Goal: Task Accomplishment & Management: Manage account settings

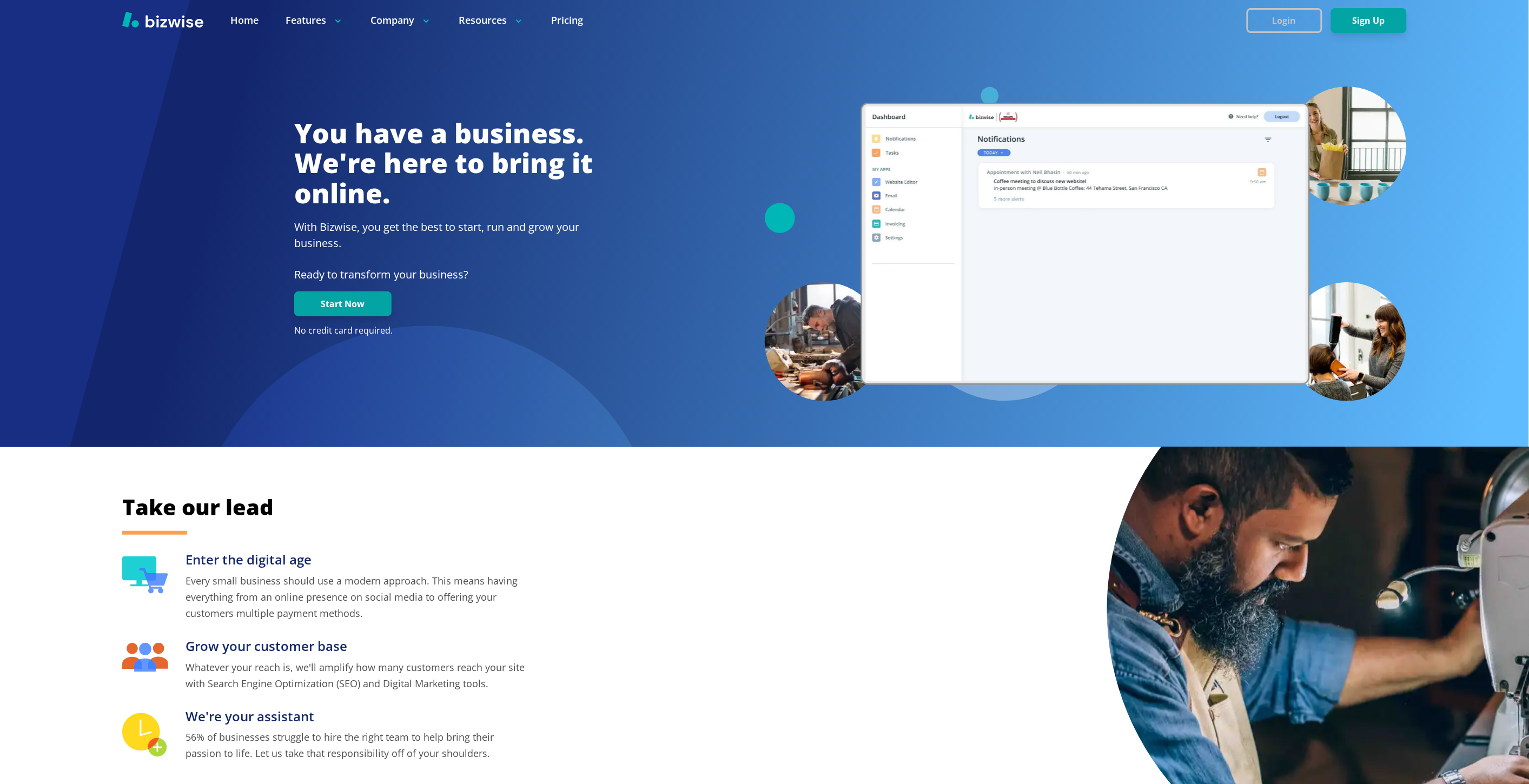
click at [1306, 24] on button "Login" at bounding box center [1285, 20] width 76 height 25
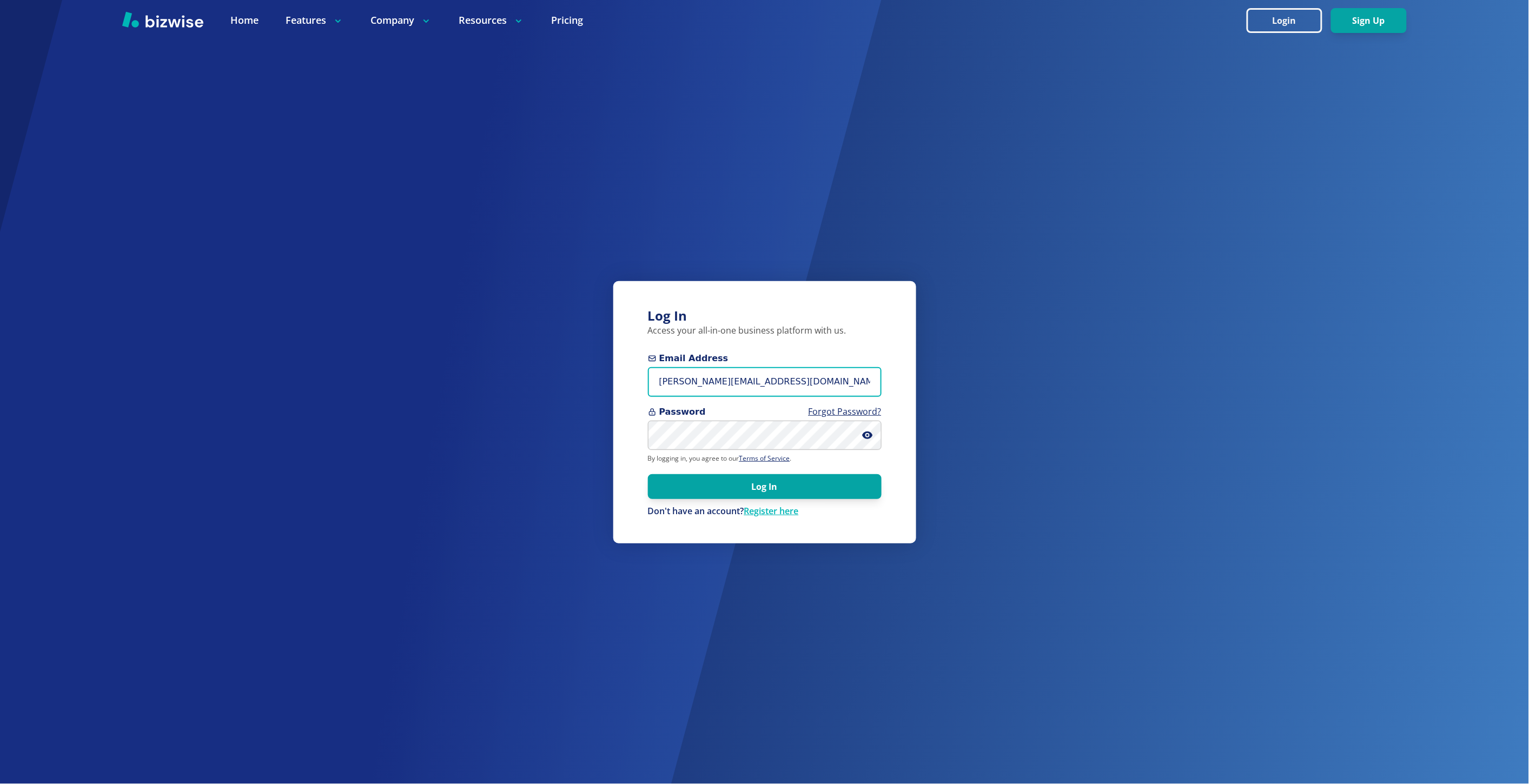
click at [691, 384] on input "marie@bizwise.com" at bounding box center [764, 382] width 234 height 30
paste input "chemar+bold3"
type input "[EMAIL_ADDRESS][DOMAIN_NAME]"
click at [648, 474] on button "Log In" at bounding box center [764, 486] width 234 height 25
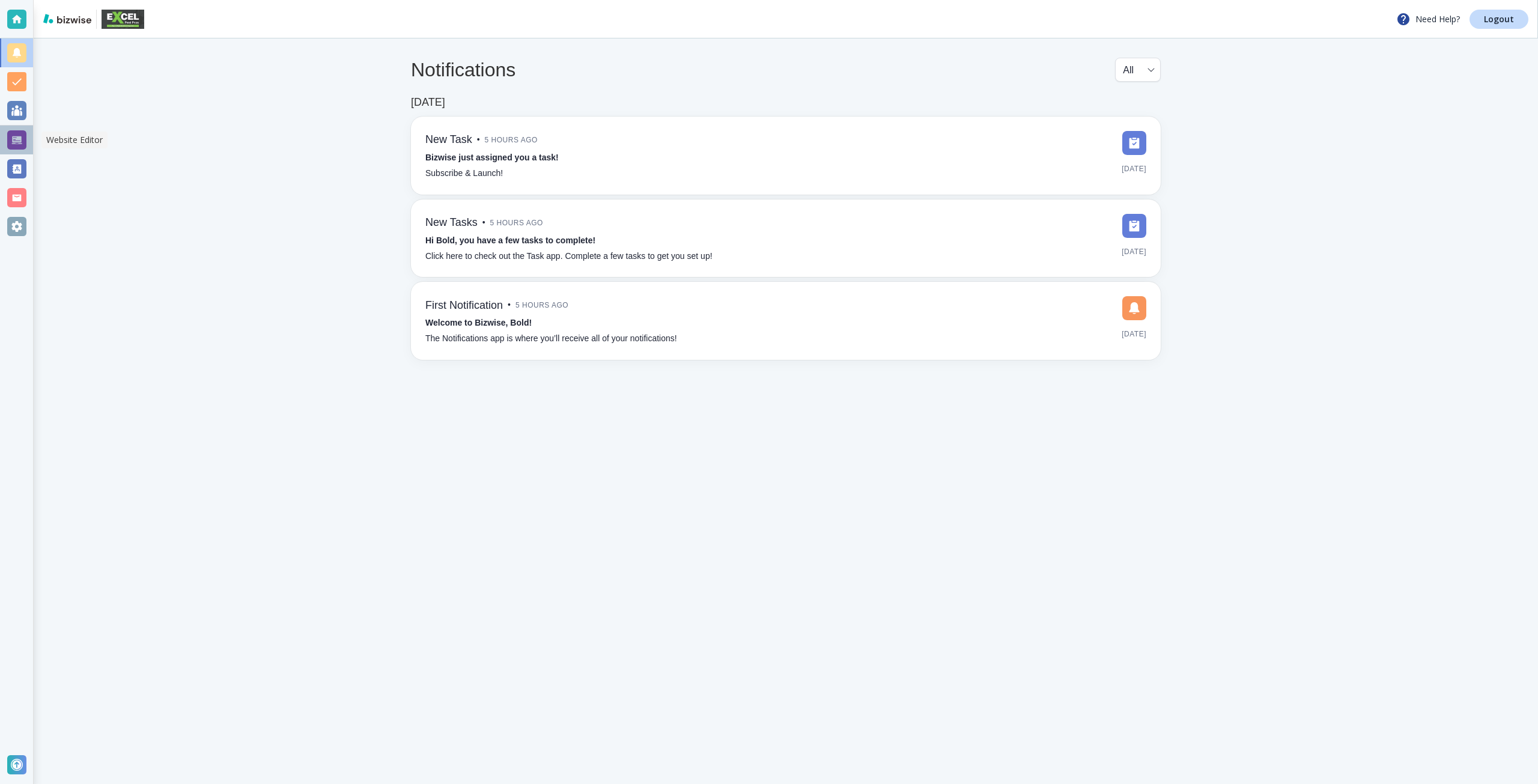
click at [26, 144] on div at bounding box center [17, 140] width 20 height 20
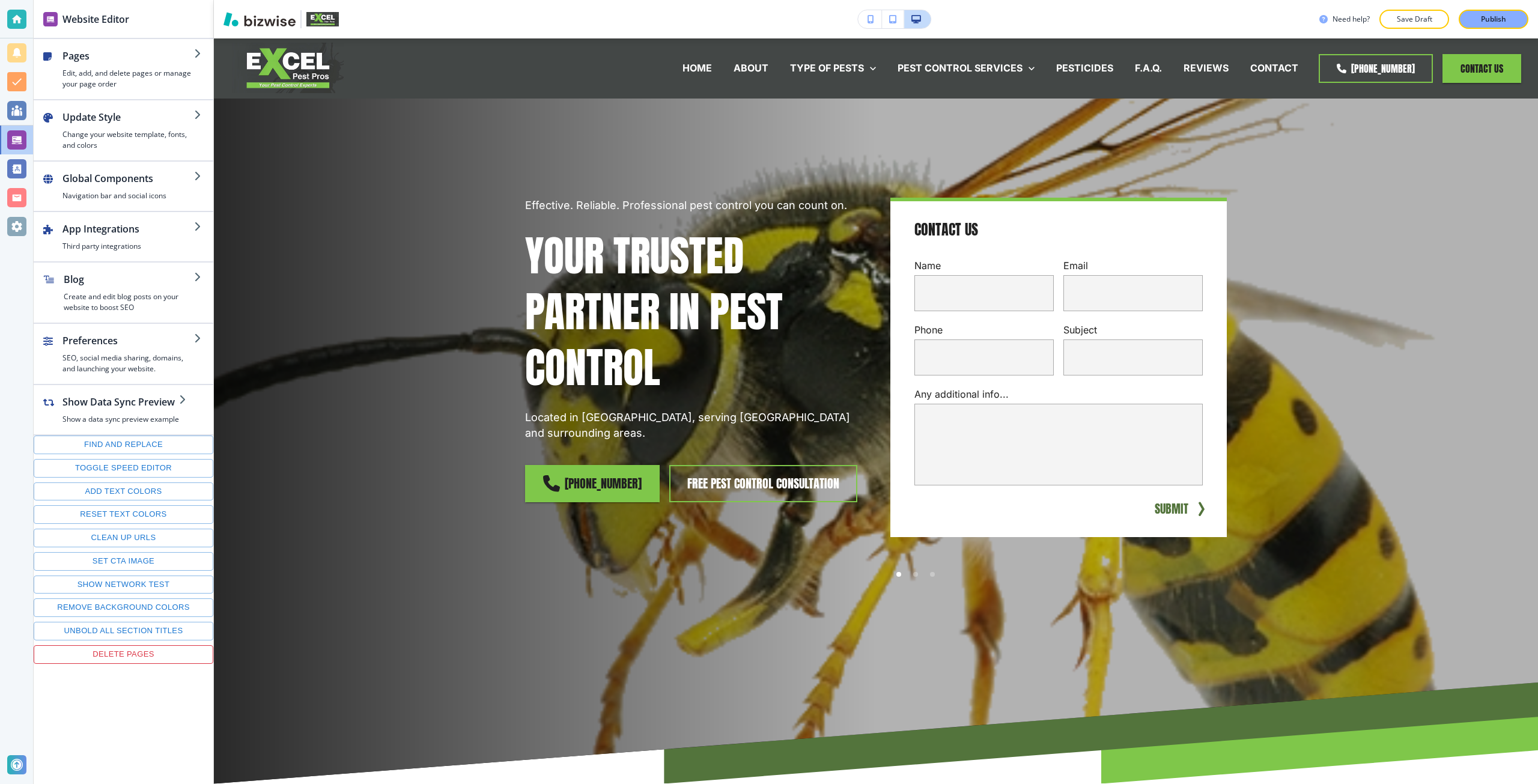
click at [131, 701] on div "Pages Edit, add, and delete pages or manage your page order Update Style Change…" at bounding box center [123, 411] width 180 height 745
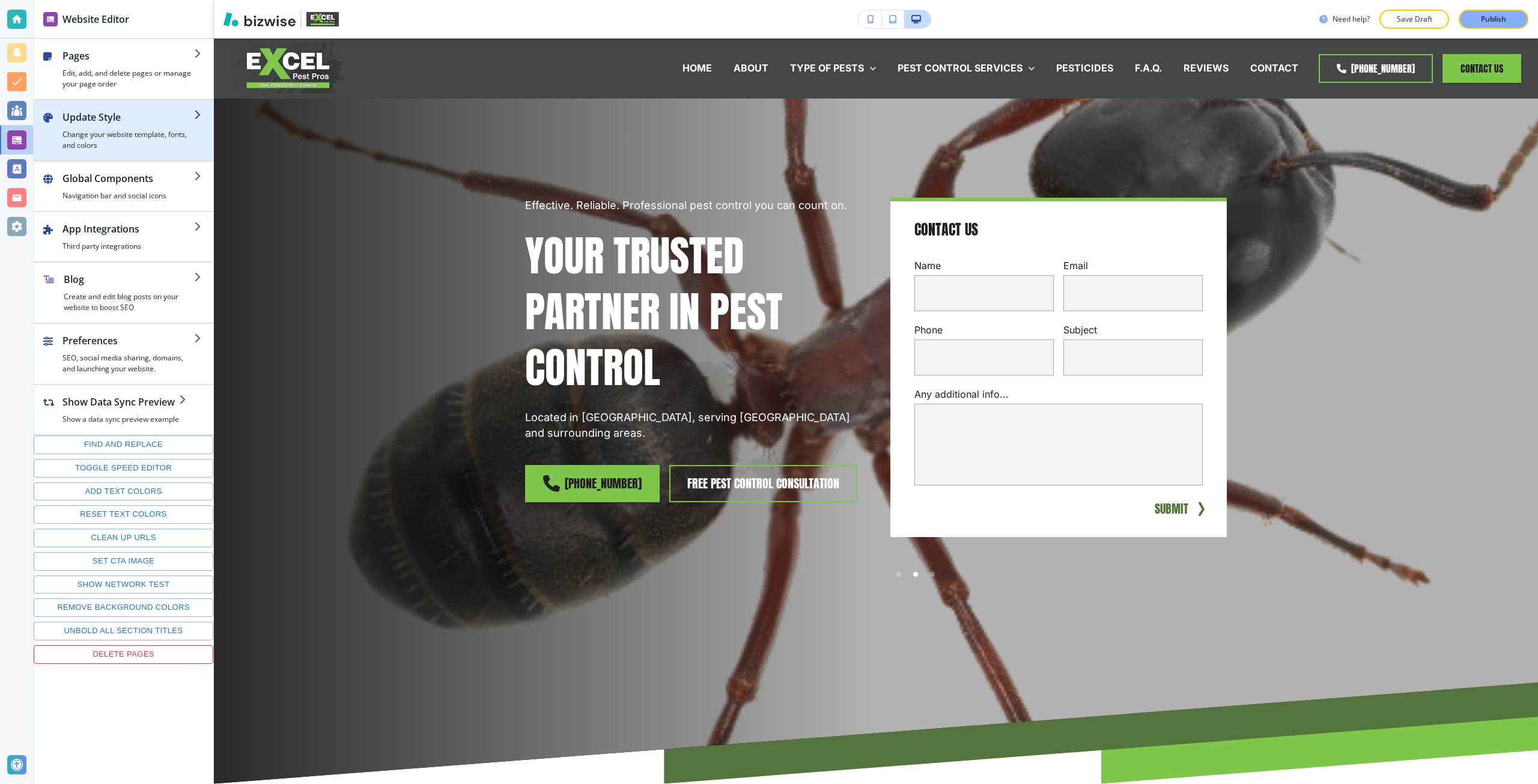
click at [148, 113] on h2 "Update Style" at bounding box center [128, 117] width 132 height 14
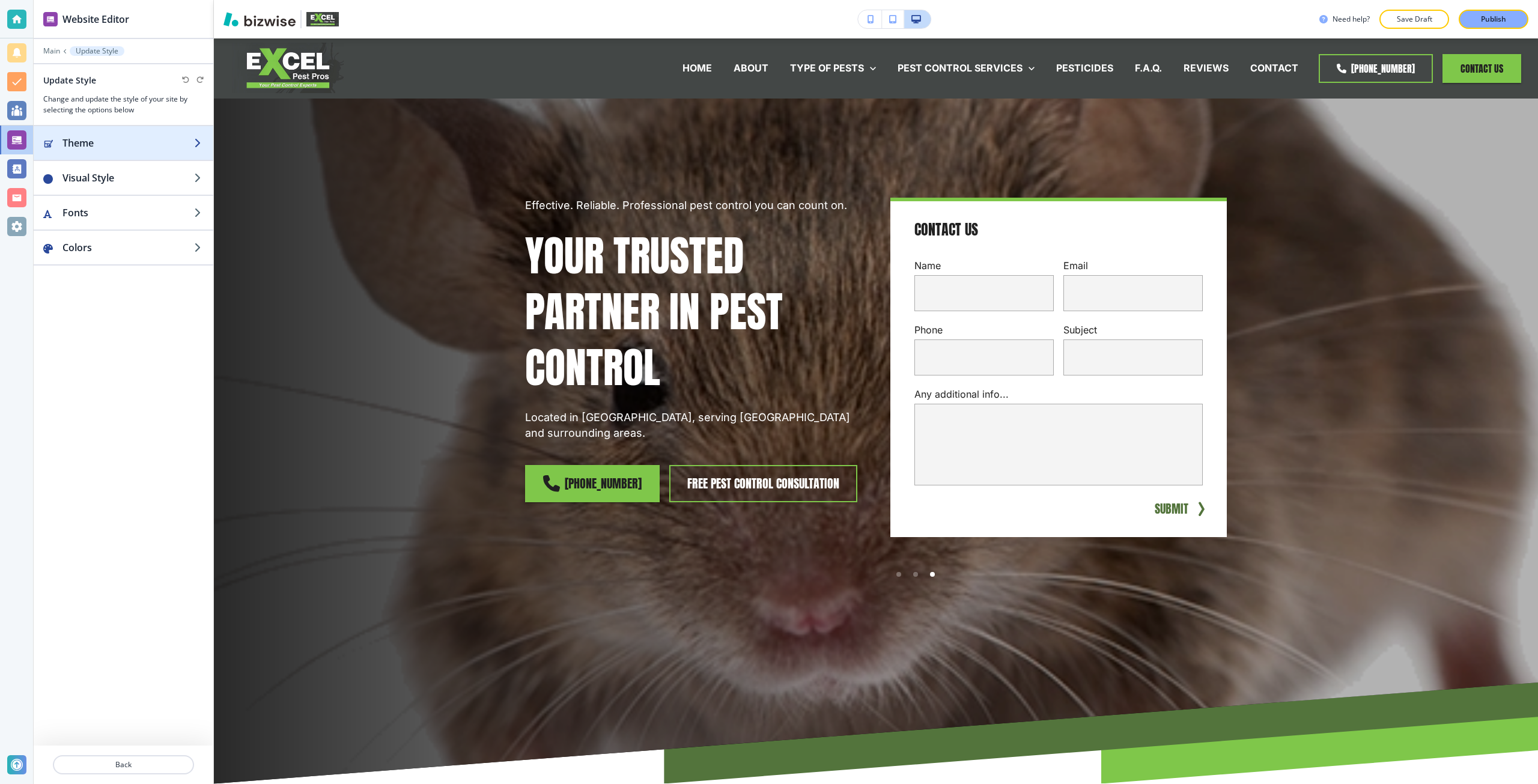
click at [125, 135] on button "Theme" at bounding box center [123, 143] width 180 height 34
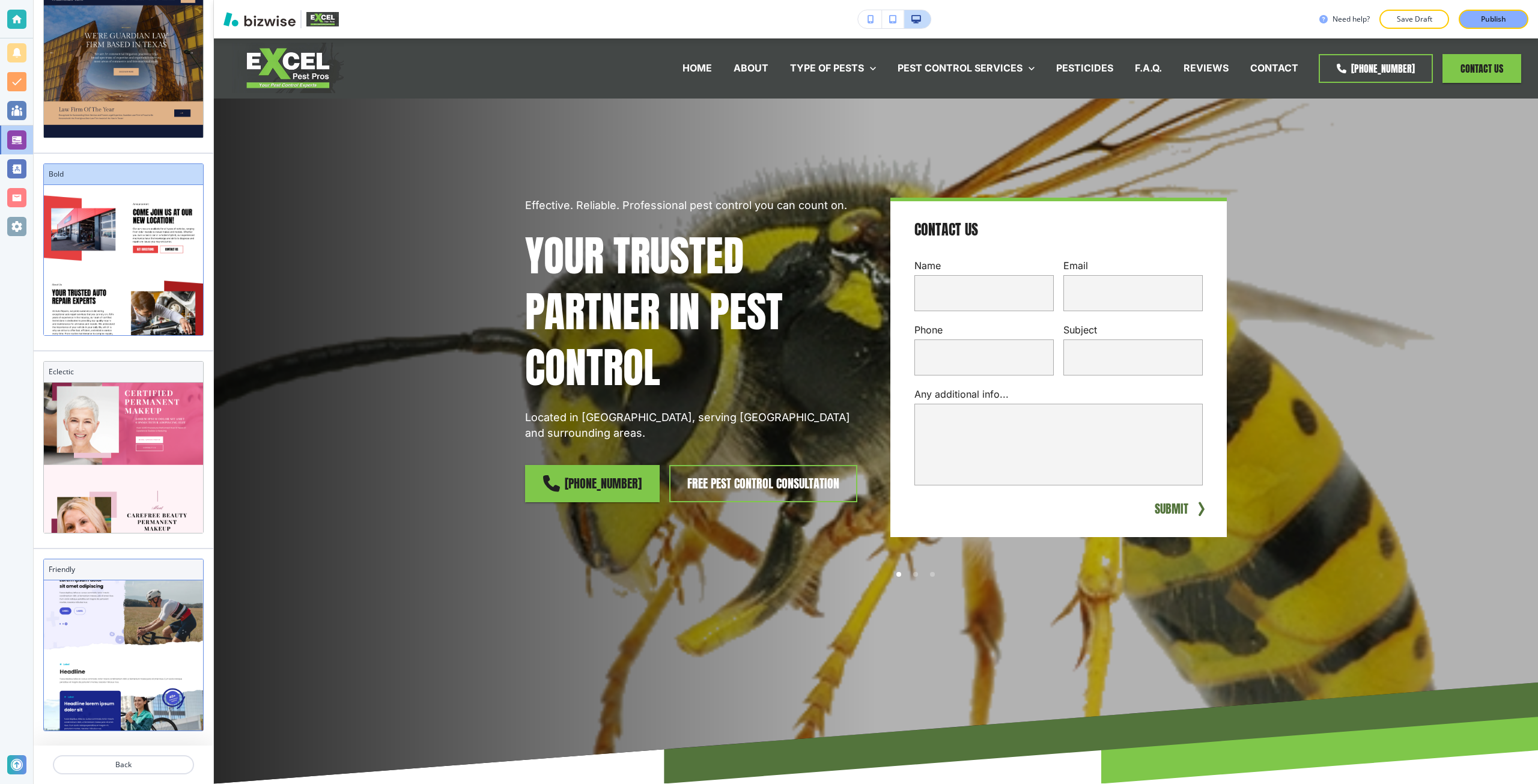
scroll to position [92, 0]
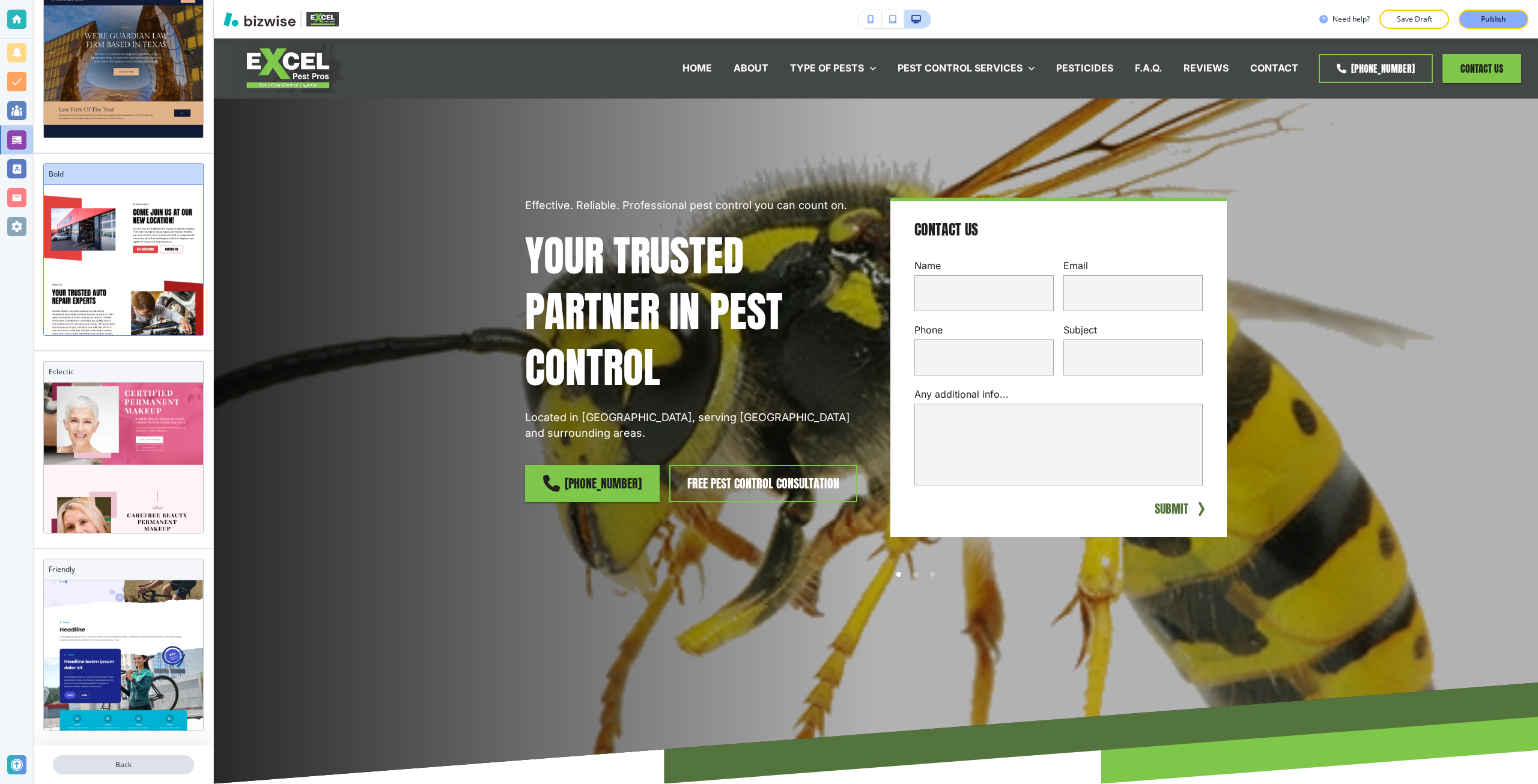
click at [127, 761] on p "Back" at bounding box center [123, 764] width 139 height 11
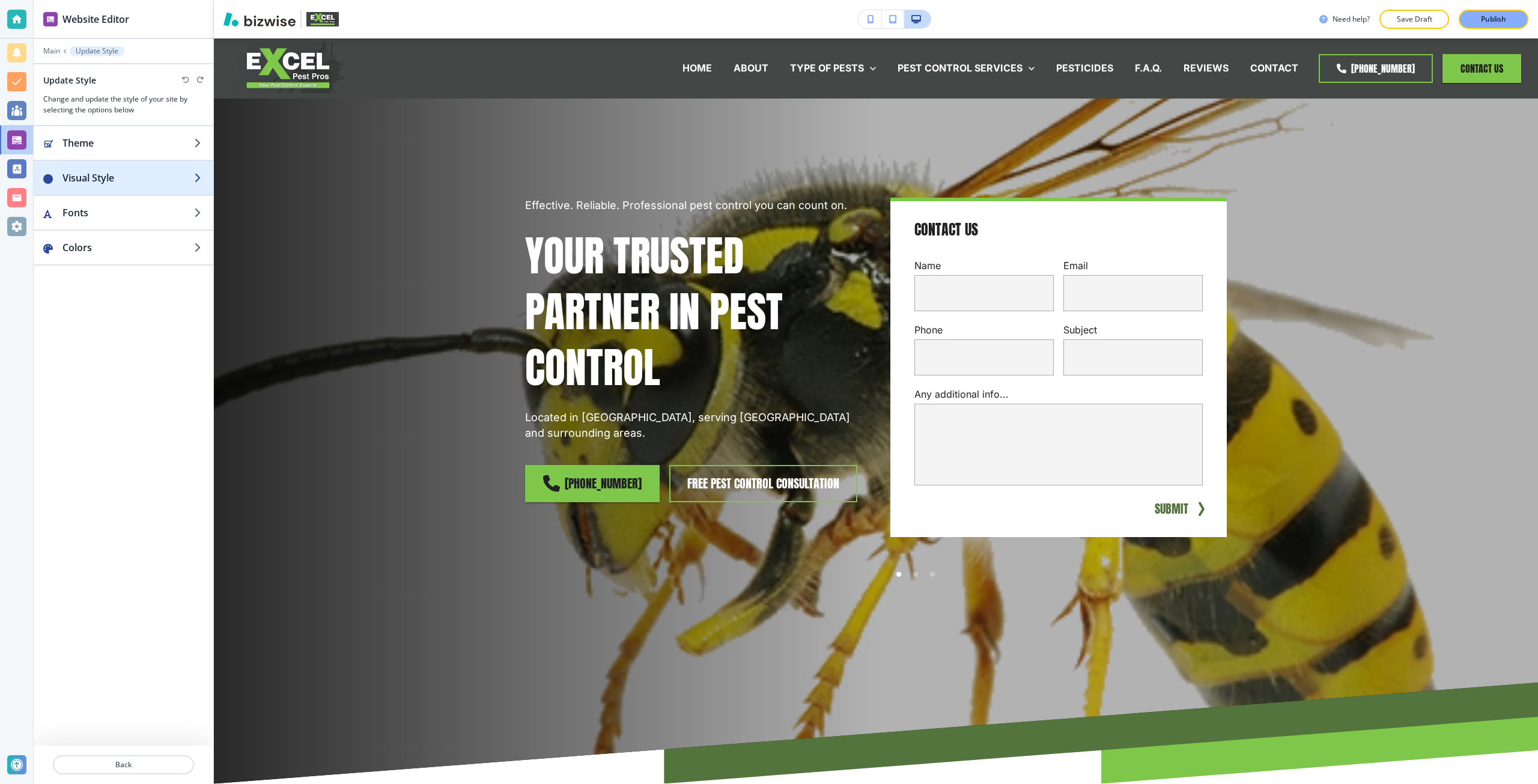
click at [101, 183] on h2 "Visual Style" at bounding box center [128, 177] width 132 height 14
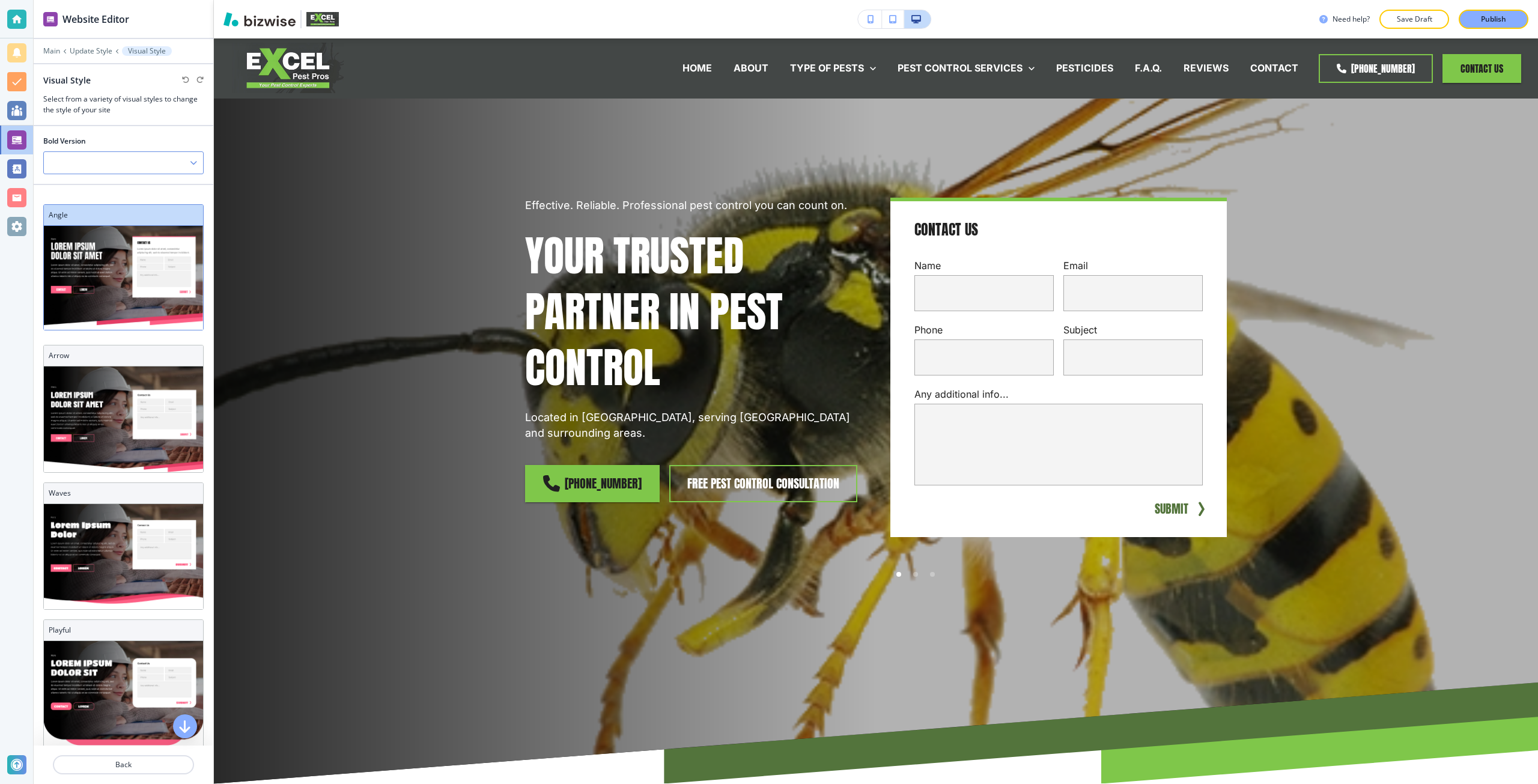
click at [181, 167] on div at bounding box center [123, 162] width 159 height 22
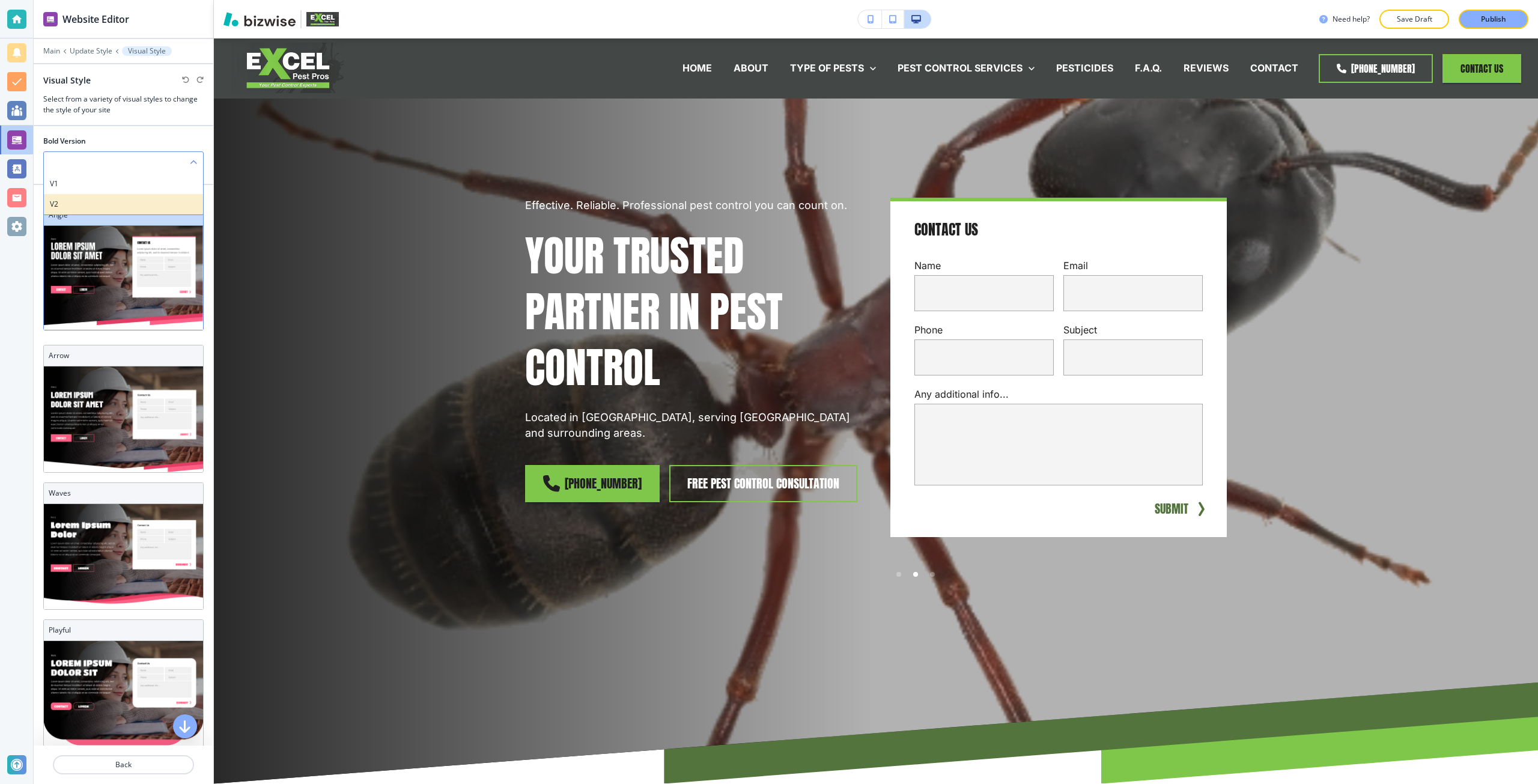
click at [169, 203] on h4 "V2" at bounding box center [123, 204] width 147 height 11
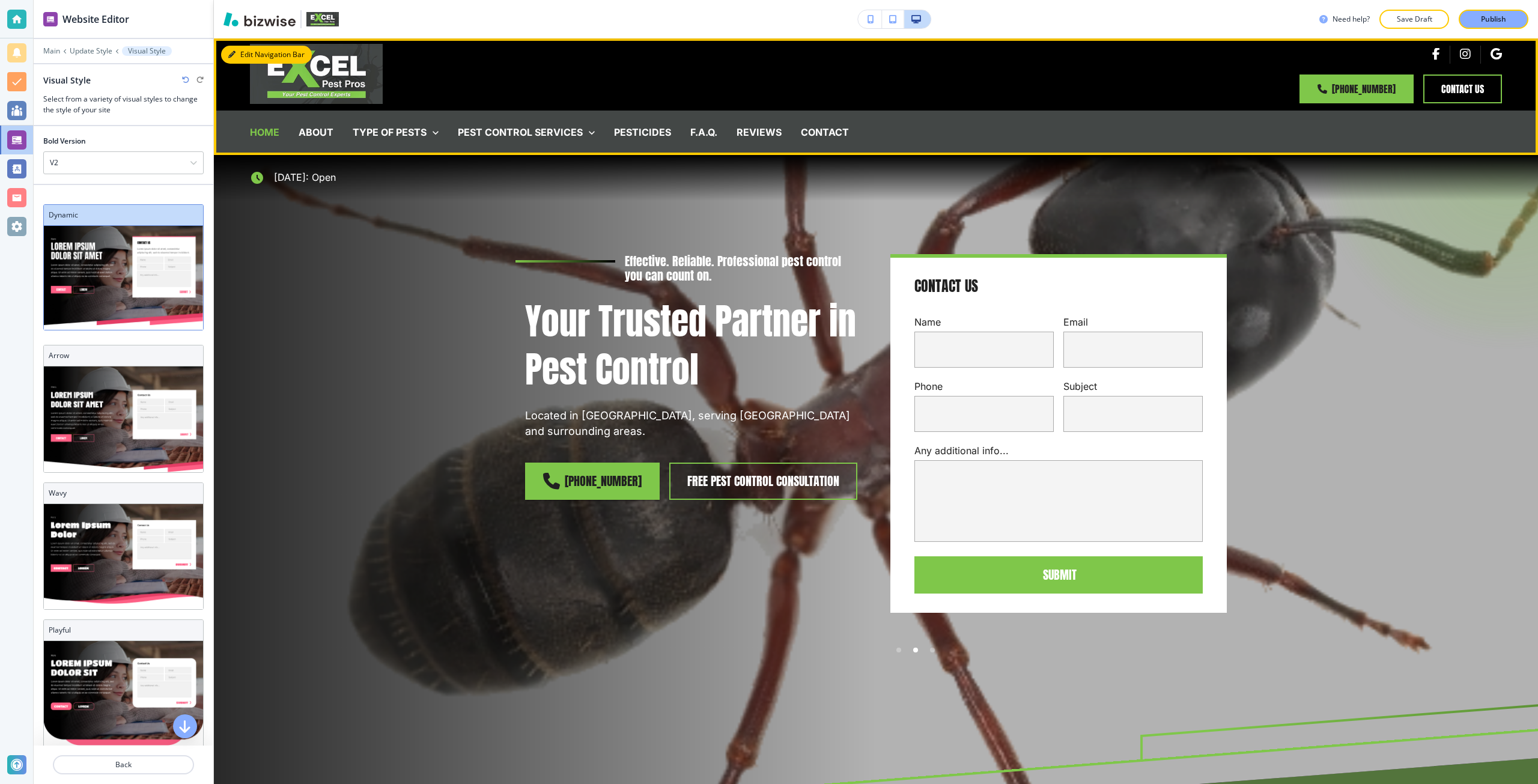
click at [233, 59] on button "Edit Navigation Bar" at bounding box center [266, 55] width 91 height 18
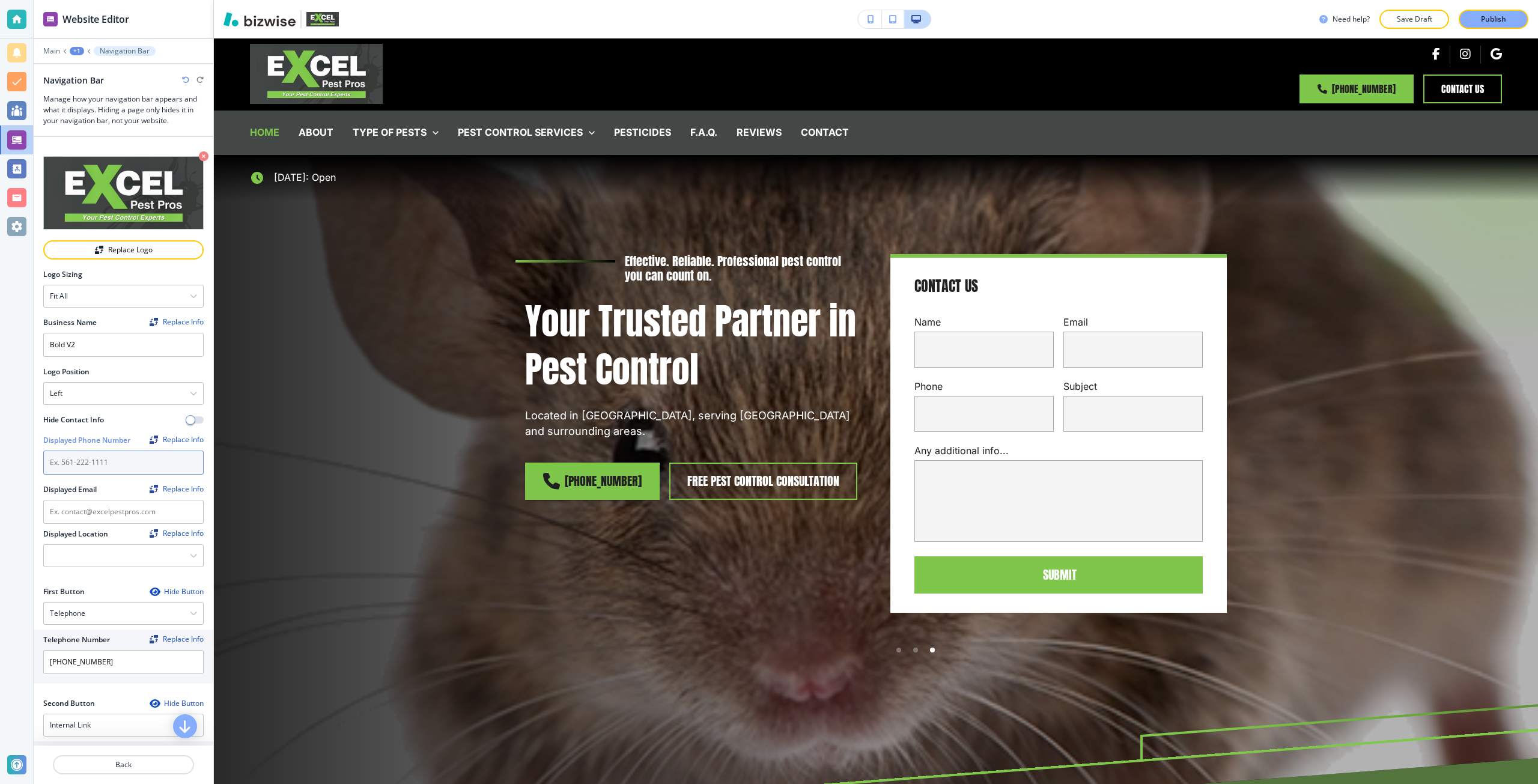
click at [107, 465] on input "text" at bounding box center [123, 462] width 160 height 24
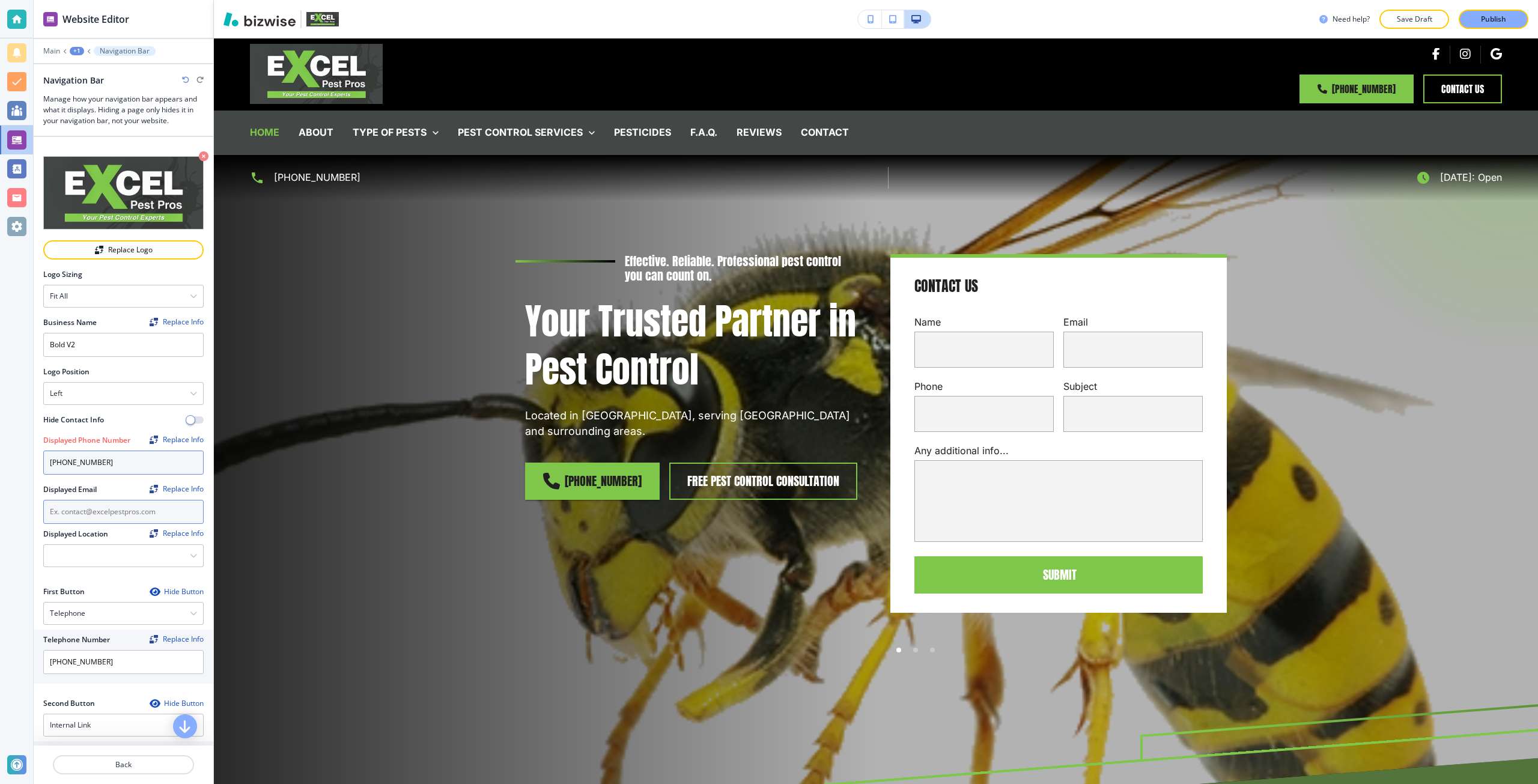
type input "[PHONE_NUMBER]"
click at [110, 503] on input "text" at bounding box center [123, 512] width 160 height 24
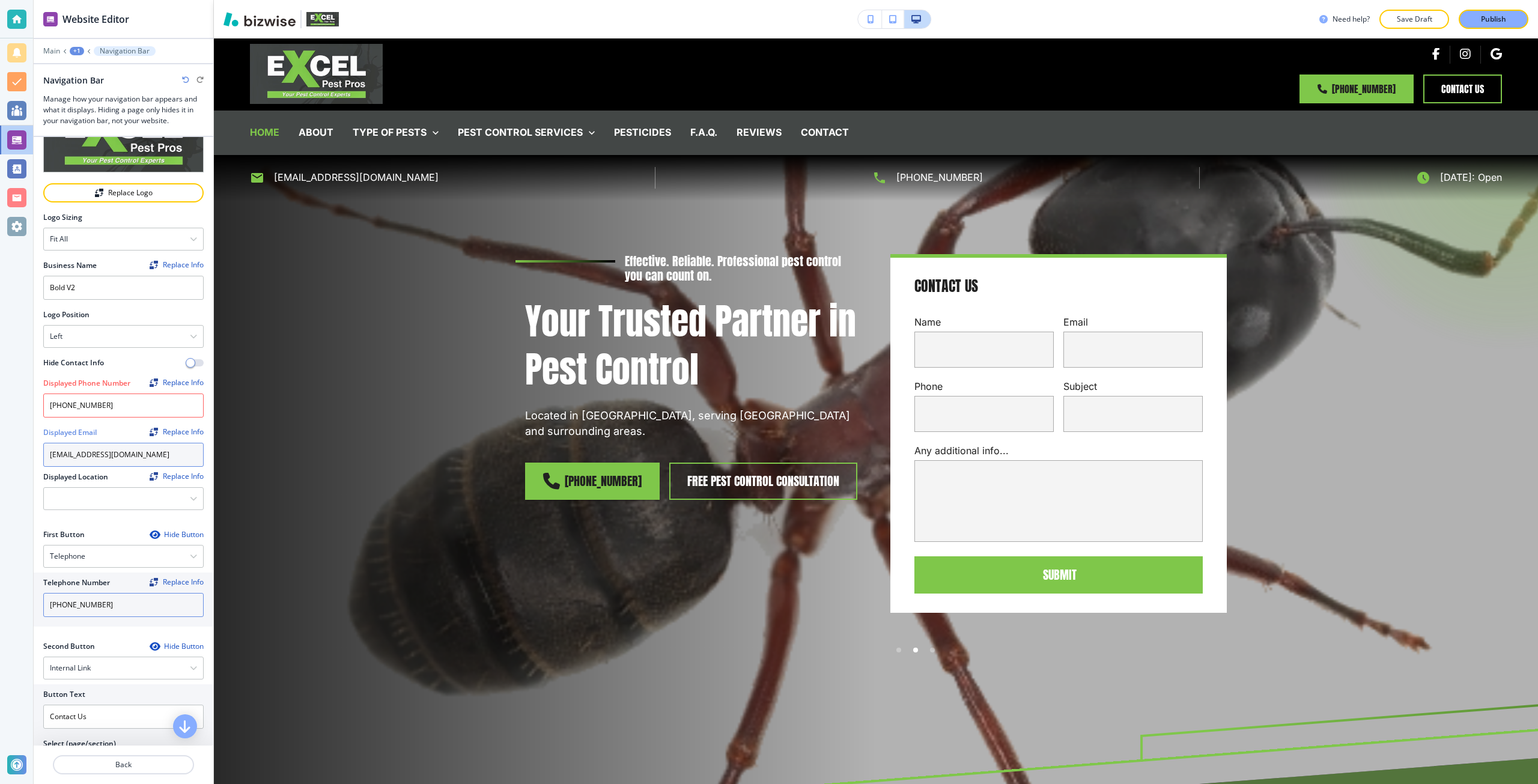
scroll to position [60, 0]
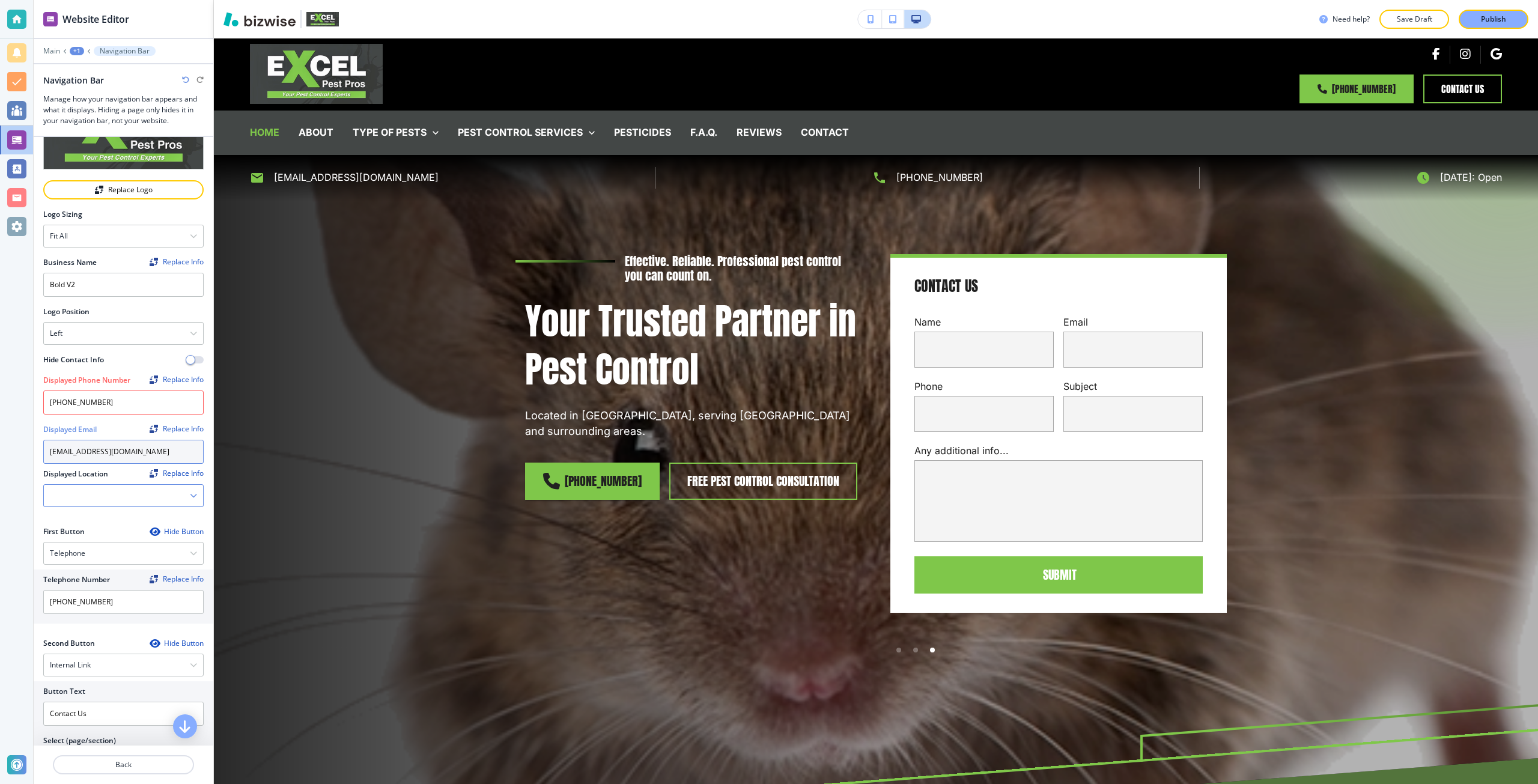
type input "[EMAIL_ADDRESS][DOMAIN_NAME]"
click at [104, 494] on Location "Manual Input" at bounding box center [117, 495] width 146 height 20
click at [189, 492] on icon "button" at bounding box center [193, 495] width 8 height 8
click at [135, 496] on Location "Manual Input" at bounding box center [117, 495] width 146 height 20
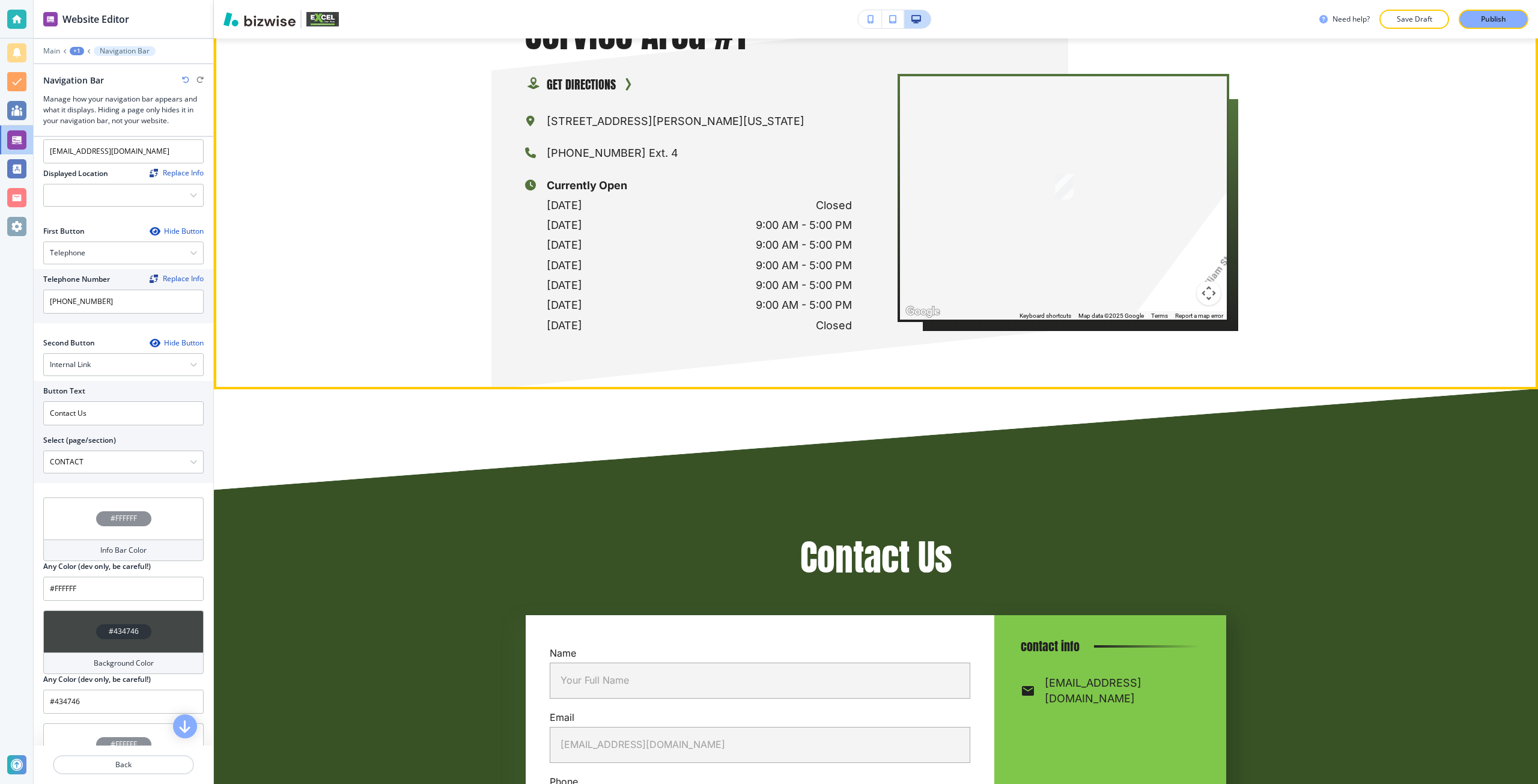
scroll to position [6352, 0]
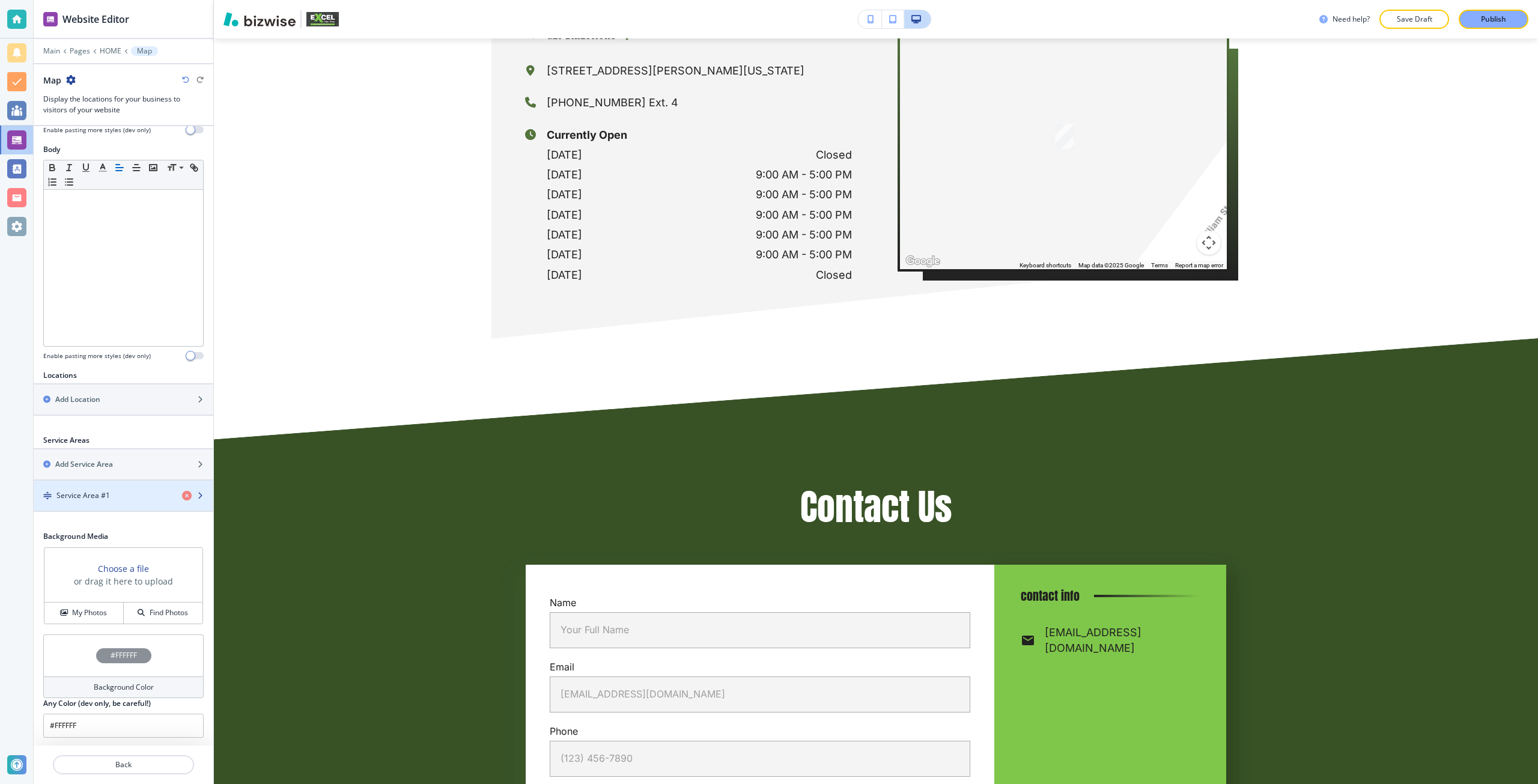
scroll to position [186, 0]
click at [92, 501] on div "button" at bounding box center [123, 504] width 180 height 10
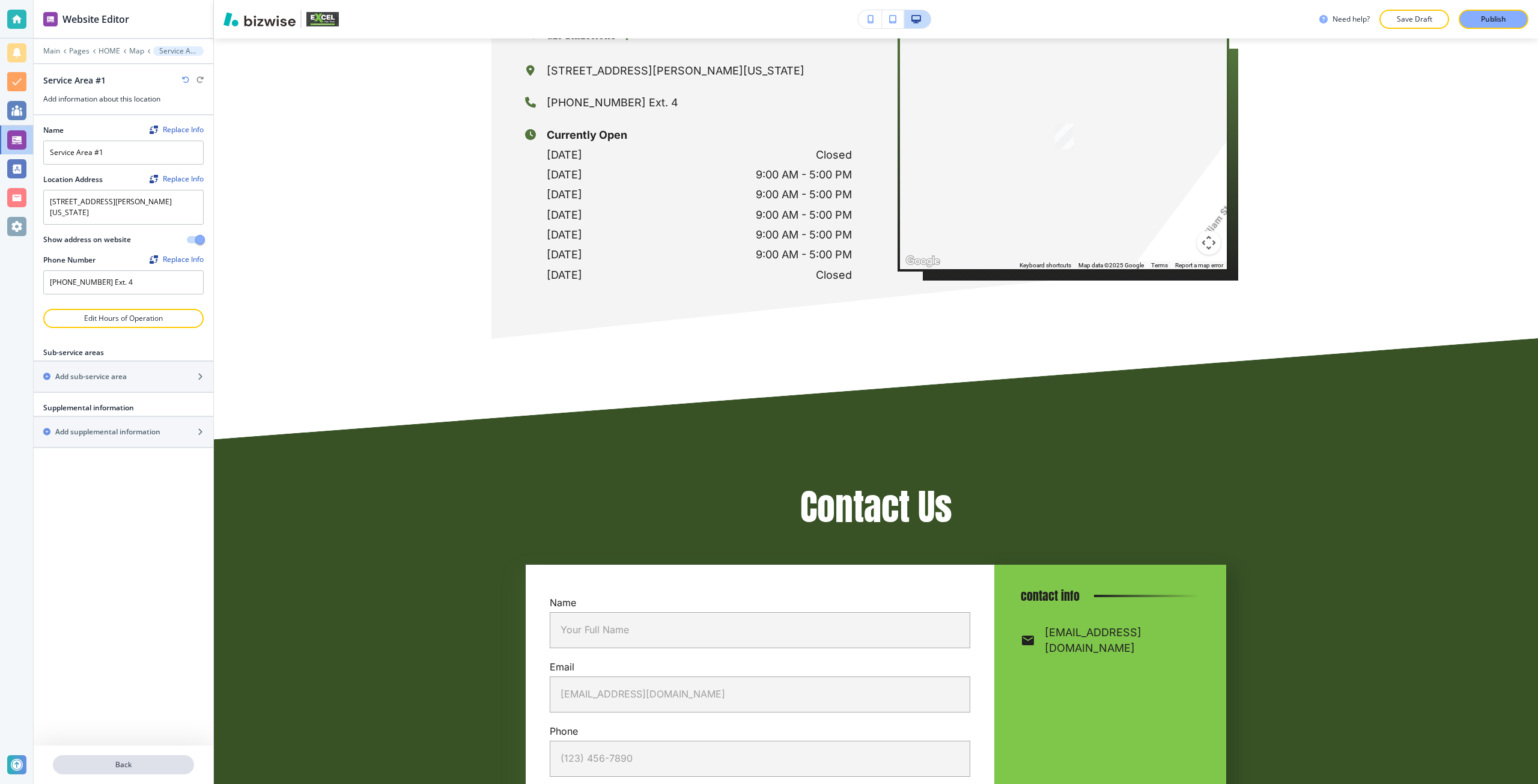
click at [123, 765] on p "Back" at bounding box center [123, 764] width 139 height 11
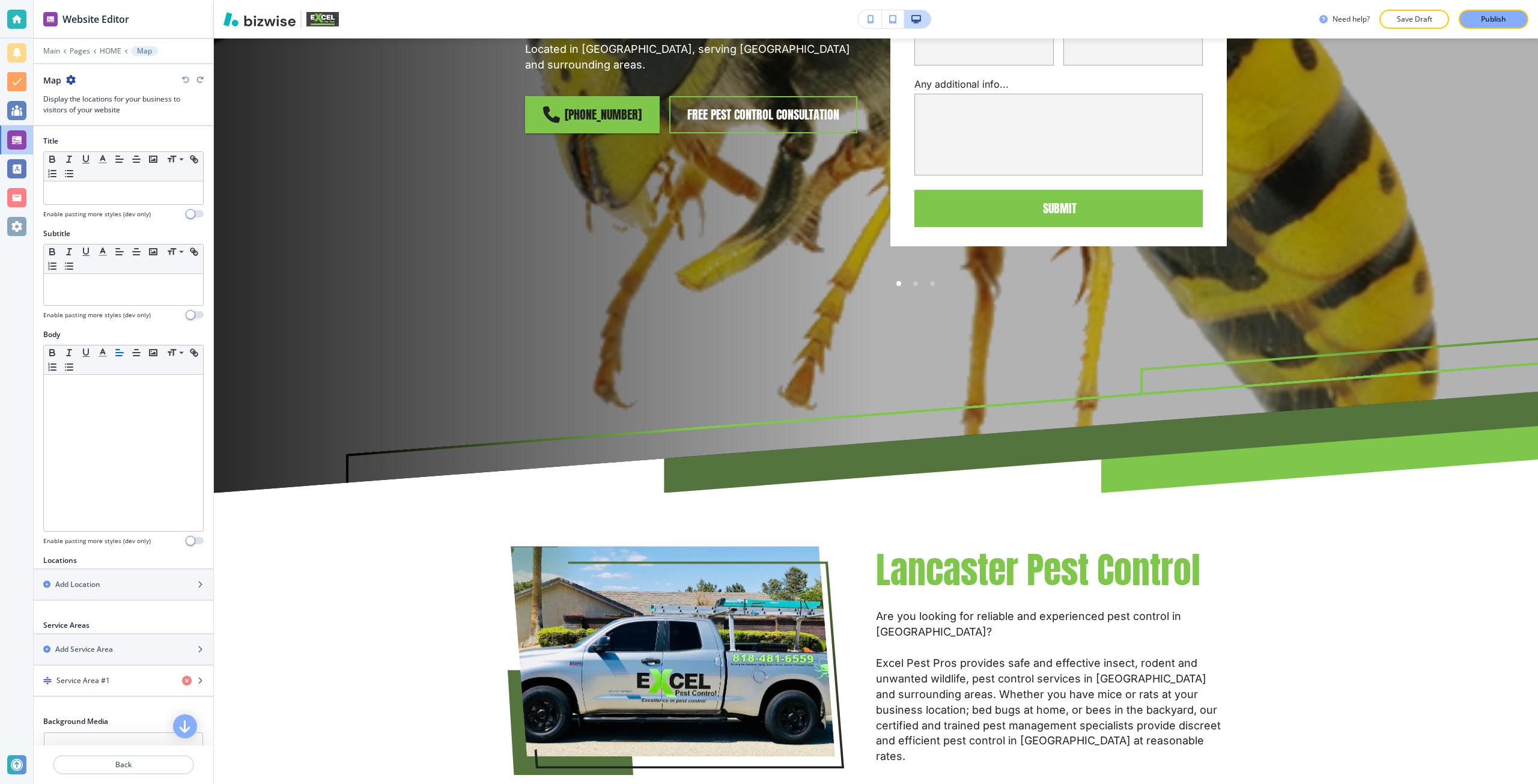
scroll to position [0, 0]
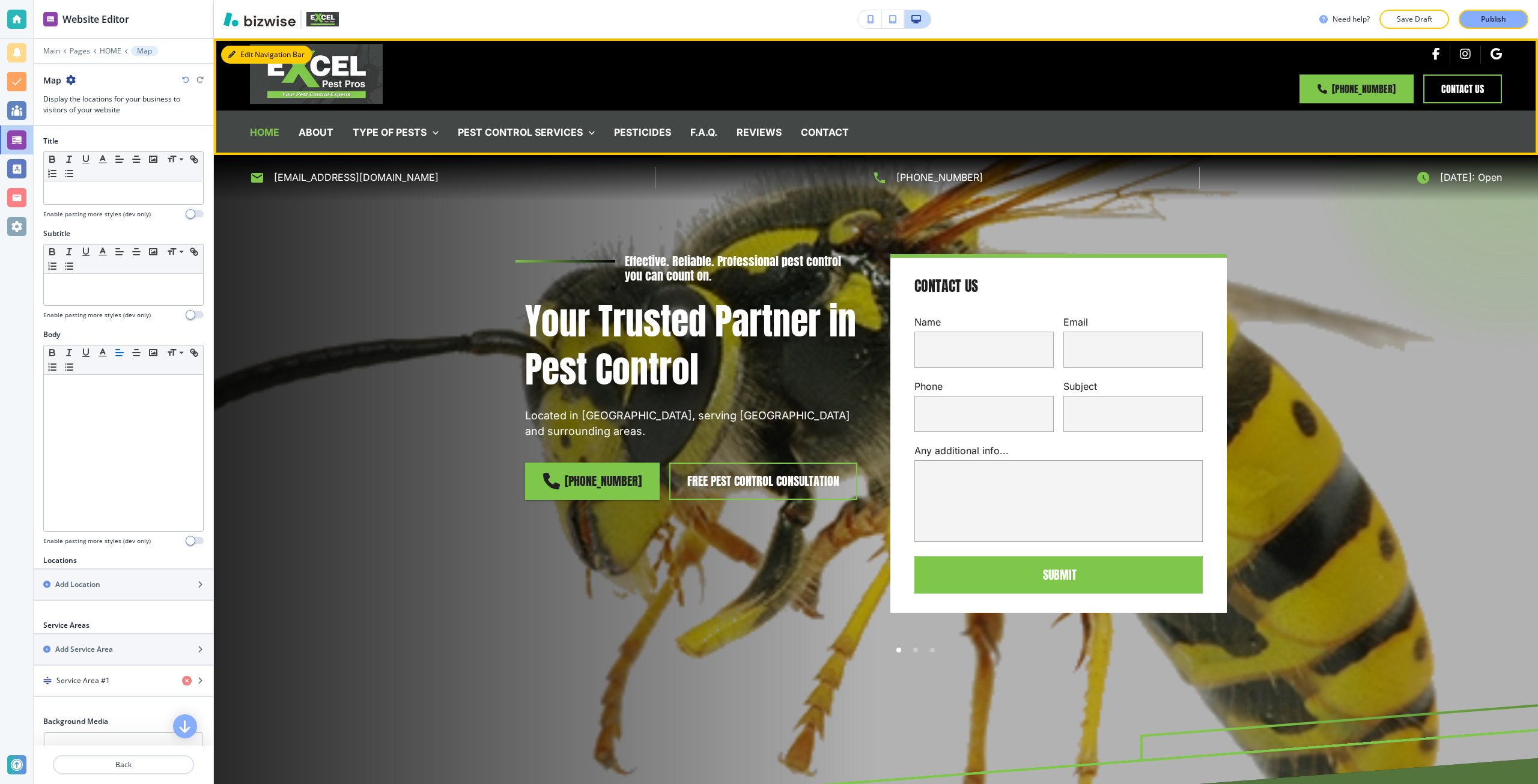
click at [241, 50] on button "Edit Navigation Bar" at bounding box center [266, 55] width 91 height 18
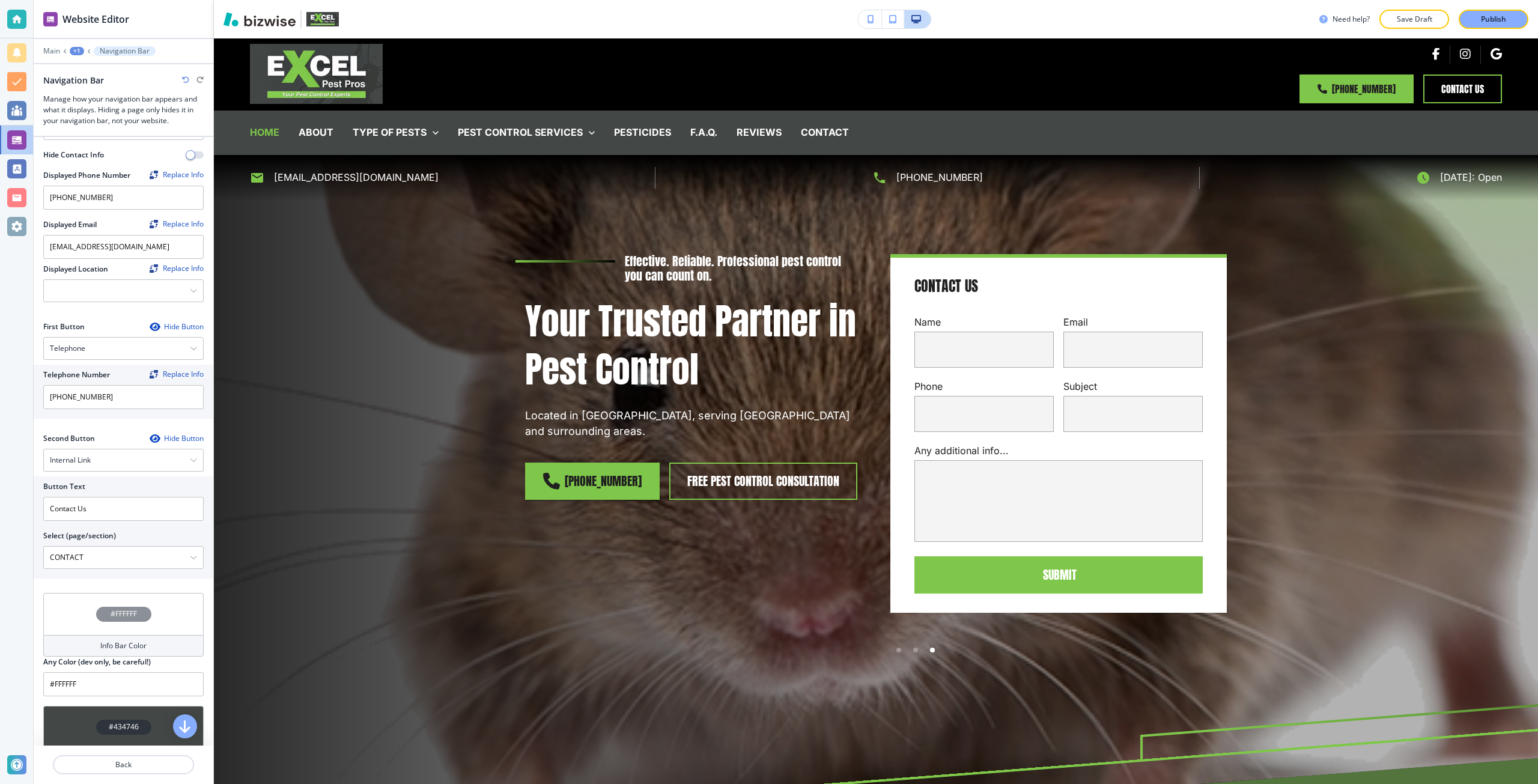
scroll to position [241, 0]
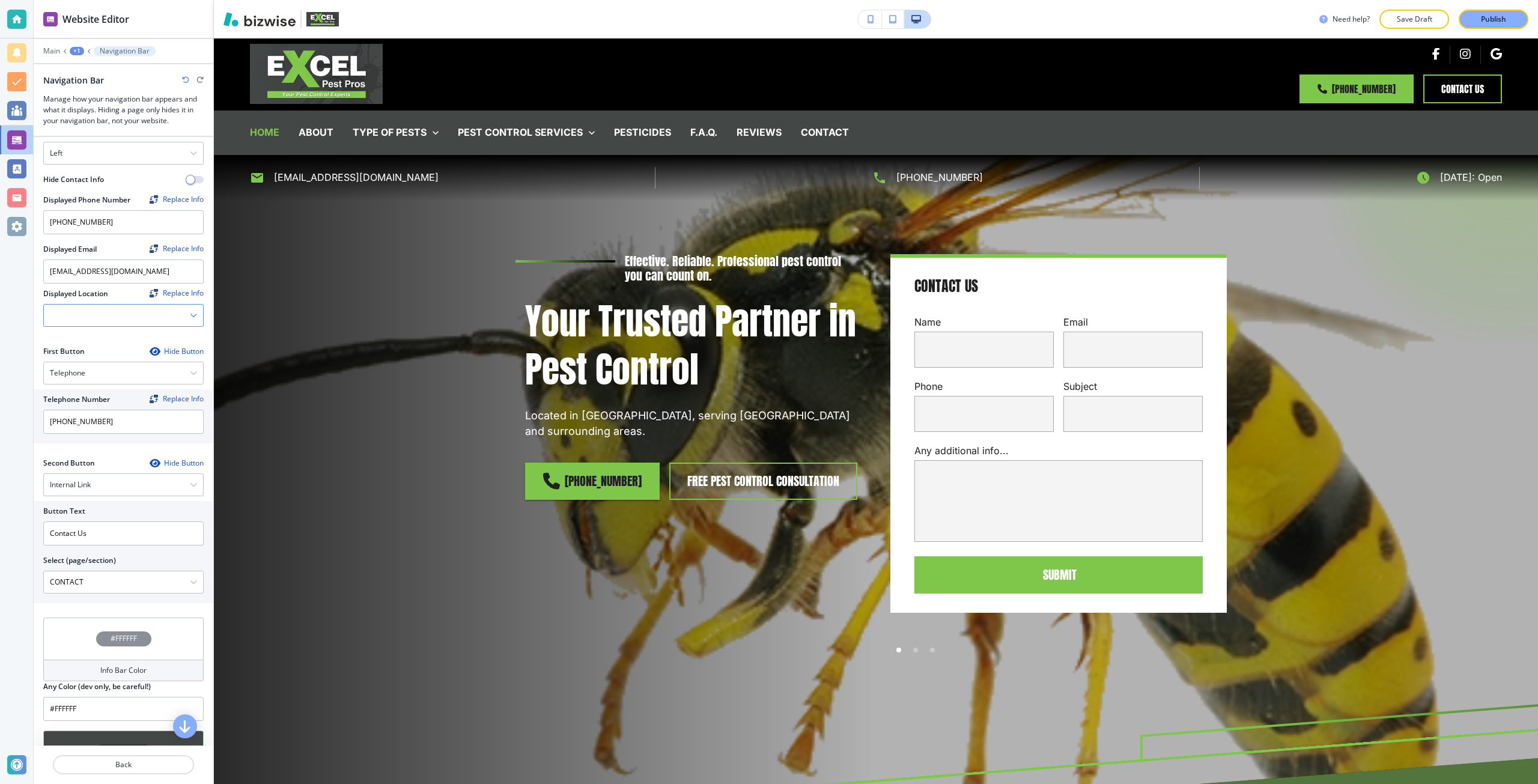
click at [189, 312] on icon "button" at bounding box center [193, 316] width 8 height 8
click at [170, 331] on h4 "[STREET_ADDRESS][PERSON_NAME][US_STATE]" at bounding box center [123, 341] width 147 height 22
type Location "[STREET_ADDRESS][PERSON_NAME][US_STATE]"
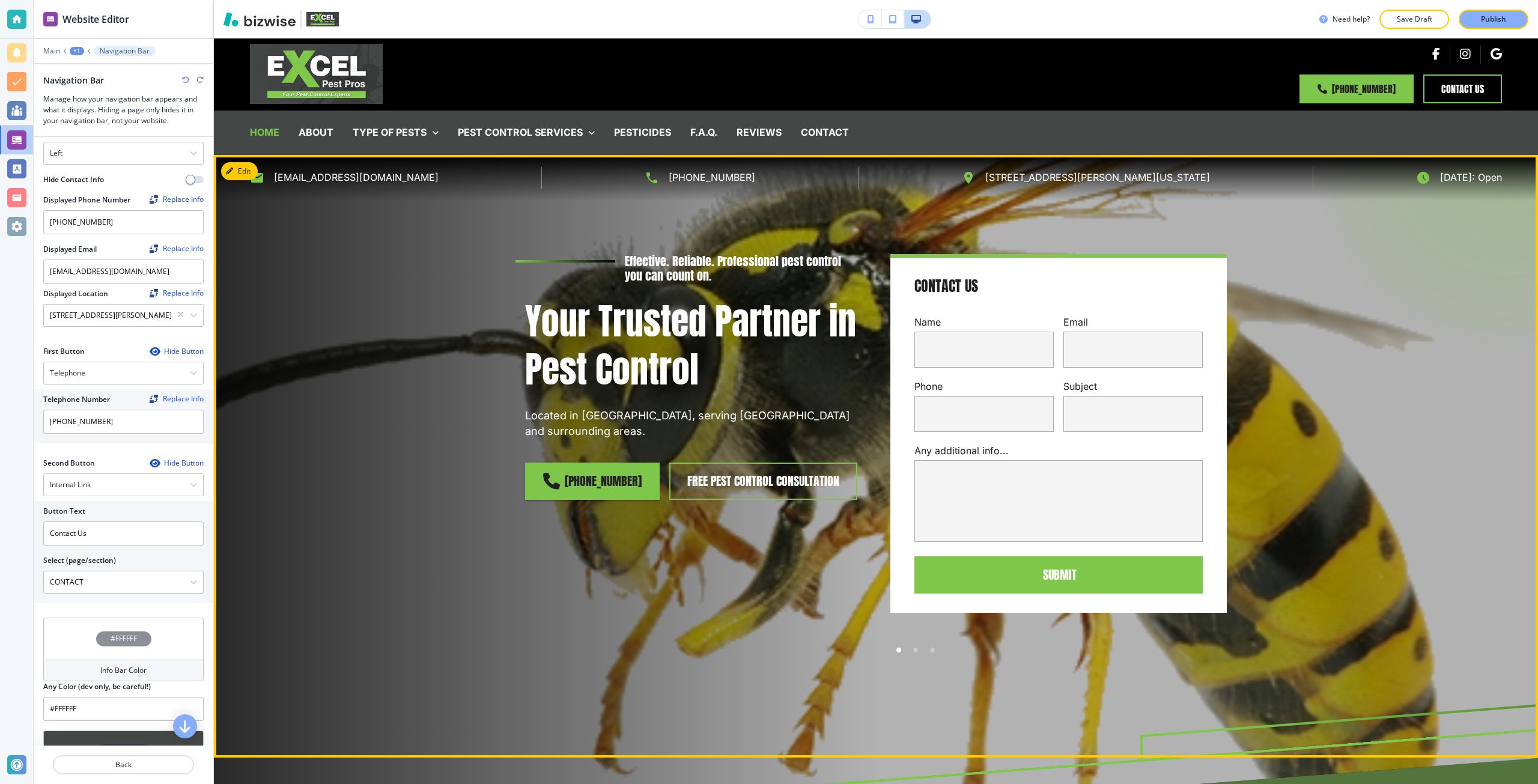
click at [372, 371] on div "Effective. Reliable. Professional pest control you can count on. Your Trusted P…" at bounding box center [875, 456] width 1324 height 602
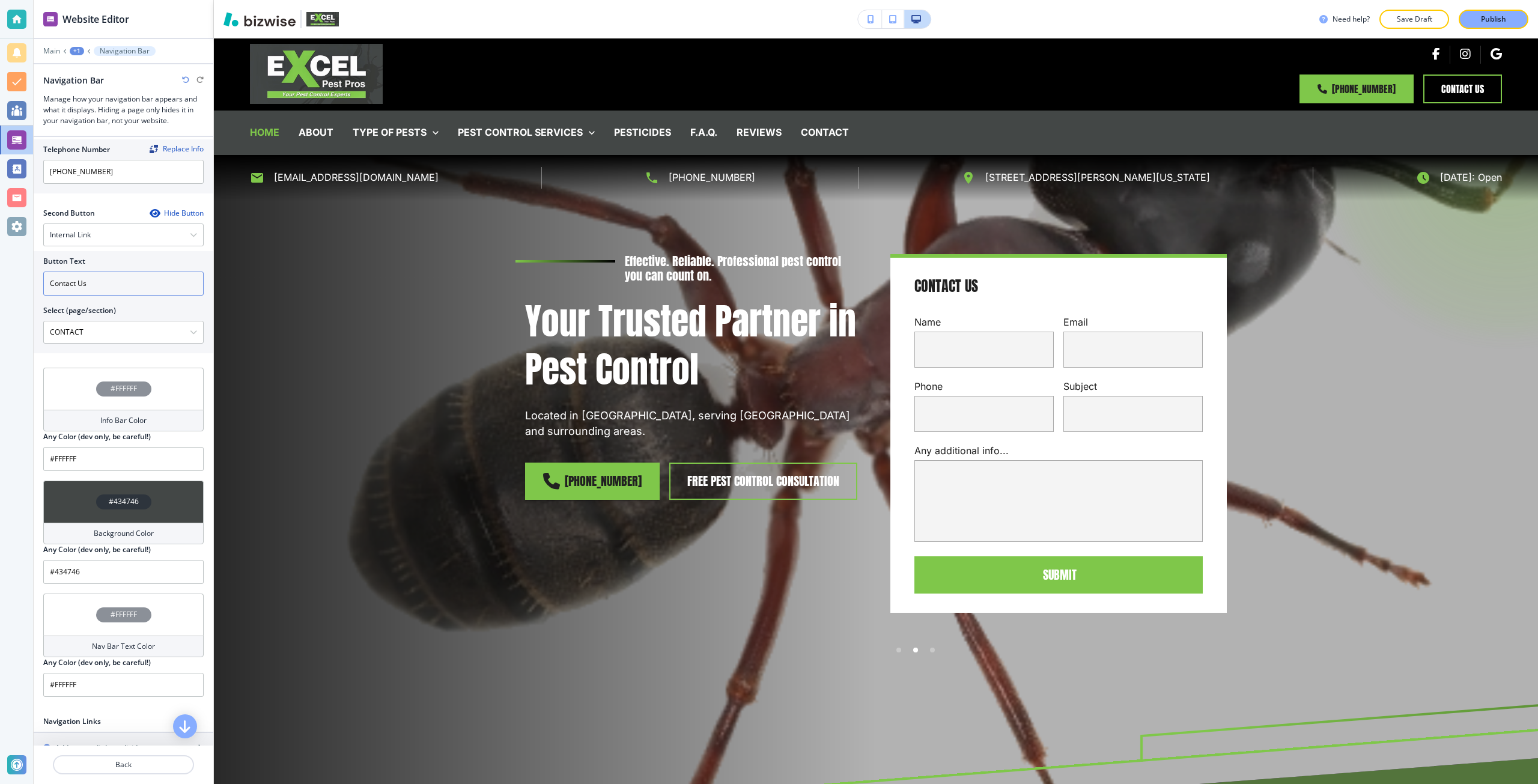
scroll to position [540, 0]
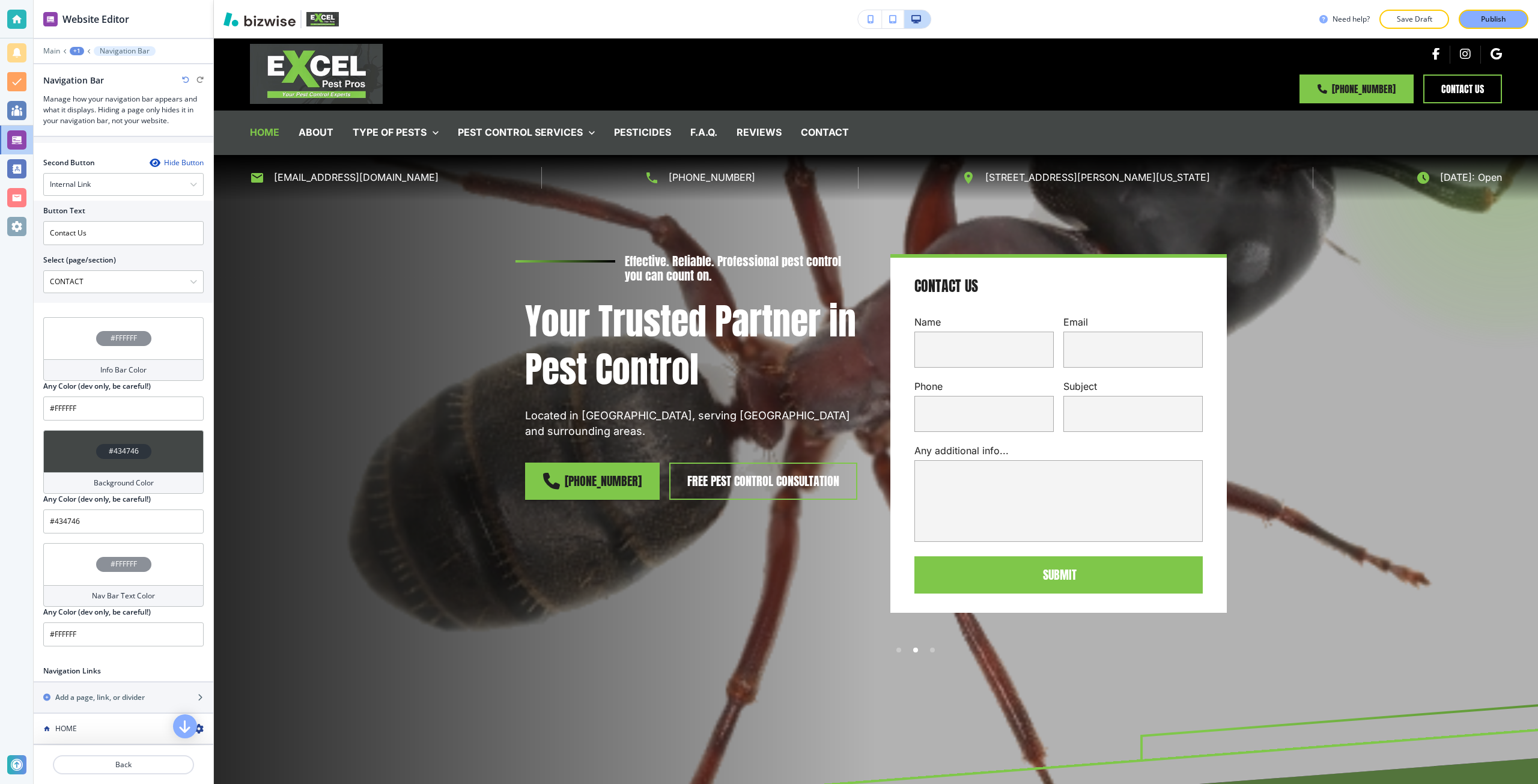
click at [139, 445] on div "#434746" at bounding box center [124, 451] width 56 height 15
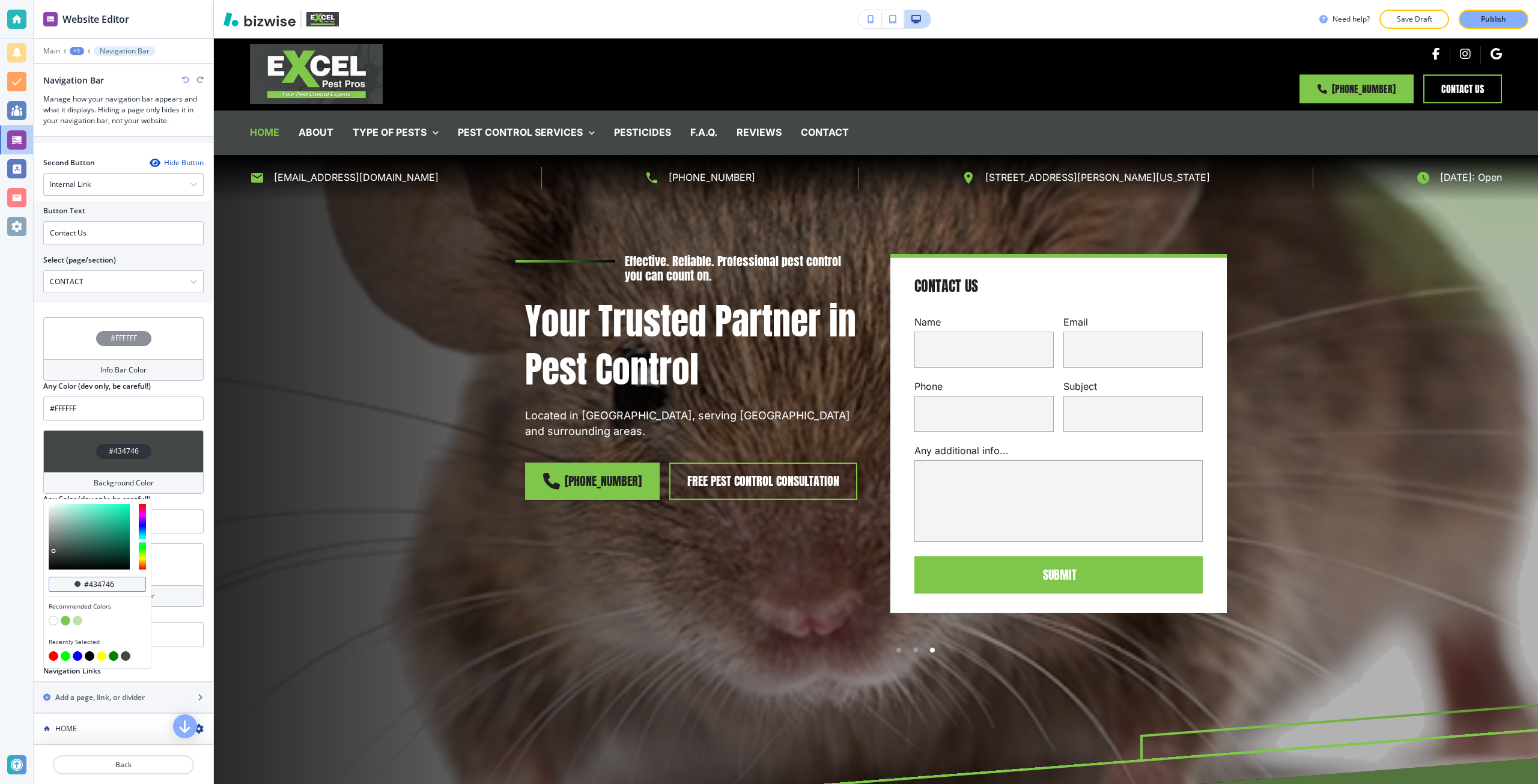
click at [114, 580] on input "#434746" at bounding box center [104, 584] width 42 height 10
click at [176, 498] on div "Any Color (dev only, be careful!)" at bounding box center [123, 499] width 160 height 11
click at [163, 463] on div "#434746" at bounding box center [123, 451] width 160 height 42
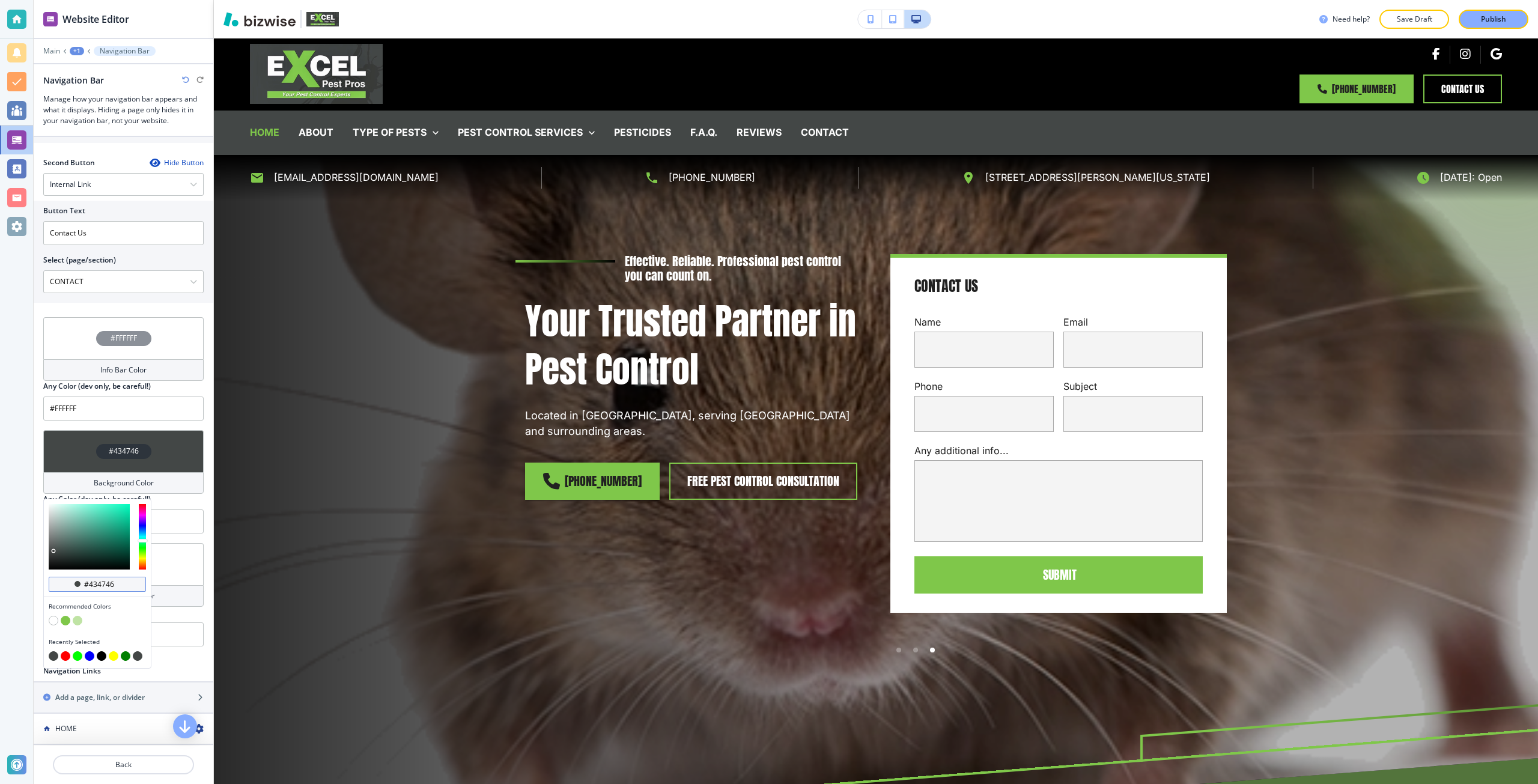
click at [101, 580] on input "#434746" at bounding box center [104, 584] width 42 height 10
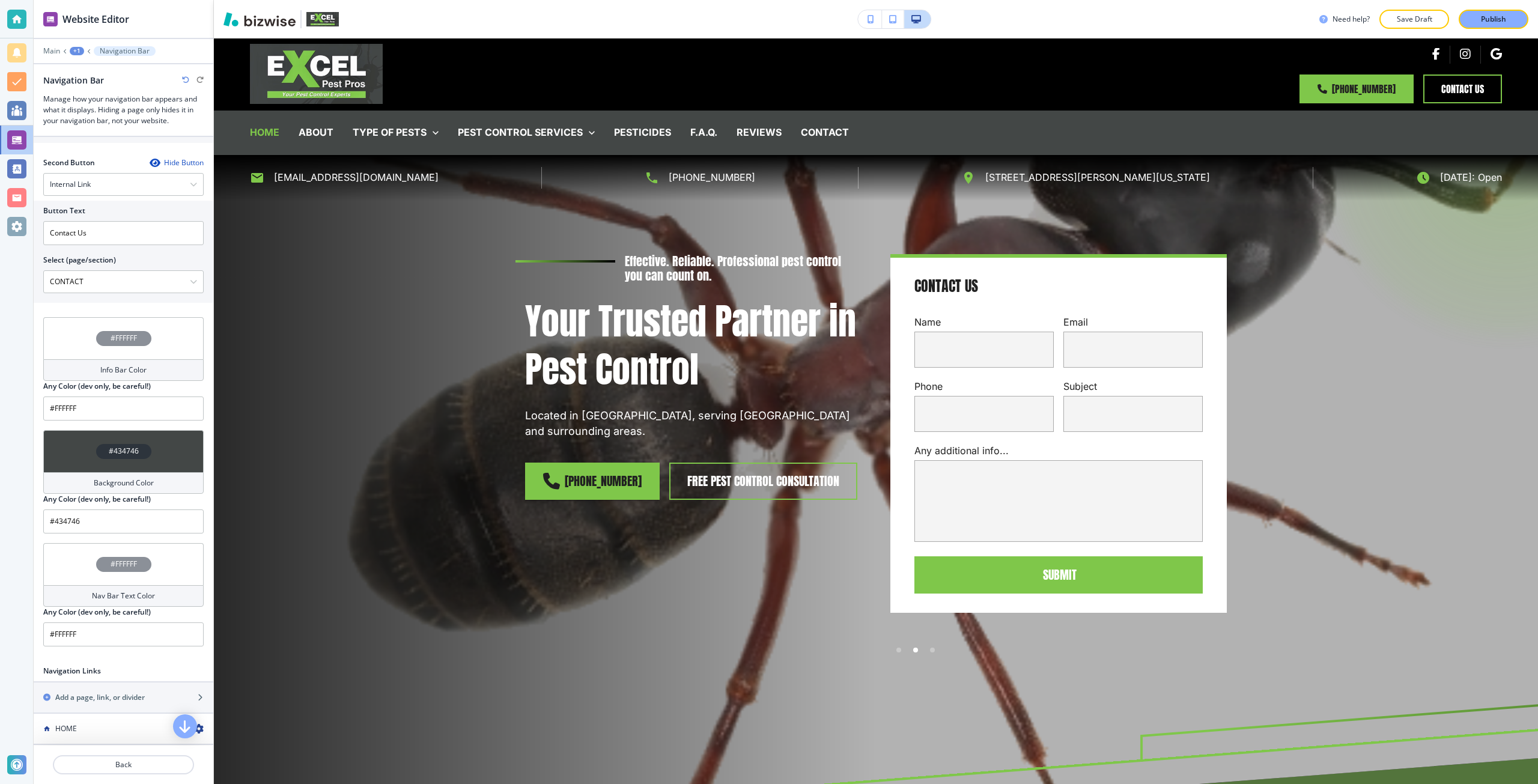
click at [130, 322] on div "#FFFFFF" at bounding box center [123, 338] width 160 height 42
click at [66, 503] on button "button" at bounding box center [65, 507] width 10 height 10
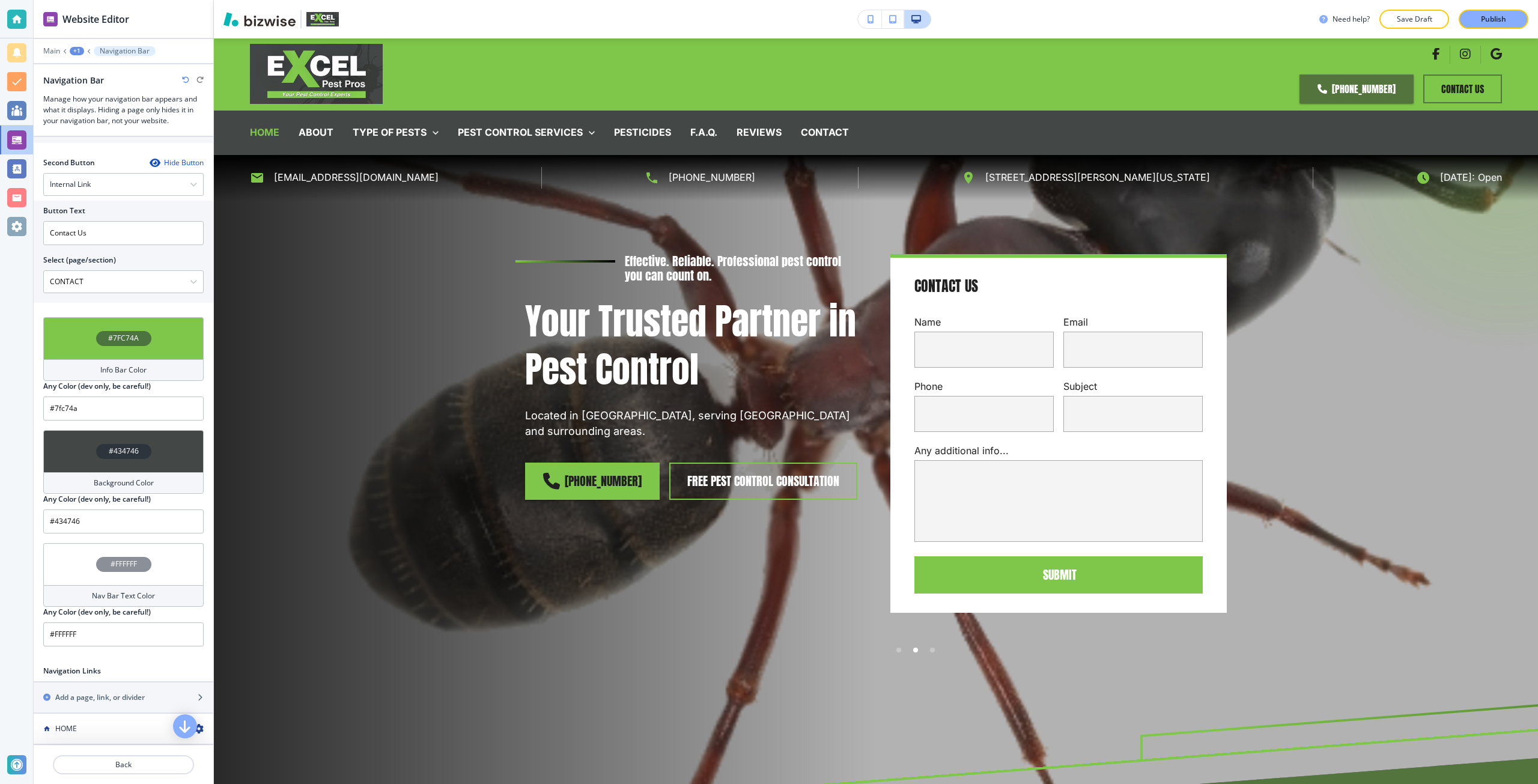
click at [183, 85] on div "Navigation Bar" at bounding box center [123, 80] width 160 height 13
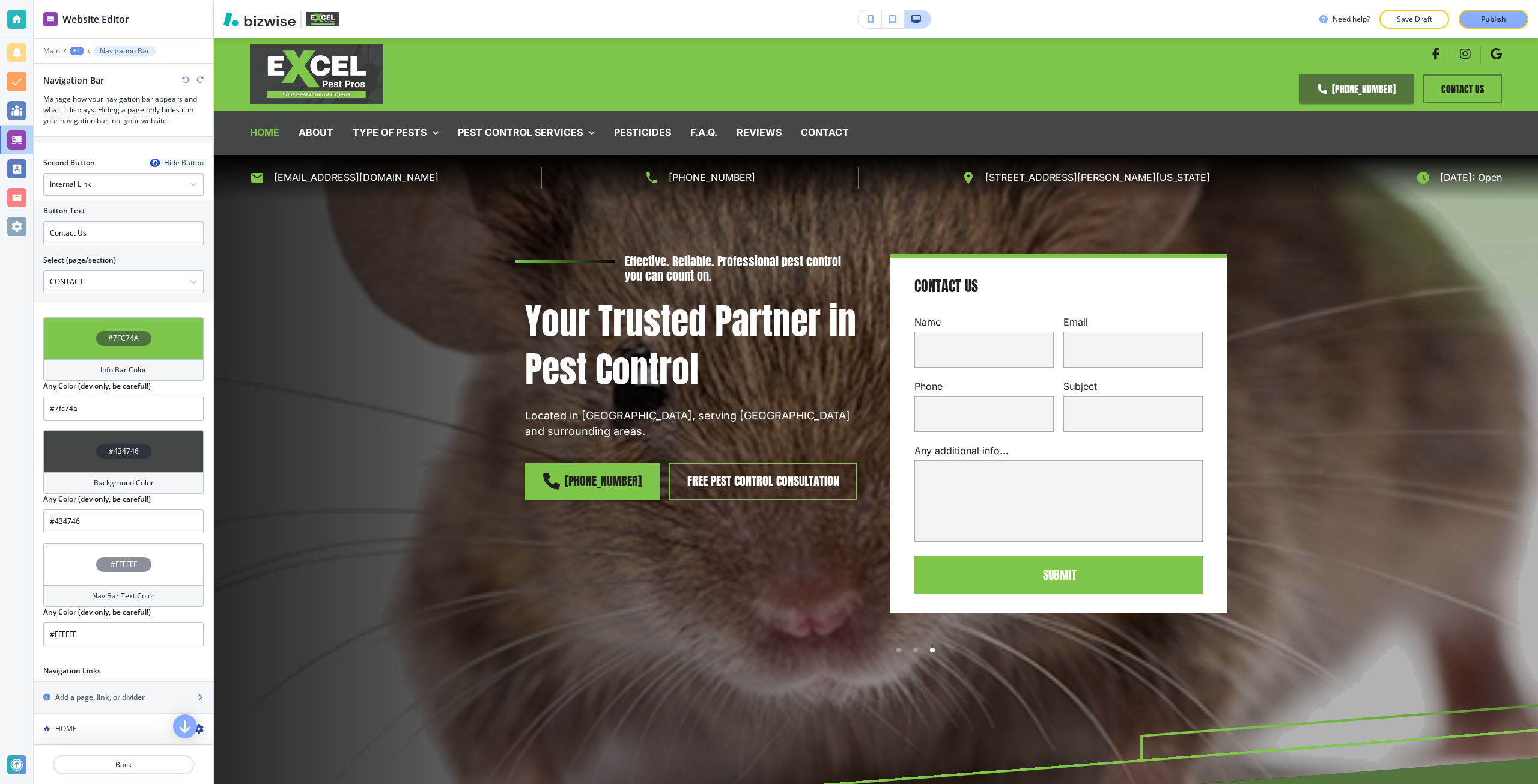
click at [186, 77] on icon "button" at bounding box center [186, 80] width 8 height 8
type input "#FFFFFF"
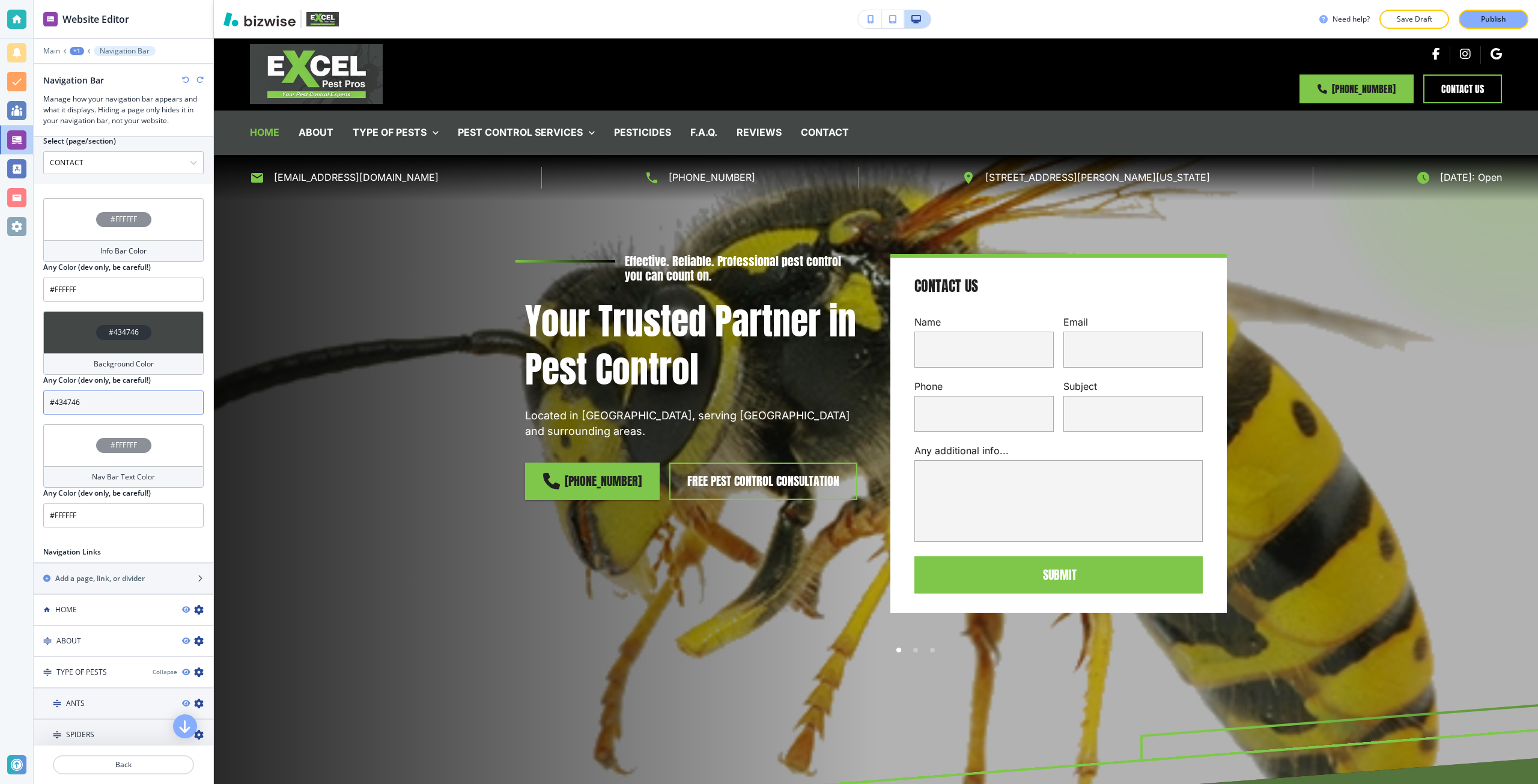
scroll to position [661, 0]
click at [140, 334] on div "#434746" at bounding box center [124, 331] width 56 height 15
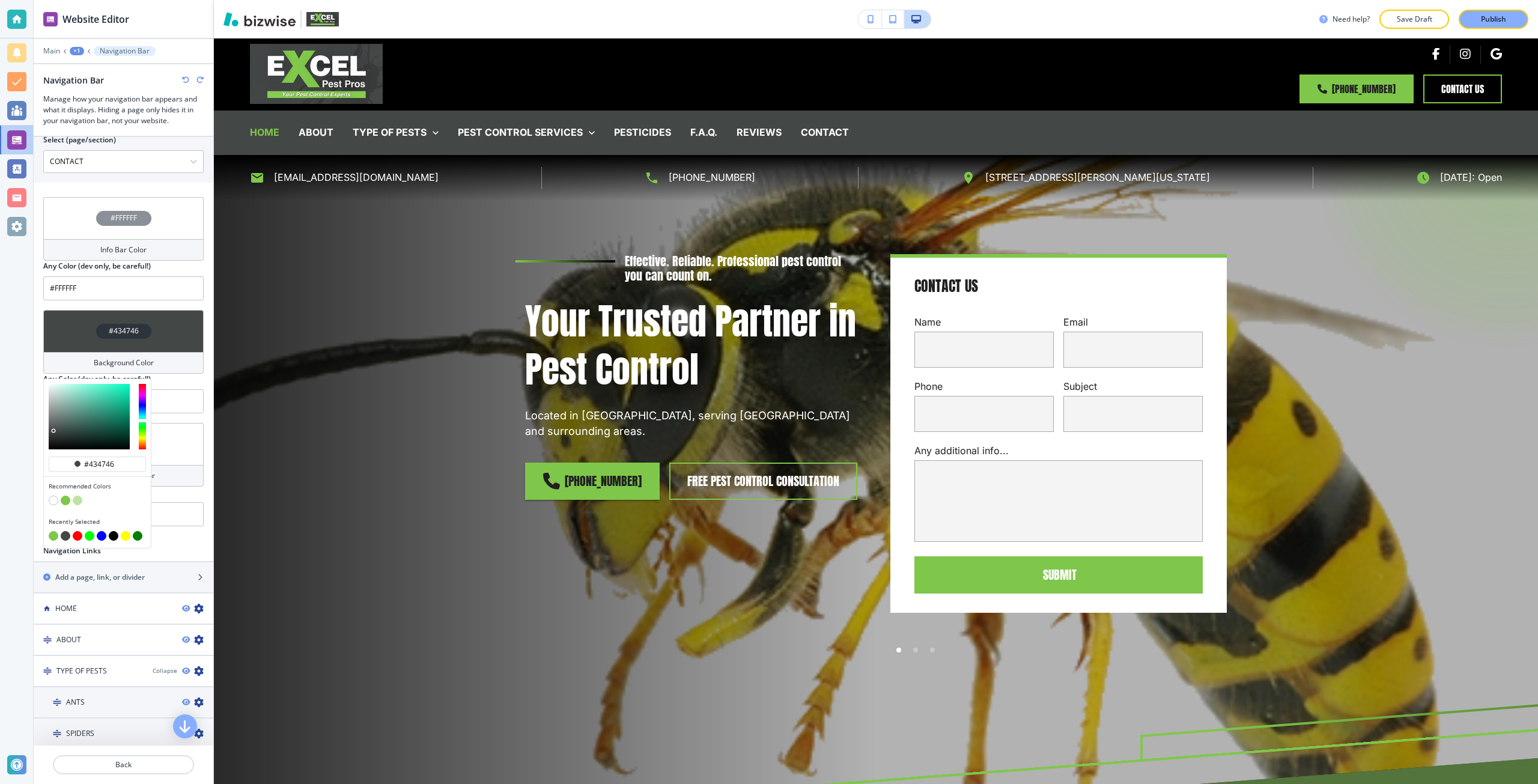
click at [62, 497] on button "button" at bounding box center [65, 500] width 10 height 10
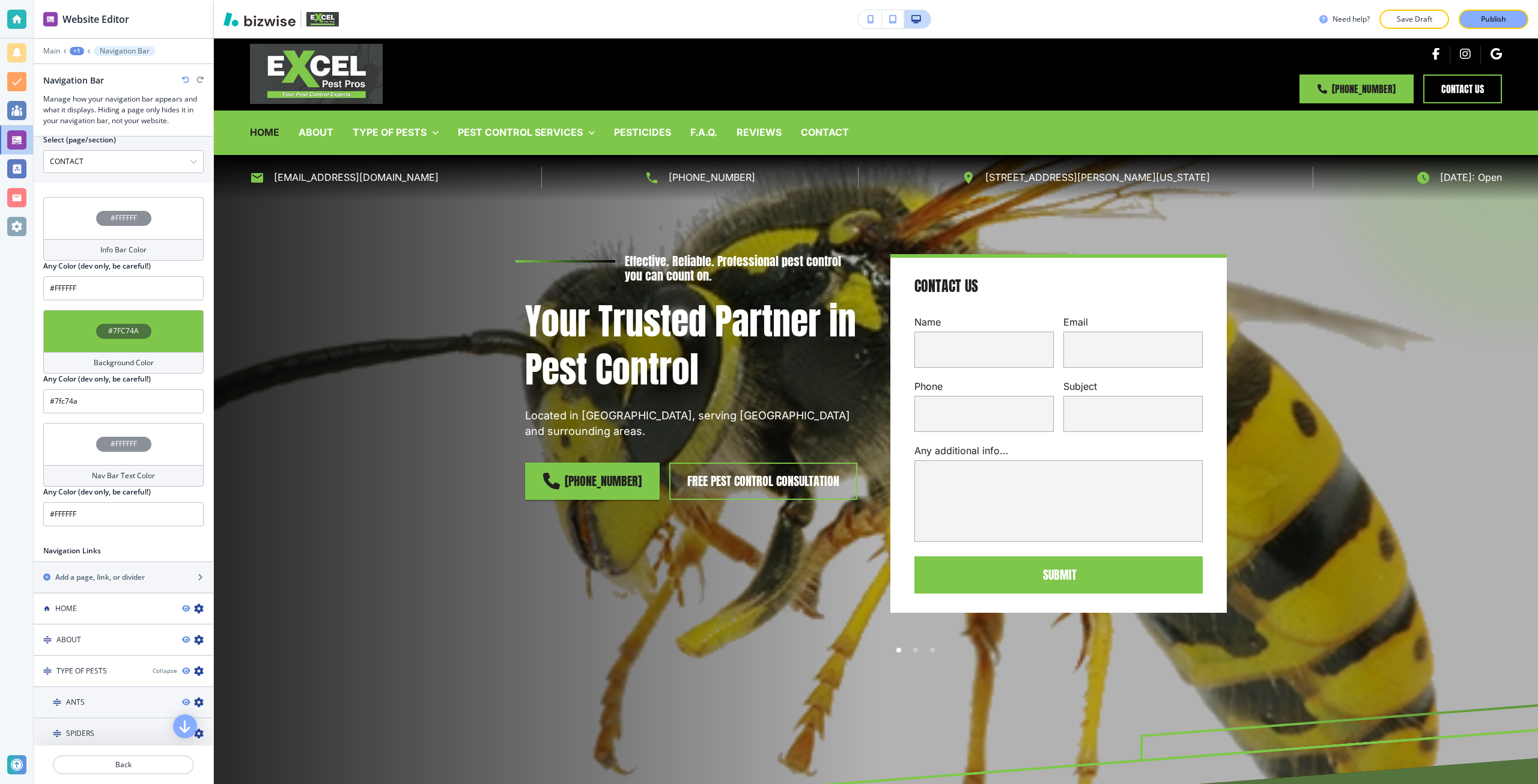
click at [183, 82] on icon "button" at bounding box center [186, 80] width 8 height 8
type input "#434746"
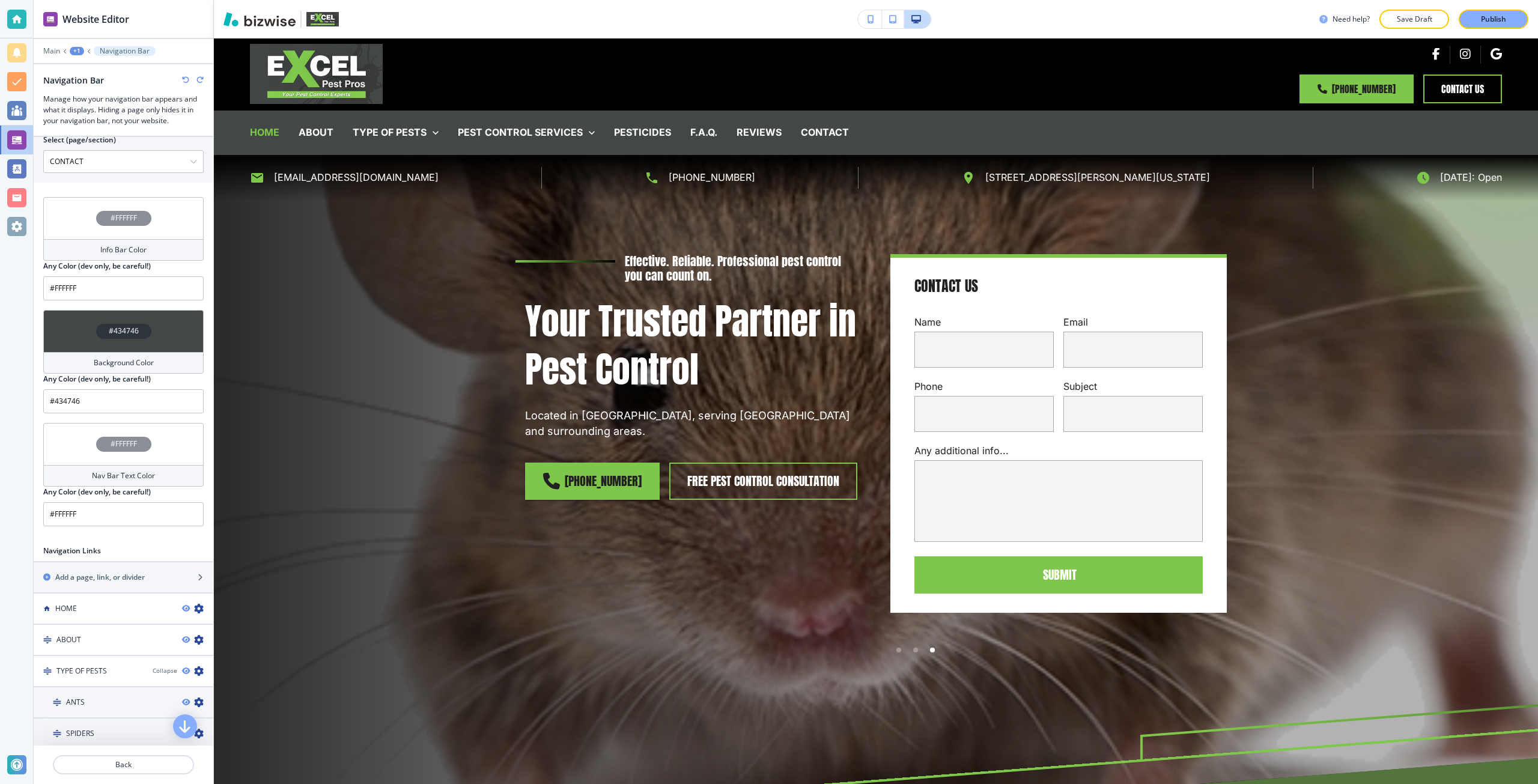
click at [78, 212] on div "#FFFFFF" at bounding box center [123, 218] width 160 height 42
click at [96, 350] on input "#ffffff" at bounding box center [104, 351] width 42 height 10
paste input "434746"
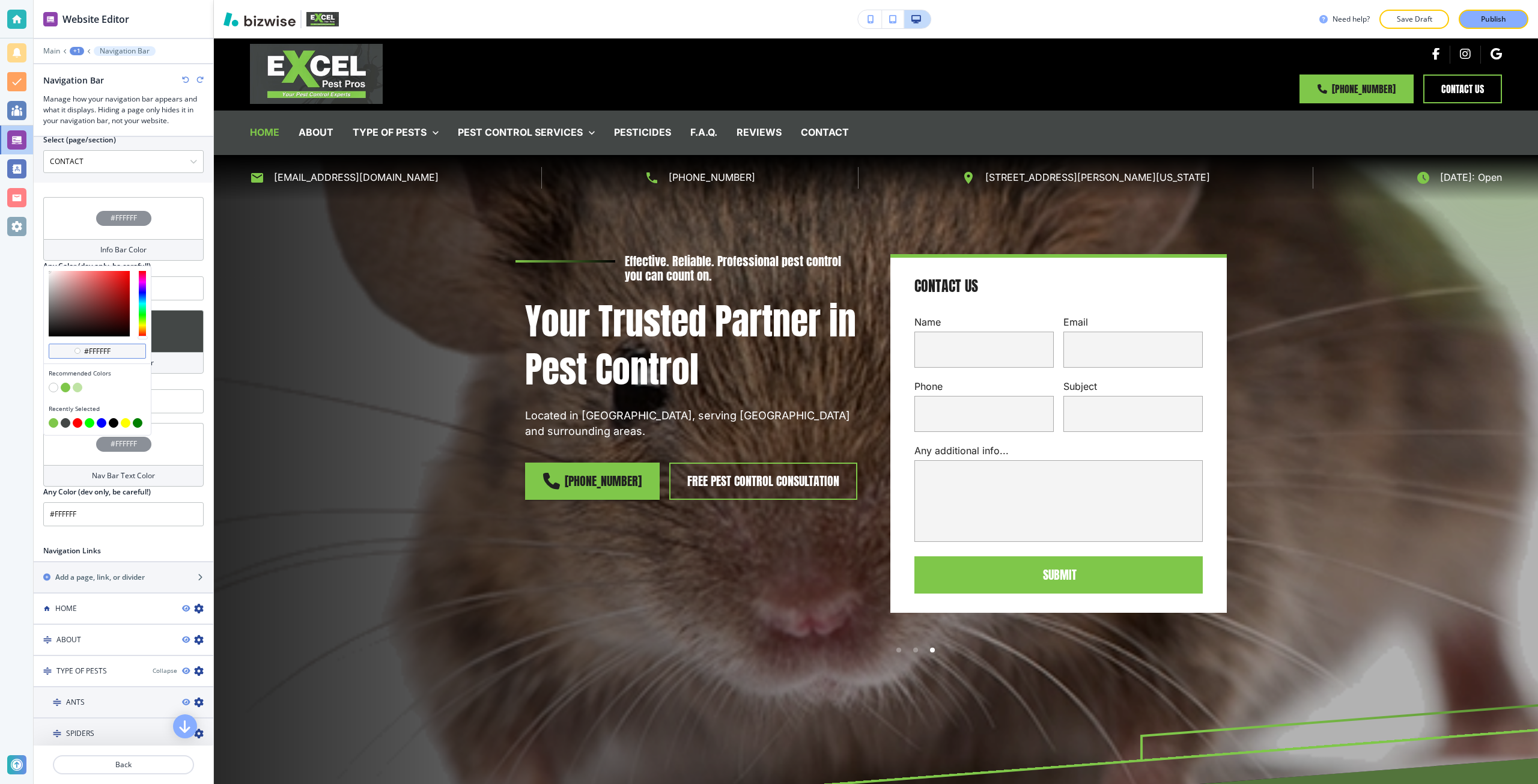
type input "#434746"
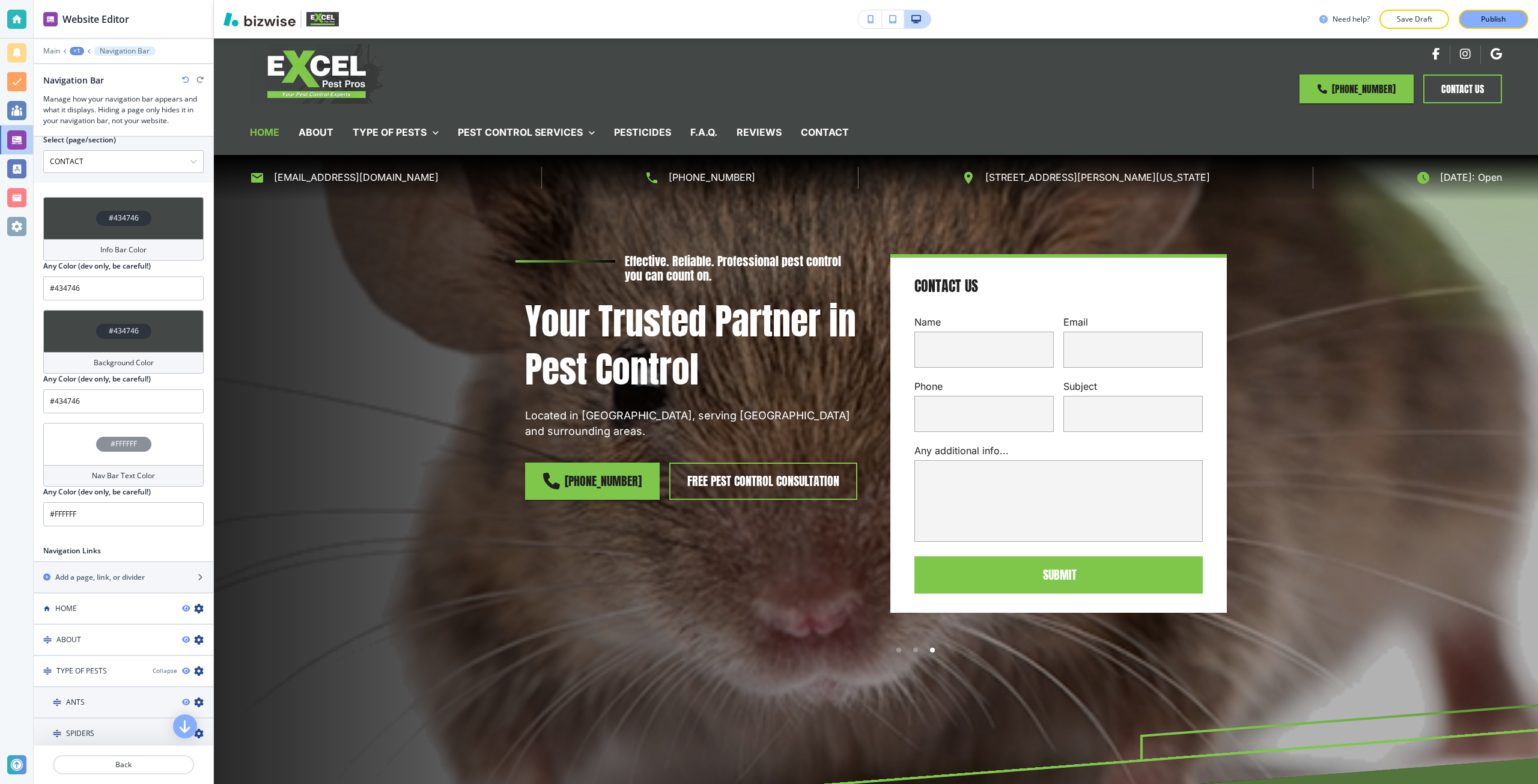
click at [96, 352] on div "Background Color" at bounding box center [123, 362] width 160 height 22
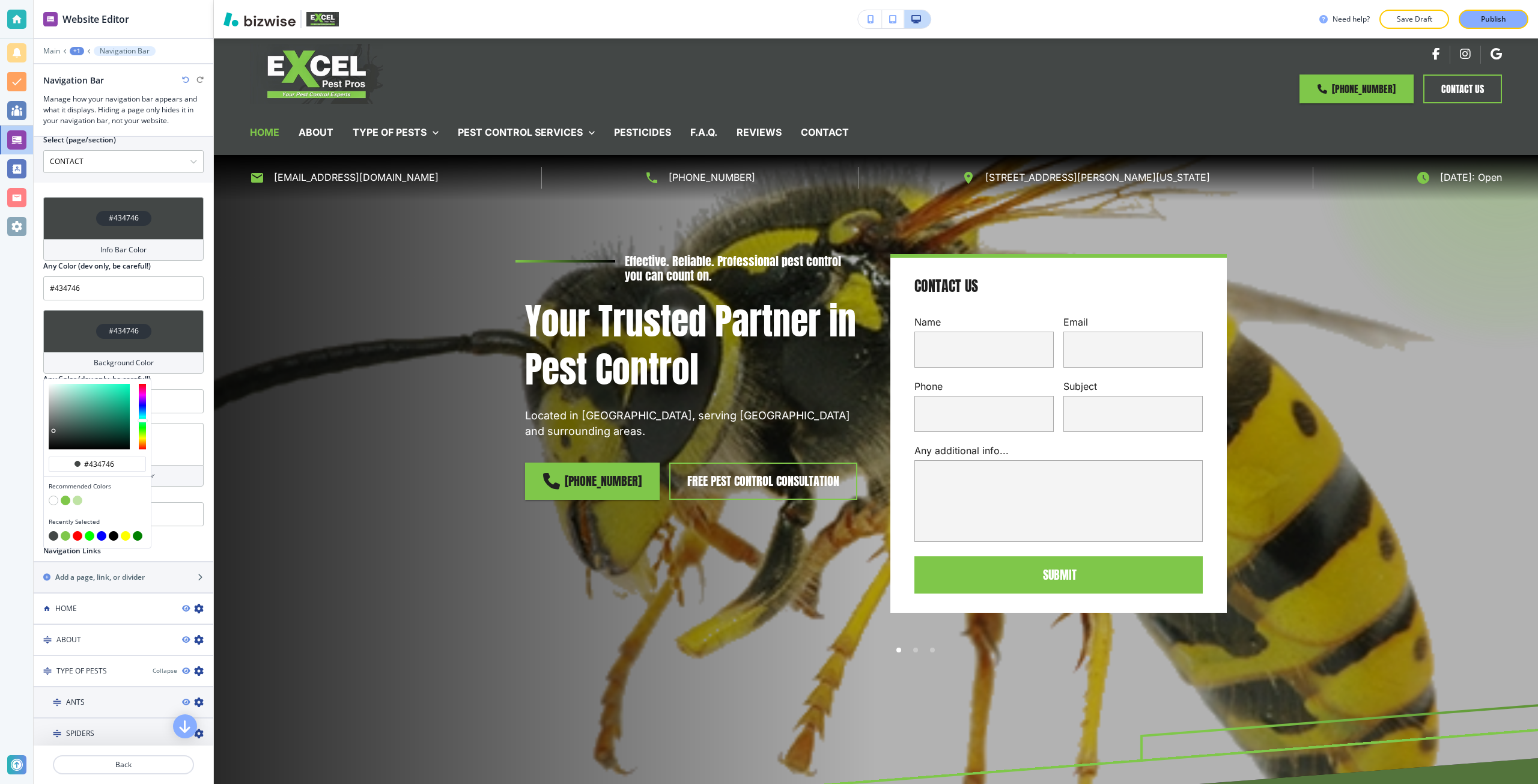
click at [112, 531] on button "button" at bounding box center [114, 535] width 10 height 10
type input "#000000"
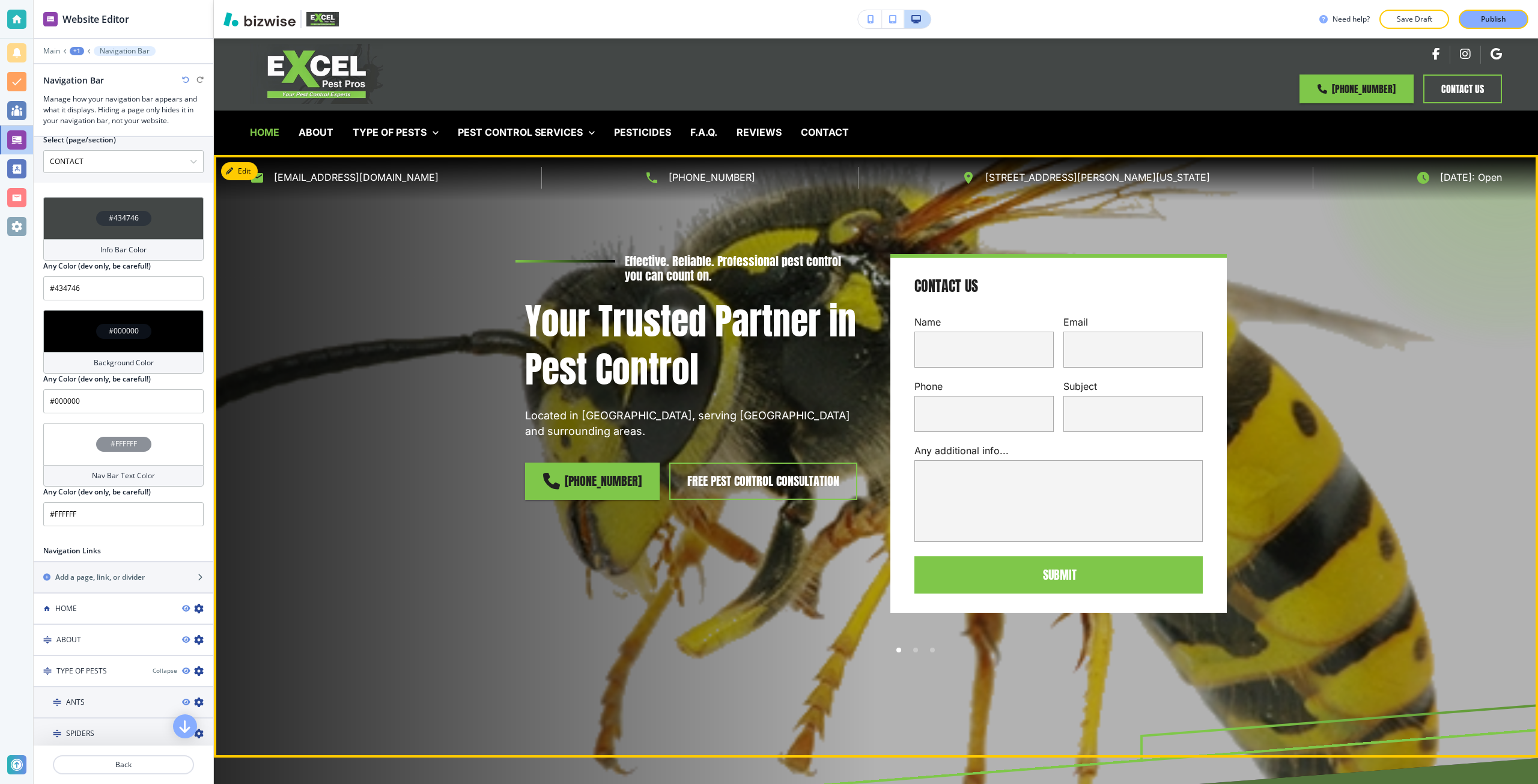
click at [299, 398] on div "Effective. Reliable. Professional pest control you can count on. Your Trusted P…" at bounding box center [875, 456] width 1324 height 602
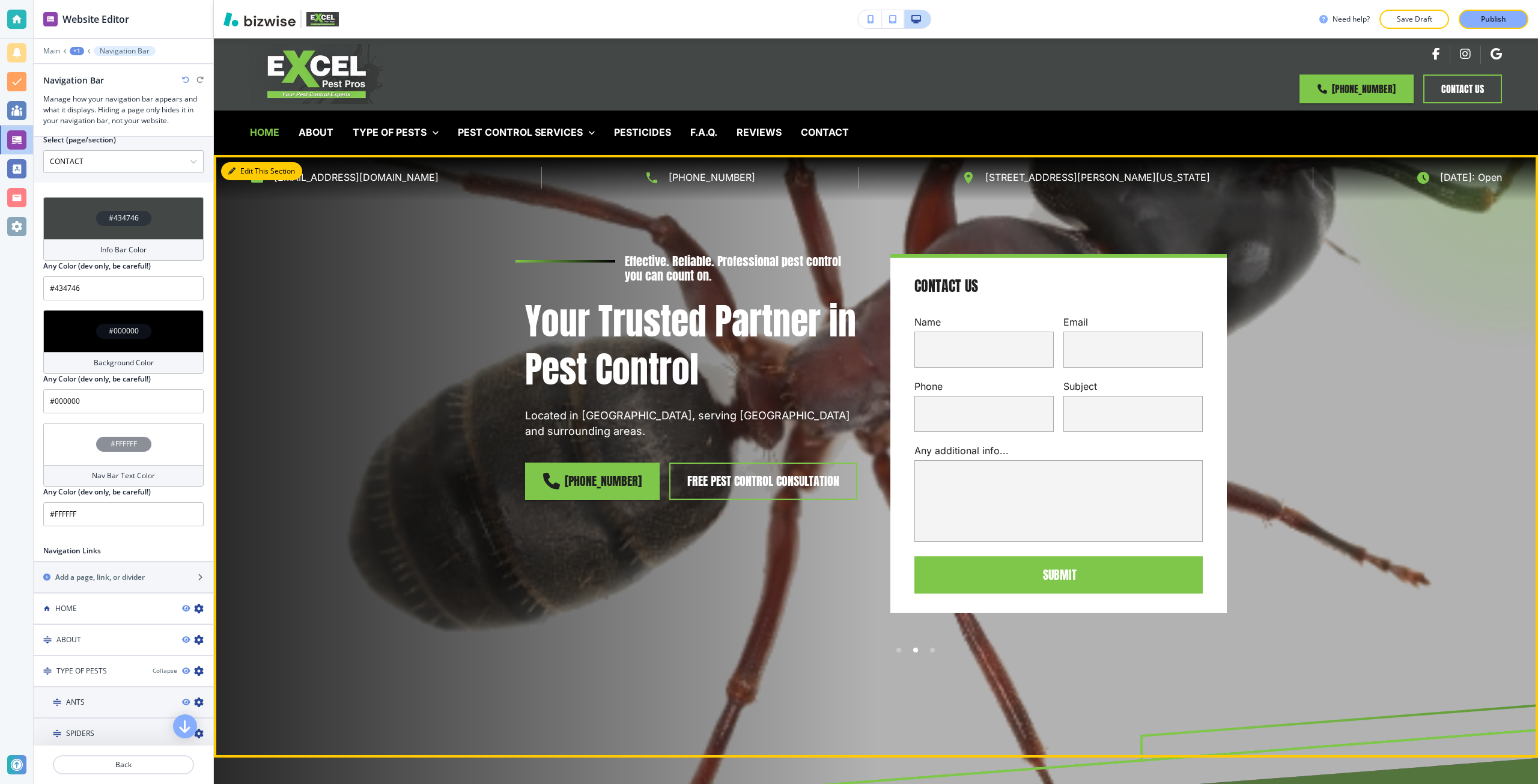
click at [223, 171] on button "Edit This Section" at bounding box center [262, 171] width 81 height 18
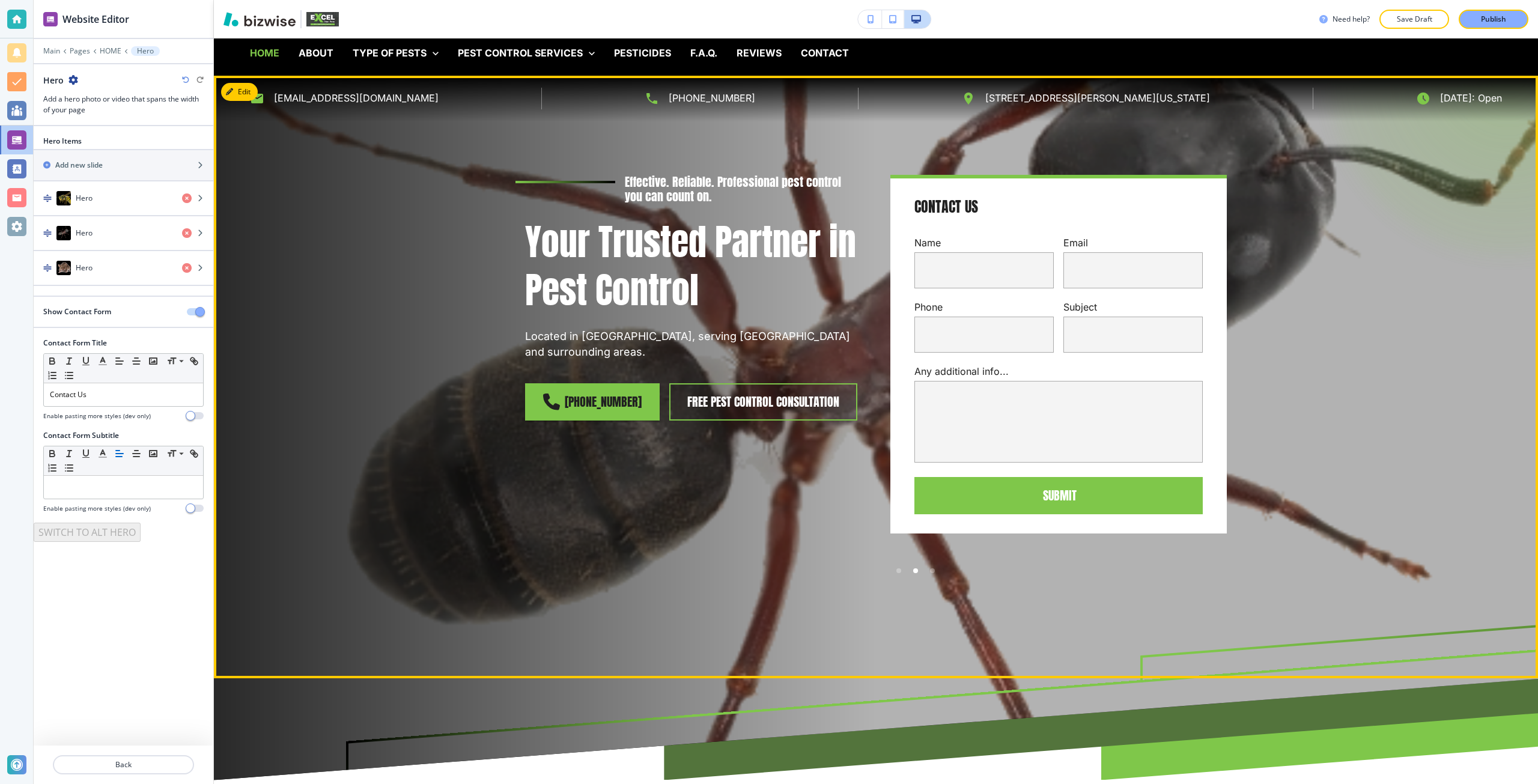
scroll to position [0, 0]
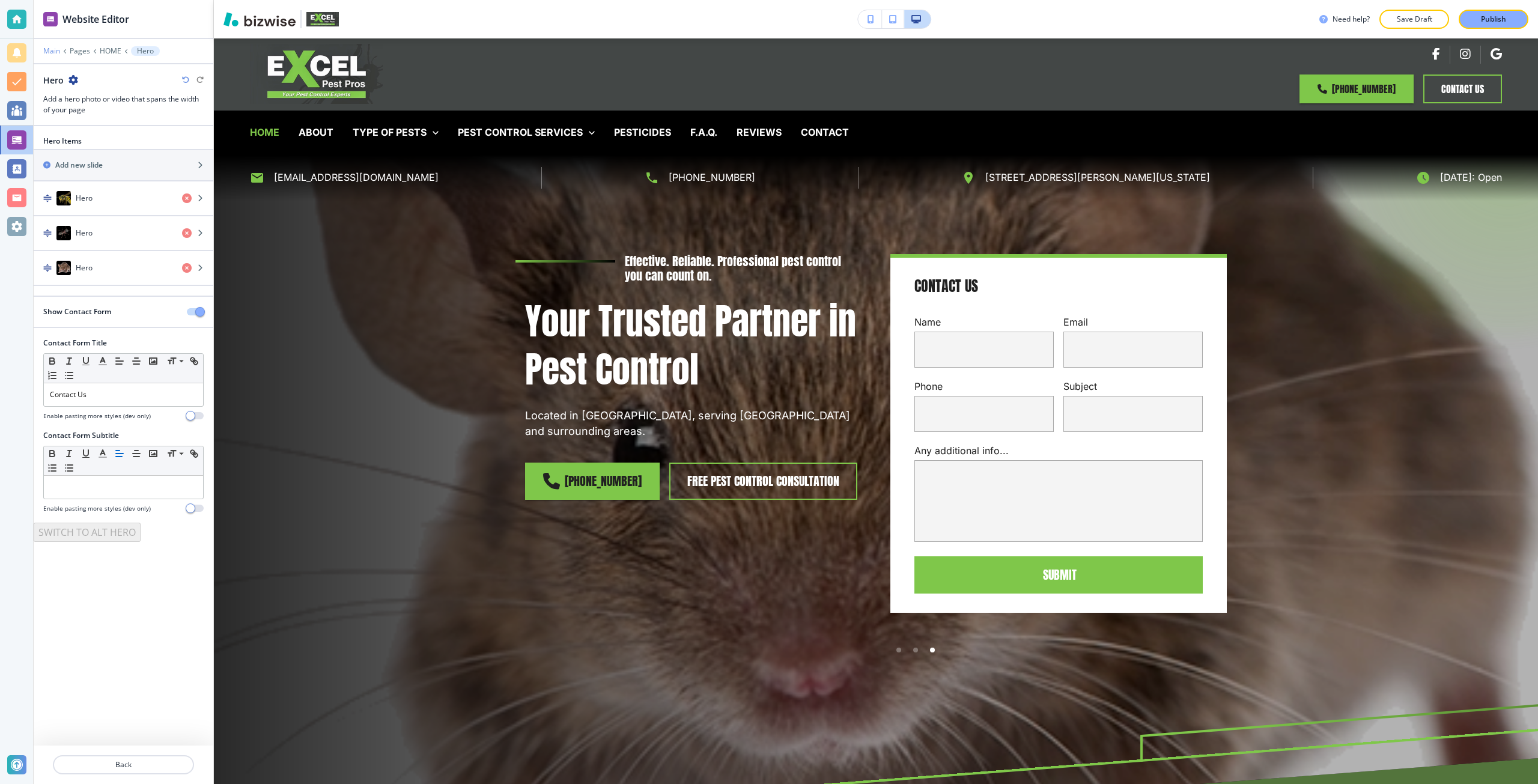
click at [50, 51] on p "Main" at bounding box center [52, 50] width 17 height 8
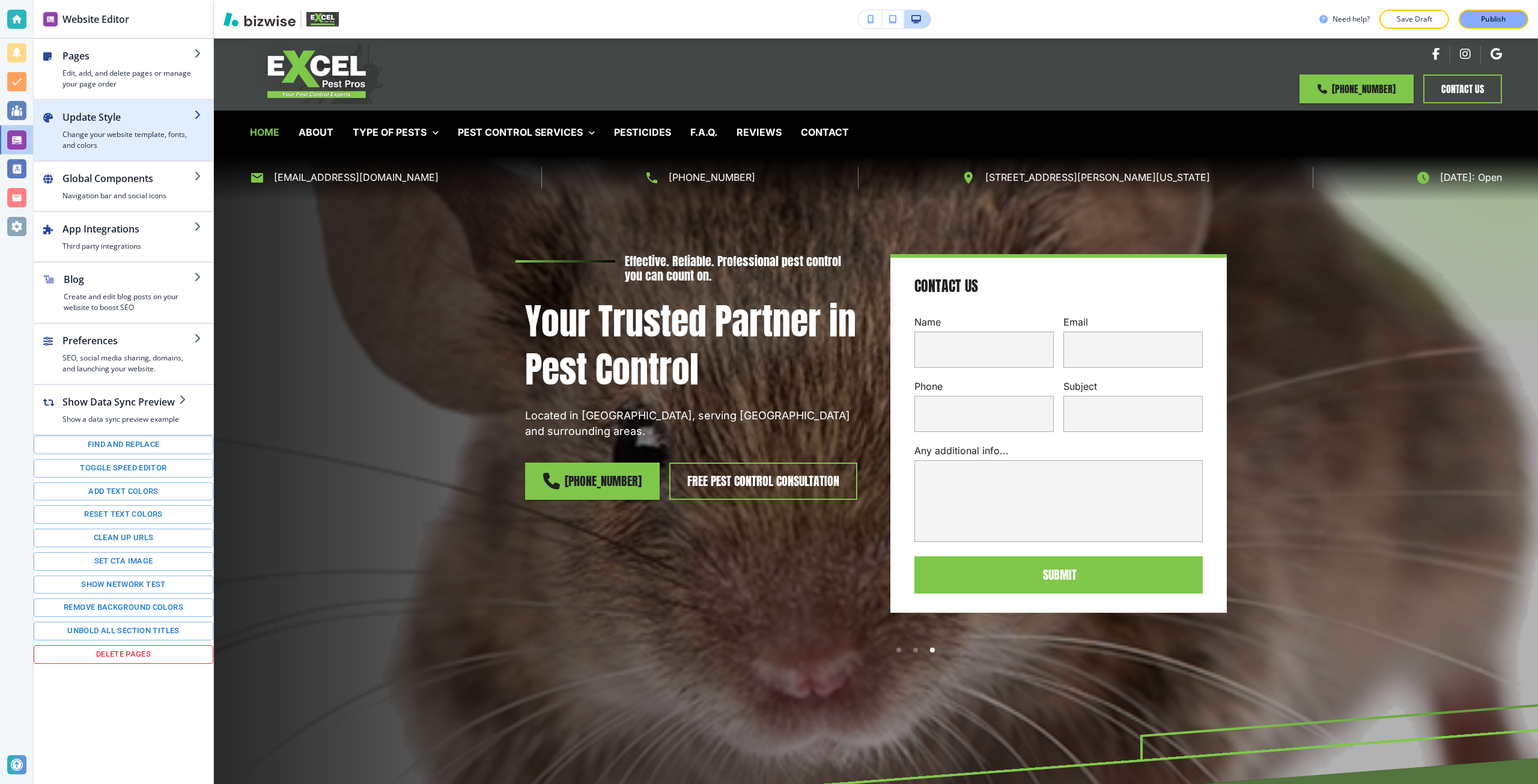
click at [101, 137] on h4 "Change your website template, fonts, and colors" at bounding box center [128, 140] width 132 height 22
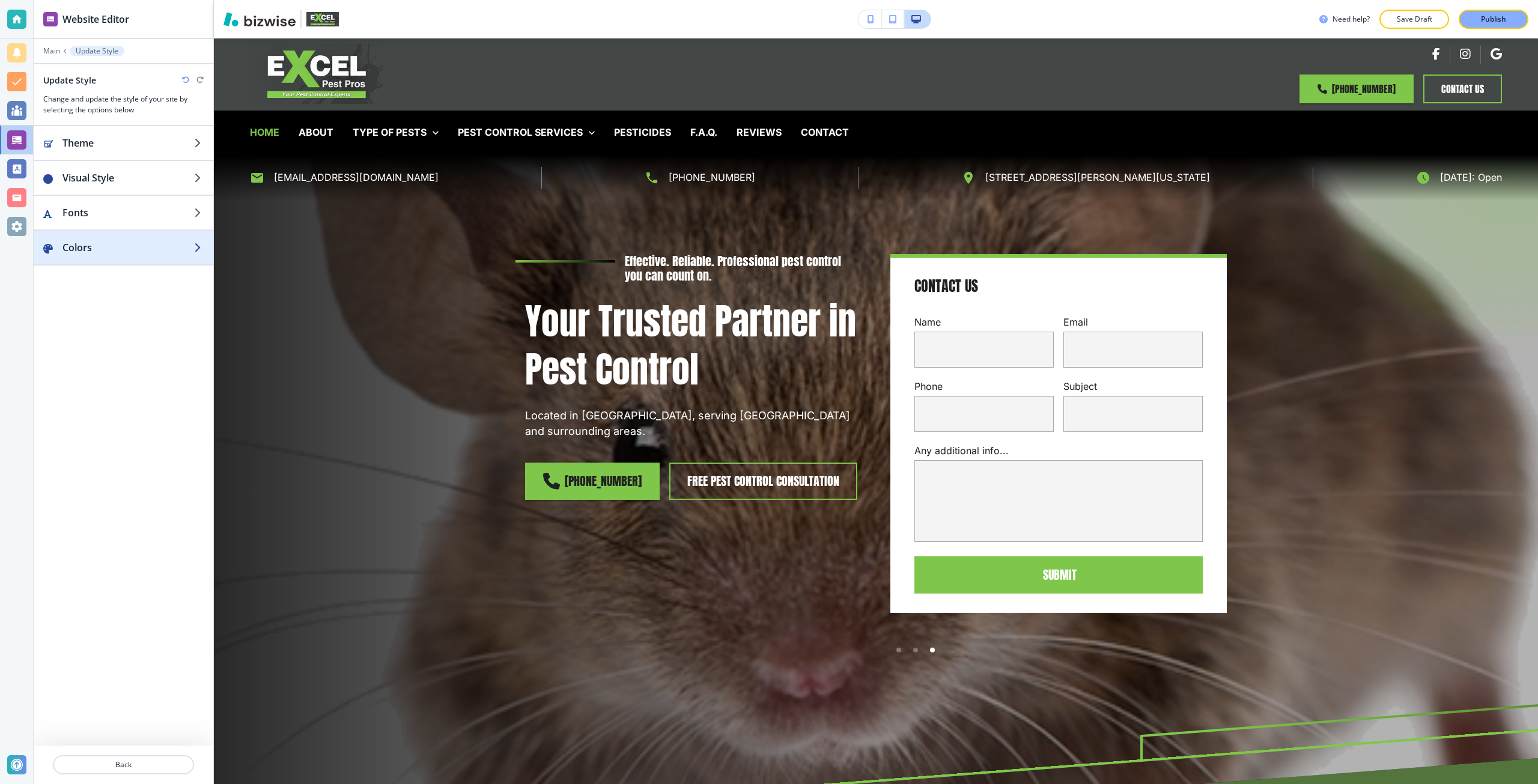
click at [120, 244] on h2 "Colors" at bounding box center [128, 247] width 132 height 14
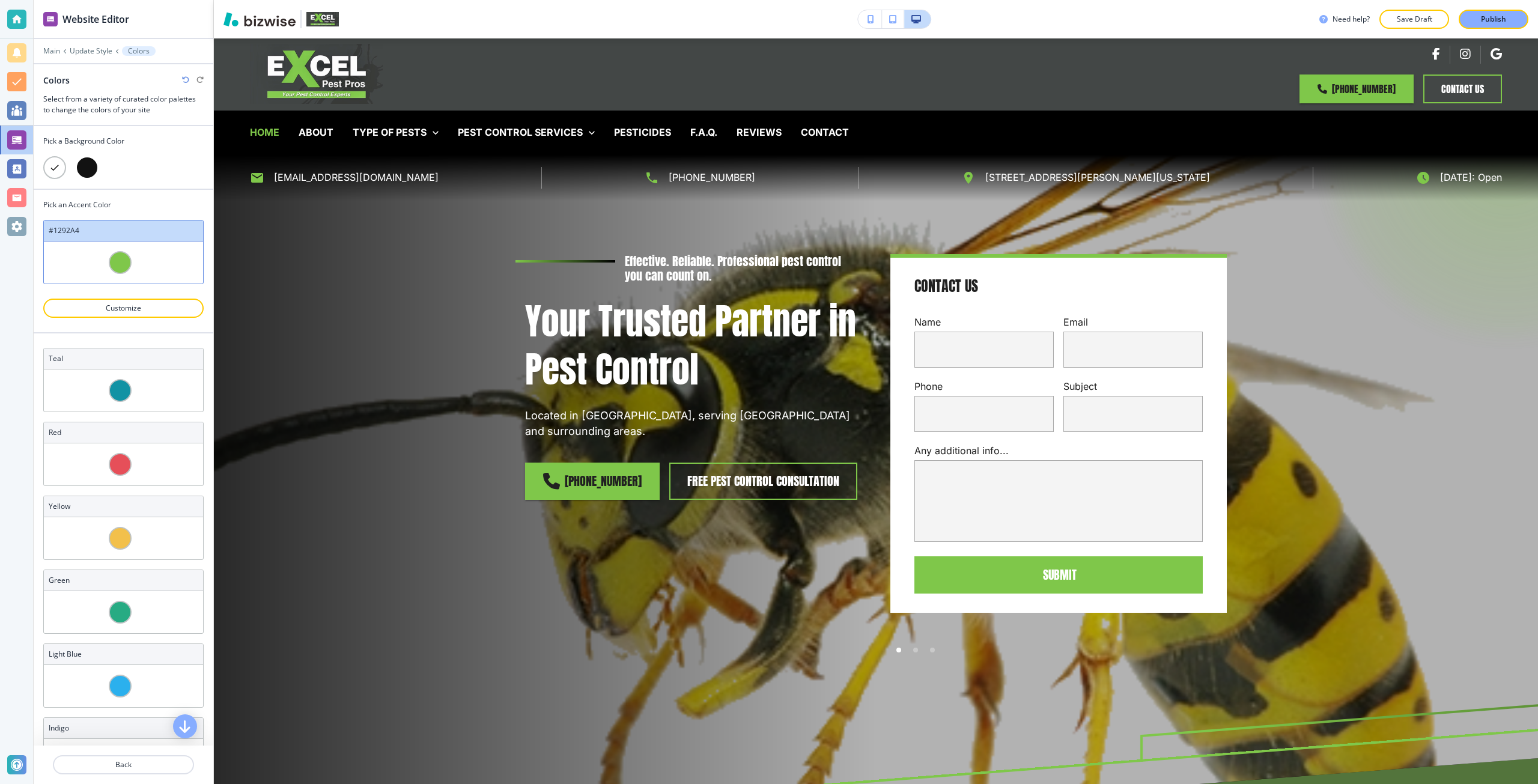
click at [86, 173] on div at bounding box center [87, 168] width 23 height 23
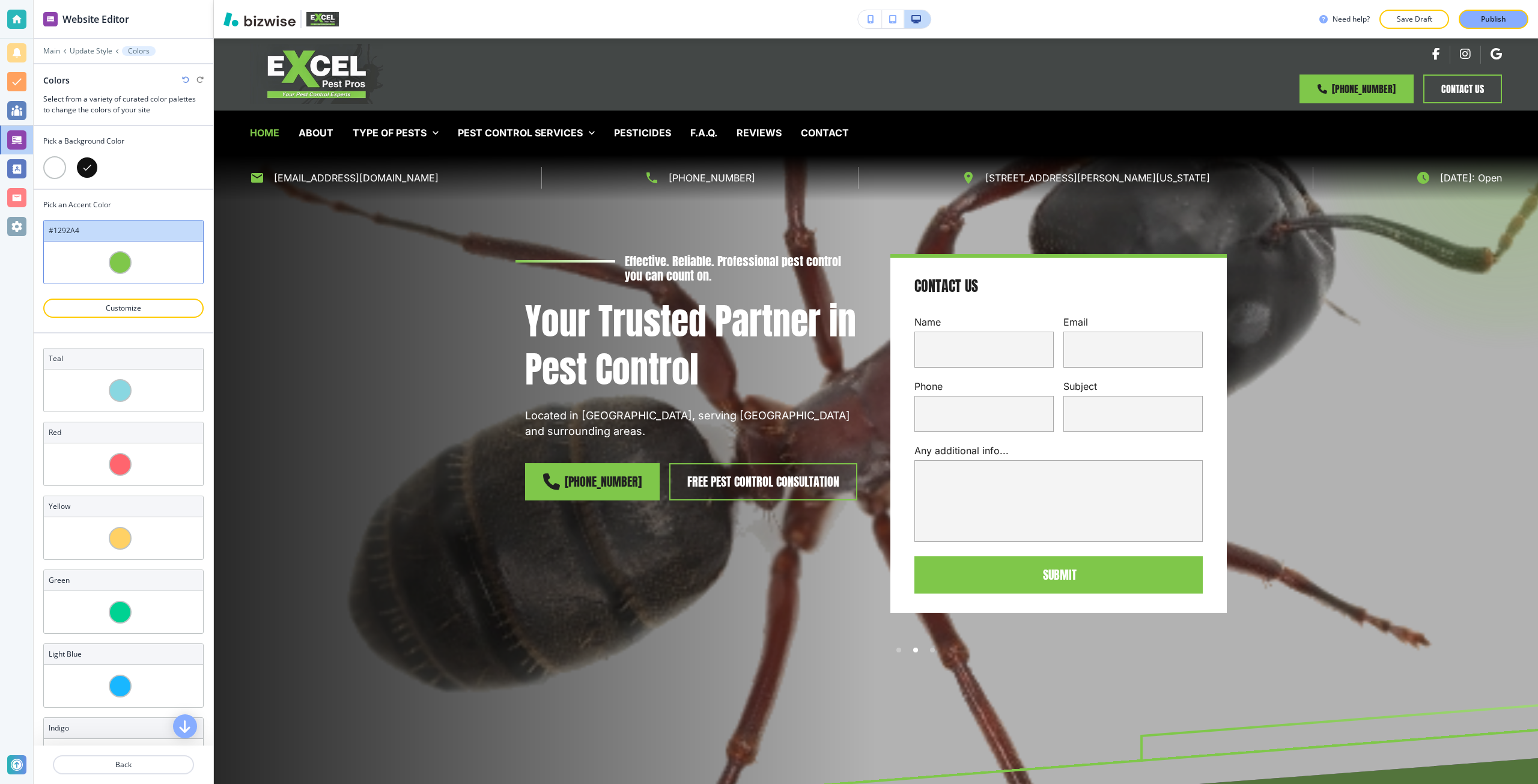
click at [50, 170] on div at bounding box center [55, 168] width 23 height 23
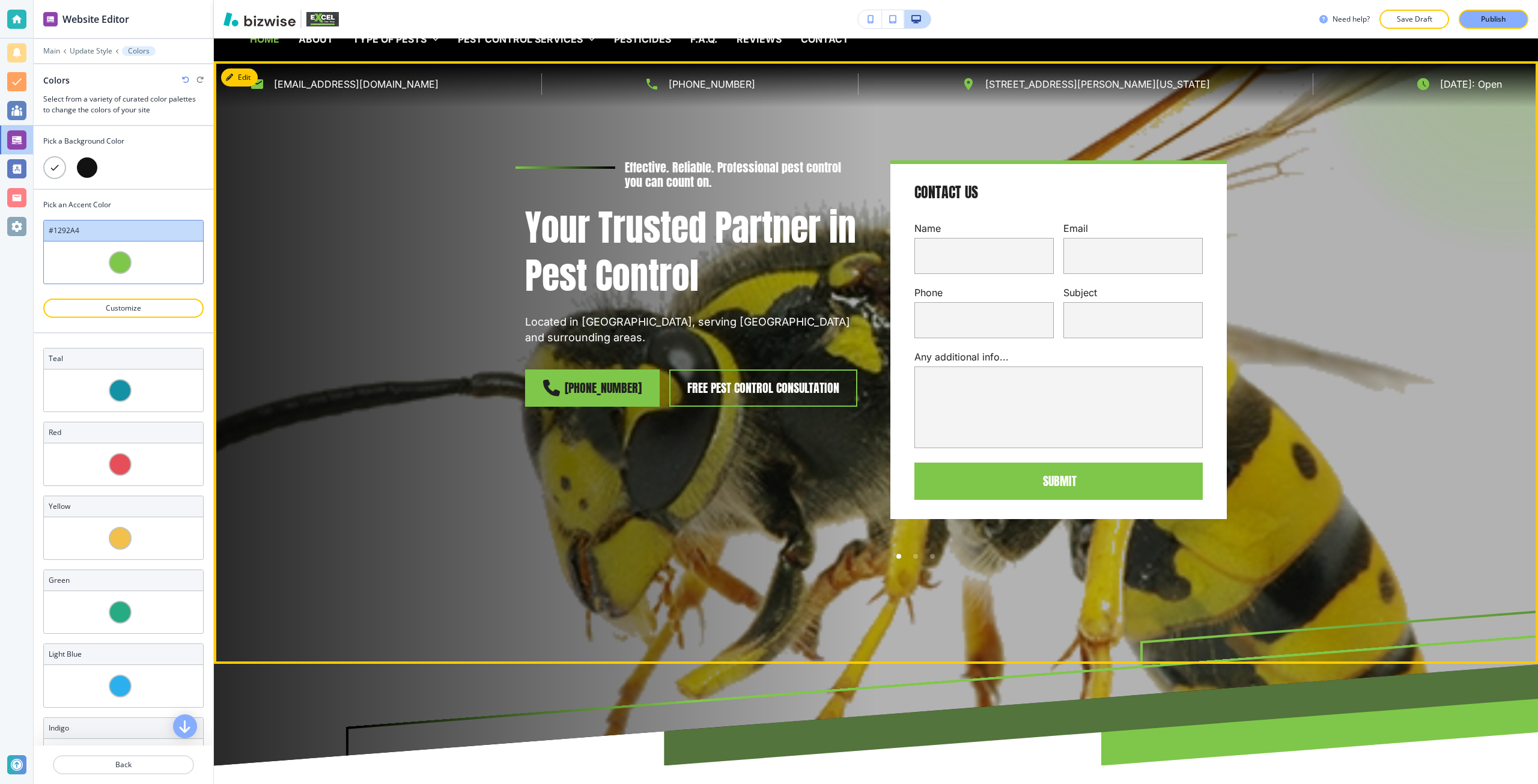
scroll to position [60, 0]
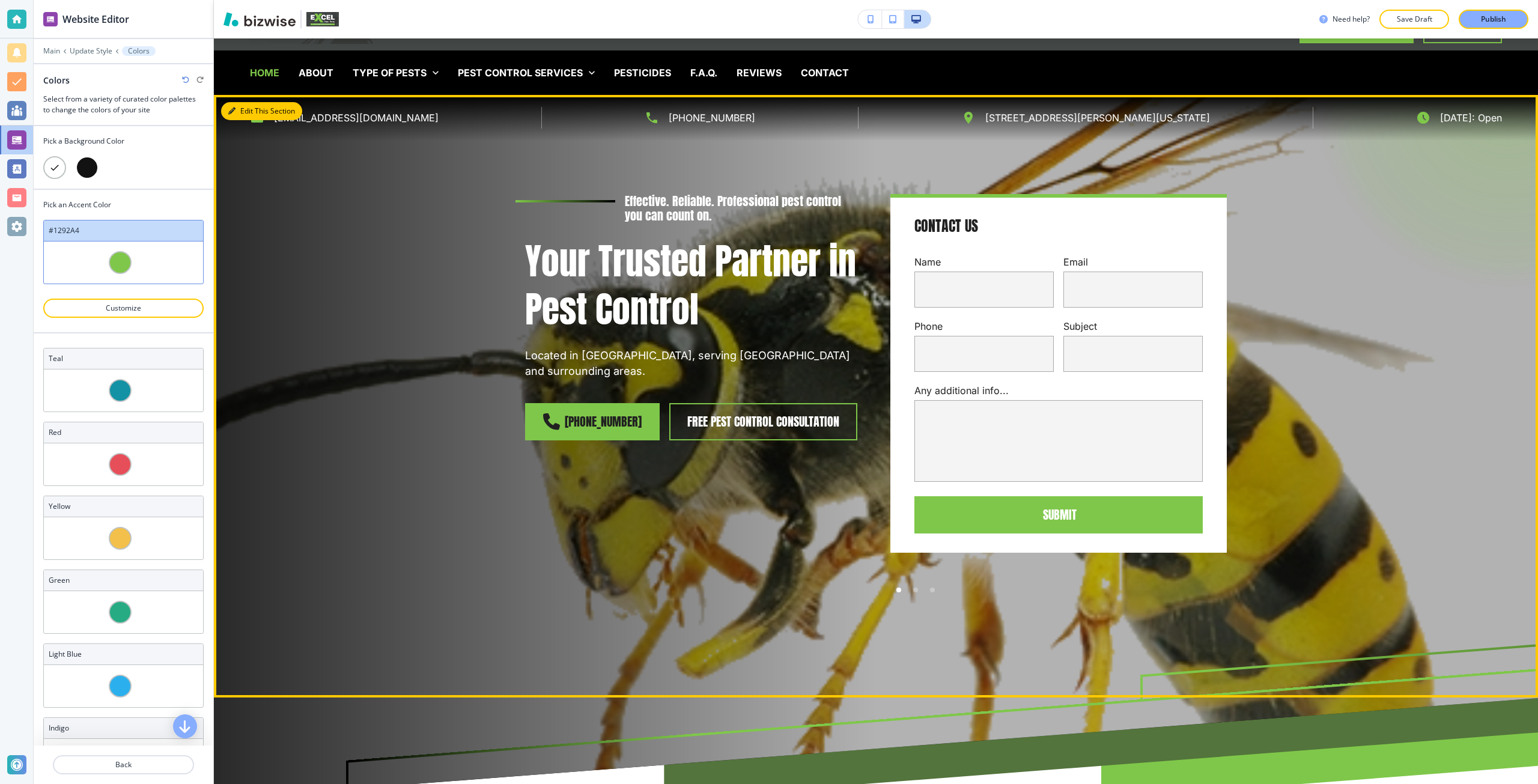
click at [236, 109] on button "Edit This Section" at bounding box center [262, 111] width 81 height 18
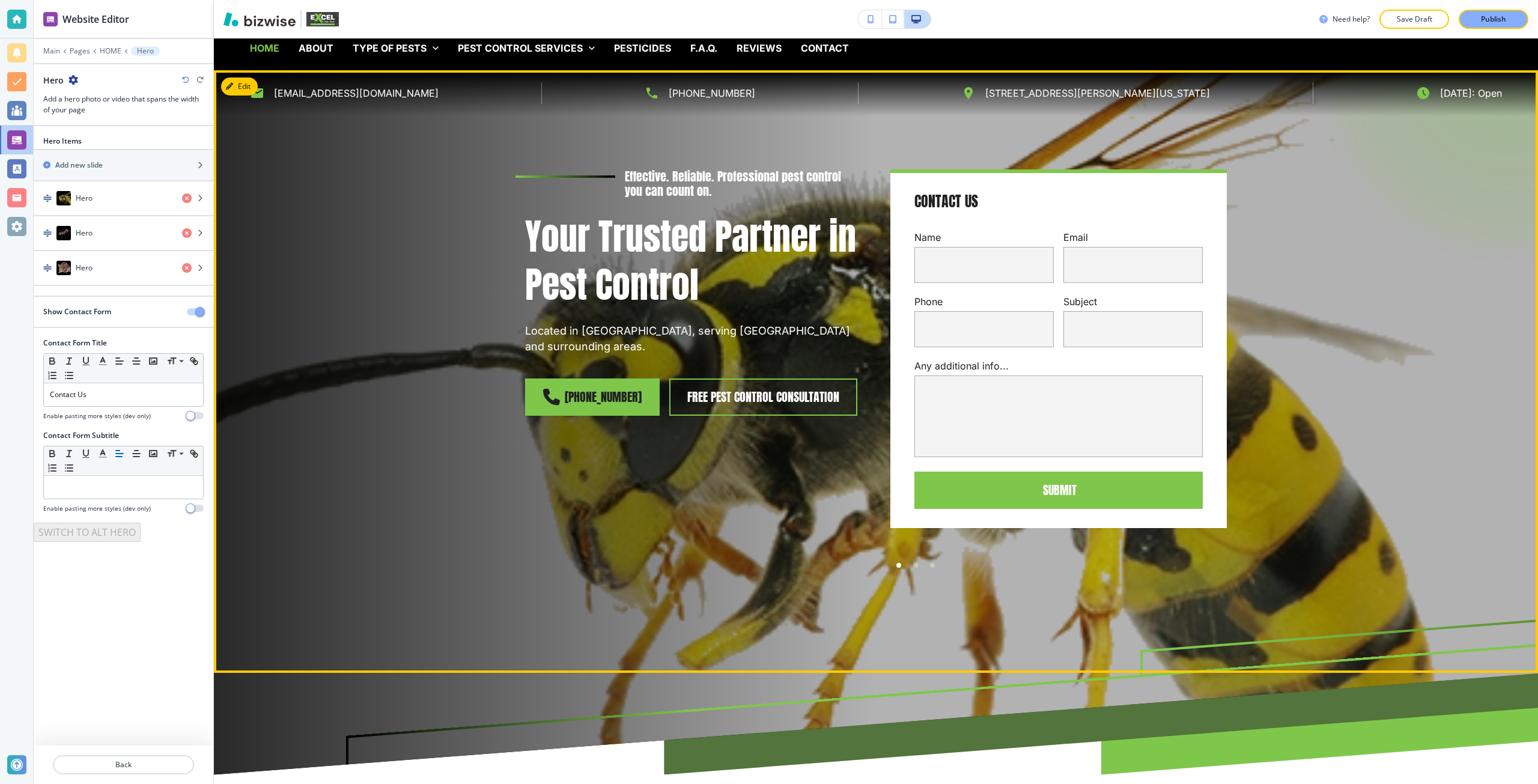
scroll to position [0, 0]
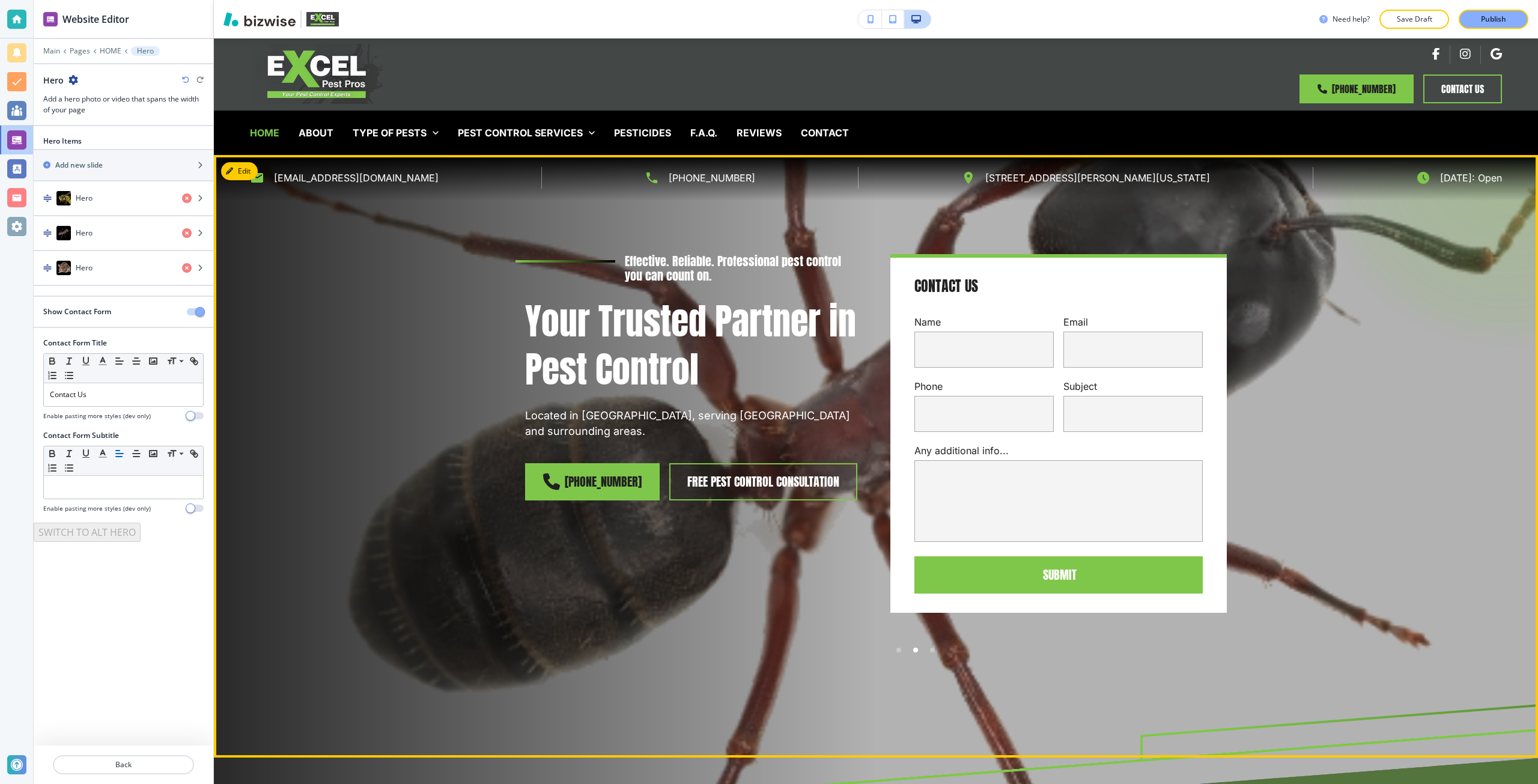
click at [1502, 443] on div "Effective. Reliable. Professional pest control you can count on. Your Trusted P…" at bounding box center [875, 456] width 1324 height 602
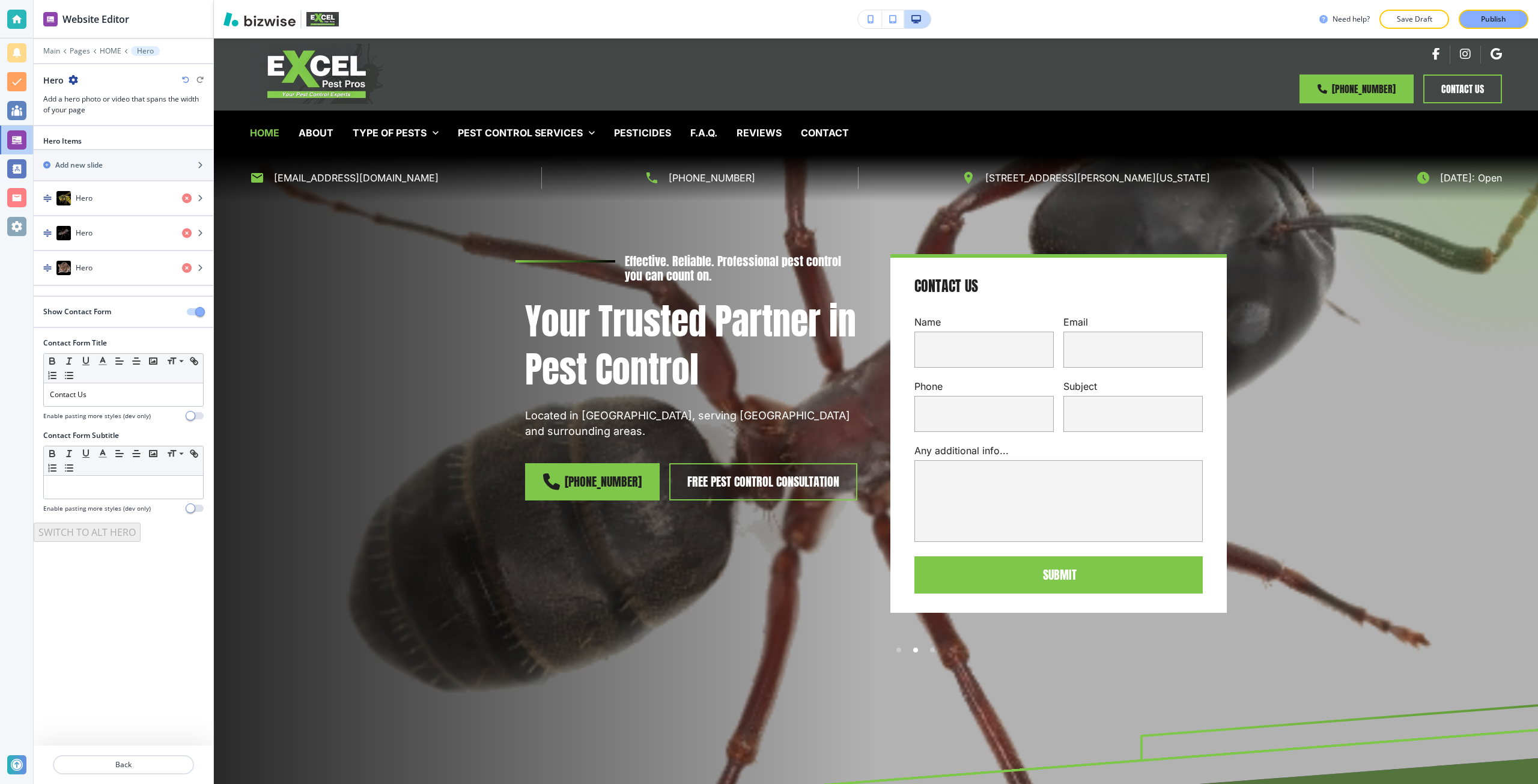
click at [191, 313] on button "button" at bounding box center [195, 312] width 17 height 8
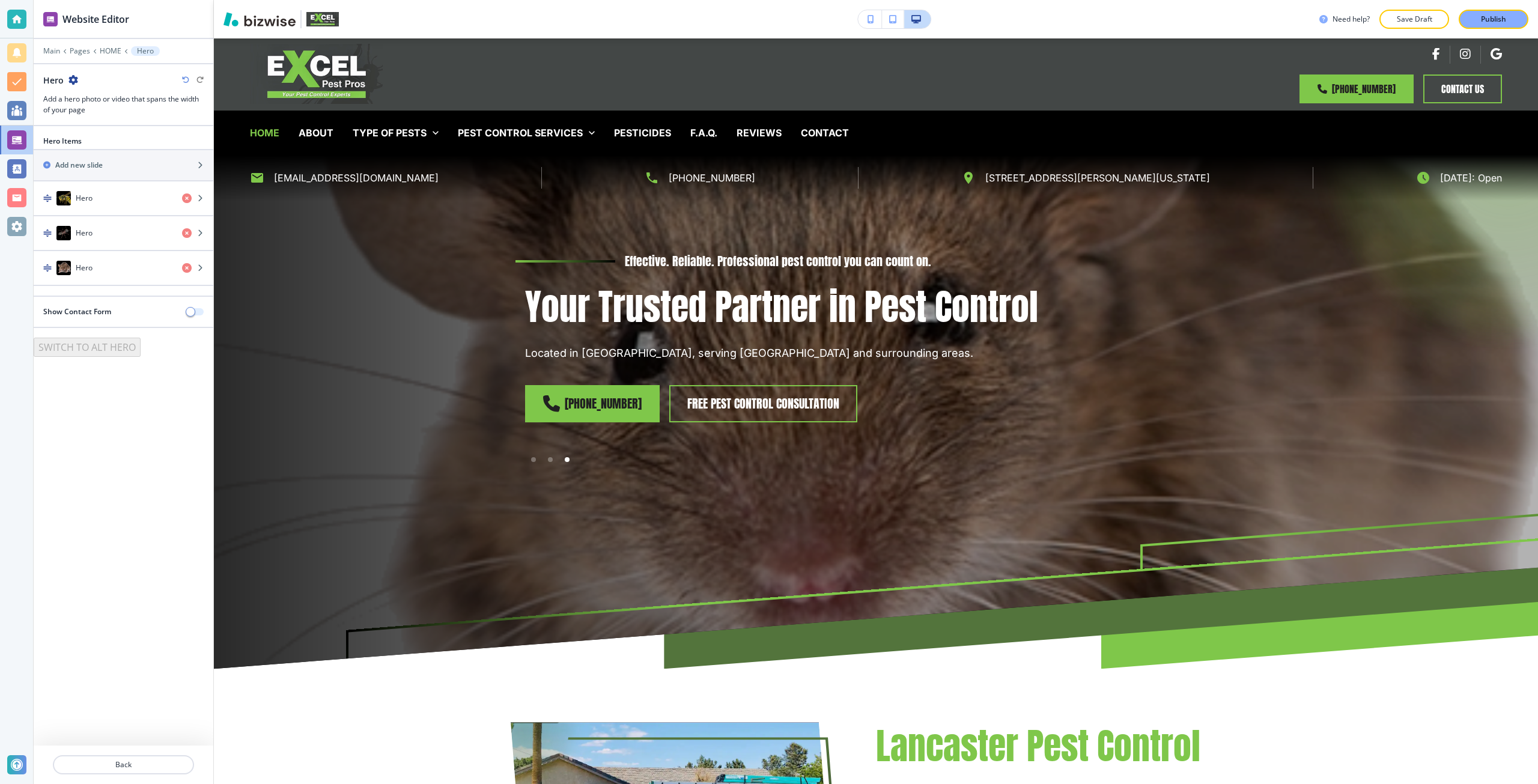
click at [191, 313] on span "button" at bounding box center [190, 311] width 10 height 10
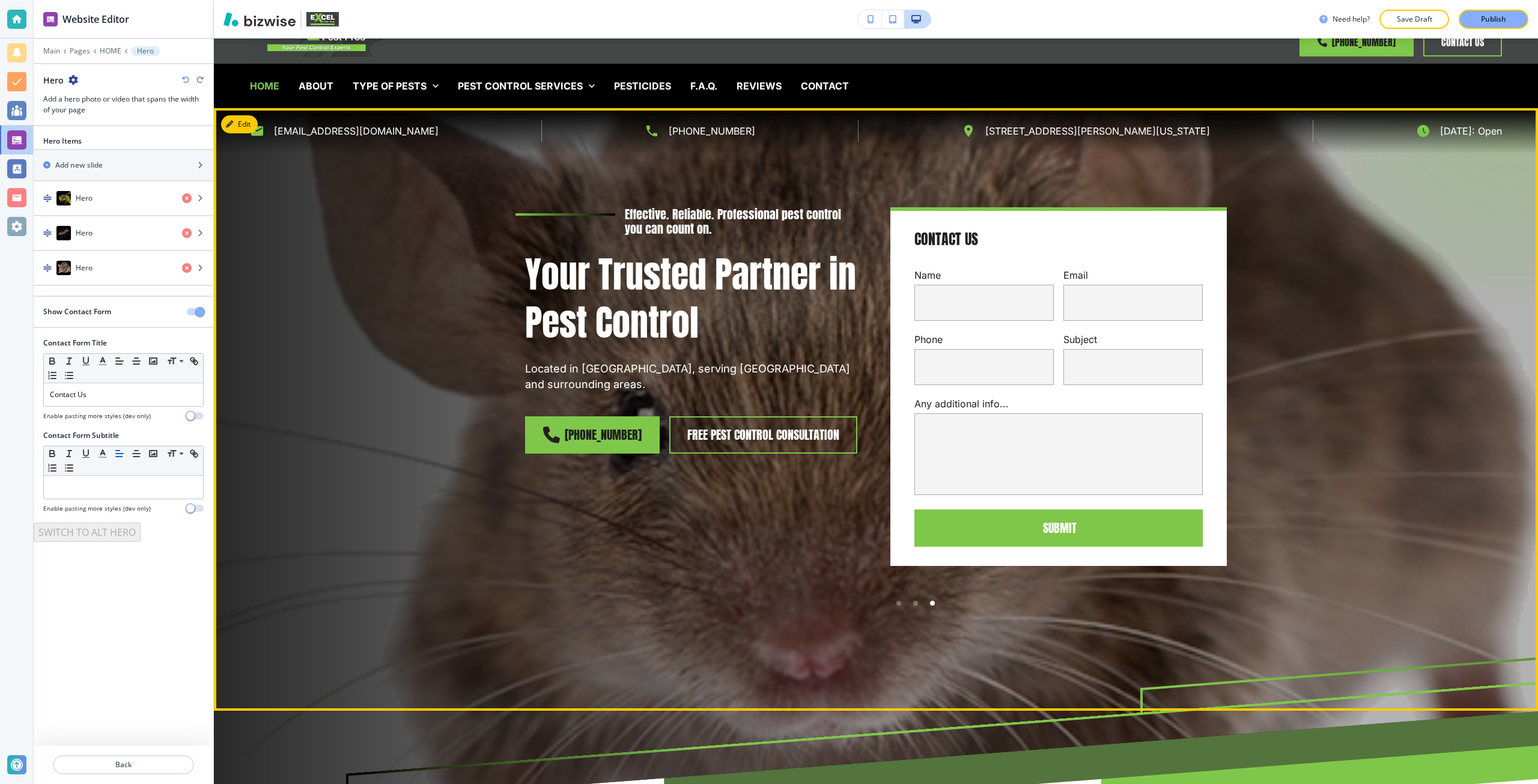
scroll to position [241, 0]
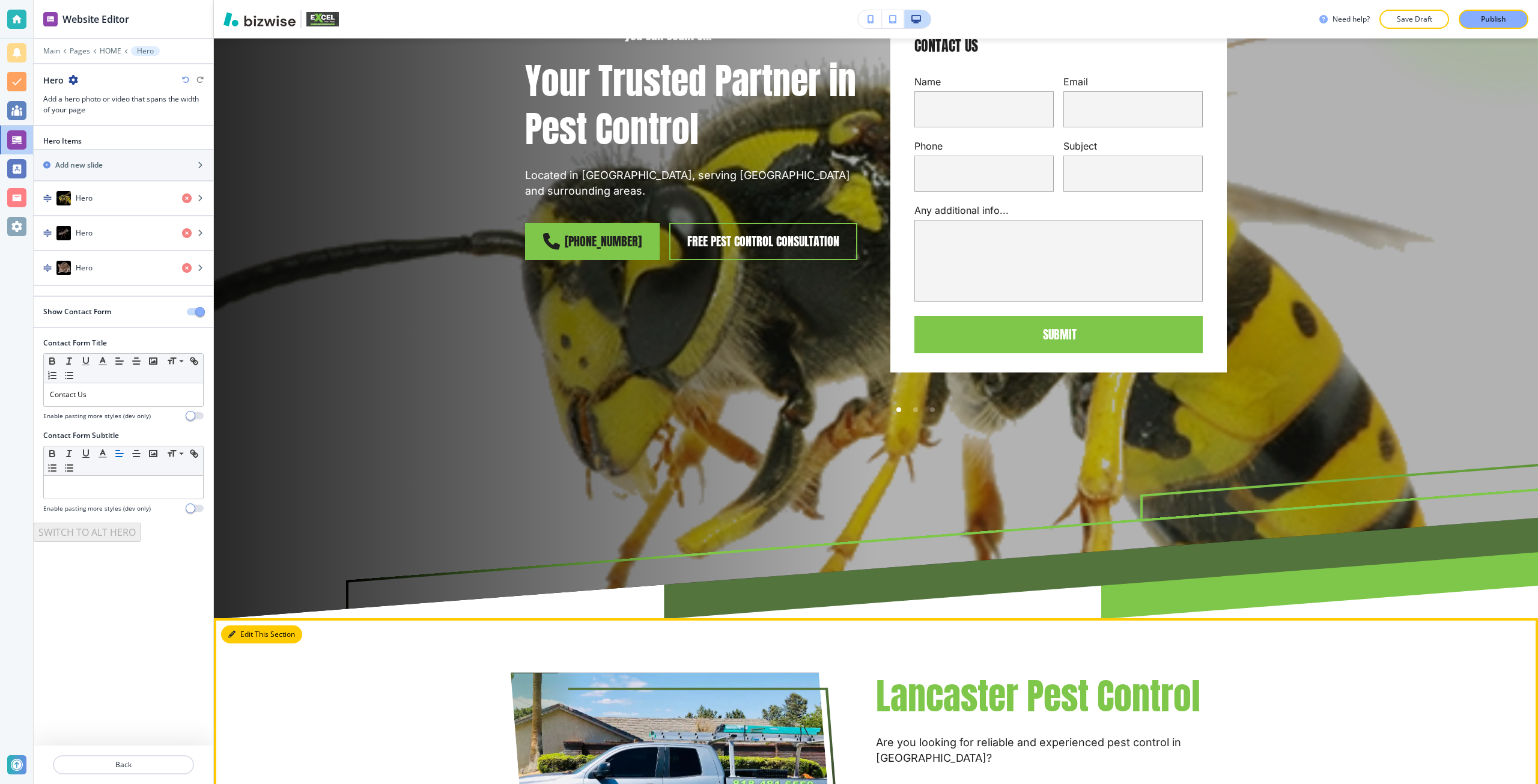
click at [238, 635] on button "Edit This Section" at bounding box center [262, 634] width 81 height 18
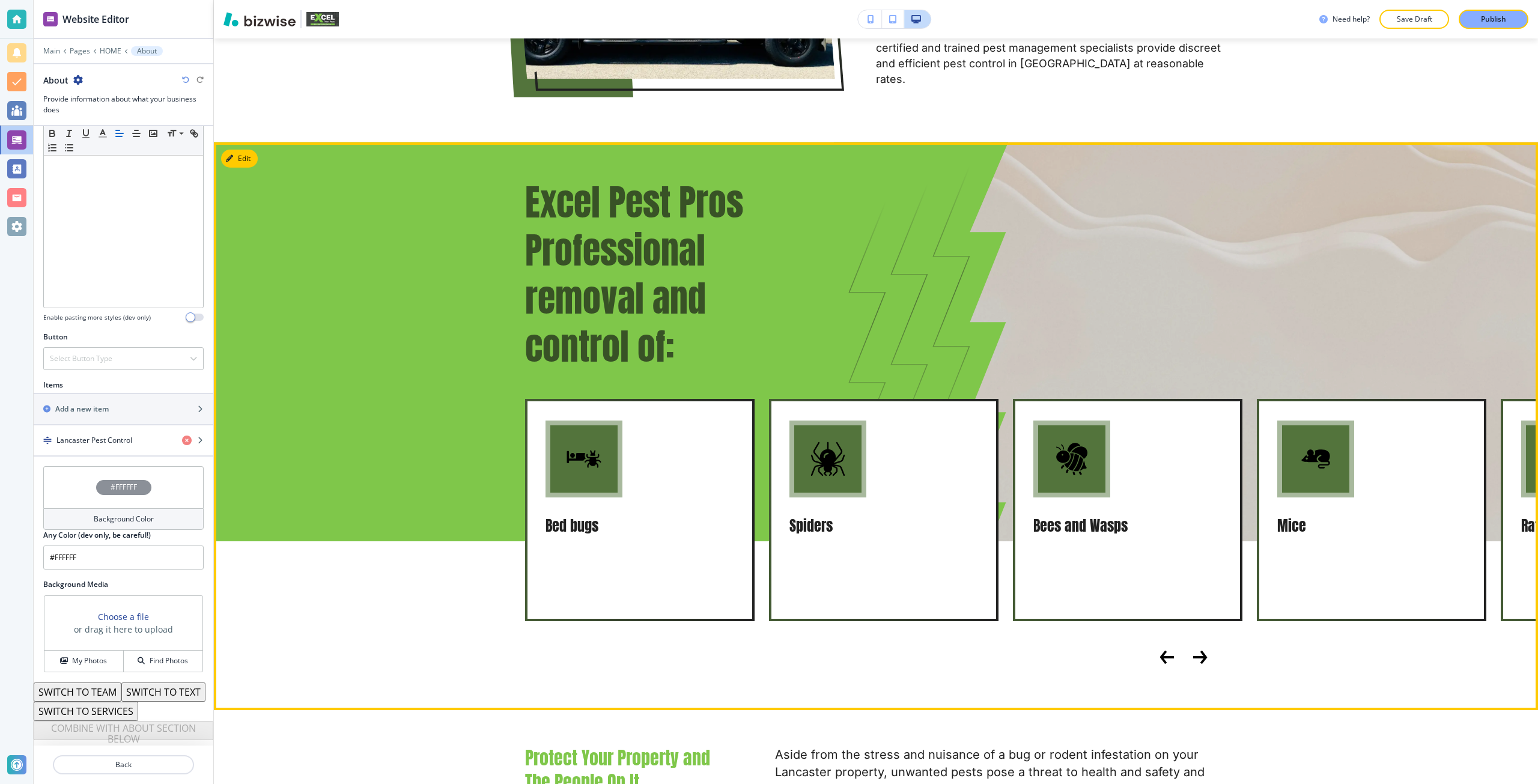
scroll to position [1060, 0]
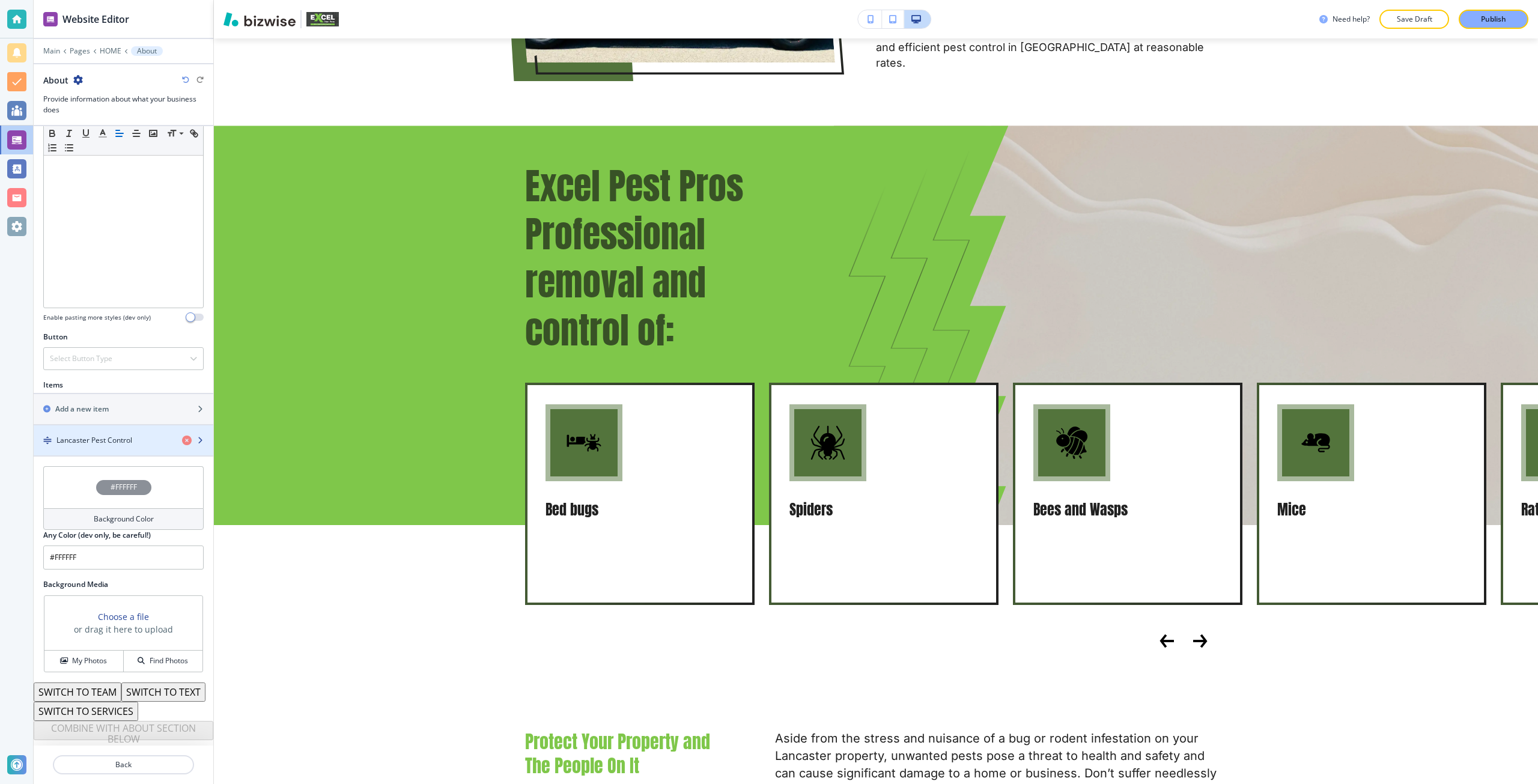
click at [74, 446] on div "button" at bounding box center [123, 450] width 180 height 10
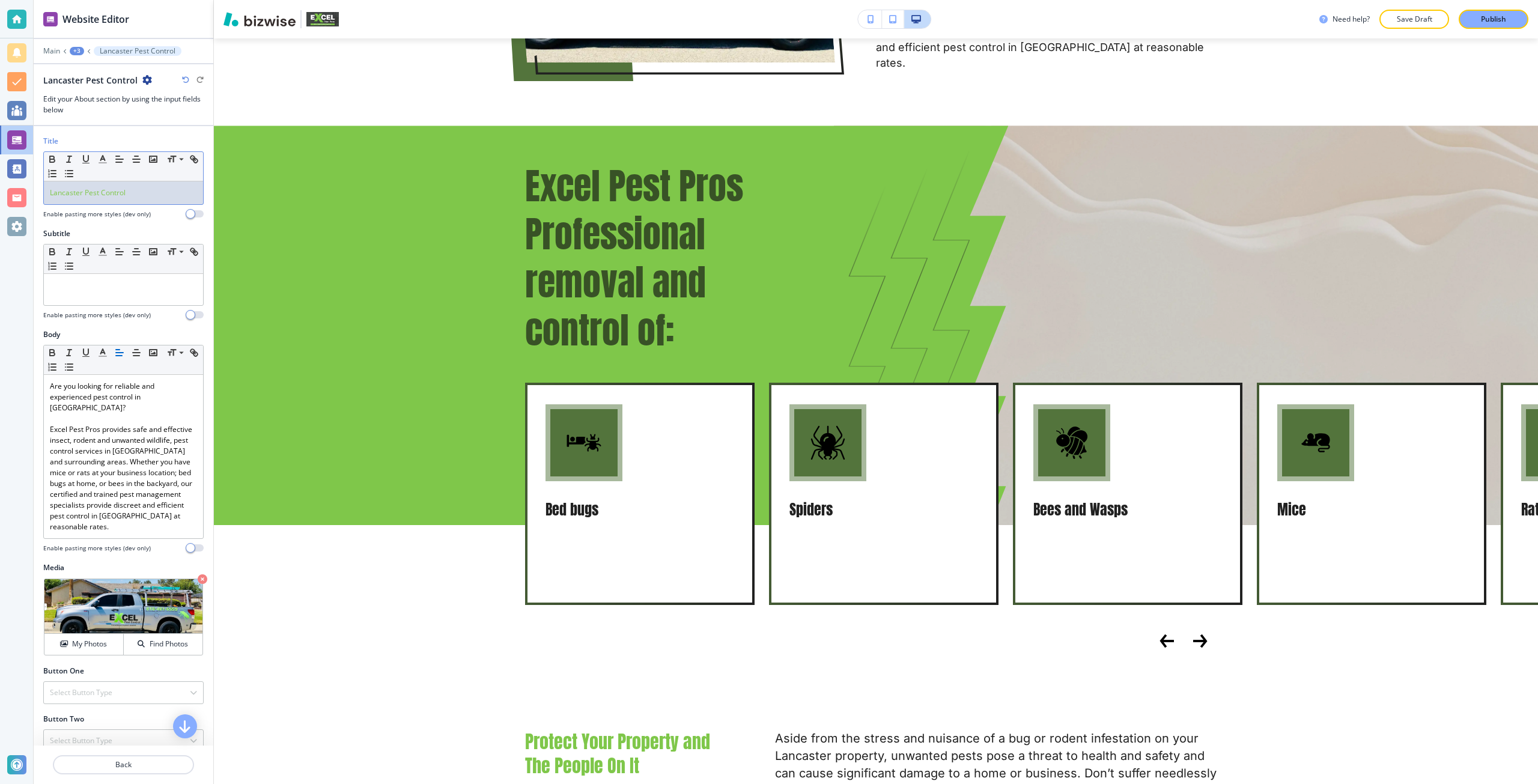
click at [89, 201] on div "Lancaster Pest Control" at bounding box center [123, 192] width 159 height 23
click at [77, 774] on div at bounding box center [123, 779] width 180 height 10
click at [91, 758] on button "Back" at bounding box center [123, 764] width 141 height 20
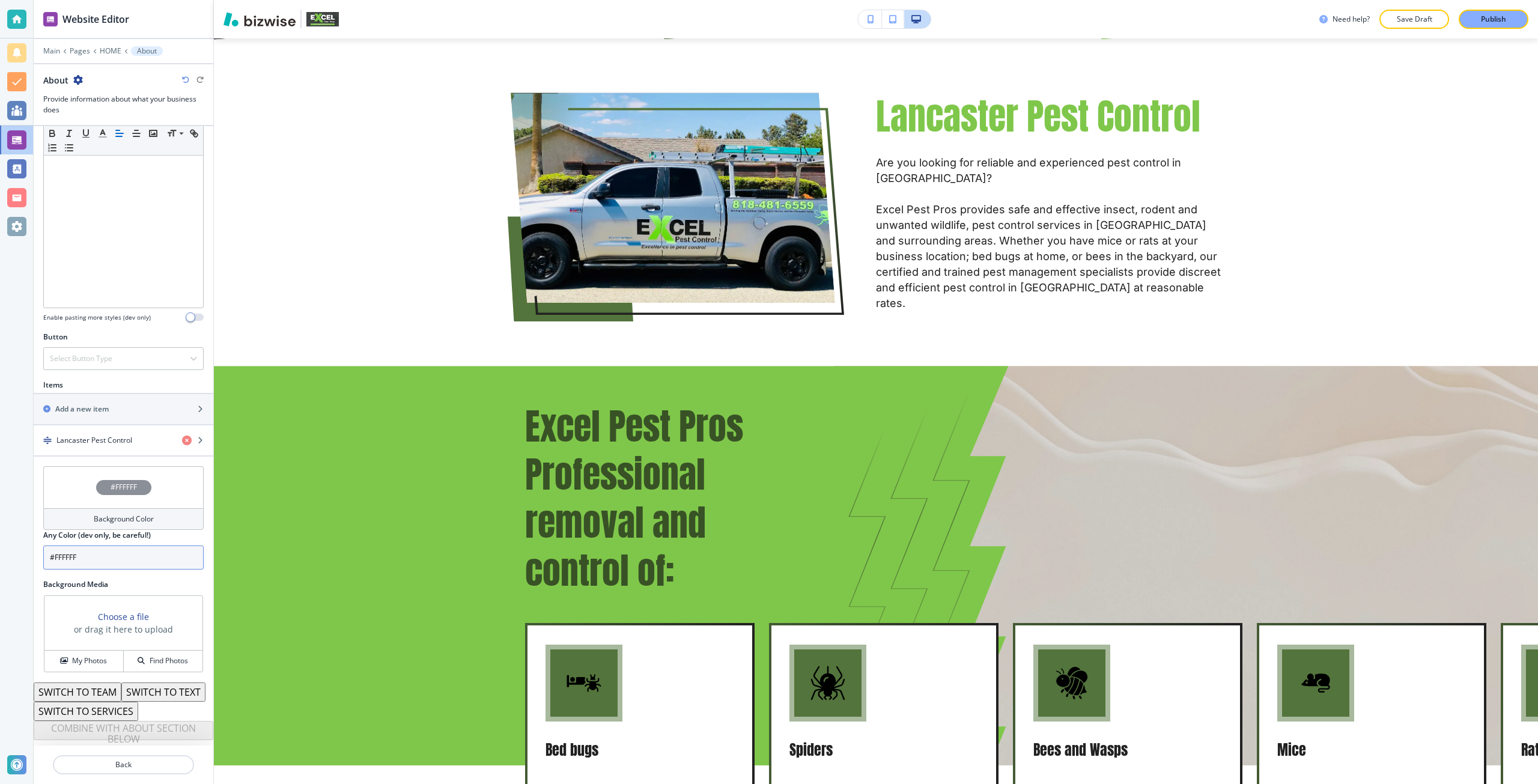
scroll to position [243, 0]
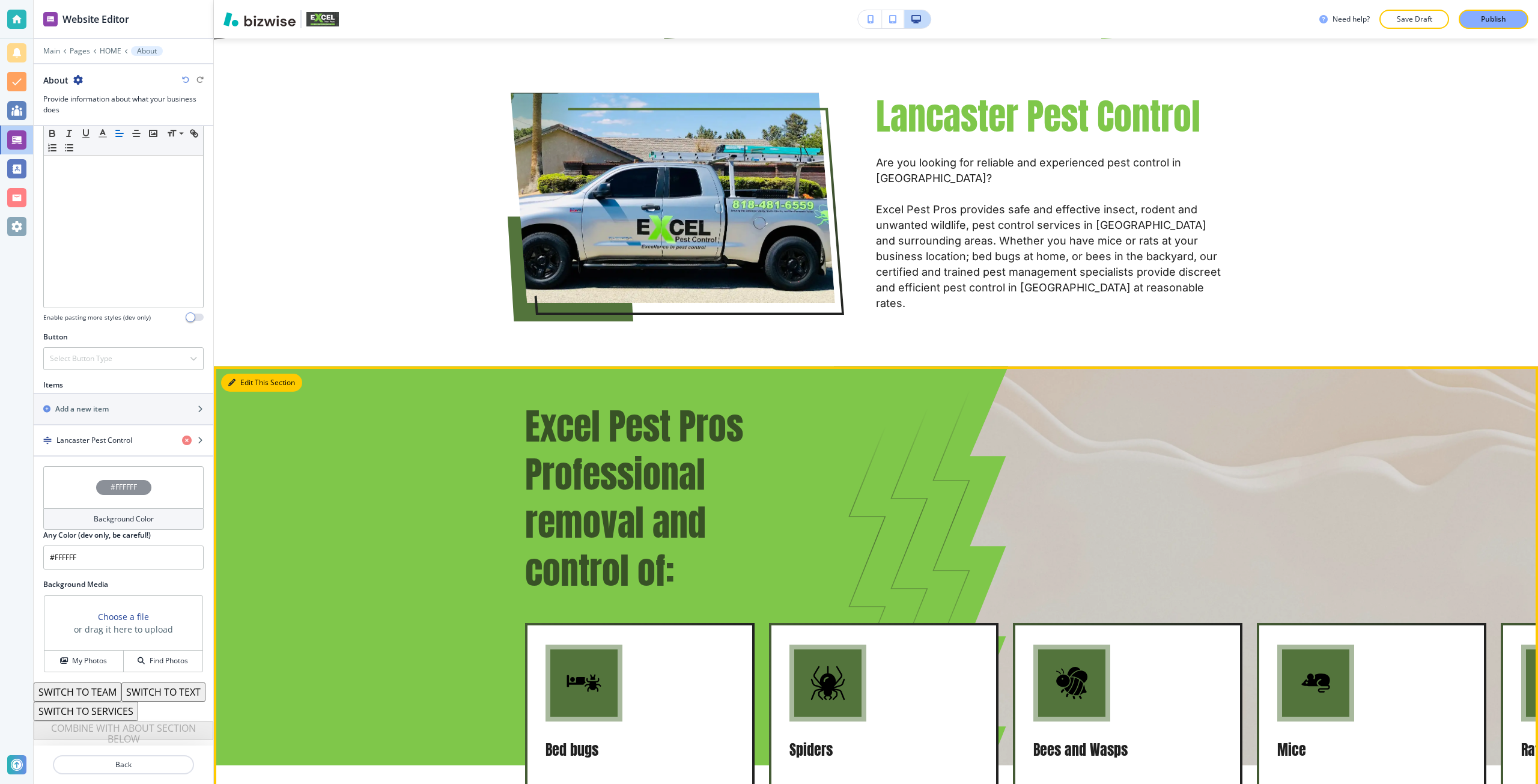
click at [250, 375] on button "Edit This Section" at bounding box center [262, 383] width 81 height 18
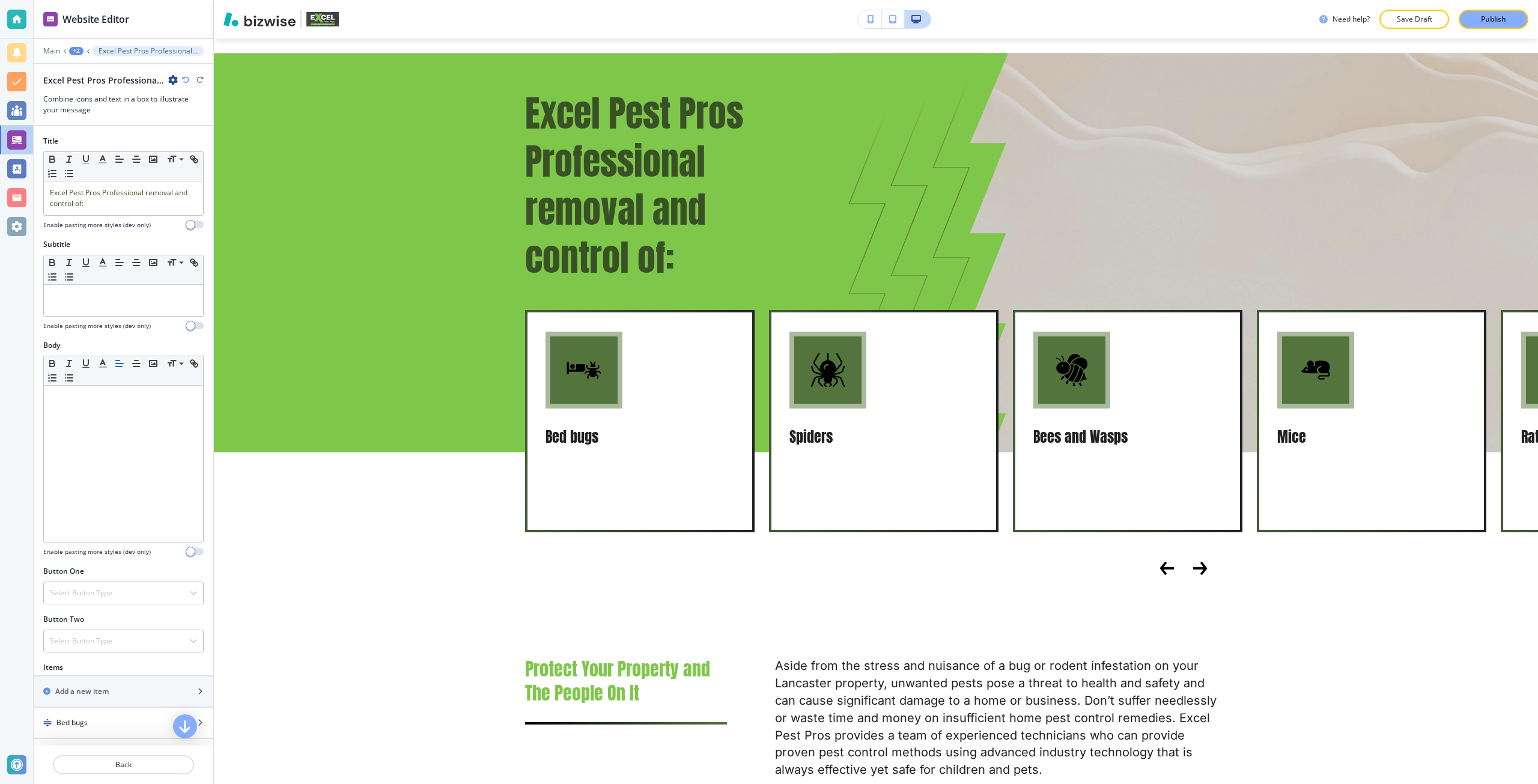
scroll to position [1140, 0]
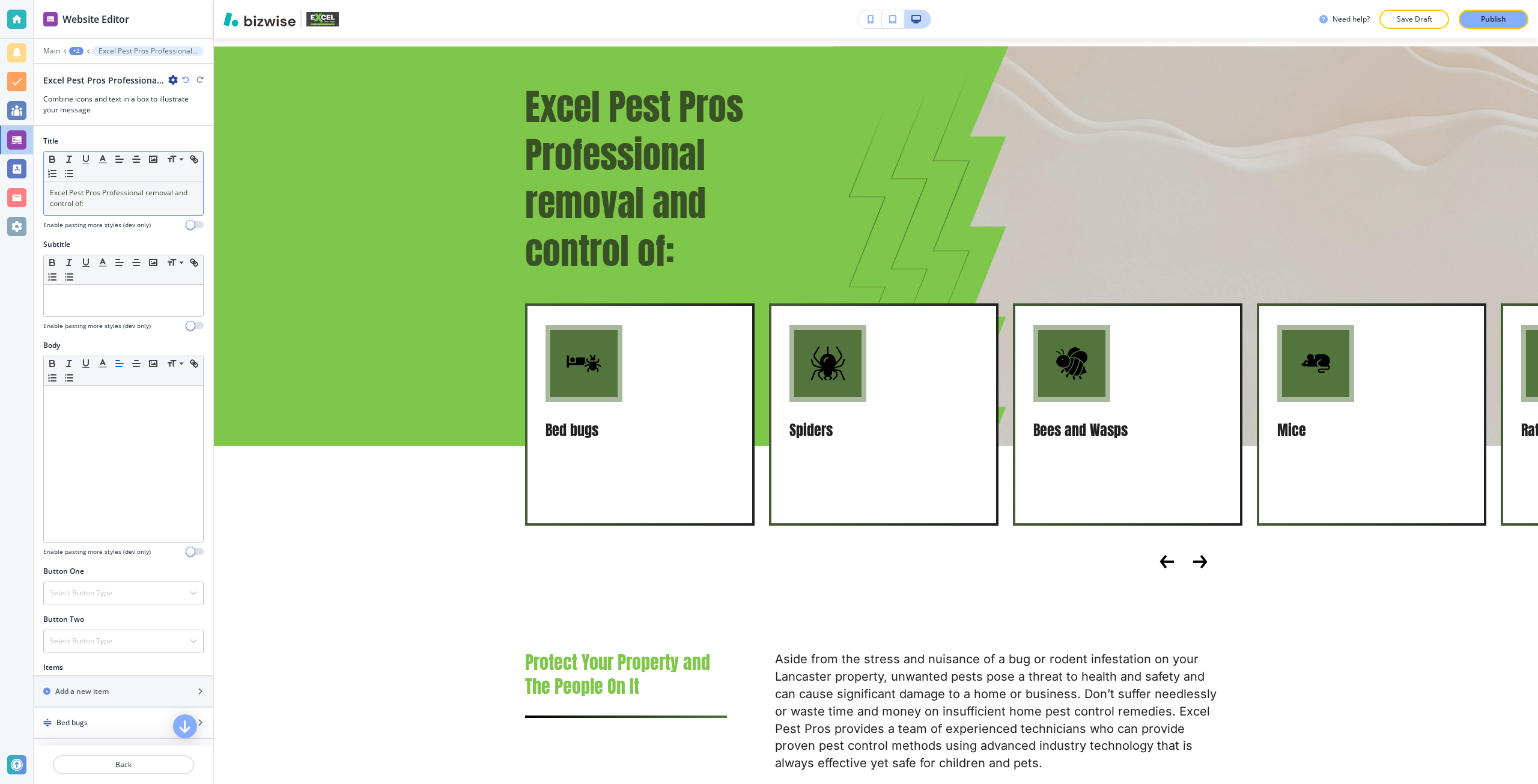
click at [94, 208] on p "Excel Pest Pros Professional removal and control of:" at bounding box center [123, 198] width 147 height 22
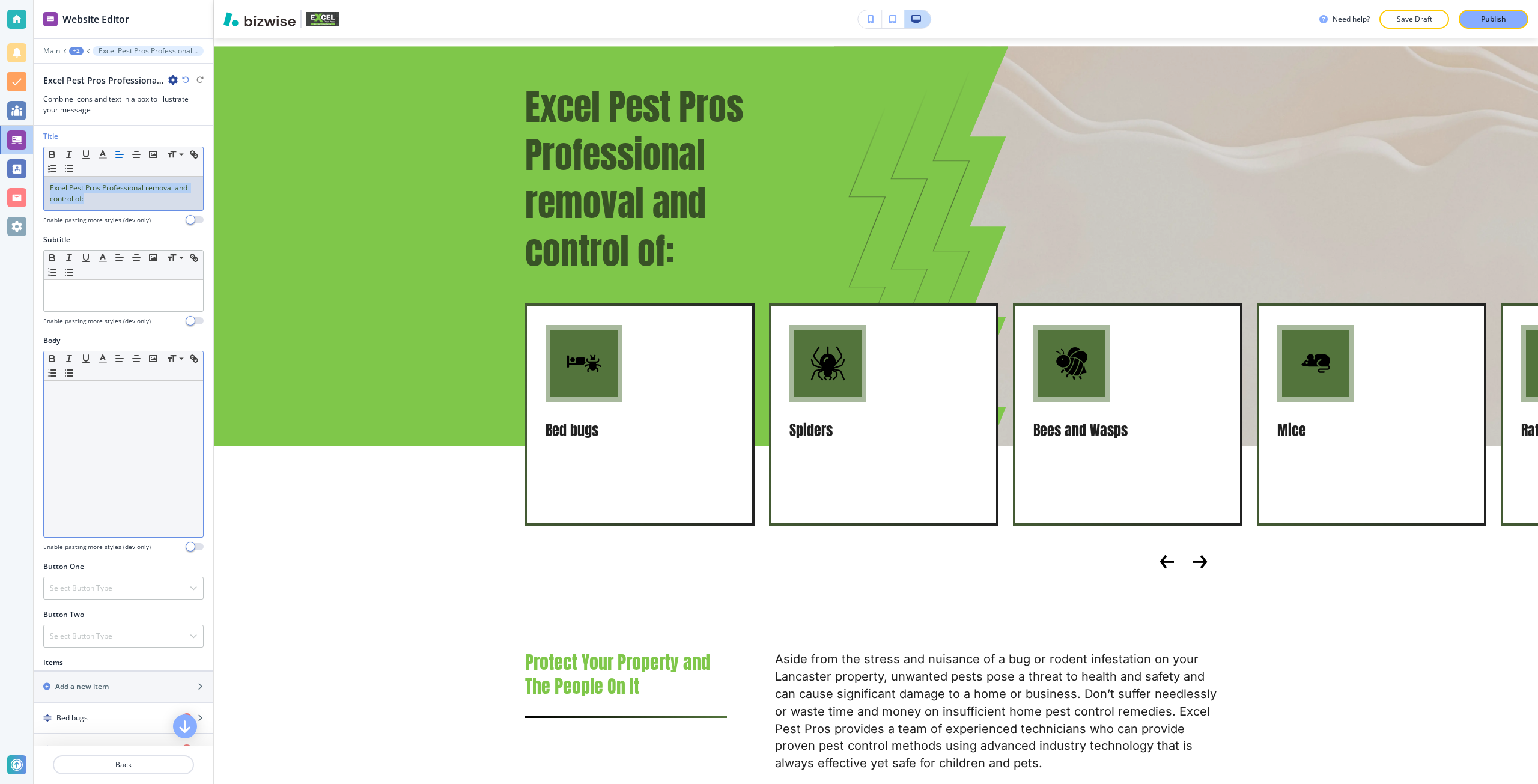
scroll to position [0, 0]
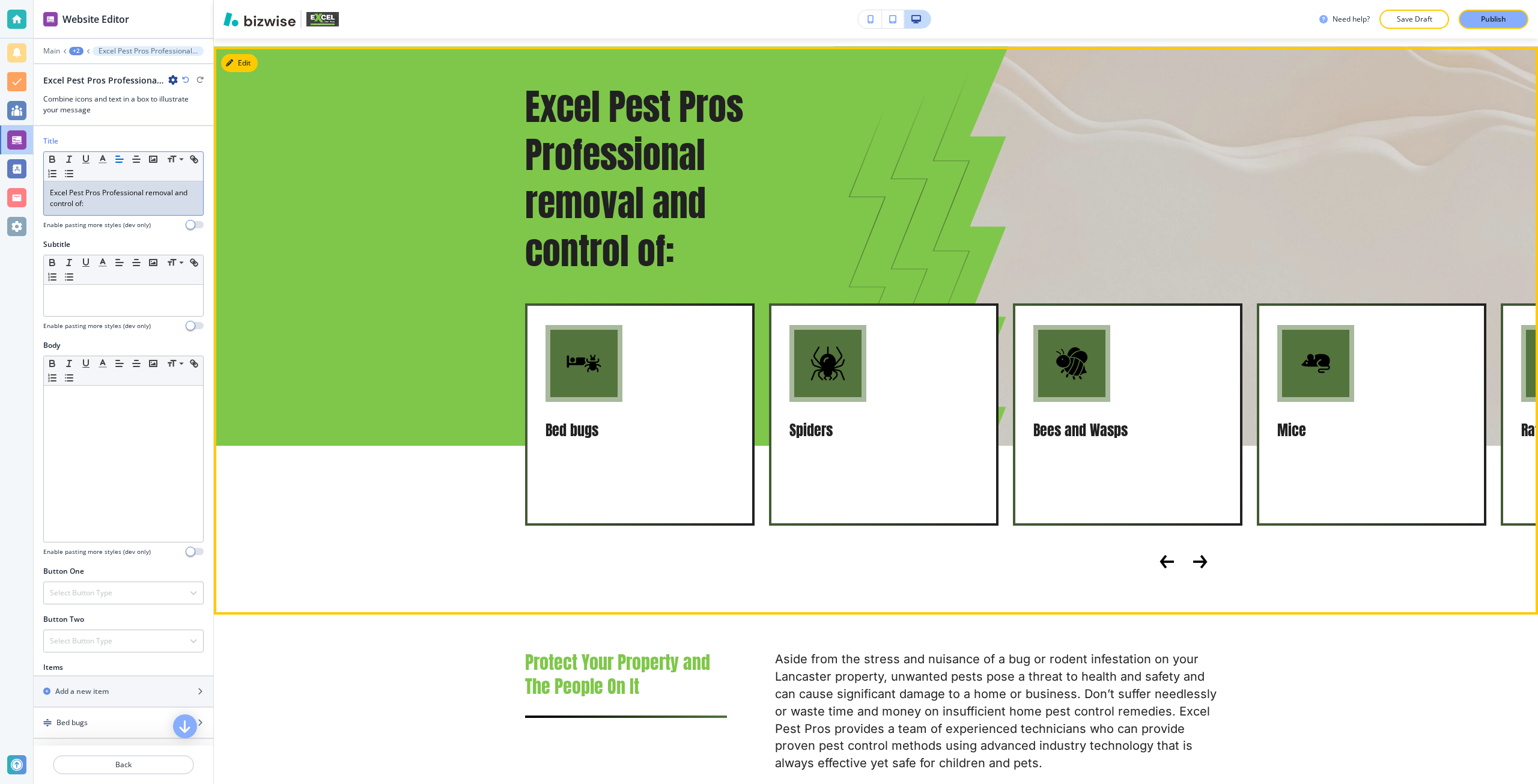
click at [1193, 555] on icon "Next Slide" at bounding box center [1200, 562] width 14 height 14
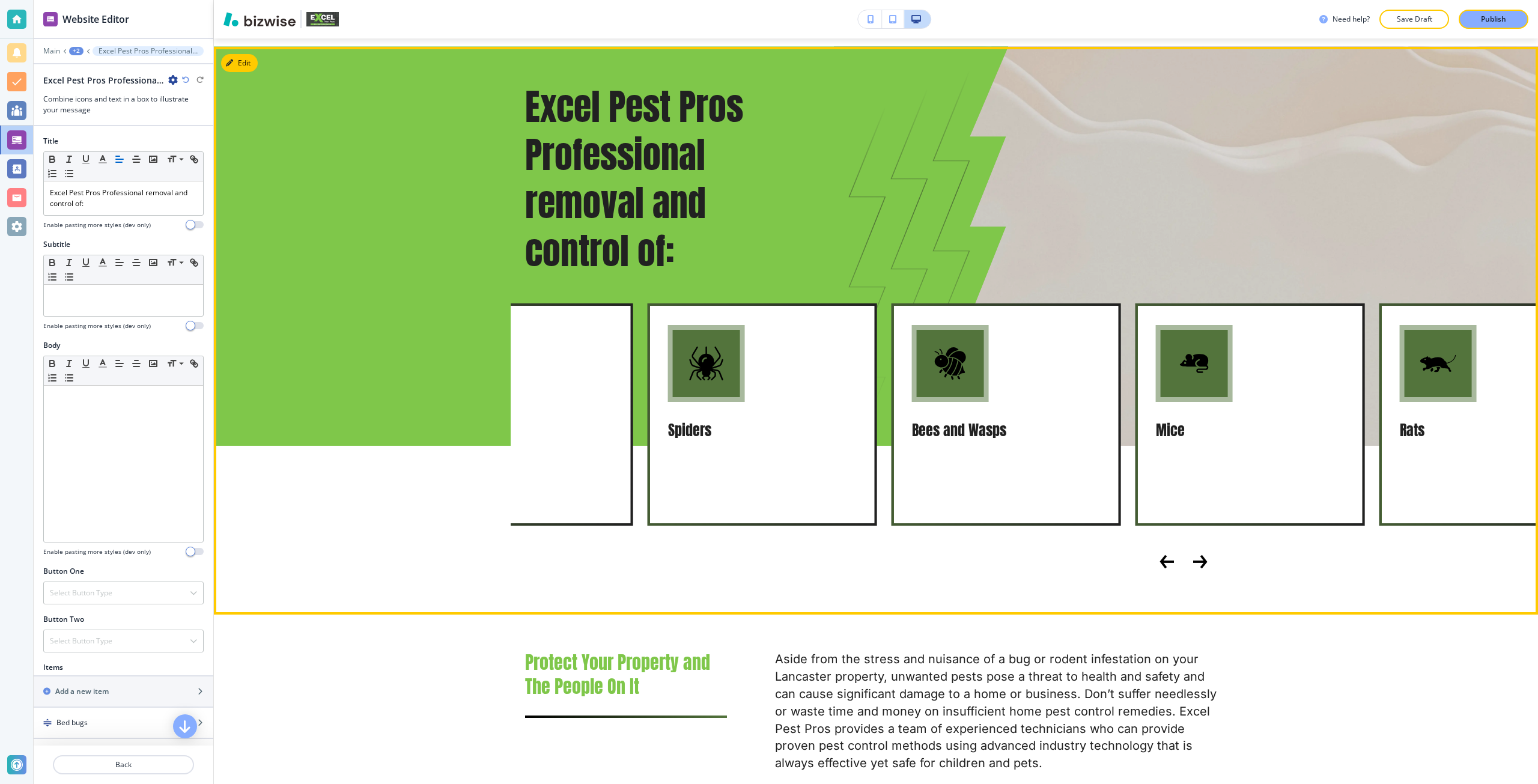
click at [1193, 555] on icon "Next Slide" at bounding box center [1200, 562] width 14 height 14
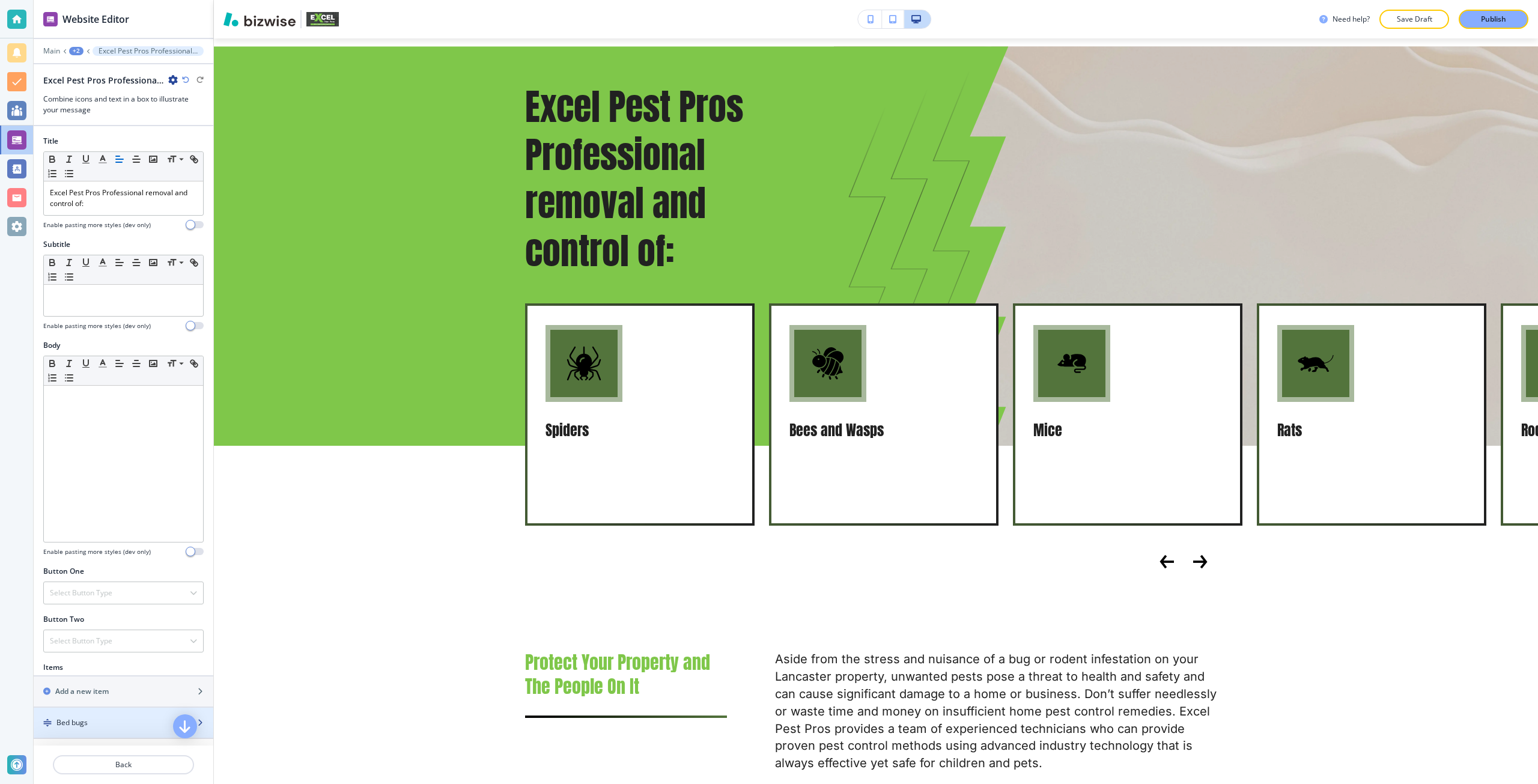
click at [131, 725] on div "Bed bugs" at bounding box center [103, 722] width 139 height 11
click at [106, 718] on div "Bed bugs" at bounding box center [103, 722] width 139 height 11
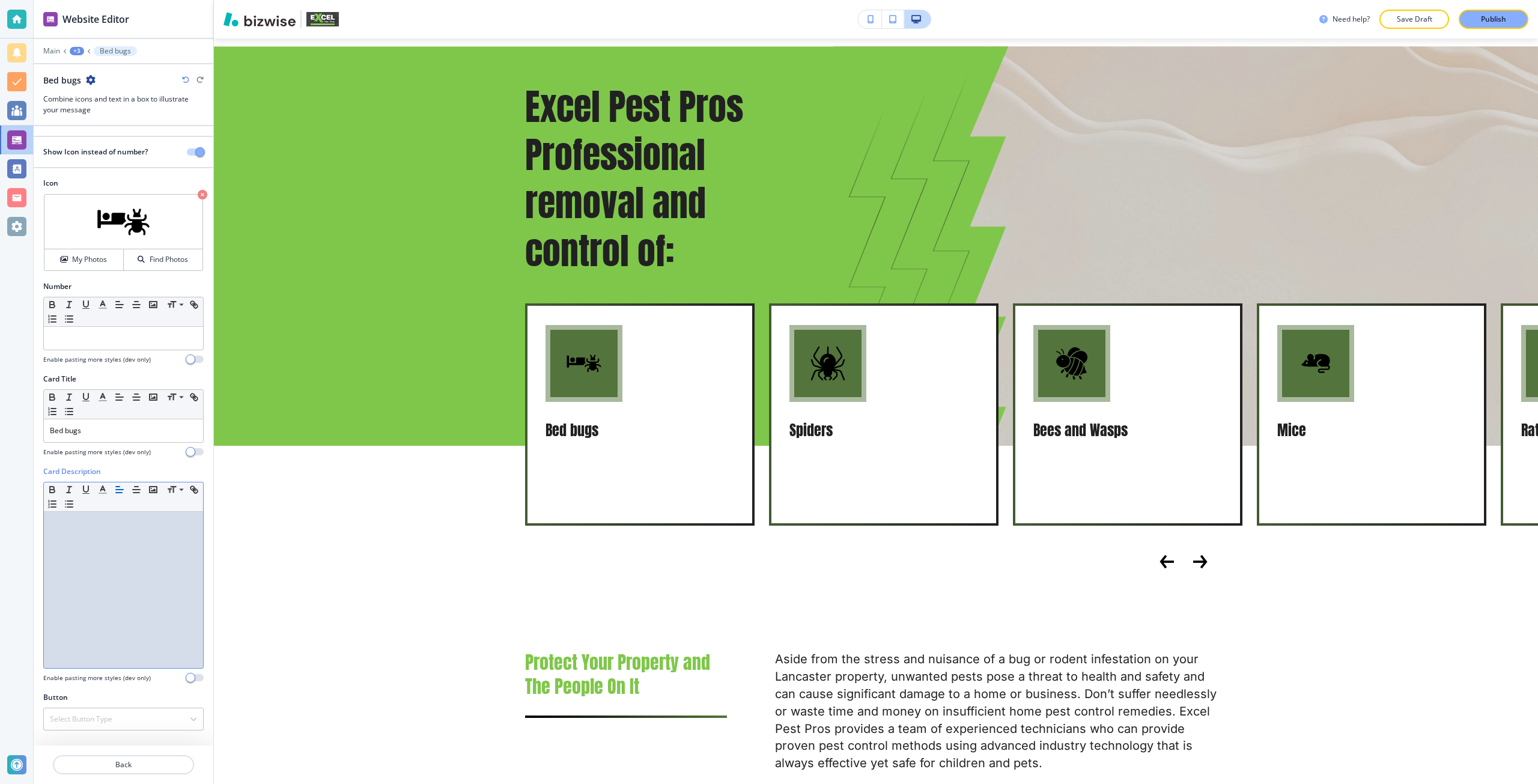
click at [103, 579] on div at bounding box center [123, 590] width 159 height 156
click at [123, 725] on div "Select Button Type" at bounding box center [123, 719] width 159 height 22
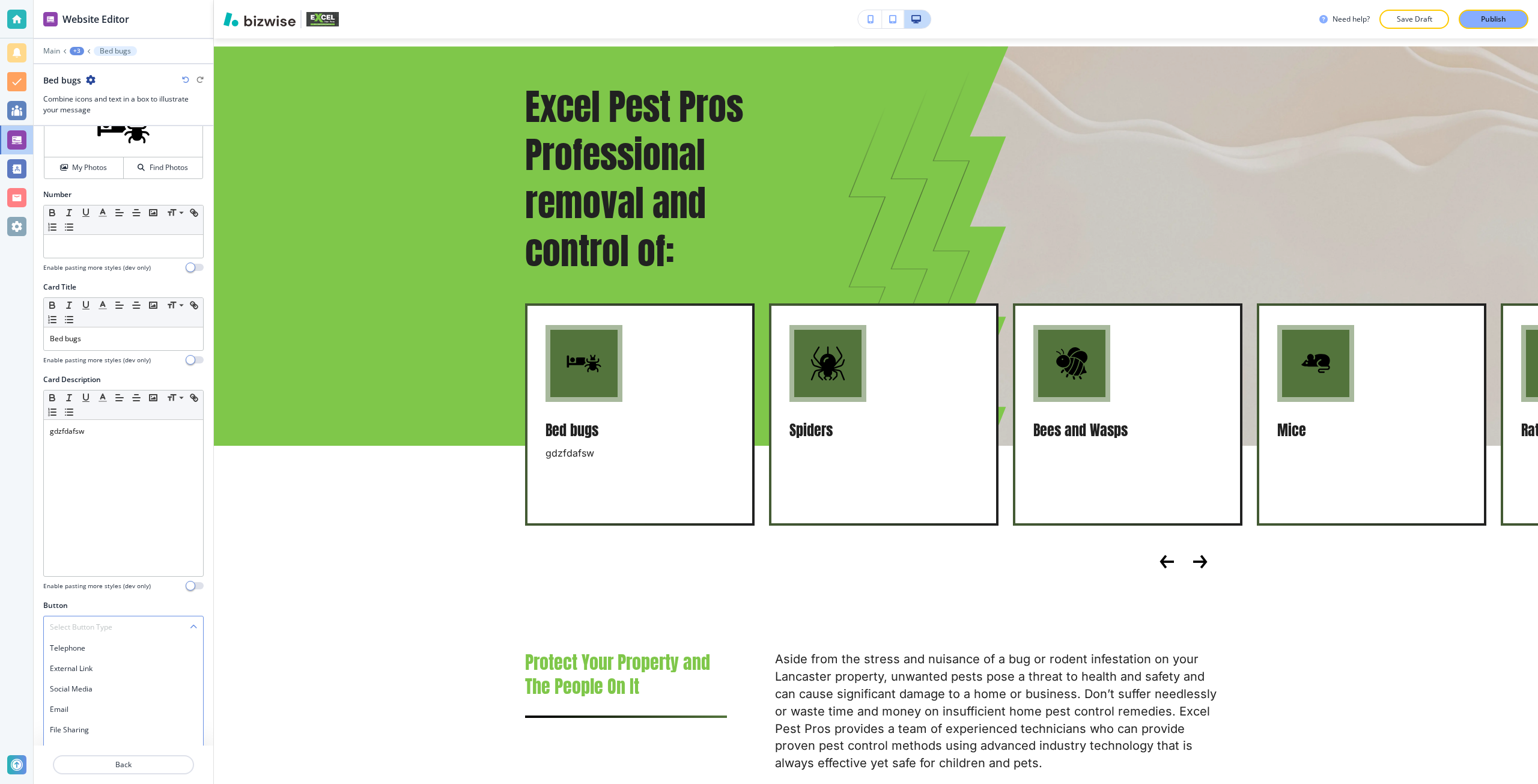
scroll to position [107, 0]
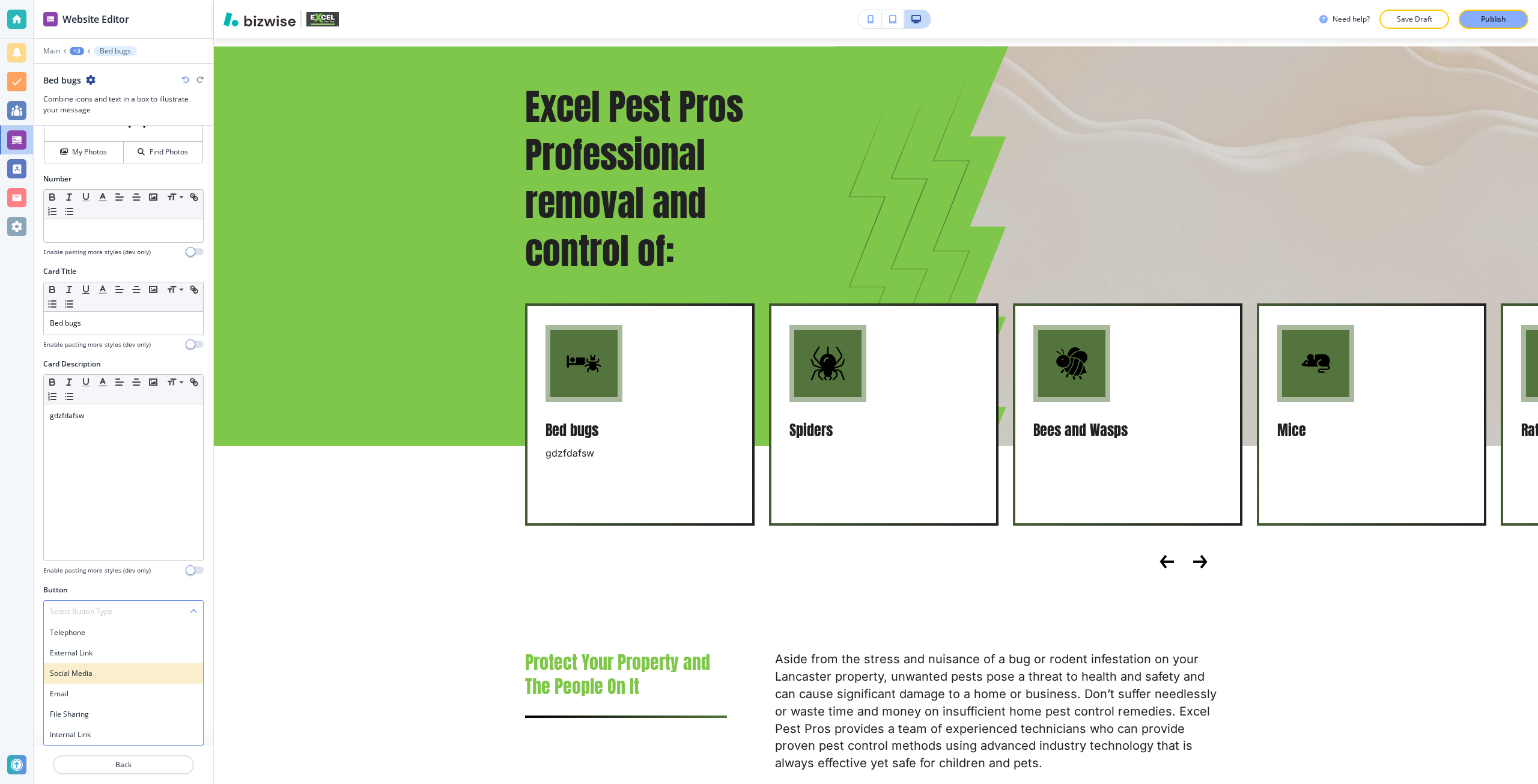
click at [91, 670] on h4 "Social Media" at bounding box center [123, 674] width 147 height 11
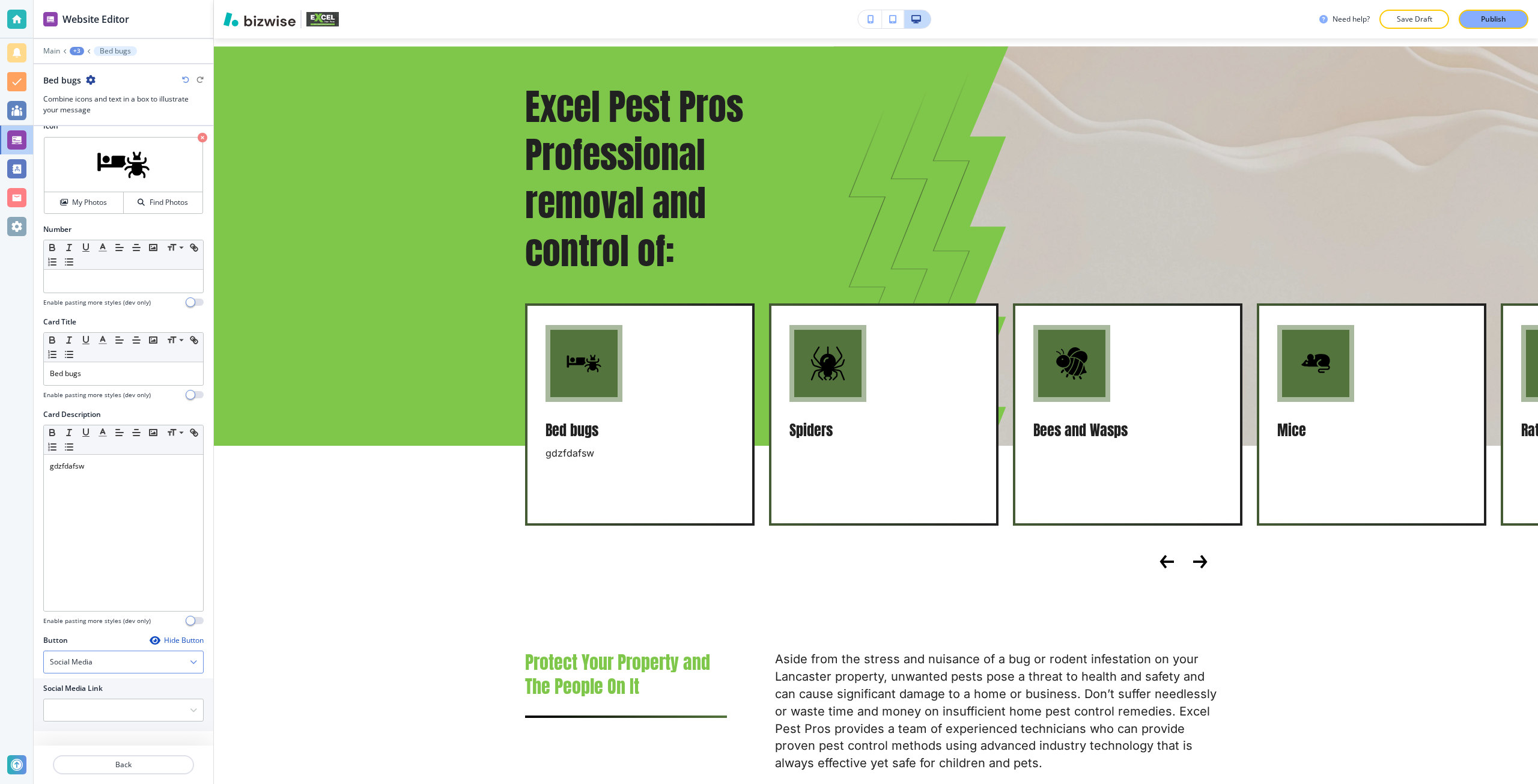
scroll to position [57, 0]
click at [189, 707] on icon "button" at bounding box center [193, 710] width 8 height 8
click at [123, 663] on div "Social Media" at bounding box center [123, 661] width 159 height 22
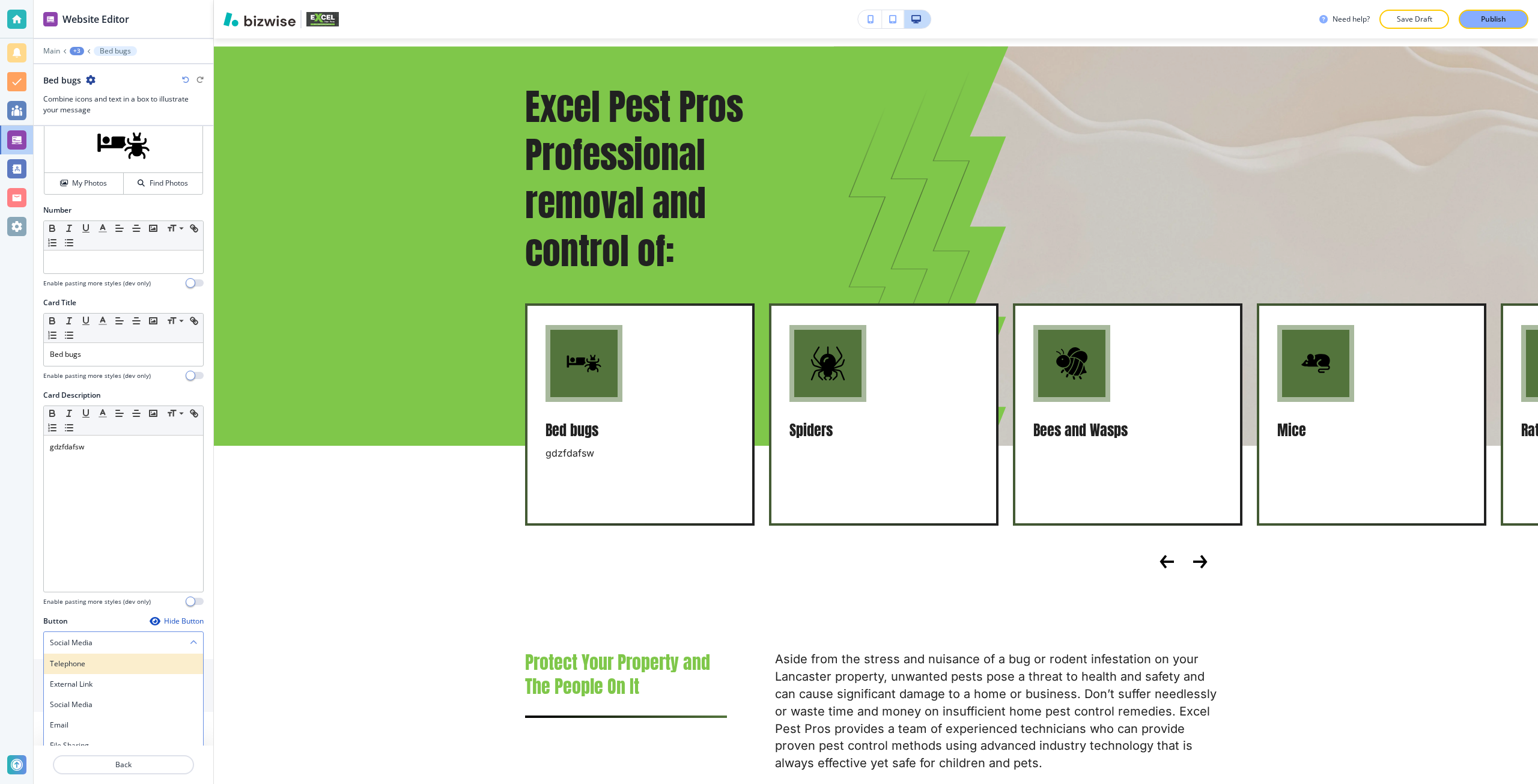
scroll to position [107, 0]
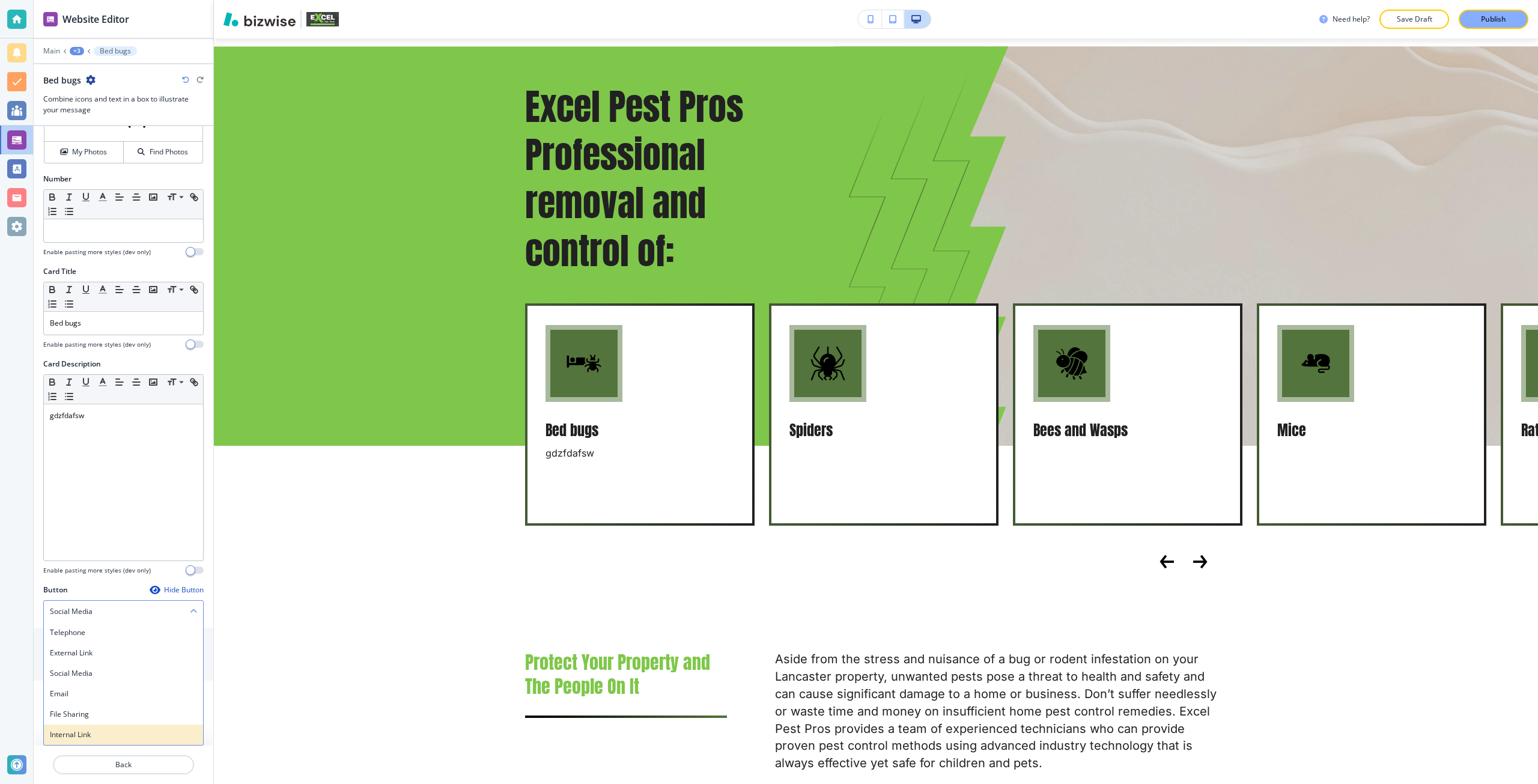
click at [106, 734] on h4 "Internal Link" at bounding box center [123, 734] width 147 height 11
click at [97, 664] on input "text" at bounding box center [123, 661] width 160 height 24
click at [97, 664] on input "fsdeafe" at bounding box center [123, 661] width 160 height 24
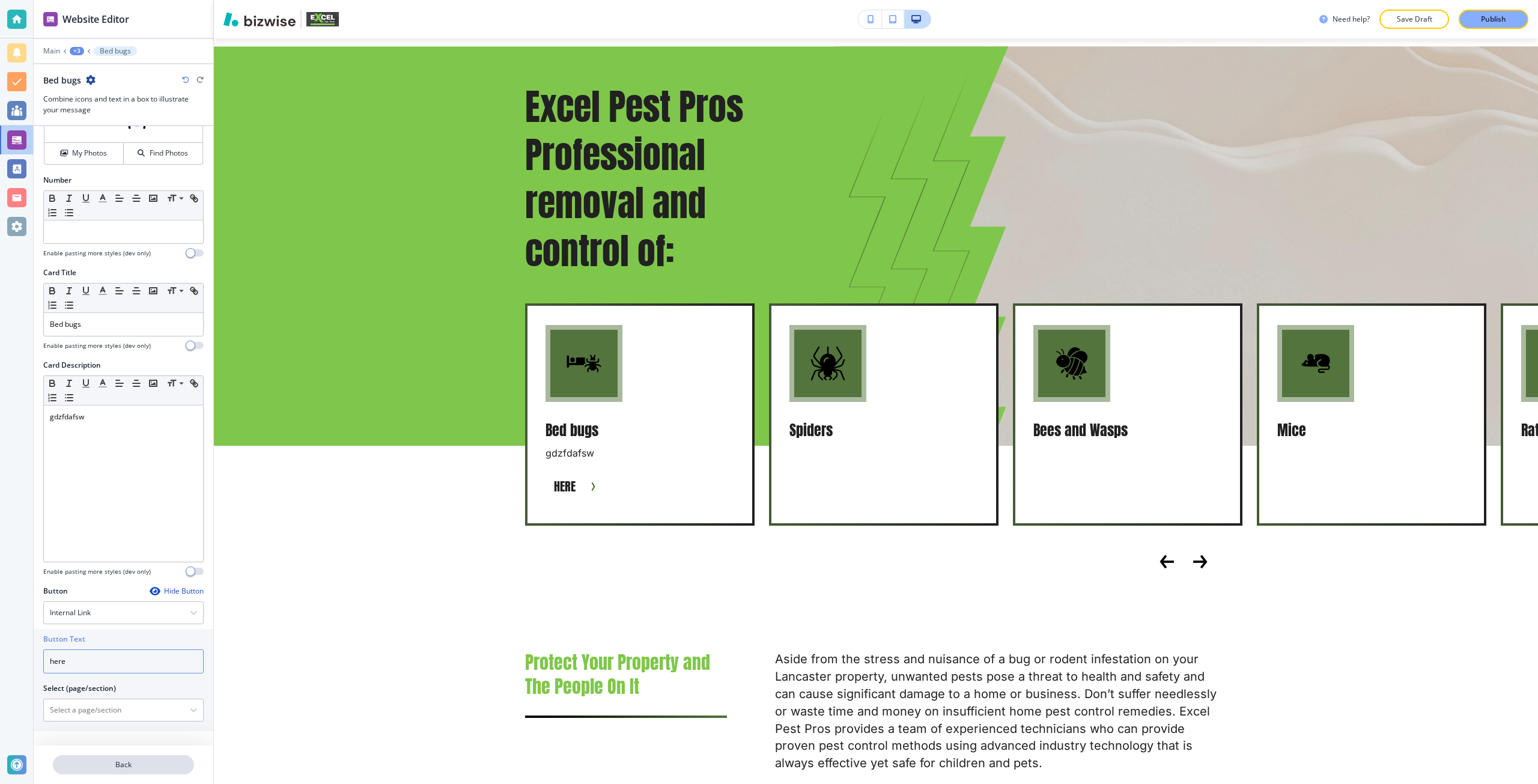
type input "here"
click at [74, 768] on p "Back" at bounding box center [123, 764] width 139 height 11
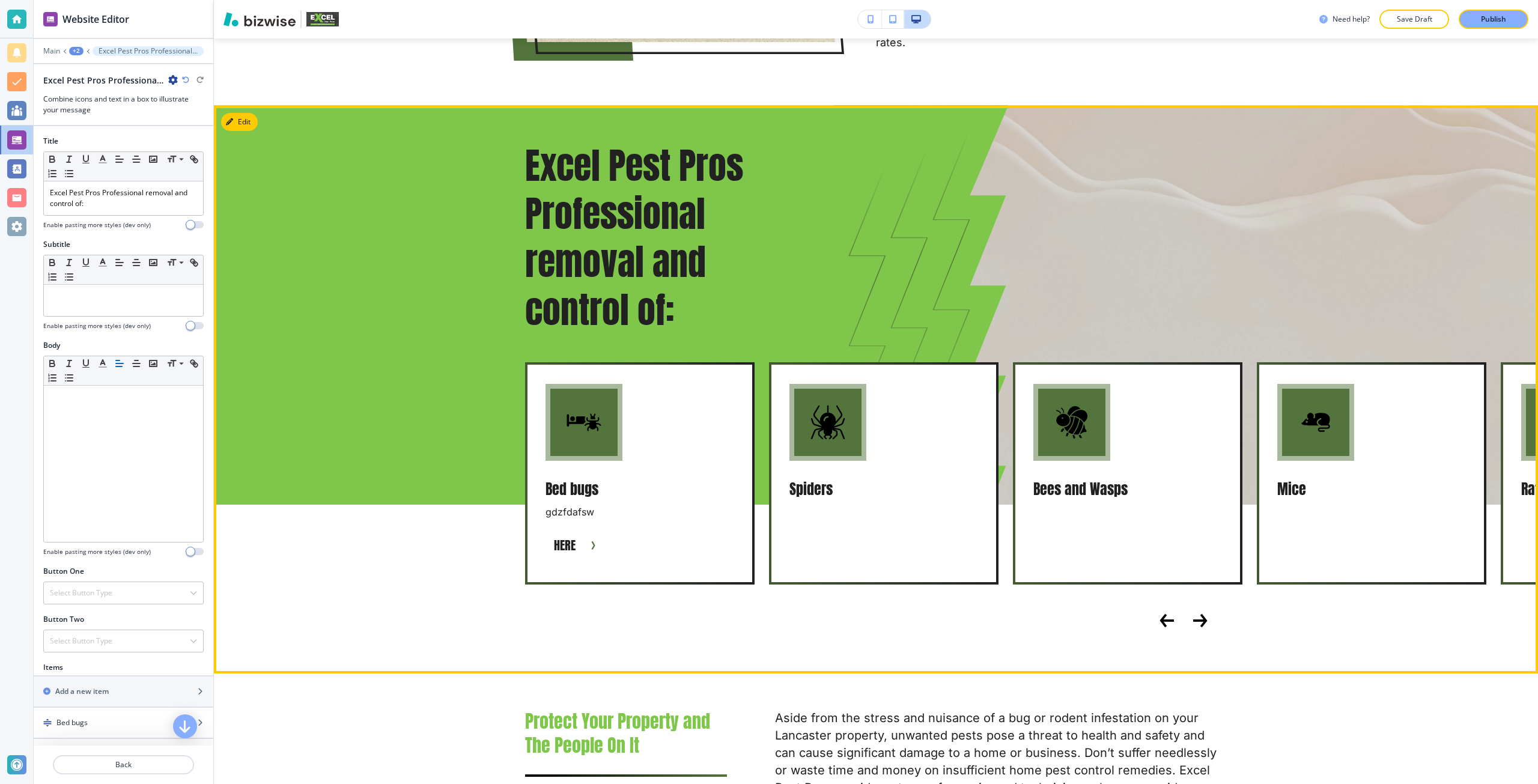
scroll to position [1079, 0]
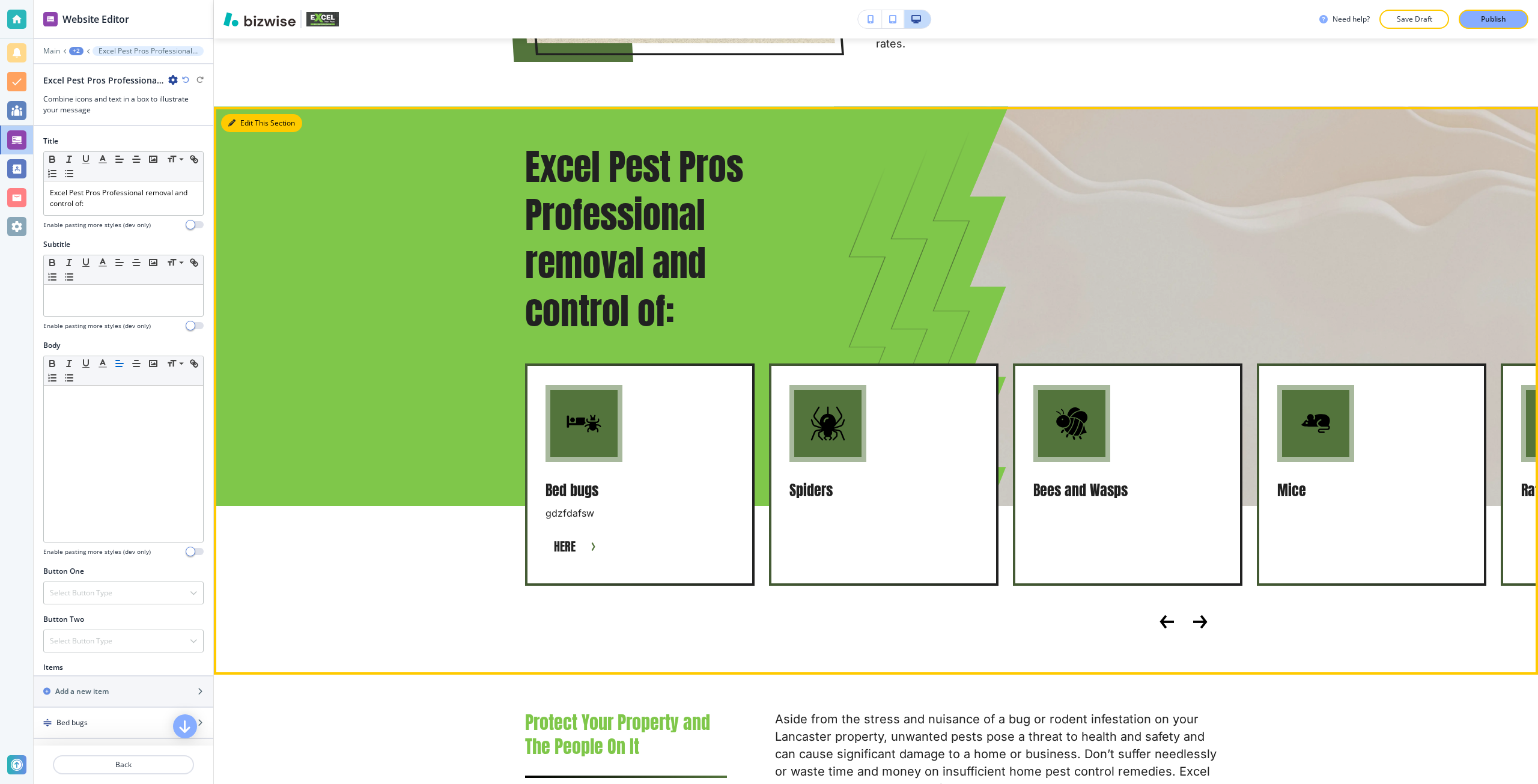
click at [238, 118] on button "Edit This Section" at bounding box center [262, 123] width 81 height 18
click at [240, 114] on button "Edit This Section" at bounding box center [262, 123] width 81 height 18
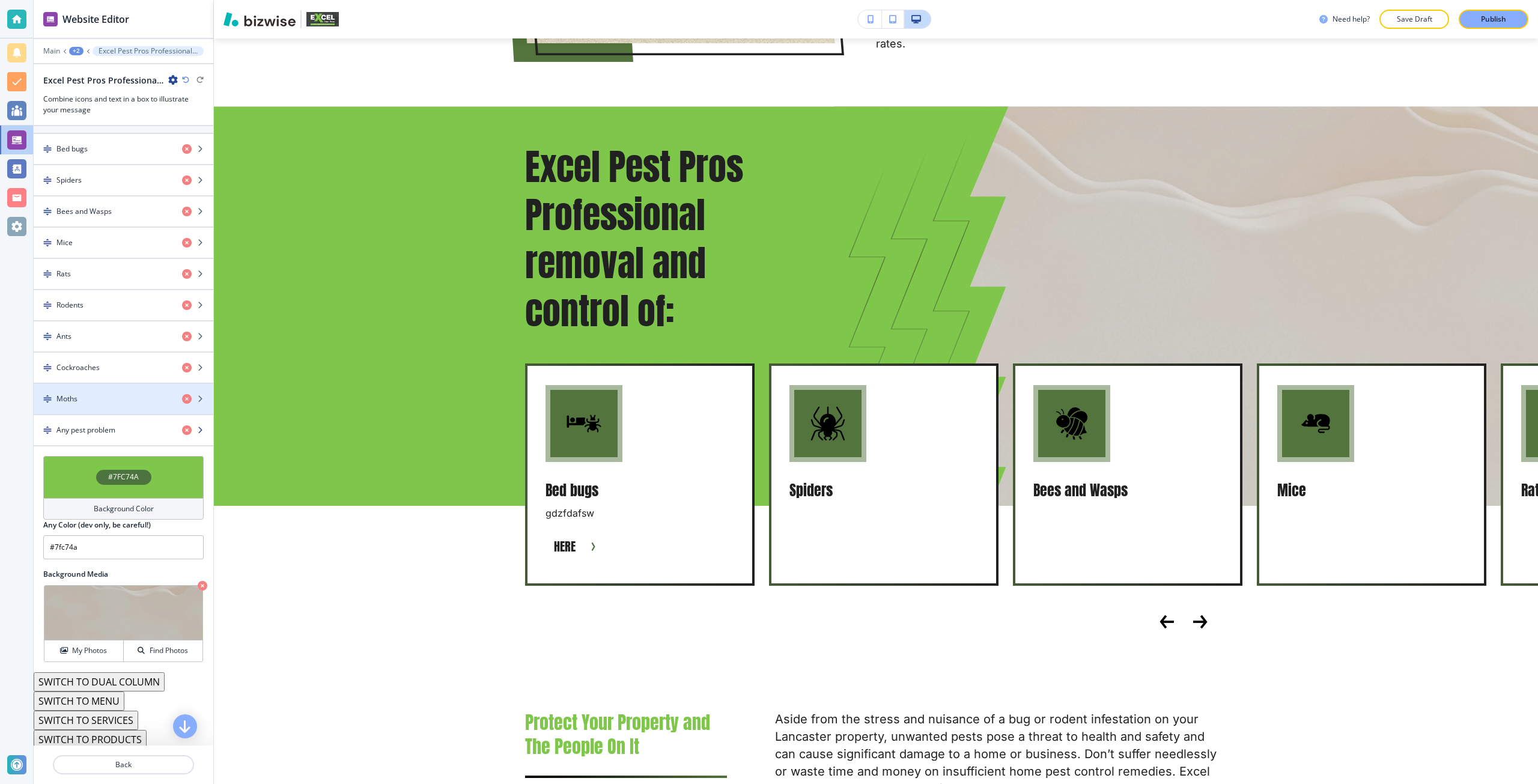
scroll to position [577, 0]
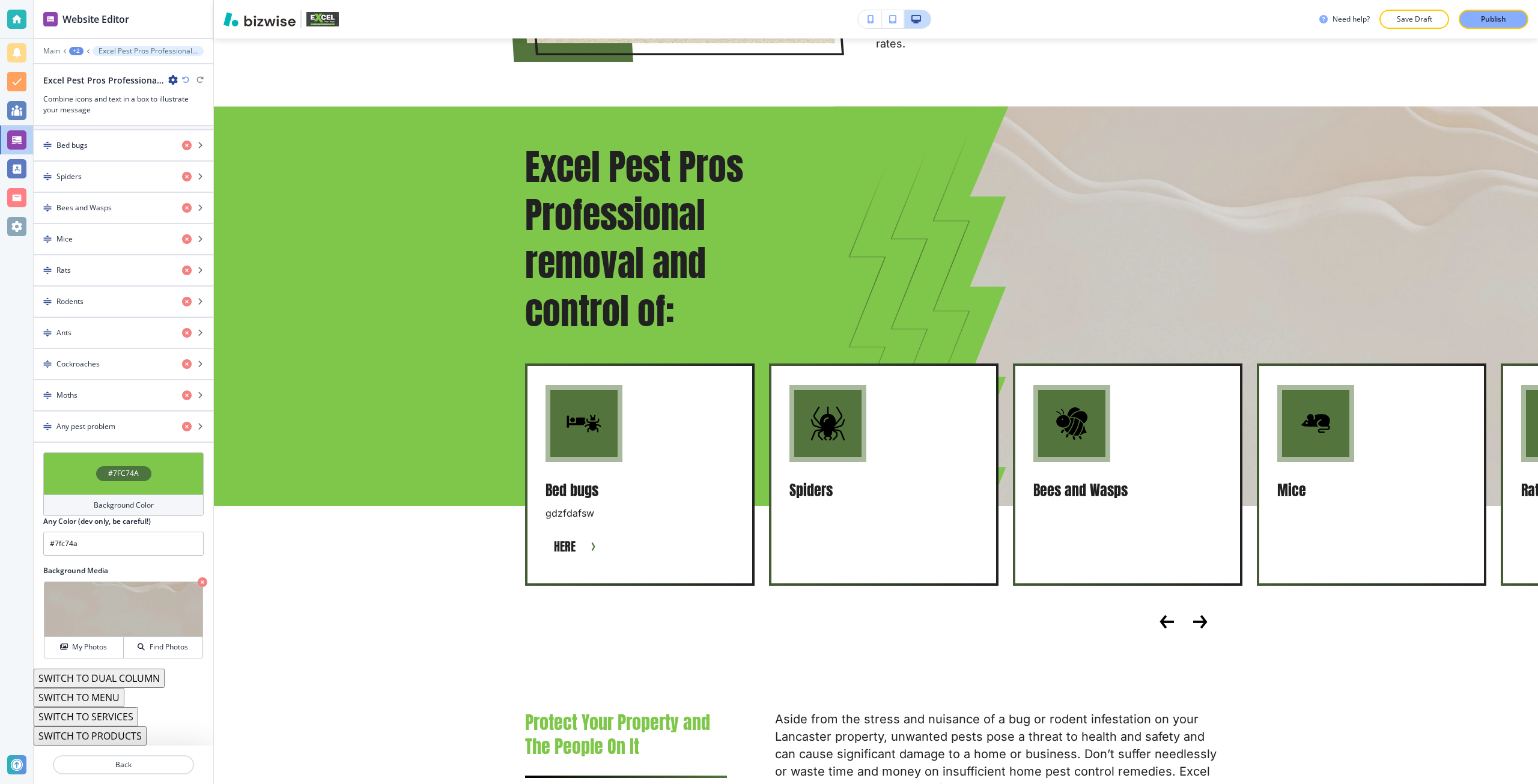
click at [109, 471] on h4 "#7FC74A" at bounding box center [123, 473] width 31 height 11
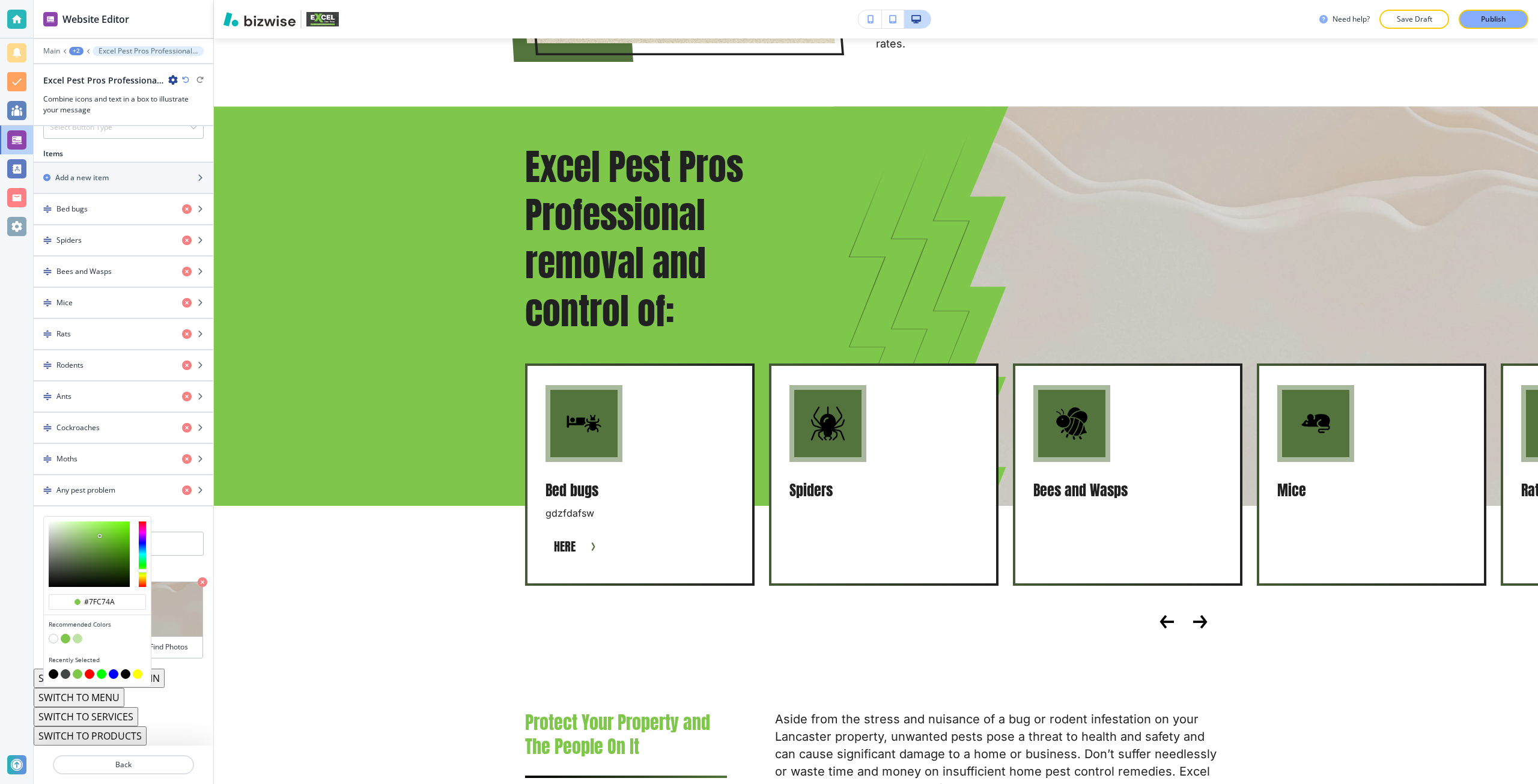
click at [78, 639] on button "button" at bounding box center [77, 638] width 10 height 10
type input "#bfe3a4"
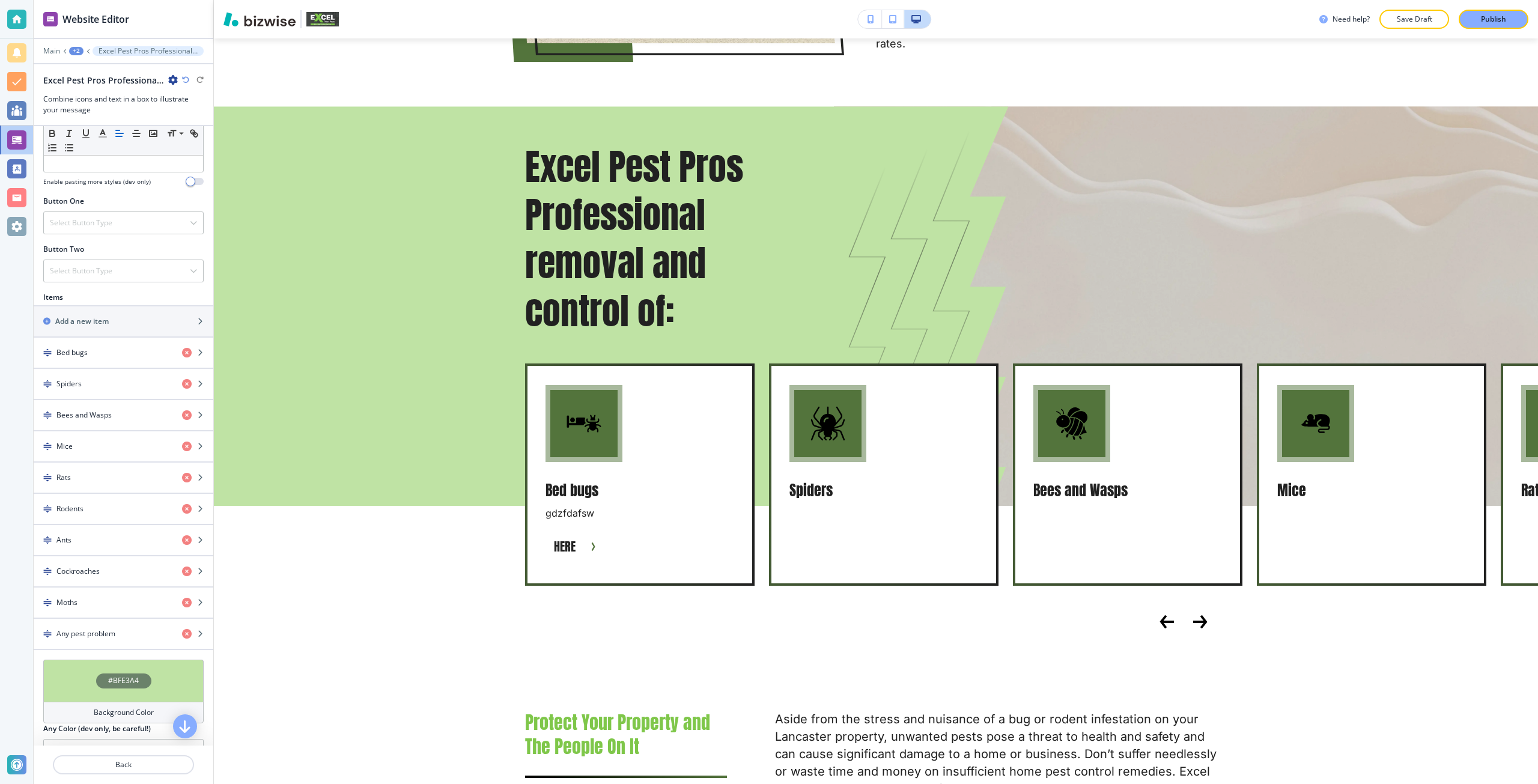
scroll to position [337, 0]
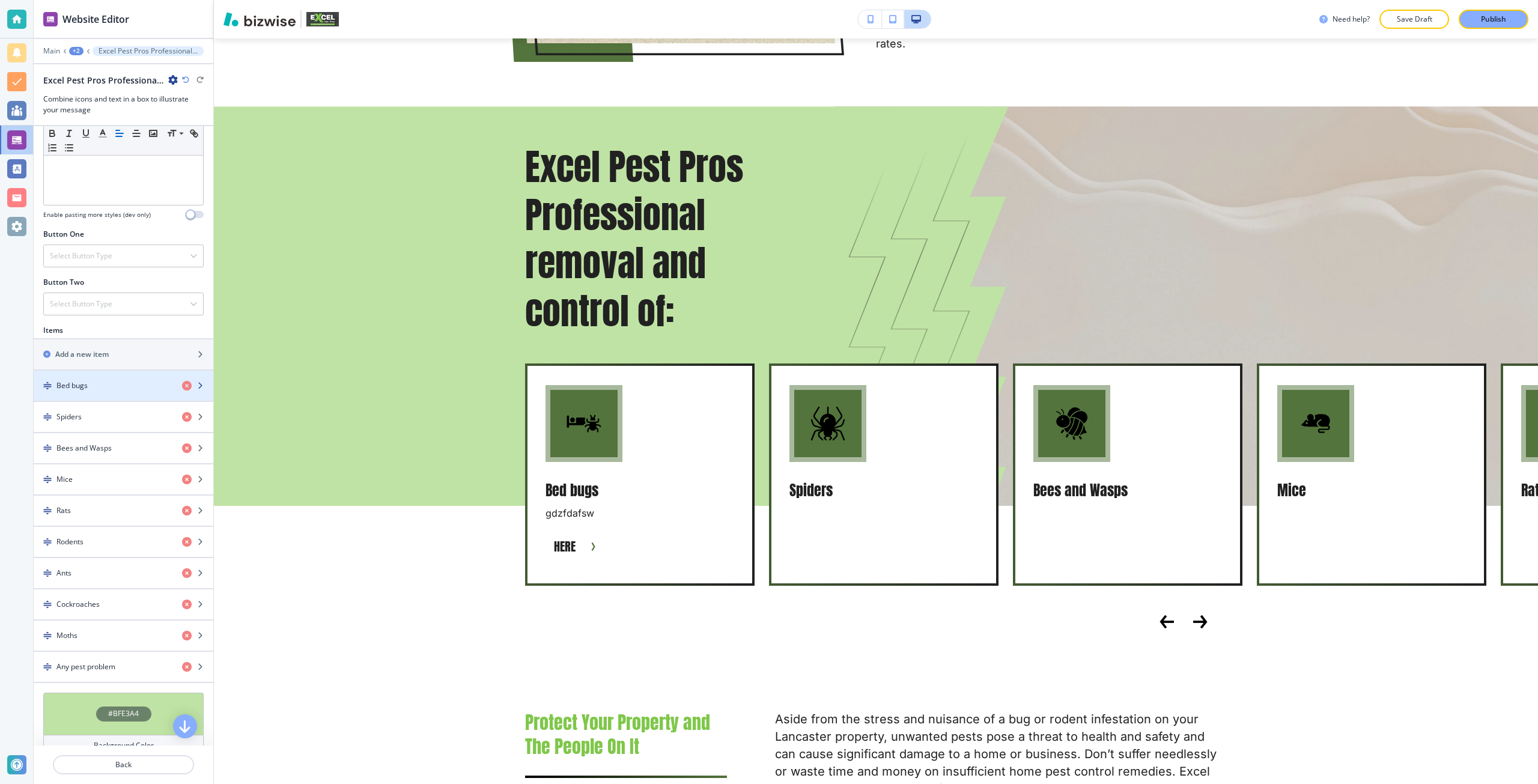
click at [82, 399] on div "button" at bounding box center [123, 395] width 180 height 10
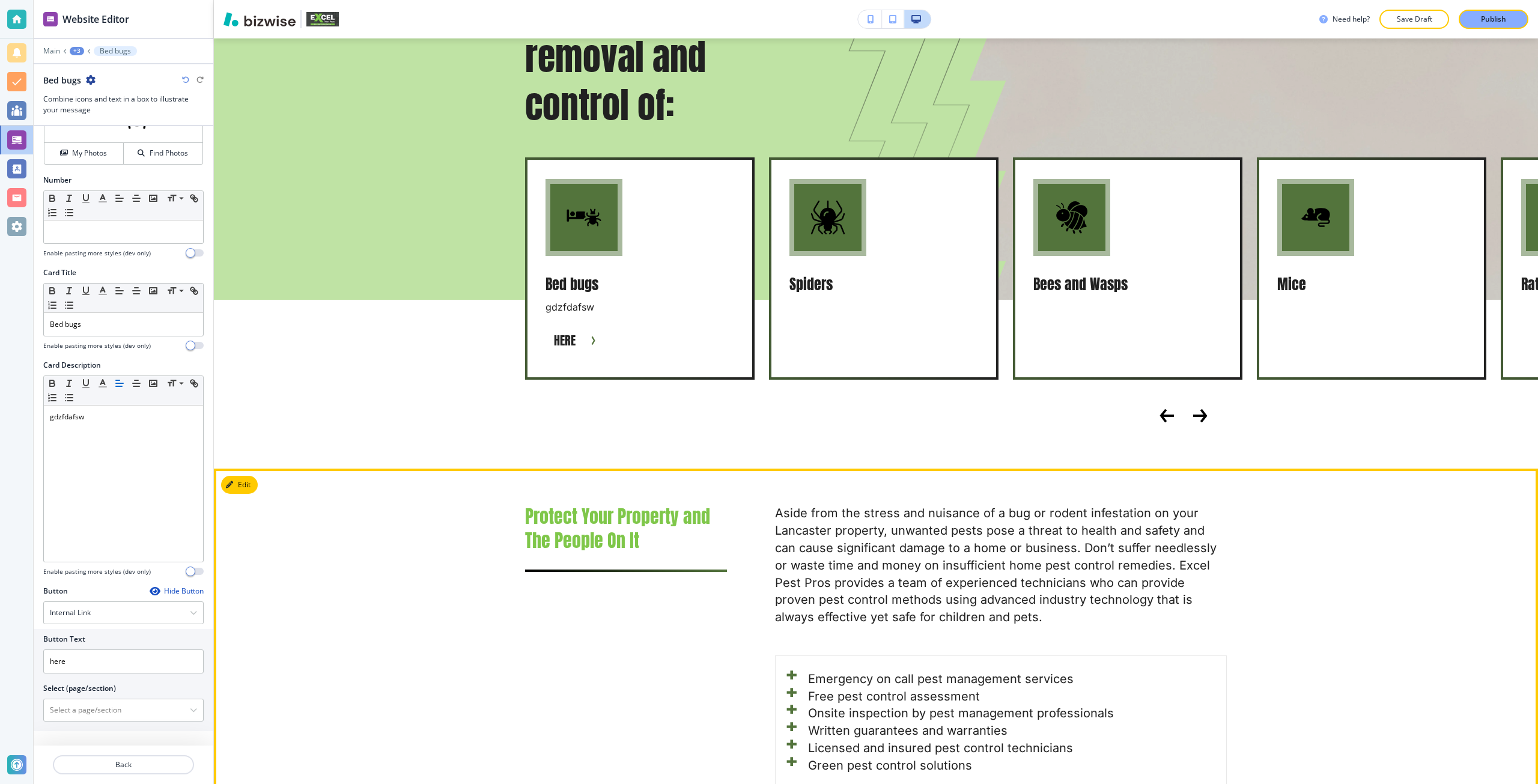
scroll to position [1379, 0]
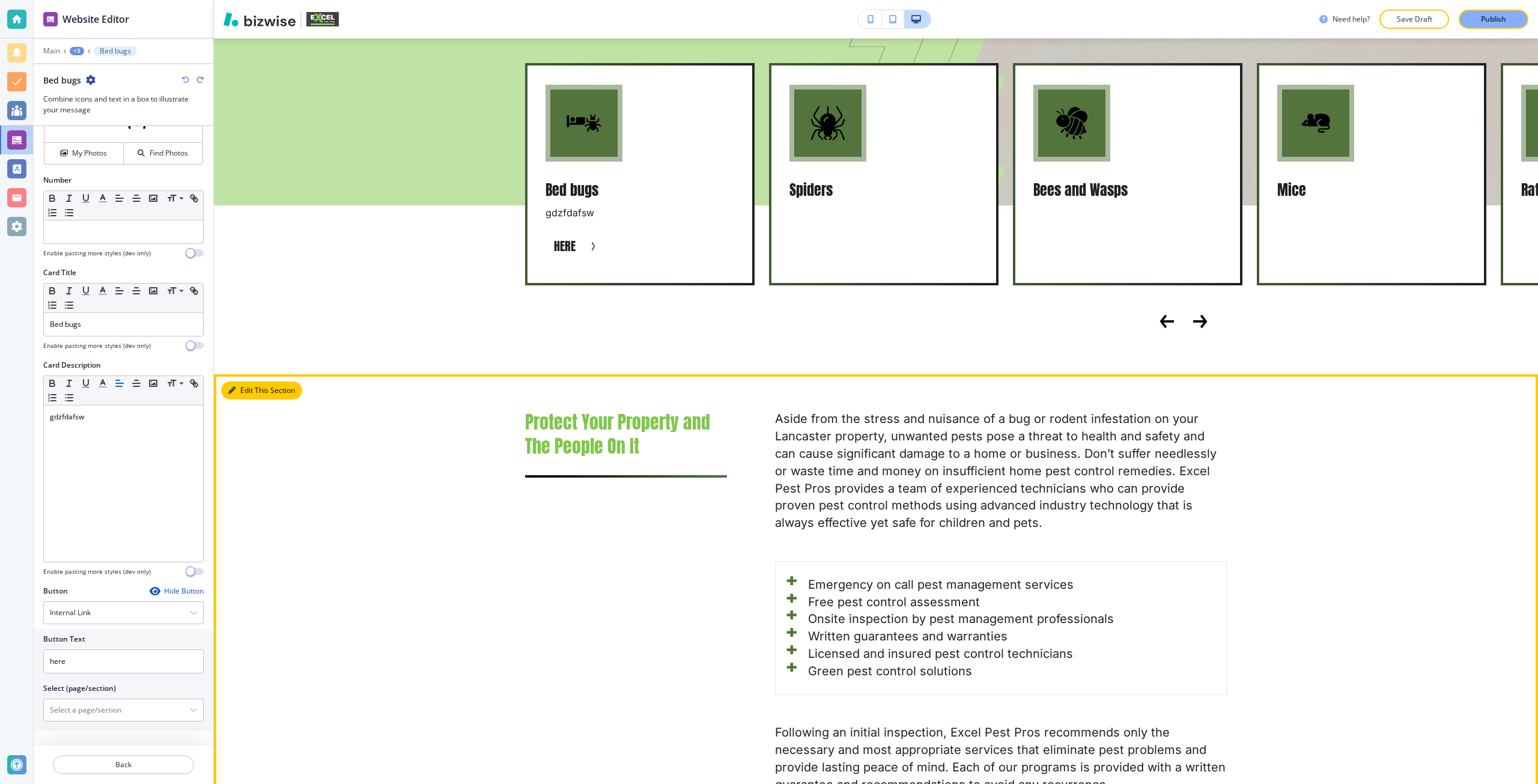
click at [234, 387] on icon "button" at bounding box center [232, 391] width 8 height 8
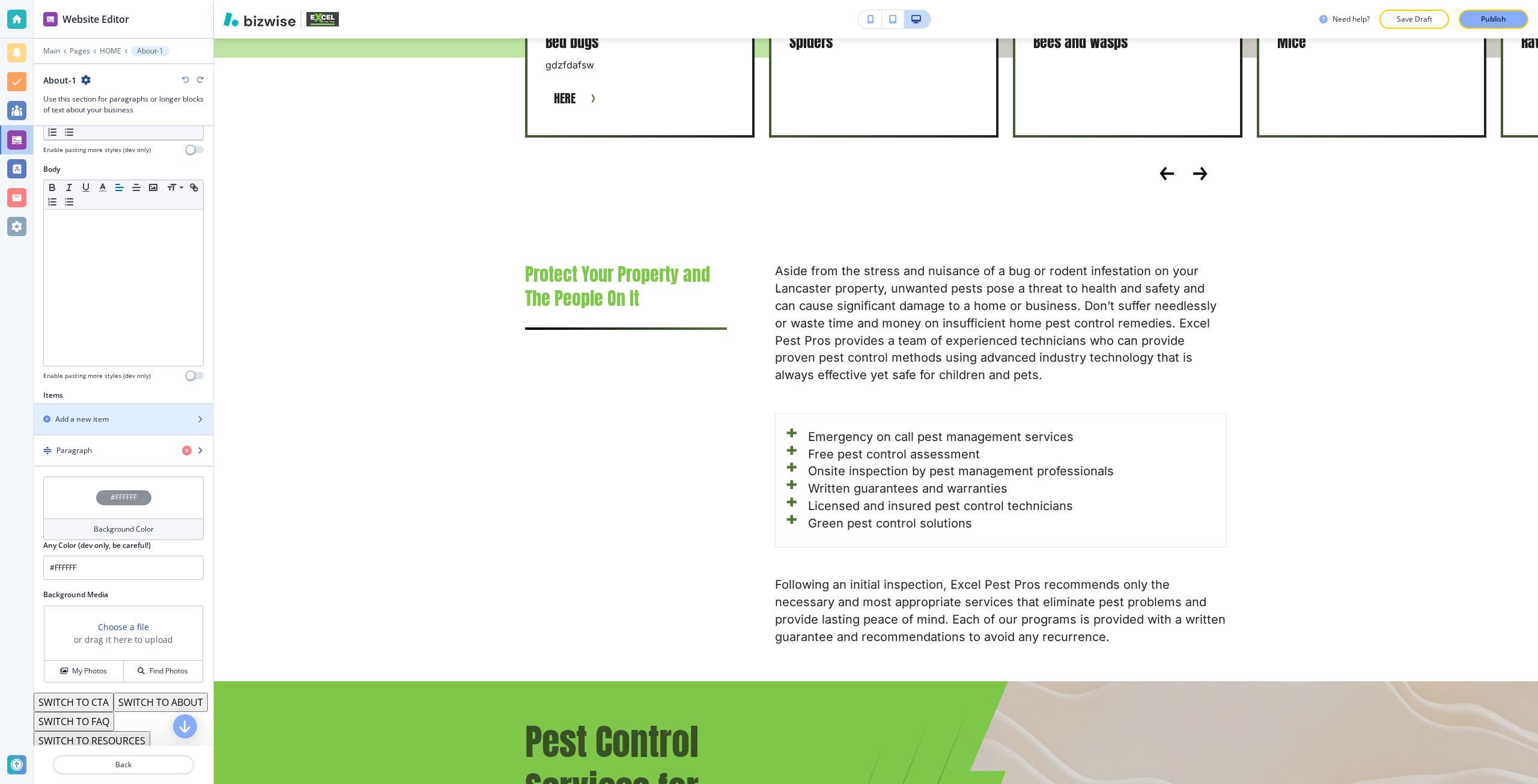
scroll to position [189, 0]
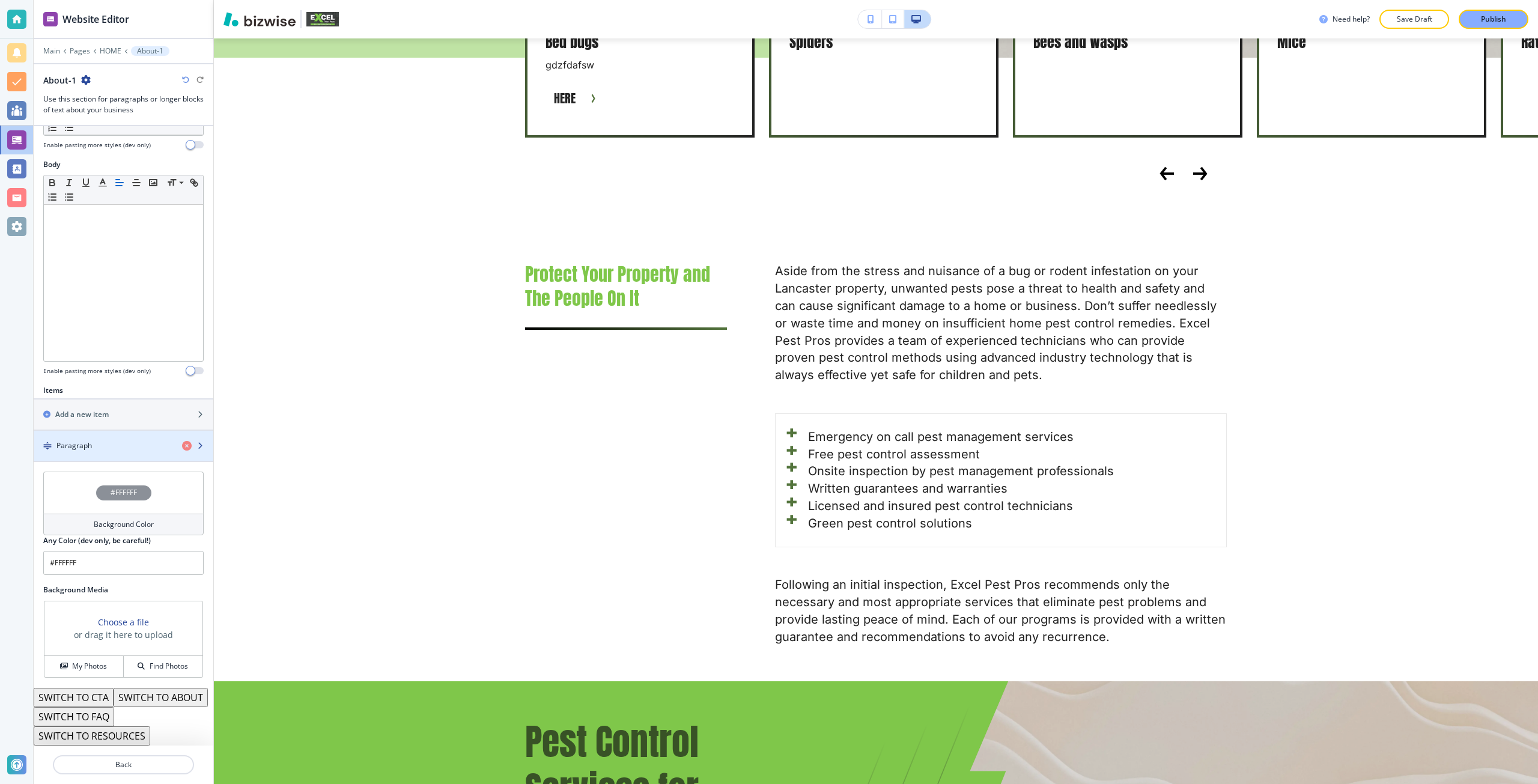
click at [104, 440] on div "Paragraph" at bounding box center [103, 446] width 139 height 11
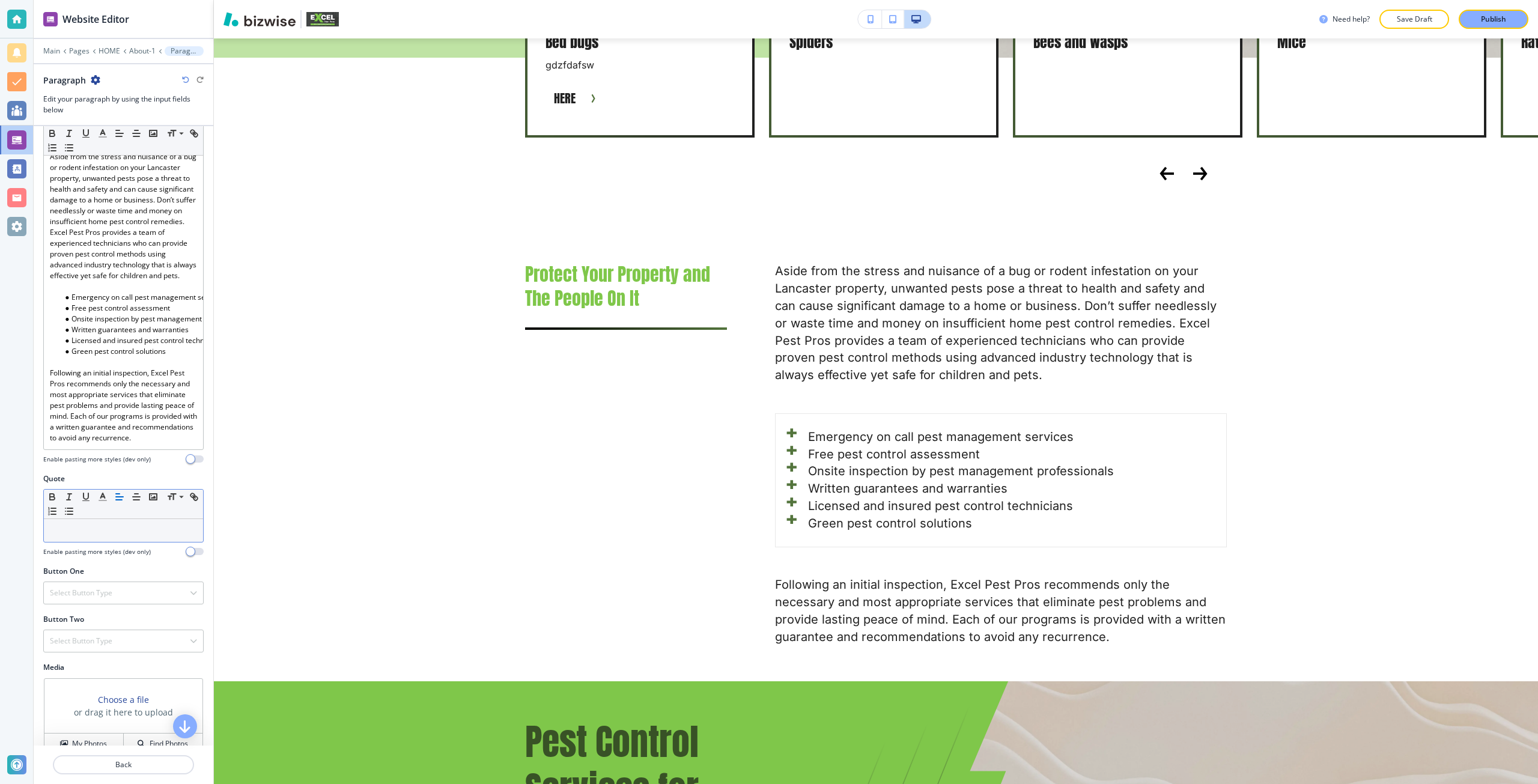
scroll to position [283, 0]
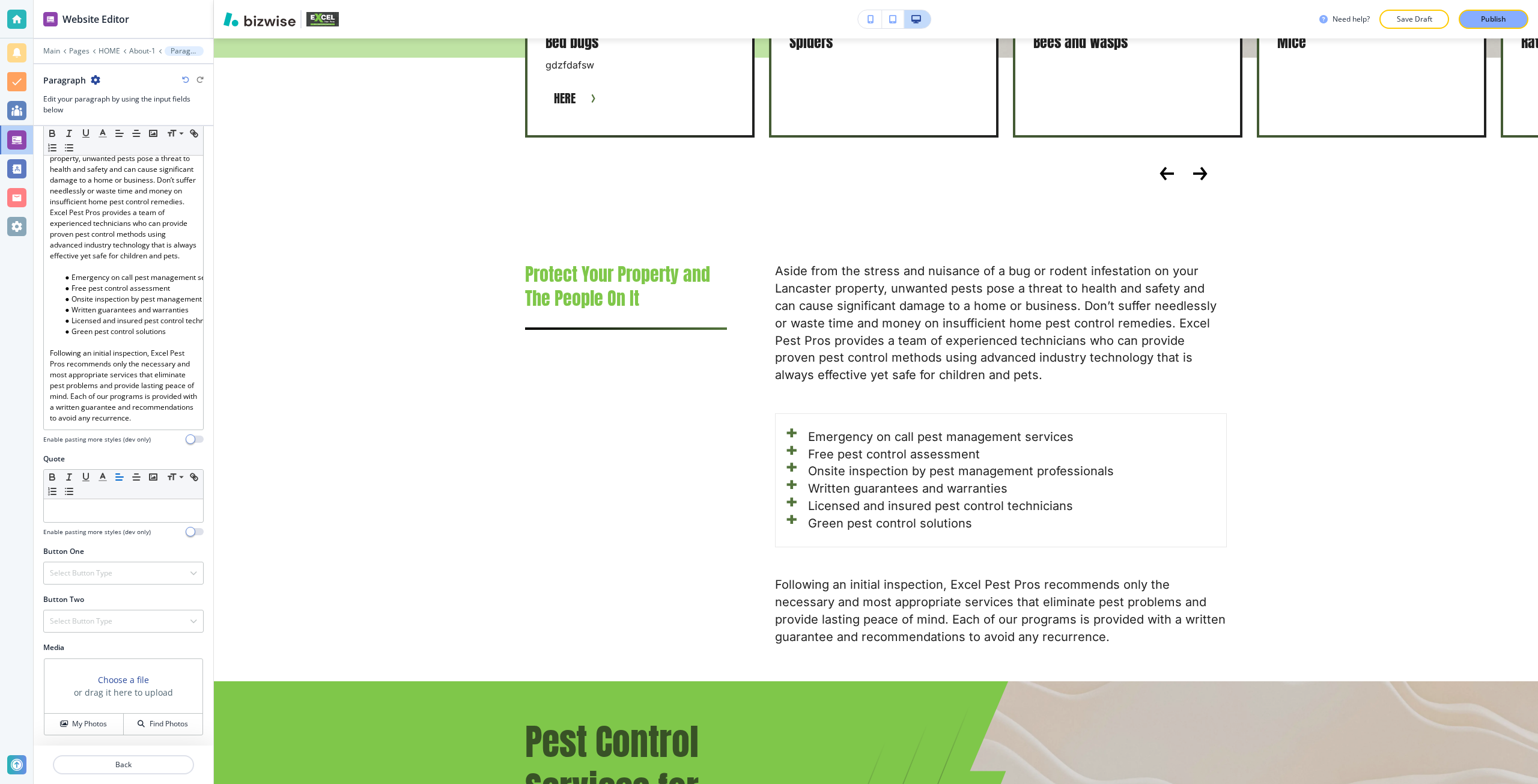
click at [126, 677] on h3 "Choose a file" at bounding box center [123, 680] width 51 height 13
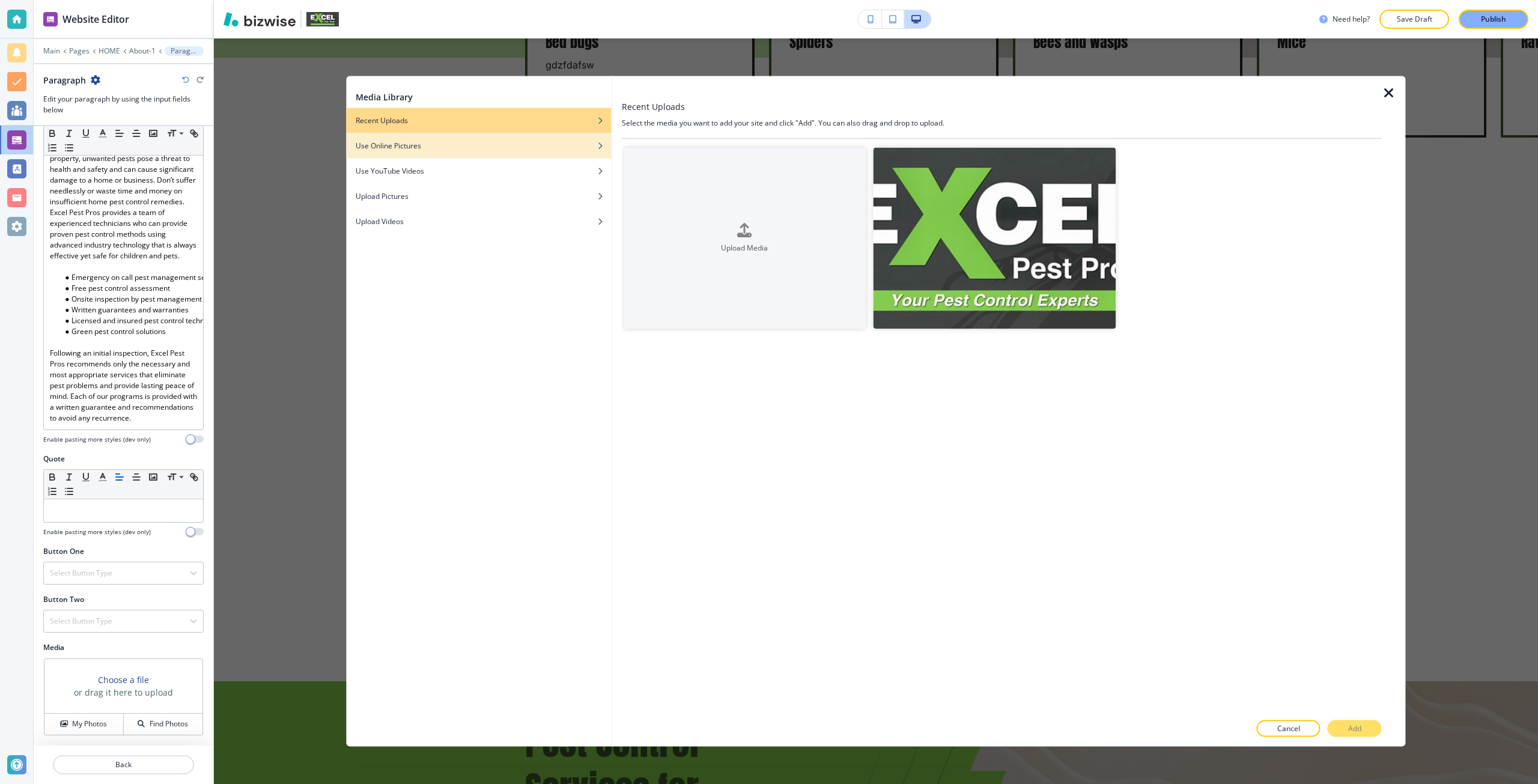
click at [447, 147] on div "Use Online Pictures" at bounding box center [478, 145] width 265 height 11
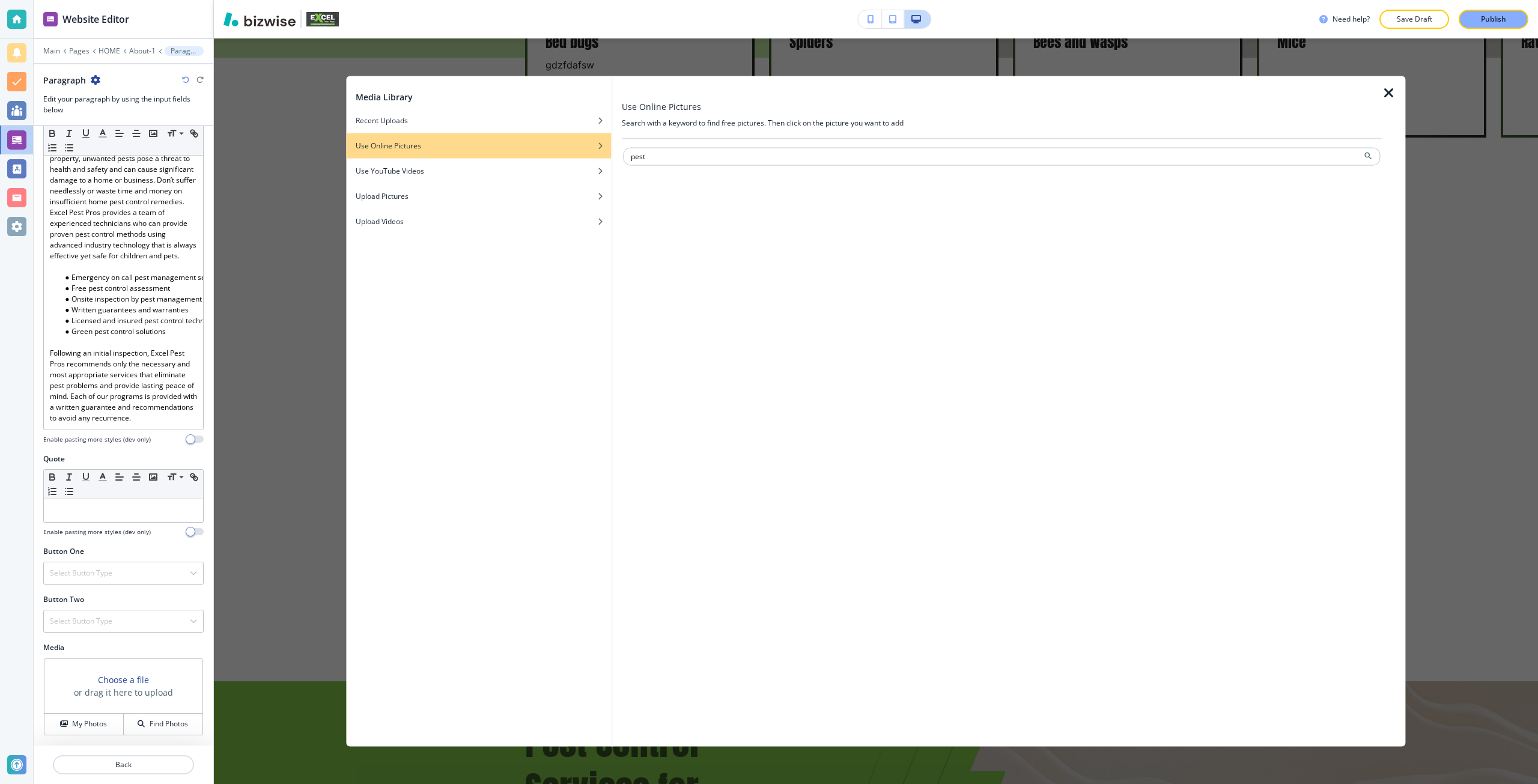
type input "pest"
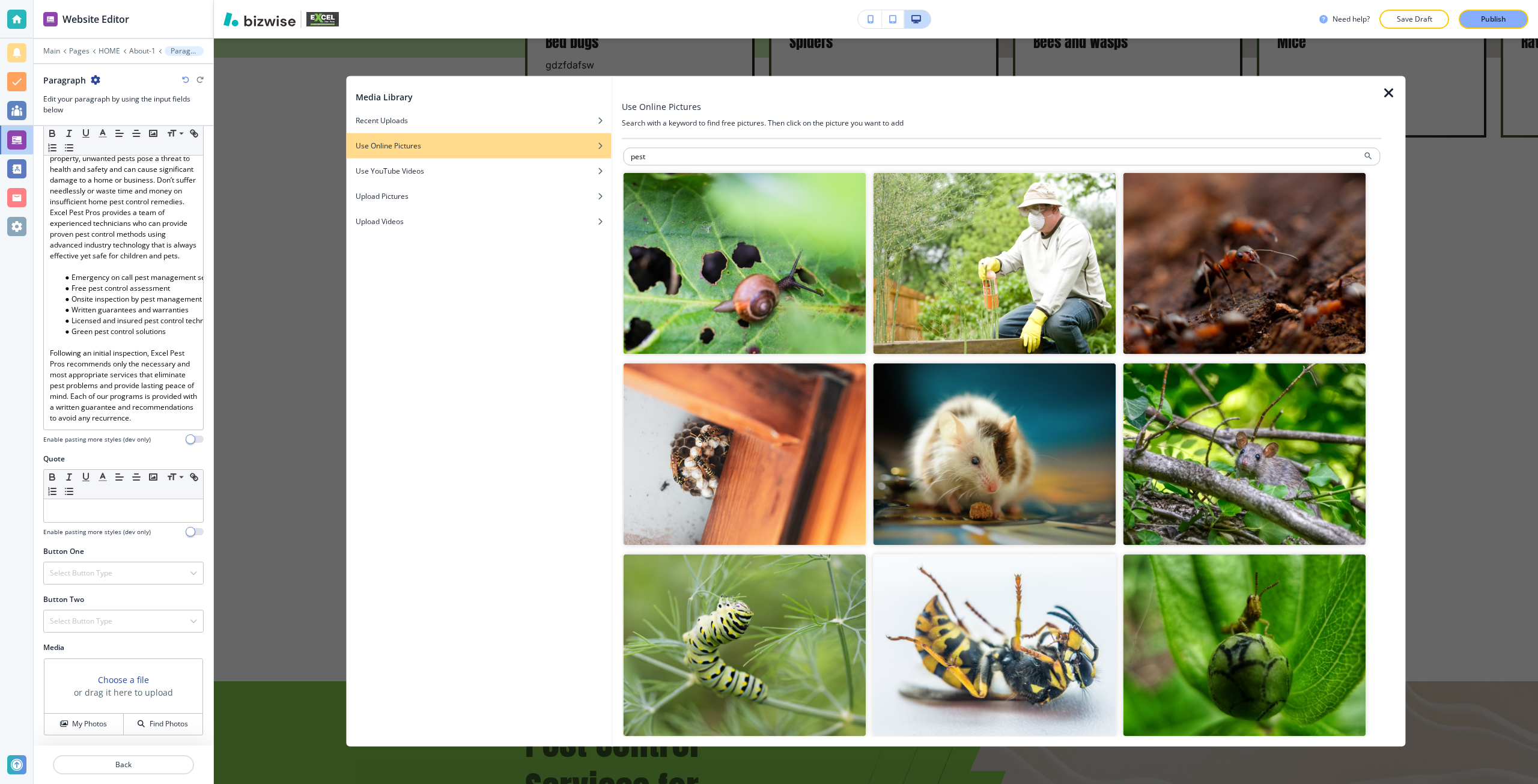
click at [770, 417] on img "button" at bounding box center [744, 454] width 243 height 182
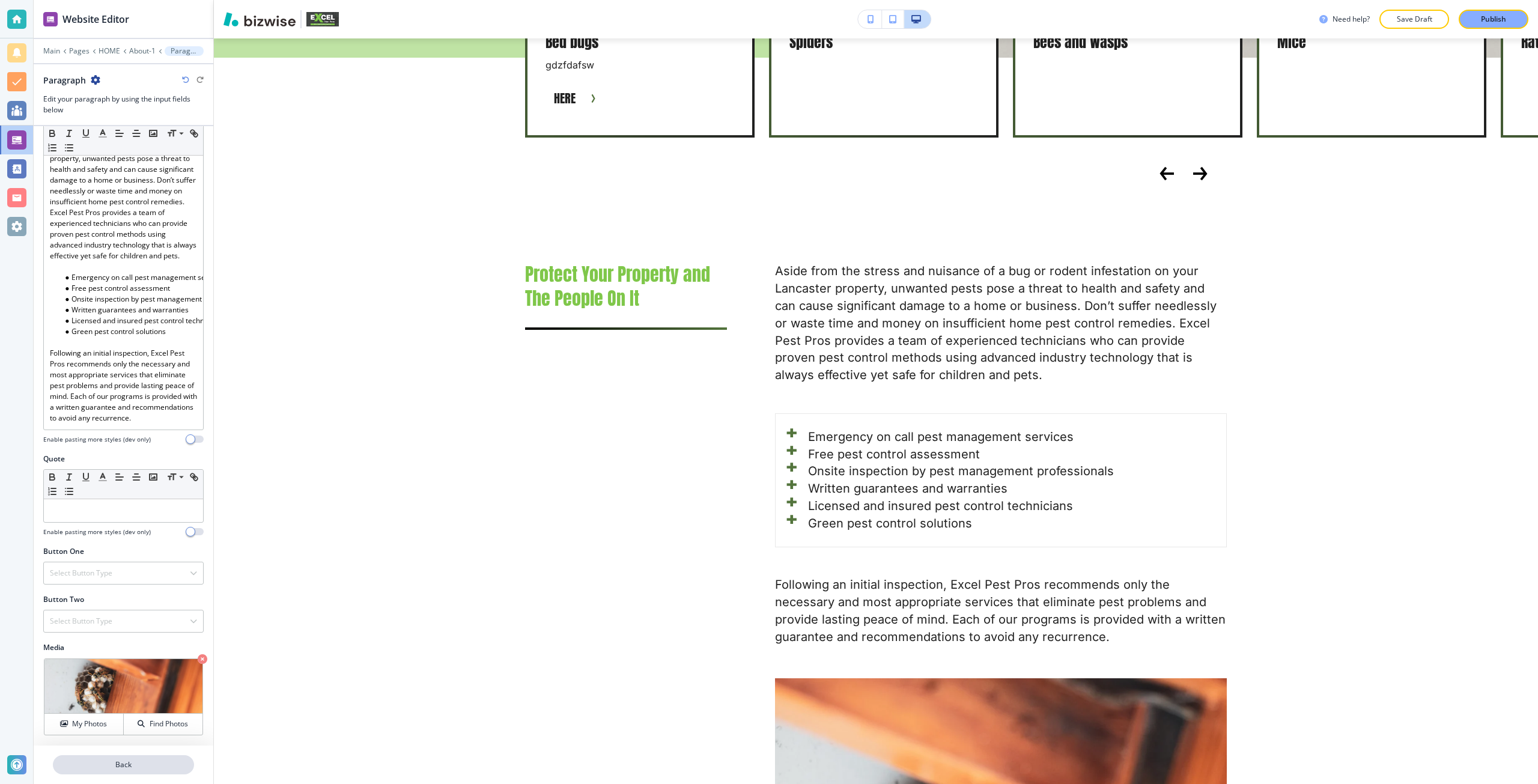
click at [98, 761] on p "Back" at bounding box center [123, 764] width 139 height 11
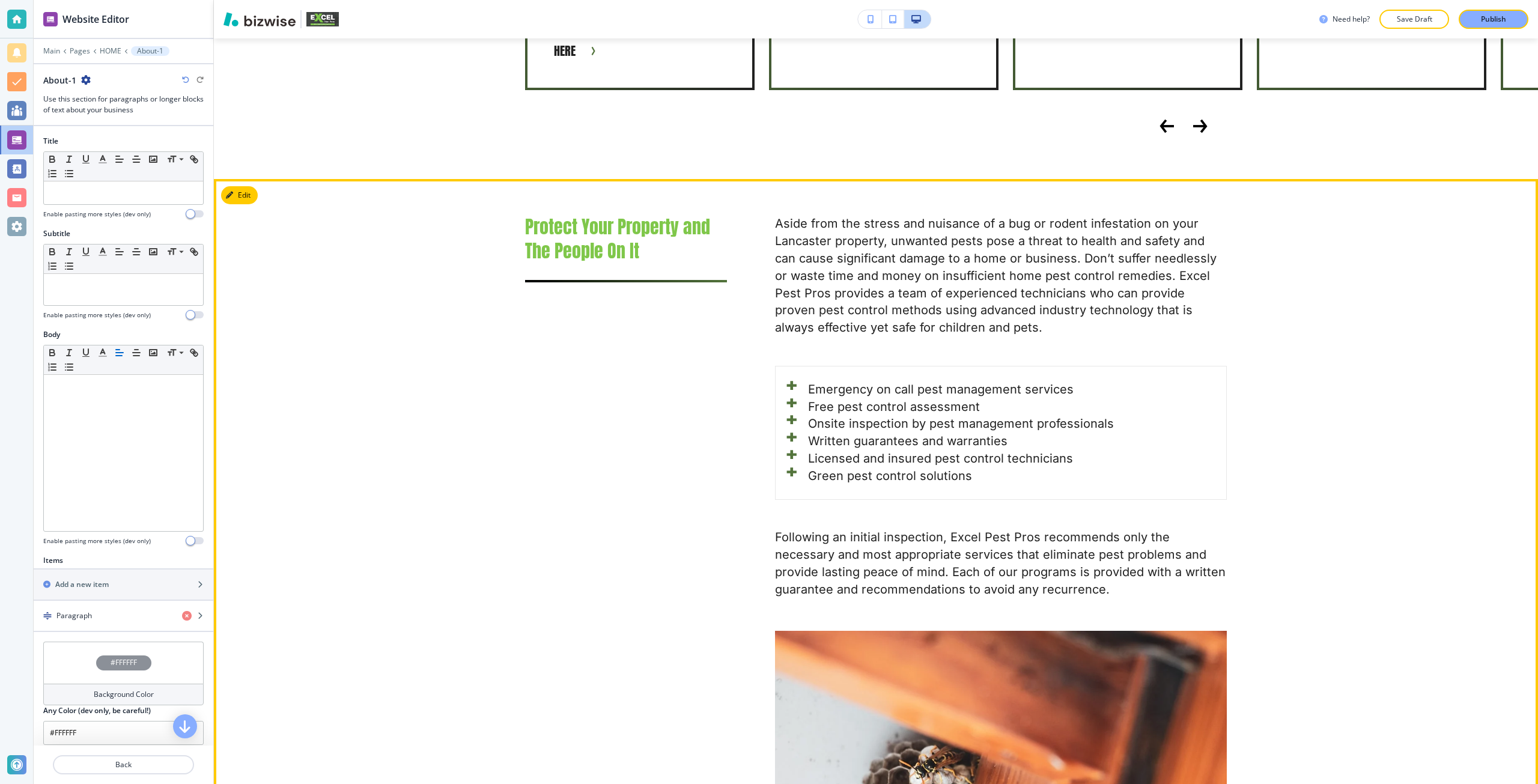
scroll to position [1527, 0]
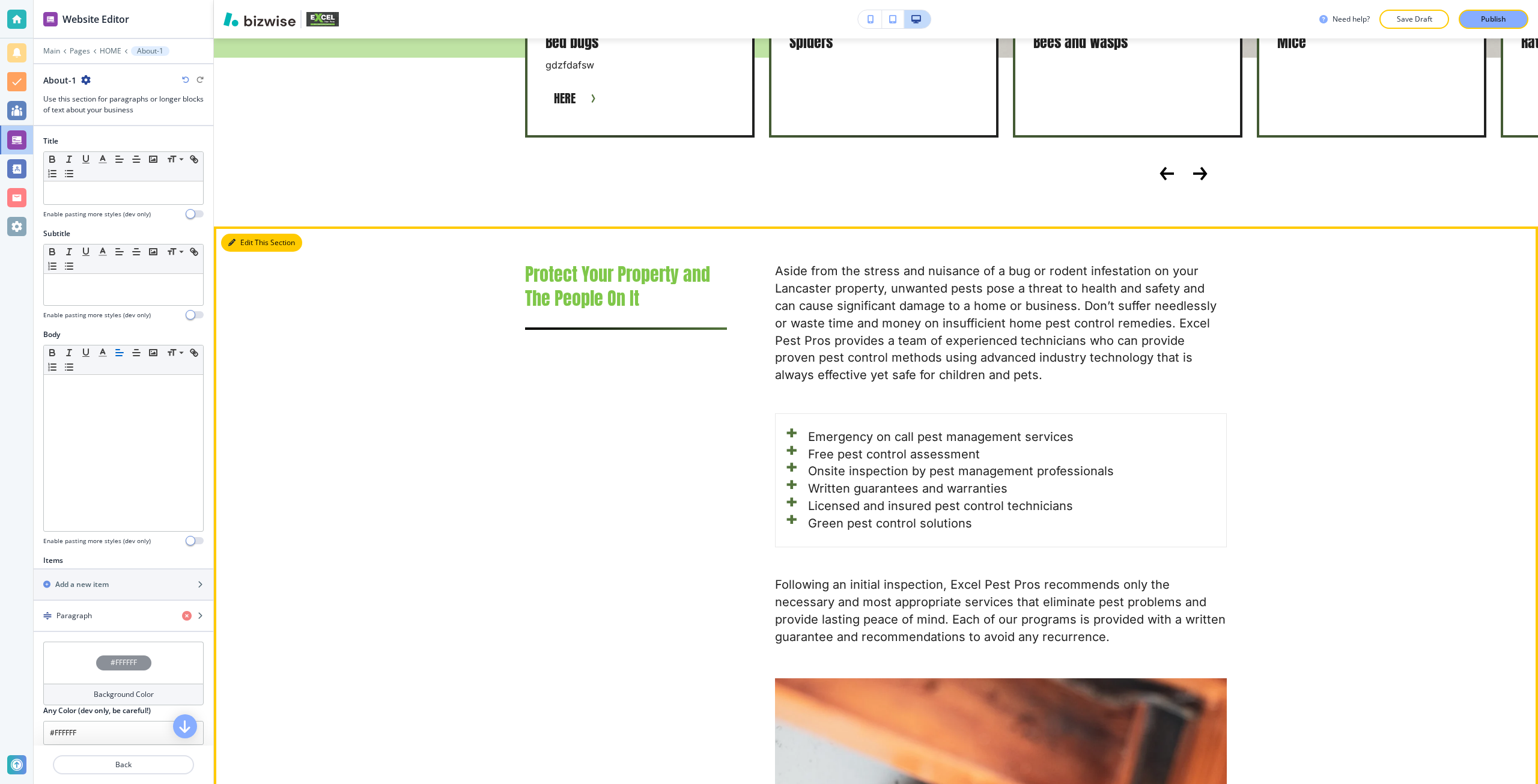
click at [253, 234] on button "Edit This Section" at bounding box center [262, 243] width 81 height 18
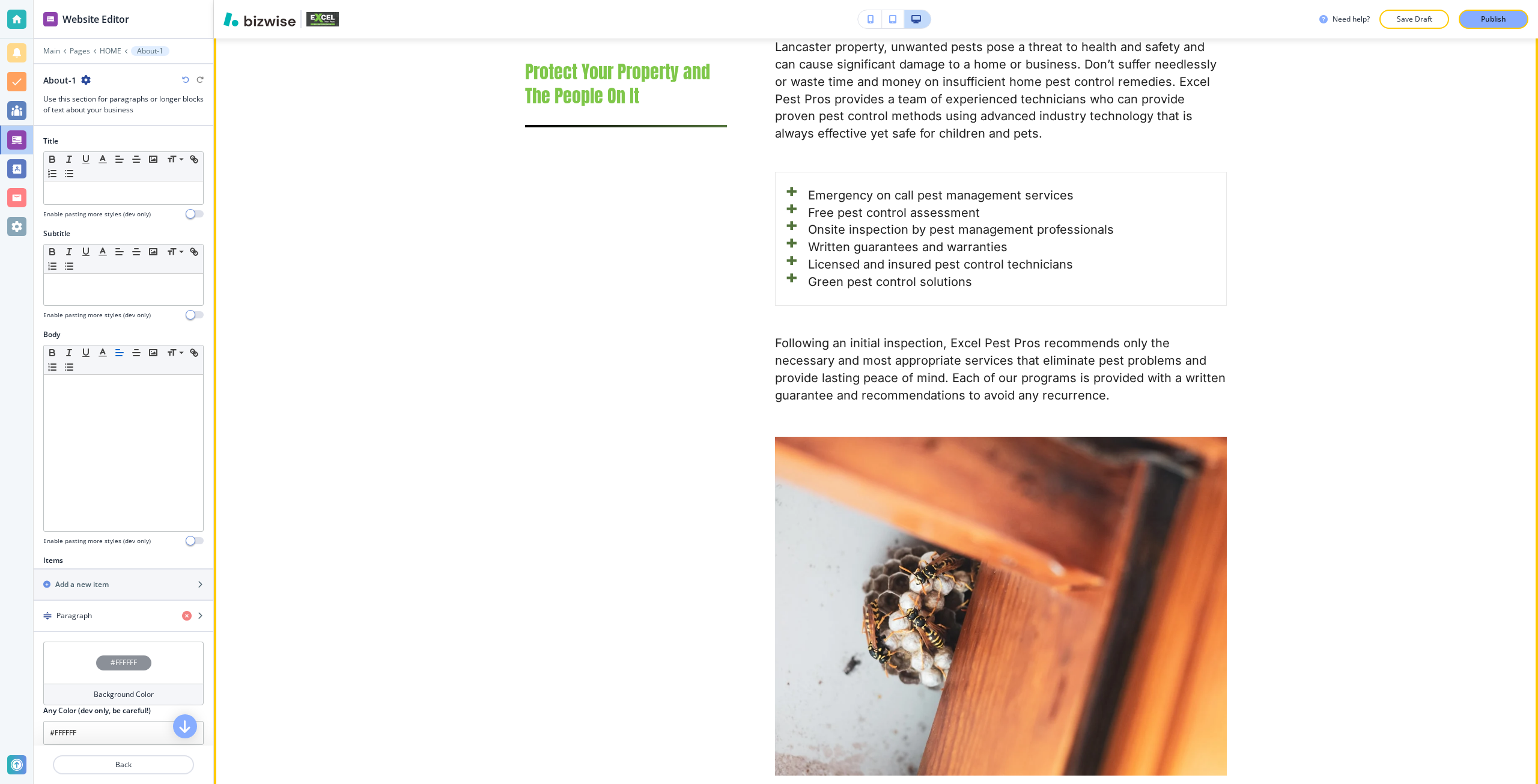
scroll to position [1768, 0]
drag, startPoint x: 789, startPoint y: 198, endPoint x: 783, endPoint y: 203, distance: 7.8
click at [790, 205] on li "Free pest control assessment" at bounding box center [1001, 213] width 422 height 17
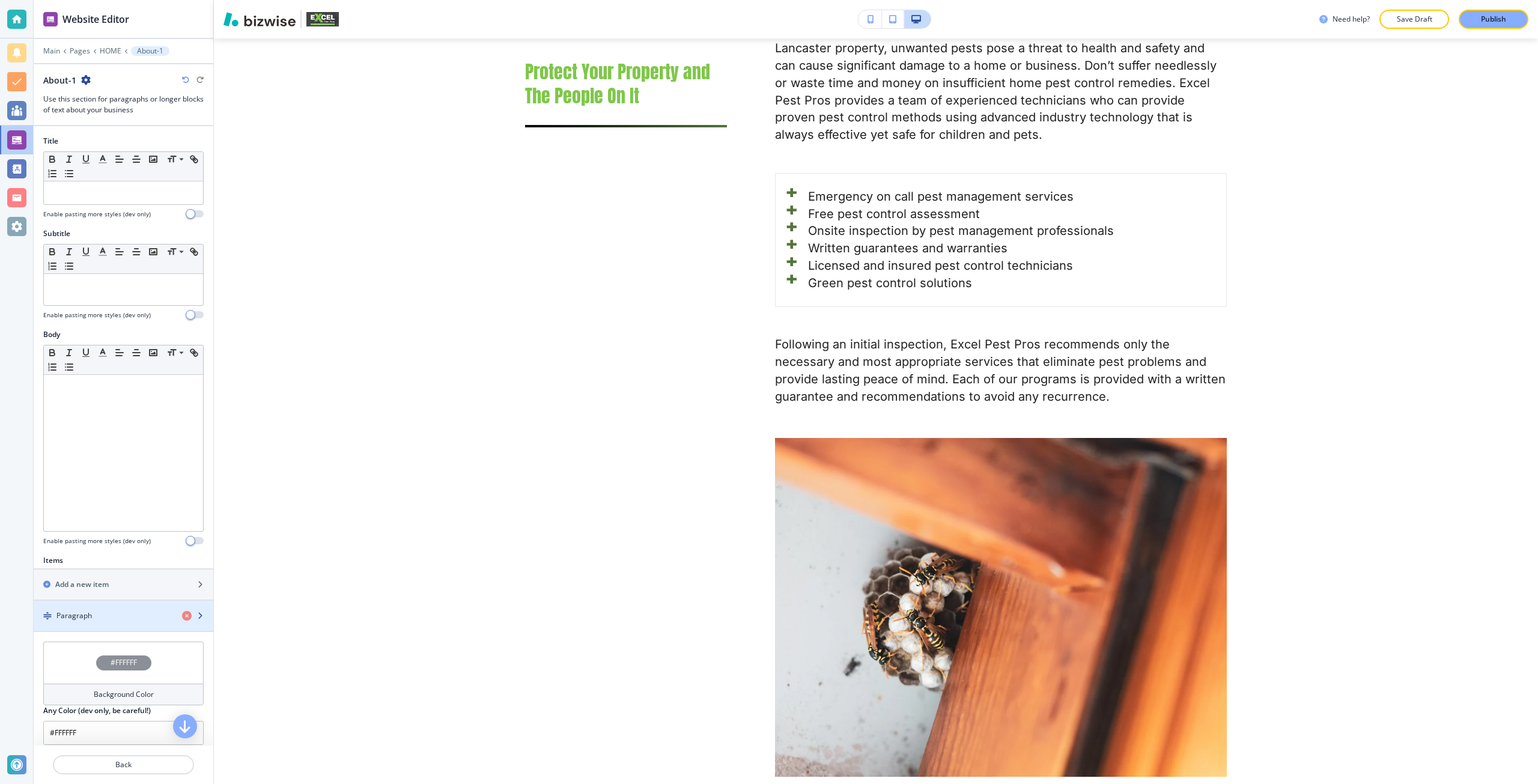
click at [97, 612] on div "Paragraph" at bounding box center [103, 616] width 139 height 11
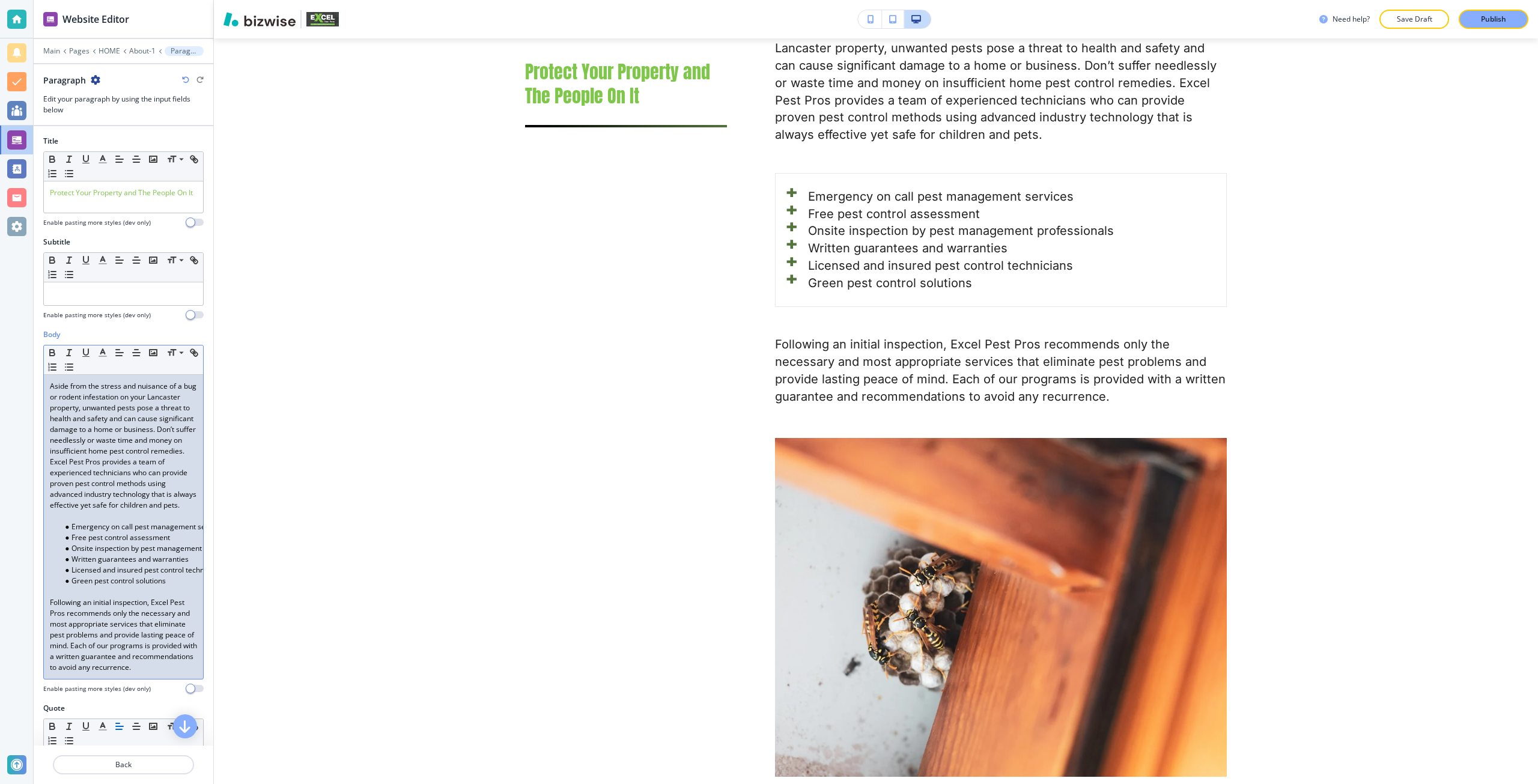
click at [101, 522] on p at bounding box center [123, 516] width 147 height 11
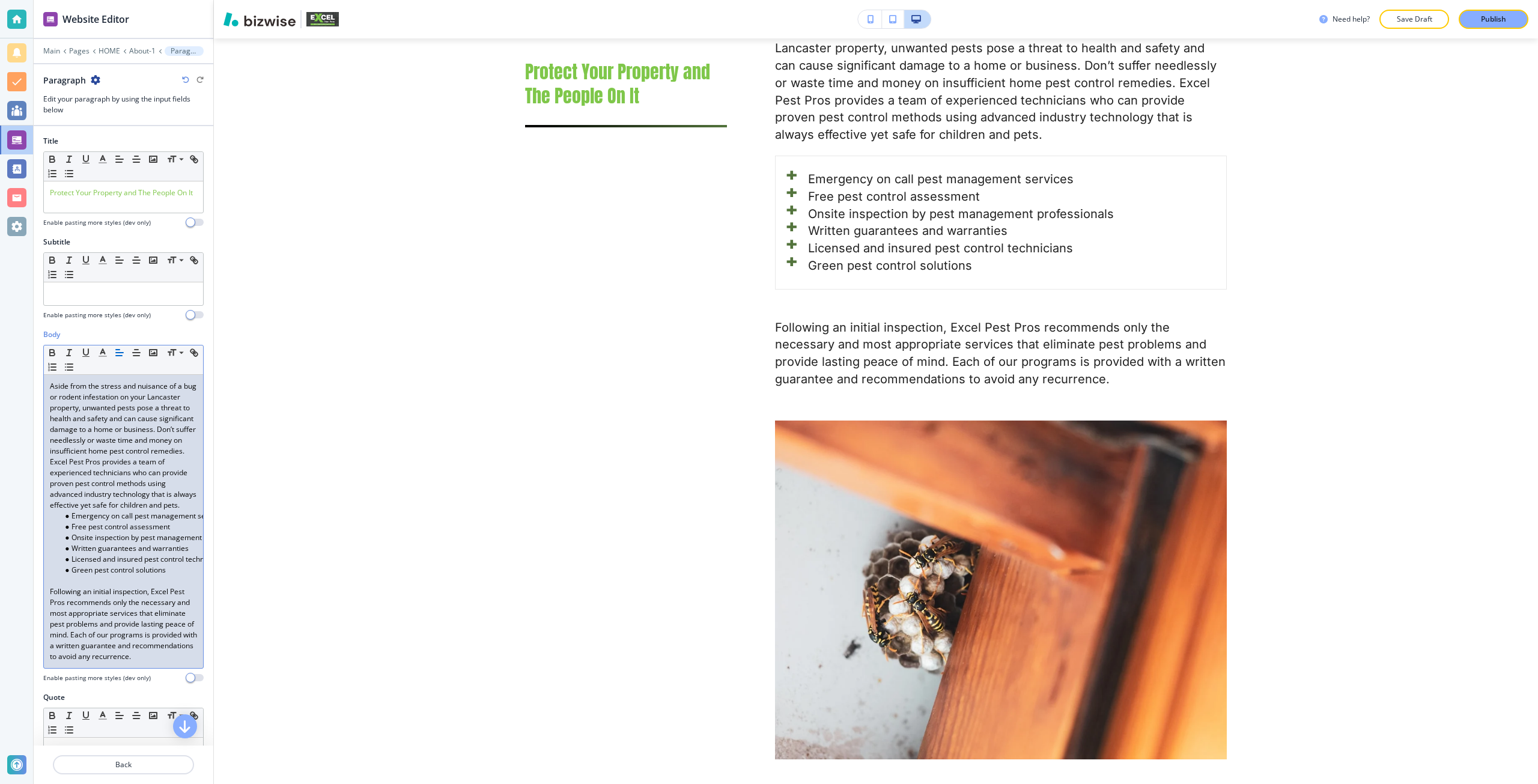
click at [95, 586] on p at bounding box center [123, 580] width 147 height 11
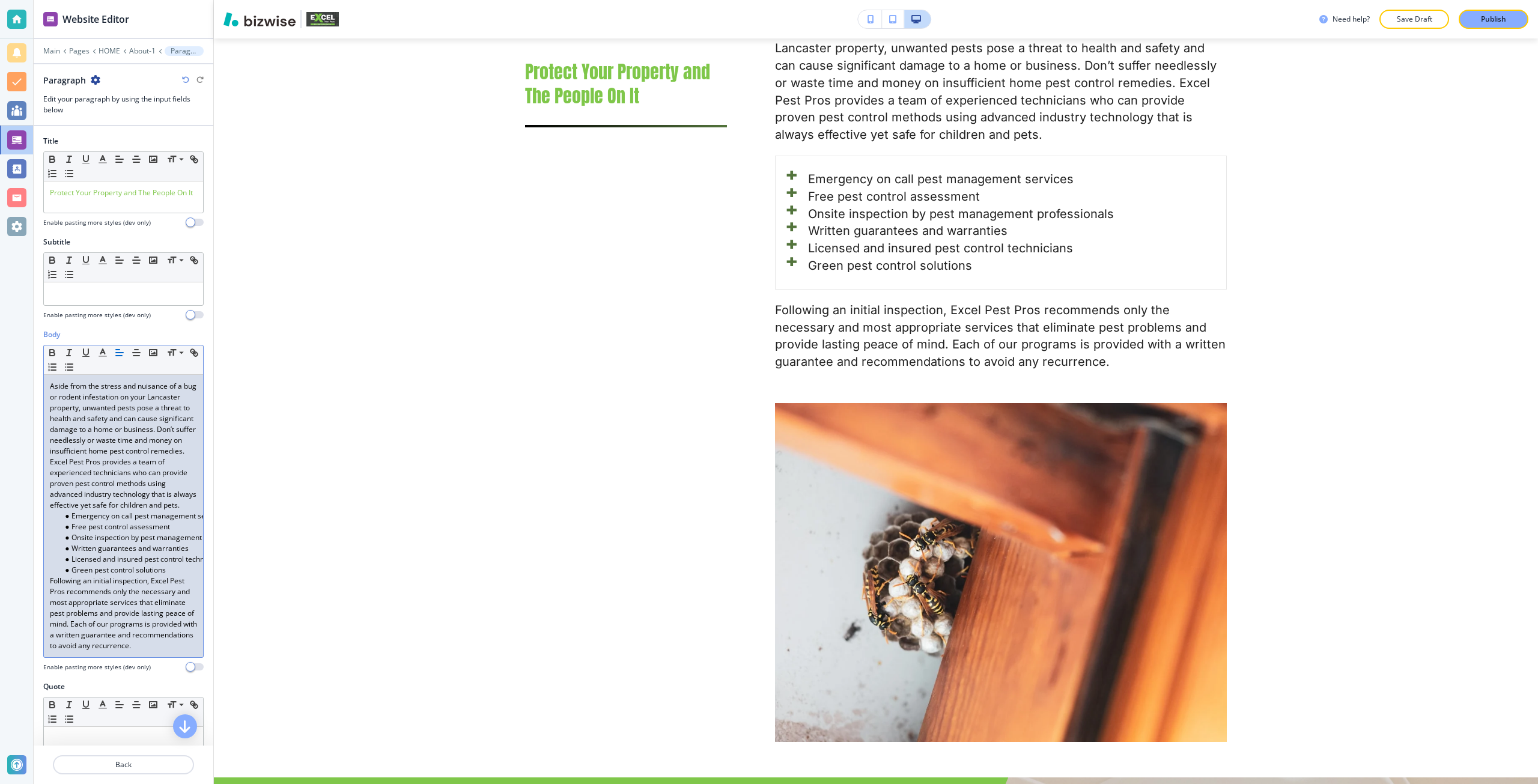
click at [83, 522] on li "Emergency on call pest management services" at bounding box center [129, 516] width 136 height 11
drag, startPoint x: 83, startPoint y: 531, endPoint x: 110, endPoint y: 581, distance: 56.8
click at [110, 575] on ul "Emergency on call pest management services Free pest control assessment Onsite …" at bounding box center [123, 543] width 147 height 65
click at [56, 364] on line "button" at bounding box center [53, 364] width 5 height 0
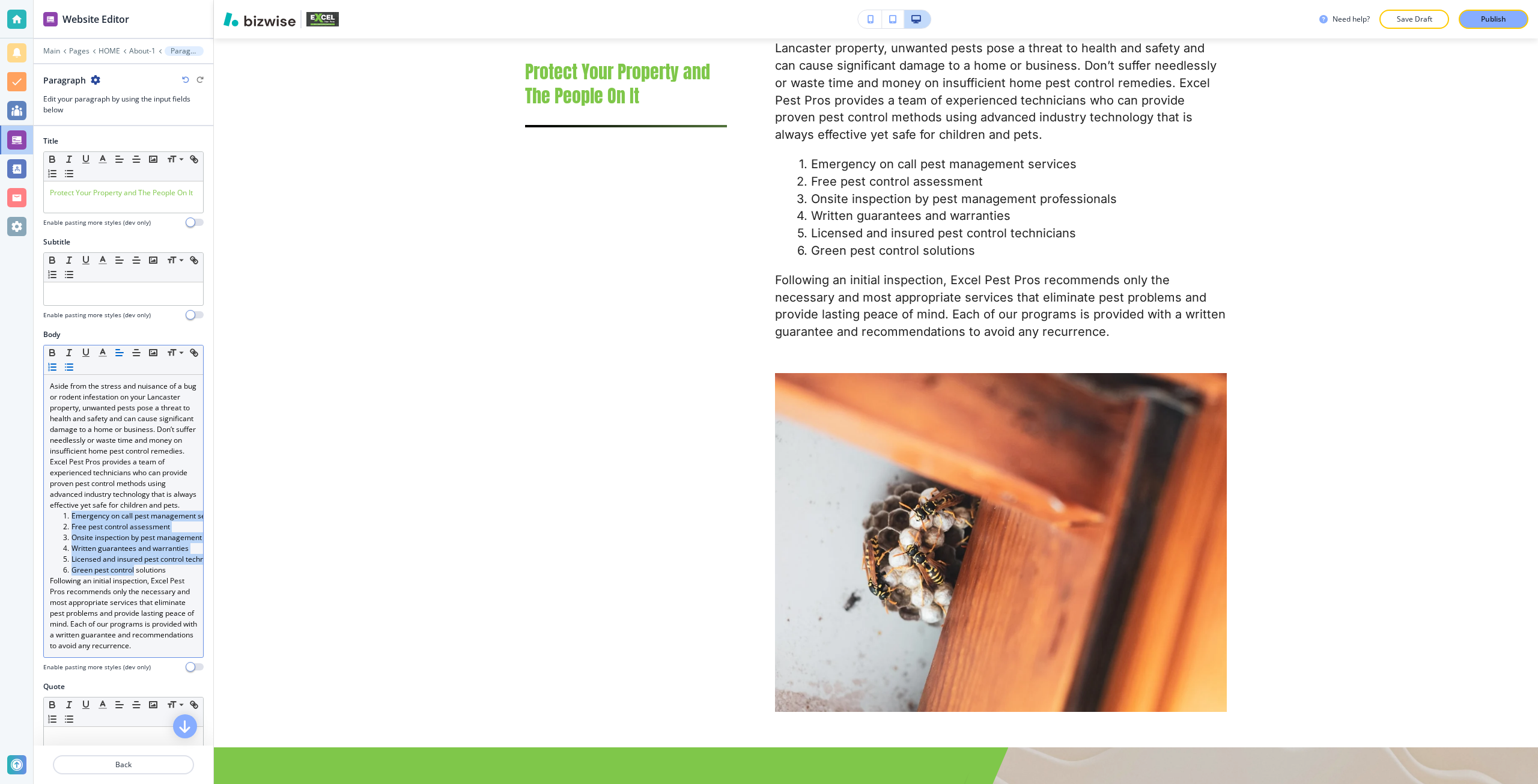
click at [74, 367] on icon "button" at bounding box center [69, 367] width 11 height 11
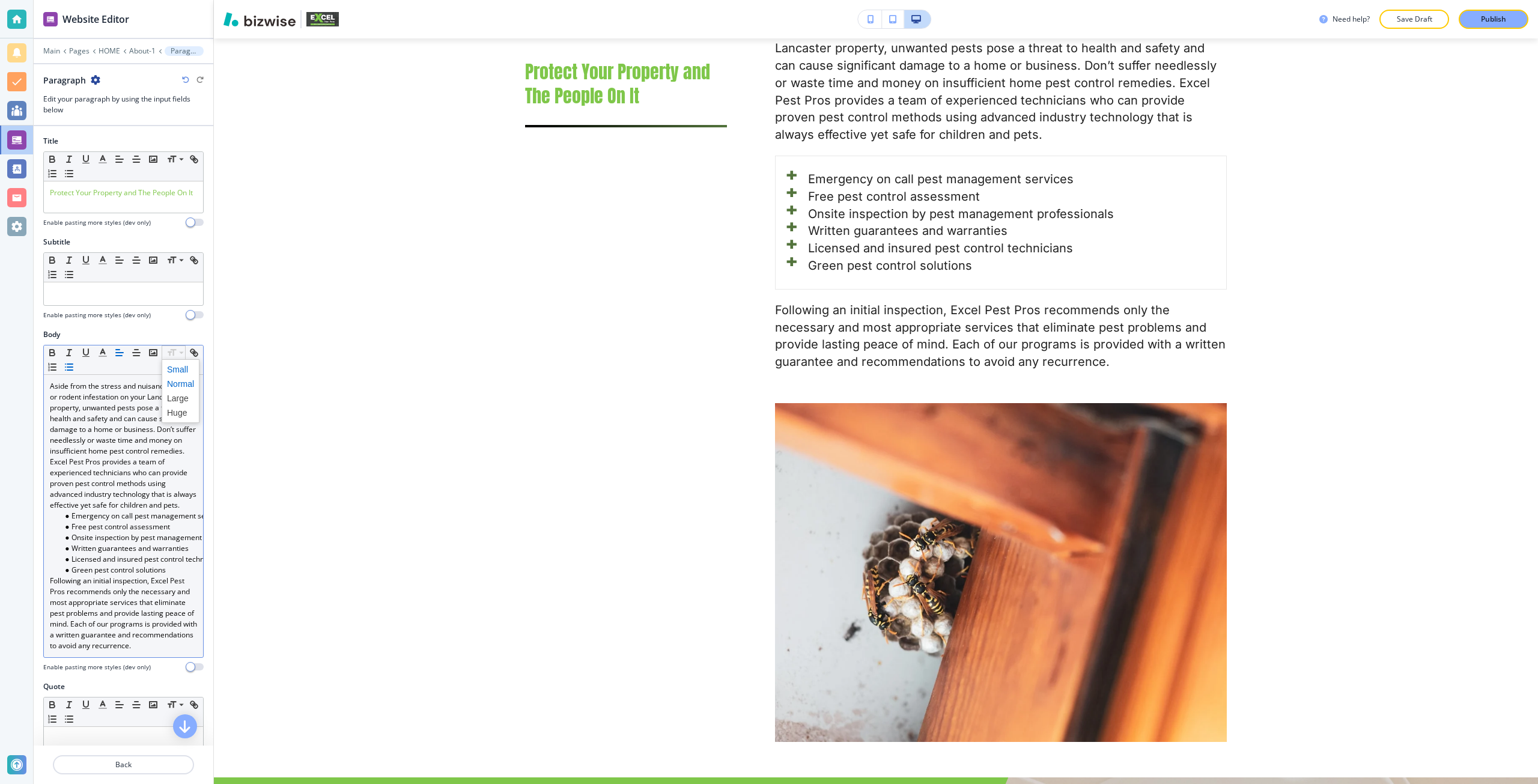
click at [174, 369] on span at bounding box center [180, 369] width 27 height 14
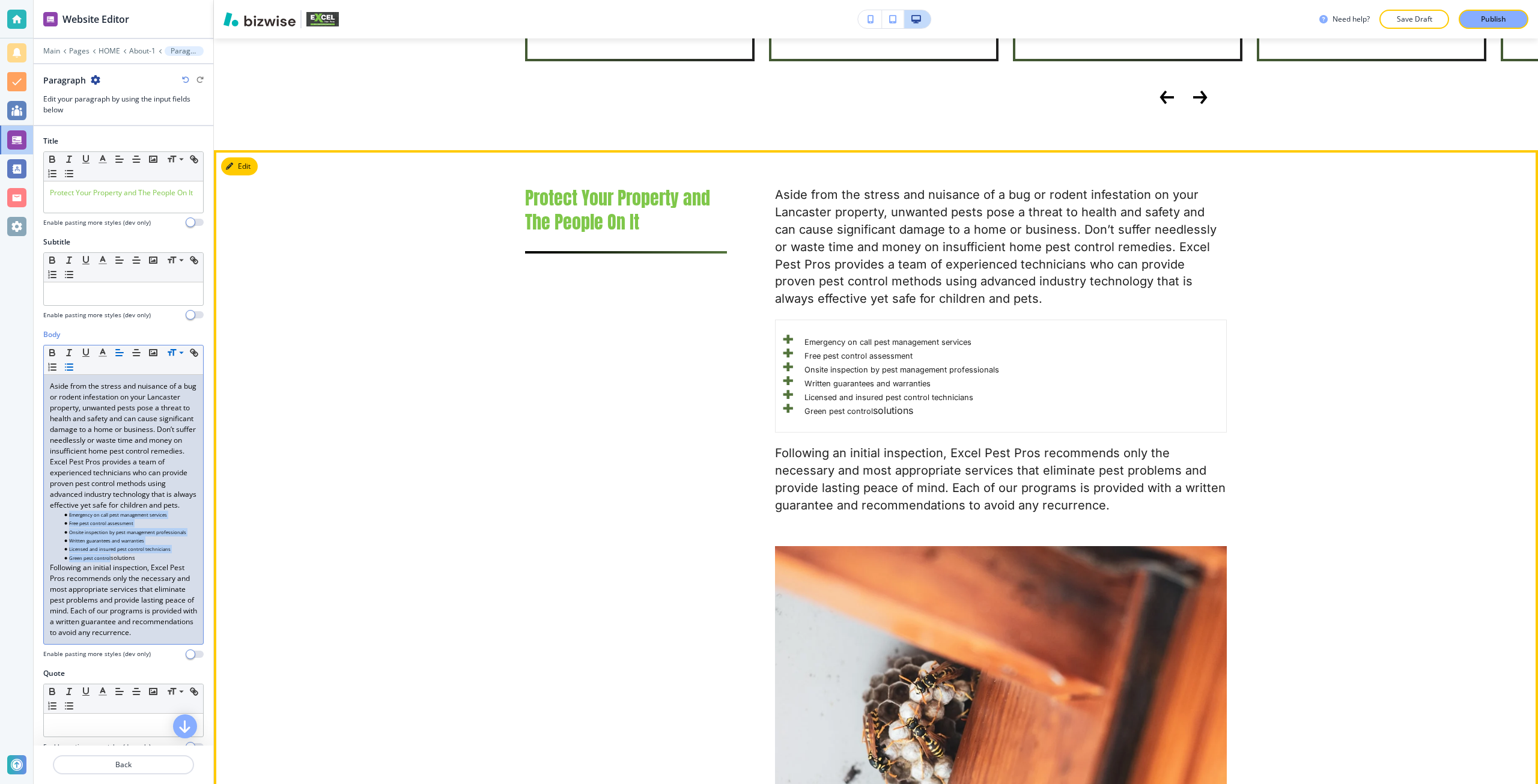
scroll to position [1588, 0]
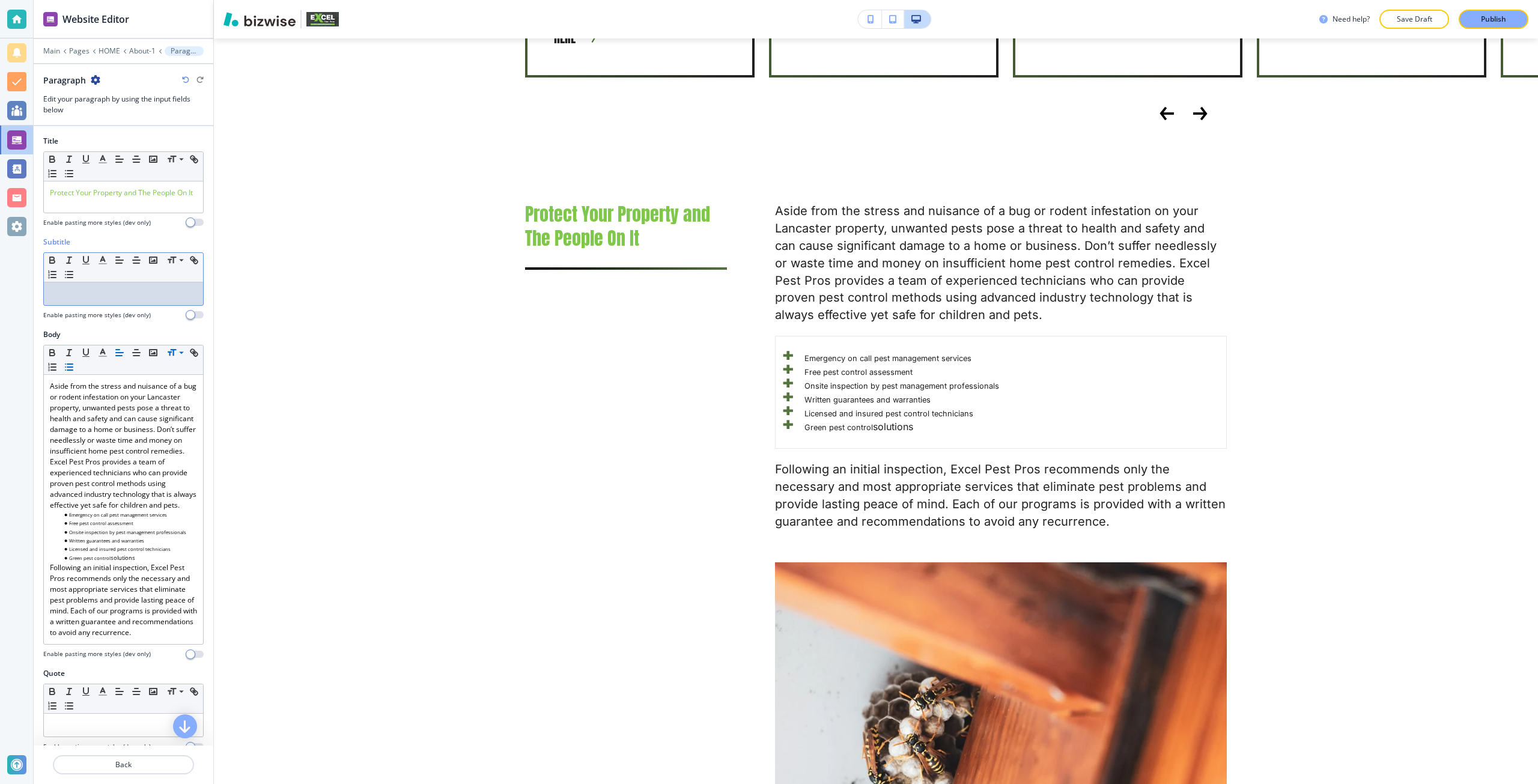
click at [126, 299] on p at bounding box center [123, 294] width 147 height 11
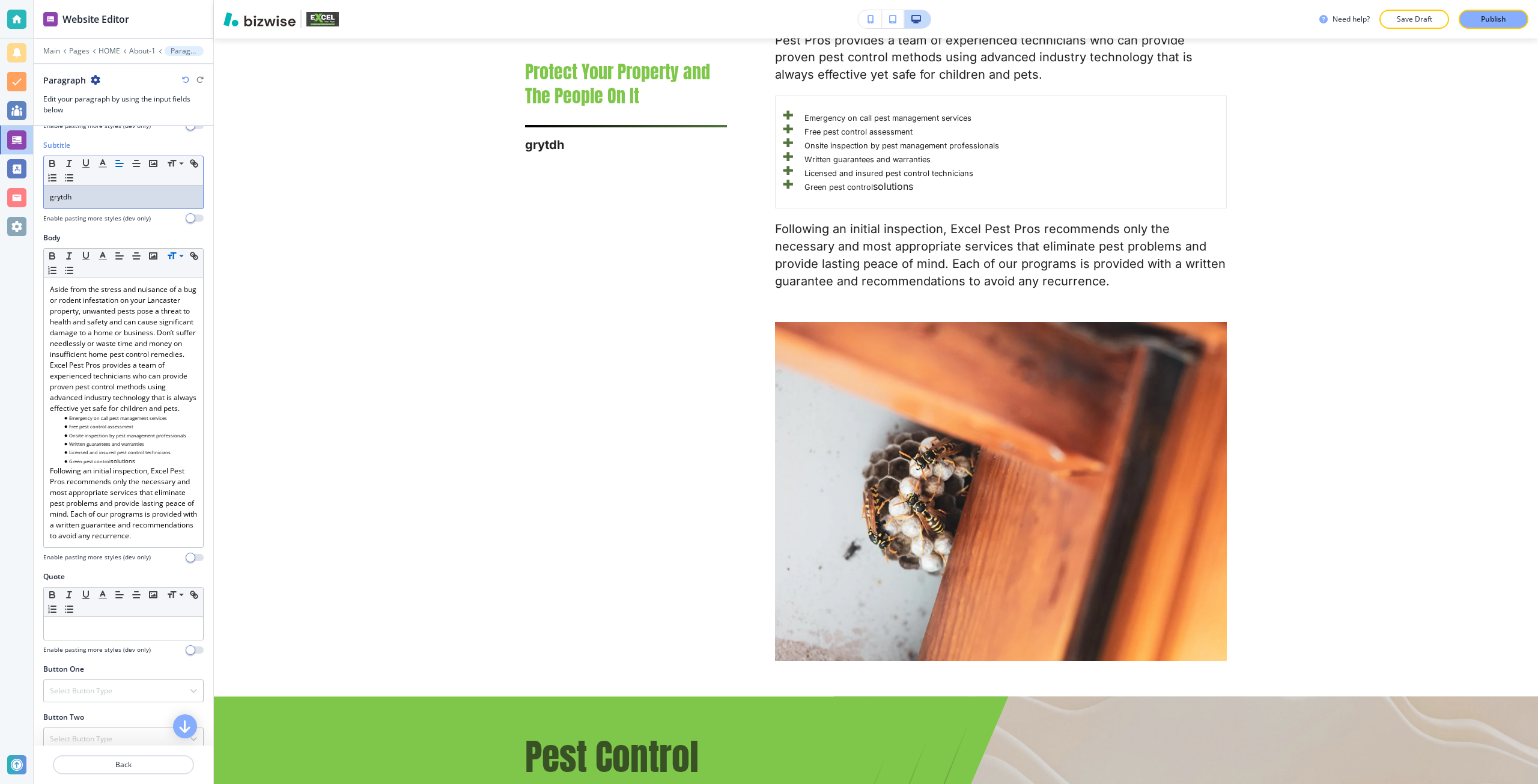
scroll to position [120, 0]
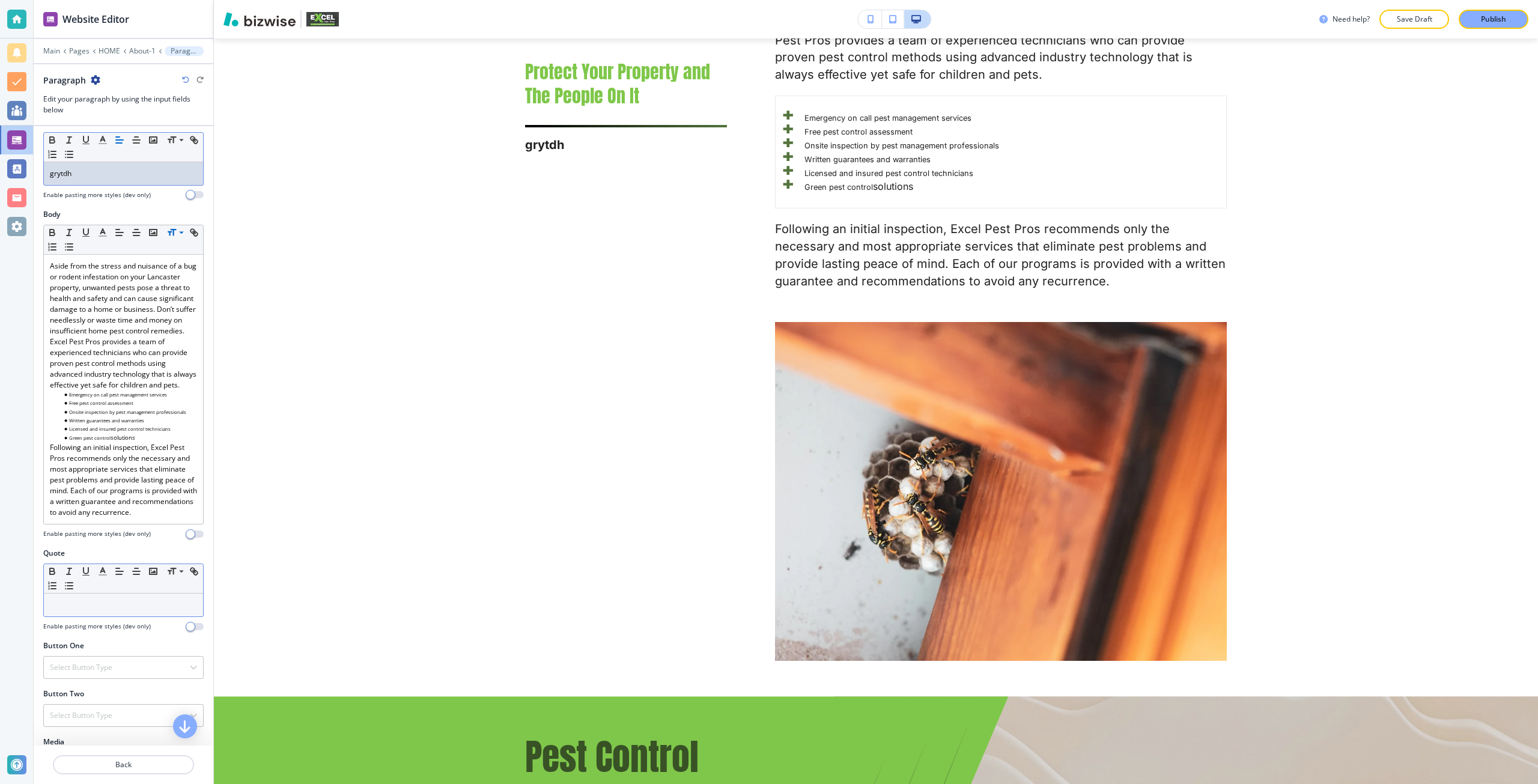
click at [108, 616] on div at bounding box center [123, 604] width 159 height 23
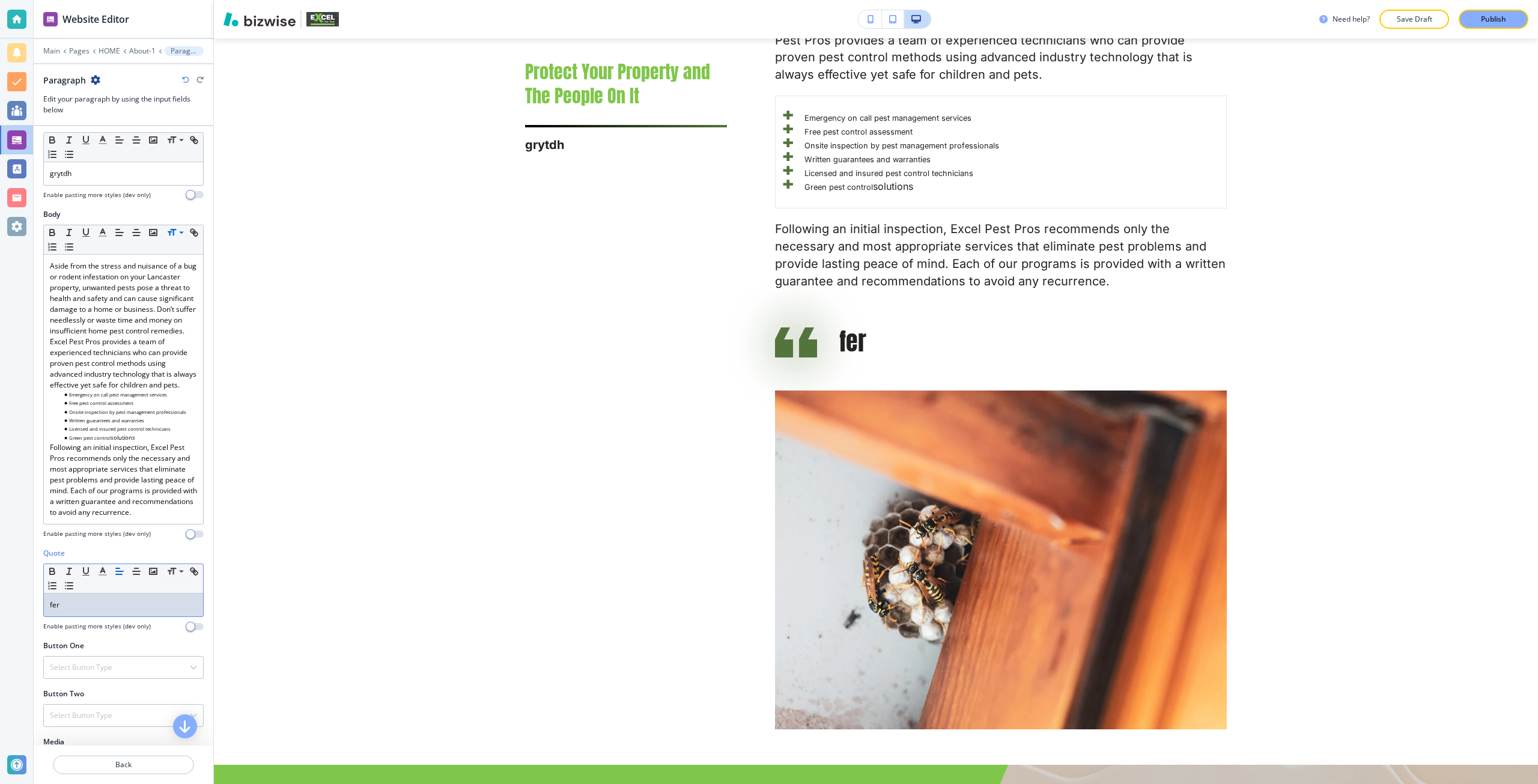
click at [108, 610] on p "fer" at bounding box center [123, 604] width 147 height 11
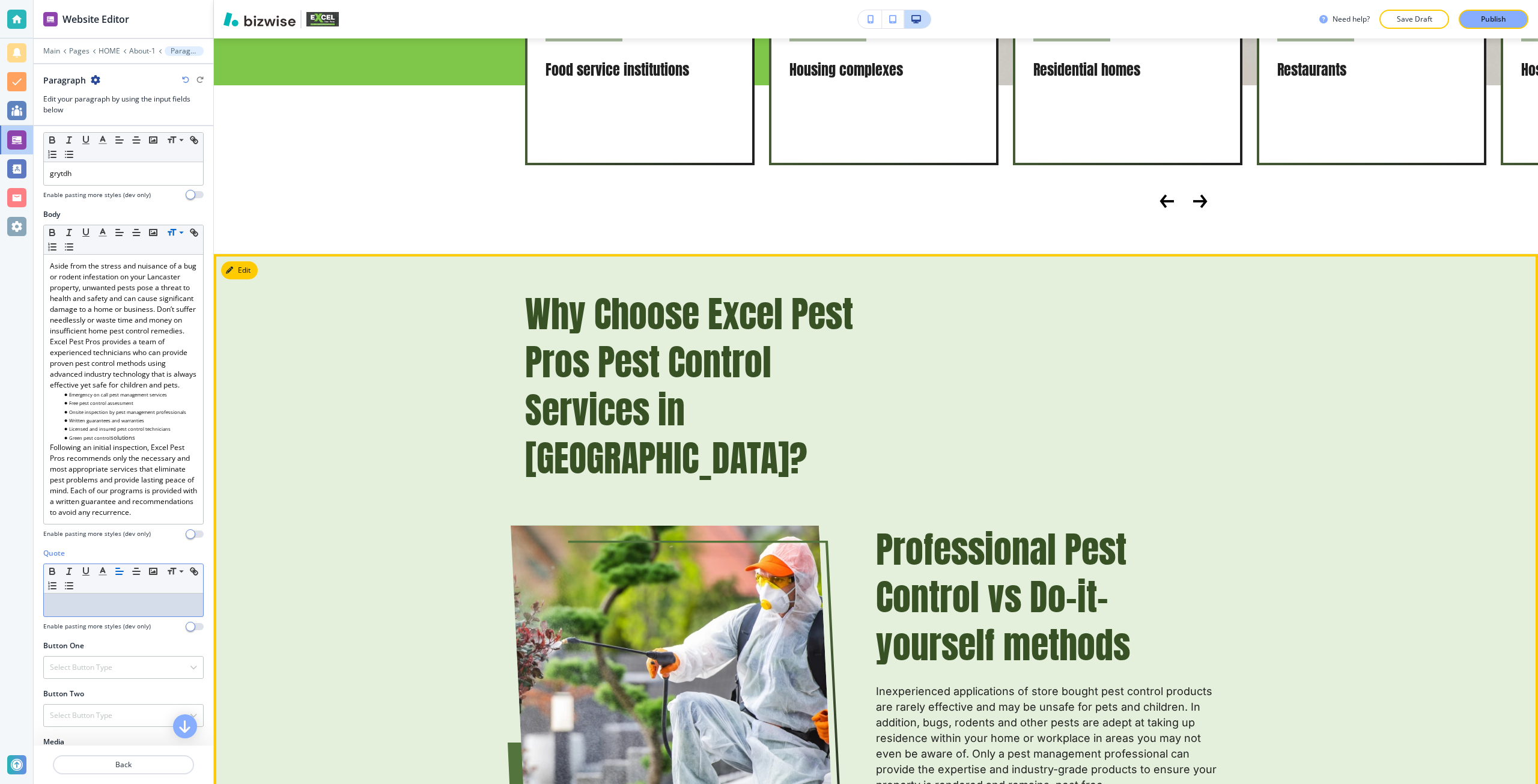
scroll to position [3029, 0]
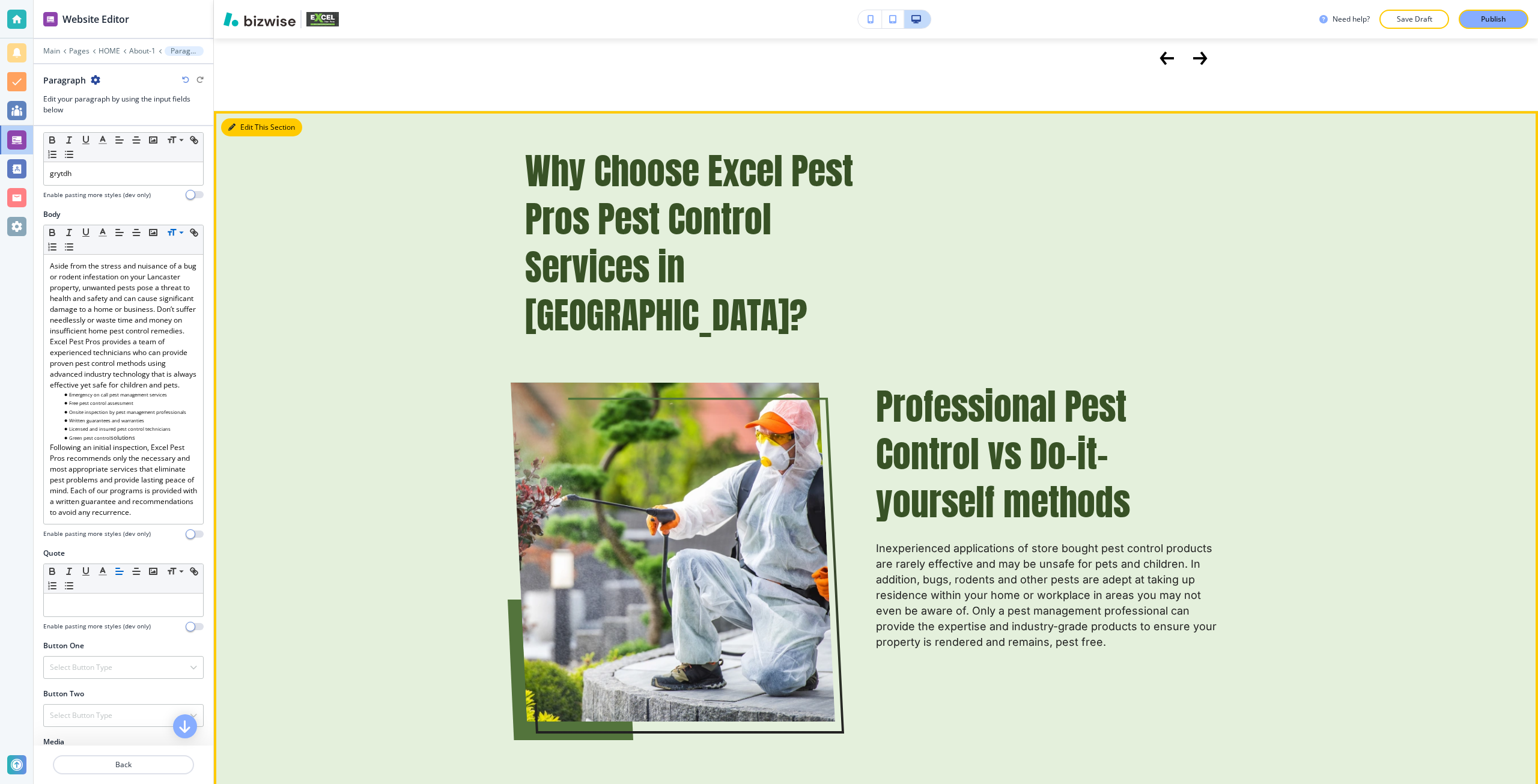
click at [250, 121] on button "Edit This Section" at bounding box center [262, 127] width 81 height 18
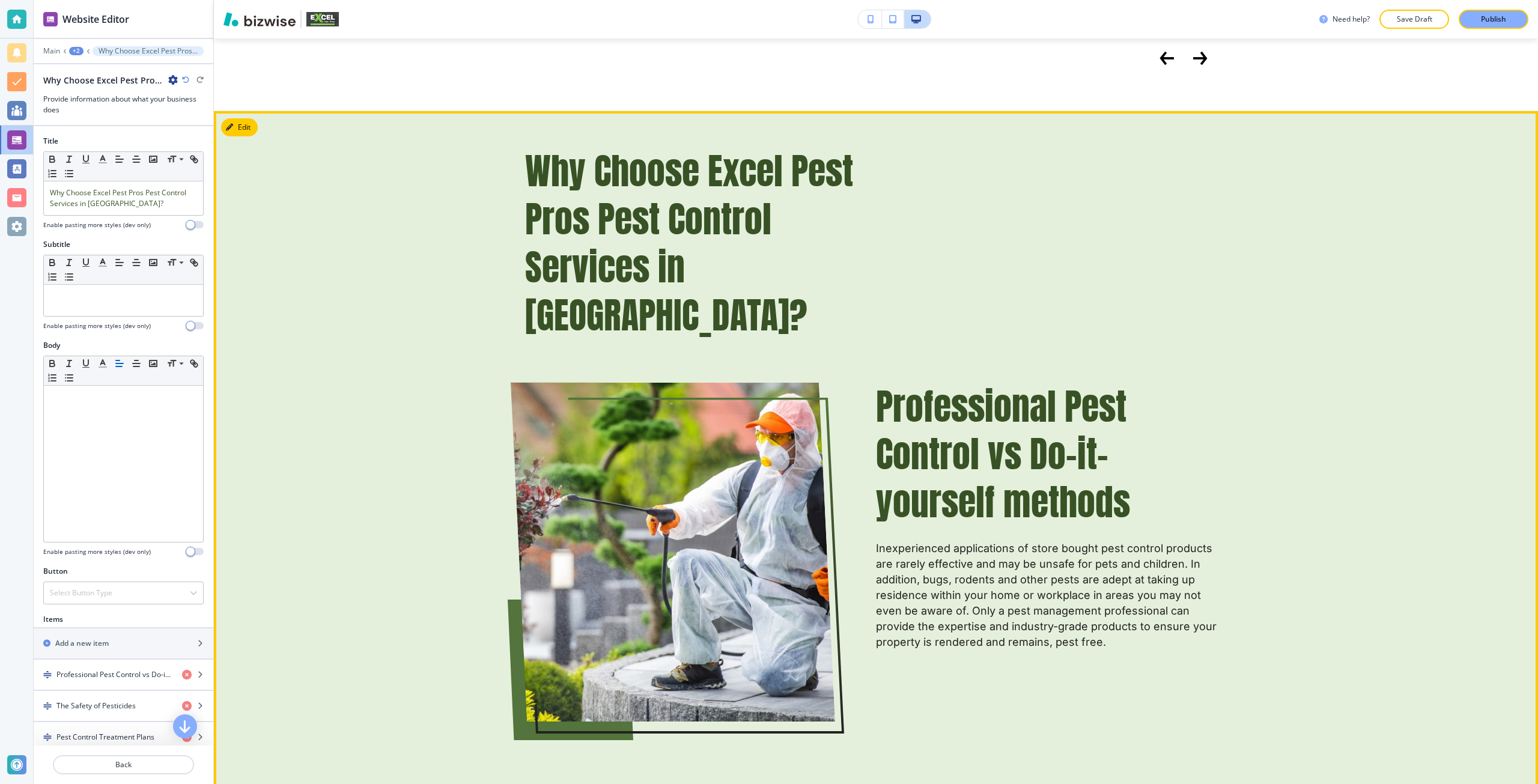
scroll to position [3094, 0]
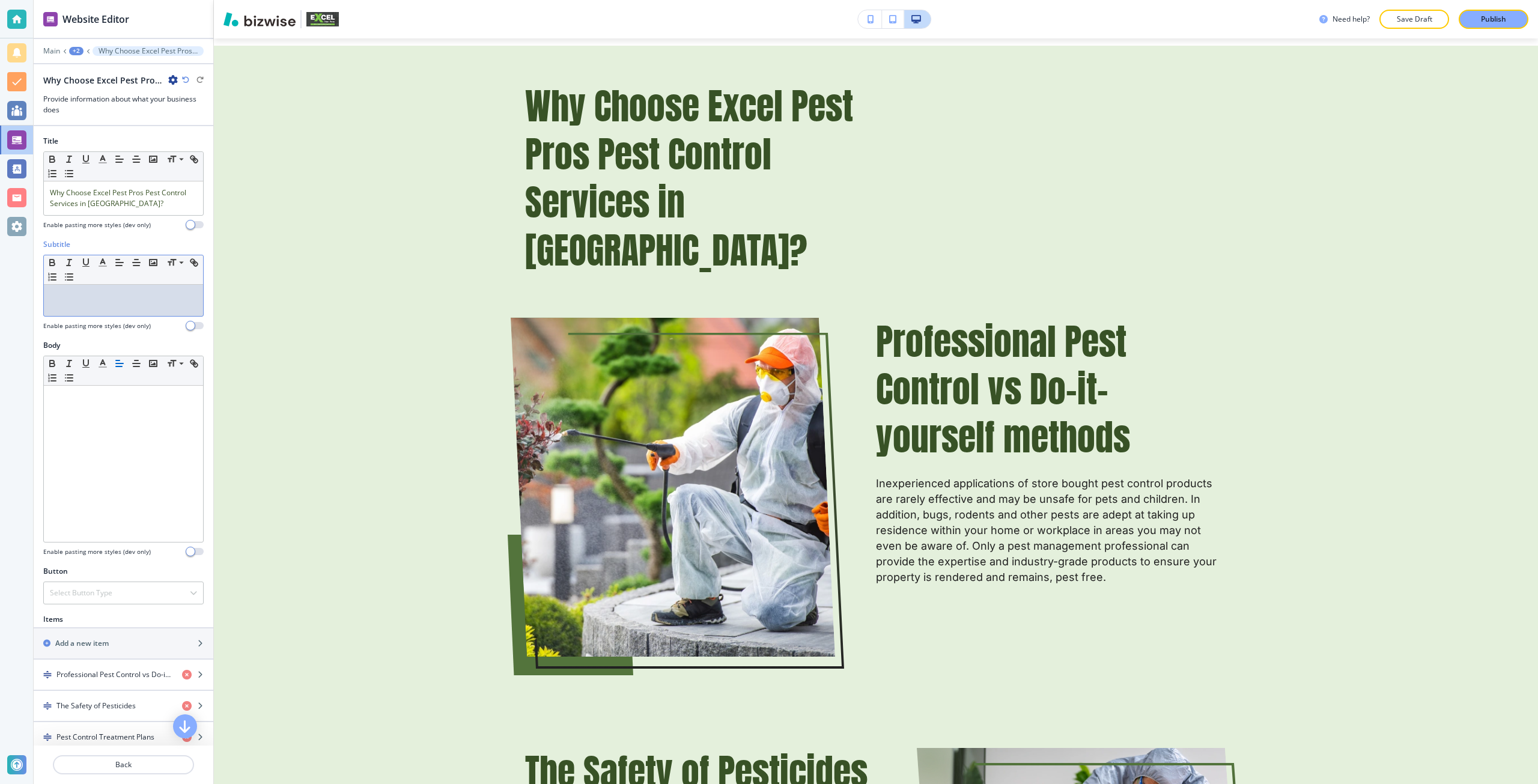
click at [80, 293] on p at bounding box center [123, 296] width 147 height 11
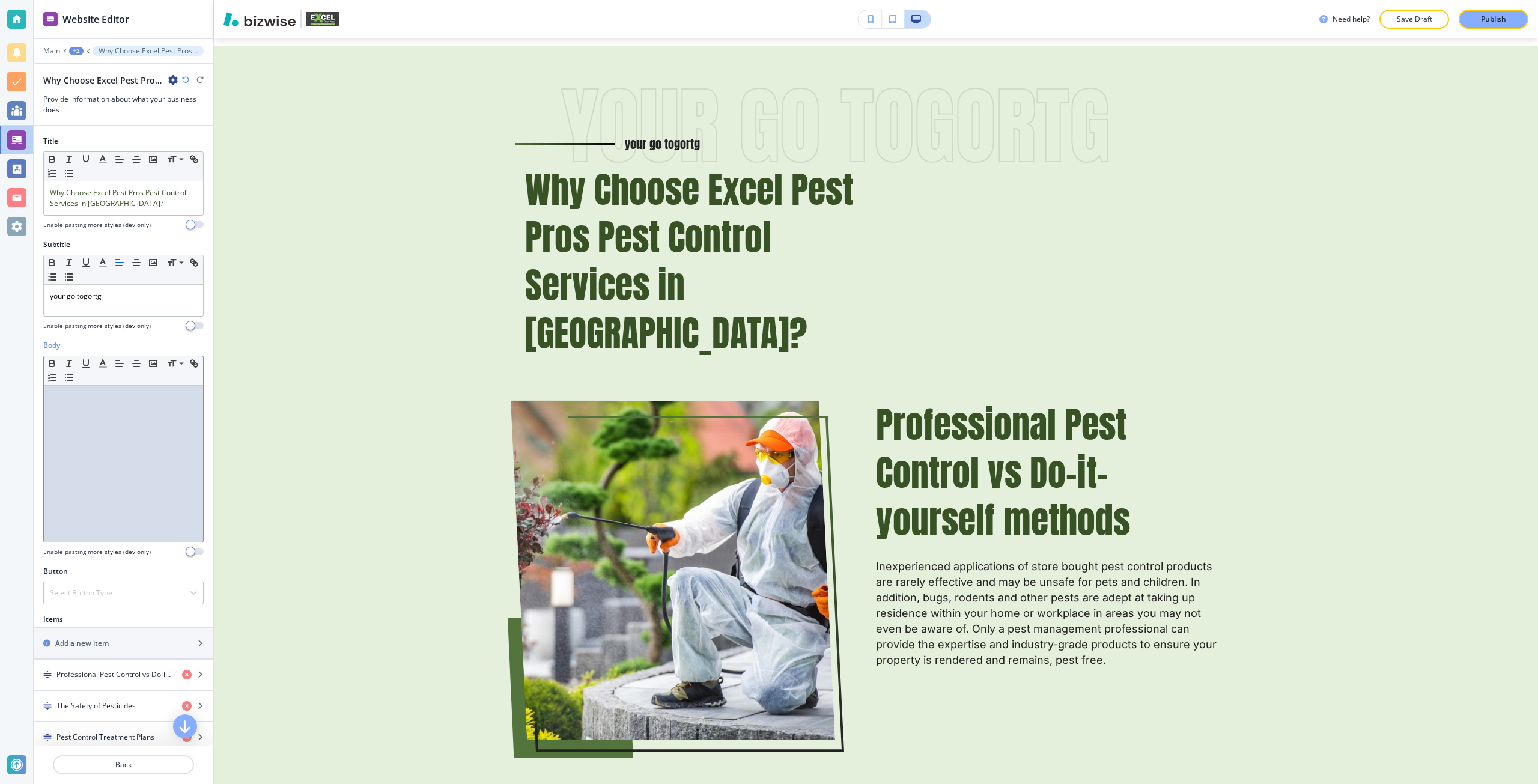
click at [100, 425] on div at bounding box center [123, 464] width 159 height 156
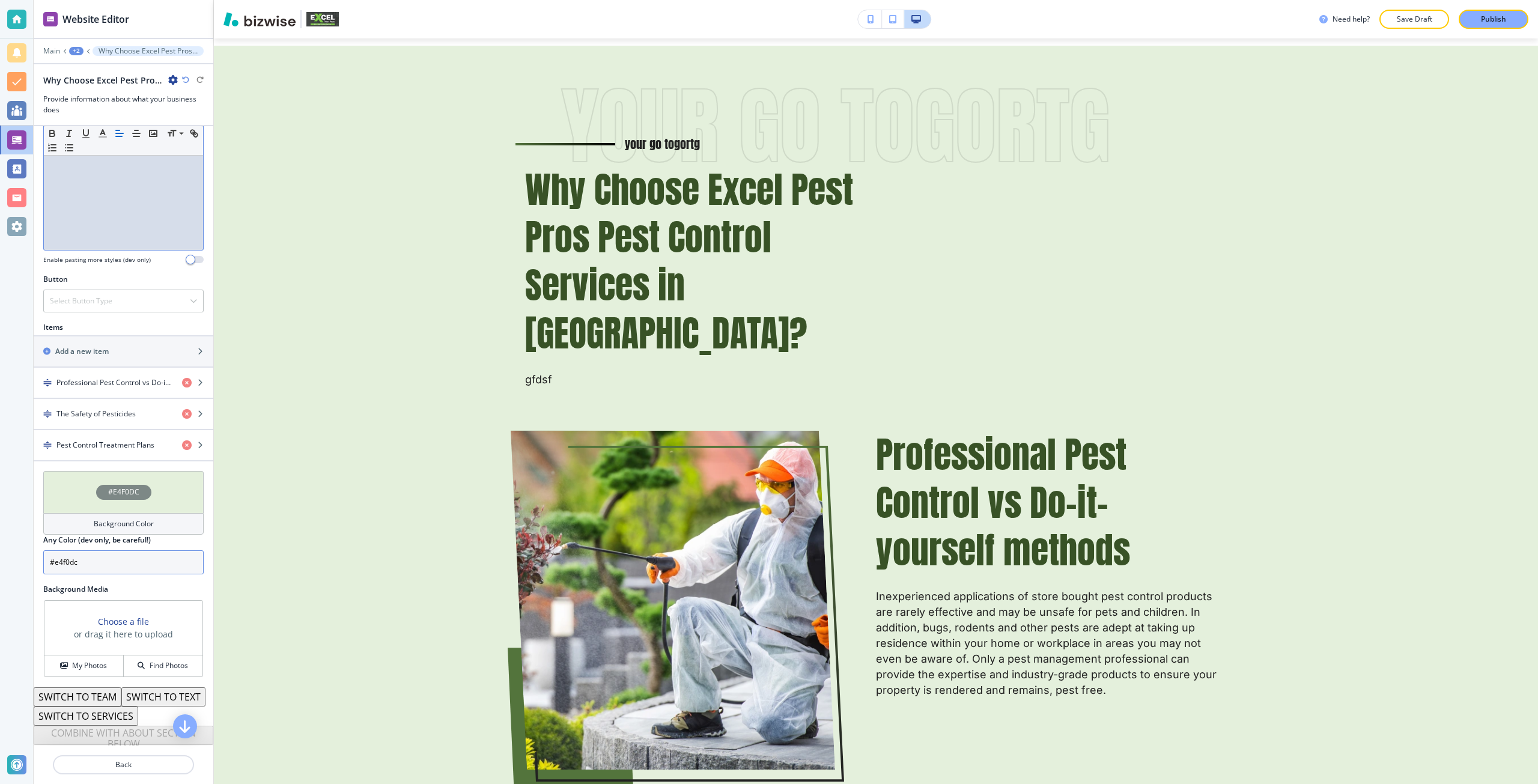
scroll to position [316, 0]
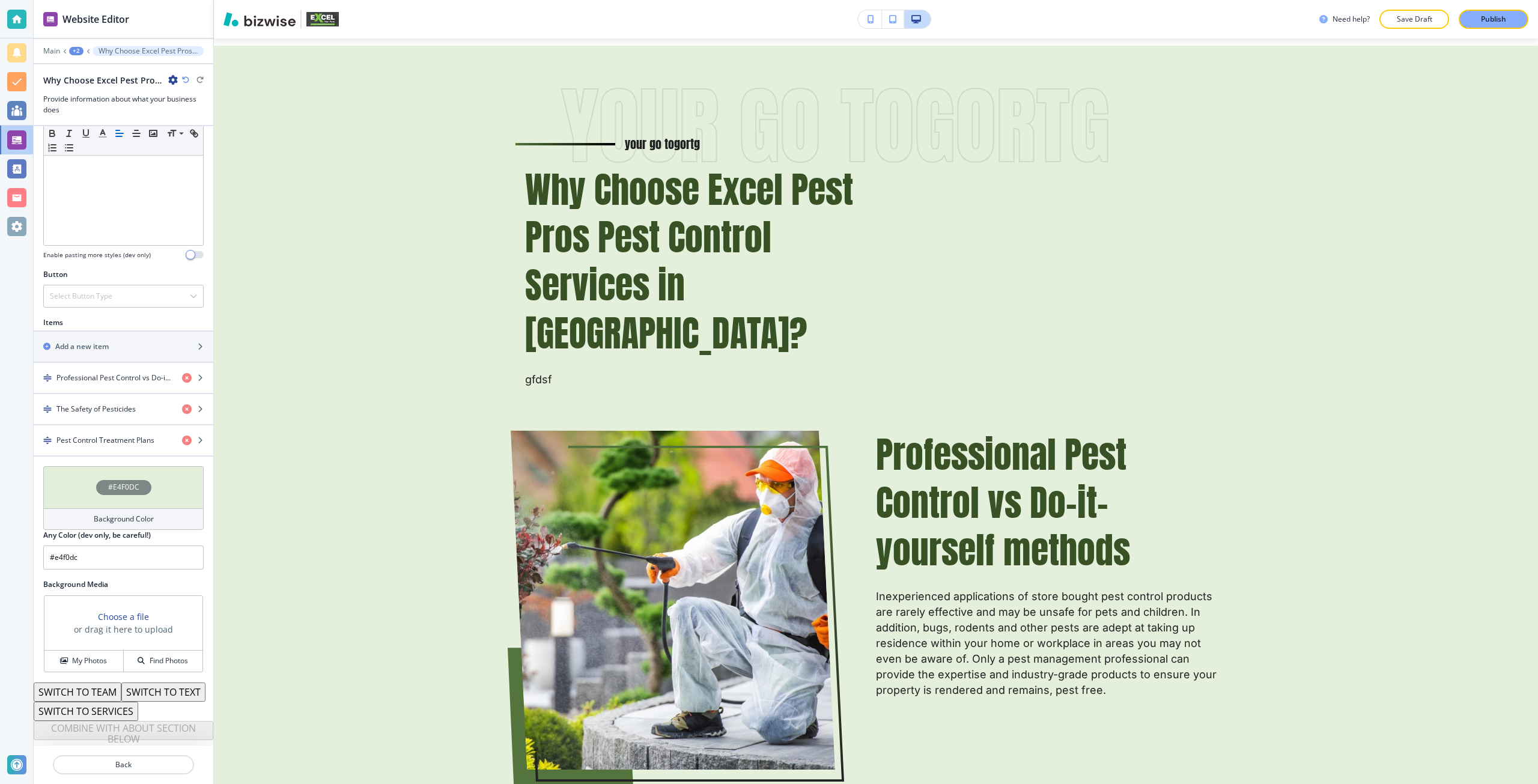
click at [116, 610] on h3 "Choose a file" at bounding box center [123, 616] width 51 height 13
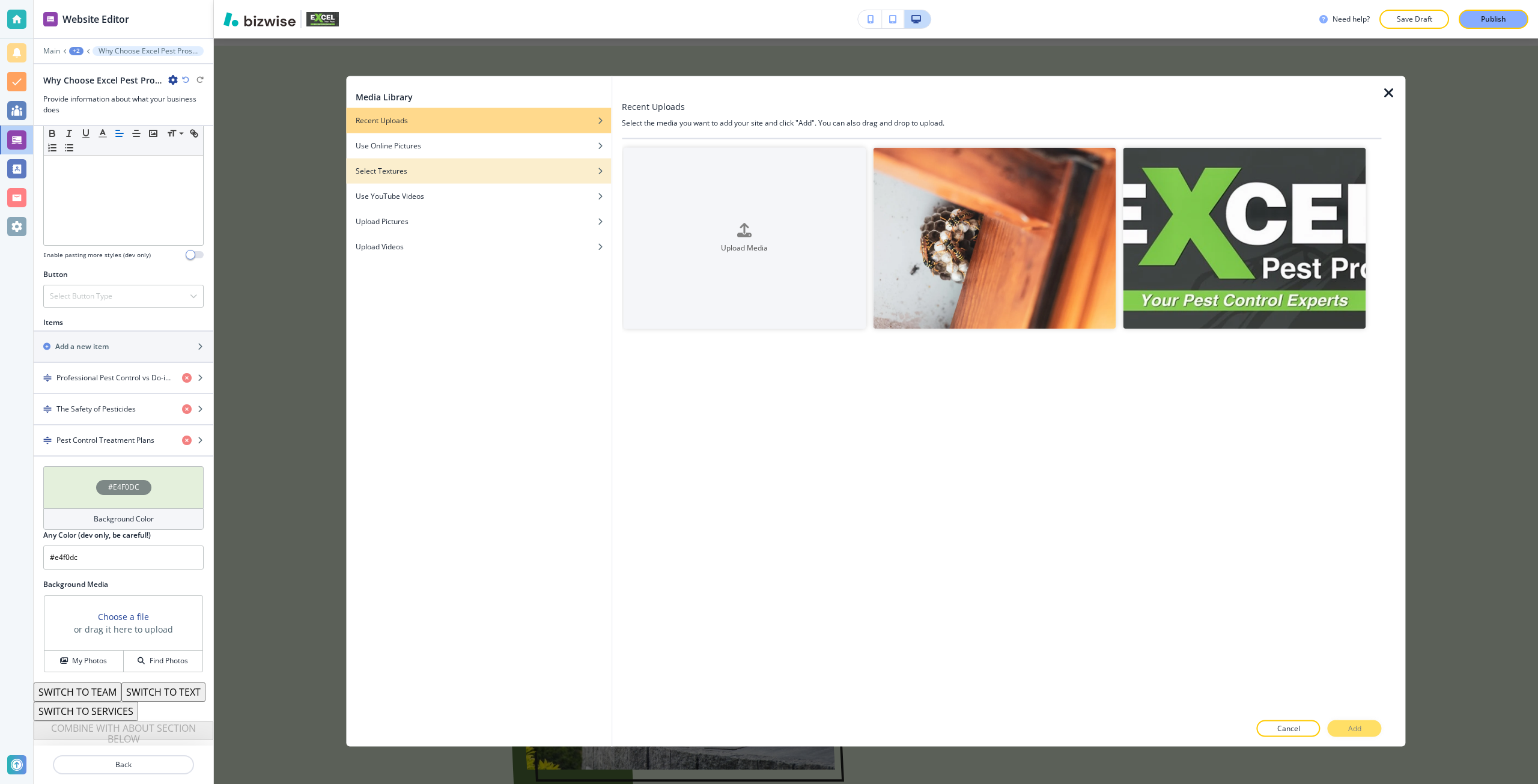
click at [414, 172] on div "Select Textures" at bounding box center [478, 171] width 265 height 11
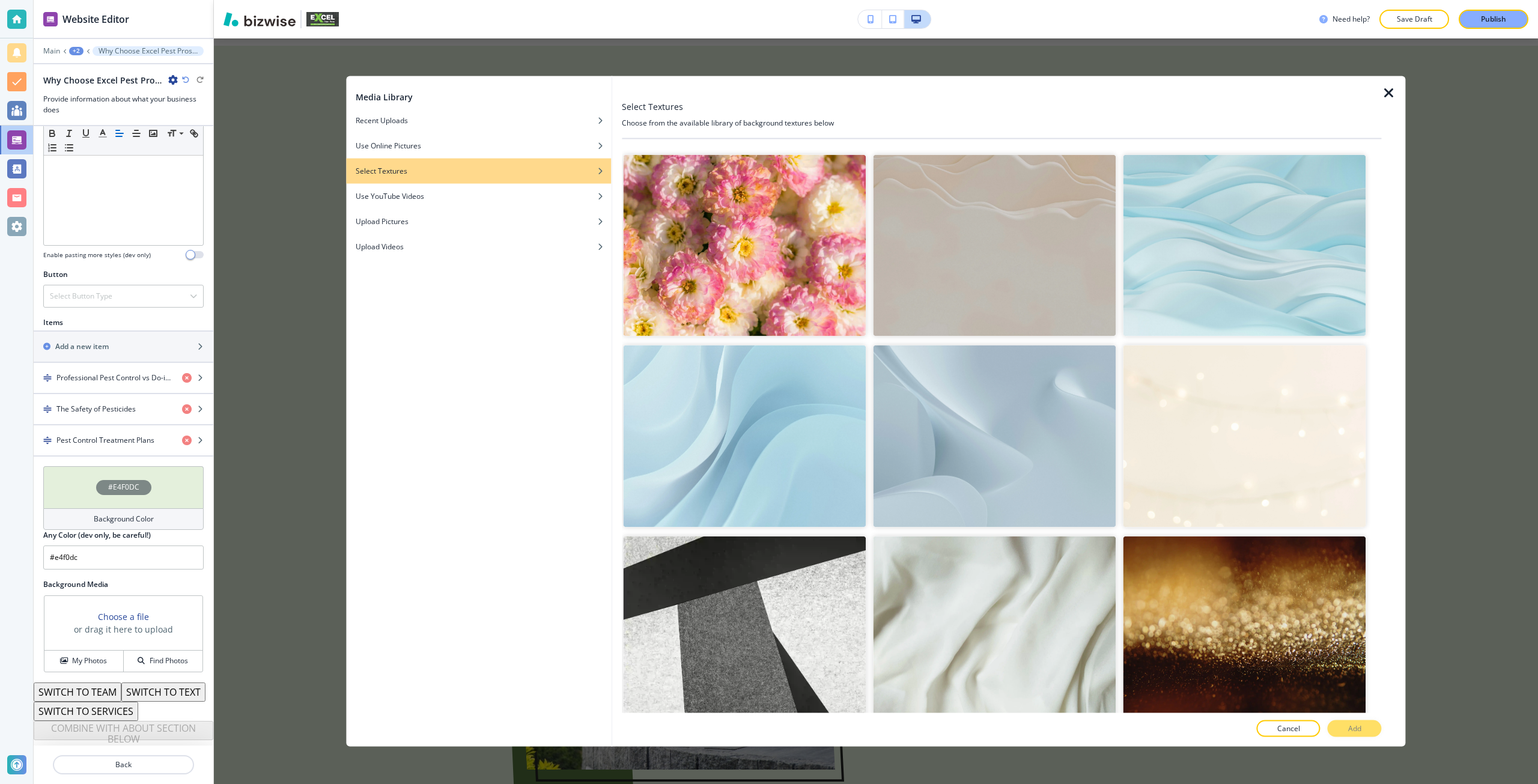
click at [974, 224] on img "button" at bounding box center [994, 245] width 243 height 182
click at [1340, 731] on button "Add" at bounding box center [1355, 728] width 54 height 17
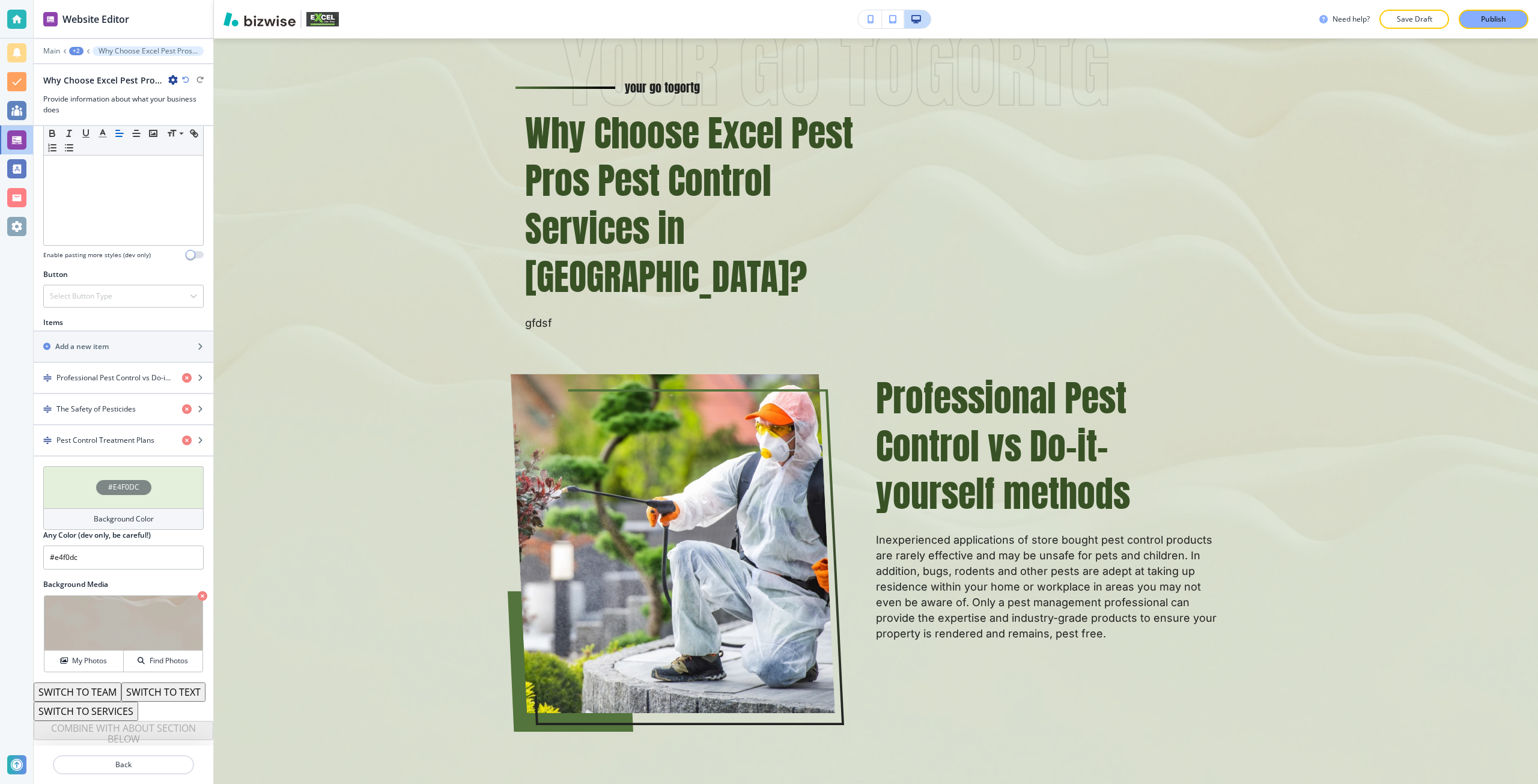
scroll to position [3214, 0]
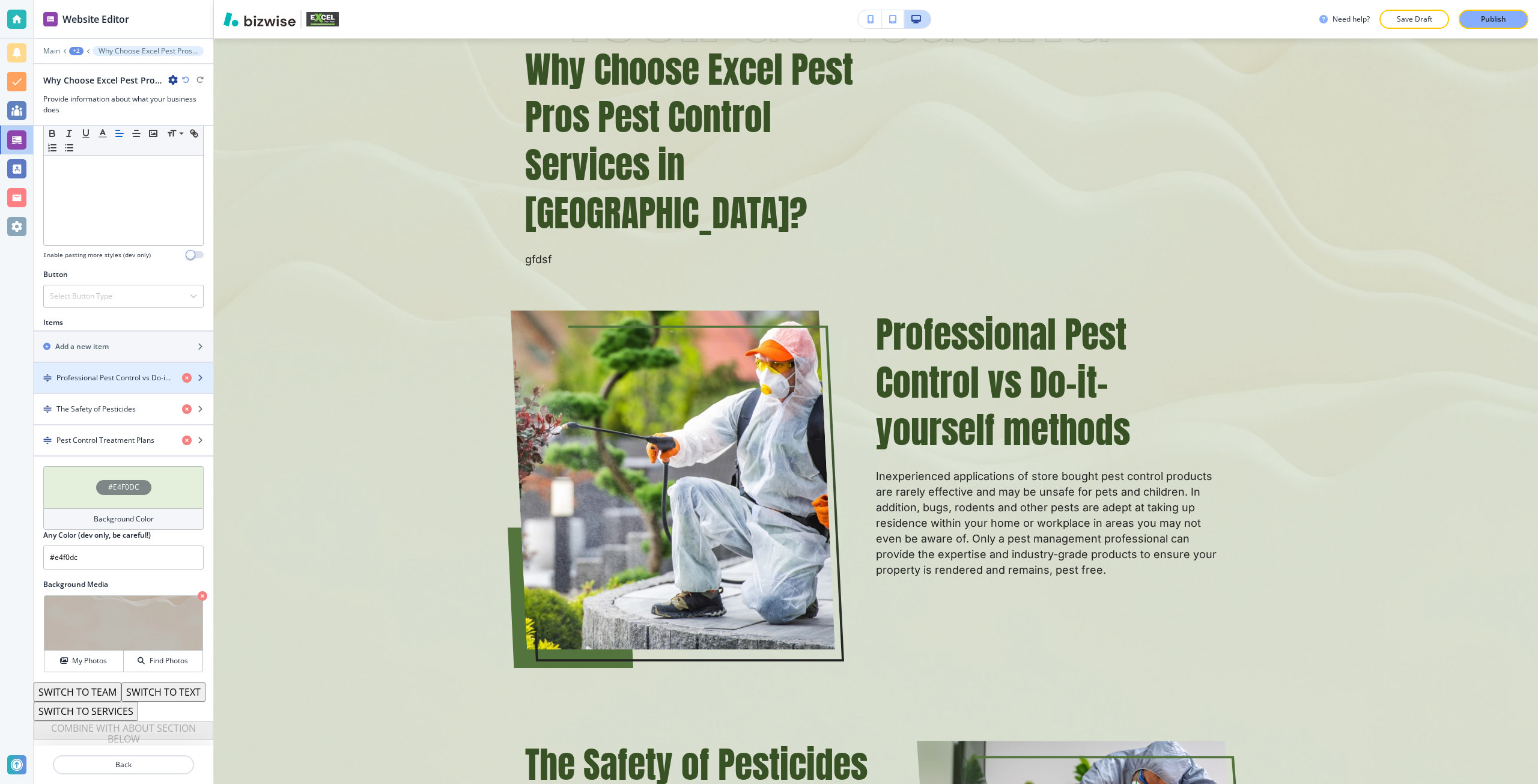
click at [80, 372] on h4 "Professional Pest Control vs Do-it-yourself methods" at bounding box center [114, 377] width 116 height 11
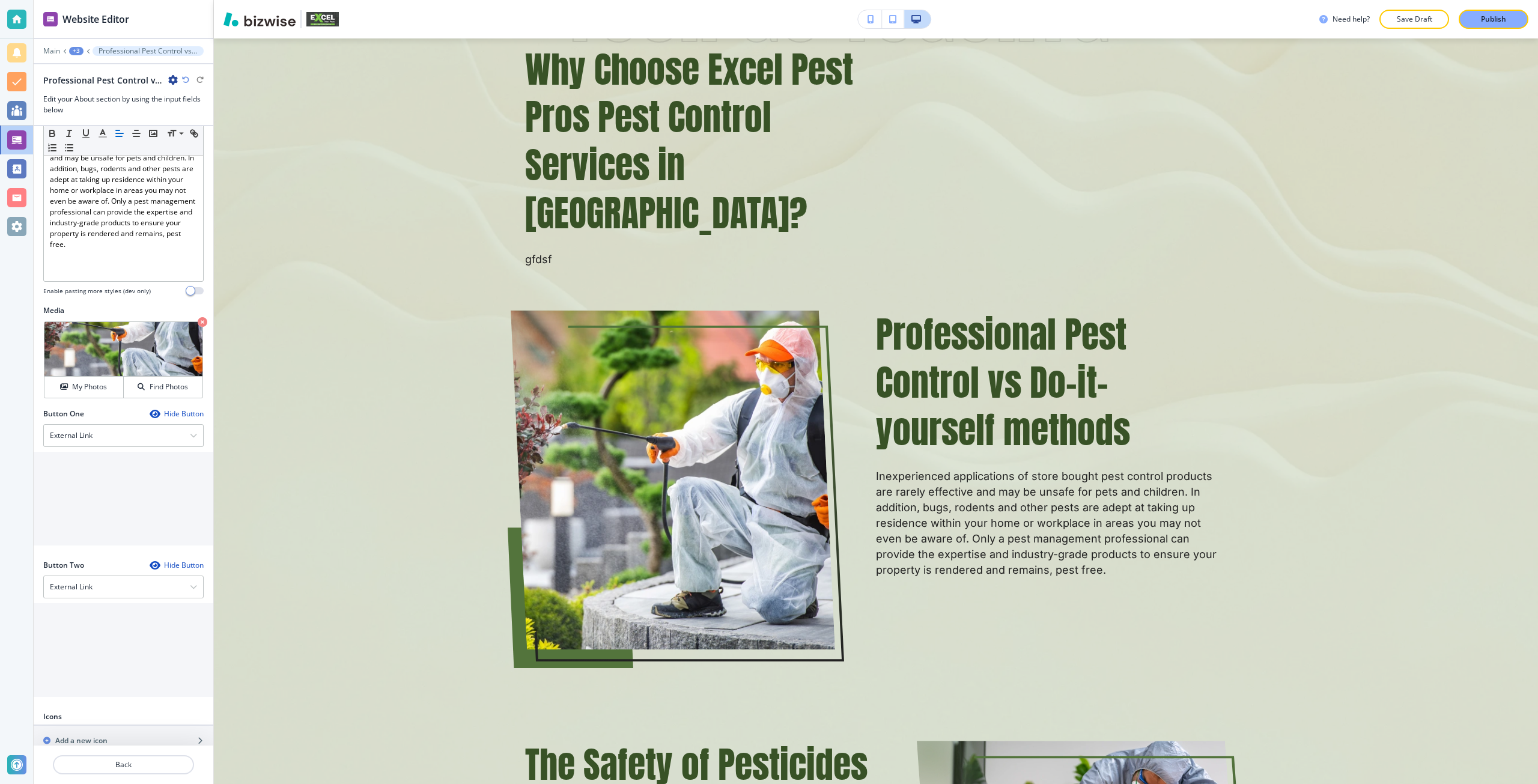
scroll to position [282, 0]
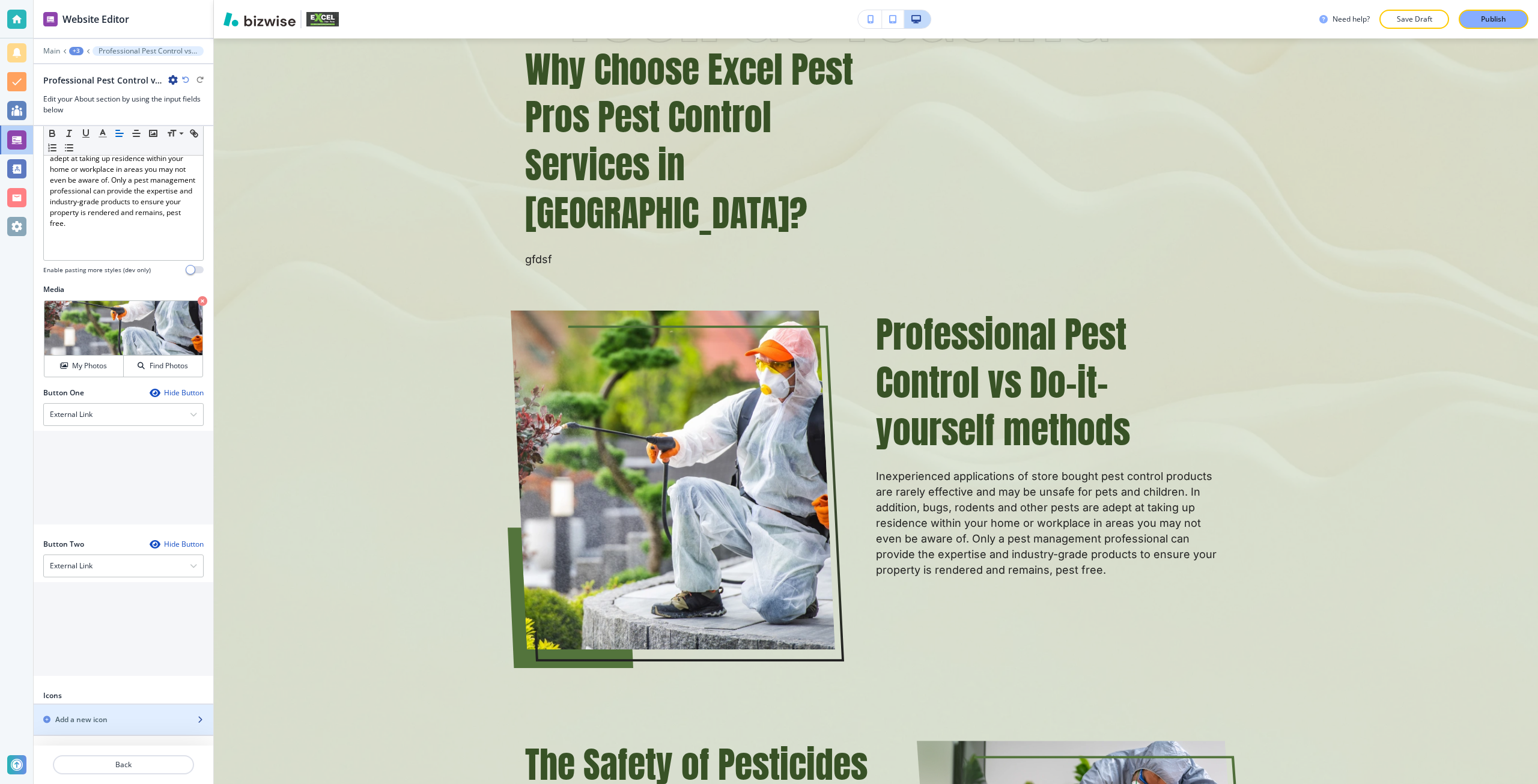
click at [105, 710] on div "button" at bounding box center [123, 709] width 180 height 10
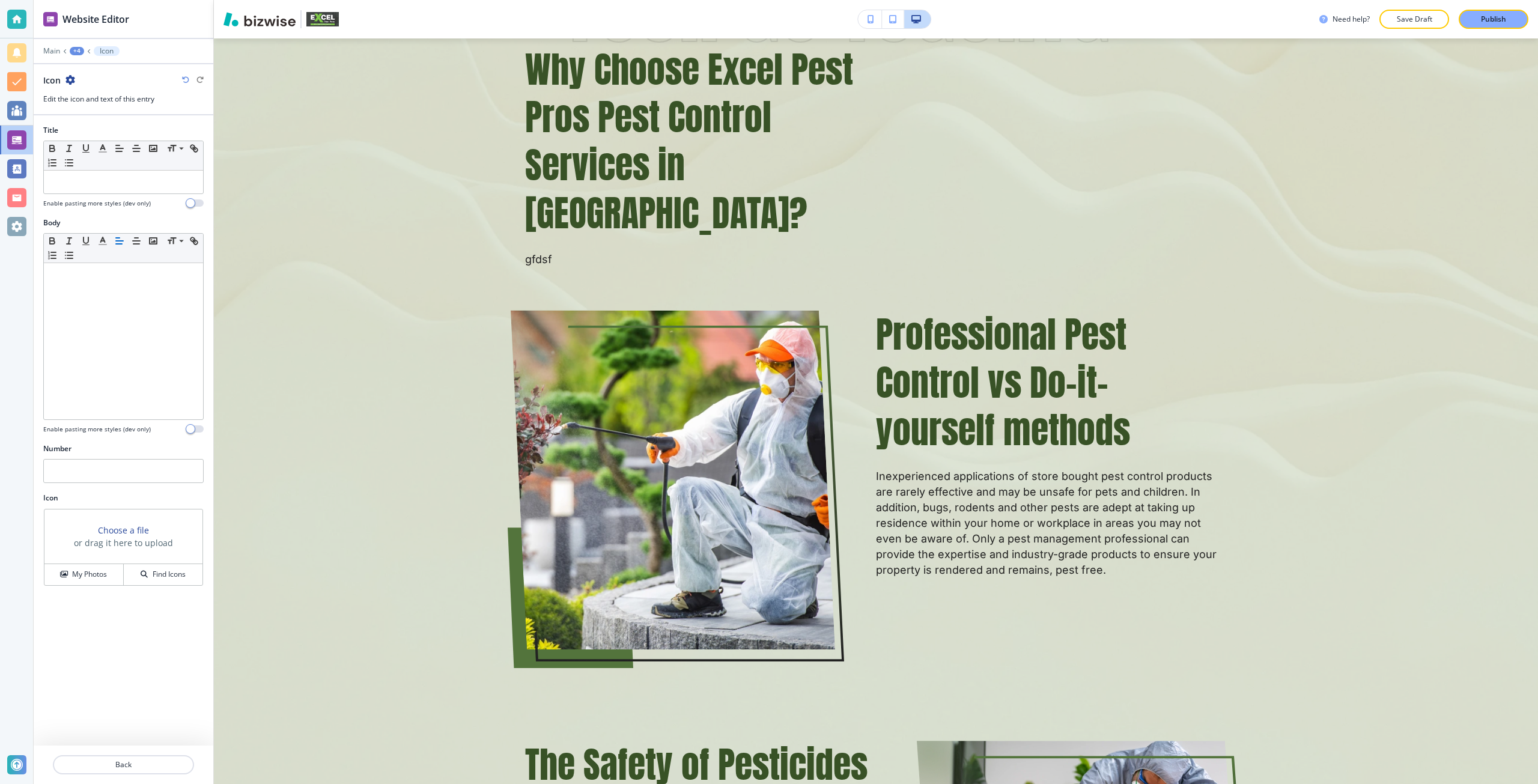
click at [124, 525] on h3 "Choose a file" at bounding box center [123, 530] width 51 height 13
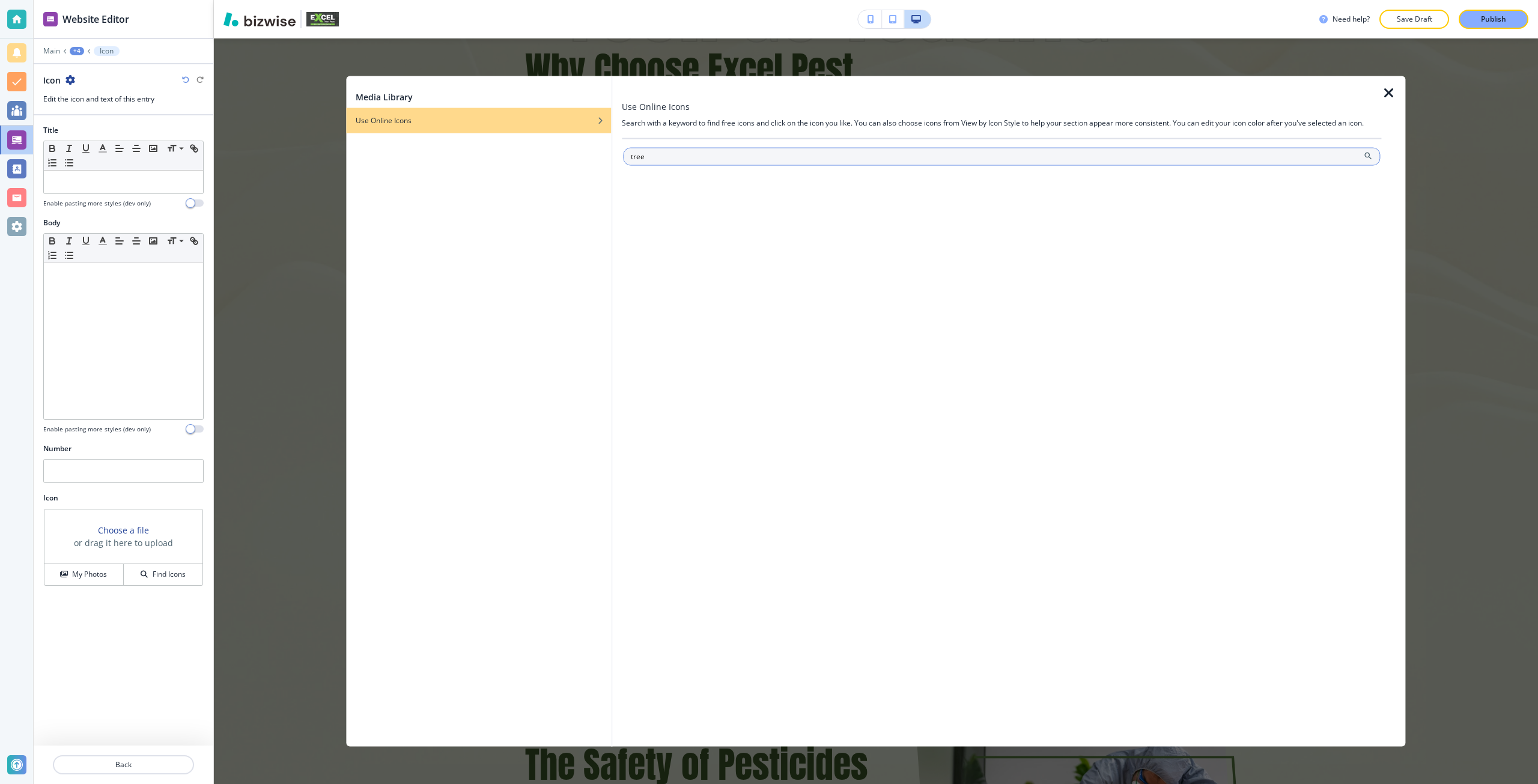
type input "tree"
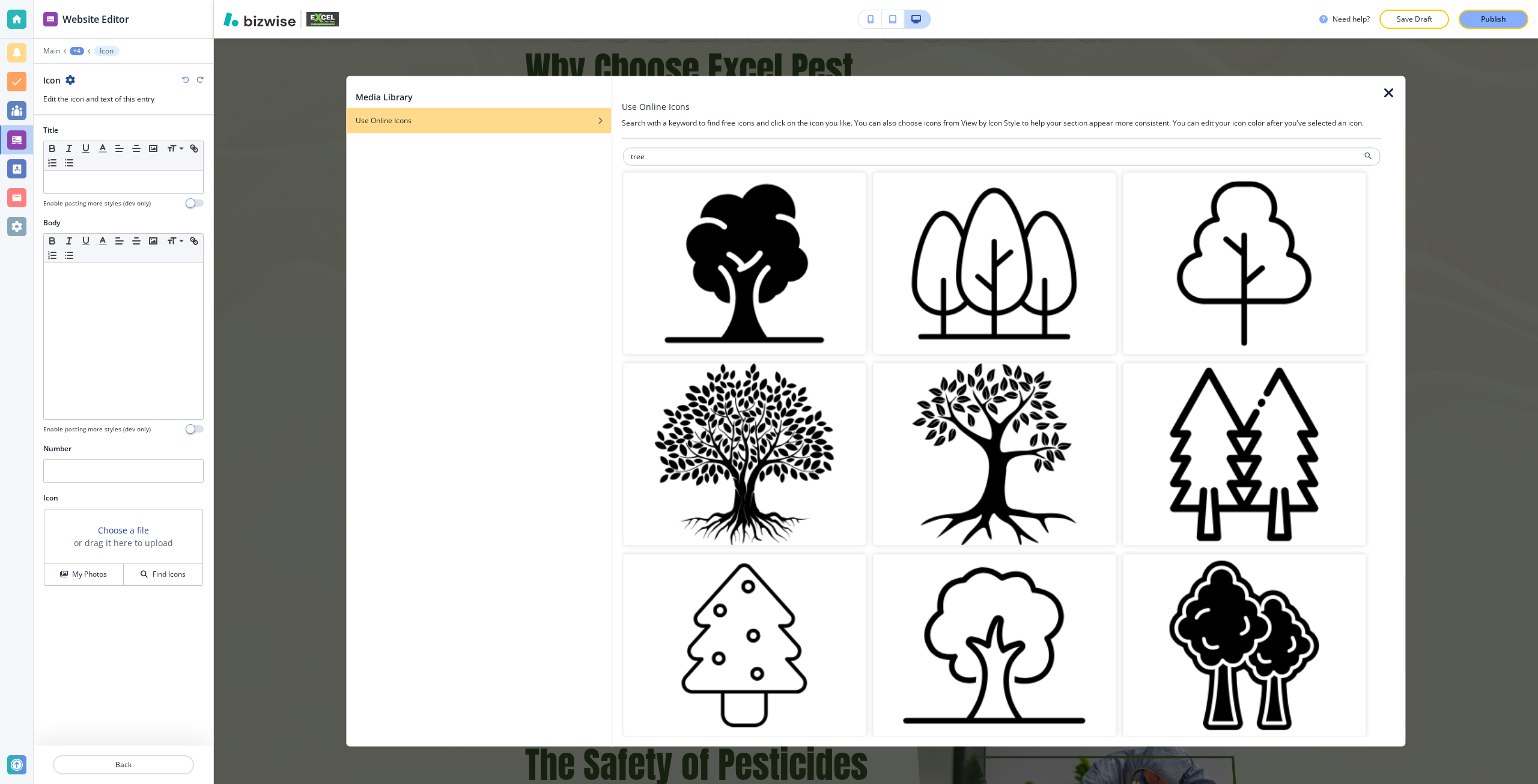
click at [882, 307] on img "button" at bounding box center [994, 263] width 243 height 182
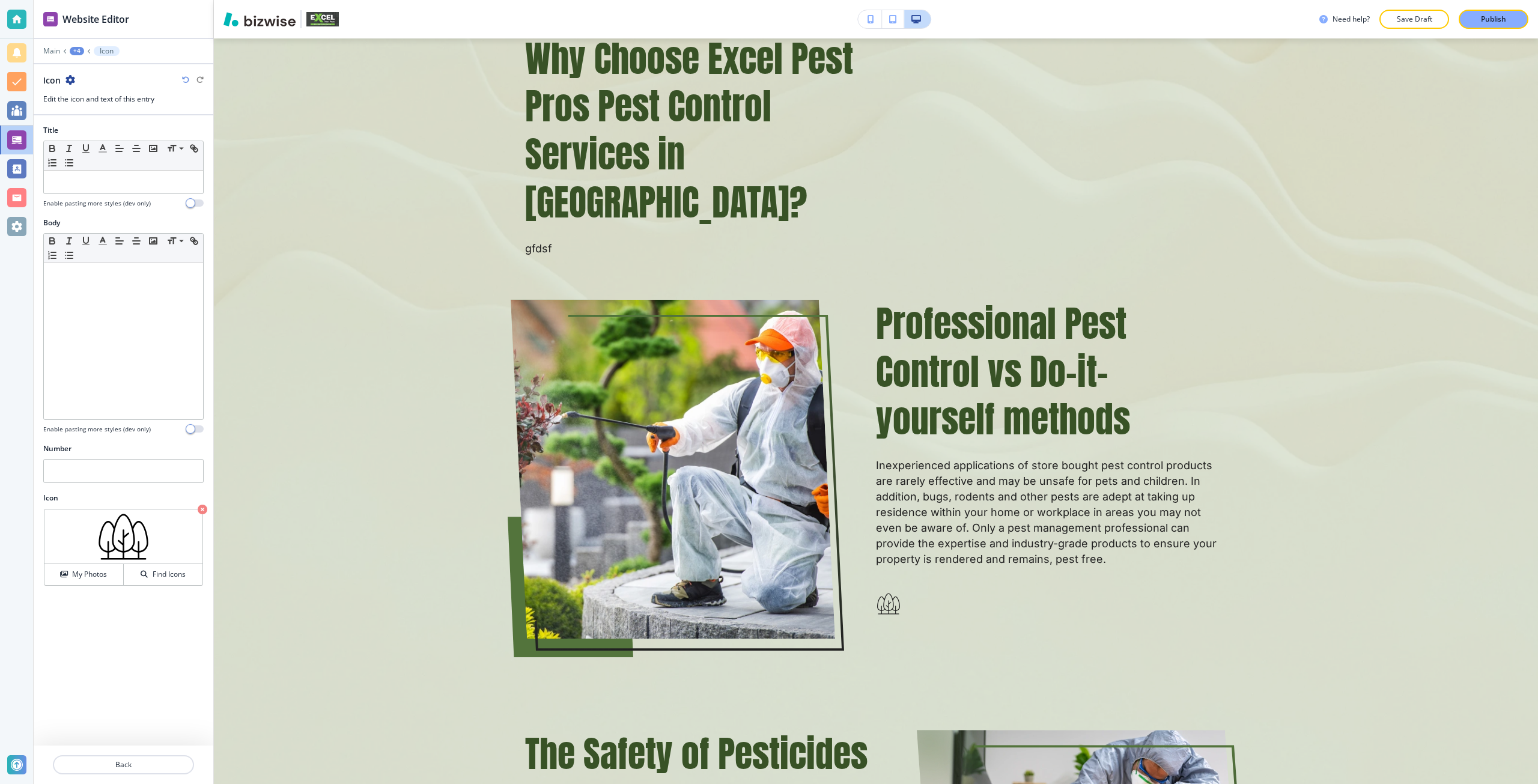
scroll to position [3274, 0]
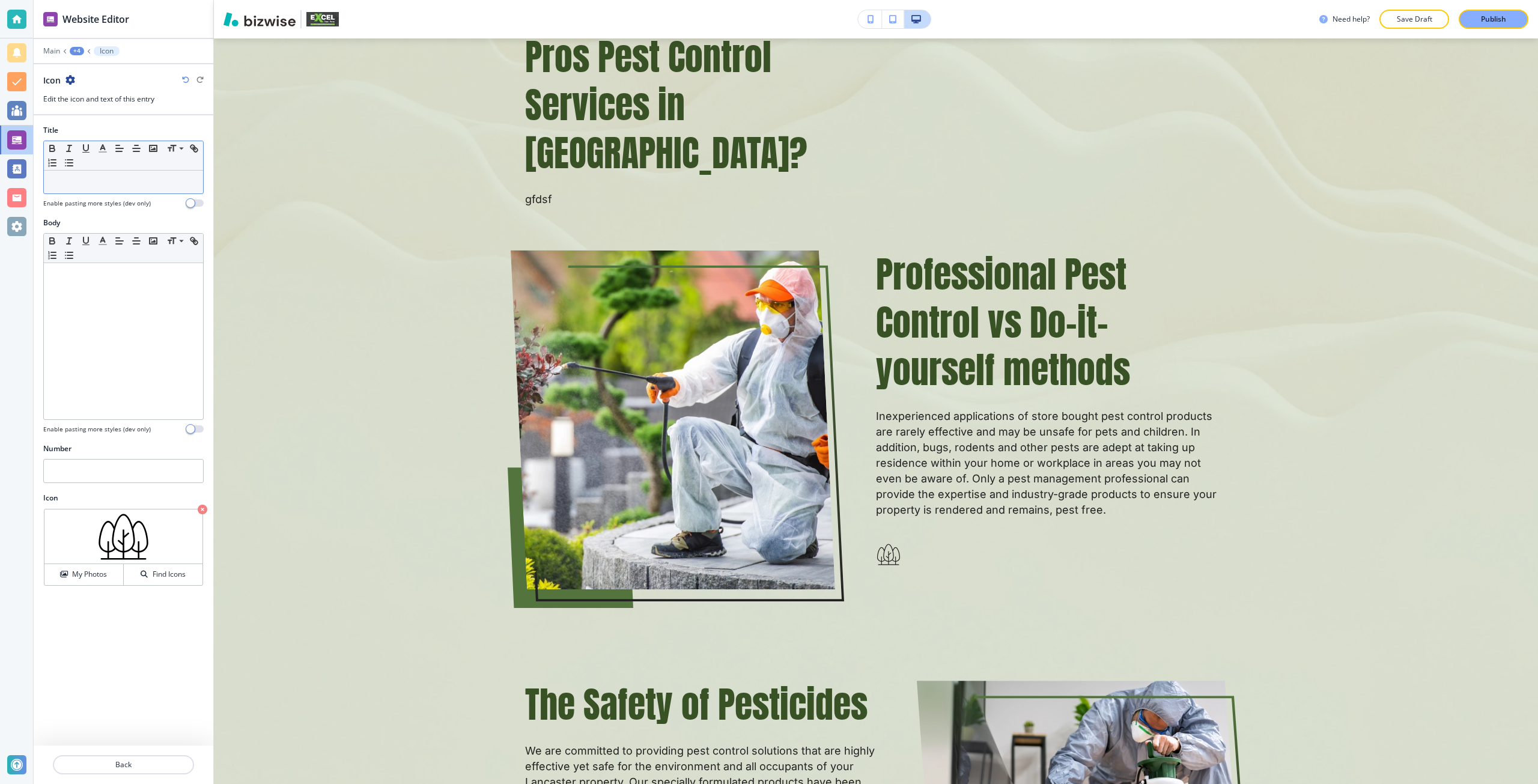
click at [80, 189] on div at bounding box center [123, 182] width 159 height 23
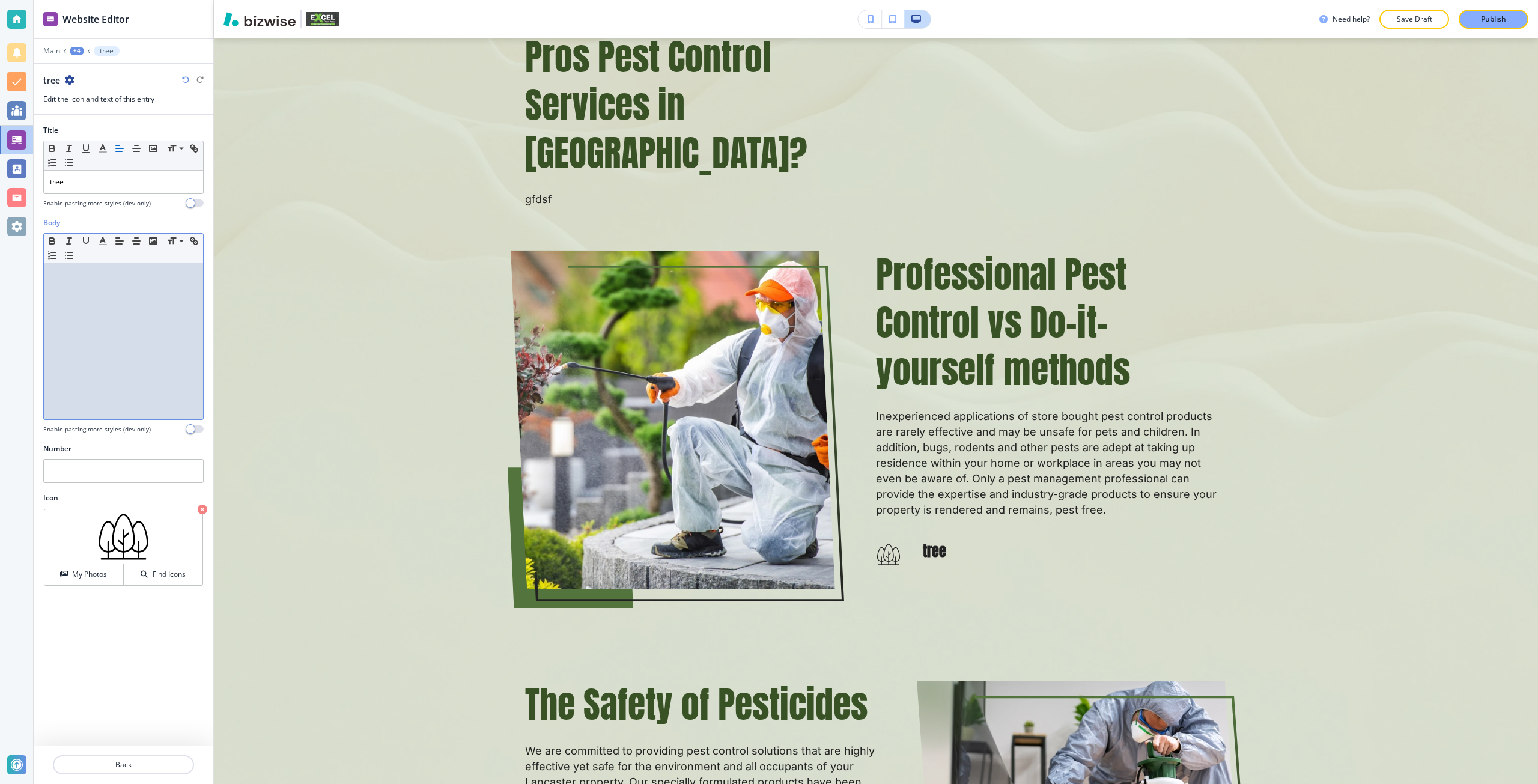
click at [68, 327] on div at bounding box center [123, 341] width 159 height 156
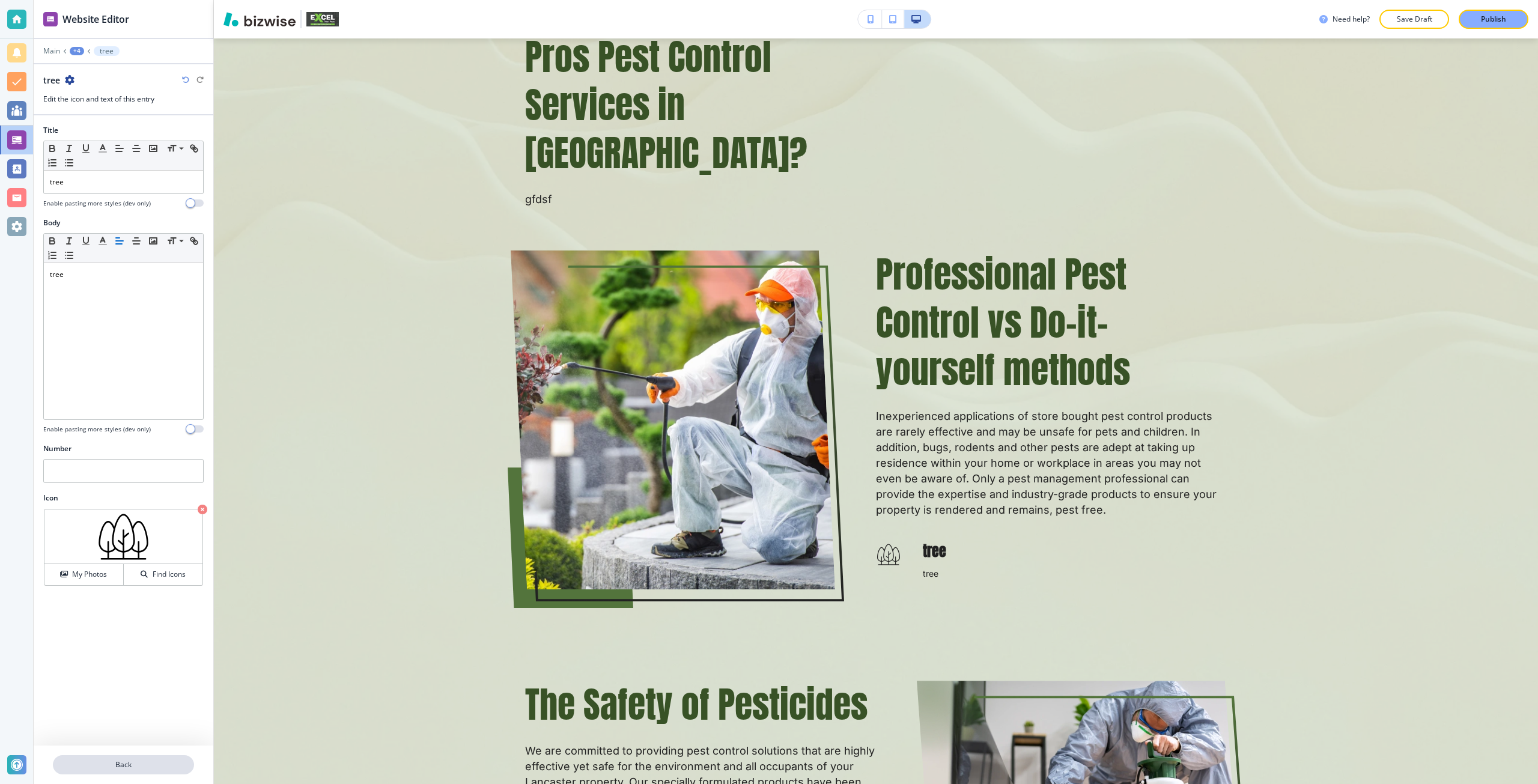
click at [123, 755] on button "Back" at bounding box center [123, 764] width 141 height 20
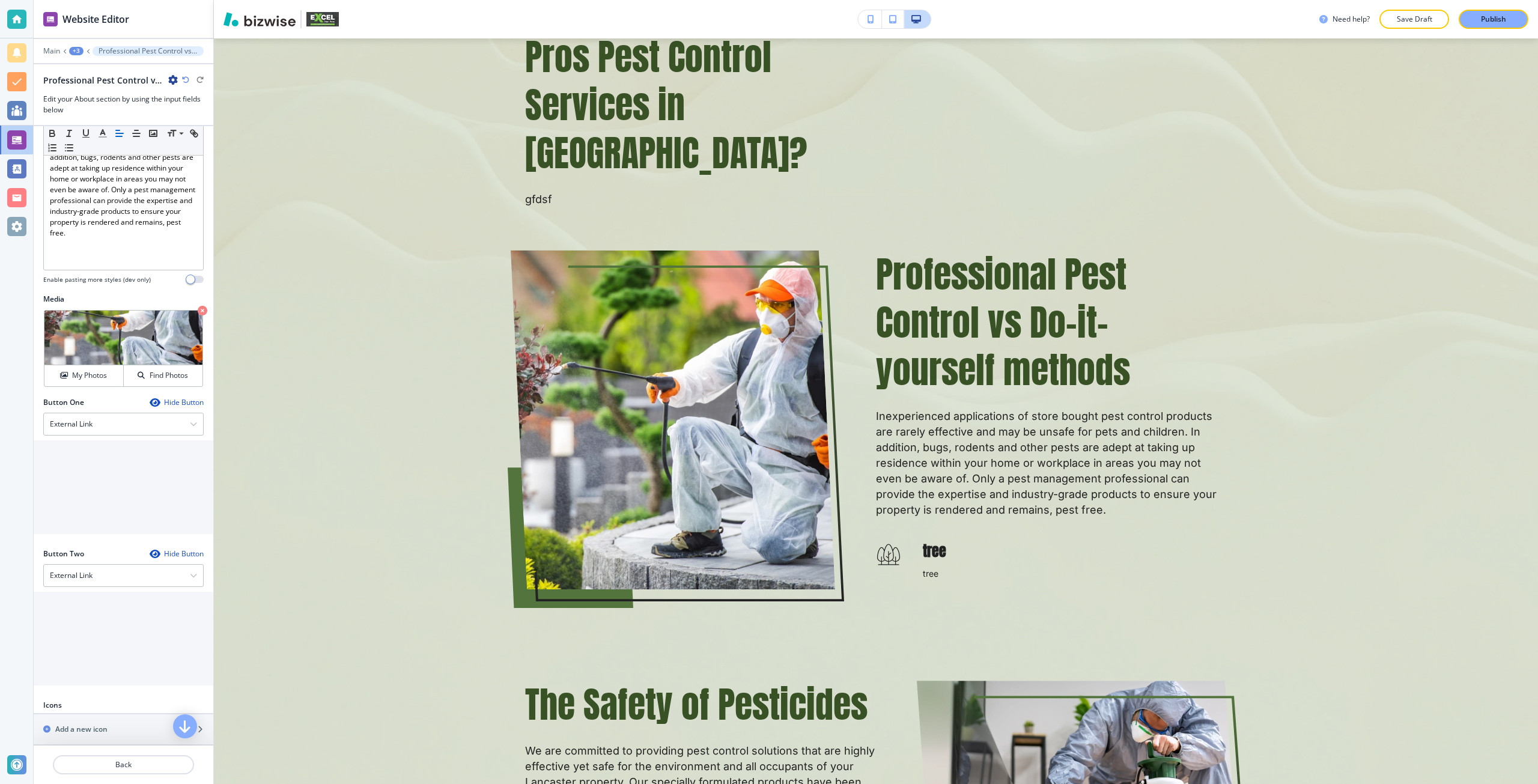
scroll to position [301, 0]
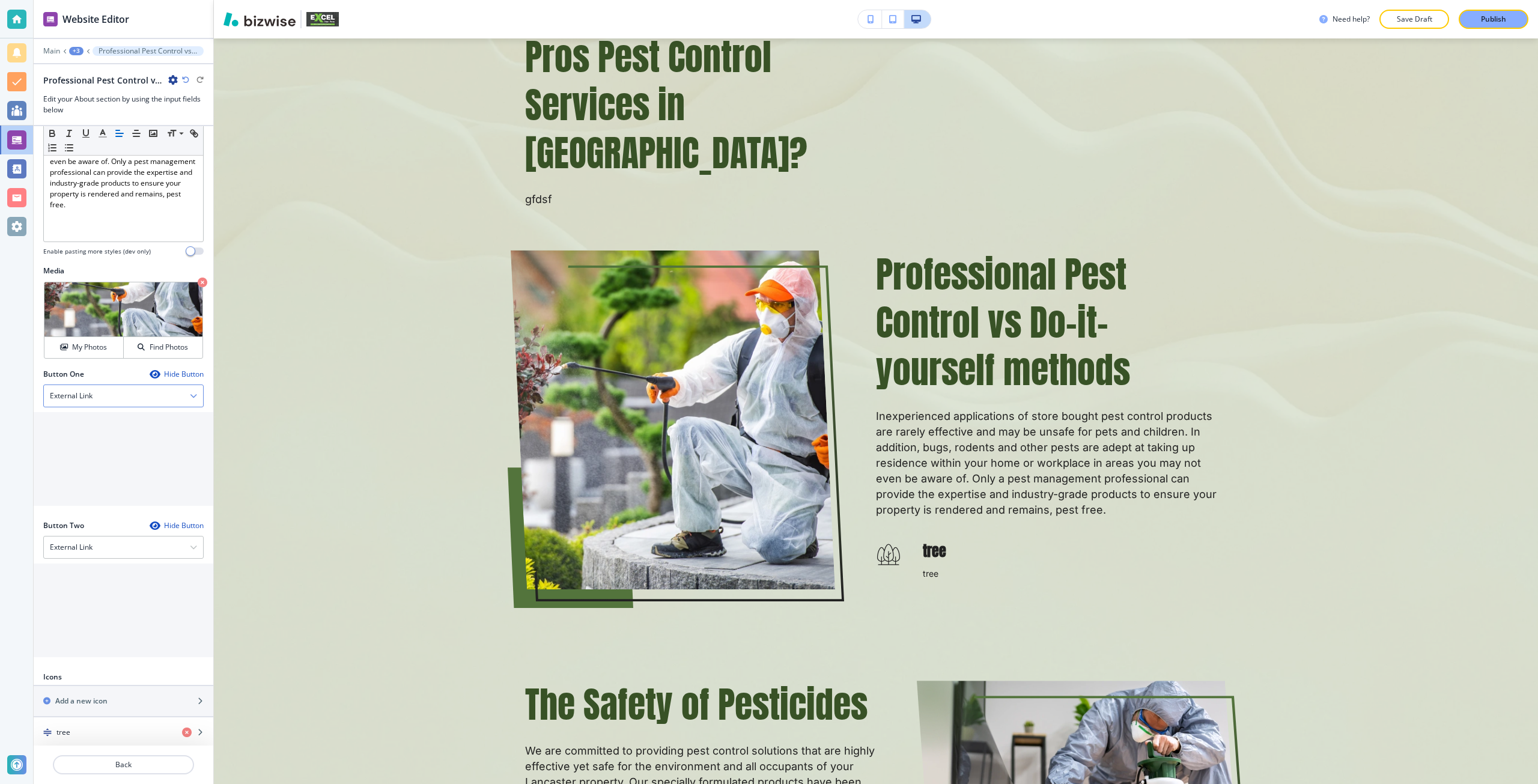
click at [95, 396] on div "External Link" at bounding box center [123, 395] width 159 height 22
click at [97, 513] on h4 "Internal Link" at bounding box center [123, 519] width 147 height 11
click at [98, 443] on input "text" at bounding box center [123, 444] width 160 height 24
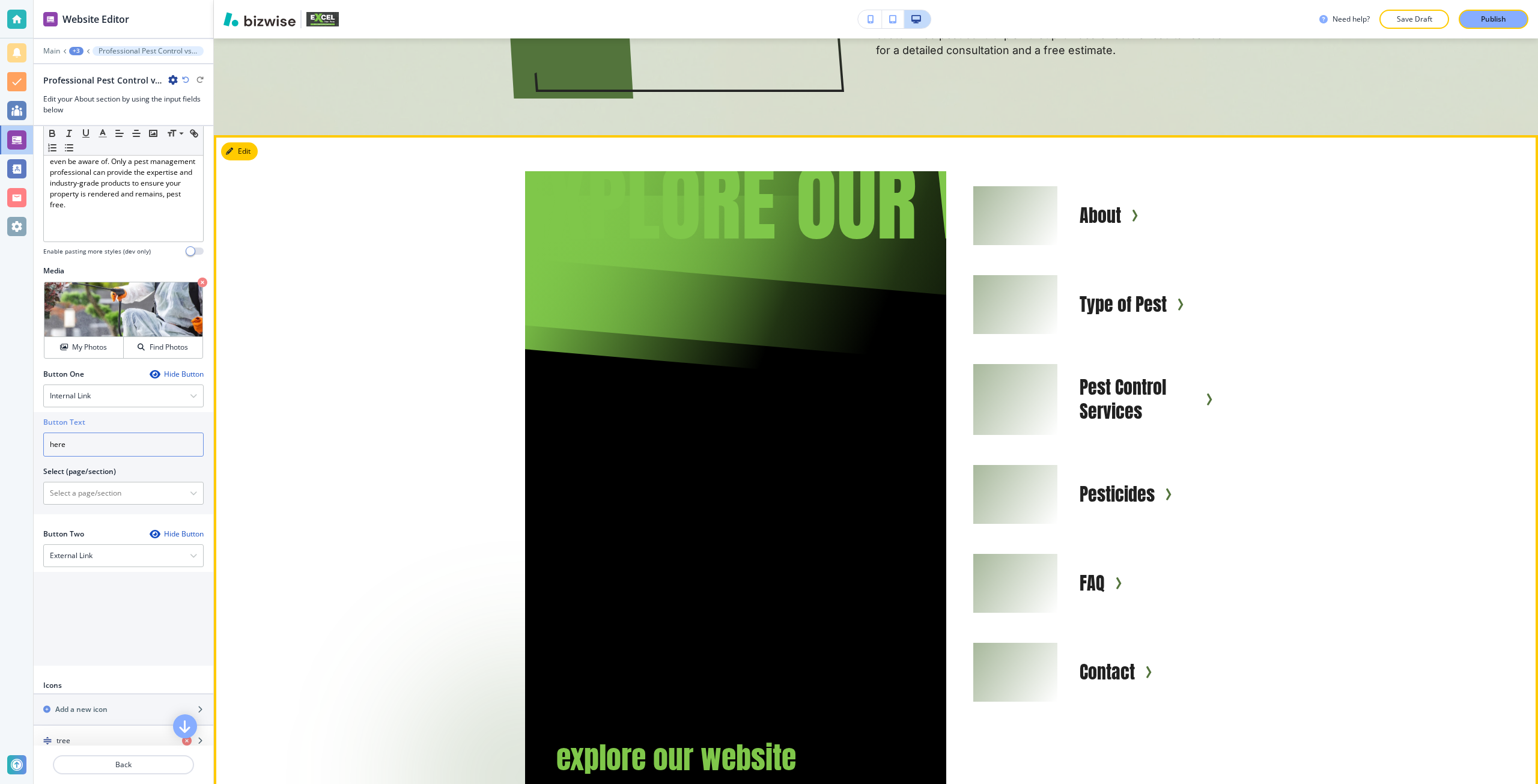
scroll to position [4475, 0]
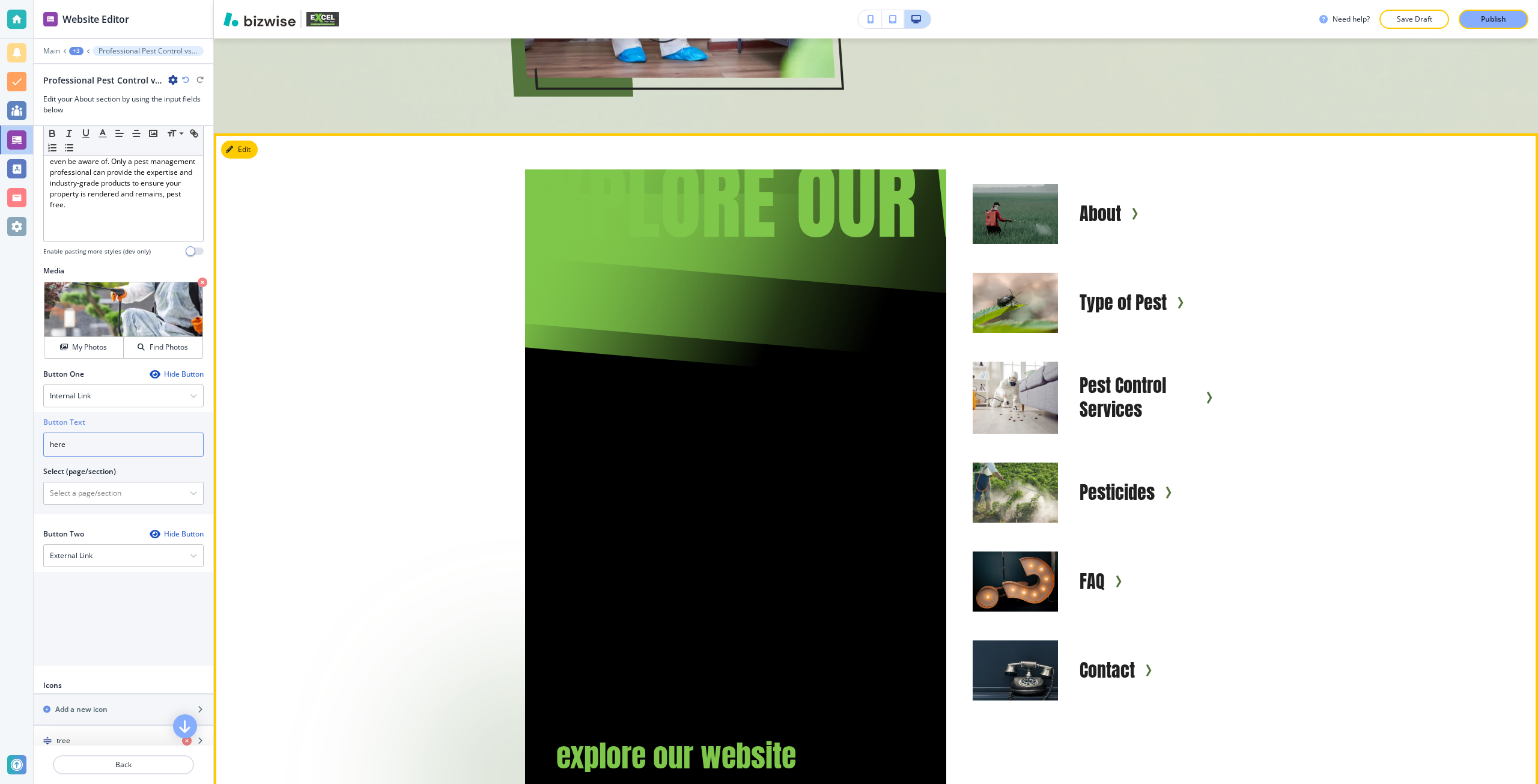
type input "here"
click at [239, 141] on button "Edit This Section" at bounding box center [262, 150] width 81 height 18
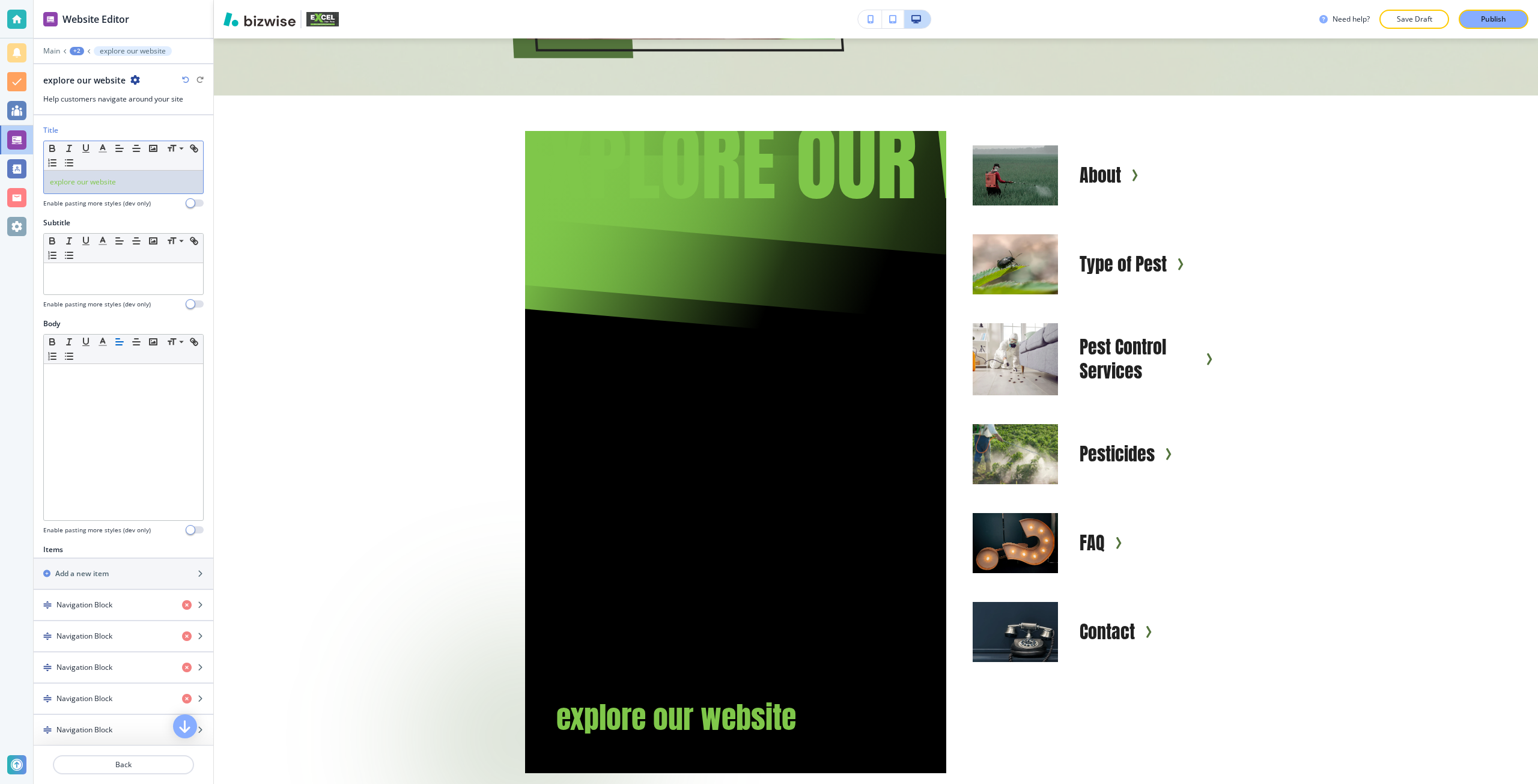
click at [127, 182] on p "explore our website" at bounding box center [123, 182] width 147 height 11
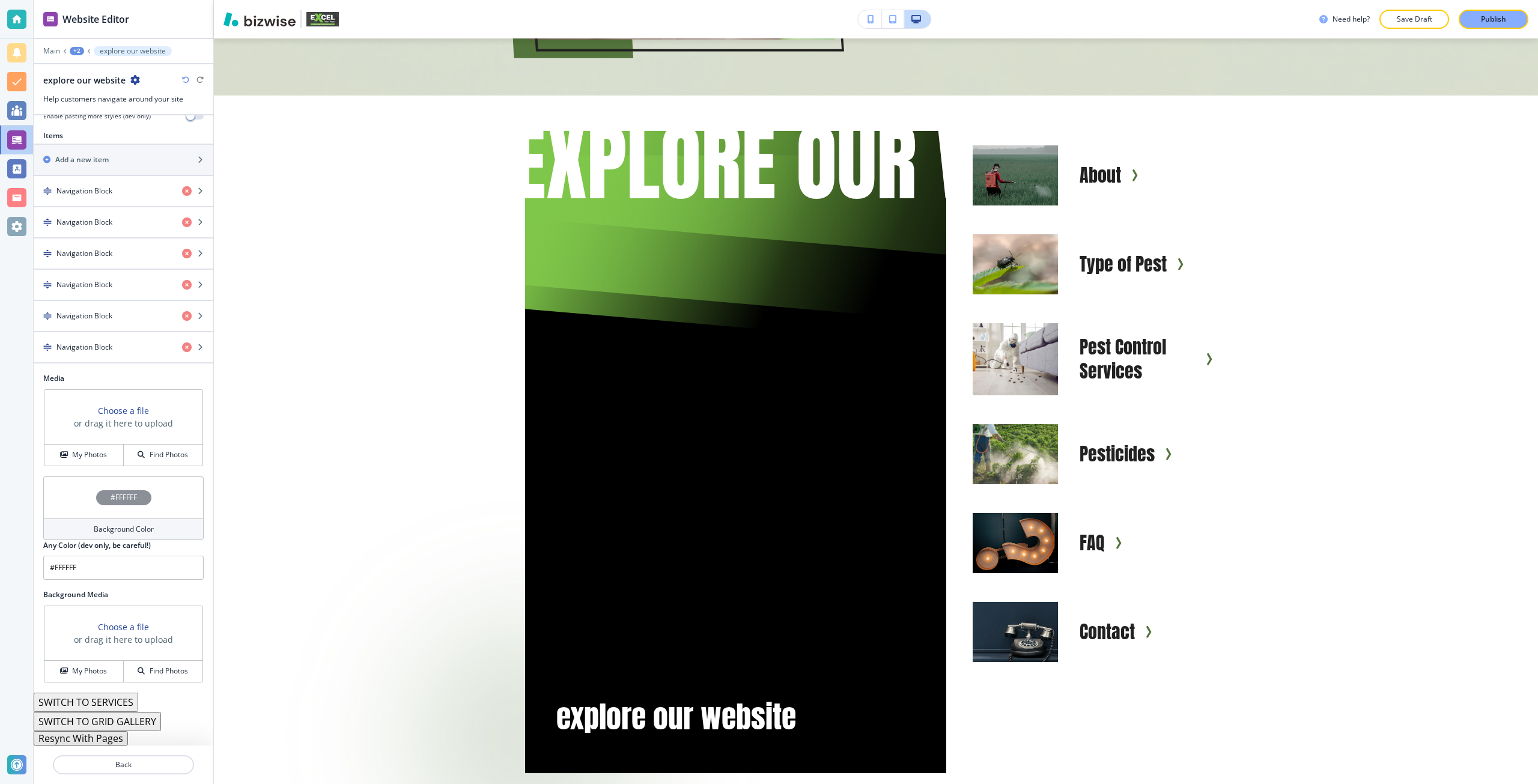
click at [88, 514] on div "#FFFFFF" at bounding box center [123, 498] width 160 height 42
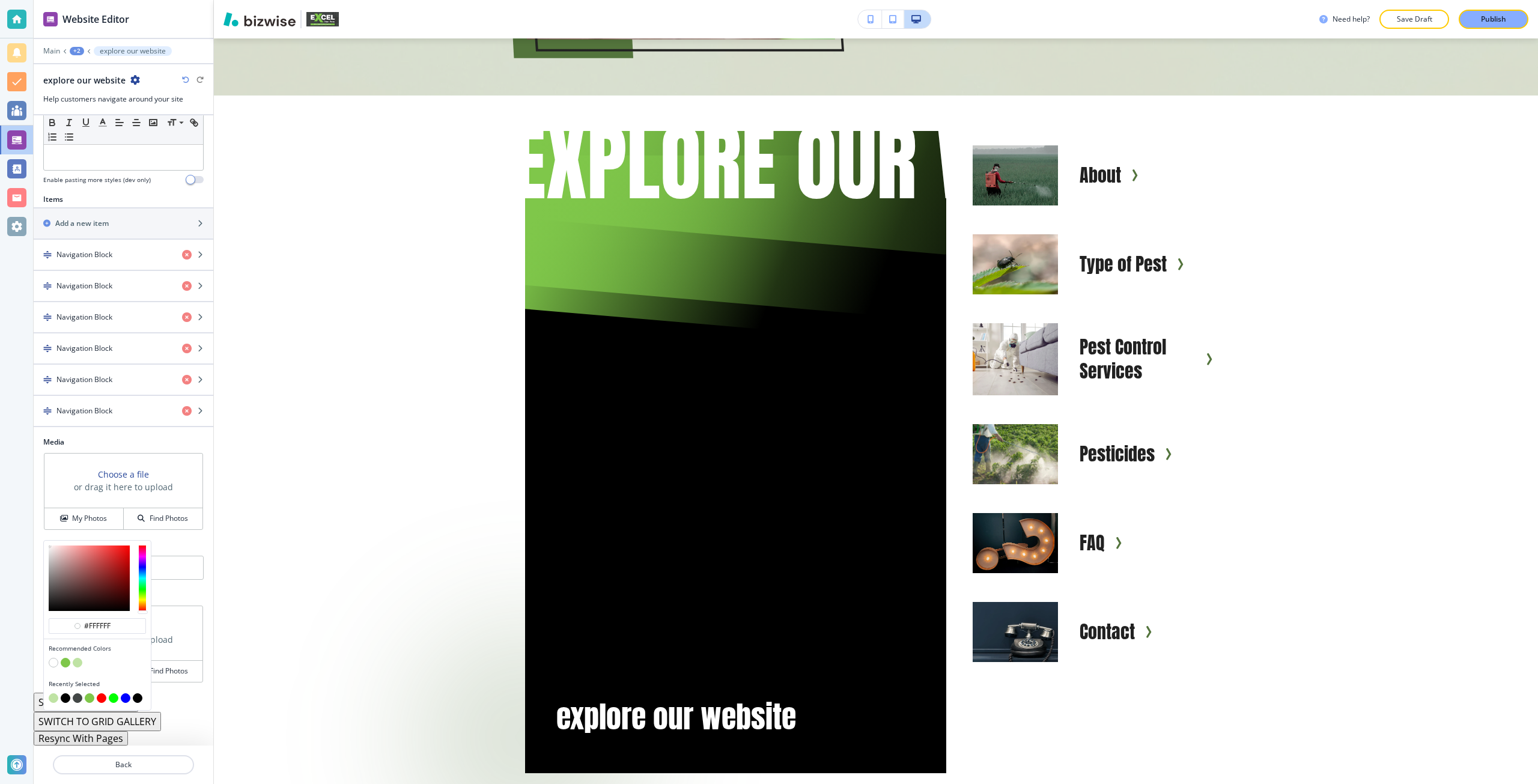
scroll to position [350, 0]
click at [80, 659] on button "button" at bounding box center [77, 662] width 10 height 10
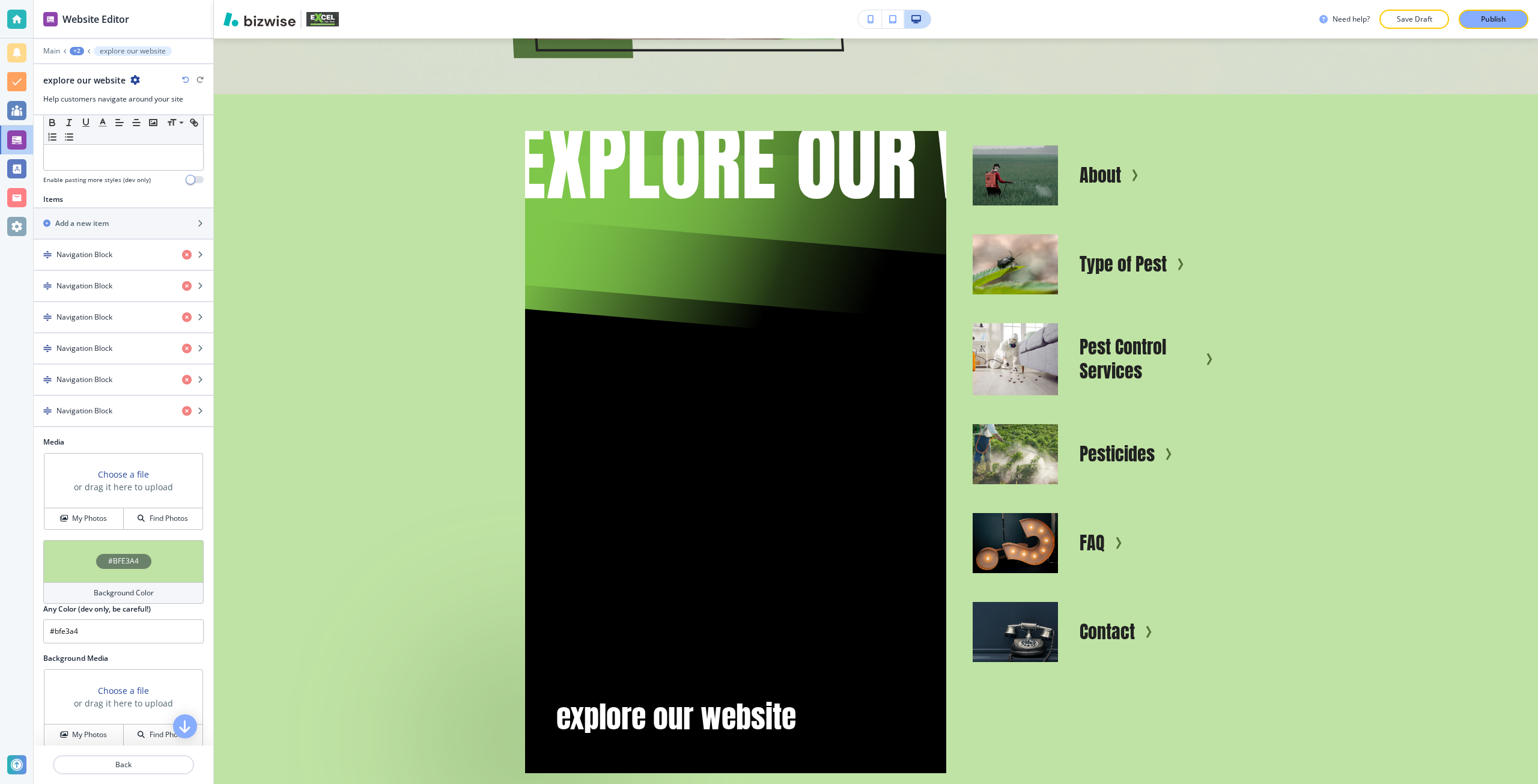
click at [94, 577] on div "#BFE3A4" at bounding box center [123, 561] width 160 height 42
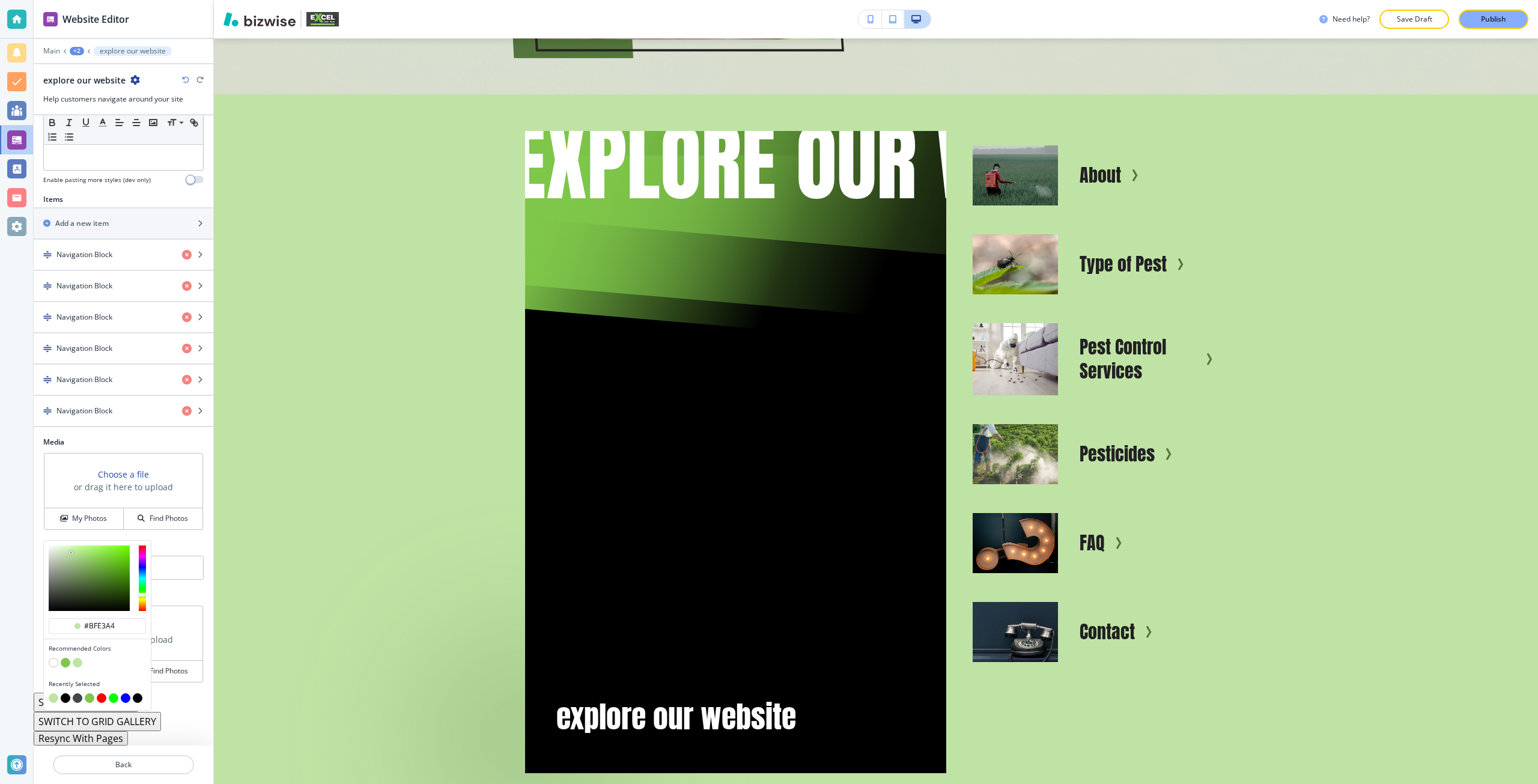
scroll to position [1, 0]
click at [65, 662] on button "button" at bounding box center [65, 662] width 10 height 10
type input "#7fc74a"
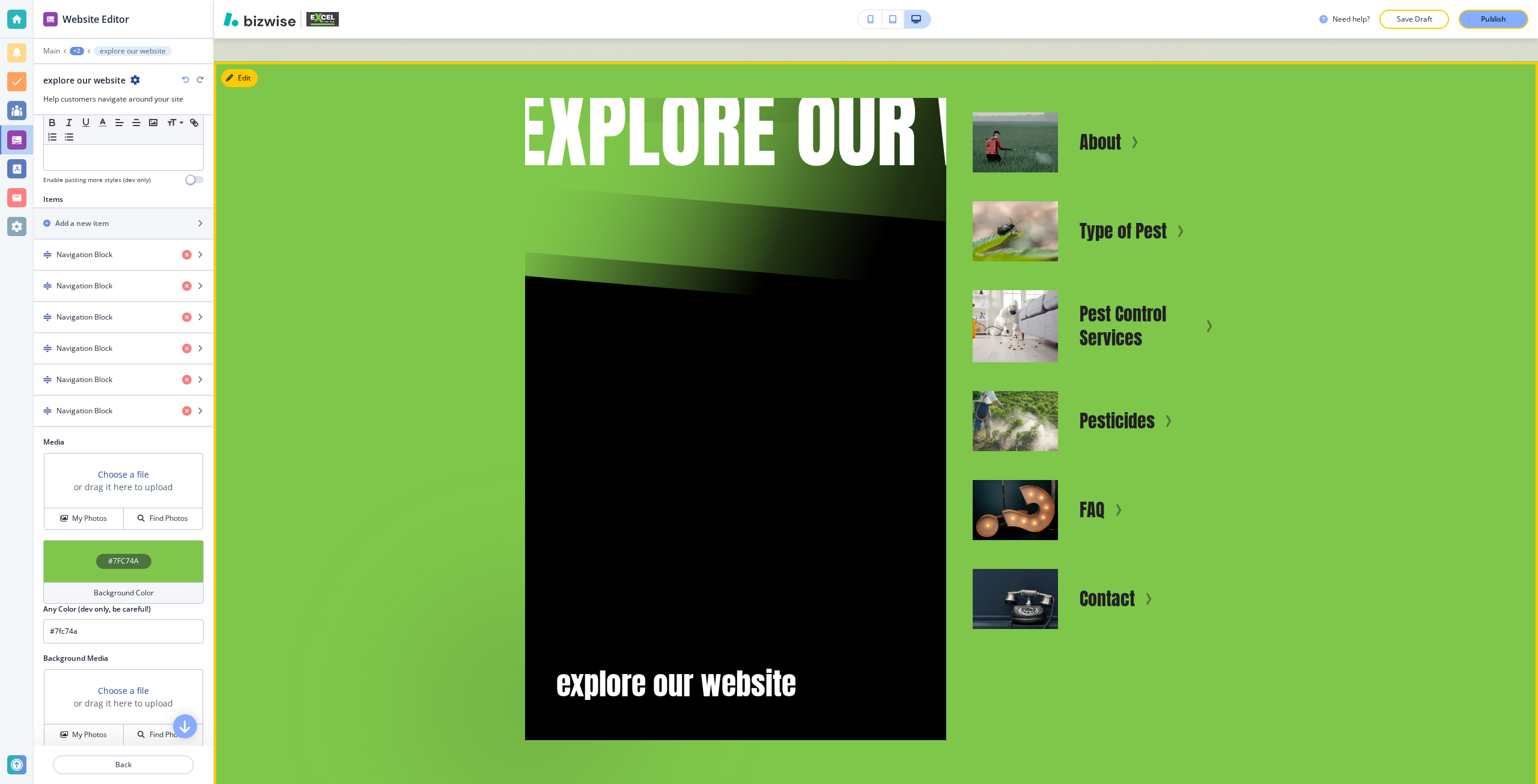
scroll to position [4574, 0]
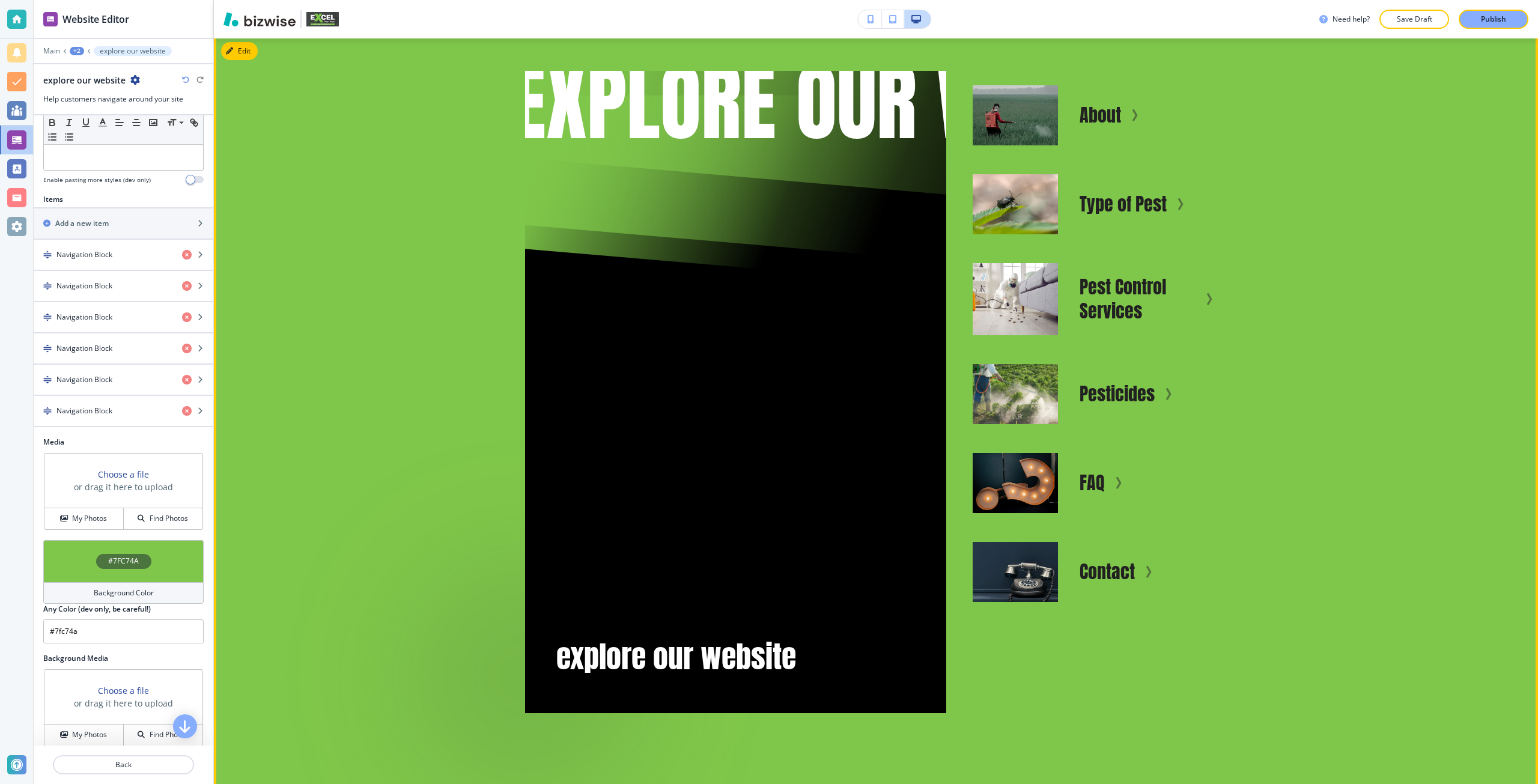
click at [692, 637] on p "explore our website" at bounding box center [699, 657] width 286 height 41
click at [692, 637] on p "explore our website" at bounding box center [699, 657] width 286 height 41
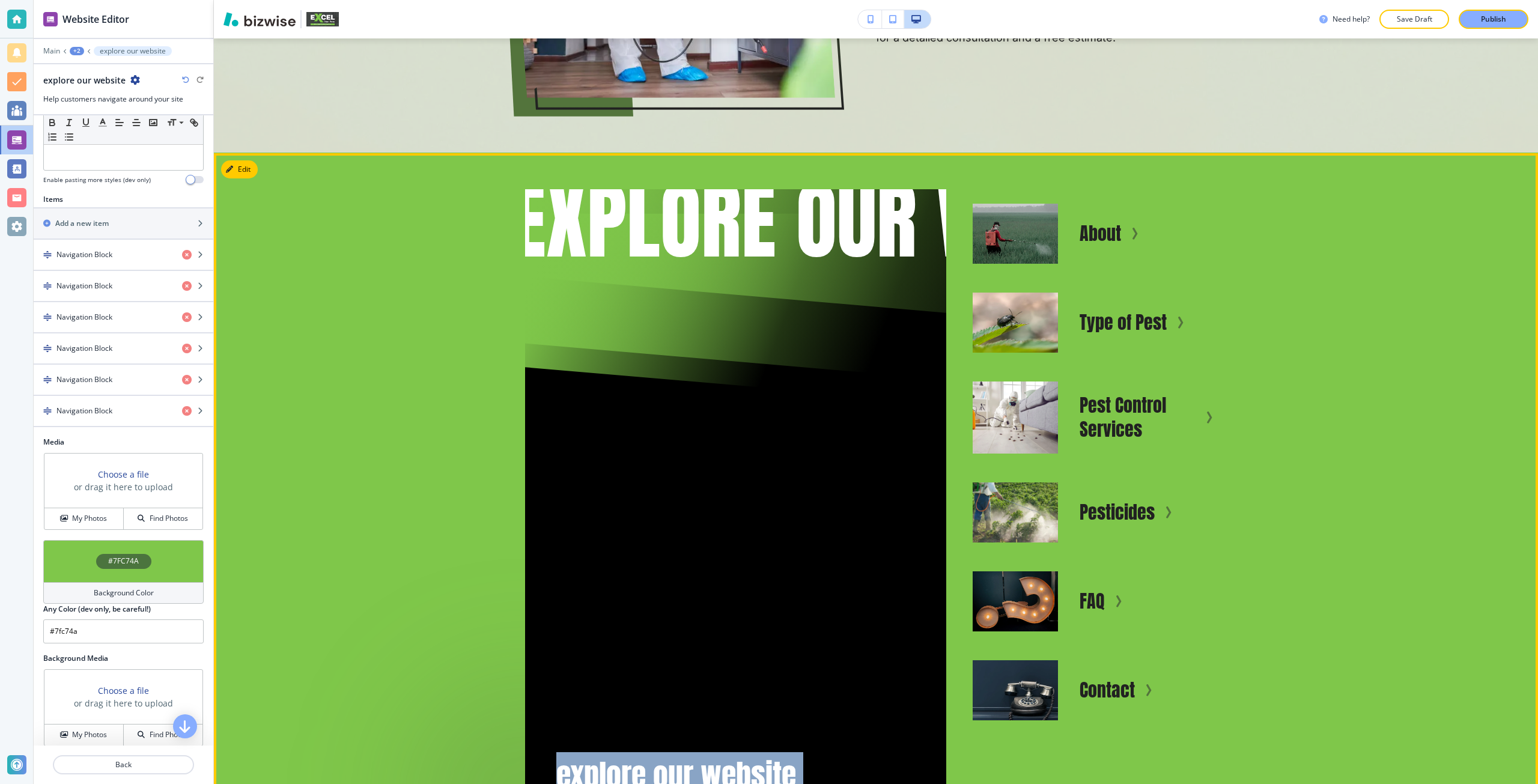
scroll to position [4454, 0]
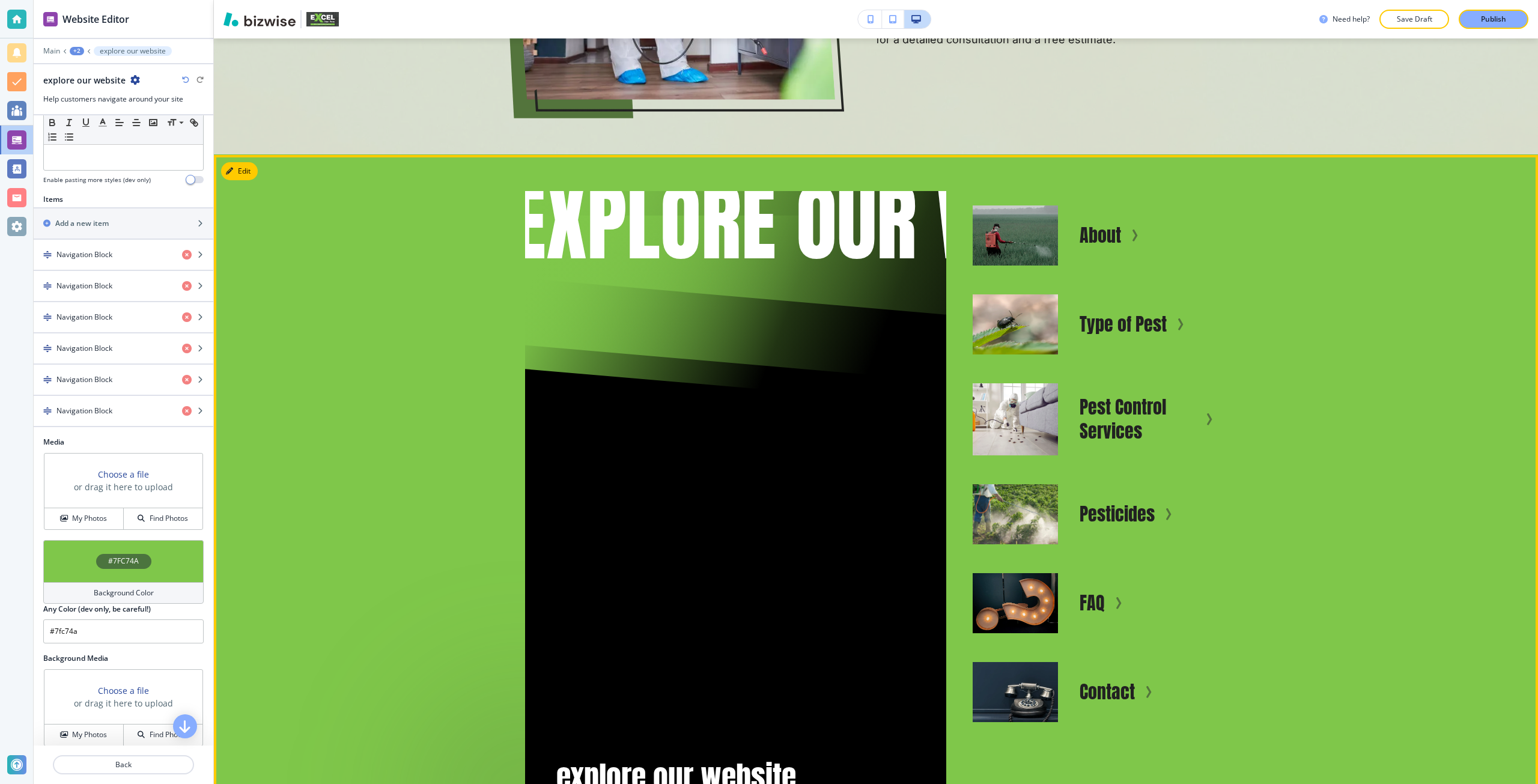
click at [680, 581] on div at bounding box center [735, 530] width 359 height 454
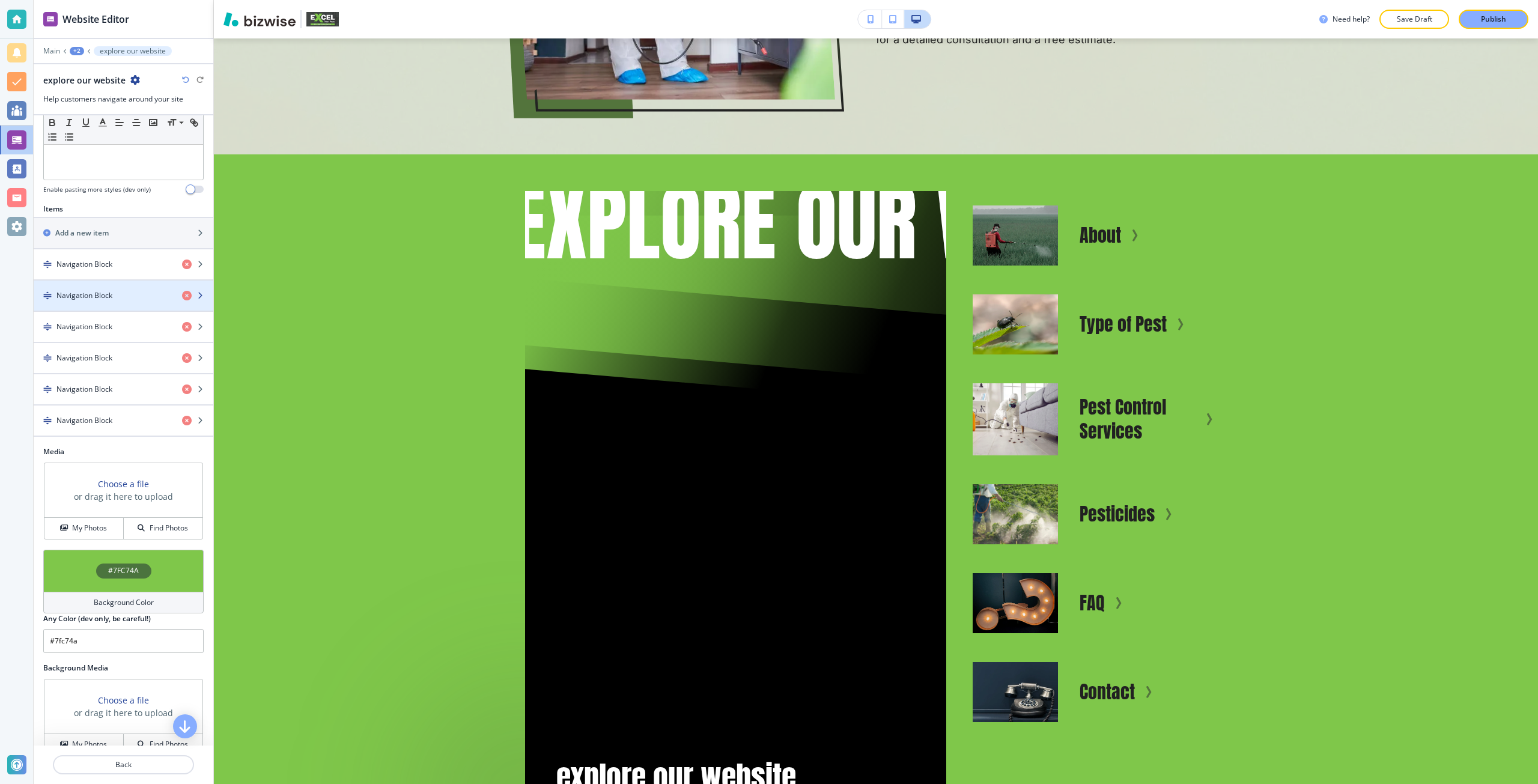
scroll to position [414, 0]
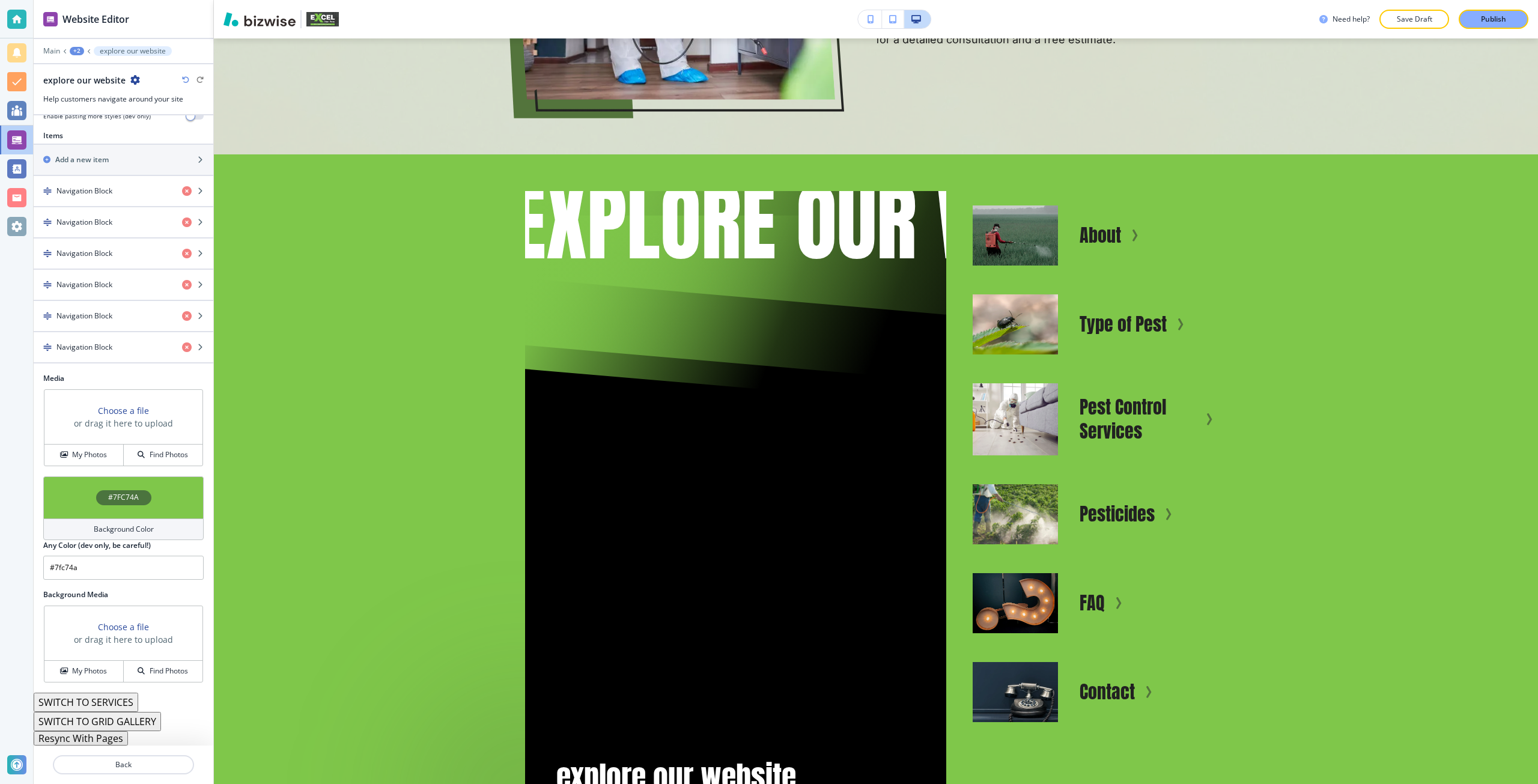
click at [110, 414] on h3 "Choose a file" at bounding box center [123, 410] width 51 height 13
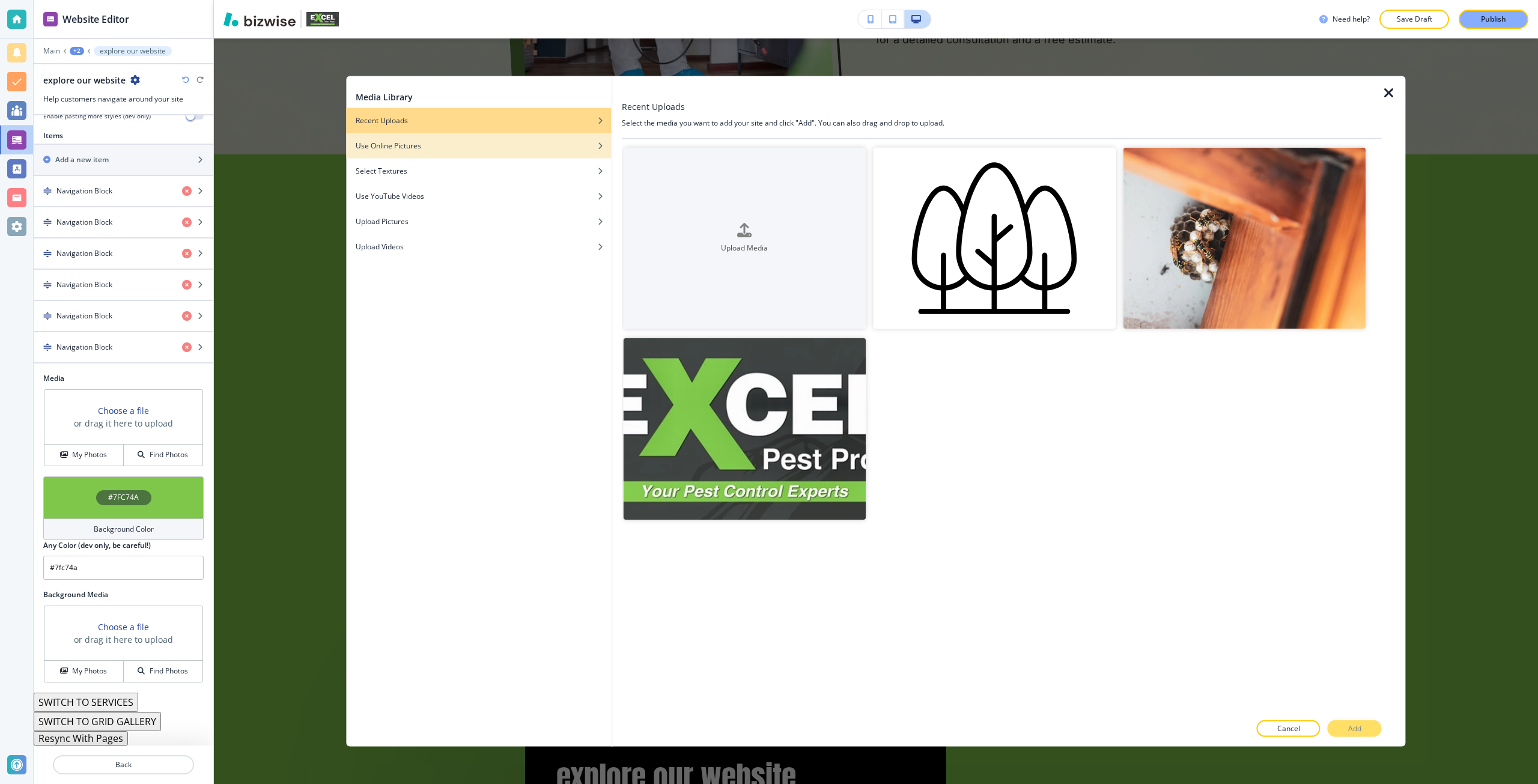
click at [552, 154] on div "button" at bounding box center [478, 155] width 265 height 8
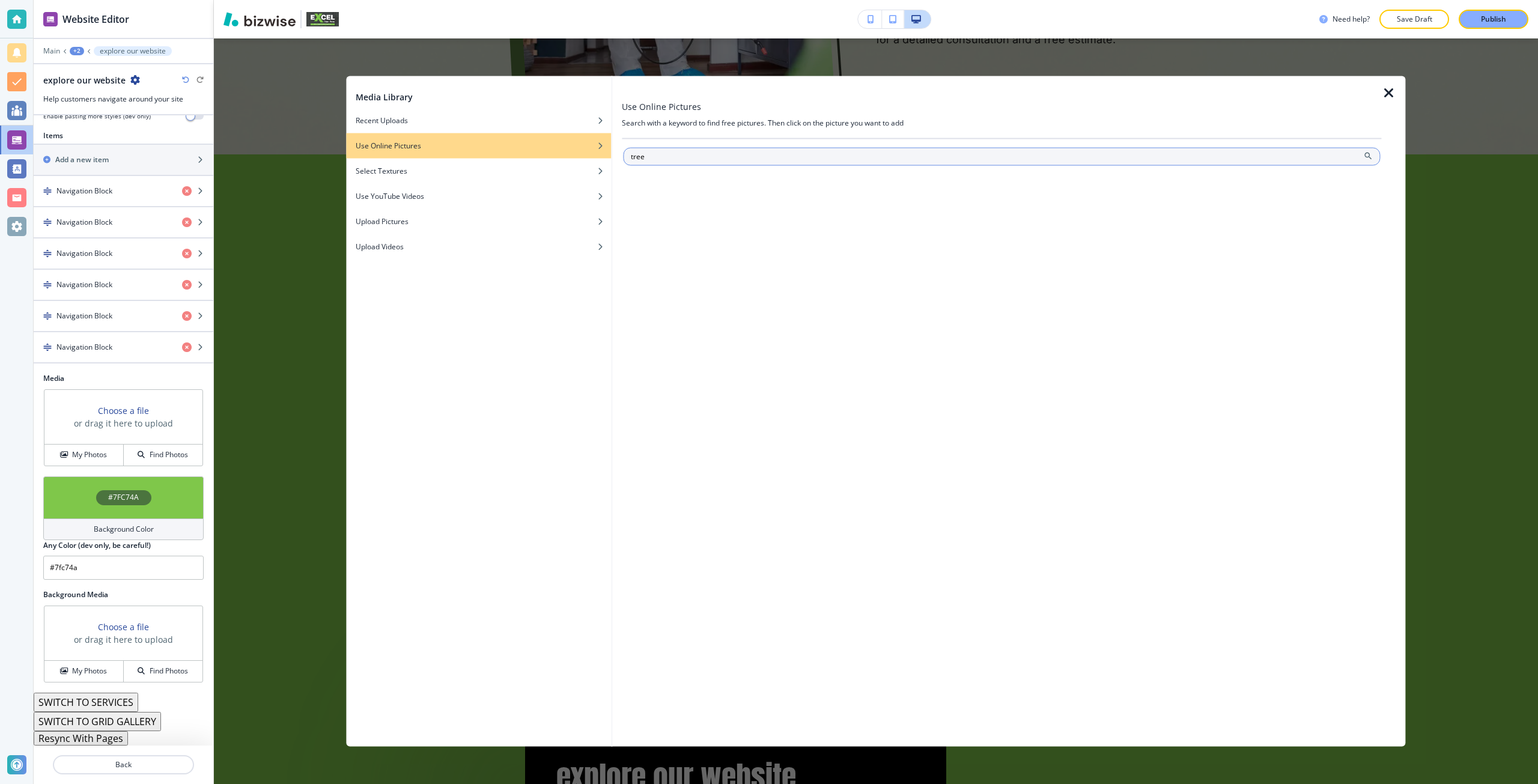
type input "tree"
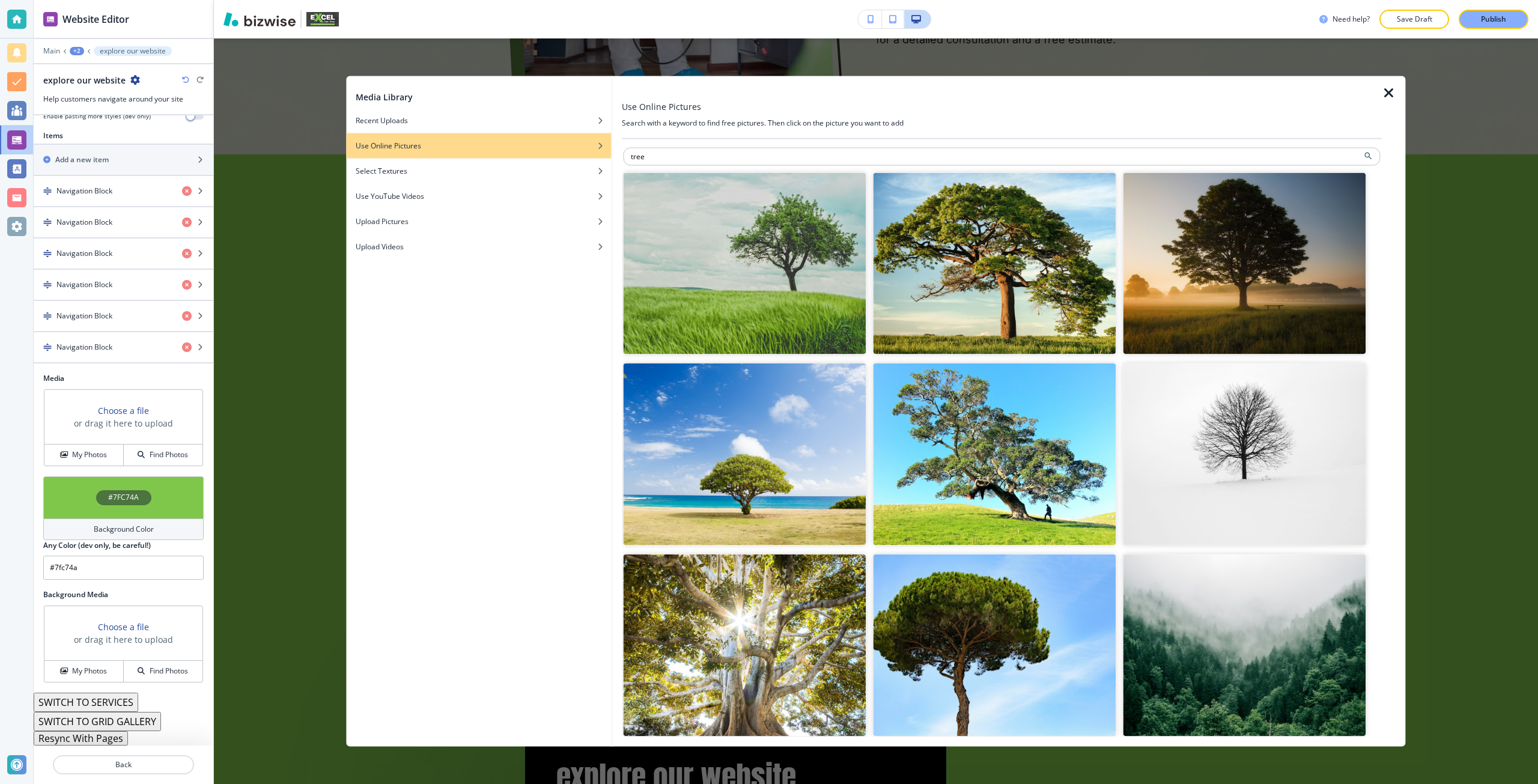
click at [979, 296] on img "button" at bounding box center [994, 263] width 243 height 182
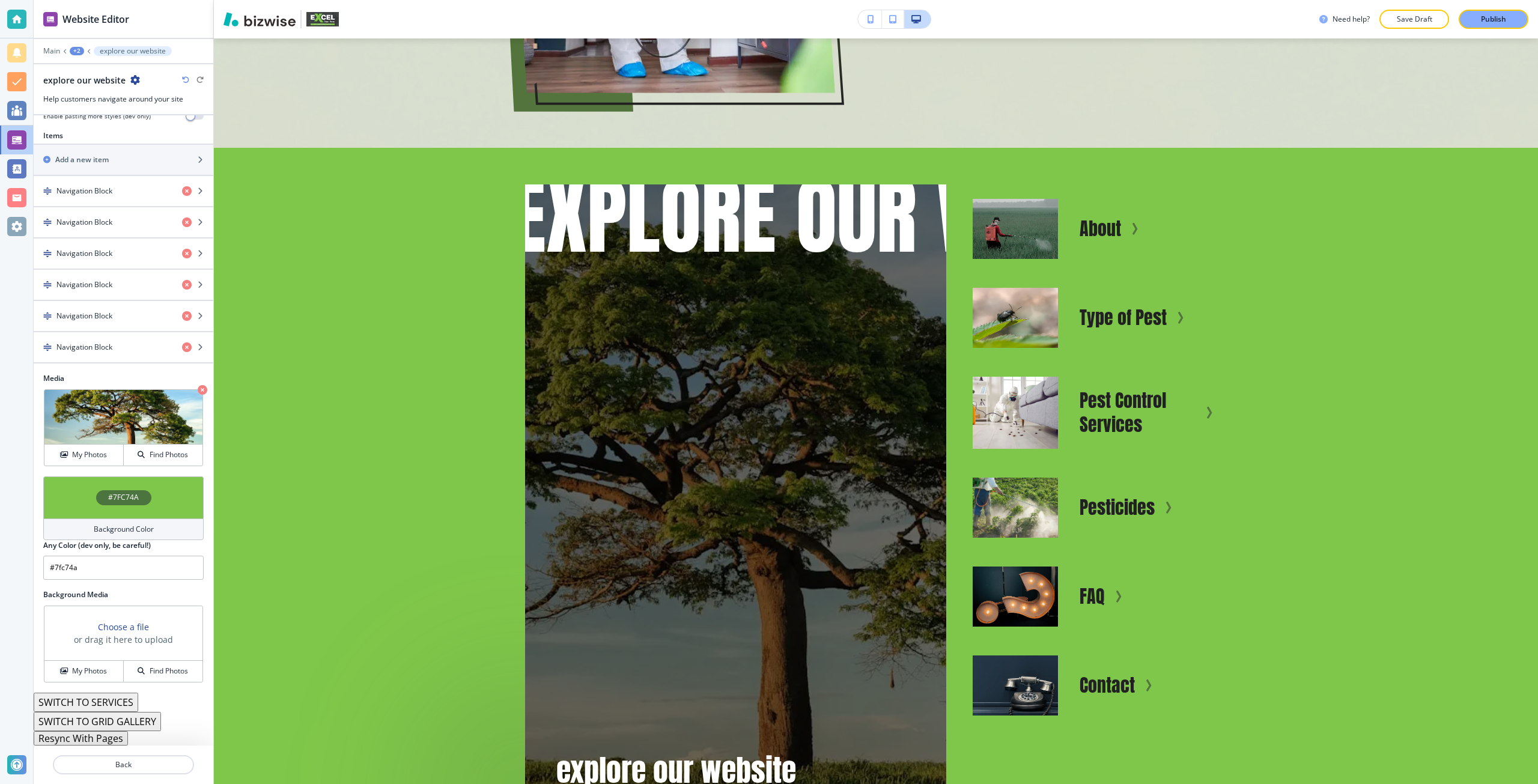
scroll to position [4333, 0]
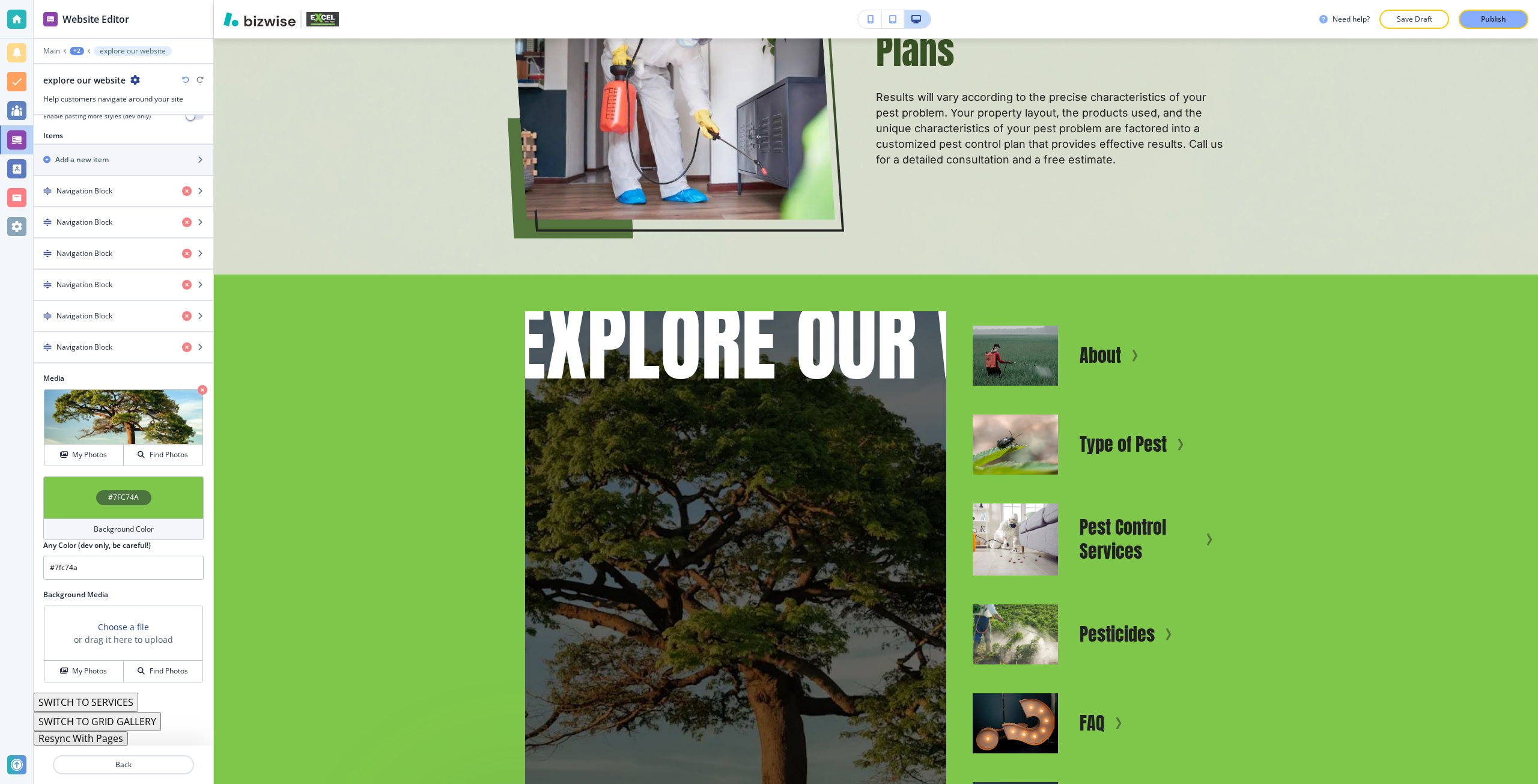
click at [124, 632] on h3 "Choose a file" at bounding box center [123, 626] width 51 height 13
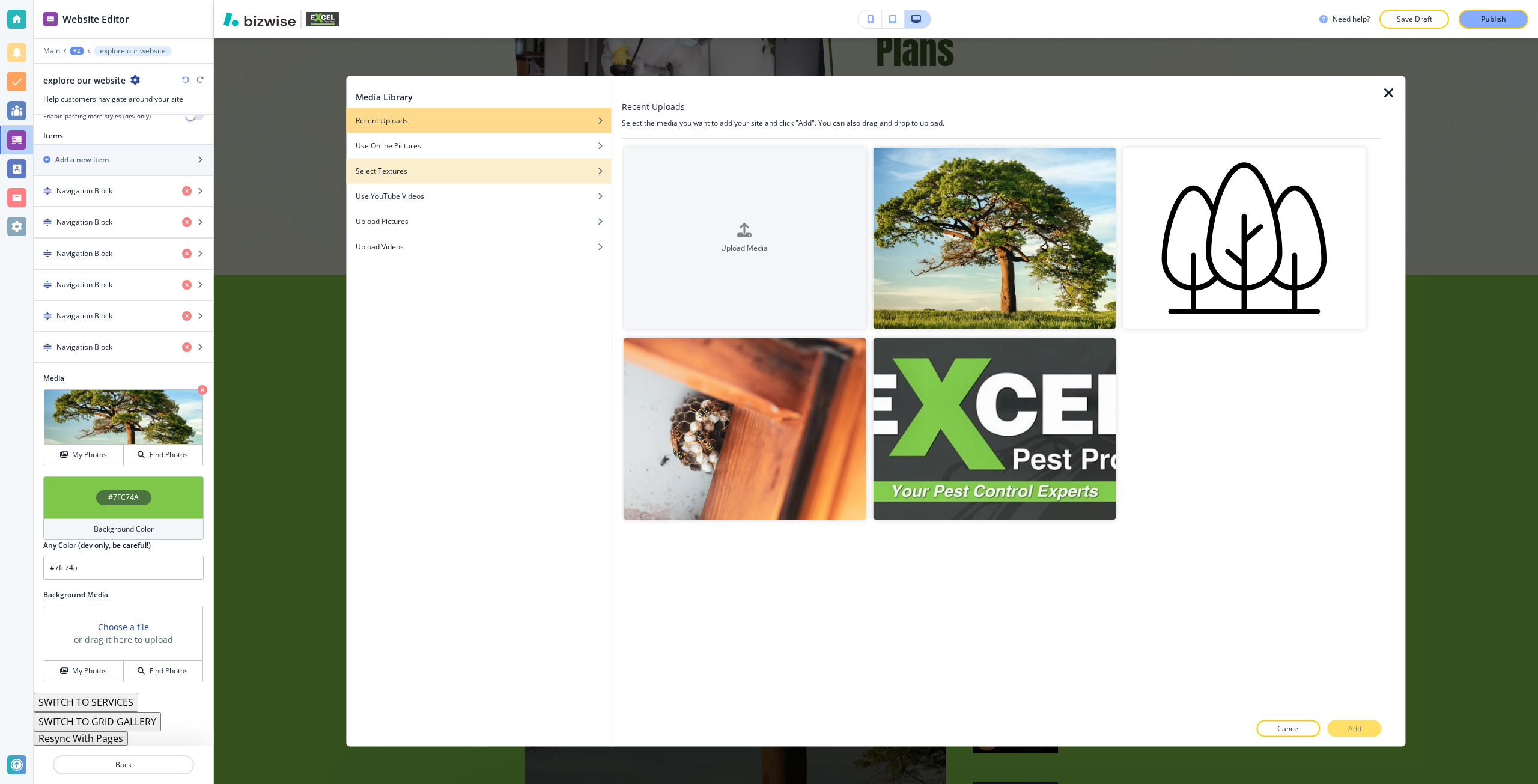
click at [447, 169] on div "Select Textures" at bounding box center [478, 171] width 265 height 11
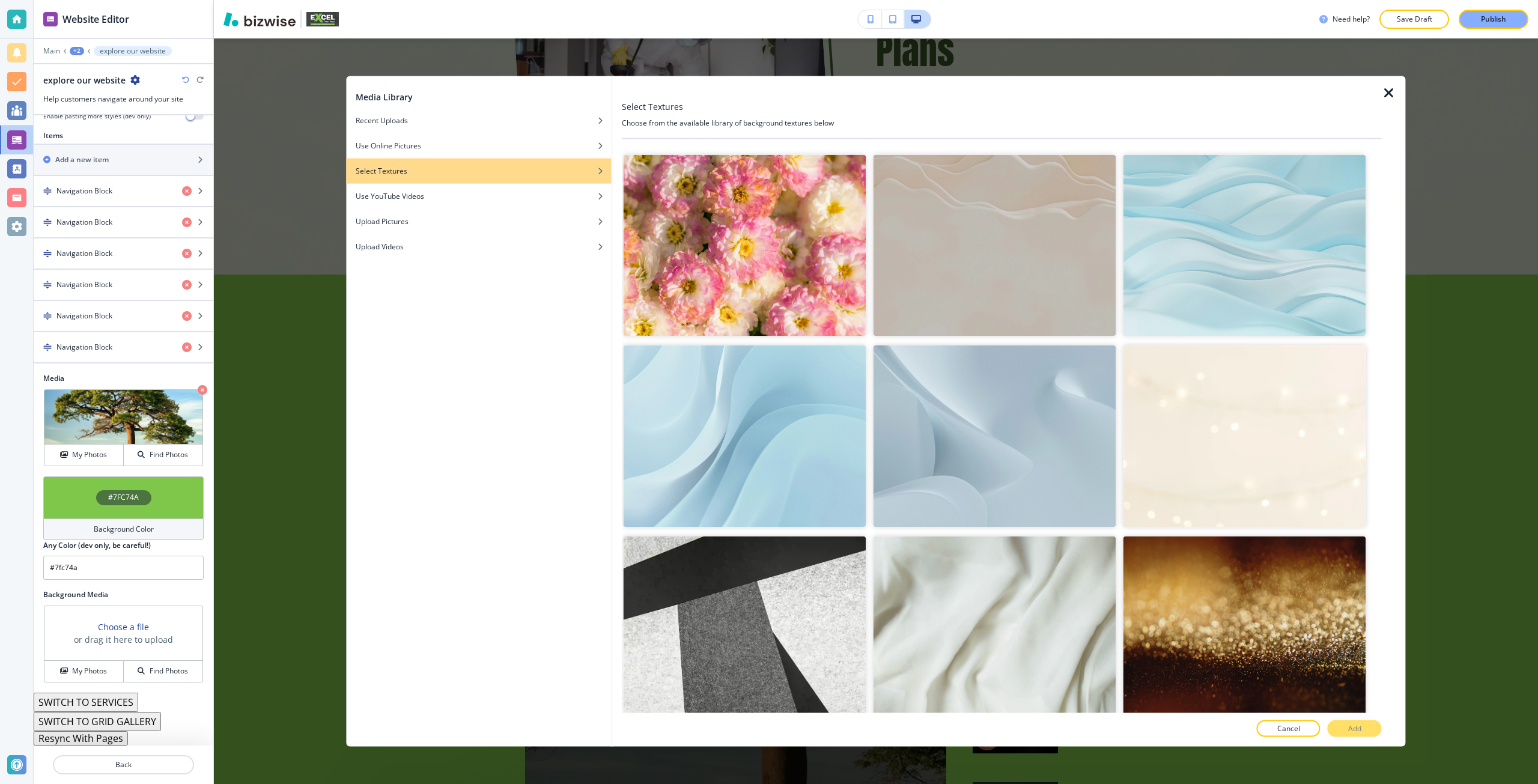
click at [1070, 579] on img "button" at bounding box center [994, 628] width 243 height 182
click at [1358, 734] on button "Add" at bounding box center [1355, 728] width 54 height 17
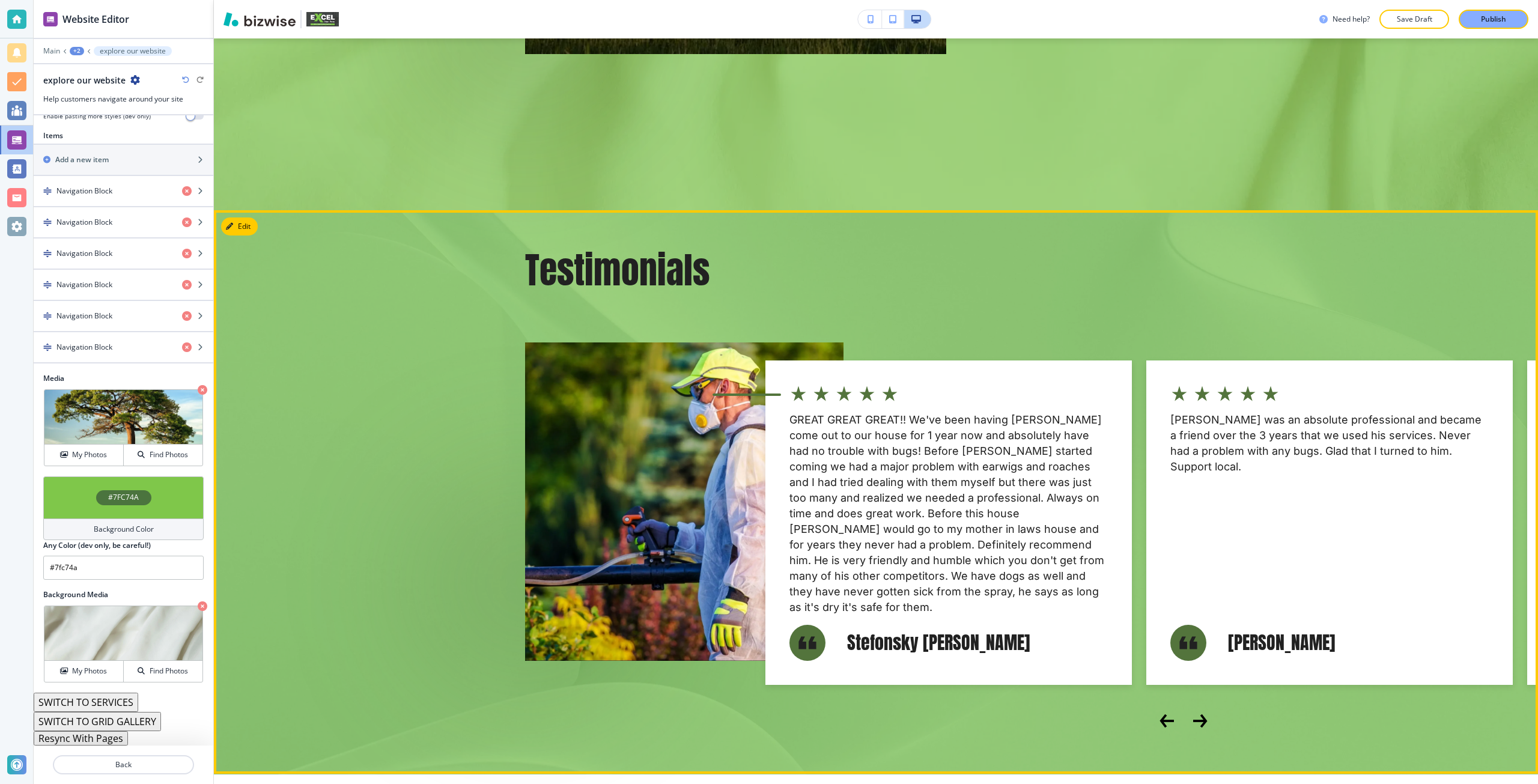
scroll to position [5235, 0]
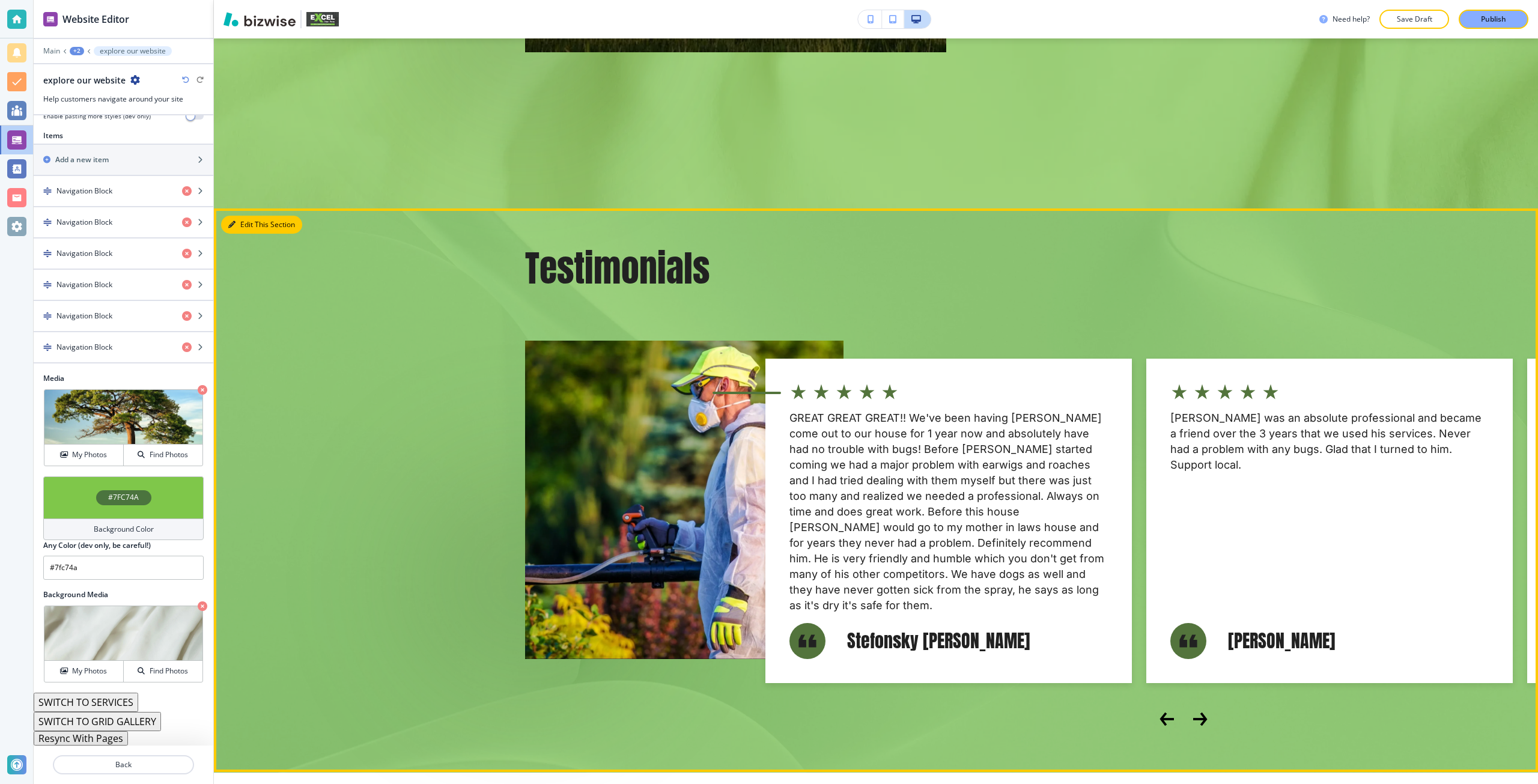
click at [251, 216] on button "Edit This Section" at bounding box center [262, 225] width 81 height 18
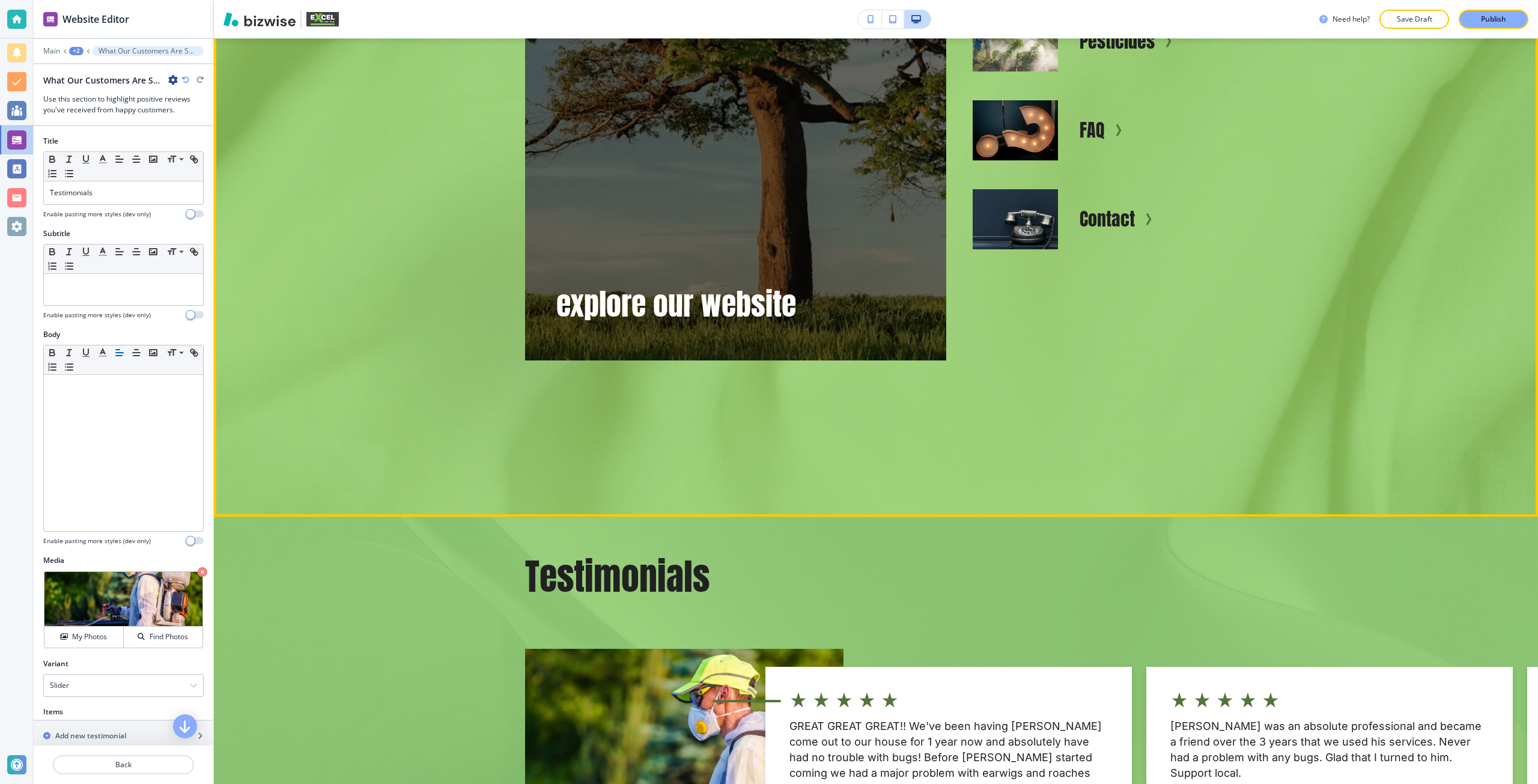
scroll to position [5228, 0]
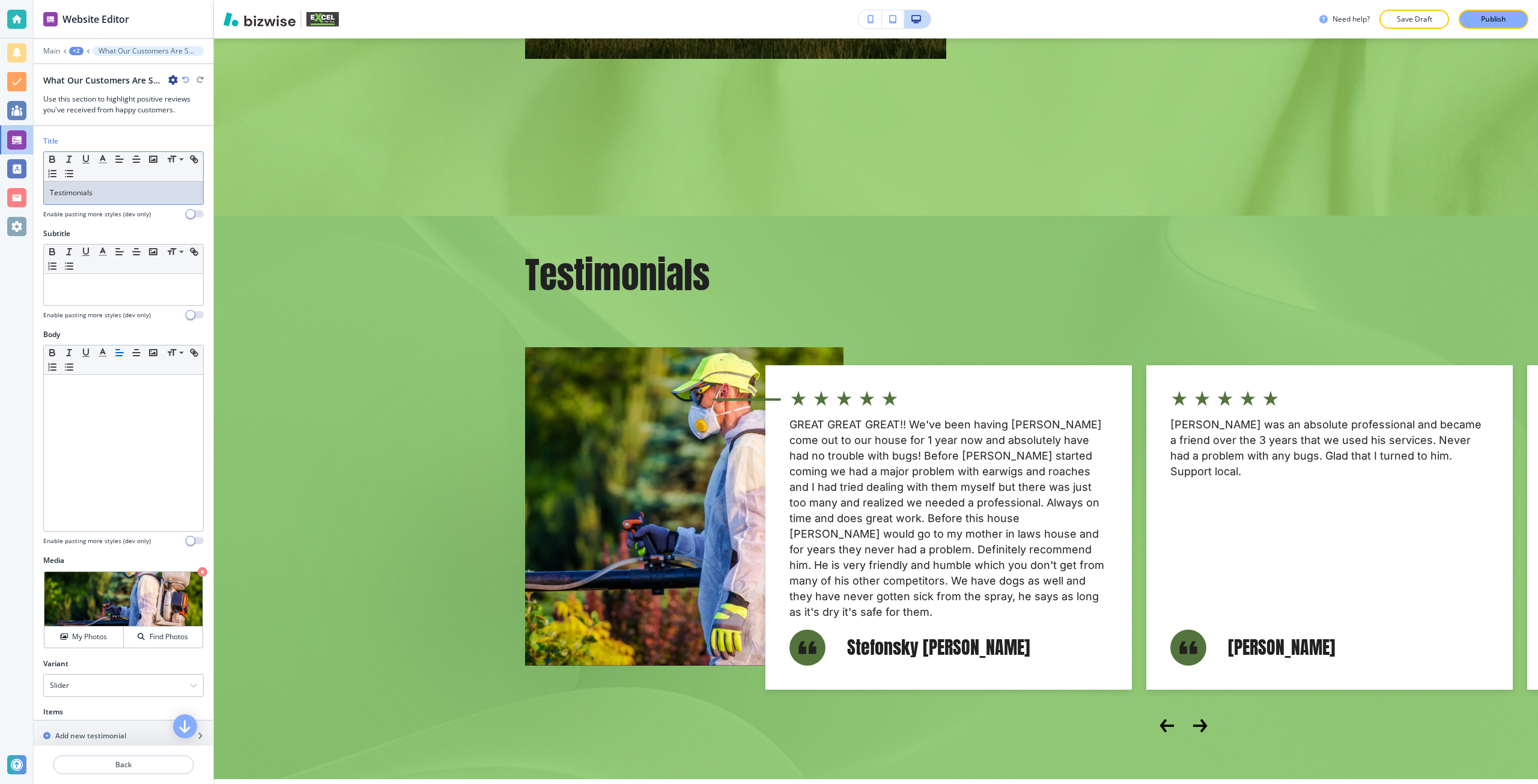
click at [93, 204] on div "Testimonials" at bounding box center [123, 192] width 159 height 23
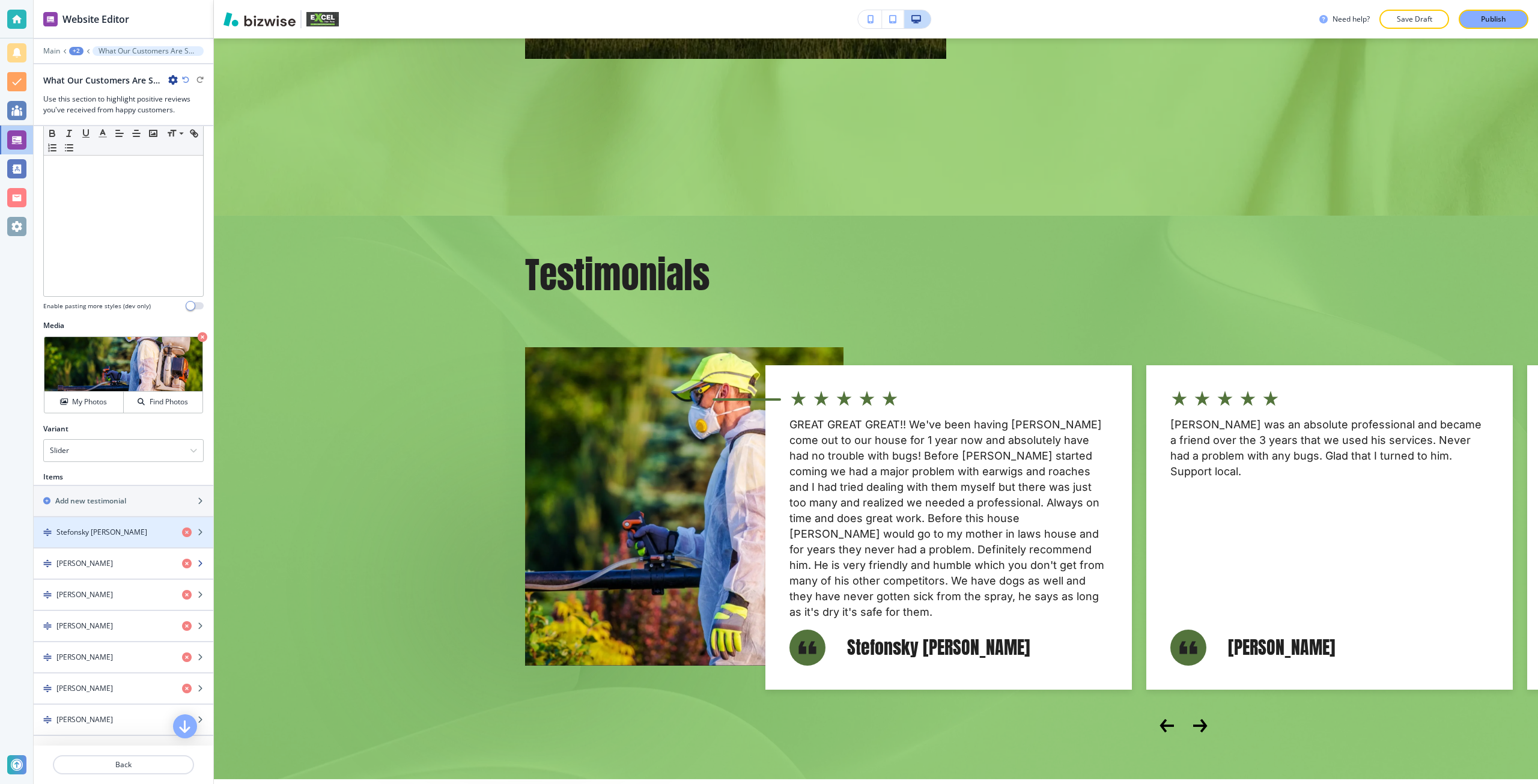
scroll to position [241, 0]
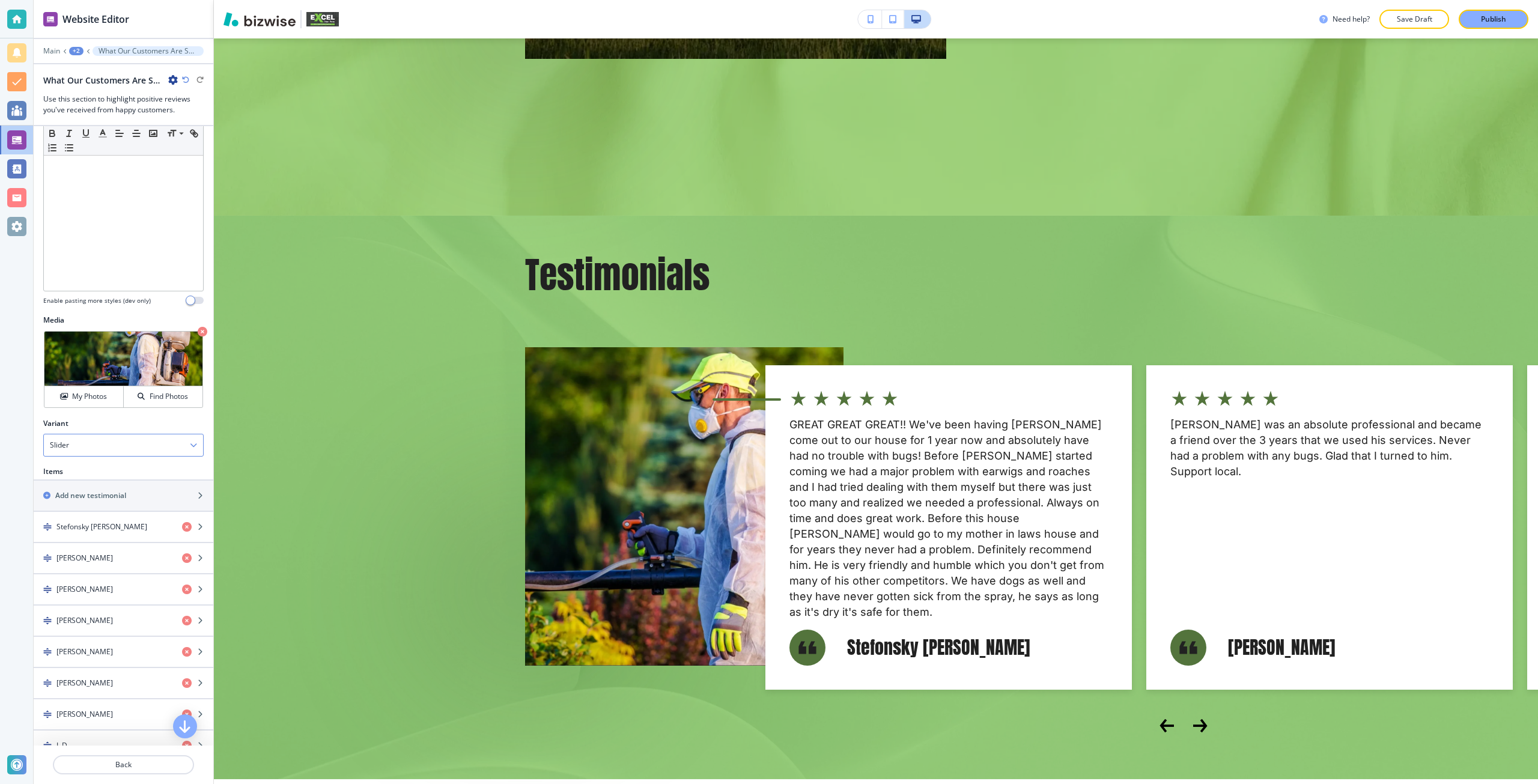
click at [98, 454] on div "Slider" at bounding box center [123, 445] width 159 height 22
click at [92, 459] on div "Flat" at bounding box center [123, 465] width 159 height 20
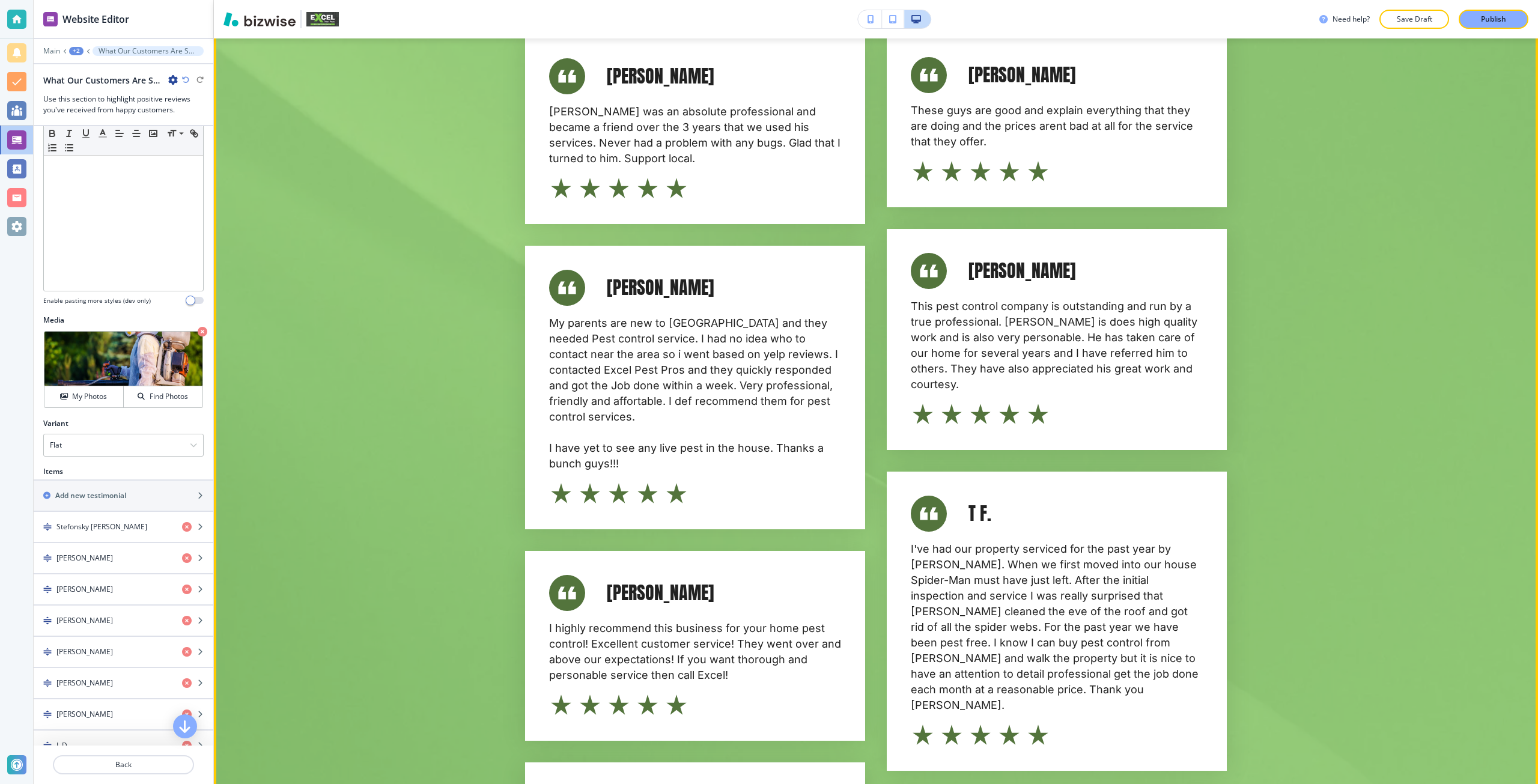
scroll to position [6369, 0]
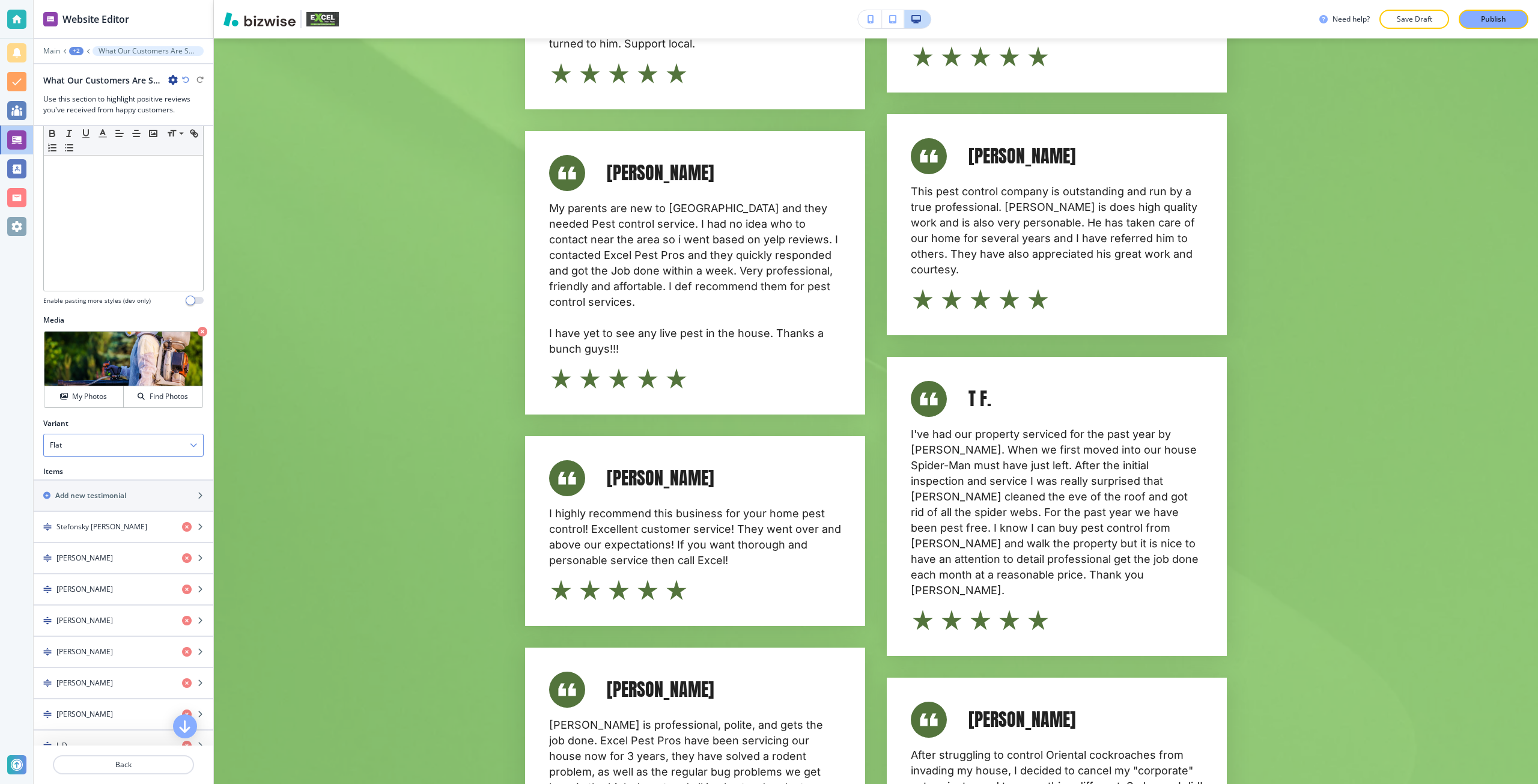
click at [153, 447] on div "Flat" at bounding box center [123, 445] width 159 height 22
click at [135, 484] on h4 "Slider" at bounding box center [123, 486] width 147 height 11
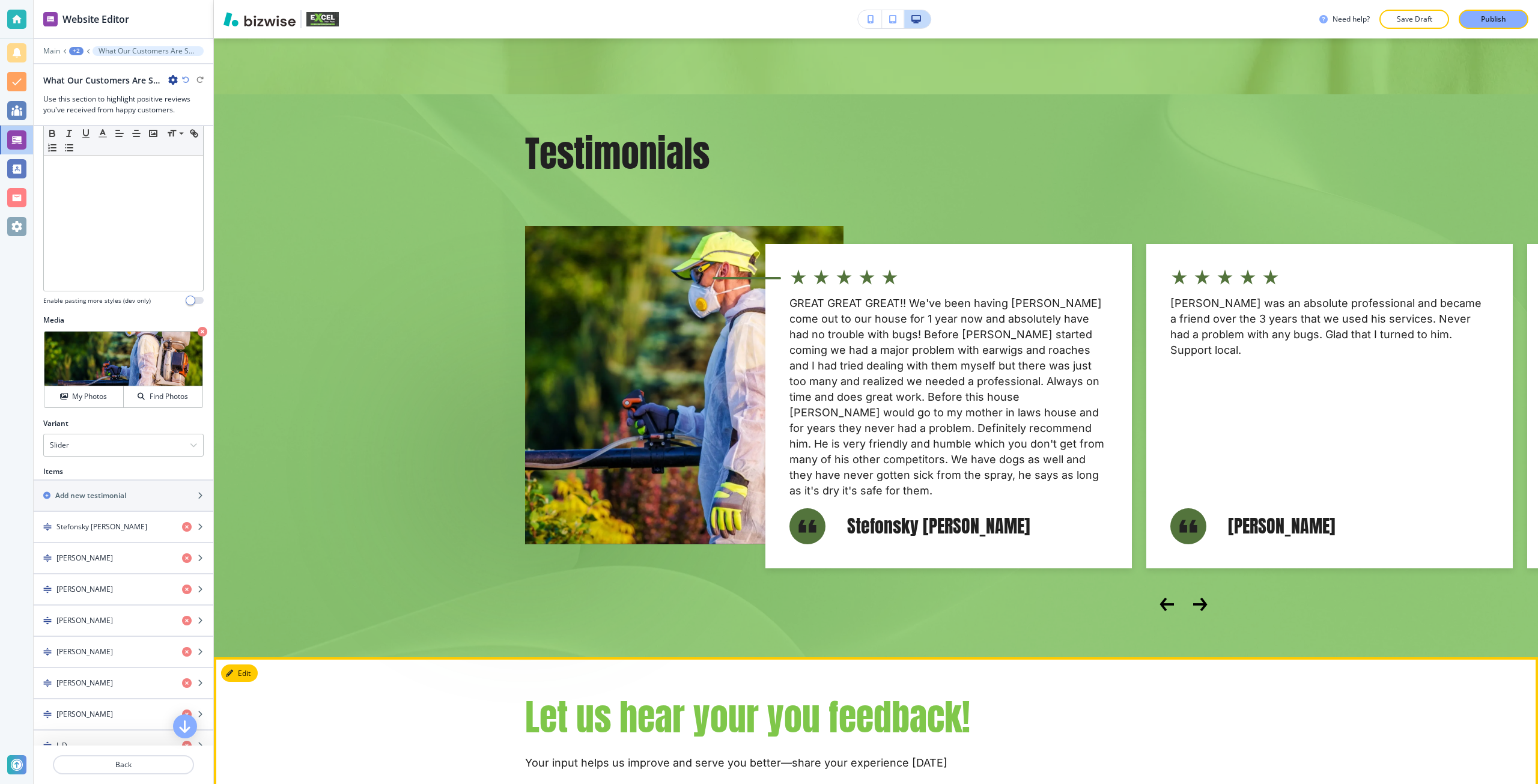
scroll to position [5288, 0]
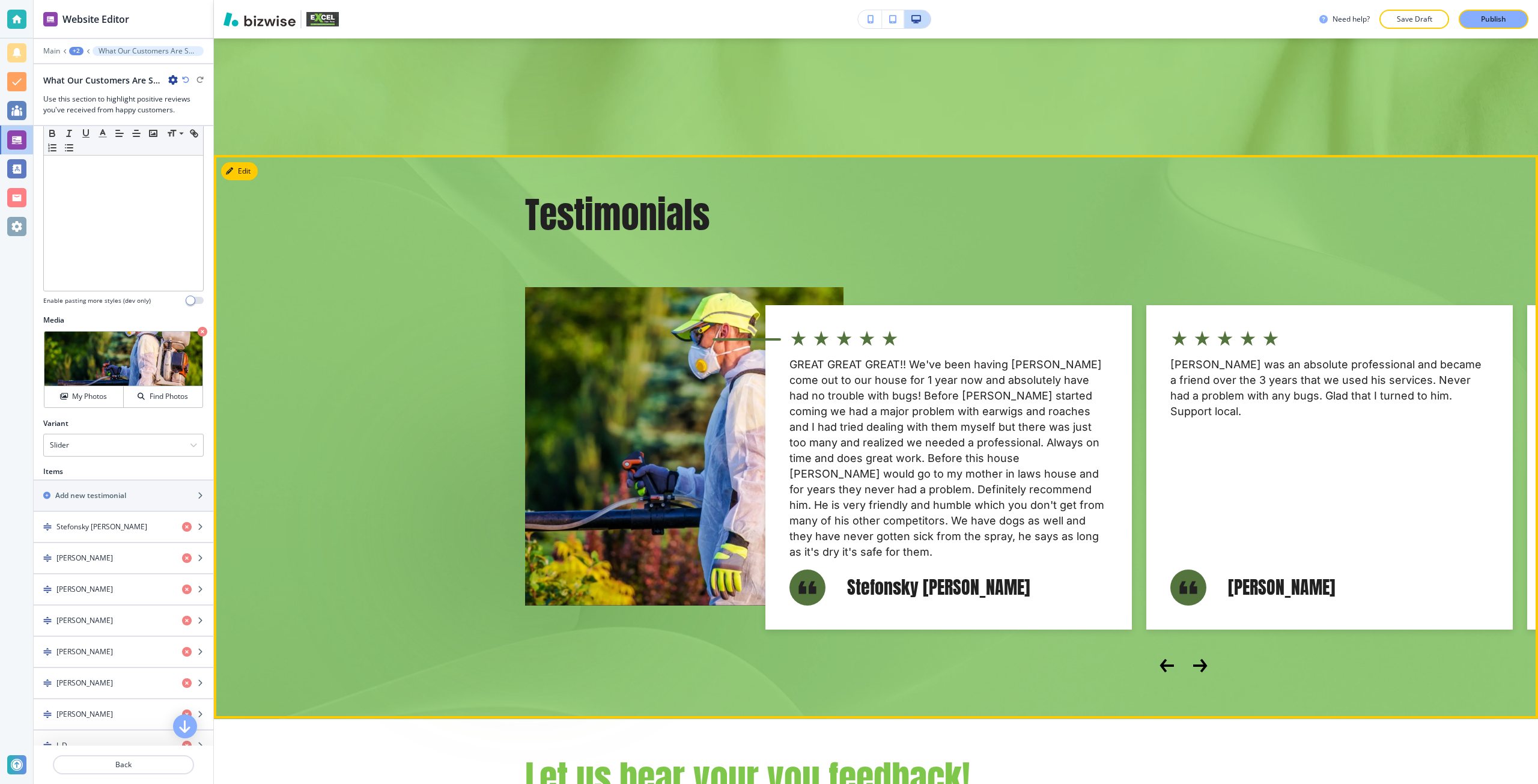
click at [1193, 665] on icon "Next Slide" at bounding box center [1199, 665] width 13 height 0
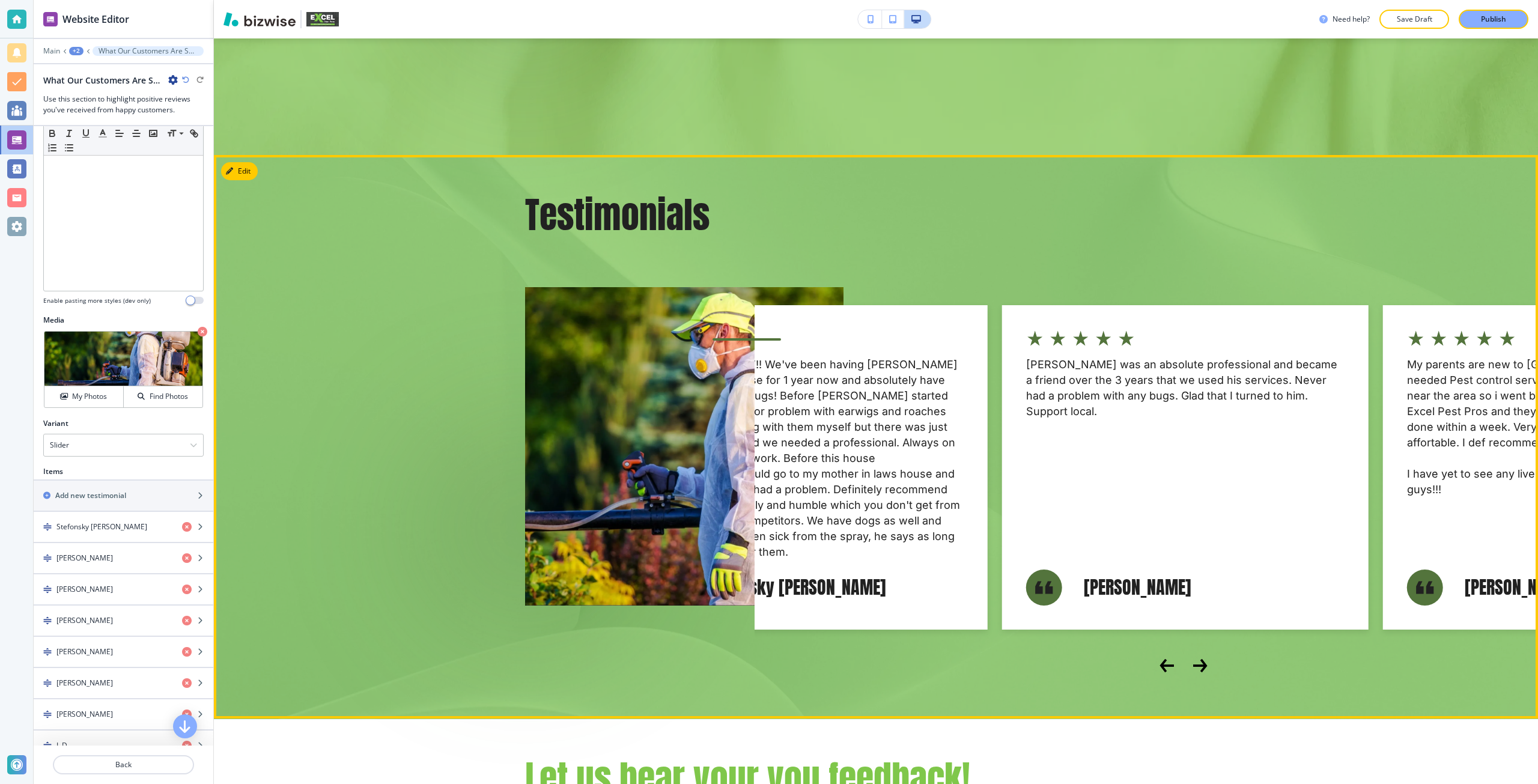
click at [1193, 665] on icon "Next Slide" at bounding box center [1199, 665] width 13 height 0
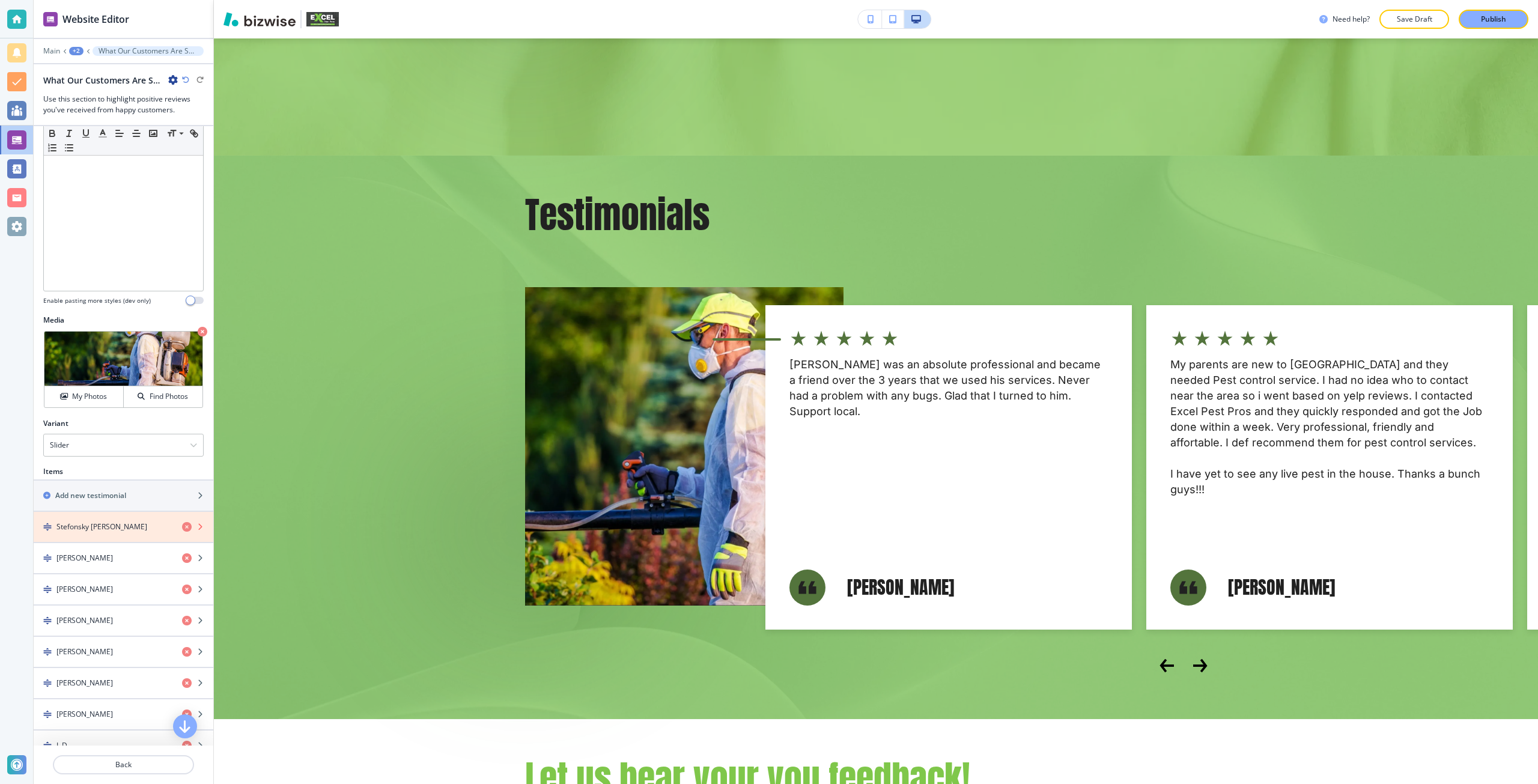
click at [182, 525] on icon "button" at bounding box center [186, 526] width 10 height 10
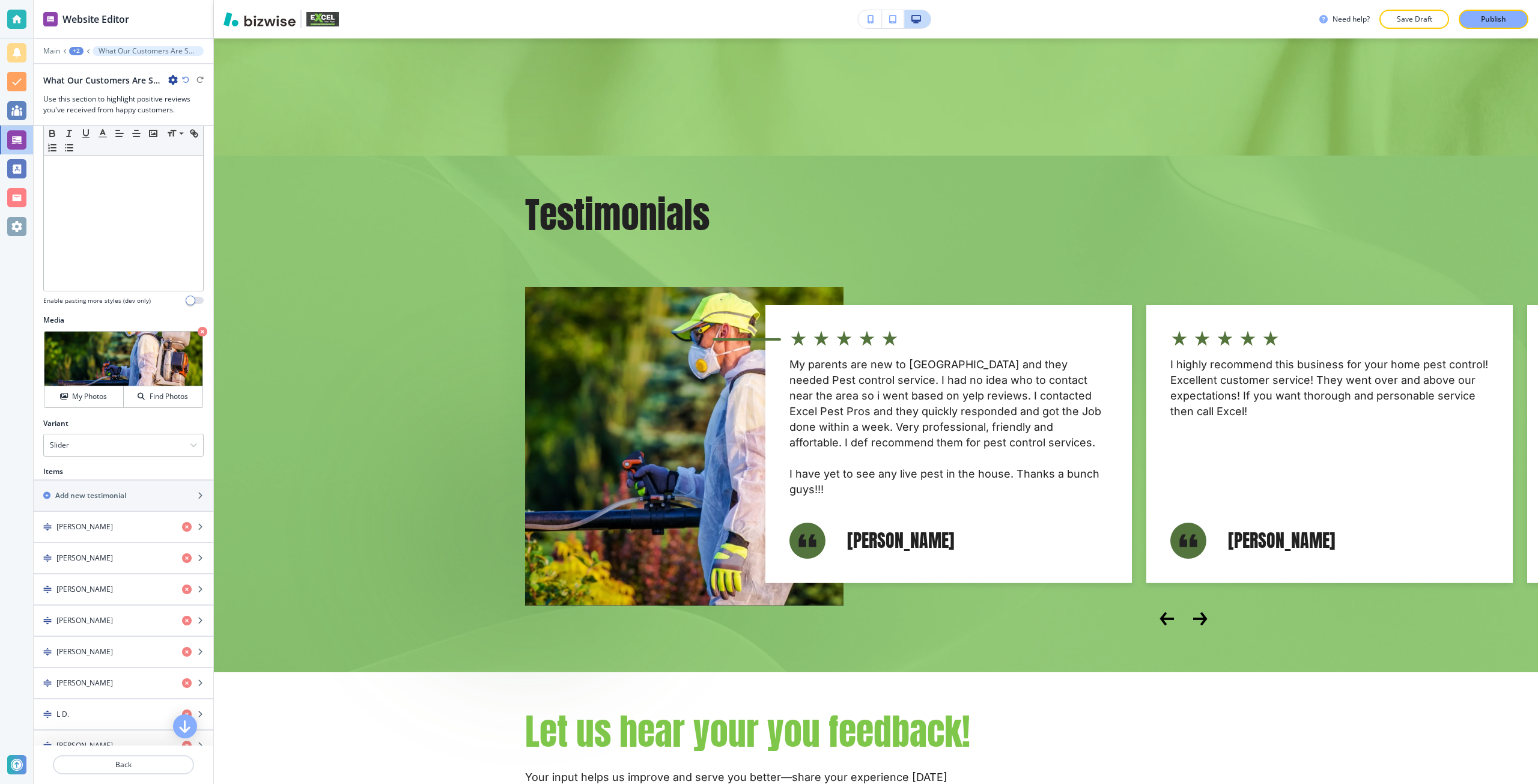
click at [74, 457] on div "Variant Slider Flat Slider" at bounding box center [123, 442] width 180 height 48
click at [80, 453] on div "Slider" at bounding box center [123, 445] width 159 height 22
click at [82, 469] on h4 "Flat" at bounding box center [123, 466] width 147 height 11
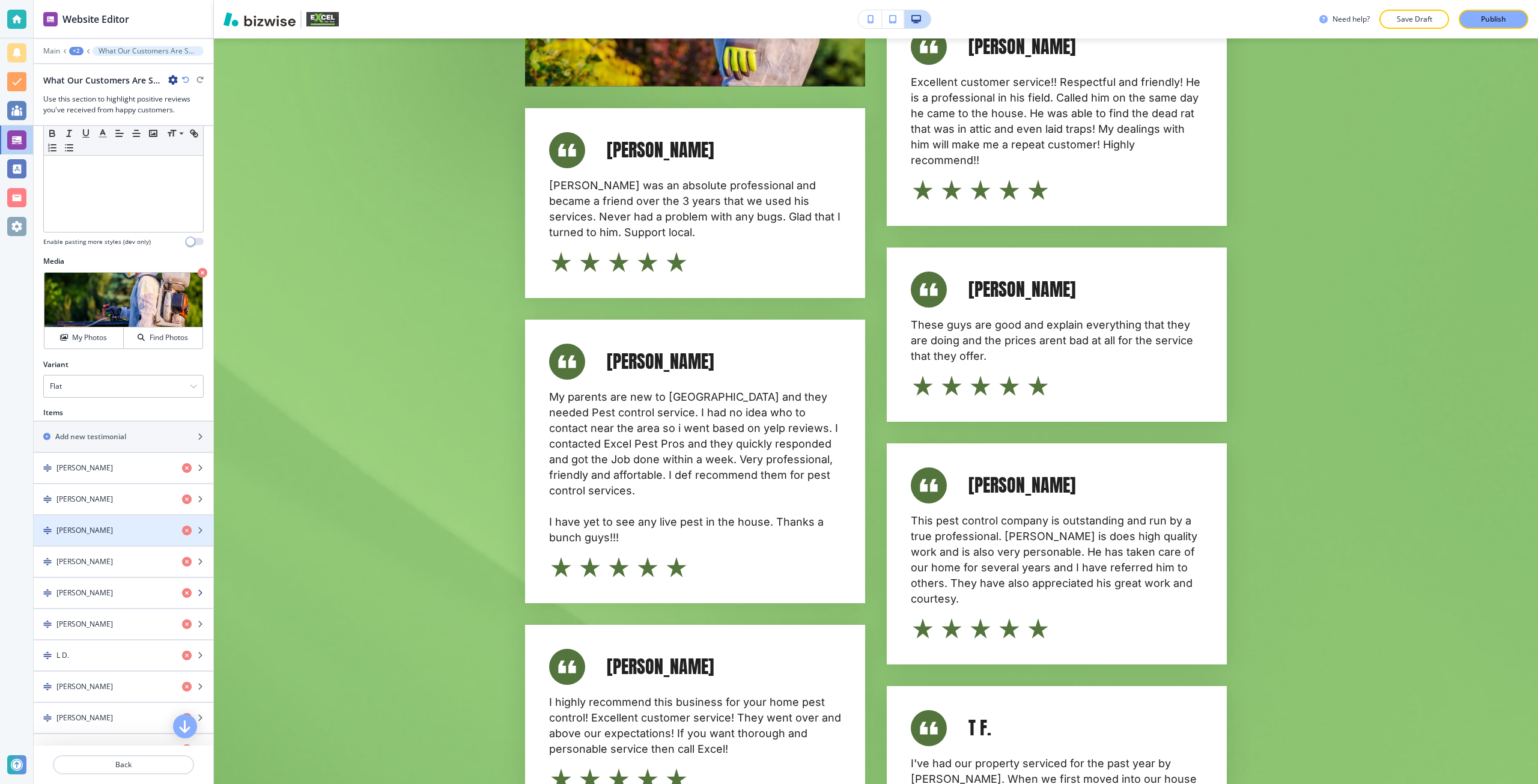
scroll to position [301, 0]
click at [182, 496] on icon "button" at bounding box center [186, 498] width 10 height 10
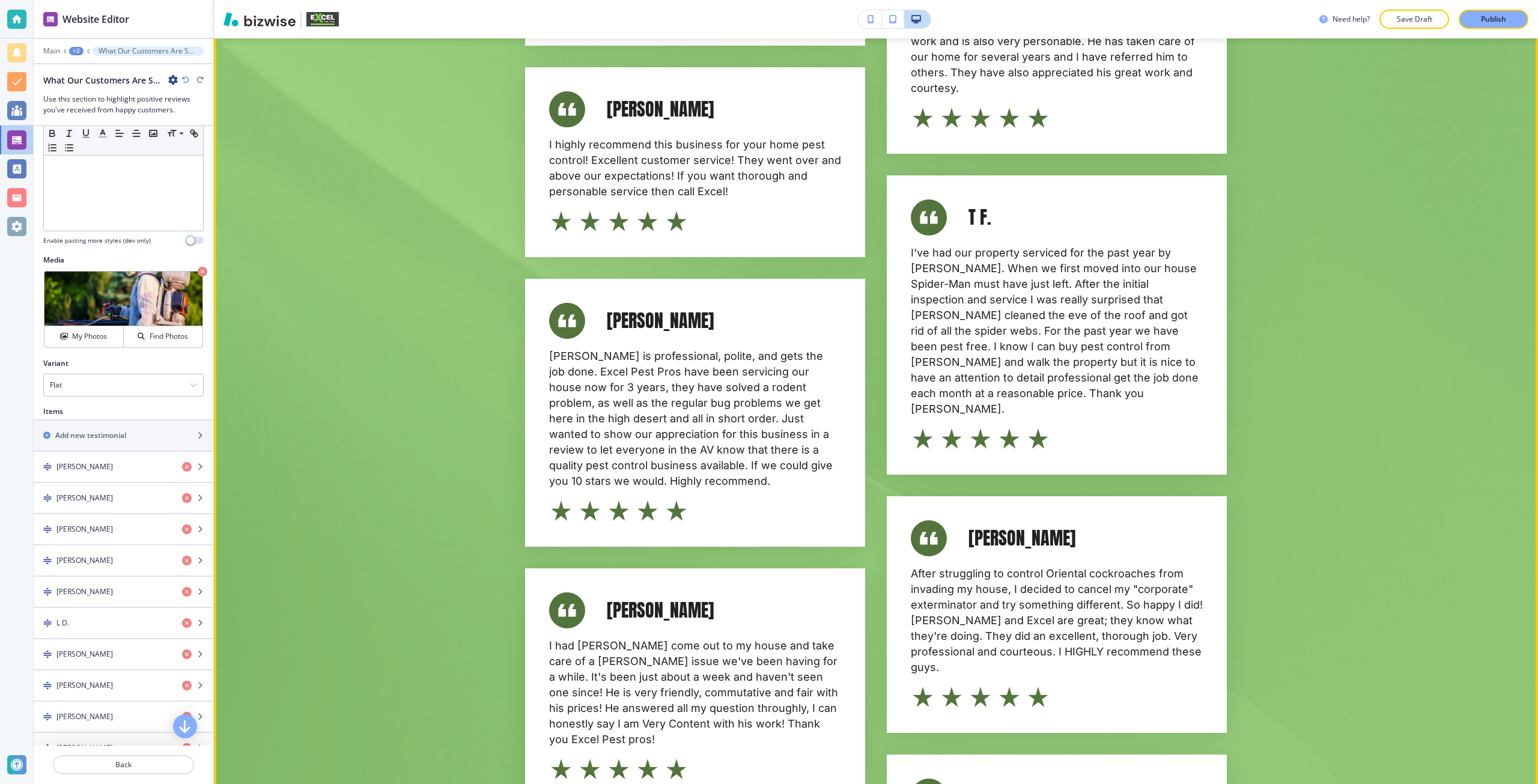
scroll to position [6128, 0]
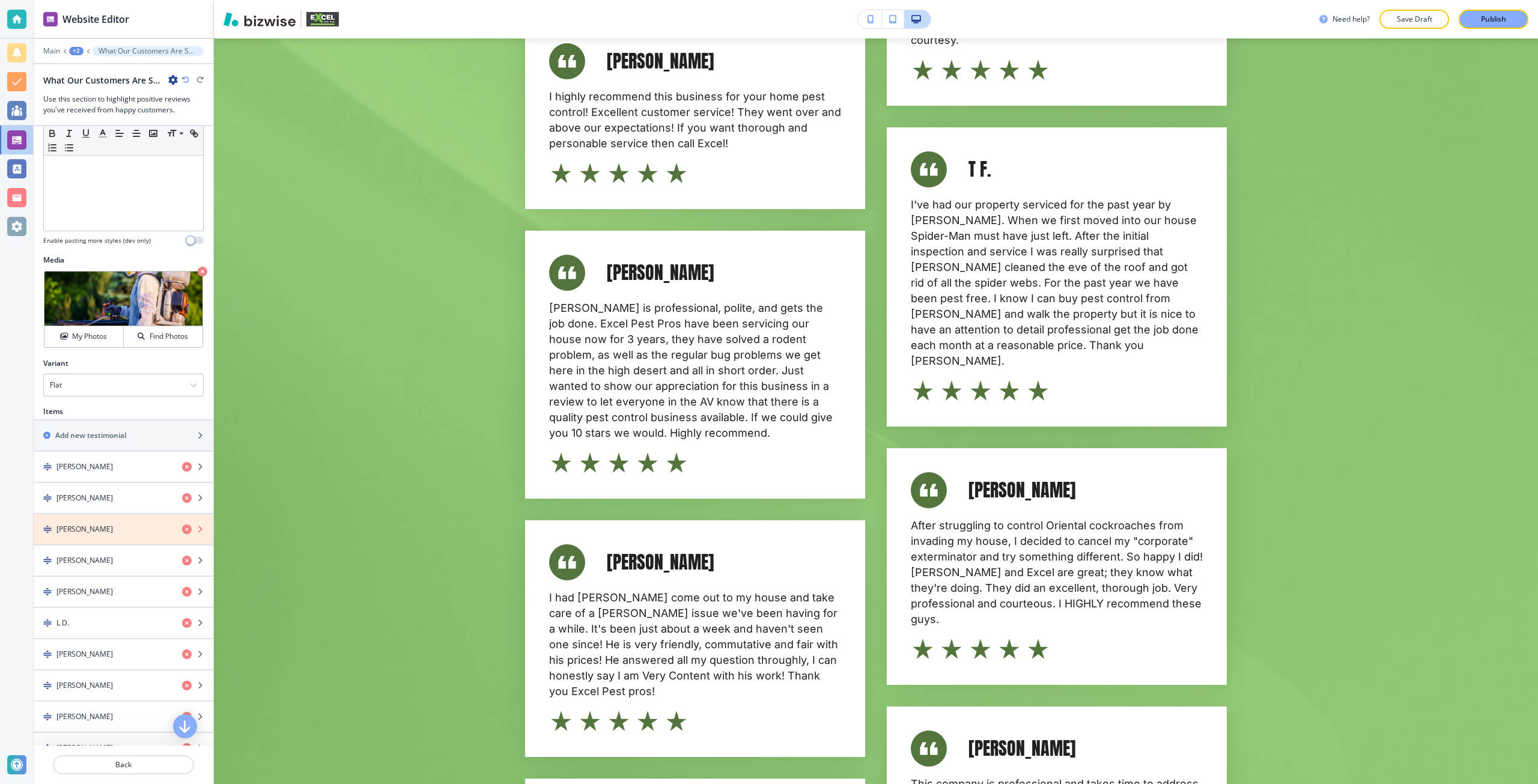
click at [182, 532] on icon "button" at bounding box center [186, 529] width 10 height 10
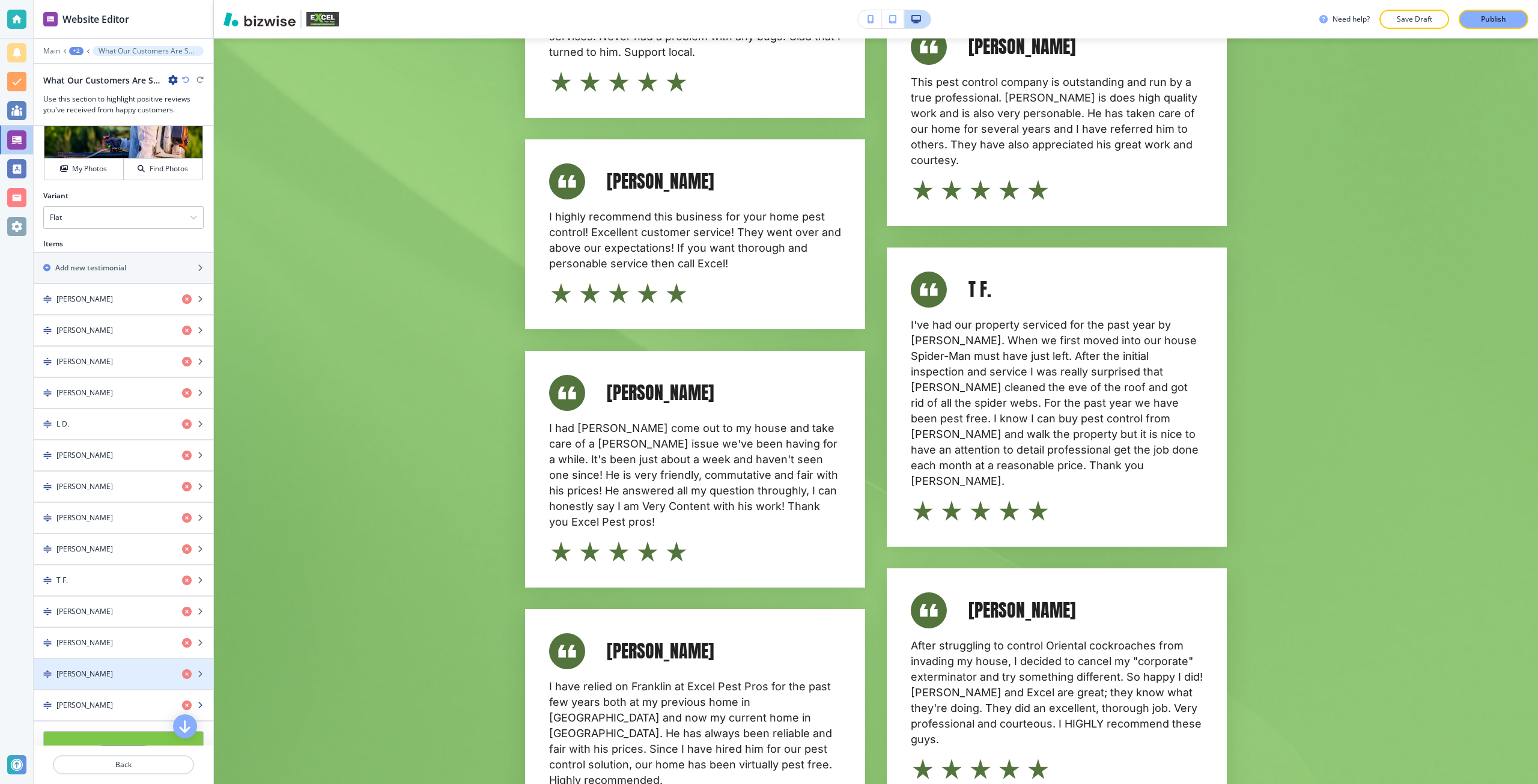
scroll to position [540, 0]
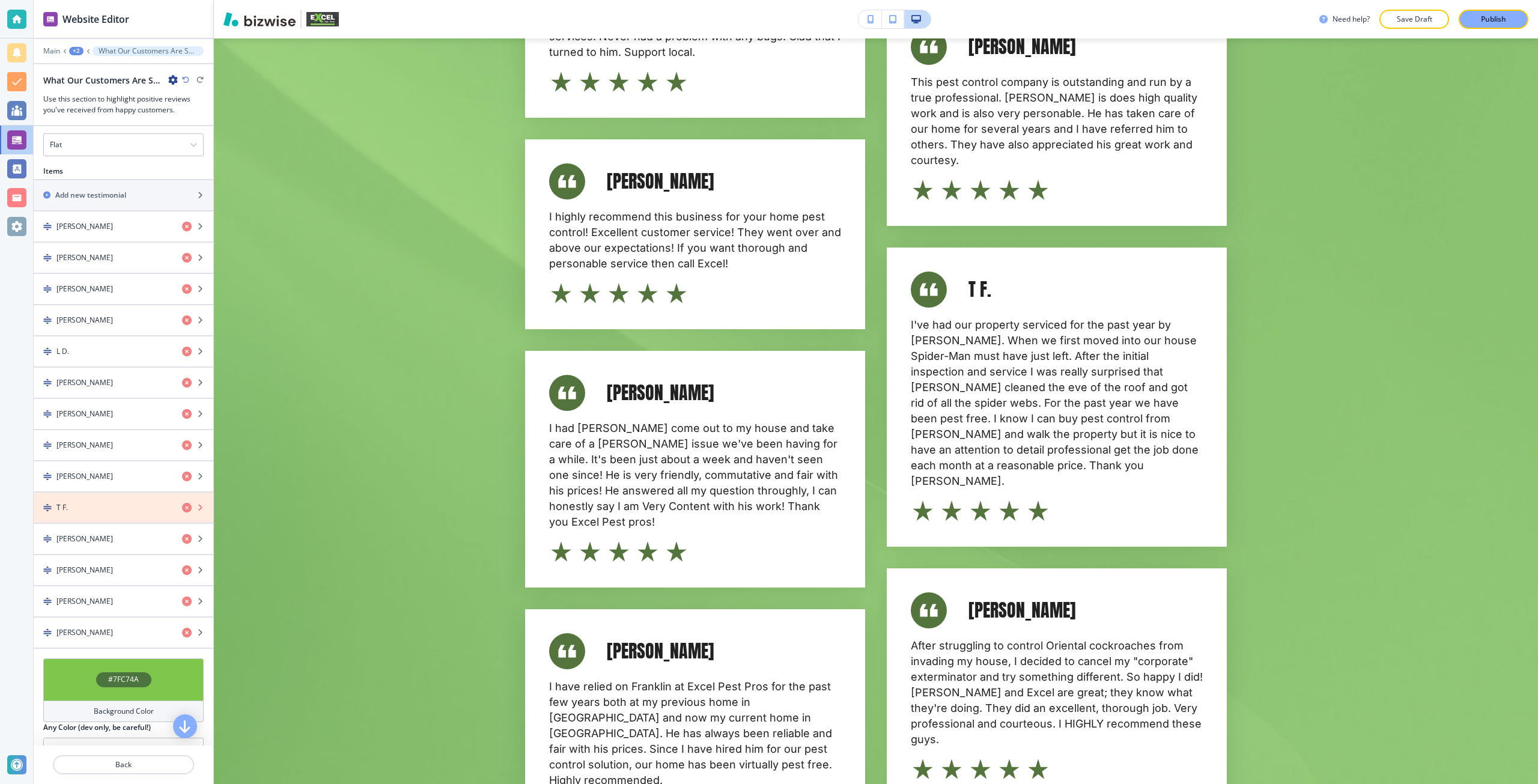
click at [182, 505] on icon "button" at bounding box center [186, 507] width 10 height 10
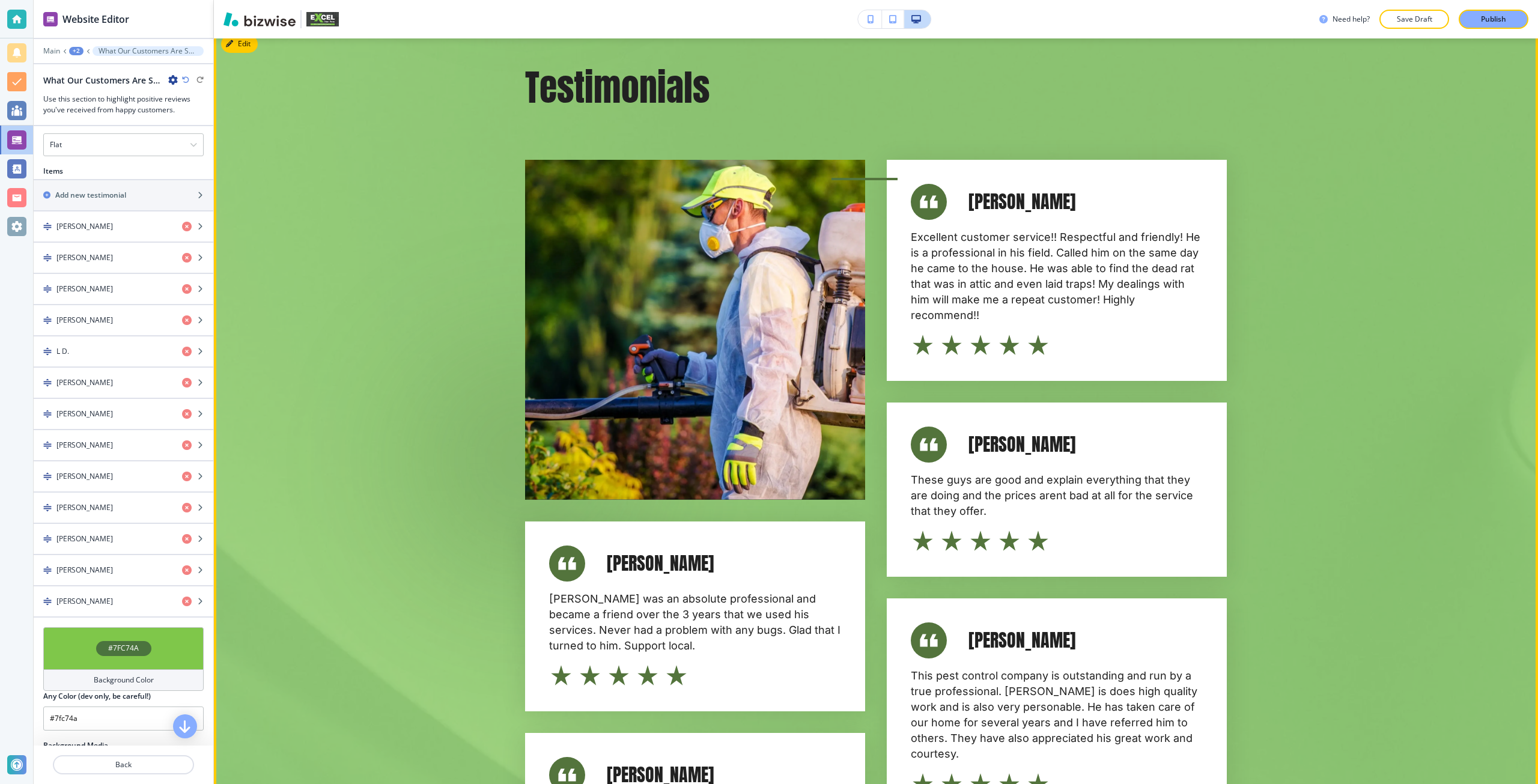
scroll to position [5408, 0]
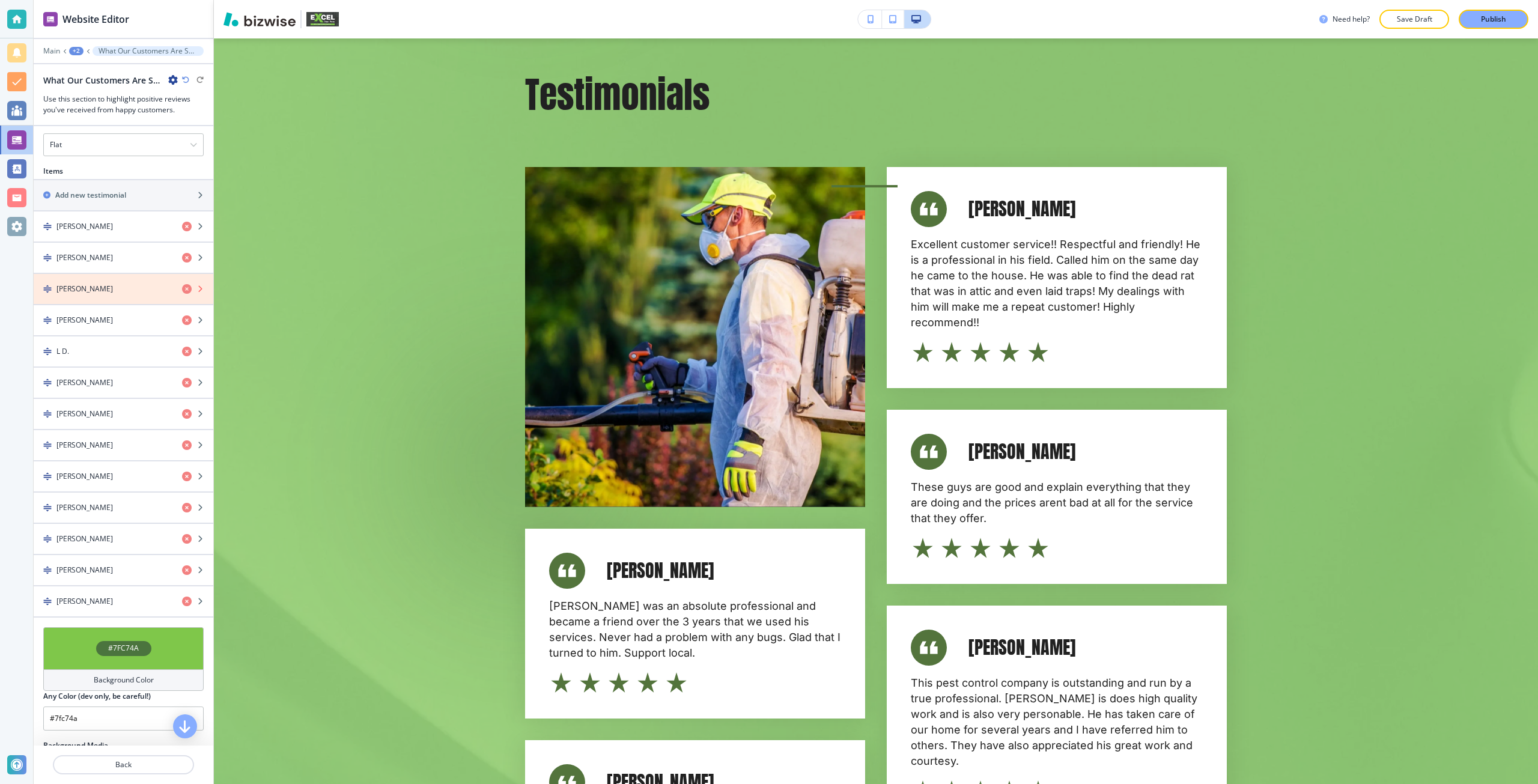
click at [182, 289] on icon "button" at bounding box center [186, 289] width 10 height 10
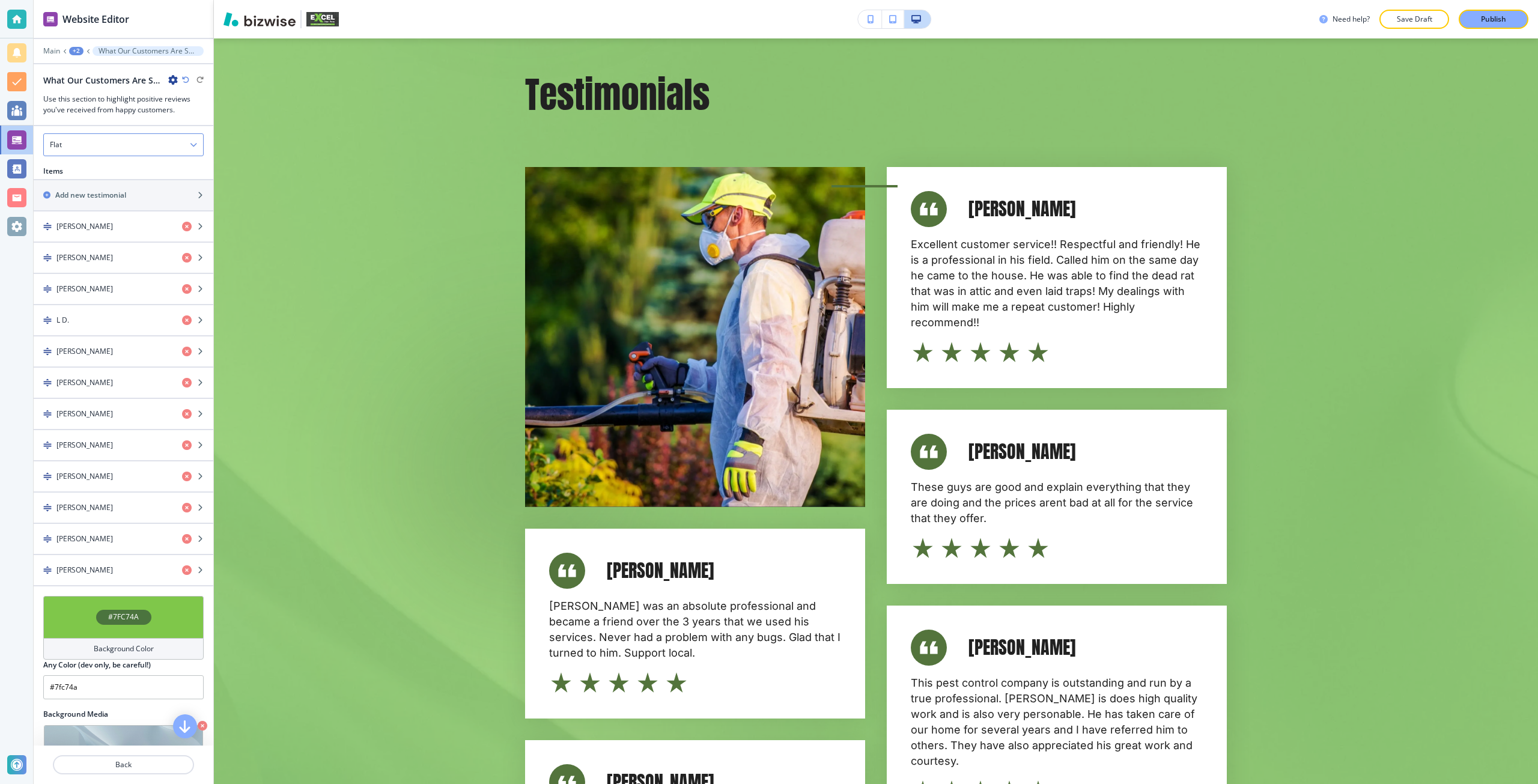
click at [145, 150] on div "Flat" at bounding box center [123, 144] width 159 height 22
click at [112, 183] on h4 "Slider" at bounding box center [123, 186] width 147 height 11
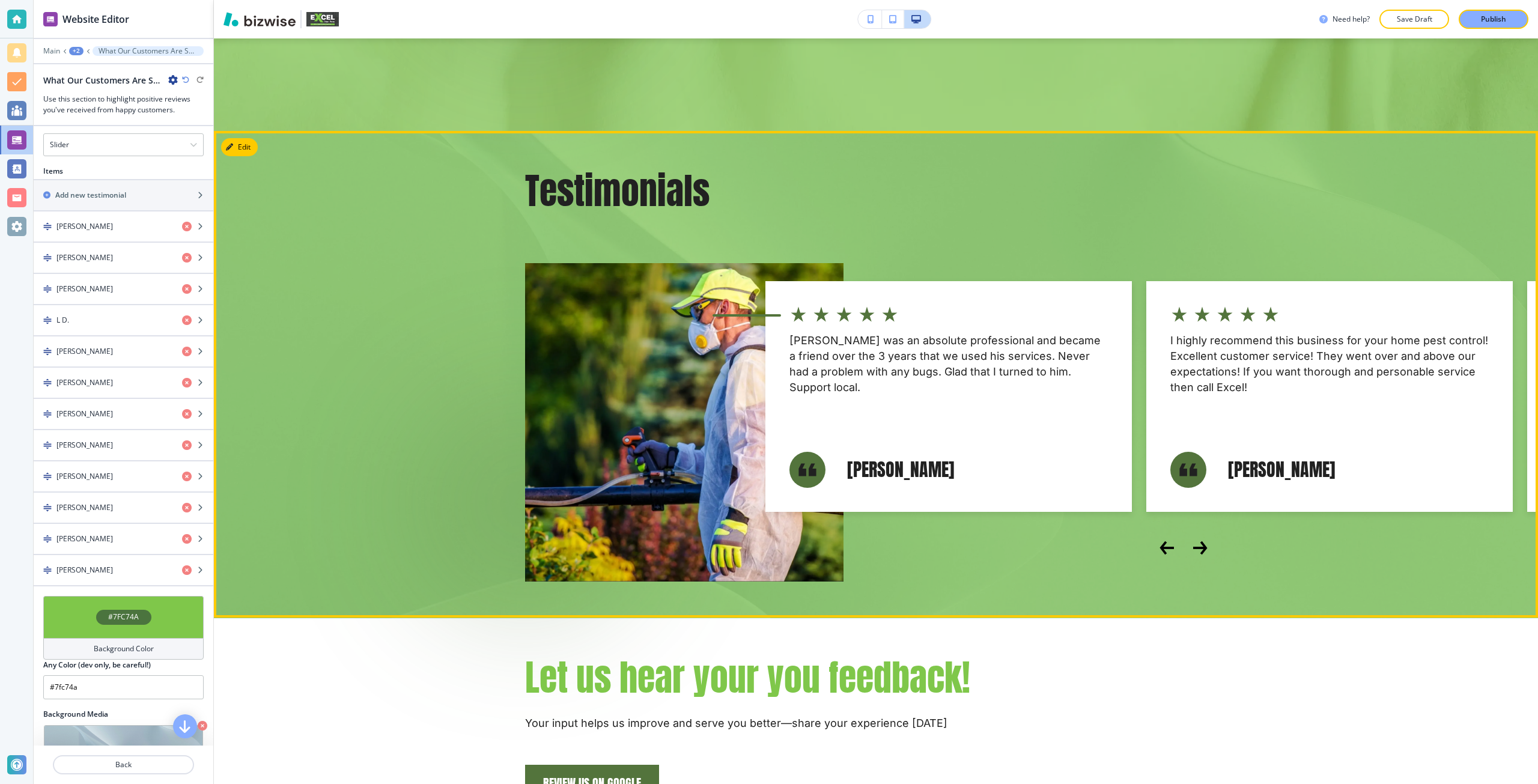
scroll to position [5288, 0]
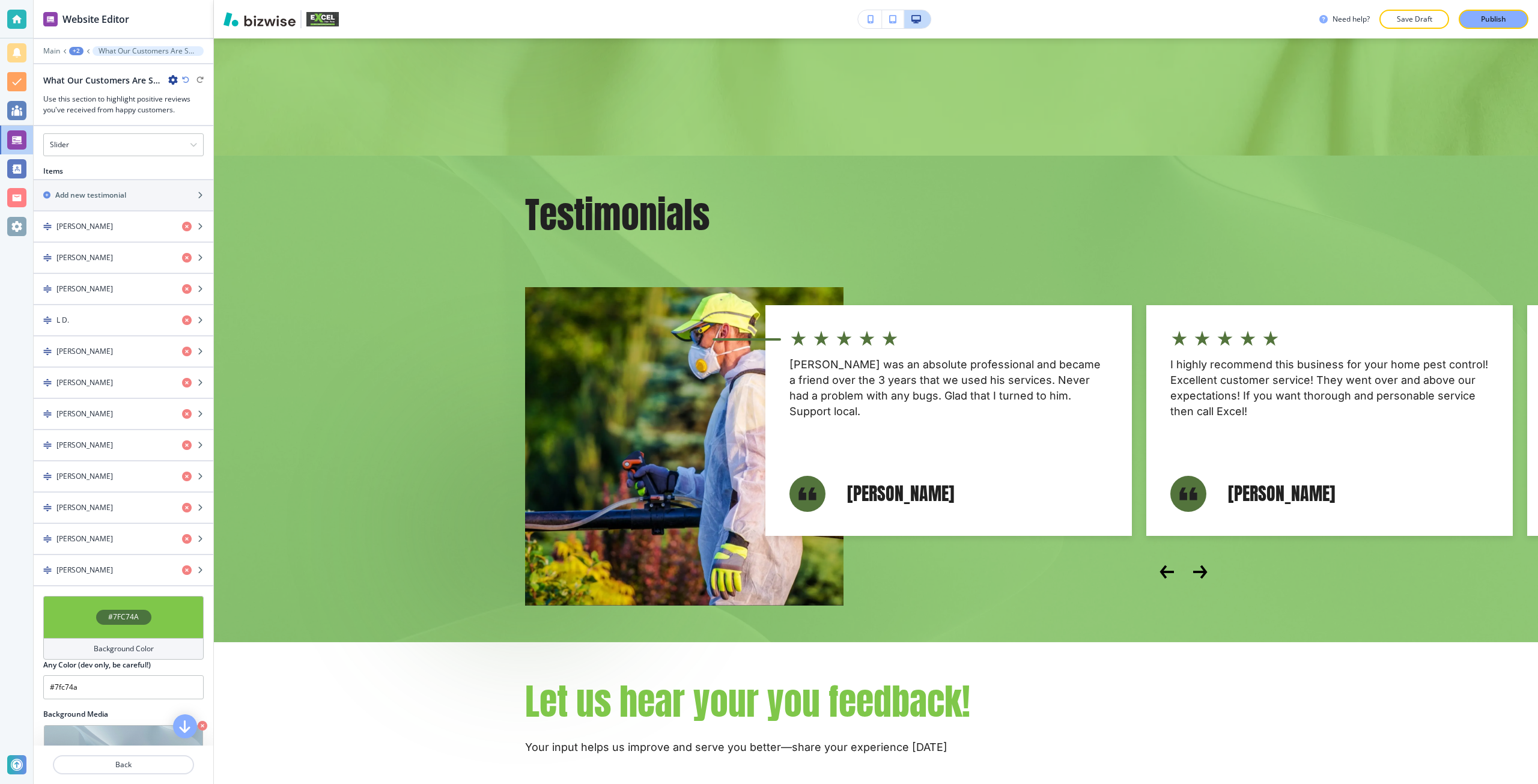
click at [152, 626] on div "#7FC74A" at bounding box center [123, 617] width 160 height 42
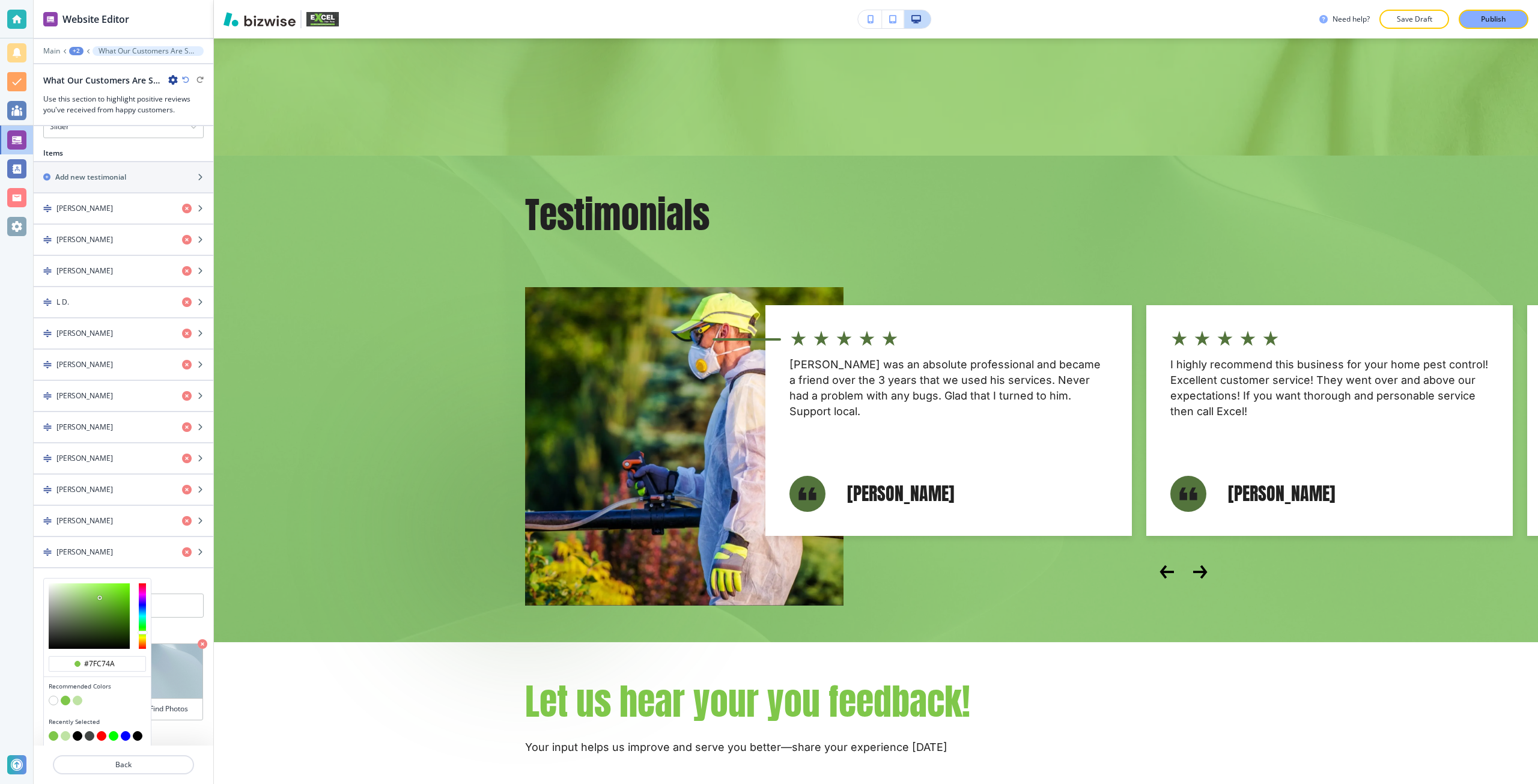
scroll to position [562, 0]
click at [77, 734] on button "button" at bounding box center [77, 732] width 10 height 10
type input "#000000"
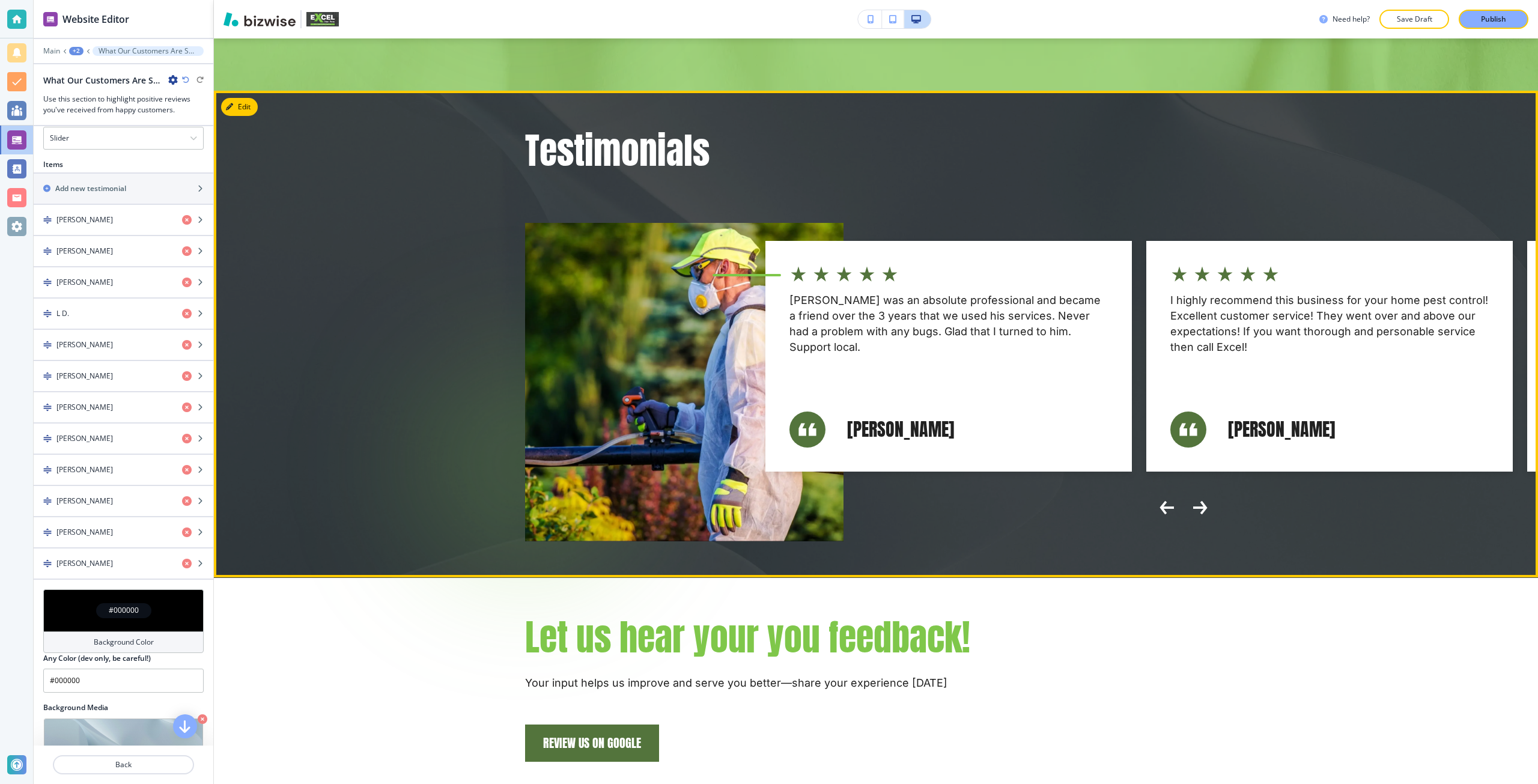
scroll to position [5468, 0]
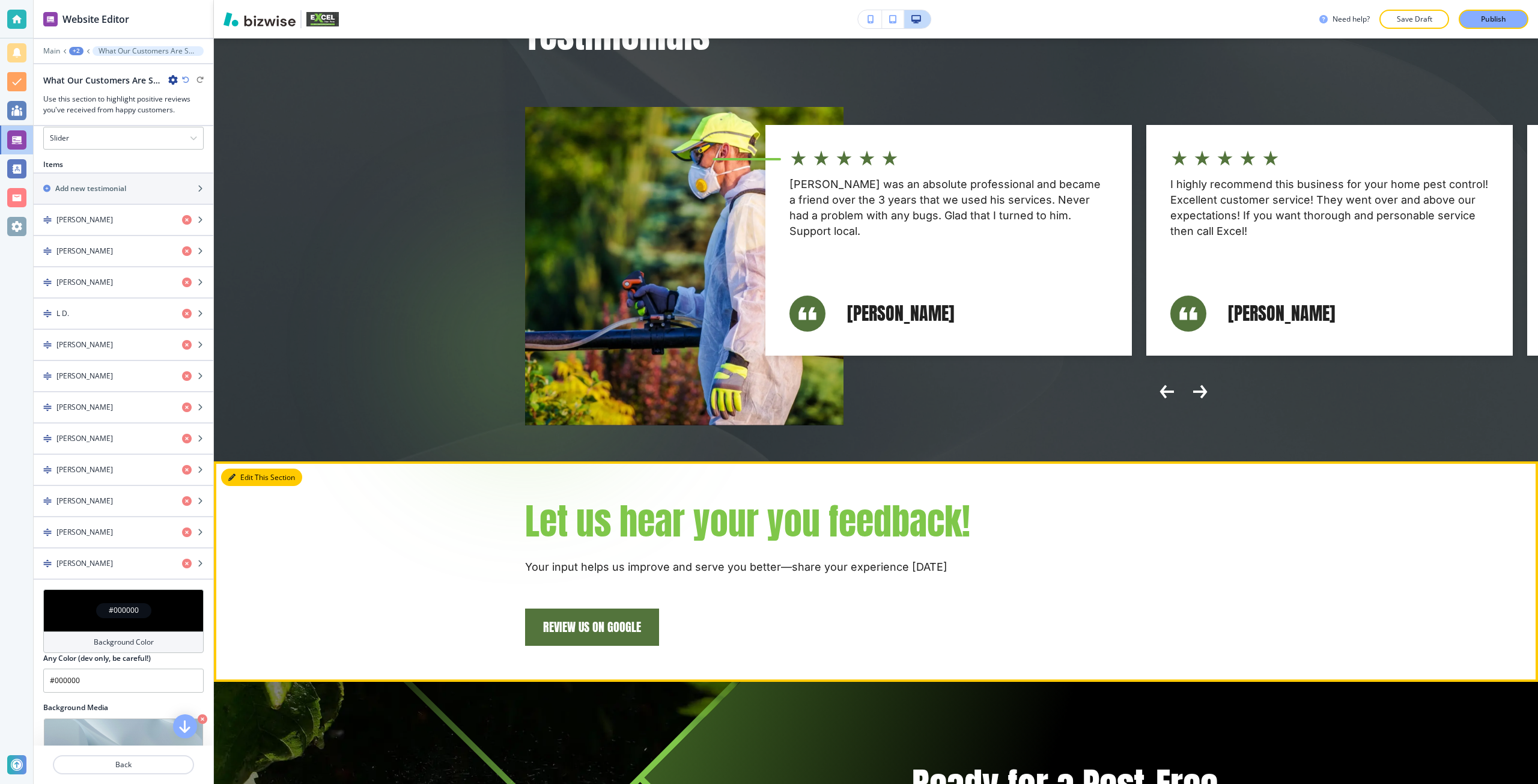
click at [247, 468] on button "Edit This Section" at bounding box center [262, 477] width 81 height 18
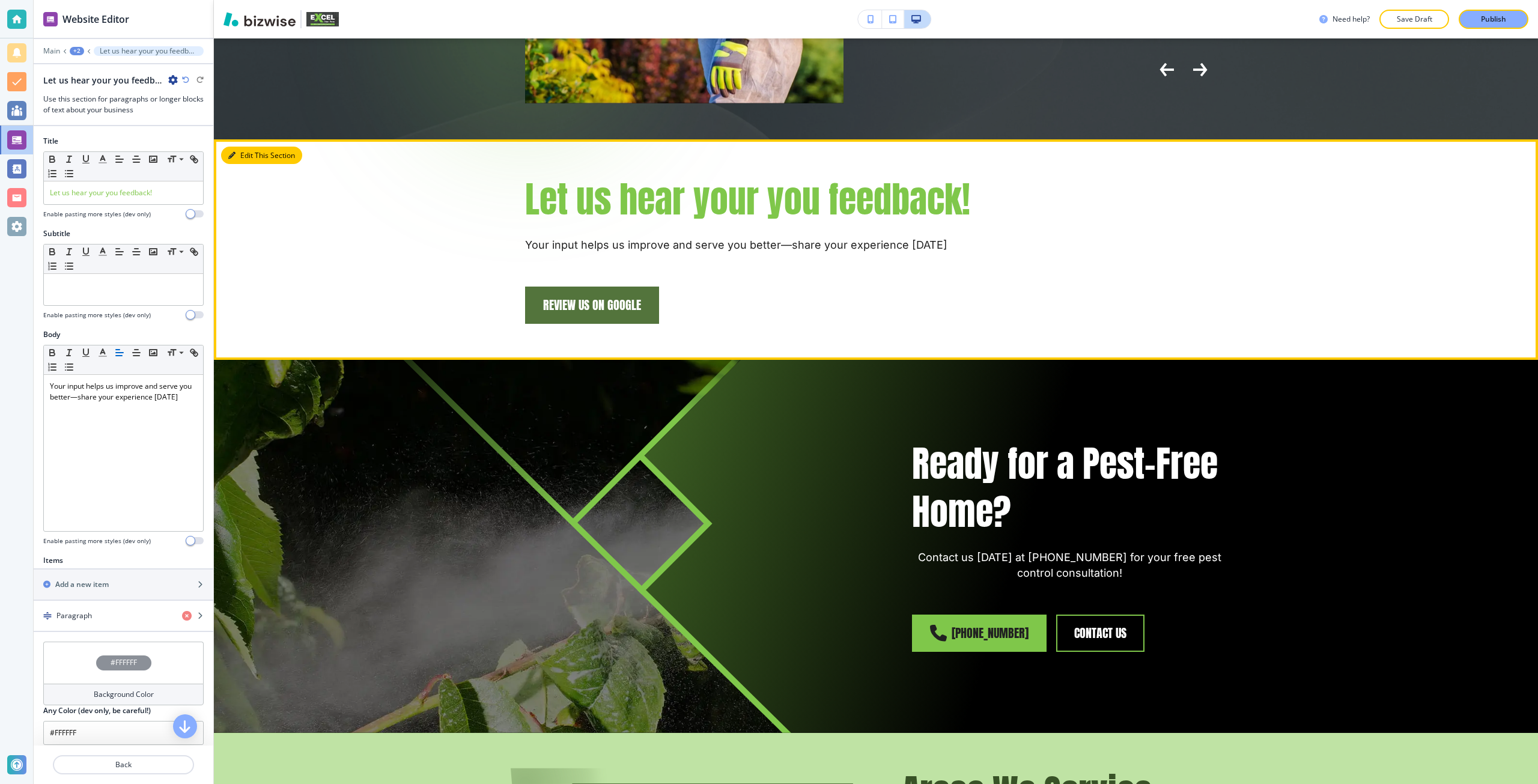
scroll to position [5835, 0]
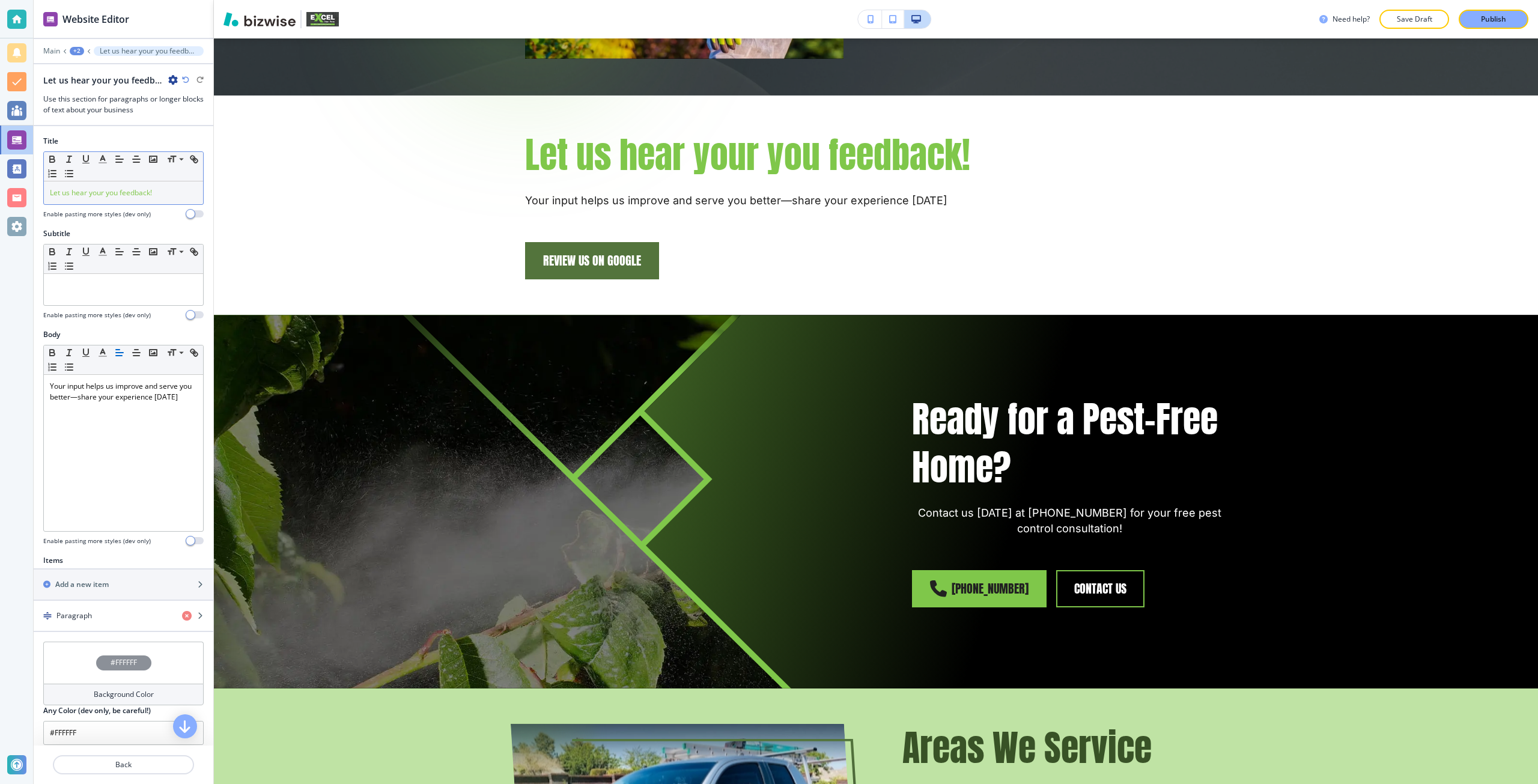
click at [124, 203] on div "Let us hear your you feedback!" at bounding box center [123, 192] width 159 height 23
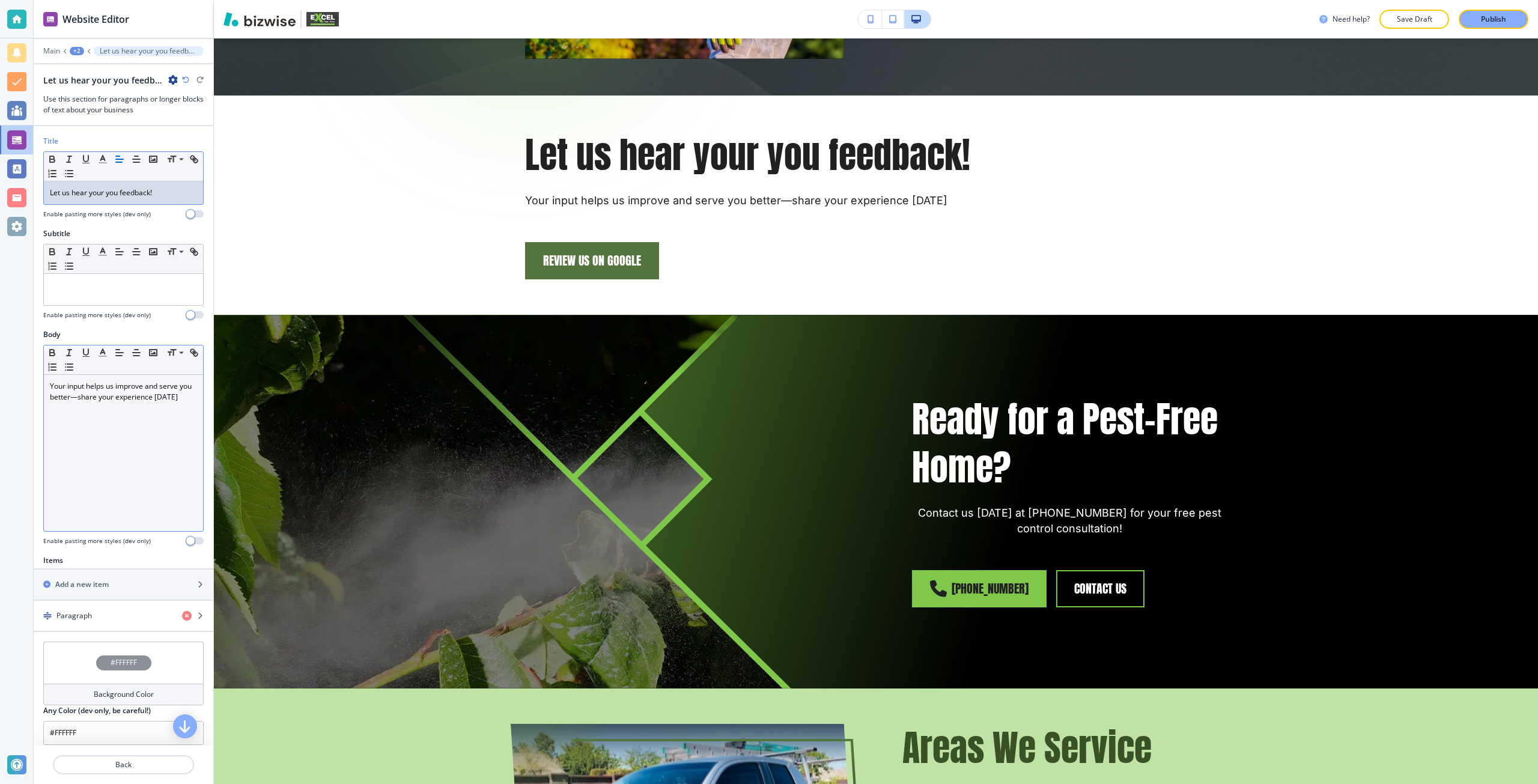
click at [106, 390] on p "Your input helps us improve and serve you better—share your experience [DATE]" at bounding box center [123, 392] width 147 height 22
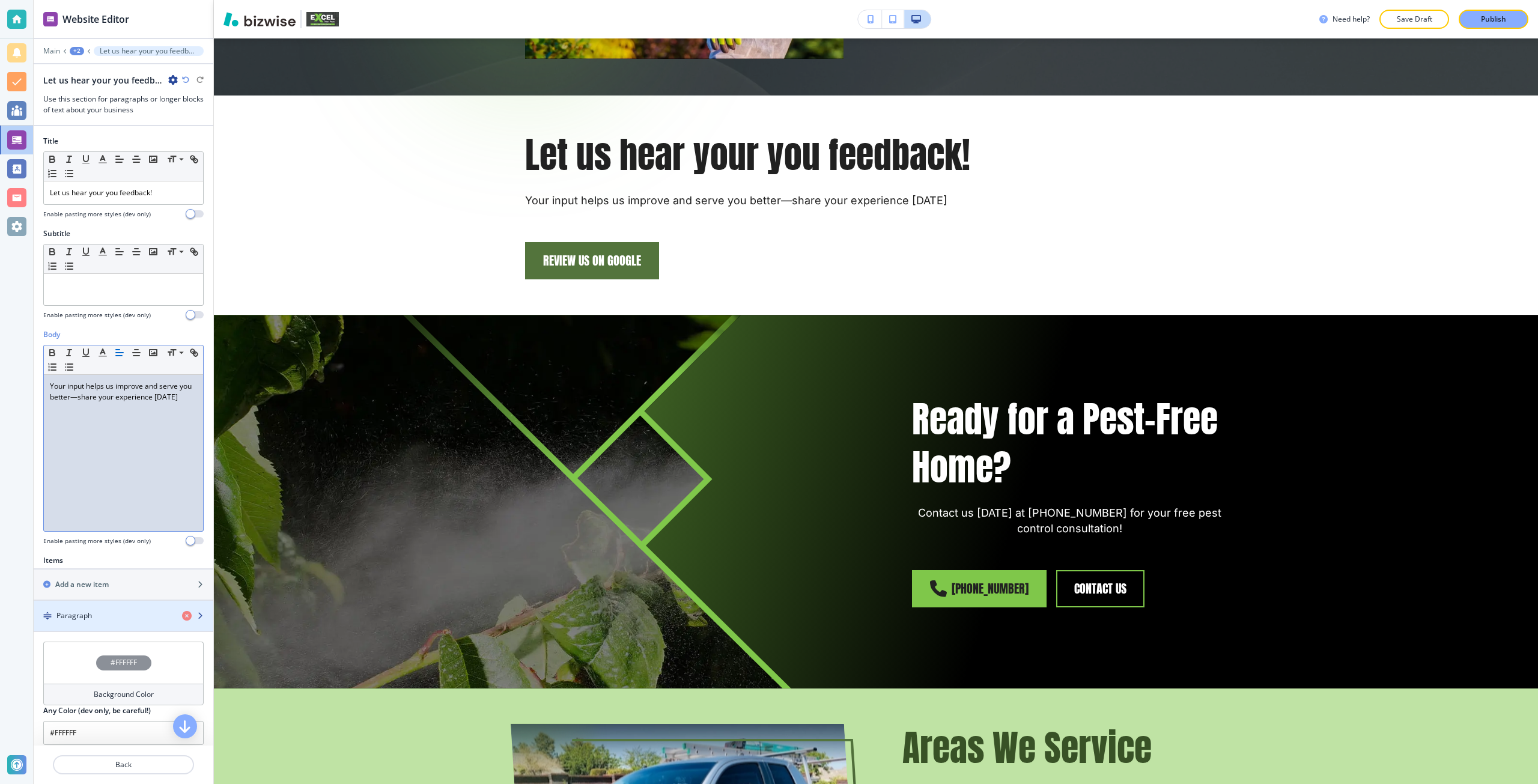
click at [103, 609] on div "button" at bounding box center [123, 605] width 180 height 10
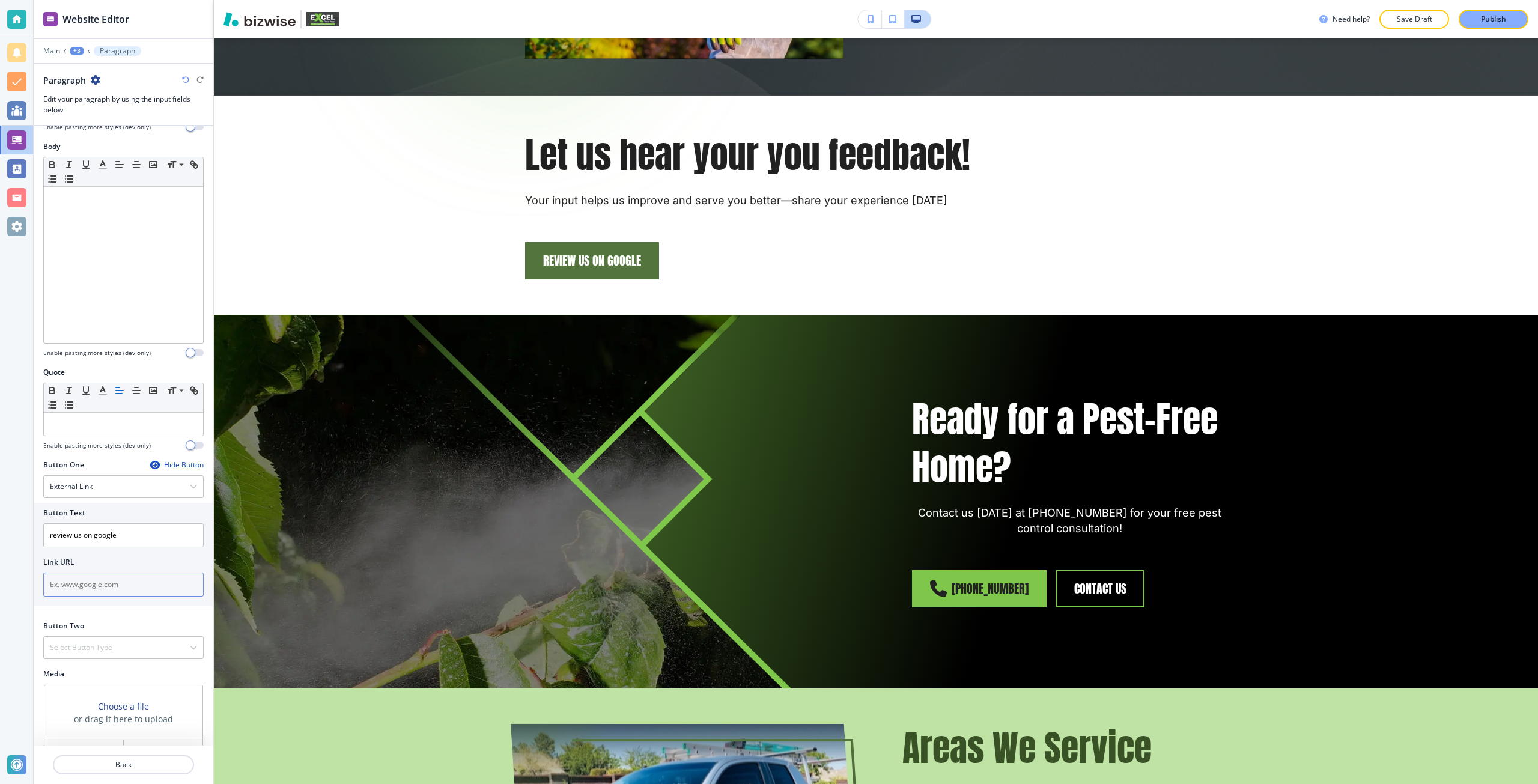
scroll to position [214, 0]
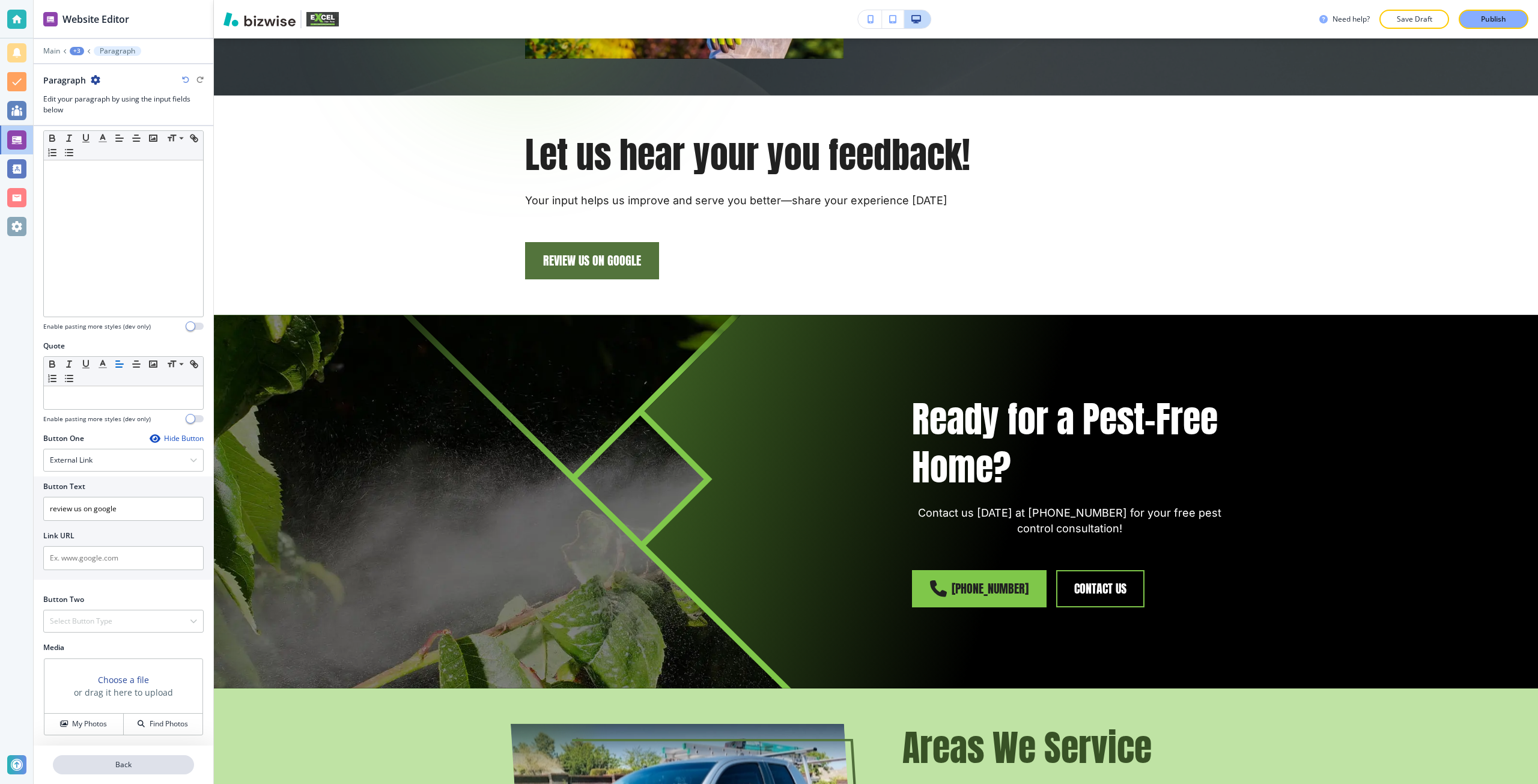
click at [117, 770] on button "Back" at bounding box center [123, 764] width 141 height 20
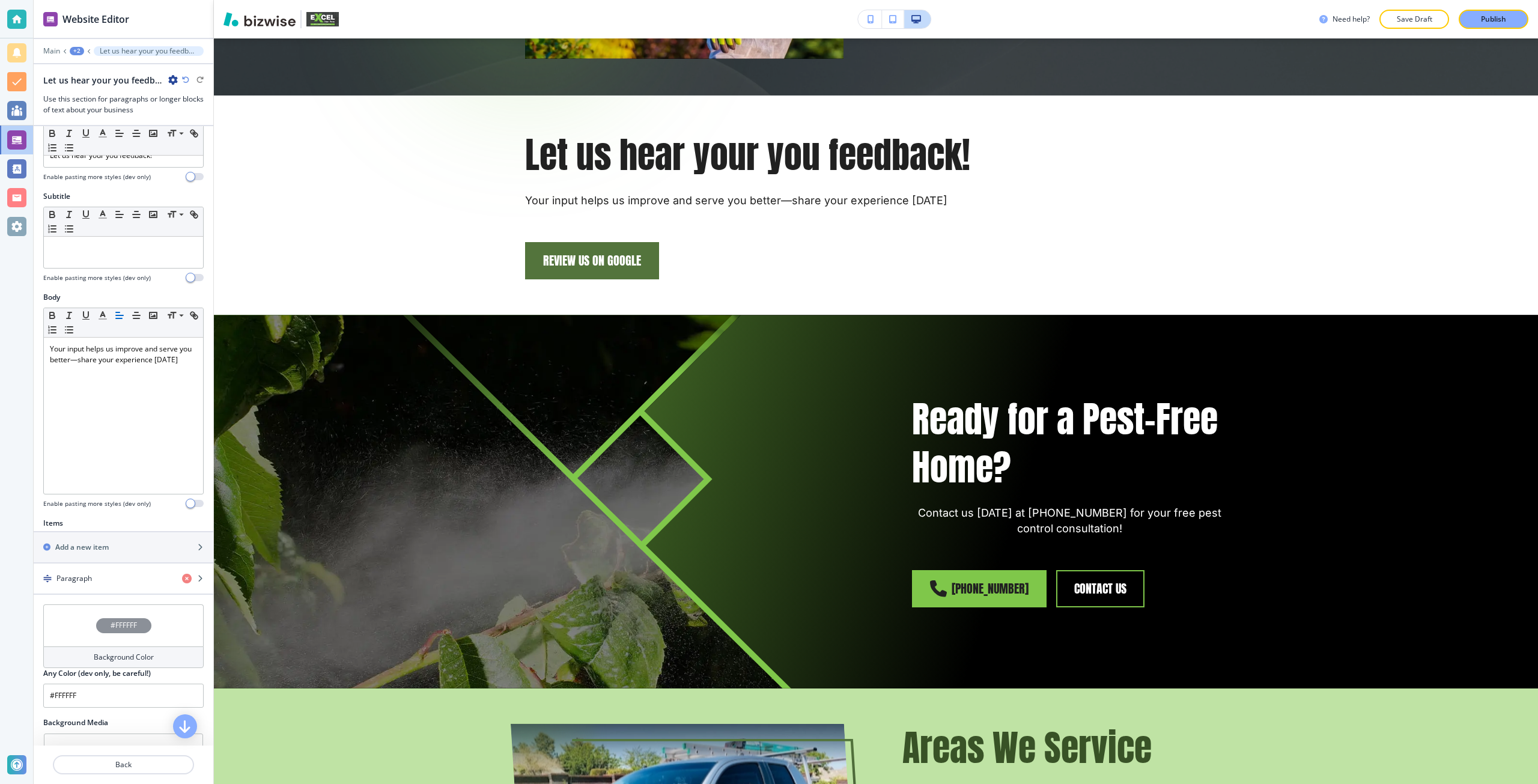
scroll to position [189, 0]
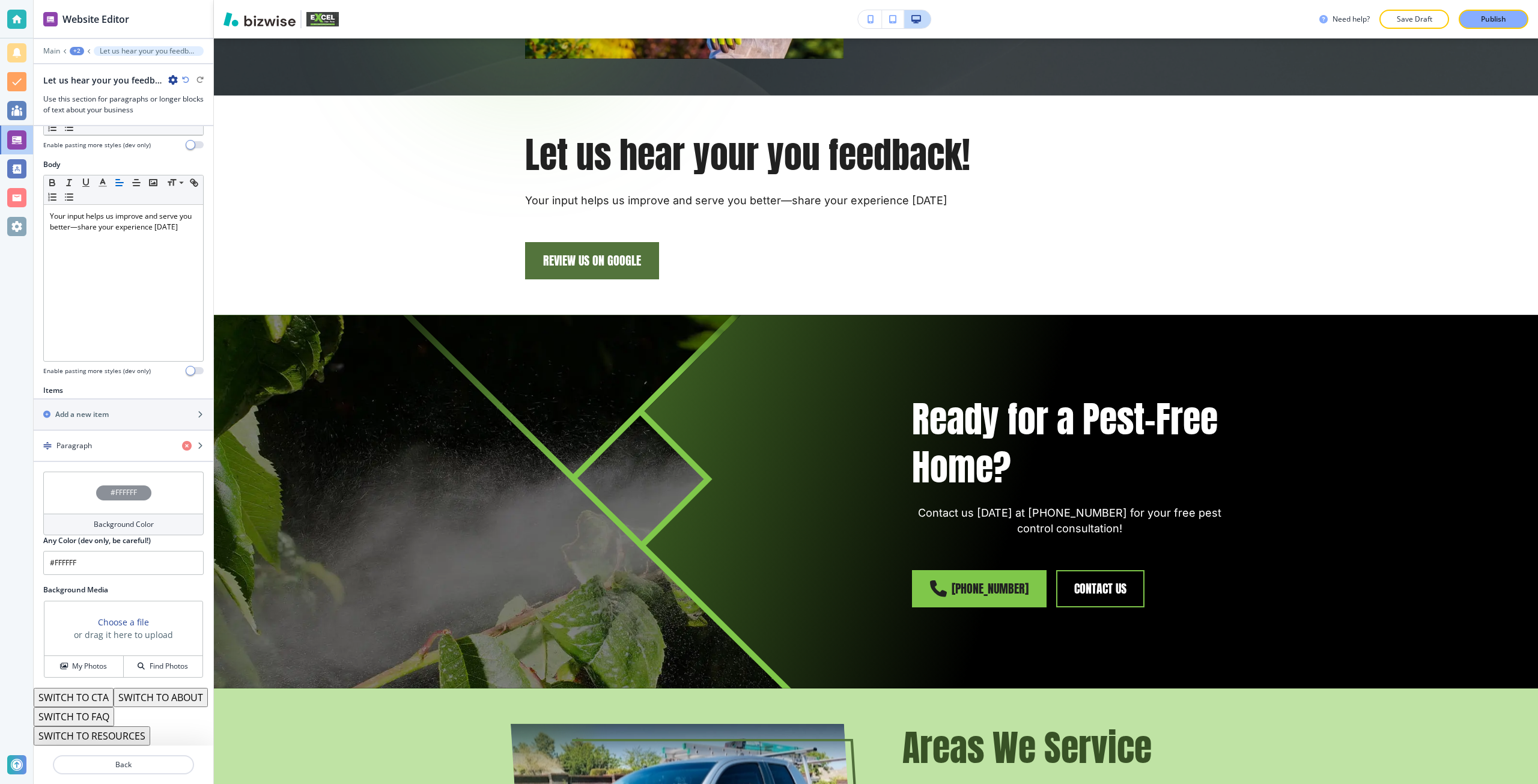
click at [129, 616] on h3 "Choose a file" at bounding box center [123, 622] width 51 height 13
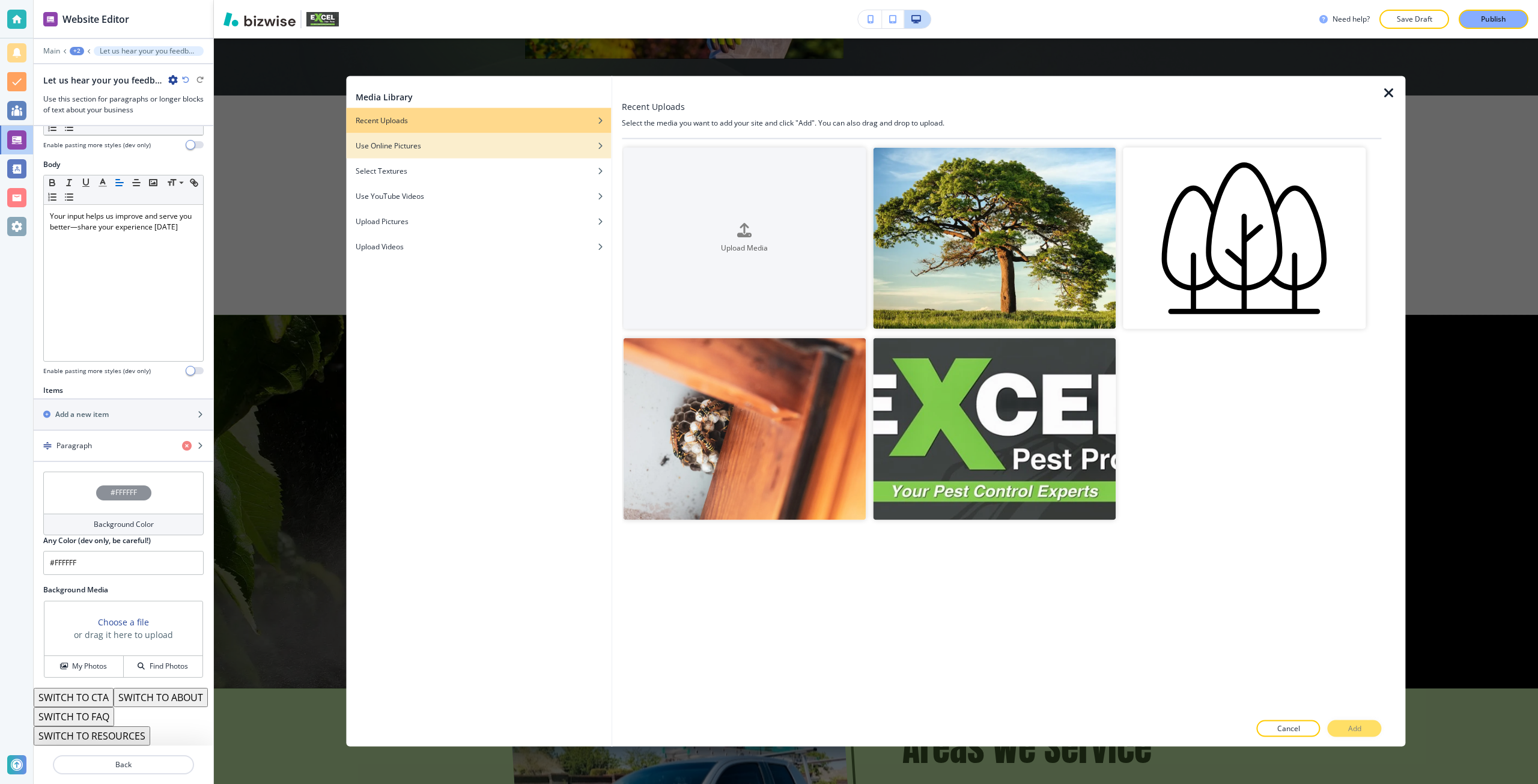
click at [444, 145] on div "Use Online Pictures" at bounding box center [478, 145] width 265 height 11
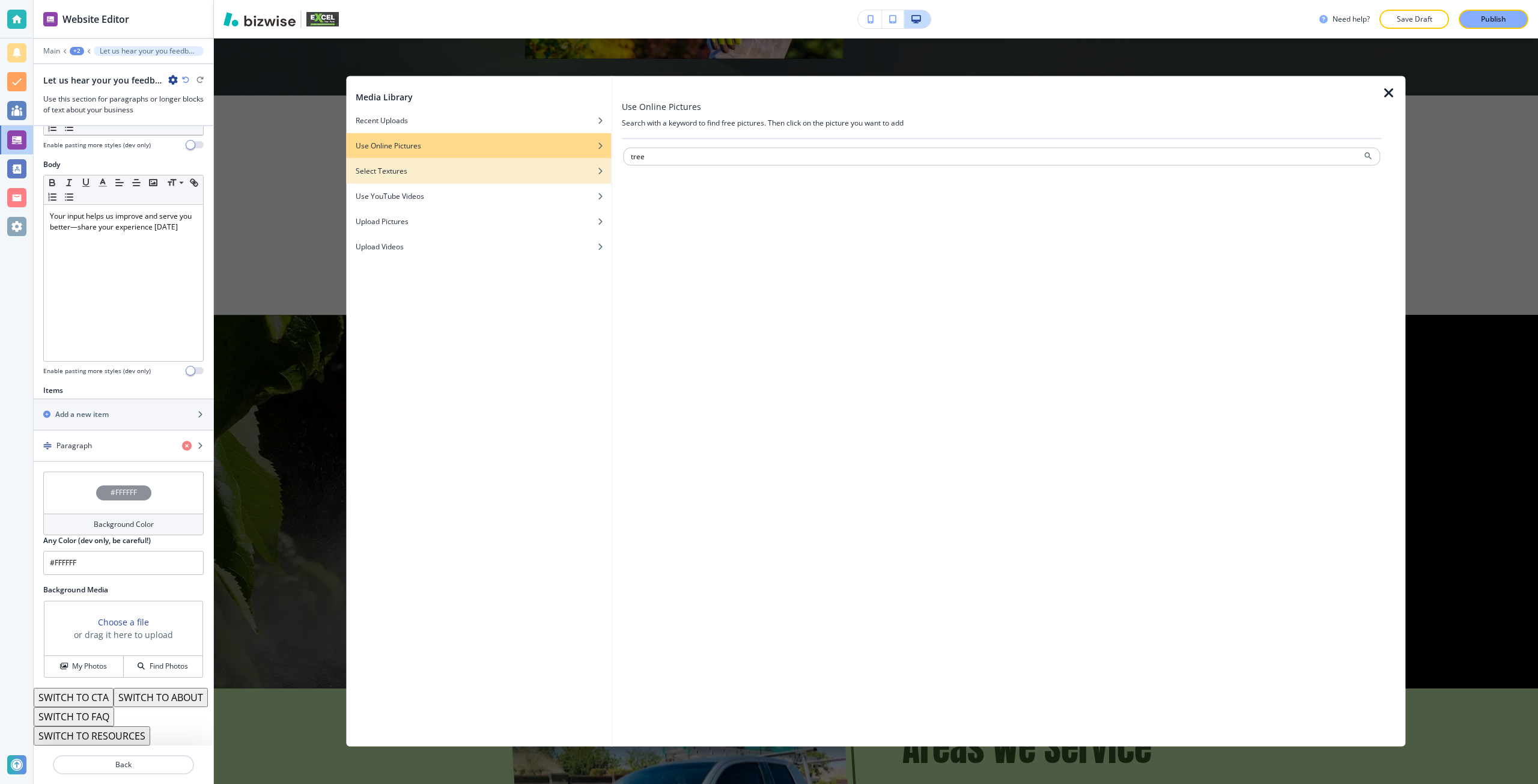
type input "tree"
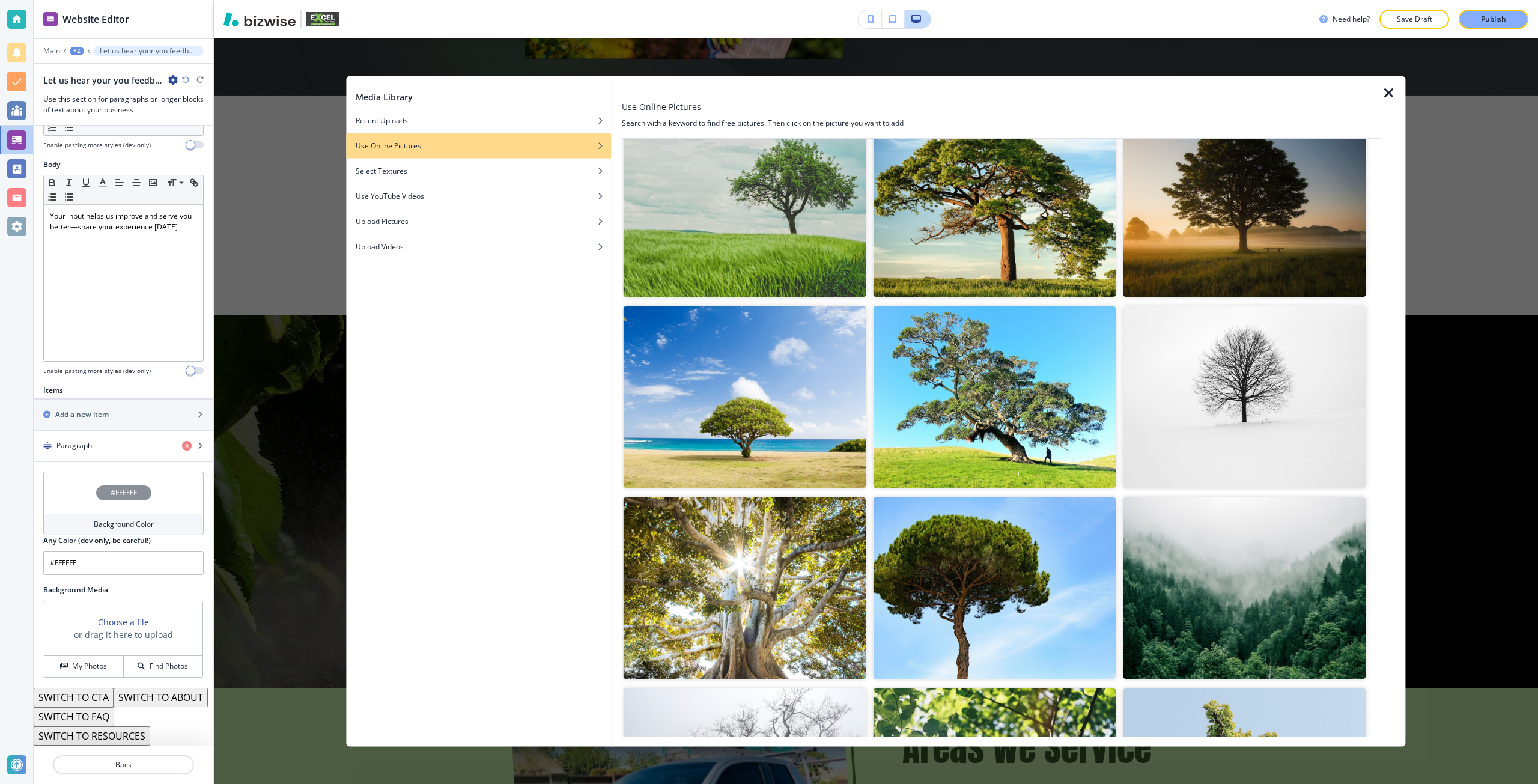
scroll to position [360, 0]
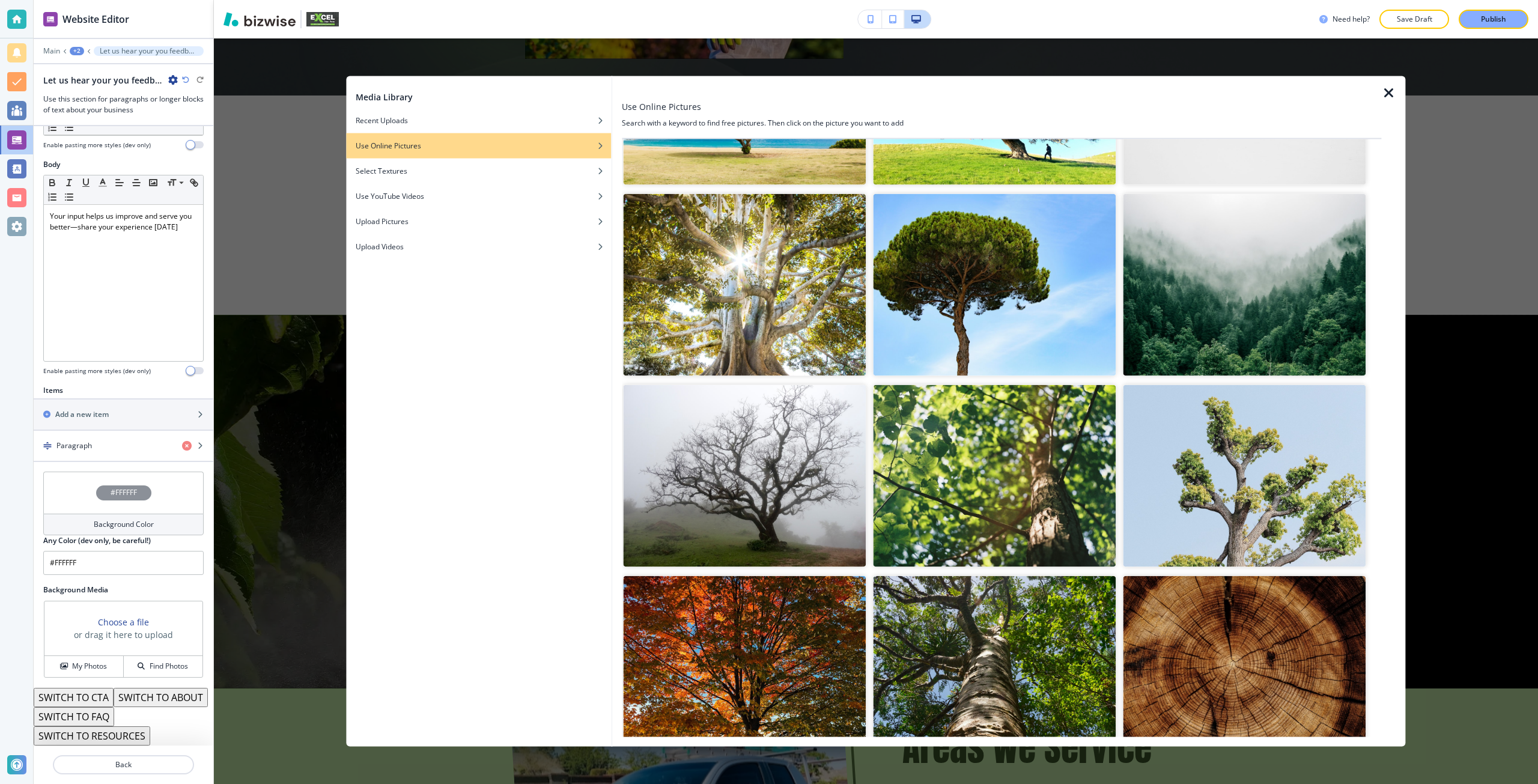
click at [1200, 338] on img "button" at bounding box center [1243, 285] width 243 height 182
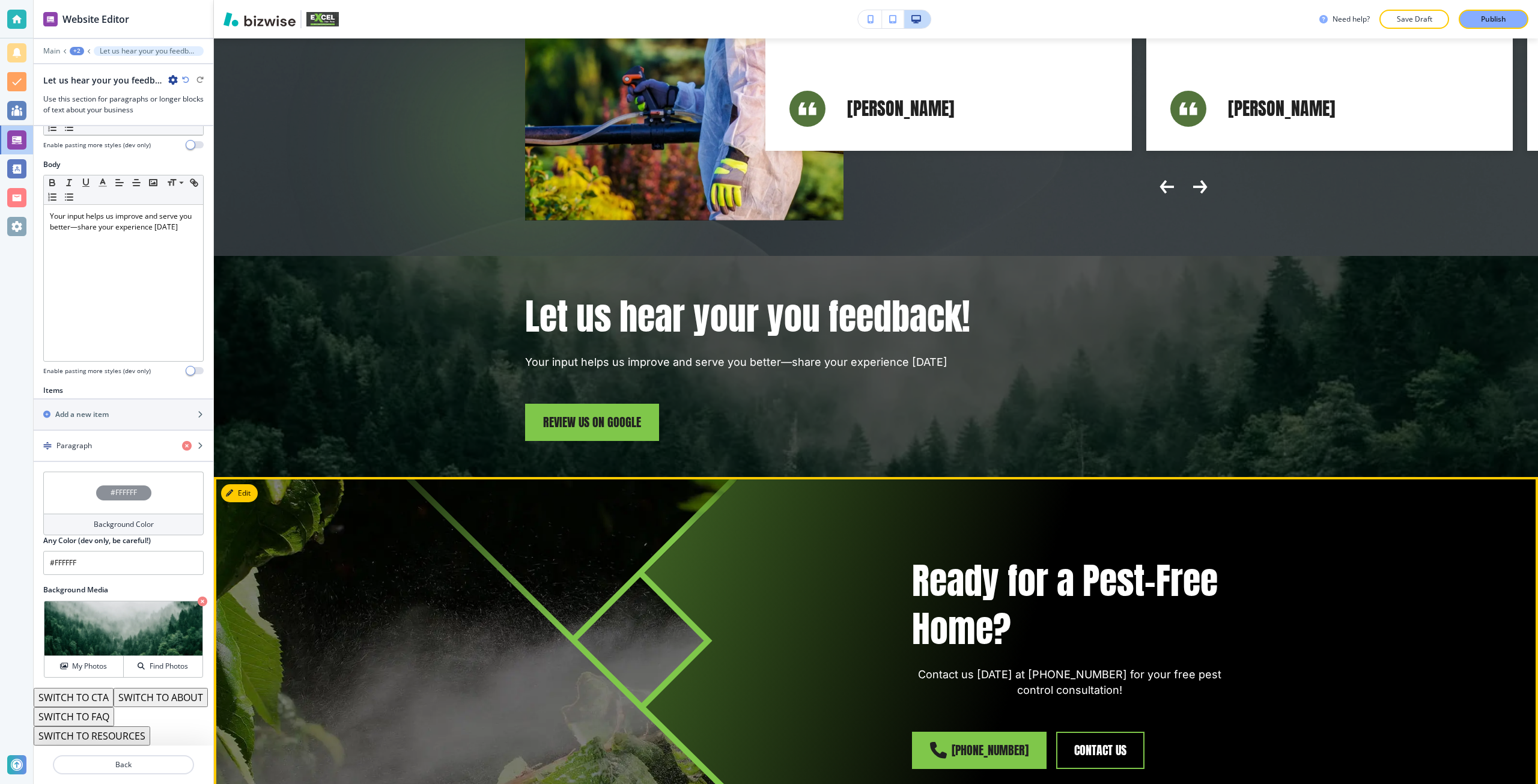
scroll to position [5654, 0]
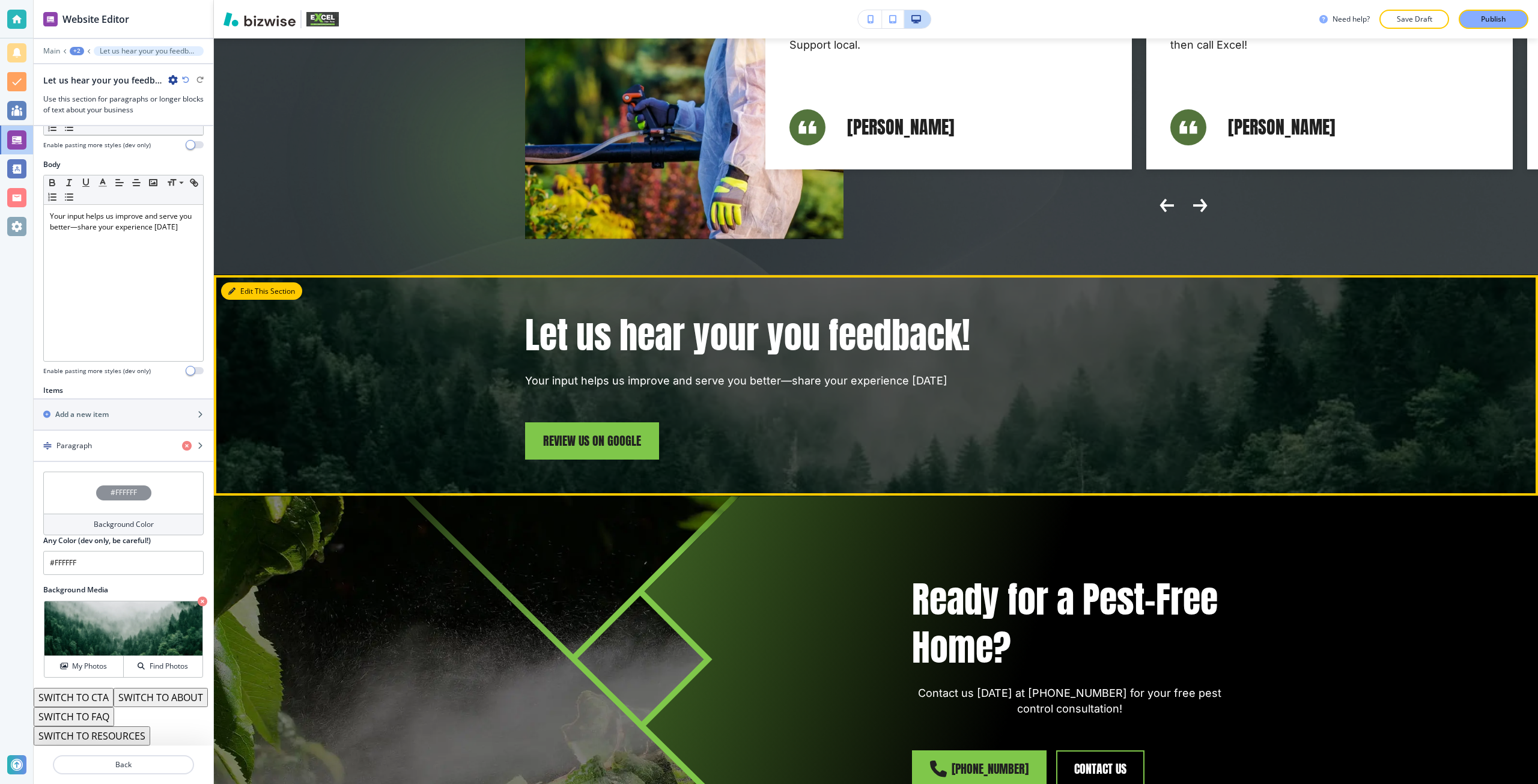
click at [244, 283] on button "Edit This Section" at bounding box center [262, 292] width 81 height 18
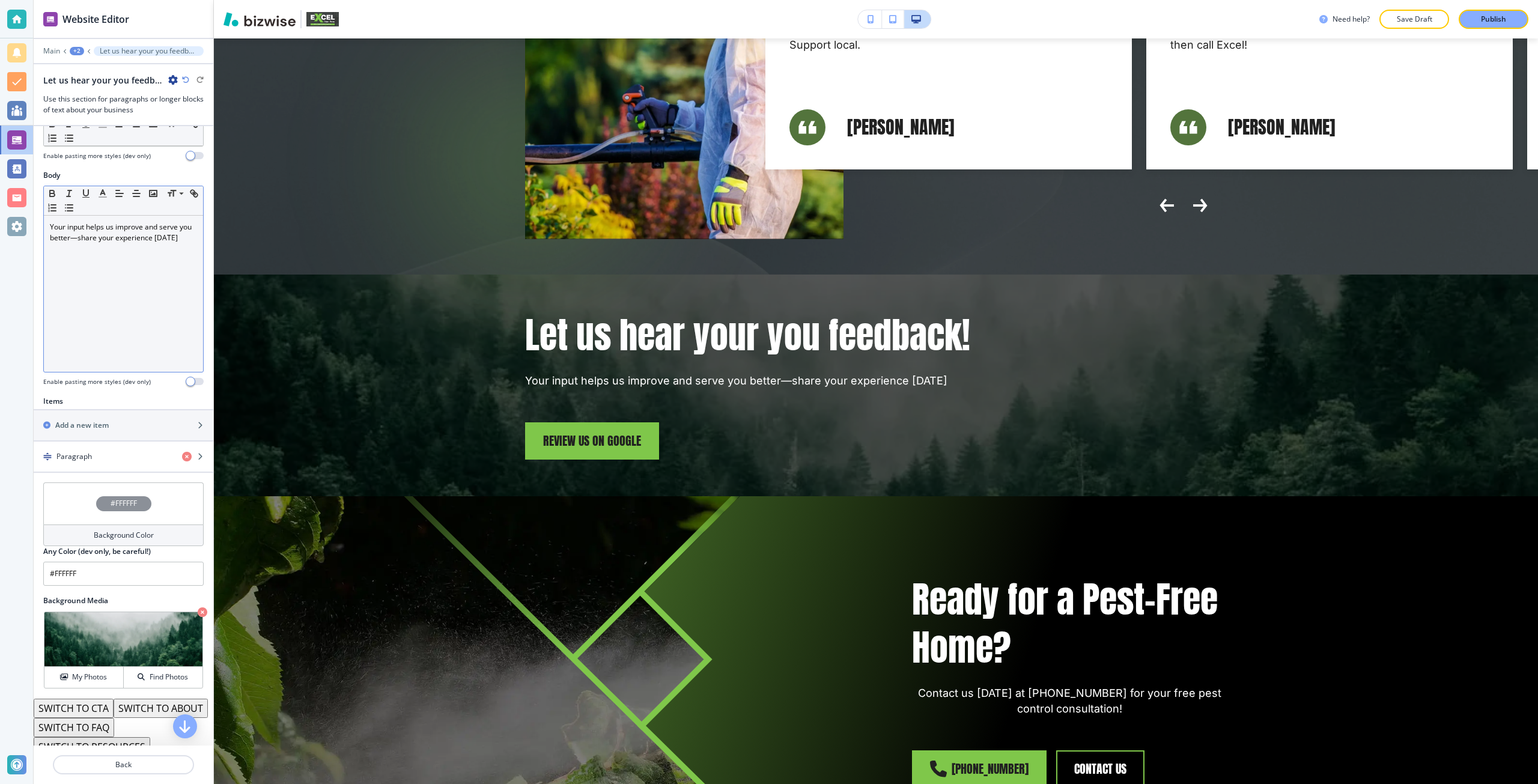
scroll to position [9, 0]
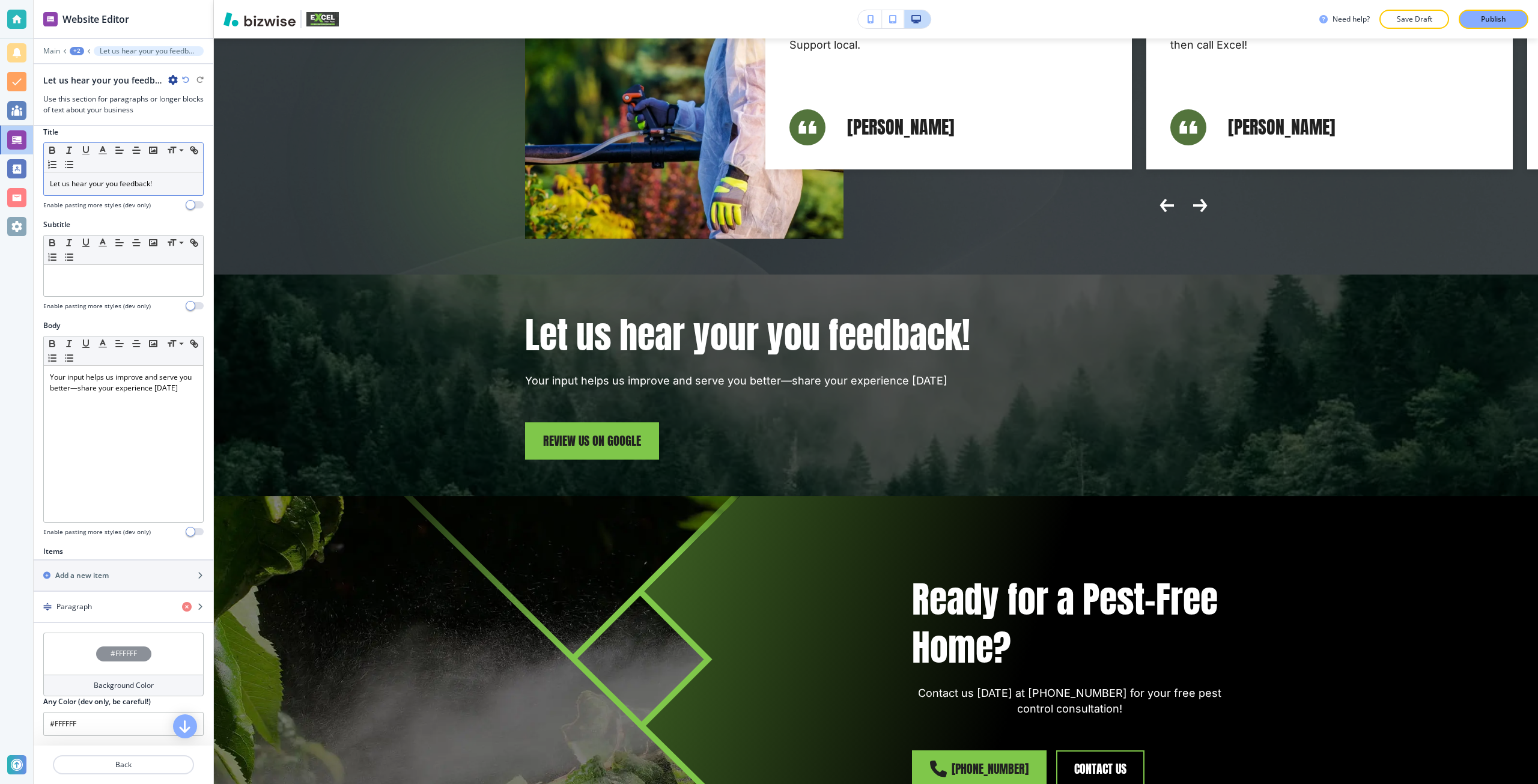
click at [113, 190] on div "Let us hear your you feedback!" at bounding box center [123, 183] width 159 height 23
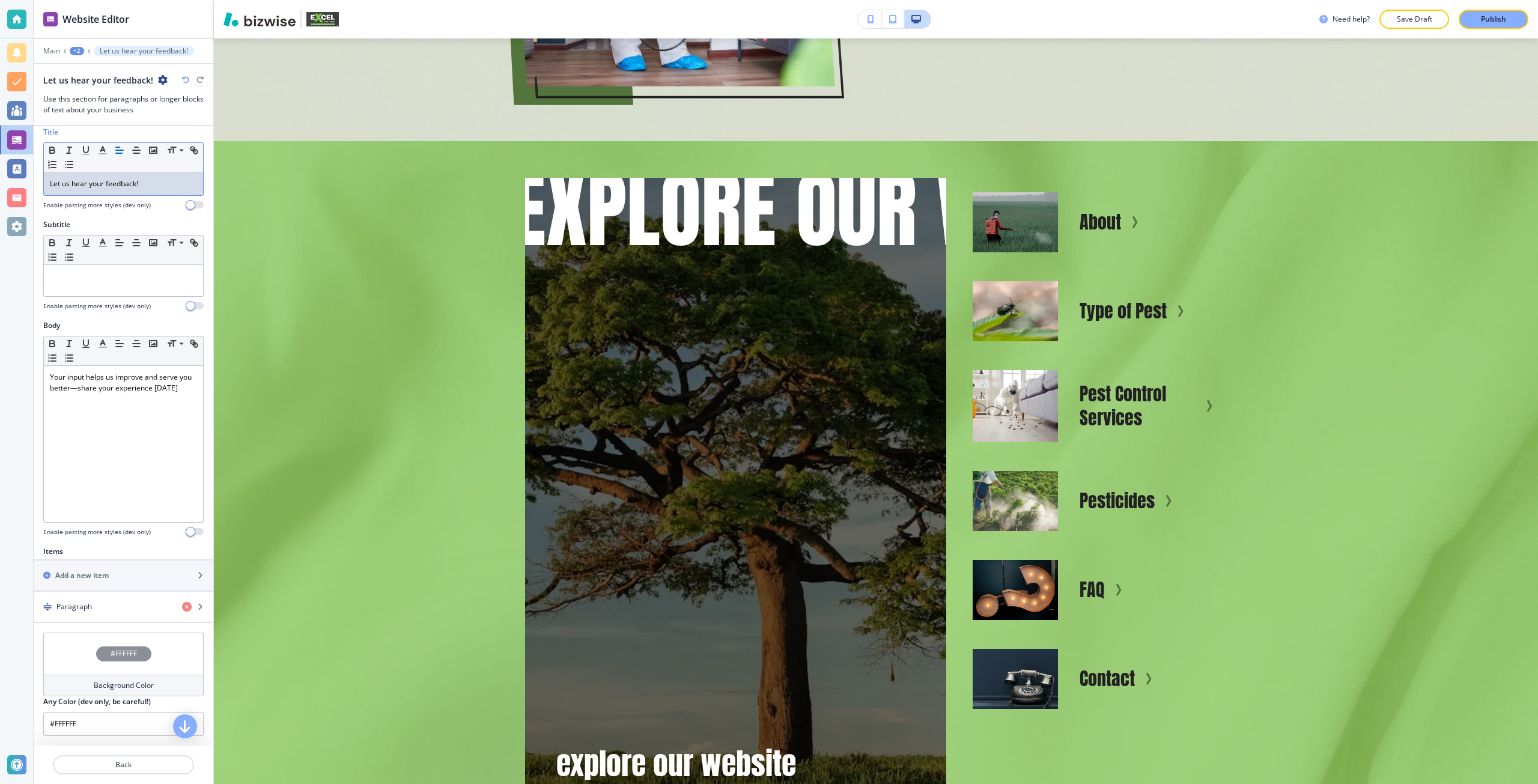
scroll to position [4474, 0]
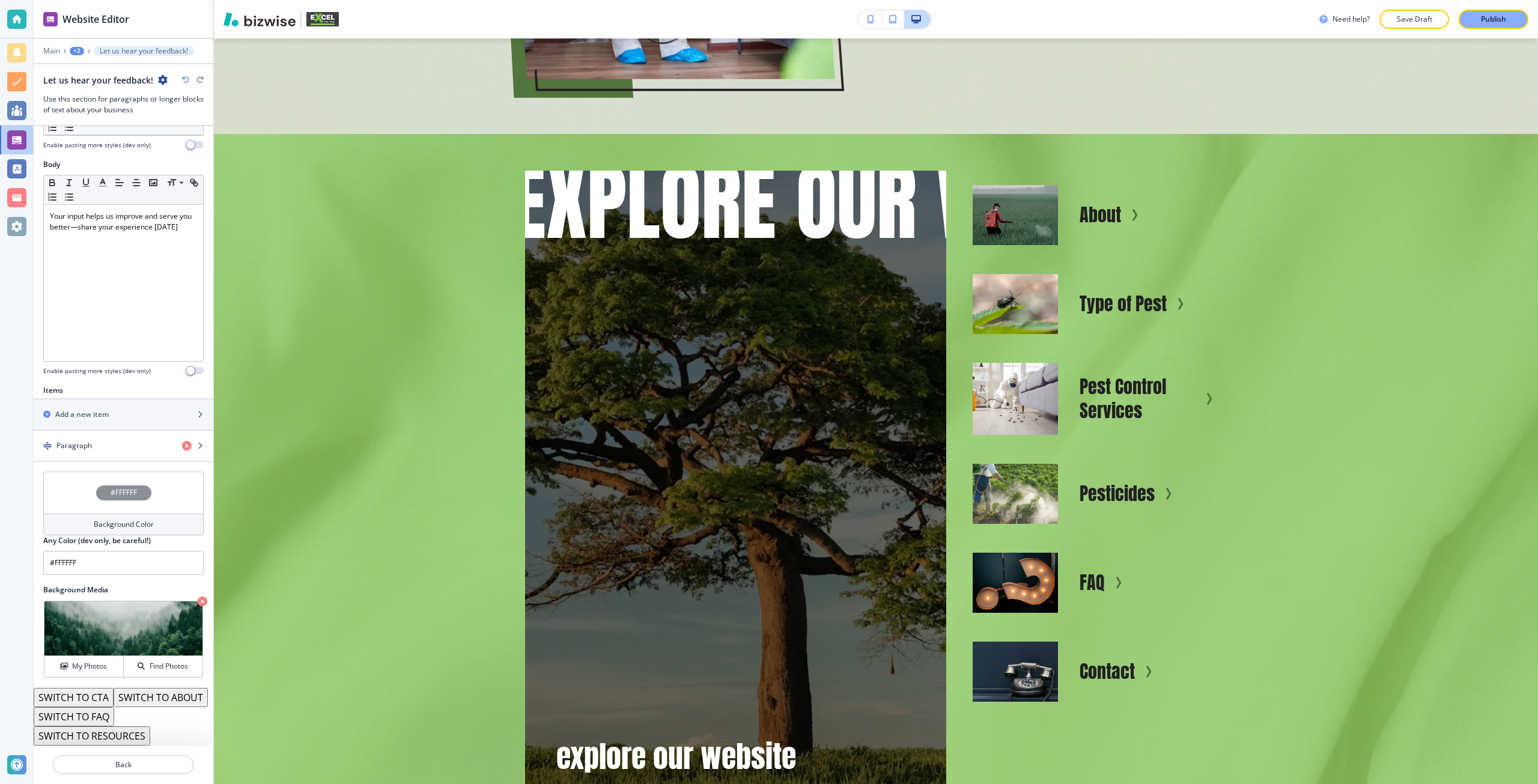
click at [124, 486] on div "#FFFFFF" at bounding box center [124, 493] width 56 height 15
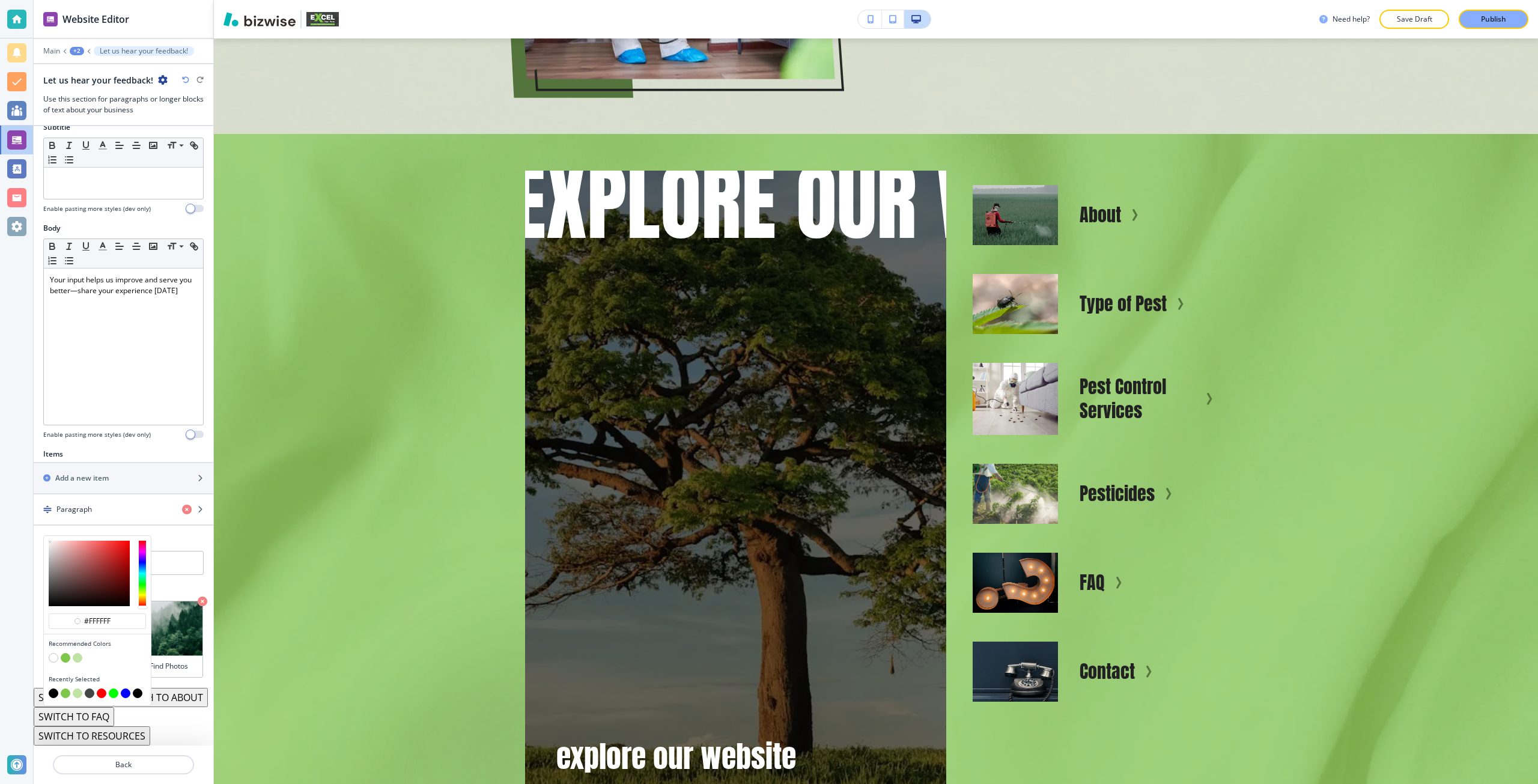
scroll to position [126, 0]
click at [53, 653] on button "button" at bounding box center [53, 658] width 10 height 10
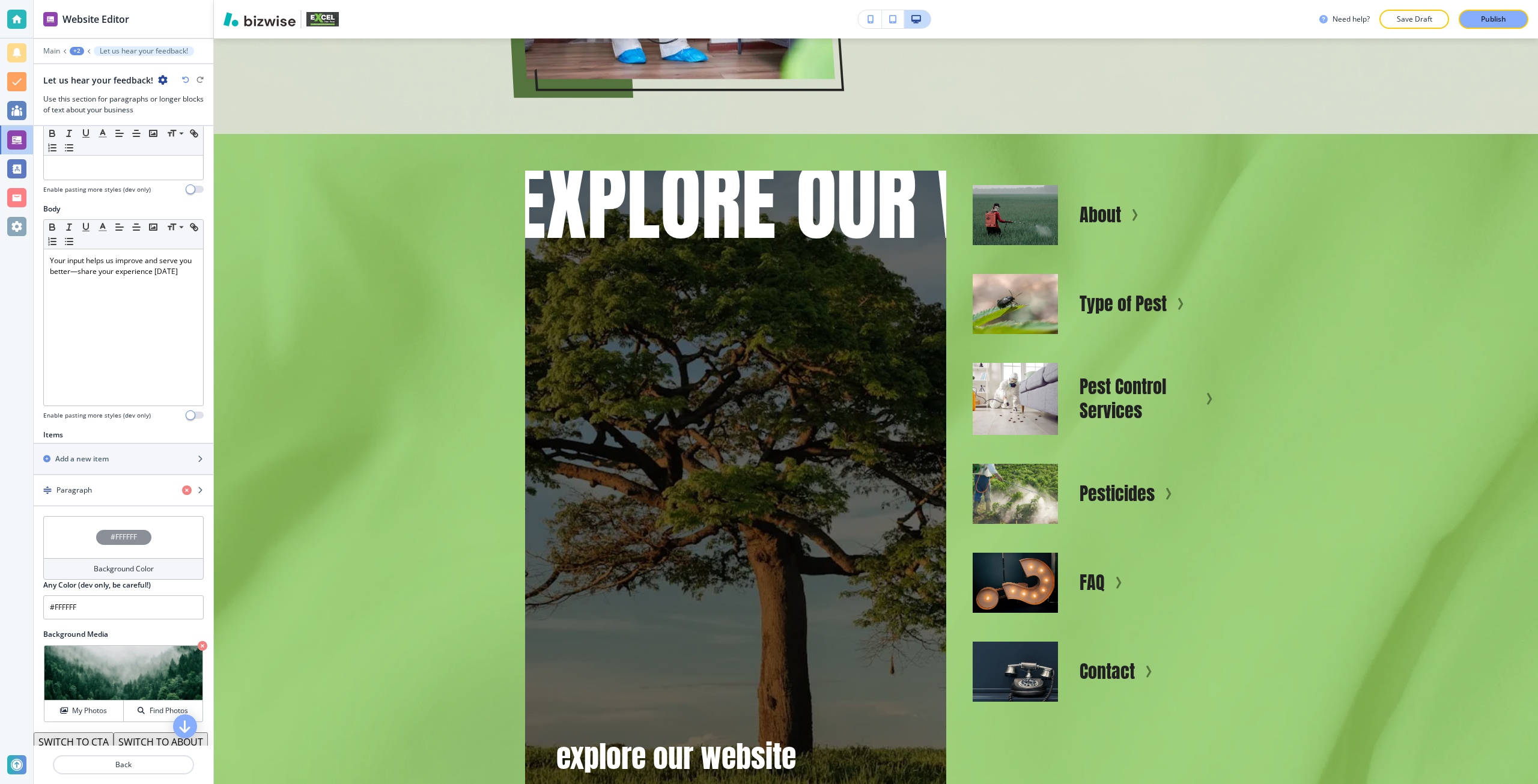
click at [185, 77] on icon "button" at bounding box center [186, 80] width 8 height 8
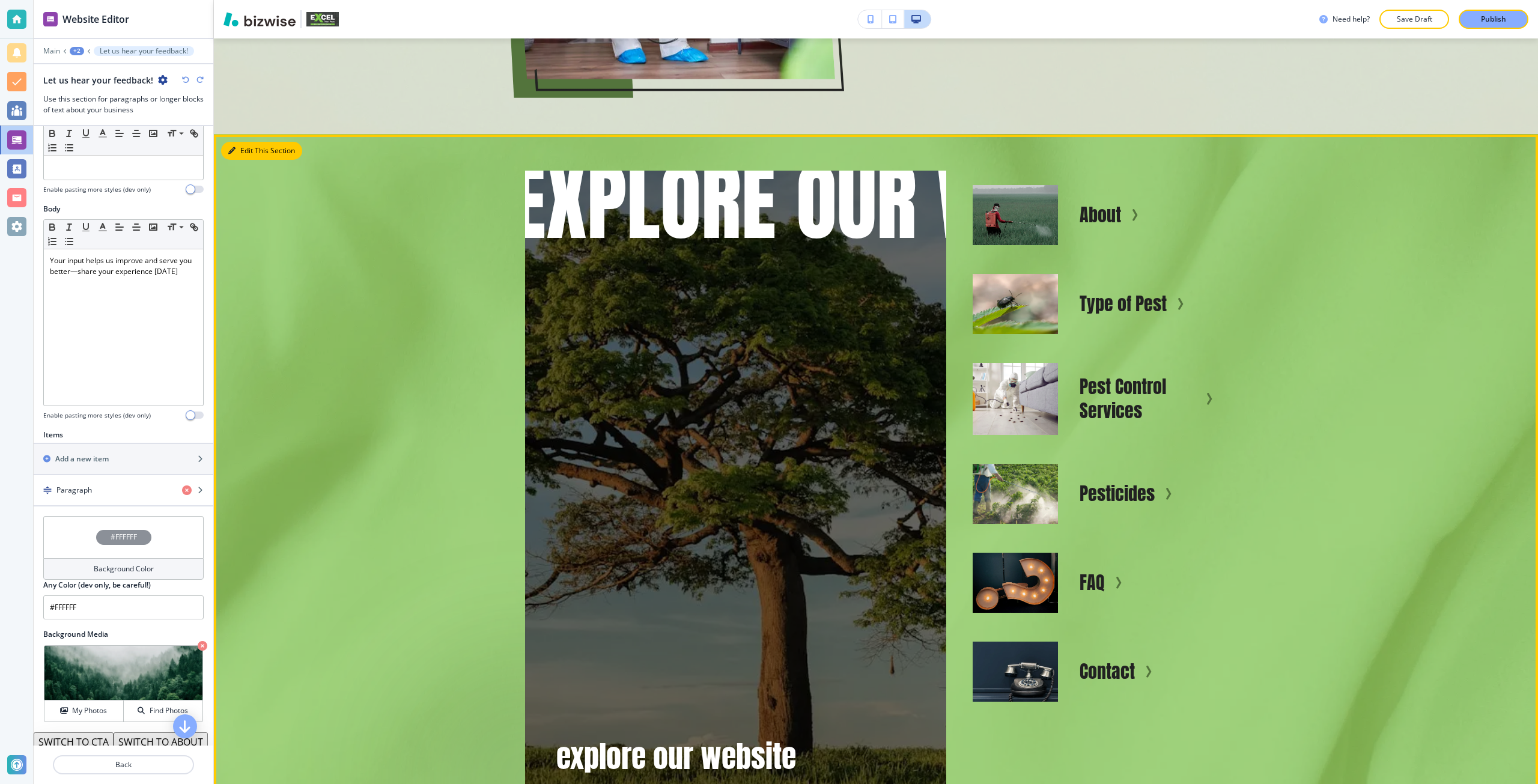
click at [235, 147] on icon "button" at bounding box center [232, 151] width 8 height 8
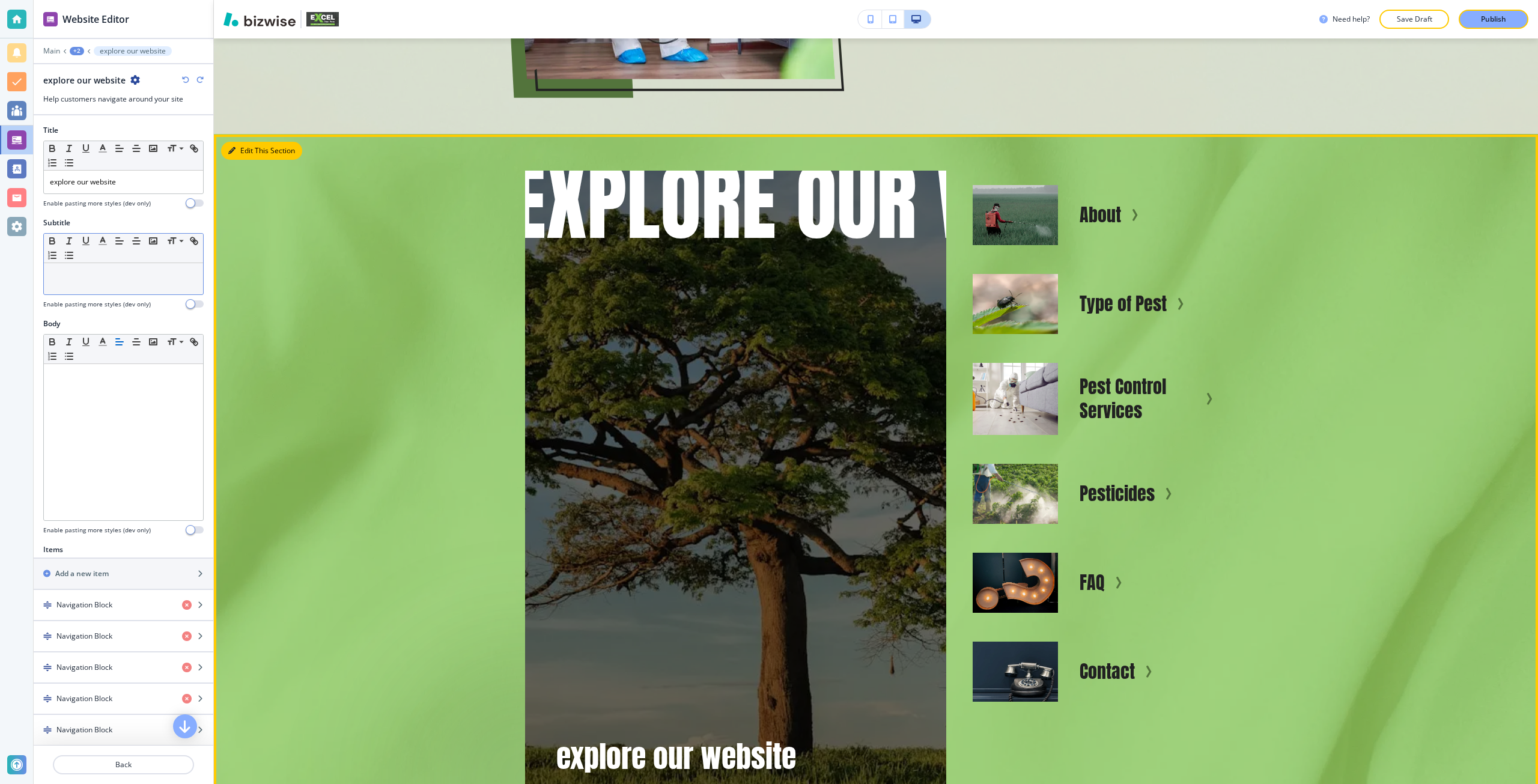
scroll to position [4514, 0]
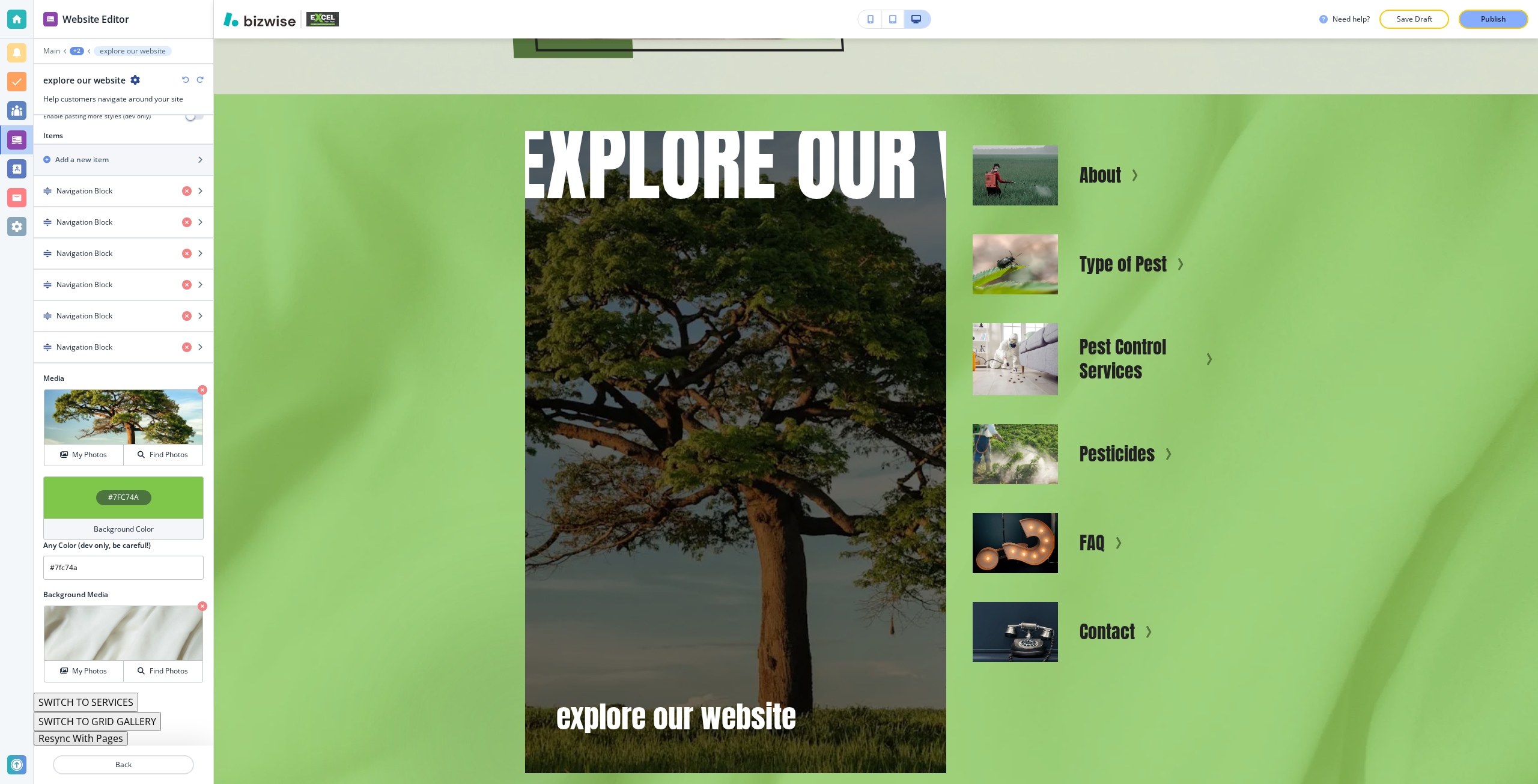
click at [123, 507] on div "#7FC74A" at bounding box center [123, 498] width 160 height 42
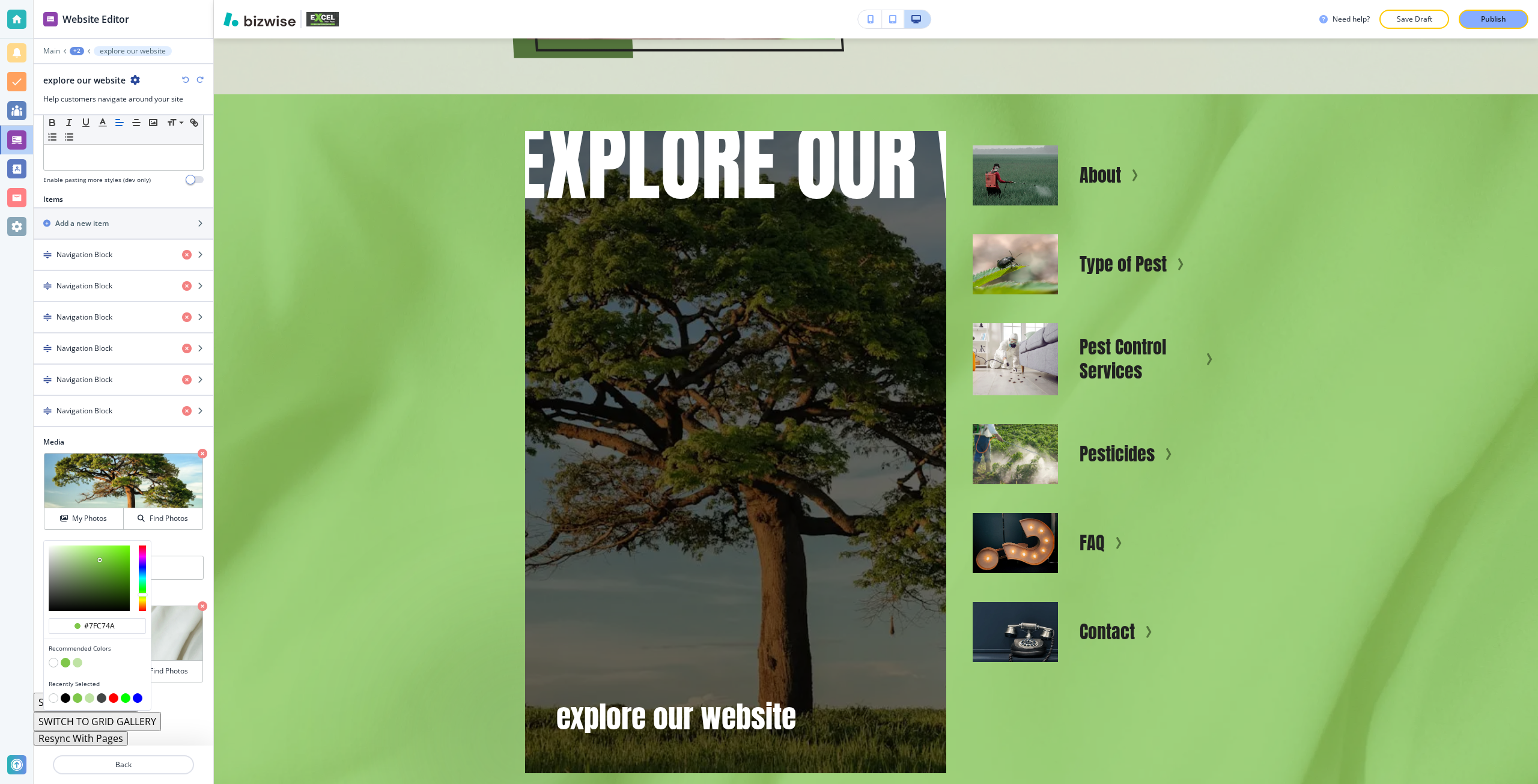
scroll to position [350, 0]
click at [56, 662] on button "button" at bounding box center [53, 662] width 10 height 10
type input "#FFFFFF"
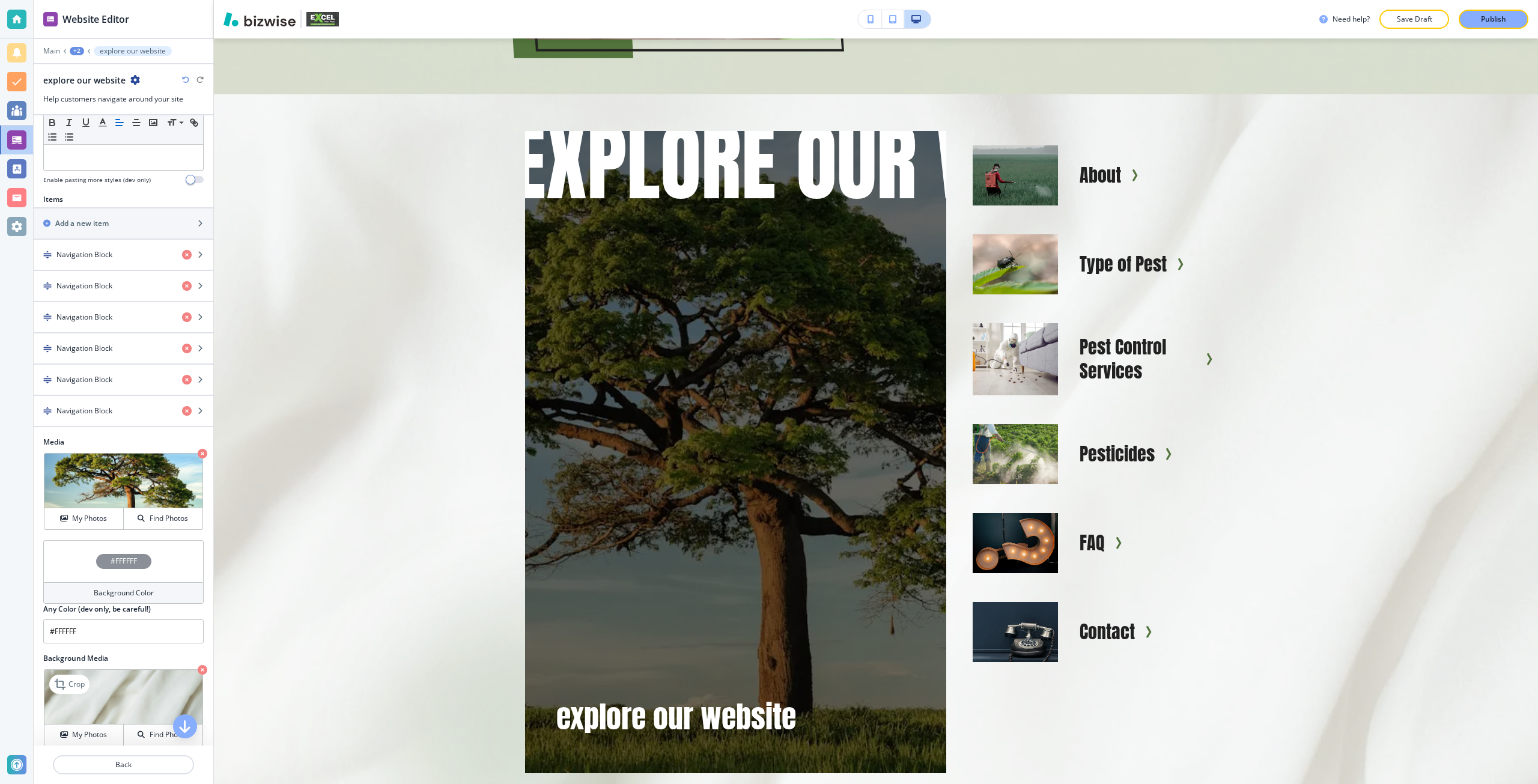
click at [198, 671] on icon "button" at bounding box center [202, 670] width 10 height 10
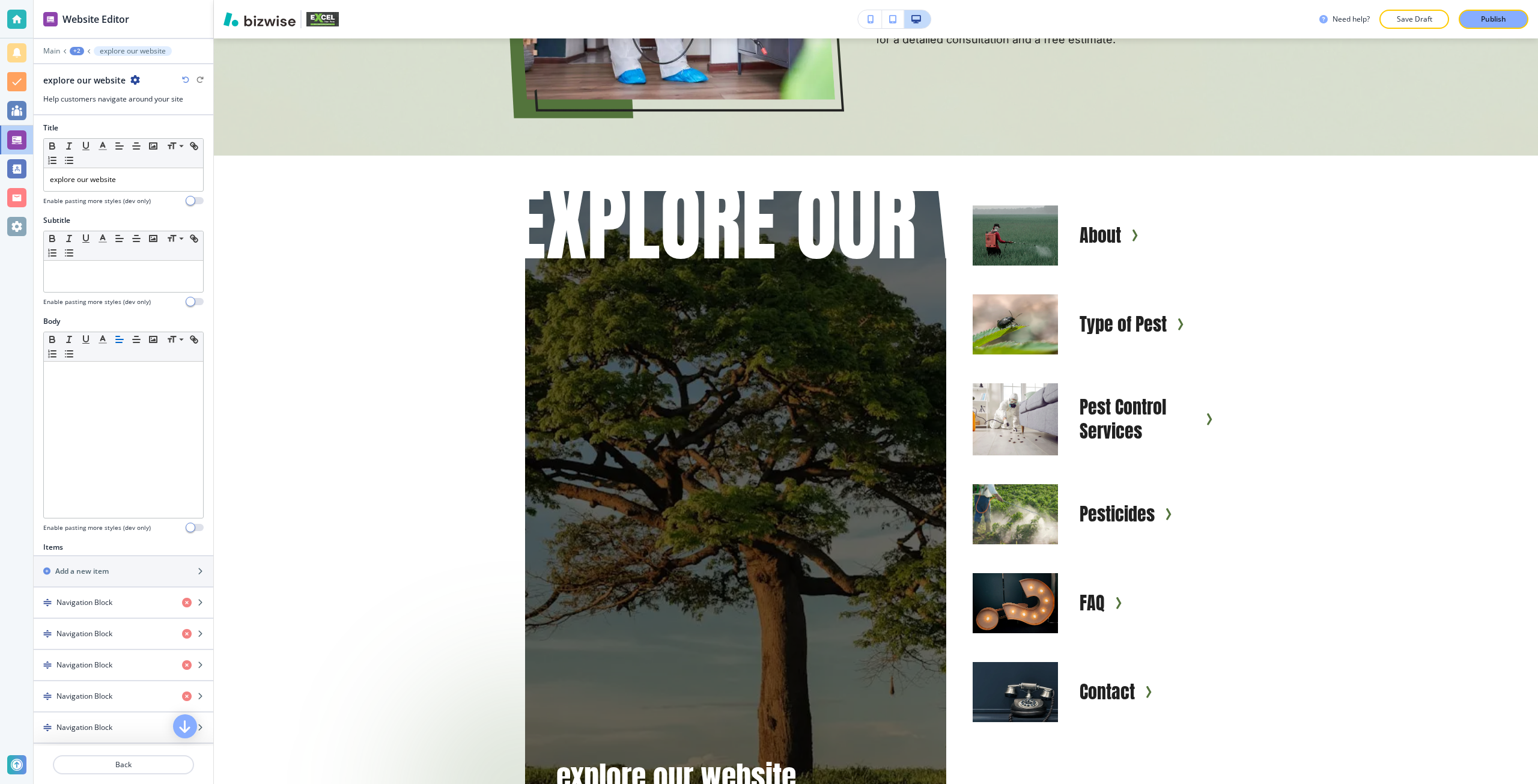
scroll to position [0, 0]
click at [96, 191] on div "explore our website" at bounding box center [123, 182] width 159 height 23
click at [106, 150] on icon "button" at bounding box center [102, 148] width 11 height 11
click at [121, 310] on button "button" at bounding box center [120, 311] width 10 height 10
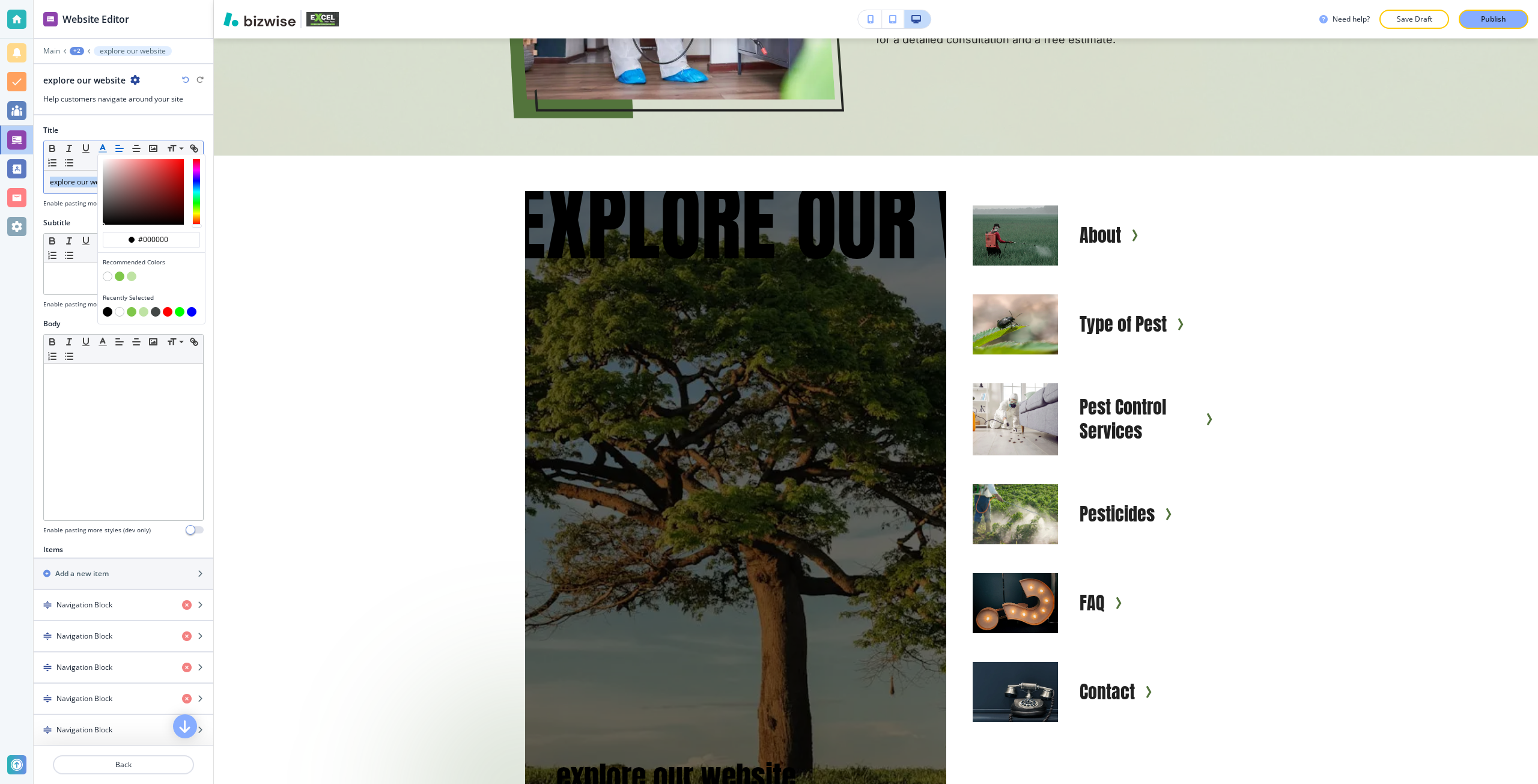
click at [121, 277] on button "button" at bounding box center [120, 276] width 10 height 10
type input "#7fc74a"
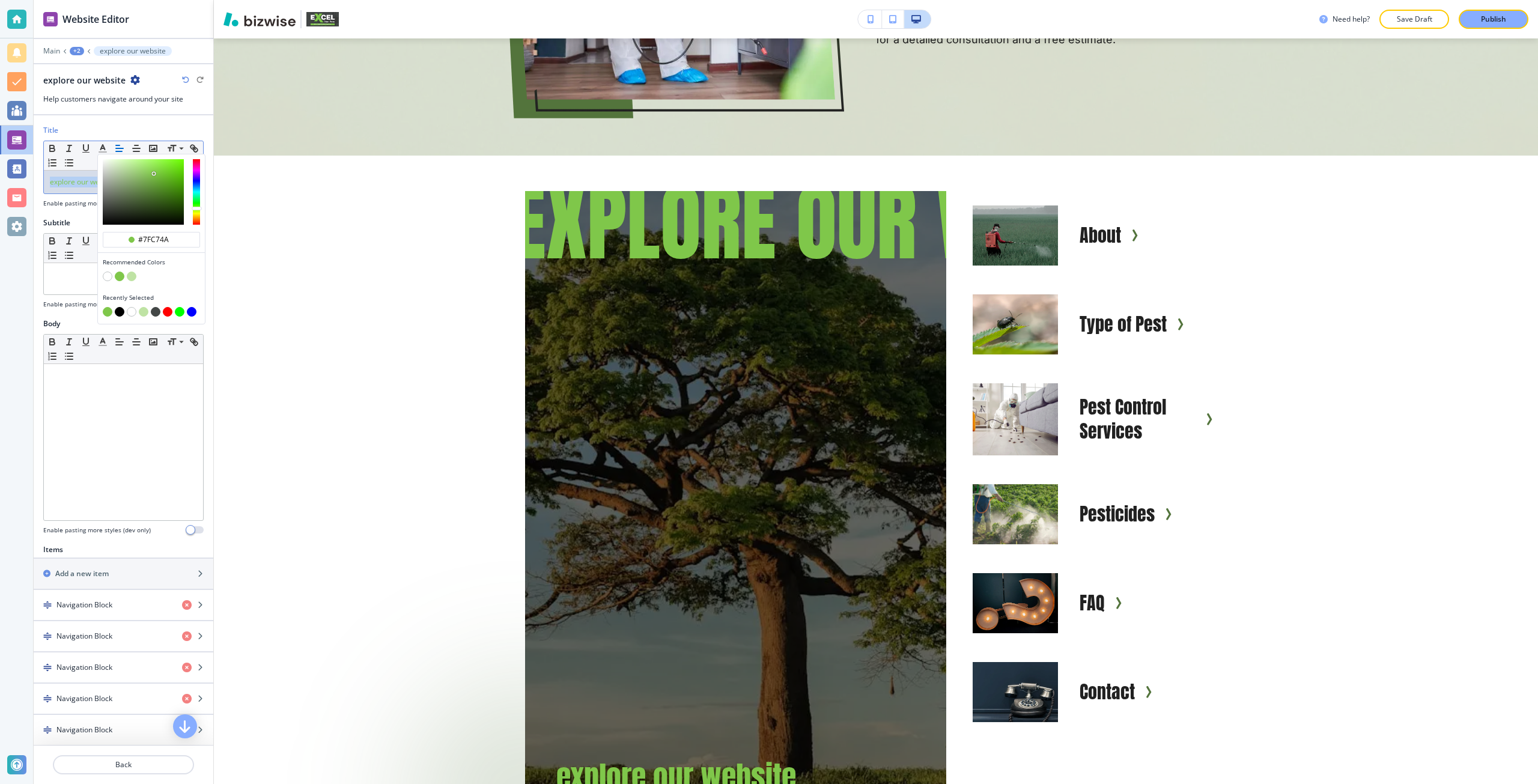
click at [186, 79] on icon "button" at bounding box center [186, 80] width 8 height 8
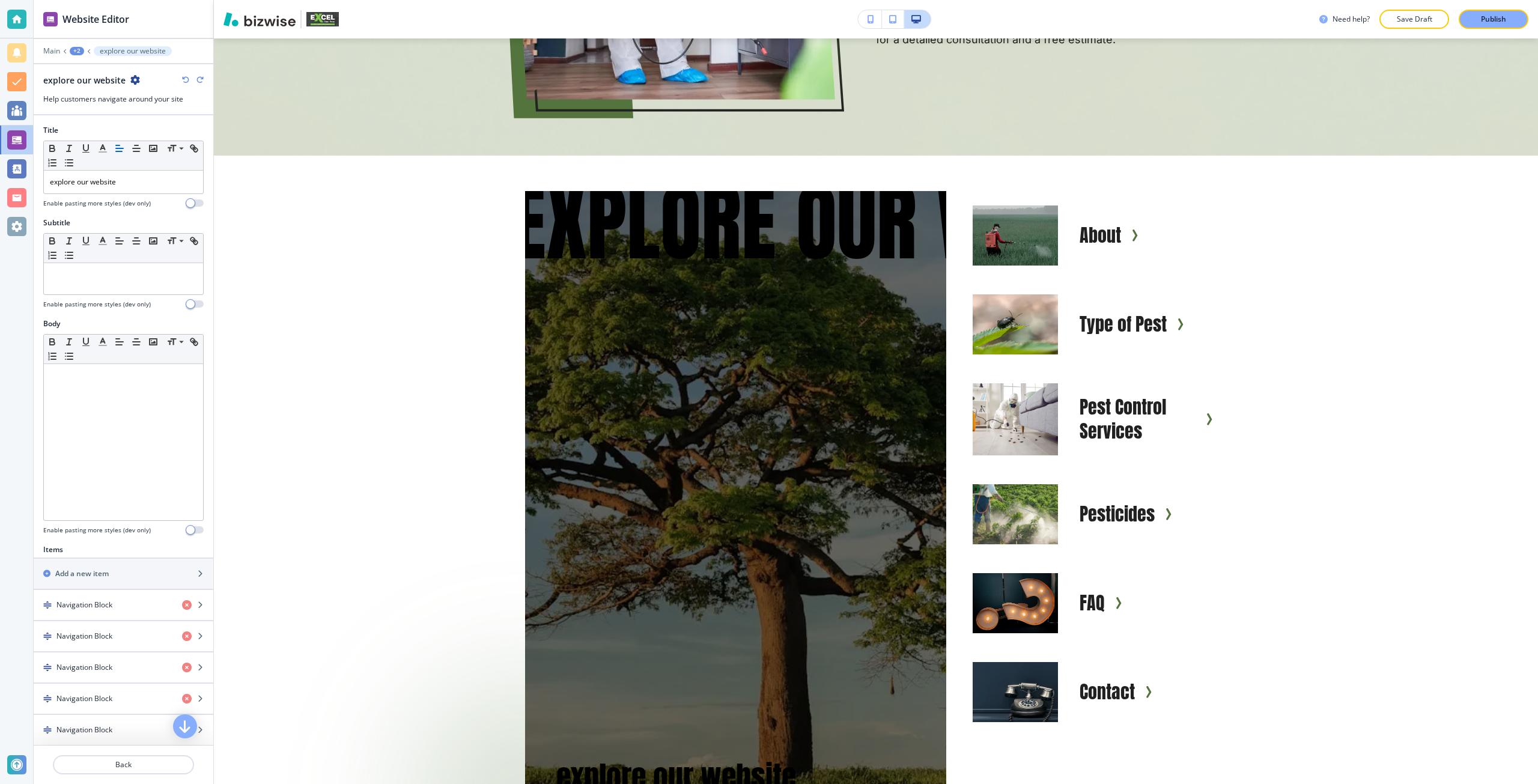
click at [186, 79] on icon "button" at bounding box center [186, 80] width 8 height 8
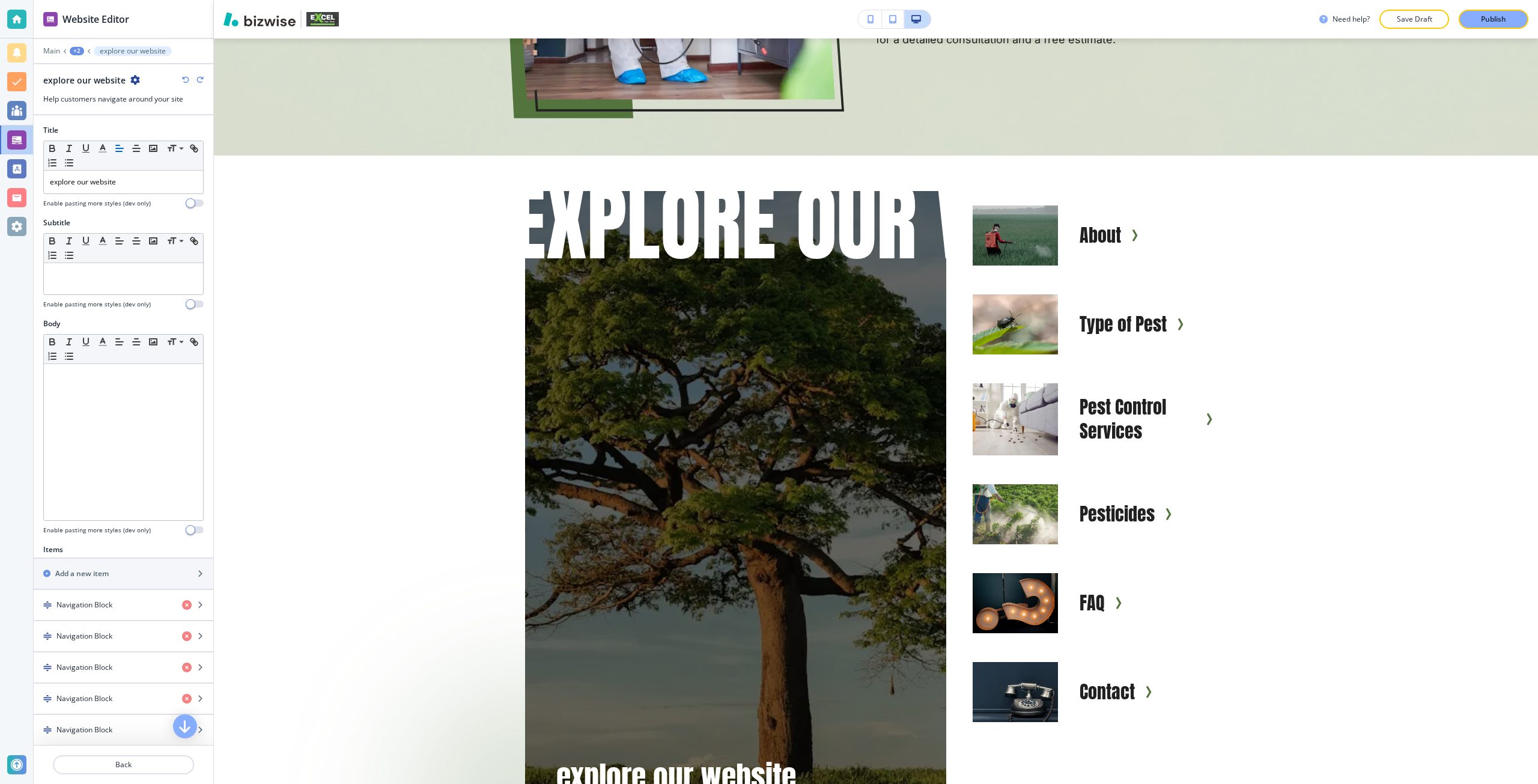
click at [186, 79] on icon "button" at bounding box center [186, 80] width 8 height 8
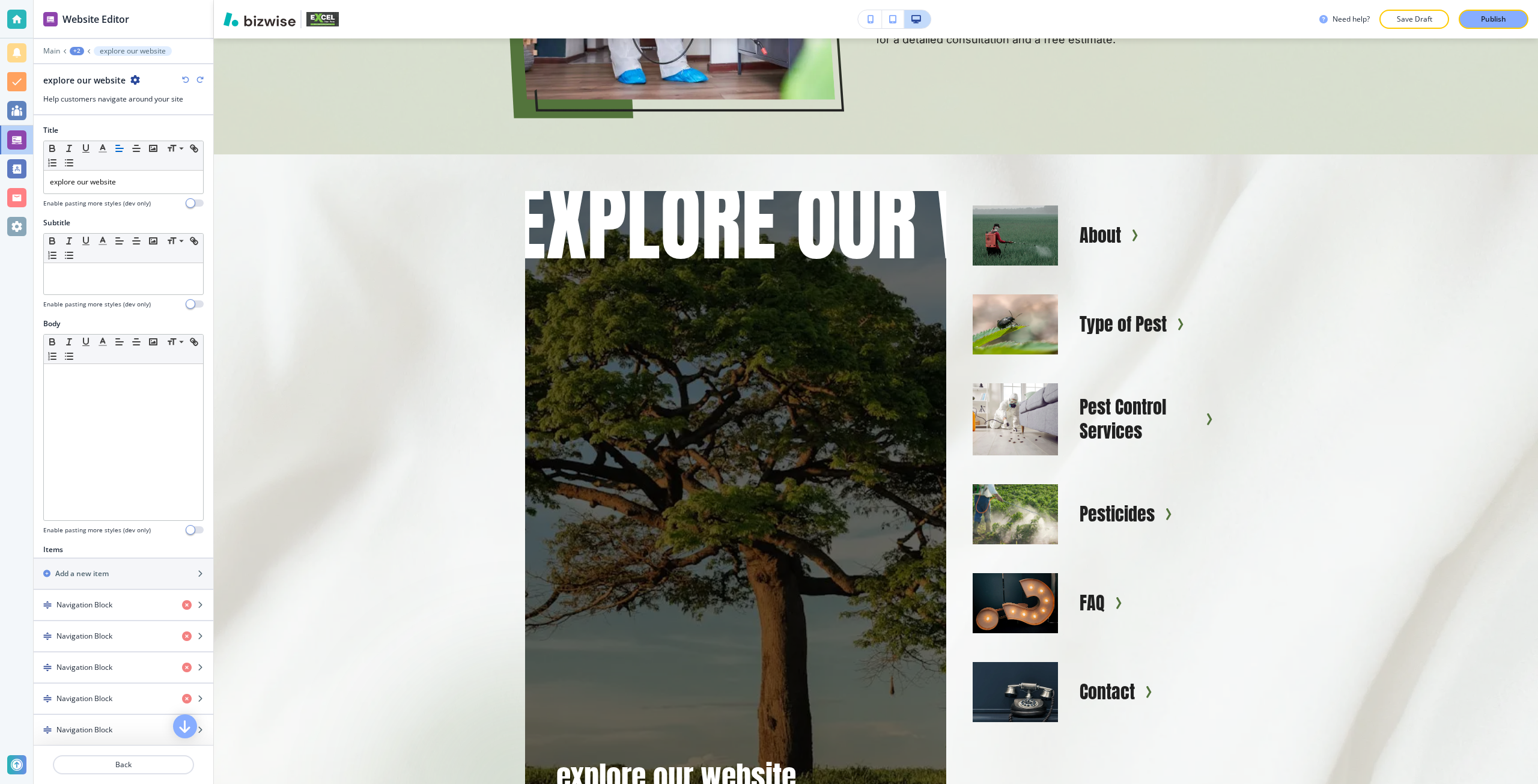
click at [186, 79] on icon "button" at bounding box center [186, 80] width 8 height 8
type input "#7fc74a"
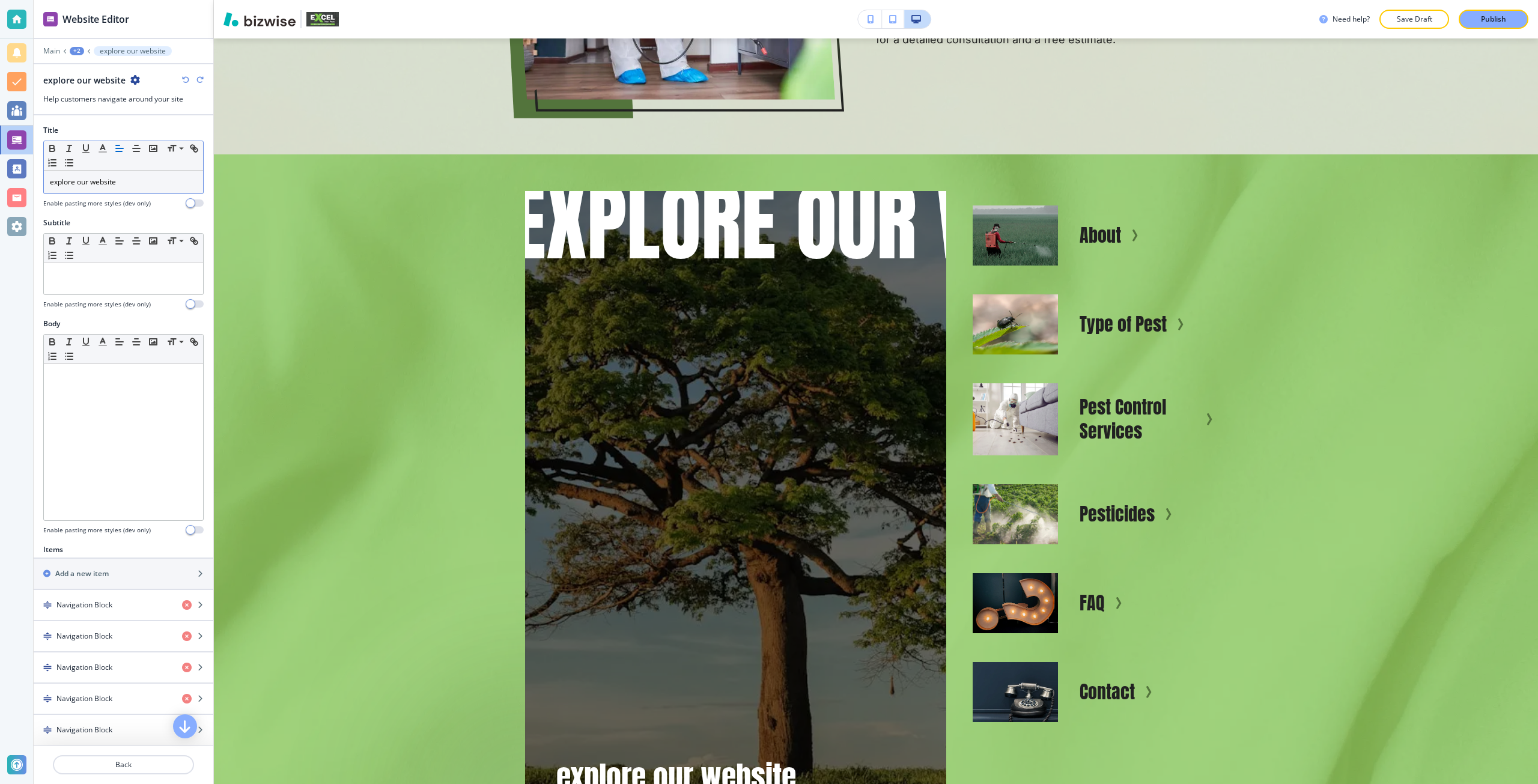
click at [124, 181] on p "explore our website" at bounding box center [123, 182] width 147 height 11
click at [103, 150] on icon "button" at bounding box center [102, 148] width 11 height 11
click at [121, 280] on button "button" at bounding box center [120, 276] width 10 height 10
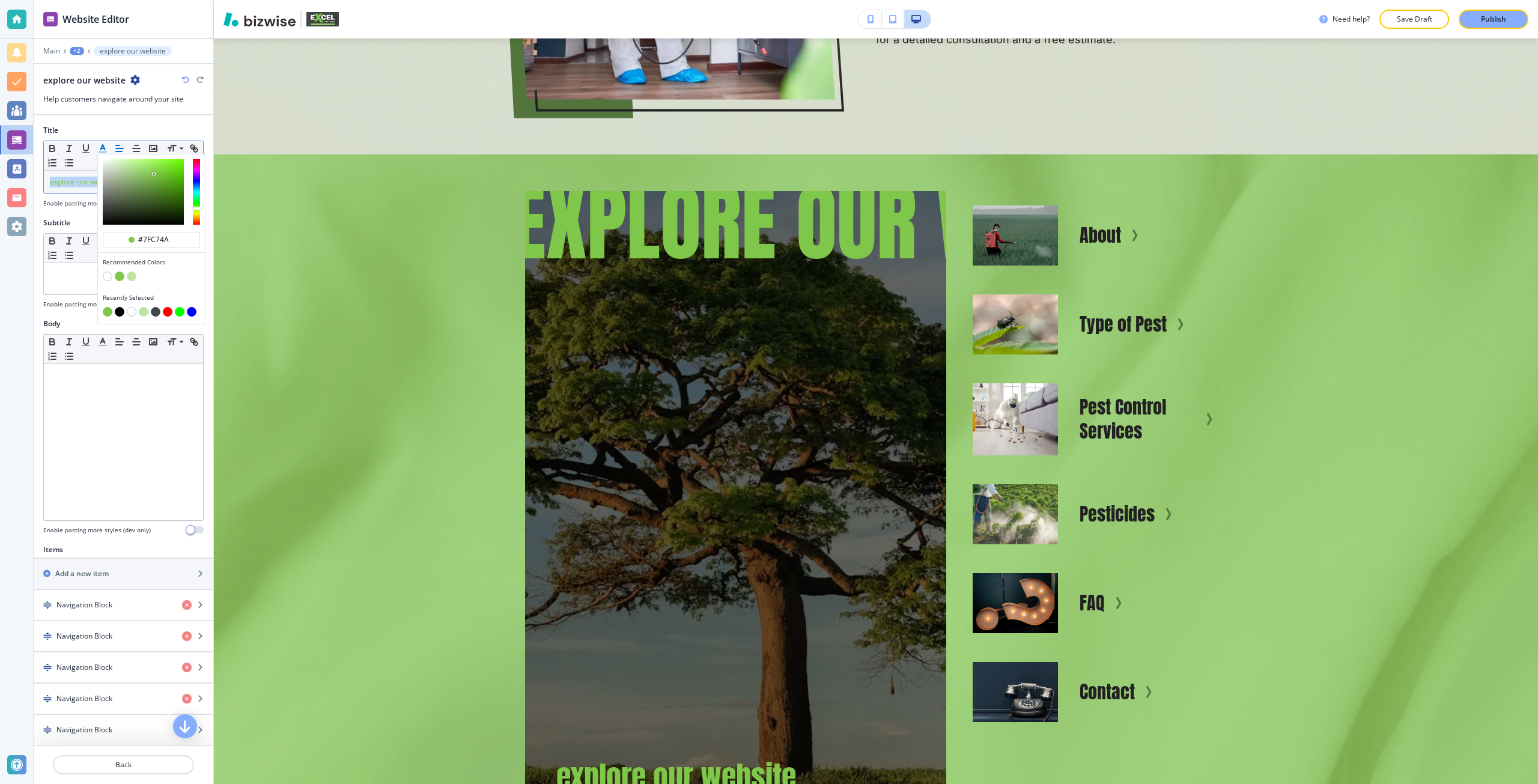
click at [110, 273] on button "button" at bounding box center [107, 276] width 10 height 10
type input "#ffffff"
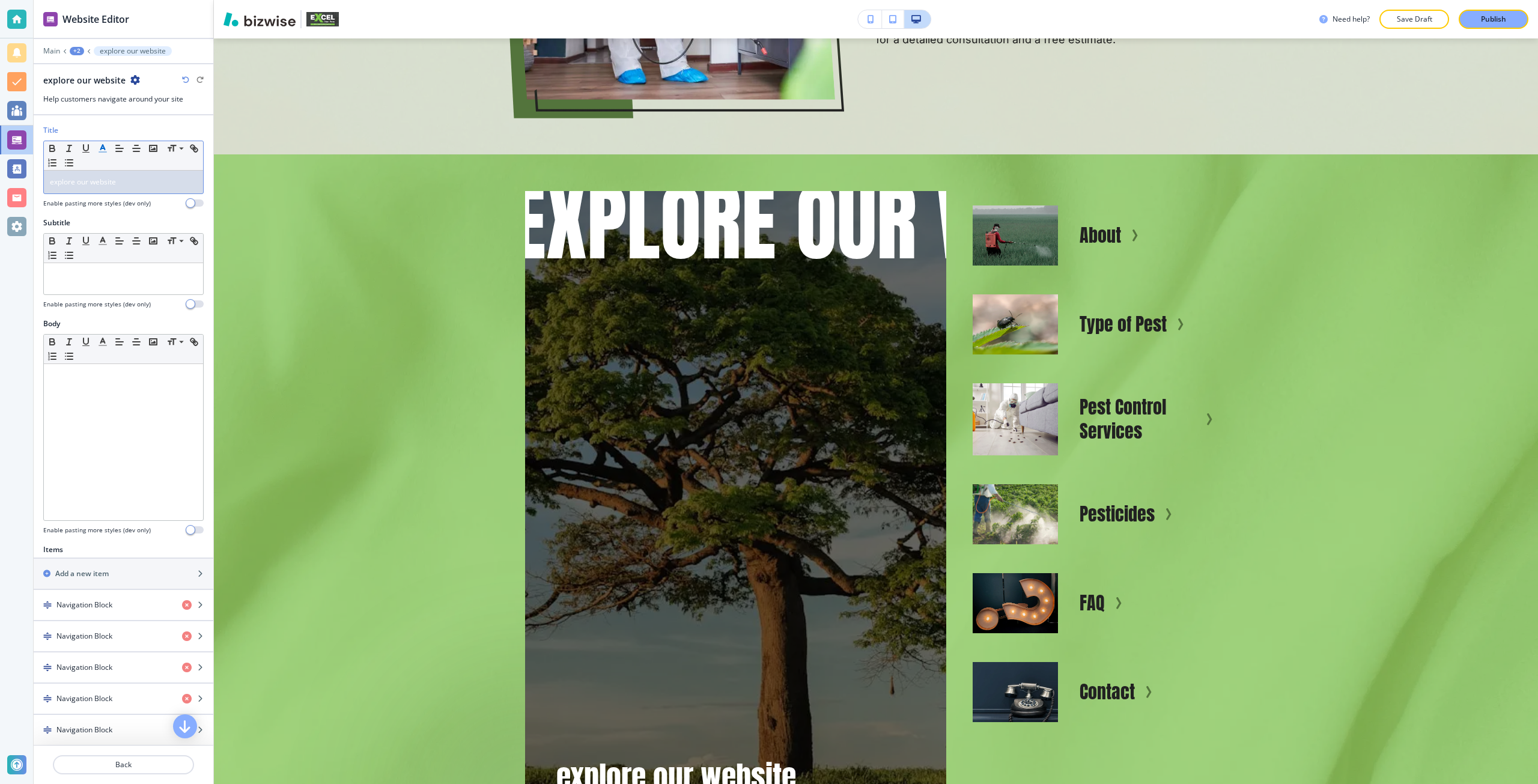
click at [92, 187] on div "explore our website" at bounding box center [123, 182] width 159 height 23
click at [172, 160] on span at bounding box center [180, 165] width 27 height 14
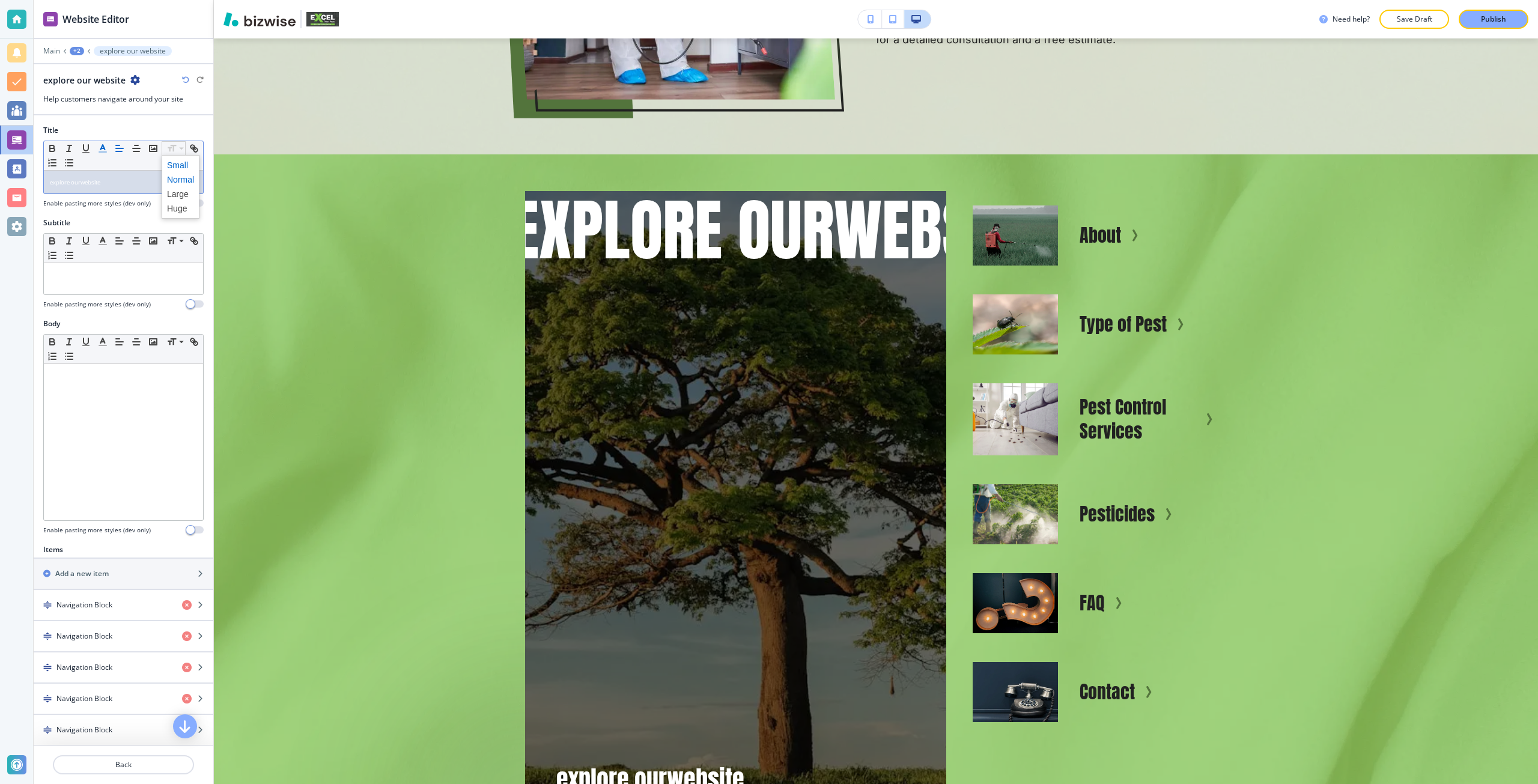
click at [175, 175] on span at bounding box center [180, 179] width 27 height 14
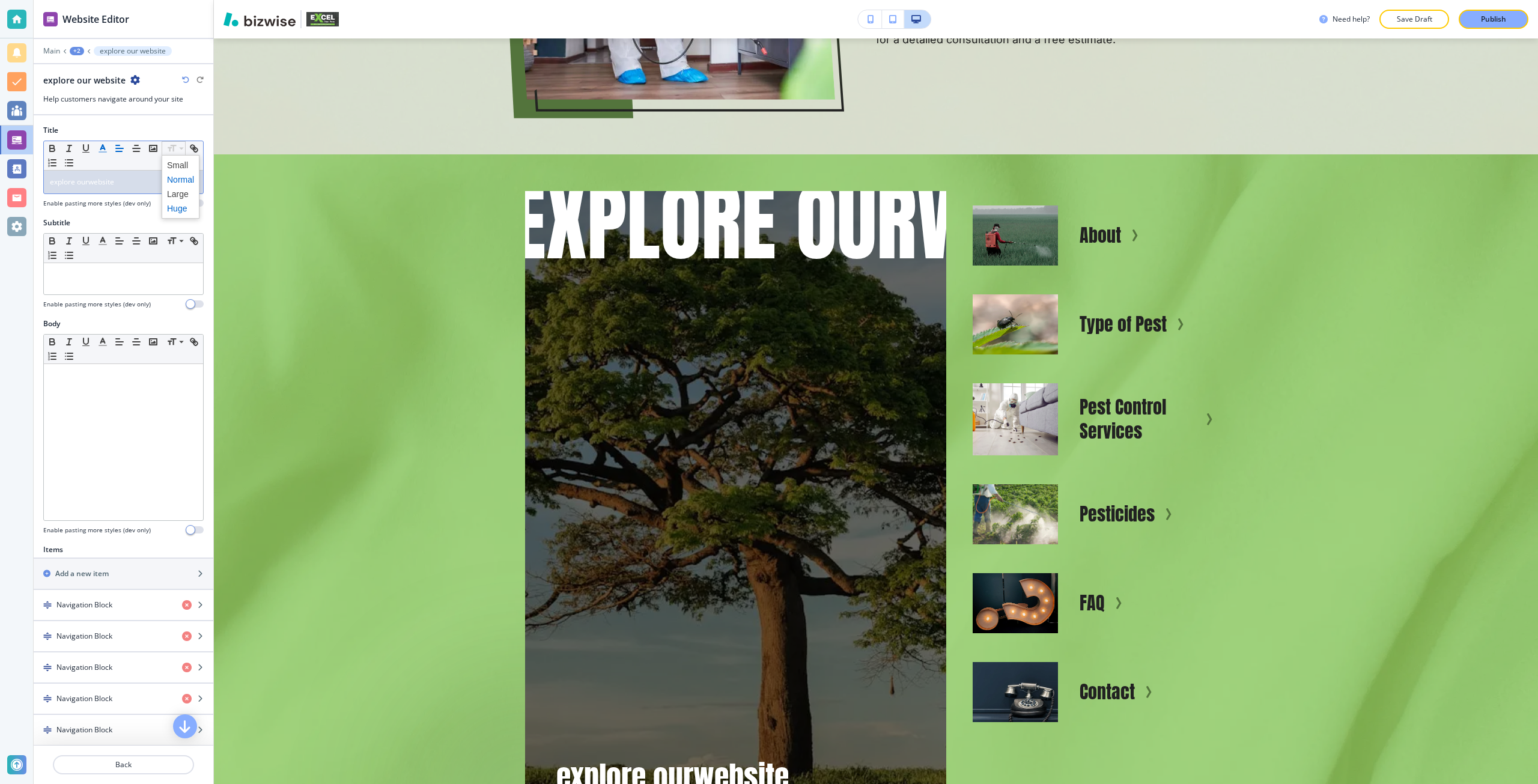
click at [186, 203] on span at bounding box center [180, 208] width 27 height 14
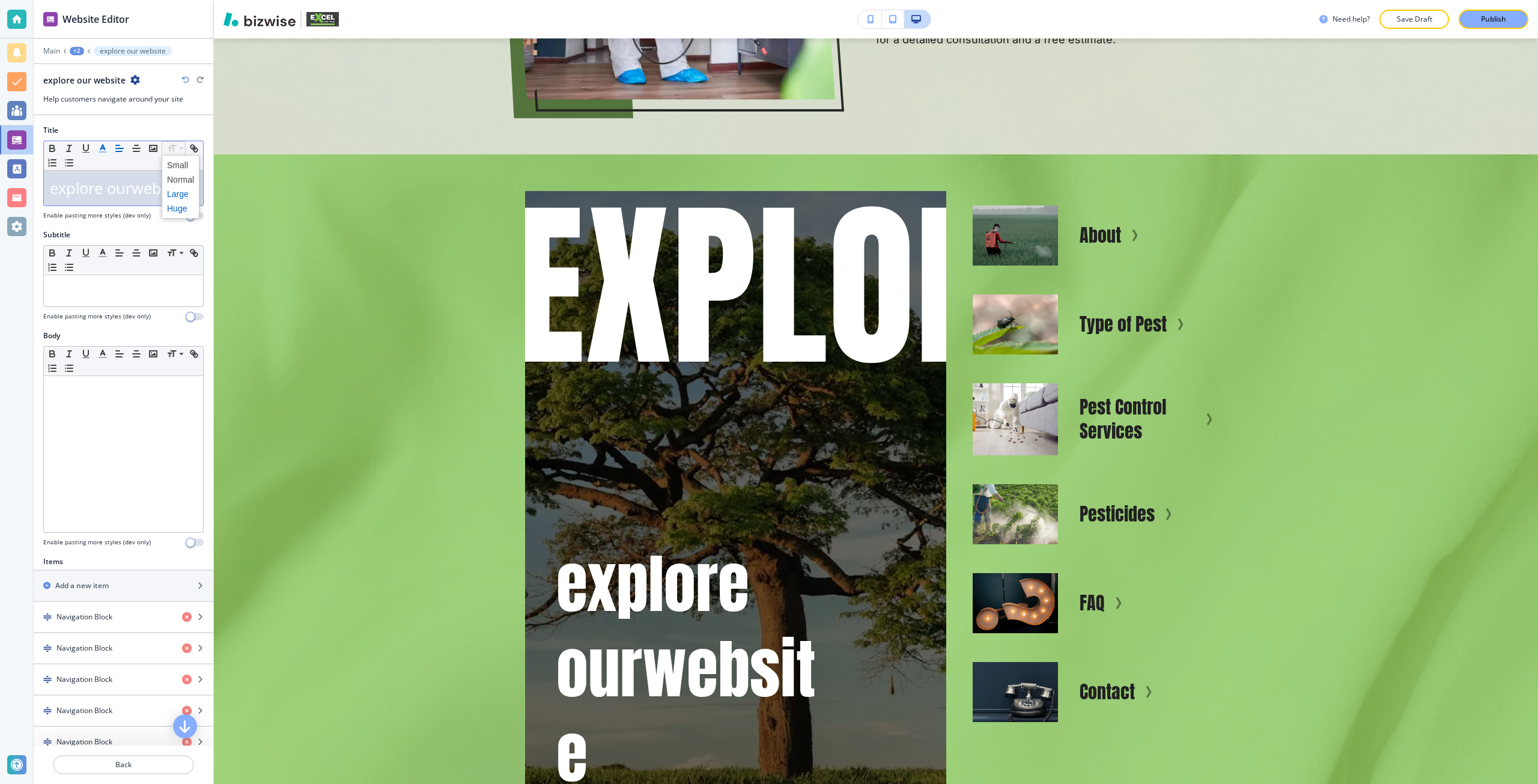
click at [184, 190] on span at bounding box center [180, 193] width 27 height 14
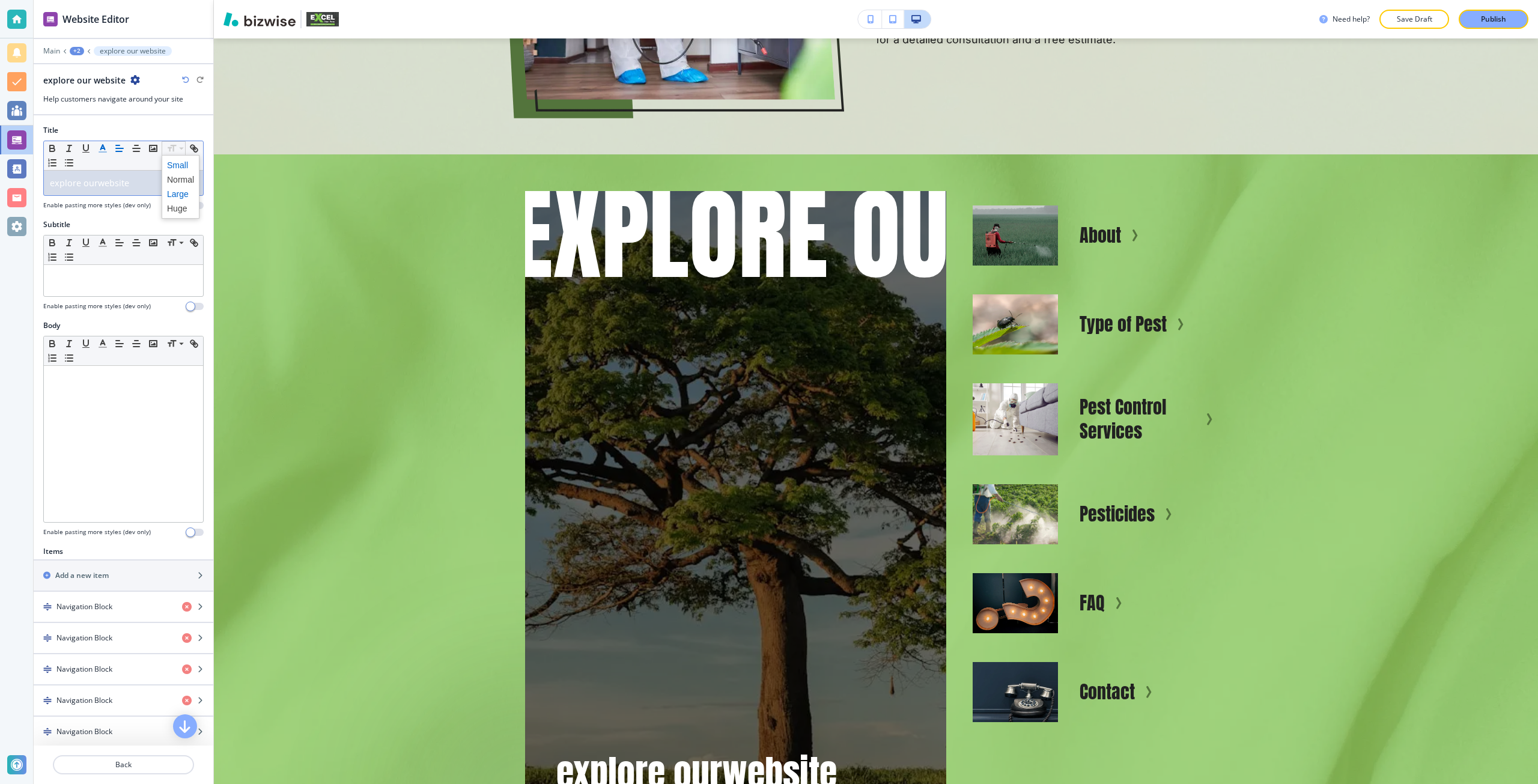
click at [176, 171] on span at bounding box center [180, 165] width 27 height 14
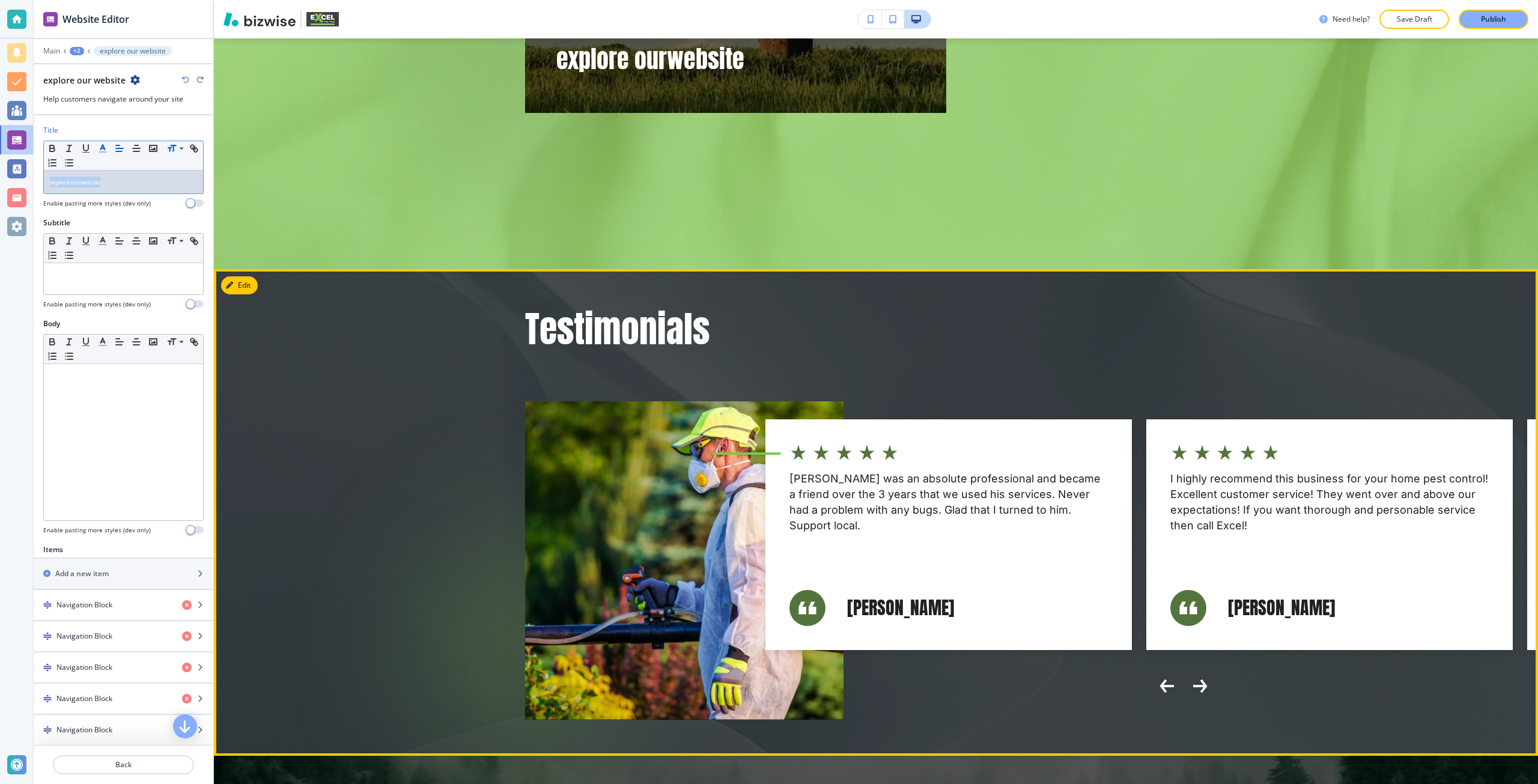
scroll to position [5175, 0]
click at [233, 281] on icon "button" at bounding box center [232, 285] width 8 height 8
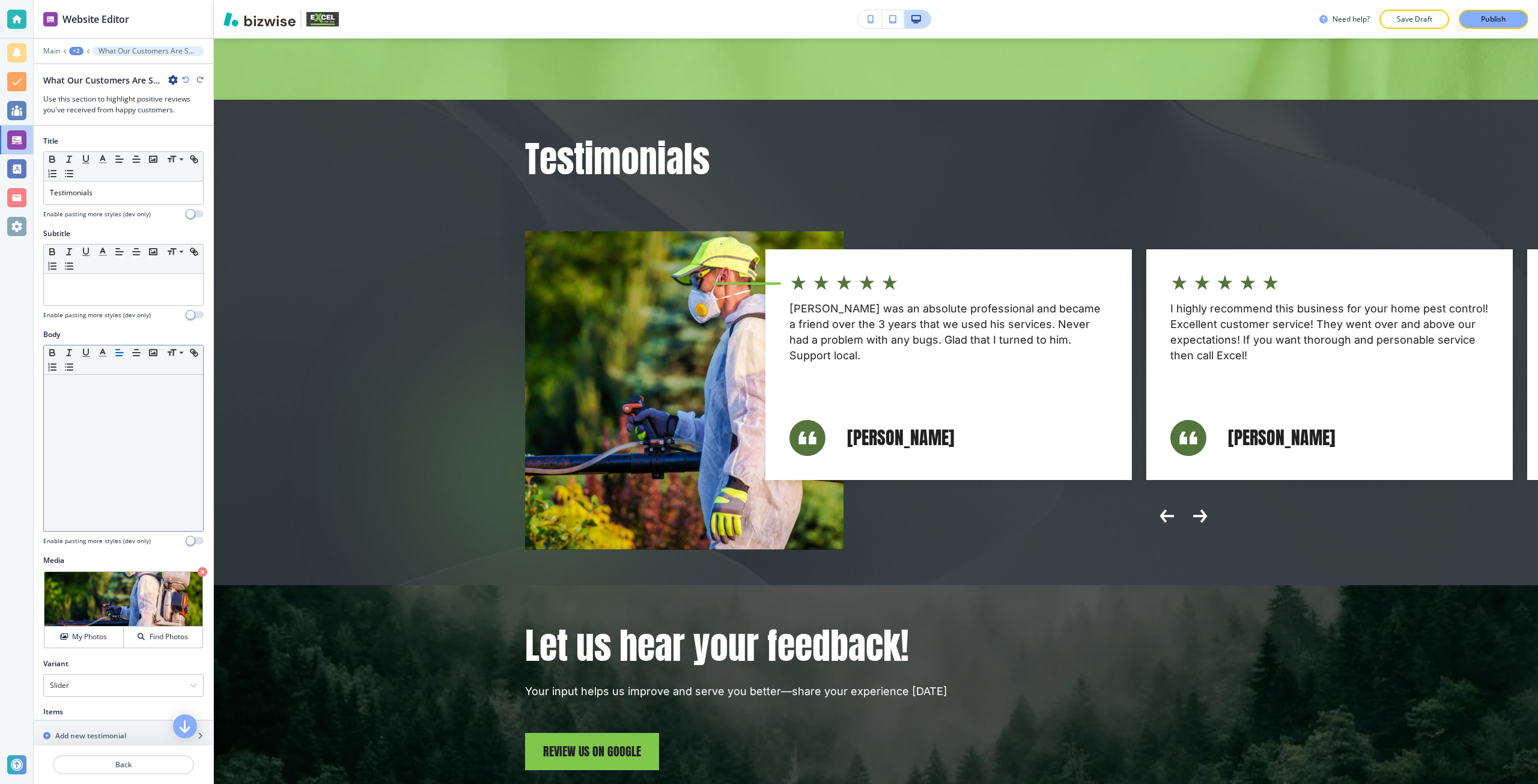
scroll to position [5348, 0]
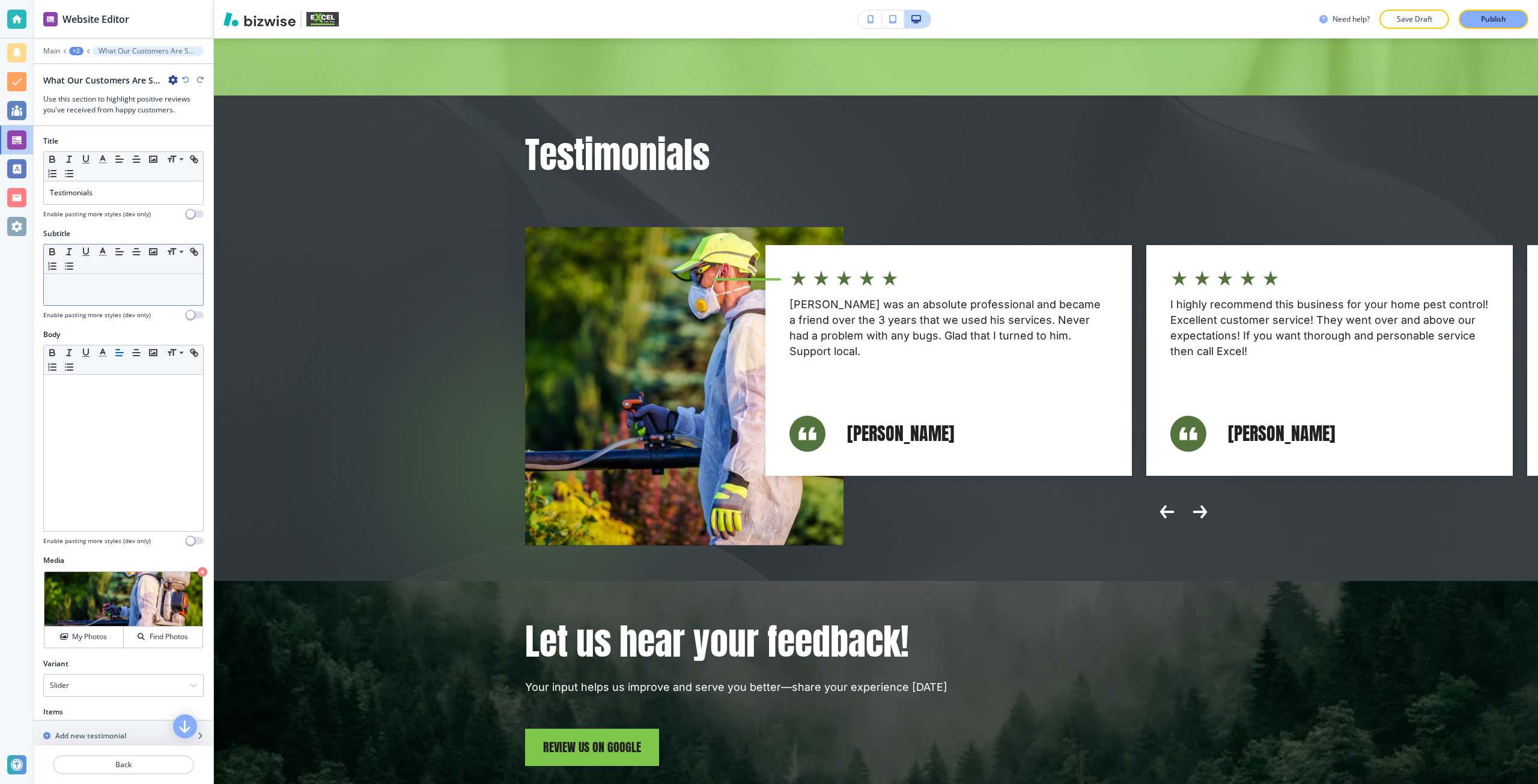
click at [89, 303] on div at bounding box center [123, 289] width 159 height 32
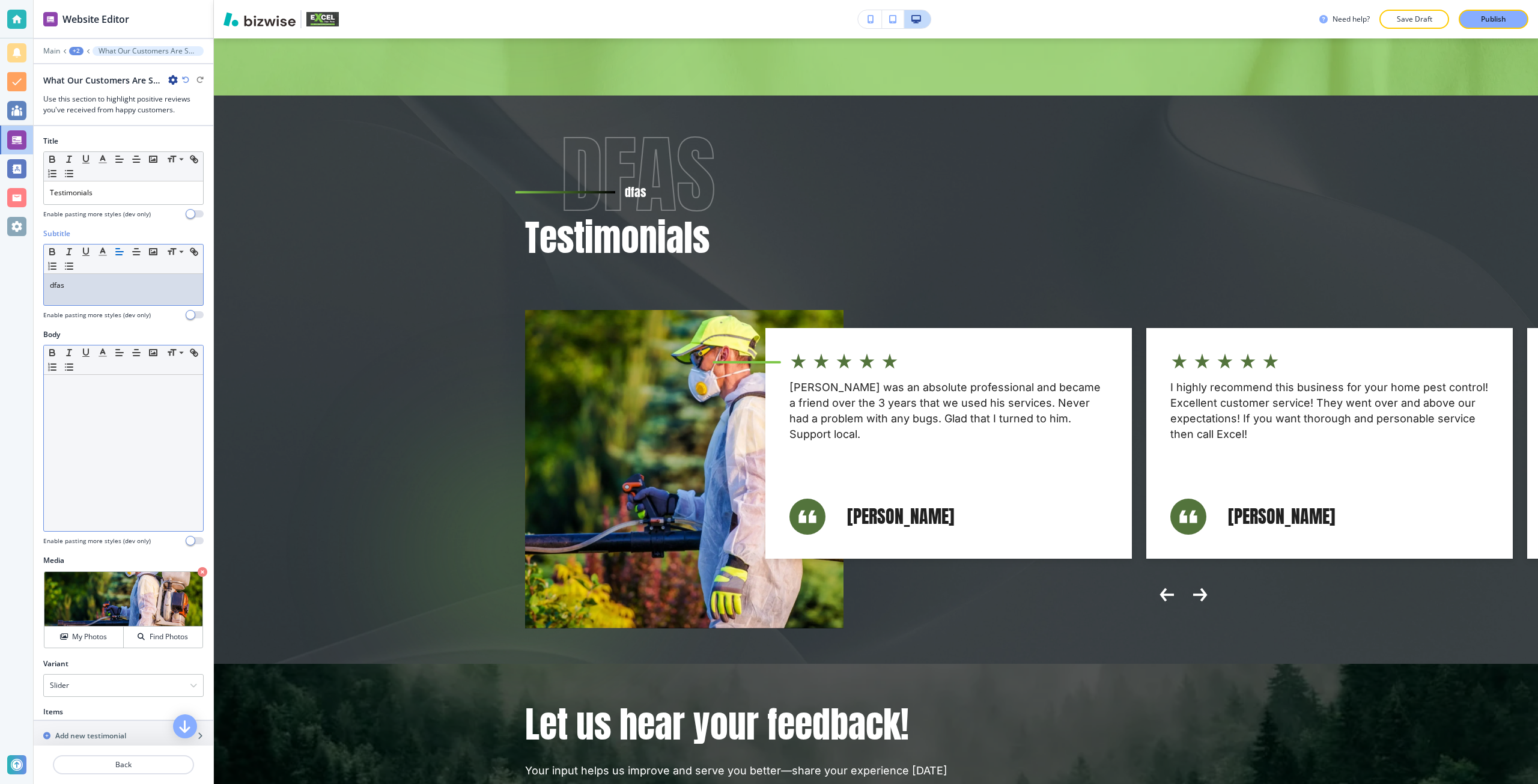
click at [91, 426] on div at bounding box center [123, 453] width 159 height 156
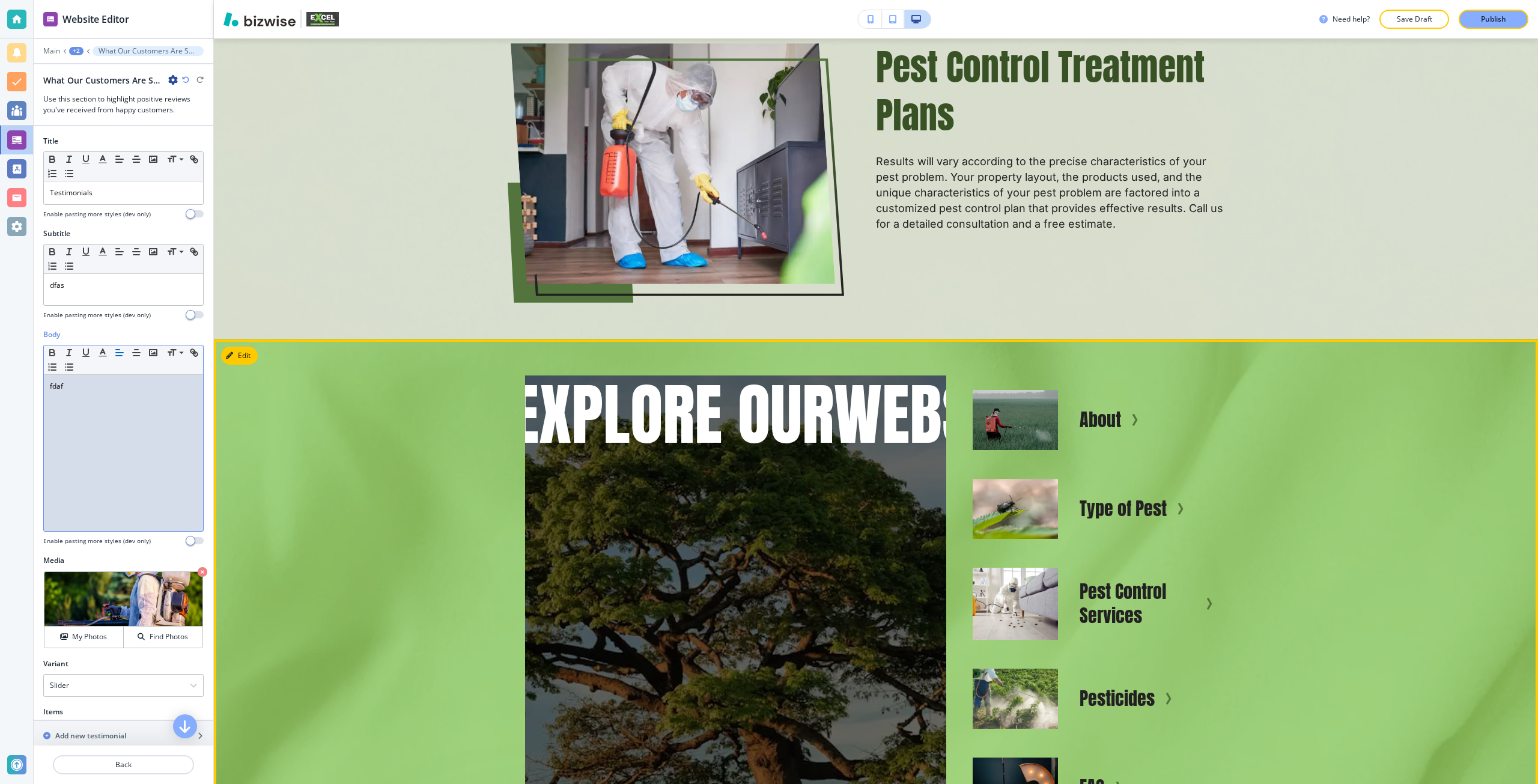
scroll to position [4267, 0]
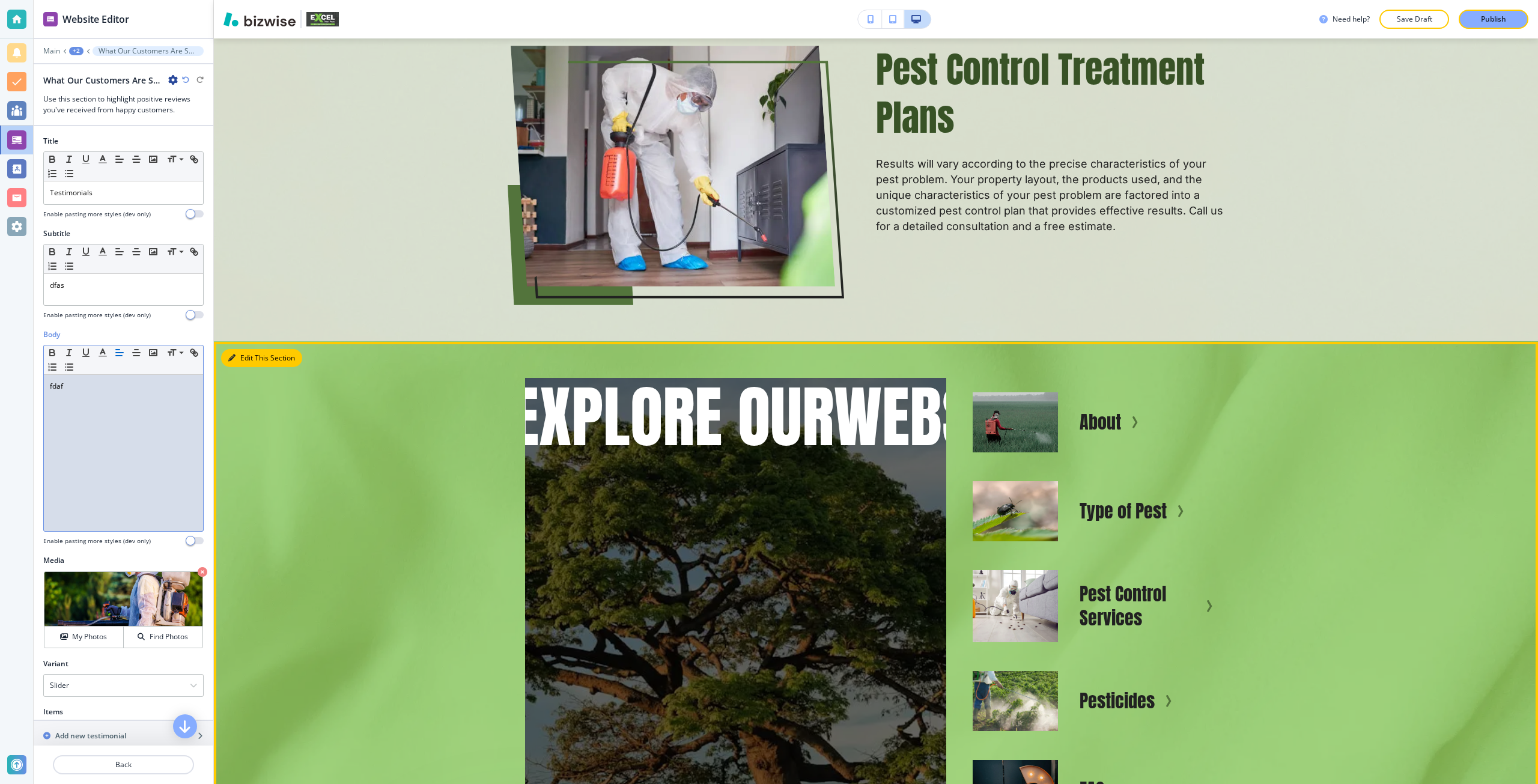
click at [244, 349] on button "Edit This Section" at bounding box center [262, 358] width 81 height 18
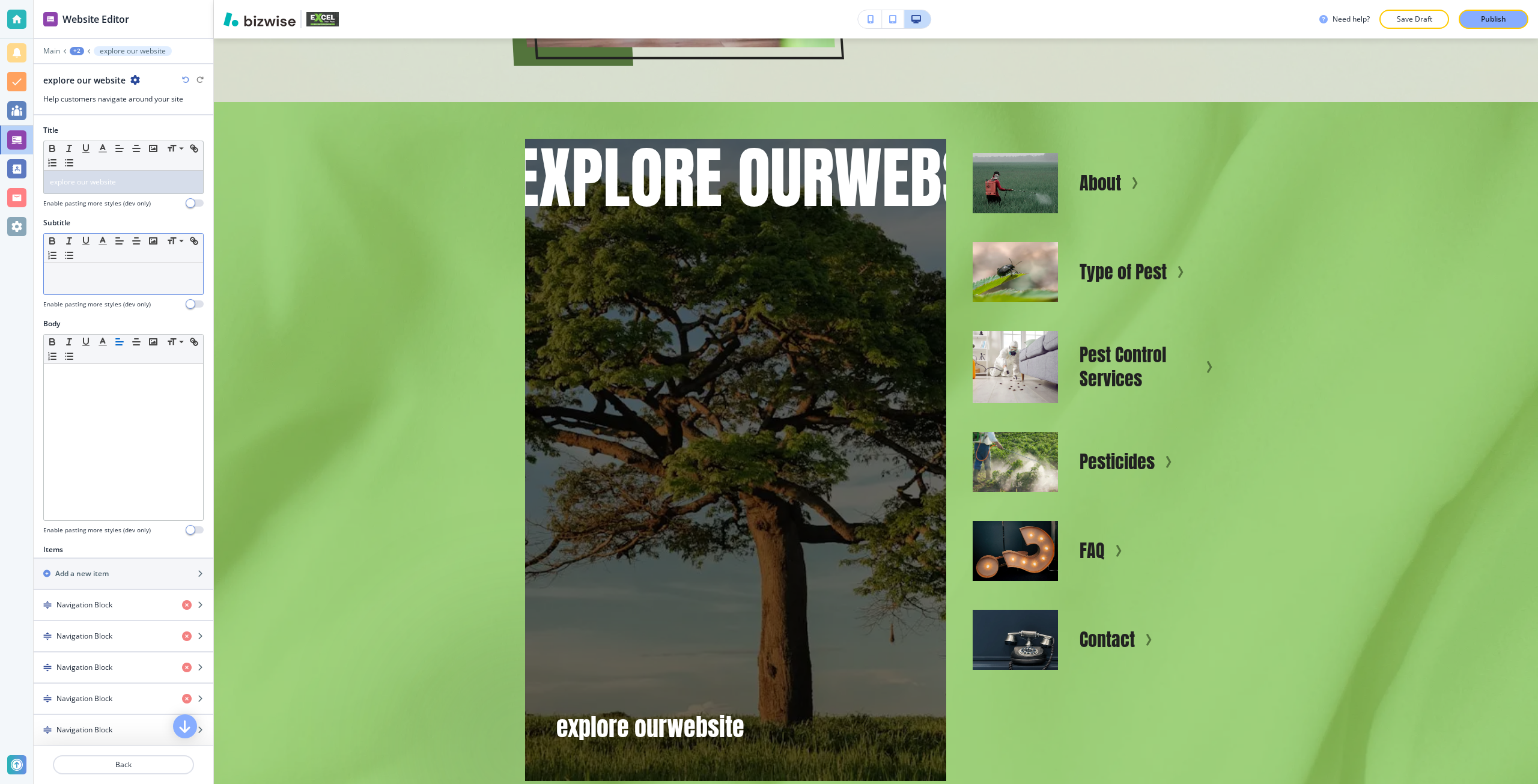
scroll to position [4514, 0]
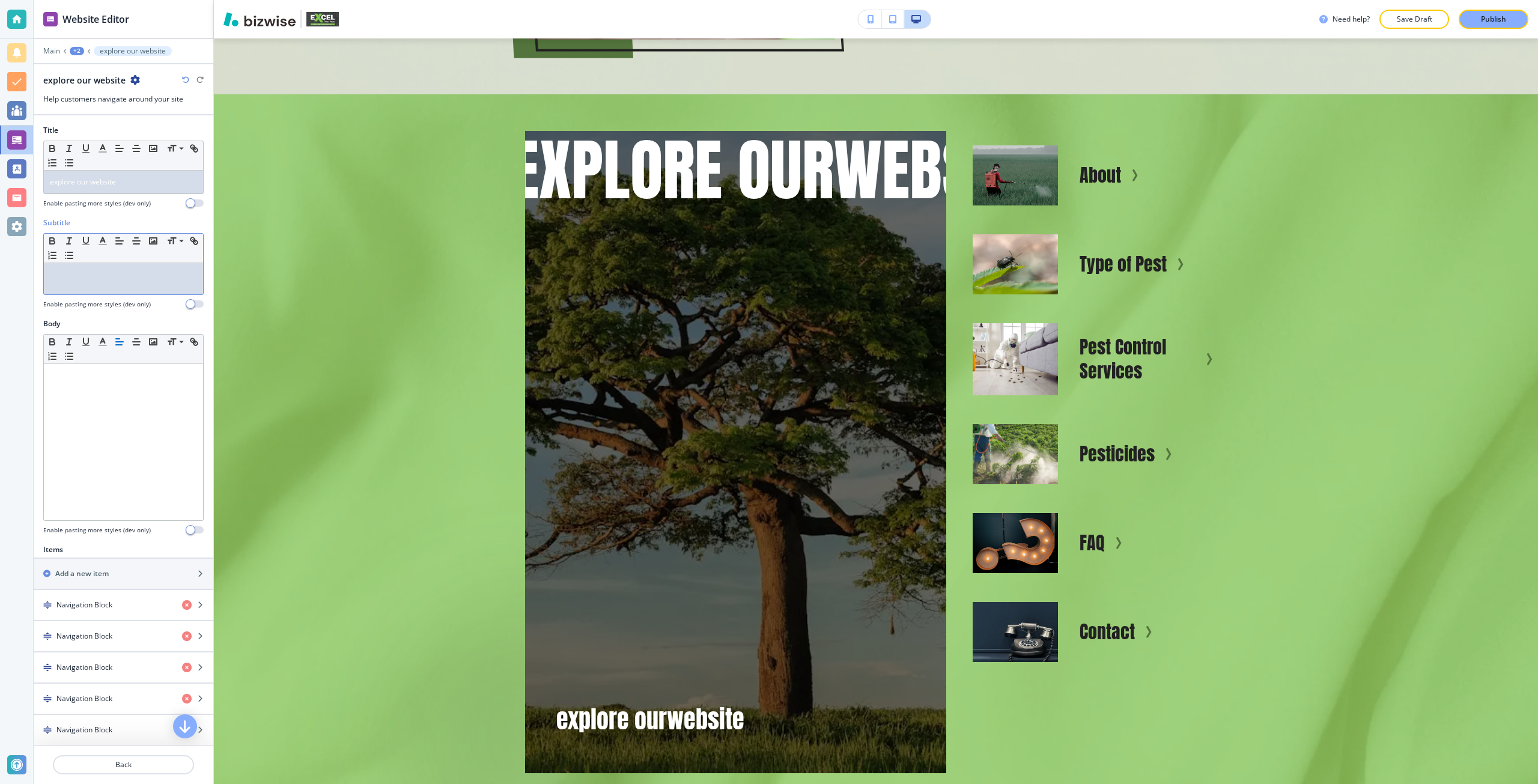
click at [148, 286] on div at bounding box center [123, 279] width 159 height 32
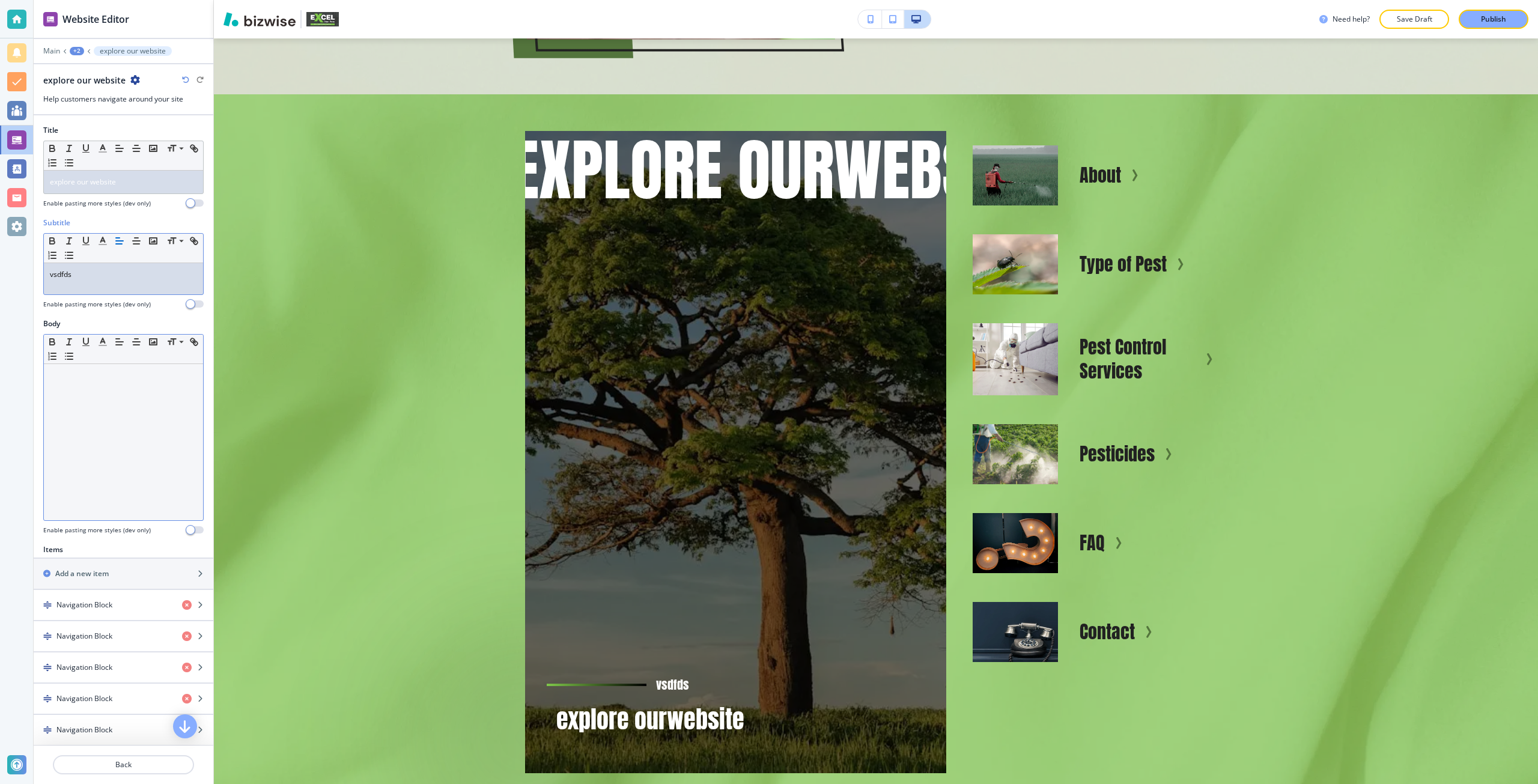
click at [163, 413] on div at bounding box center [123, 442] width 159 height 156
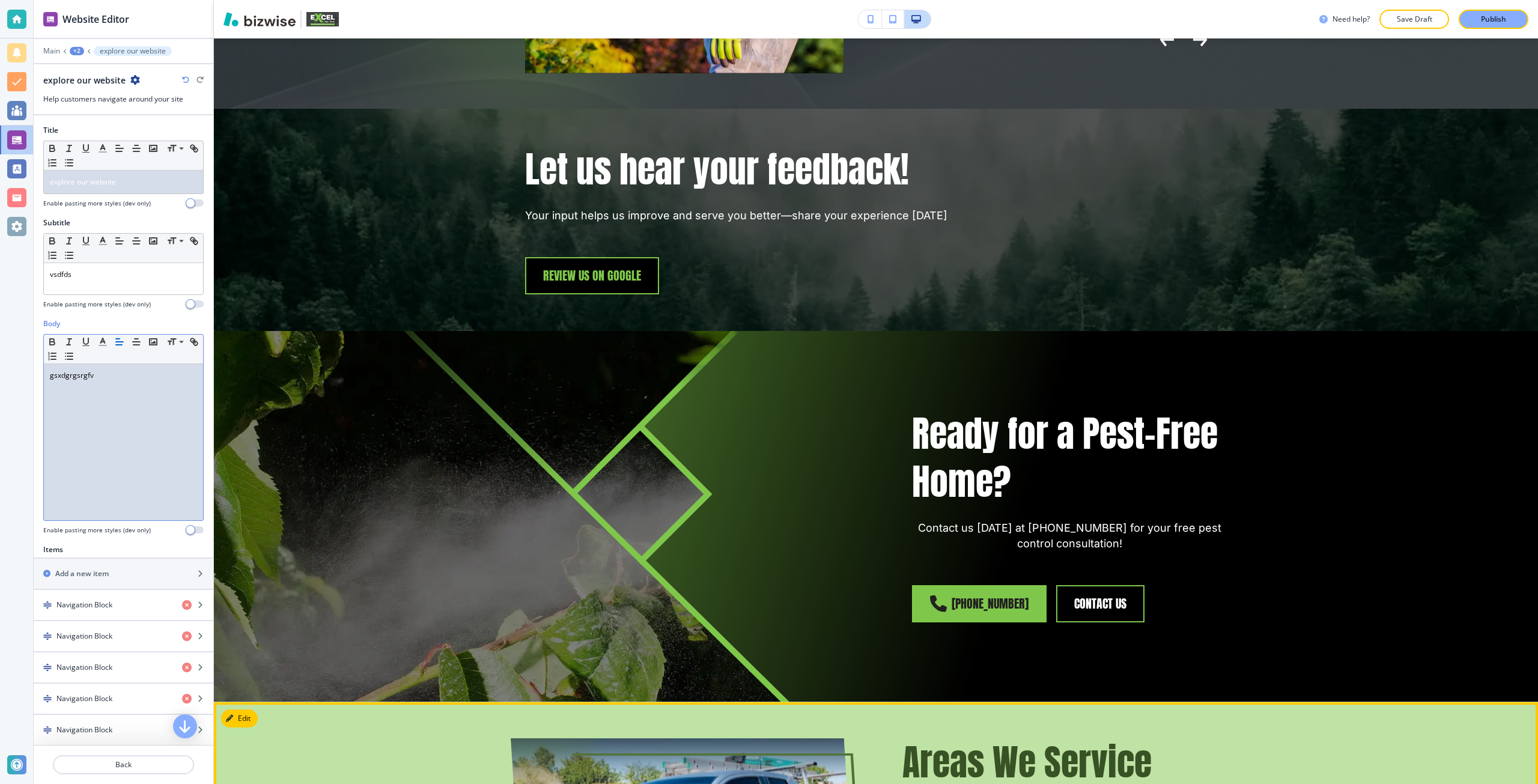
scroll to position [5895, 0]
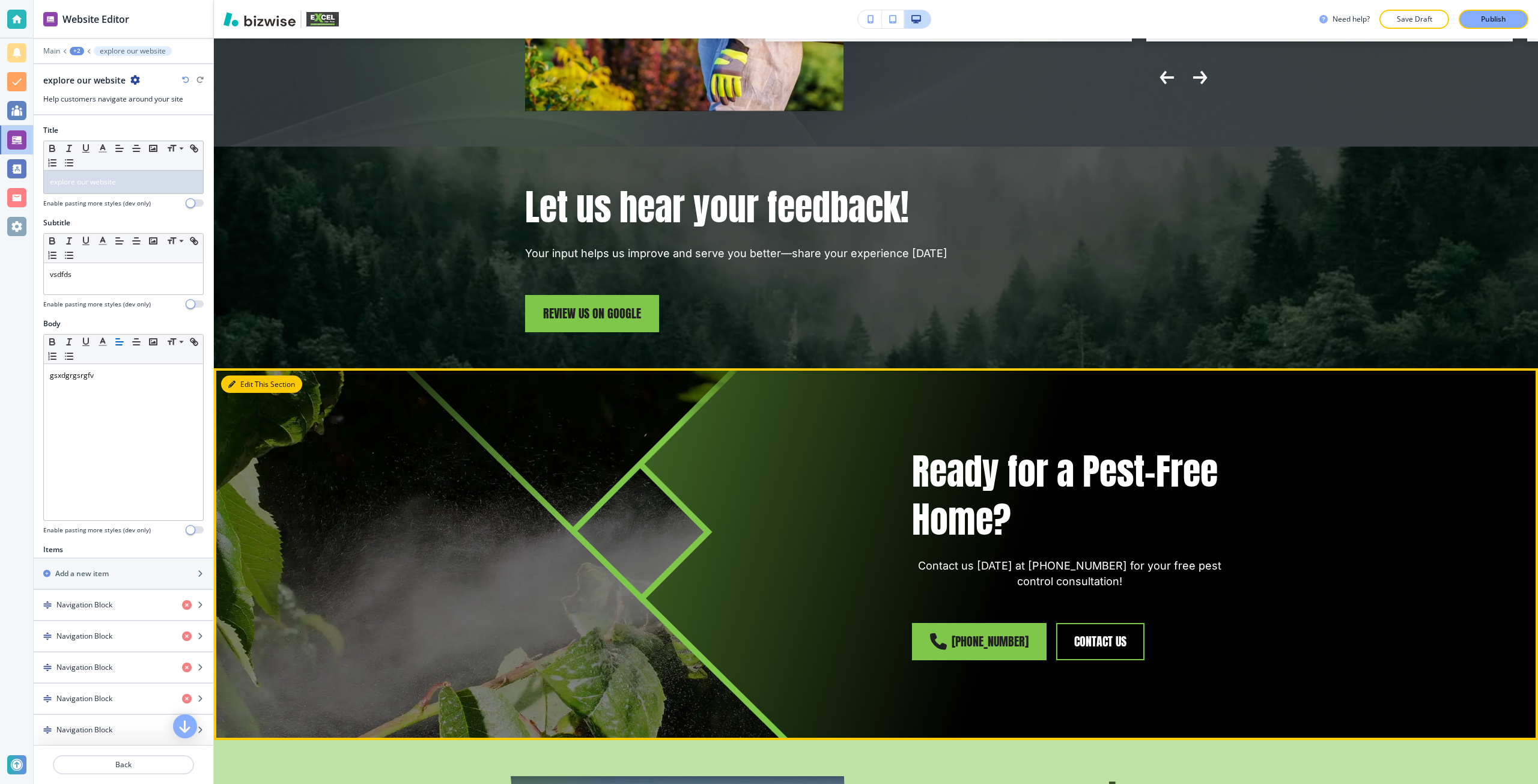
click at [238, 375] on button "Edit This Section" at bounding box center [262, 384] width 81 height 18
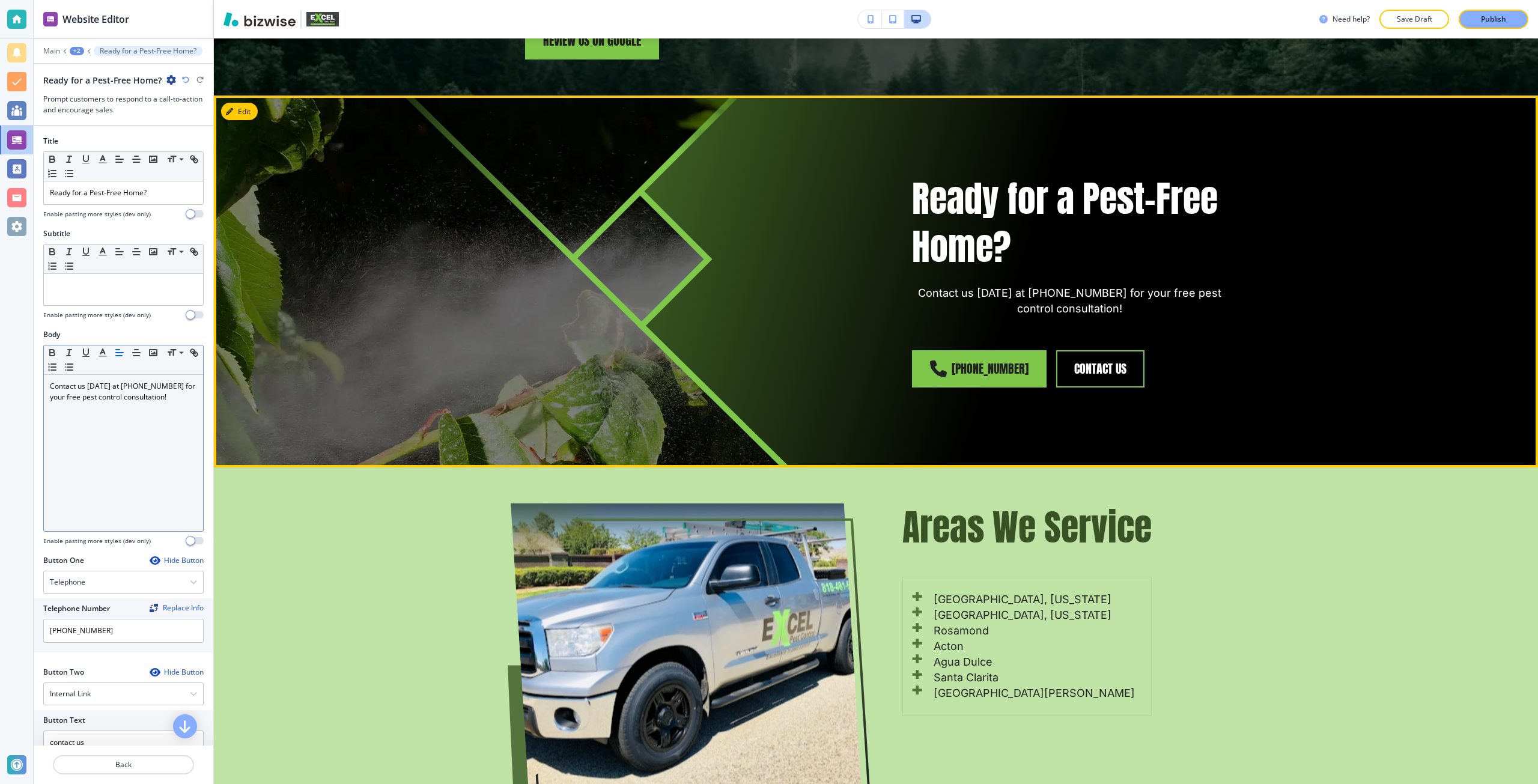
scroll to position [6168, 0]
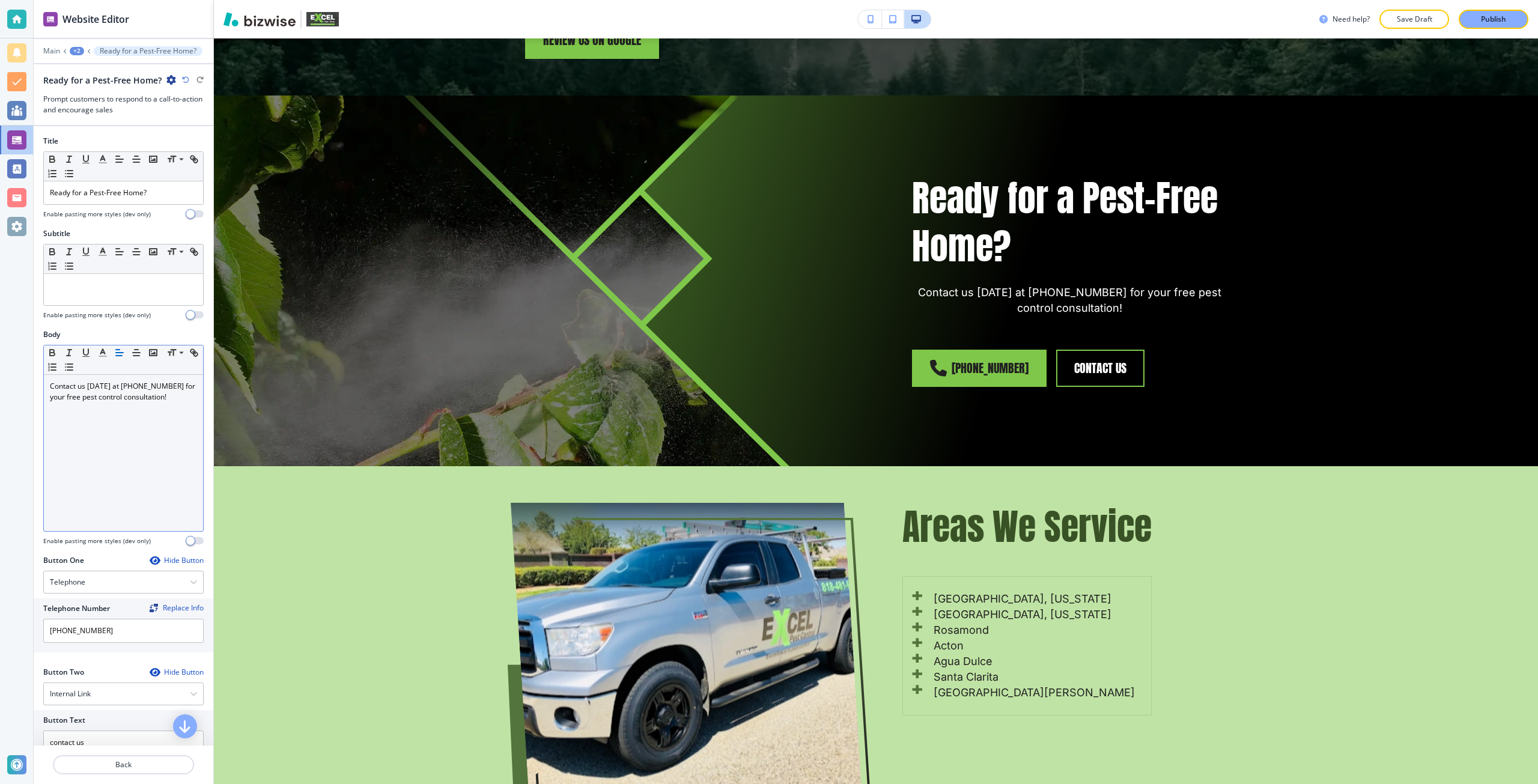
click at [136, 389] on p "Contact us [DATE] at [PHONE_NUMBER] for your free pest control consultation!" at bounding box center [123, 392] width 147 height 22
click at [122, 353] on icon "button" at bounding box center [120, 353] width 11 height 11
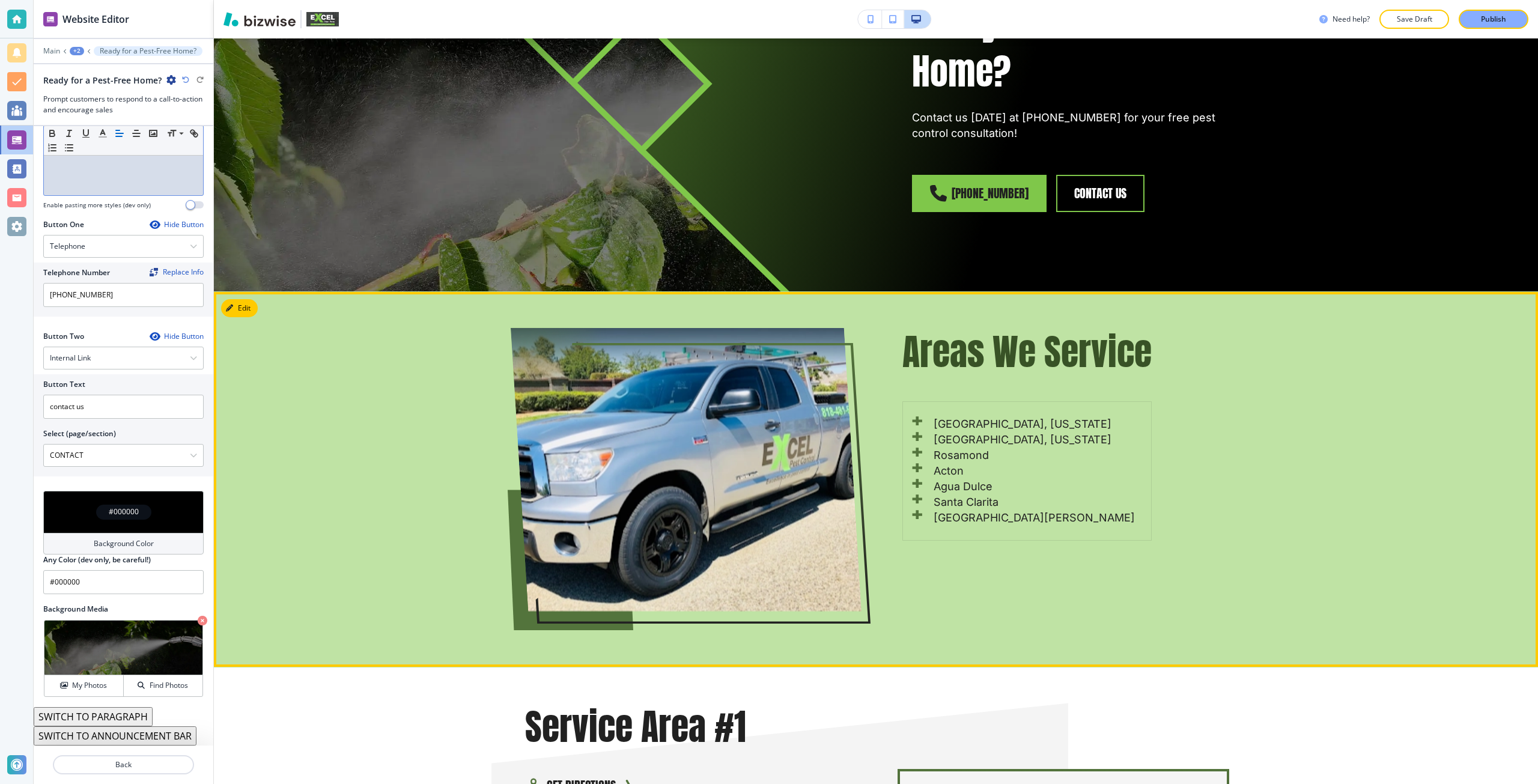
scroll to position [6349, 0]
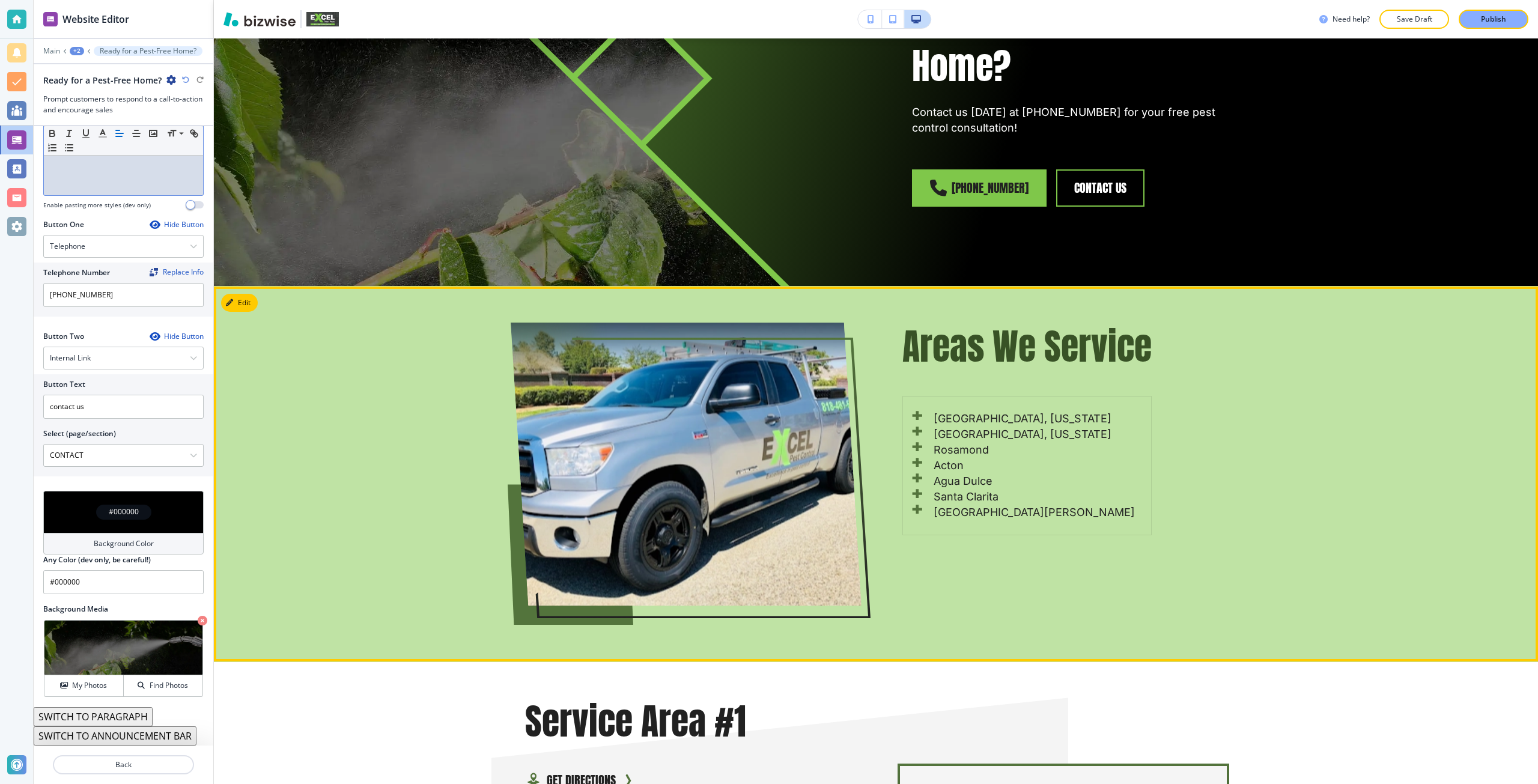
click at [235, 286] on div "Areas We Service Palmdale, California Lancaster, California Rosamond Acton Agua…" at bounding box center [875, 474] width 1324 height 375
click at [245, 294] on button "Edit This Section" at bounding box center [262, 303] width 81 height 18
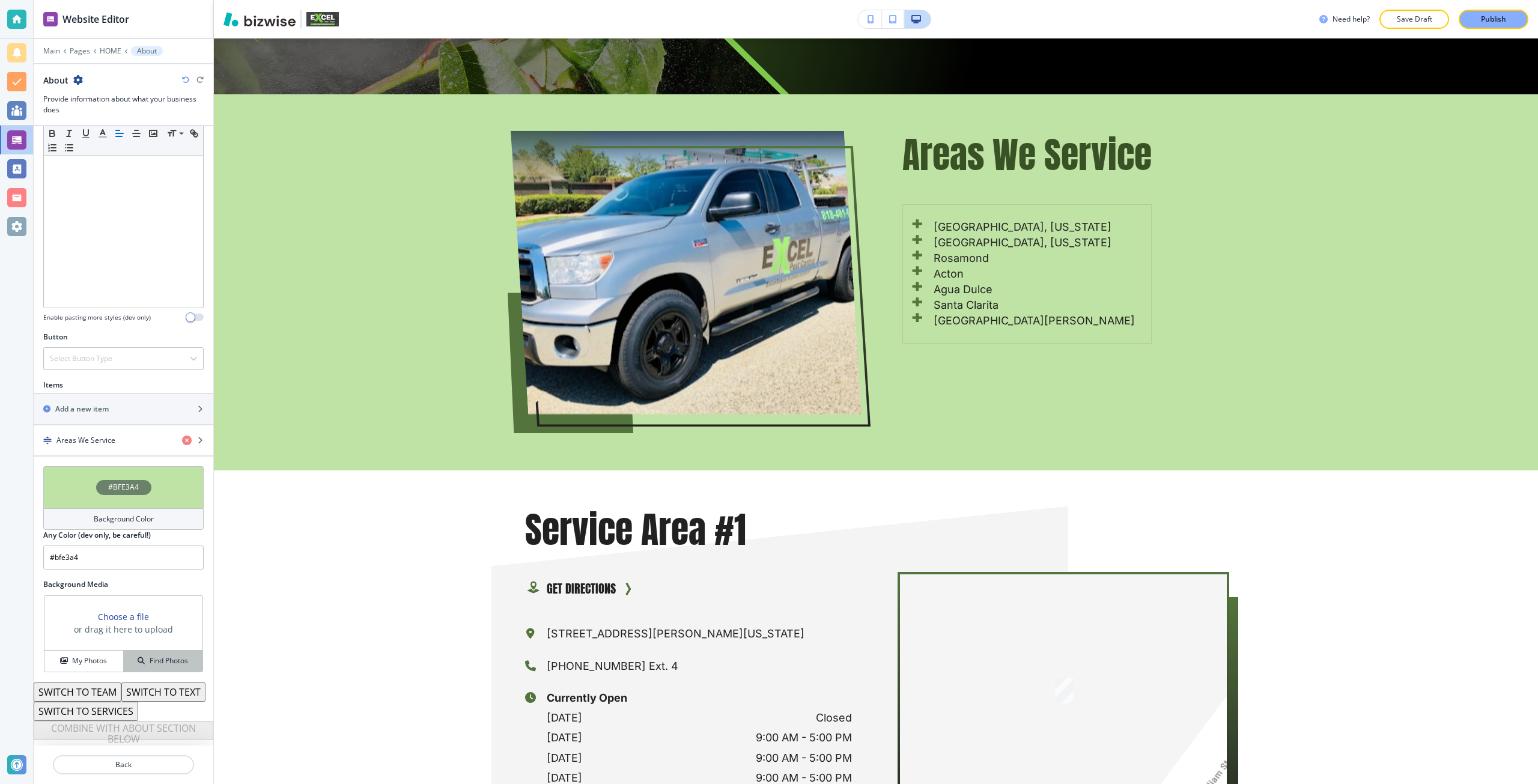
scroll to position [243, 0]
click at [104, 683] on button "SWITCH TO TEAM" at bounding box center [77, 692] width 88 height 20
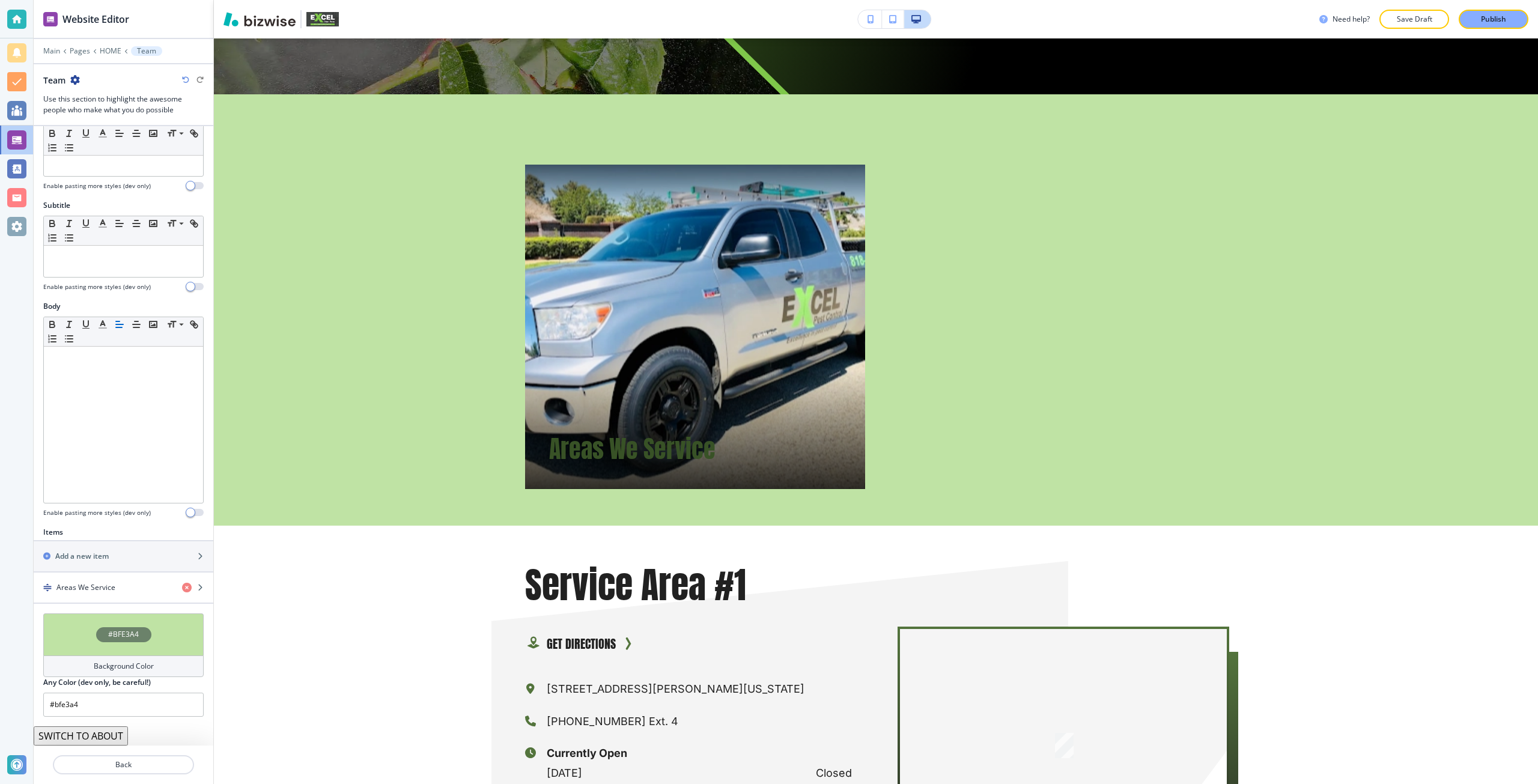
scroll to position [29, 0]
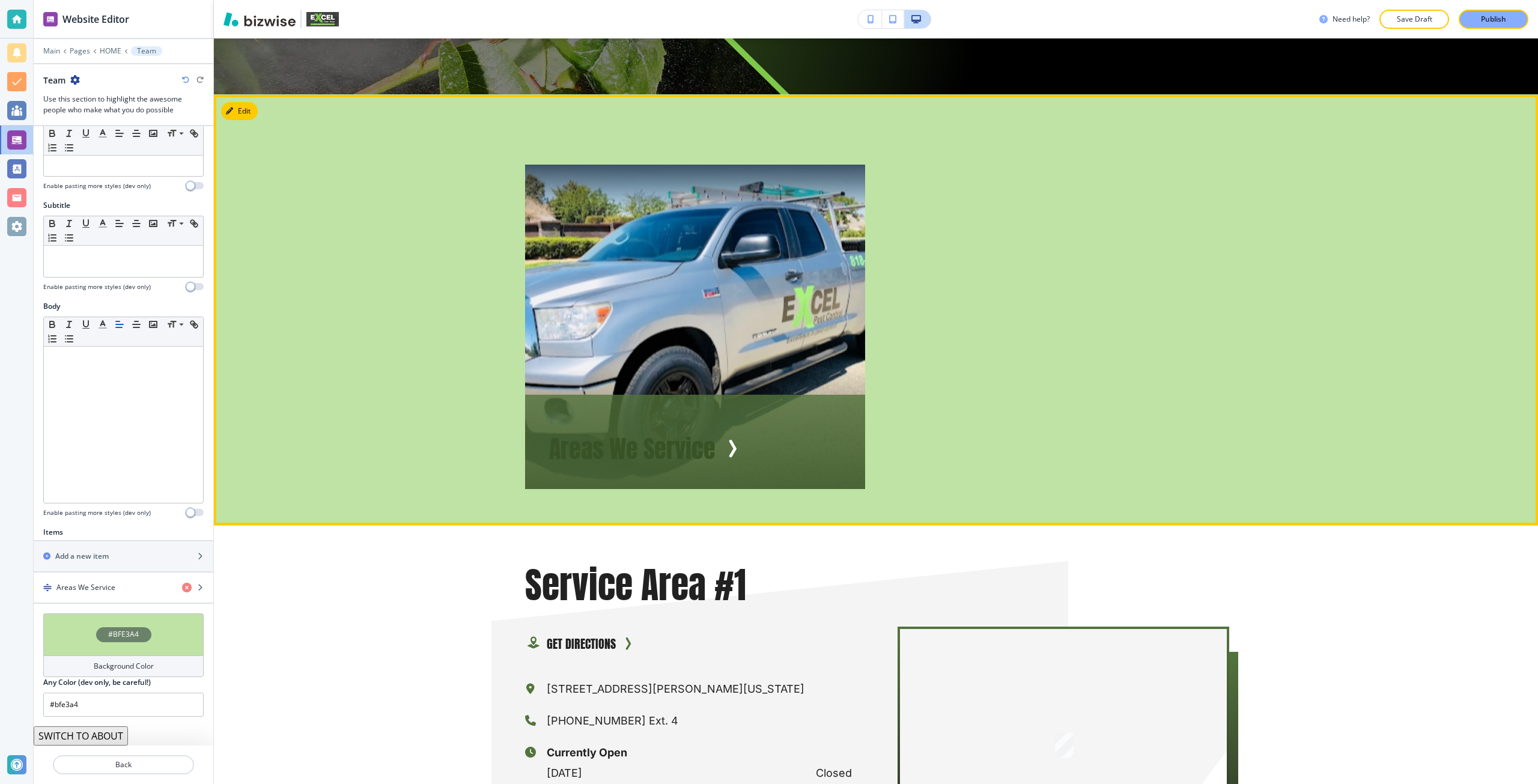
click at [709, 431] on span "Areas We Service" at bounding box center [631, 449] width 166 height 36
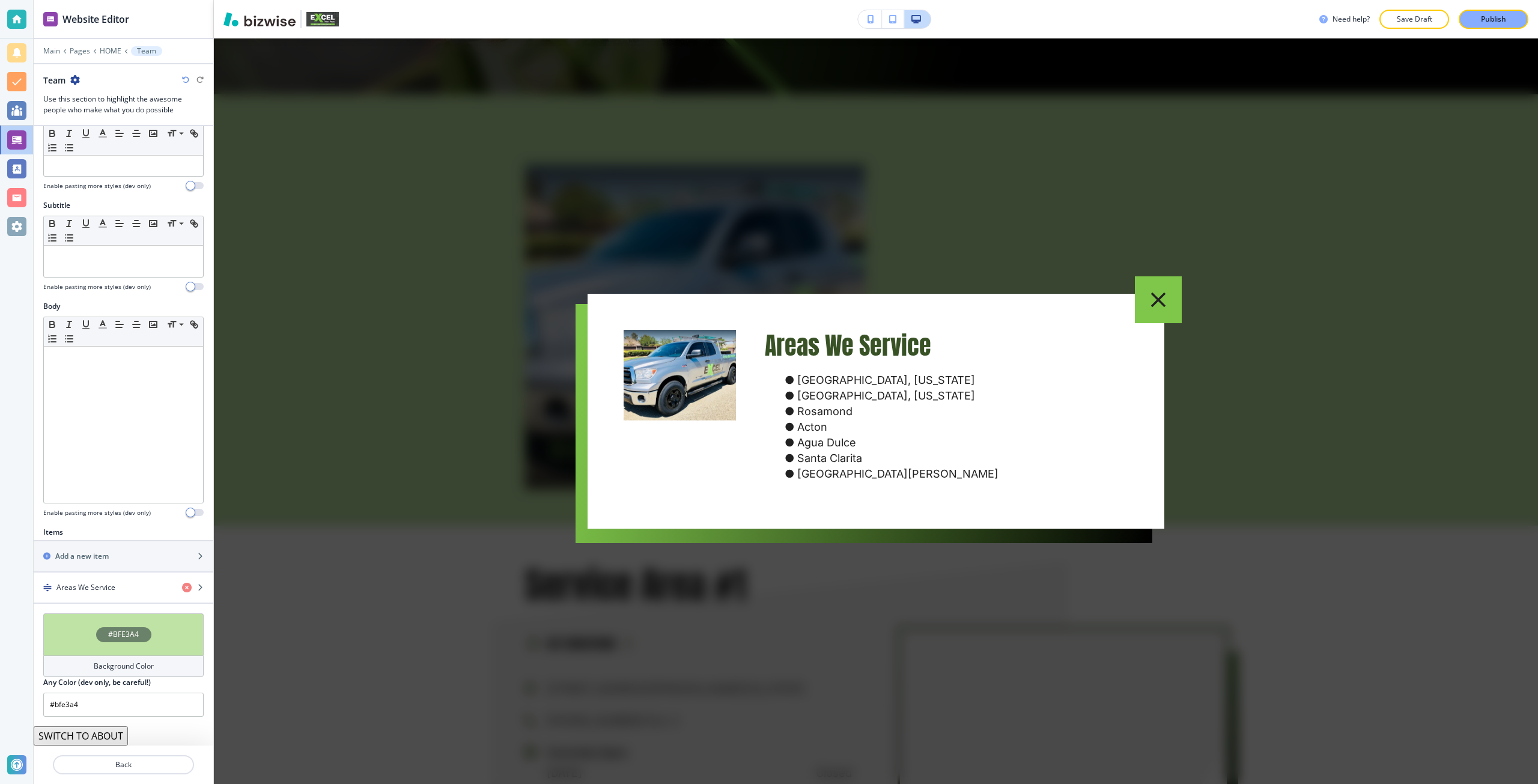
click at [512, 474] on div at bounding box center [875, 411] width 1324 height 746
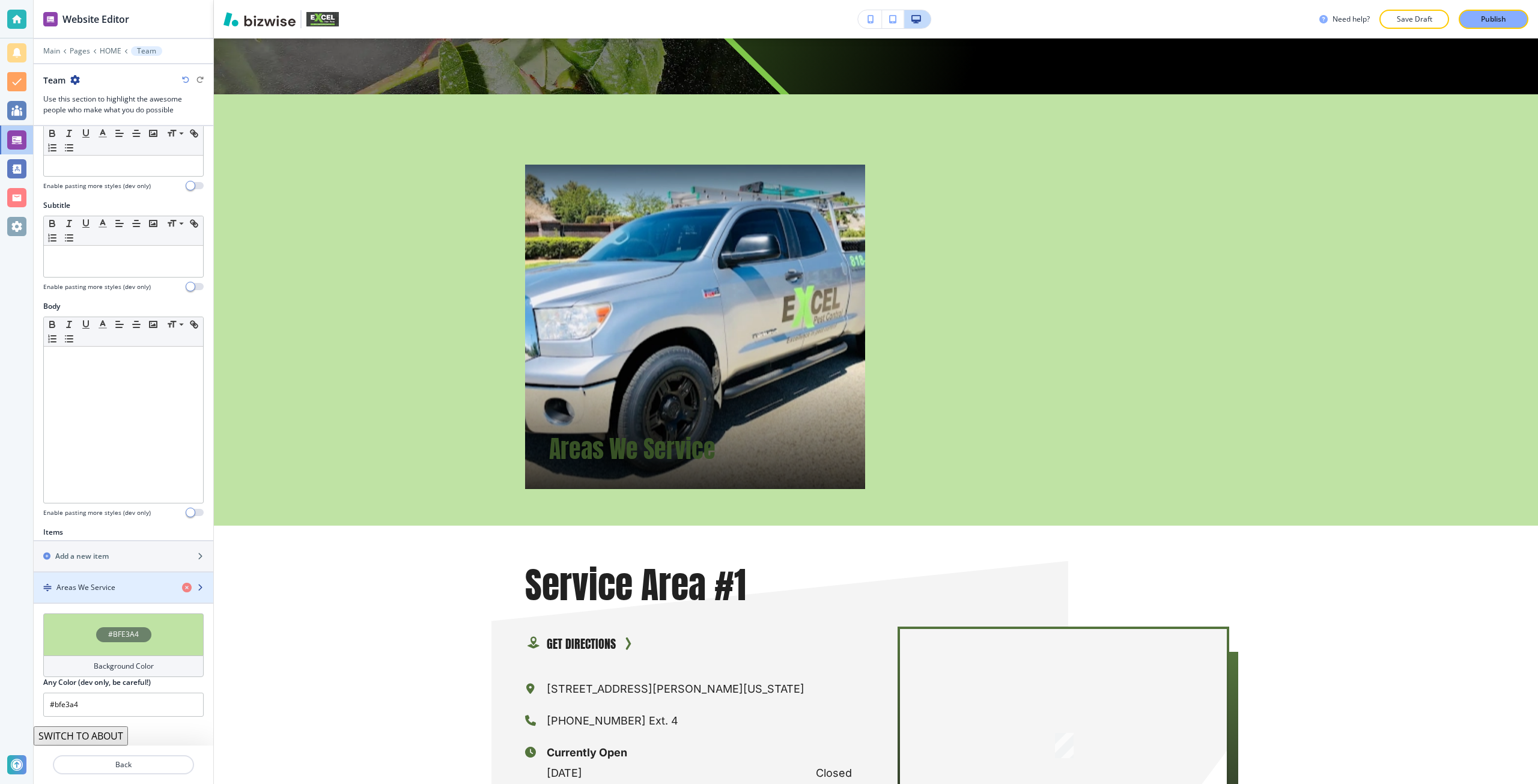
click at [104, 574] on div "button" at bounding box center [123, 577] width 180 height 10
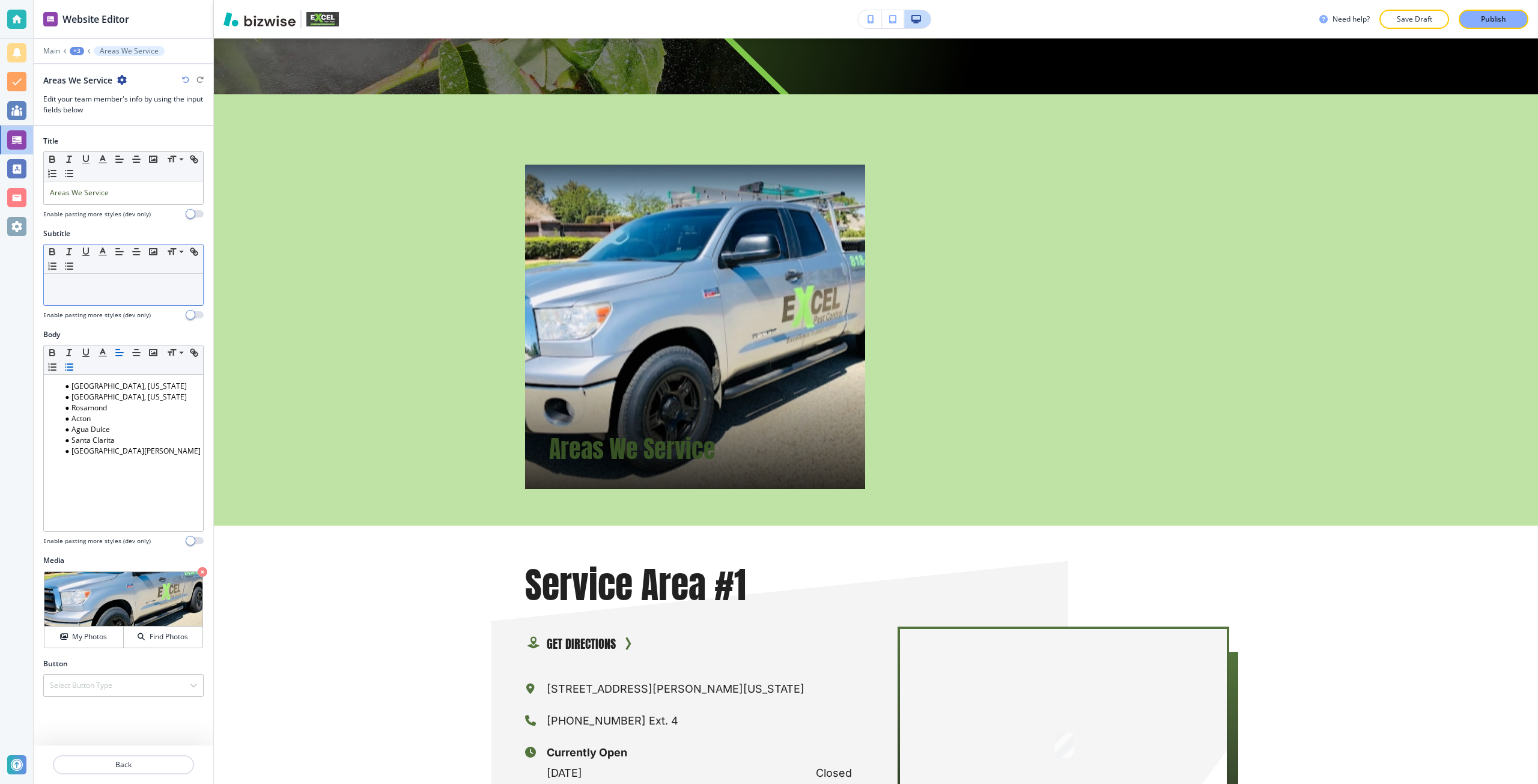
click at [112, 288] on p at bounding box center [123, 285] width 147 height 11
click at [138, 681] on div "Select Button Type" at bounding box center [123, 685] width 159 height 22
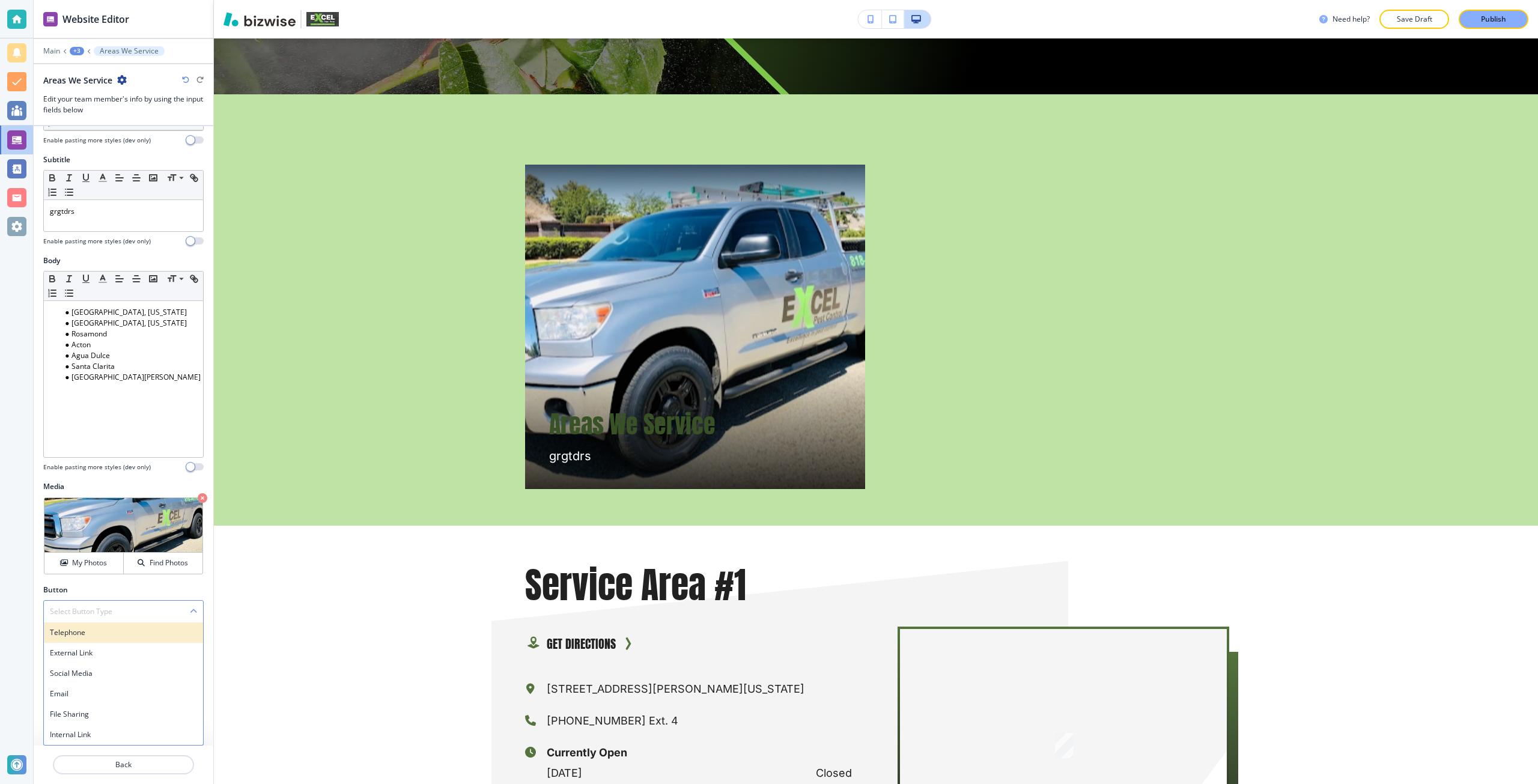
click at [114, 640] on div "Telephone" at bounding box center [123, 632] width 159 height 20
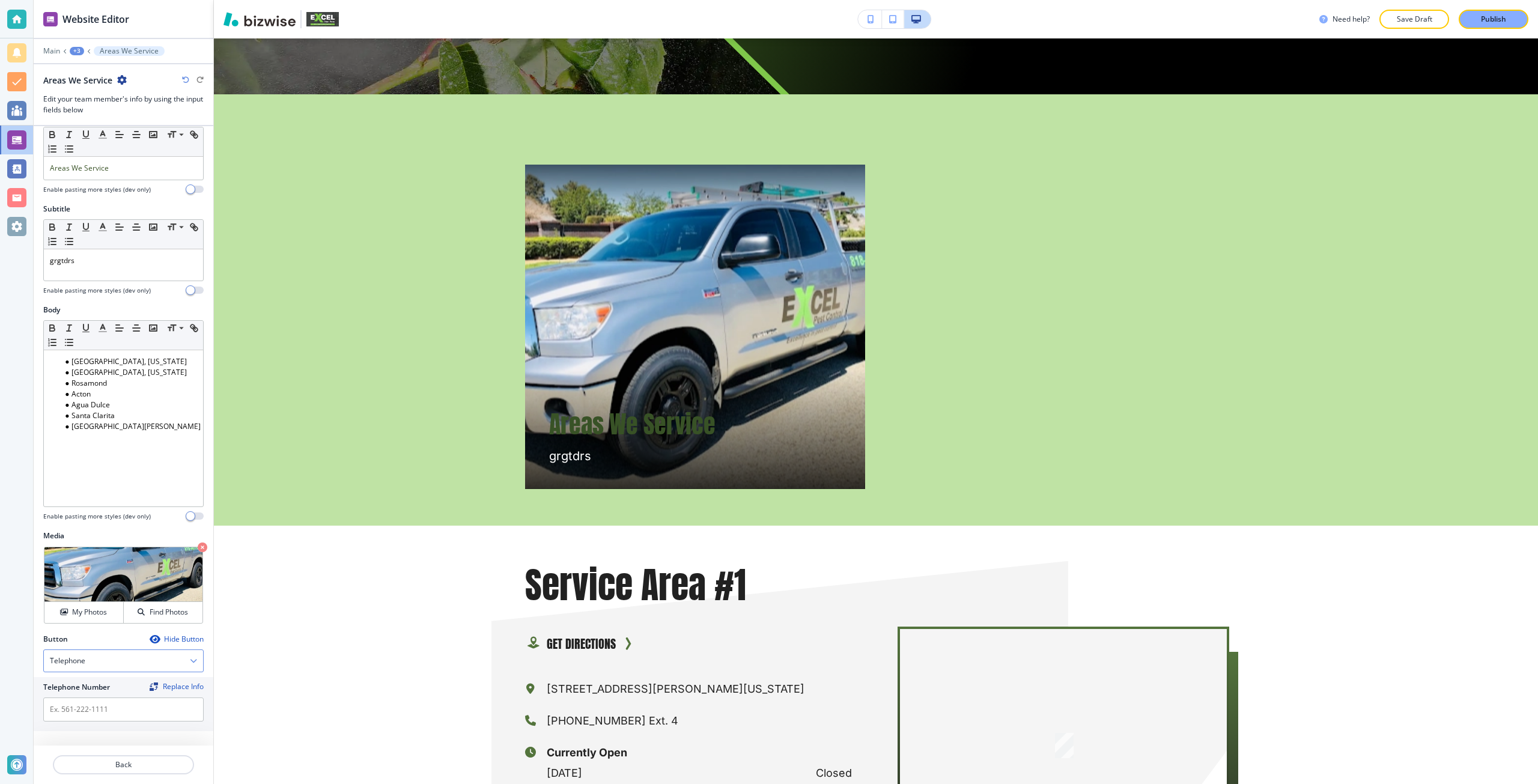
scroll to position [25, 0]
click at [112, 712] on input "text" at bounding box center [123, 710] width 160 height 24
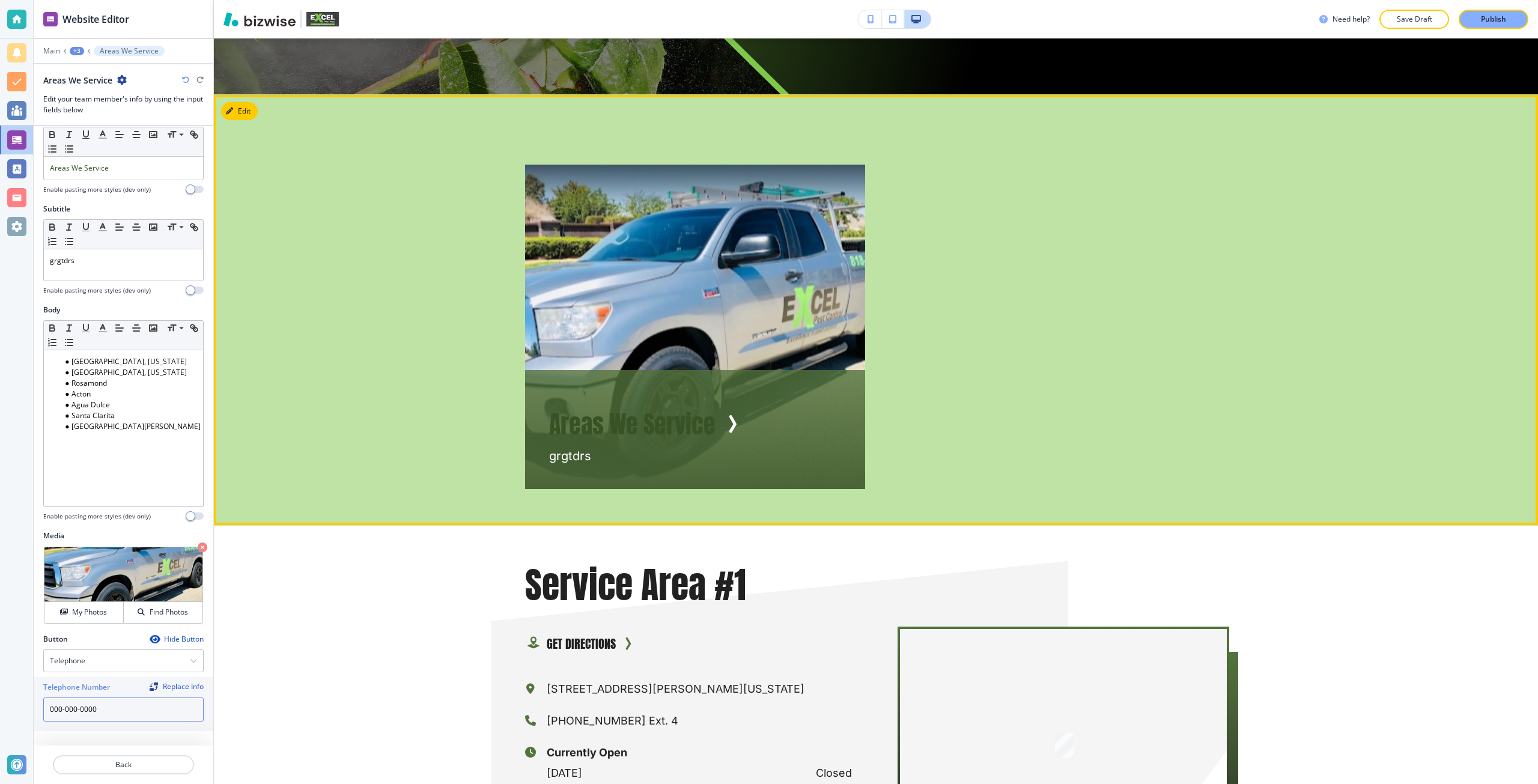
type input "000-000-0000"
click at [755, 226] on img at bounding box center [695, 326] width 340 height 324
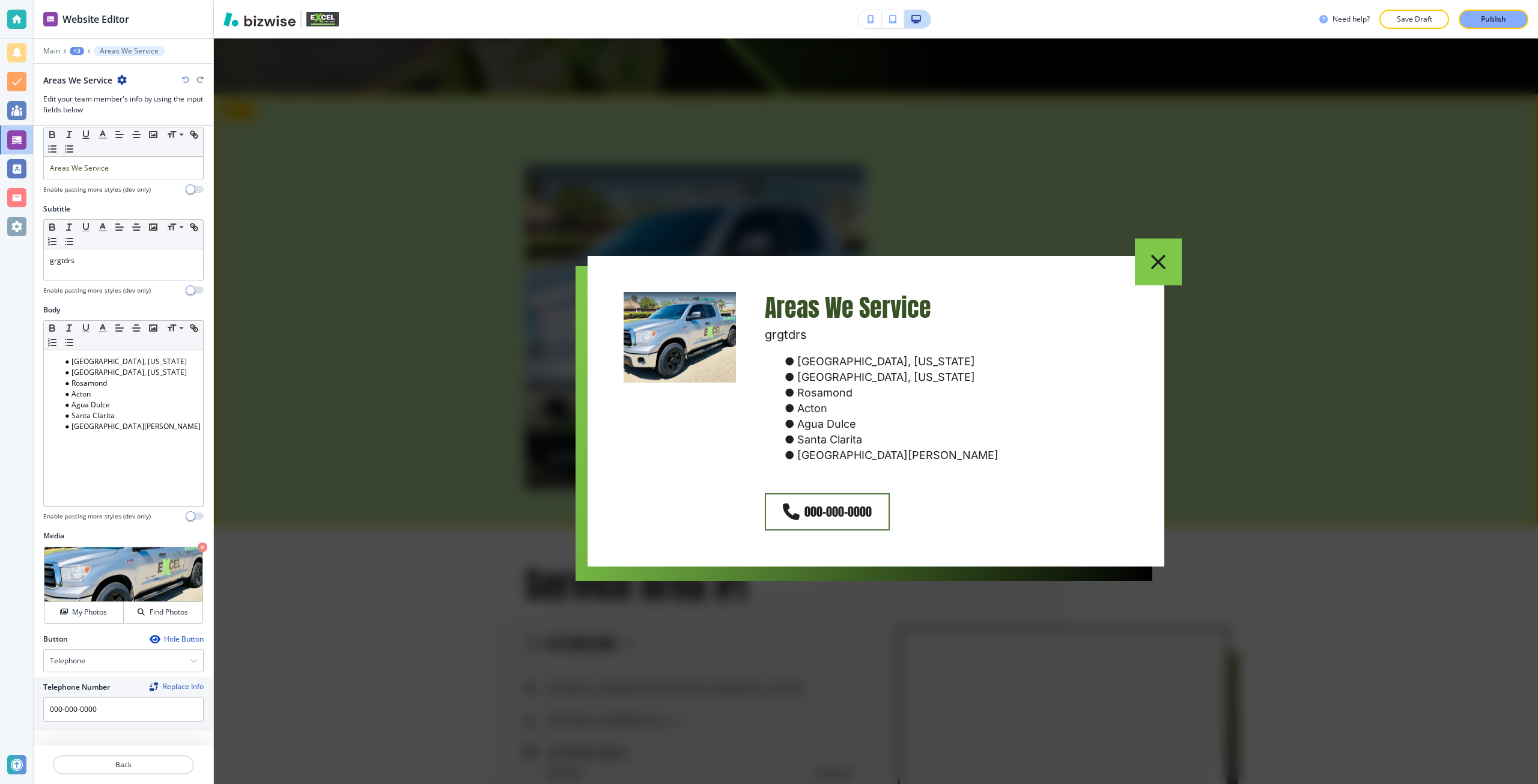
click at [505, 390] on div at bounding box center [875, 411] width 1324 height 746
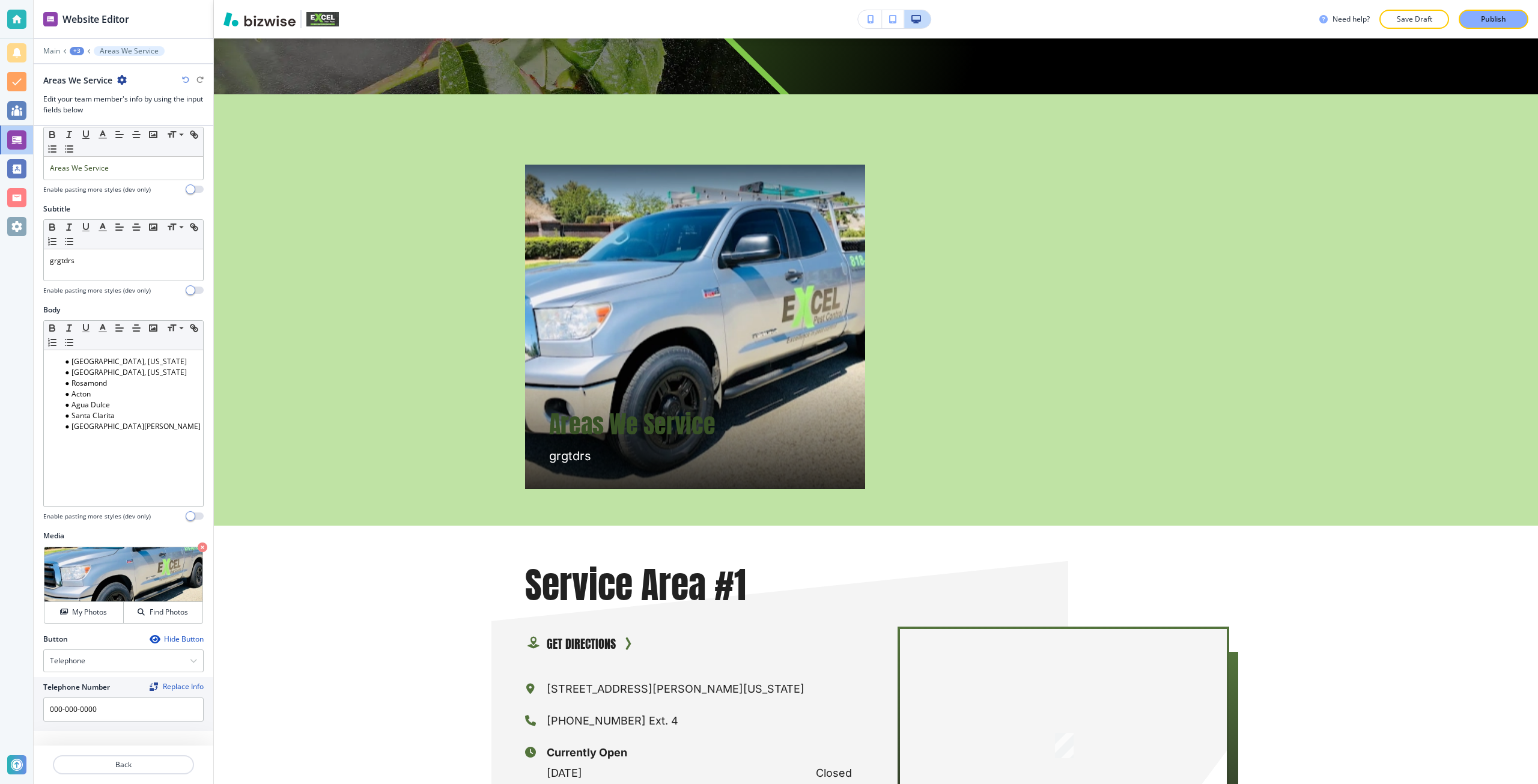
click at [113, 753] on div at bounding box center [123, 750] width 180 height 10
click at [112, 762] on p "Back" at bounding box center [123, 764] width 139 height 11
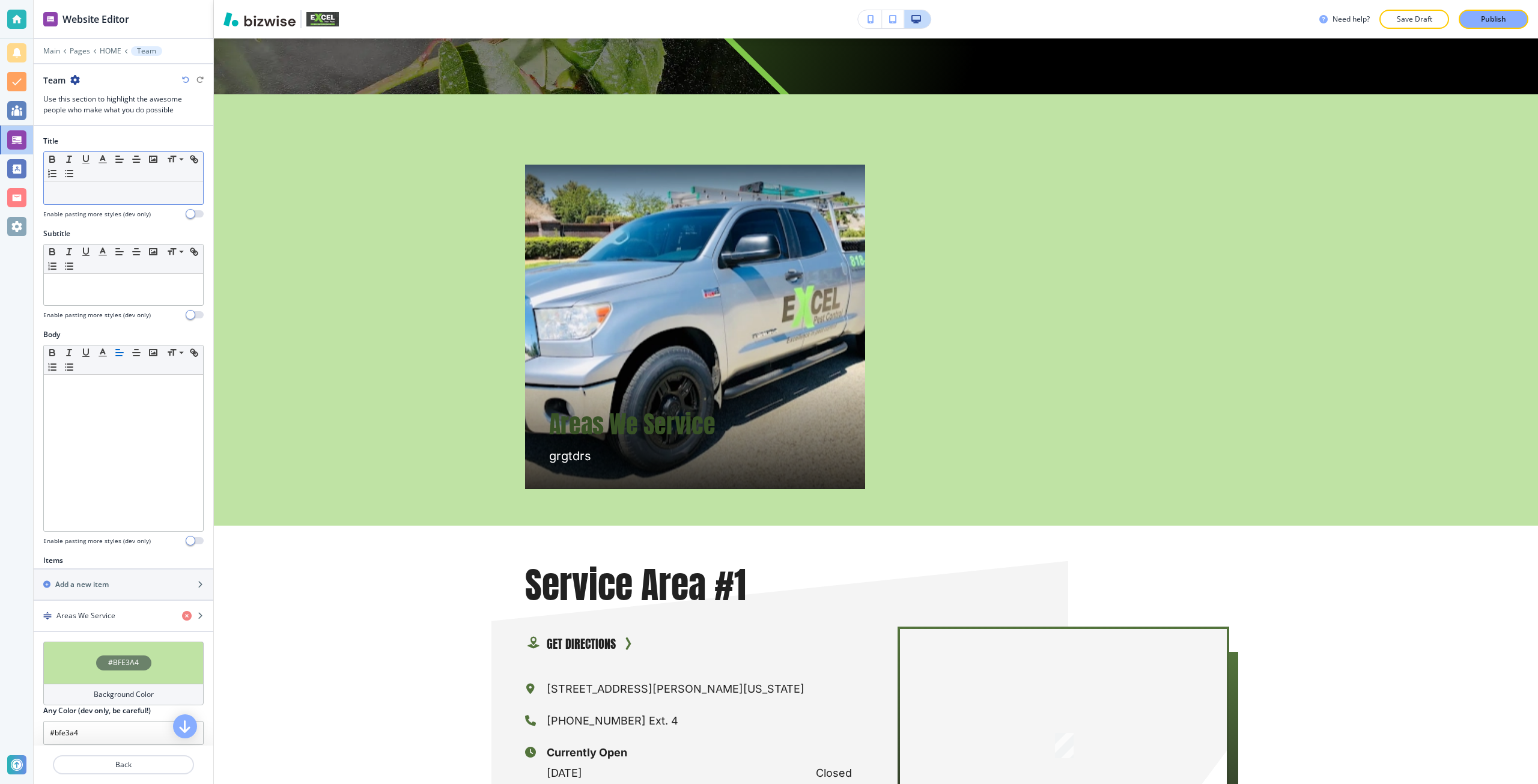
click at [129, 193] on p at bounding box center [123, 192] width 147 height 11
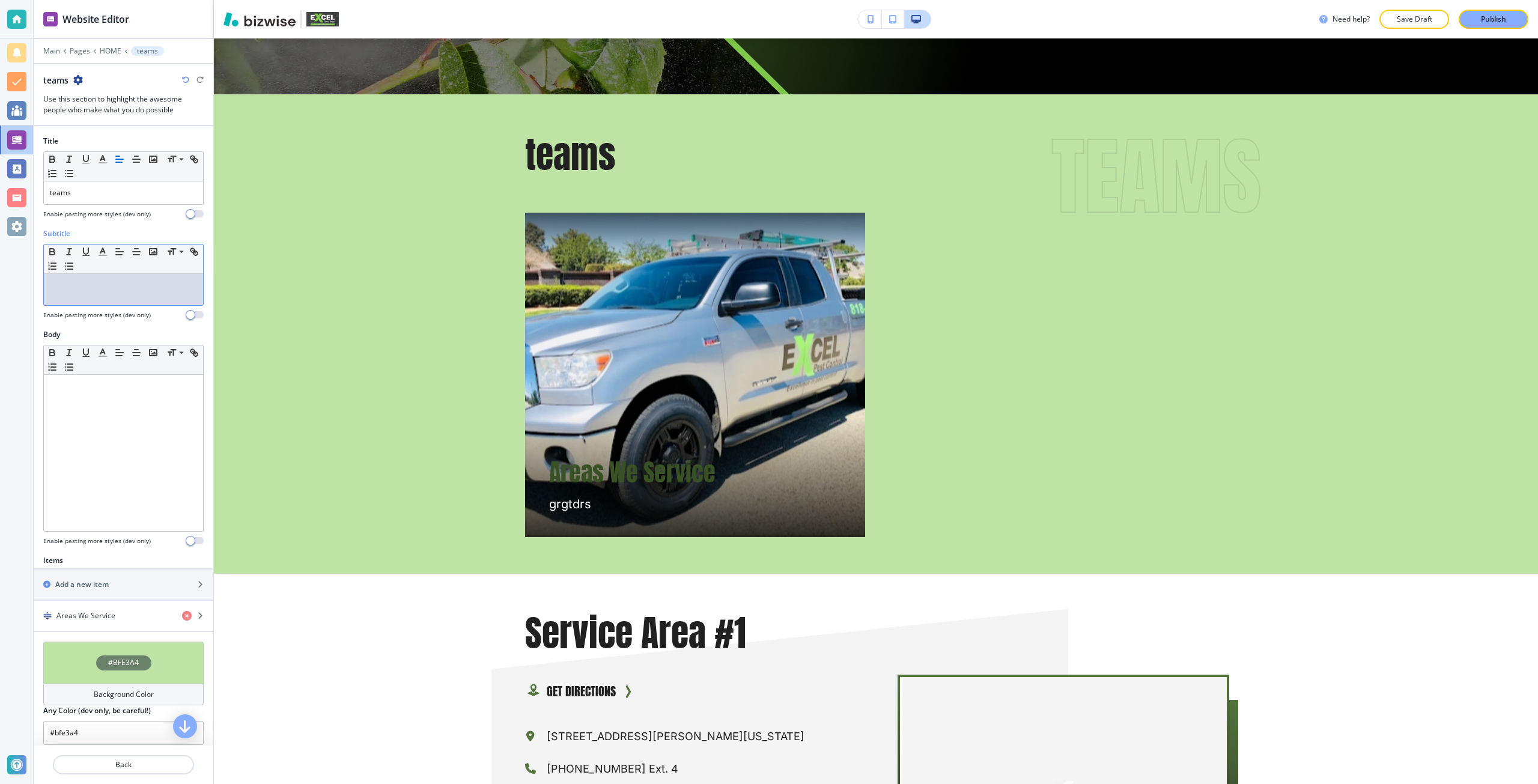
click at [132, 298] on div at bounding box center [123, 289] width 159 height 32
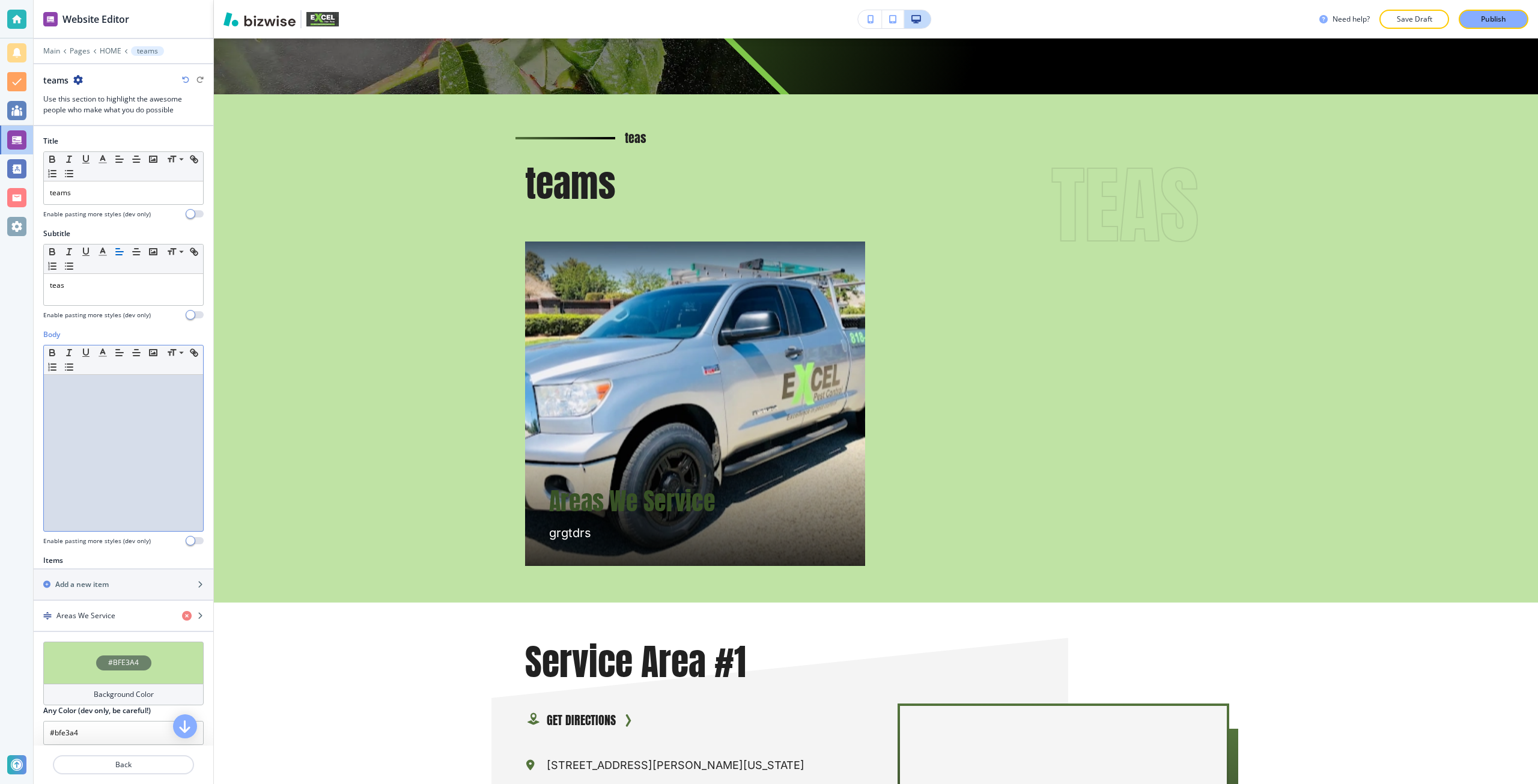
click at [112, 417] on div at bounding box center [123, 453] width 159 height 156
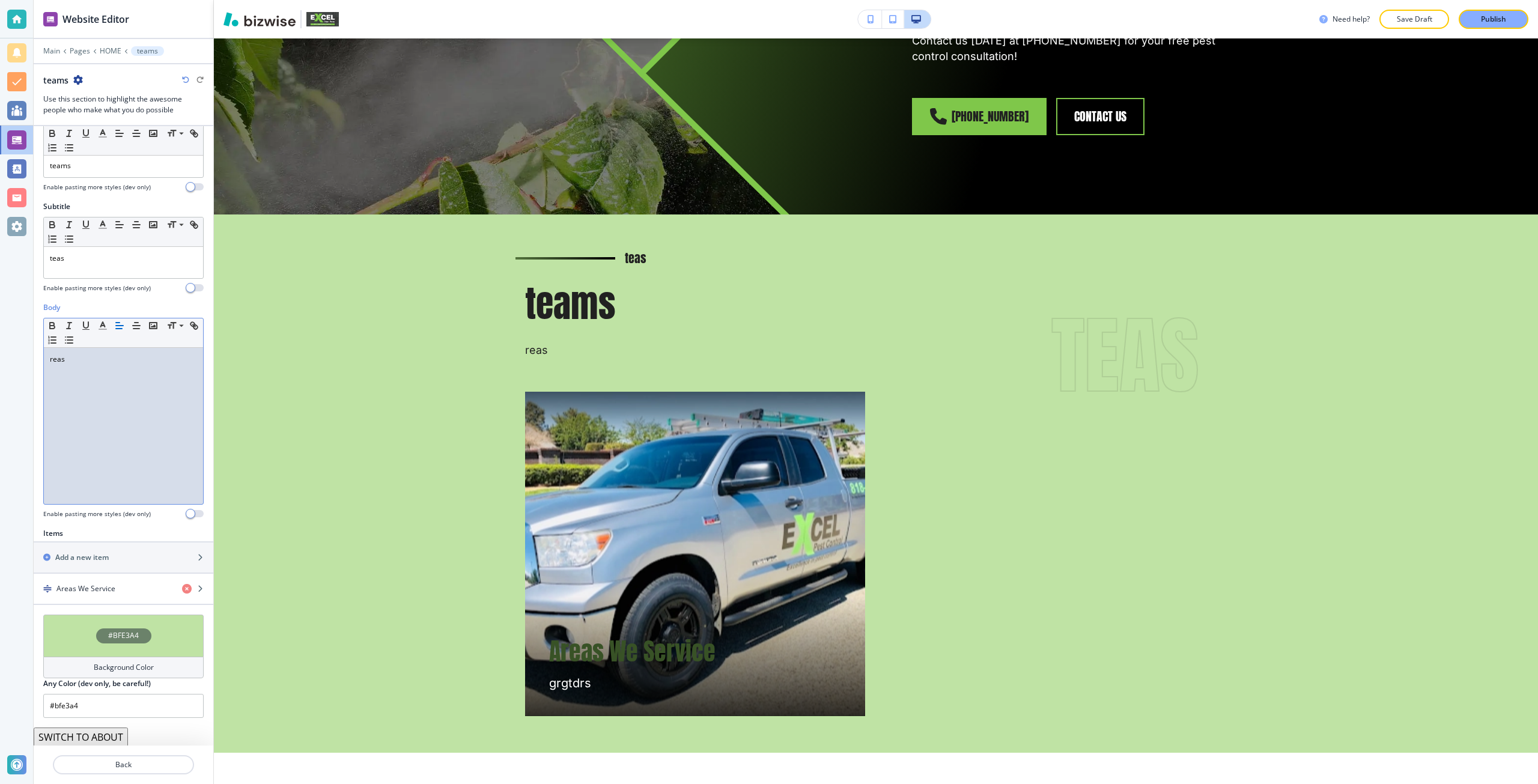
scroll to position [29, 0]
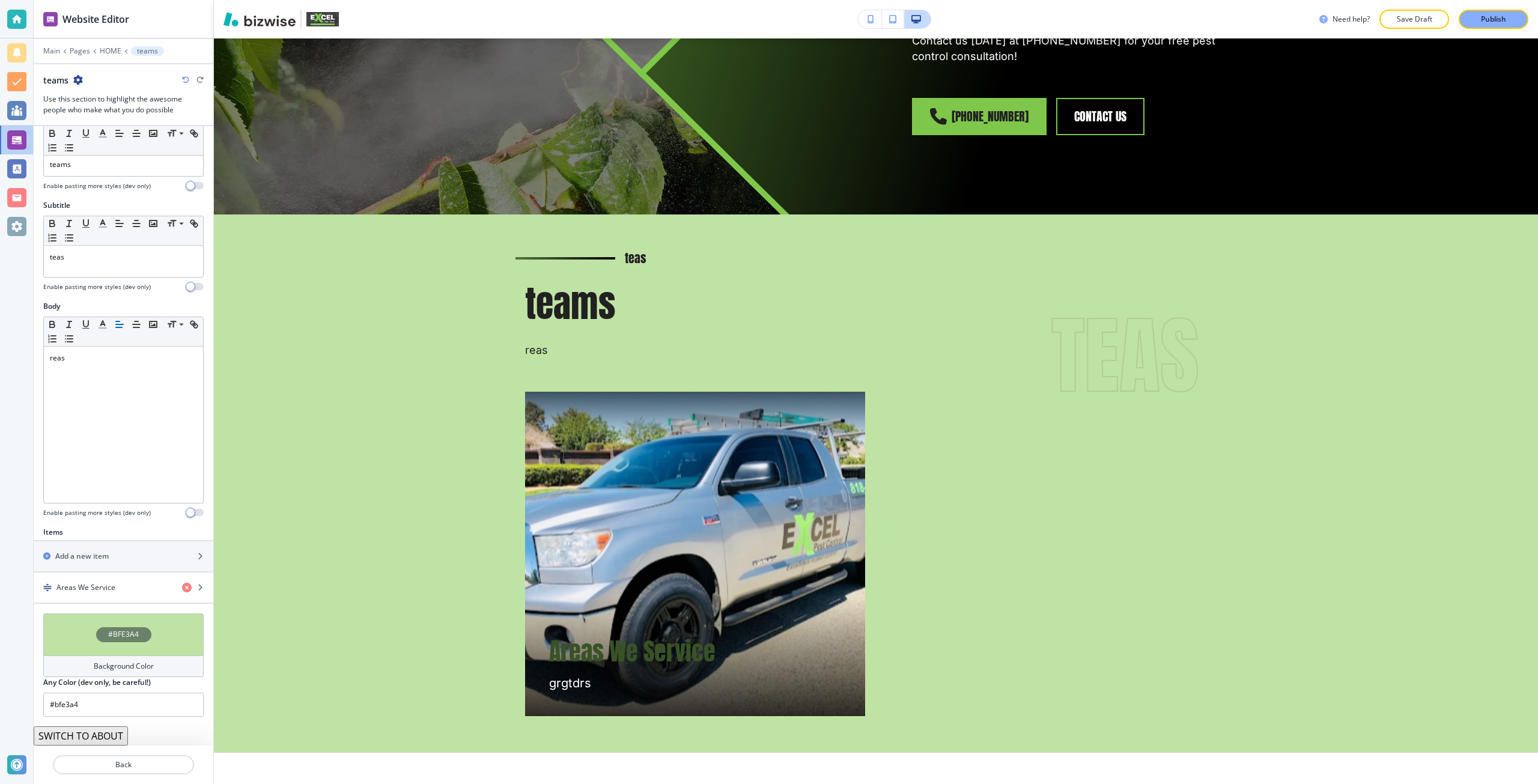
click at [106, 641] on div "#BFE3A4" at bounding box center [124, 634] width 56 height 15
click at [52, 737] on button "button" at bounding box center [53, 735] width 10 height 10
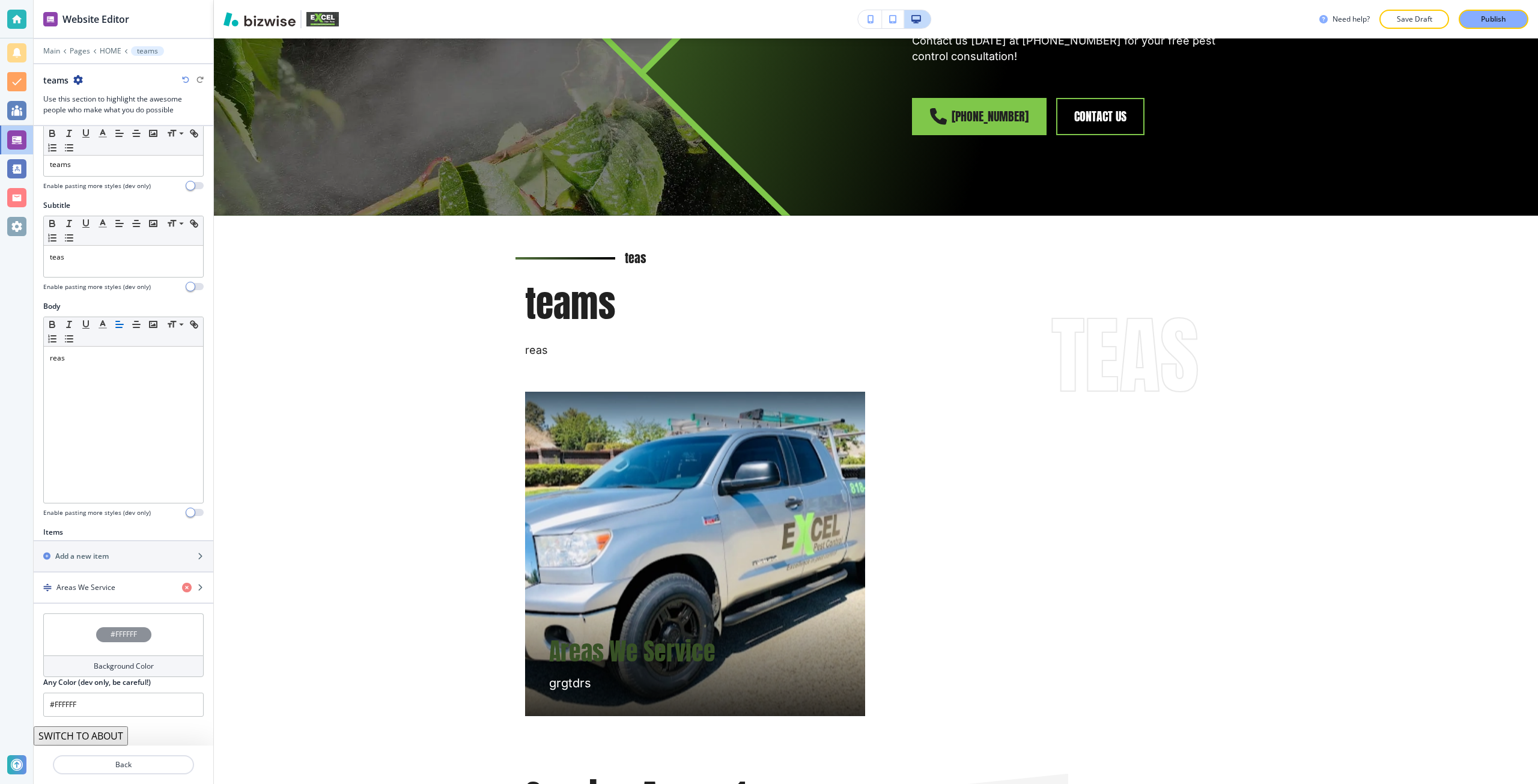
click at [123, 643] on div "#FFFFFF" at bounding box center [123, 634] width 160 height 42
click at [184, 77] on icon "button" at bounding box center [186, 80] width 8 height 8
click at [188, 76] on icon "button" at bounding box center [186, 80] width 8 height 8
type input "#bfe3a4"
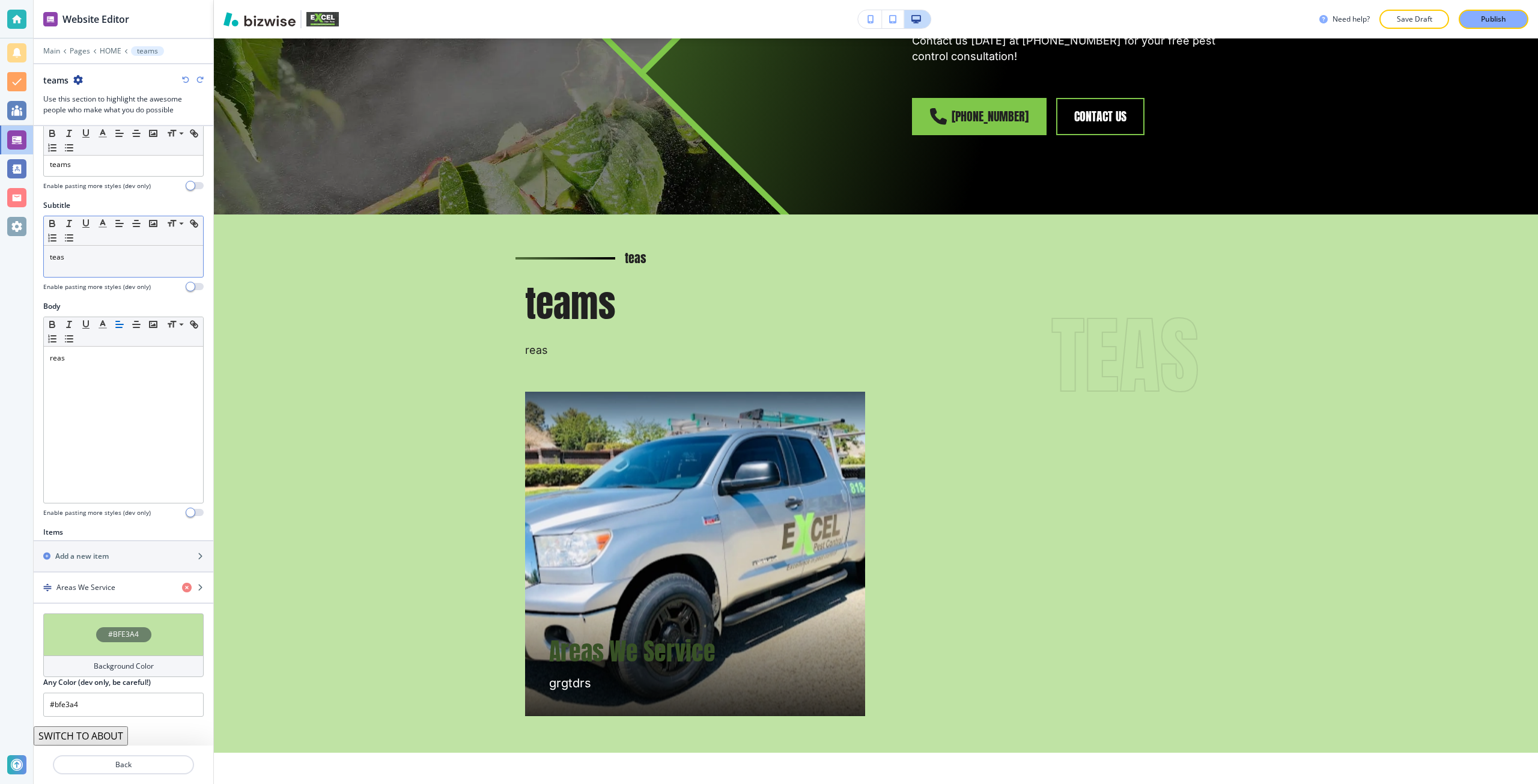
click at [62, 259] on p "teas" at bounding box center [123, 257] width 147 height 11
click at [103, 593] on div "button" at bounding box center [123, 598] width 180 height 10
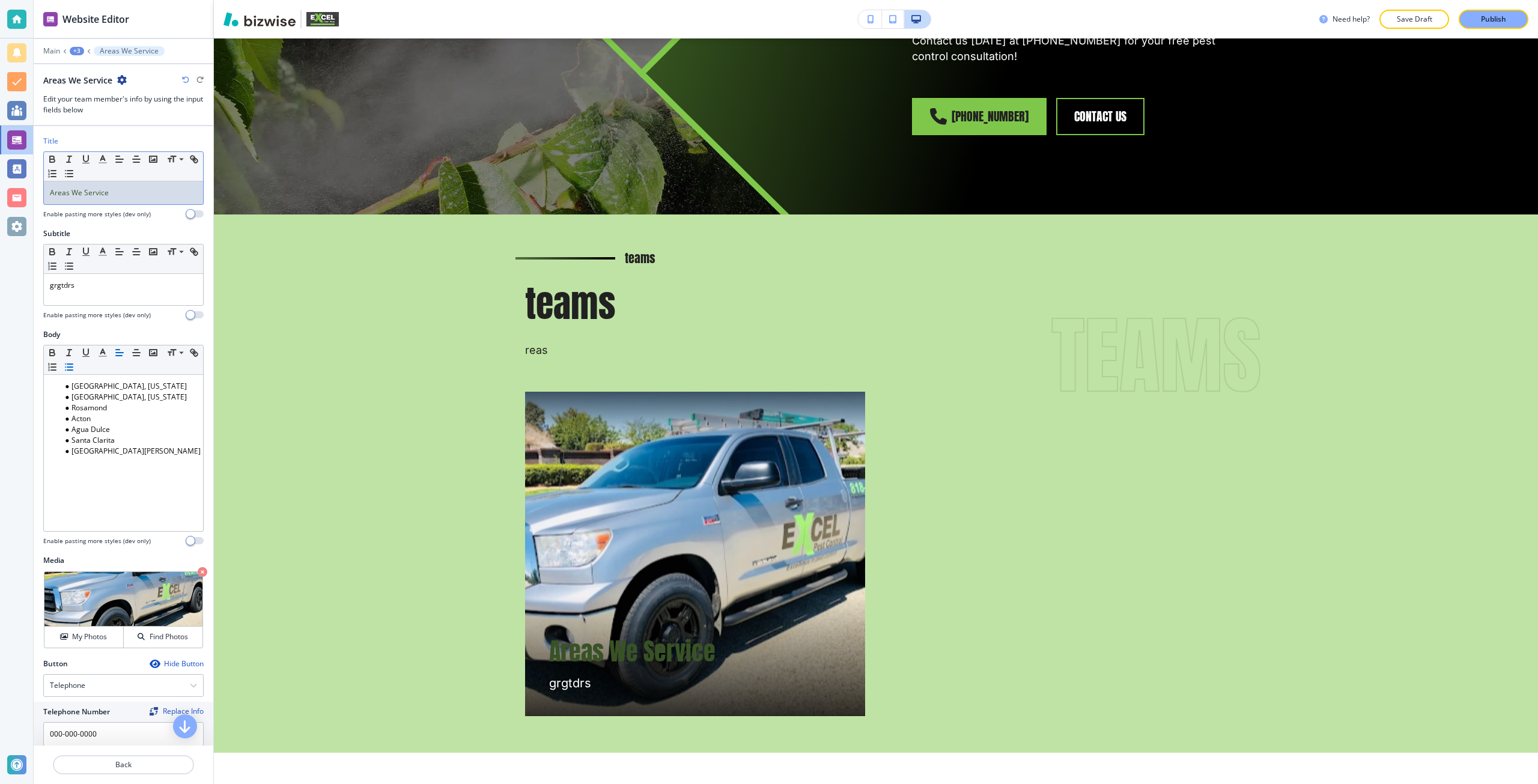
click at [95, 198] on div "Areas We Service" at bounding box center [123, 192] width 159 height 23
click at [95, 198] on div "Areas We SerAvice" at bounding box center [123, 192] width 159 height 23
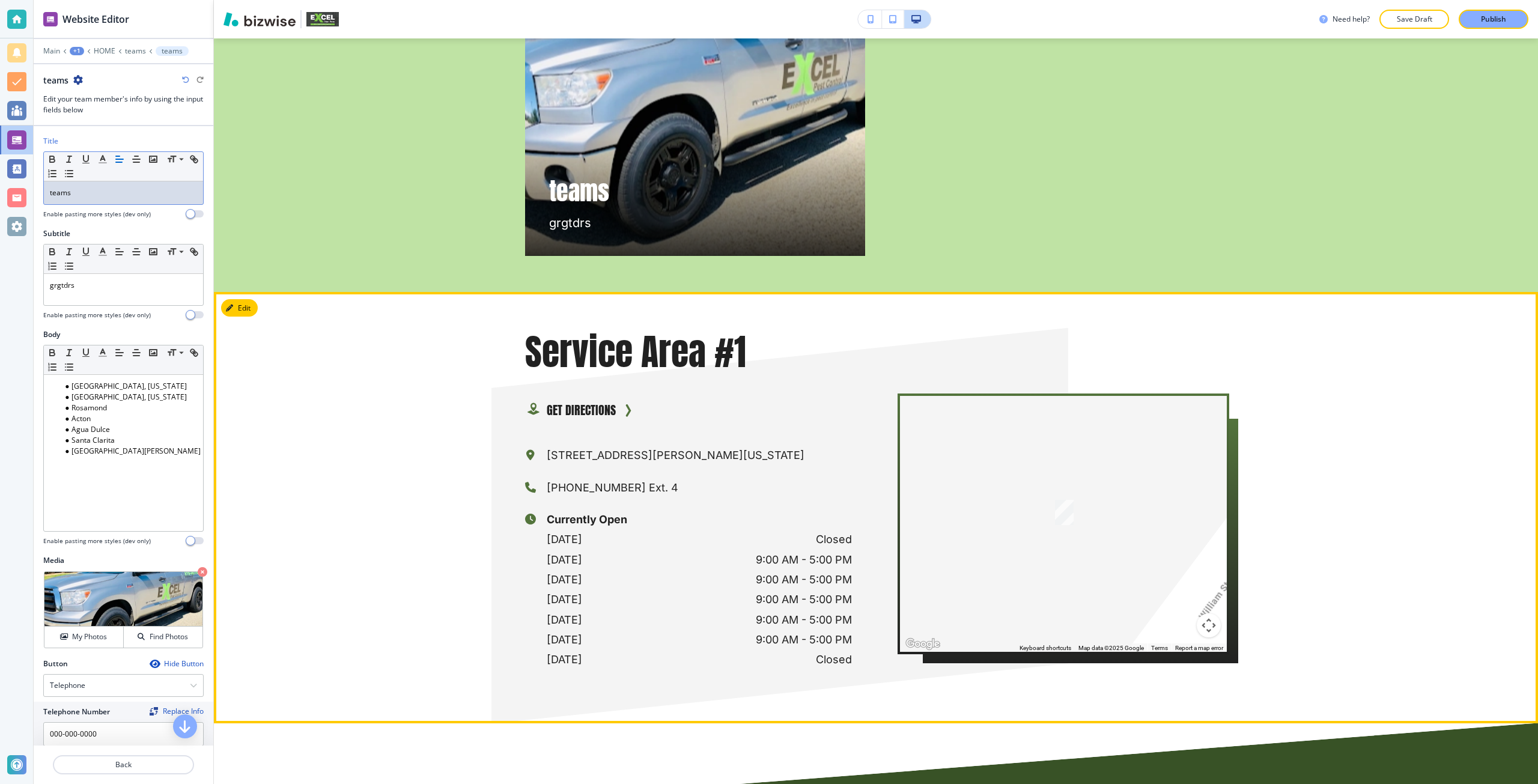
scroll to position [6900, 0]
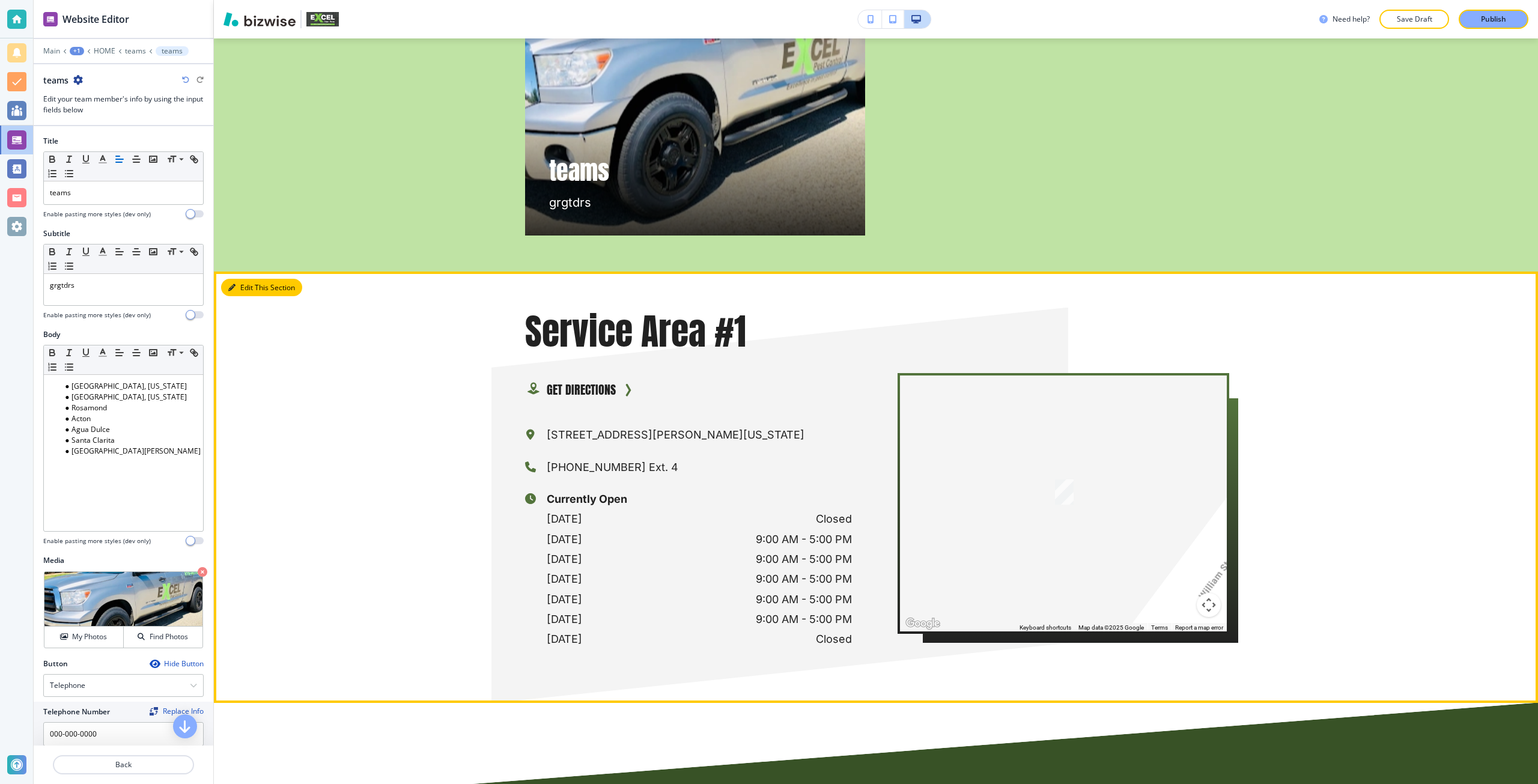
click at [252, 279] on button "Edit This Section" at bounding box center [262, 288] width 81 height 18
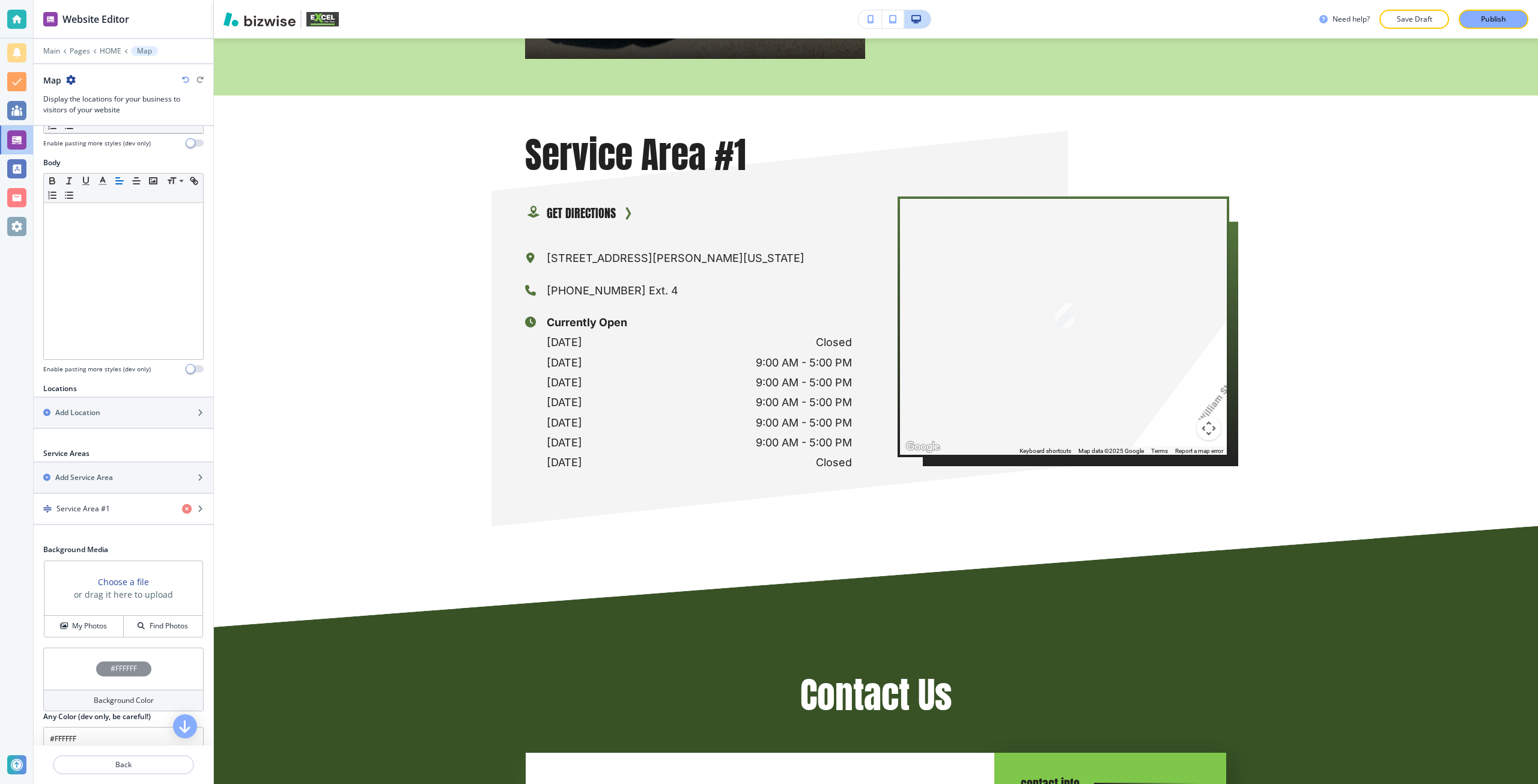
scroll to position [186, 0]
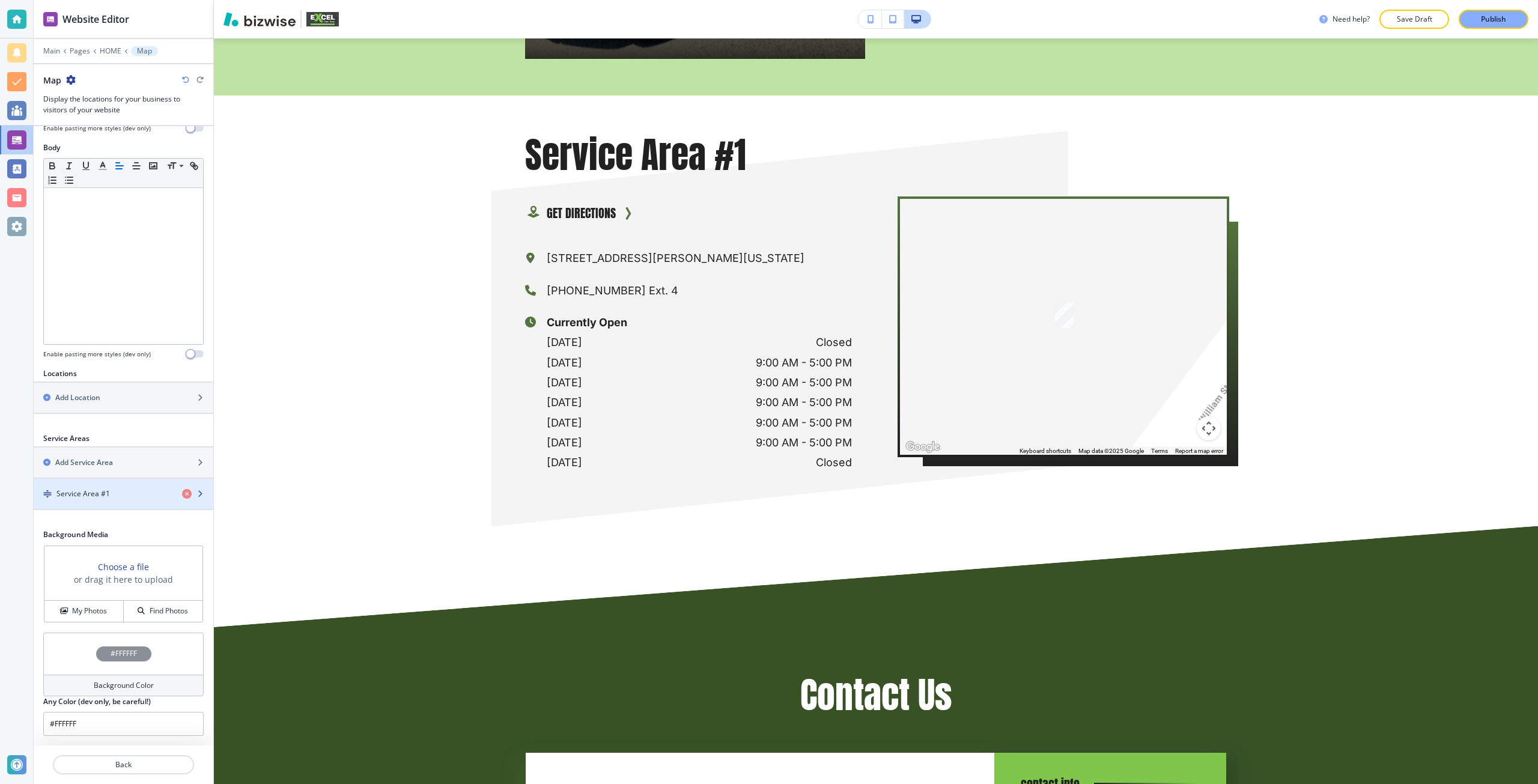
click at [101, 499] on div "button" at bounding box center [123, 504] width 180 height 10
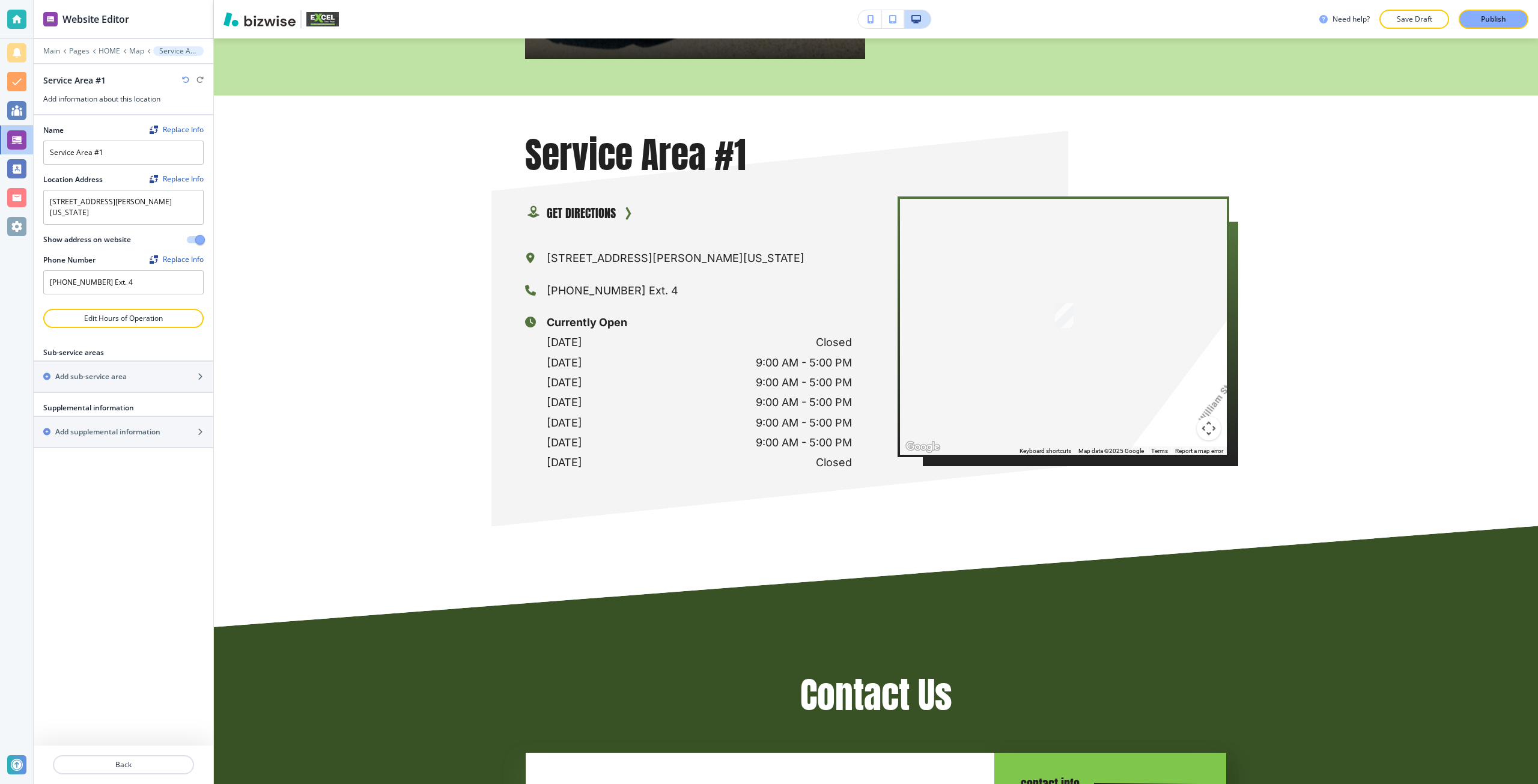
click at [166, 185] on div at bounding box center [123, 187] width 160 height 5
click at [157, 202] on textarea "[STREET_ADDRESS][PERSON_NAME][US_STATE]" at bounding box center [123, 207] width 160 height 35
paste textarea "[STREET_ADDRESS][PERSON_NAME][US_STATE]"
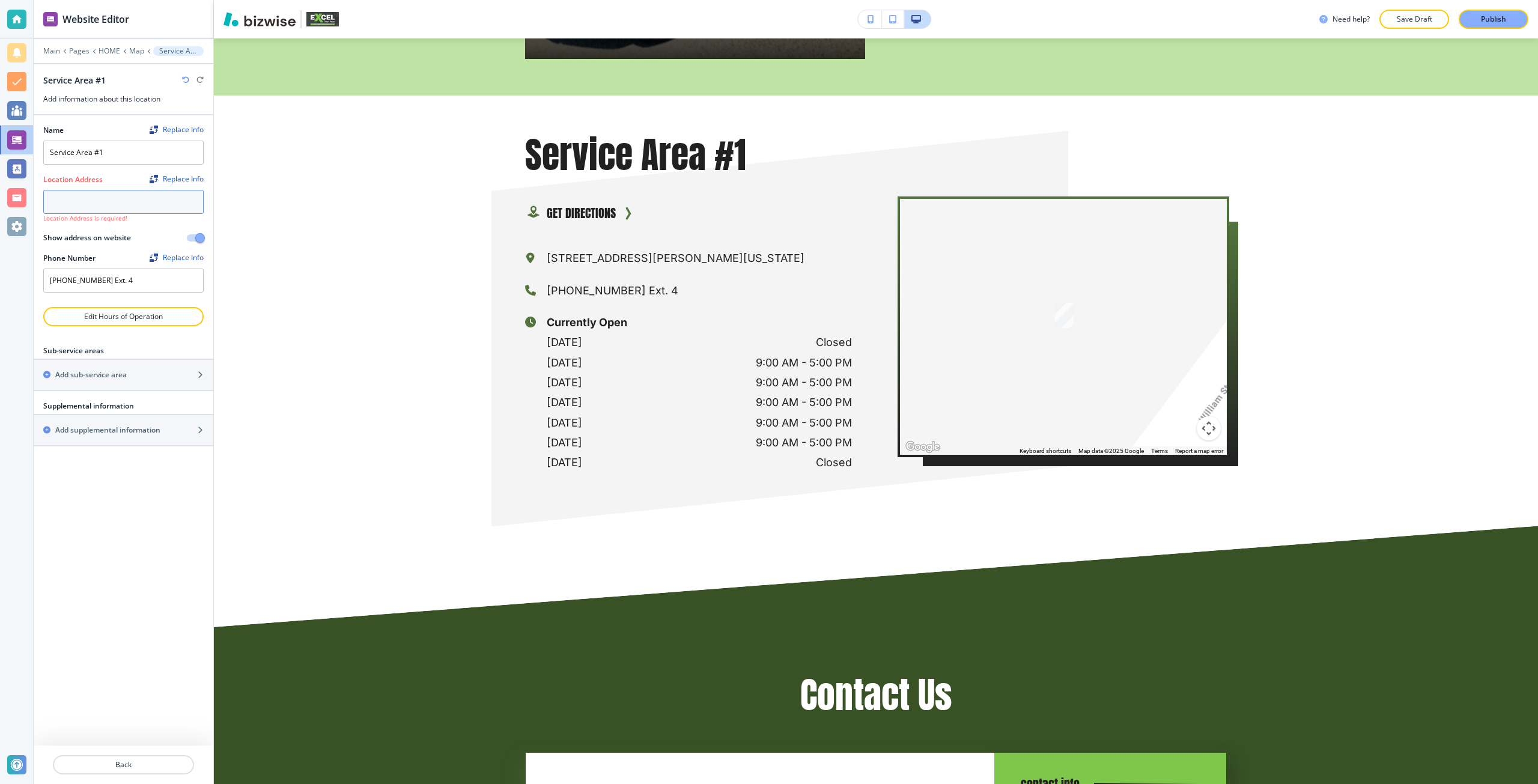
type textarea "[STREET_ADDRESS][PERSON_NAME][US_STATE]"
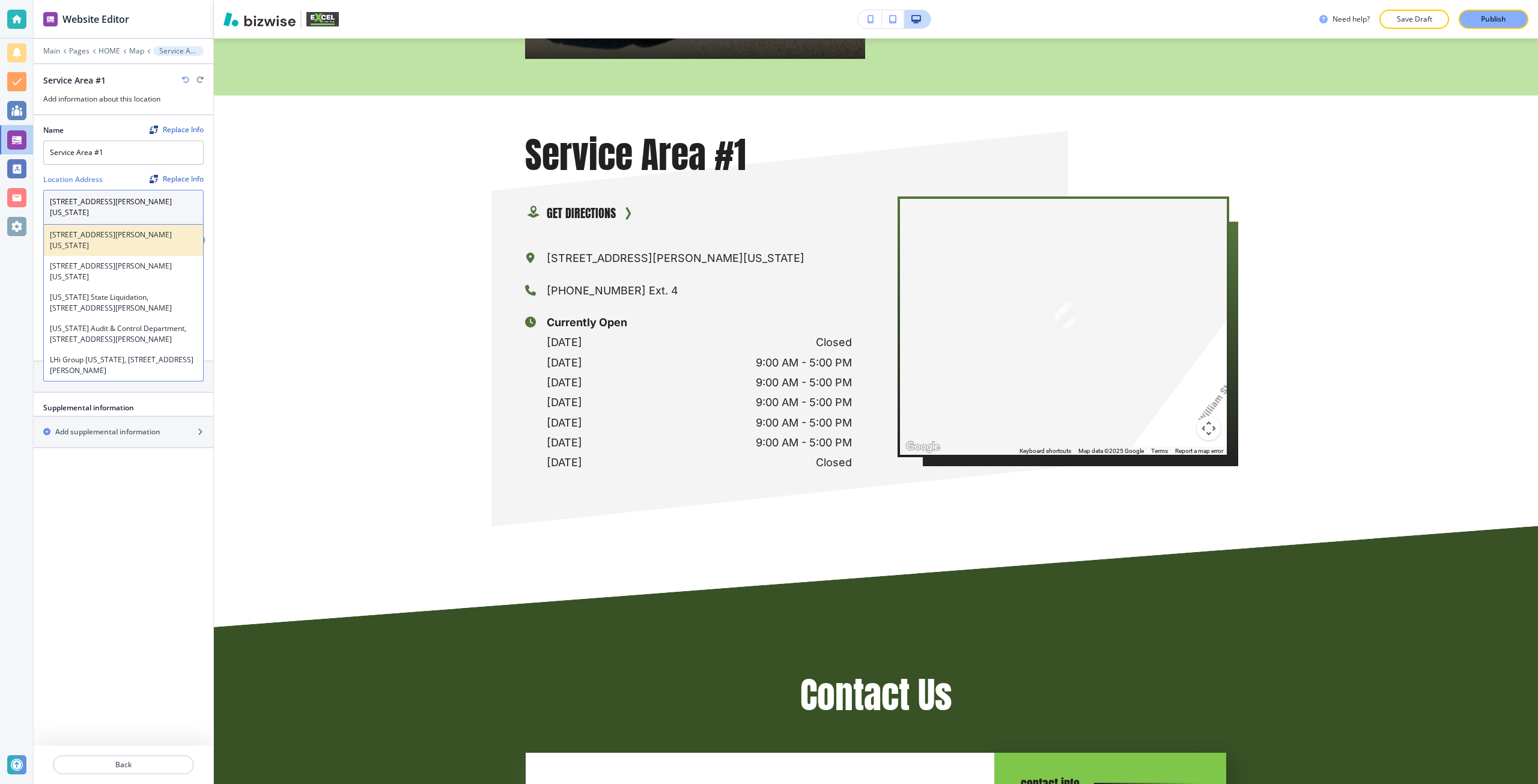
click at [147, 229] on h4 "[STREET_ADDRESS][PERSON_NAME][US_STATE]" at bounding box center [123, 240] width 147 height 22
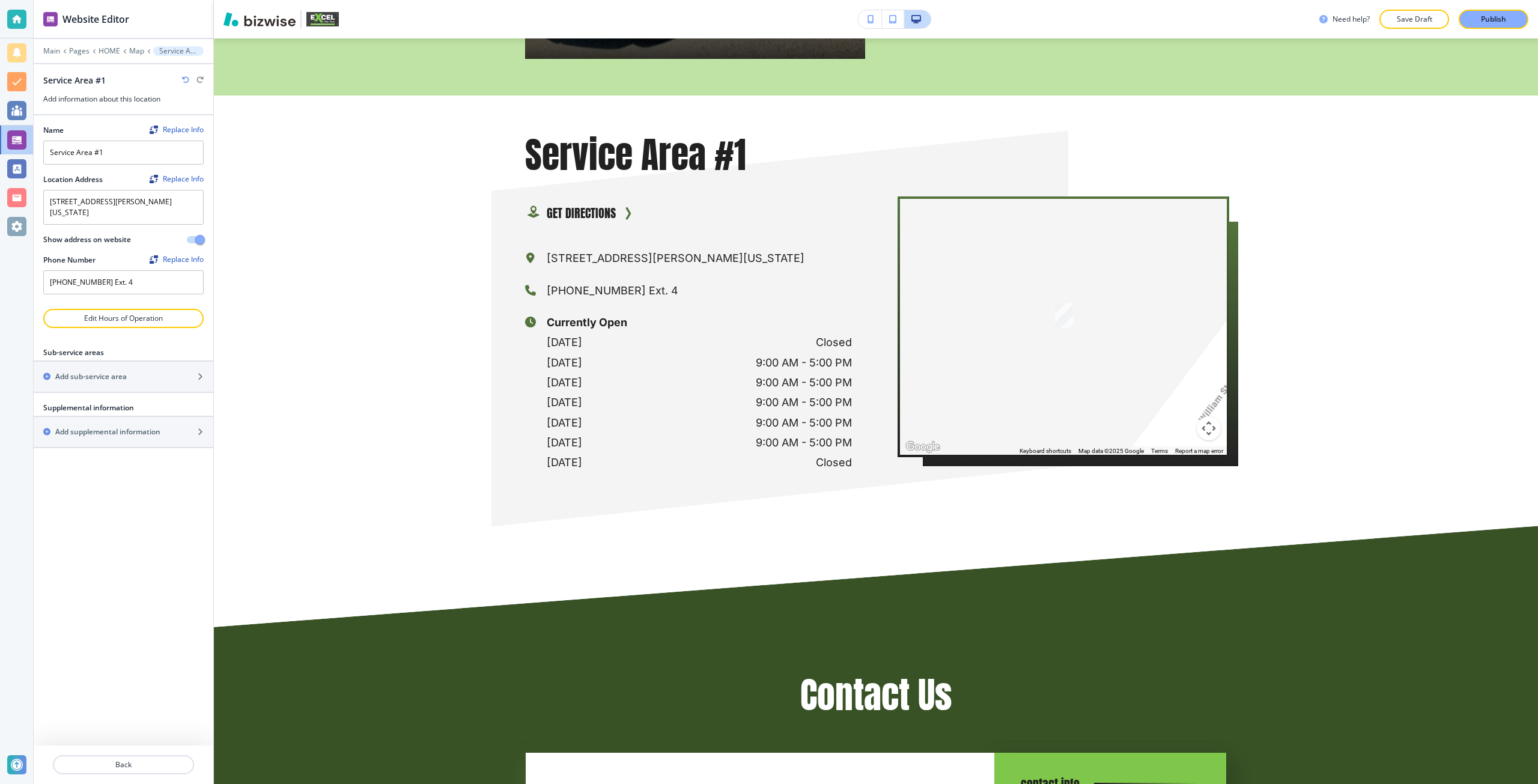
click at [152, 525] on div "Name Replace Info Service Area #1 Location Address Replace Info 123 William Str…" at bounding box center [123, 430] width 180 height 630
click at [175, 426] on div "Add supplemental information" at bounding box center [111, 431] width 153 height 11
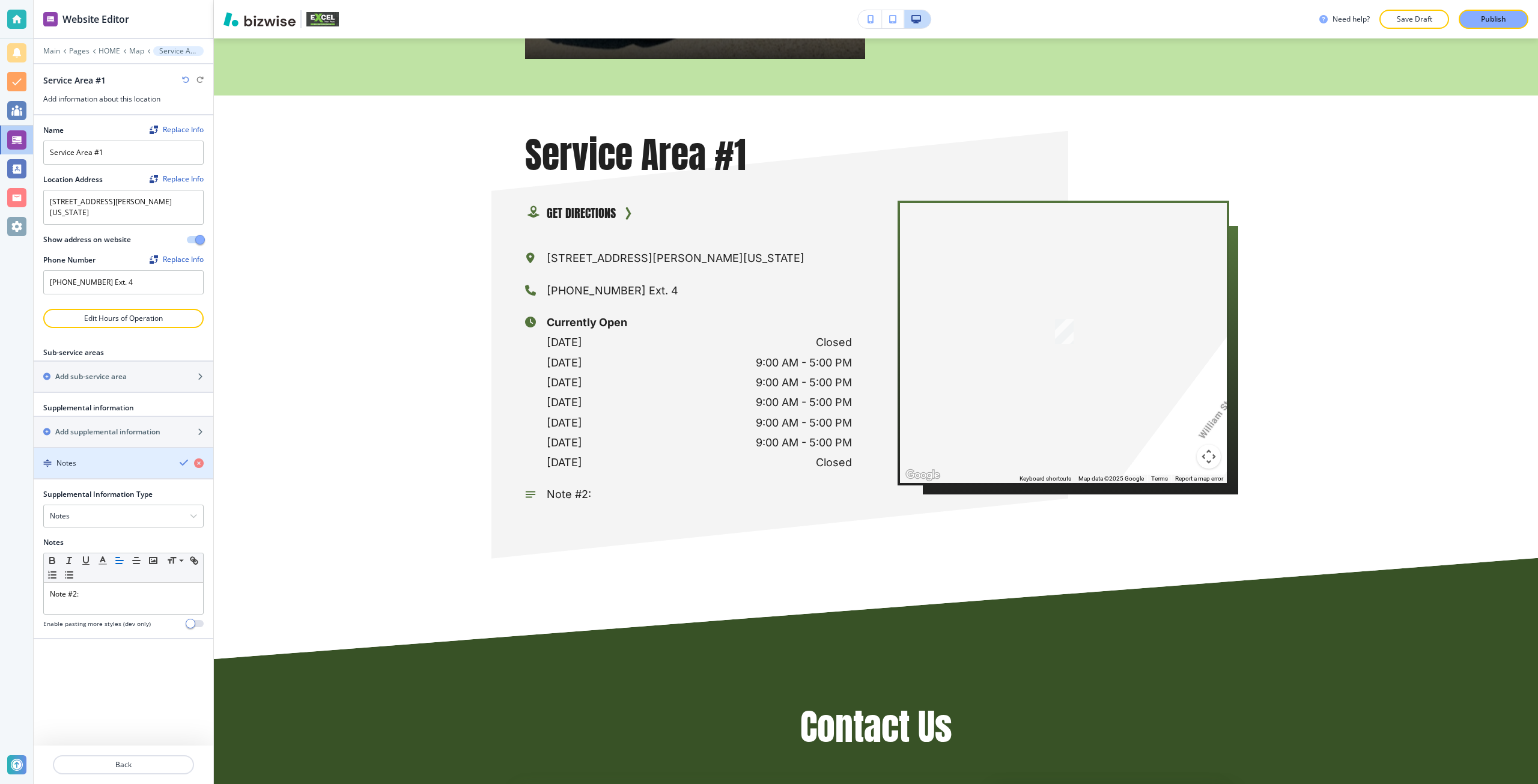
click at [178, 458] on div "Notes" at bounding box center [123, 463] width 180 height 11
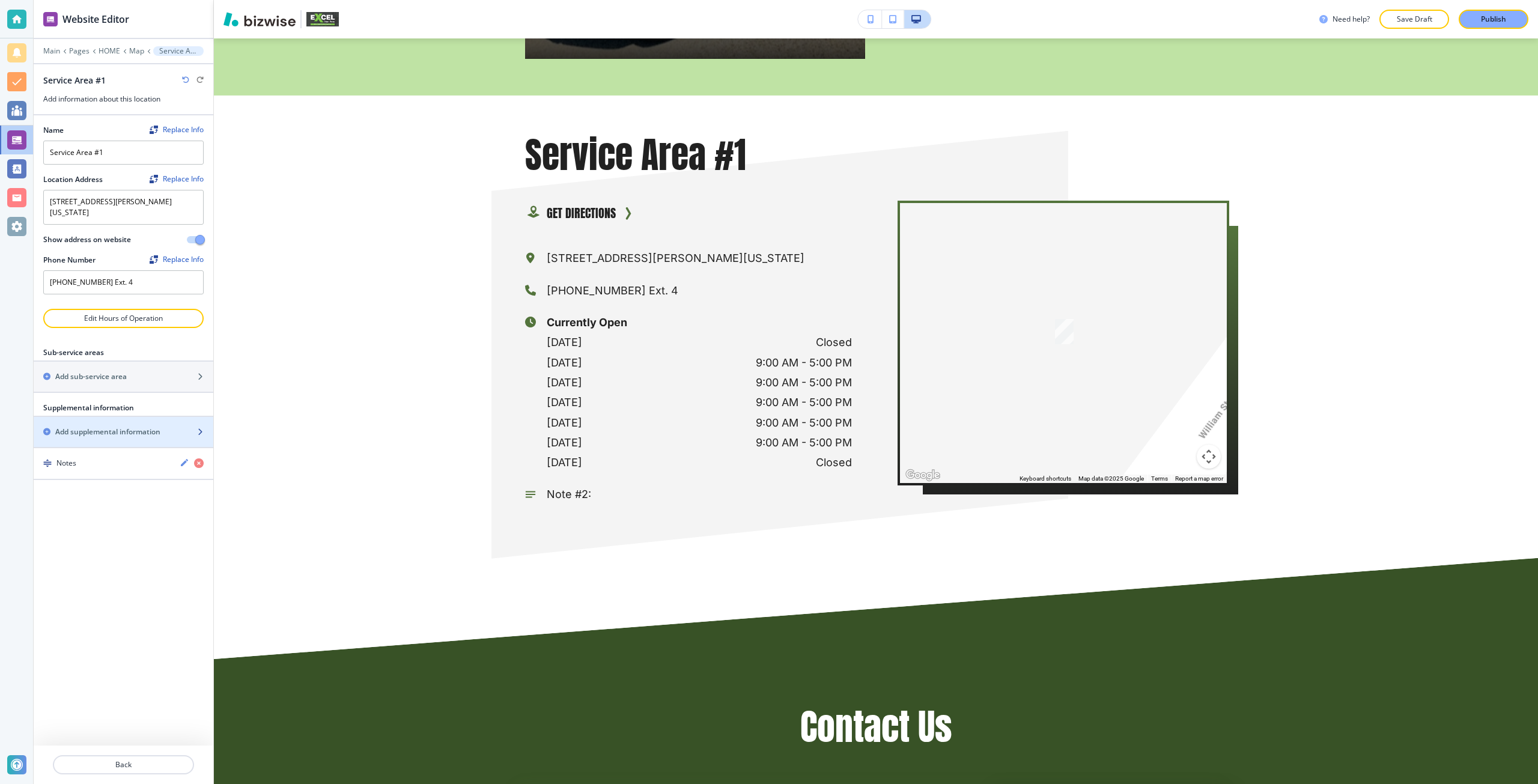
click at [189, 426] on div "Add supplemental information" at bounding box center [123, 431] width 180 height 11
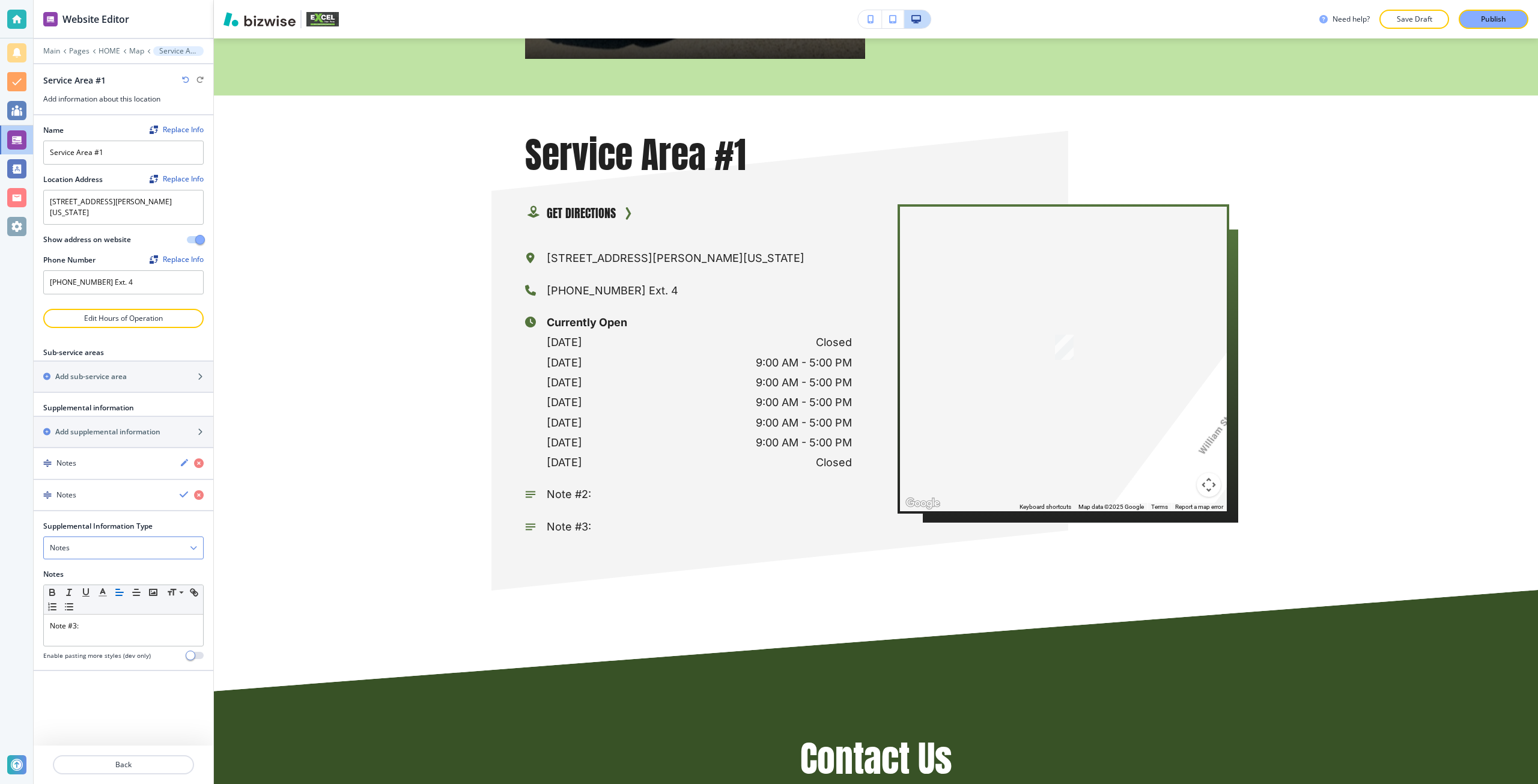
click at [128, 537] on div "Notes" at bounding box center [123, 547] width 159 height 22
click at [118, 665] on h4 "Mailing Address" at bounding box center [123, 670] width 147 height 11
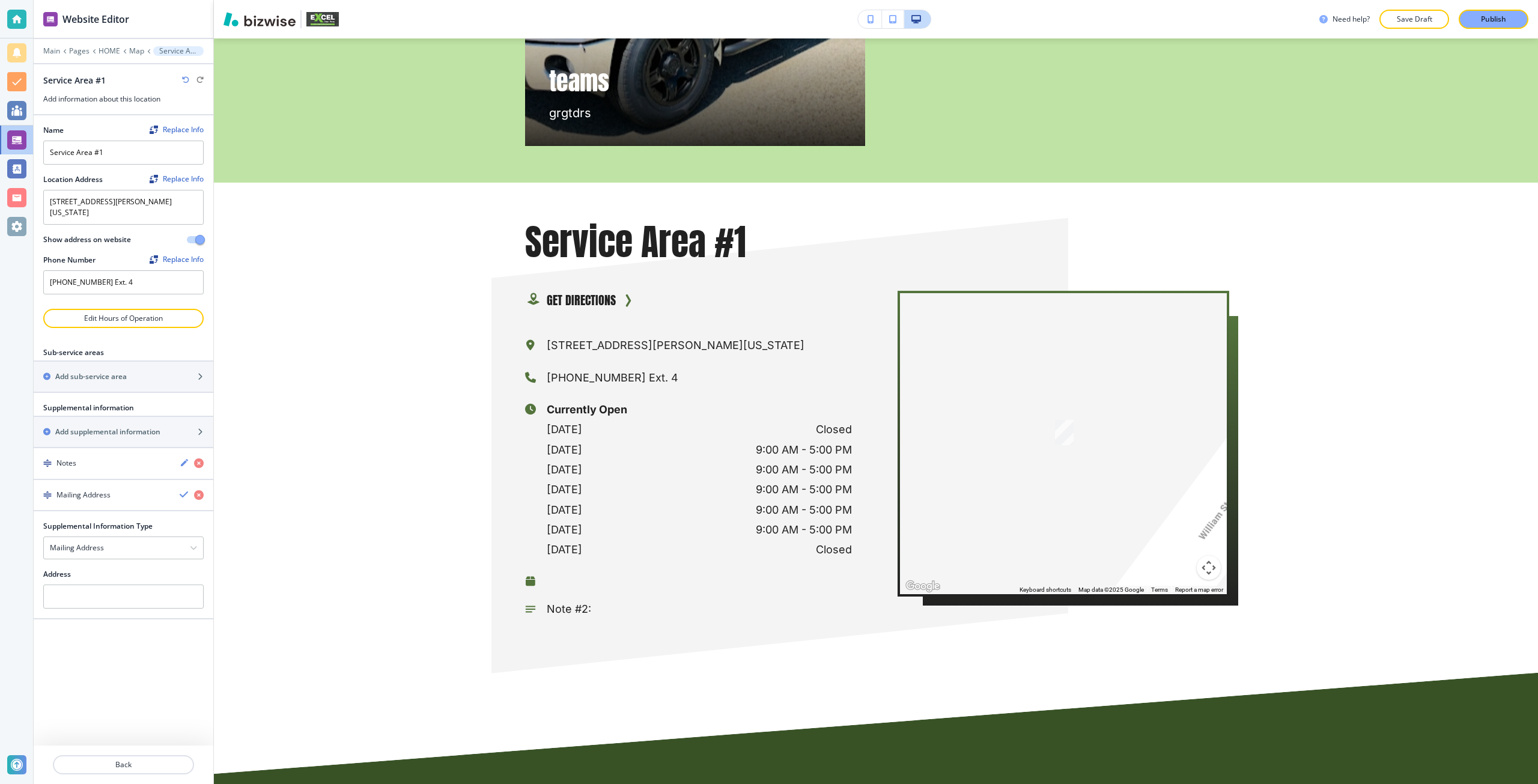
scroll to position [6957, 0]
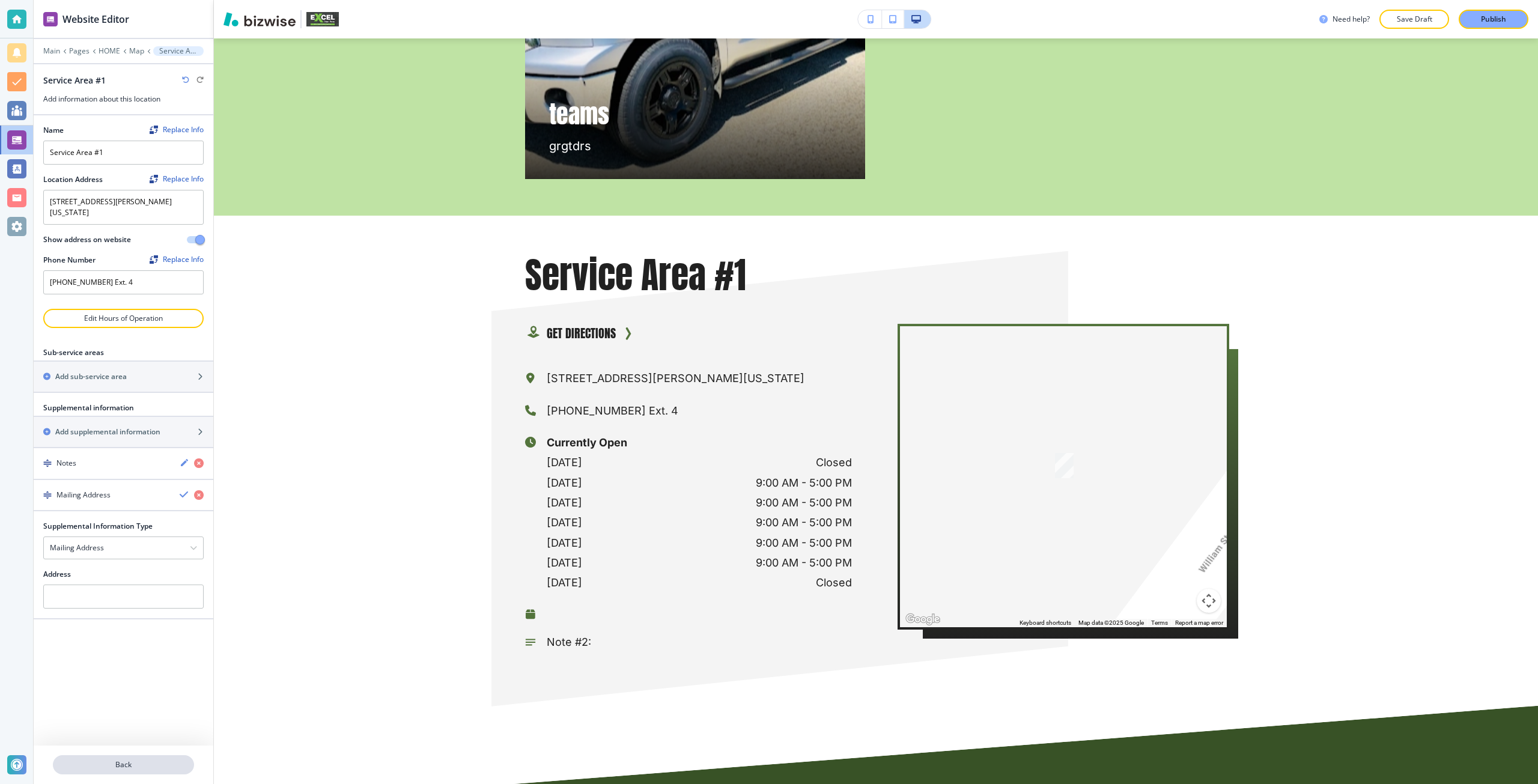
click at [124, 760] on p "Back" at bounding box center [123, 764] width 139 height 11
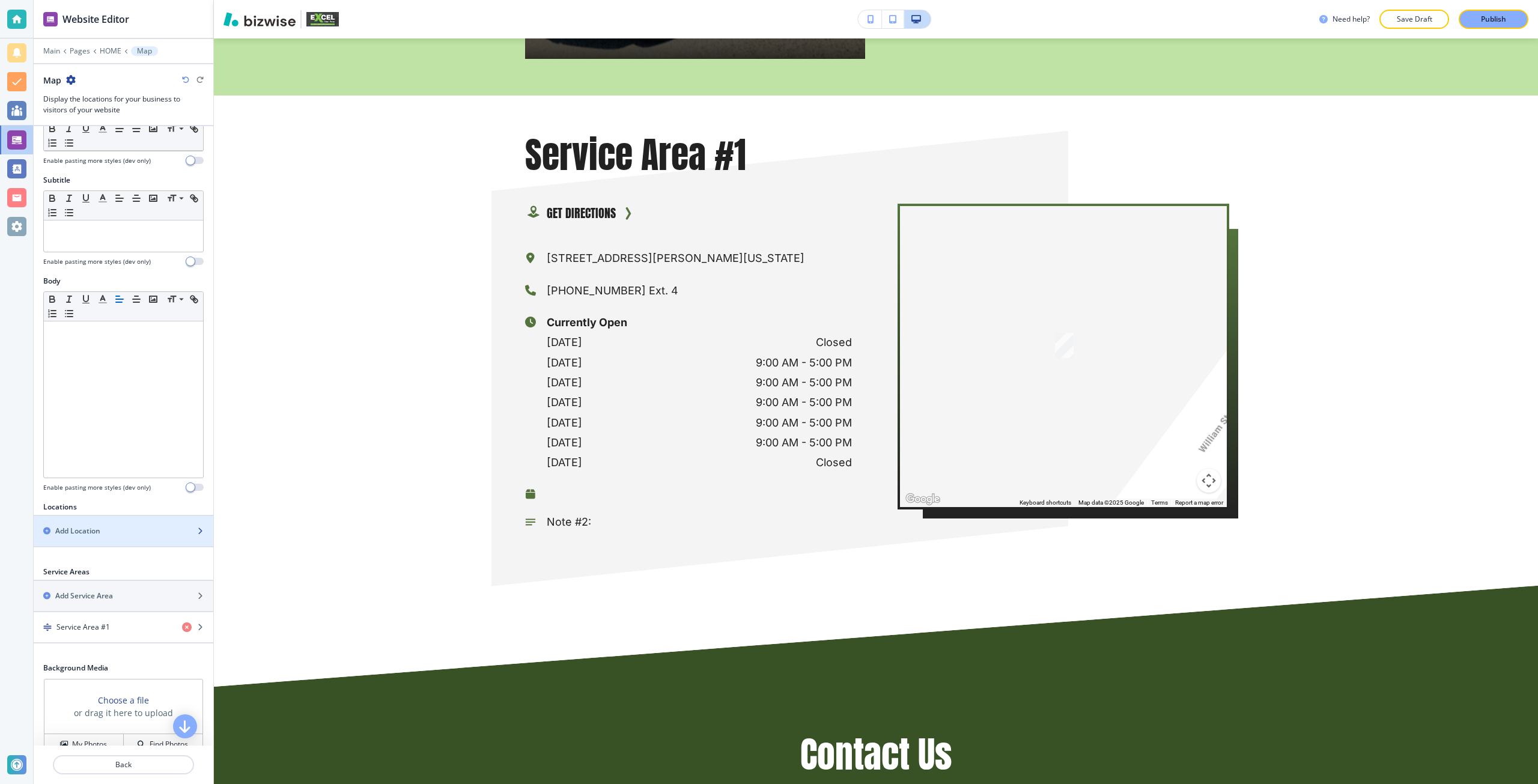
scroll to position [186, 0]
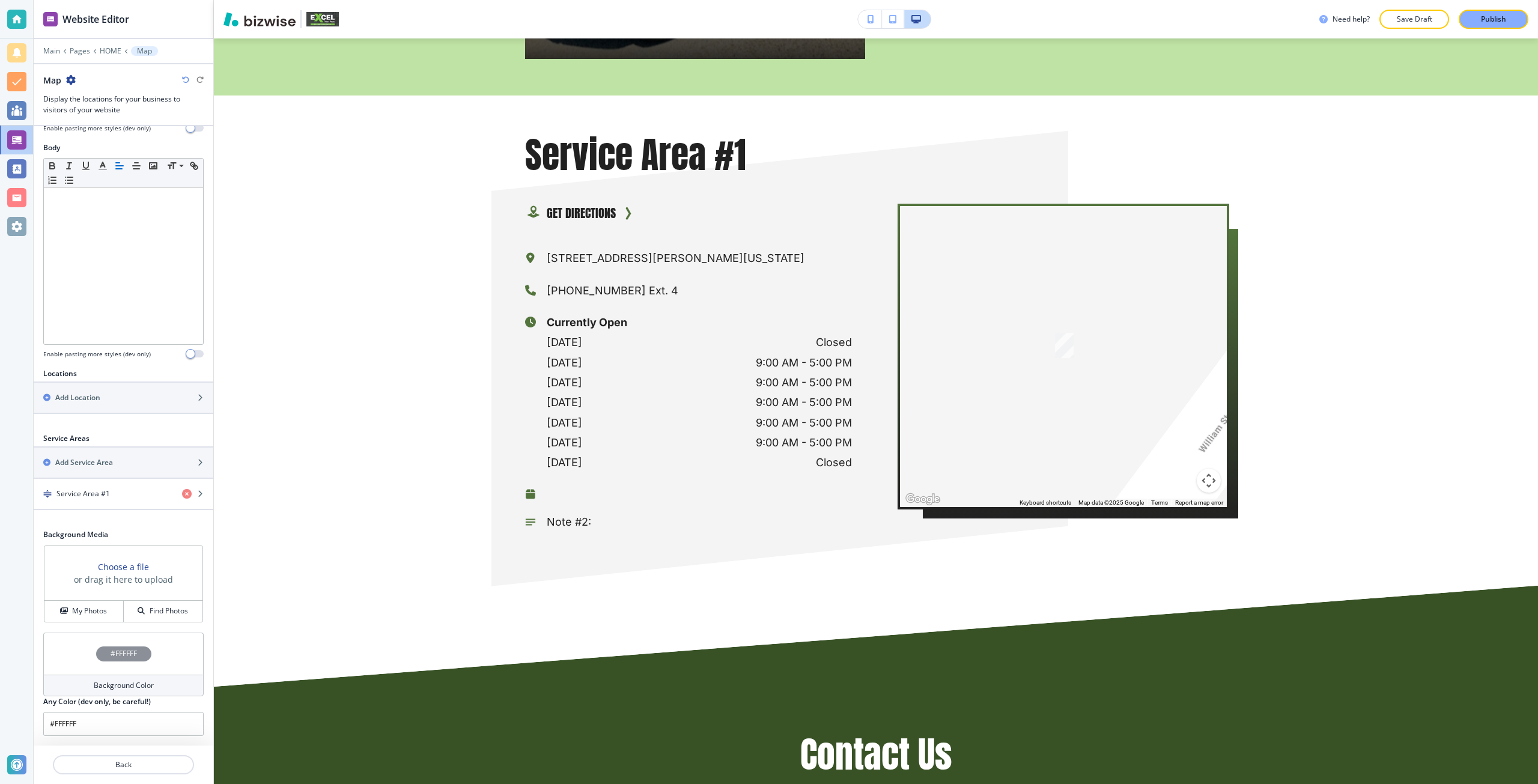
click at [124, 568] on h3 "Choose a file" at bounding box center [123, 566] width 51 height 13
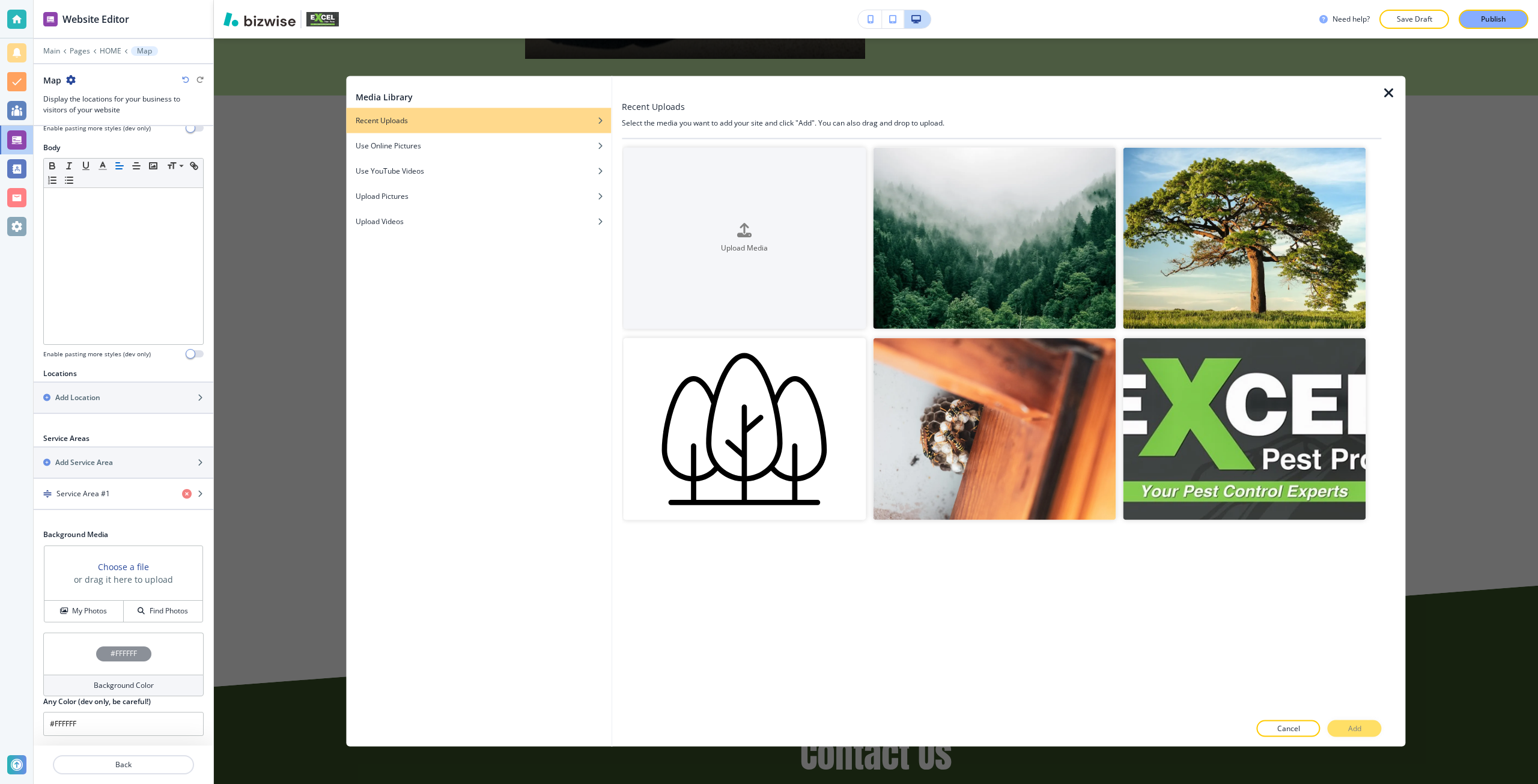
click at [221, 495] on div "Media Library Recent Uploads Use Online Pictures Use YouTube Videos Upload Pict…" at bounding box center [875, 411] width 1324 height 746
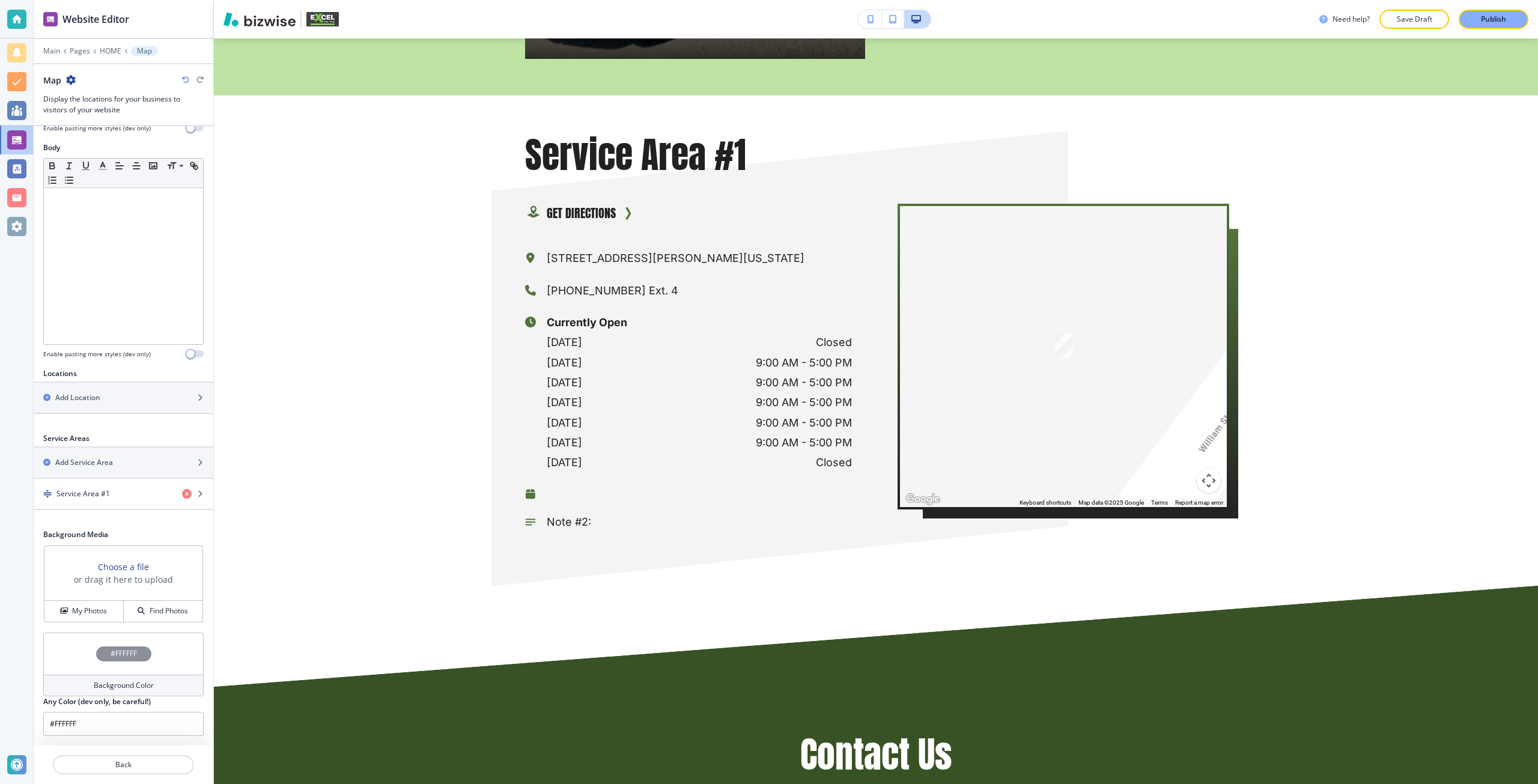
click at [142, 648] on div "#FFFFFF" at bounding box center [124, 654] width 56 height 15
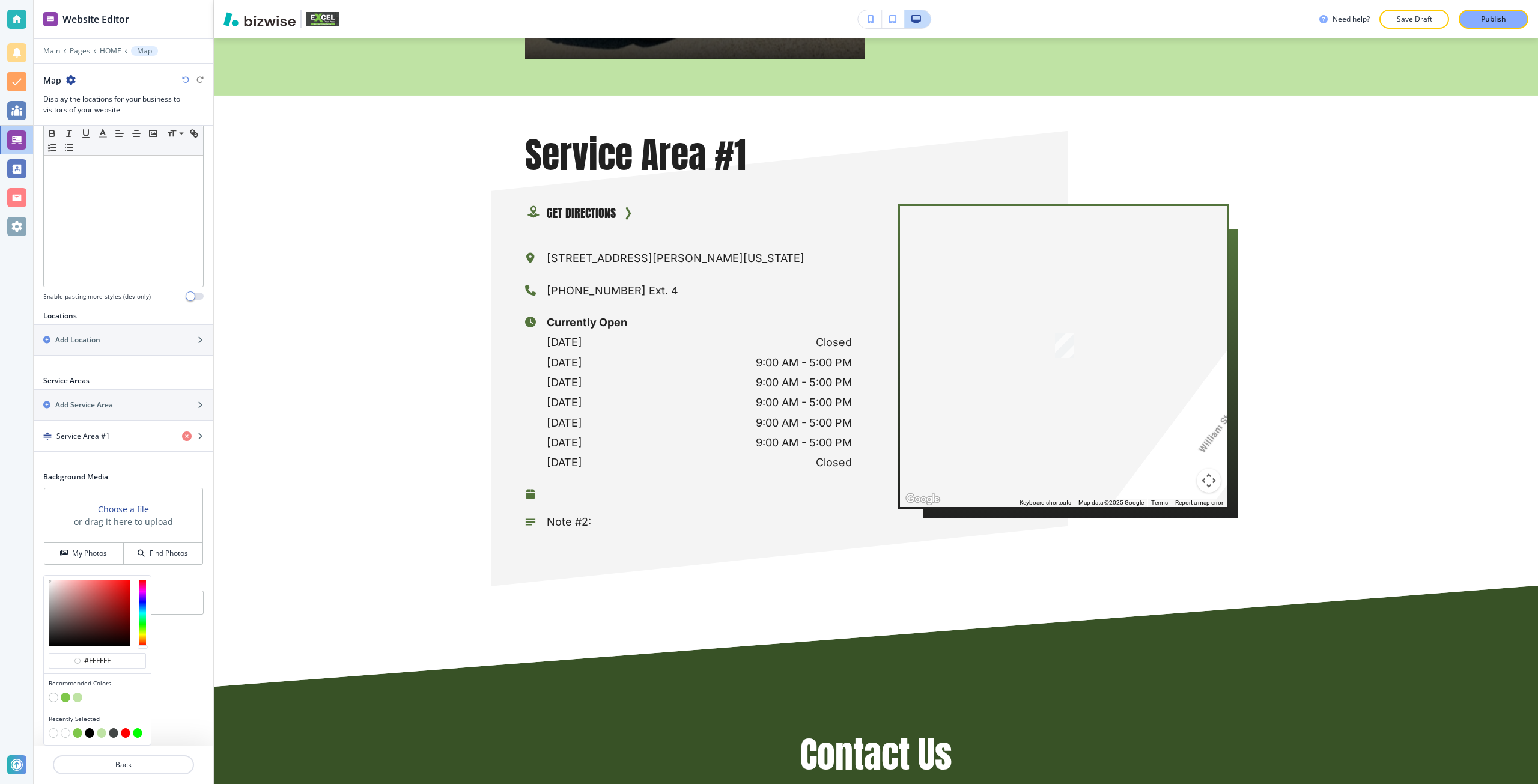
click at [78, 694] on button "button" at bounding box center [77, 697] width 10 height 10
type input "#bfe3a4"
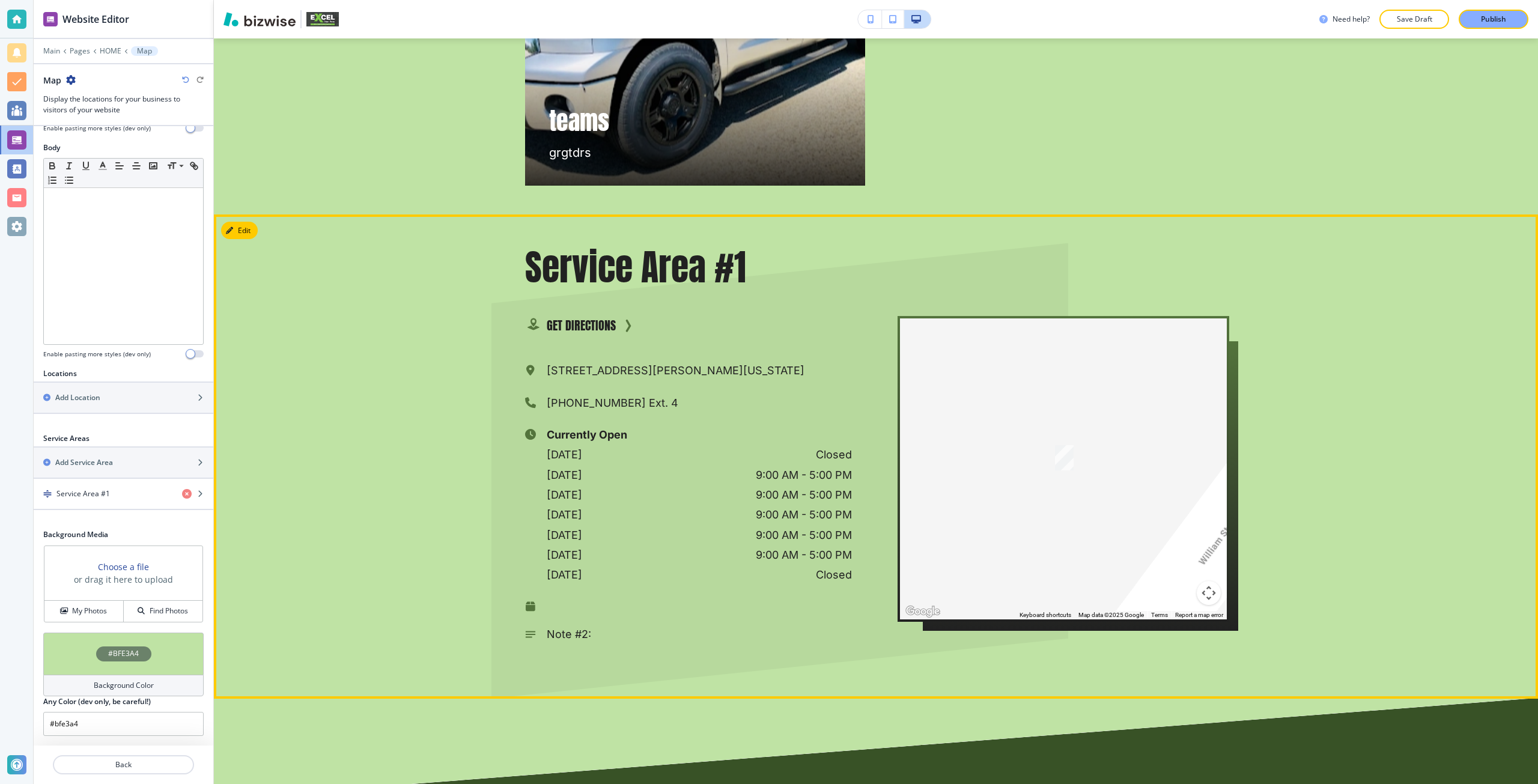
scroll to position [6897, 0]
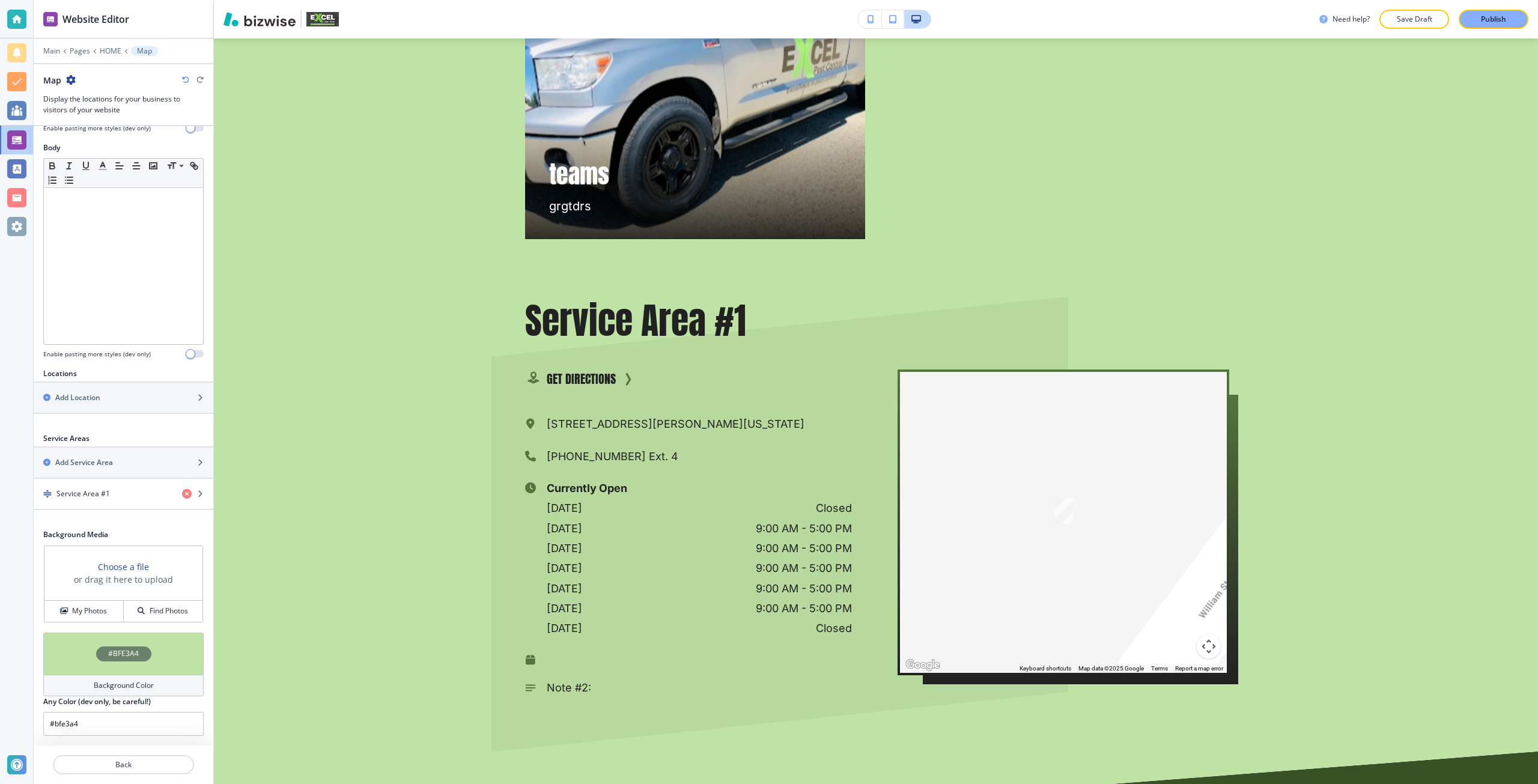
click at [126, 658] on h4 "#BFE3A4" at bounding box center [123, 653] width 31 height 11
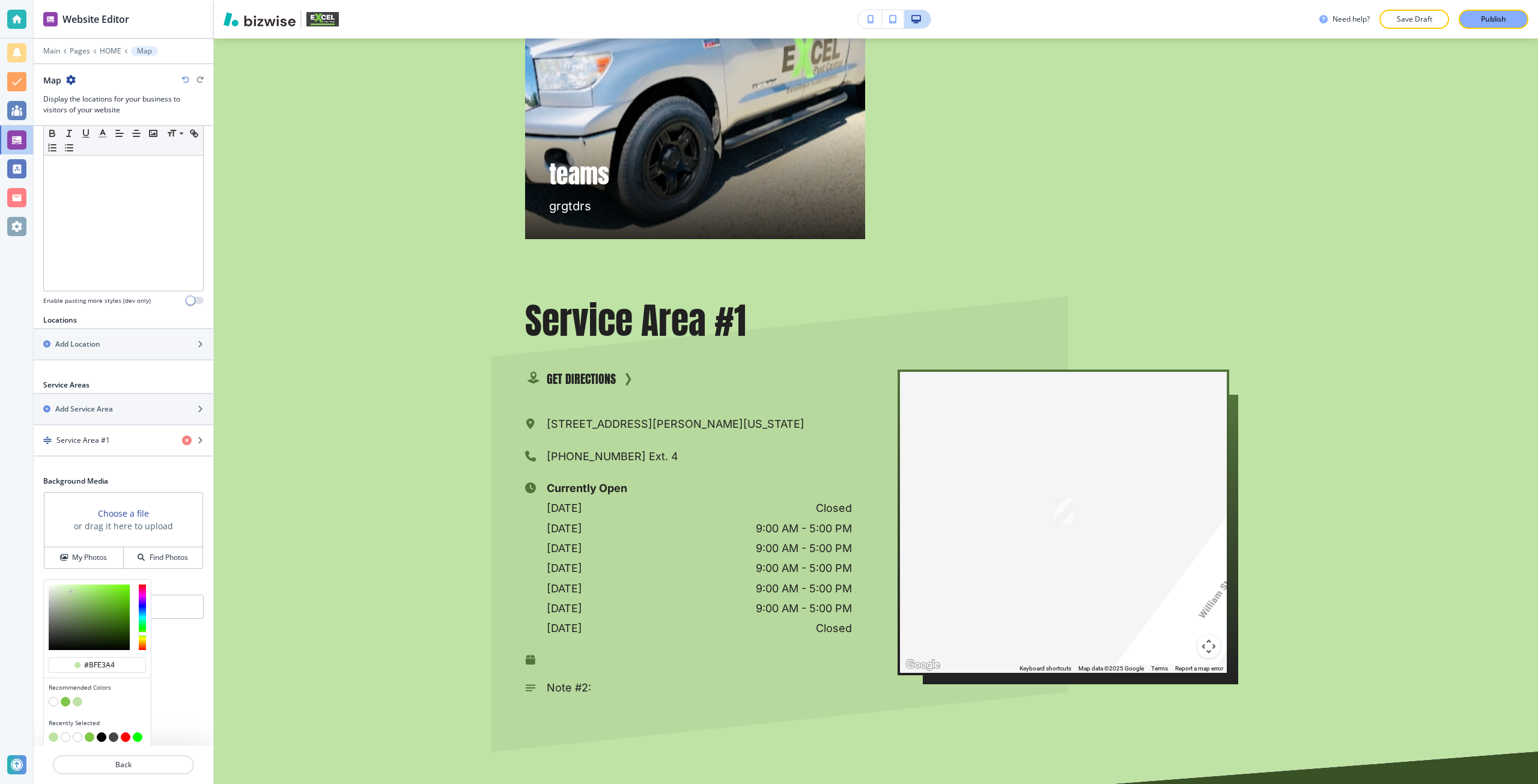
scroll to position [244, 0]
type input "#416228"
click at [97, 620] on div at bounding box center [89, 613] width 81 height 65
type input "#416228"
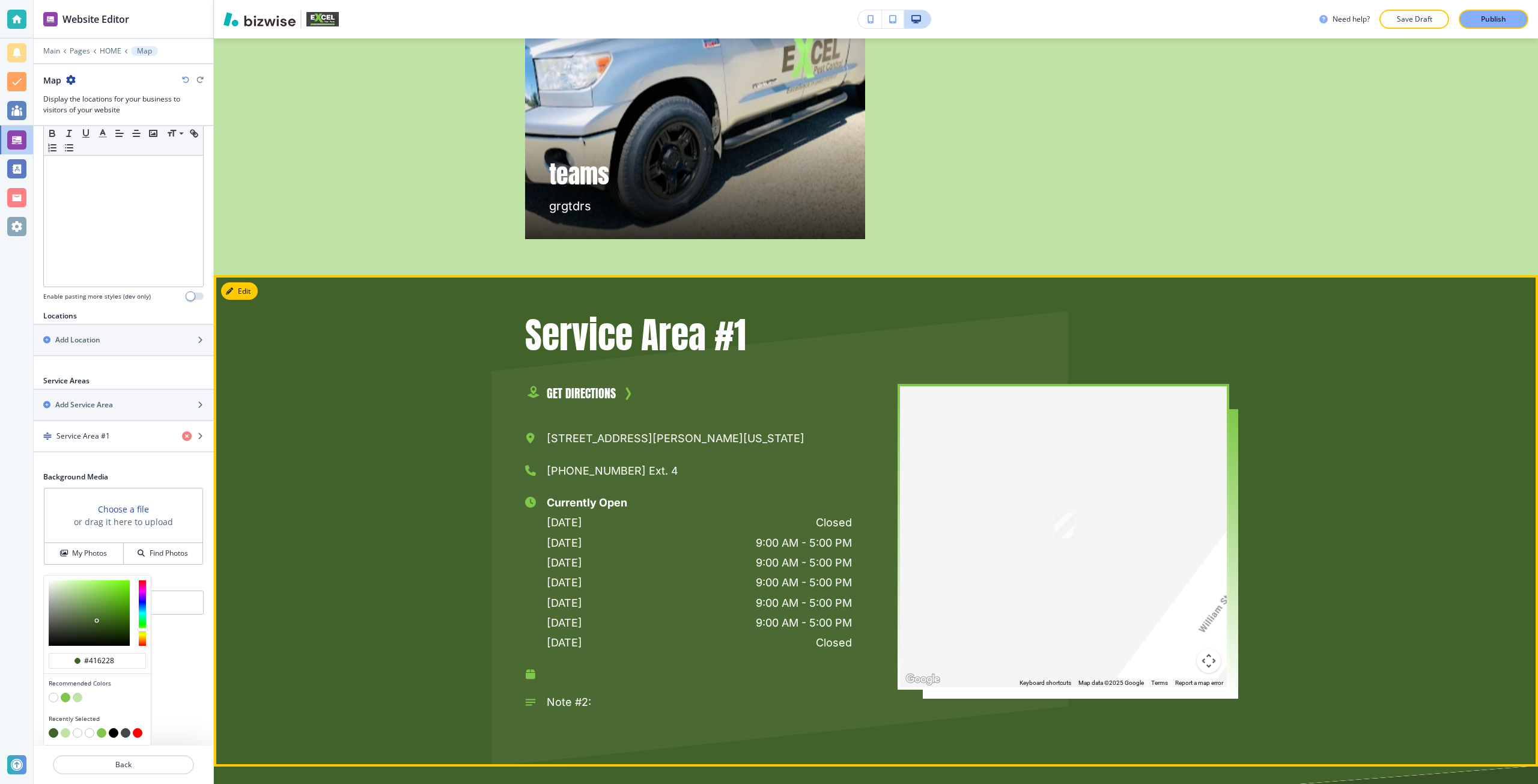
scroll to position [186, 0]
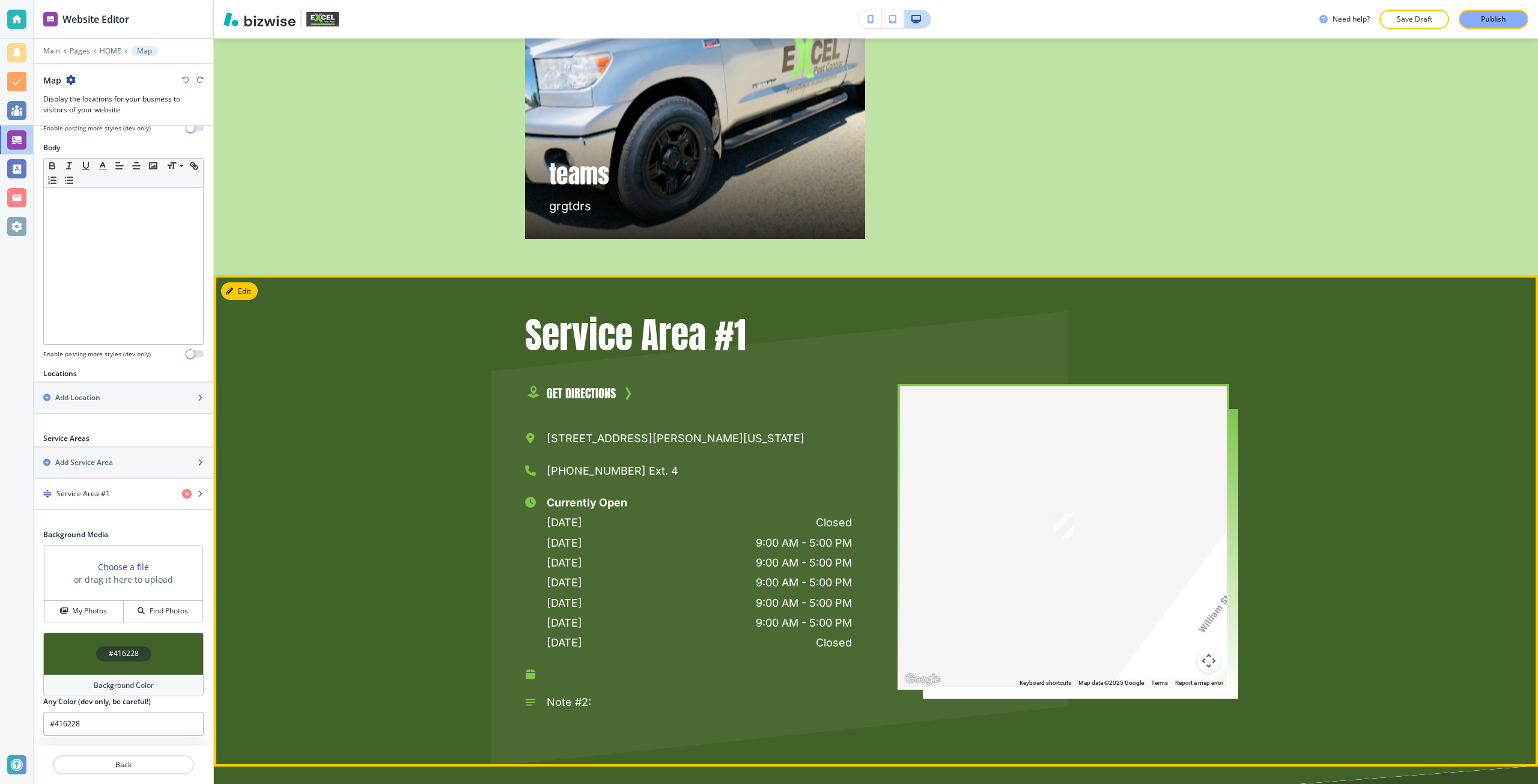
click at [362, 510] on div "Service Area #1 GET DIRECTIONS 123 William Street, New York, NY, USA (545) 324-…" at bounding box center [875, 521] width 1324 height 492
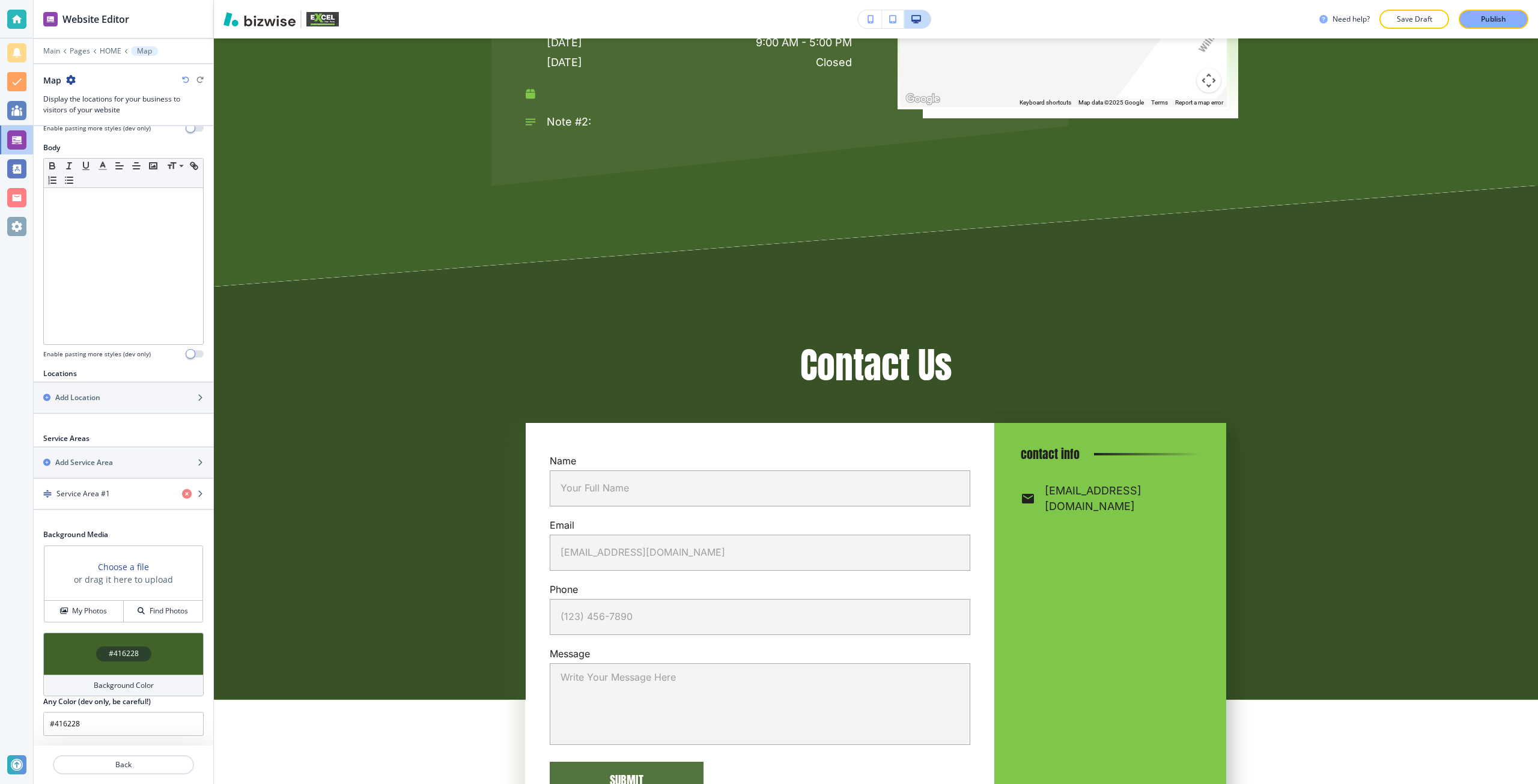
scroll to position [7497, 0]
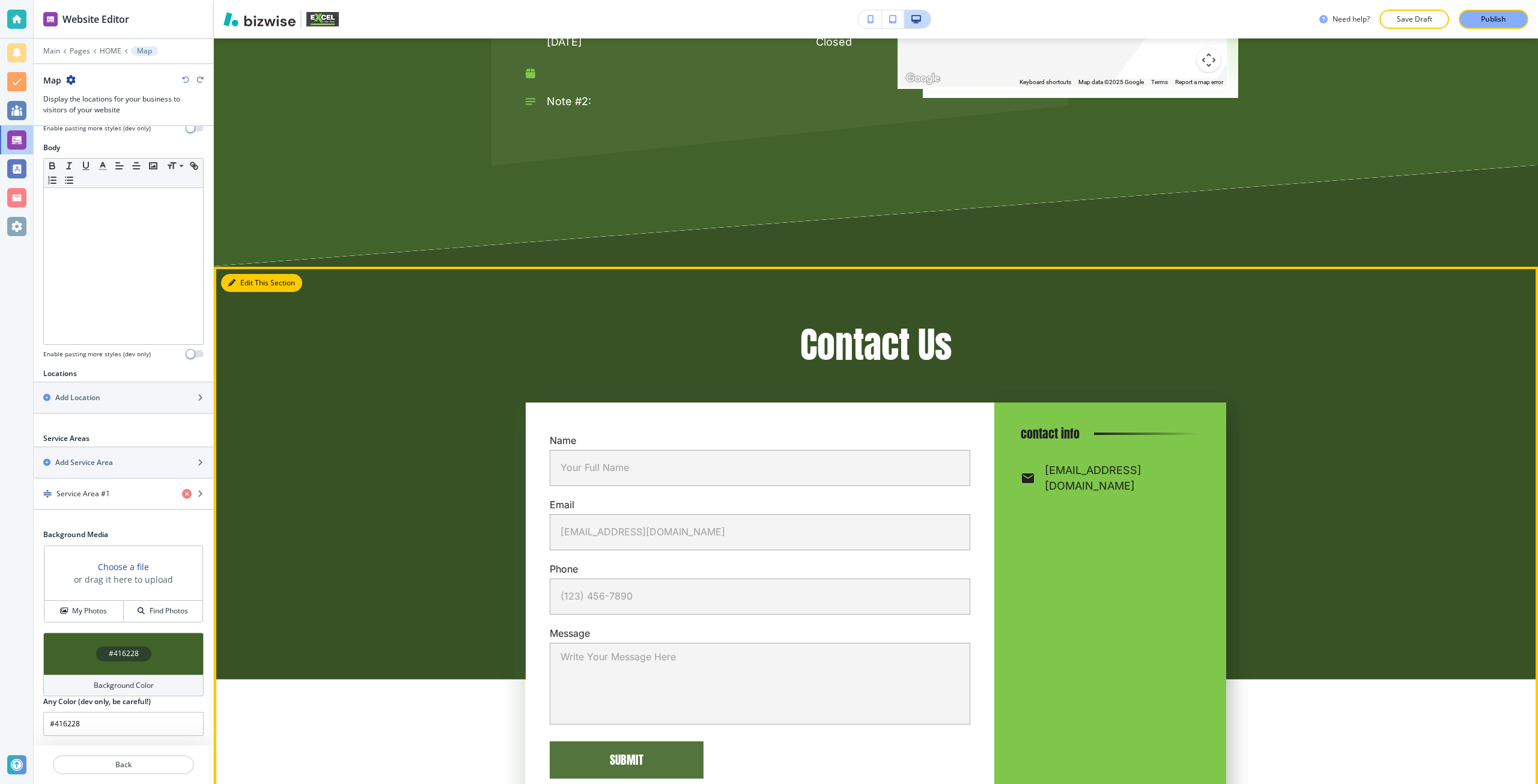
click at [250, 274] on button "Edit This Section" at bounding box center [262, 283] width 81 height 18
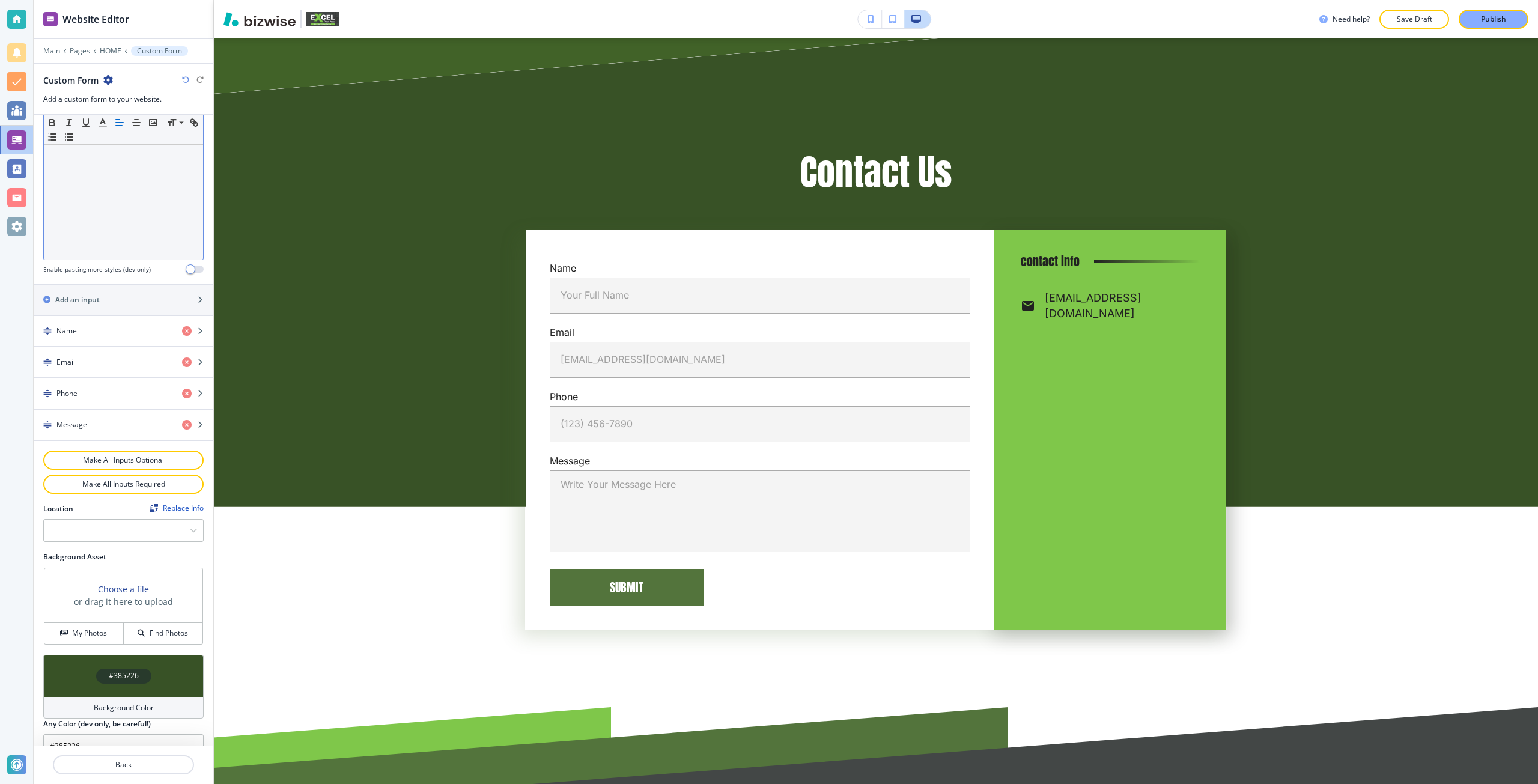
scroll to position [375, 0]
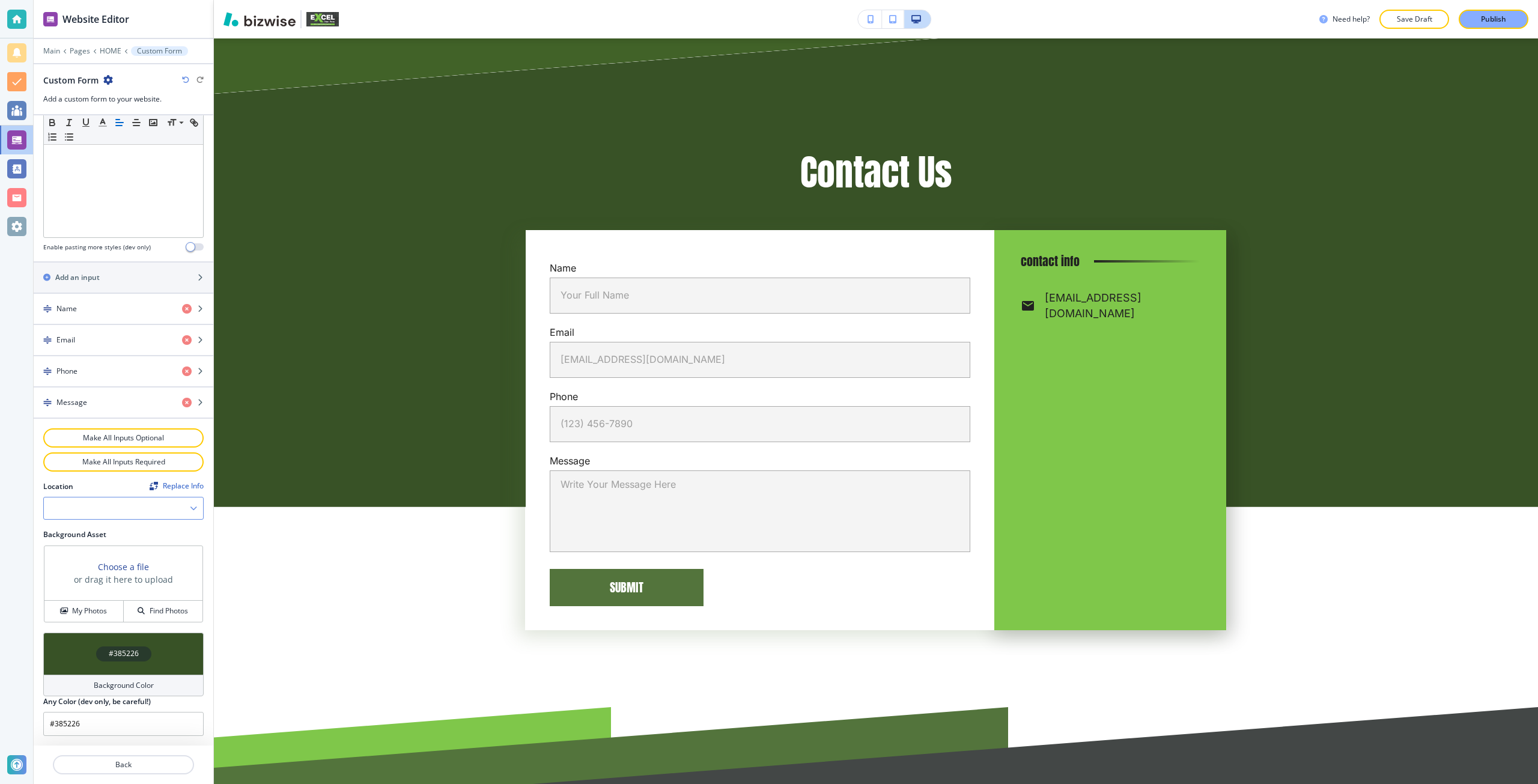
click at [180, 510] on div at bounding box center [123, 508] width 159 height 22
click at [160, 525] on h4 "[STREET_ADDRESS][PERSON_NAME][US_STATE]" at bounding box center [123, 534] width 147 height 22
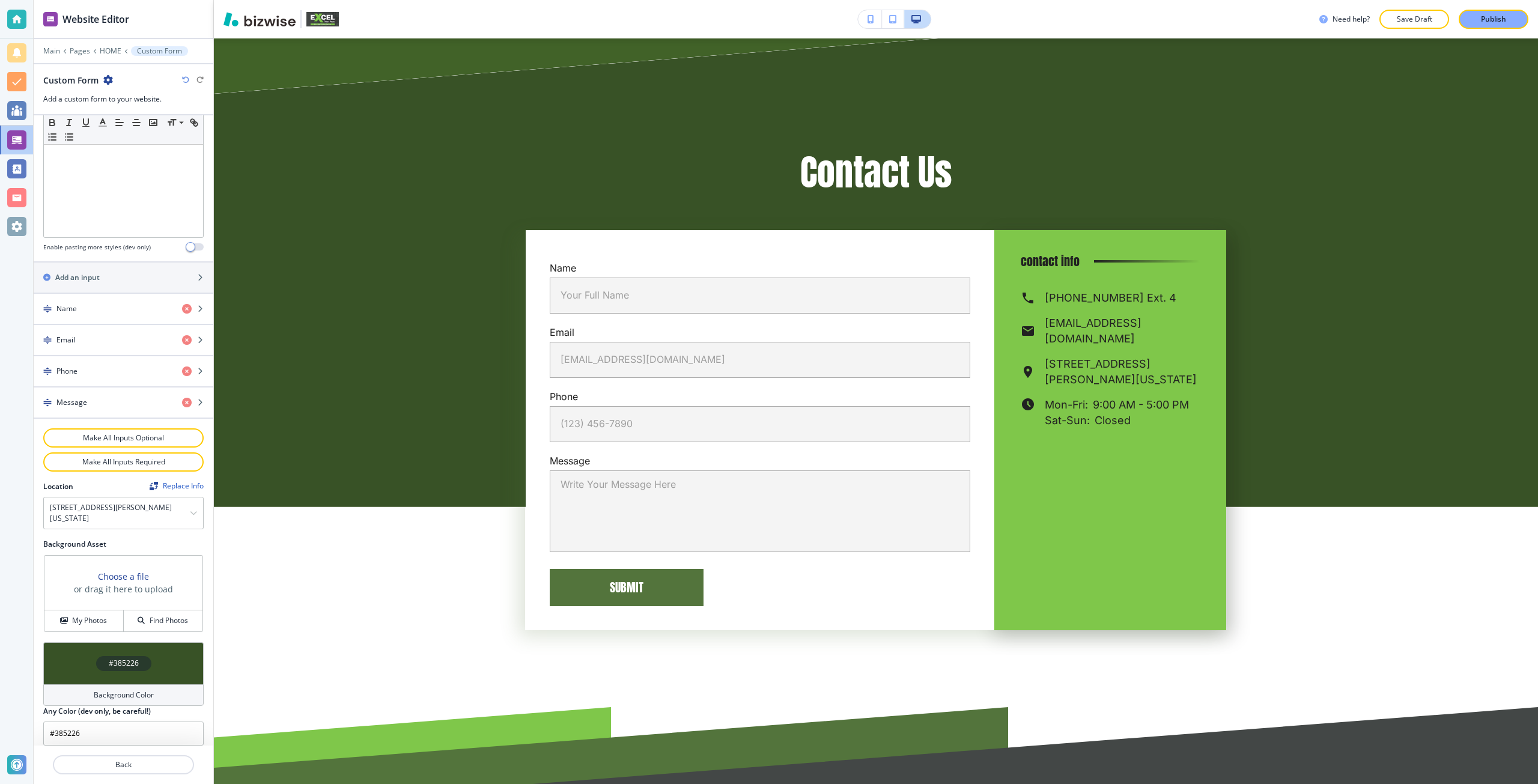
click at [136, 570] on h3 "Choose a file" at bounding box center [123, 576] width 51 height 13
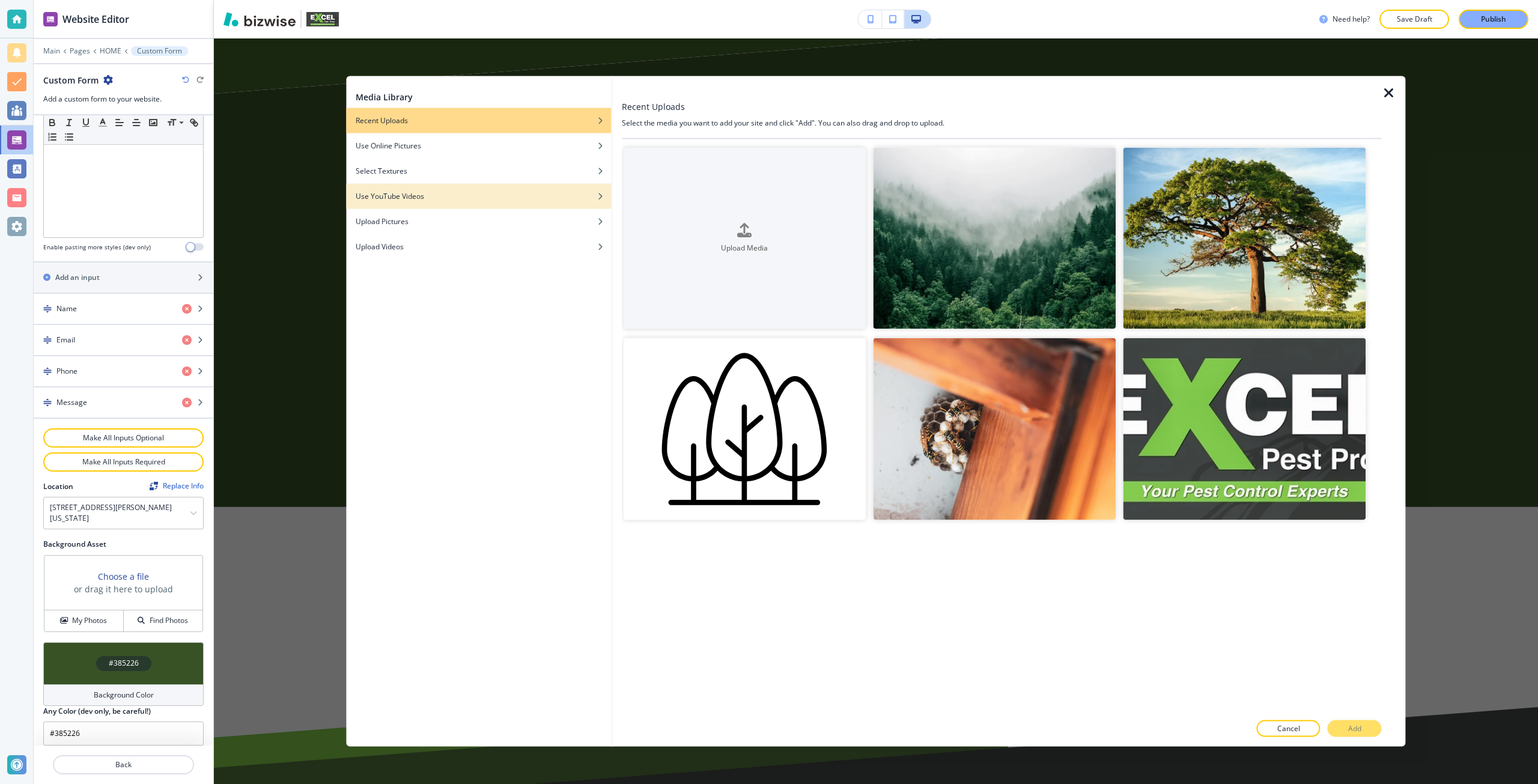
drag, startPoint x: 460, startPoint y: 180, endPoint x: 564, endPoint y: 183, distance: 104.0
click at [461, 180] on div "button" at bounding box center [478, 180] width 265 height 8
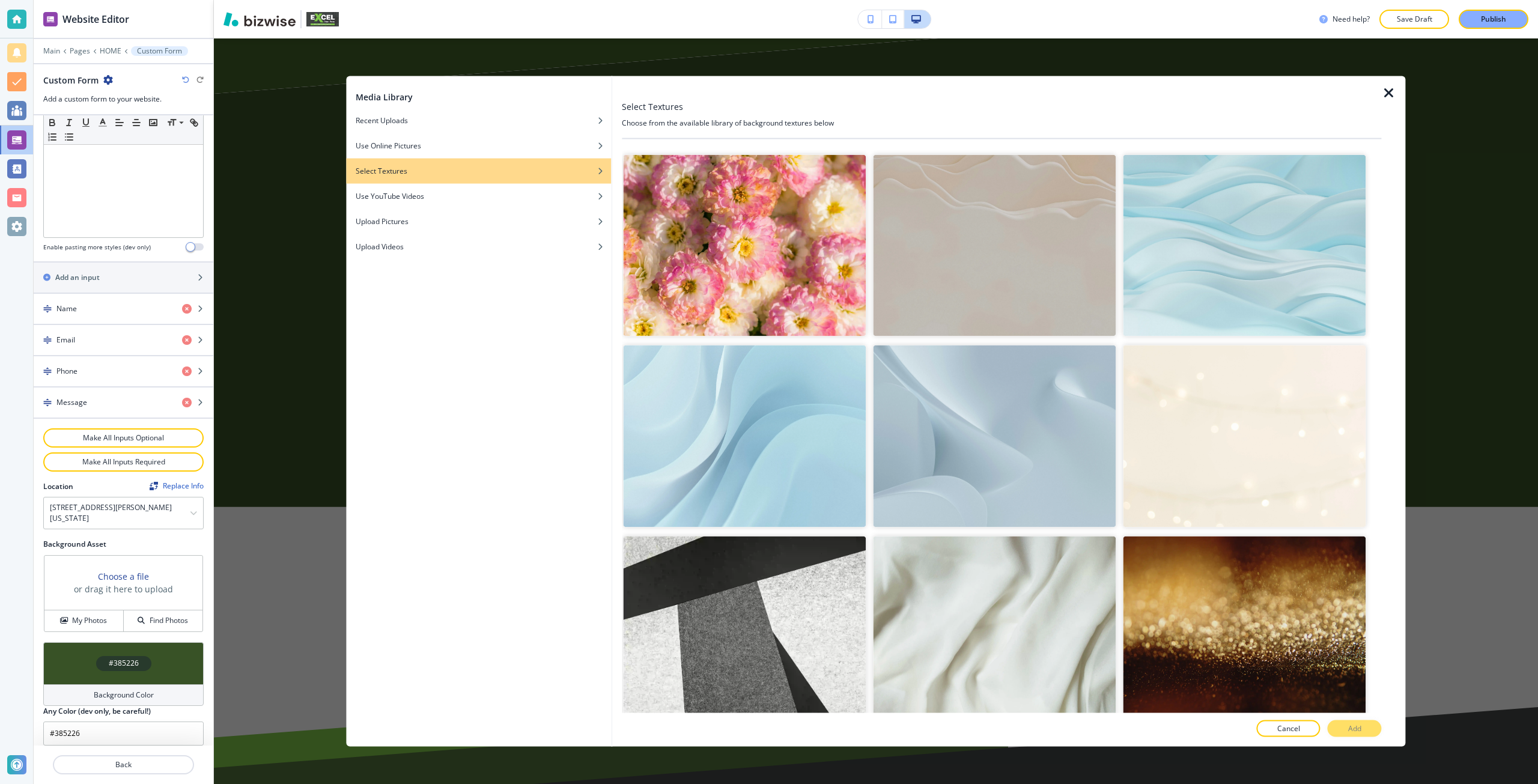
scroll to position [301, 0]
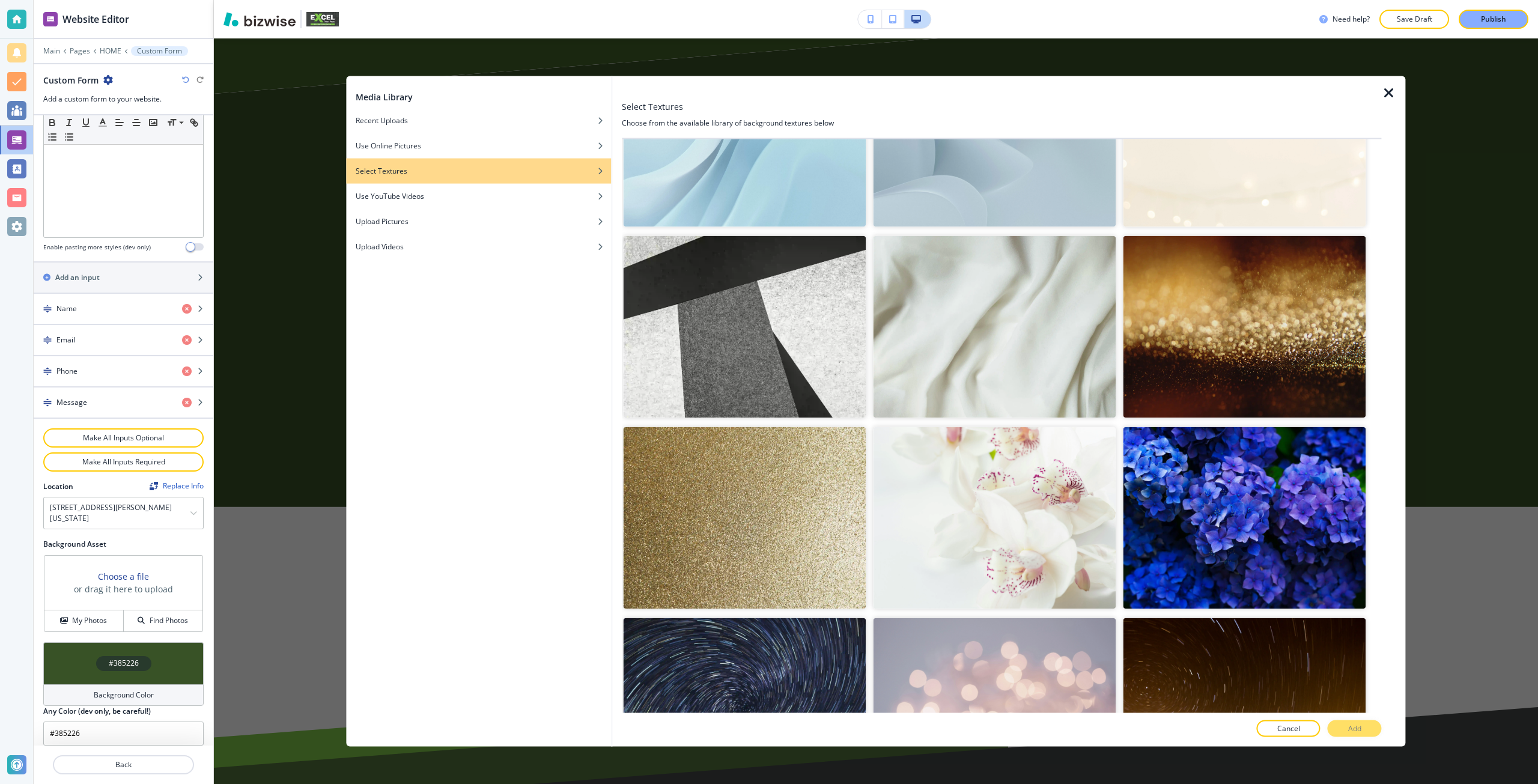
click at [991, 618] on img "button" at bounding box center [994, 709] width 243 height 182
click at [1346, 726] on button "Add" at bounding box center [1355, 728] width 54 height 17
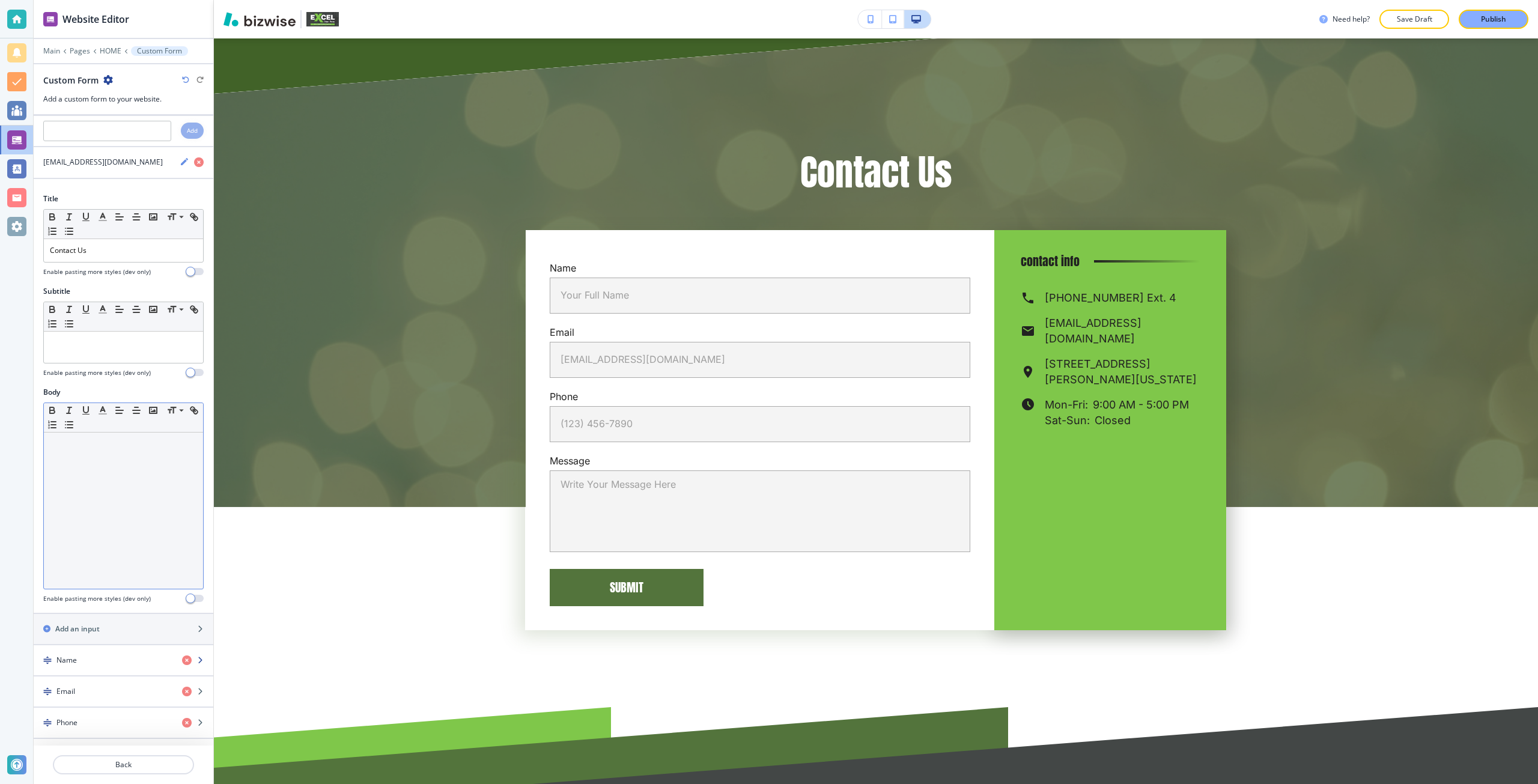
scroll to position [0, 0]
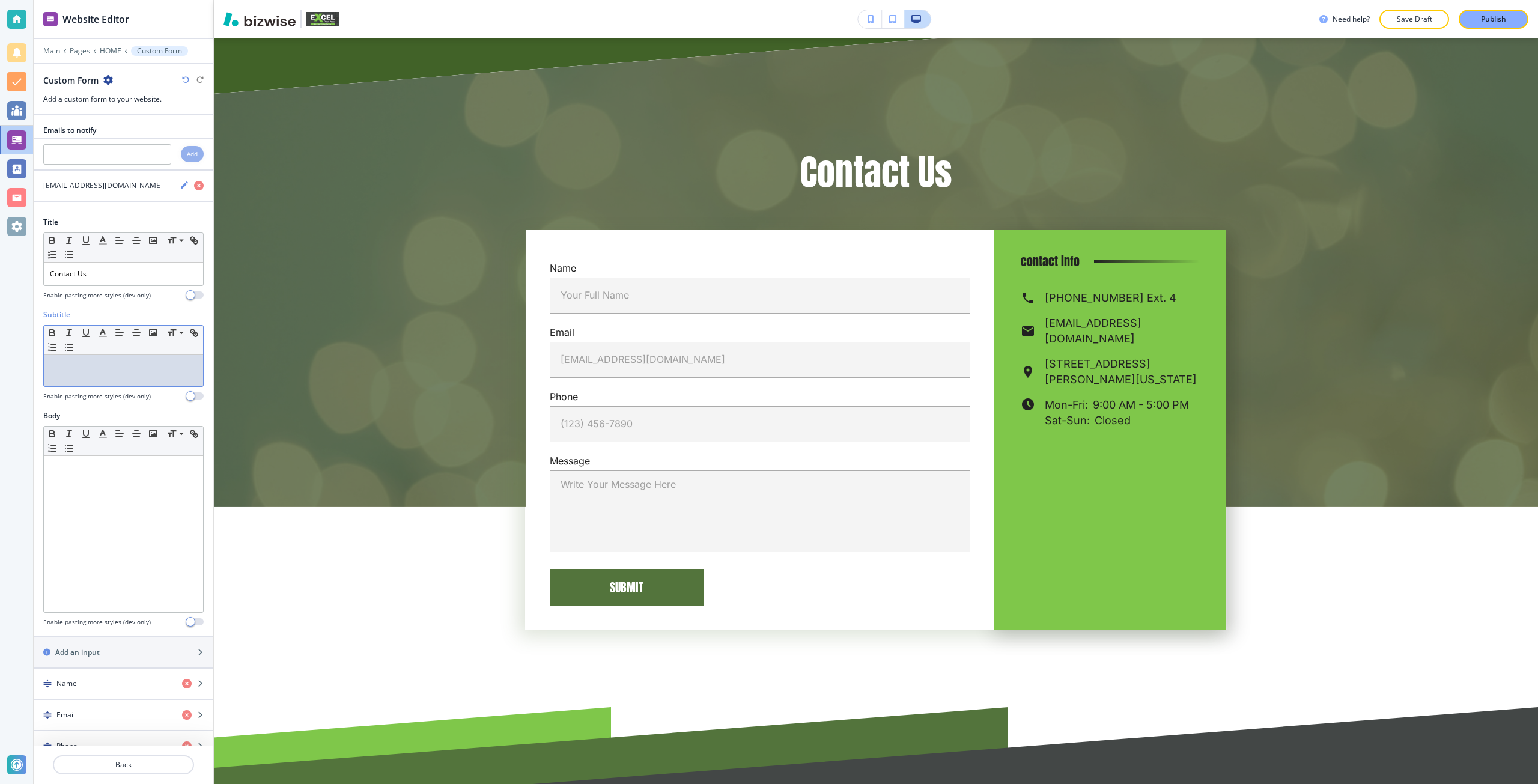
click at [114, 356] on div at bounding box center [123, 371] width 159 height 32
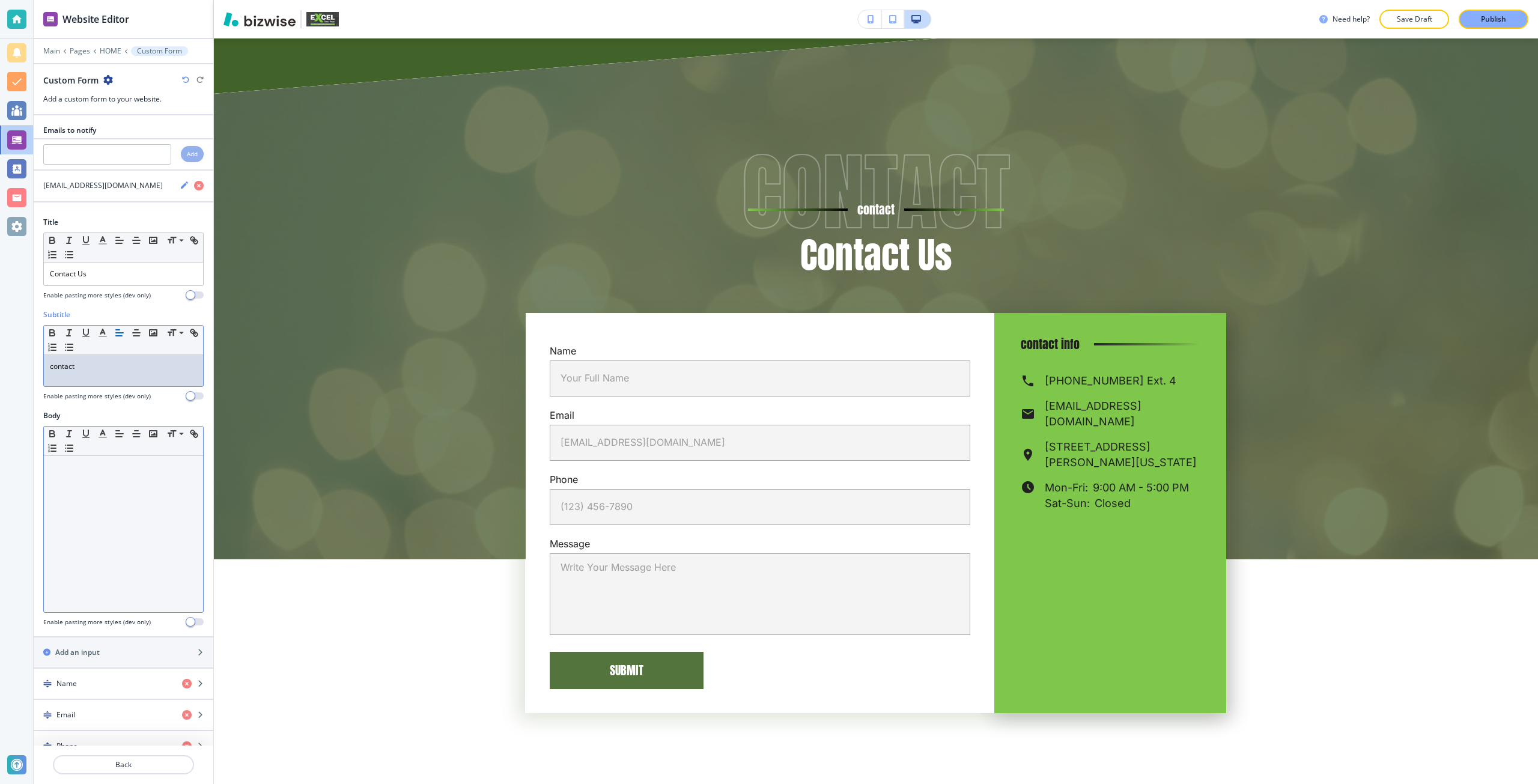
click at [103, 499] on div at bounding box center [123, 534] width 159 height 156
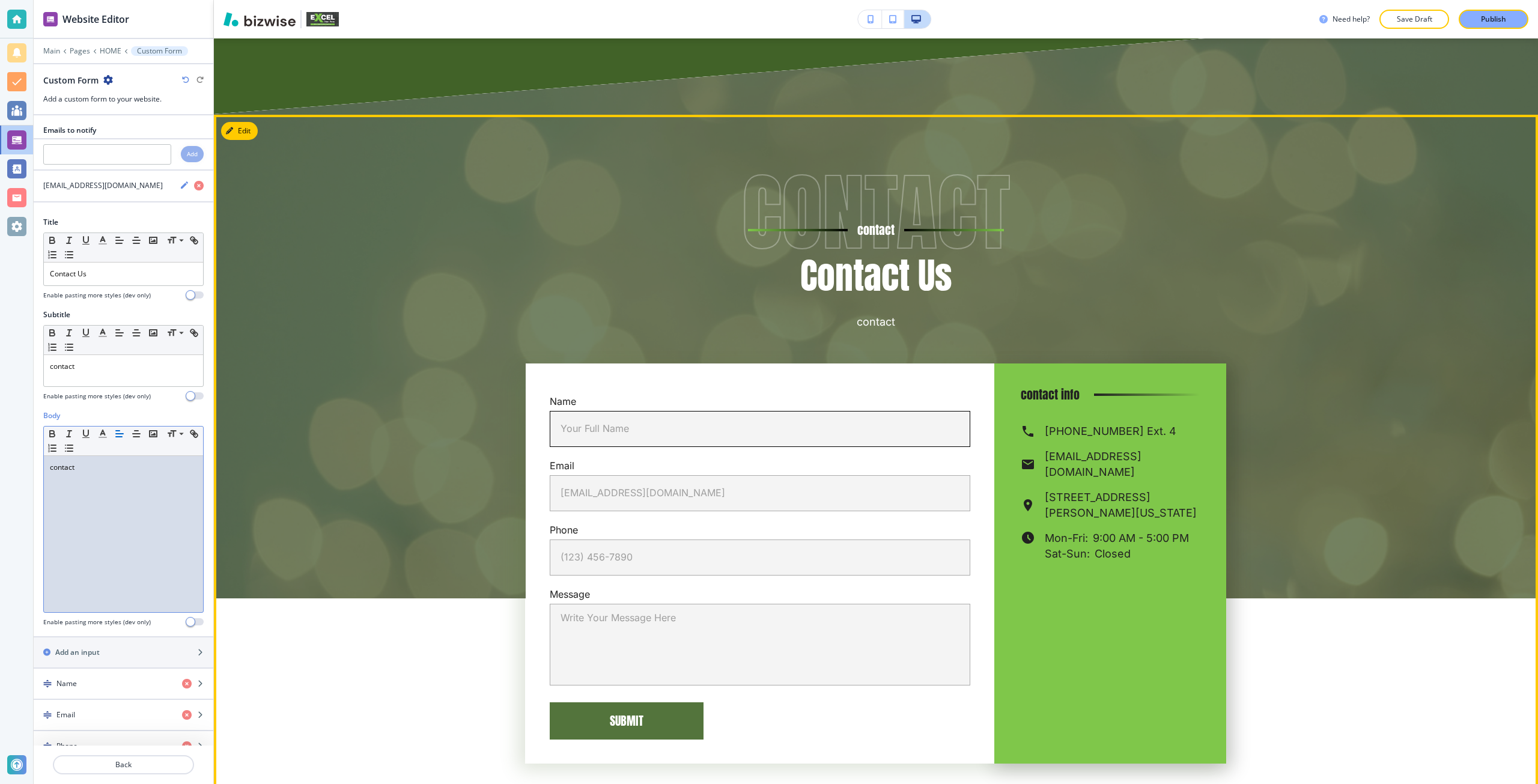
scroll to position [7550, 0]
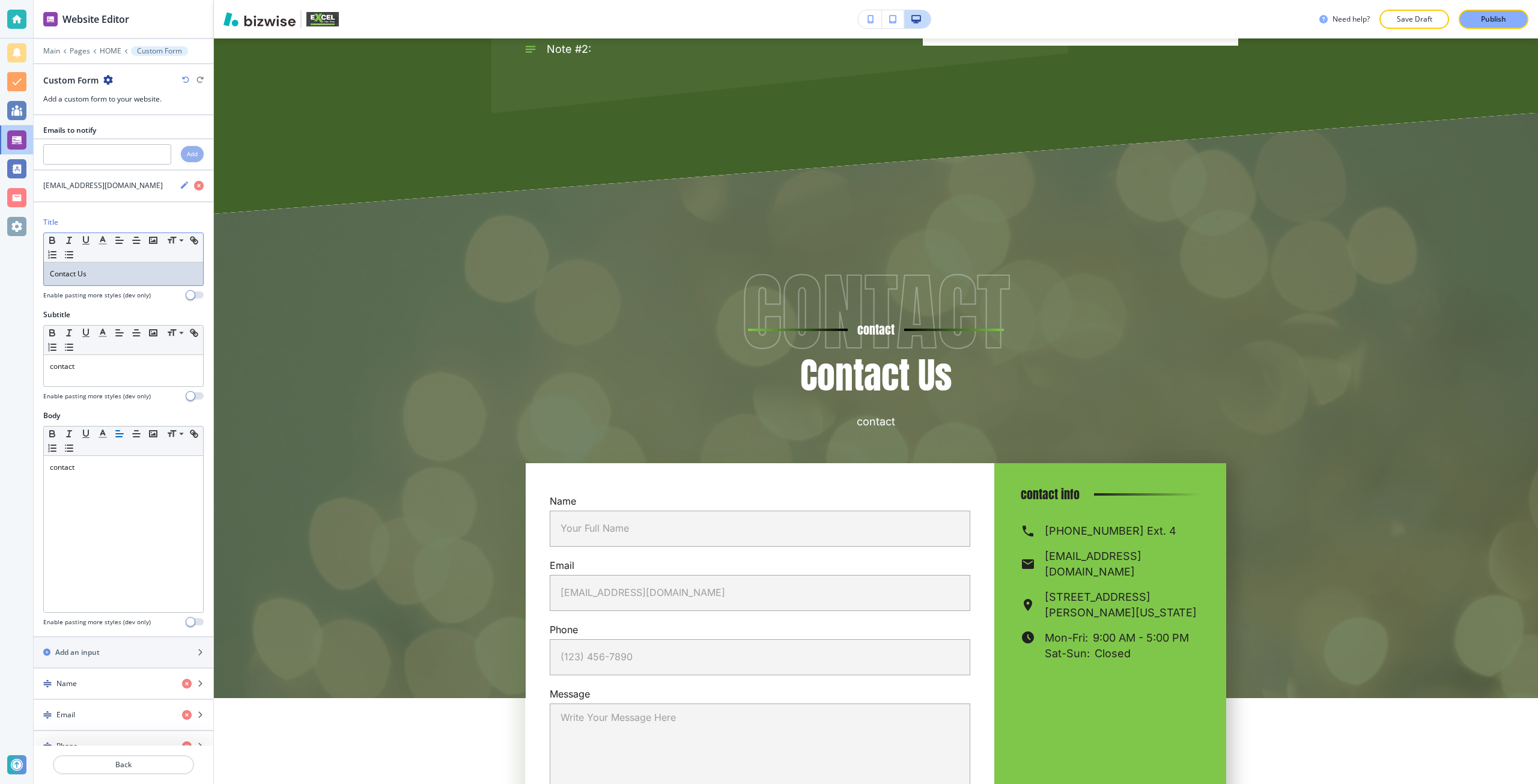
click at [115, 280] on div "Contact Us" at bounding box center [123, 274] width 159 height 23
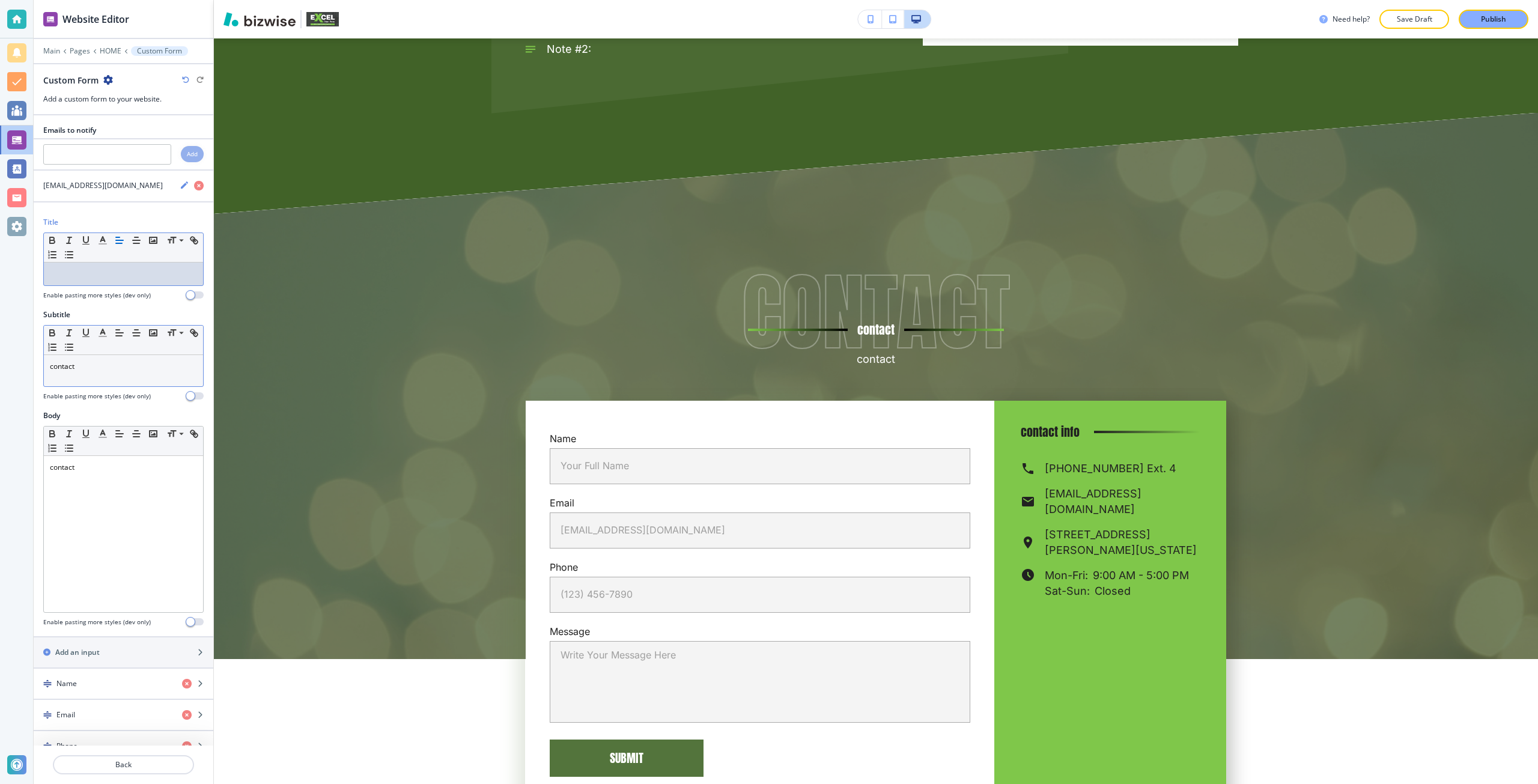
click at [98, 371] on p "contact" at bounding box center [123, 366] width 147 height 11
click at [95, 371] on p "contact us" at bounding box center [123, 366] width 147 height 11
click at [183, 387] on span at bounding box center [180, 392] width 27 height 14
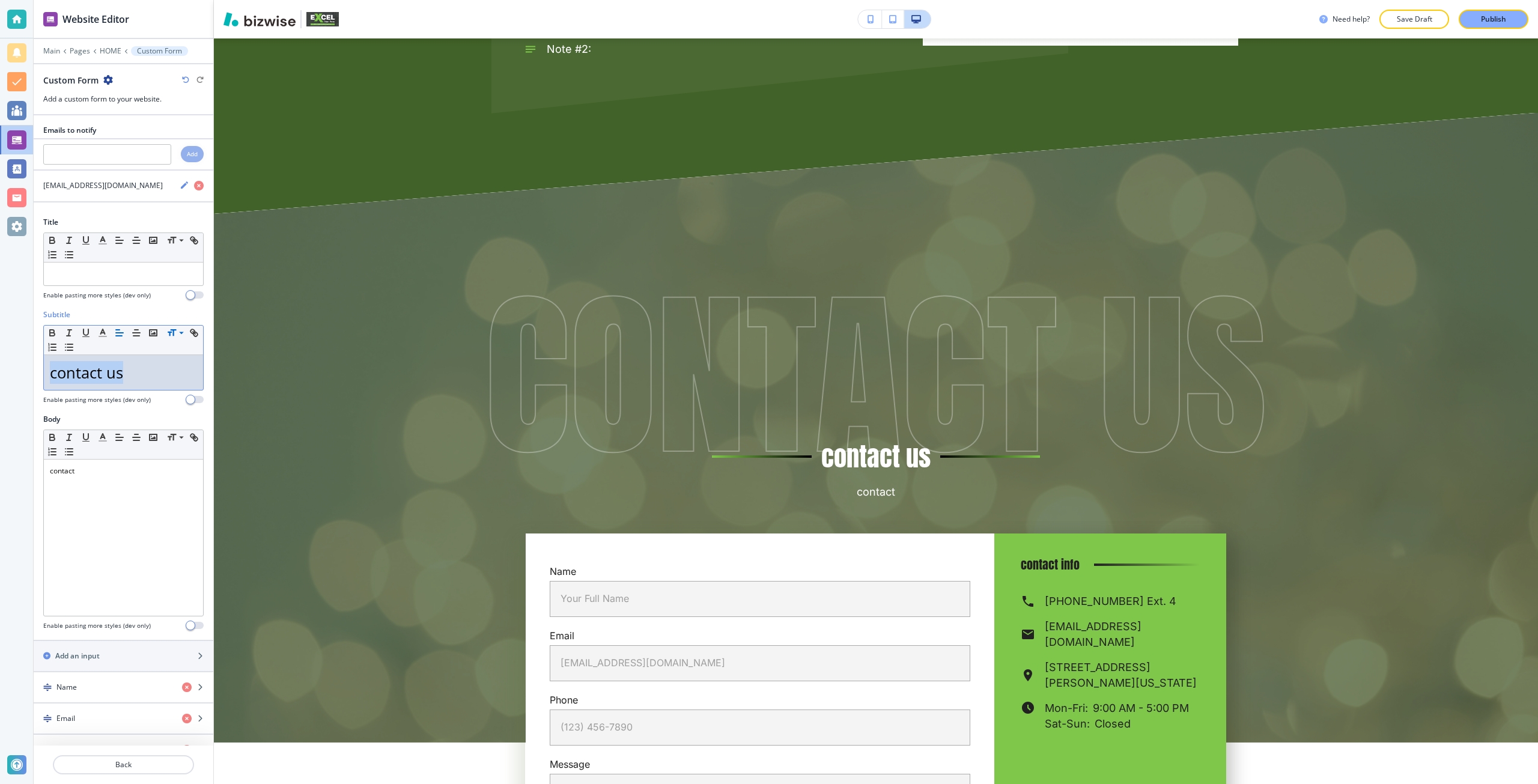
click at [186, 76] on icon "button" at bounding box center [186, 80] width 8 height 8
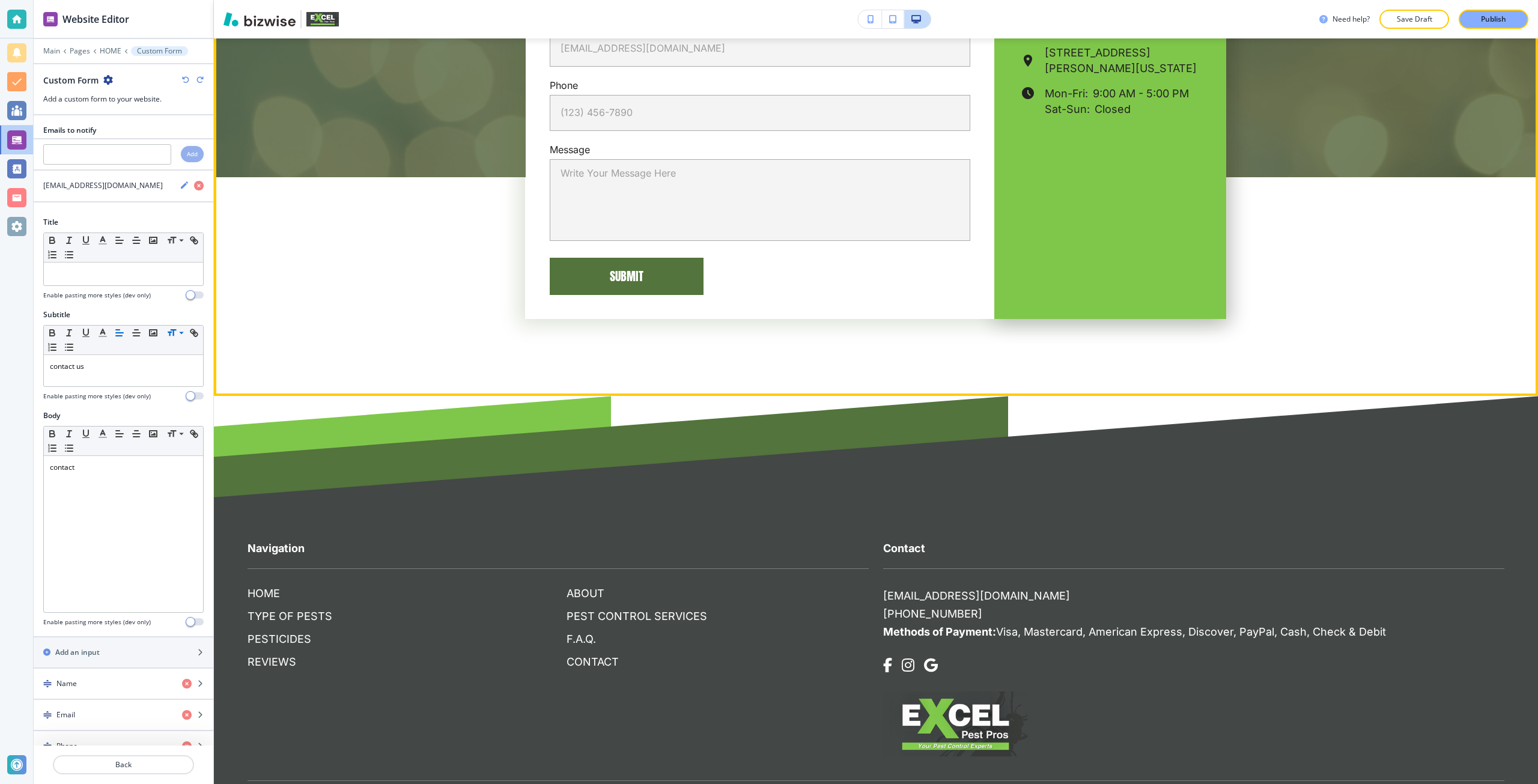
scroll to position [8048, 0]
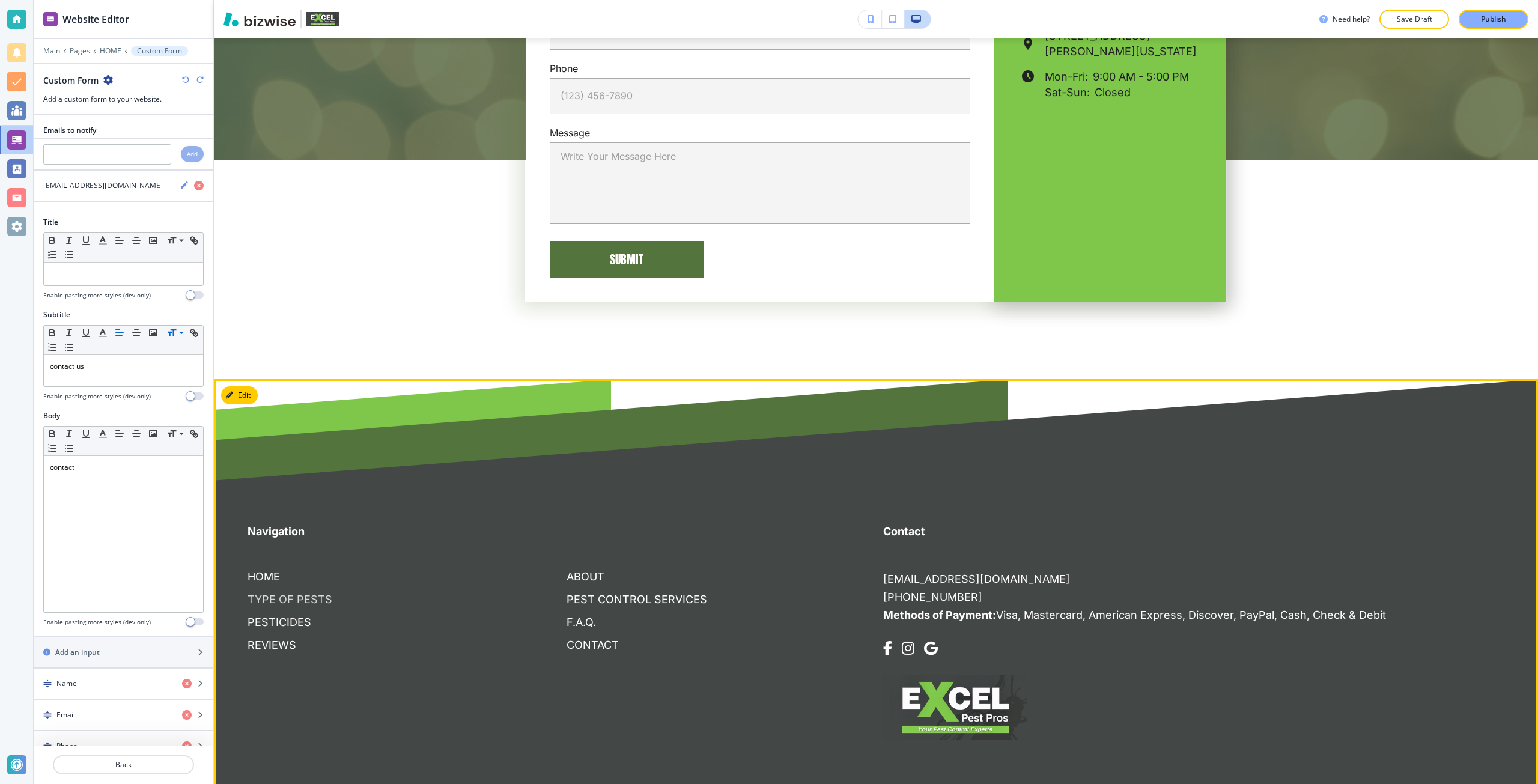
click at [274, 592] on p "TYPE OF PESTS" at bounding box center [398, 599] width 302 height 16
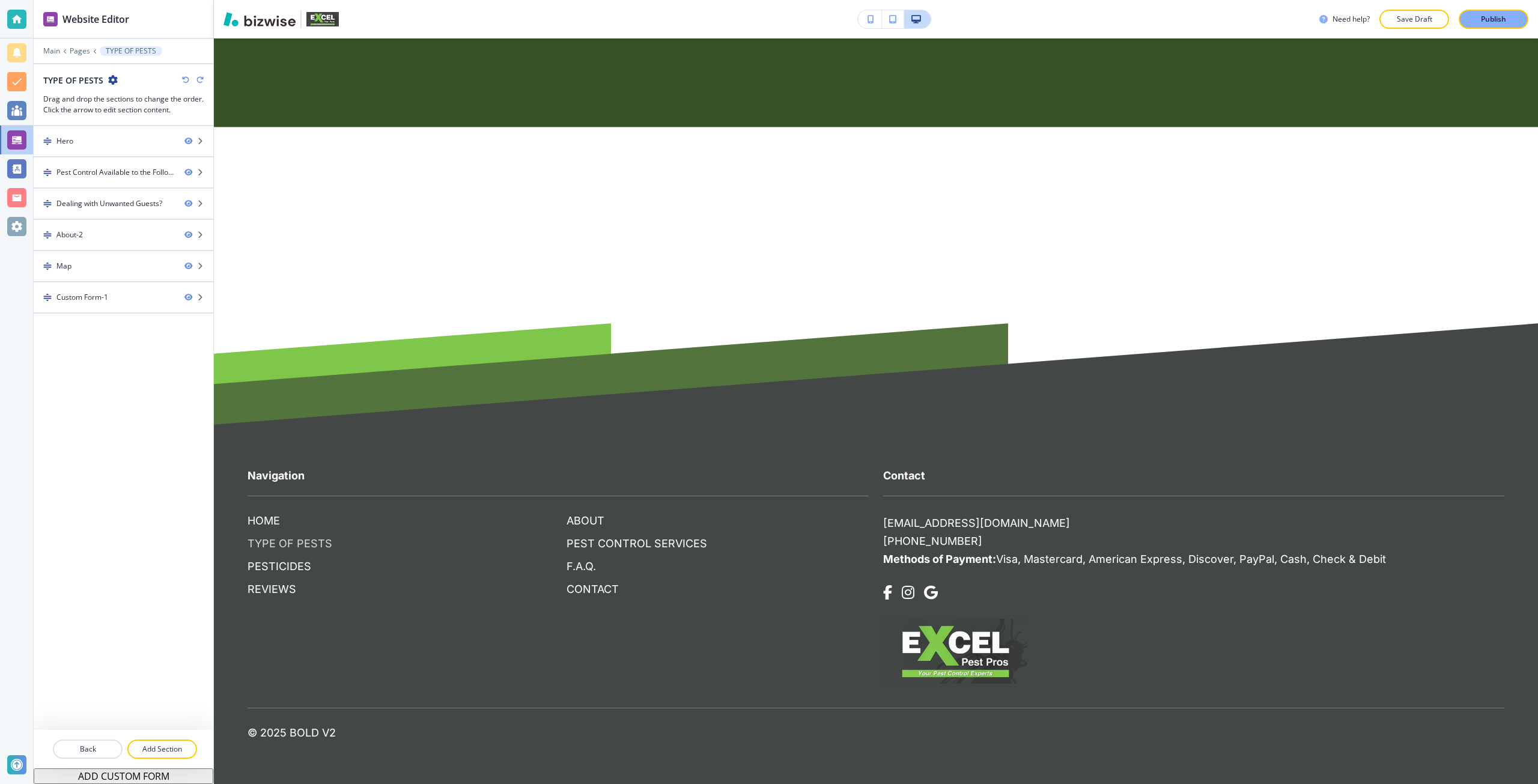
scroll to position [0, 0]
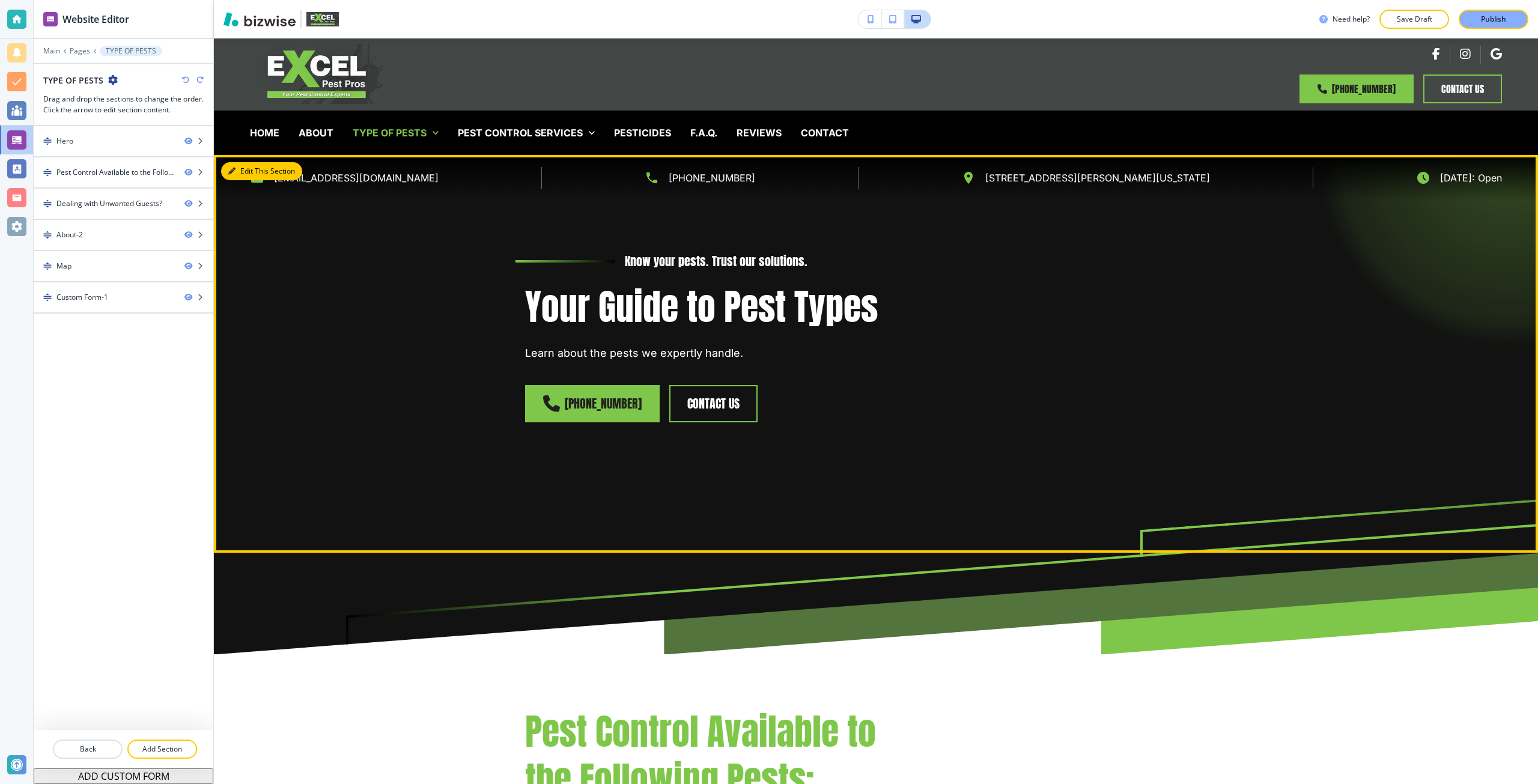
click at [240, 168] on button "Edit This Section" at bounding box center [262, 171] width 81 height 18
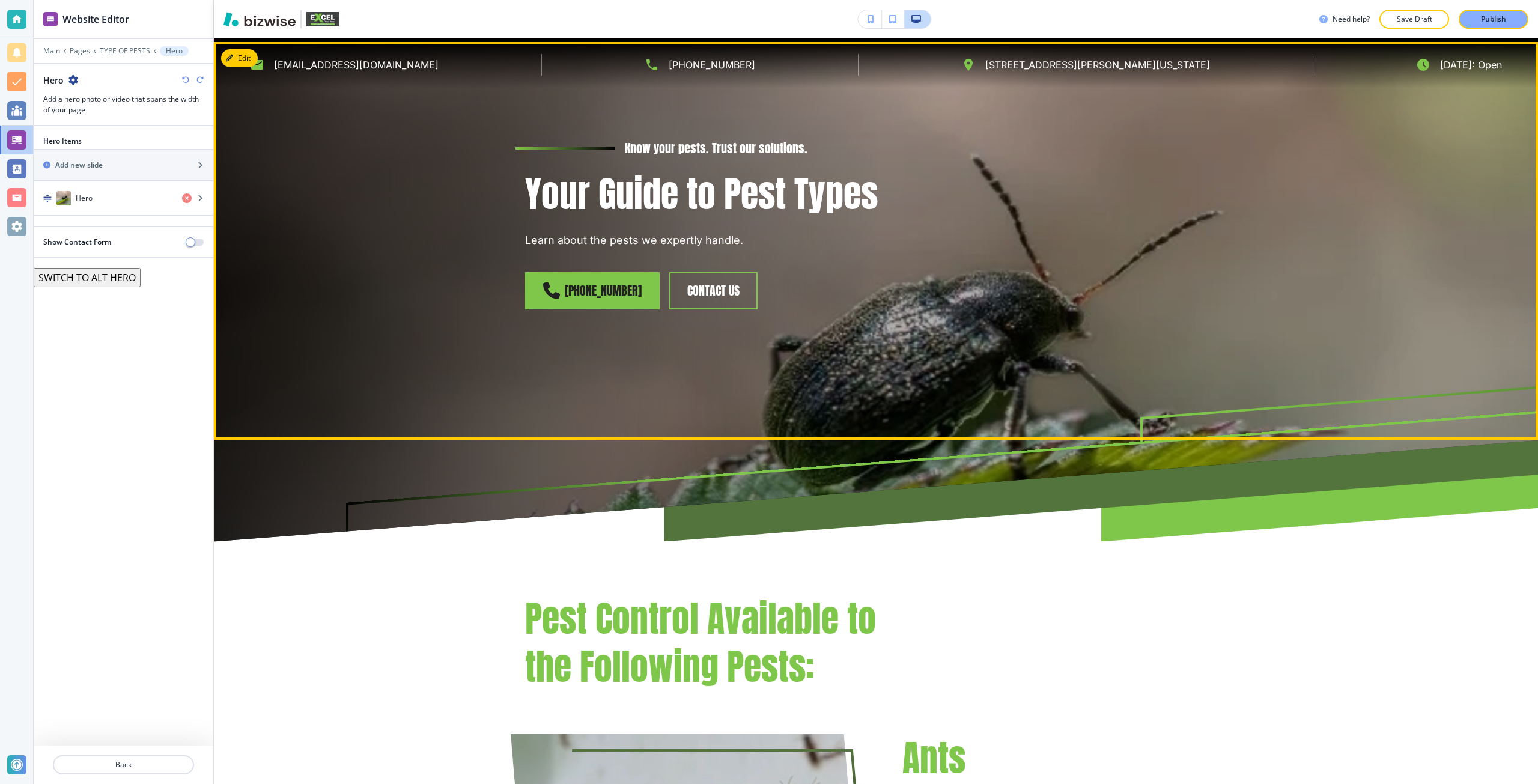
scroll to position [117, 0]
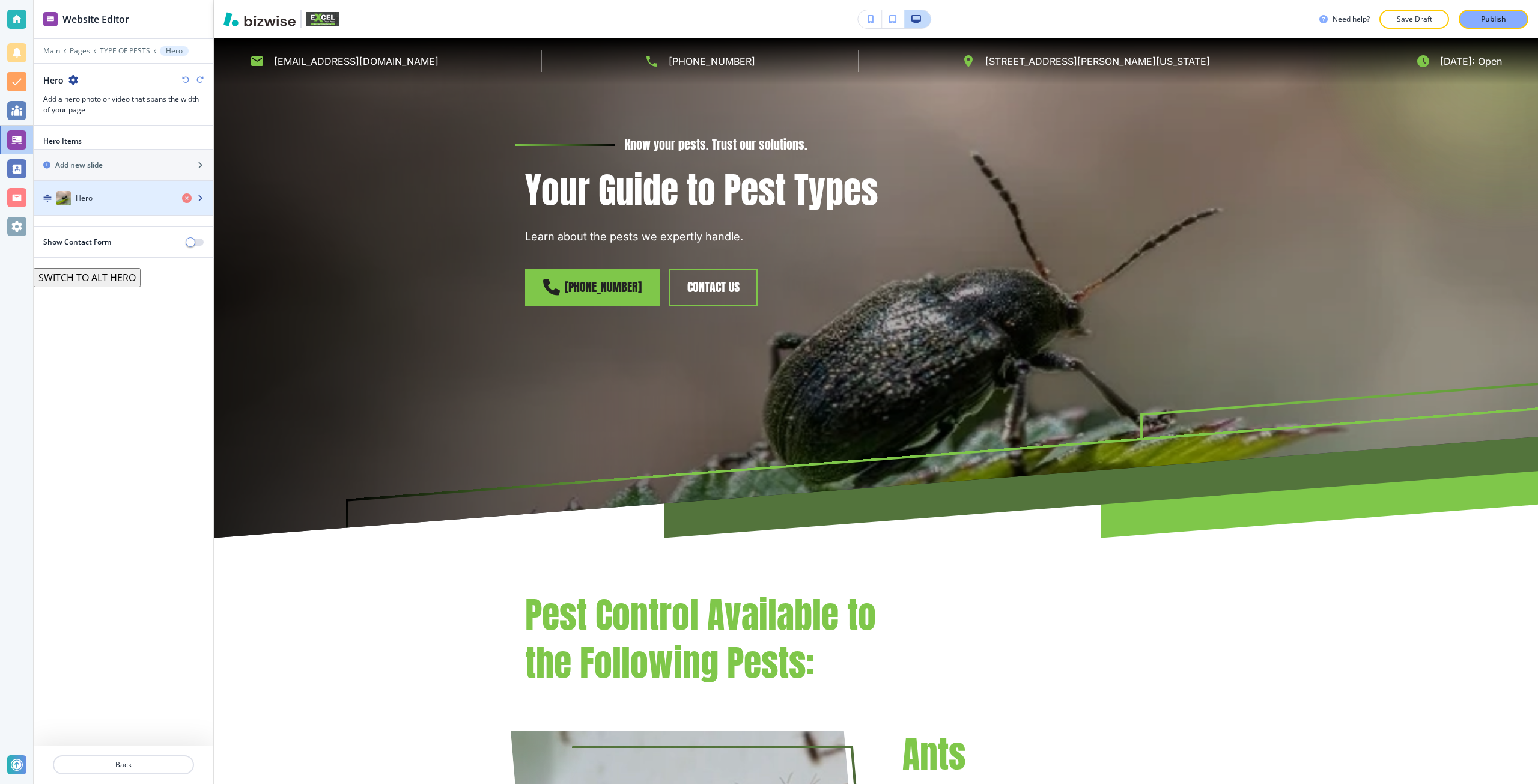
click at [86, 201] on h4 "Hero" at bounding box center [84, 198] width 17 height 11
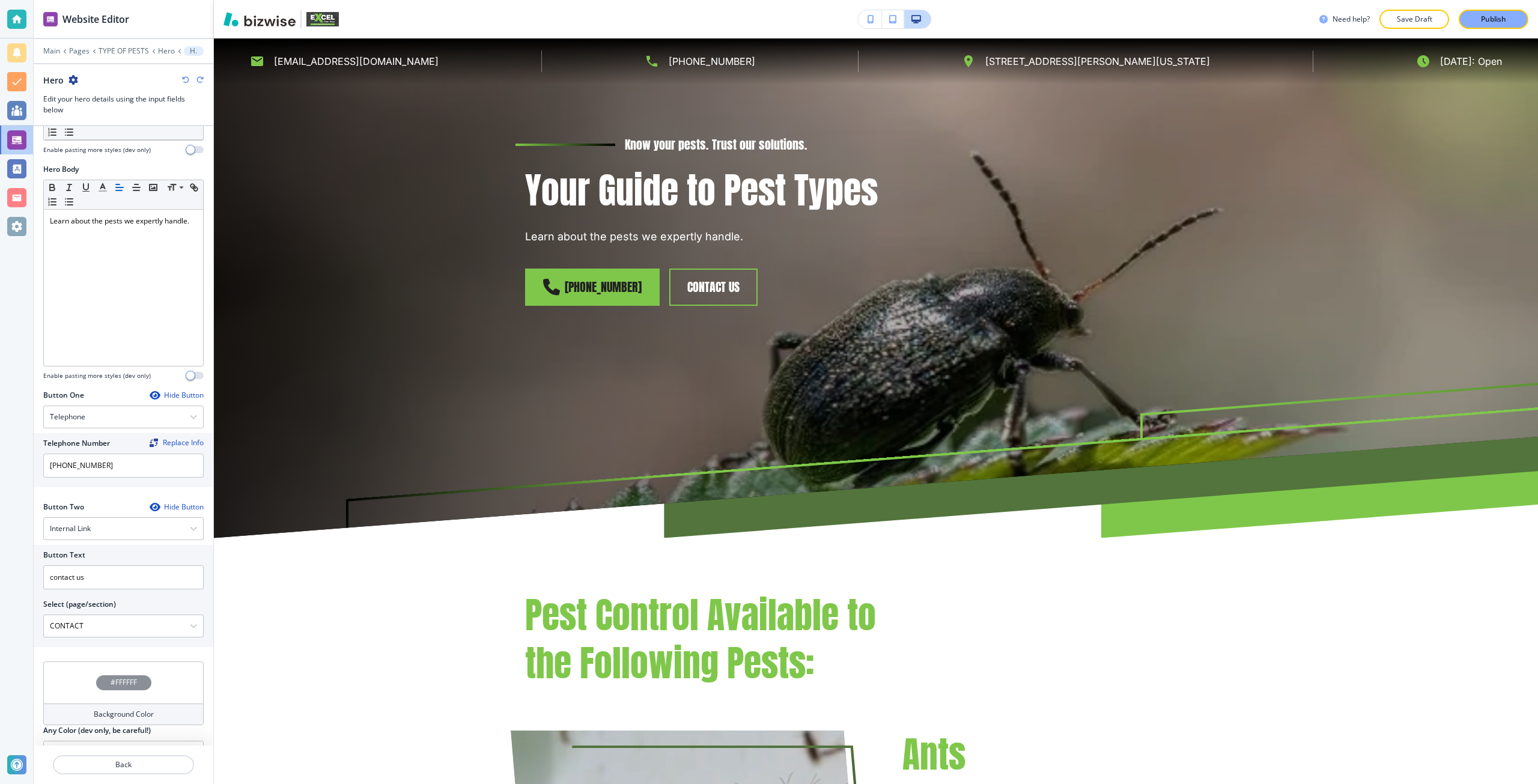
scroll to position [298, 0]
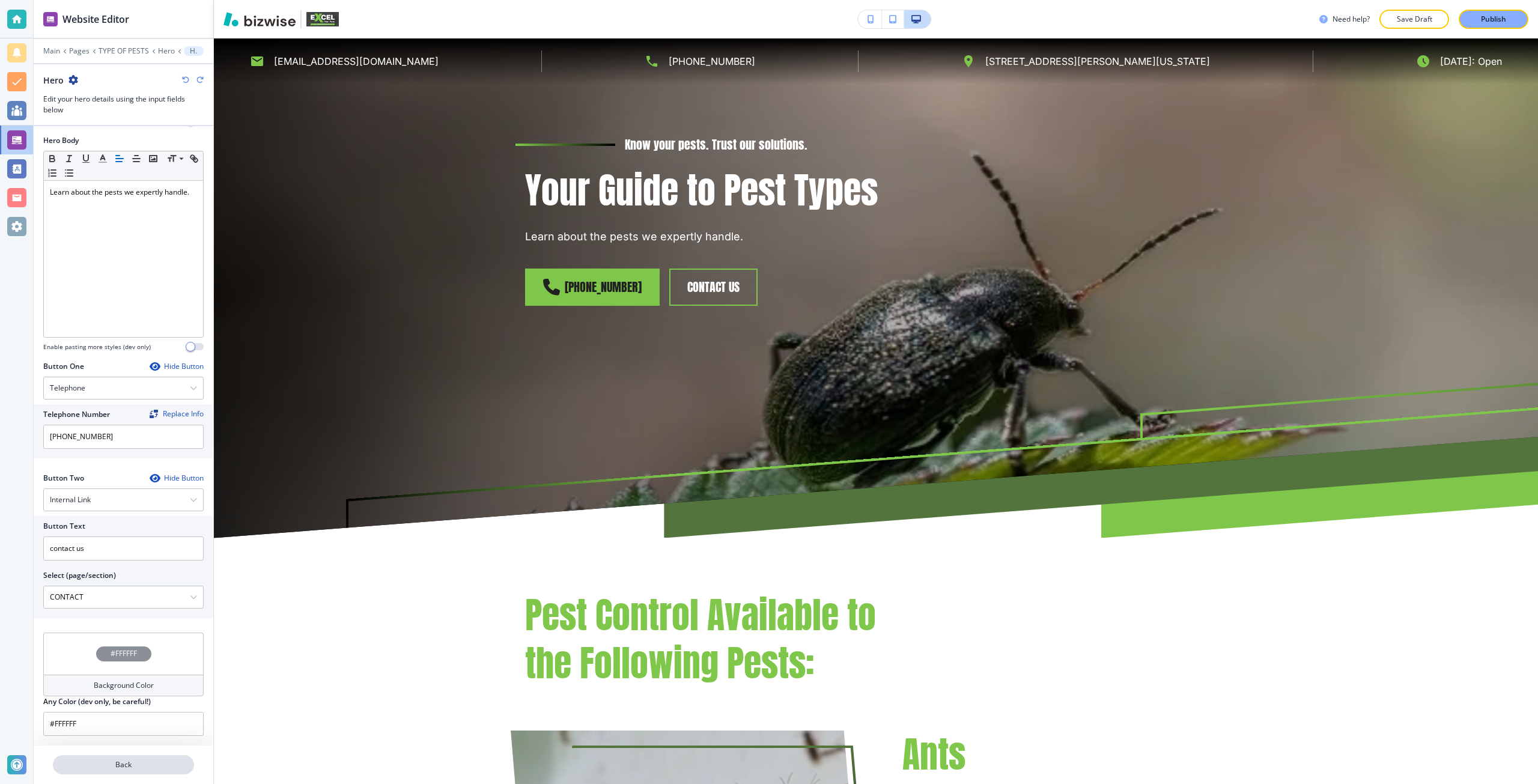
click at [97, 755] on button "Back" at bounding box center [123, 764] width 141 height 20
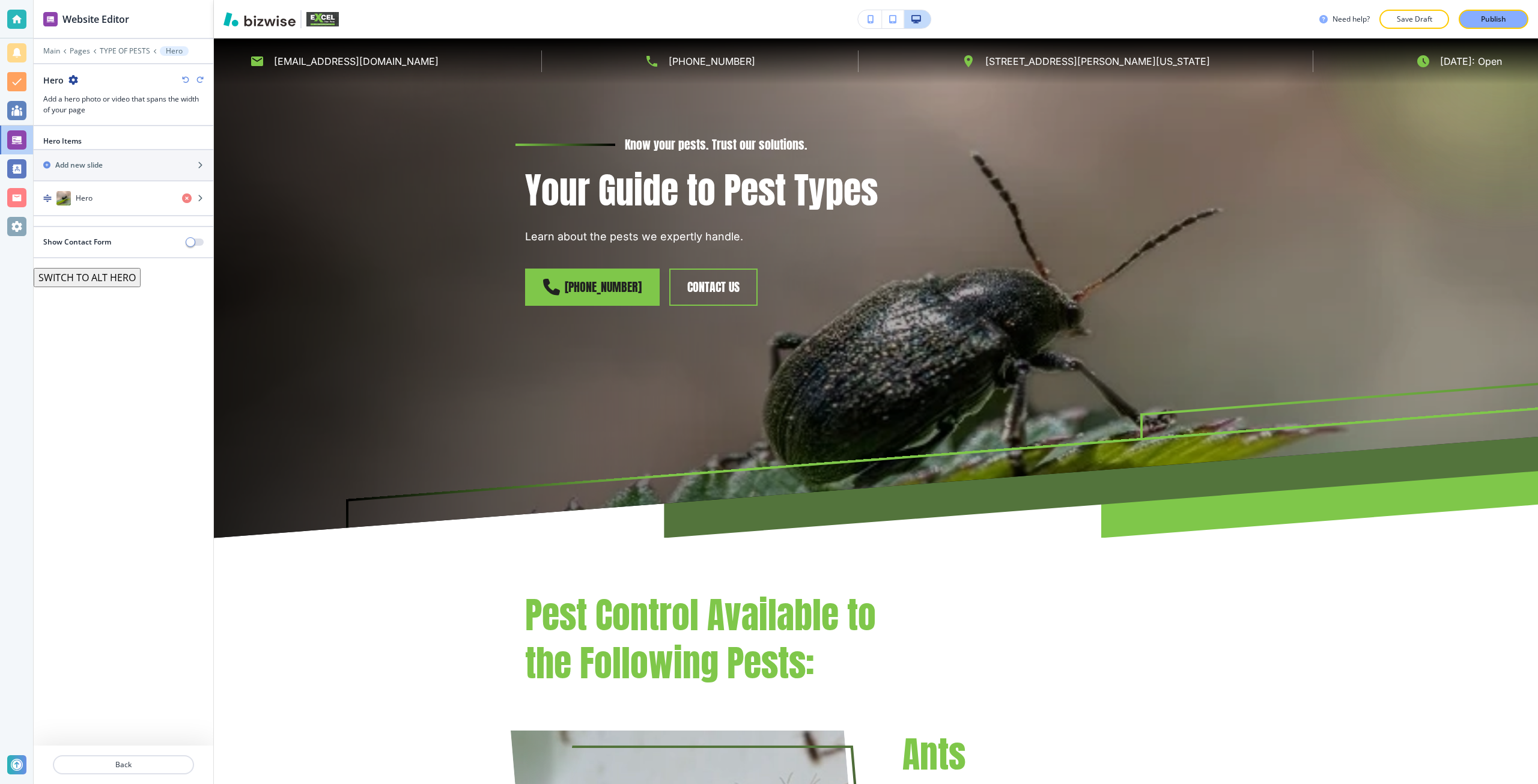
click at [85, 280] on button "SWITCH TO ALT HERO" at bounding box center [87, 277] width 107 height 20
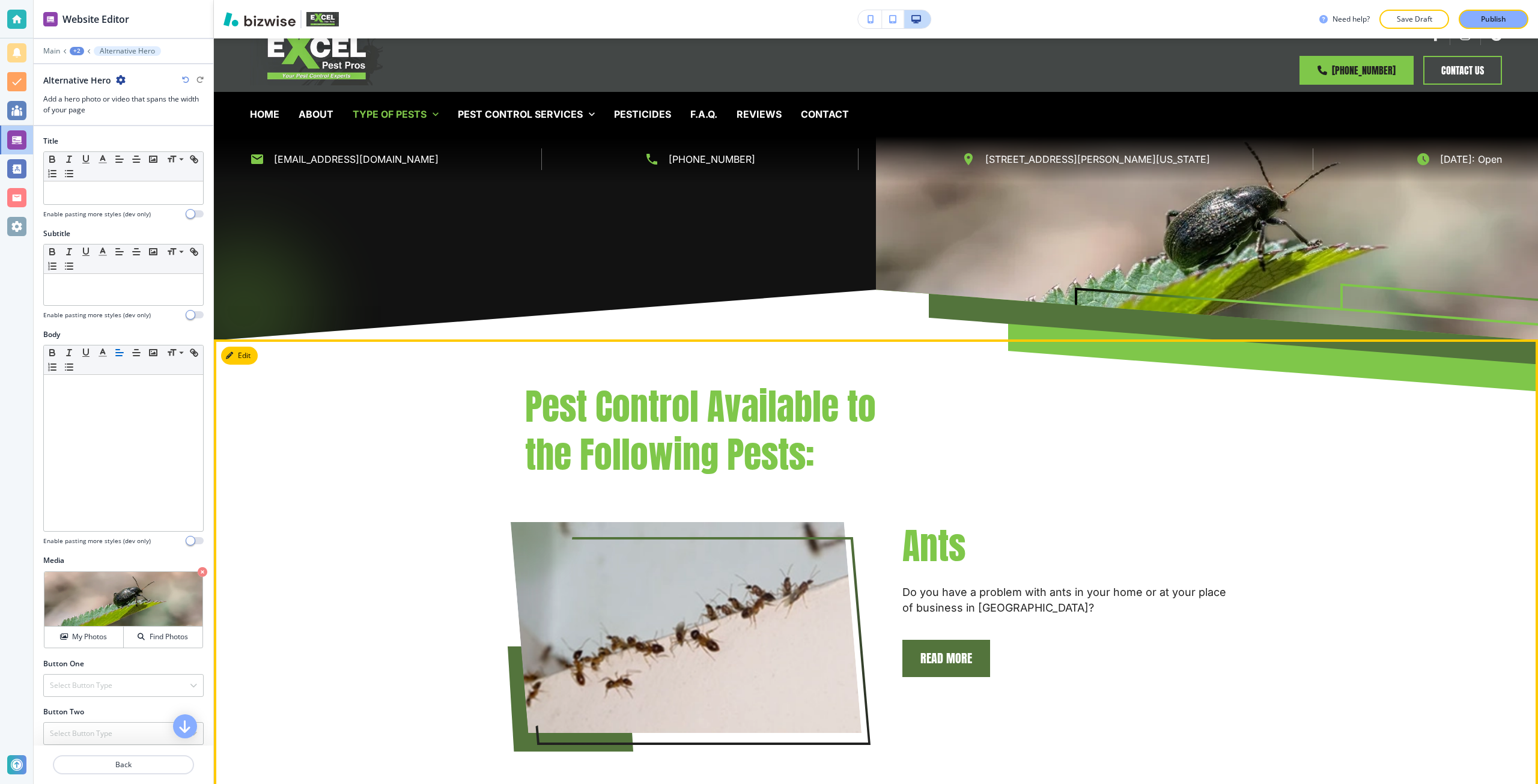
scroll to position [0, 0]
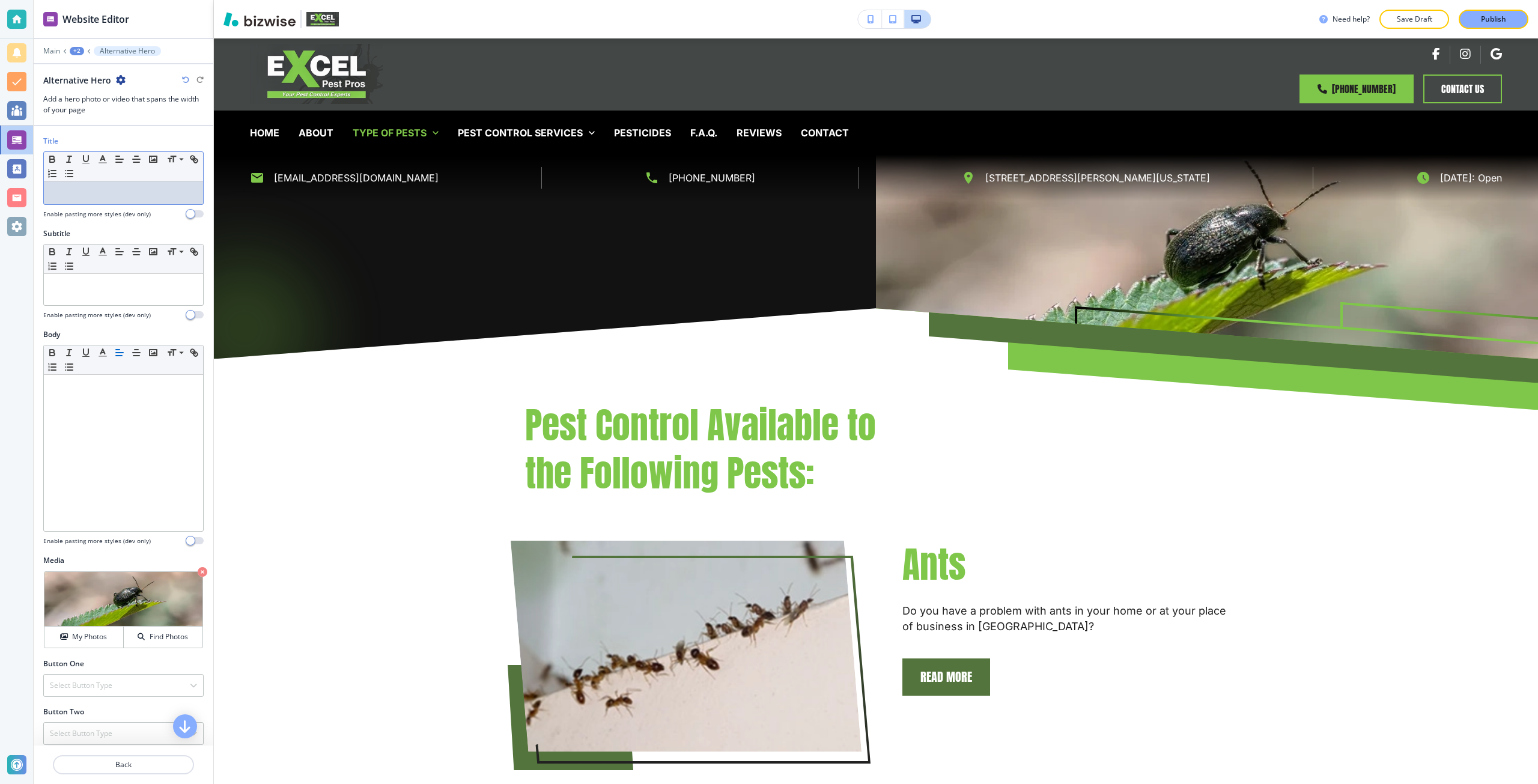
click at [111, 187] on p at bounding box center [123, 192] width 147 height 11
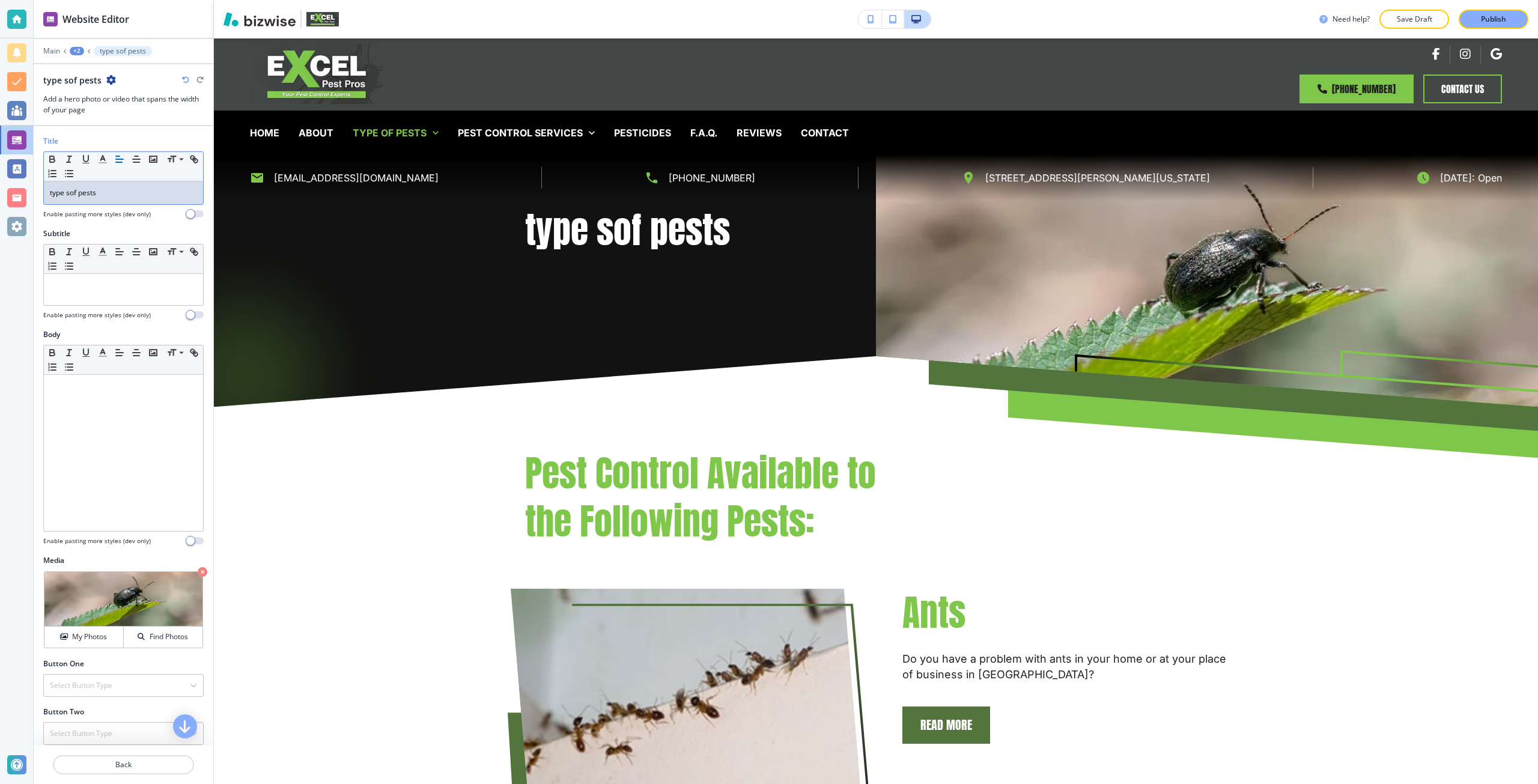
click at [85, 310] on h4 "Enable pasting more styles (dev only)" at bounding box center [97, 315] width 107 height 9
click at [105, 289] on p at bounding box center [123, 285] width 147 height 11
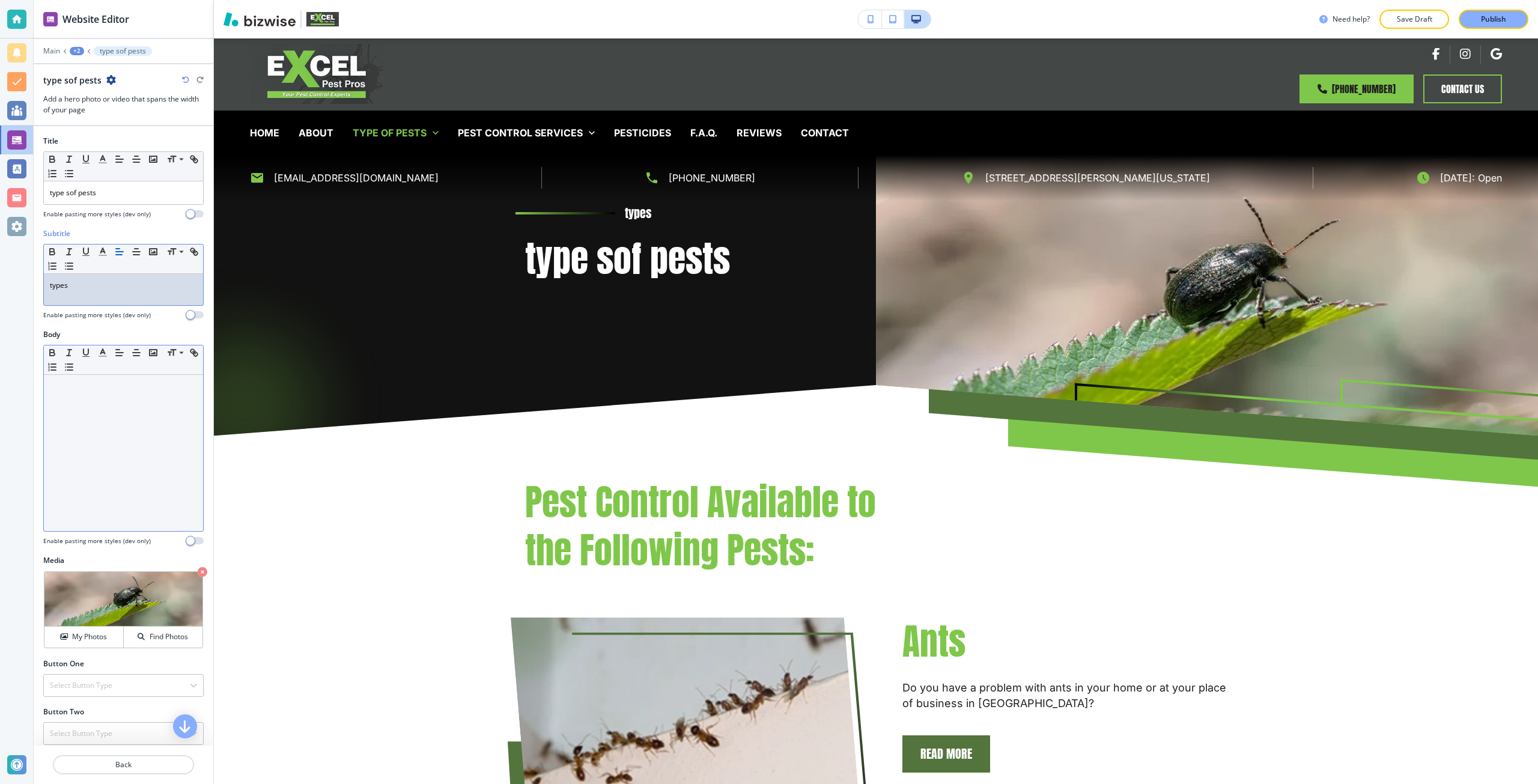
click at [100, 445] on div at bounding box center [123, 453] width 159 height 156
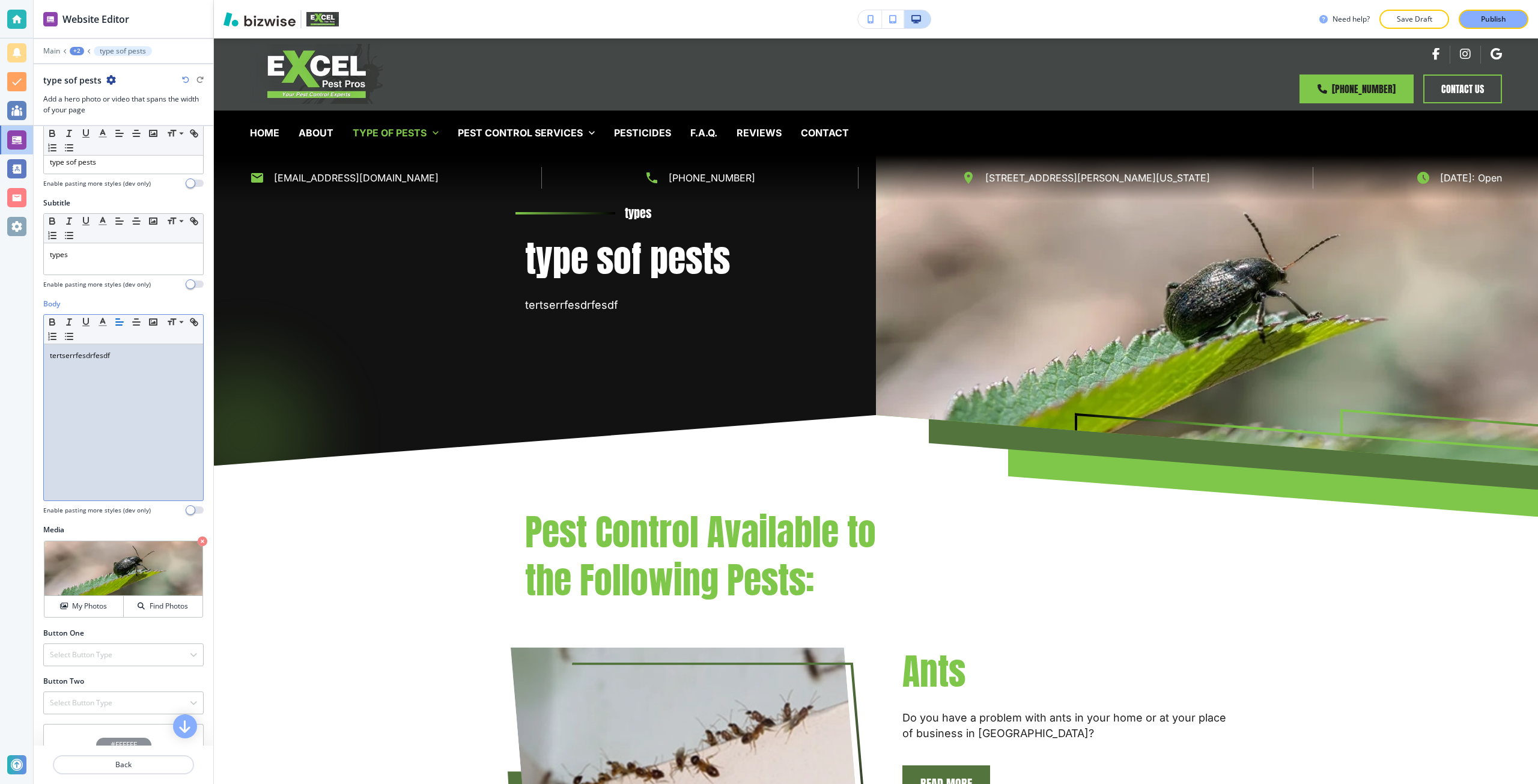
scroll to position [141, 0]
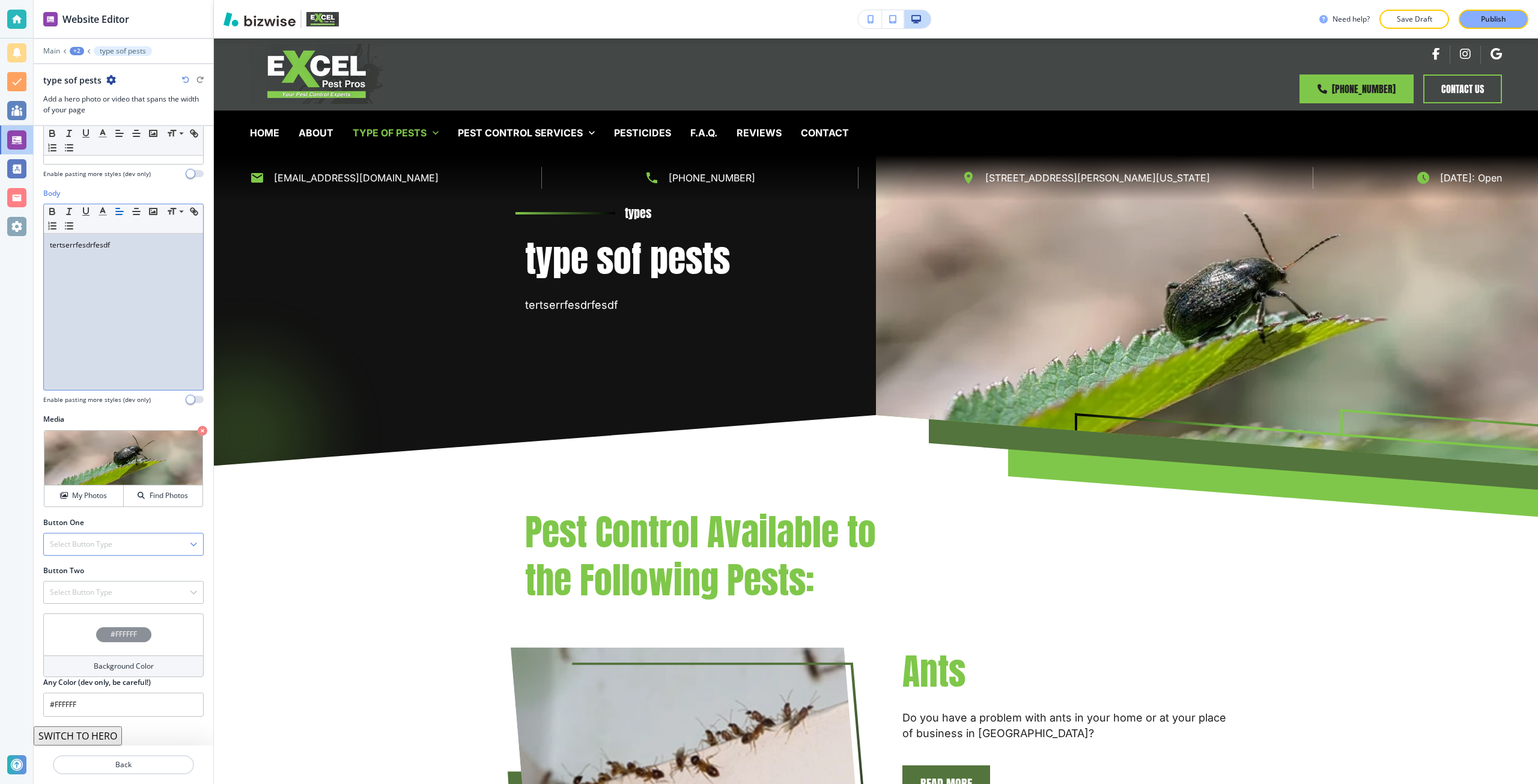
click at [72, 534] on div "Select Button Type" at bounding box center [123, 544] width 159 height 22
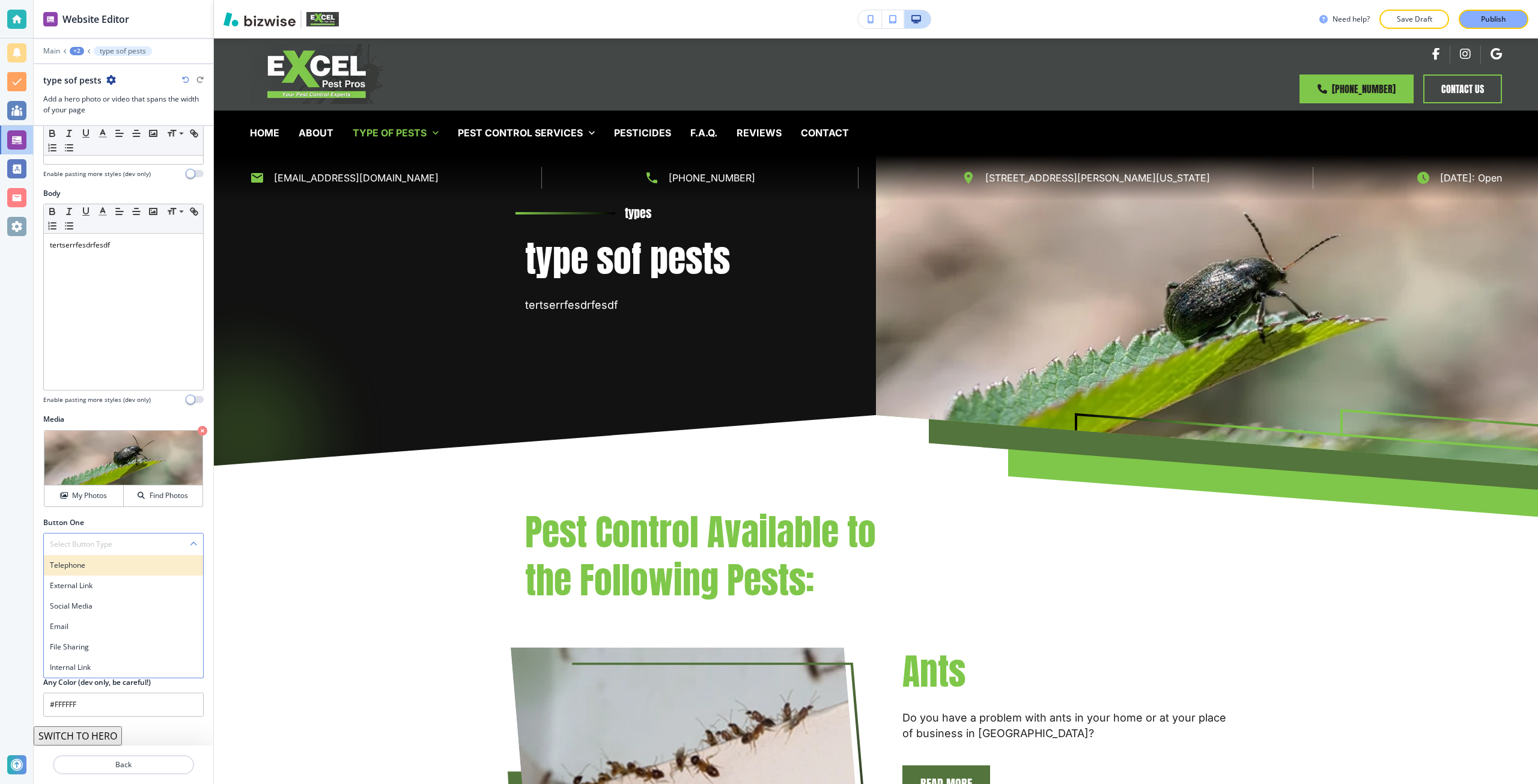
click at [68, 572] on div "Telephone" at bounding box center [123, 565] width 159 height 20
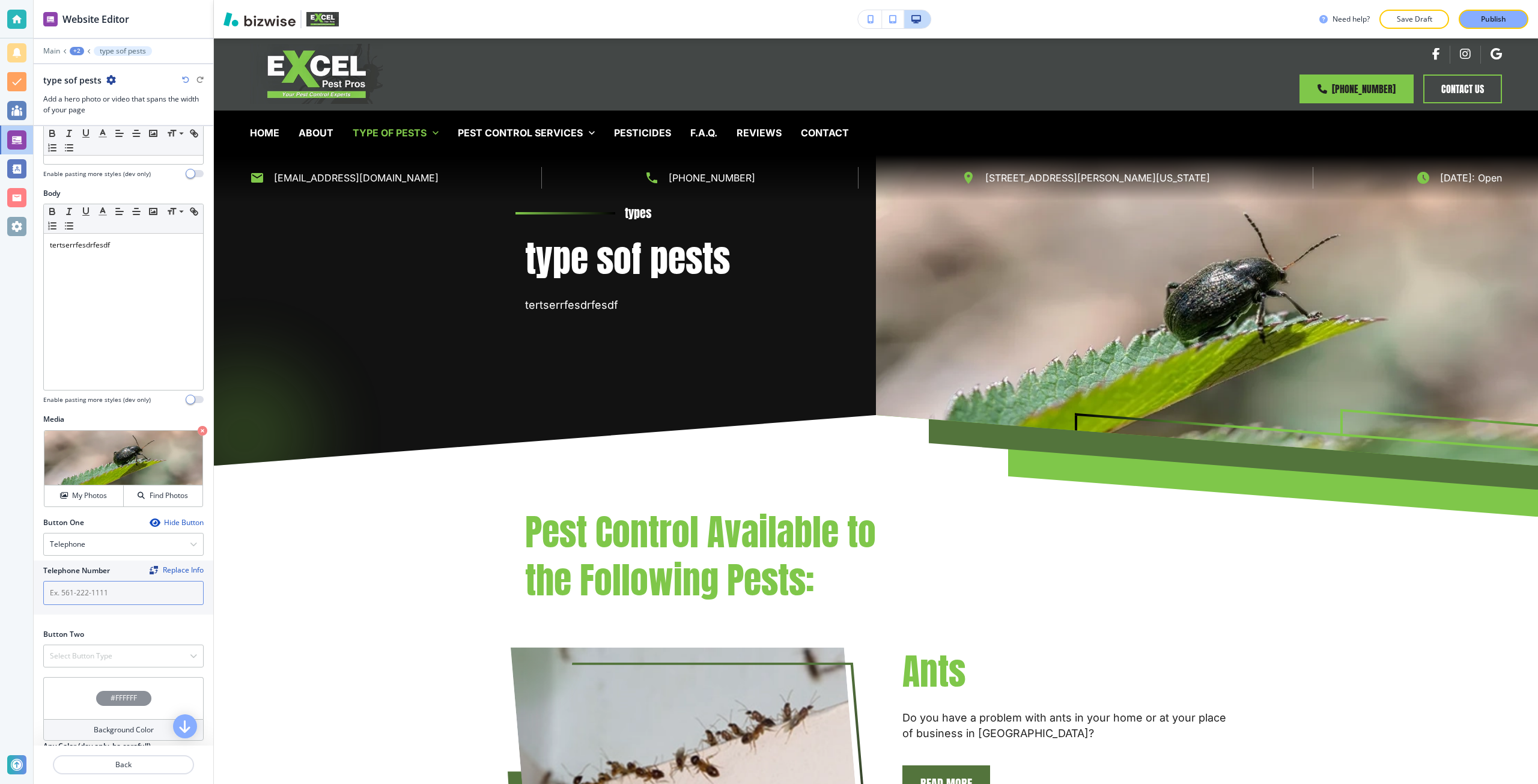
click at [82, 589] on input "text" at bounding box center [123, 593] width 160 height 24
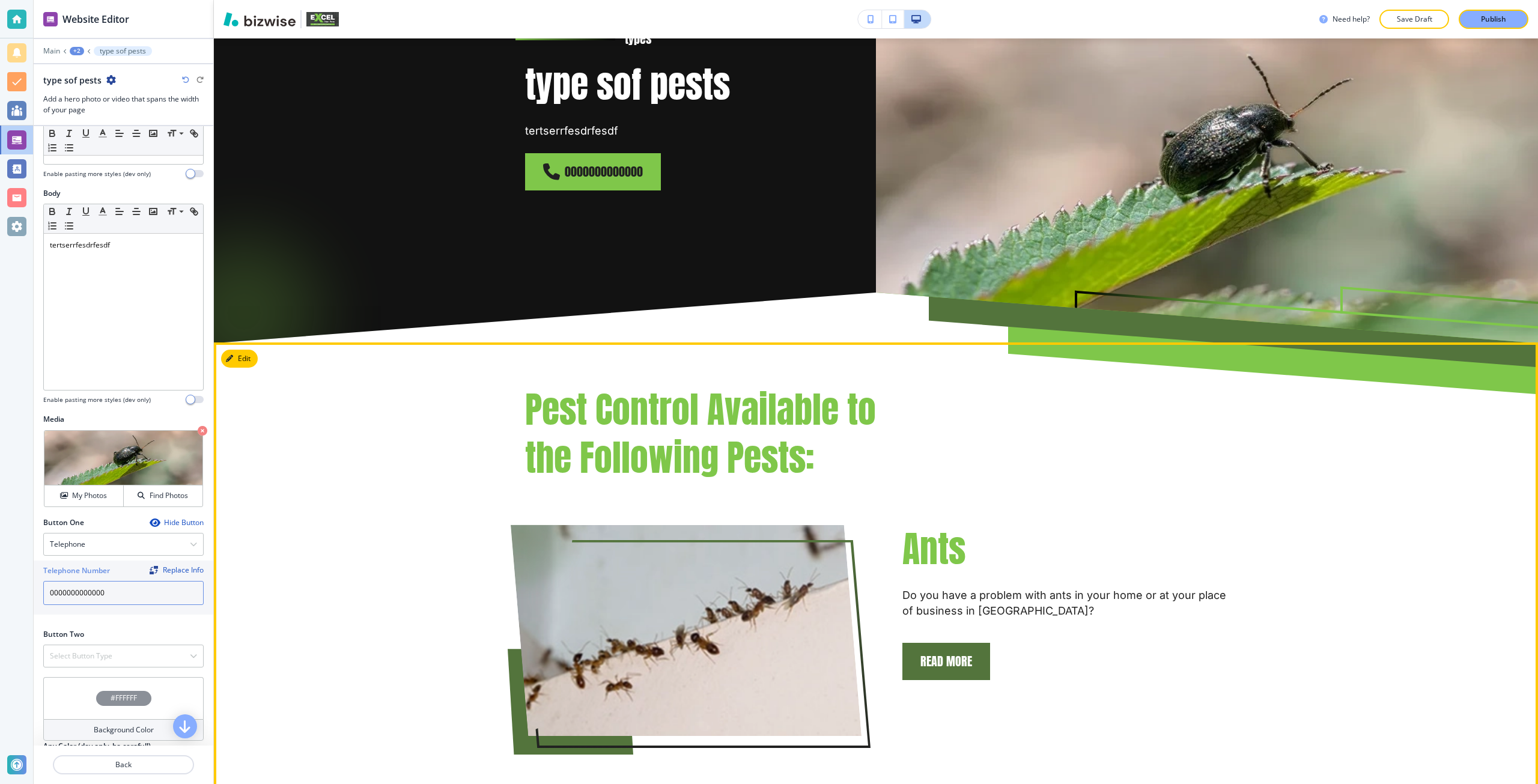
scroll to position [241, 0]
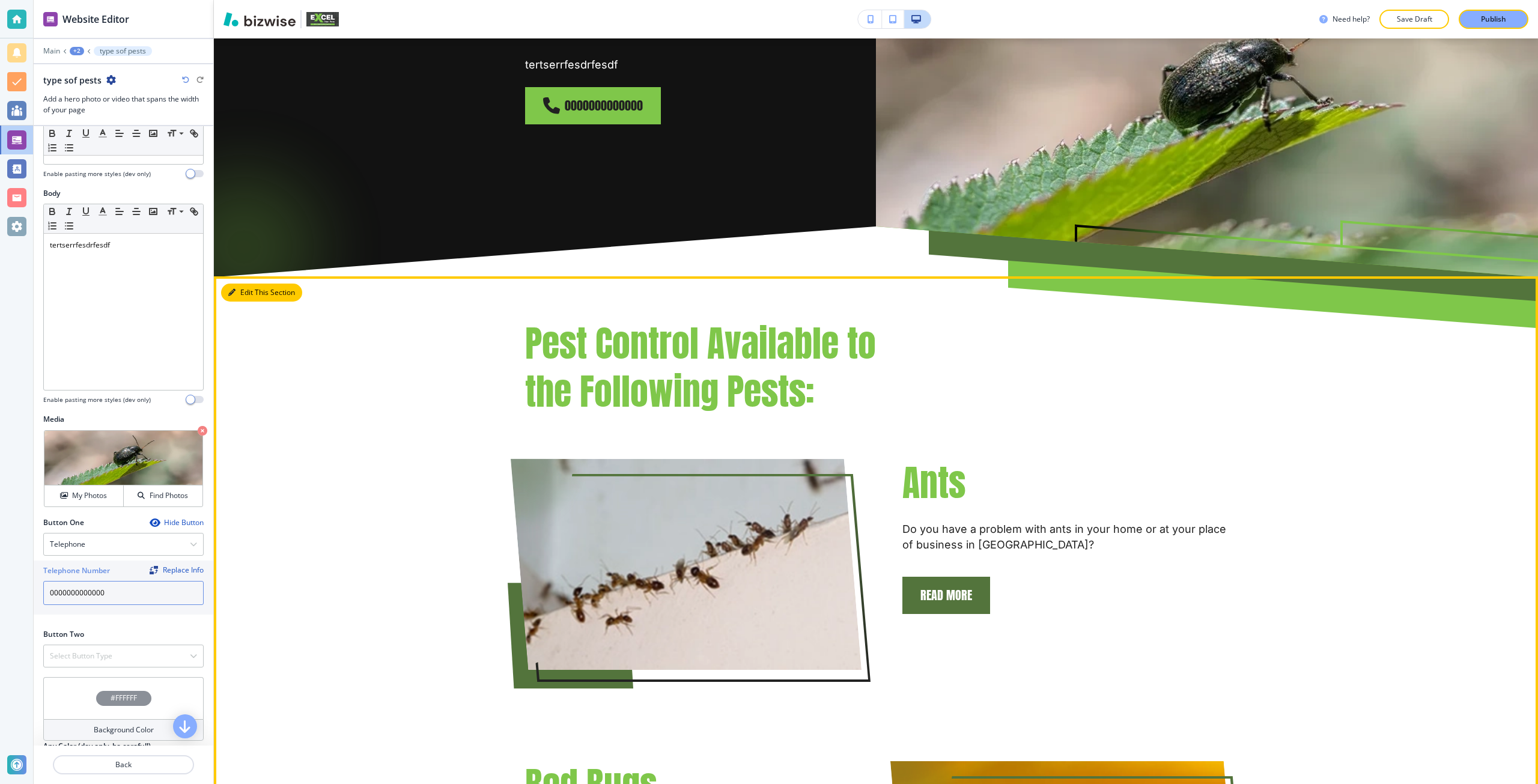
type input "0000000000000"
click at [253, 292] on button "Edit This Section" at bounding box center [262, 292] width 81 height 18
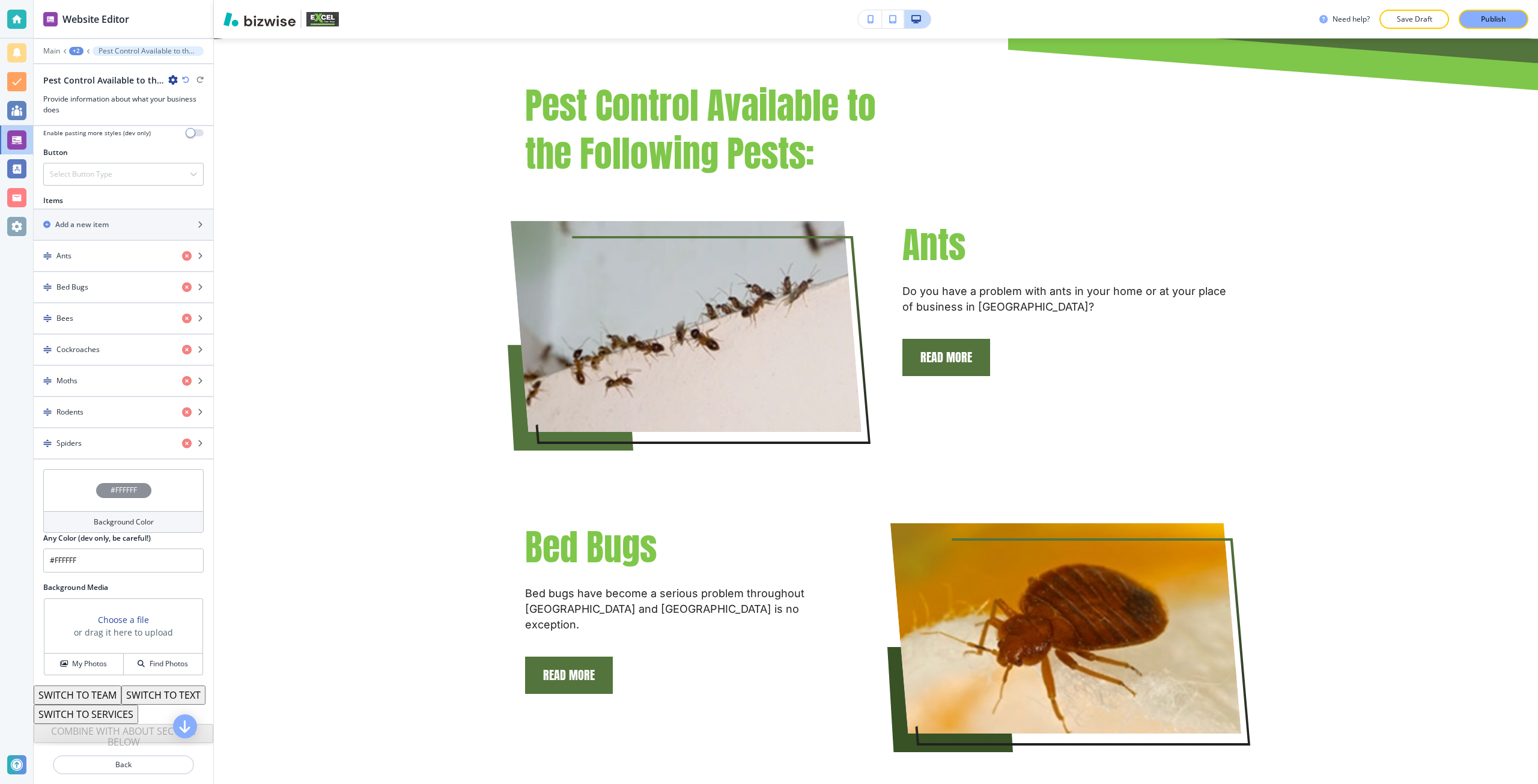
scroll to position [440, 0]
click at [121, 694] on button "SWITCH TO TEXT" at bounding box center [163, 692] width 84 height 20
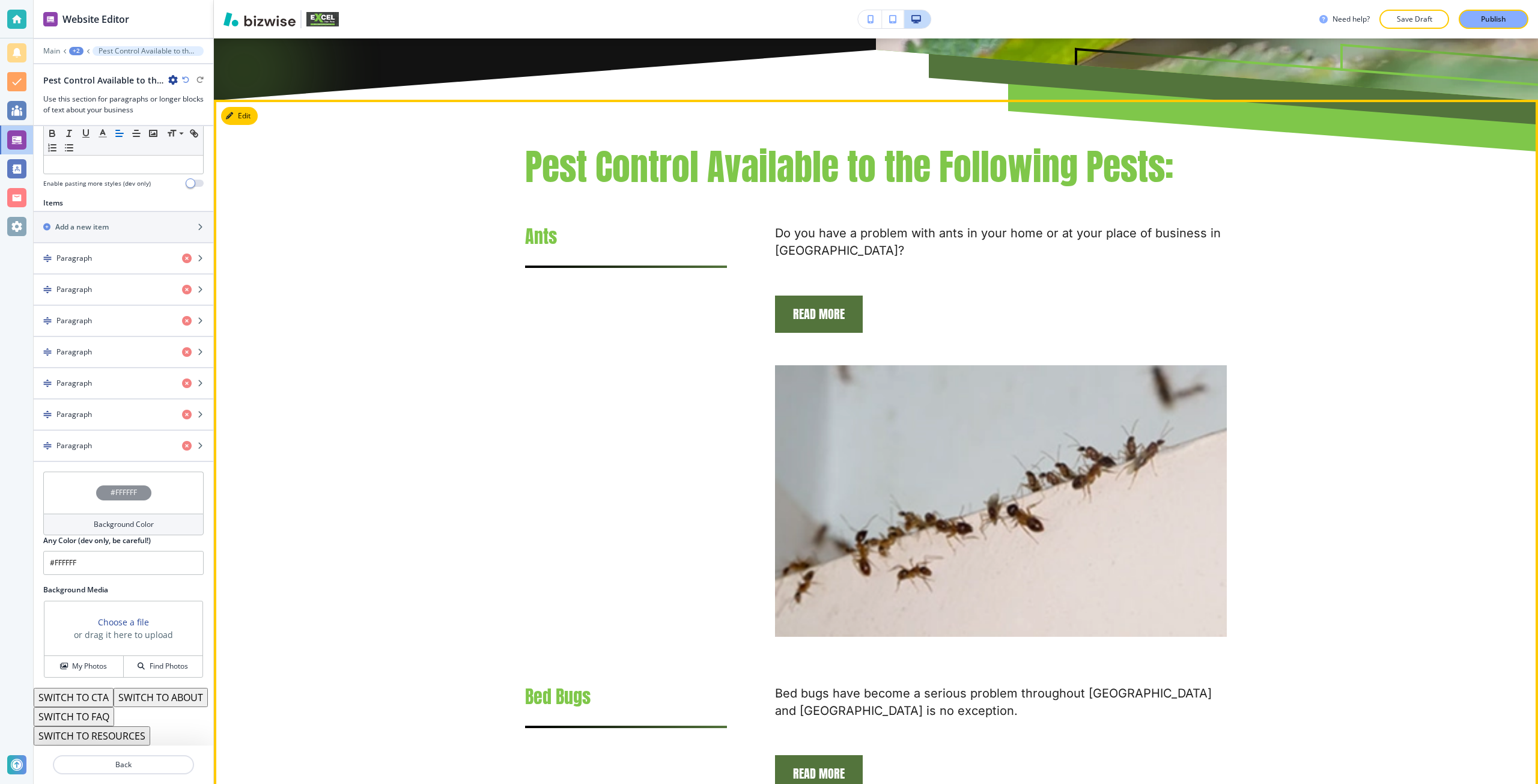
scroll to position [418, 0]
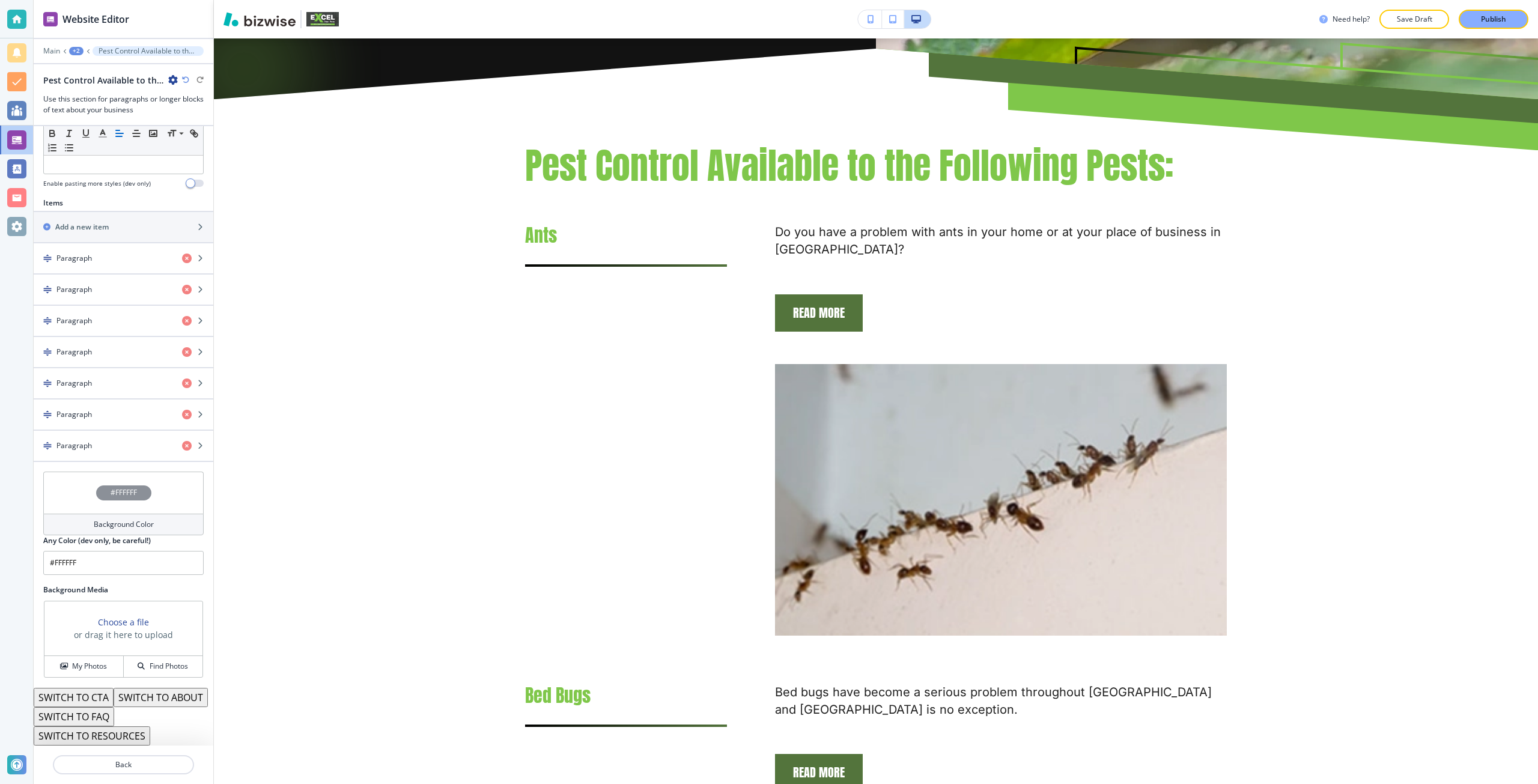
click at [128, 728] on button "SWITCH TO RESOURCES" at bounding box center [92, 736] width 117 height 20
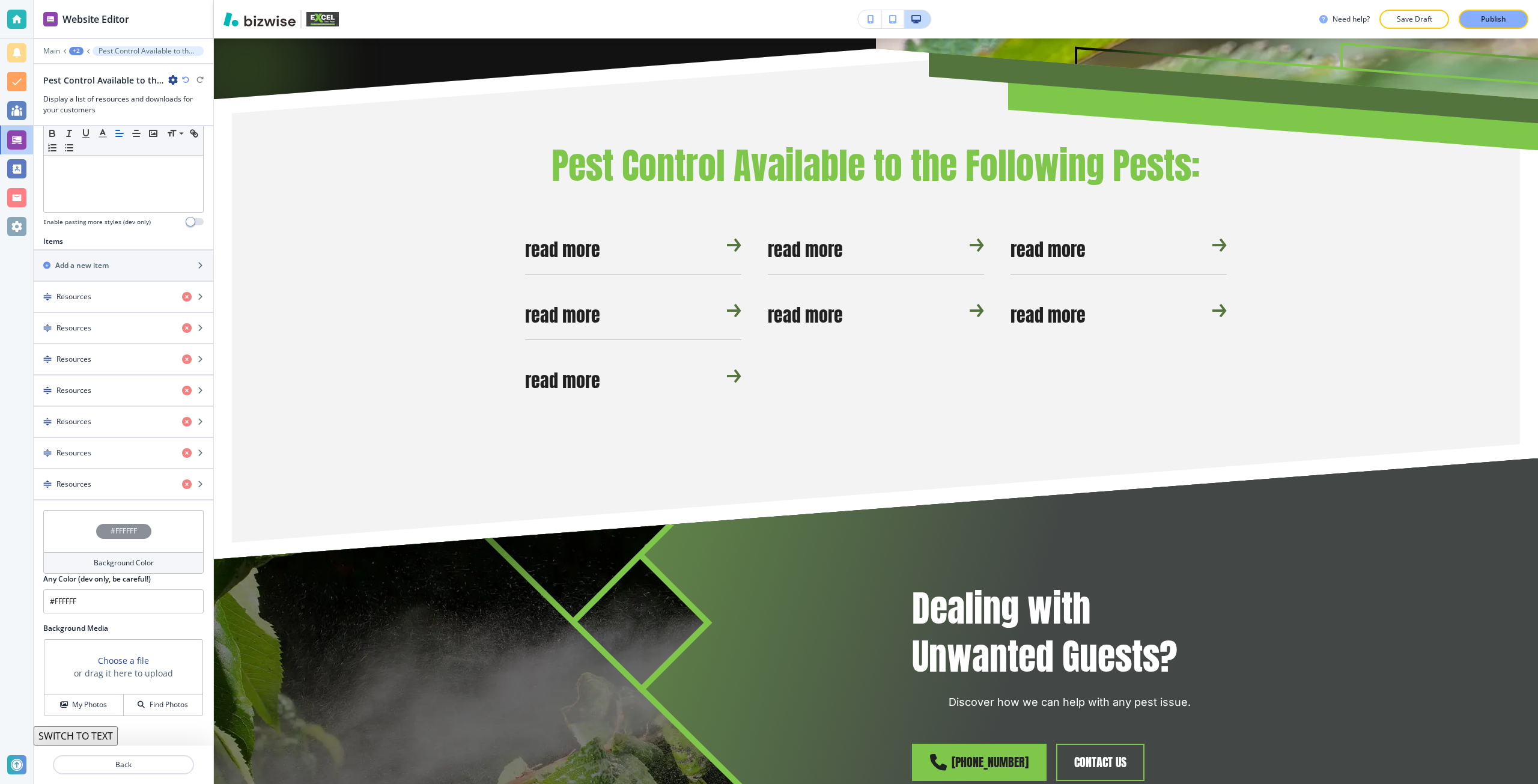
scroll to position [330, 0]
click at [113, 290] on div "button" at bounding box center [123, 286] width 180 height 10
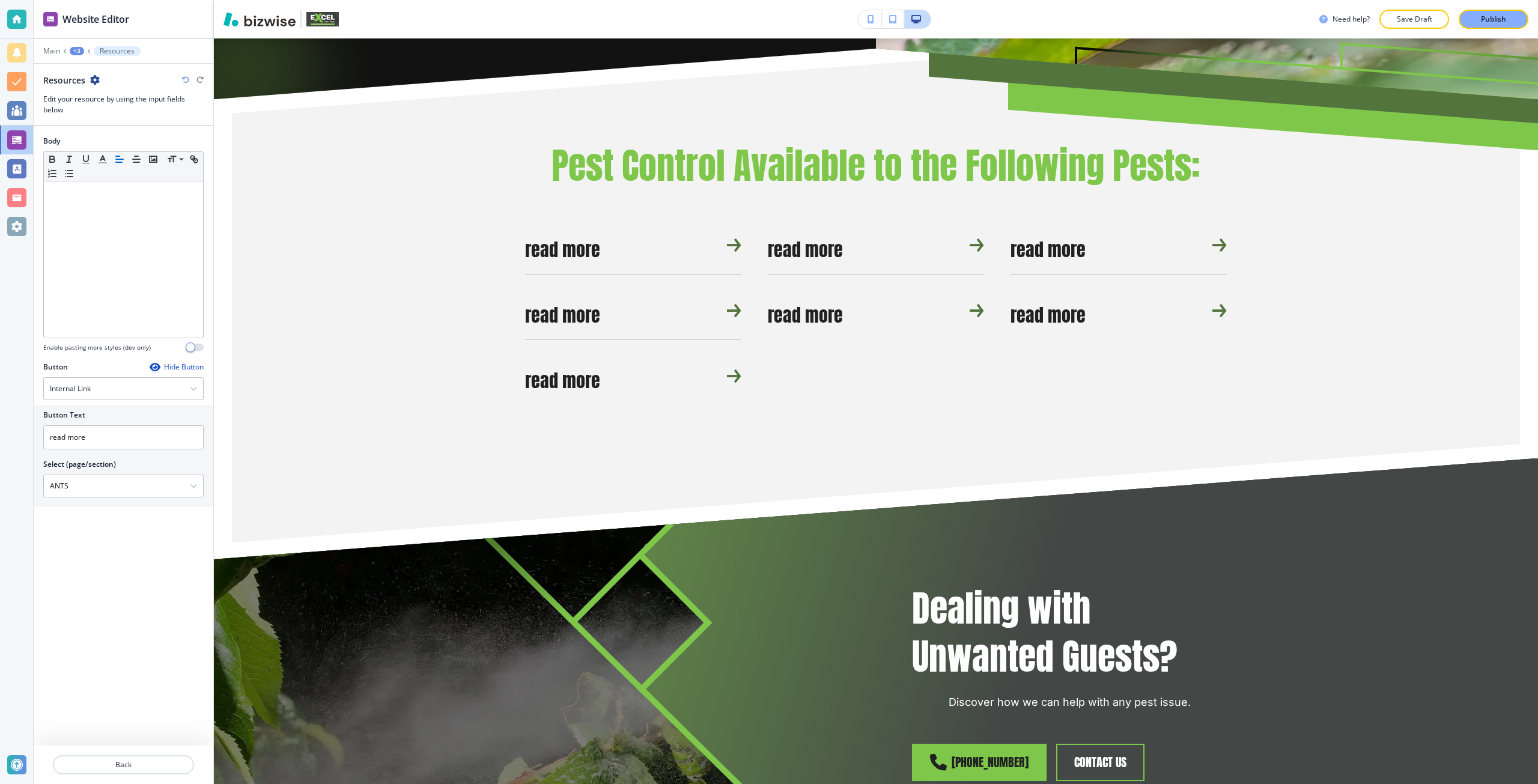
click at [183, 82] on icon "button" at bounding box center [186, 80] width 8 height 8
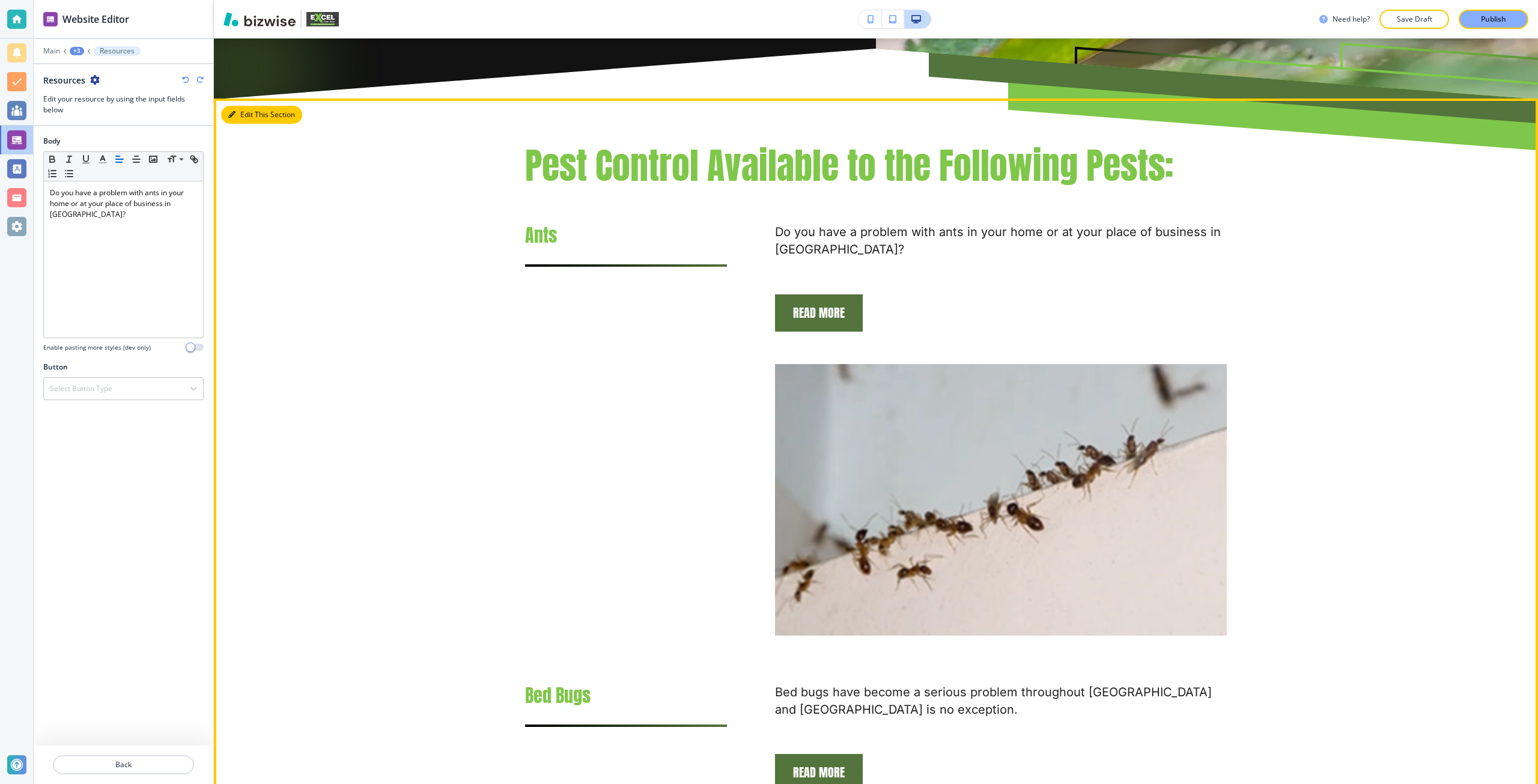
click at [247, 117] on button "Edit This Section" at bounding box center [262, 115] width 81 height 18
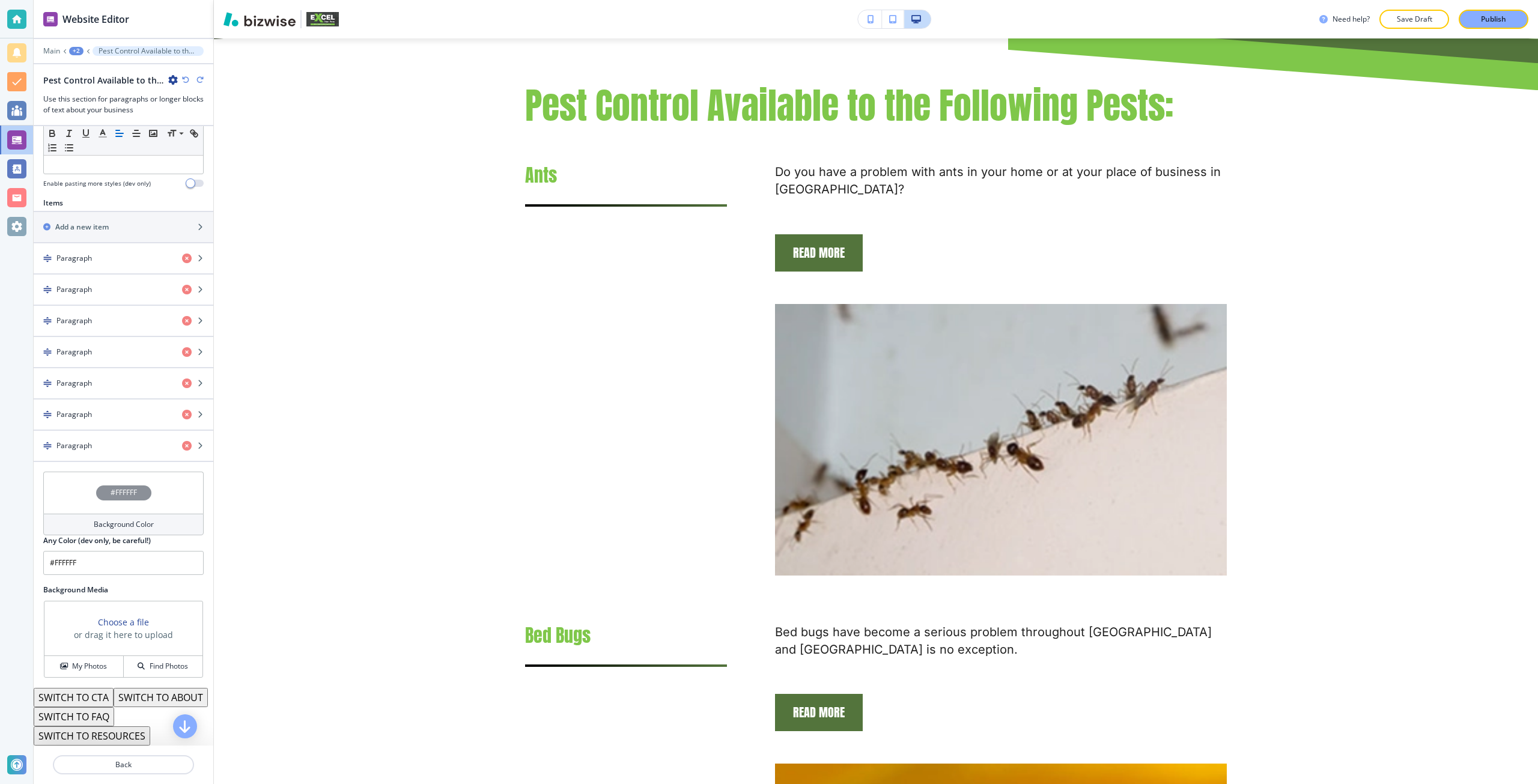
scroll to position [387, 0]
click at [92, 719] on button "SWITCH TO FAQ" at bounding box center [74, 716] width 80 height 20
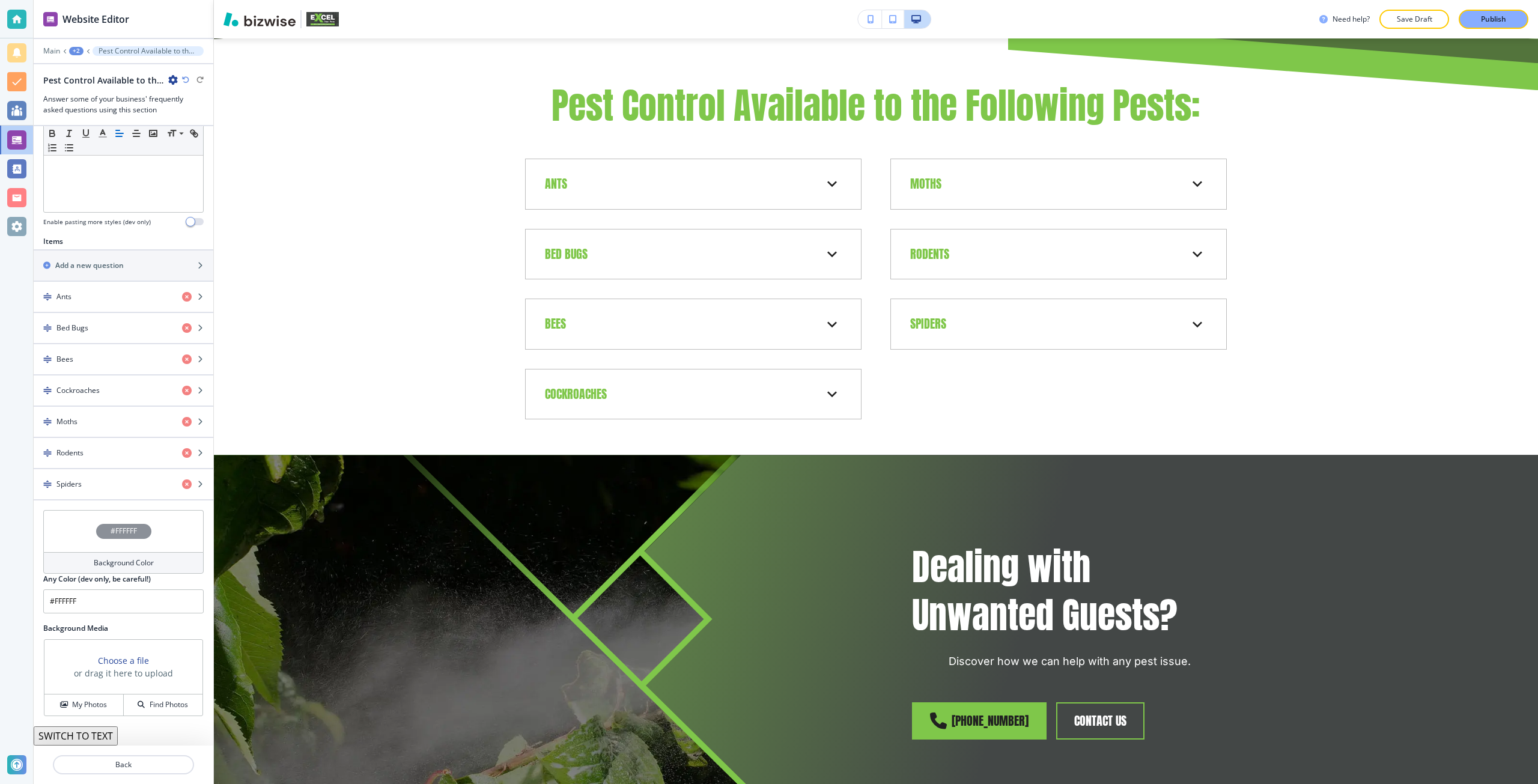
scroll to position [330, 0]
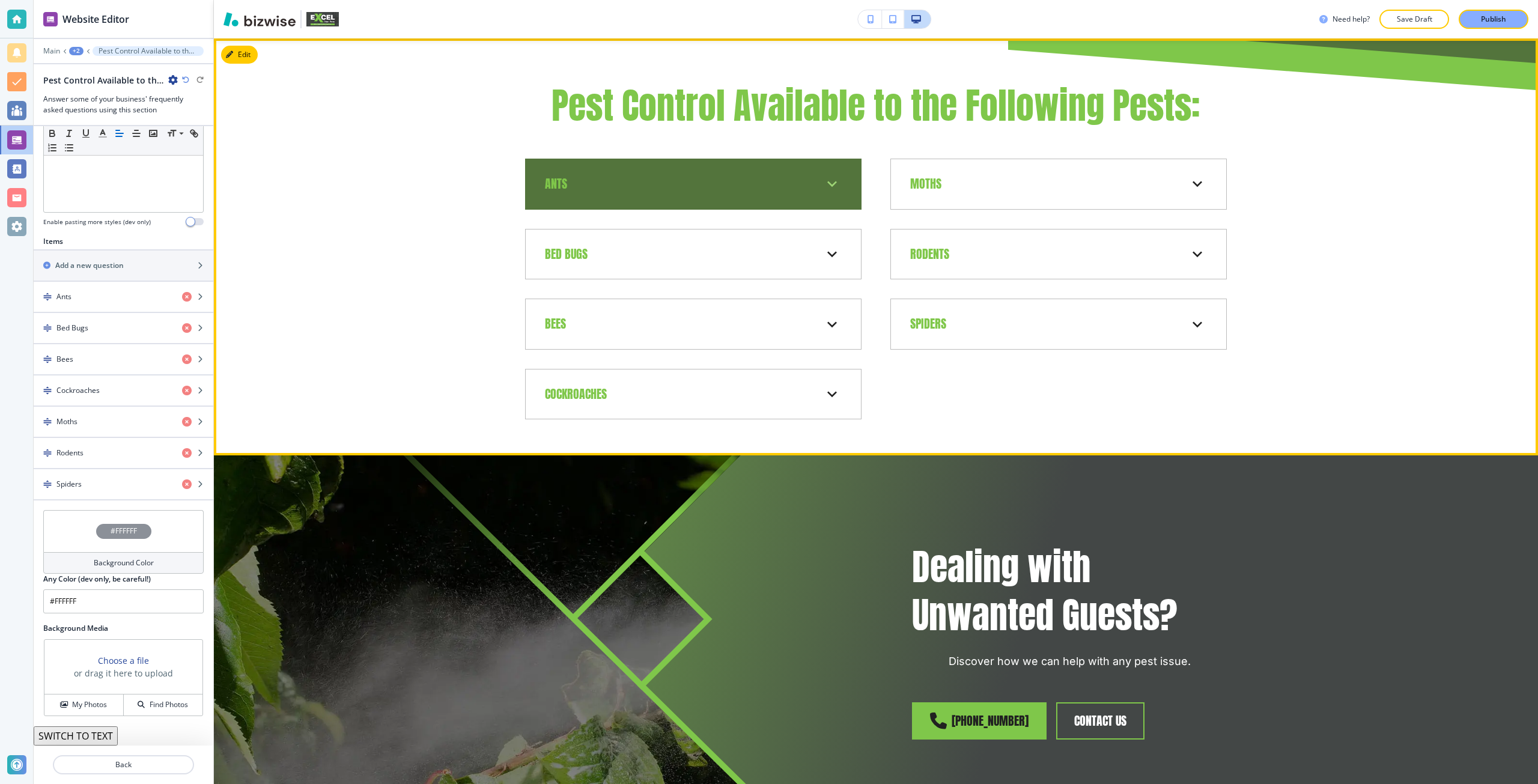
click at [689, 204] on div "Ants Do you have a problem with ants in your home or at your place of business …" at bounding box center [692, 184] width 336 height 51
click at [823, 184] on icon at bounding box center [832, 184] width 20 height 20
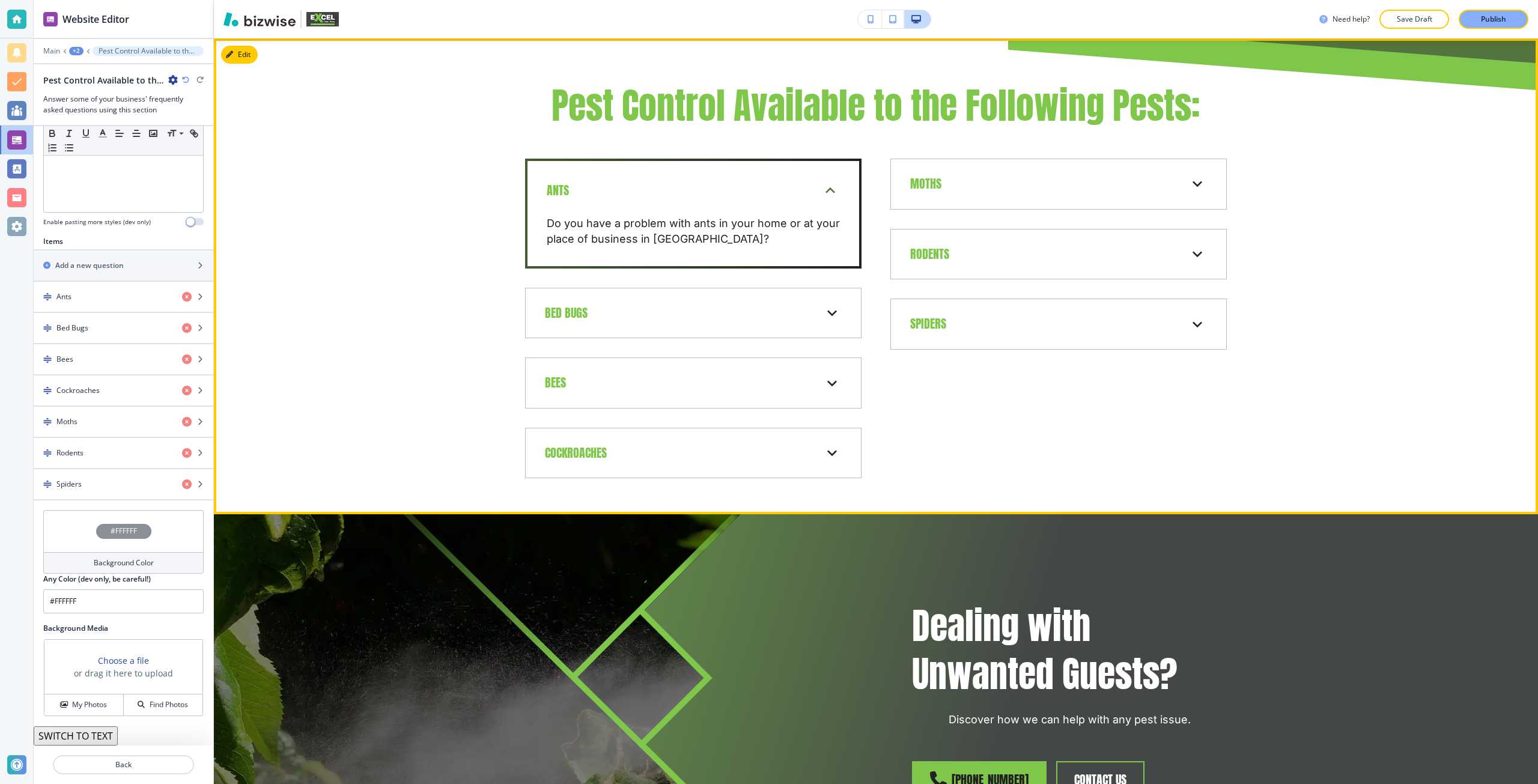
click at [823, 184] on icon at bounding box center [830, 191] width 20 height 20
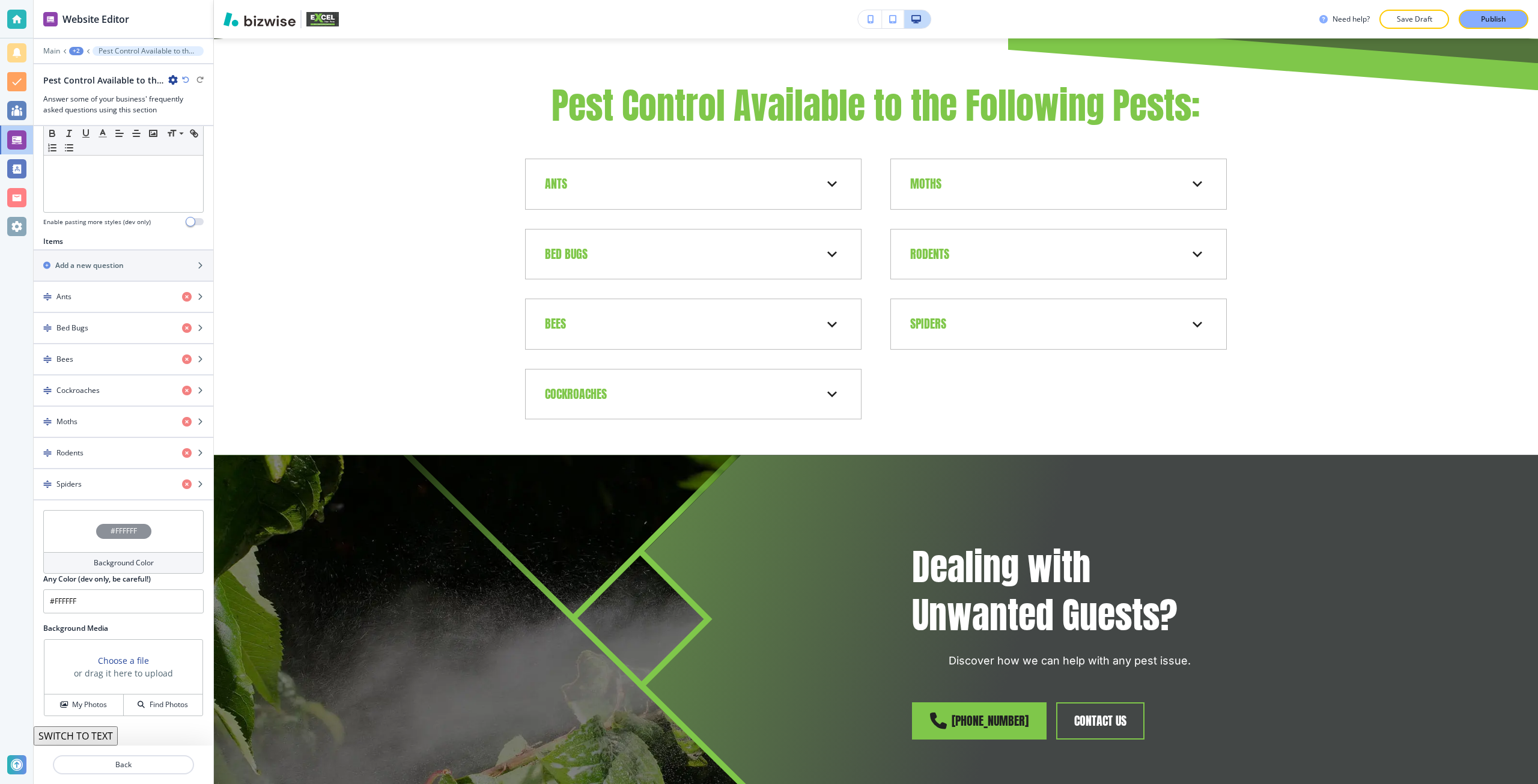
click at [111, 734] on button "SWITCH TO TEXT" at bounding box center [76, 736] width 84 height 20
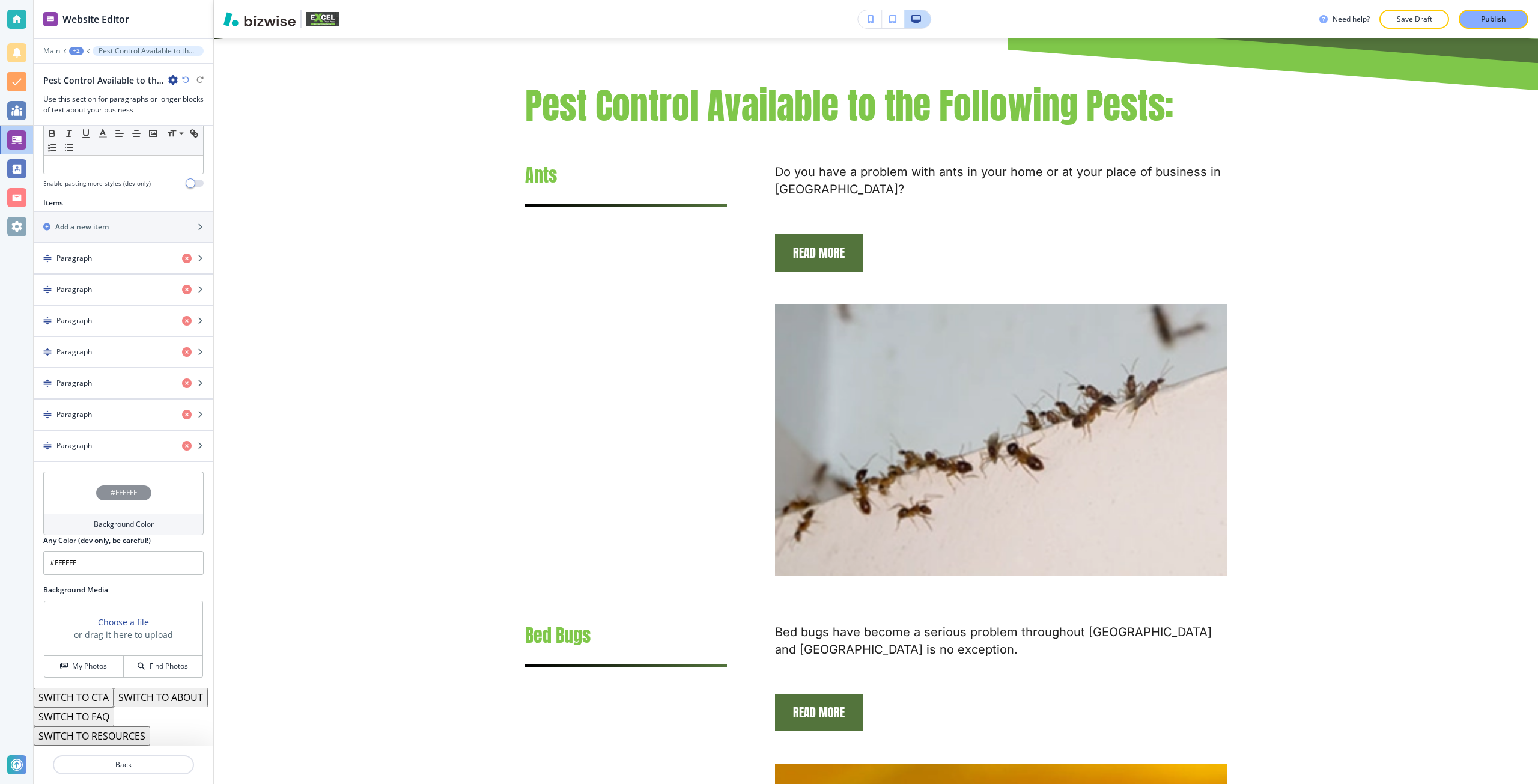
click at [112, 688] on button "SWITCH TO CTA" at bounding box center [74, 698] width 80 height 20
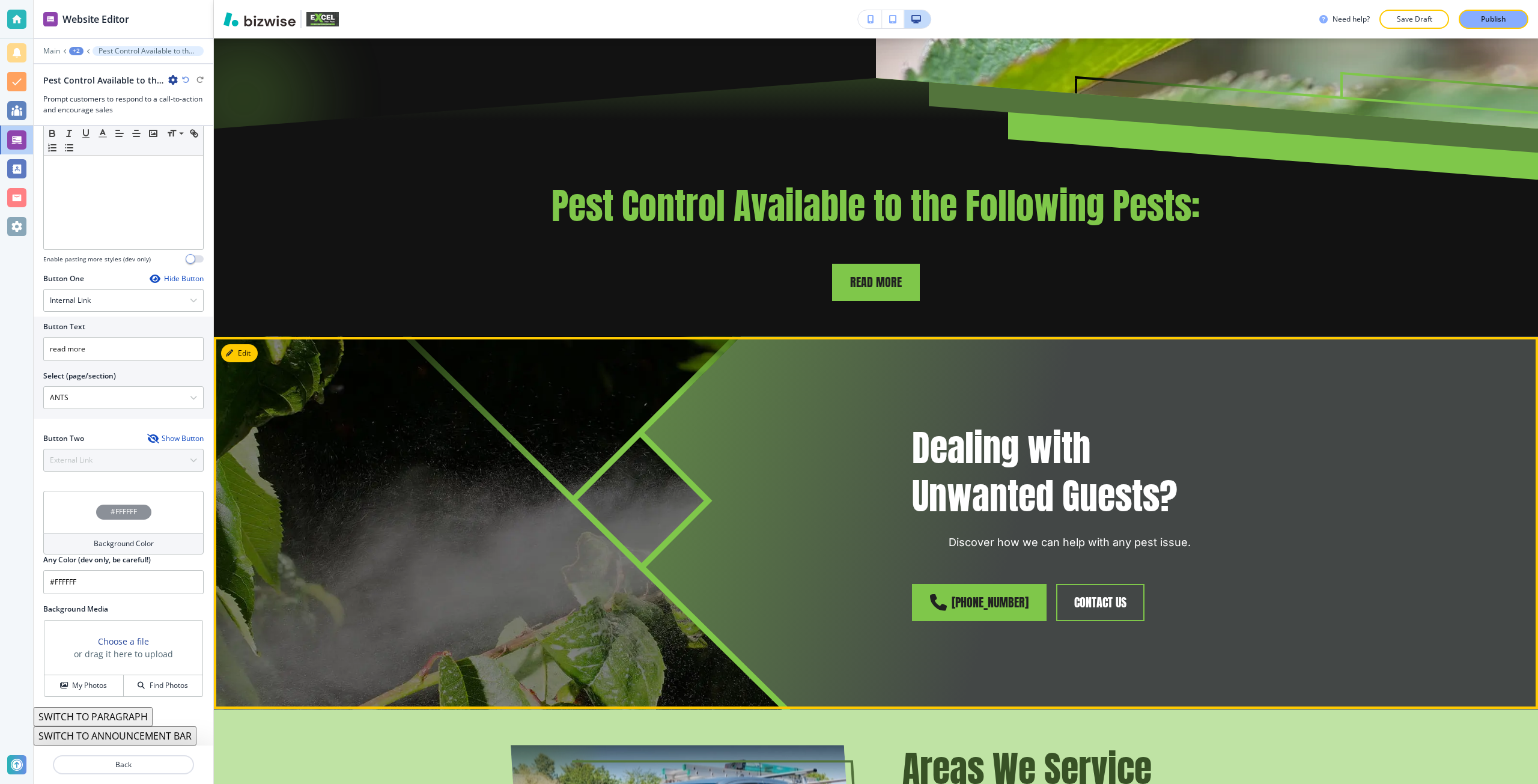
scroll to position [298, 0]
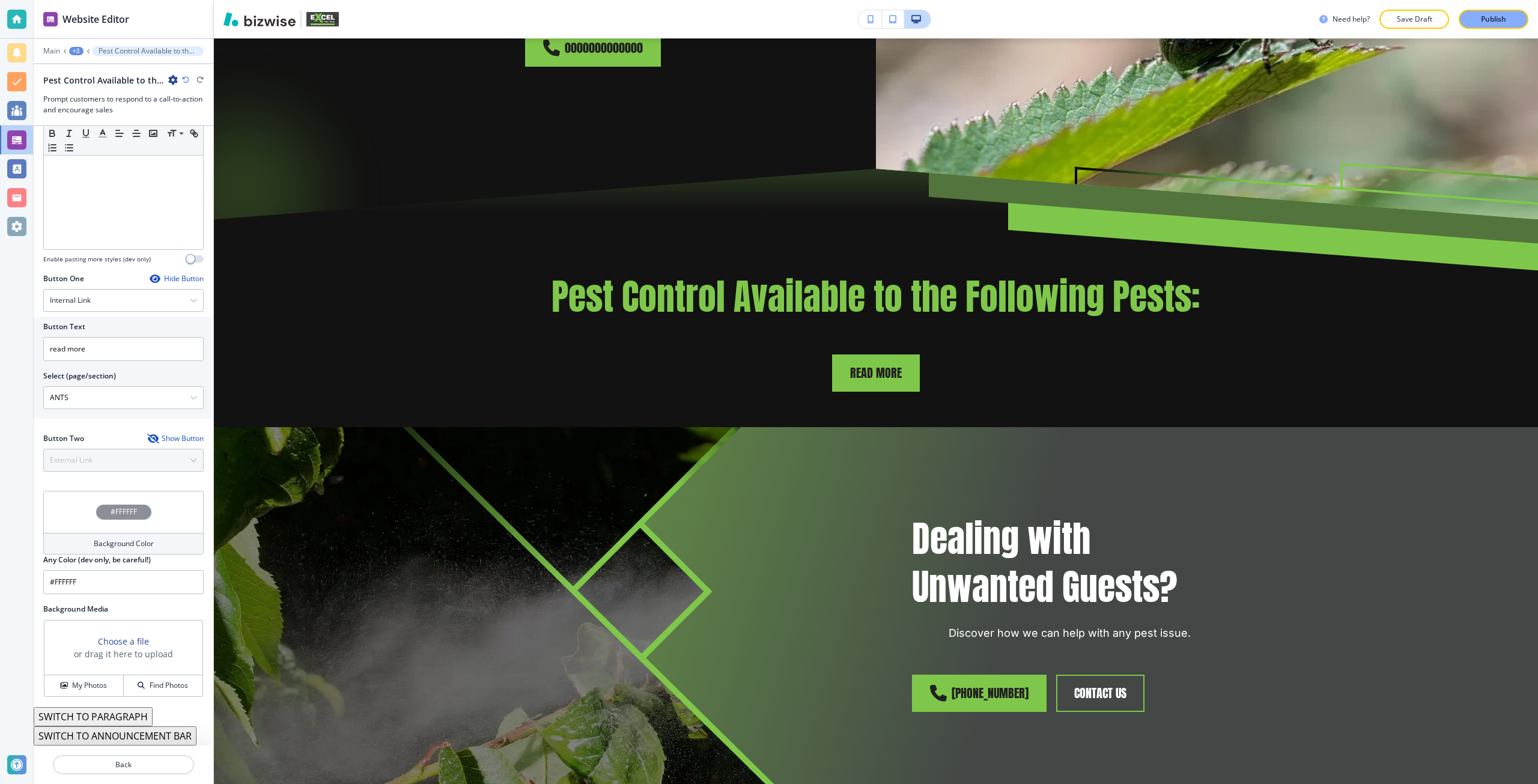
click at [135, 731] on button "SWITCH TO ANNOUNCEMENT BAR" at bounding box center [115, 736] width 163 height 20
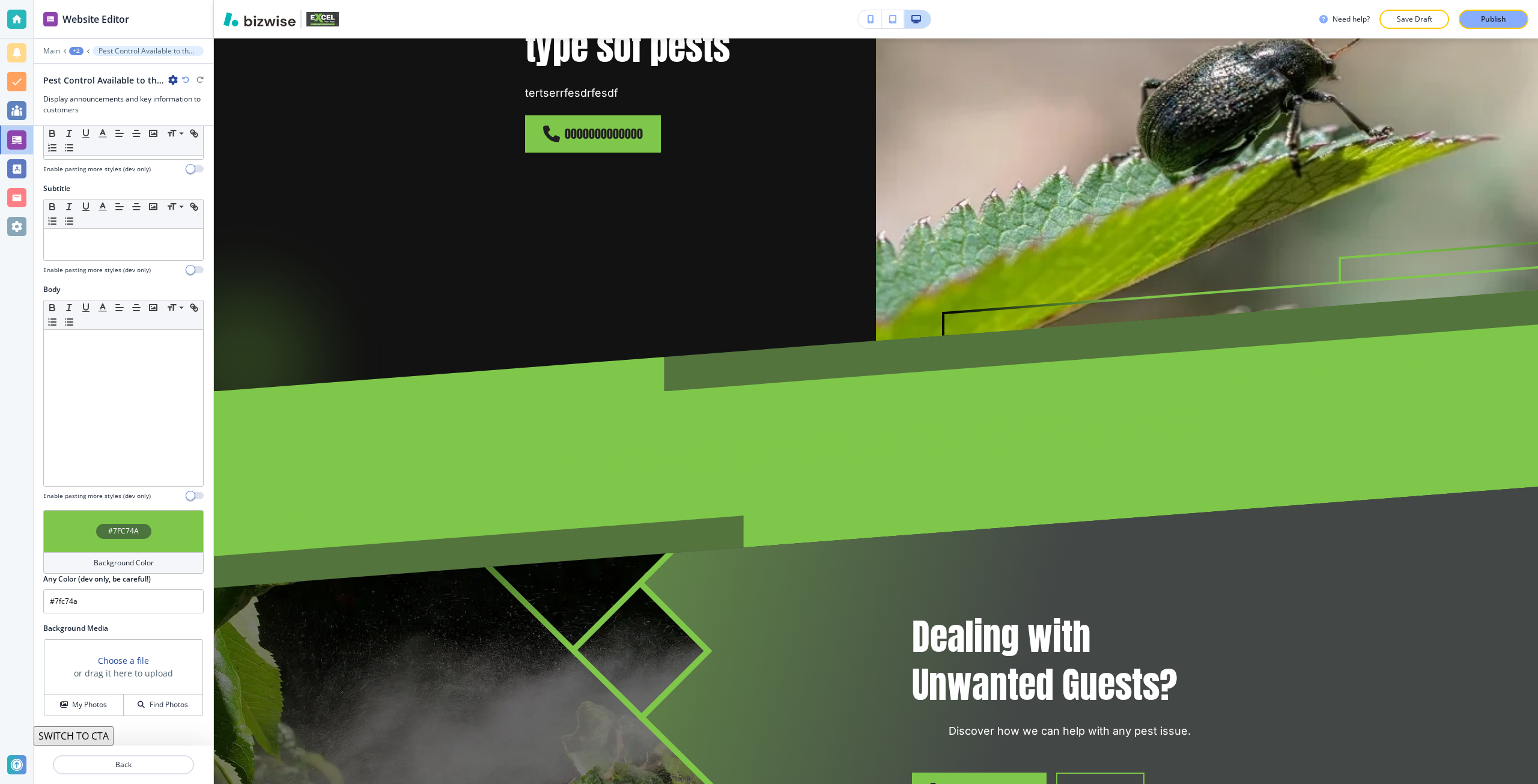
scroll to position [56, 0]
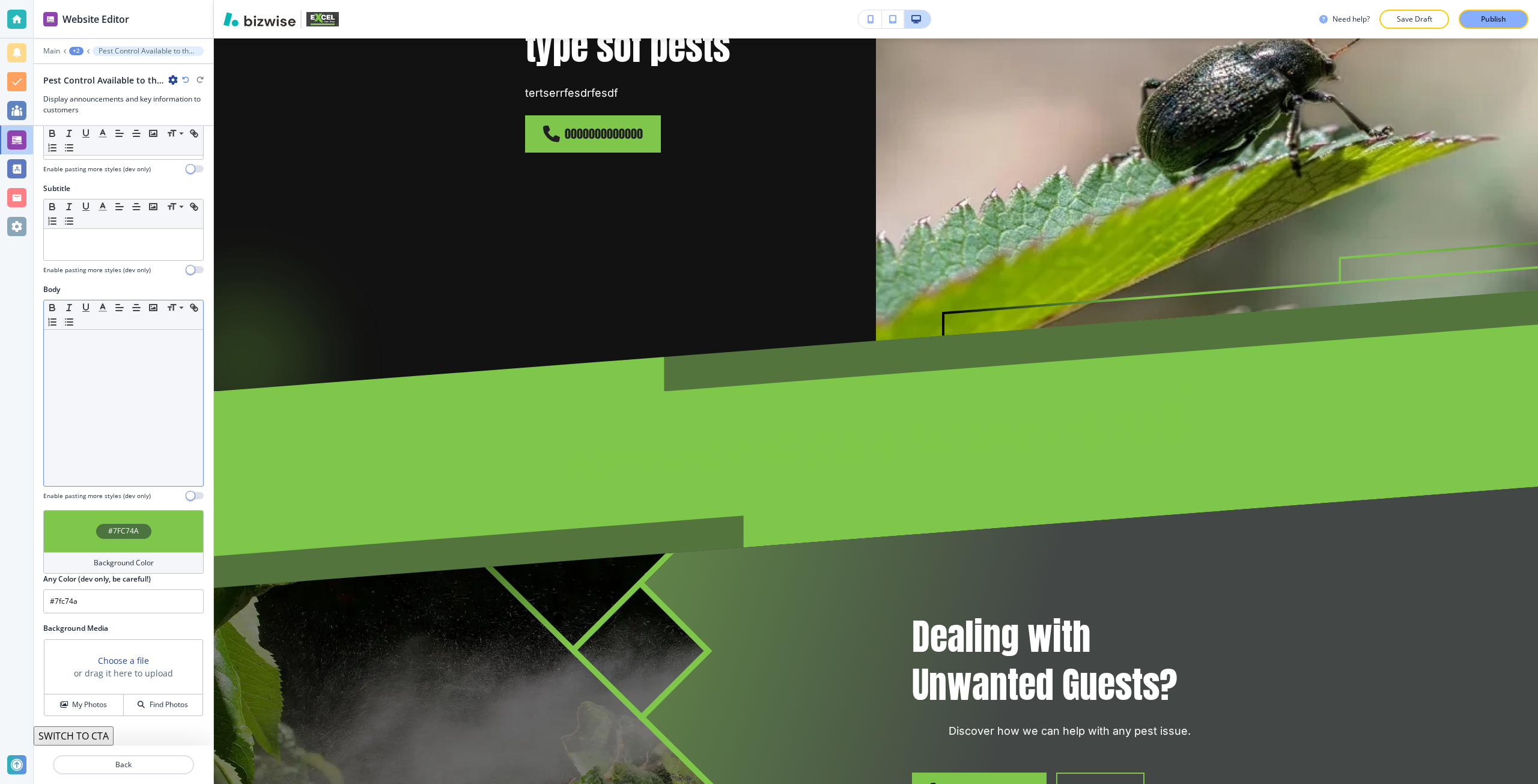
click at [137, 390] on div at bounding box center [123, 408] width 159 height 156
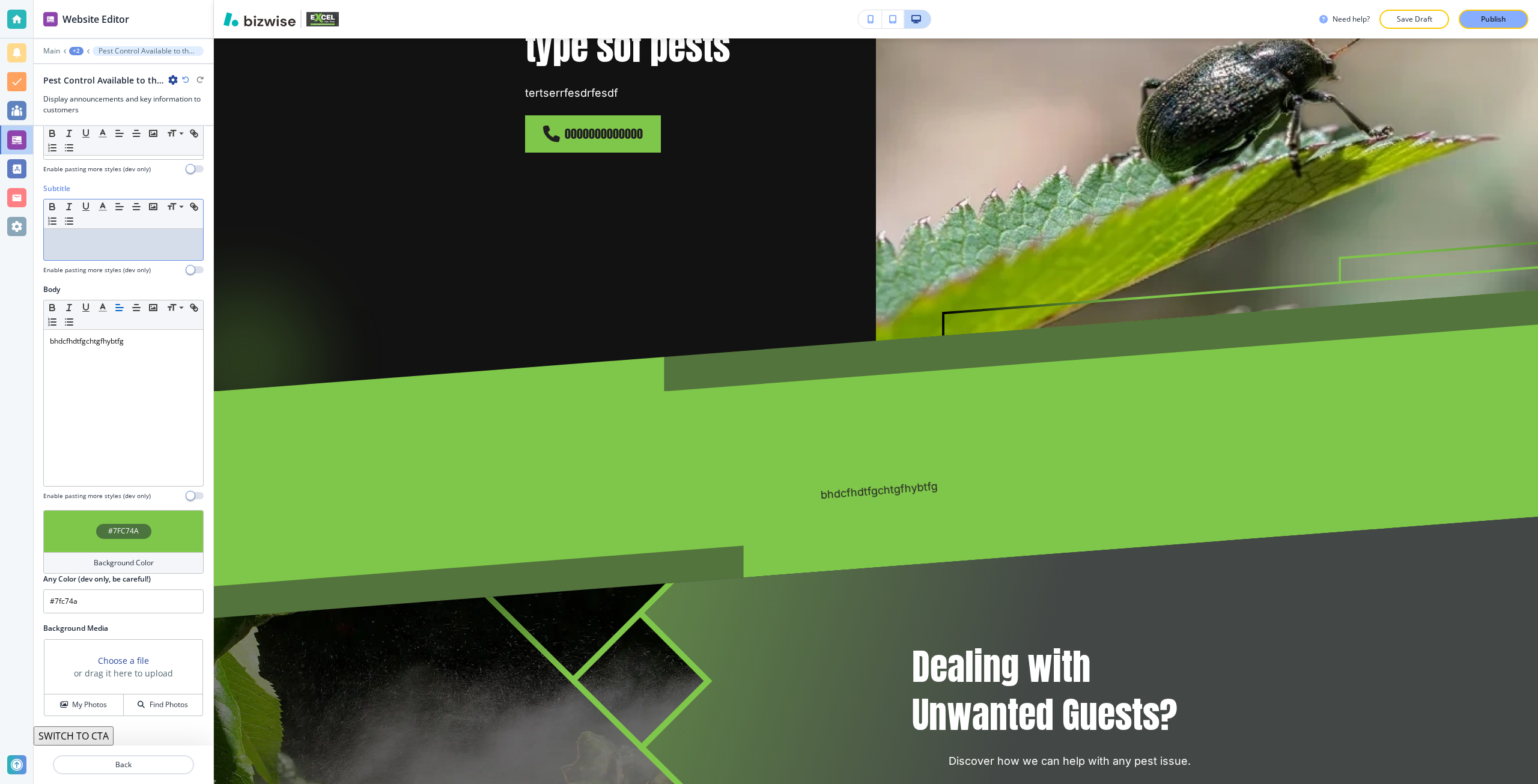
click at [92, 238] on p at bounding box center [123, 240] width 147 height 11
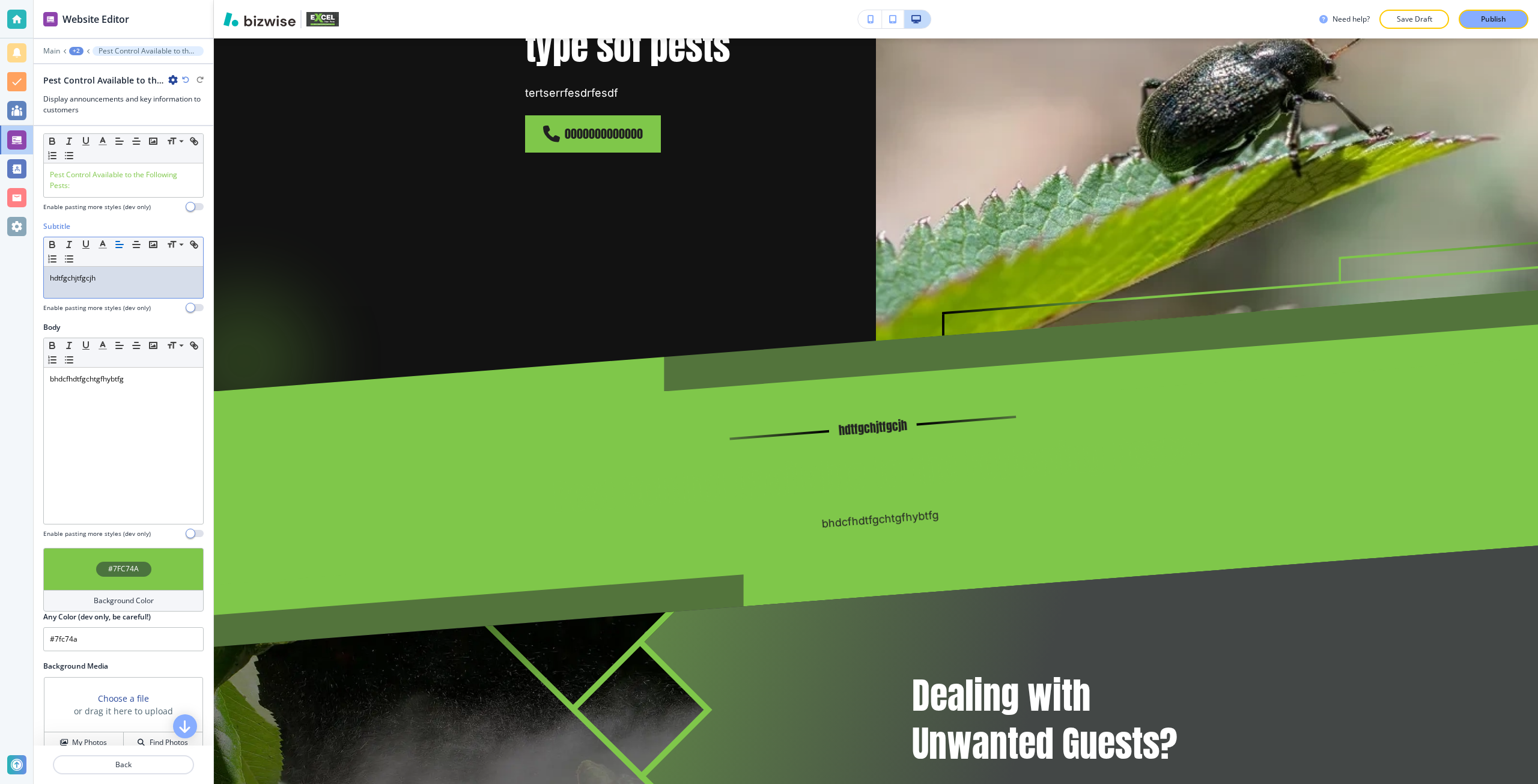
scroll to position [0, 0]
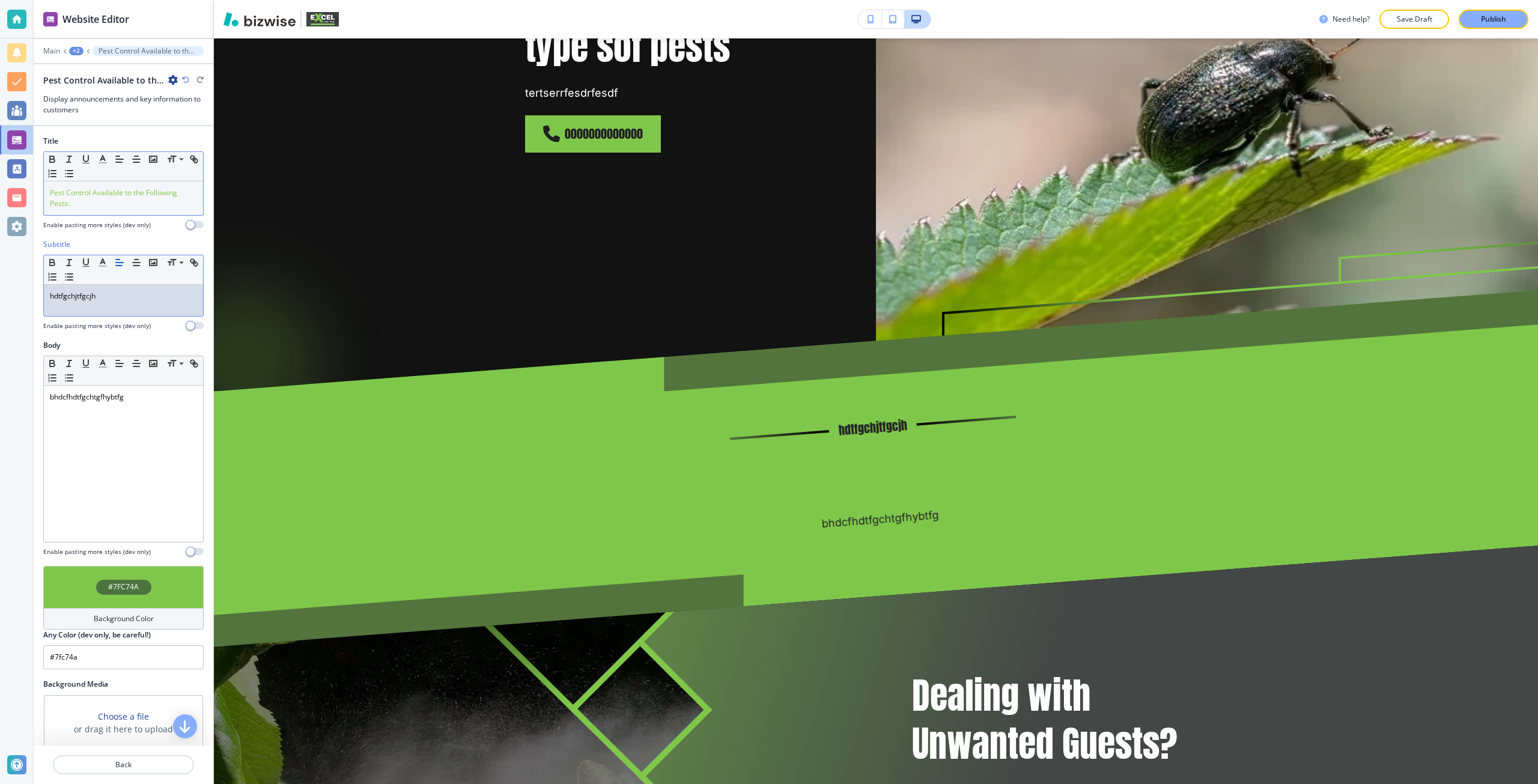
click at [104, 201] on p "Pest Control Available to the Following Pests:" at bounding box center [123, 198] width 147 height 22
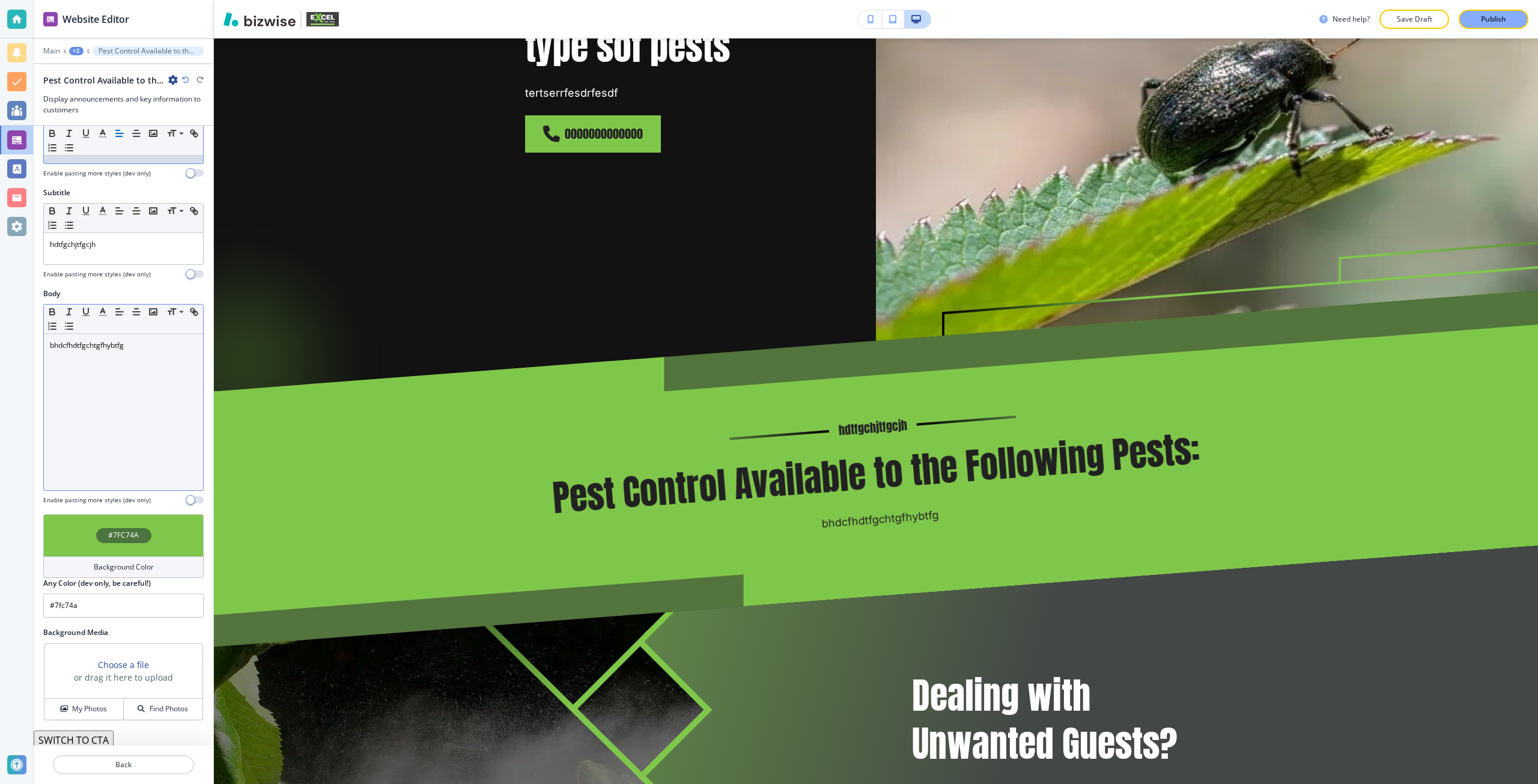
scroll to position [56, 0]
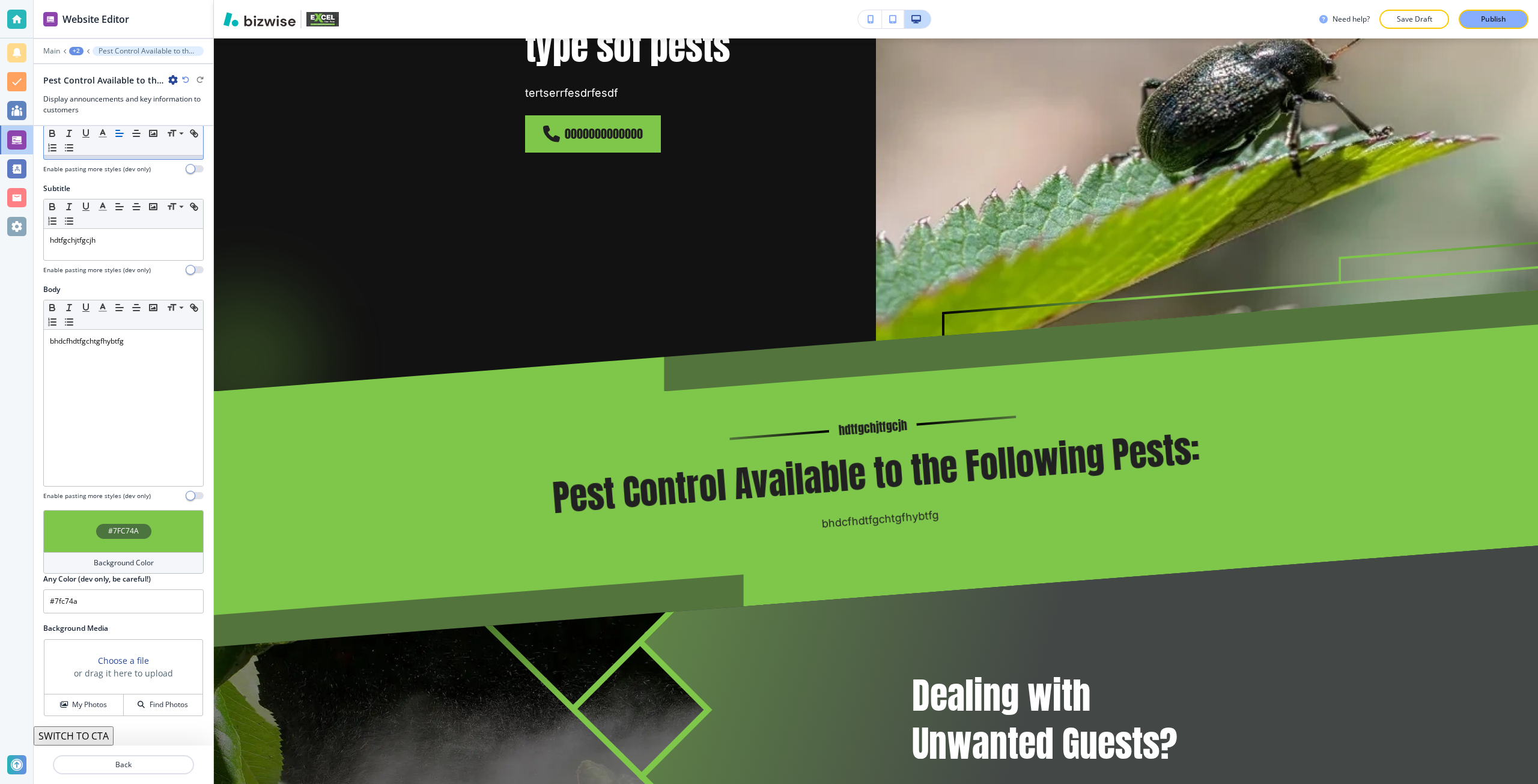
click at [186, 77] on icon "button" at bounding box center [186, 80] width 8 height 8
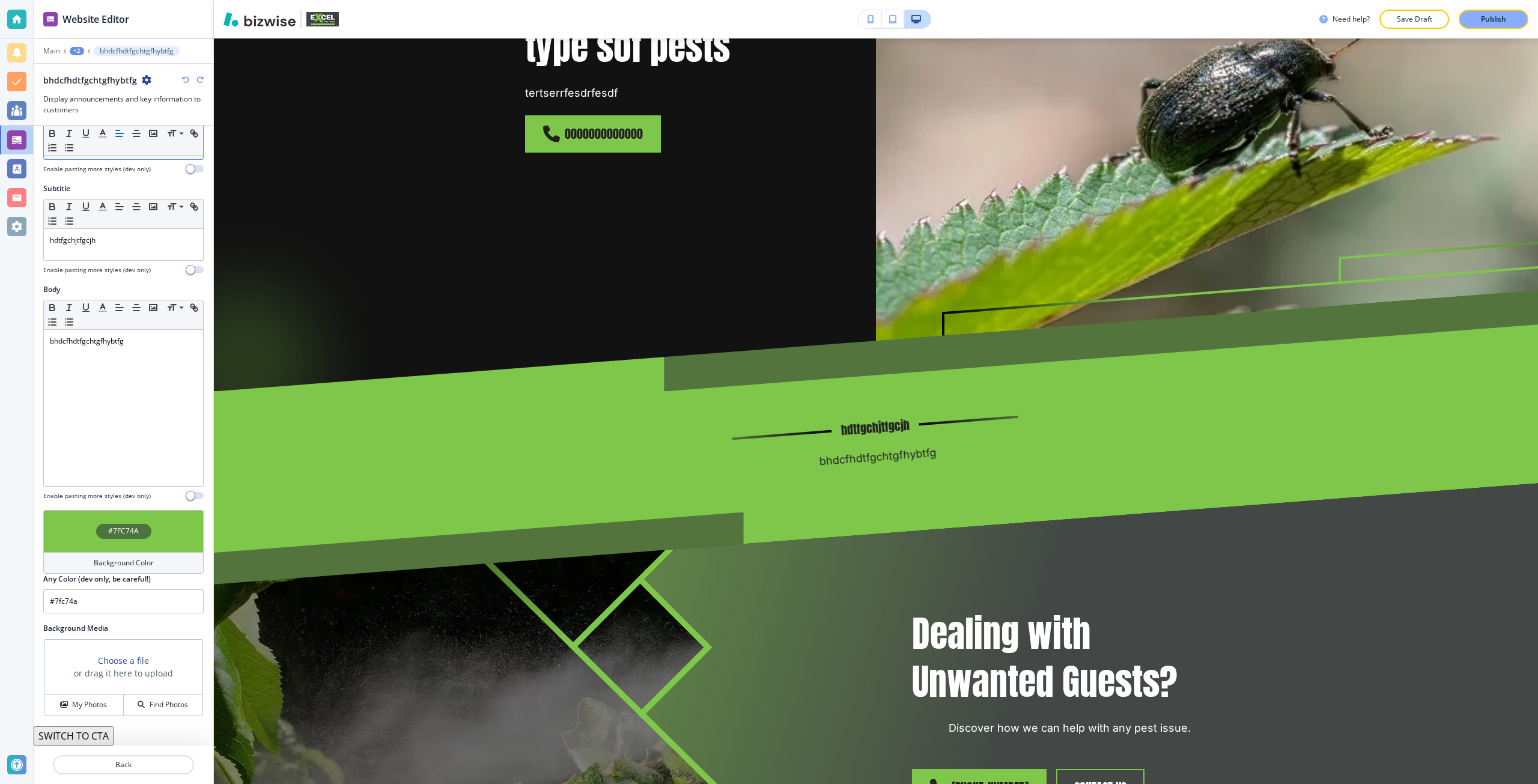
click at [186, 77] on icon "button" at bounding box center [186, 80] width 8 height 8
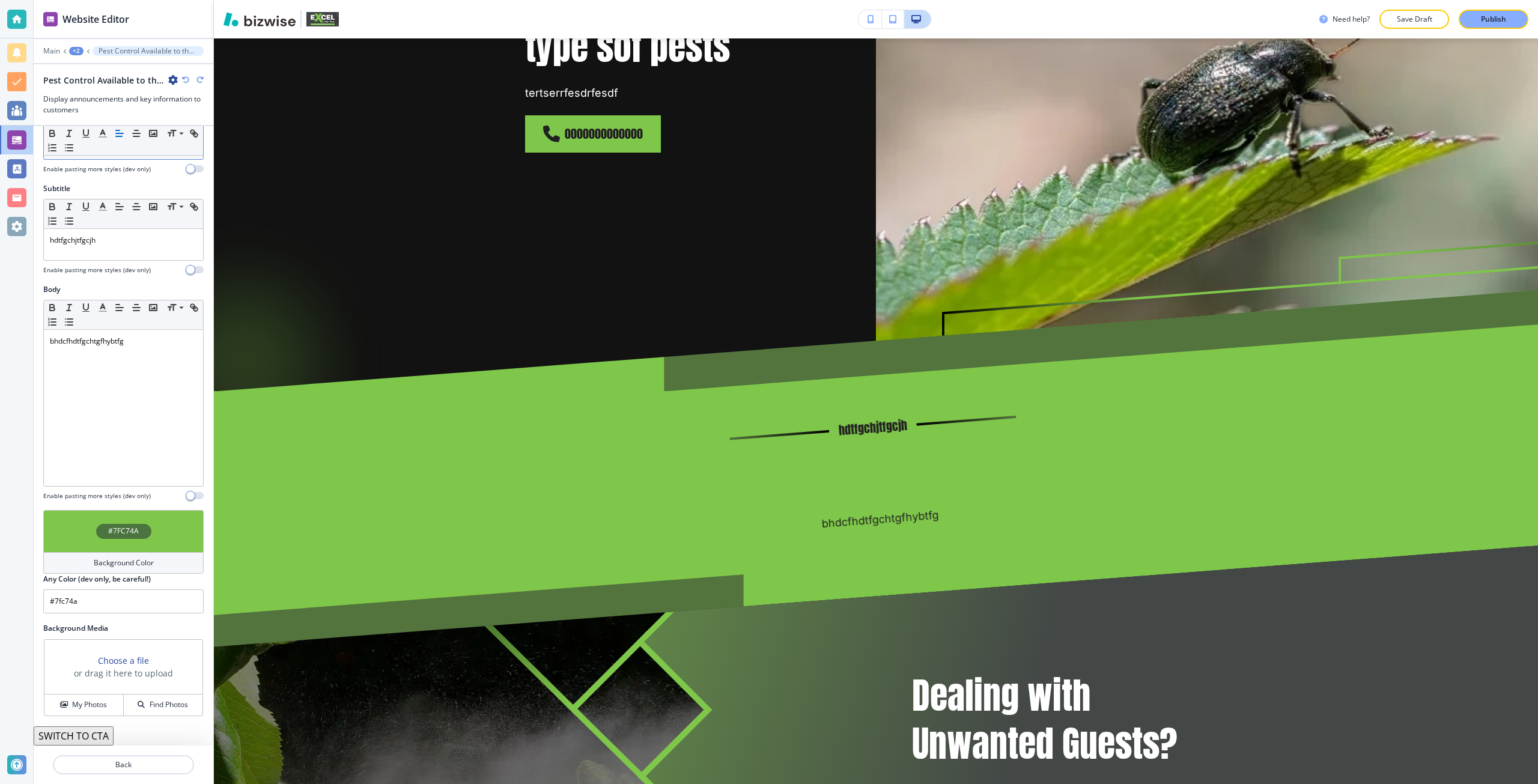
click at [186, 77] on icon "button" at bounding box center [186, 80] width 8 height 8
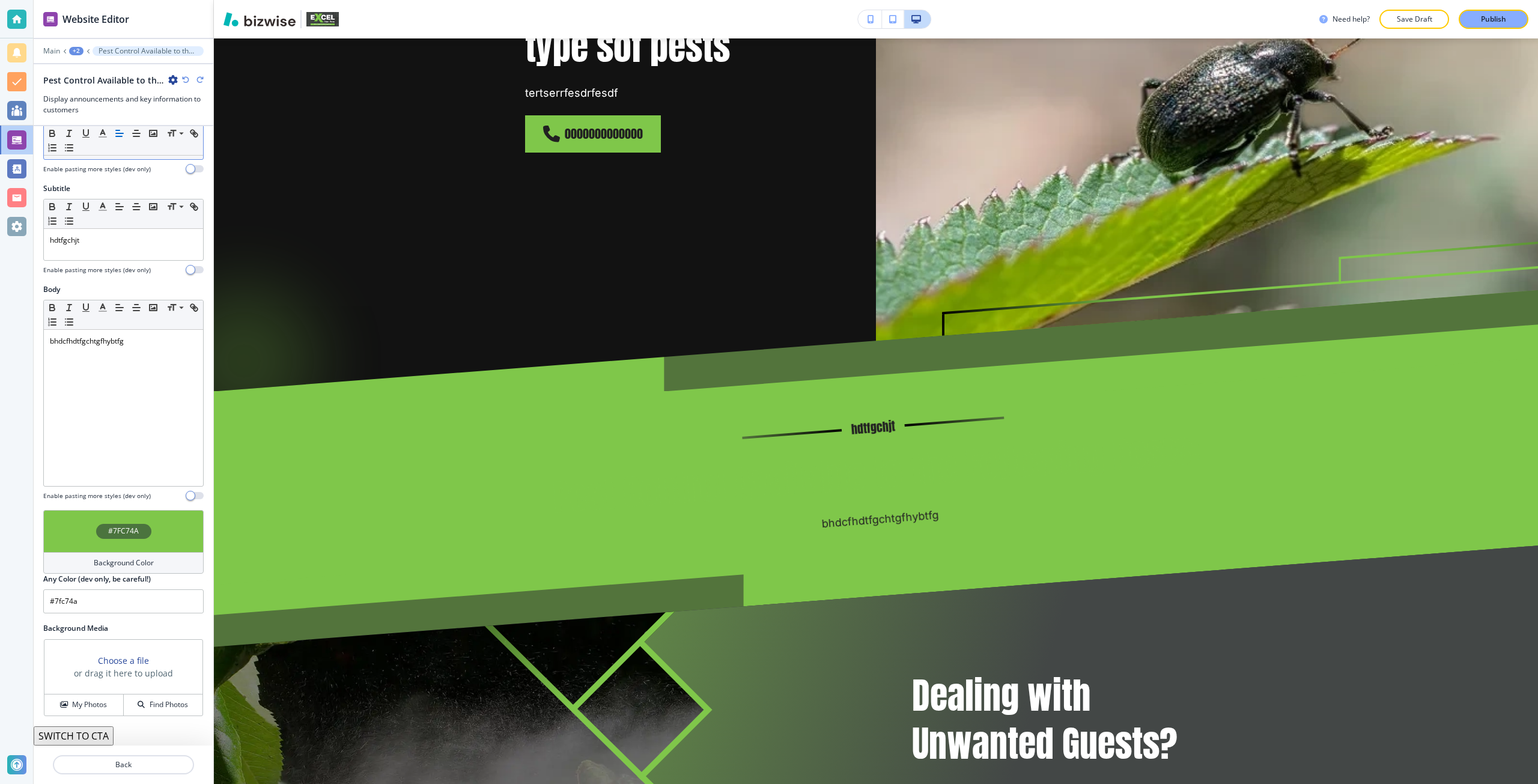
click at [186, 77] on icon "button" at bounding box center [186, 80] width 8 height 8
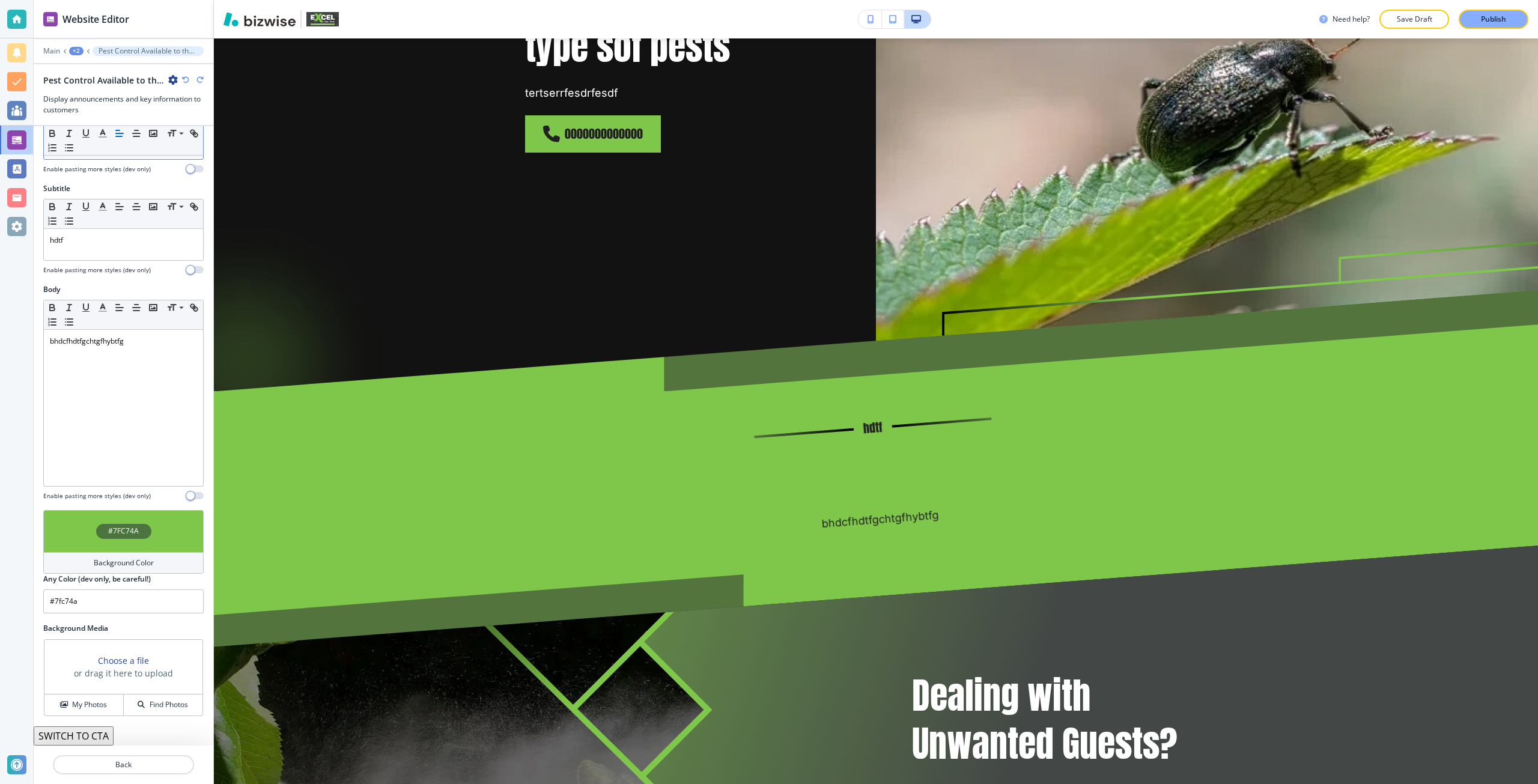
click at [186, 77] on icon "button" at bounding box center [186, 80] width 8 height 8
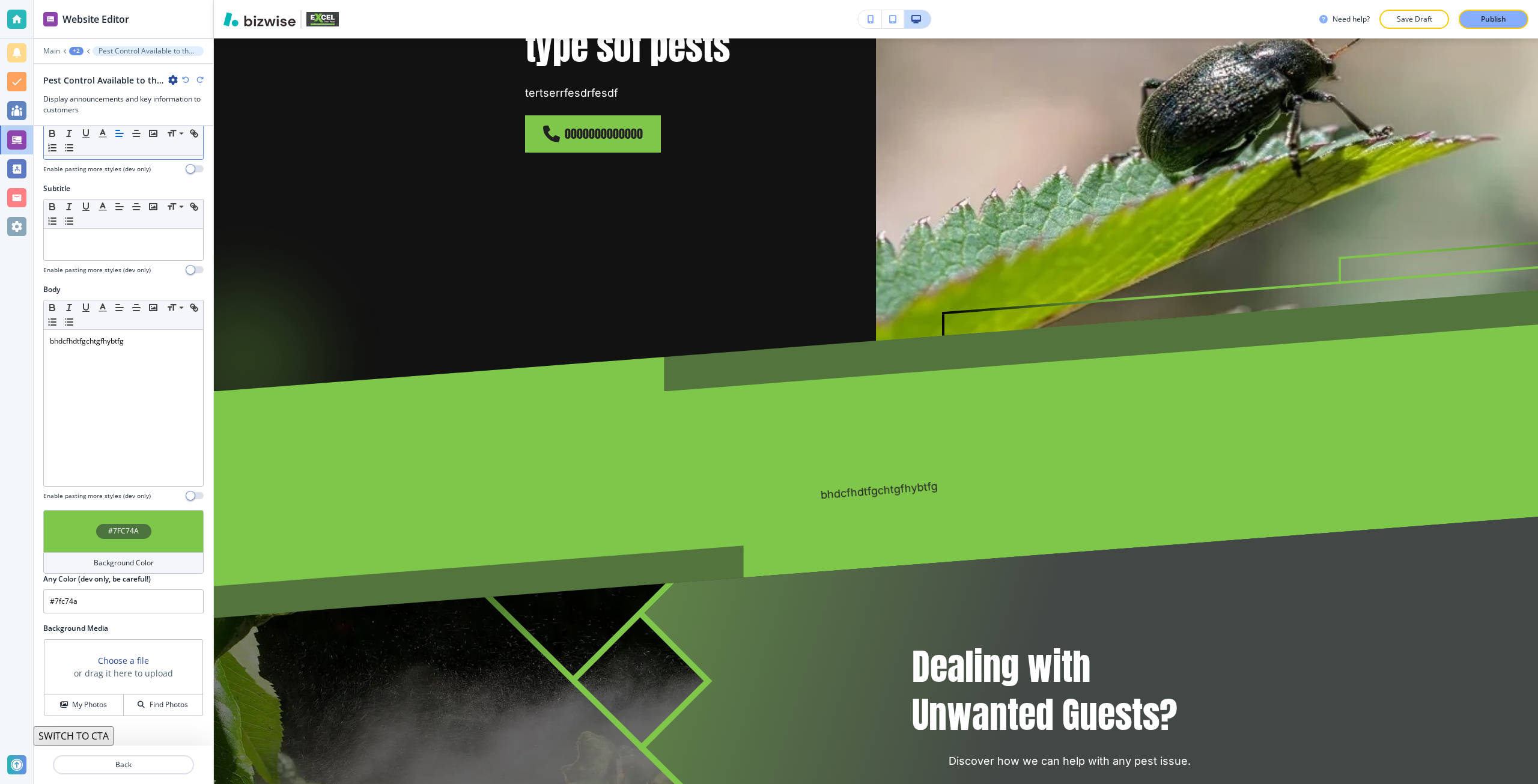
click at [186, 77] on icon "button" at bounding box center [186, 80] width 8 height 8
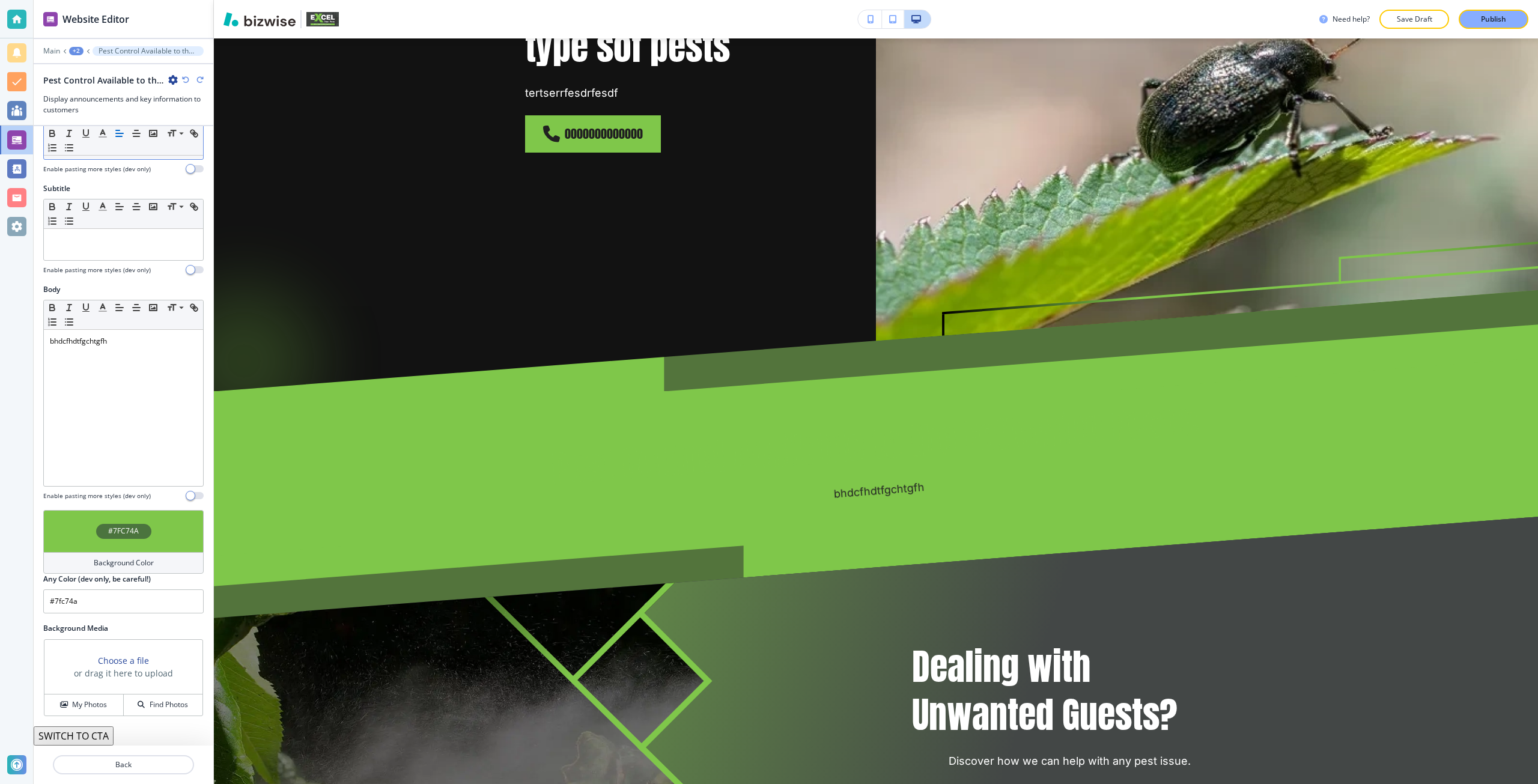
click at [186, 77] on icon "button" at bounding box center [186, 80] width 8 height 8
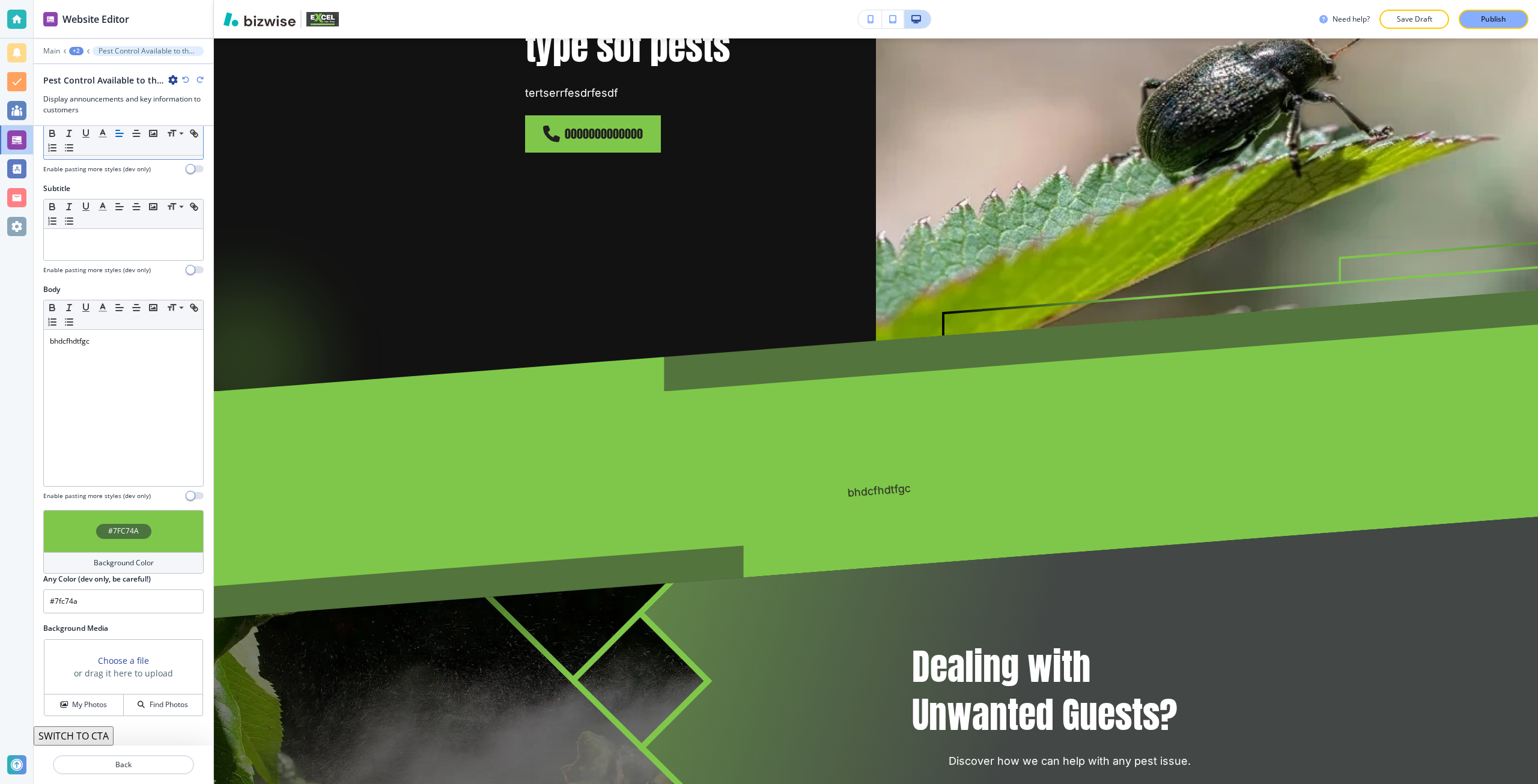
click at [186, 77] on icon "button" at bounding box center [186, 80] width 8 height 8
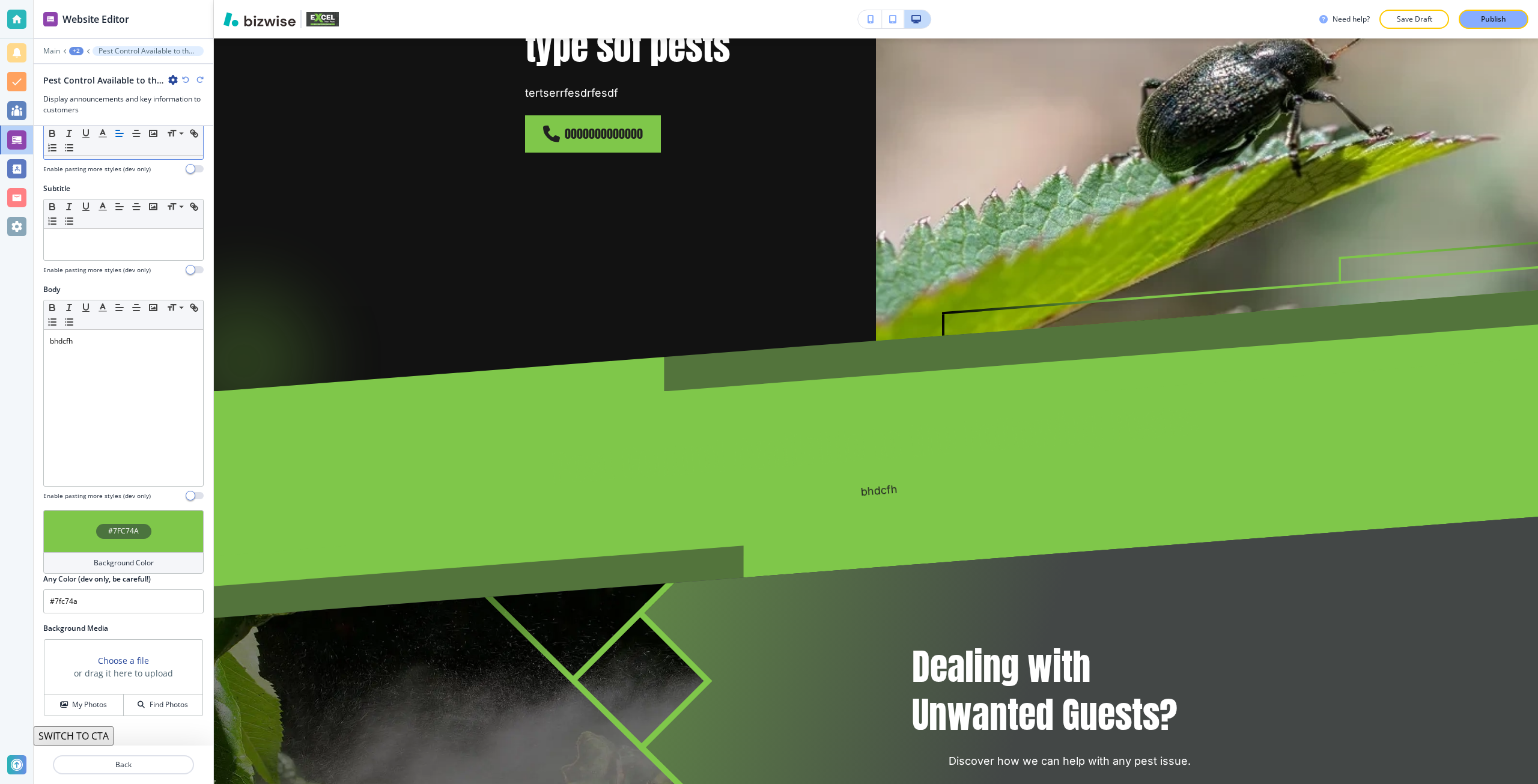
click at [186, 77] on icon "button" at bounding box center [186, 80] width 8 height 8
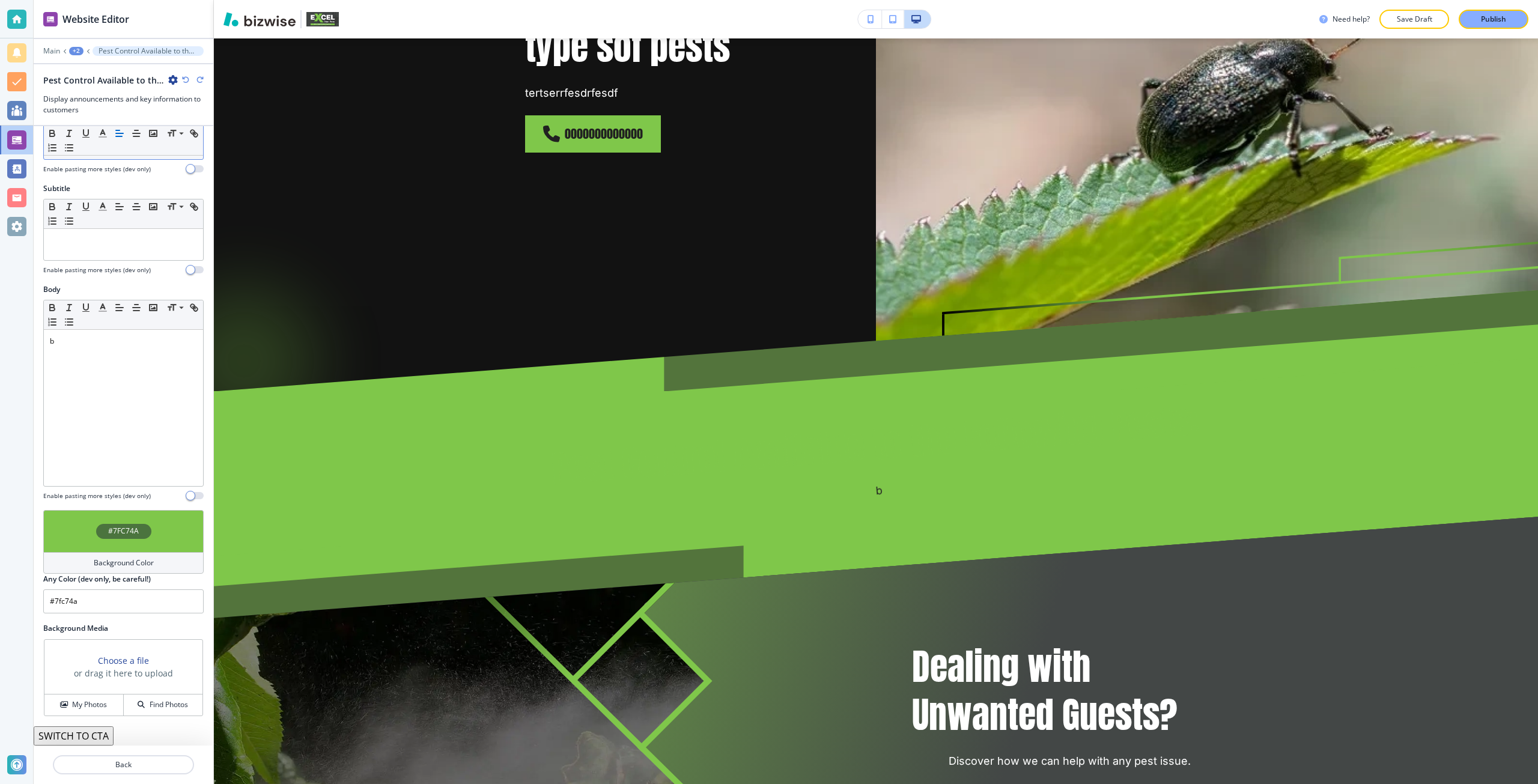
click at [186, 77] on icon "button" at bounding box center [186, 80] width 8 height 8
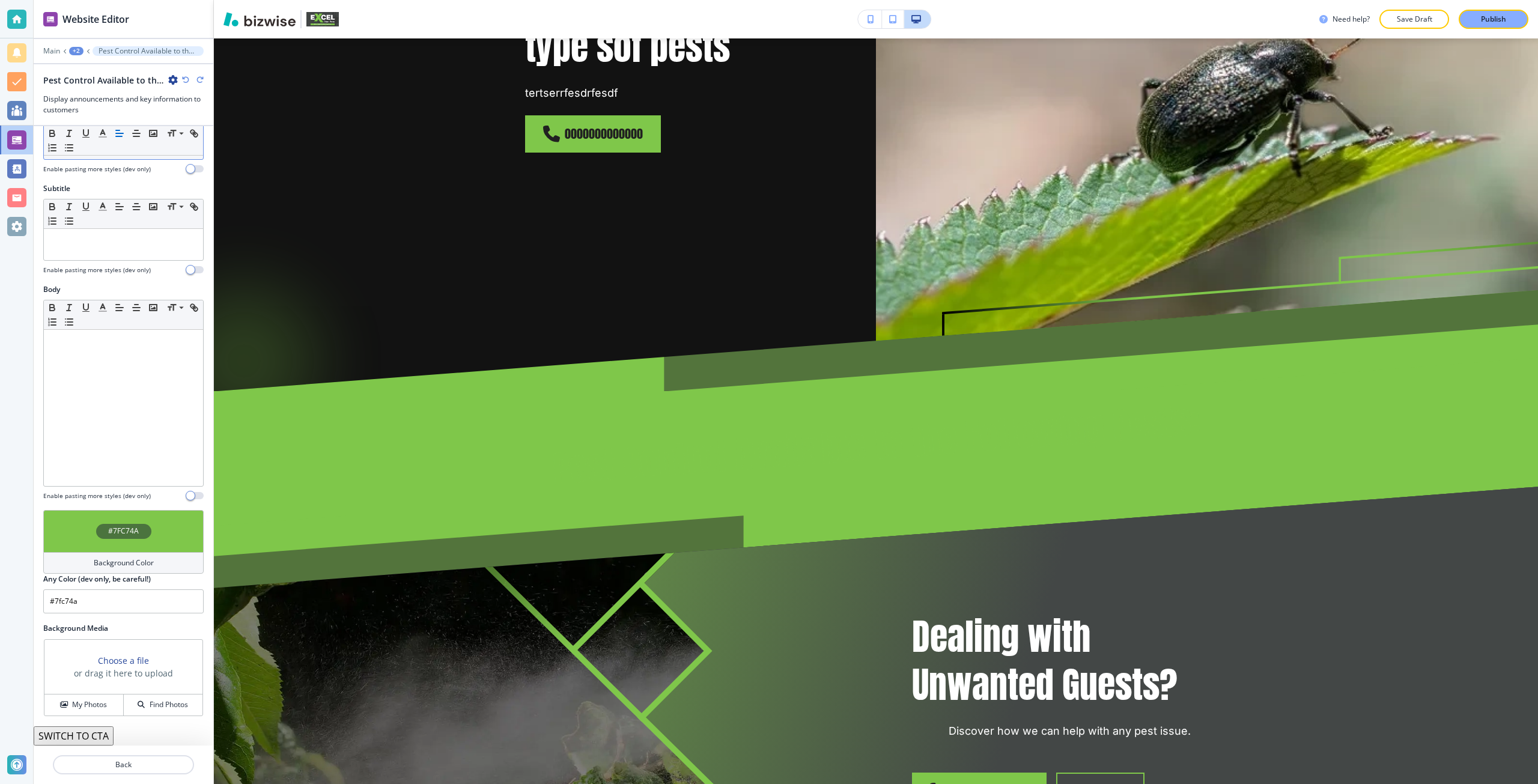
click at [186, 77] on icon "button" at bounding box center [186, 80] width 8 height 8
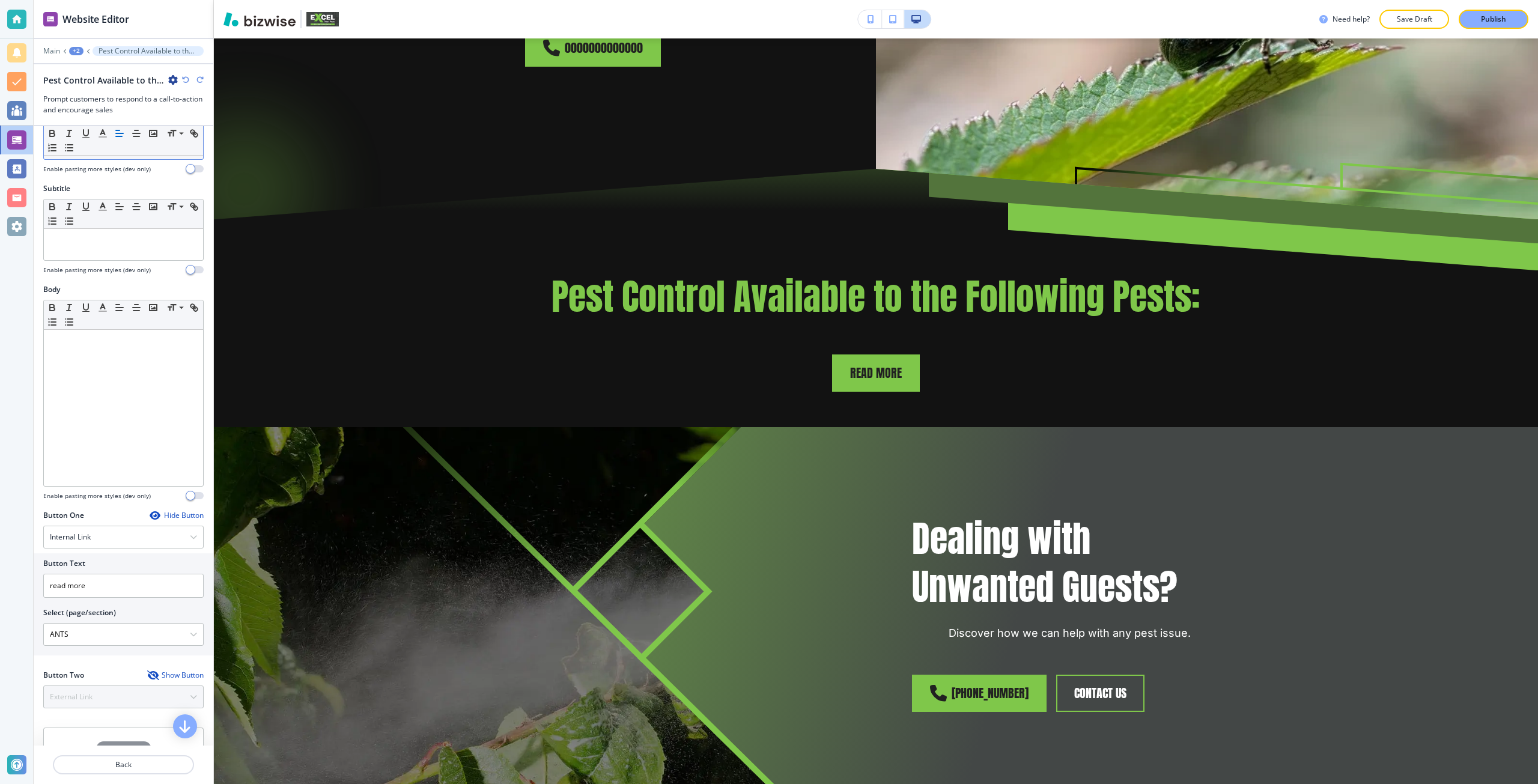
click at [186, 77] on icon "button" at bounding box center [186, 80] width 8 height 8
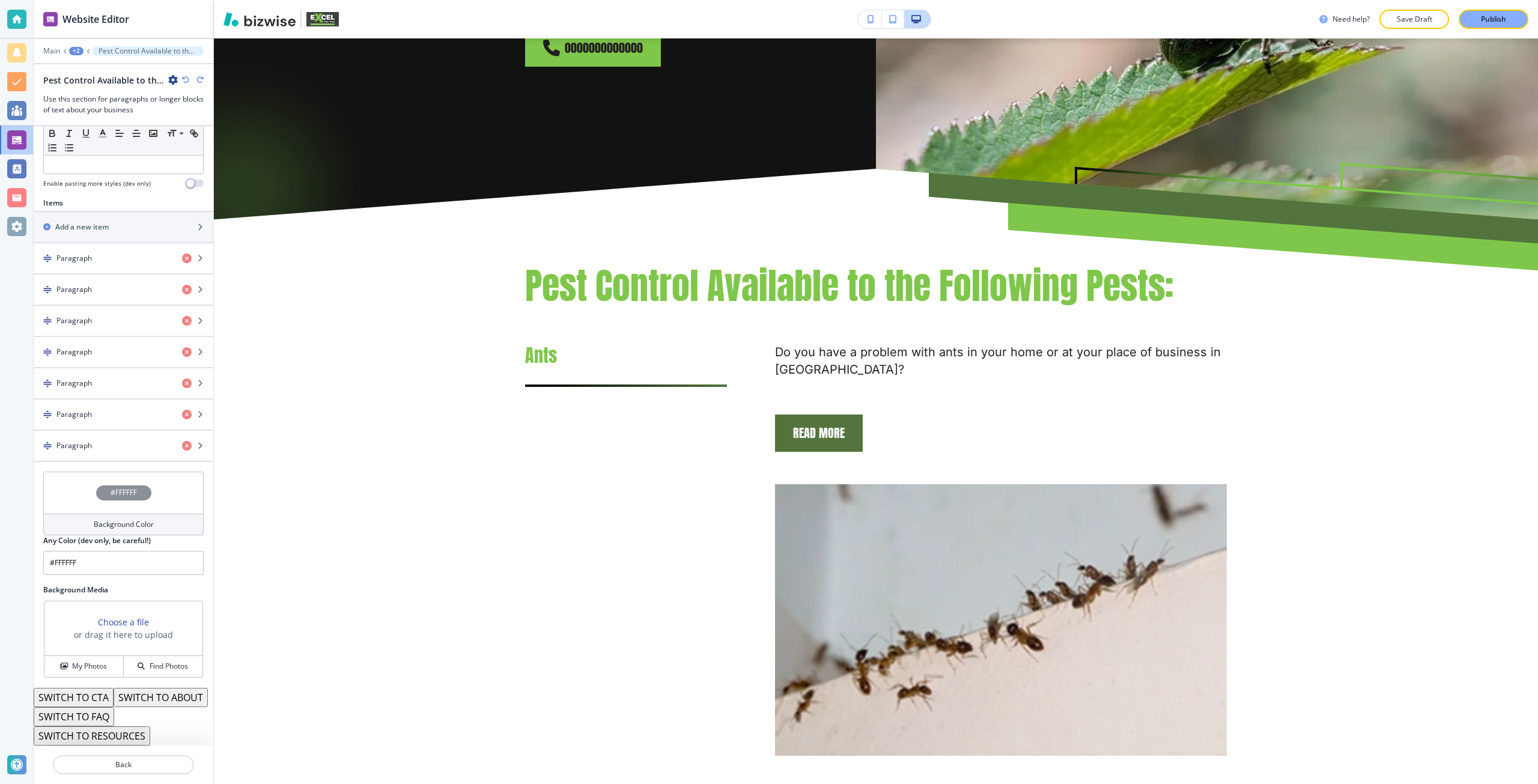
scroll to position [387, 0]
click at [114, 704] on button "SWITCH TO ABOUT" at bounding box center [160, 698] width 94 height 20
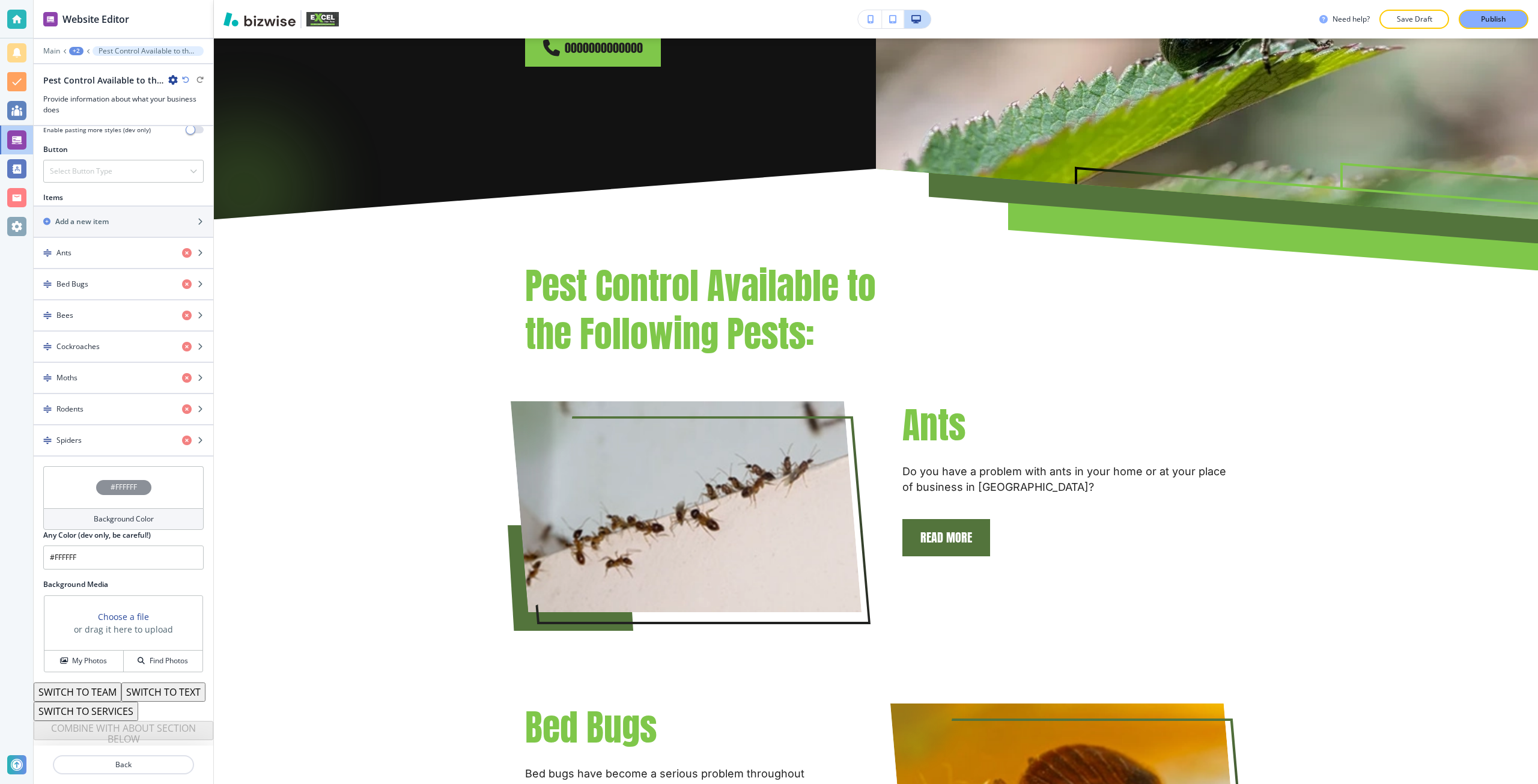
scroll to position [440, 0]
click at [79, 716] on button "SWITCH TO SERVICES" at bounding box center [86, 711] width 104 height 20
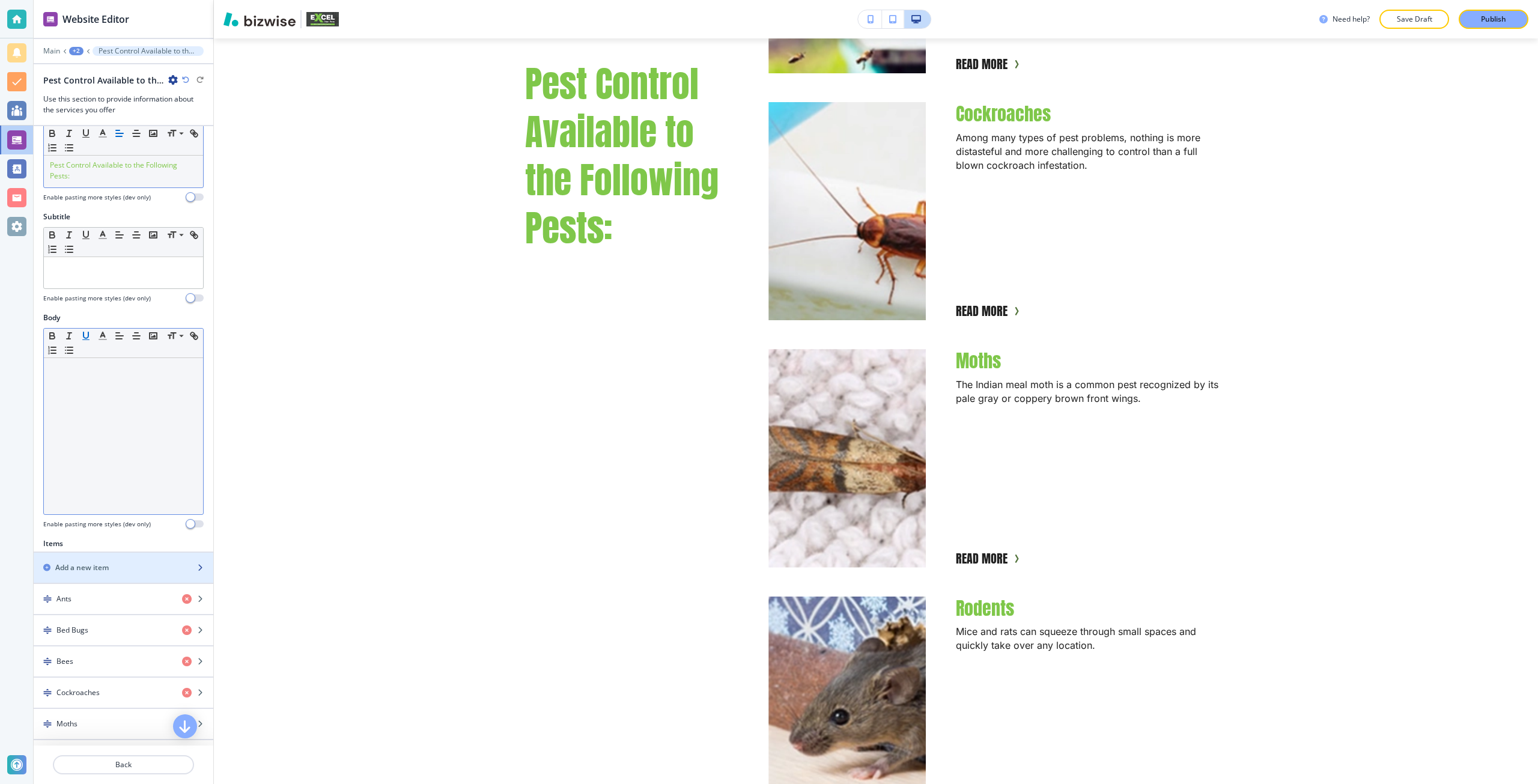
scroll to position [0, 0]
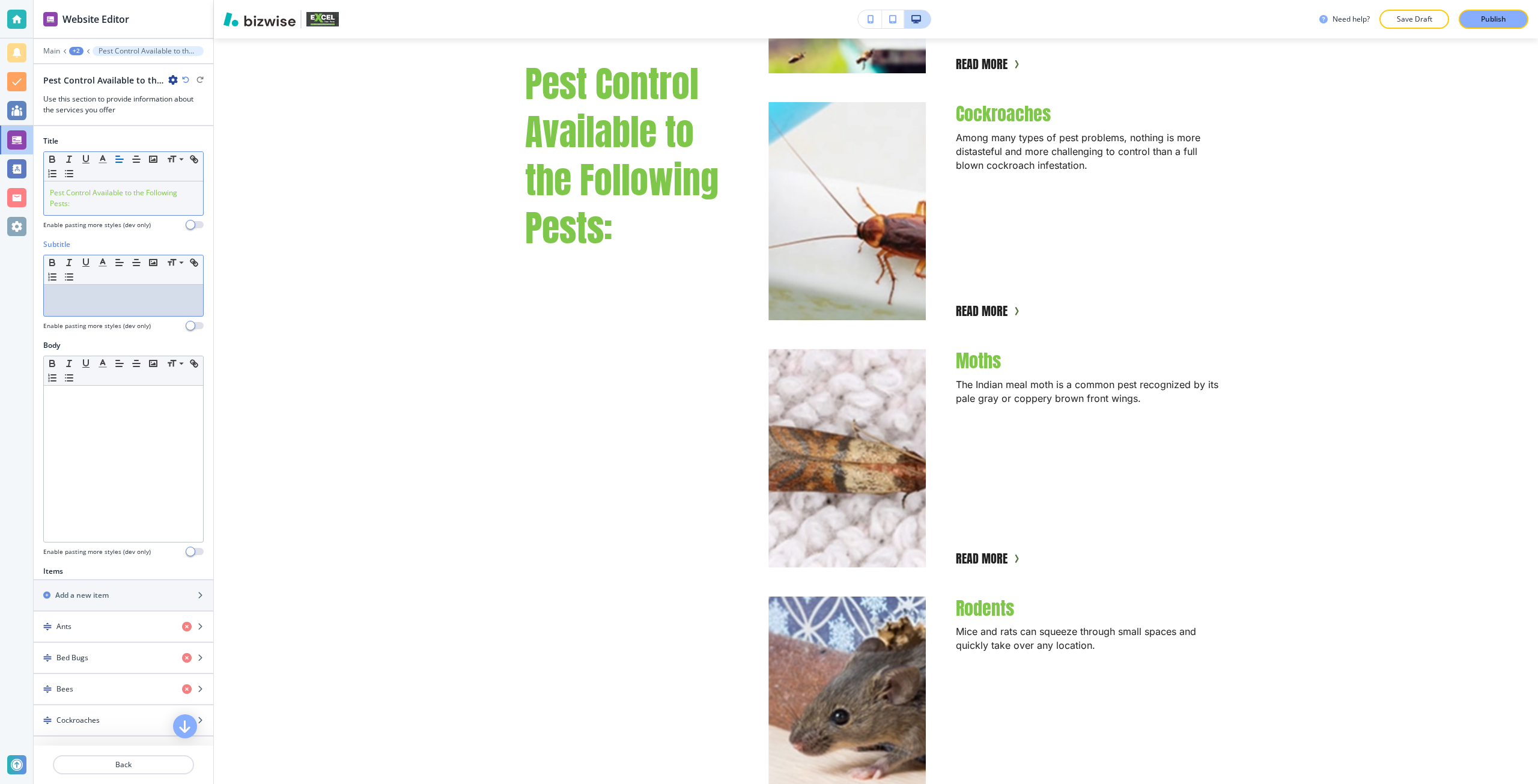
click at [100, 295] on p at bounding box center [123, 296] width 147 height 11
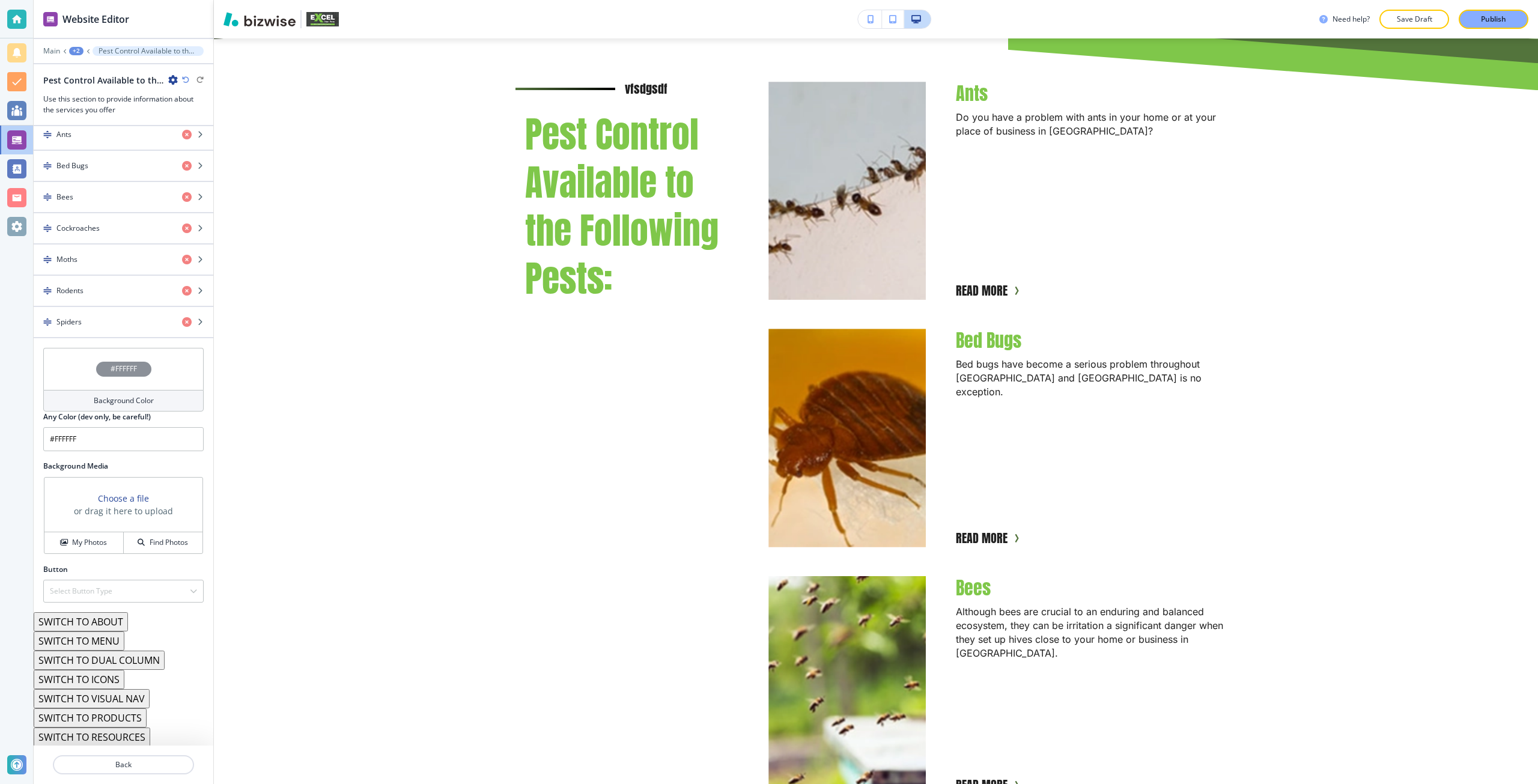
scroll to position [493, 0]
click at [92, 389] on div "Background Color" at bounding box center [123, 399] width 160 height 22
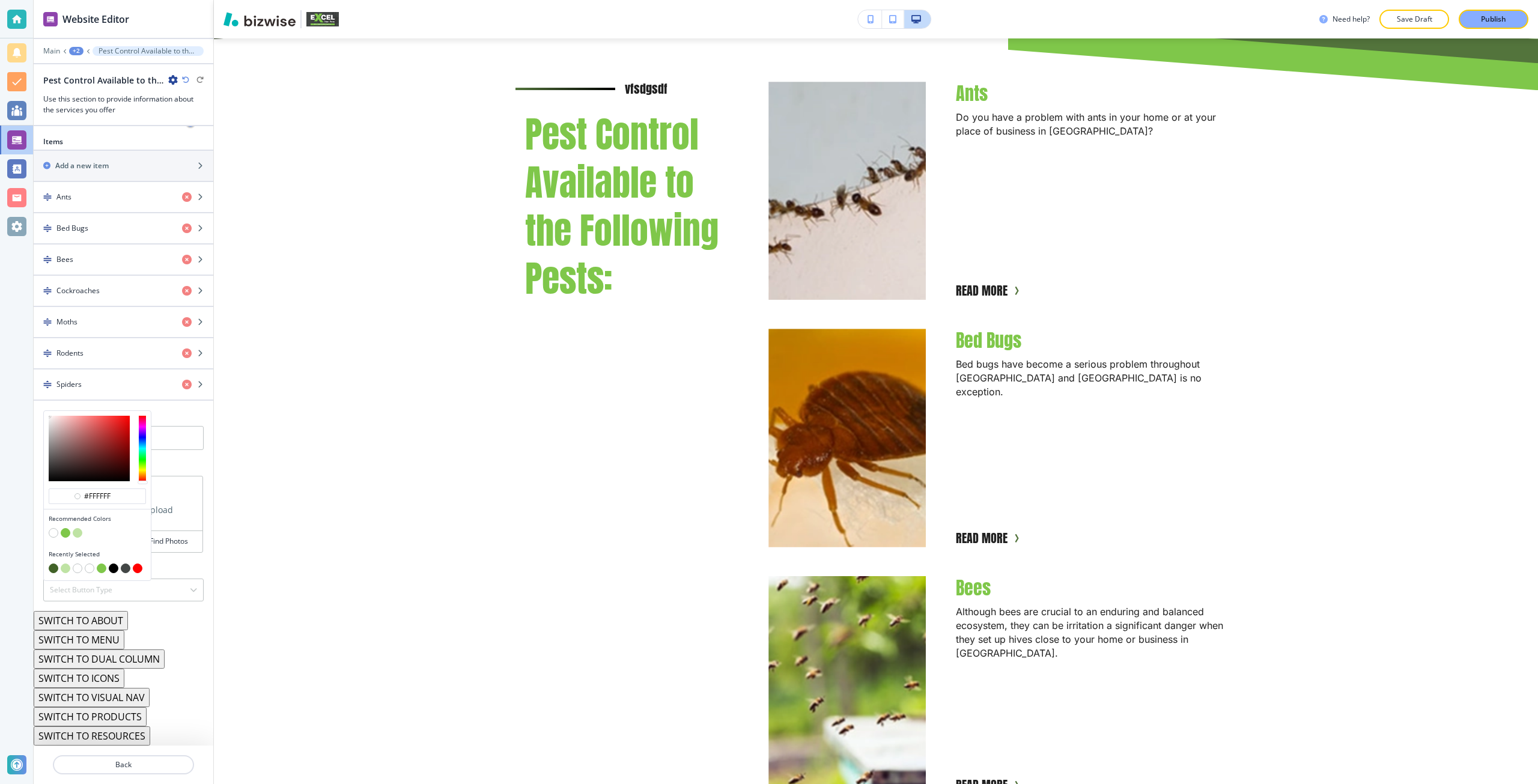
scroll to position [429, 0]
click at [52, 564] on button "button" at bounding box center [53, 568] width 10 height 10
type input "#416228"
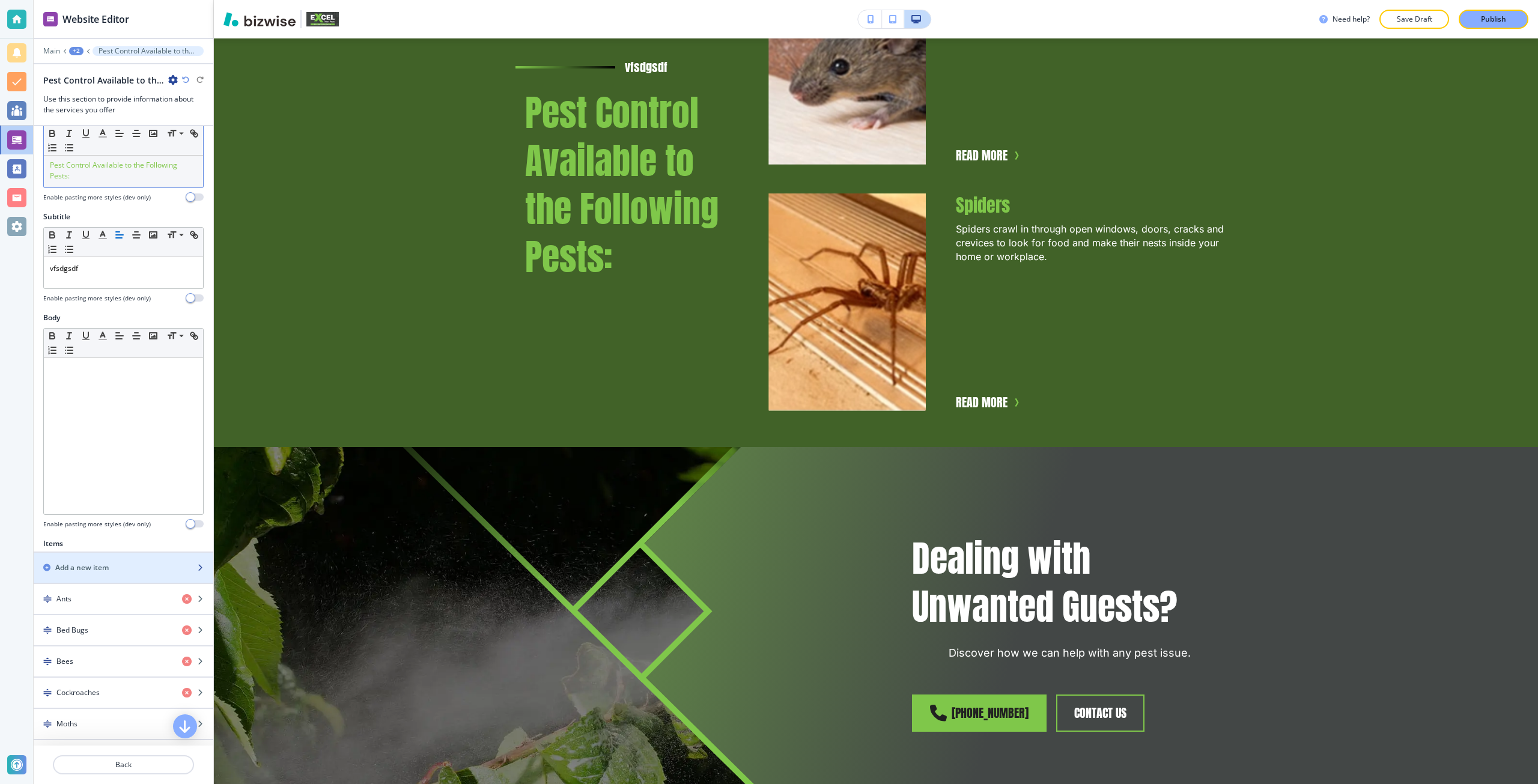
scroll to position [0, 0]
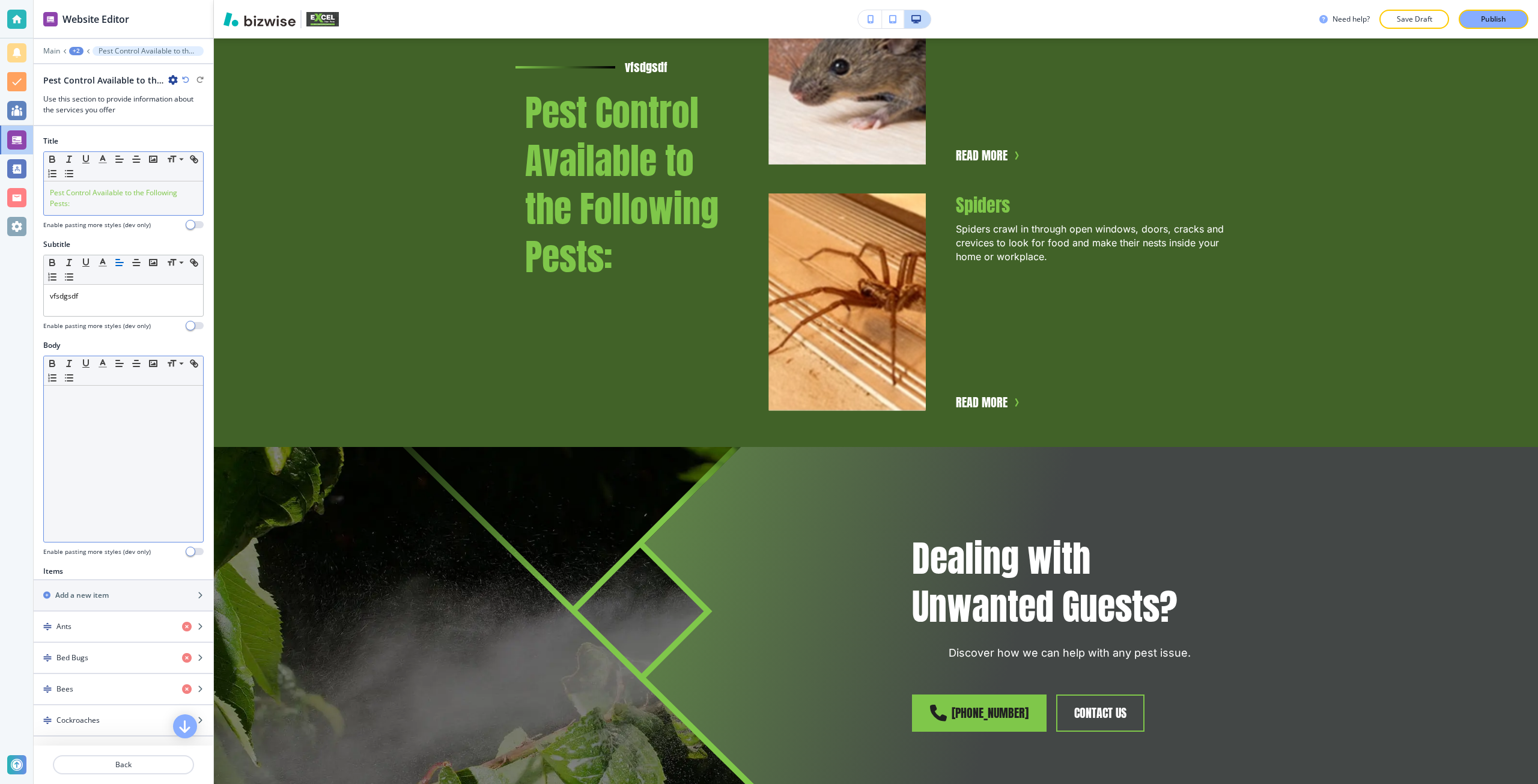
click at [95, 450] on div at bounding box center [123, 464] width 159 height 156
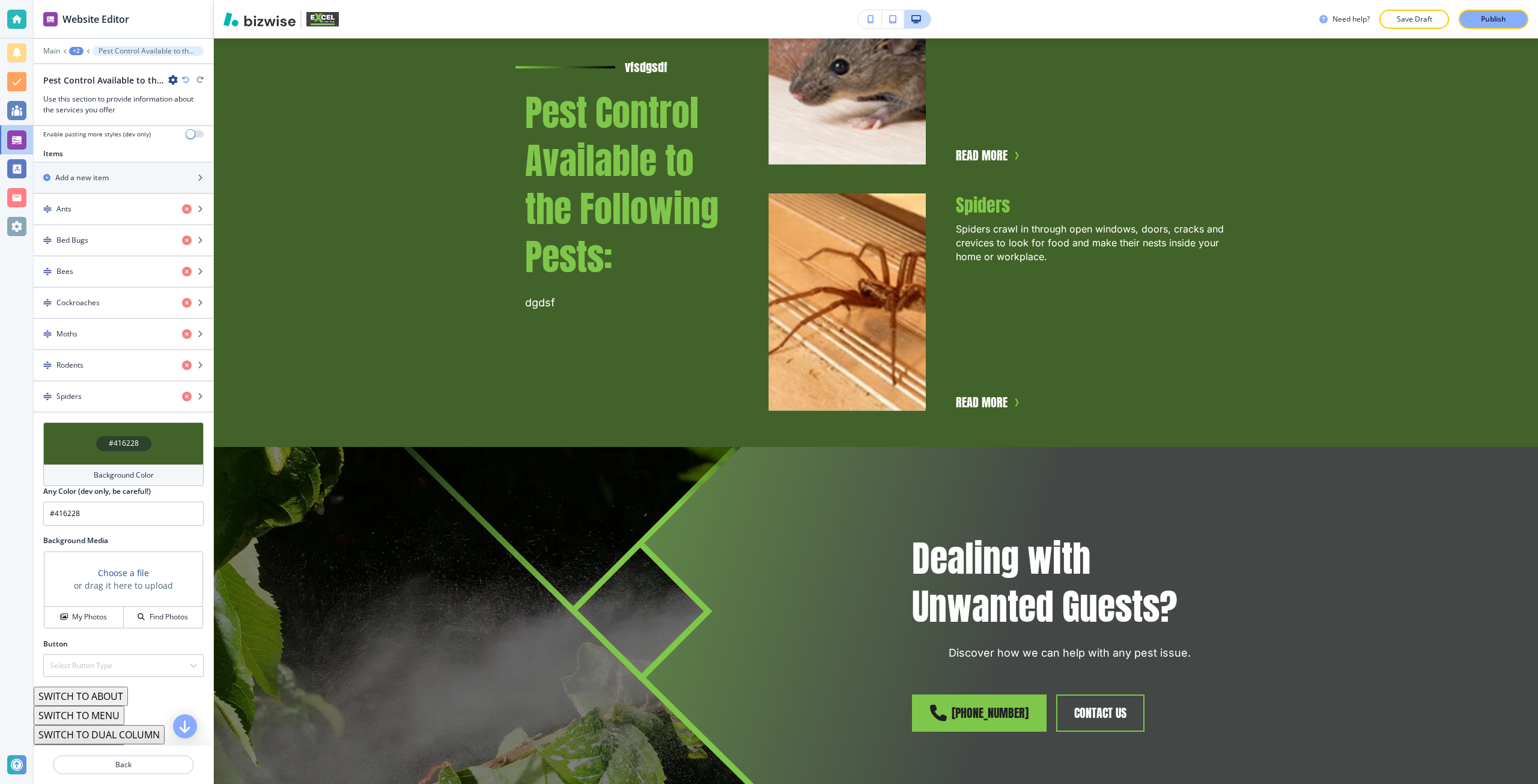
scroll to position [493, 0]
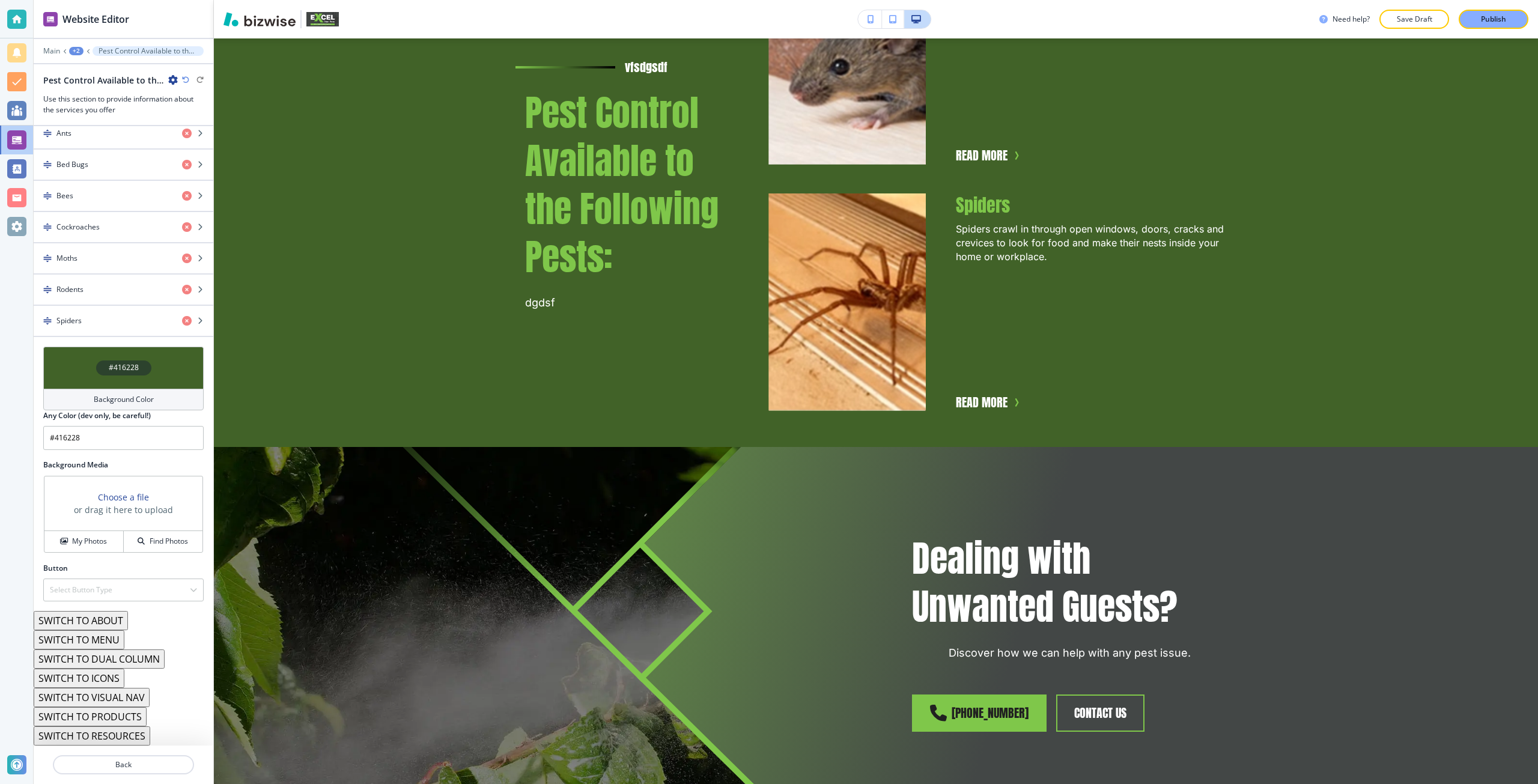
click at [120, 657] on button "SWITCH TO DUAL COLUMN" at bounding box center [99, 659] width 131 height 20
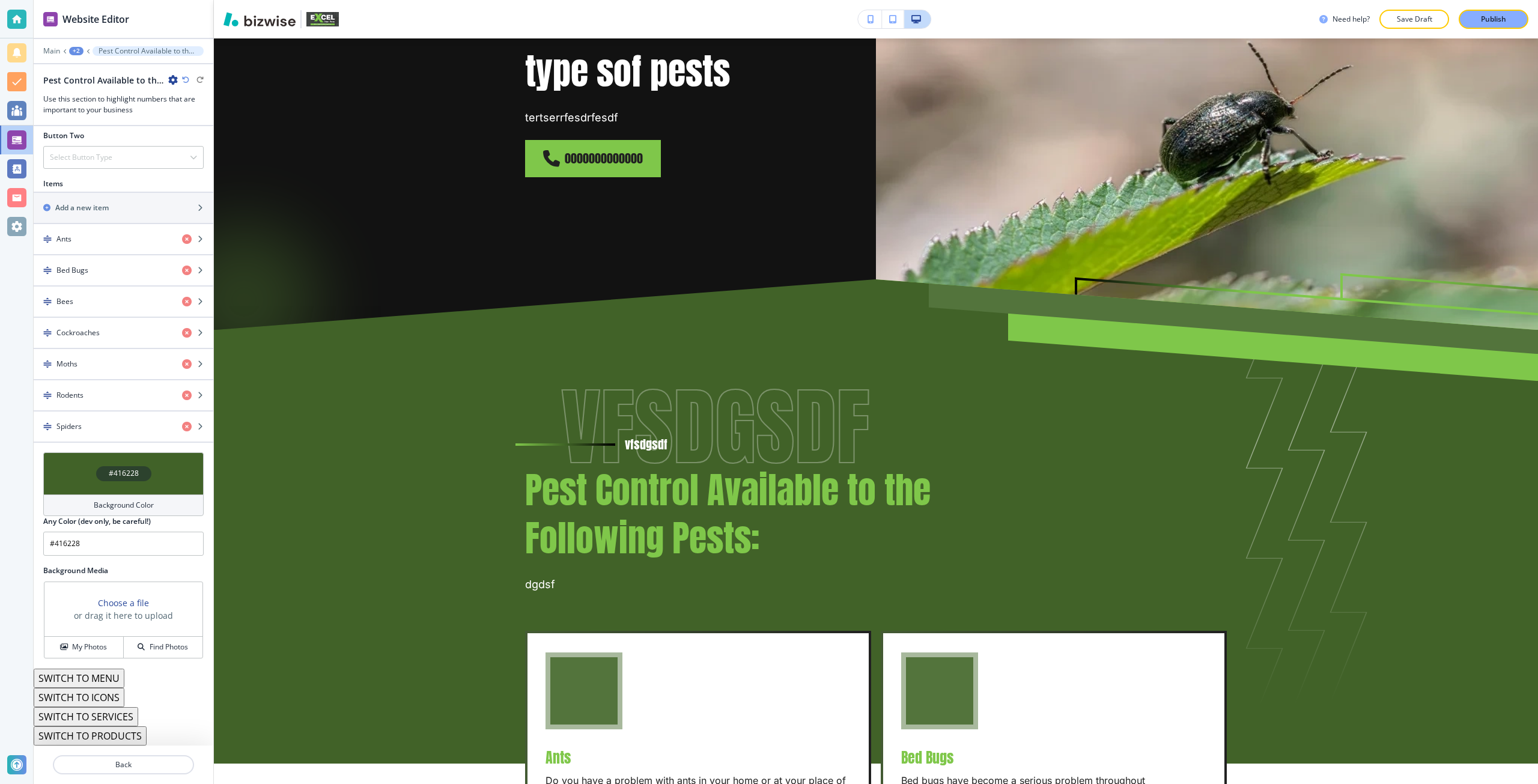
scroll to position [178, 0]
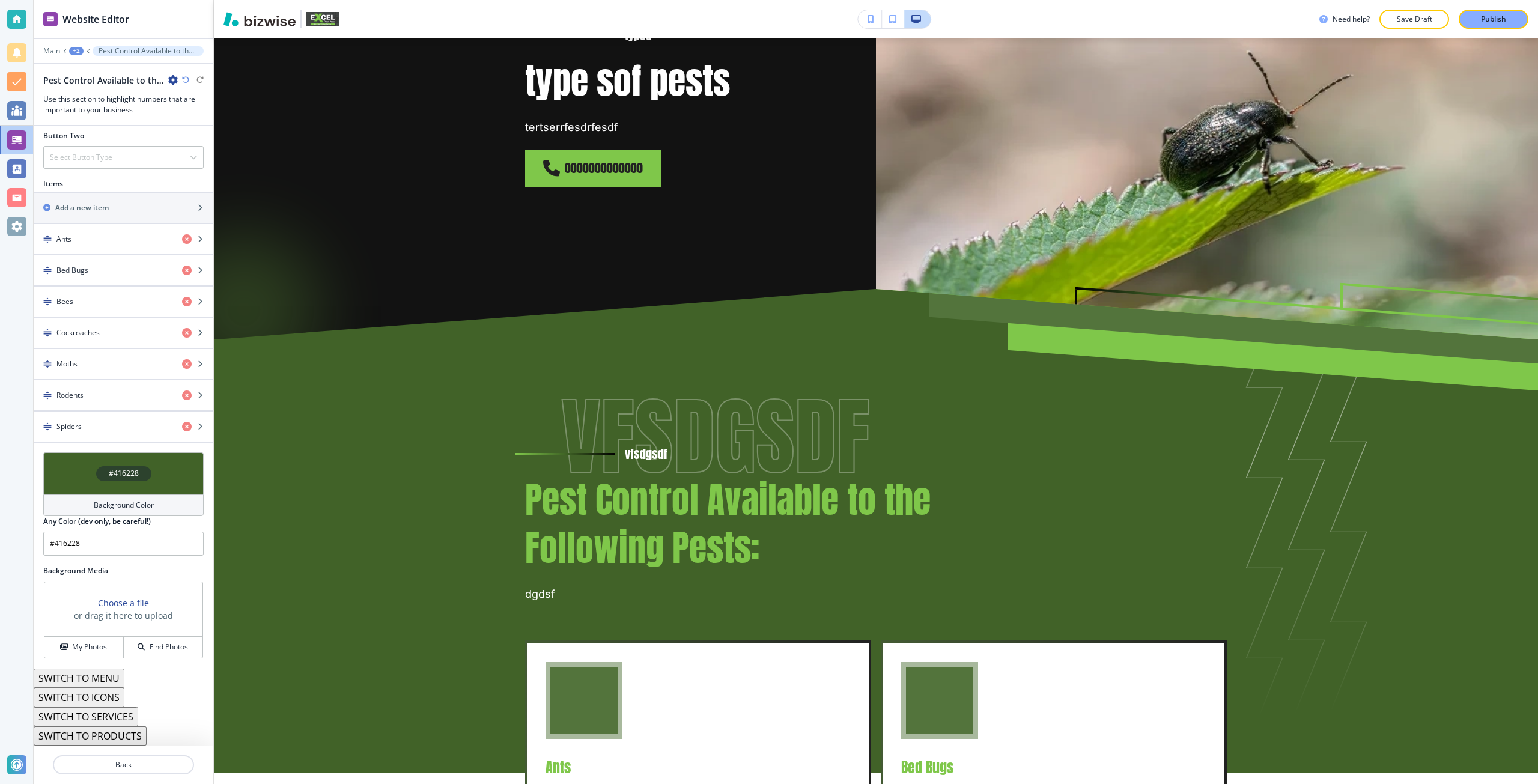
click at [93, 599] on div "Choose a file or drag it here to upload" at bounding box center [123, 609] width 99 height 26
click at [108, 602] on h3 "Choose a file" at bounding box center [123, 602] width 51 height 13
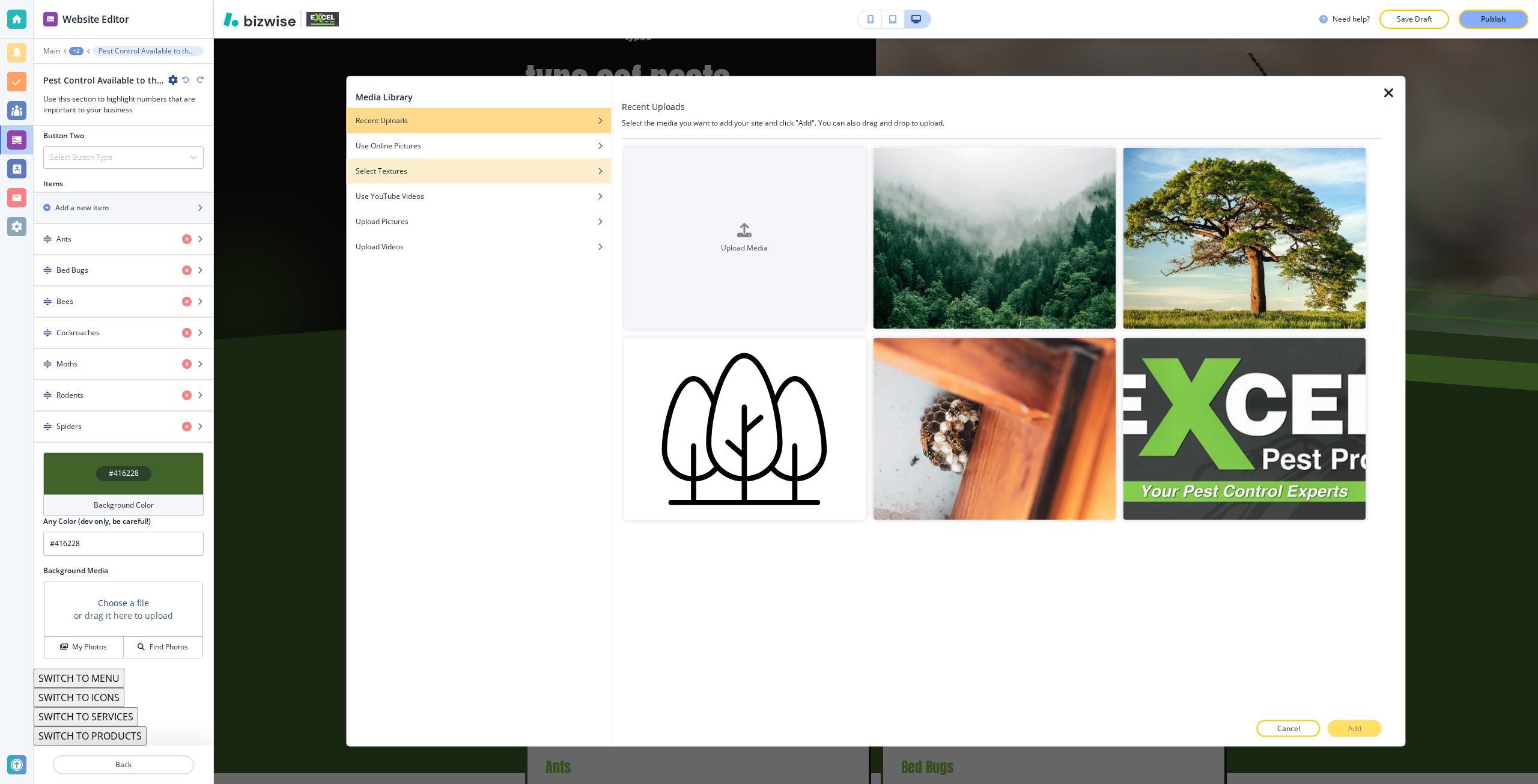
click at [481, 173] on div "Select Textures" at bounding box center [478, 171] width 265 height 11
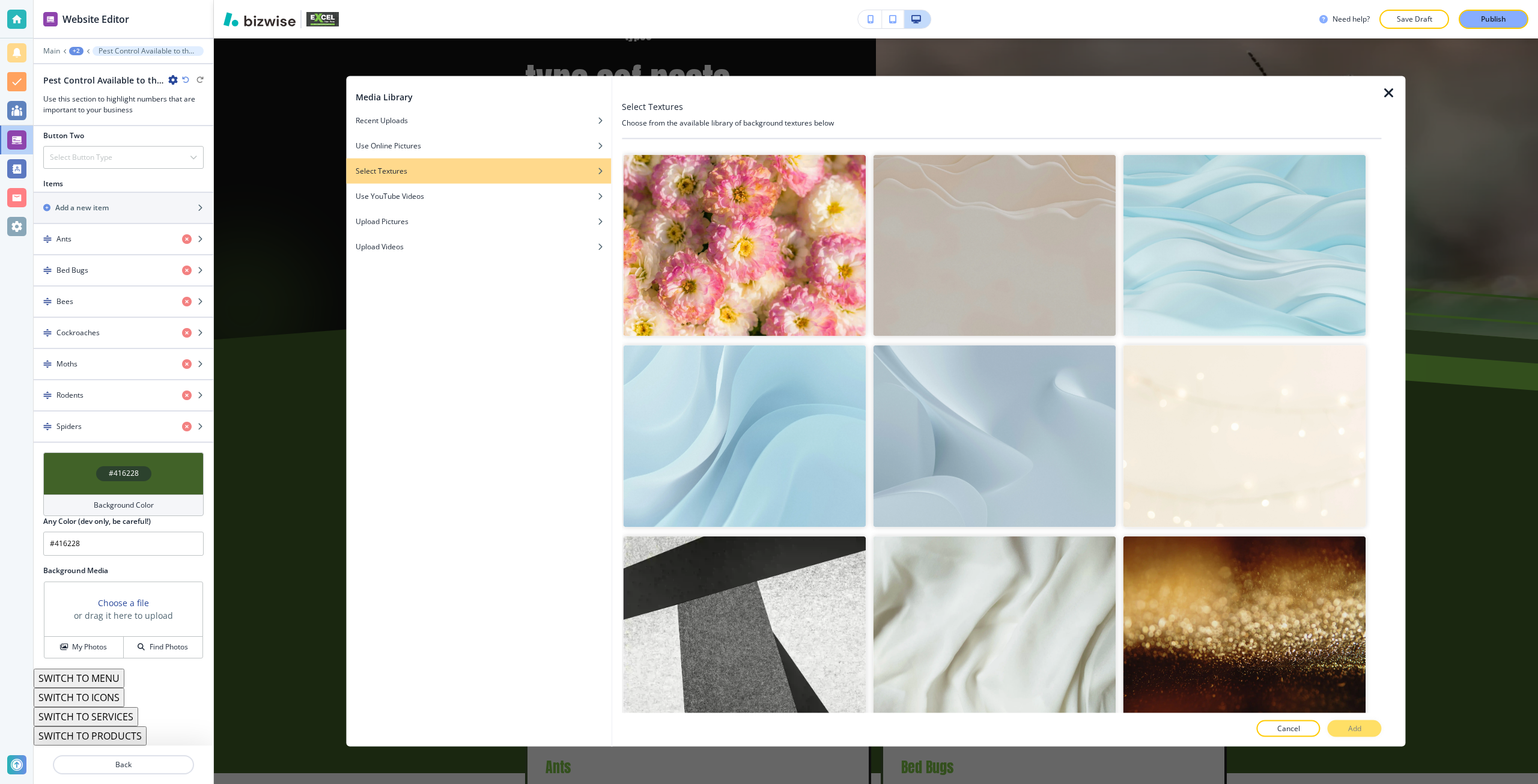
click at [1040, 418] on img "button" at bounding box center [994, 436] width 243 height 182
click at [1240, 644] on img "button" at bounding box center [1243, 628] width 243 height 182
click at [1347, 729] on button "Add" at bounding box center [1355, 728] width 54 height 17
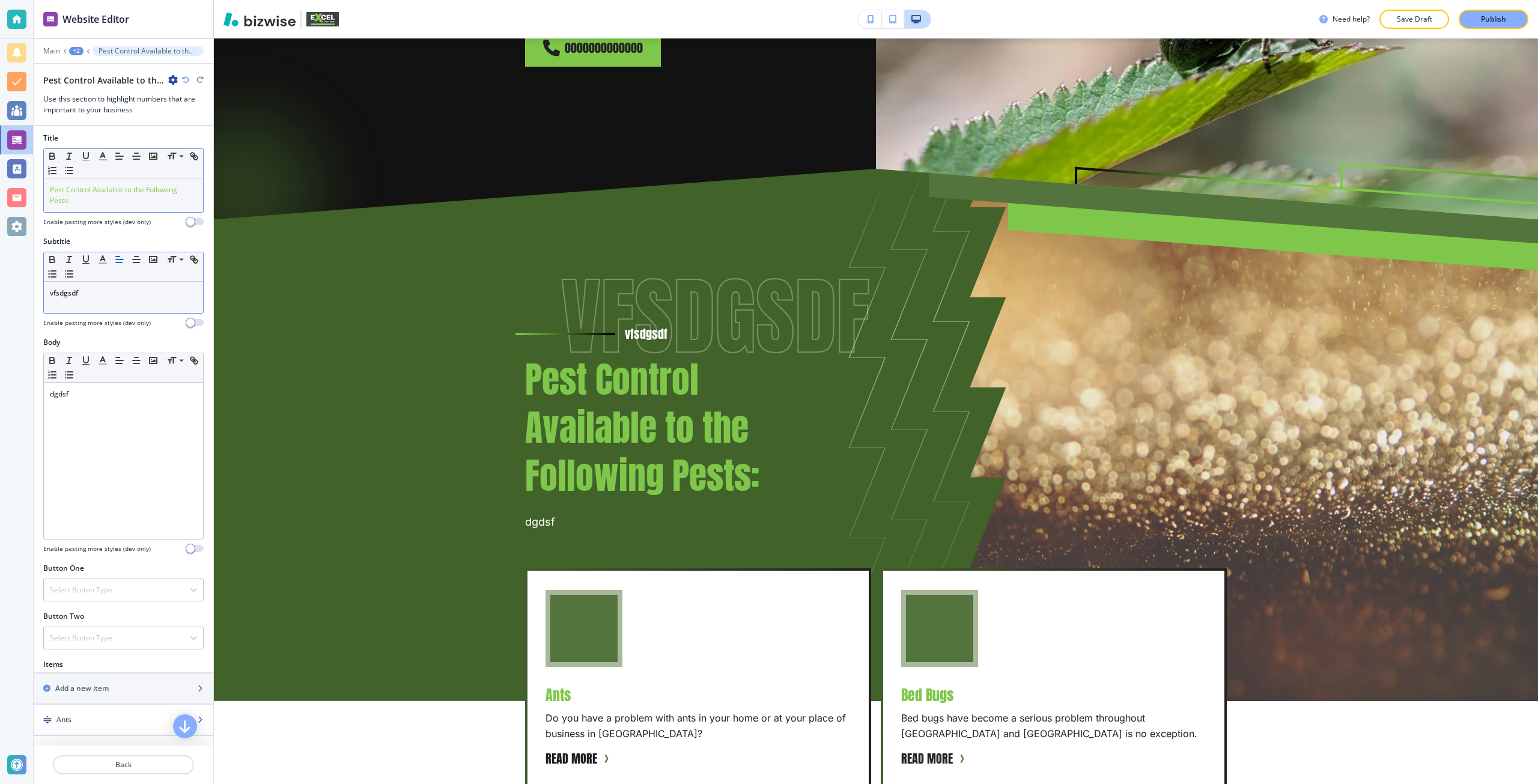
scroll to position [0, 0]
click at [103, 304] on div "vfsdgsdf" at bounding box center [123, 301] width 159 height 32
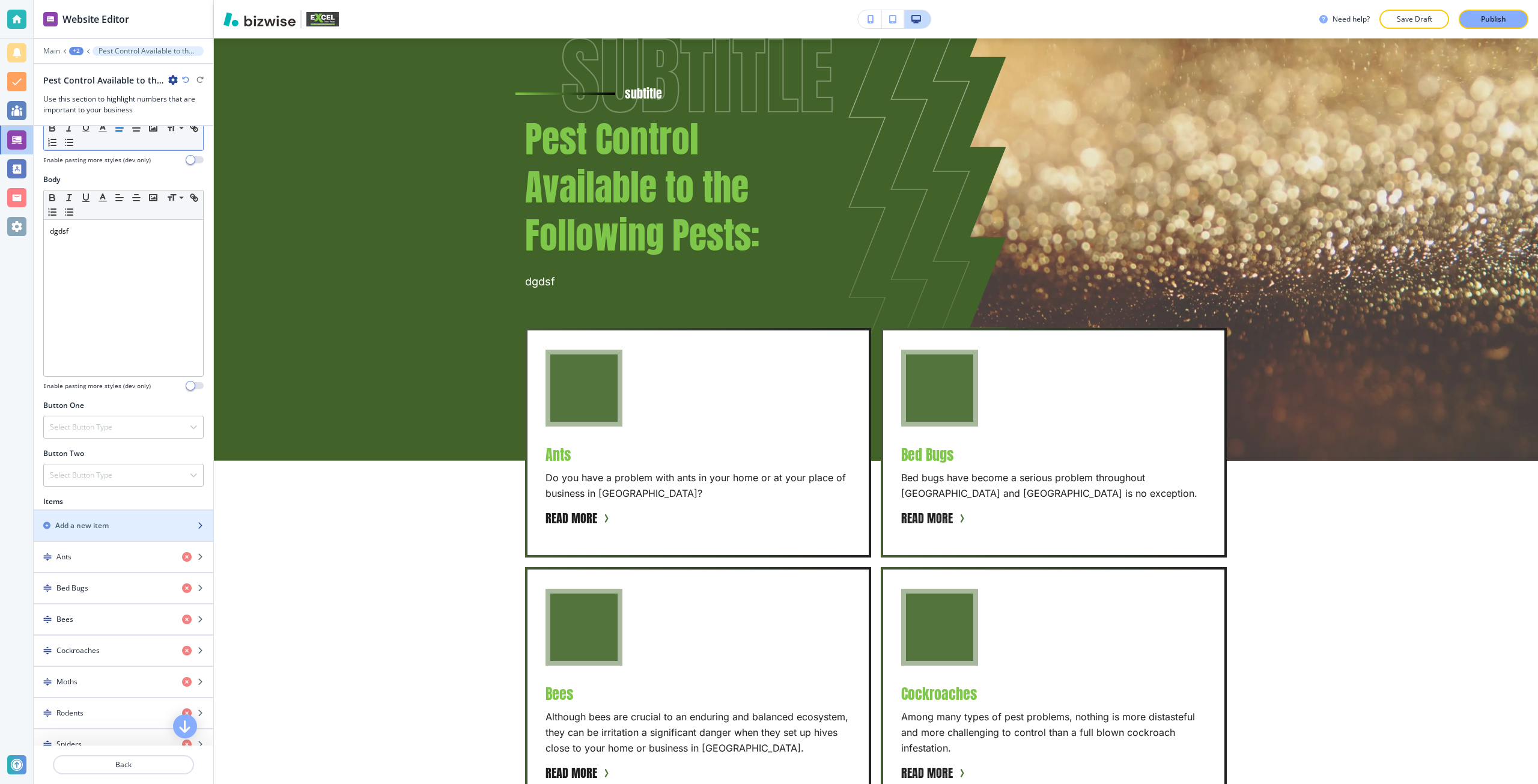
scroll to position [180, 0]
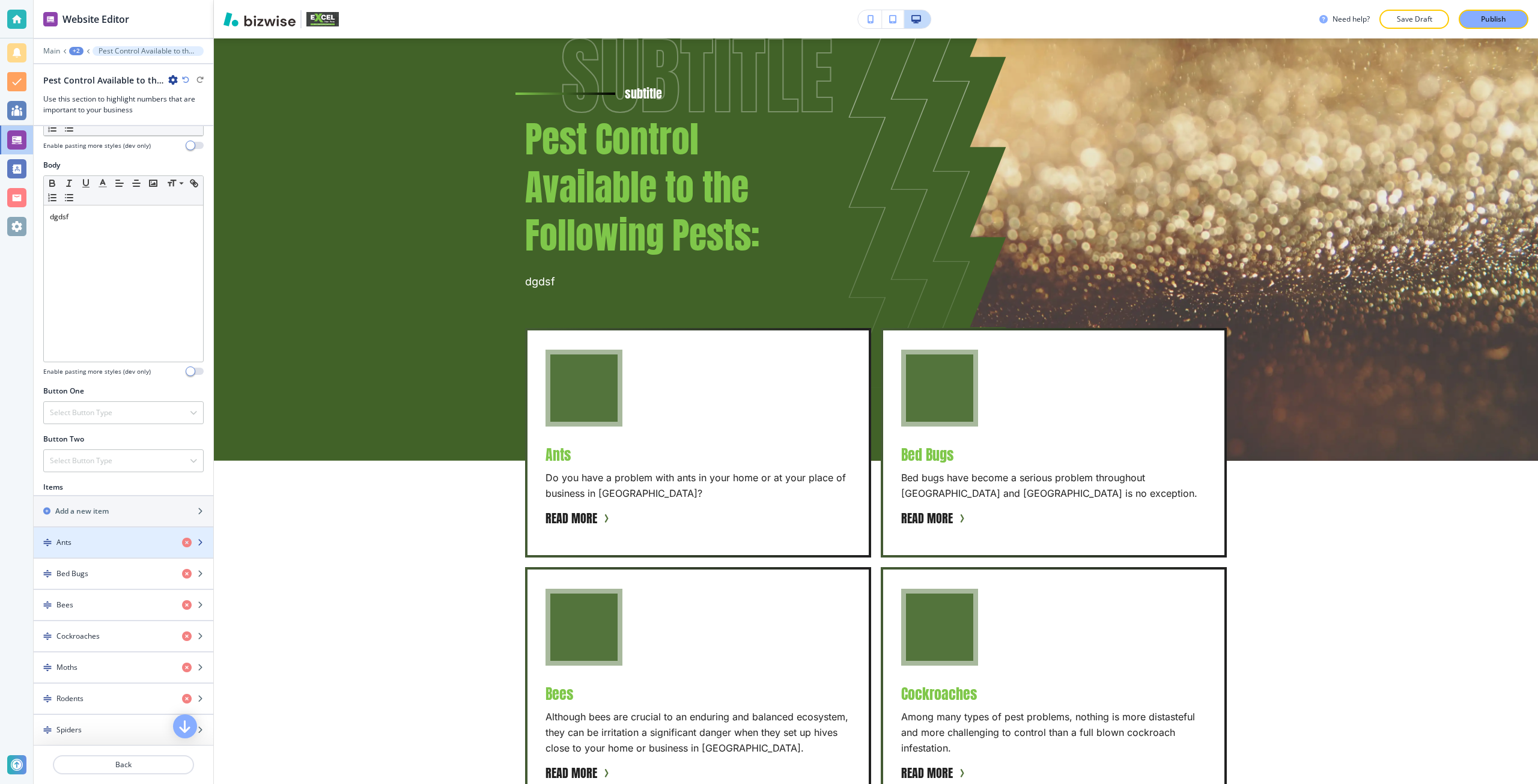
click at [84, 538] on div "Ants" at bounding box center [103, 542] width 139 height 11
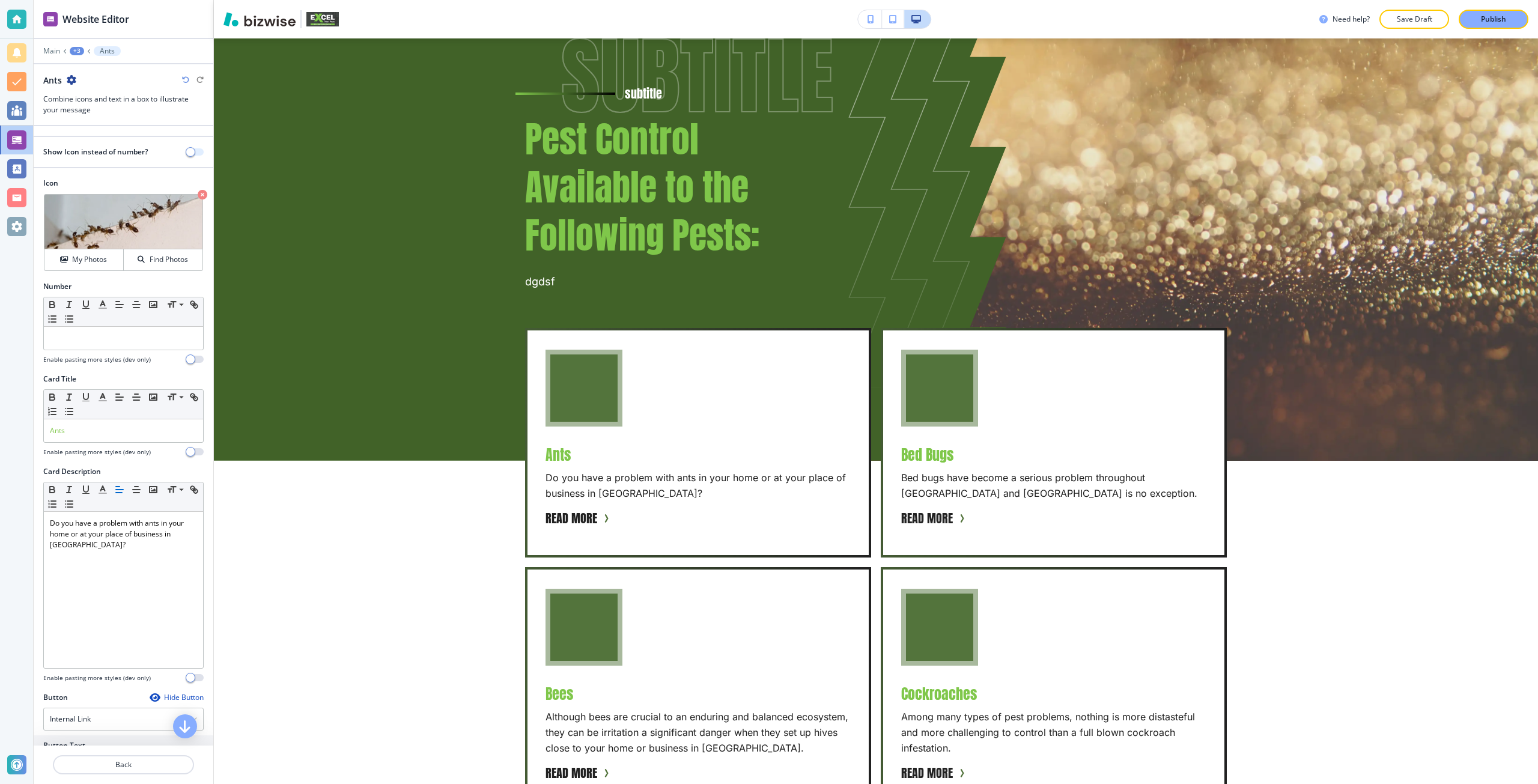
click at [186, 154] on span "button" at bounding box center [190, 152] width 10 height 10
click at [186, 154] on button "button" at bounding box center [195, 152] width 17 height 8
click at [145, 343] on p at bounding box center [123, 338] width 147 height 11
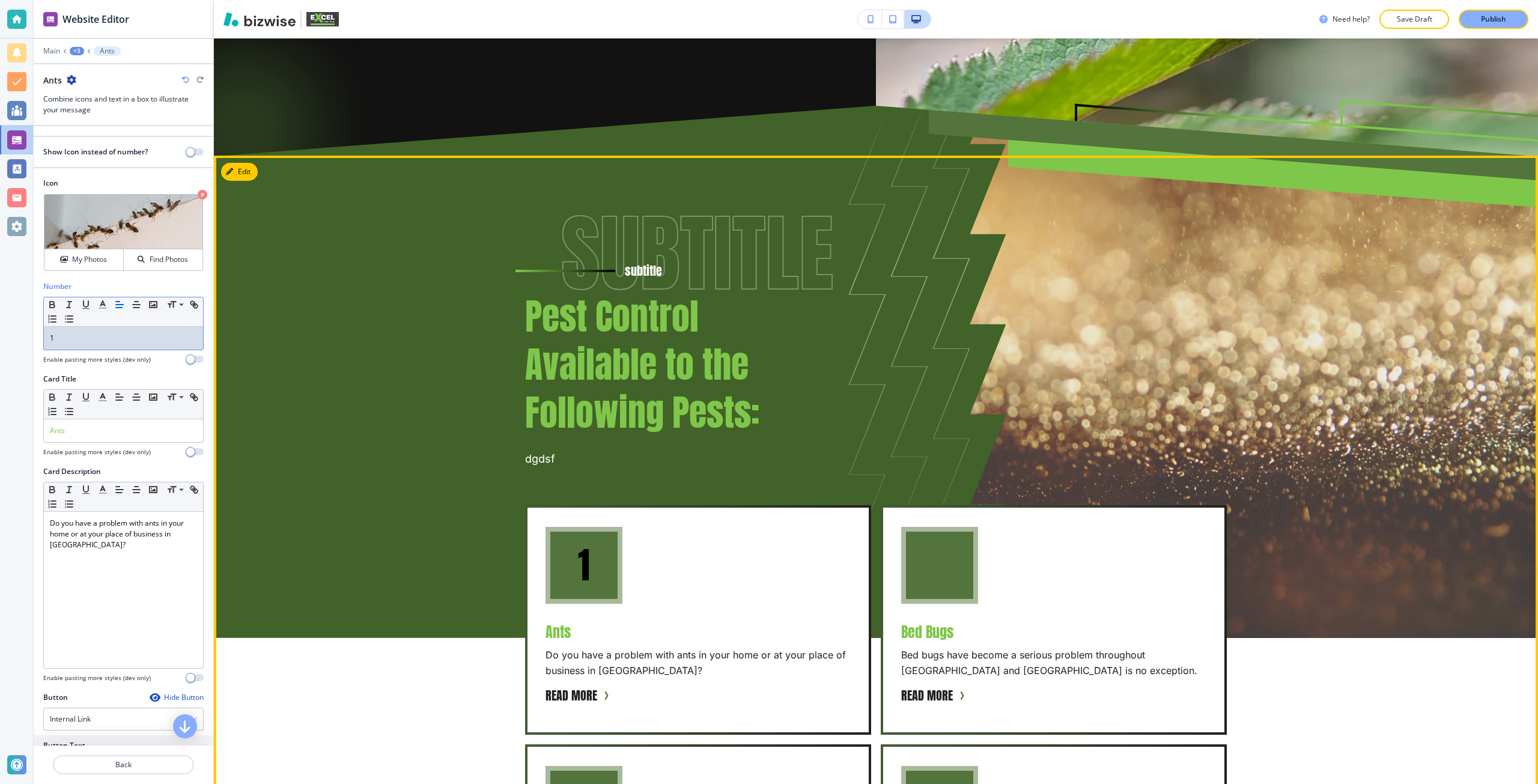
scroll to position [358, 0]
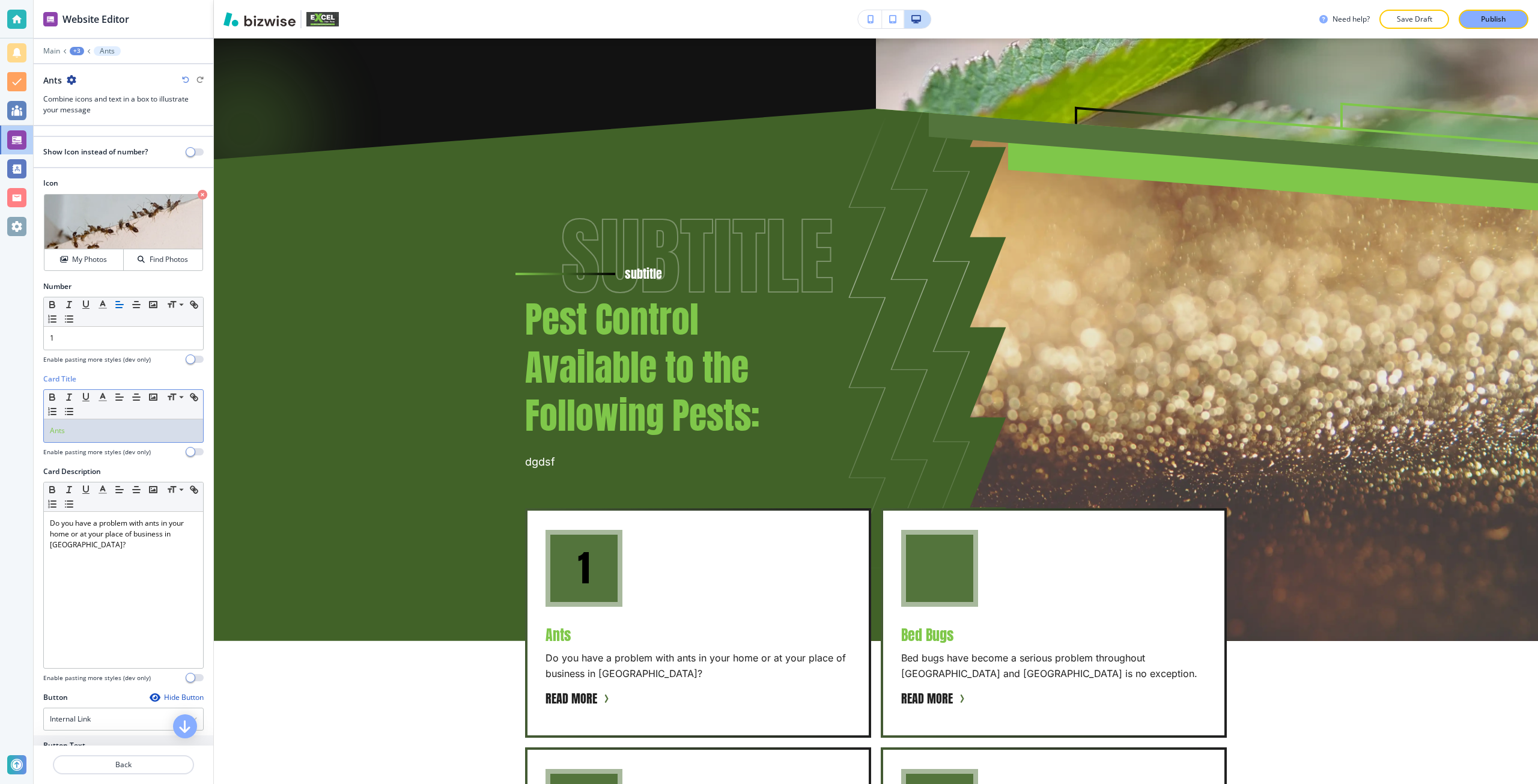
click at [132, 430] on p "Ants" at bounding box center [123, 431] width 147 height 11
click at [73, 331] on div "1" at bounding box center [123, 338] width 159 height 23
click at [99, 307] on icon "button" at bounding box center [102, 304] width 11 height 11
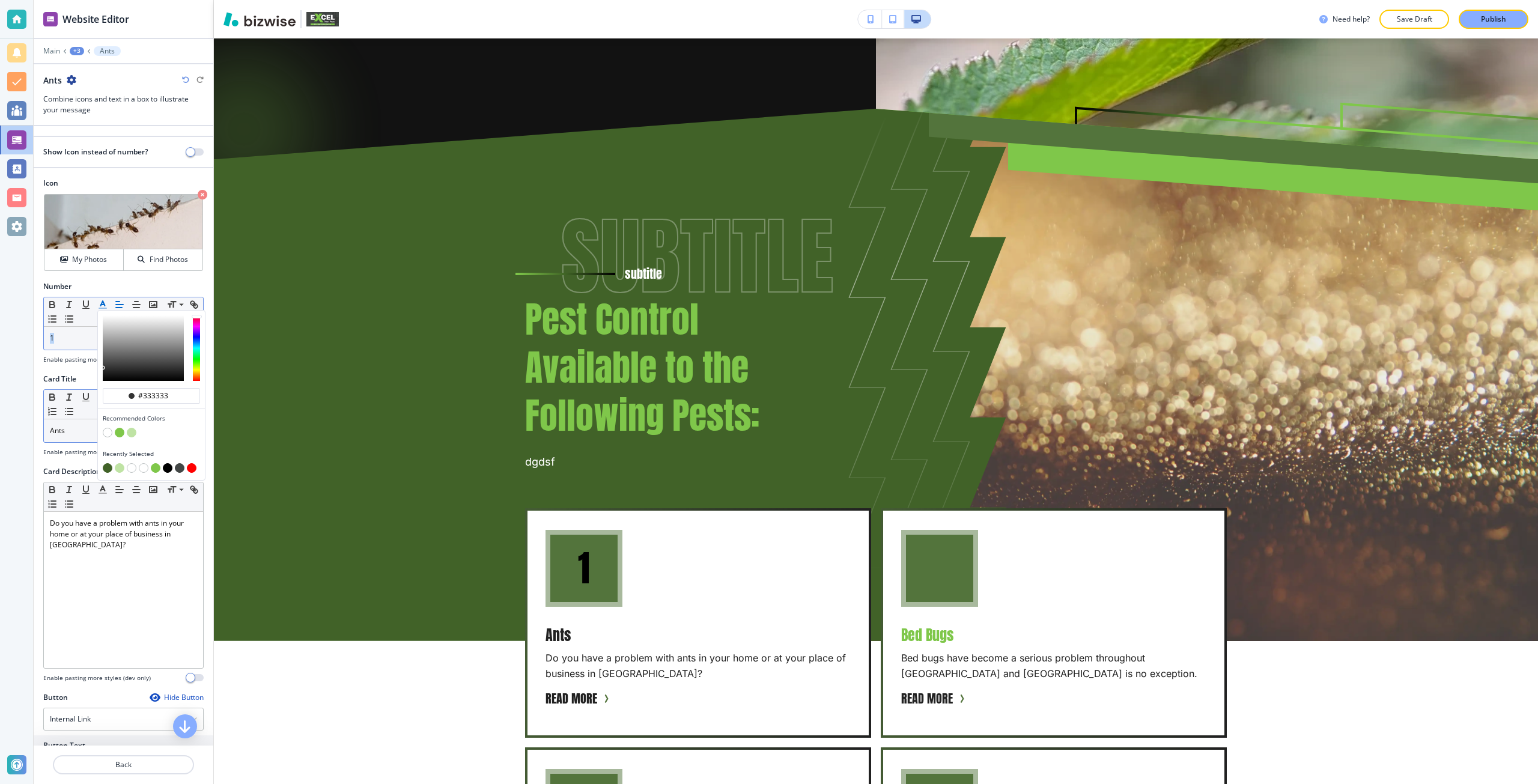
click at [107, 431] on button "button" at bounding box center [107, 432] width 10 height 10
type input "#ffffff"
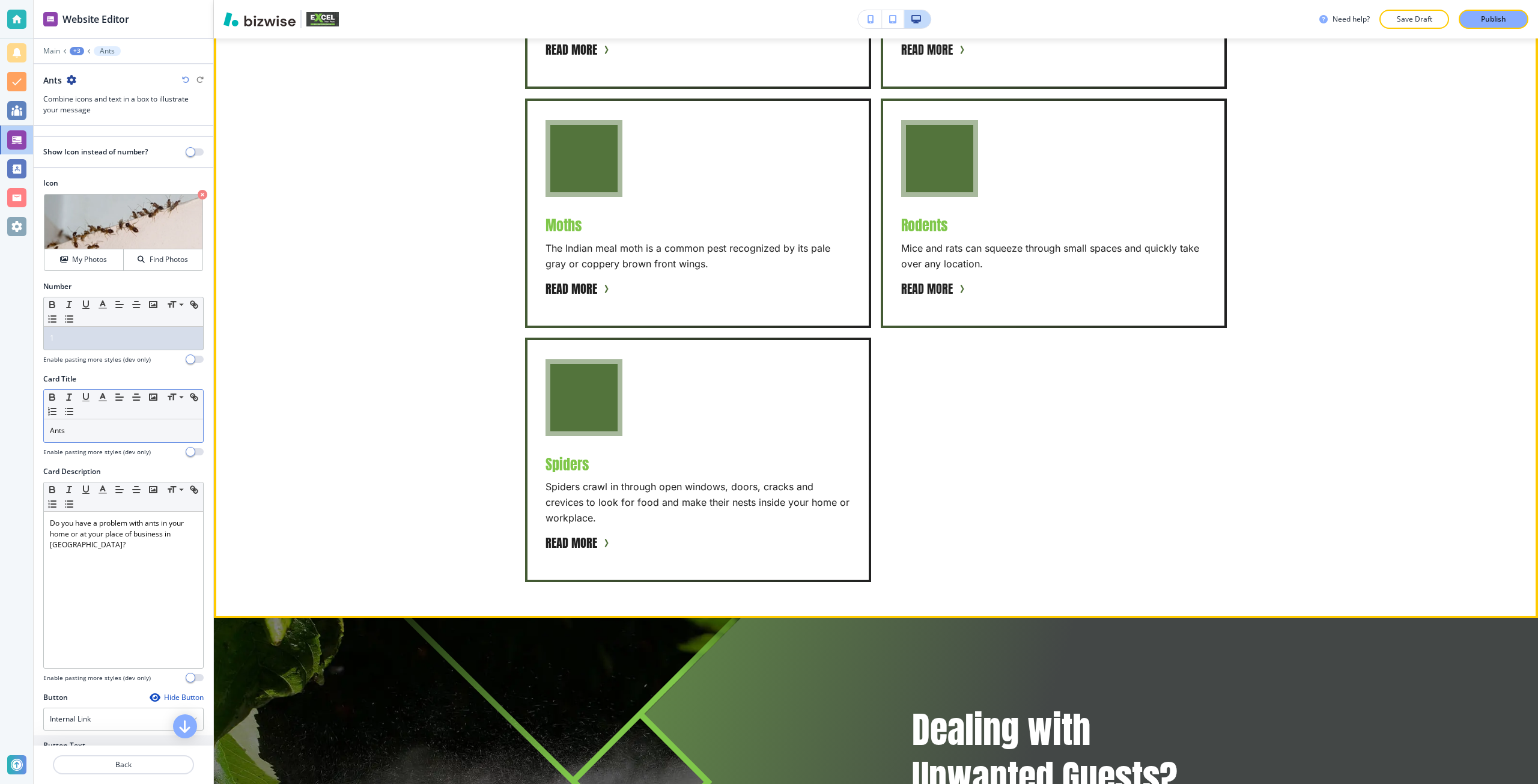
scroll to position [1621, 0]
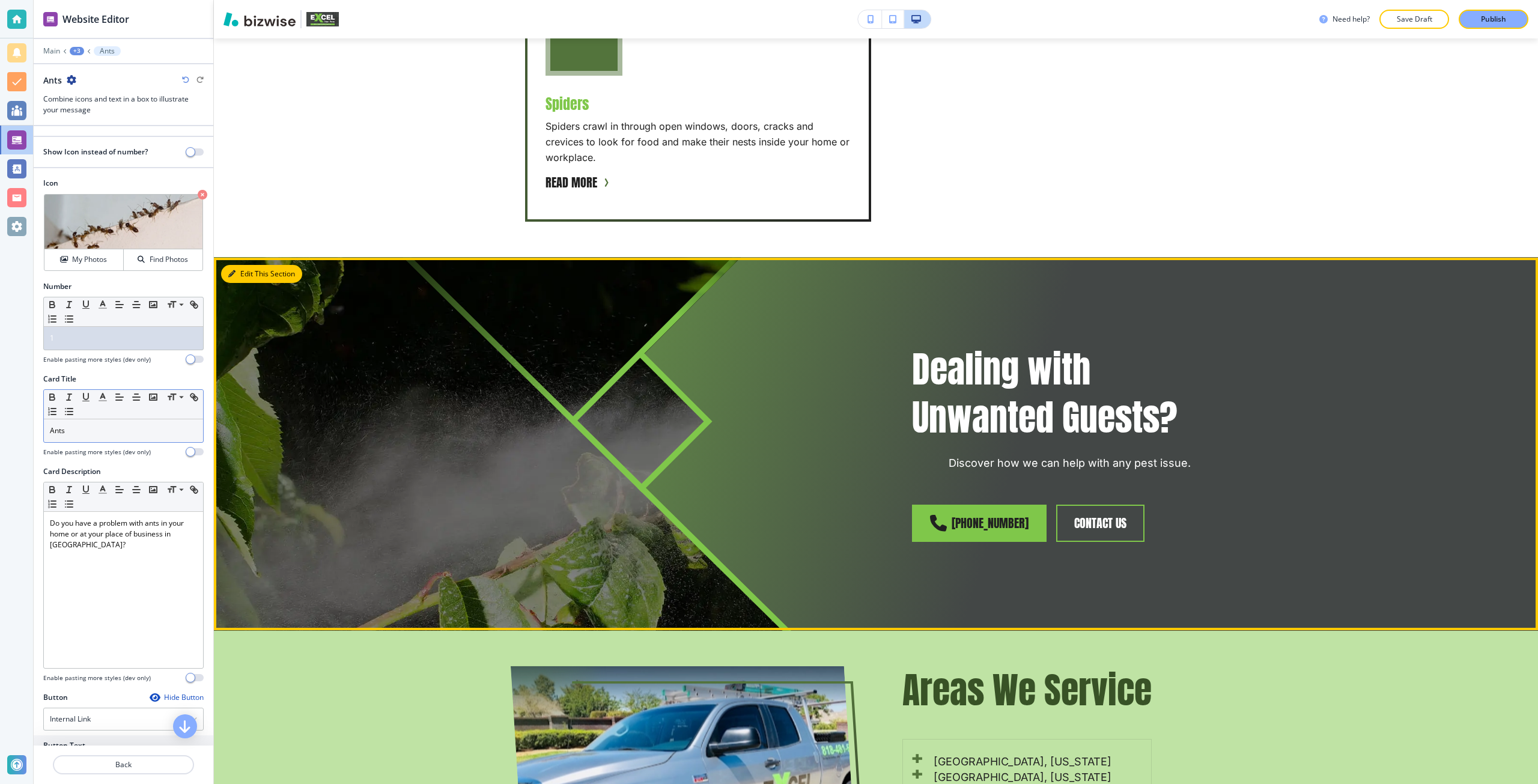
click at [249, 271] on button "Edit This Section" at bounding box center [262, 274] width 81 height 18
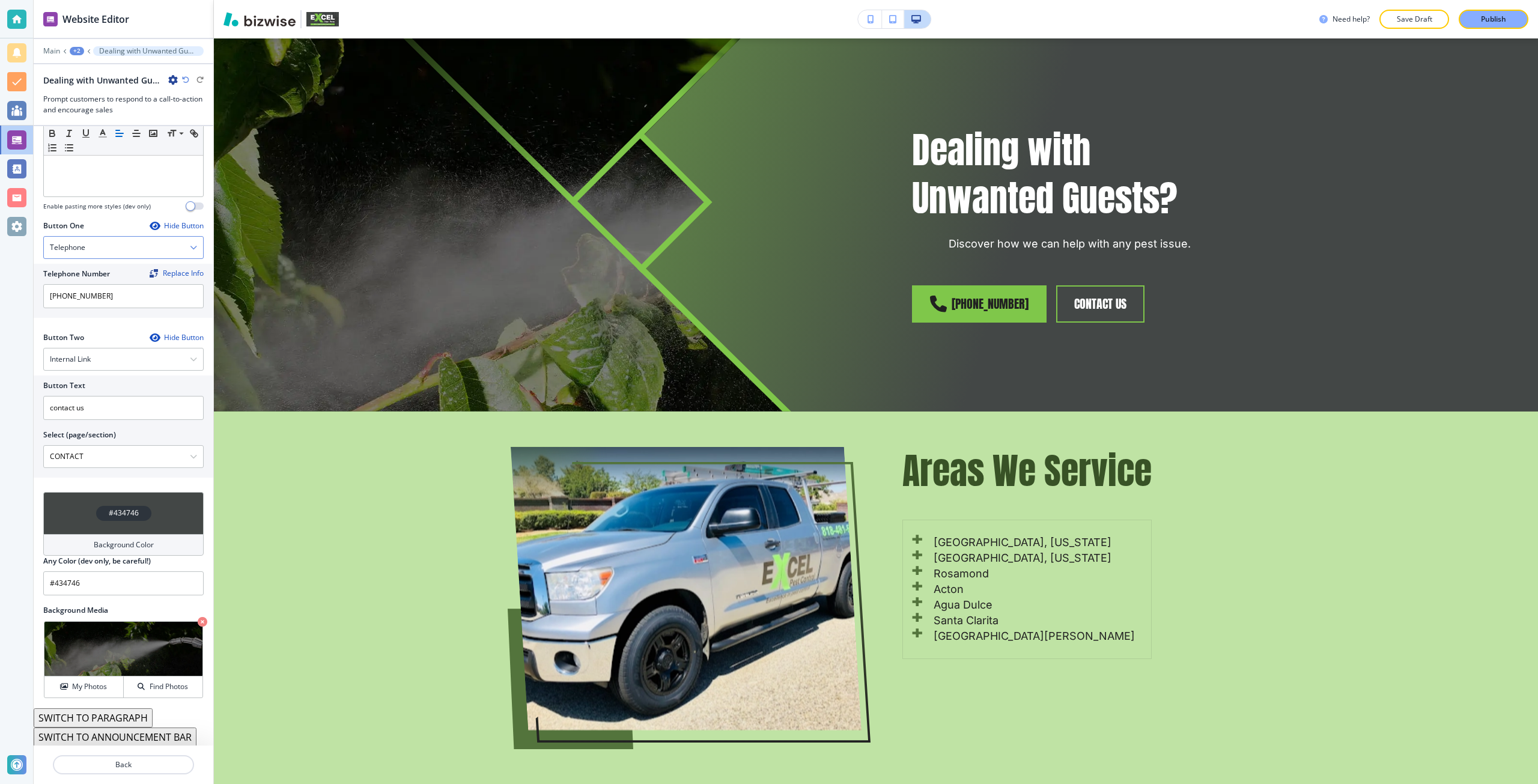
scroll to position [336, 0]
click at [129, 731] on button "SWITCH TO ANNOUNCEMENT BAR" at bounding box center [115, 736] width 163 height 20
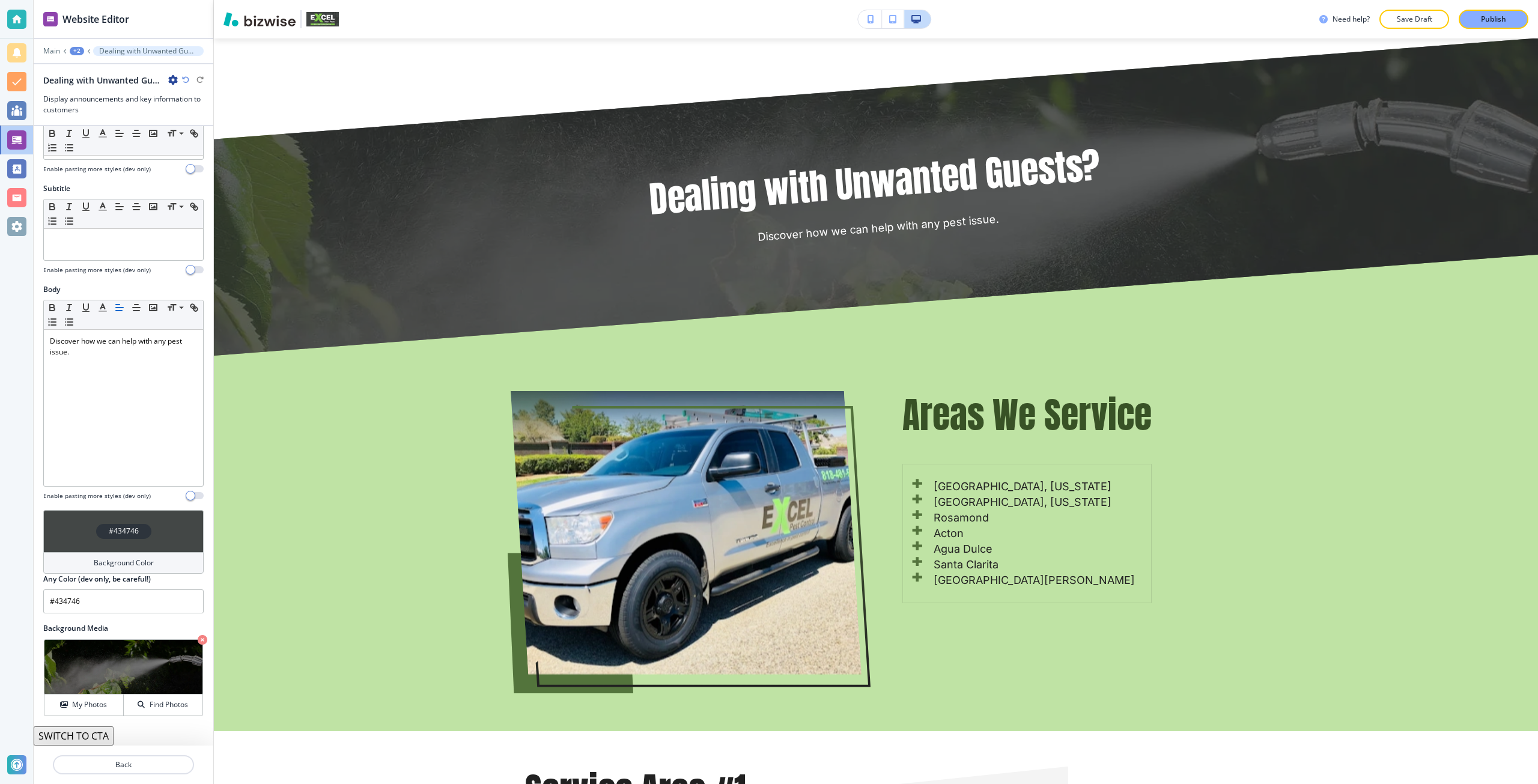
scroll to position [45, 0]
click at [86, 734] on button "SWITCH TO CTA" at bounding box center [74, 736] width 80 height 20
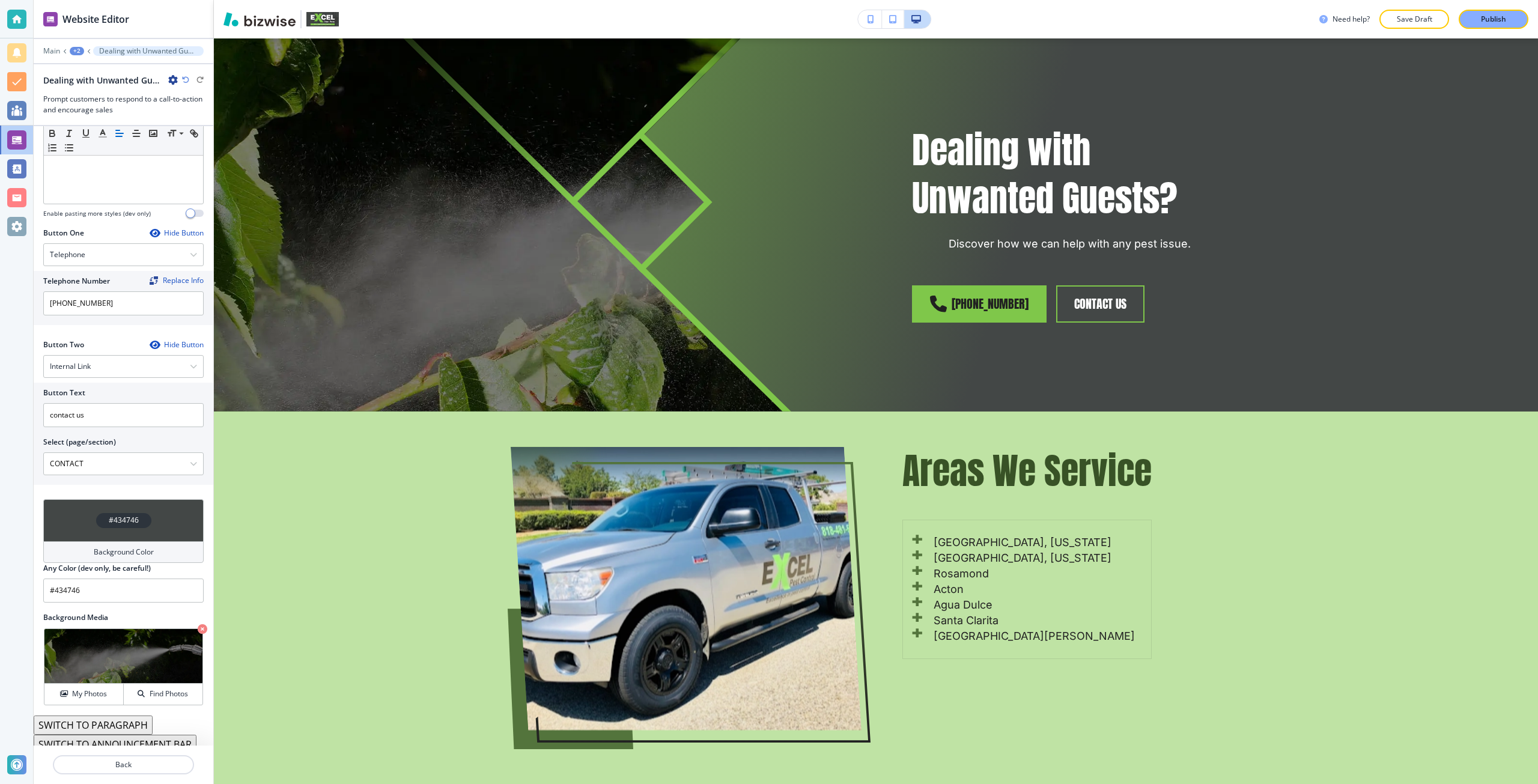
scroll to position [336, 0]
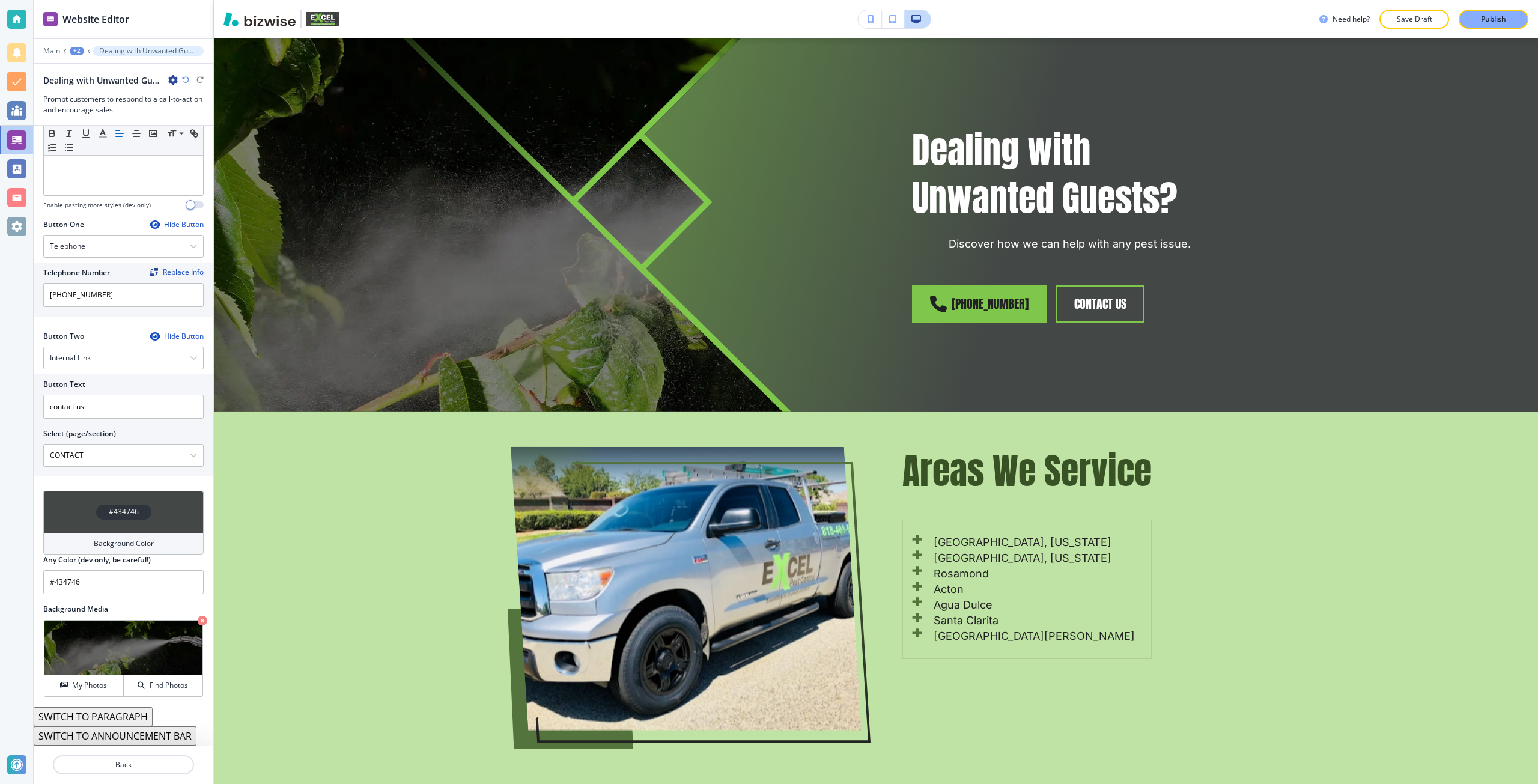
click at [115, 710] on button "SWITCH TO PARAGRAPH" at bounding box center [93, 716] width 119 height 20
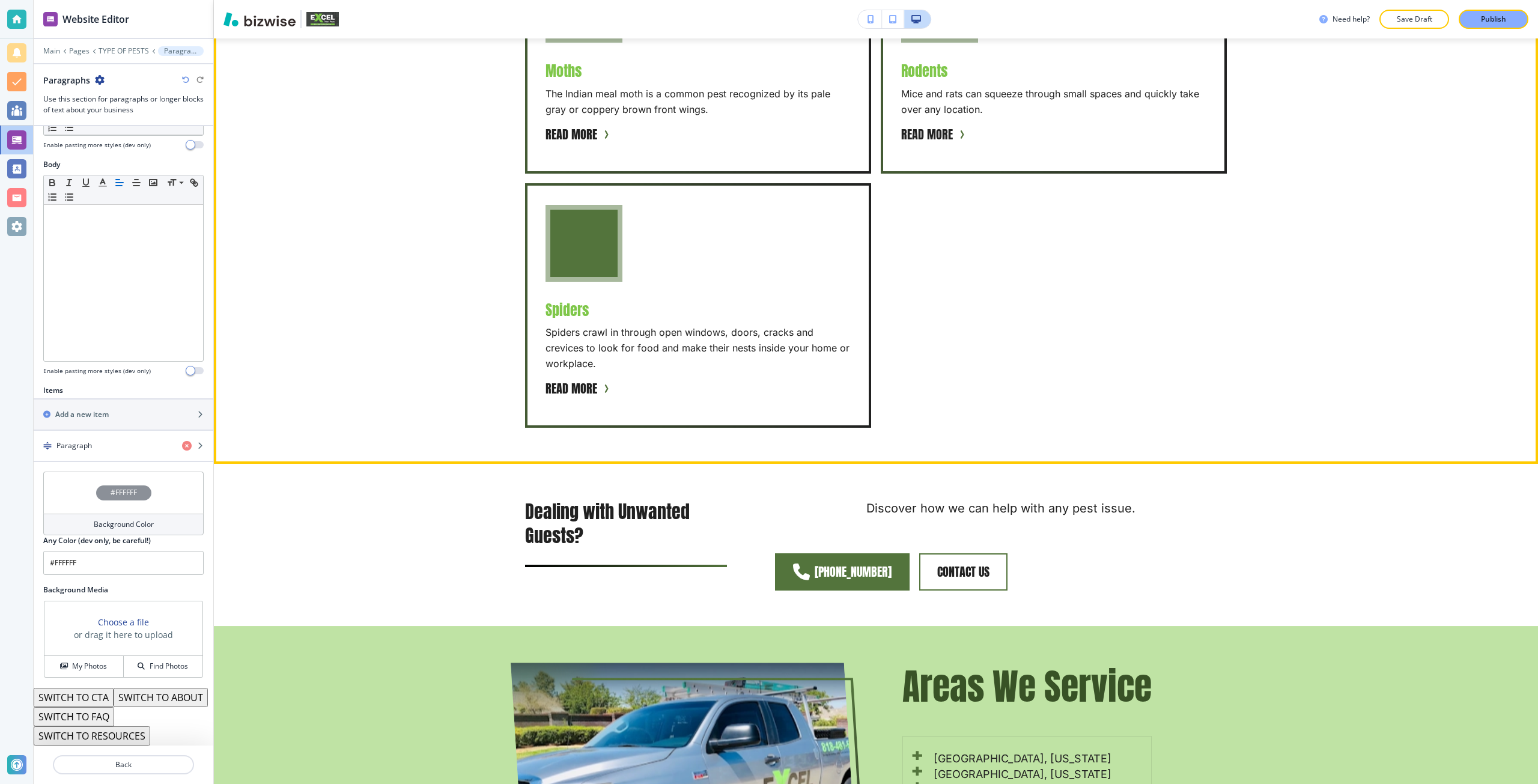
scroll to position [1660, 0]
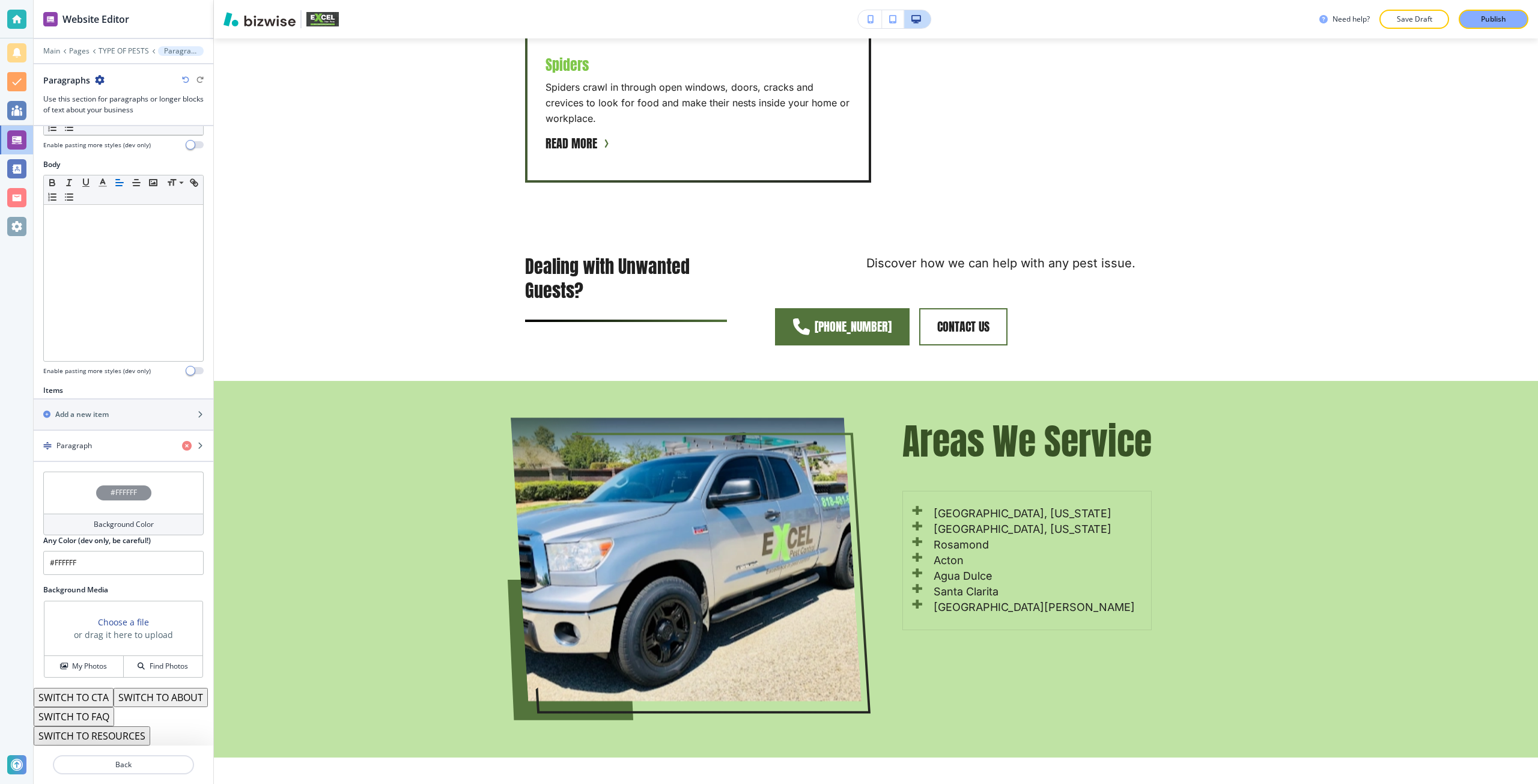
click at [114, 695] on button "SWITCH TO ABOUT" at bounding box center [160, 698] width 94 height 20
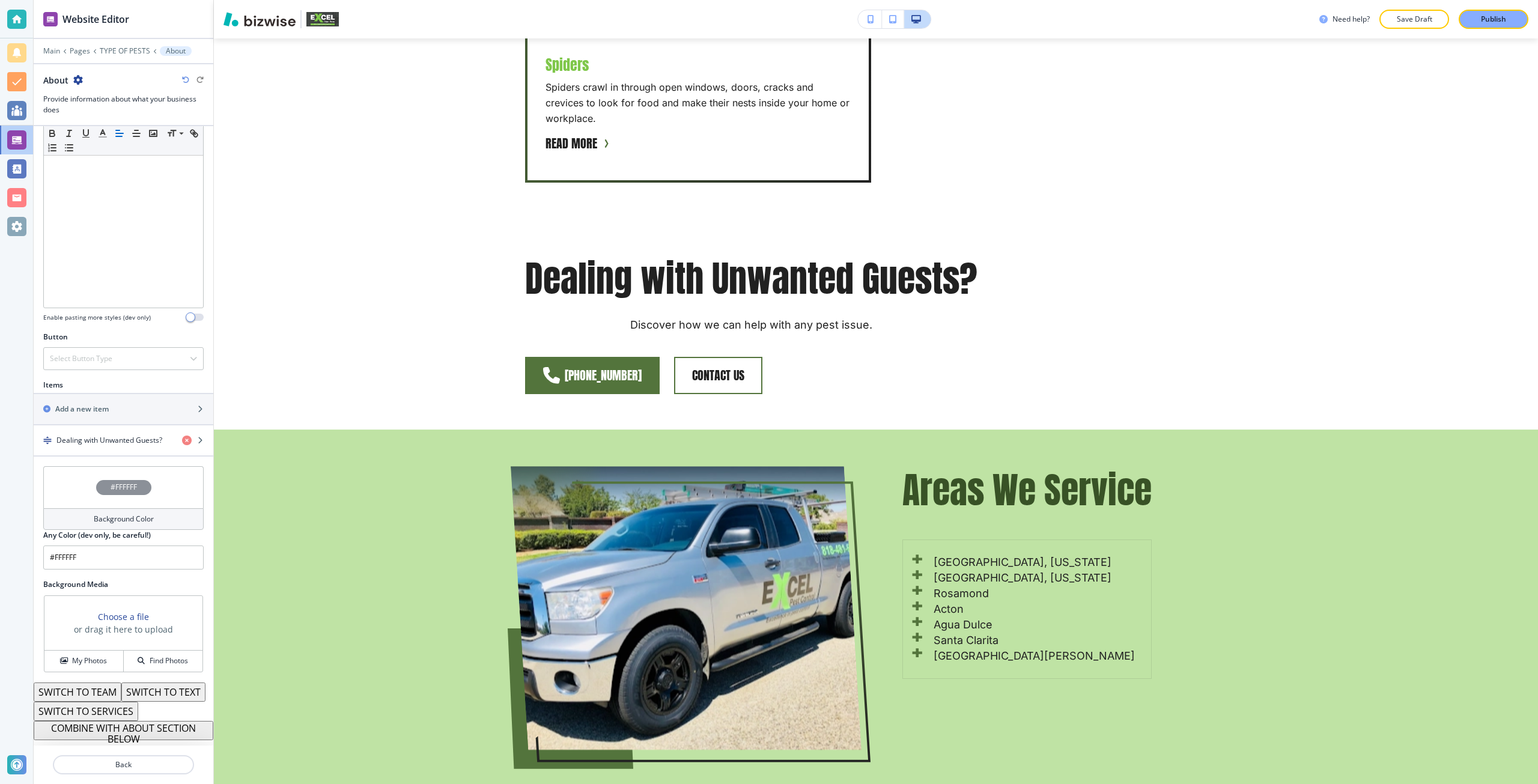
scroll to position [243, 0]
click at [114, 713] on button "SWITCH TO SERVICES" at bounding box center [86, 711] width 104 height 20
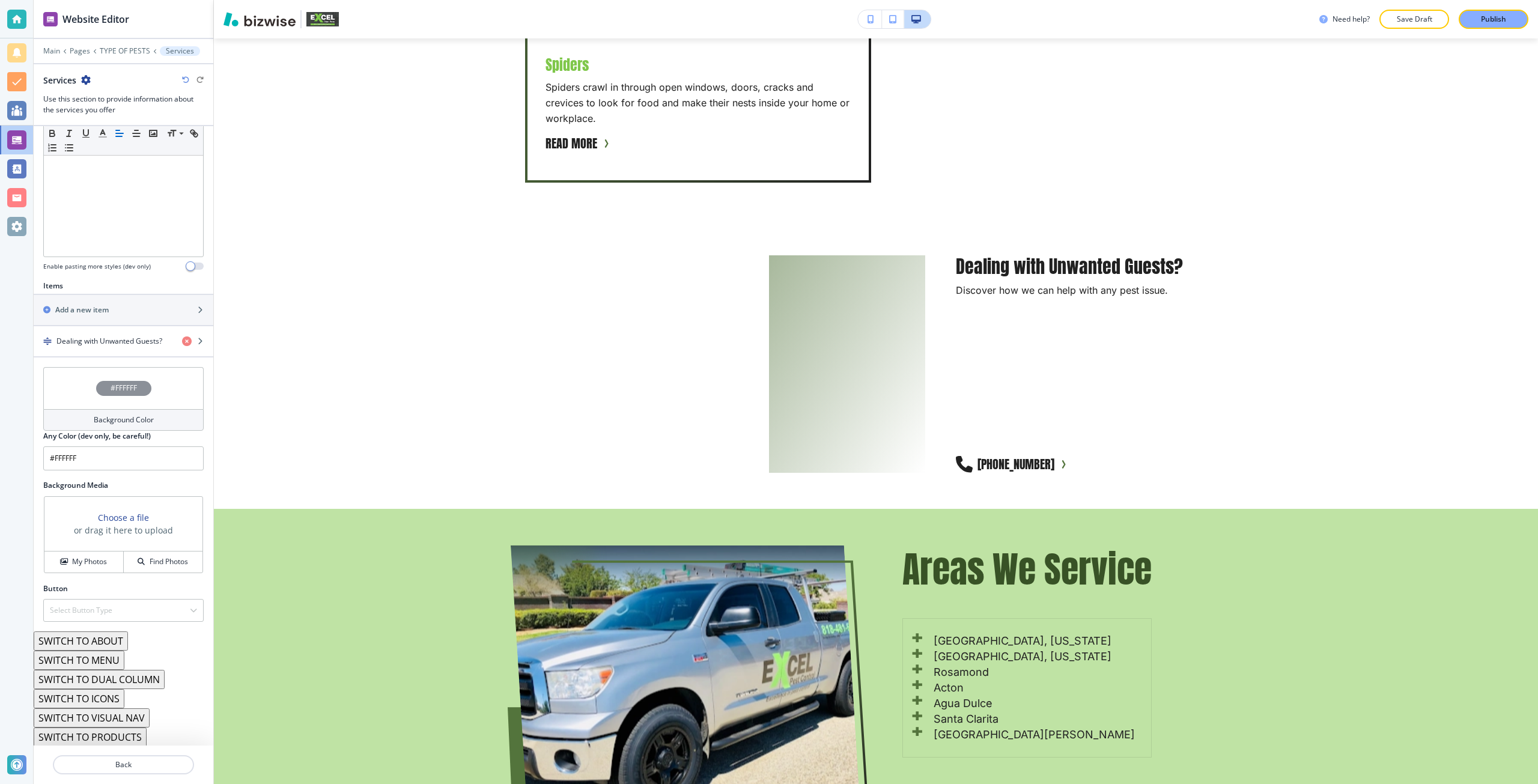
scroll to position [295, 0]
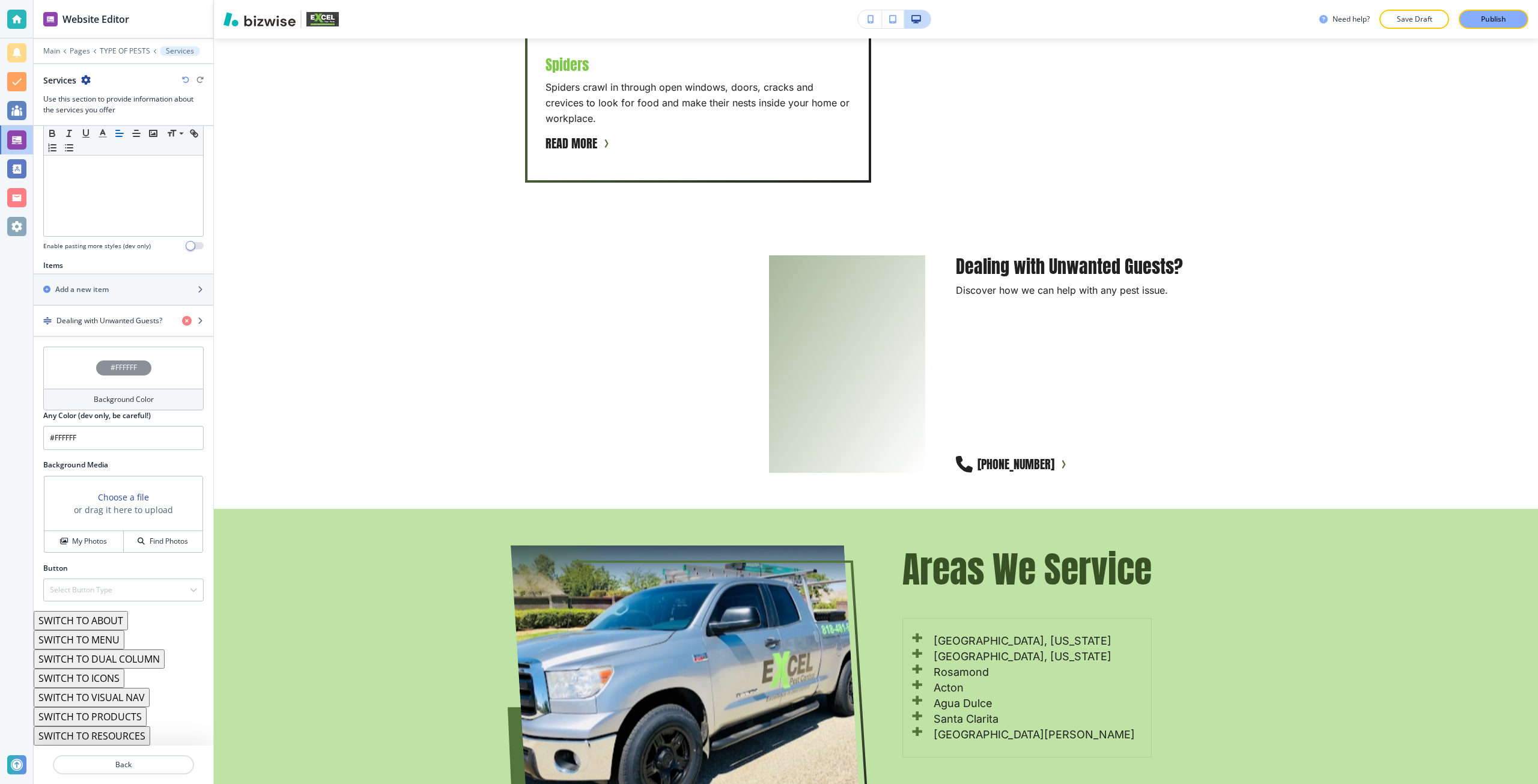
click at [107, 641] on button "SWITCH TO MENU" at bounding box center [79, 640] width 91 height 20
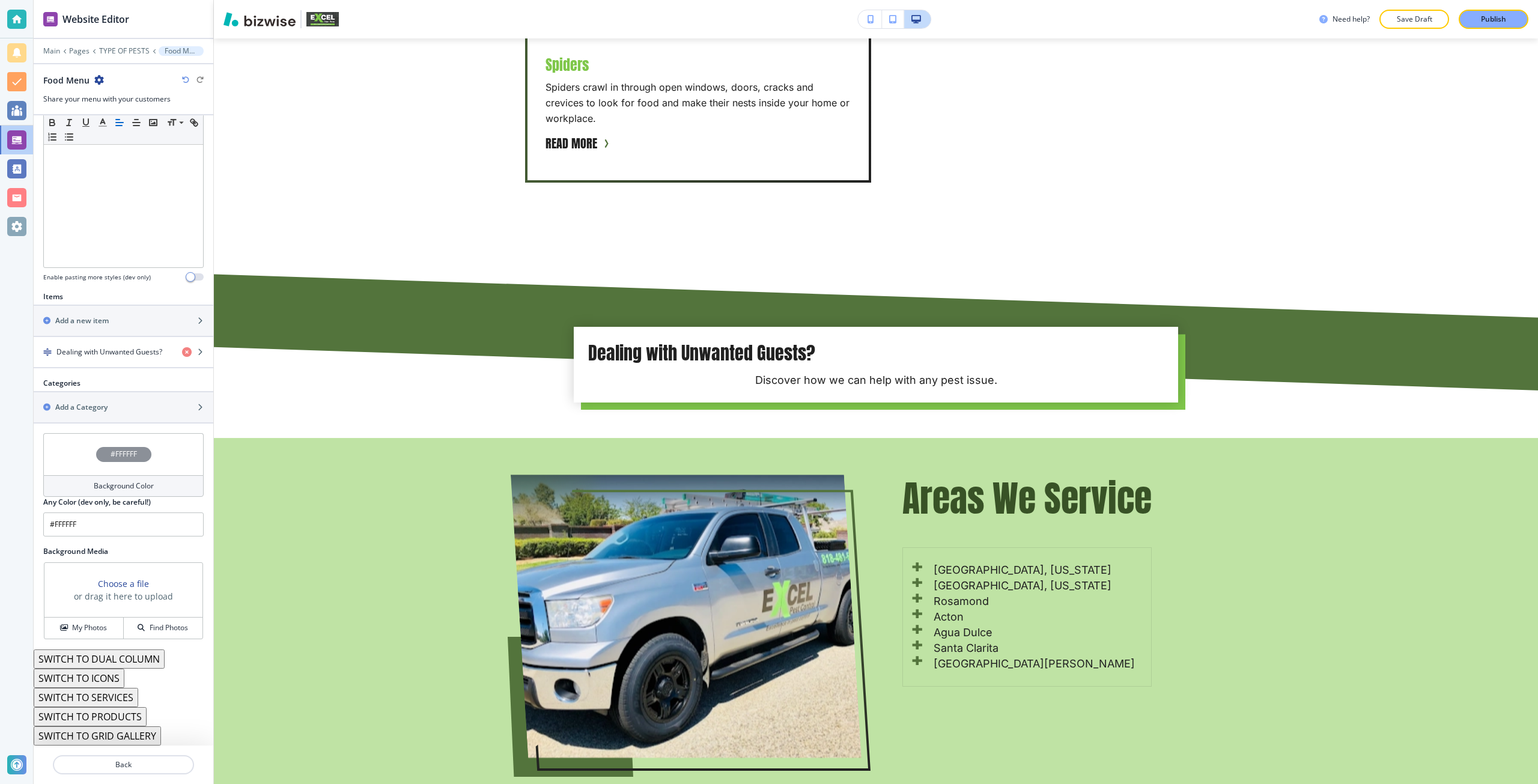
scroll to position [253, 0]
click at [132, 321] on div "Add a new item" at bounding box center [111, 320] width 153 height 11
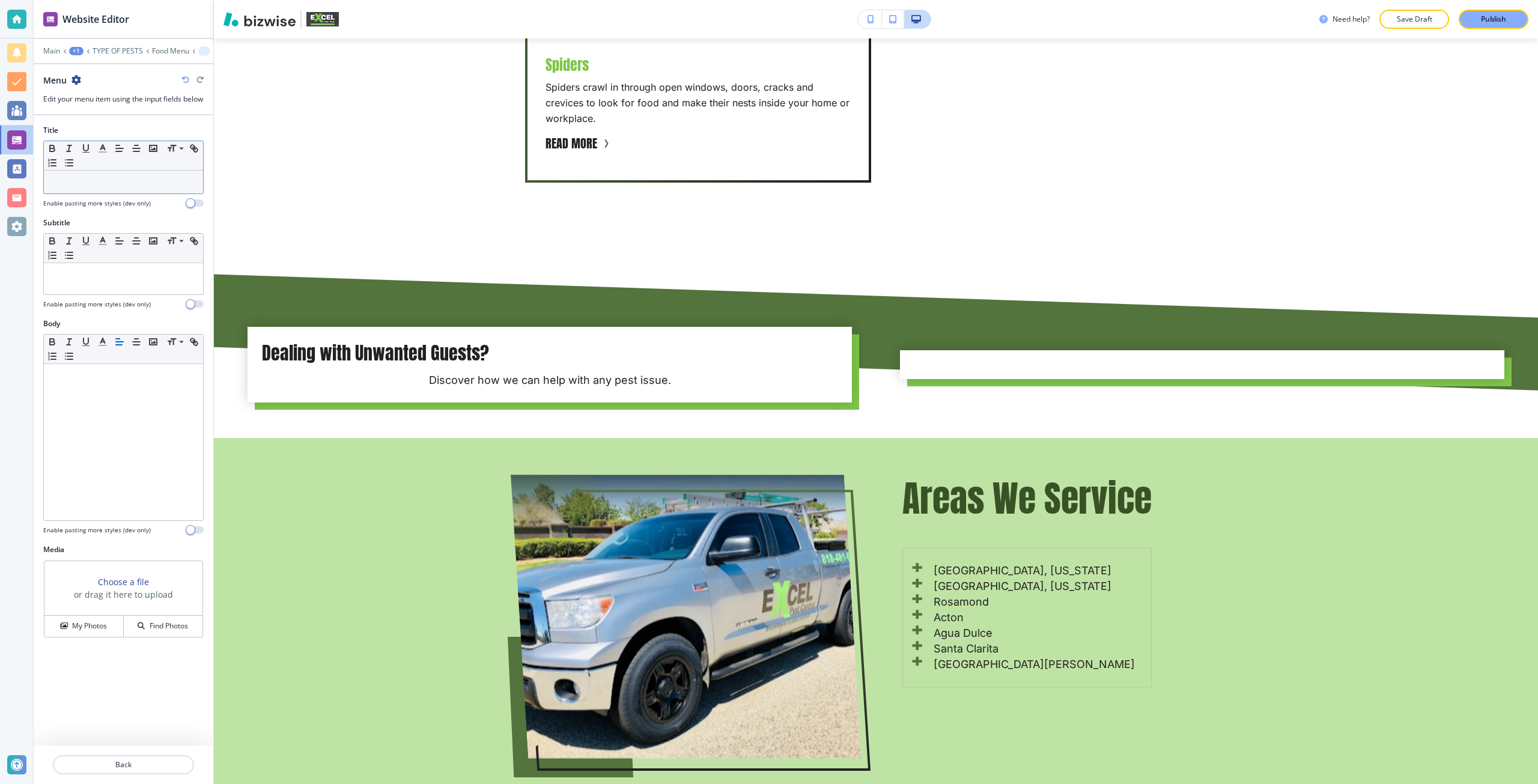
click at [111, 187] on p at bounding box center [123, 182] width 147 height 11
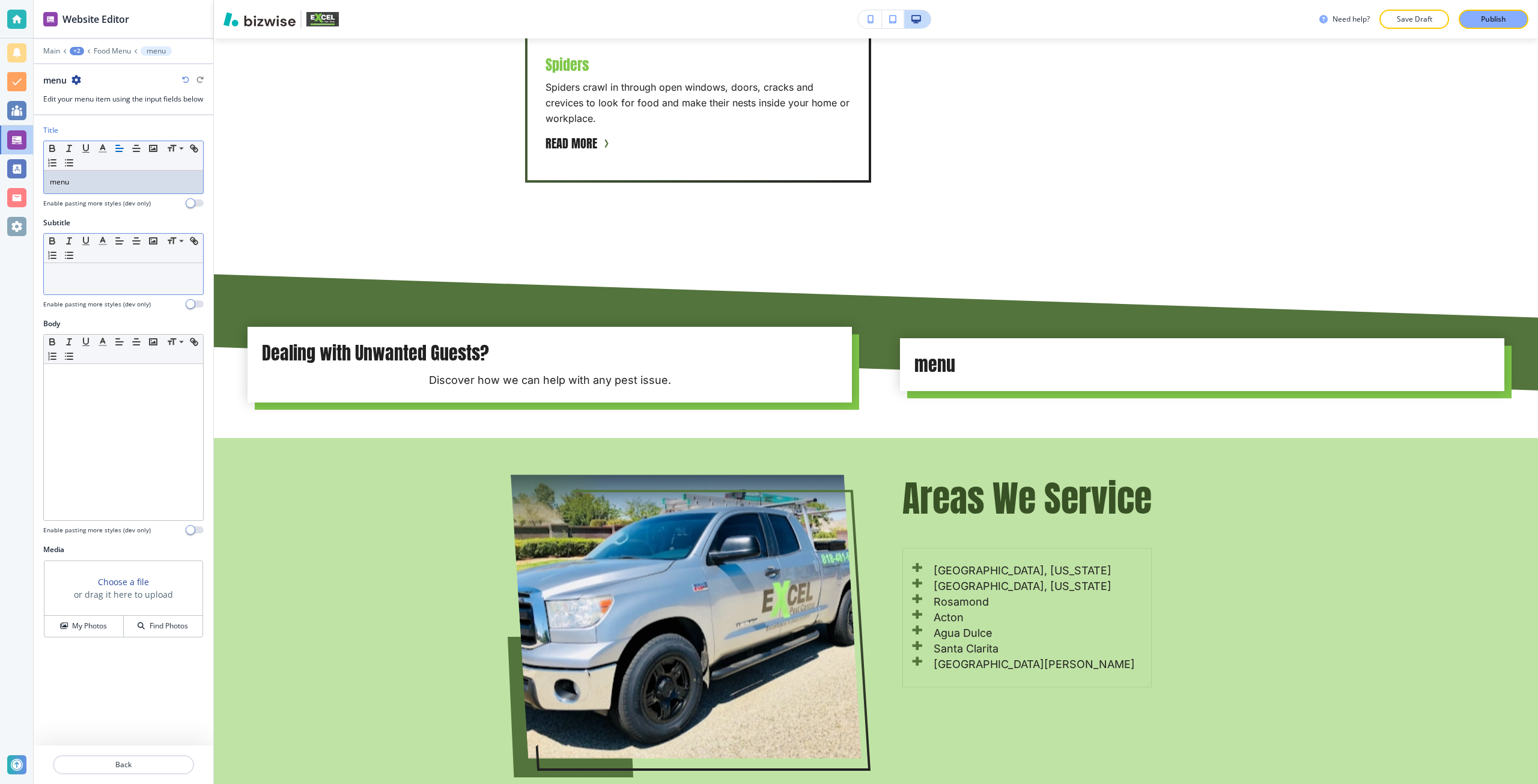
click at [107, 278] on div at bounding box center [123, 279] width 159 height 32
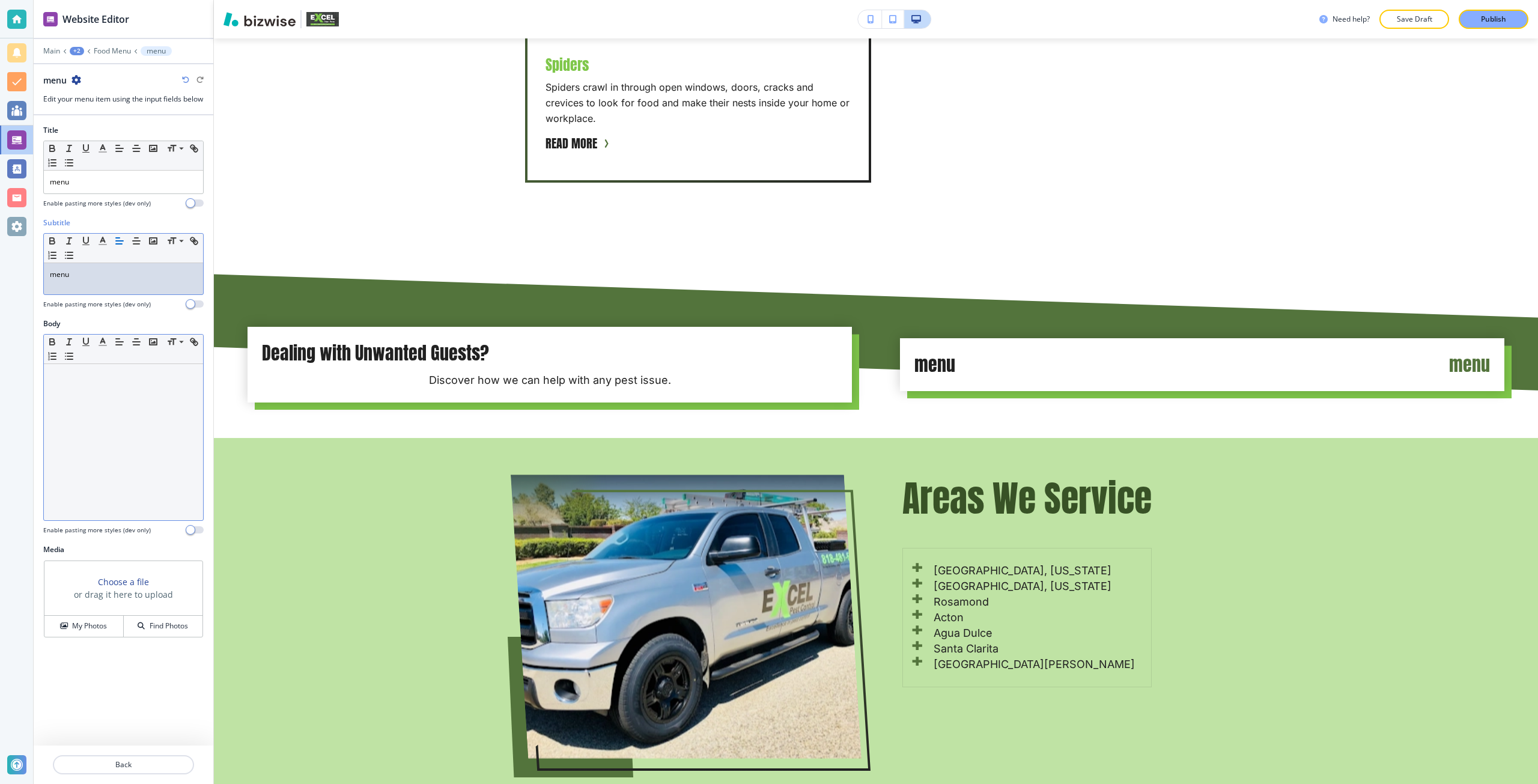
click at [100, 453] on div at bounding box center [123, 442] width 159 height 156
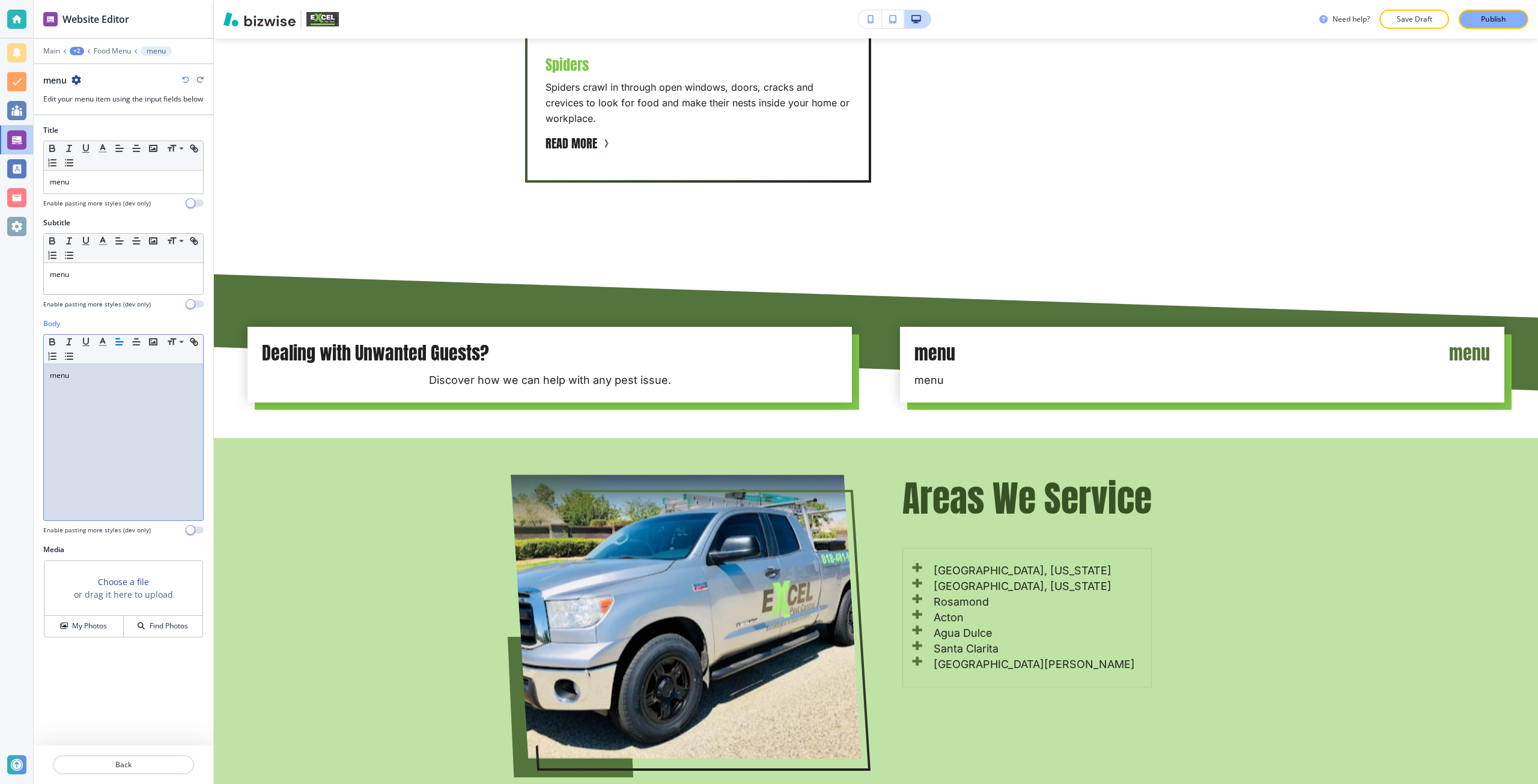
click at [114, 588] on h3 "Choose a file" at bounding box center [123, 581] width 51 height 13
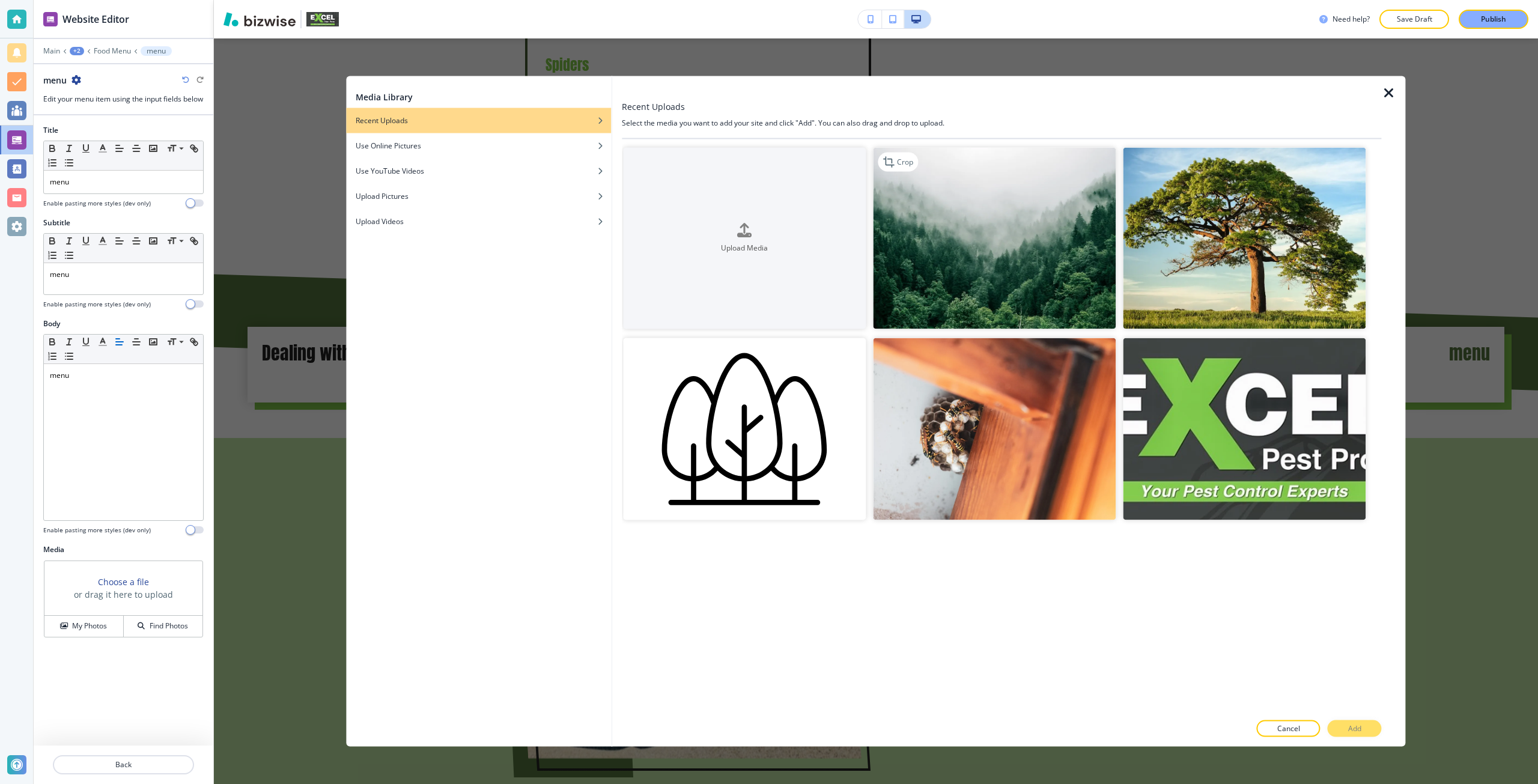
click at [934, 277] on img "button" at bounding box center [994, 238] width 243 height 182
click at [1346, 727] on button "Add" at bounding box center [1355, 728] width 54 height 17
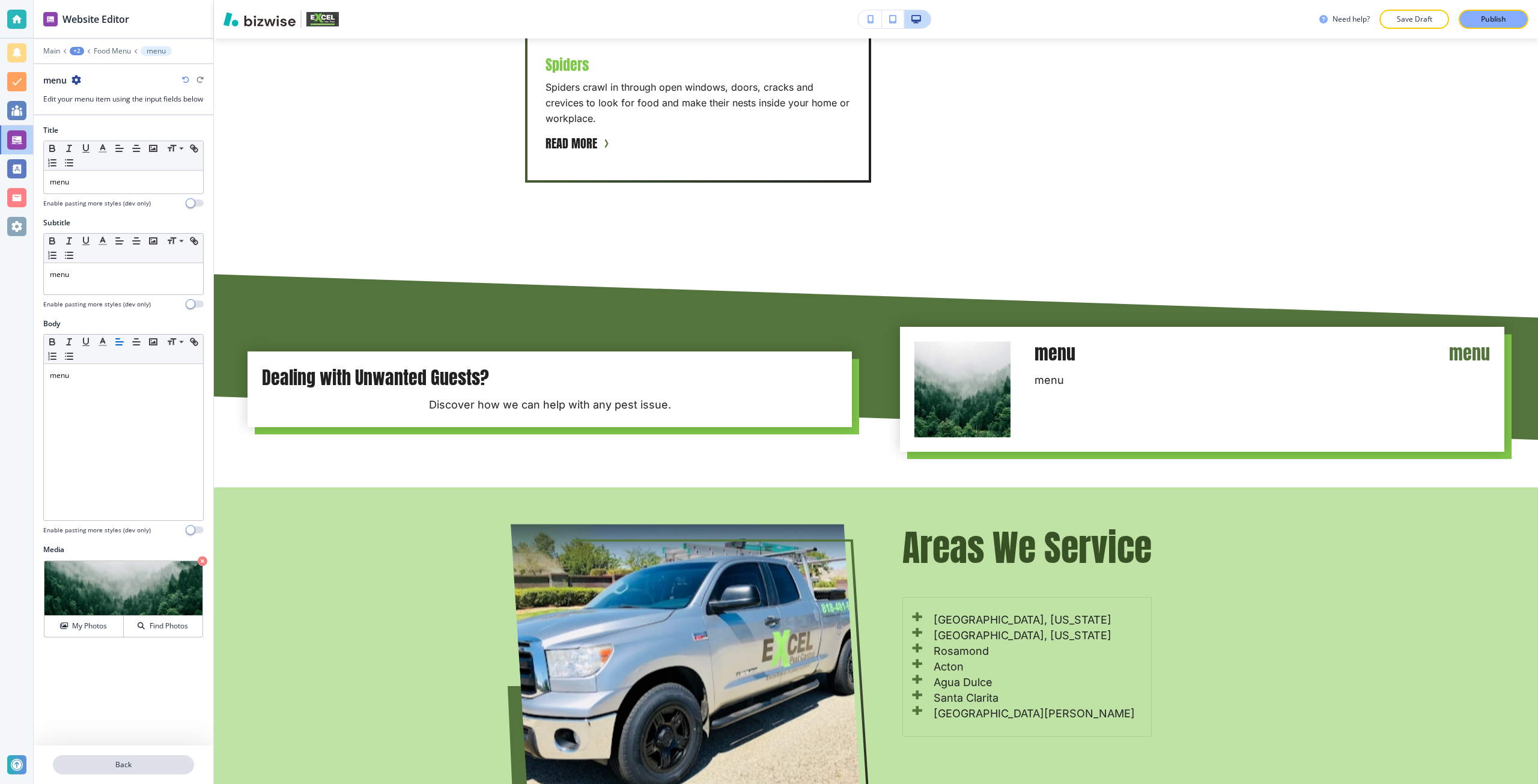
click at [70, 761] on p "Back" at bounding box center [123, 764] width 139 height 11
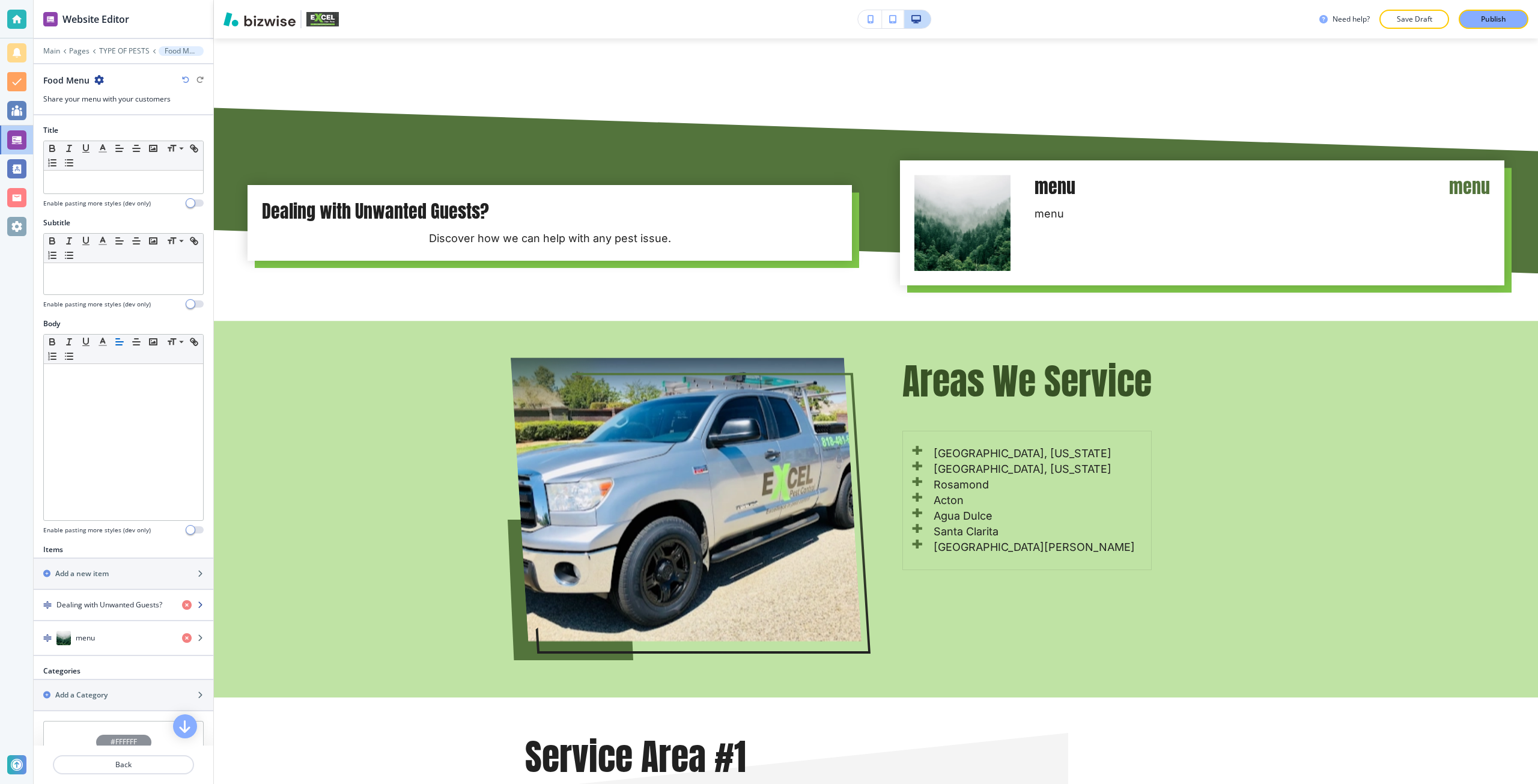
scroll to position [1841, 0]
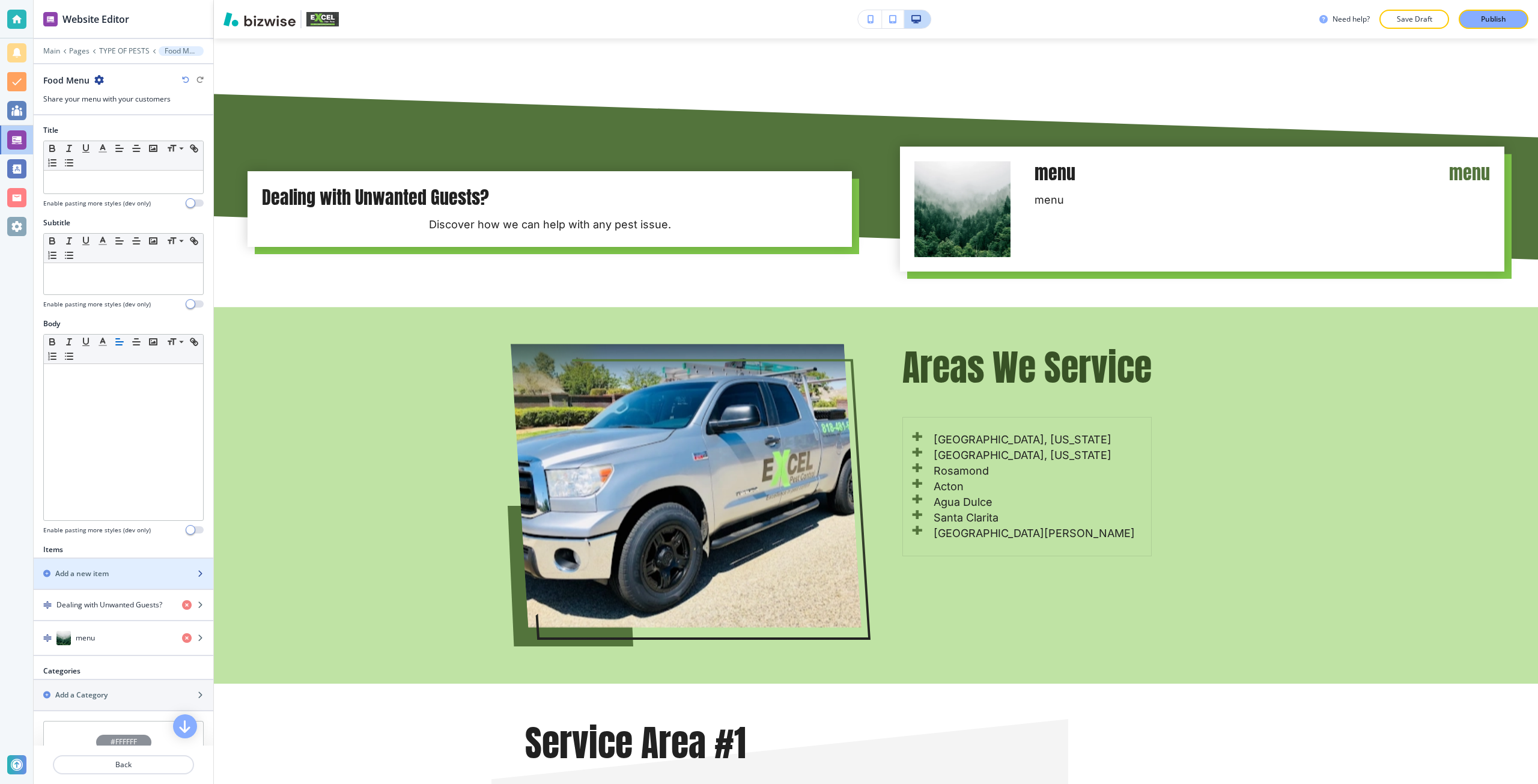
click at [101, 563] on div "button" at bounding box center [123, 563] width 180 height 10
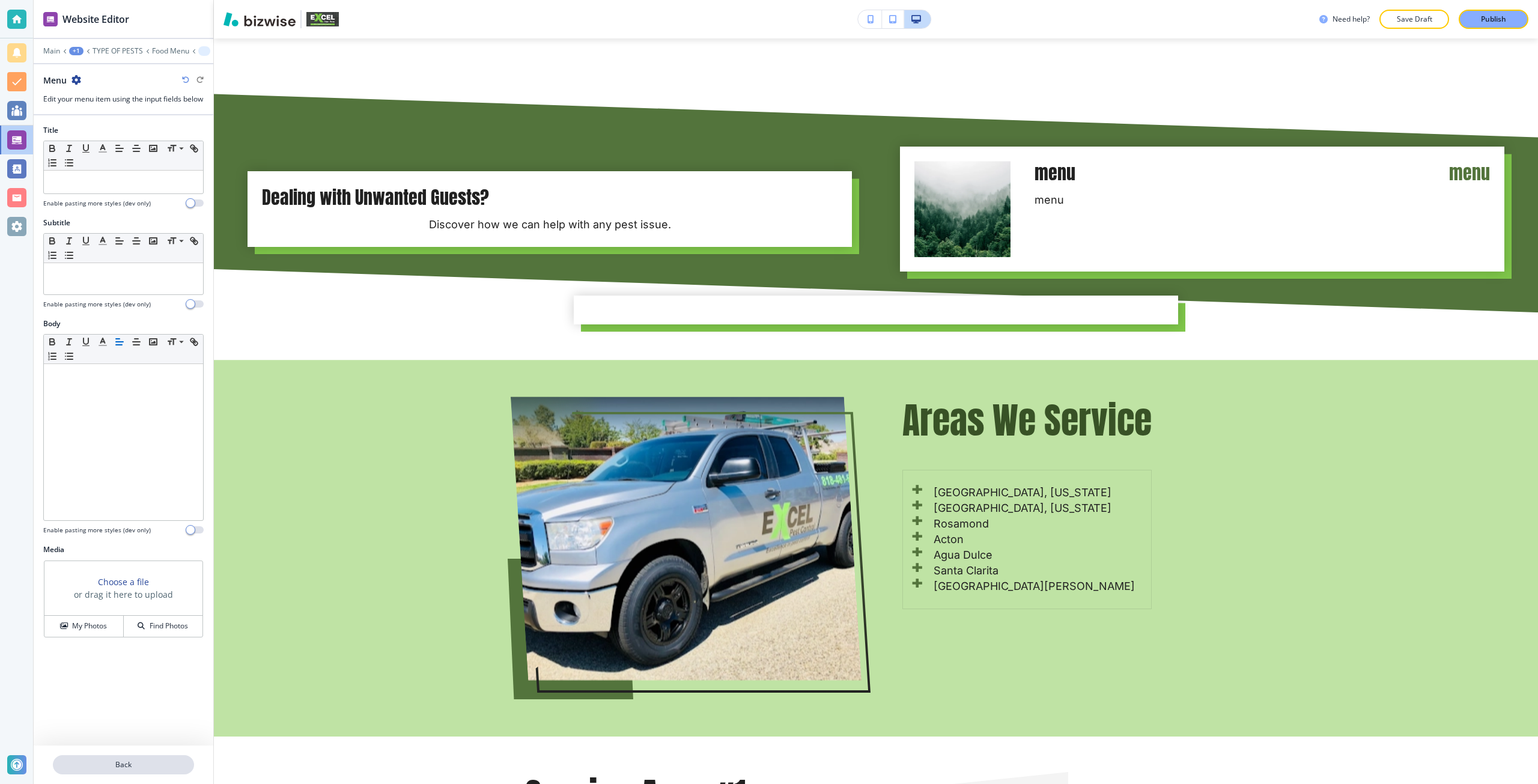
click at [122, 766] on p "Back" at bounding box center [123, 764] width 139 height 11
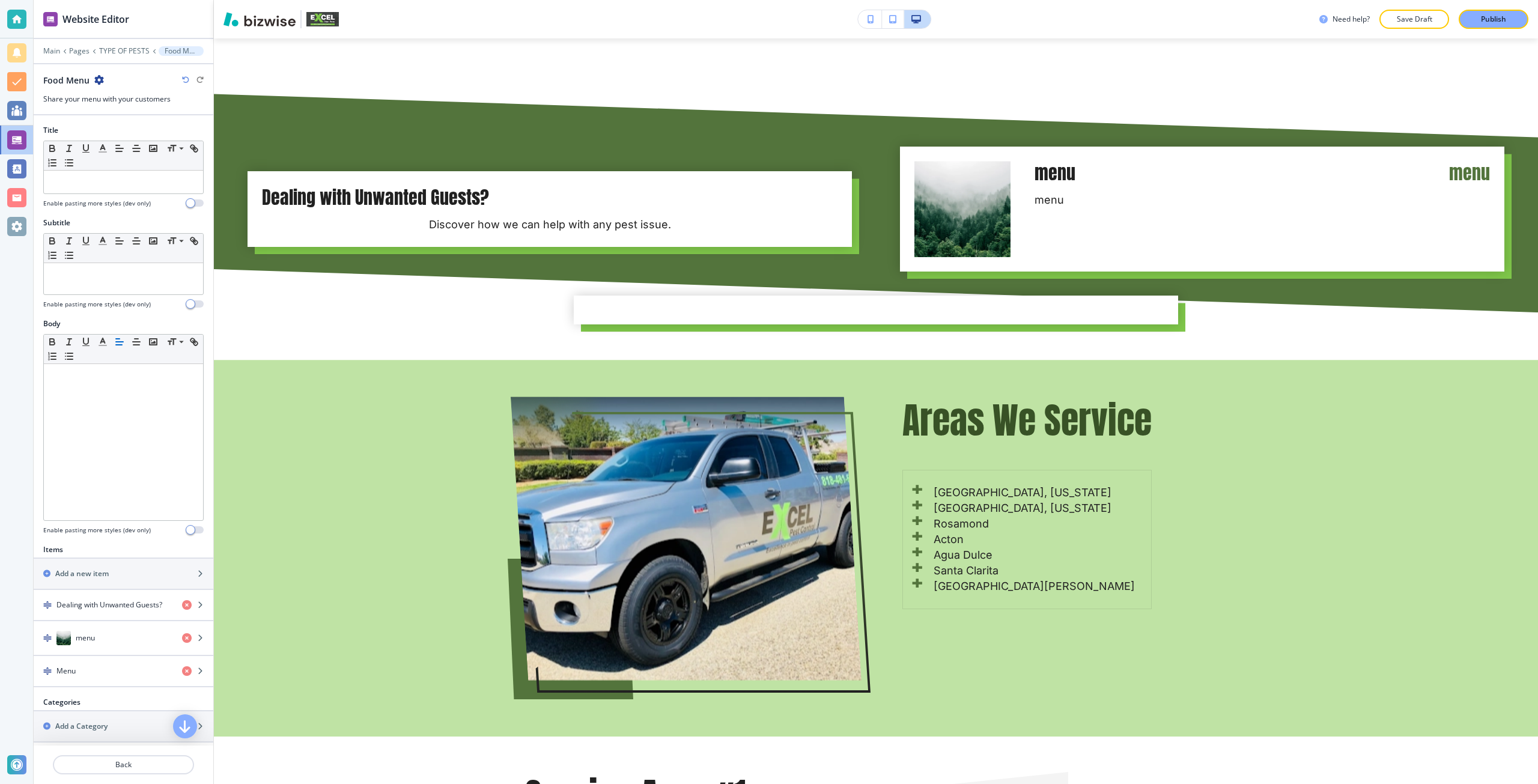
click at [184, 82] on icon "button" at bounding box center [186, 80] width 8 height 8
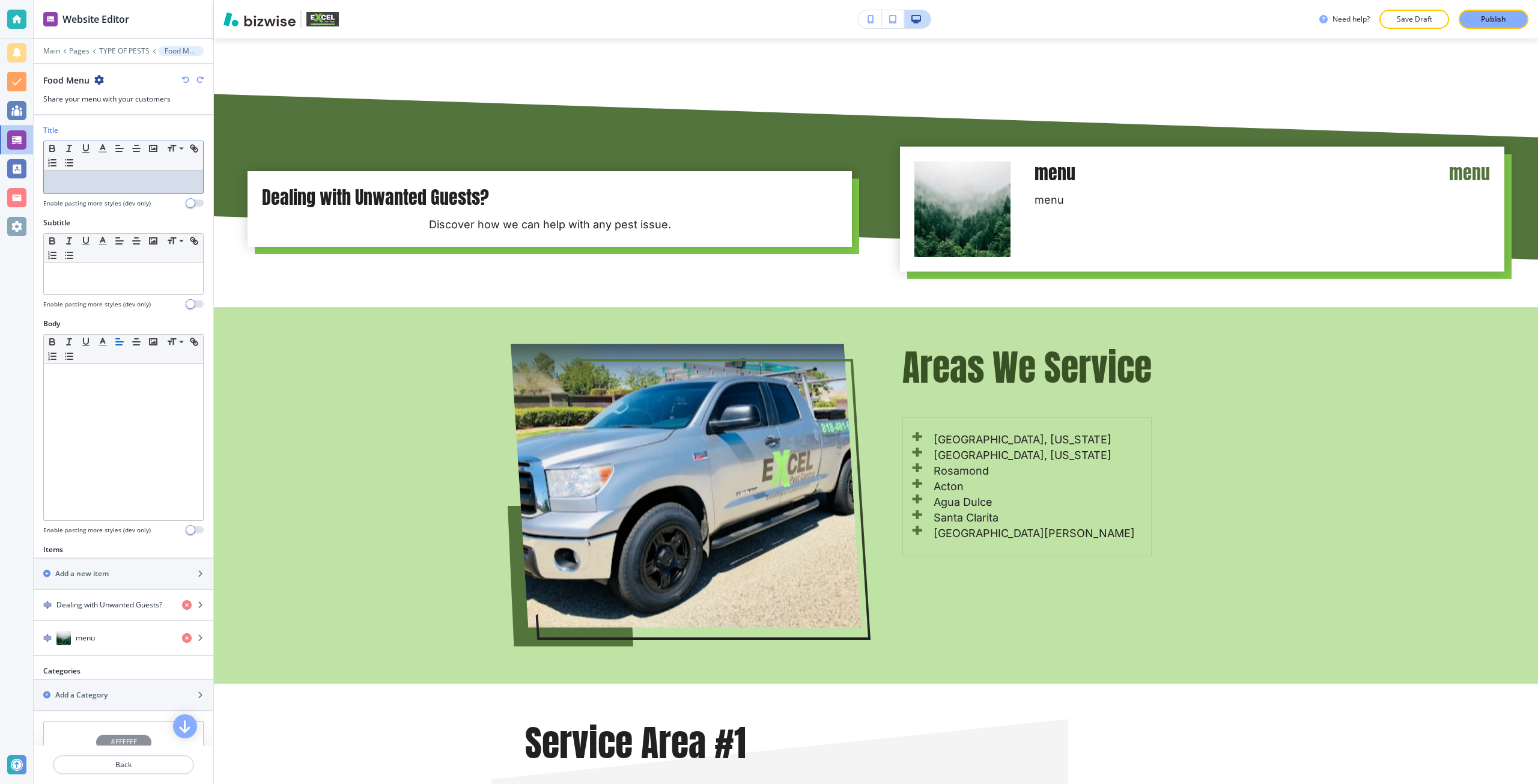
click at [70, 189] on div at bounding box center [123, 182] width 159 height 23
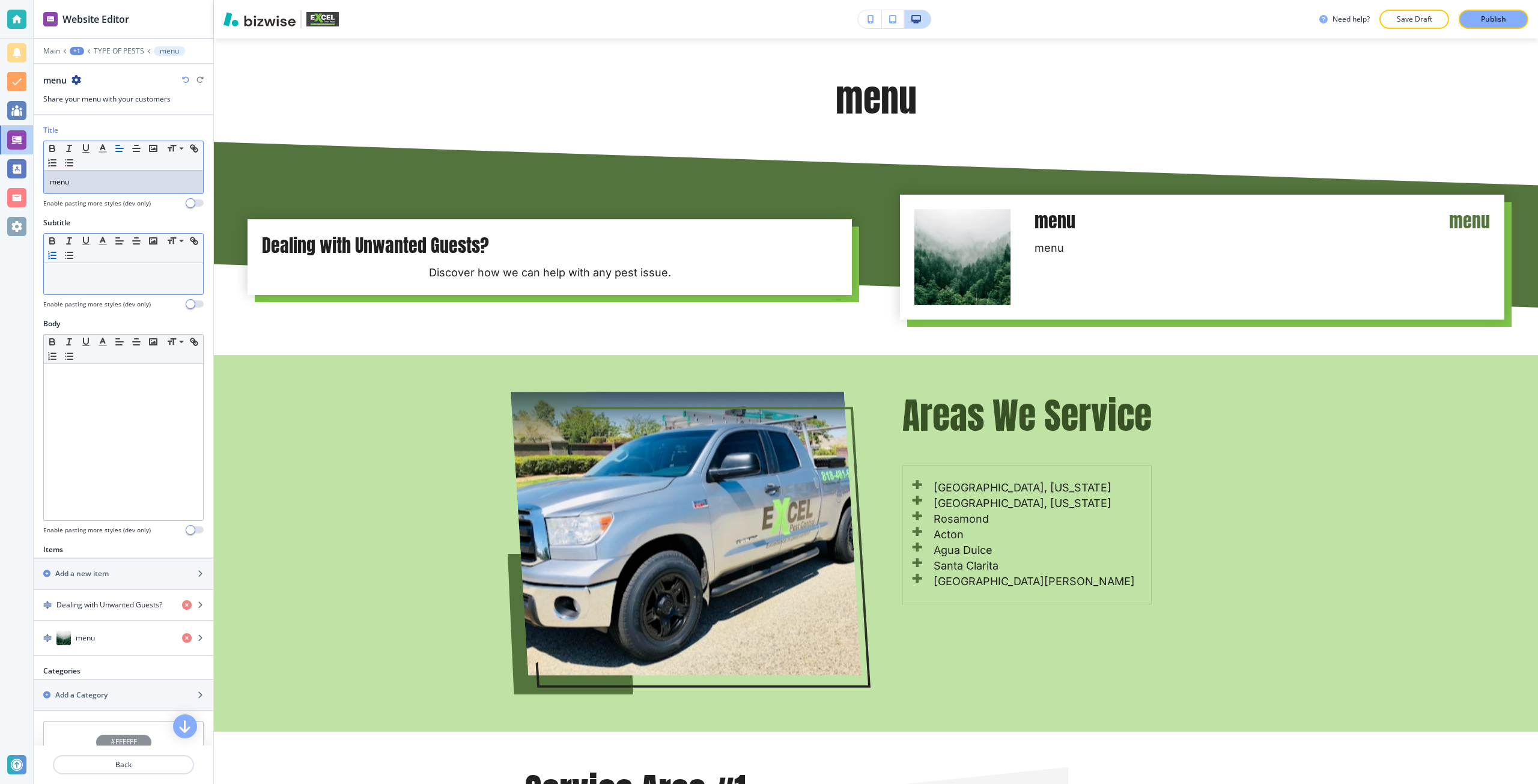
click at [61, 262] on button "button" at bounding box center [52, 255] width 17 height 14
click at [80, 279] on p at bounding box center [123, 274] width 147 height 11
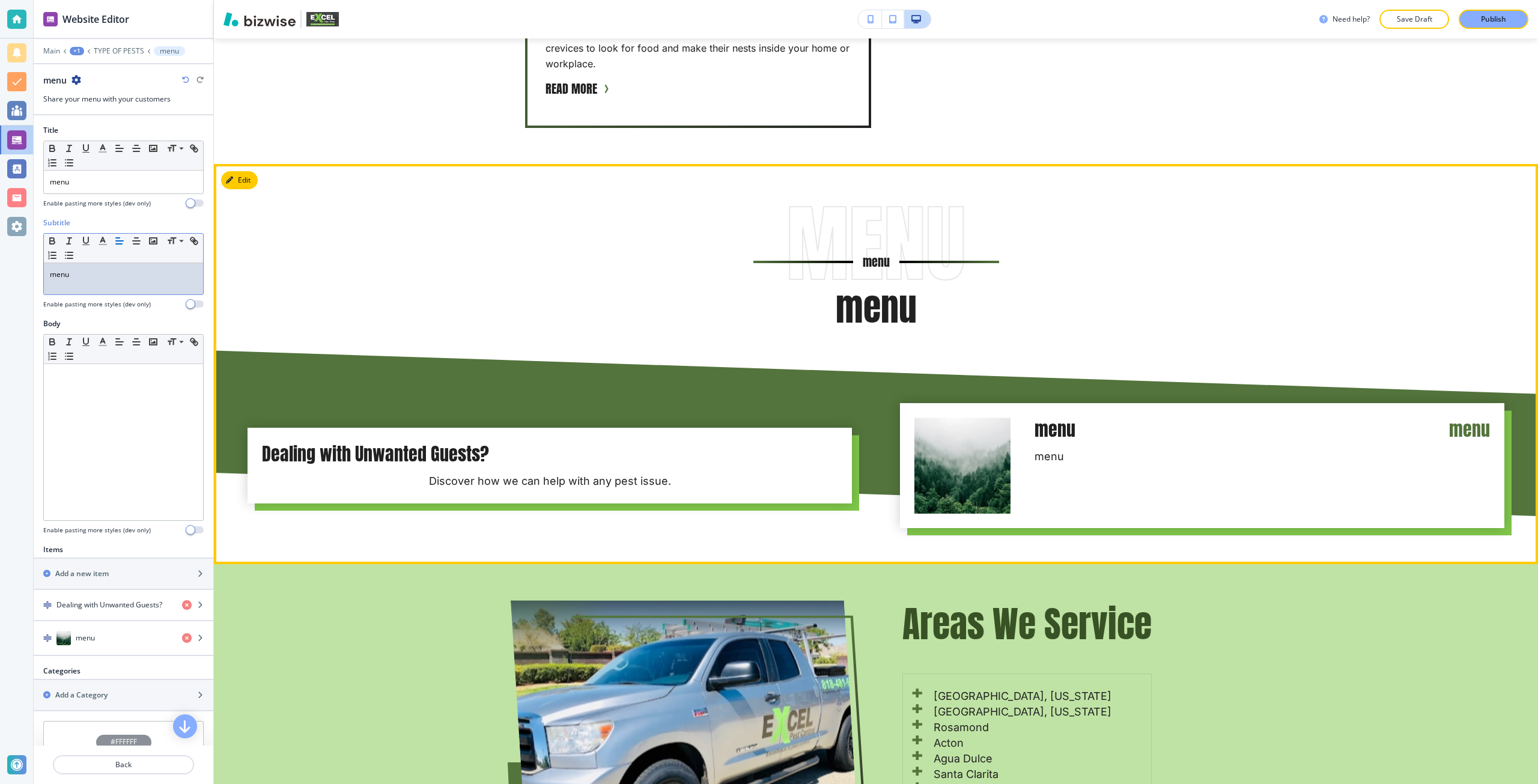
scroll to position [1660, 0]
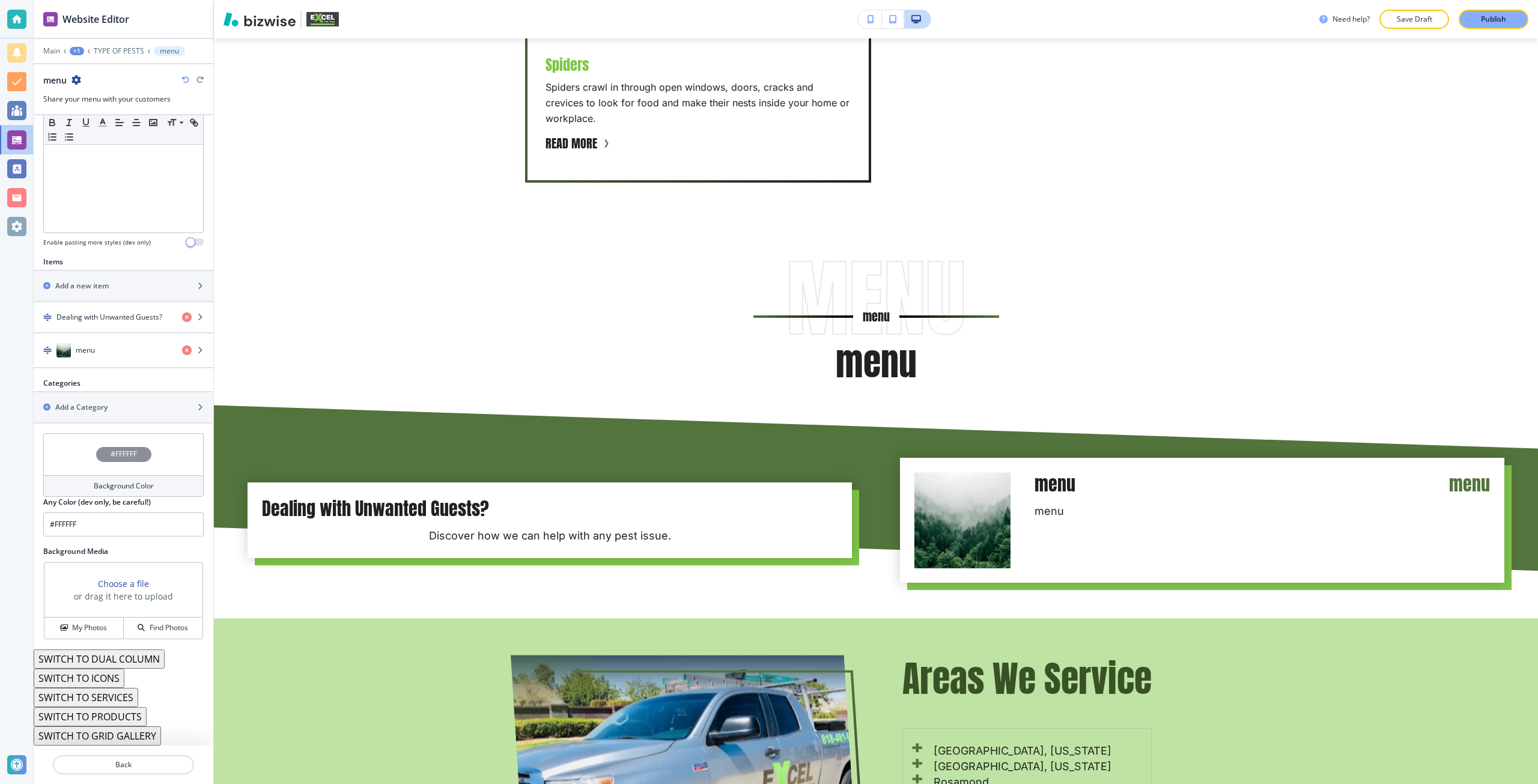
click at [120, 465] on div "#FFFFFF" at bounding box center [123, 454] width 160 height 42
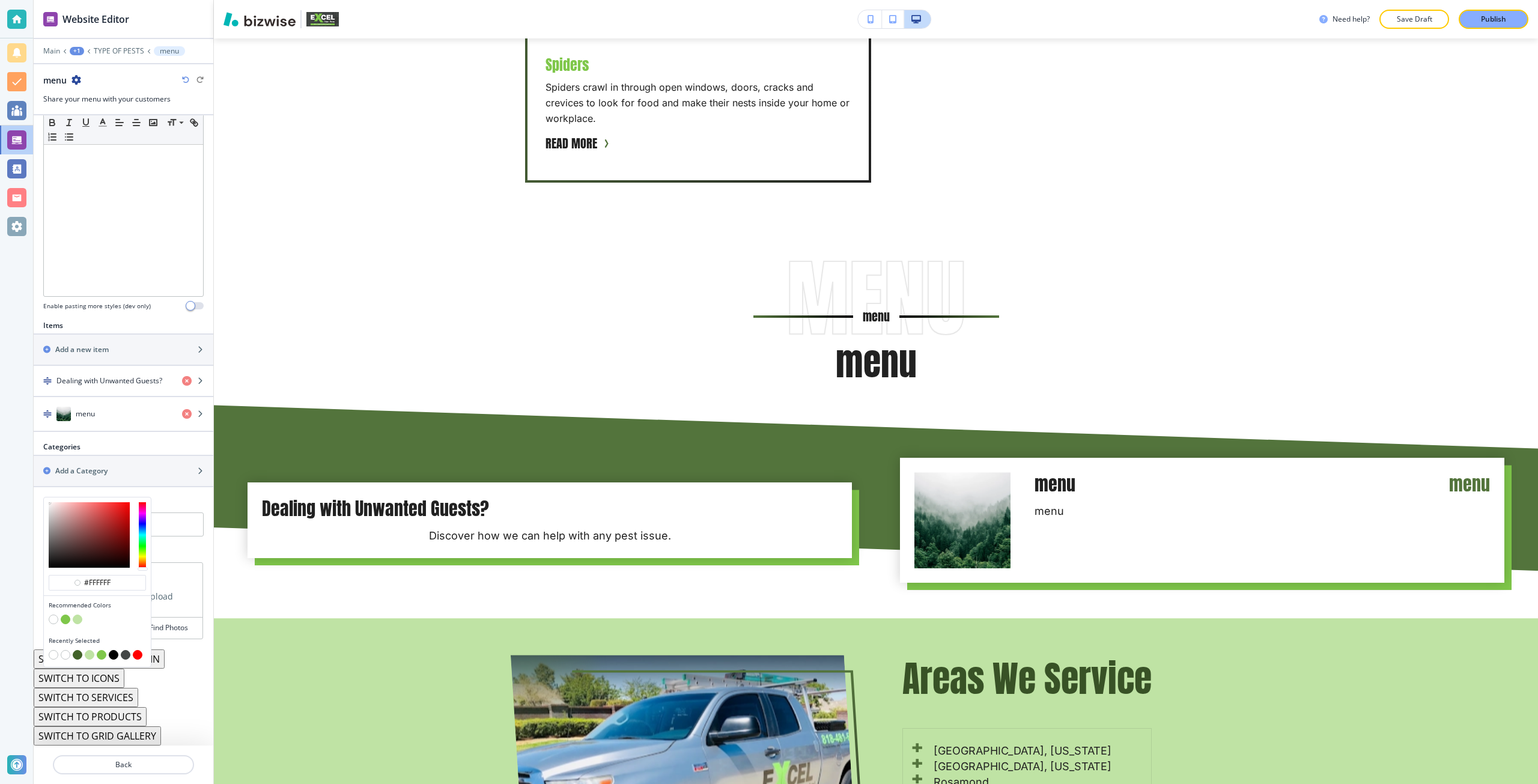
click at [65, 621] on button "button" at bounding box center [65, 619] width 10 height 10
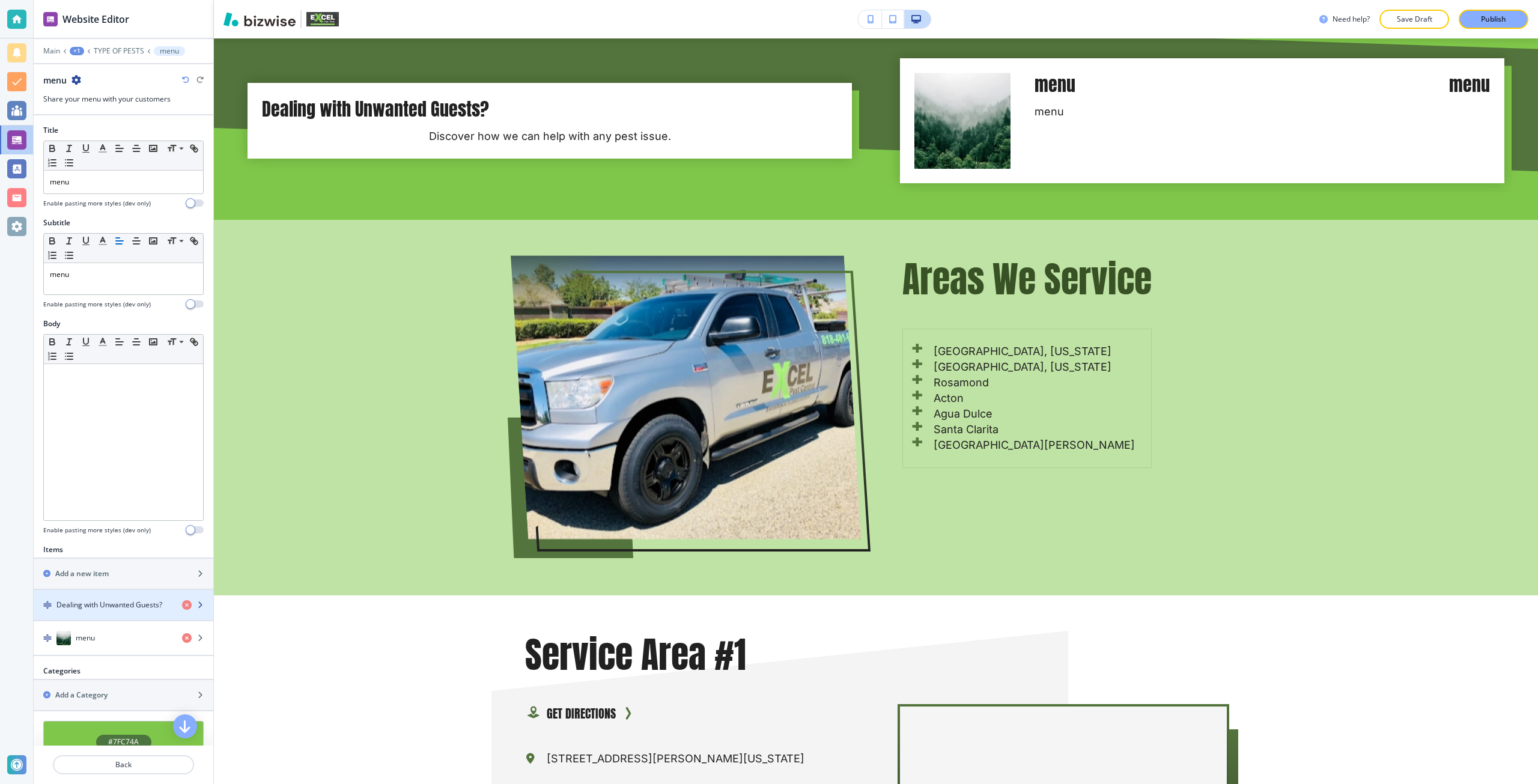
scroll to position [2081, 0]
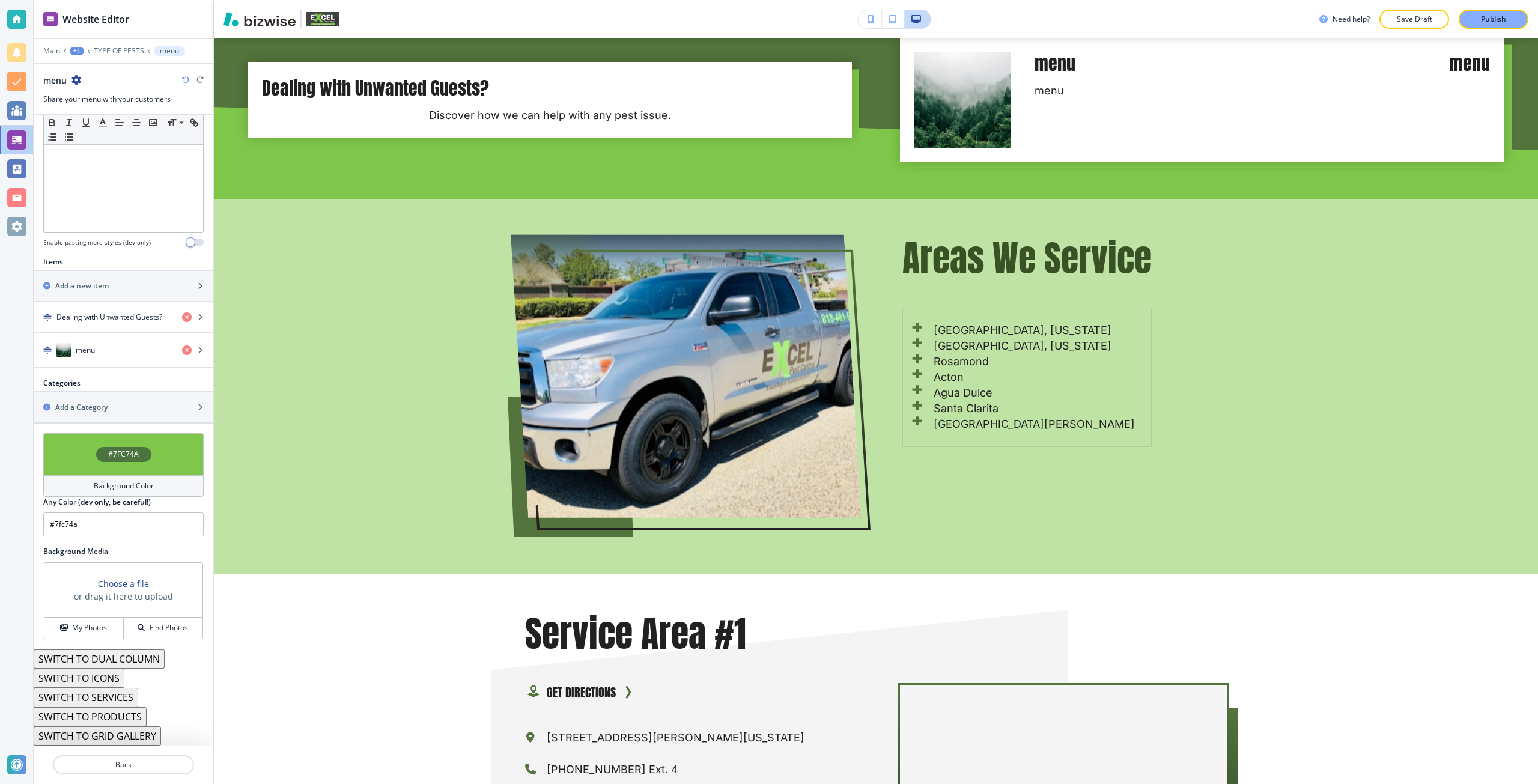
click at [115, 482] on h4 "Background Color" at bounding box center [124, 486] width 60 height 11
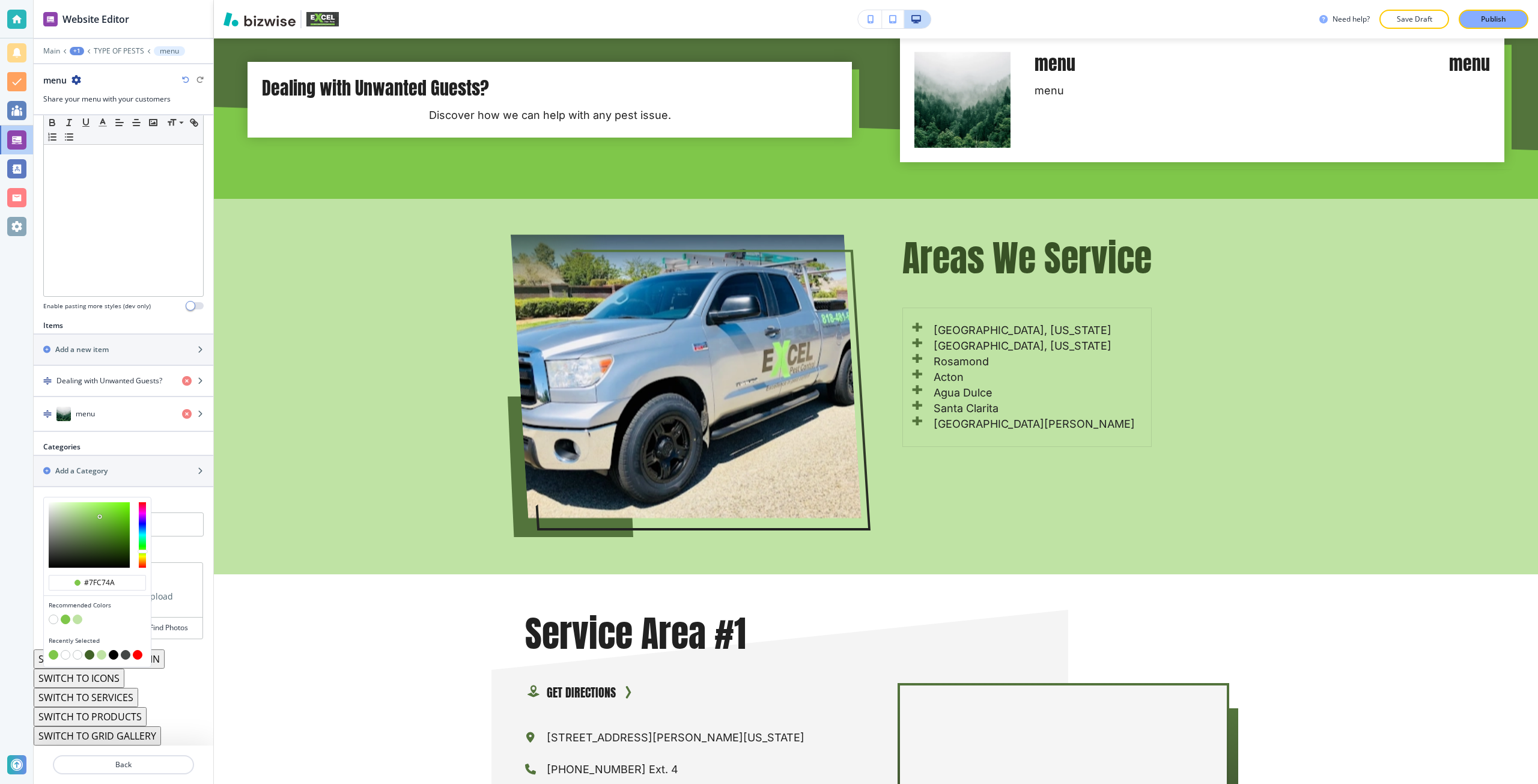
scroll to position [224, 0]
click at [125, 656] on button "button" at bounding box center [126, 655] width 10 height 10
type input "#434746"
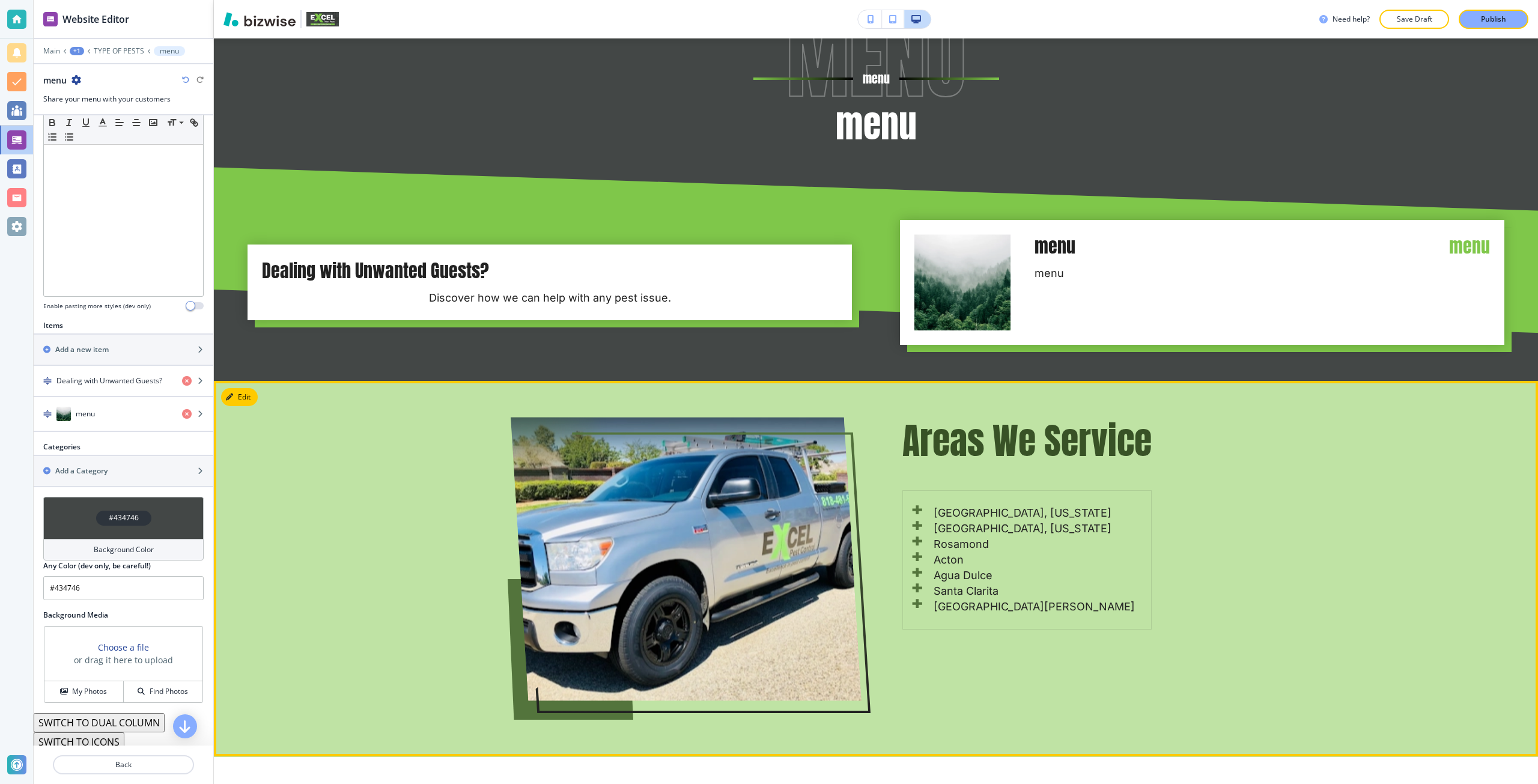
scroll to position [1901, 0]
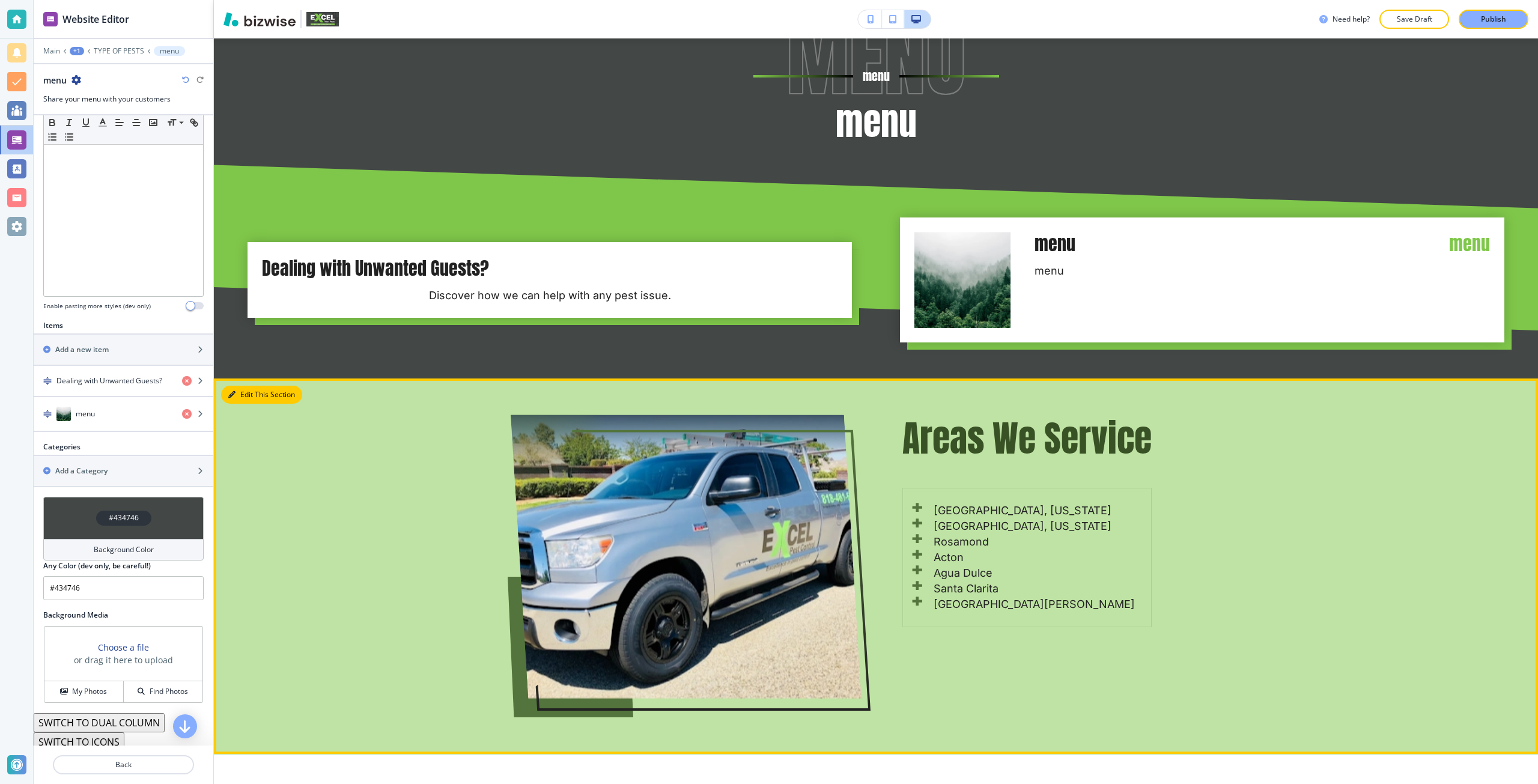
click at [246, 396] on button "Edit This Section" at bounding box center [262, 395] width 81 height 18
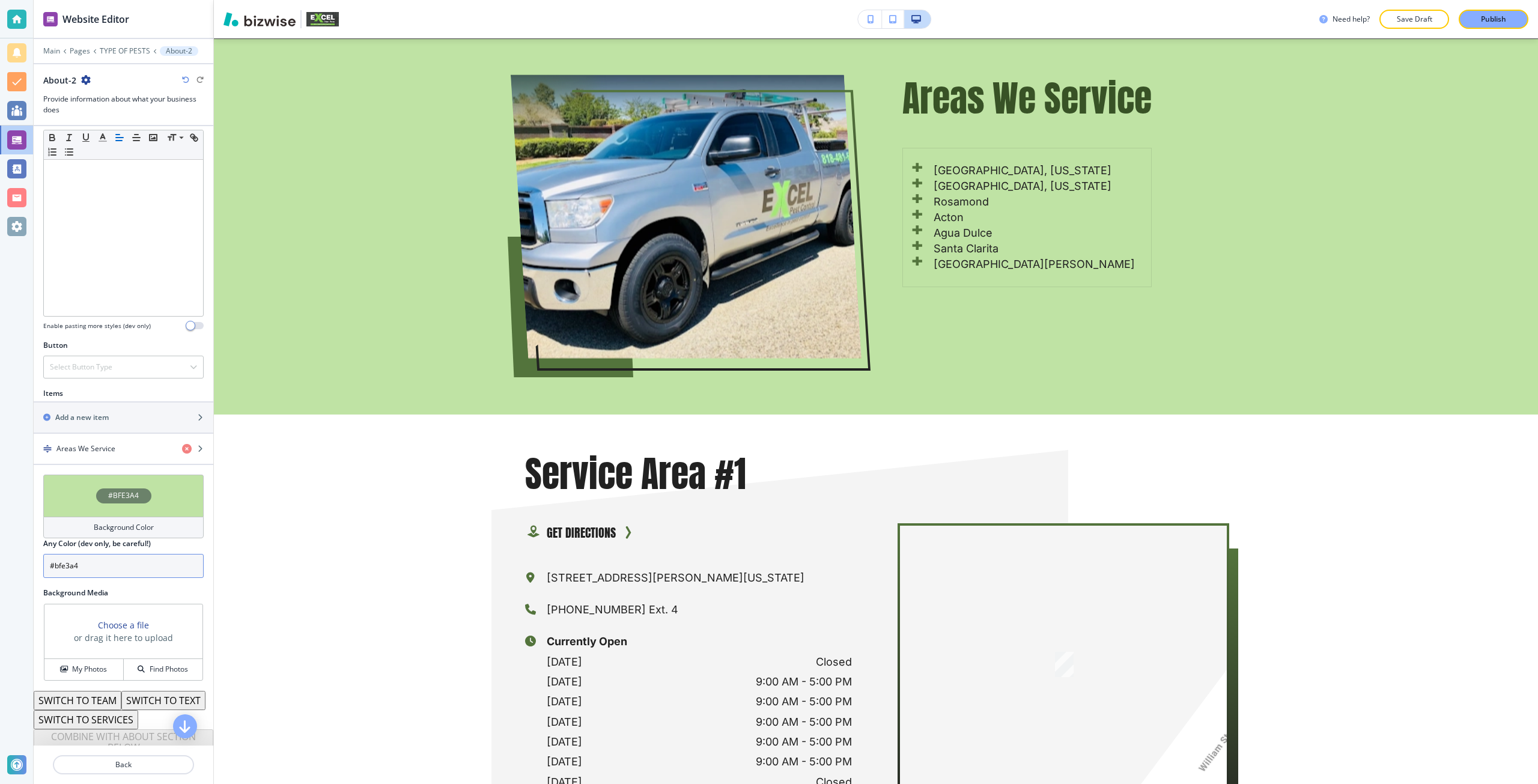
scroll to position [243, 0]
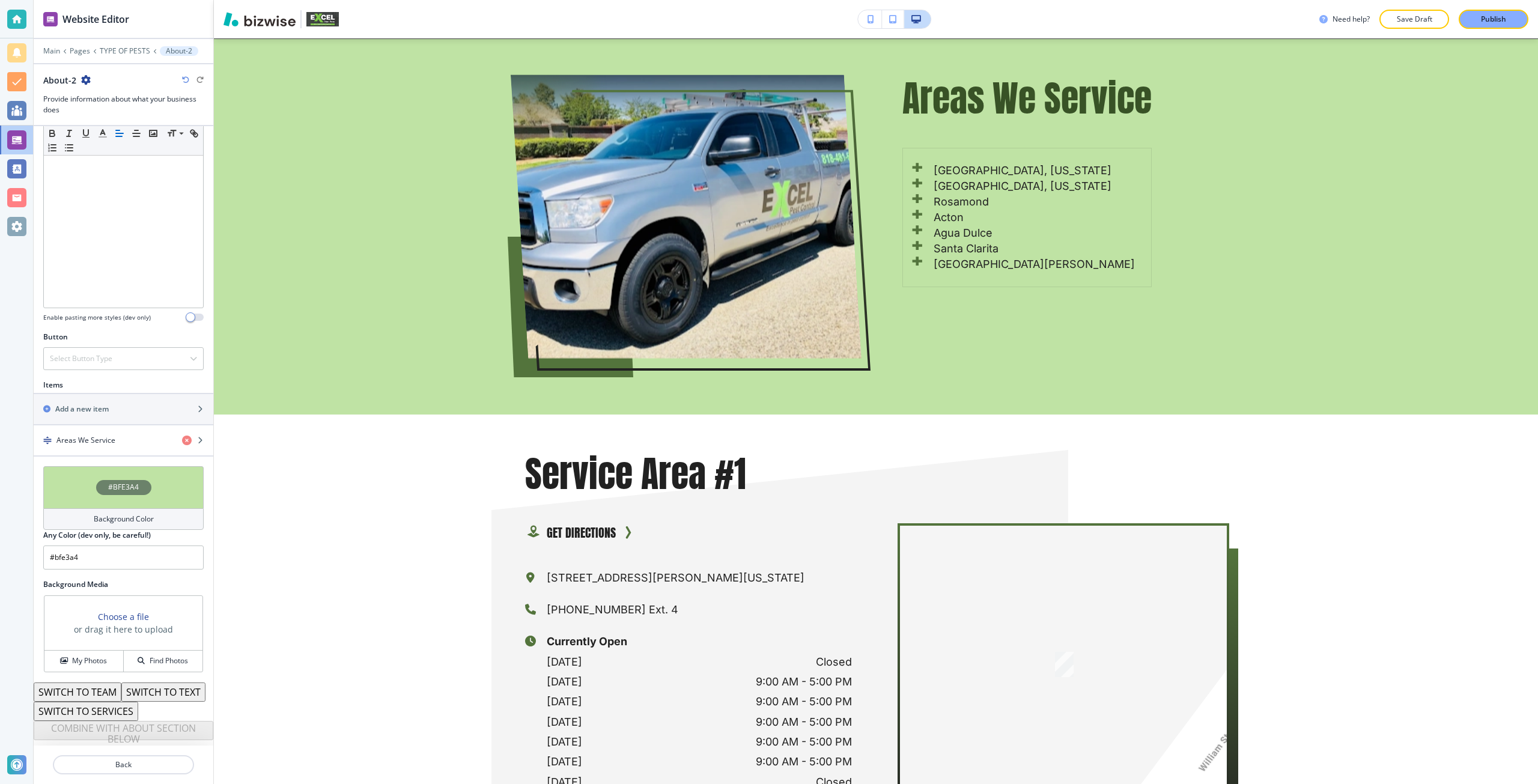
click at [127, 712] on button "SWITCH TO SERVICES" at bounding box center [86, 711] width 104 height 20
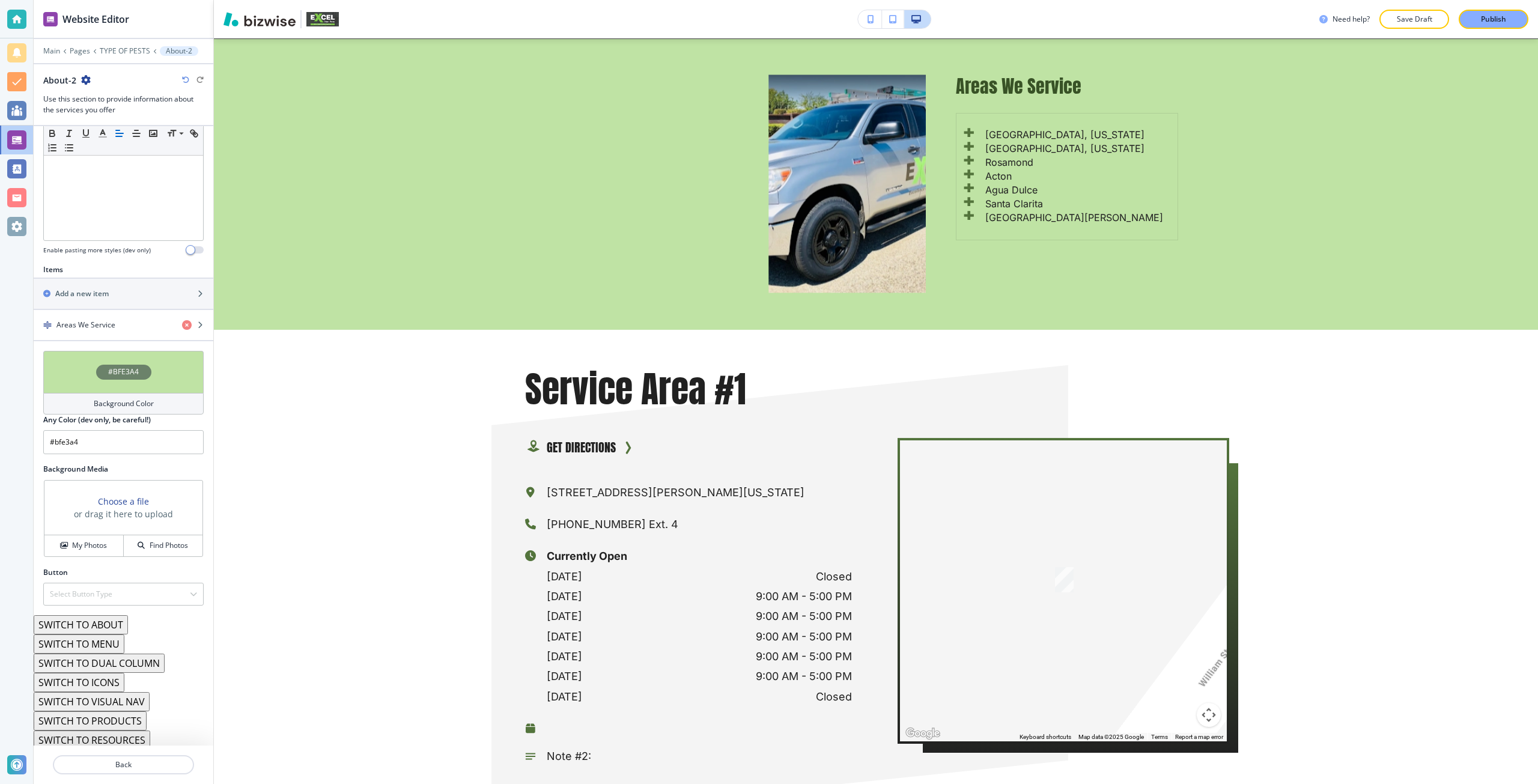
scroll to position [295, 0]
click at [127, 717] on button "SWITCH TO PRODUCTS" at bounding box center [90, 716] width 113 height 20
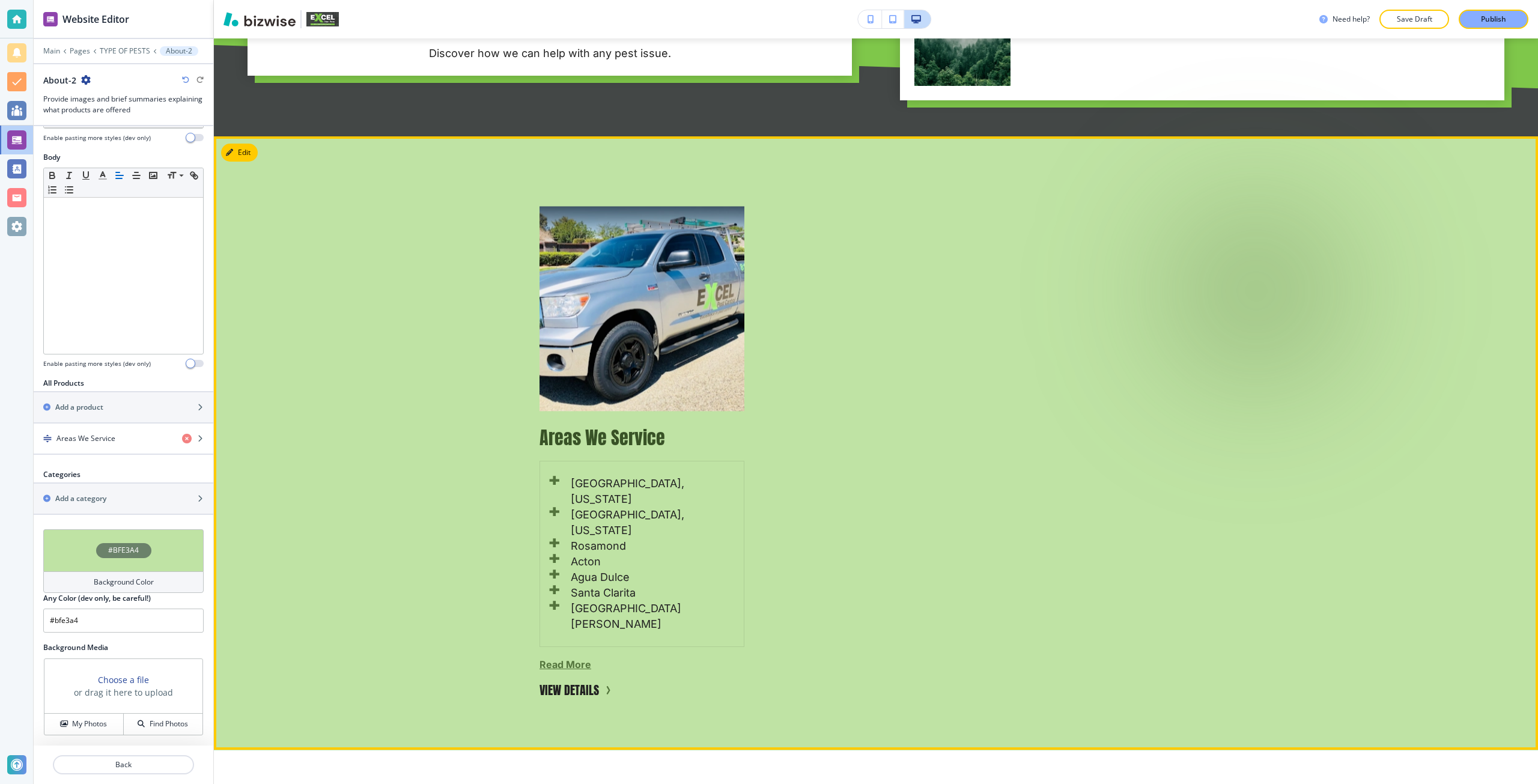
scroll to position [2120, 0]
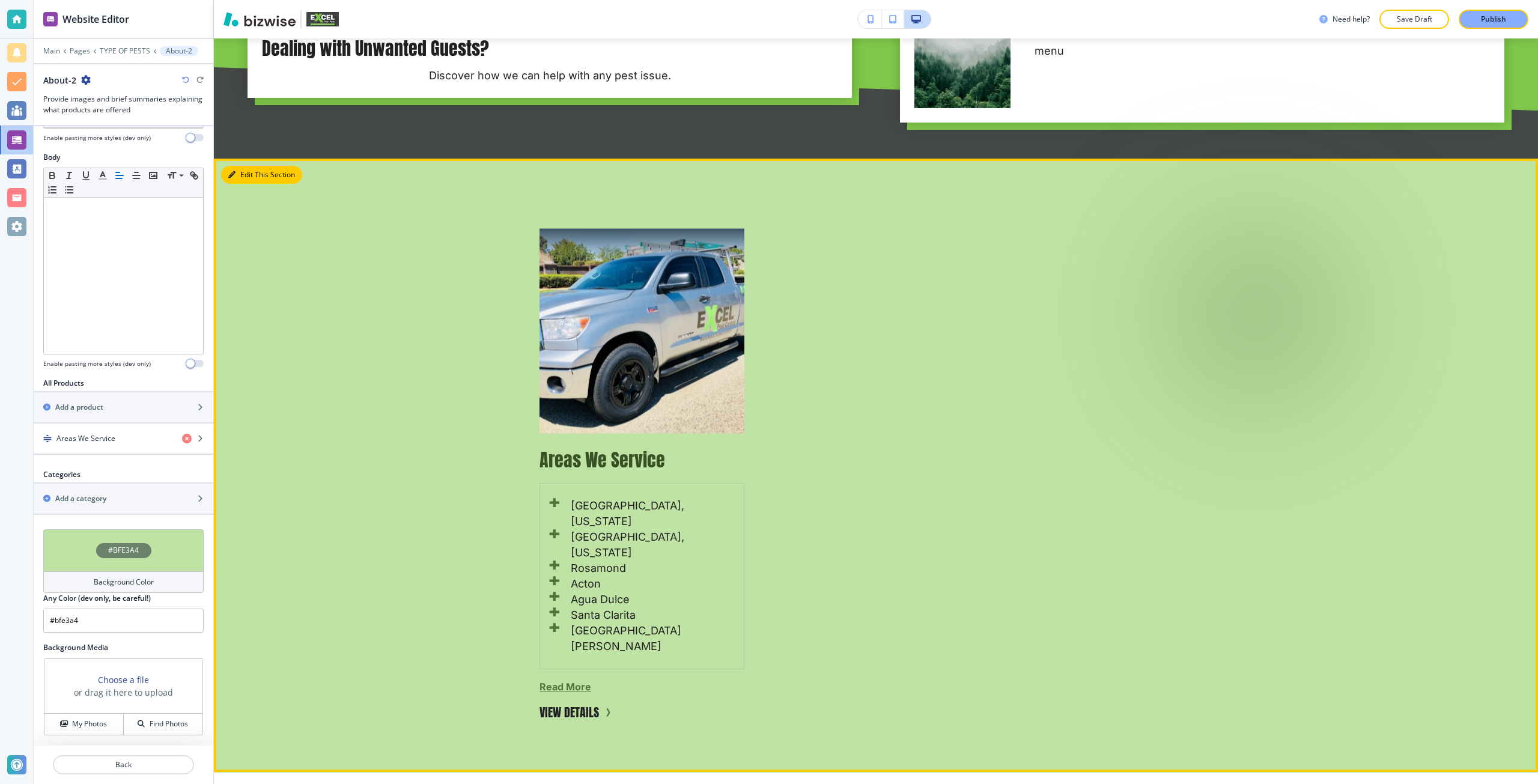
click at [244, 184] on button "Edit This Section" at bounding box center [262, 175] width 81 height 18
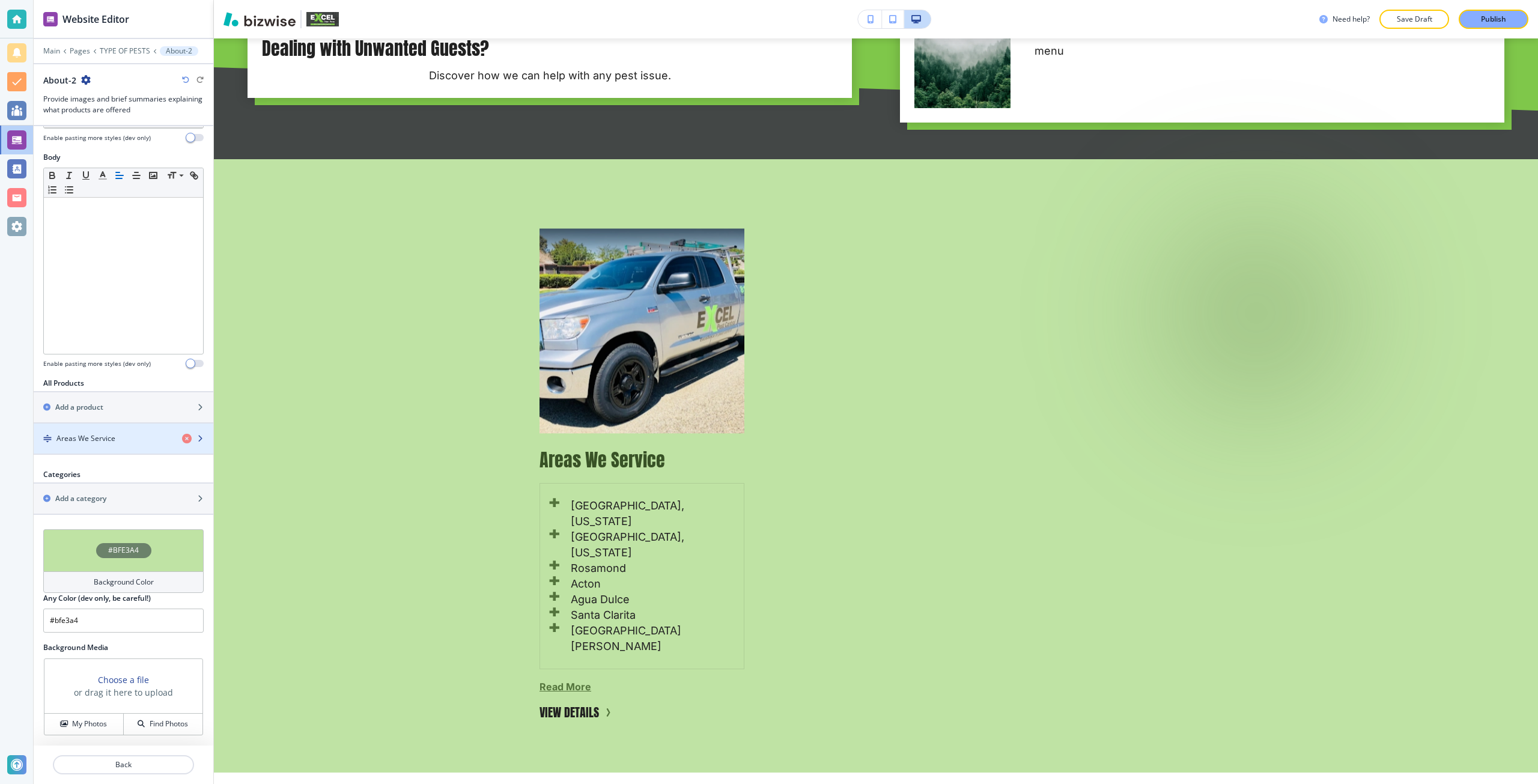
click at [100, 450] on div "button" at bounding box center [123, 448] width 180 height 10
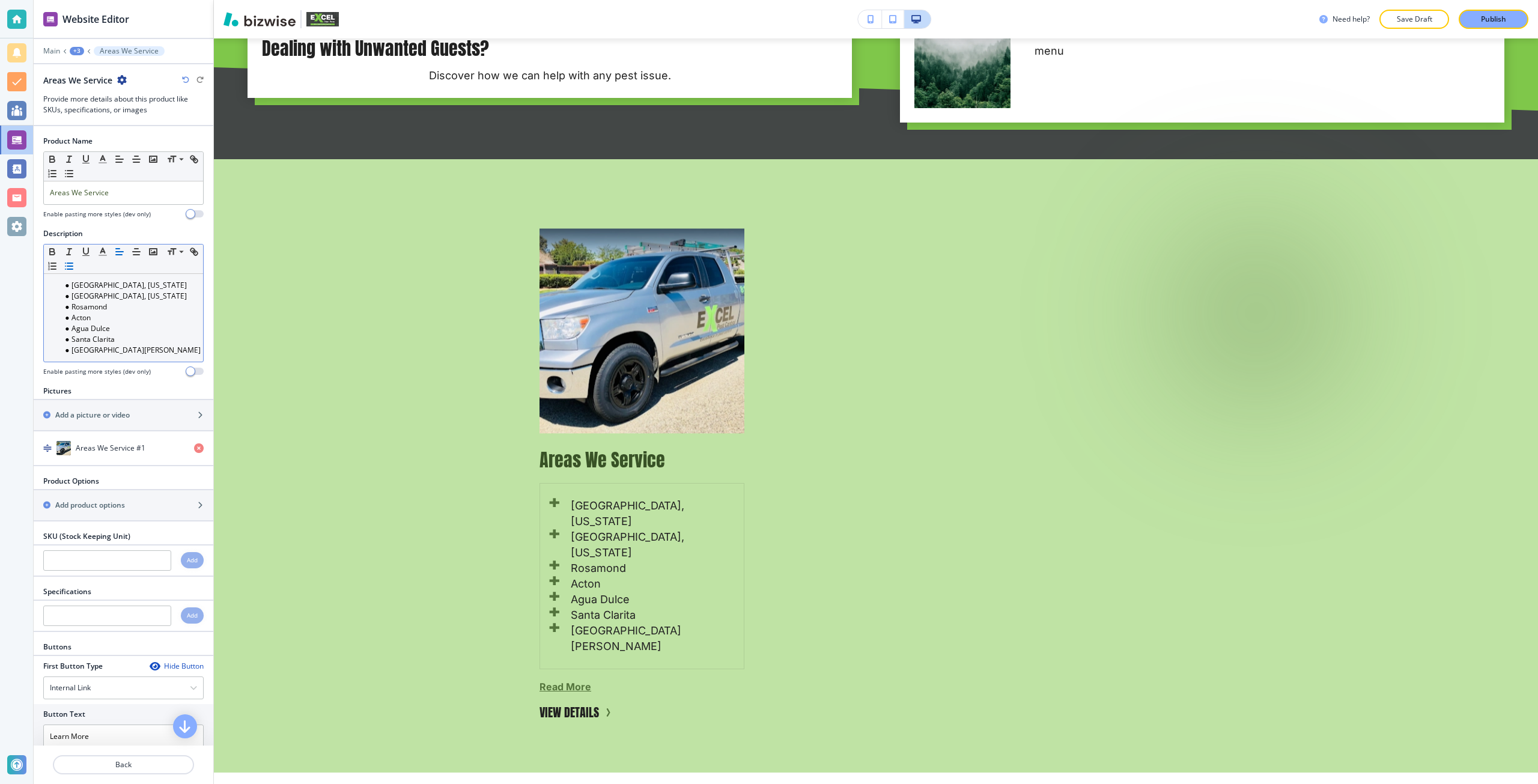
click at [119, 353] on li "[GEOGRAPHIC_DATA][PERSON_NAME]" at bounding box center [129, 350] width 136 height 11
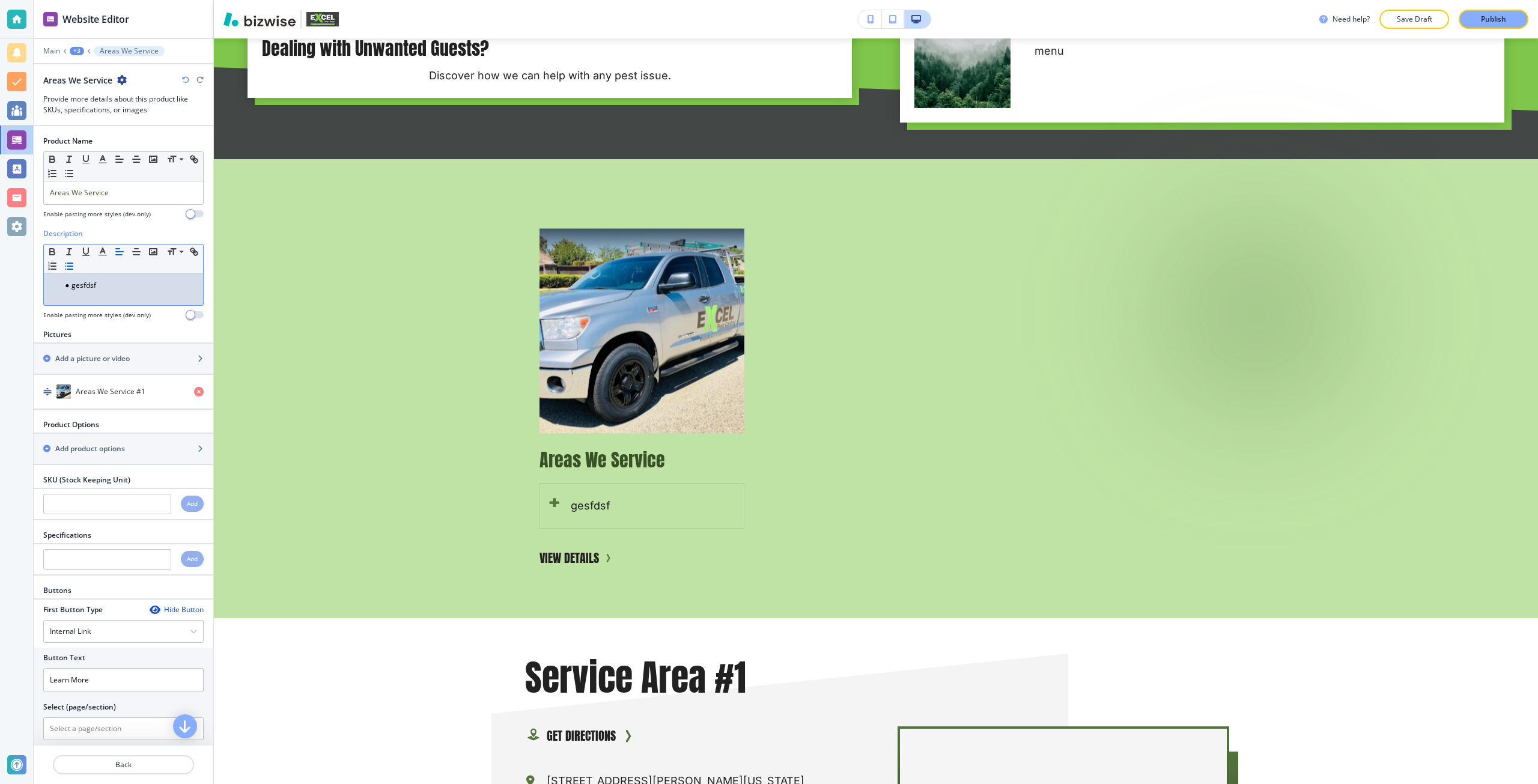
click at [74, 271] on icon "button" at bounding box center [69, 266] width 11 height 11
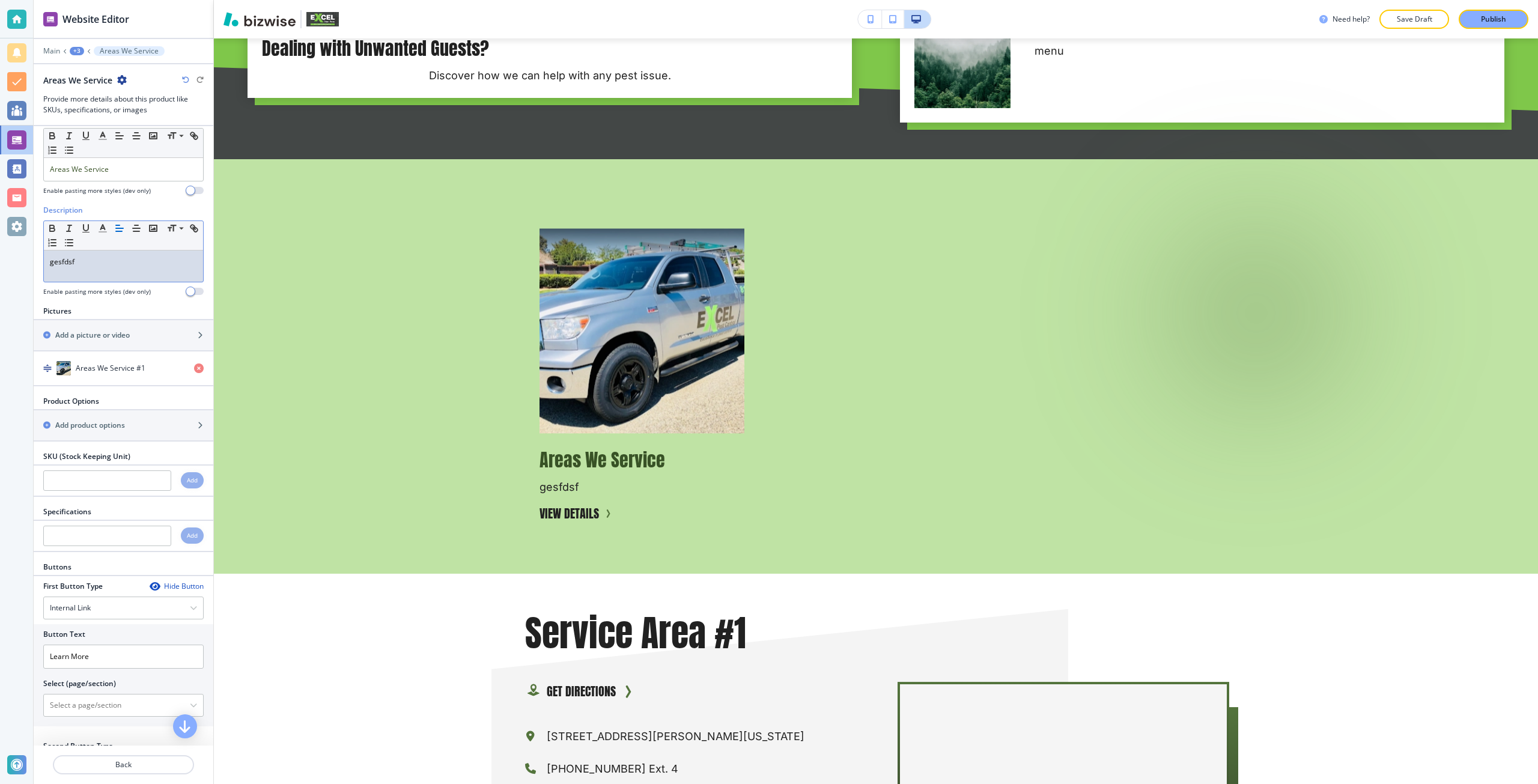
scroll to position [76, 0]
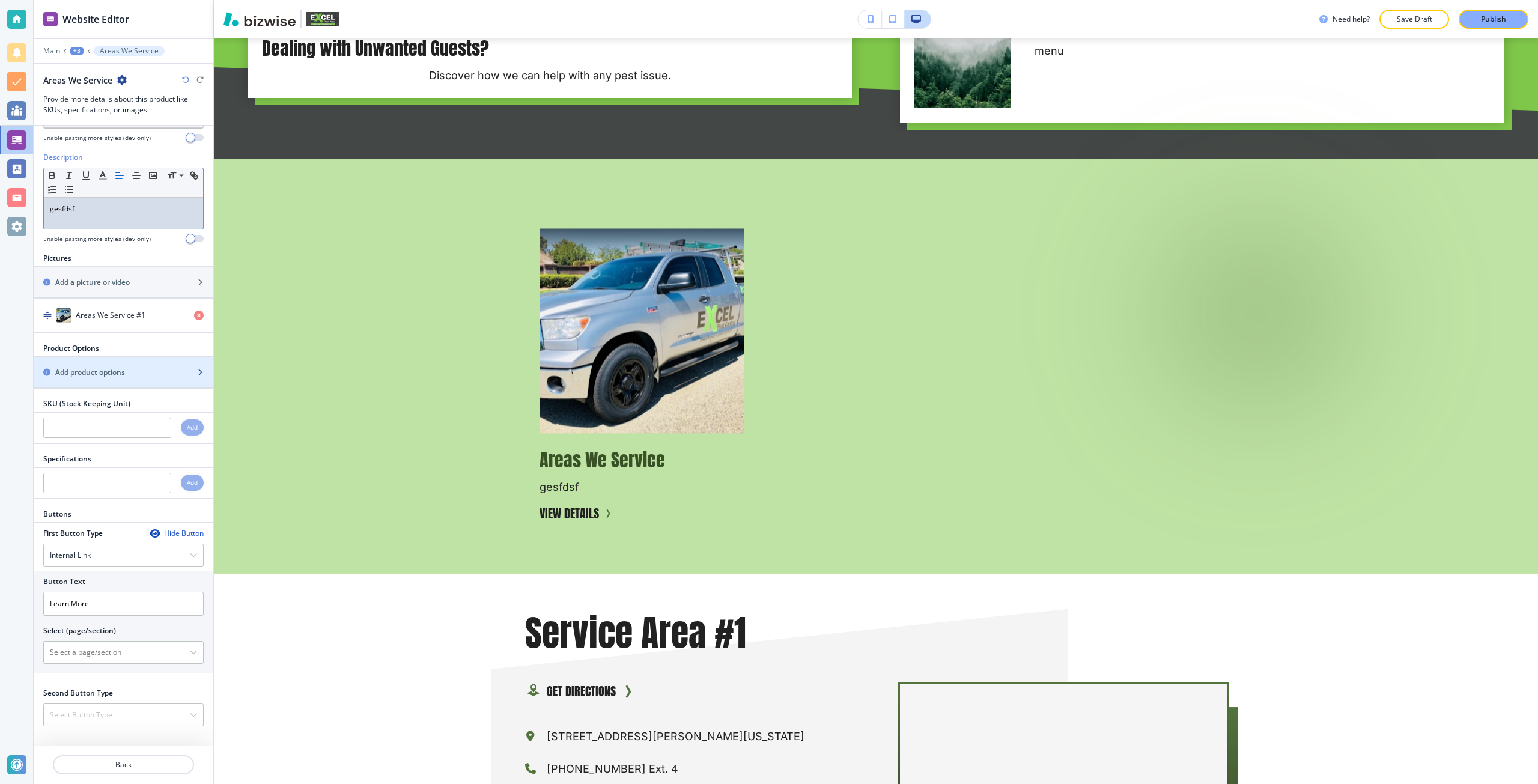
click at [109, 377] on h2 "Add product options" at bounding box center [90, 372] width 70 height 11
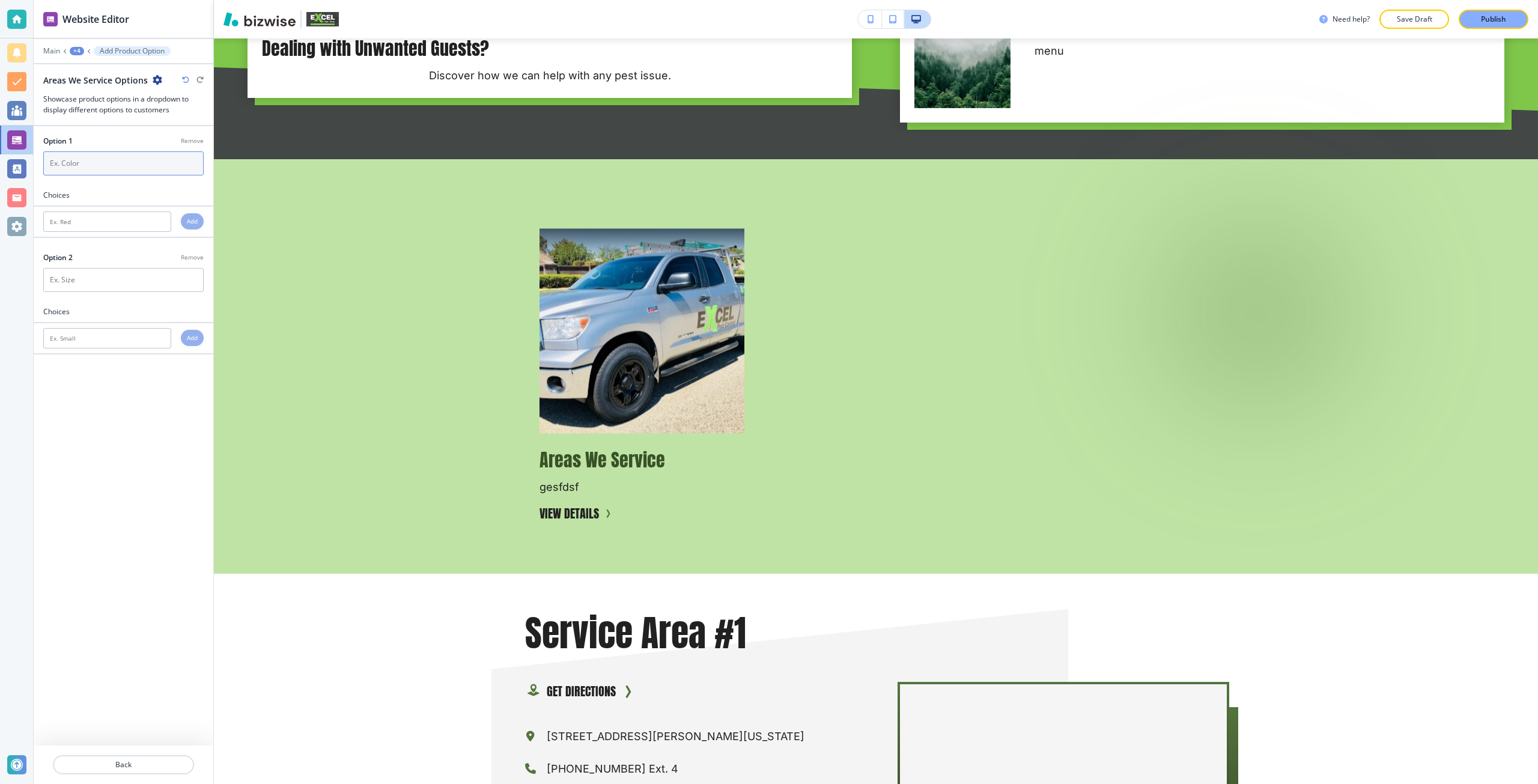
click at [93, 169] on input "text" at bounding box center [123, 163] width 160 height 24
type input "color"
click at [107, 216] on input "text" at bounding box center [107, 221] width 128 height 20
type input "red"
click at [199, 223] on div "Add" at bounding box center [192, 222] width 23 height 17
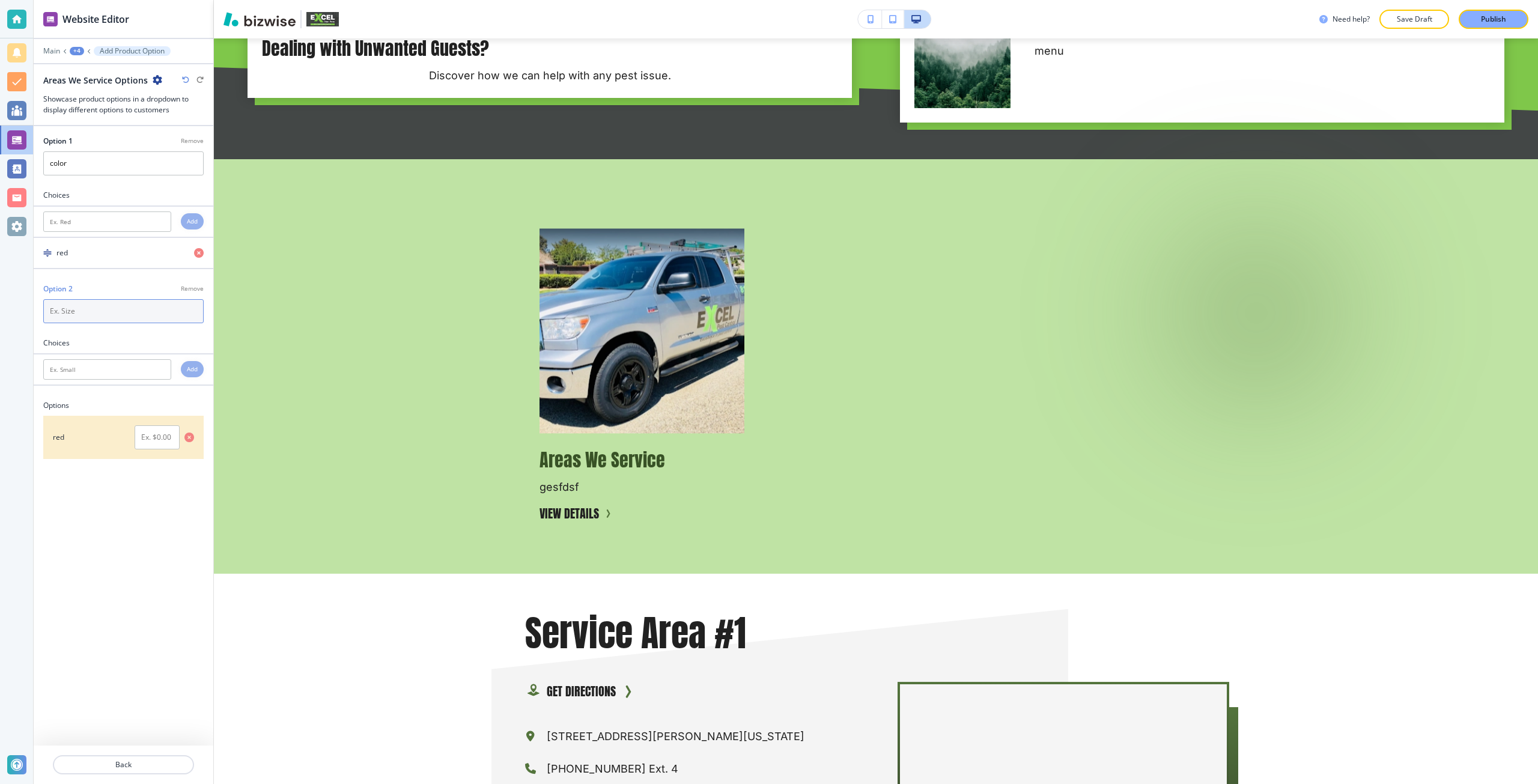
click at [149, 307] on input "text" at bounding box center [123, 311] width 160 height 24
type input "size"
click at [138, 366] on input "text" at bounding box center [107, 369] width 128 height 20
type input "small"
click at [187, 365] on h4 "Add" at bounding box center [192, 369] width 11 height 9
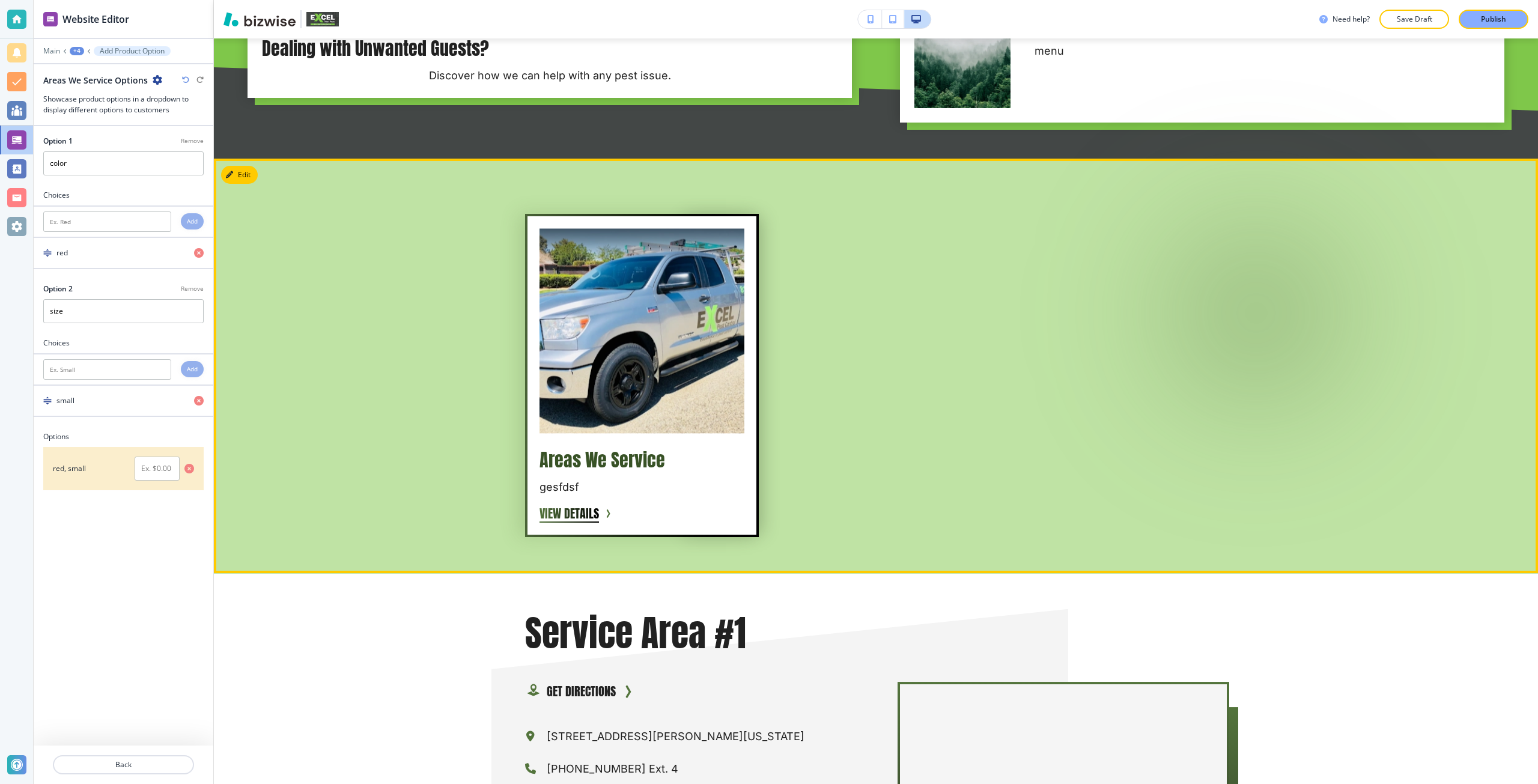
click at [552, 528] on div "Areas We Service gesfdsf VIEW DETAILS" at bounding box center [641, 374] width 234 height 322
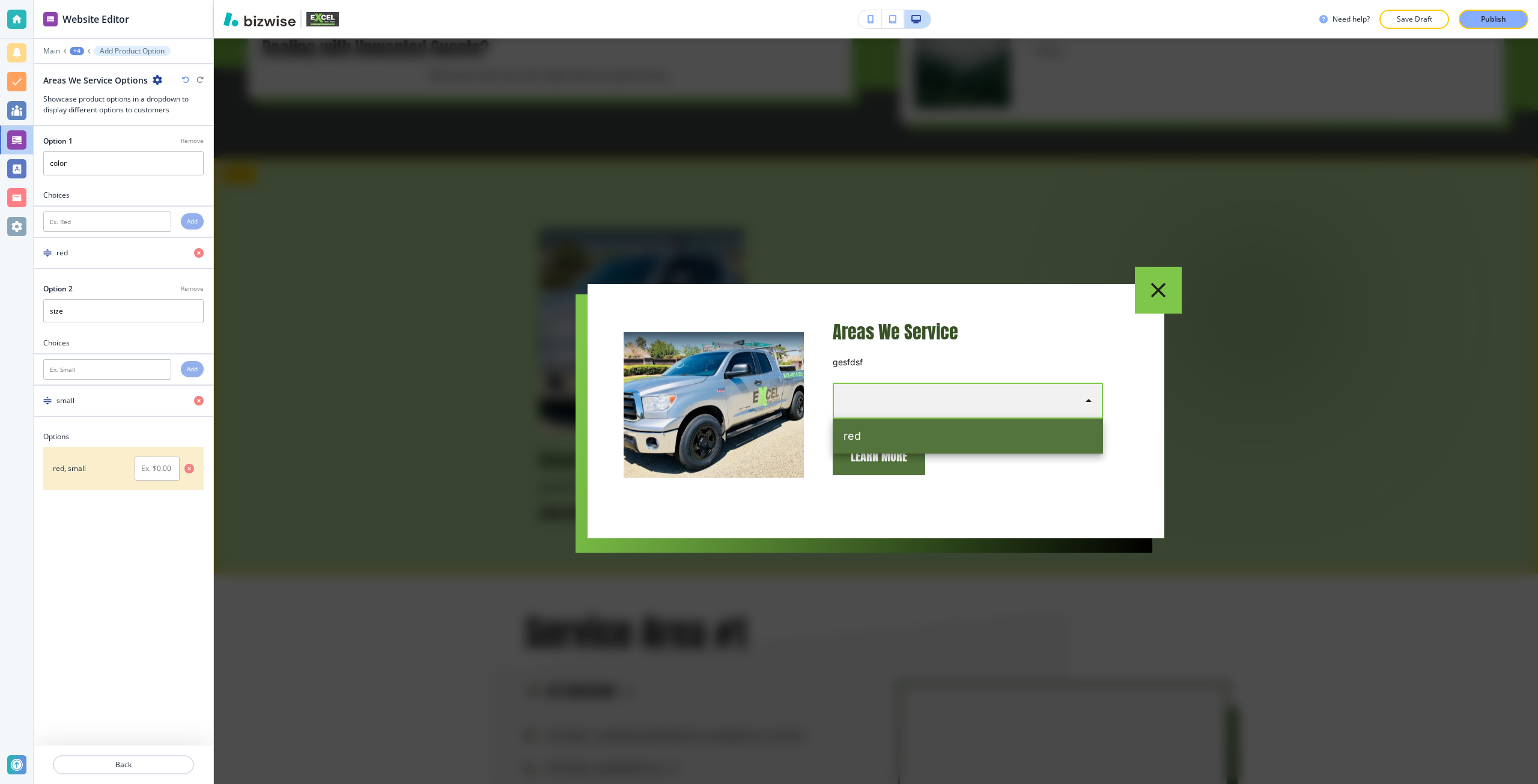
click at [870, 0] on body "Website Editor Main +4 Add Product Option Areas We Service Options Showcase pro…" at bounding box center [769, 0] width 1538 height 0
click at [892, 362] on div at bounding box center [769, 392] width 1538 height 784
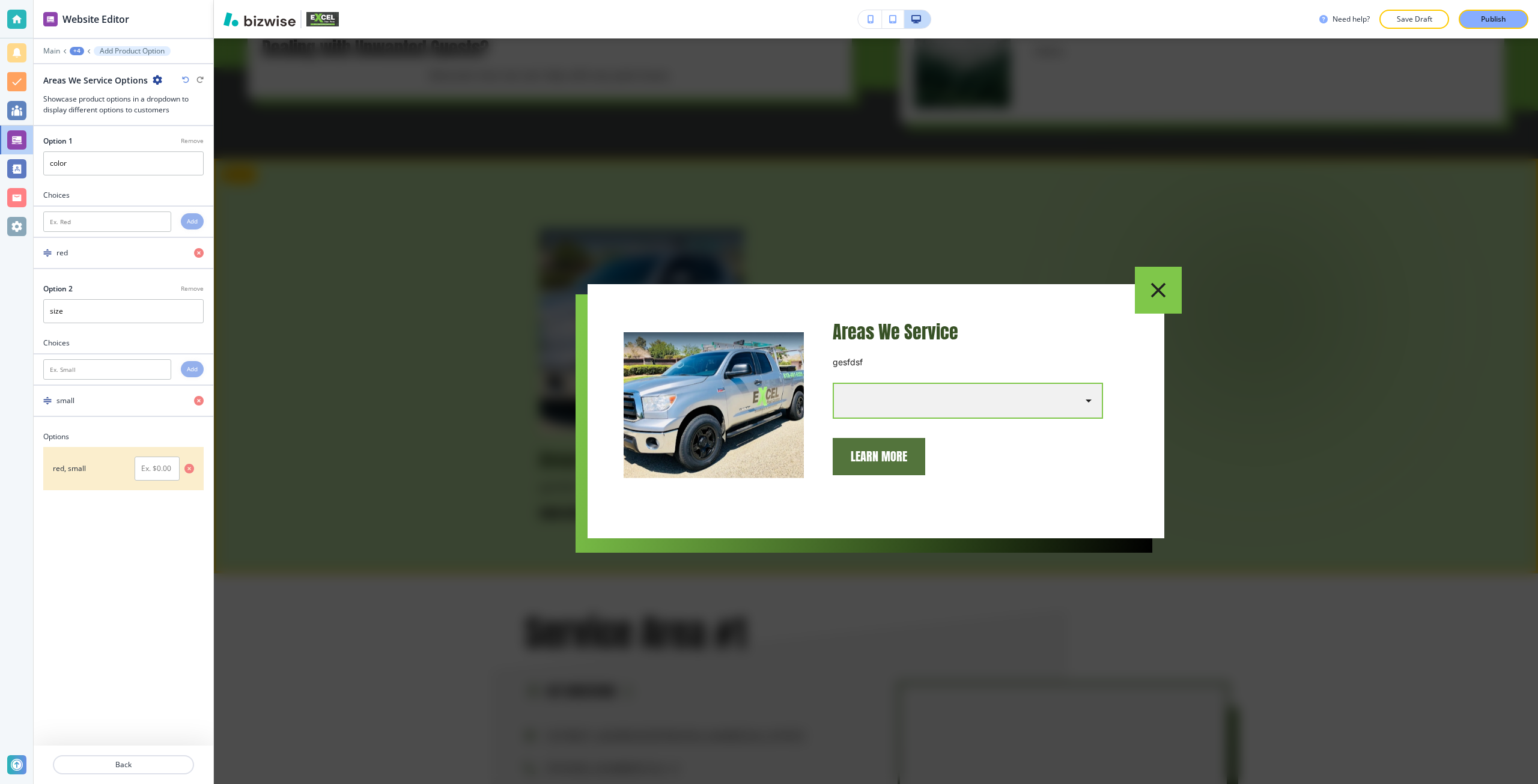
click at [889, 0] on body "Website Editor Main +4 Add Product Option Areas We Service Options Showcase pro…" at bounding box center [769, 0] width 1538 height 0
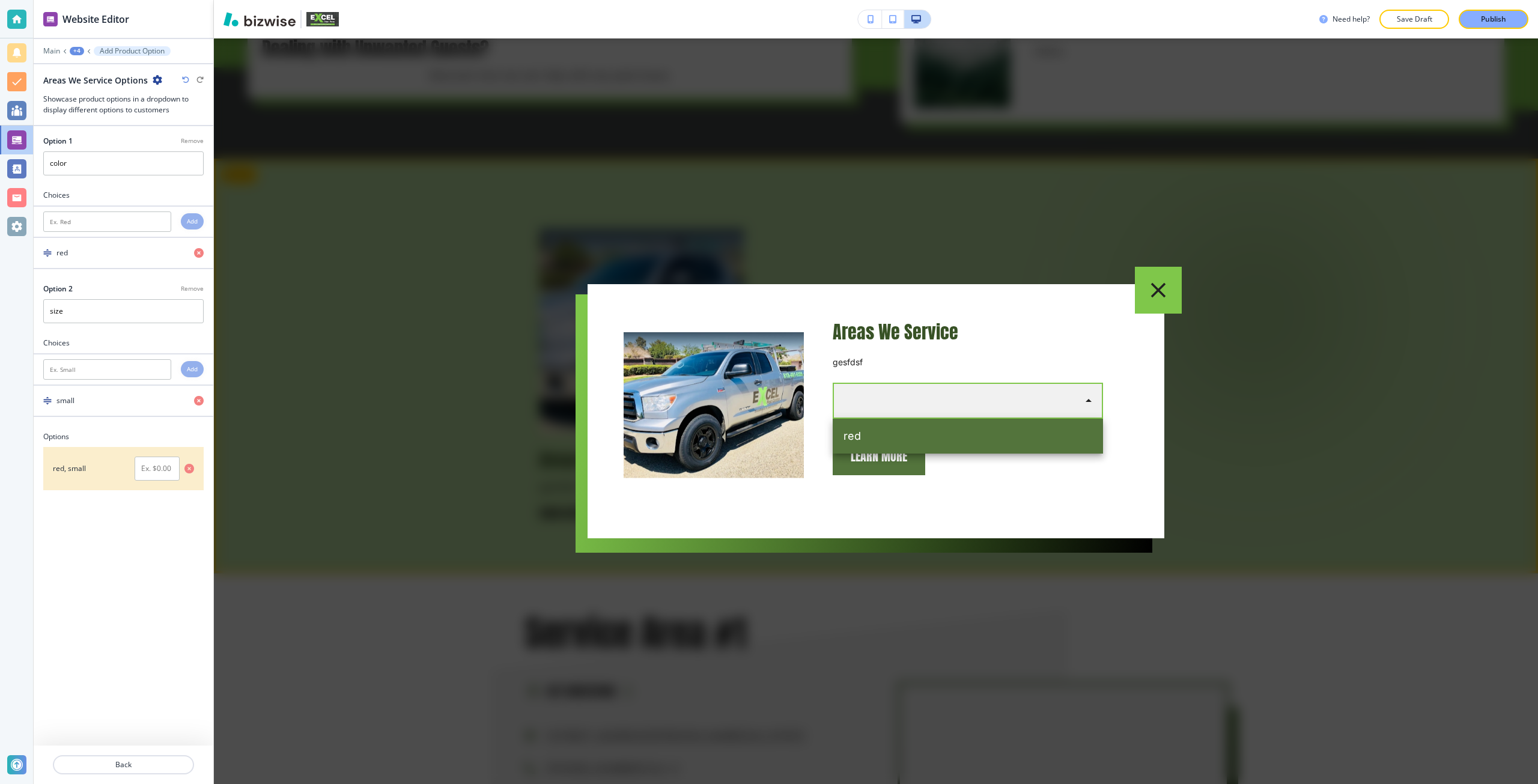
click at [897, 363] on div at bounding box center [769, 392] width 1538 height 784
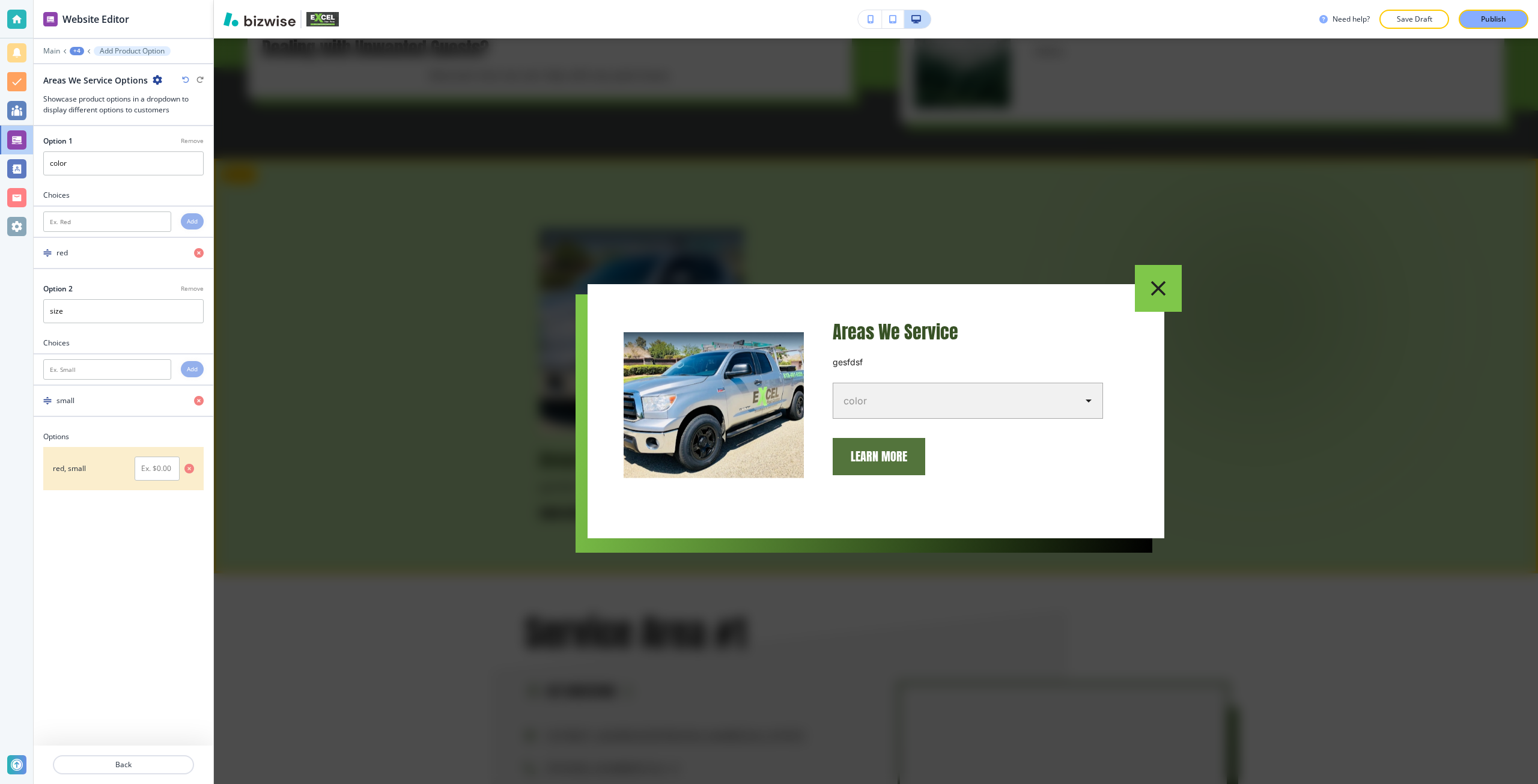
click at [1151, 293] on icon "button" at bounding box center [1158, 289] width 26 height 26
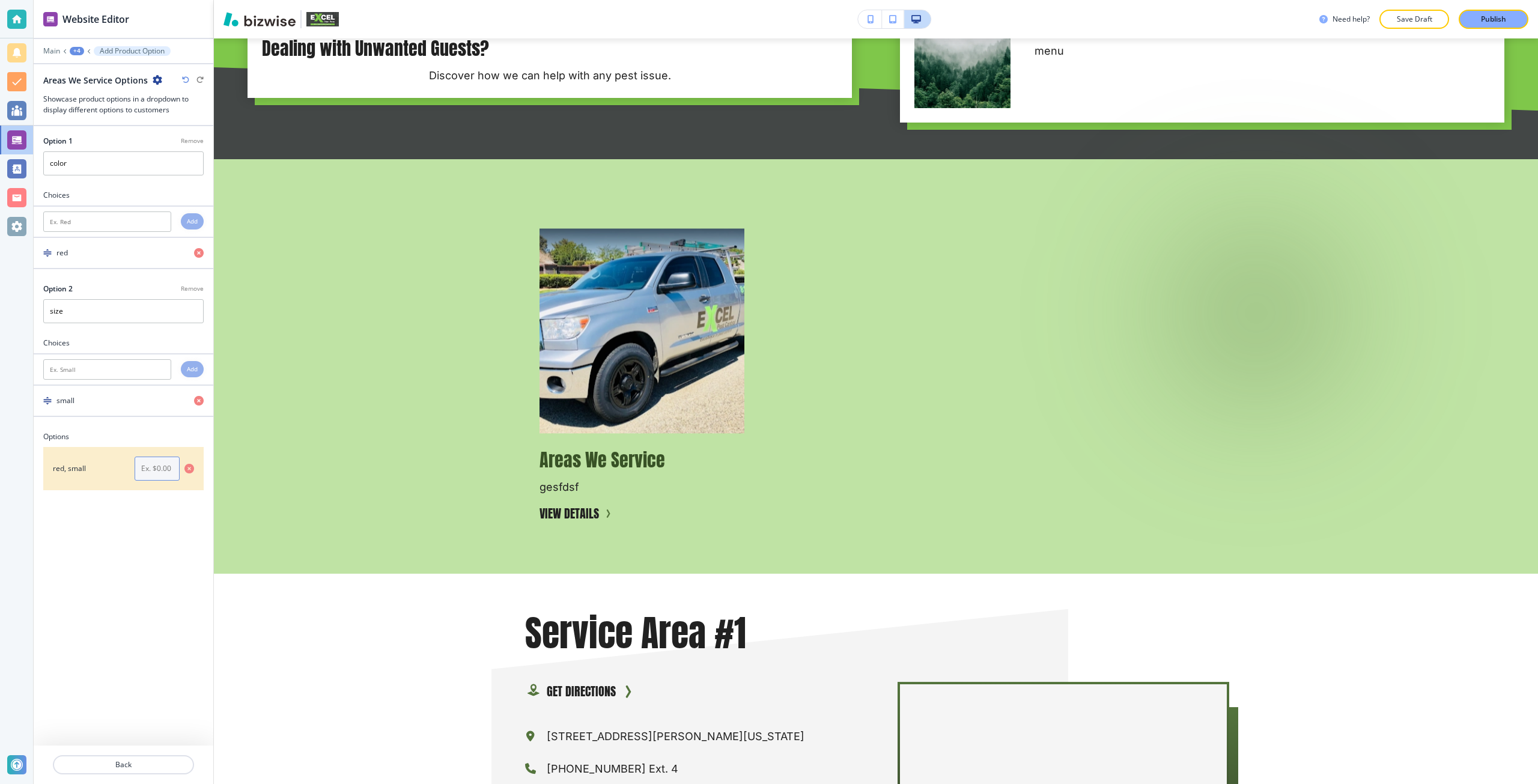
click at [156, 477] on input "text" at bounding box center [157, 468] width 45 height 24
type input "2"
click at [157, 510] on div "Option 1 Remove color Choices Add red Option 2 Remove size Choices Add small Op…" at bounding box center [123, 436] width 180 height 619
click at [157, 369] on input "text" at bounding box center [107, 369] width 128 height 20
type input "big"
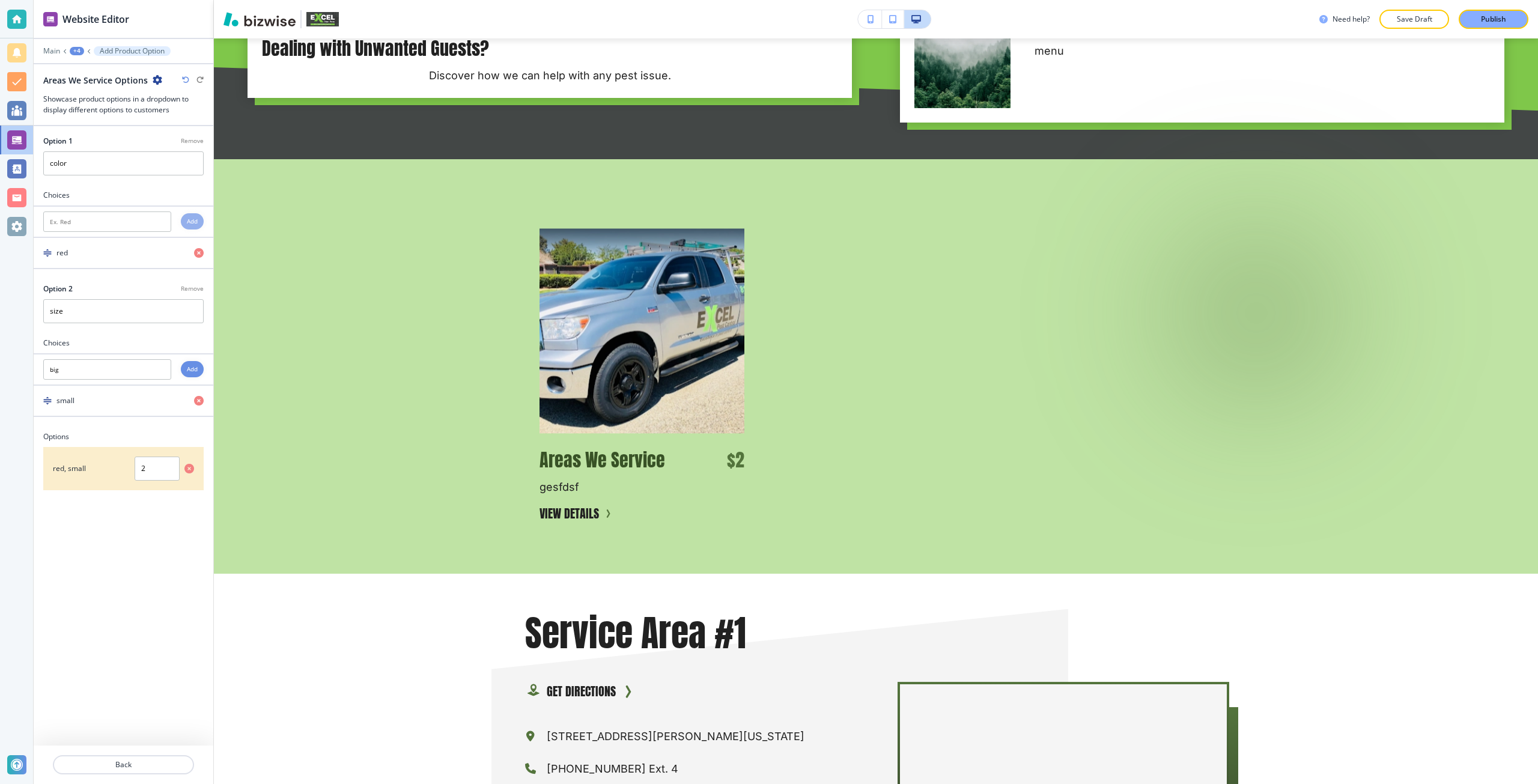
click at [192, 368] on h4 "Add" at bounding box center [192, 369] width 11 height 9
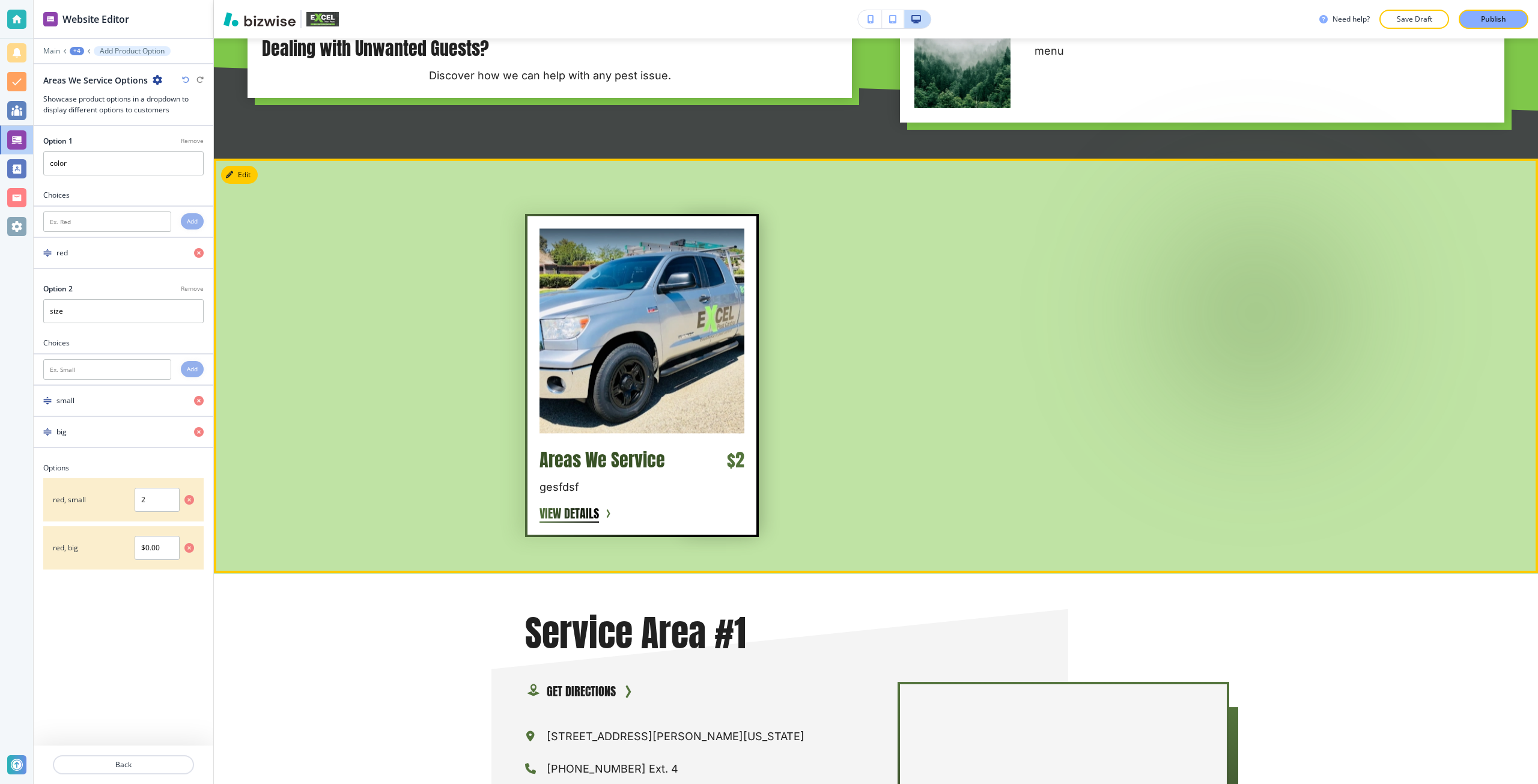
click at [593, 498] on div "Areas We Service $2 gesfdsf VIEW DETAILS" at bounding box center [641, 374] width 234 height 322
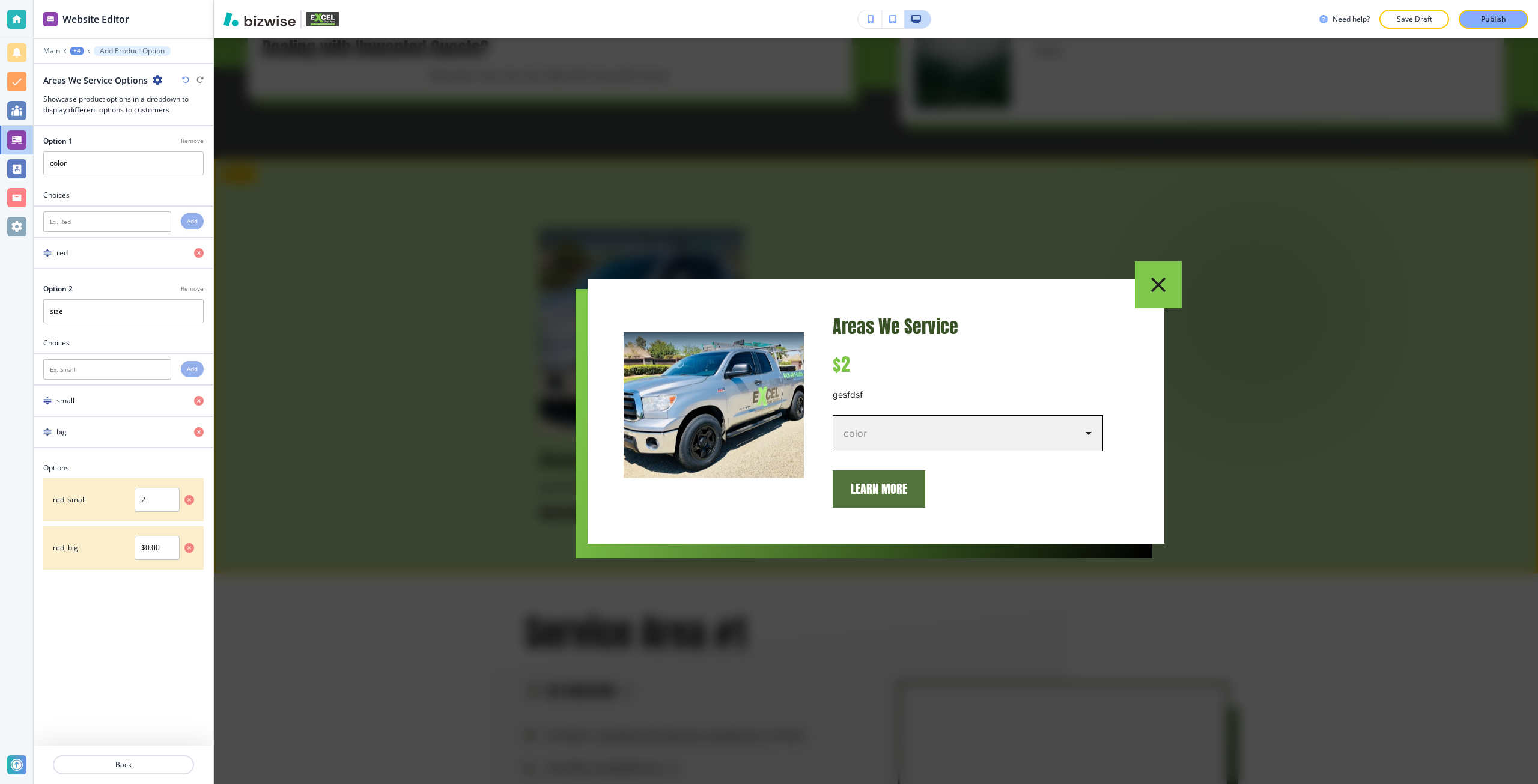
click at [909, 0] on body "Website Editor Main +4 Add Product Option Areas We Service Options Showcase pro…" at bounding box center [769, 0] width 1538 height 0
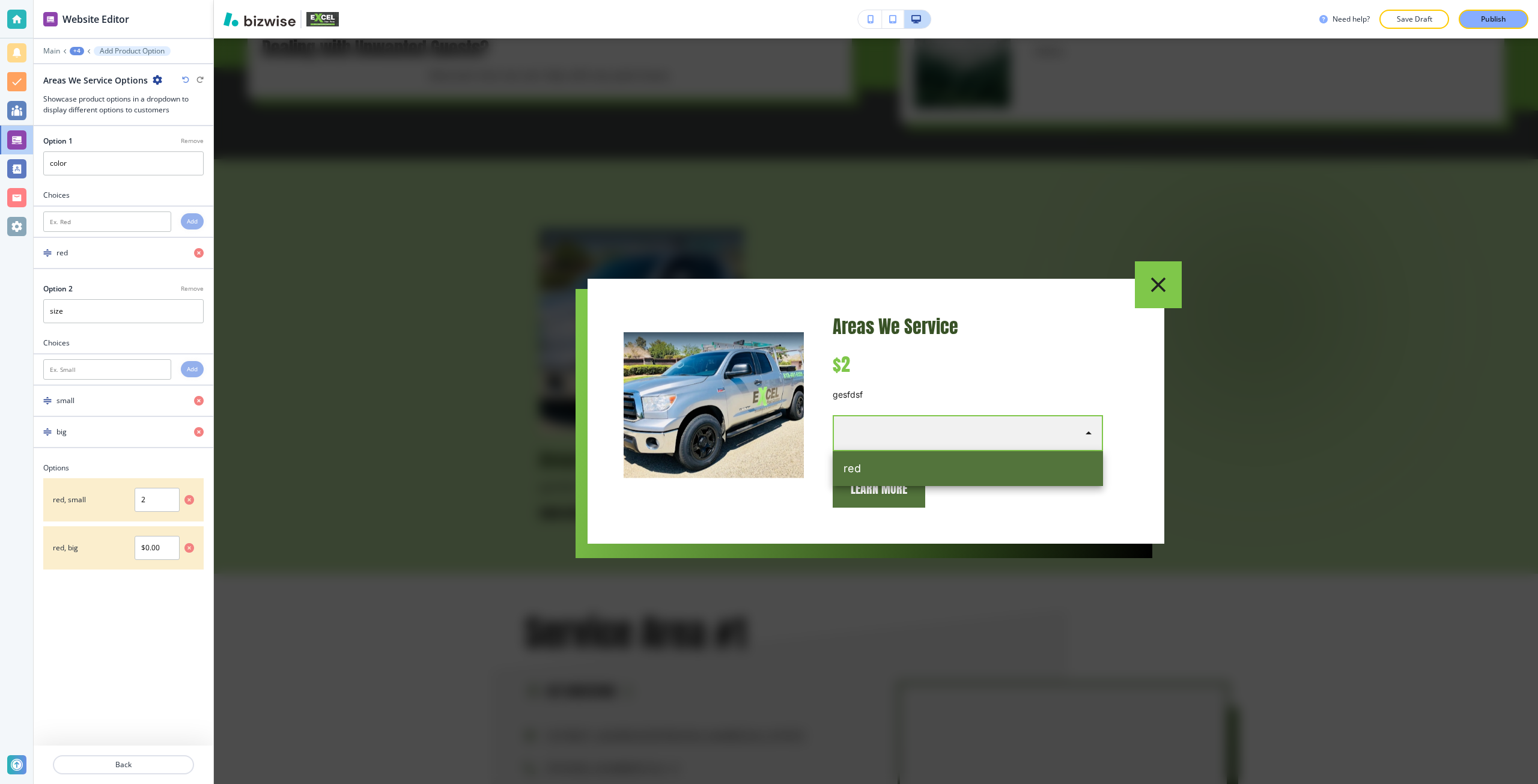
click at [338, 419] on div at bounding box center [769, 392] width 1538 height 784
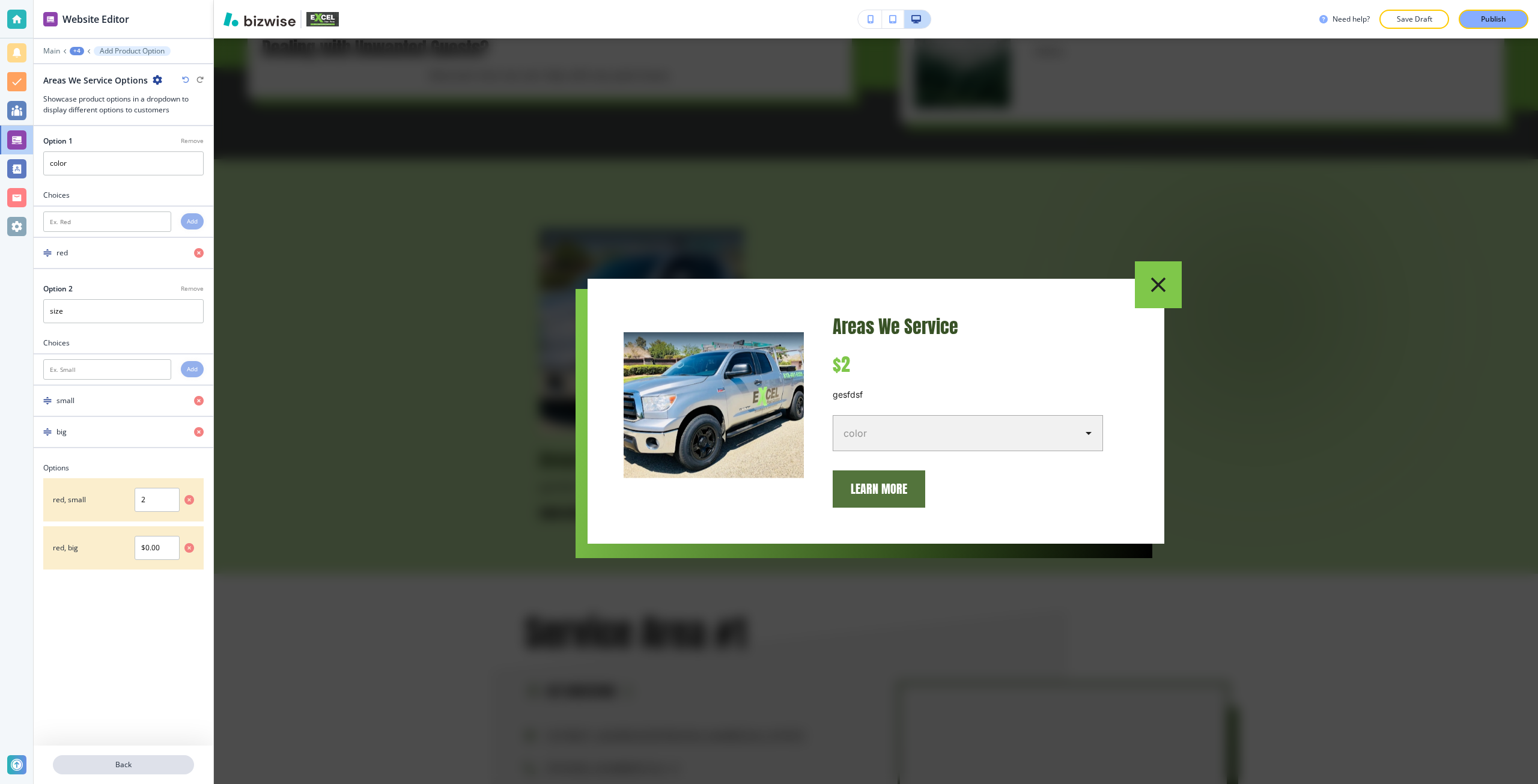
click at [135, 763] on p "Back" at bounding box center [123, 764] width 139 height 11
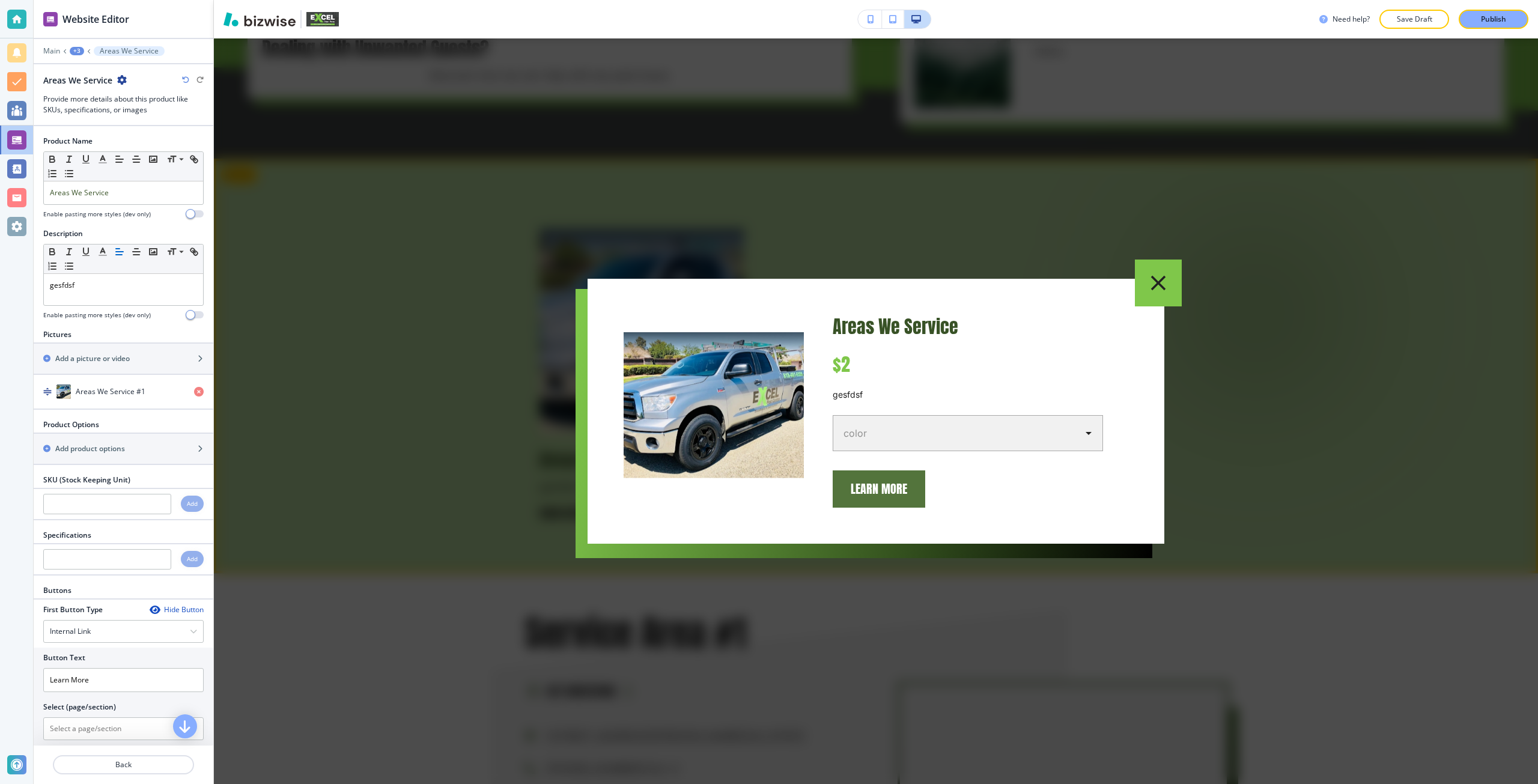
click at [1158, 301] on button "button" at bounding box center [1158, 283] width 47 height 47
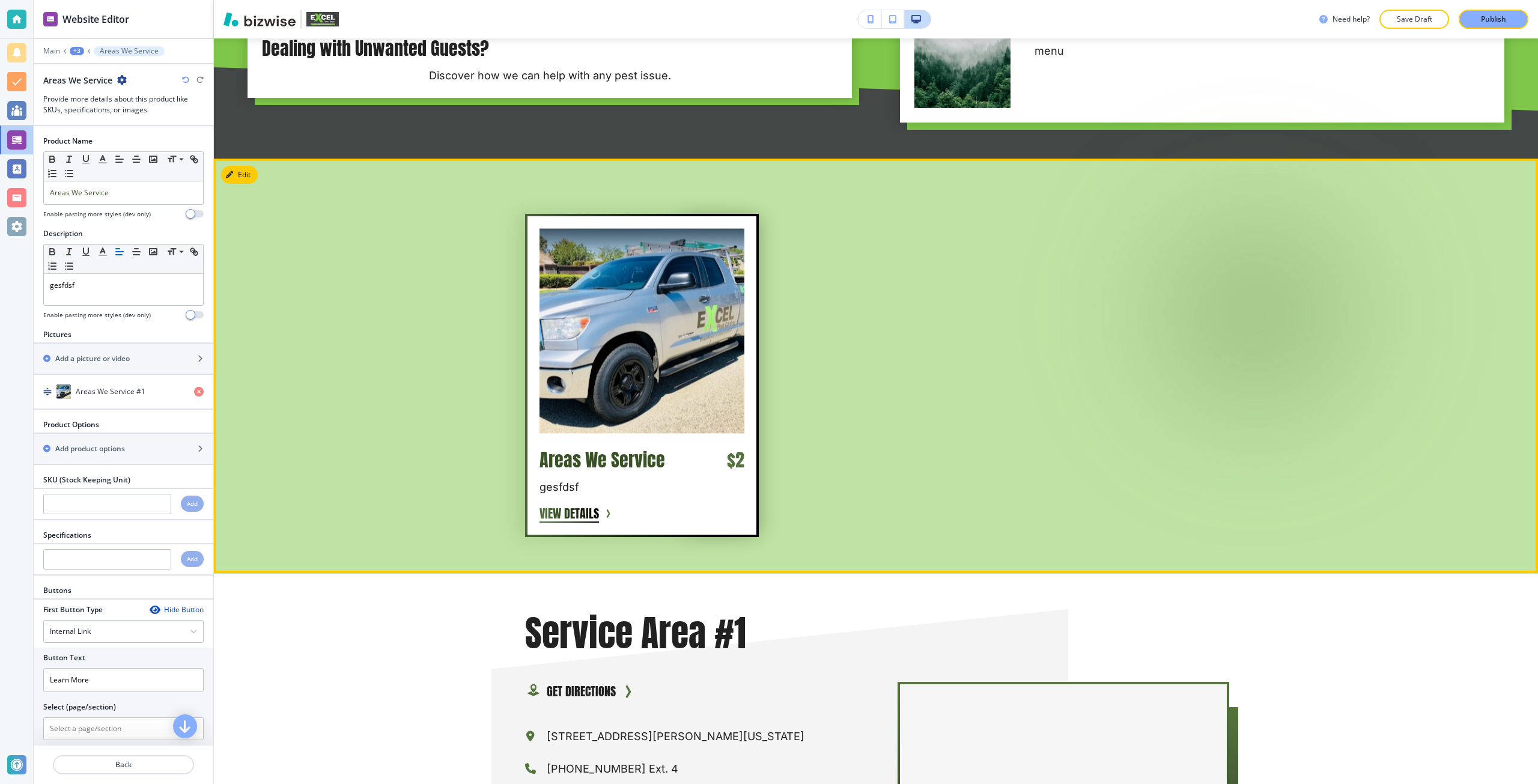
click at [720, 423] on img at bounding box center [642, 331] width 204 height 204
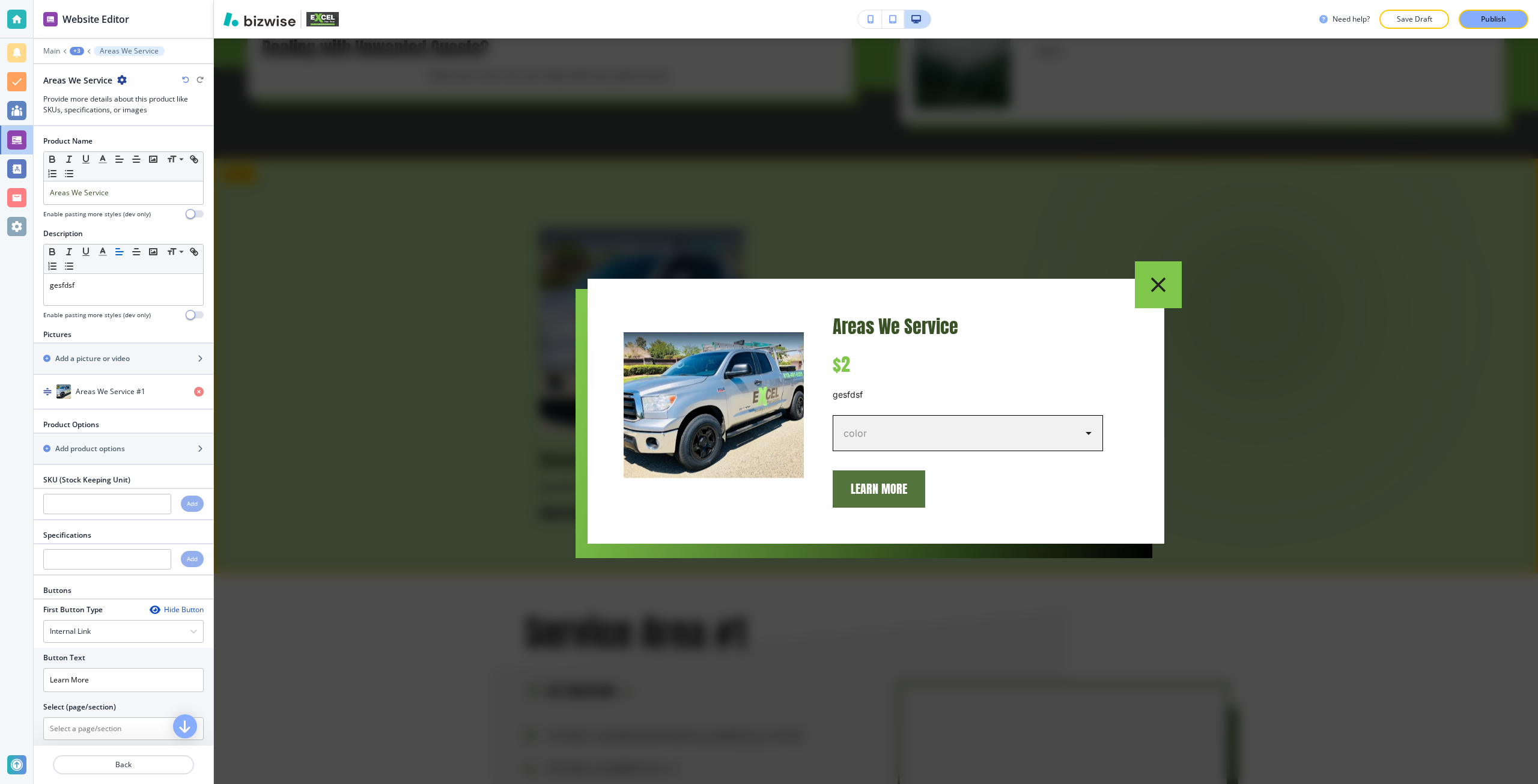
click at [859, 0] on body "Website Editor Main +3 Areas We Service Areas We Service Provide more details a…" at bounding box center [769, 0] width 1538 height 0
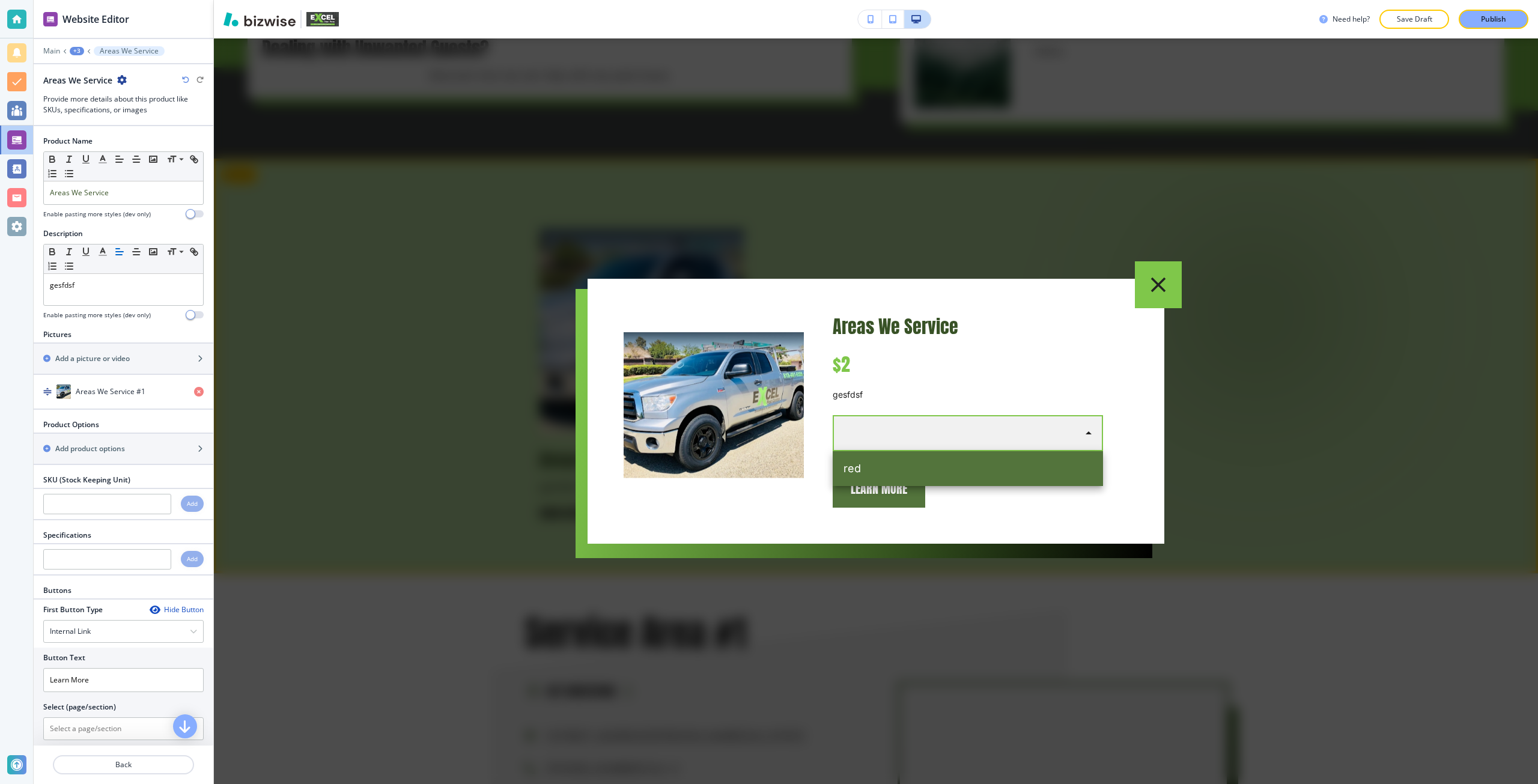
click at [868, 378] on div at bounding box center [769, 392] width 1538 height 784
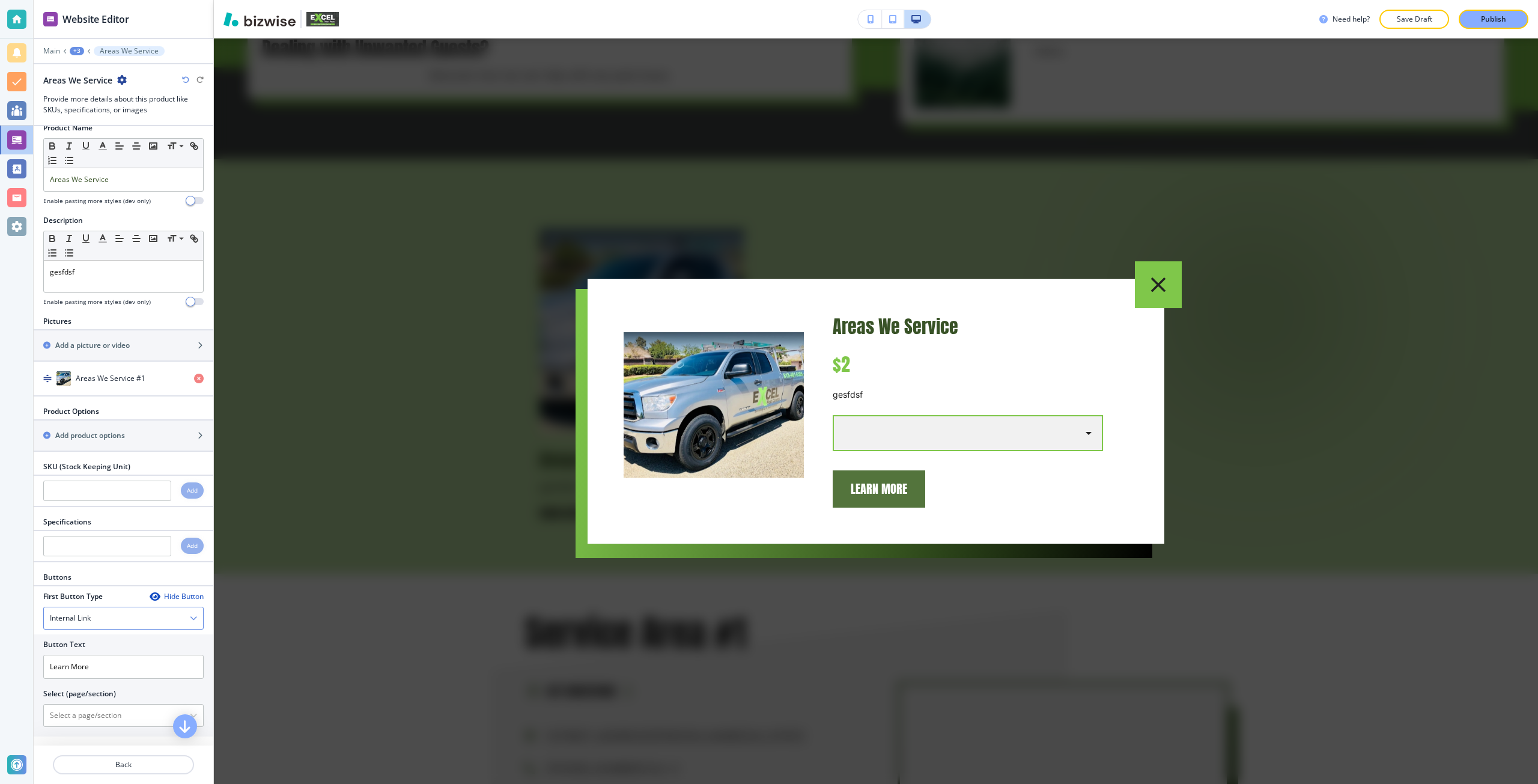
scroll to position [0, 0]
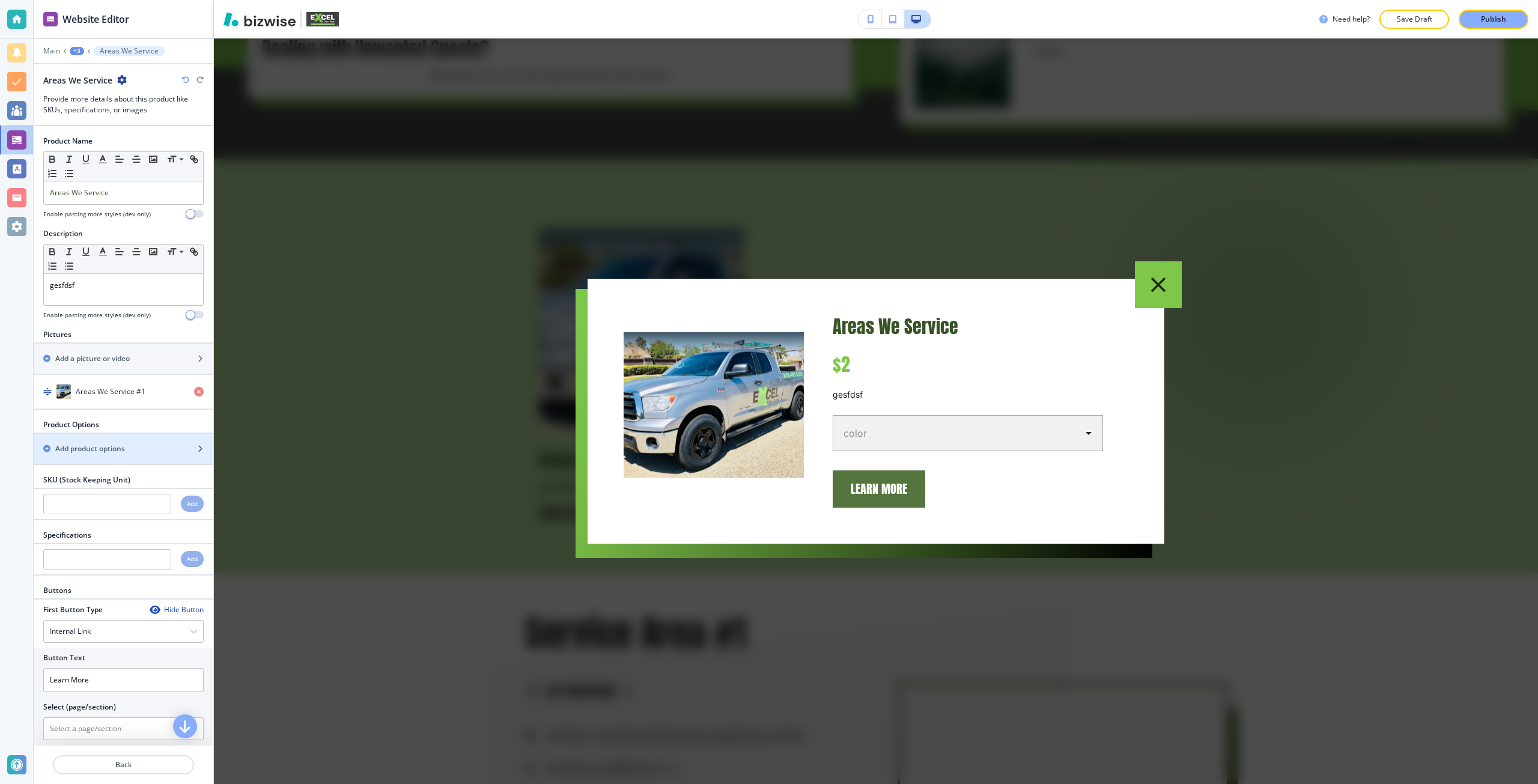
click at [115, 456] on div "button" at bounding box center [123, 459] width 180 height 10
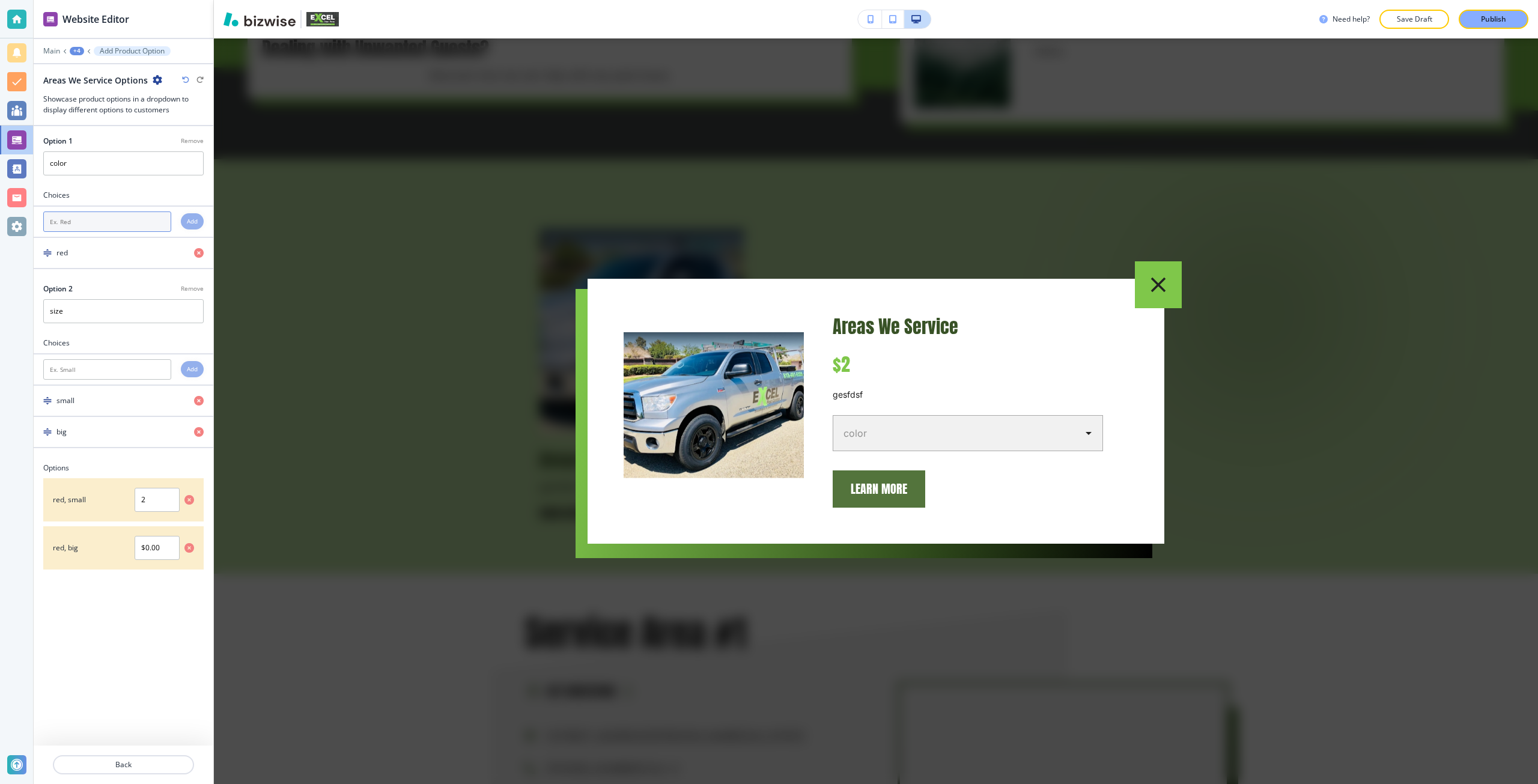
click at [91, 225] on input "text" at bounding box center [107, 221] width 128 height 20
type input "pink"
click at [179, 219] on div "pink Add" at bounding box center [123, 221] width 180 height 20
click at [181, 219] on div "Add" at bounding box center [192, 222] width 23 height 17
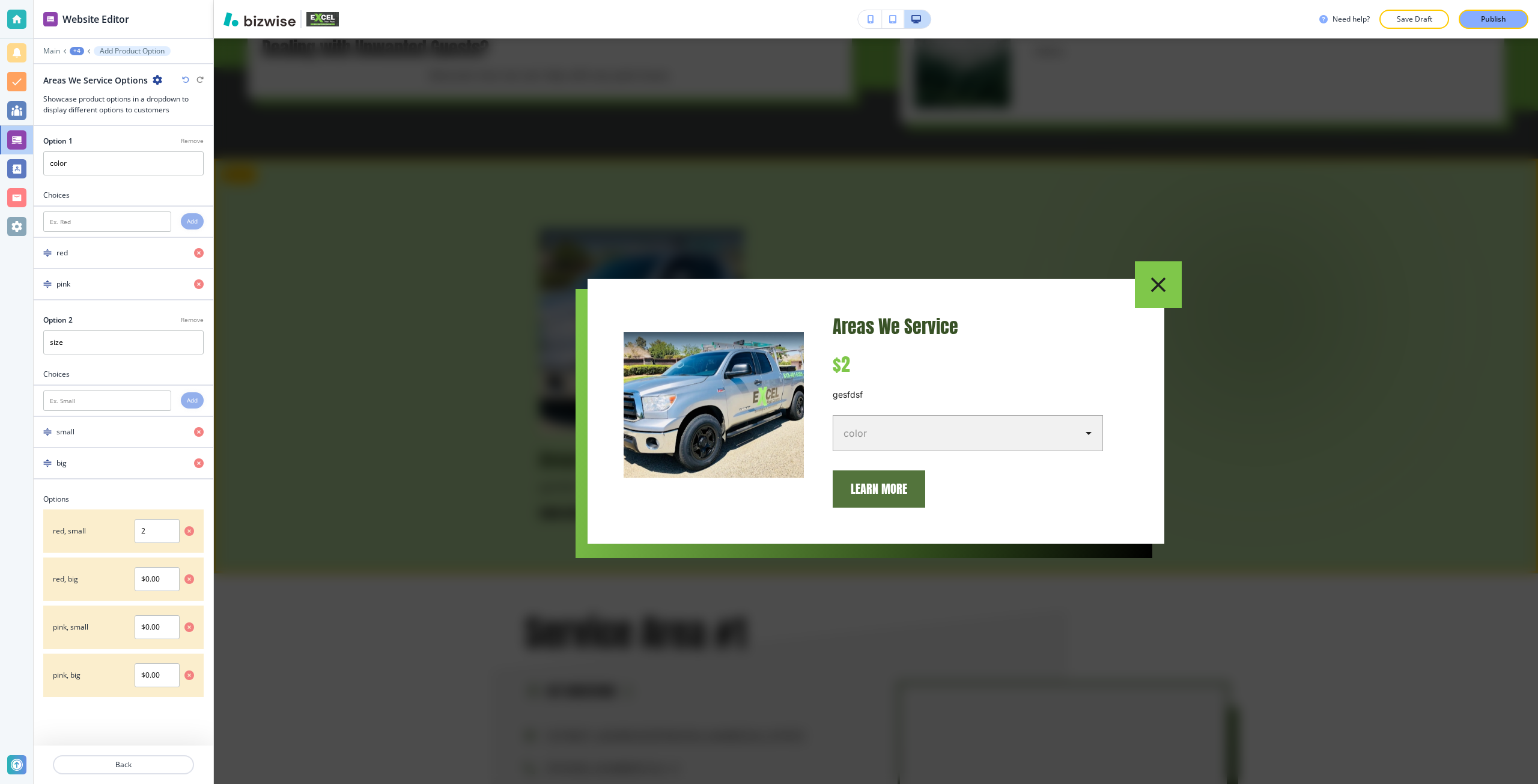
click at [559, 436] on div at bounding box center [875, 411] width 1324 height 746
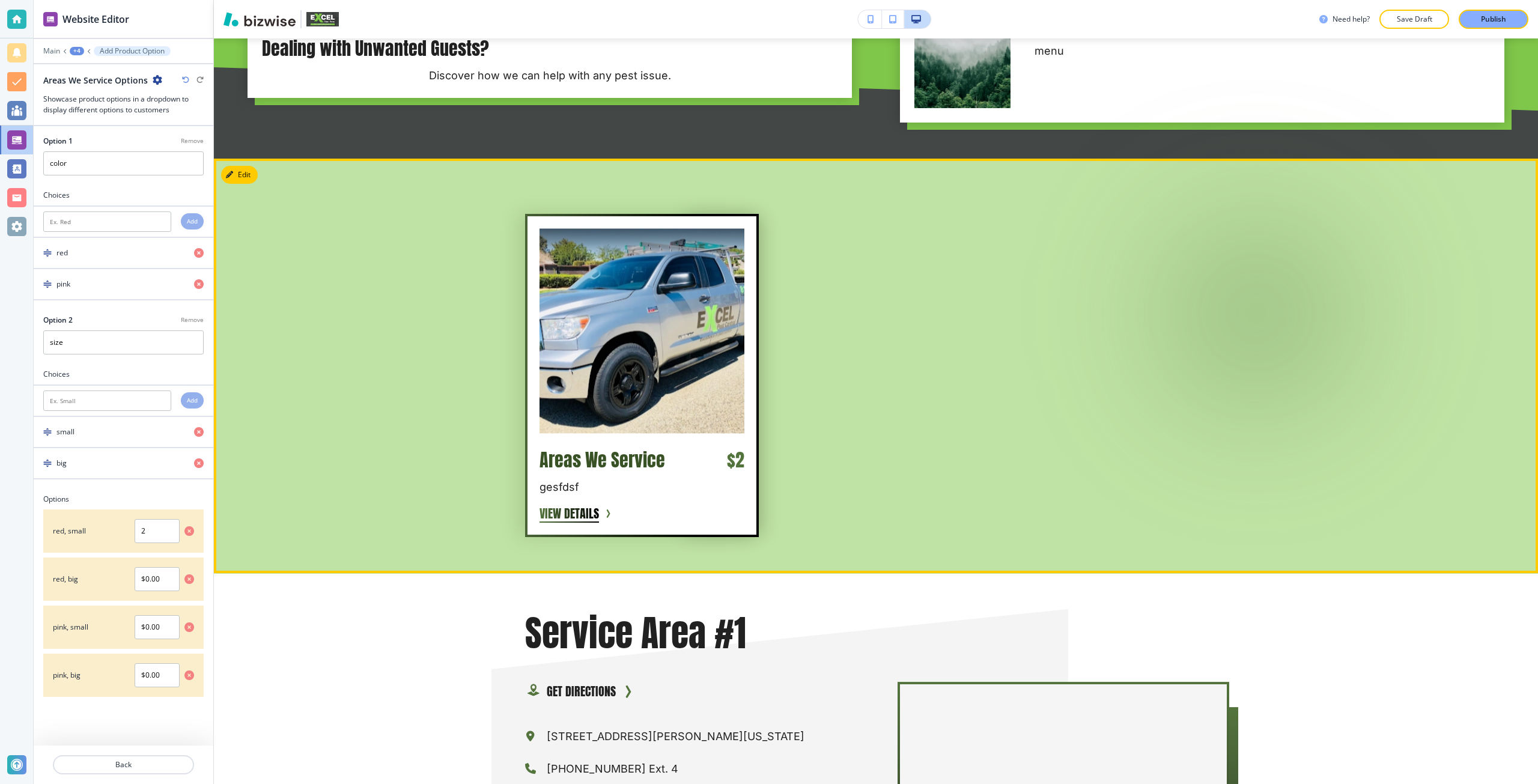
click at [577, 405] on img at bounding box center [642, 331] width 204 height 204
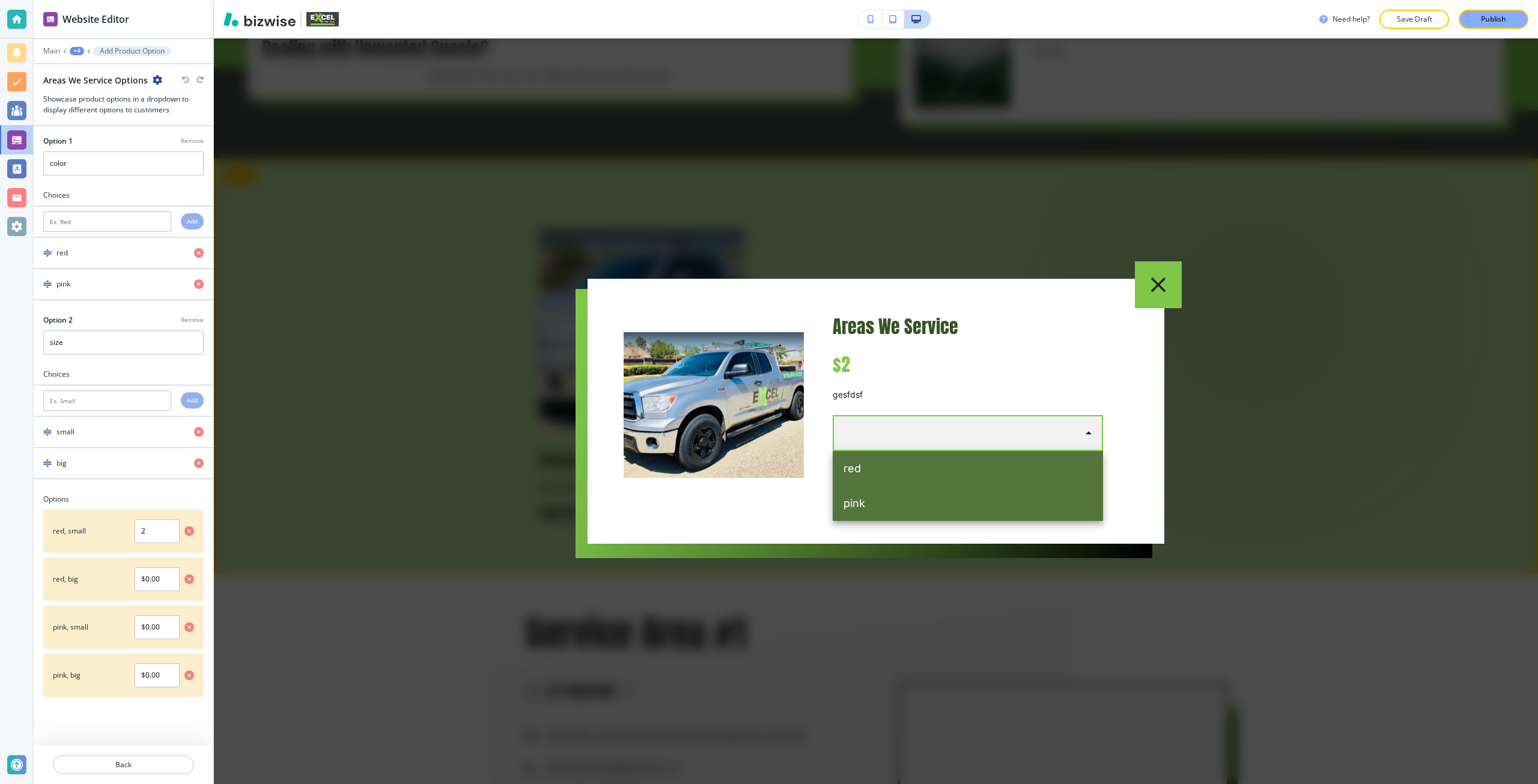
click at [883, 0] on body "Website Editor Main +4 Add Product Option Areas We Service Options Showcase pro…" at bounding box center [769, 0] width 1538 height 0
click at [879, 458] on li "red" at bounding box center [967, 468] width 271 height 35
type input "red"
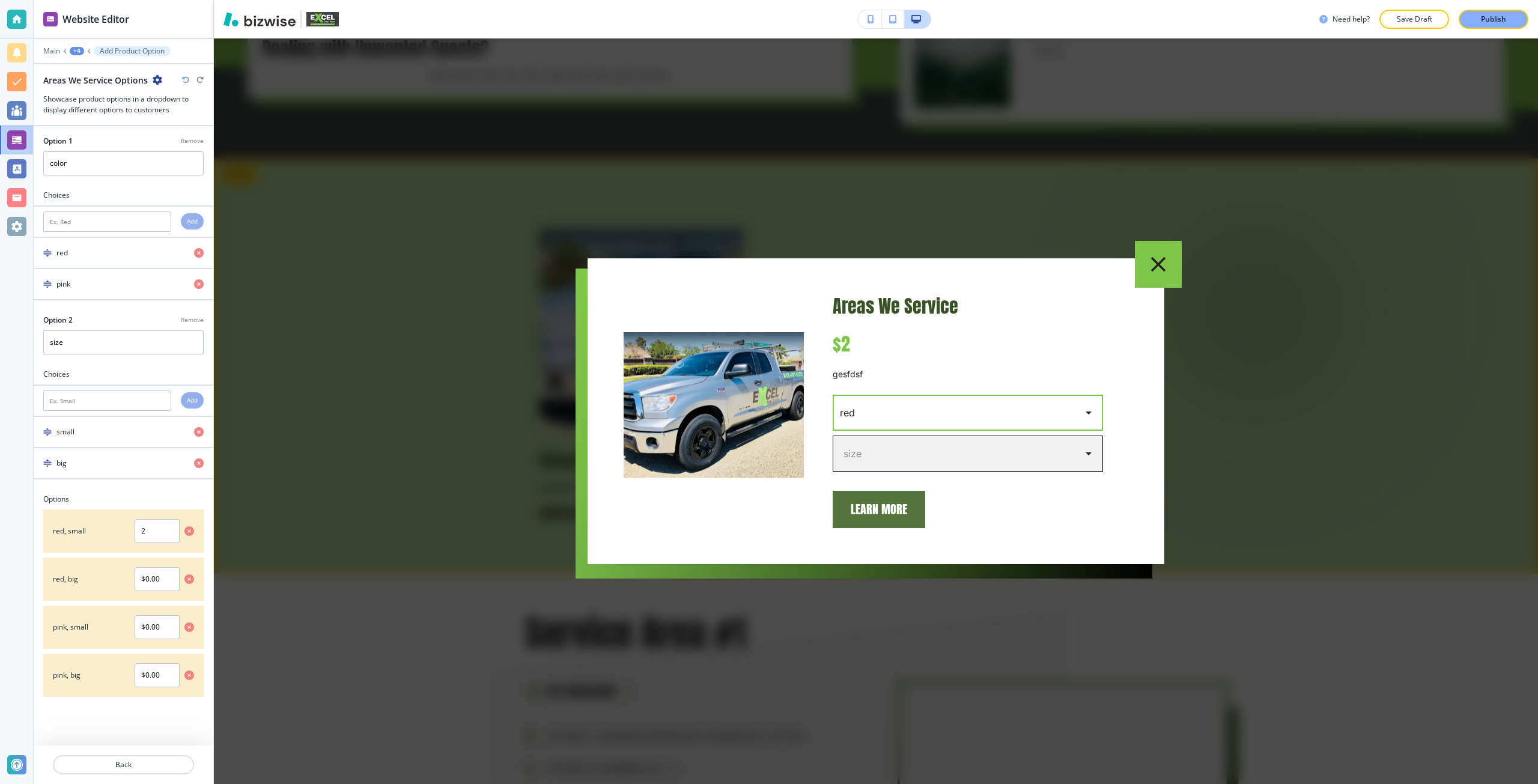
click at [882, 0] on body "Website Editor Main +4 Add Product Option Areas We Service Options Showcase pro…" at bounding box center [769, 0] width 1538 height 0
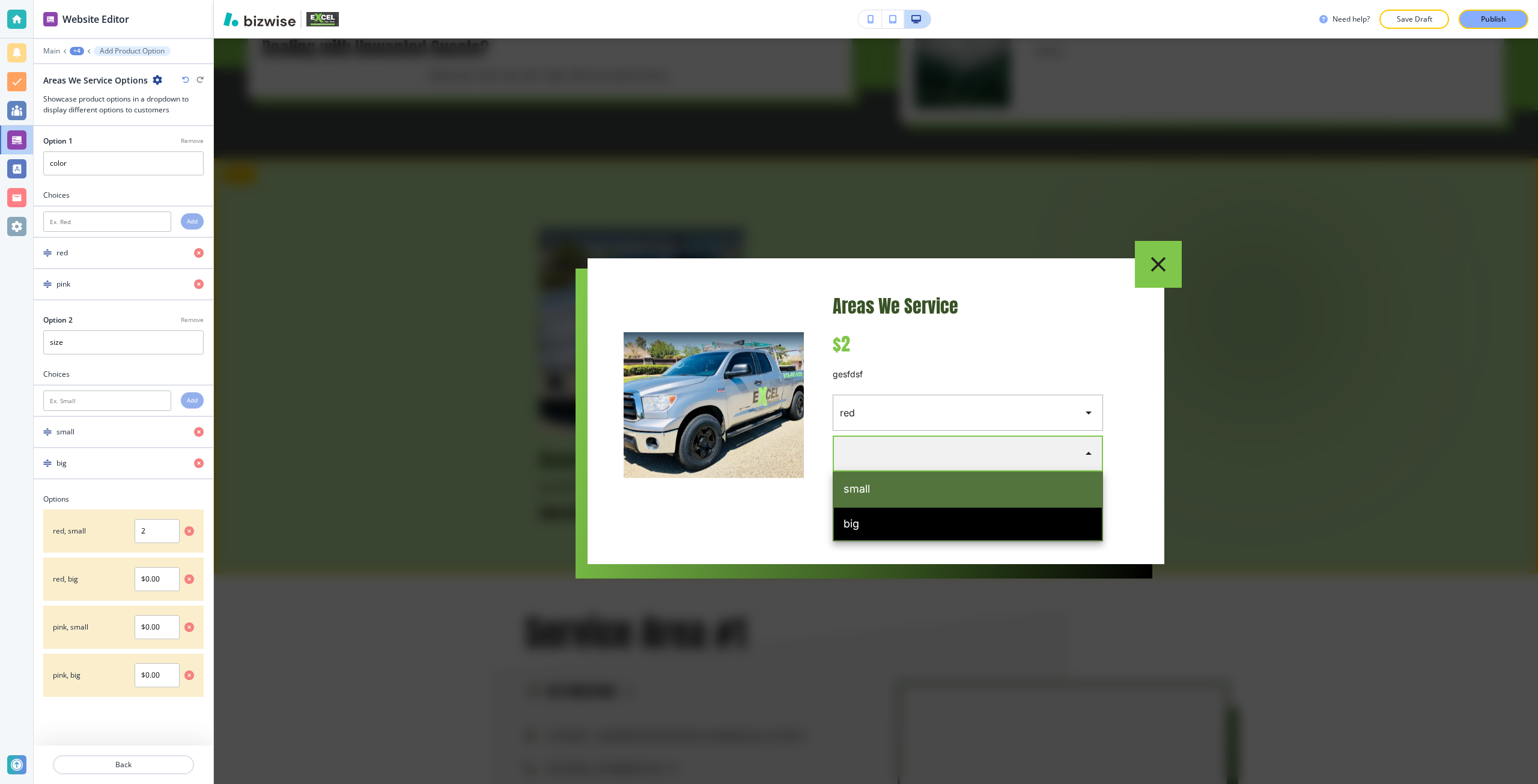
click at [875, 519] on li "big" at bounding box center [967, 524] width 271 height 35
type input "big"
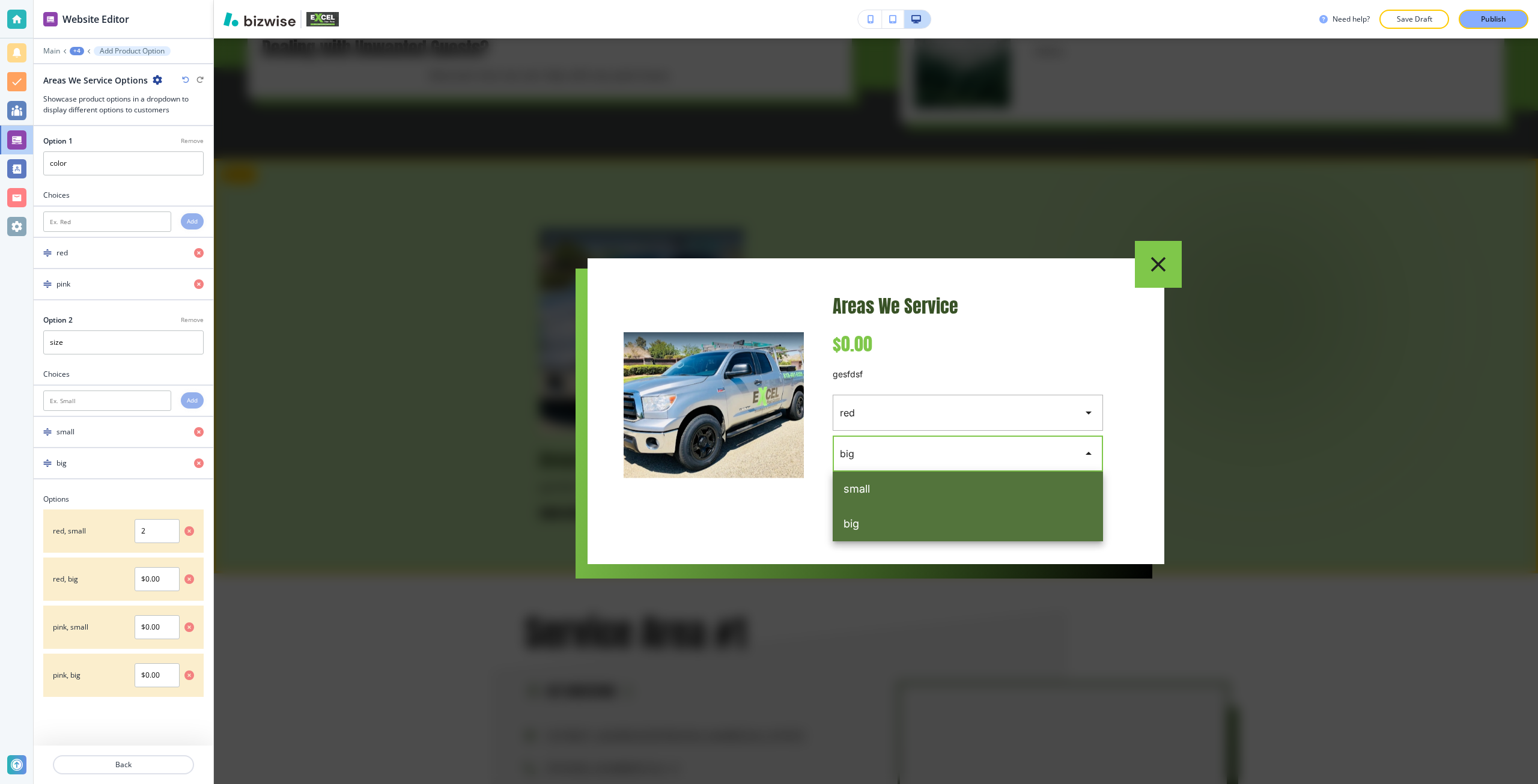
click at [905, 0] on body "Website Editor Main +4 Add Product Option Areas We Service Options Showcase pro…" at bounding box center [769, 0] width 1538 height 0
click at [543, 589] on div at bounding box center [769, 392] width 1538 height 784
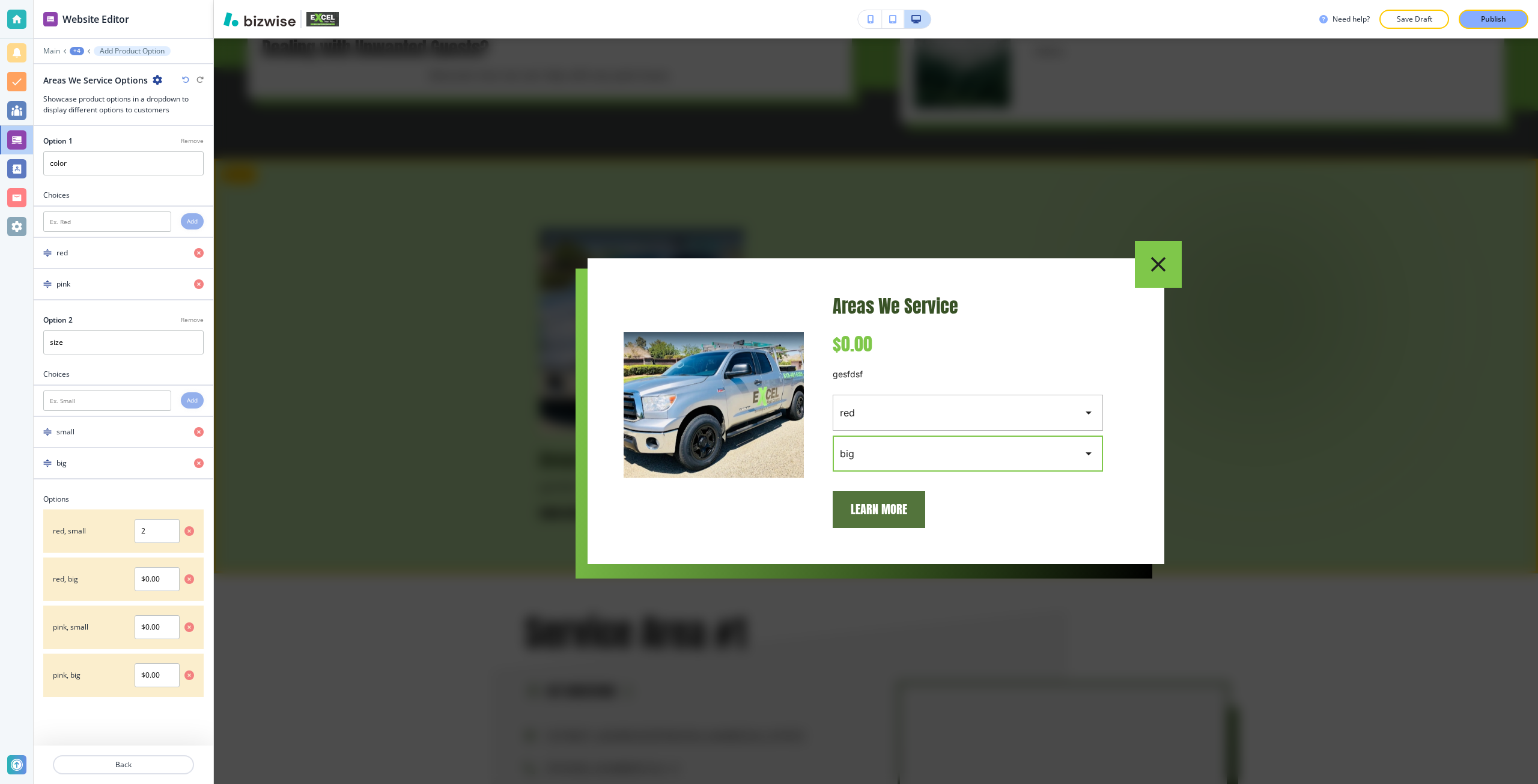
click at [509, 535] on div at bounding box center [875, 411] width 1324 height 746
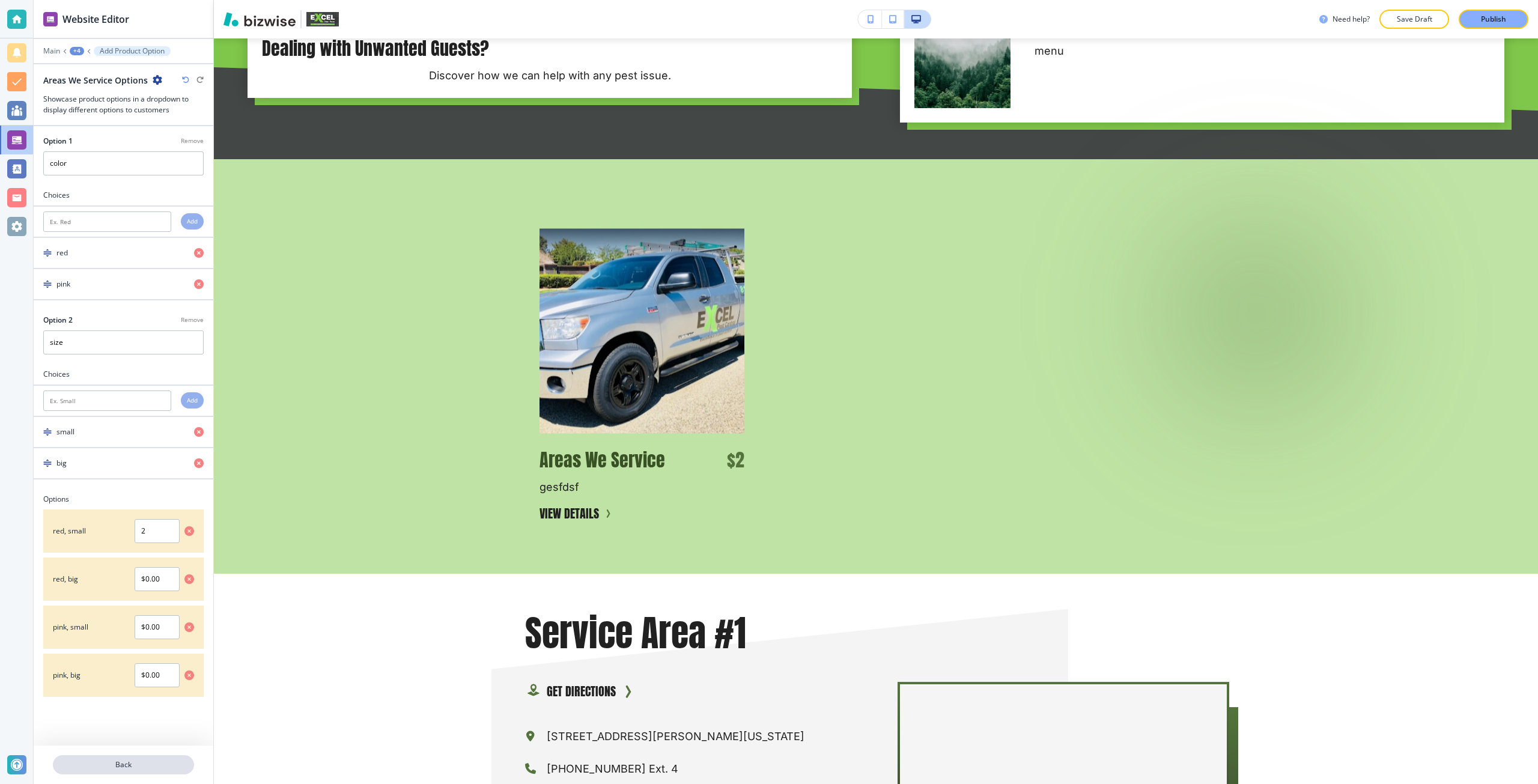
click at [141, 764] on p "Back" at bounding box center [123, 764] width 139 height 11
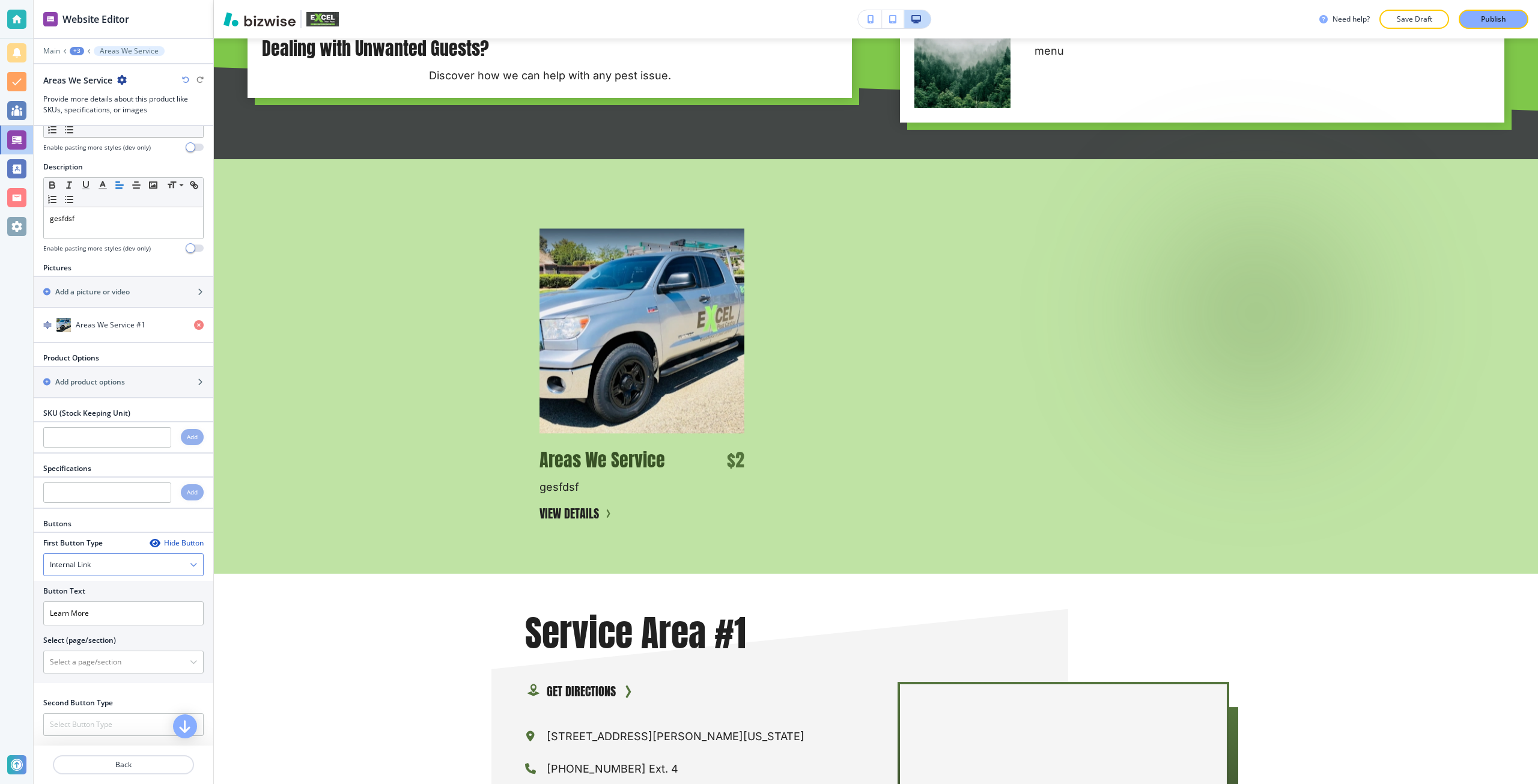
scroll to position [76, 0]
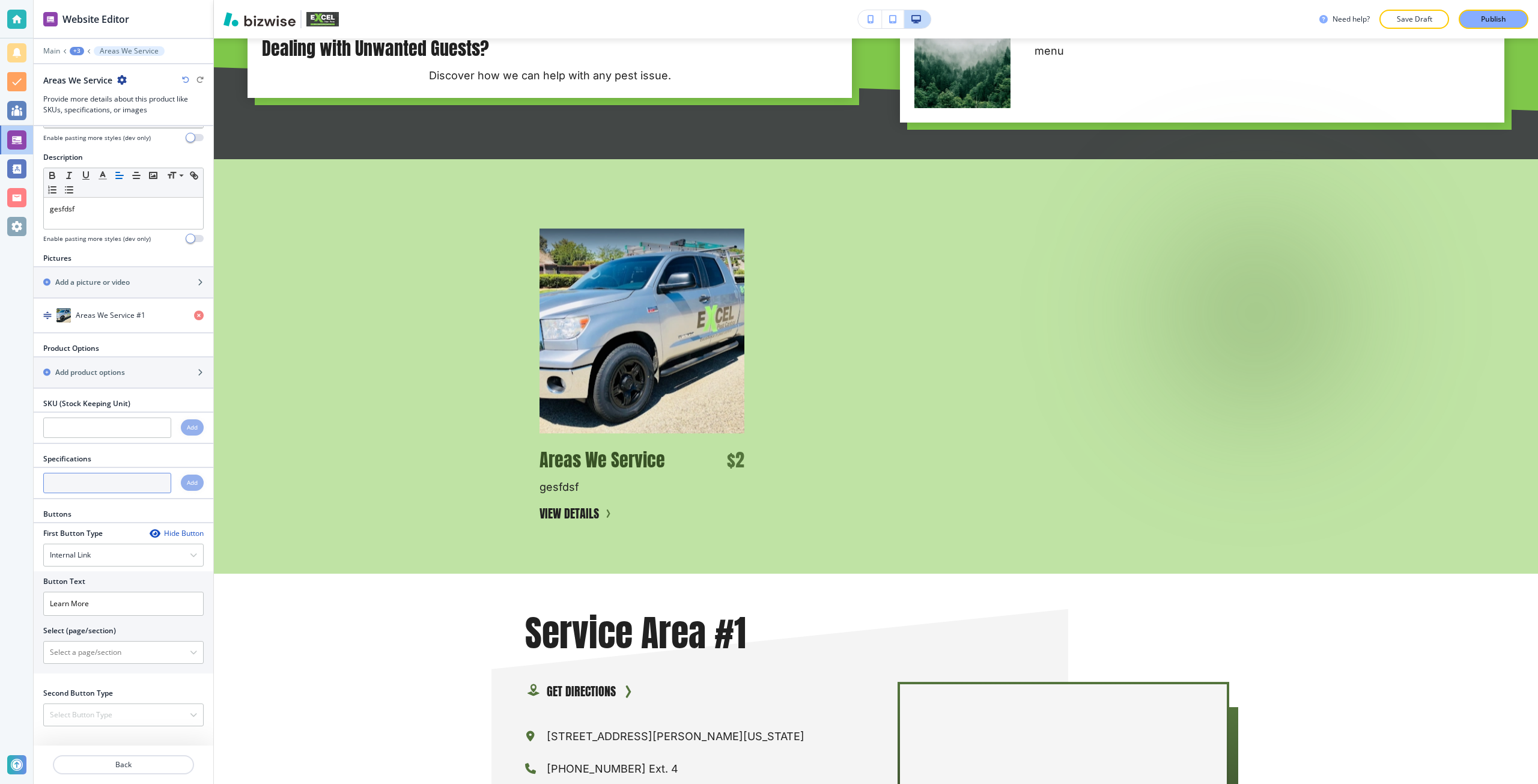
click at [100, 483] on input "text" at bounding box center [107, 483] width 128 height 20
type input "big"
click at [181, 489] on div "Add" at bounding box center [192, 483] width 23 height 17
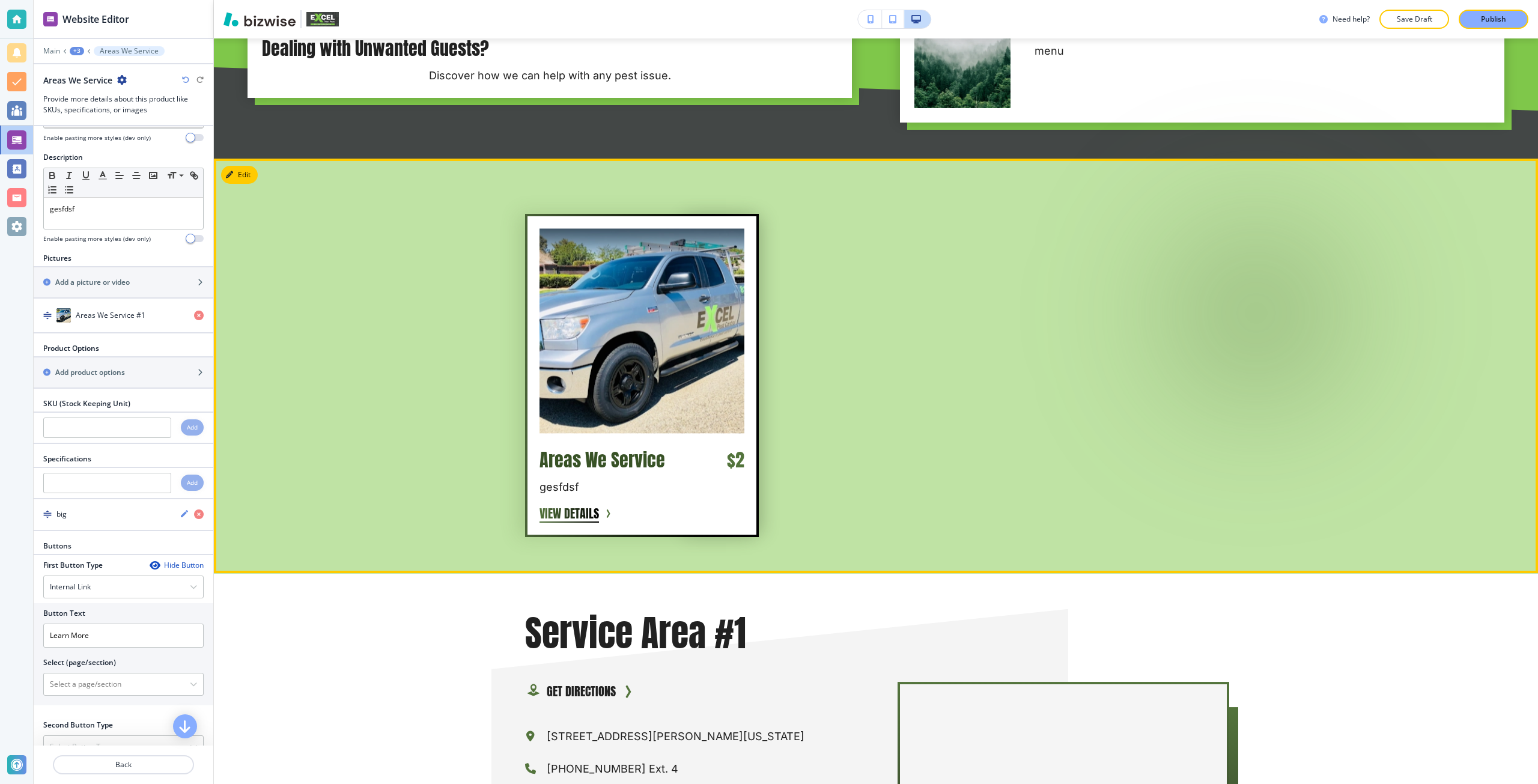
click at [629, 460] on span "Areas We Service" at bounding box center [602, 460] width 126 height 27
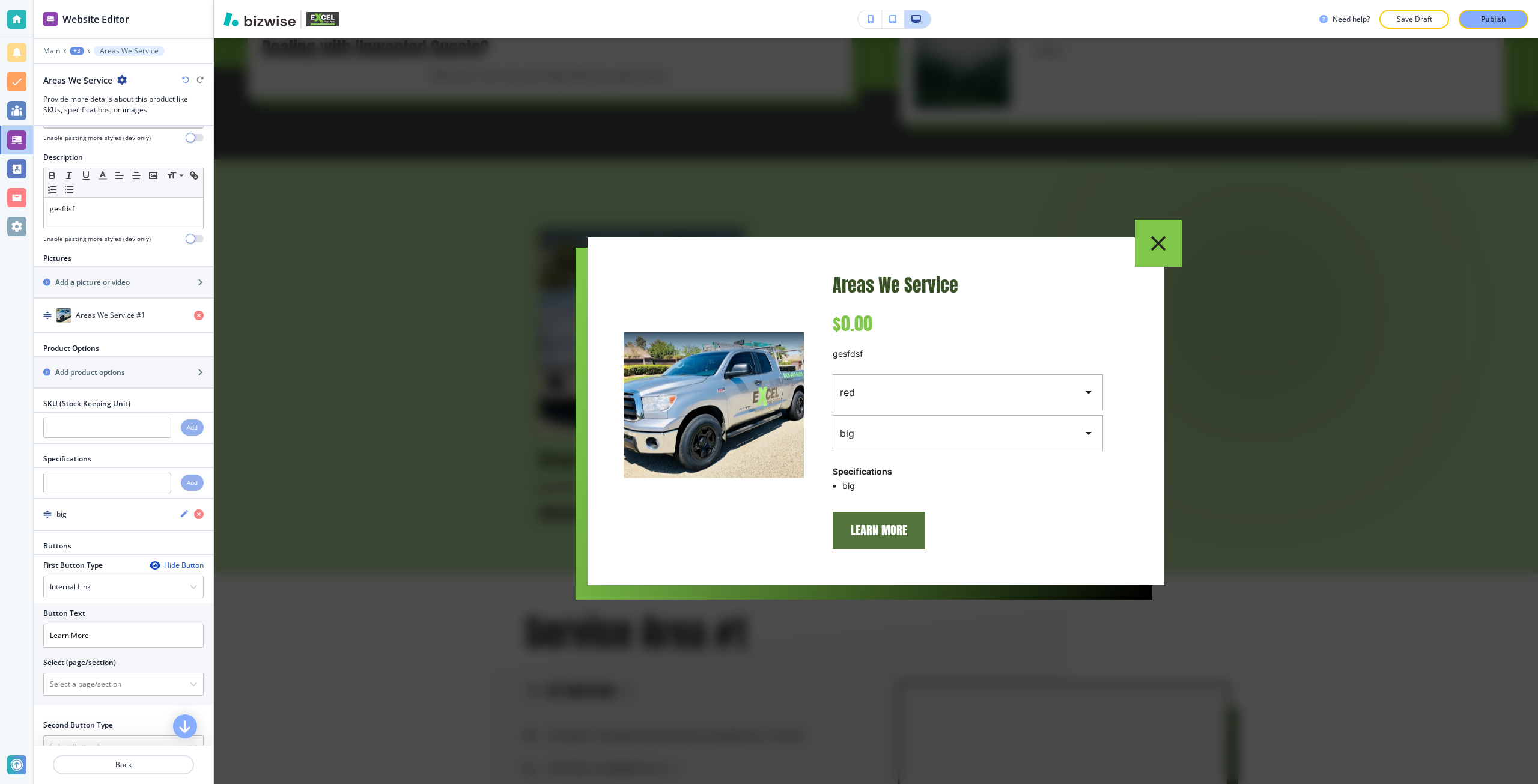
click at [410, 437] on div at bounding box center [875, 411] width 1324 height 746
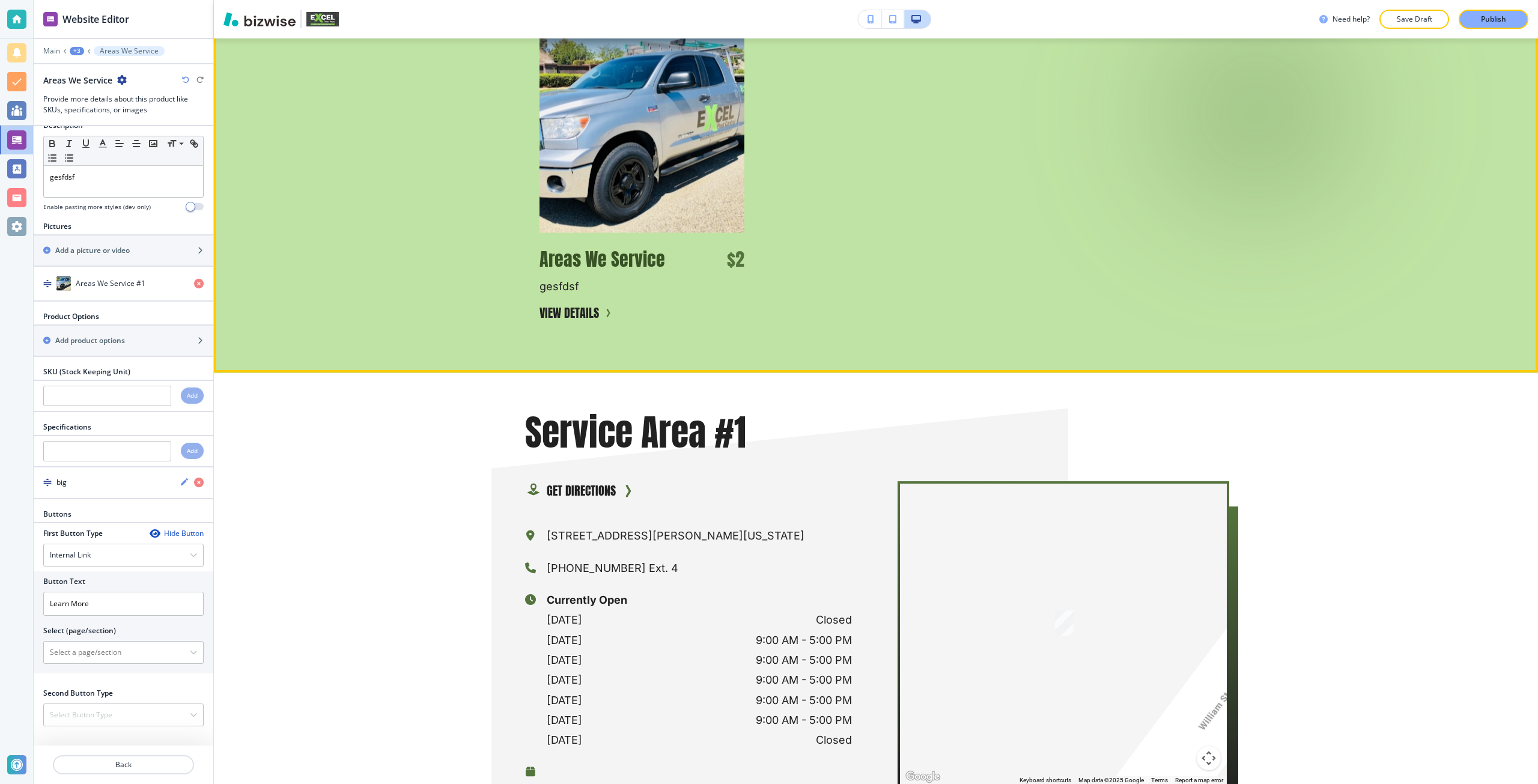
scroll to position [2421, 0]
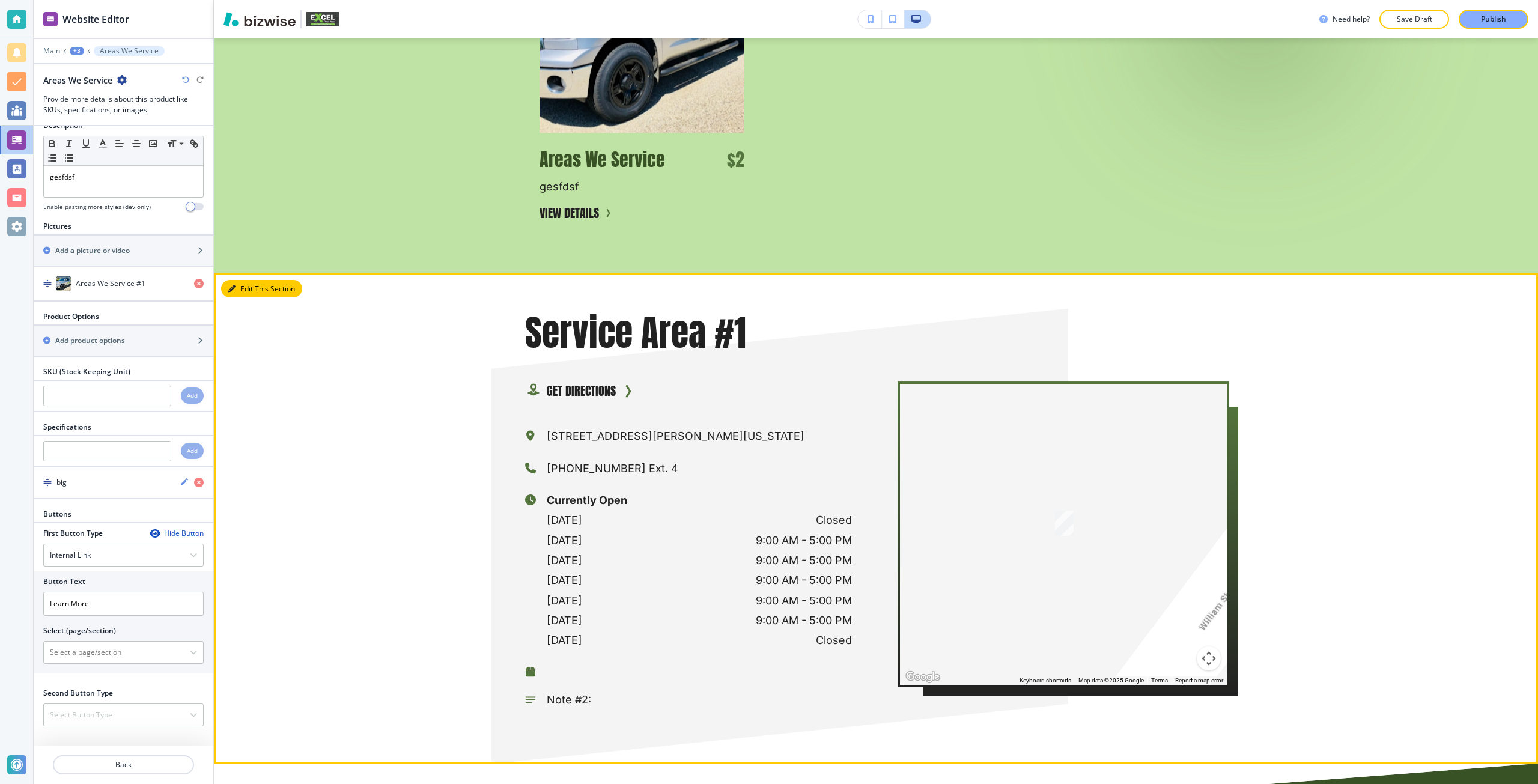
click at [253, 287] on button "Edit This Section" at bounding box center [262, 289] width 81 height 18
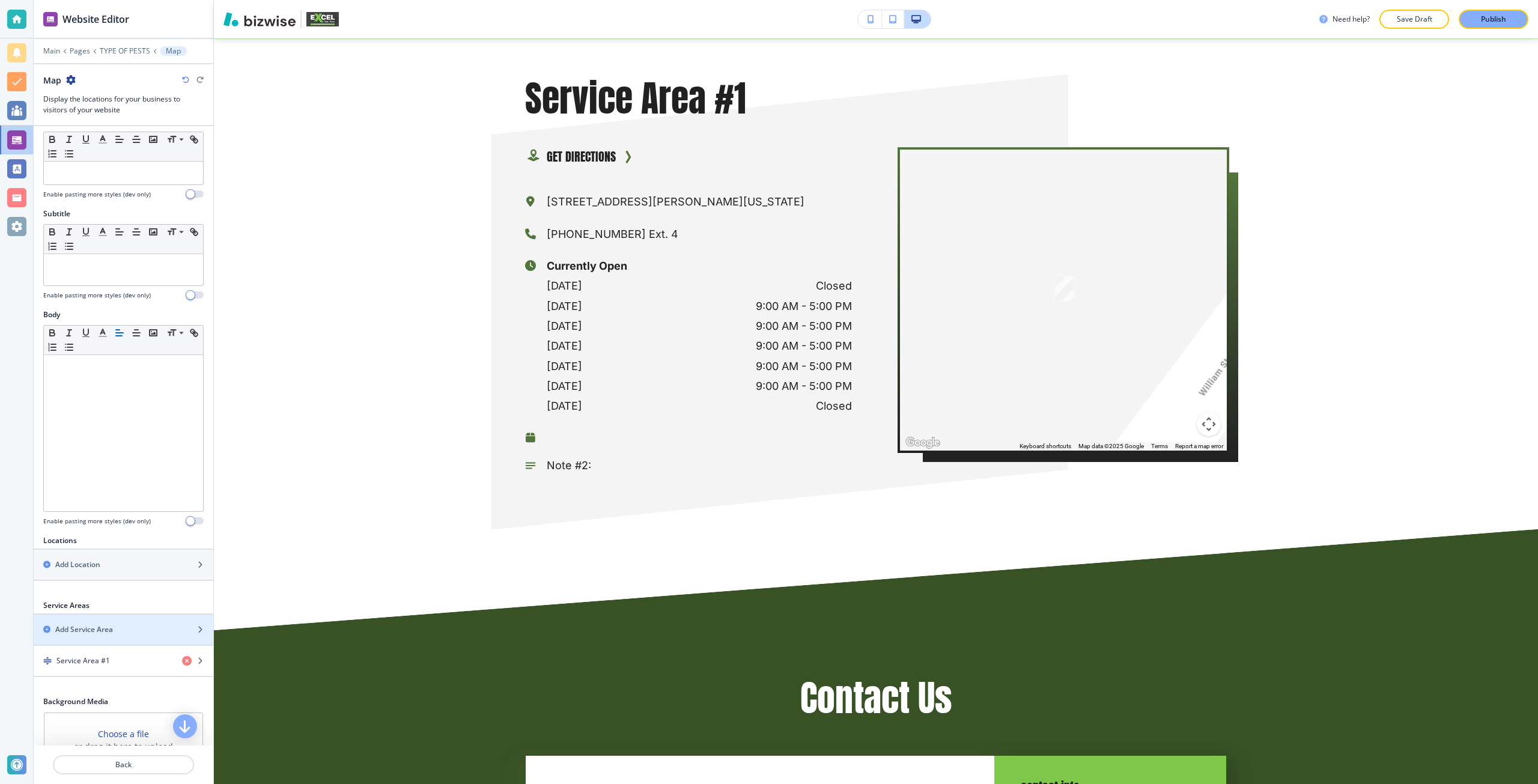
scroll to position [0, 0]
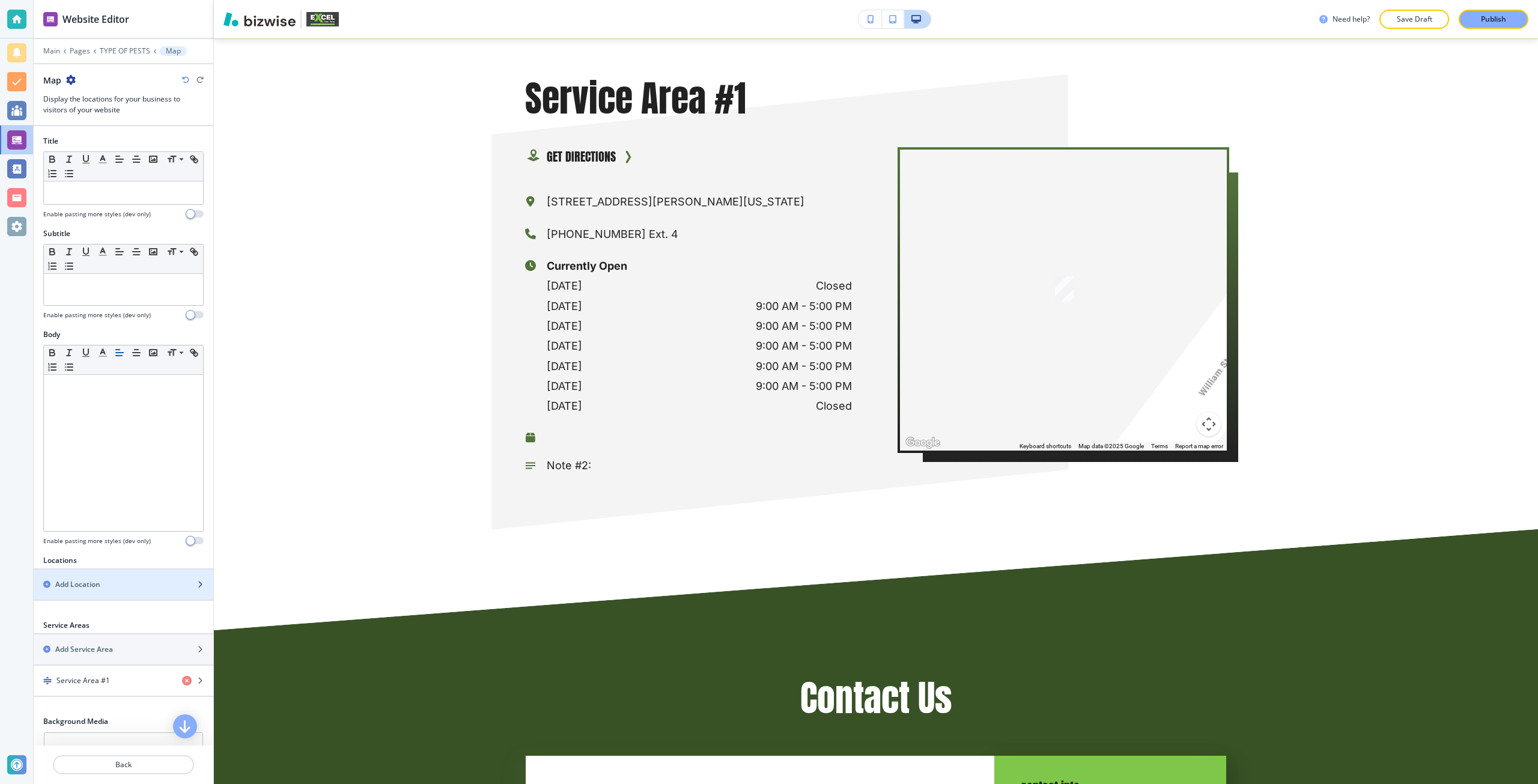
click at [147, 596] on div "button" at bounding box center [123, 595] width 180 height 10
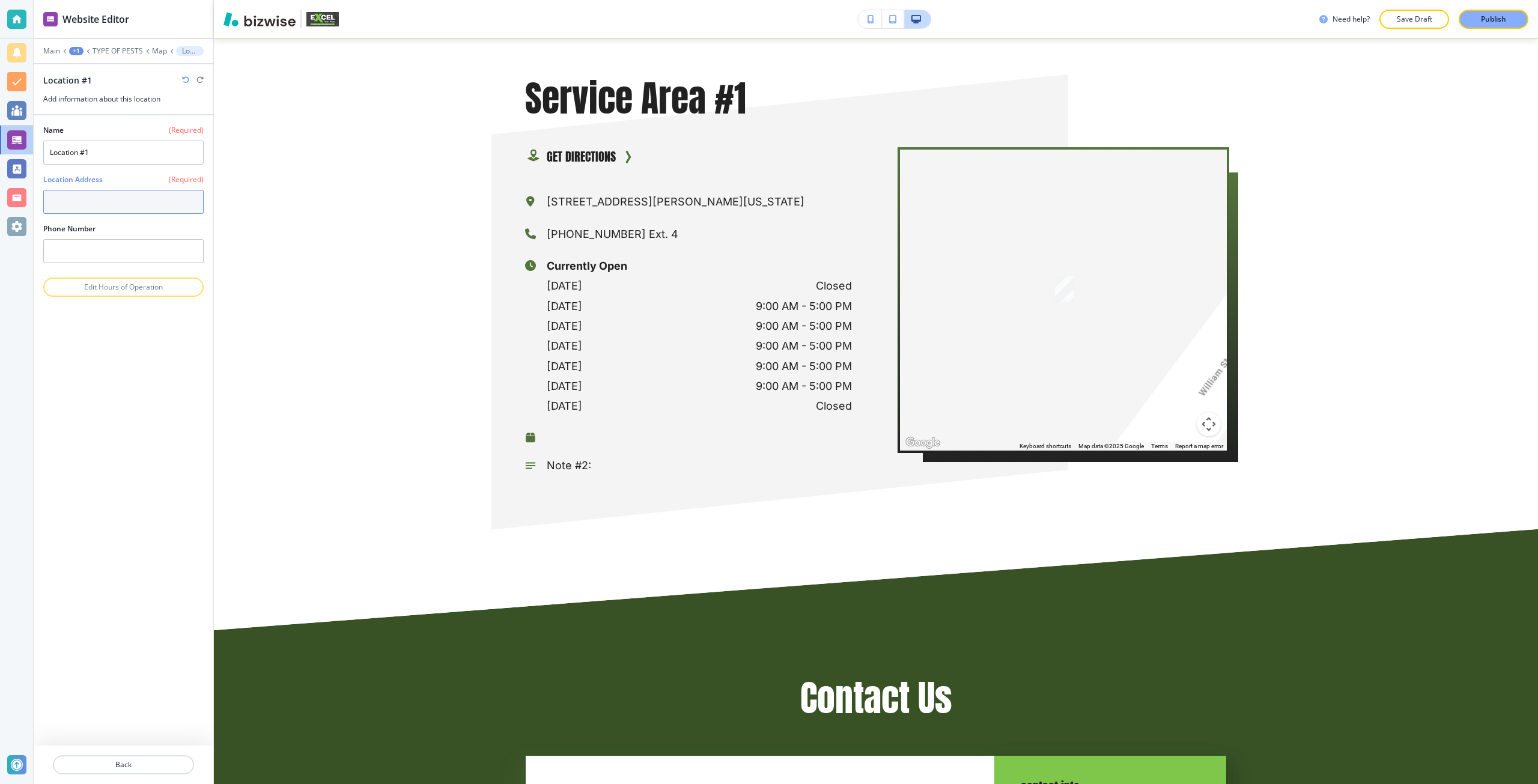
click at [104, 195] on textarea at bounding box center [123, 201] width 160 height 24
click at [118, 222] on h4 "[STREET_ADDRESS]" at bounding box center [123, 224] width 147 height 11
type textarea "[STREET_ADDRESS]"
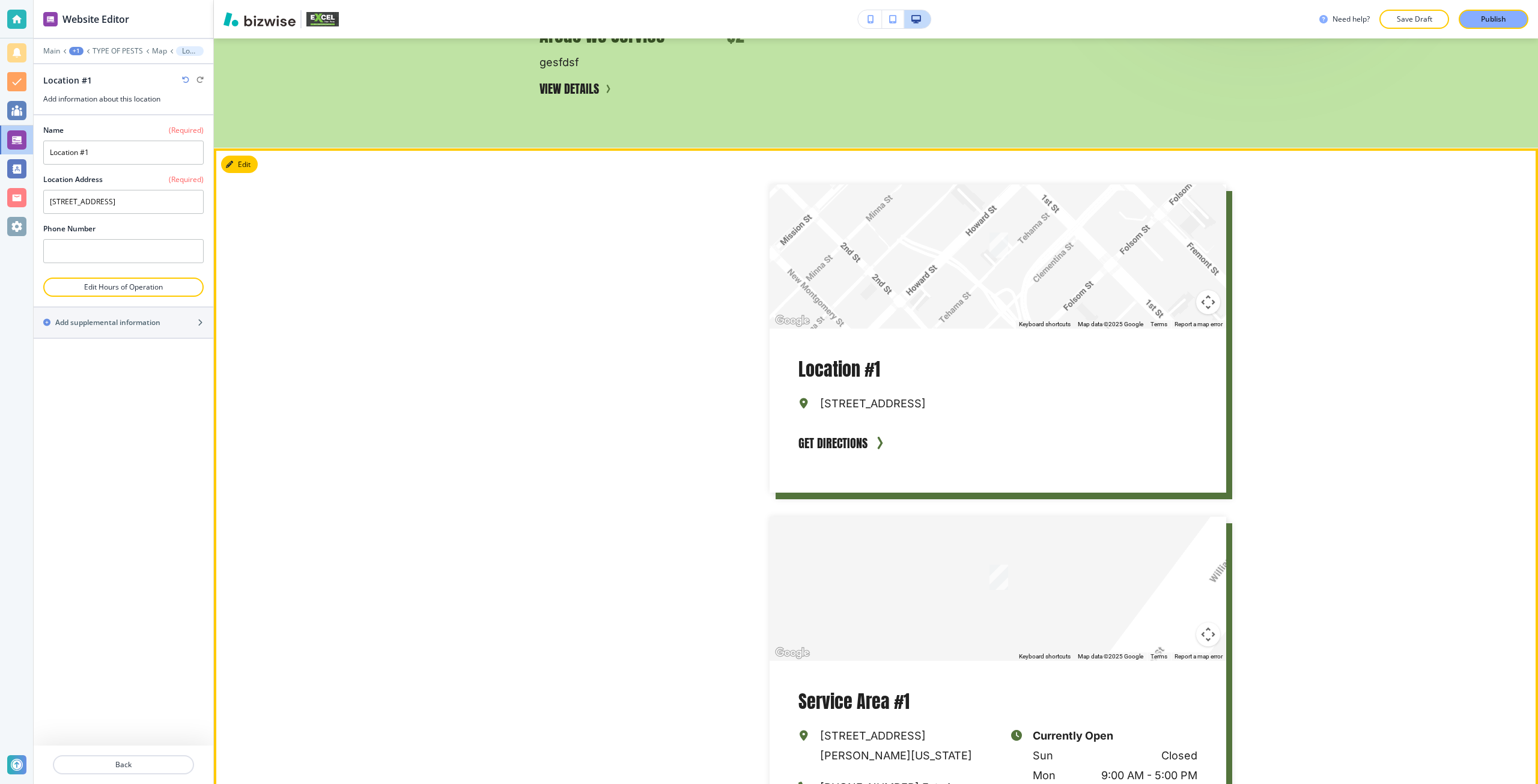
scroll to position [2535, 0]
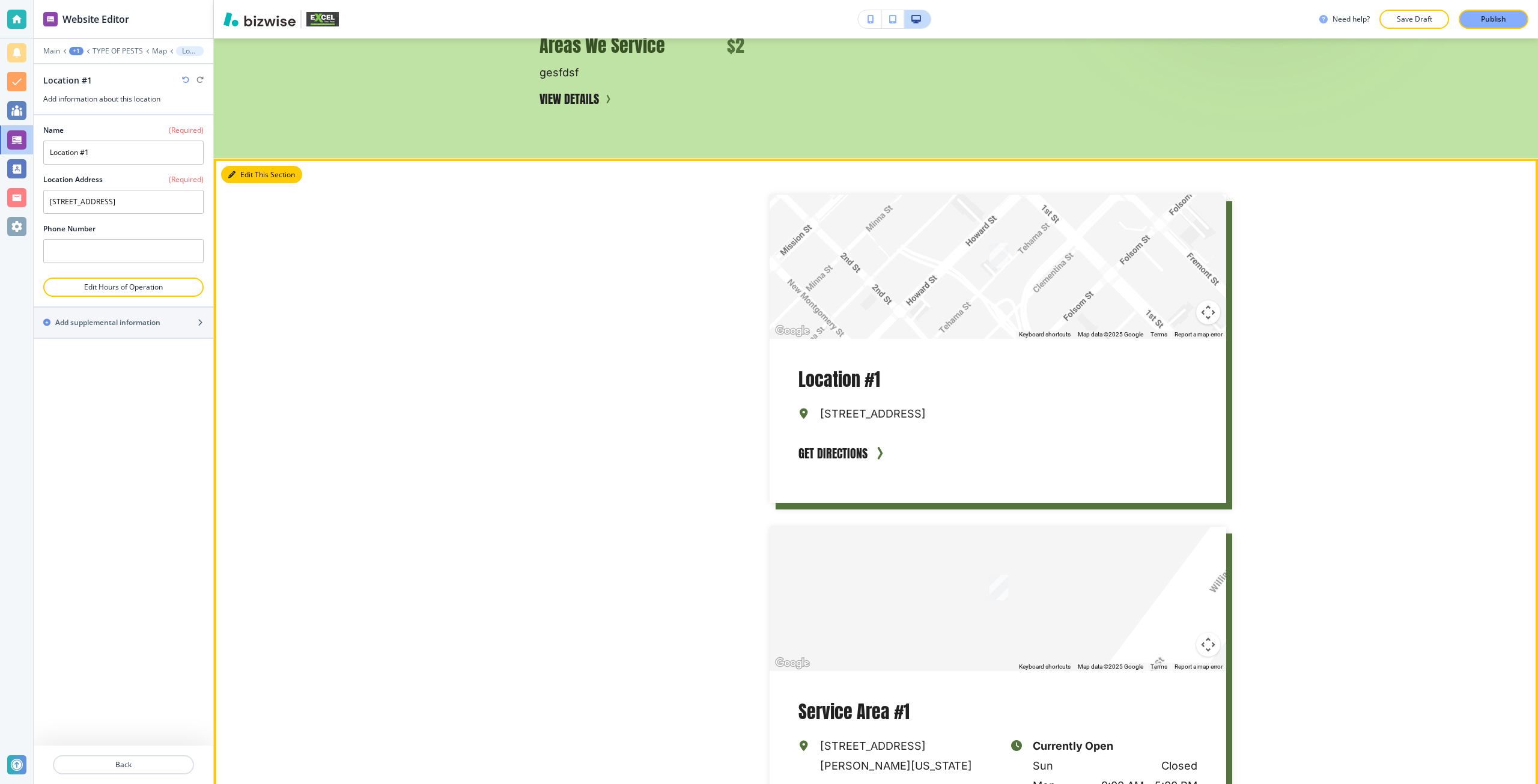
click at [246, 175] on button "Edit This Section" at bounding box center [262, 175] width 81 height 18
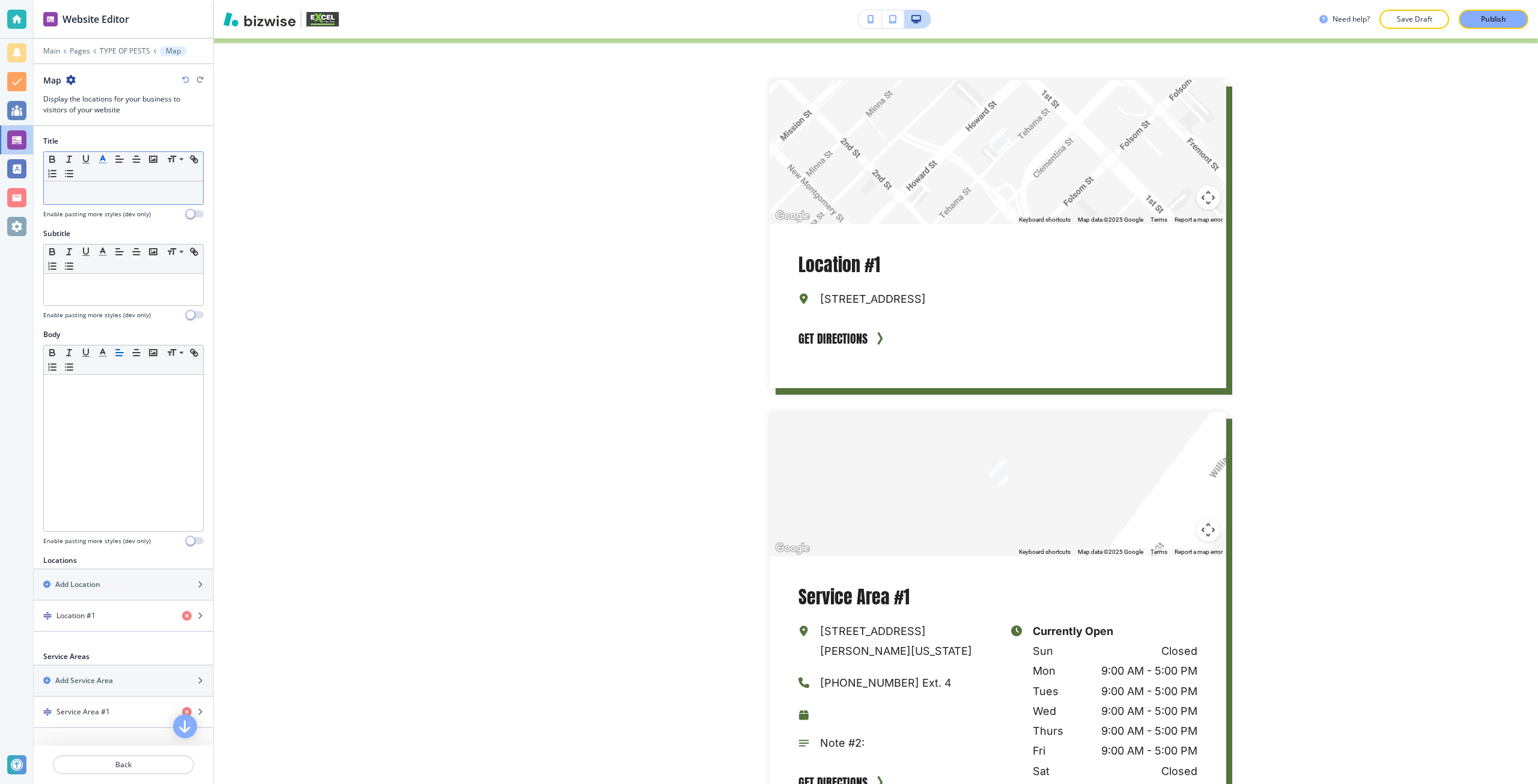
scroll to position [2656, 0]
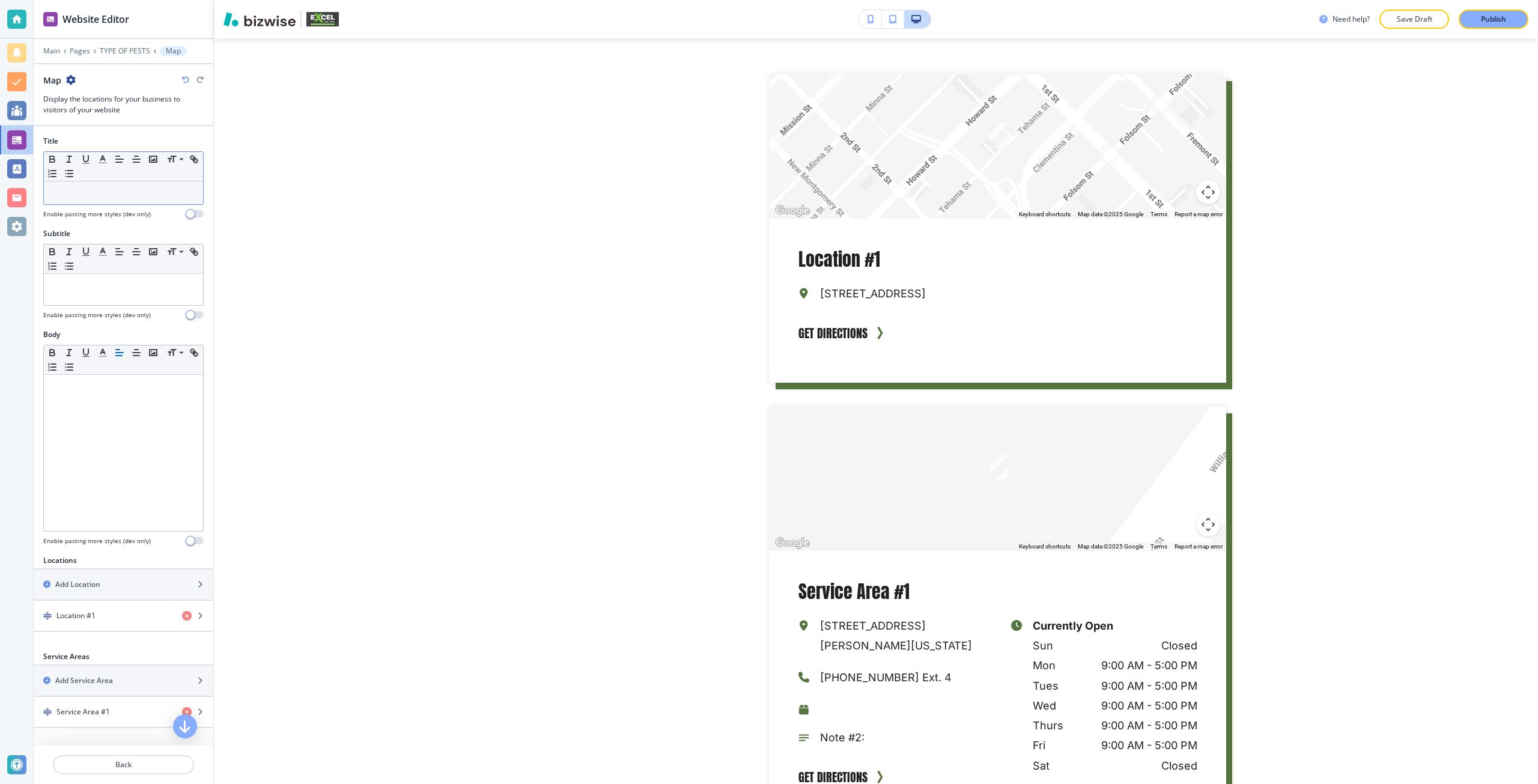
click at [76, 189] on p at bounding box center [123, 192] width 147 height 11
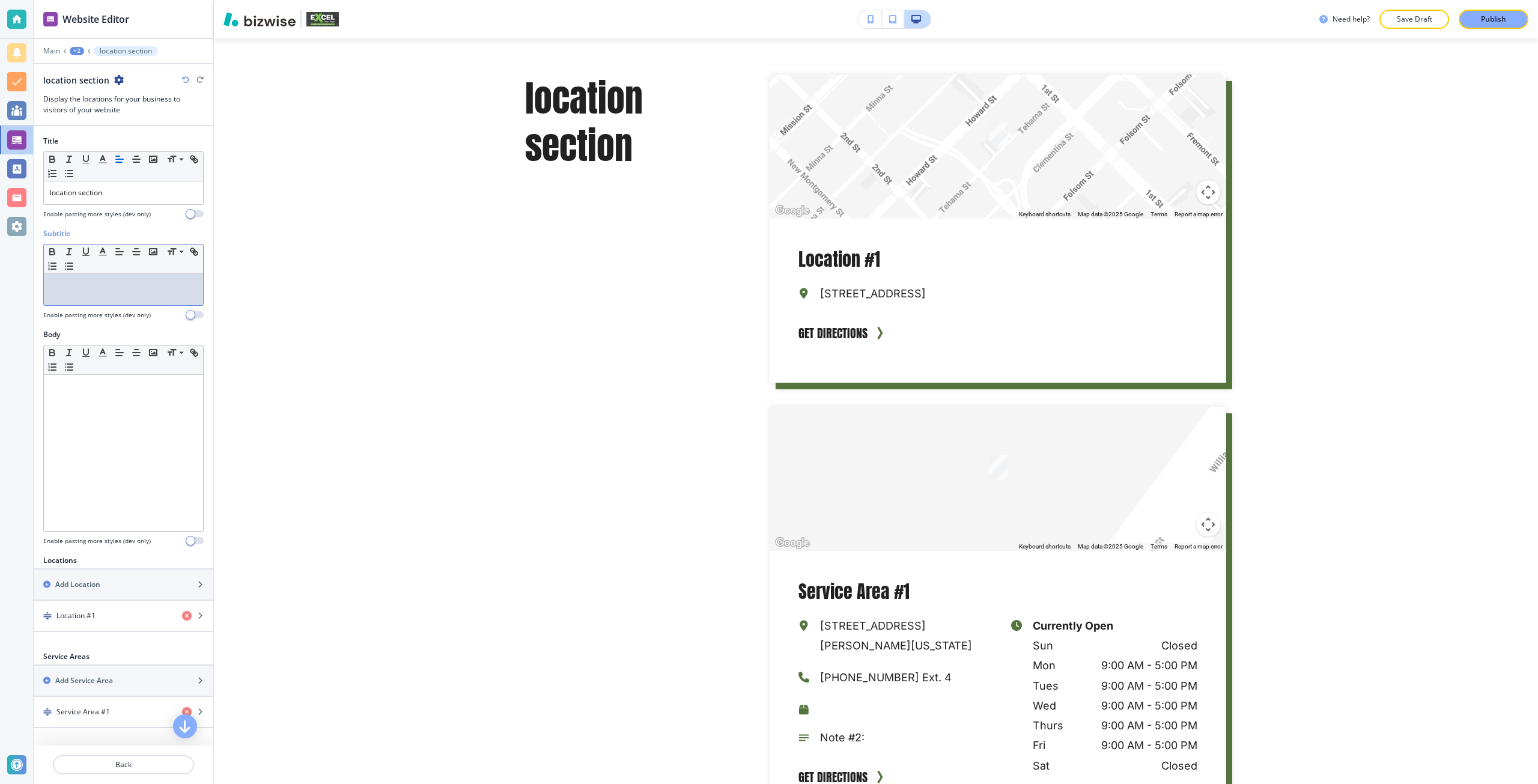
click at [71, 289] on p at bounding box center [123, 285] width 147 height 11
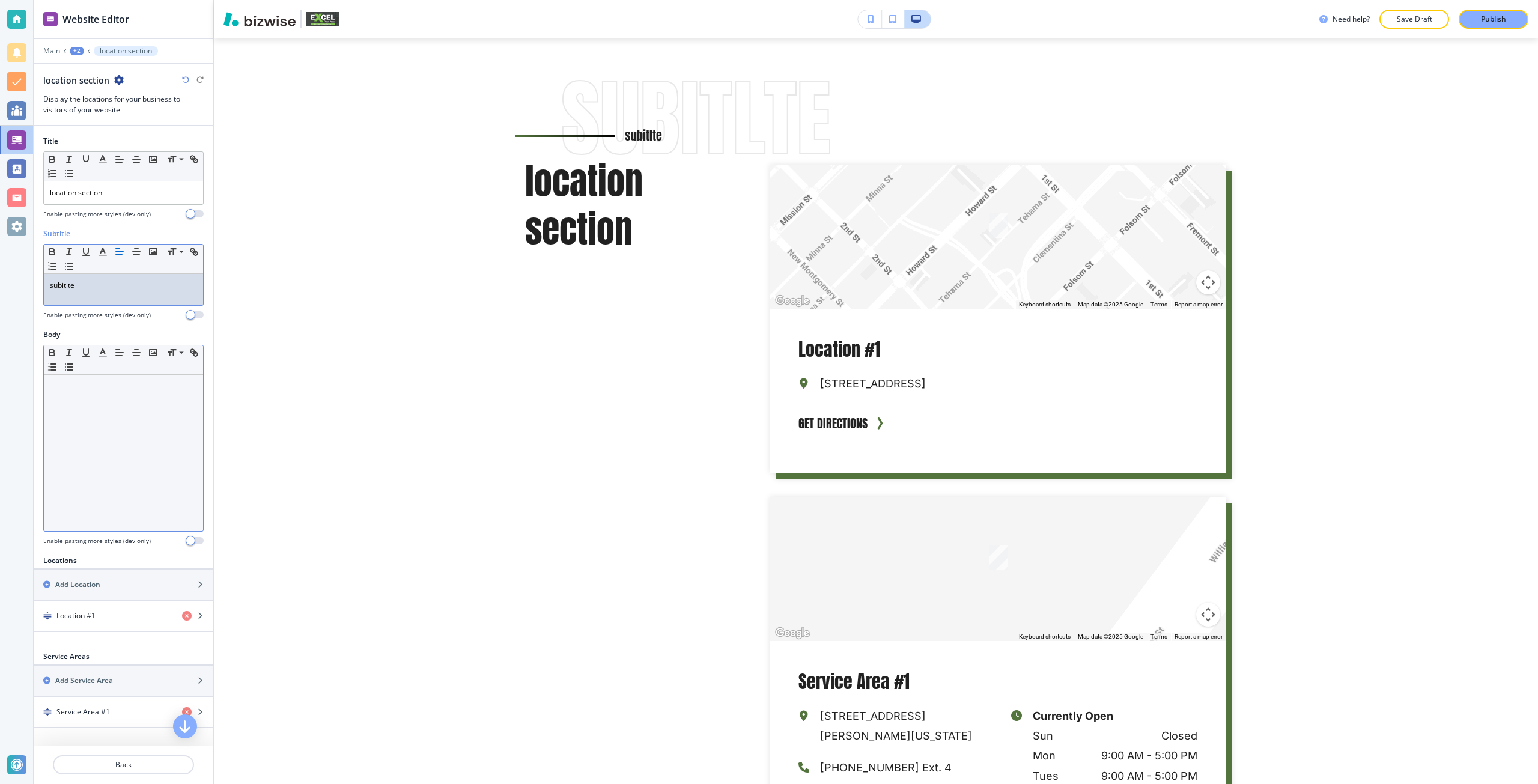
click at [132, 427] on div at bounding box center [123, 453] width 159 height 156
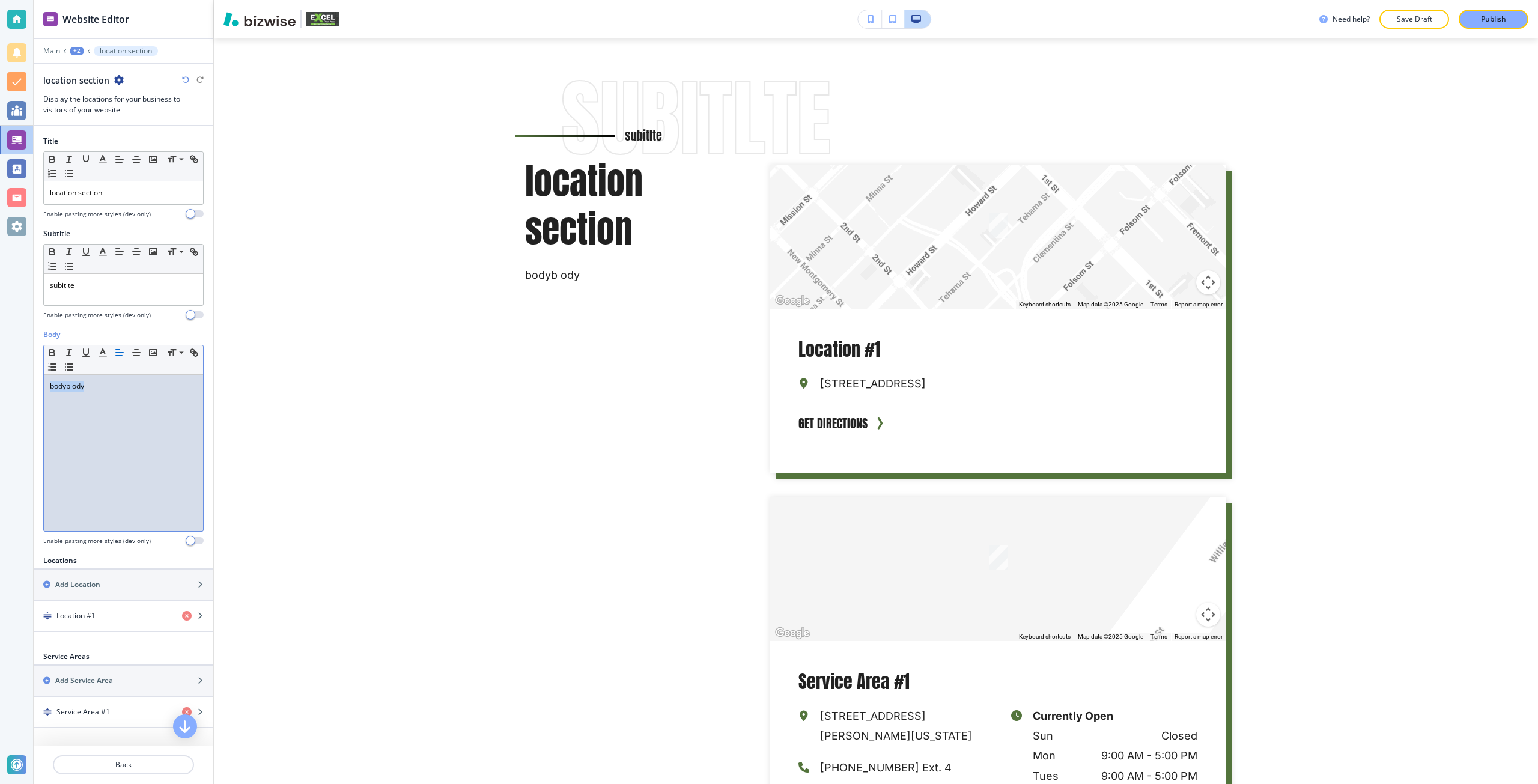
copy p "bodyb ody"
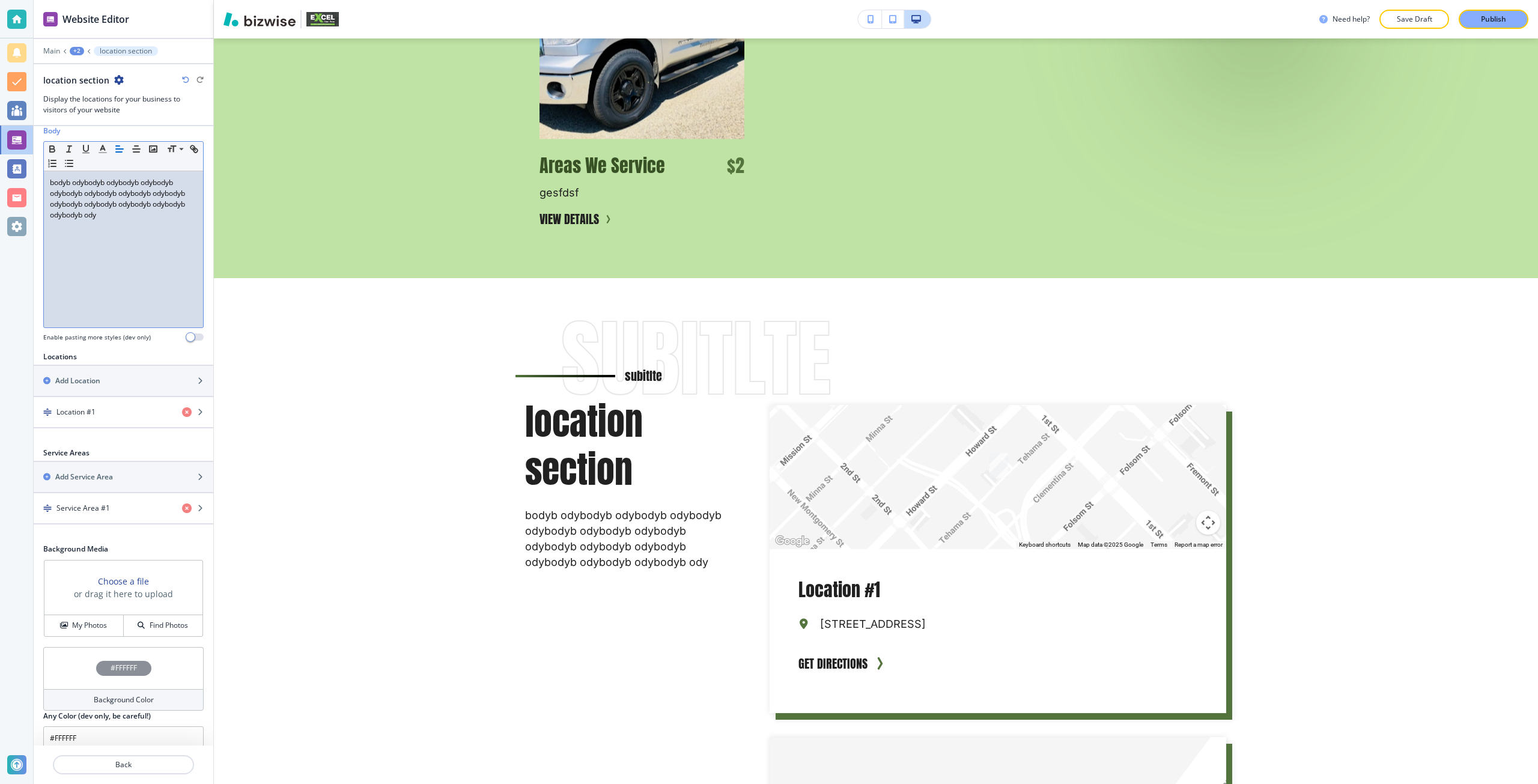
scroll to position [218, 0]
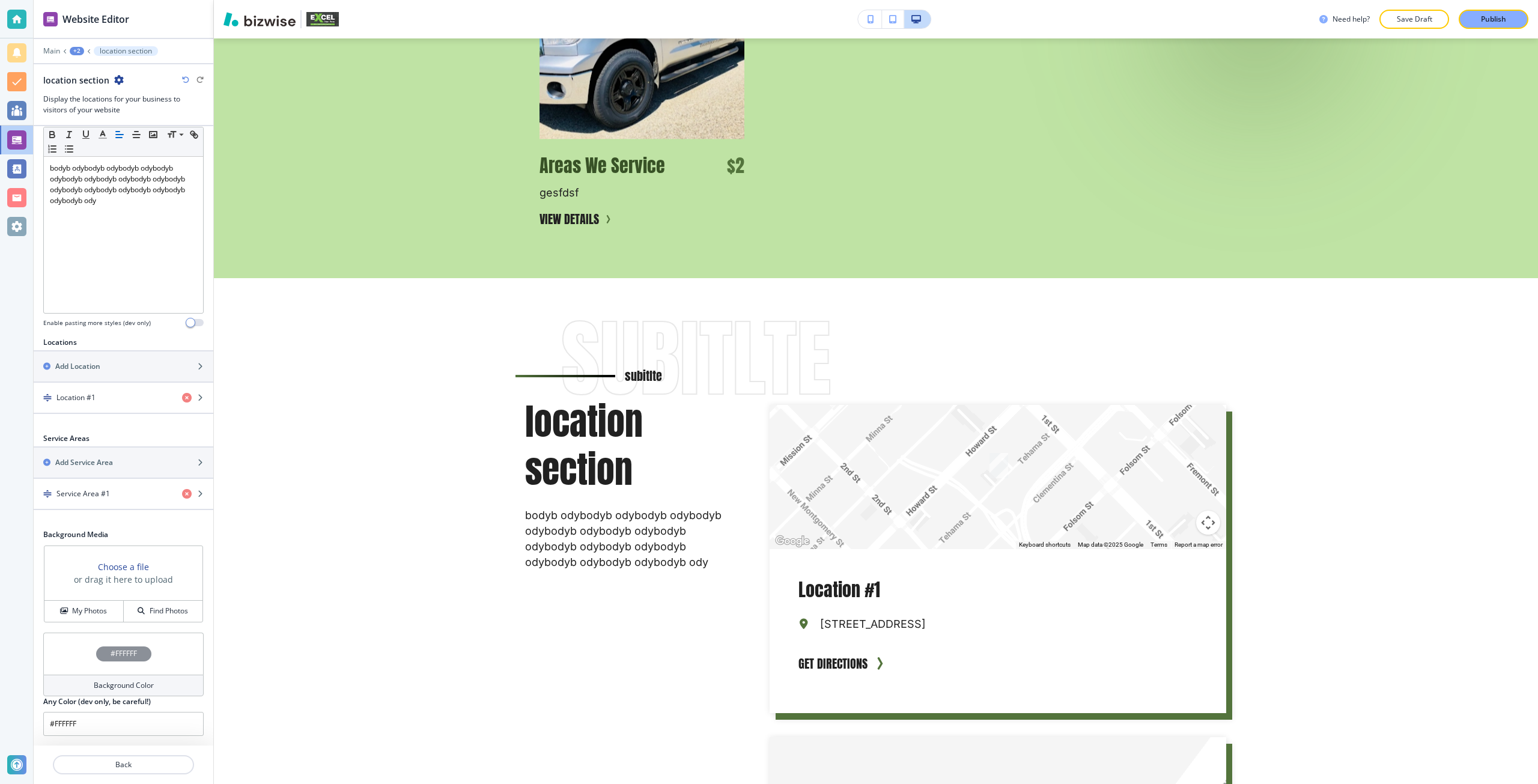
click at [118, 659] on div "#FFFFFF" at bounding box center [124, 654] width 56 height 15
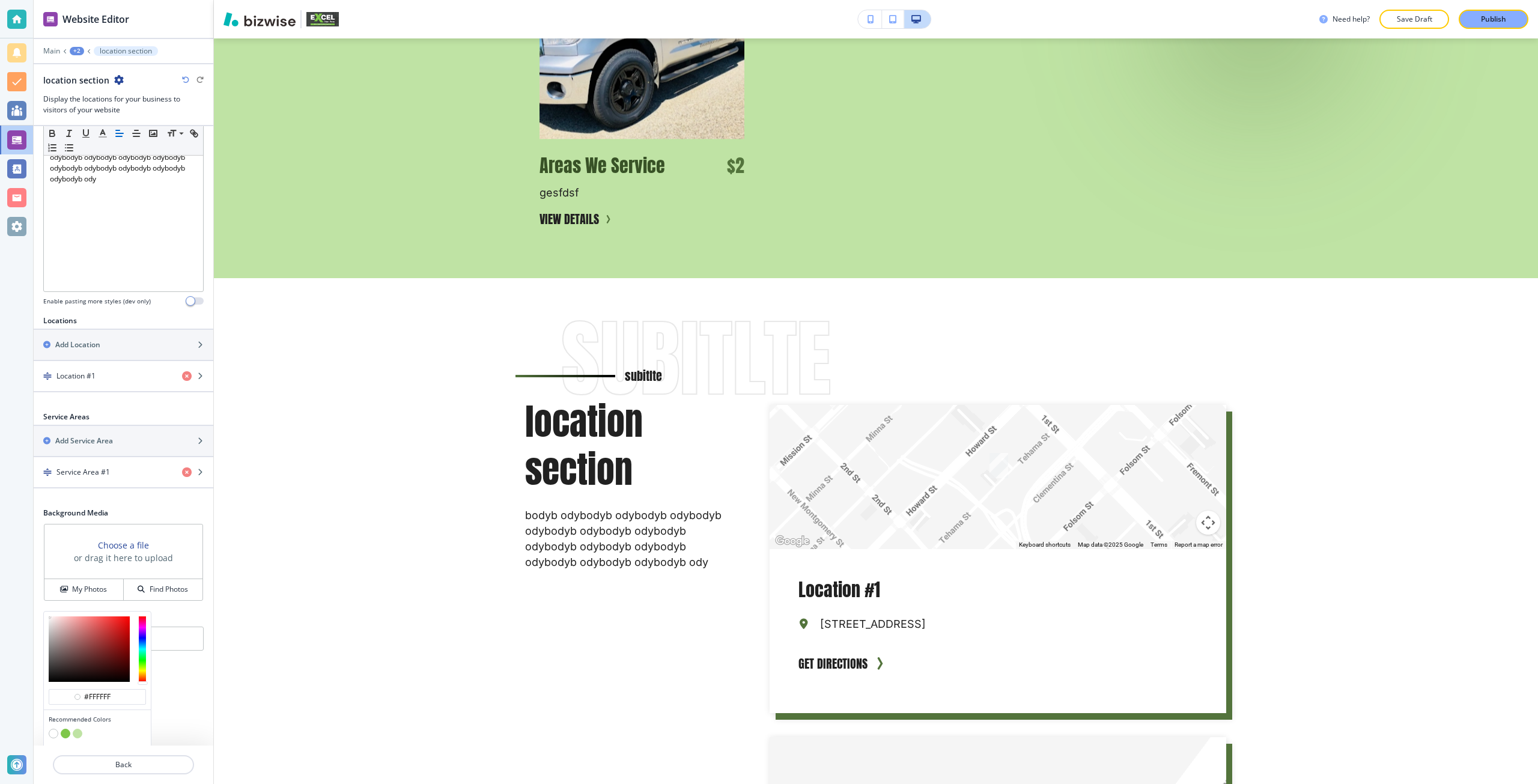
scroll to position [276, 0]
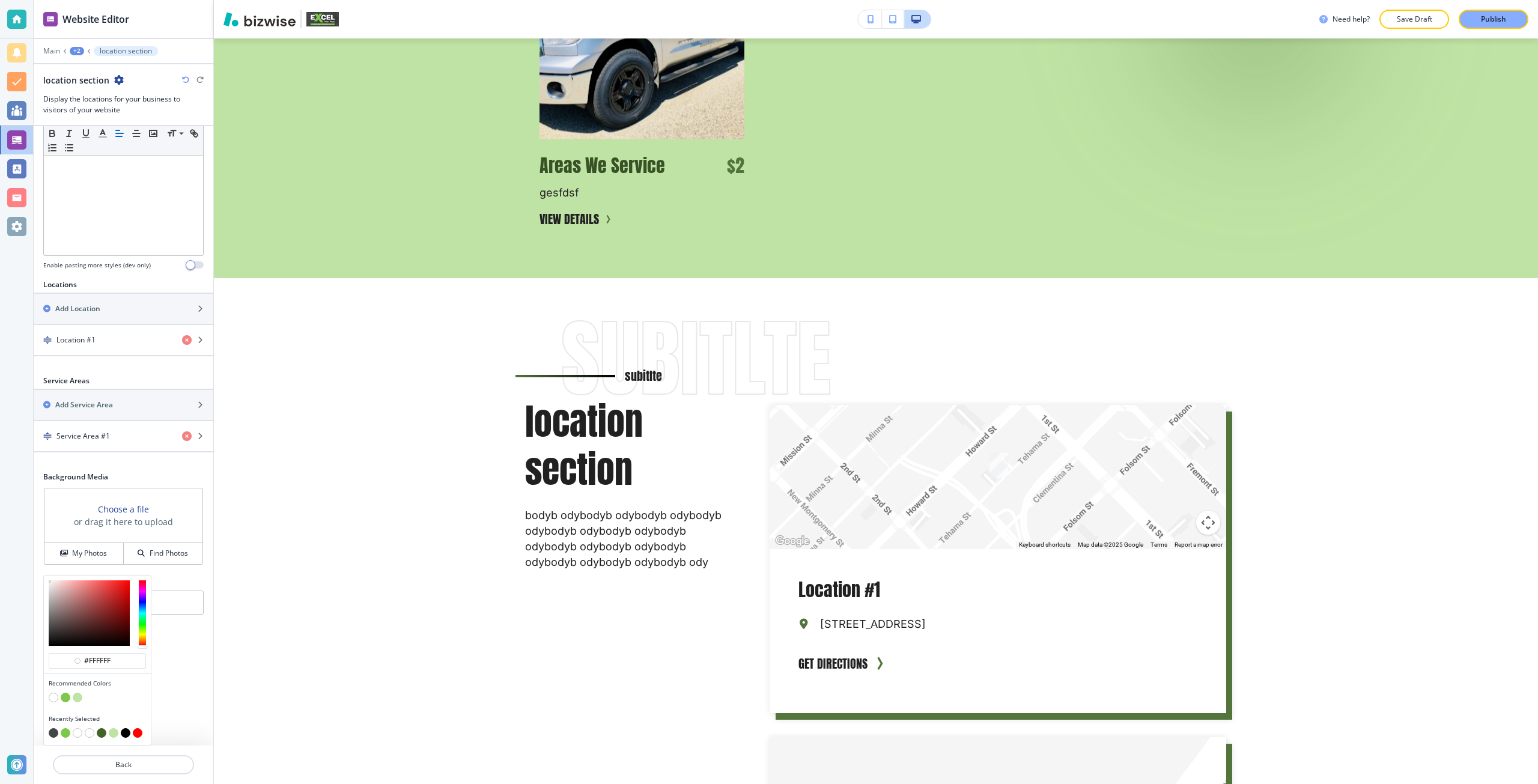
click at [100, 734] on button "button" at bounding box center [101, 732] width 10 height 10
type input "#416228"
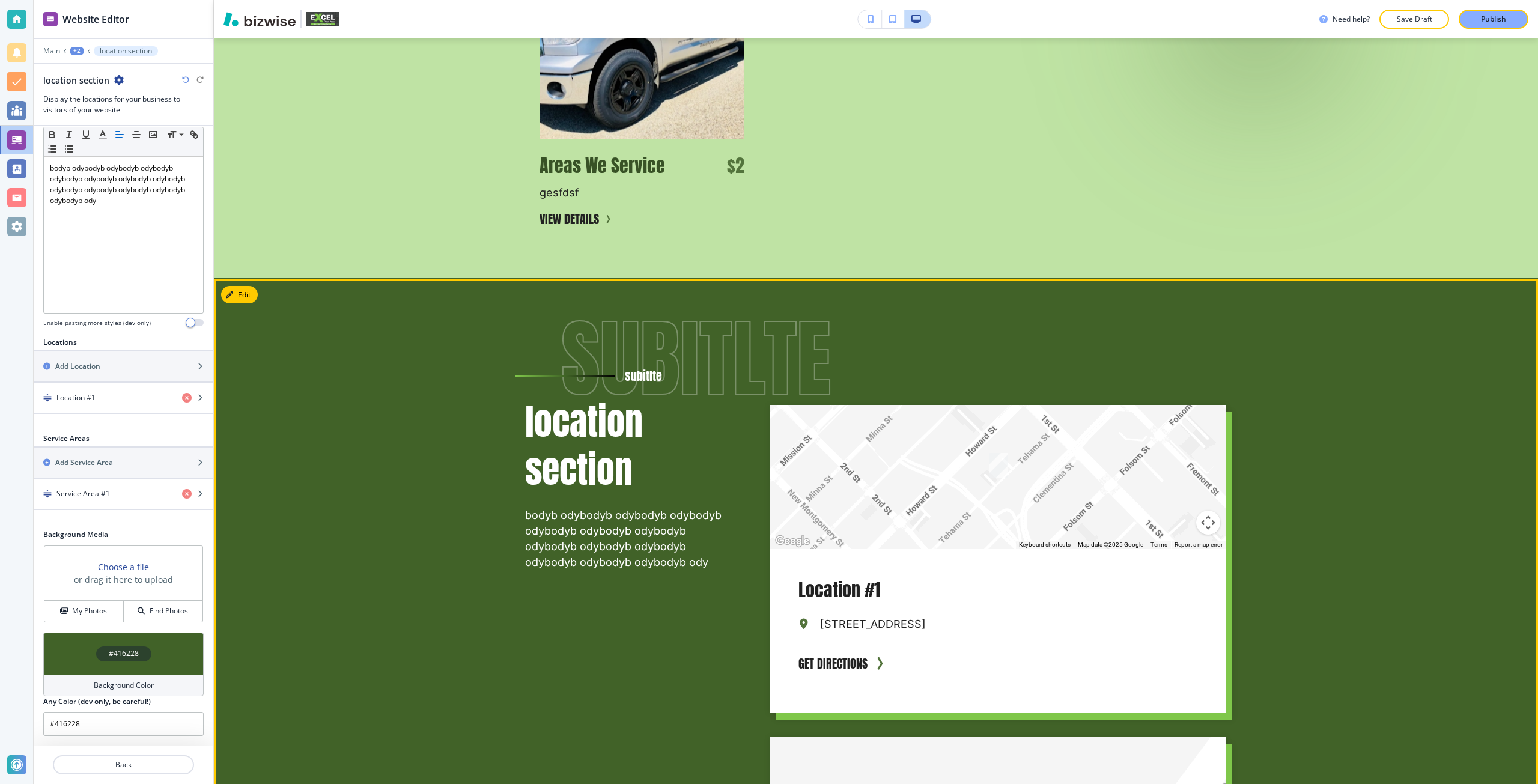
click at [332, 496] on div "subitlte subitlte location section bodyb odybodyb odybodyb odybodyb odybodyb od…" at bounding box center [875, 745] width 1324 height 932
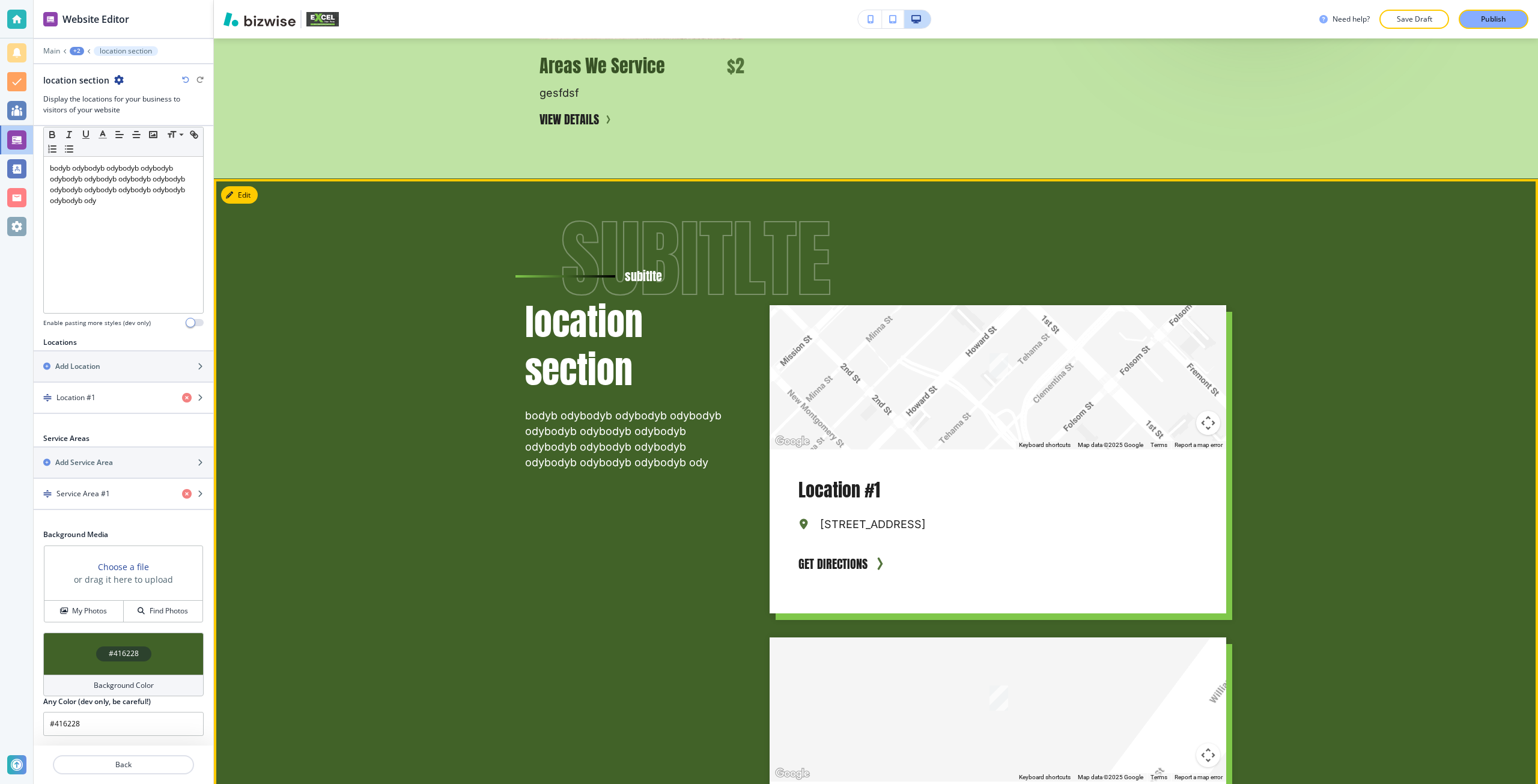
scroll to position [2715, 0]
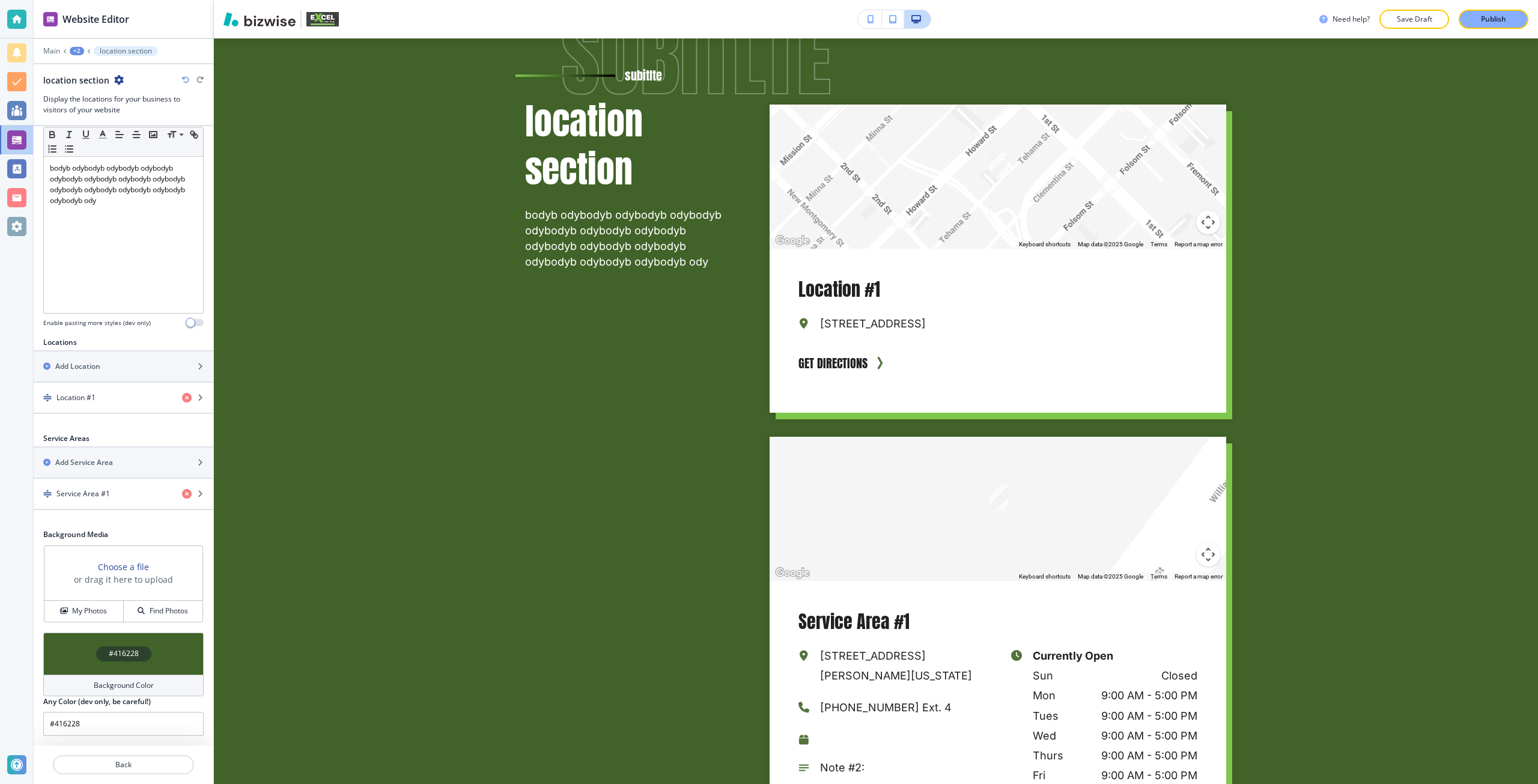
click at [137, 568] on h3 "Choose a file" at bounding box center [123, 566] width 51 height 13
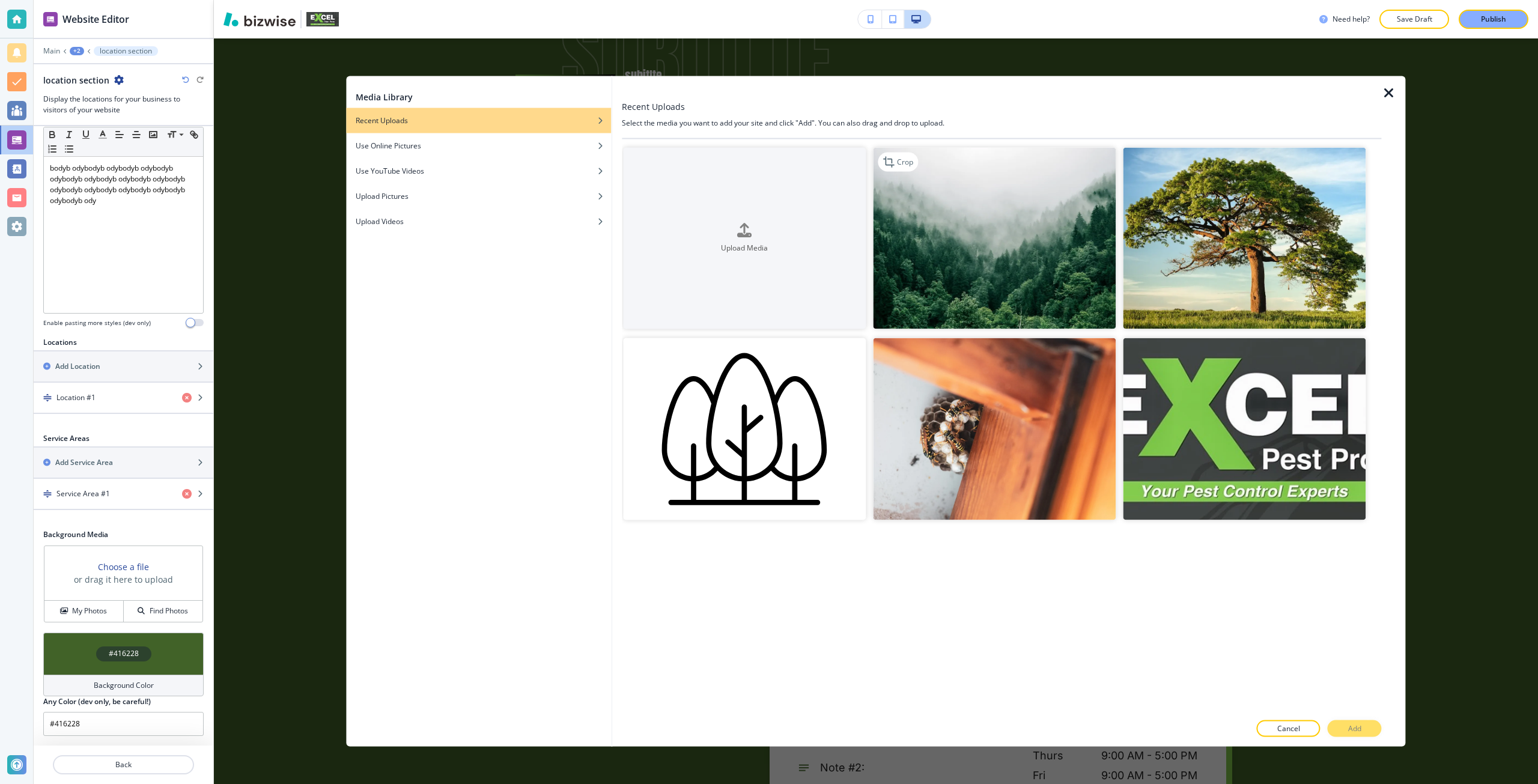
click at [912, 312] on img "button" at bounding box center [994, 238] width 243 height 182
click at [1370, 737] on div at bounding box center [1001, 741] width 759 height 10
click at [1368, 736] on button "Add" at bounding box center [1355, 728] width 54 height 17
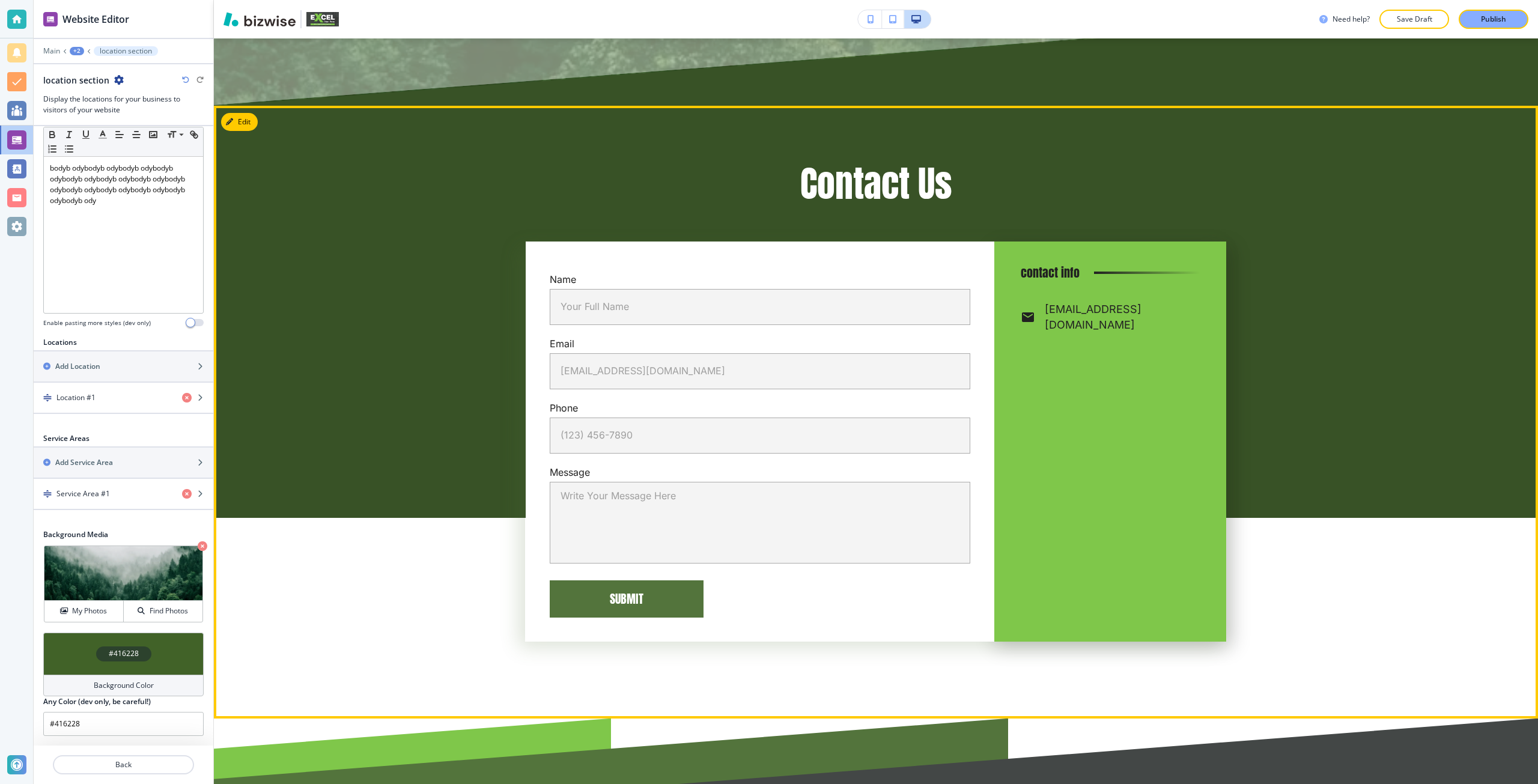
scroll to position [3735, 0]
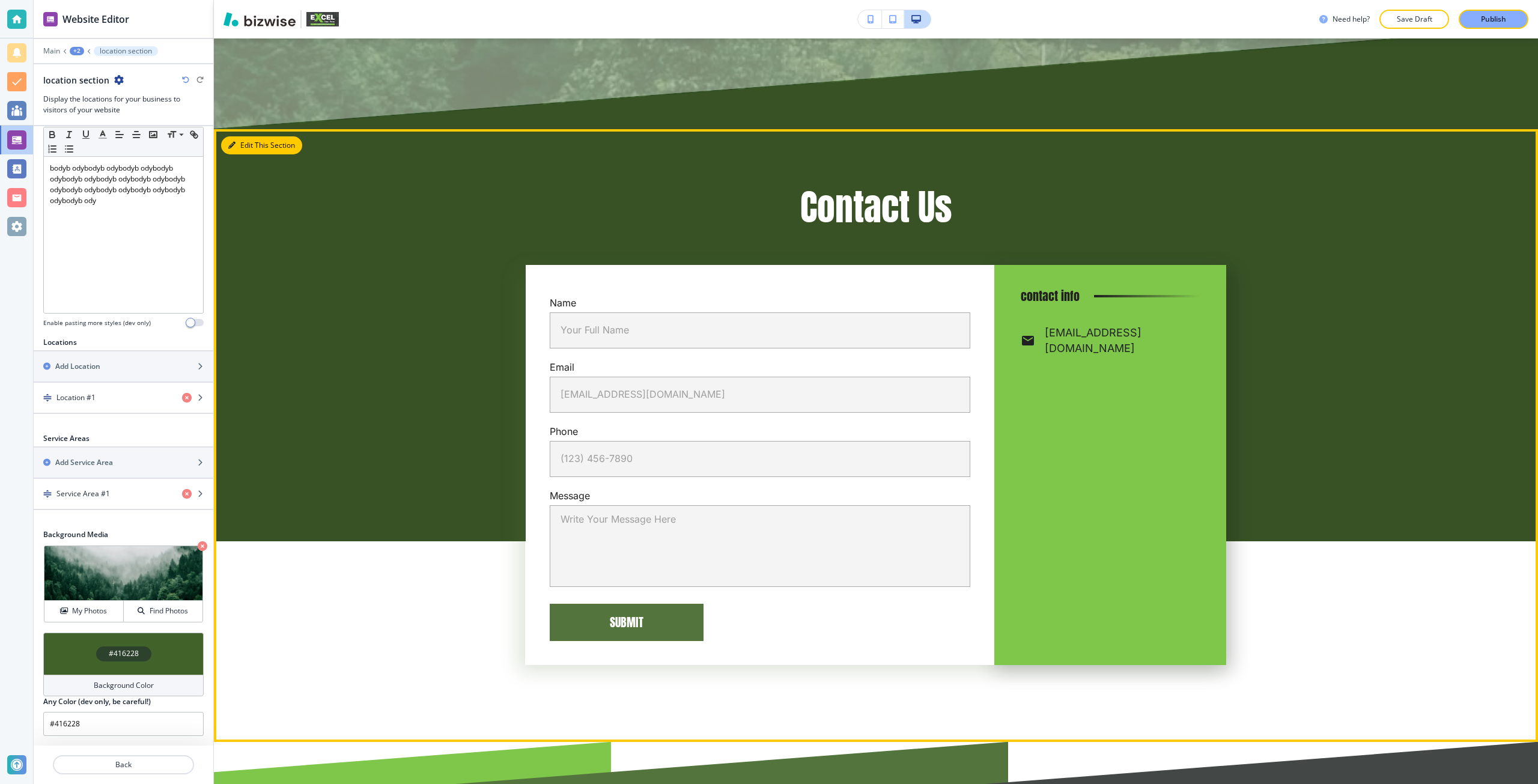
click at [244, 147] on button "Edit This Section" at bounding box center [262, 145] width 81 height 18
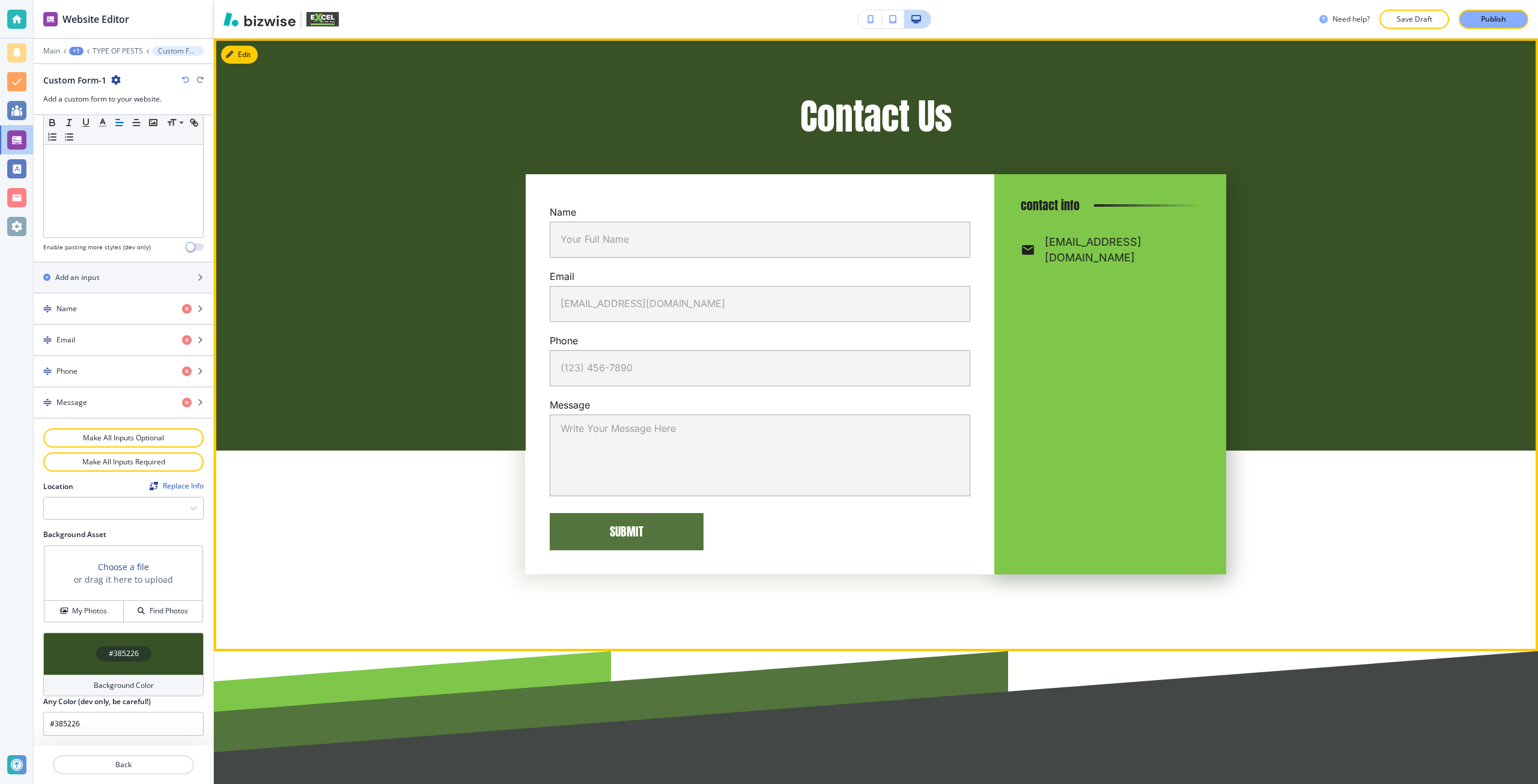
scroll to position [4154, 0]
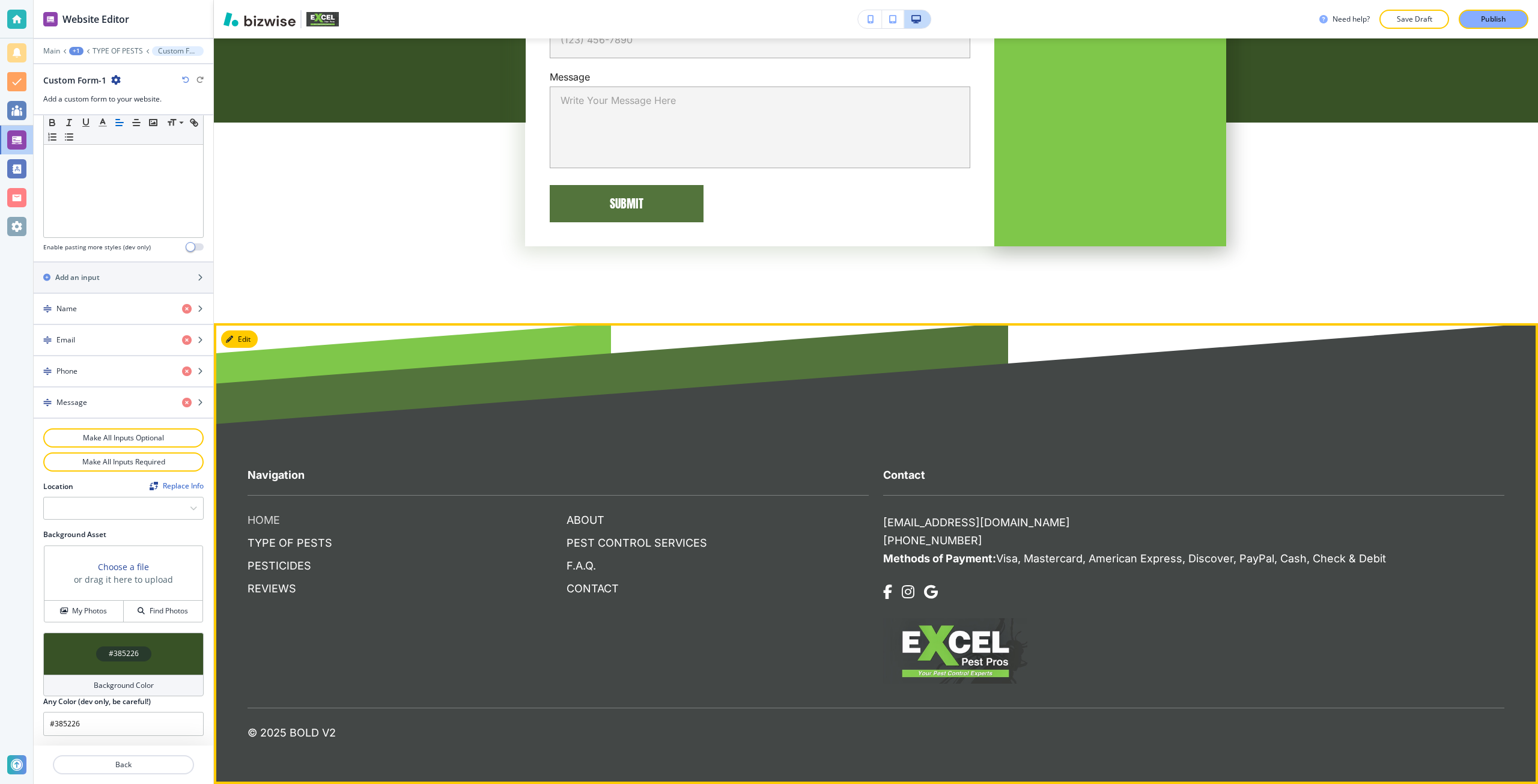
click at [267, 522] on p "HOME" at bounding box center [398, 520] width 302 height 16
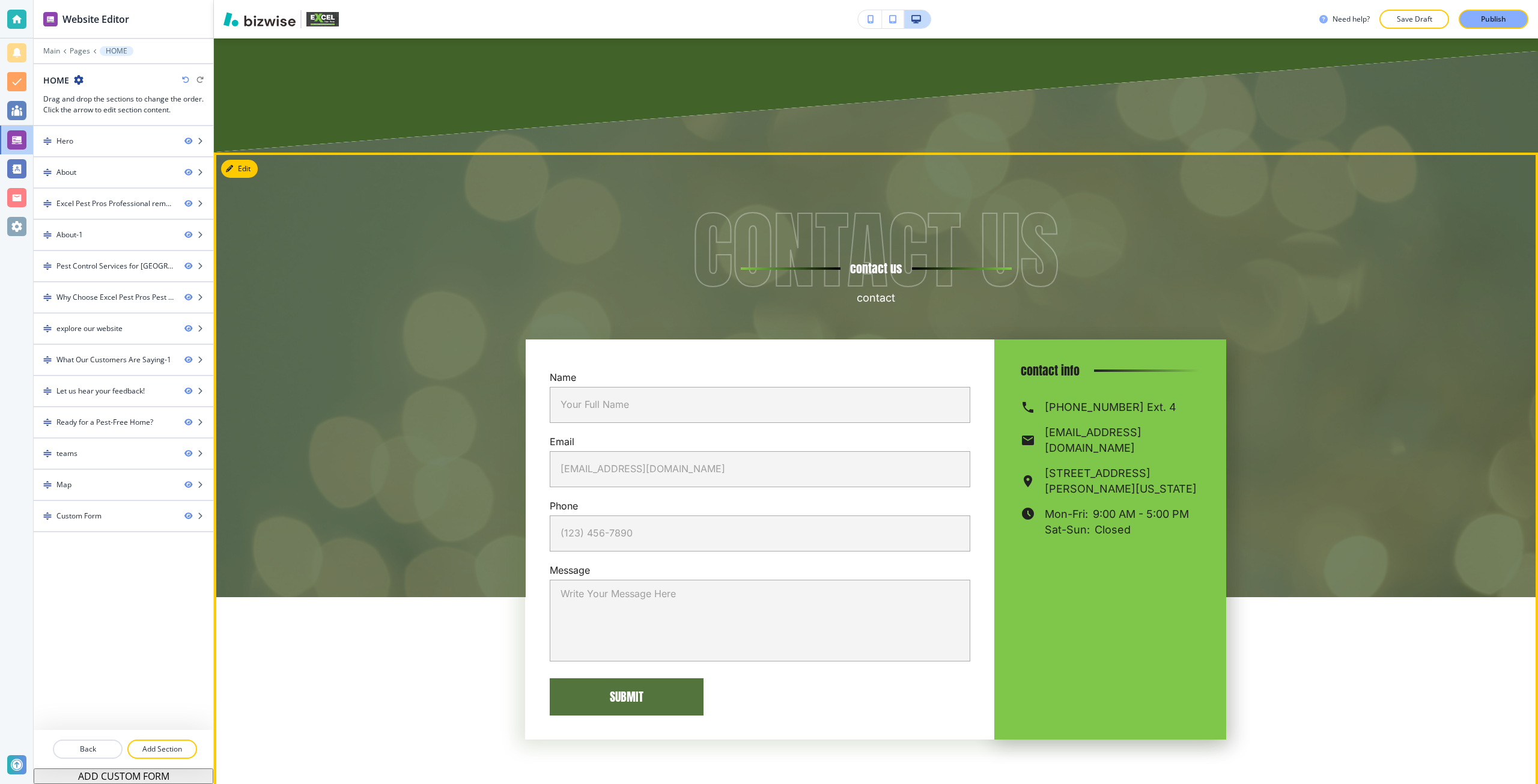
scroll to position [7960, 0]
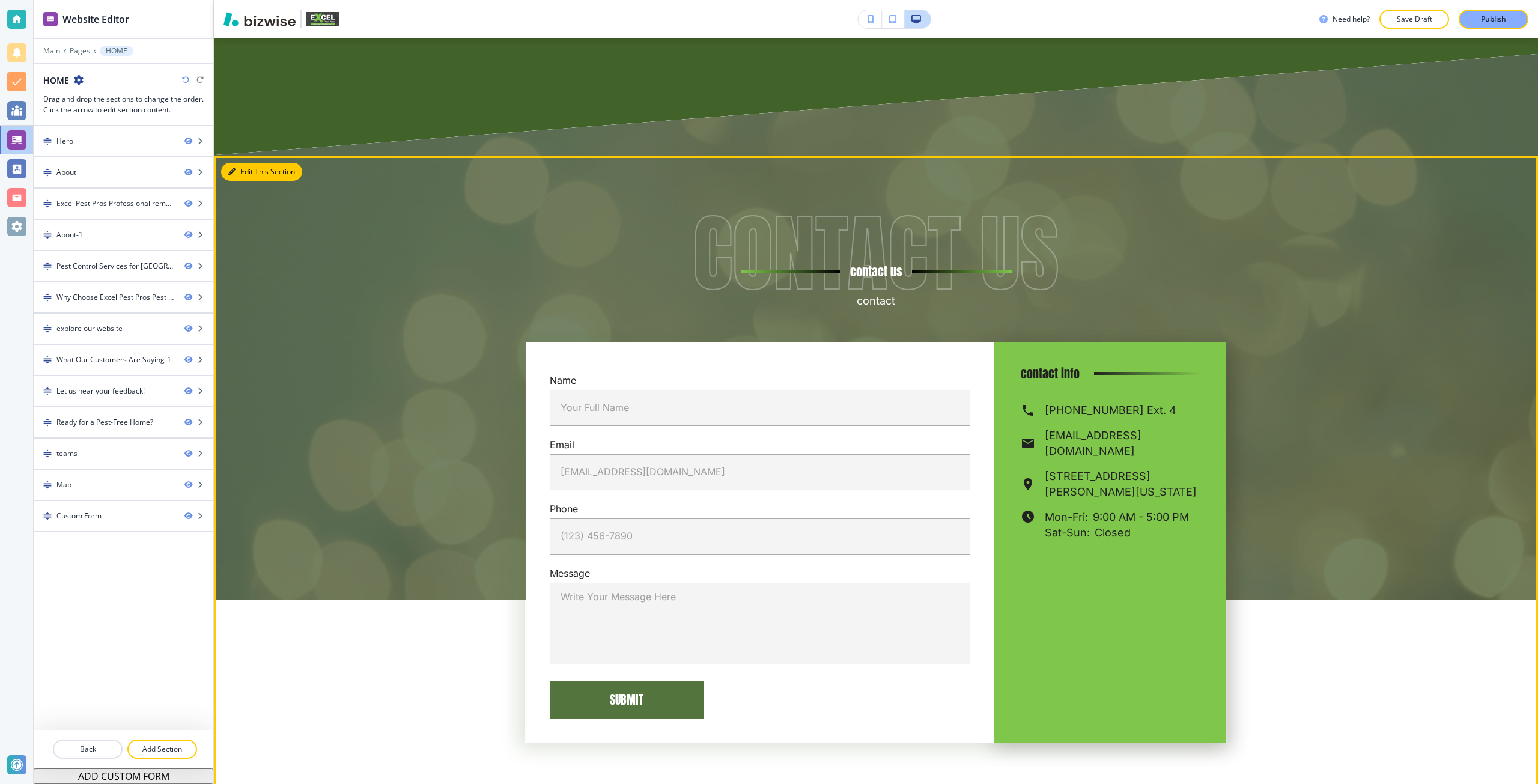
click at [241, 163] on button "Edit This Section" at bounding box center [262, 172] width 81 height 18
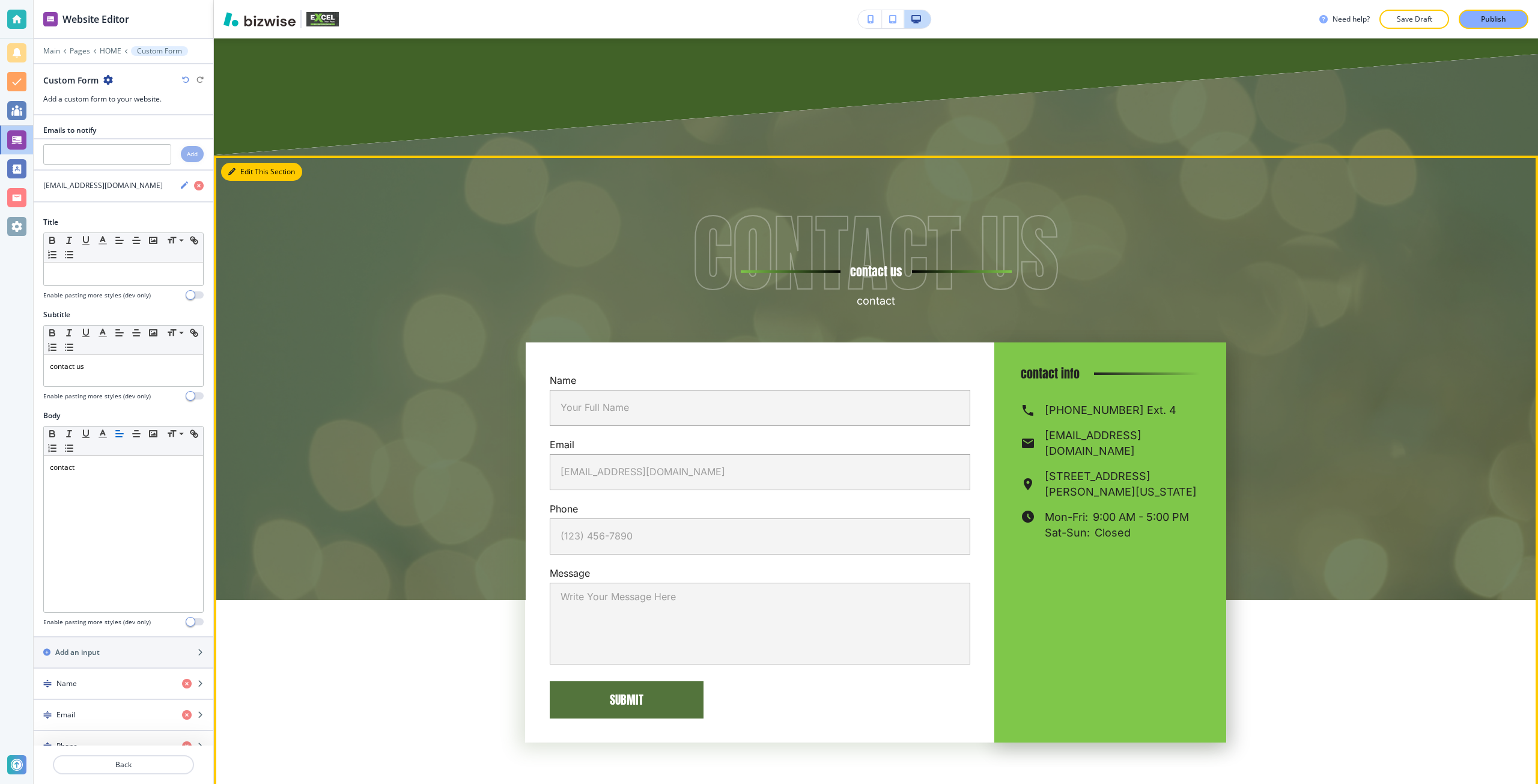
scroll to position [8020, 0]
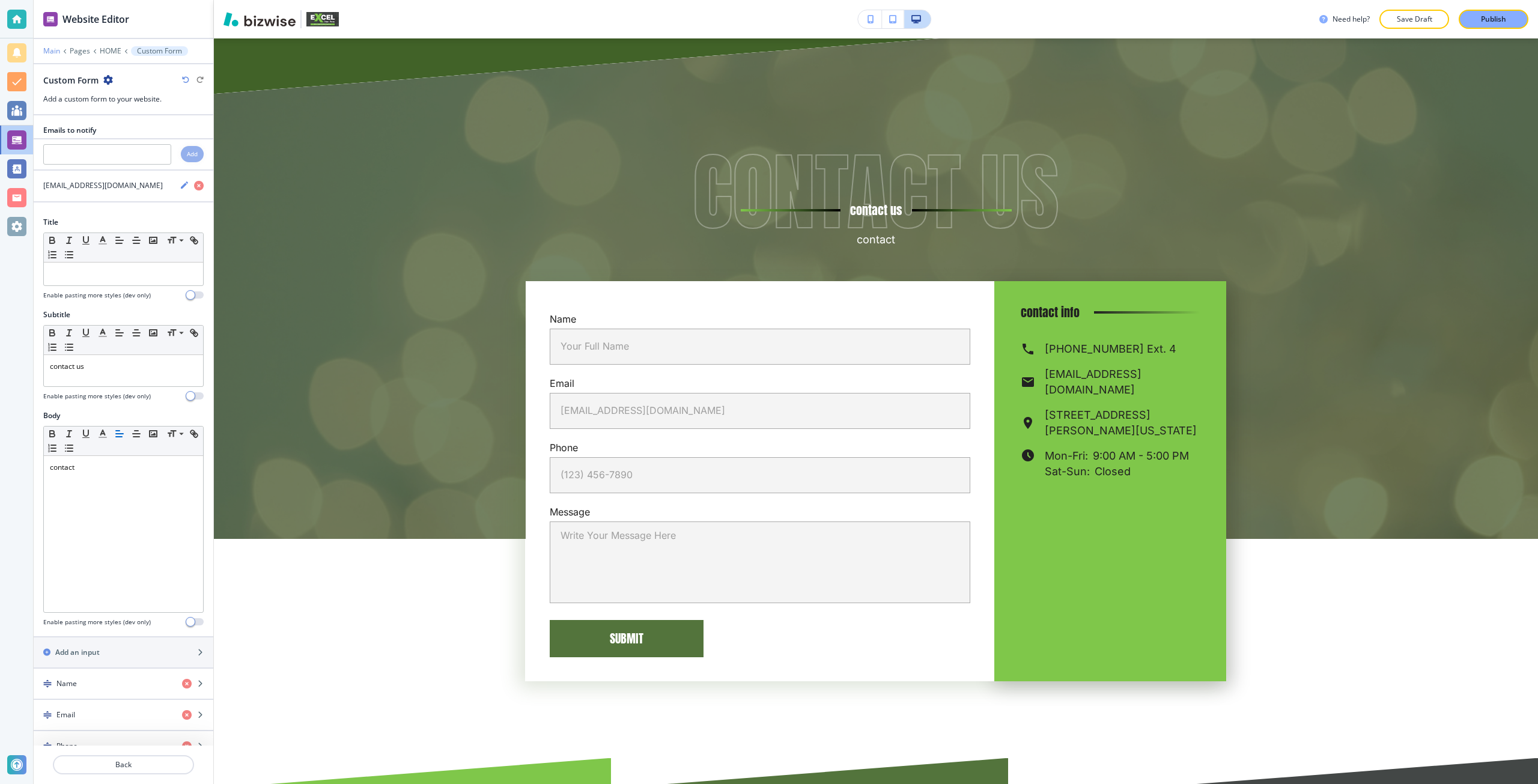
click at [49, 55] on p "Main" at bounding box center [52, 50] width 17 height 8
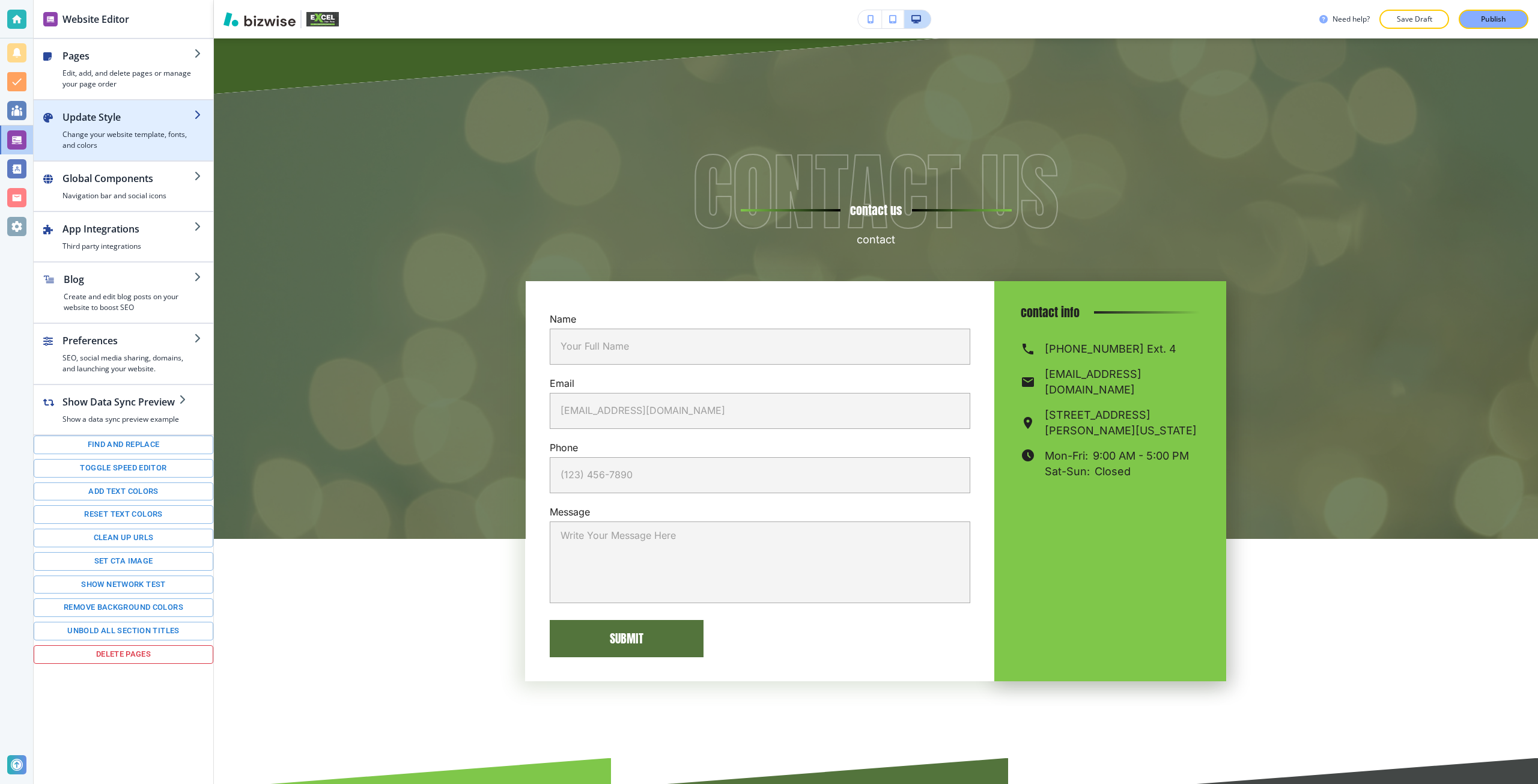
click at [110, 146] on h4 "Change your website template, fonts, and colors" at bounding box center [128, 140] width 132 height 22
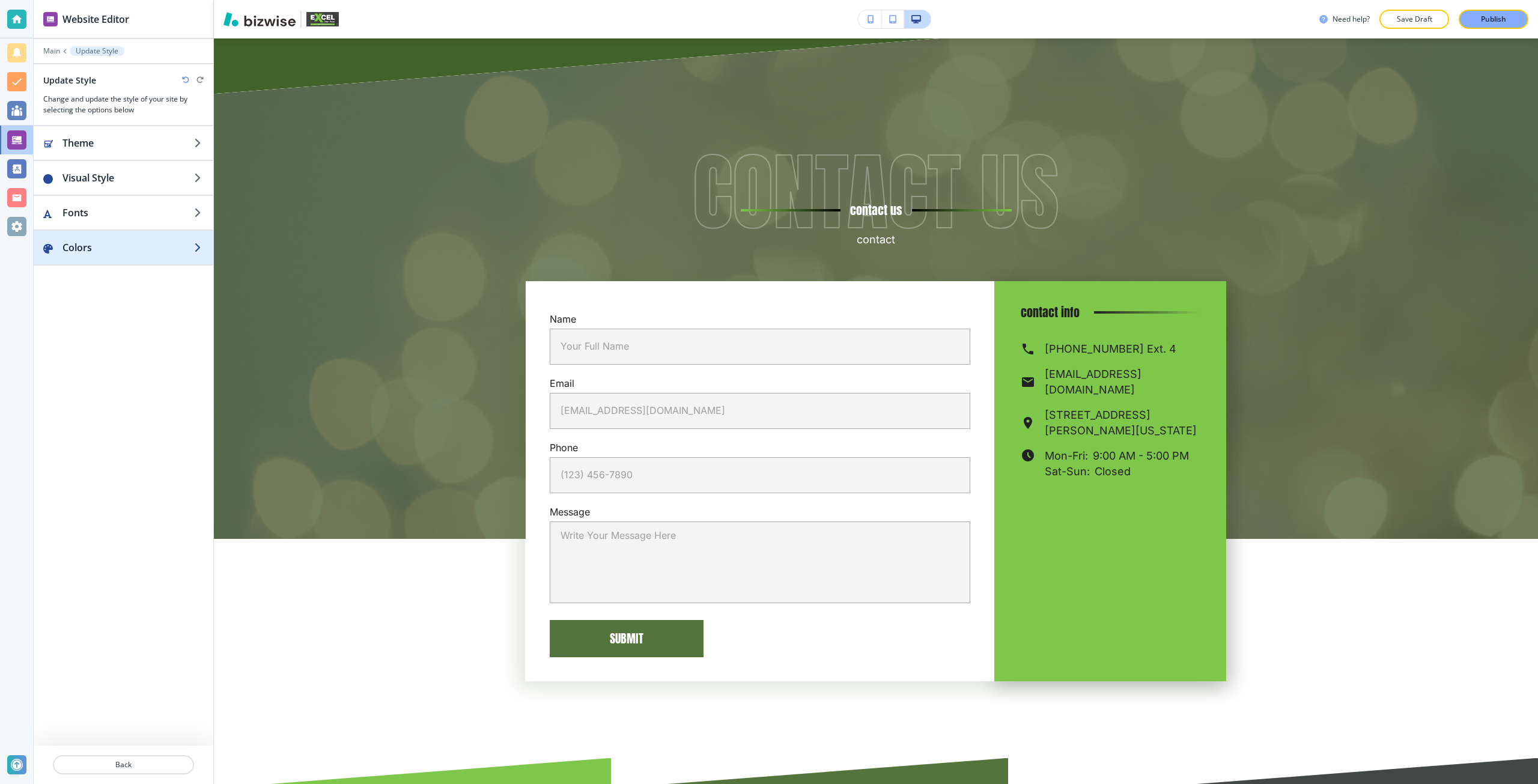
click at [126, 241] on h2 "Colors" at bounding box center [128, 247] width 132 height 14
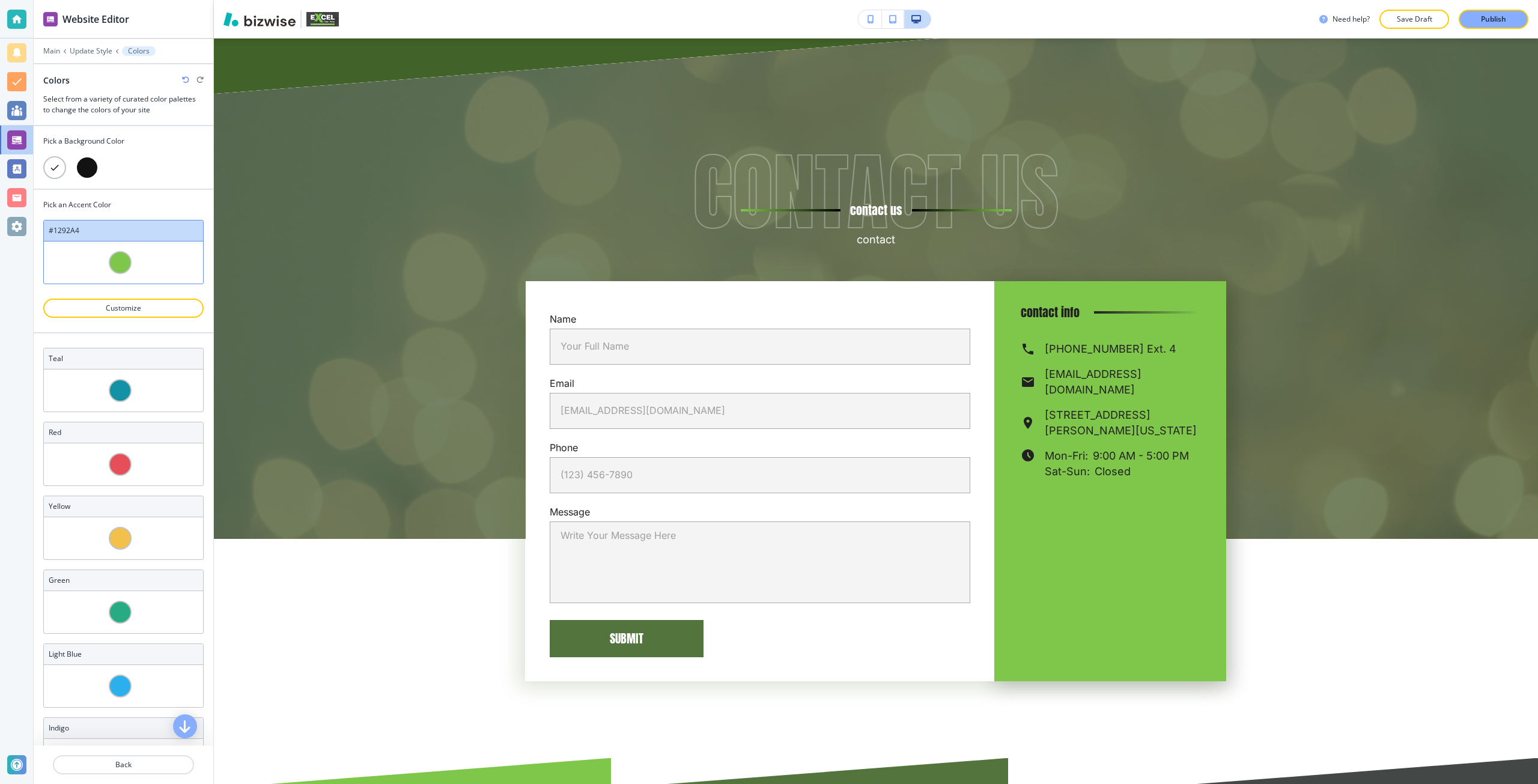
click at [88, 165] on div at bounding box center [87, 168] width 23 height 23
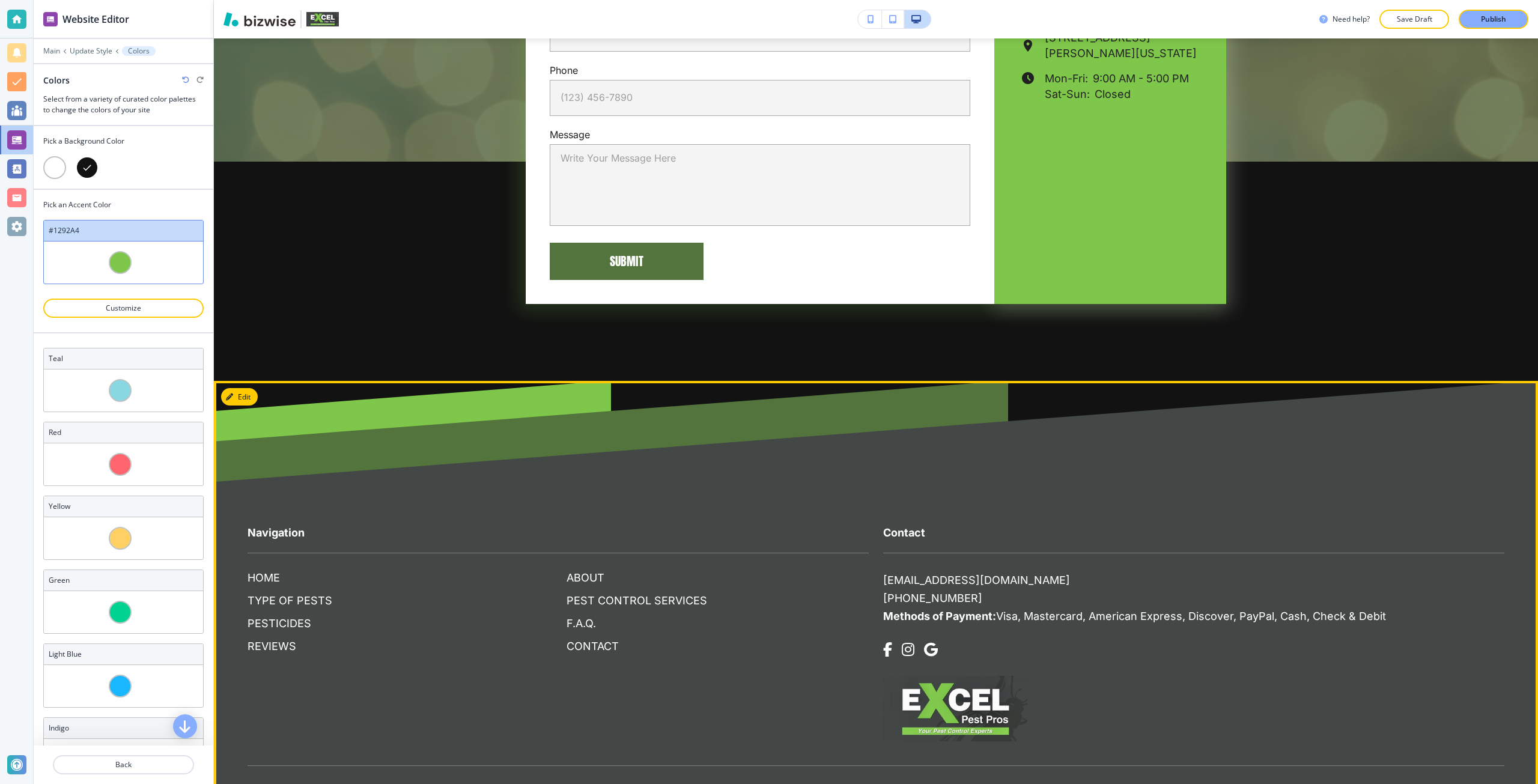
scroll to position [8388, 0]
click at [250, 637] on p "REVIEWS" at bounding box center [398, 645] width 302 height 16
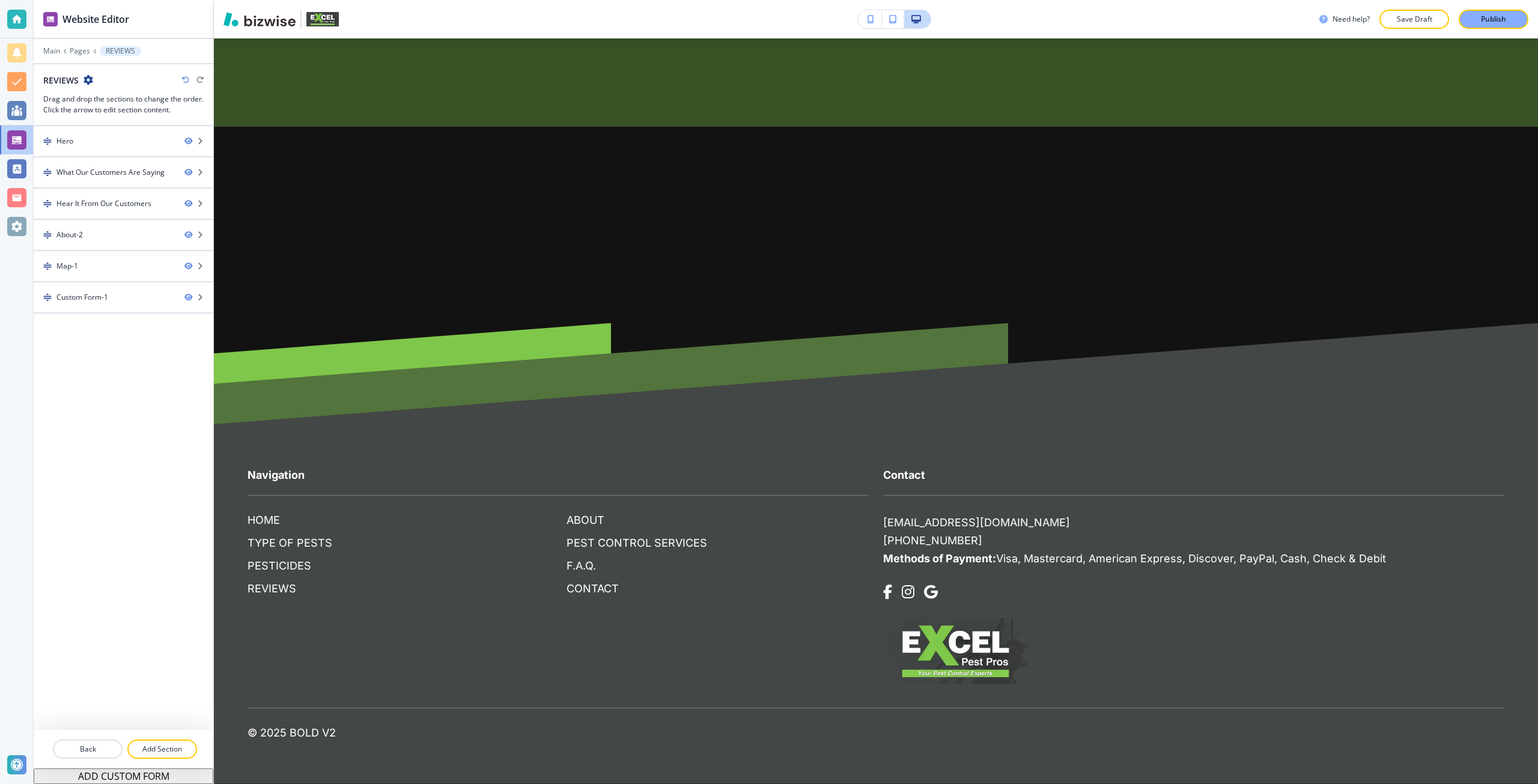
scroll to position [0, 0]
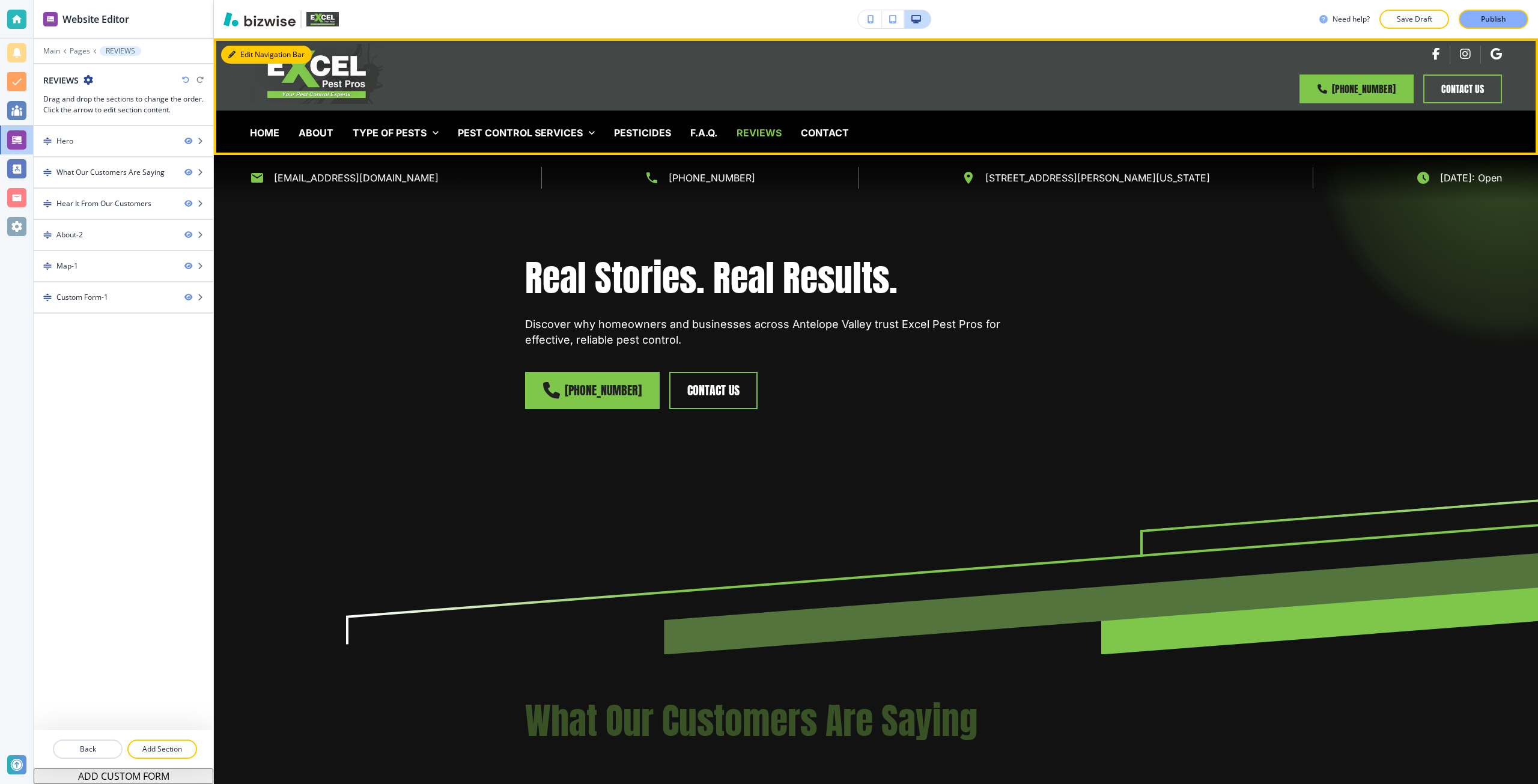
click at [223, 52] on button "Edit Navigation Bar" at bounding box center [266, 55] width 91 height 18
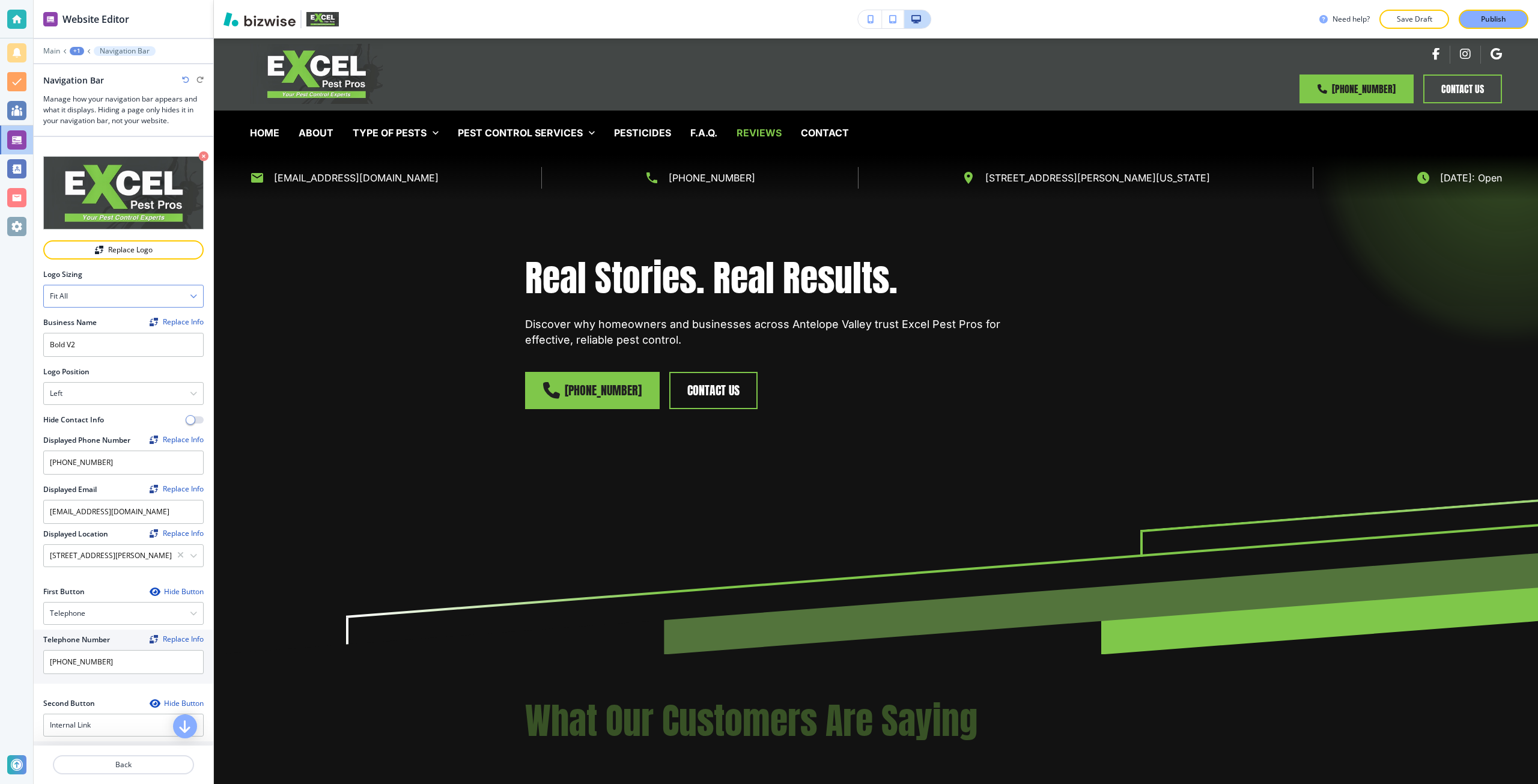
click at [121, 294] on div "Fit all" at bounding box center [123, 296] width 159 height 22
click at [113, 327] on div "Fit to length" at bounding box center [123, 337] width 159 height 20
click at [119, 292] on div "Fit to length" at bounding box center [123, 296] width 159 height 22
click at [117, 307] on div "Fit all" at bounding box center [123, 316] width 159 height 20
click at [117, 390] on div "Left" at bounding box center [123, 393] width 159 height 22
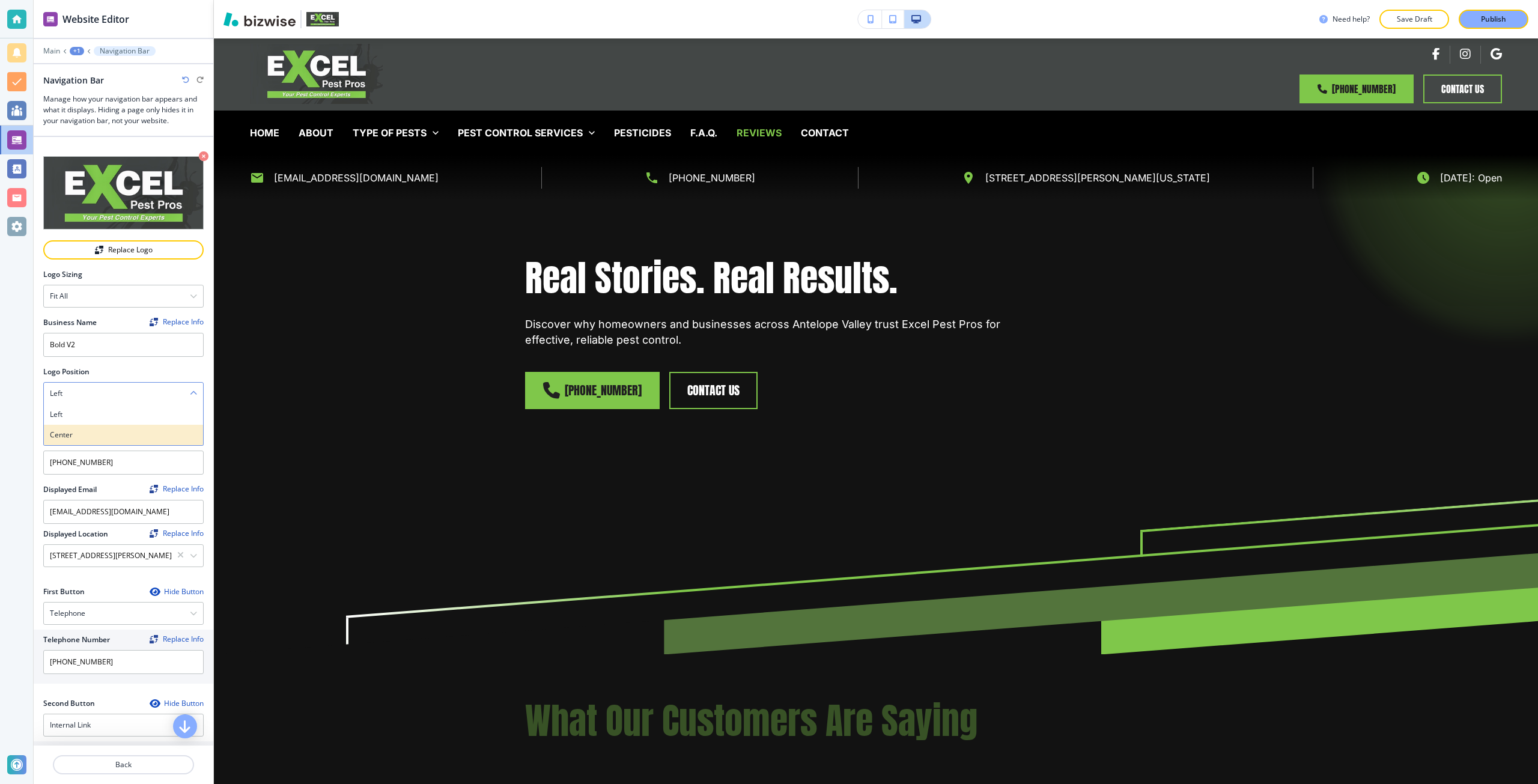
click at [101, 429] on h4 "Center" at bounding box center [123, 434] width 147 height 11
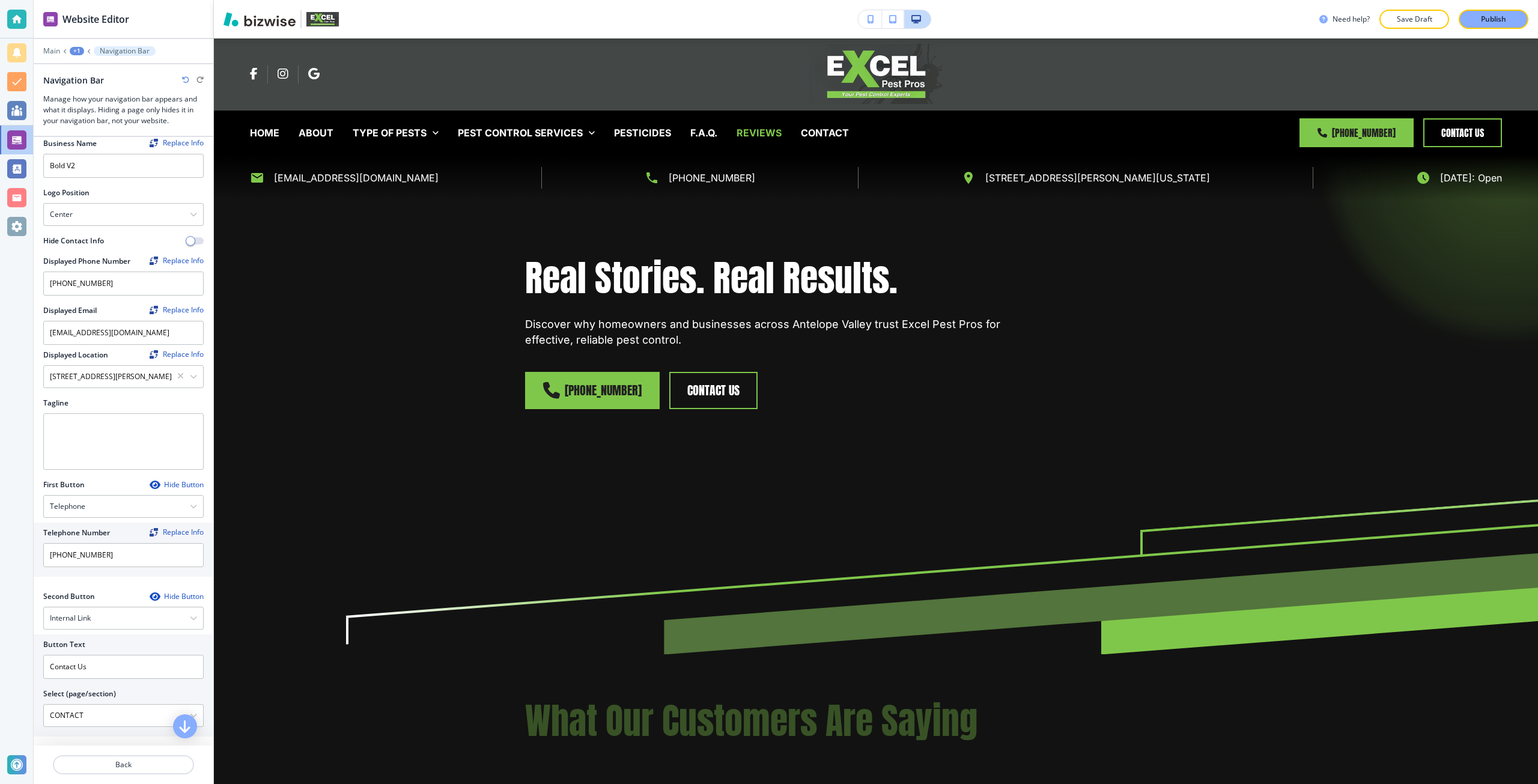
scroll to position [180, 0]
click at [117, 436] on textarea "Tagline" at bounding box center [123, 440] width 160 height 56
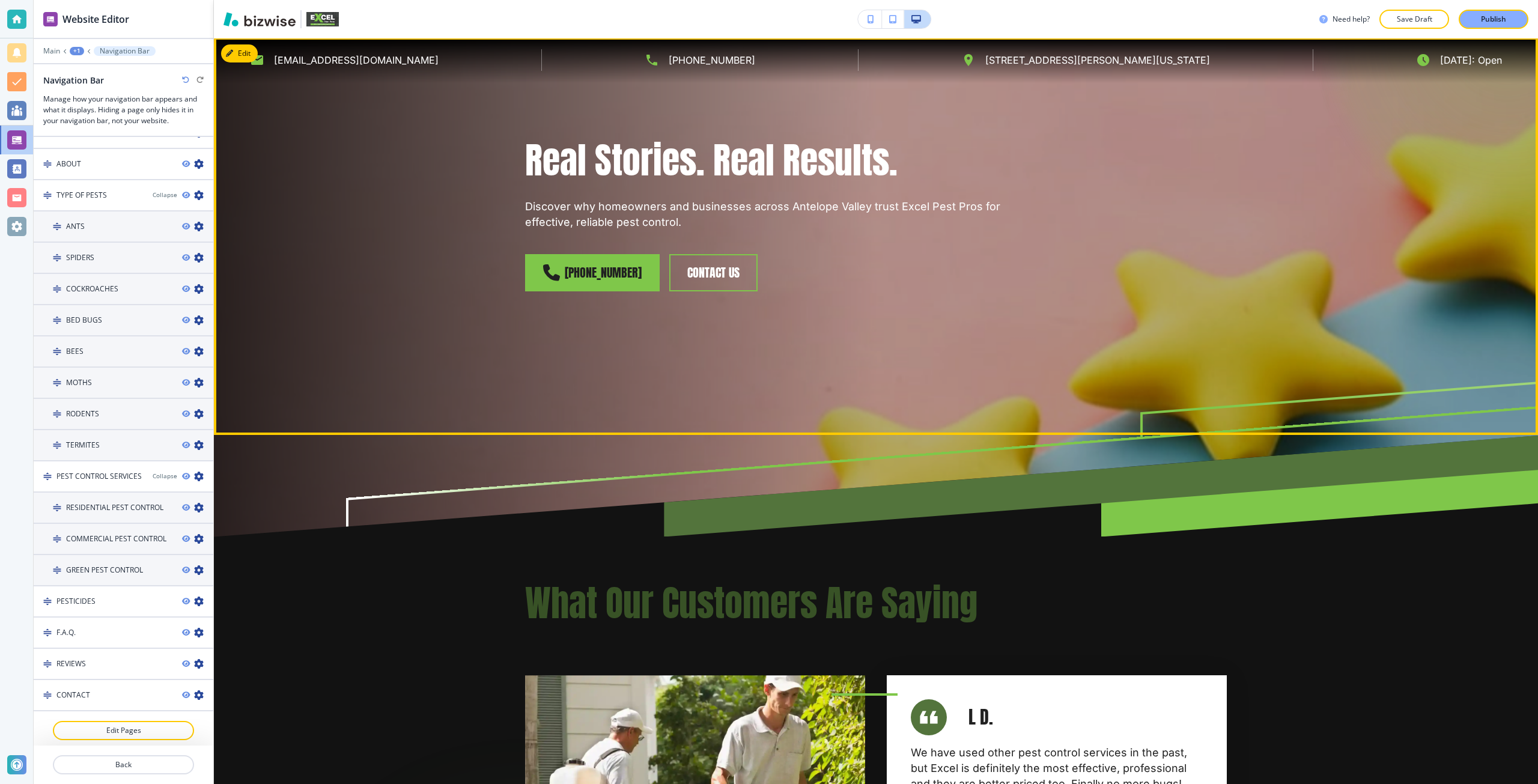
scroll to position [120, 0]
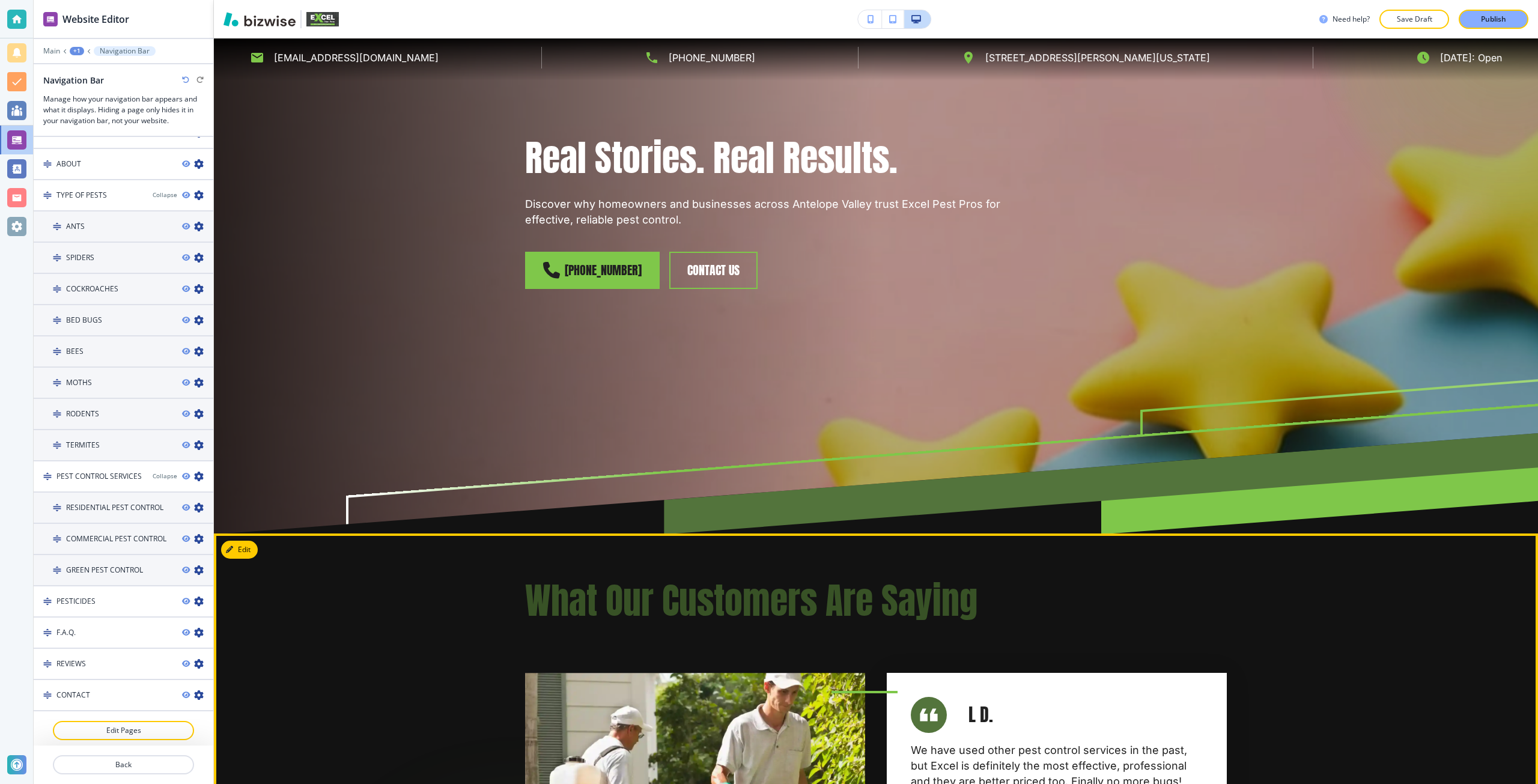
type textarea "your pest control experts."
click at [245, 549] on button "Edit This Section" at bounding box center [262, 549] width 81 height 18
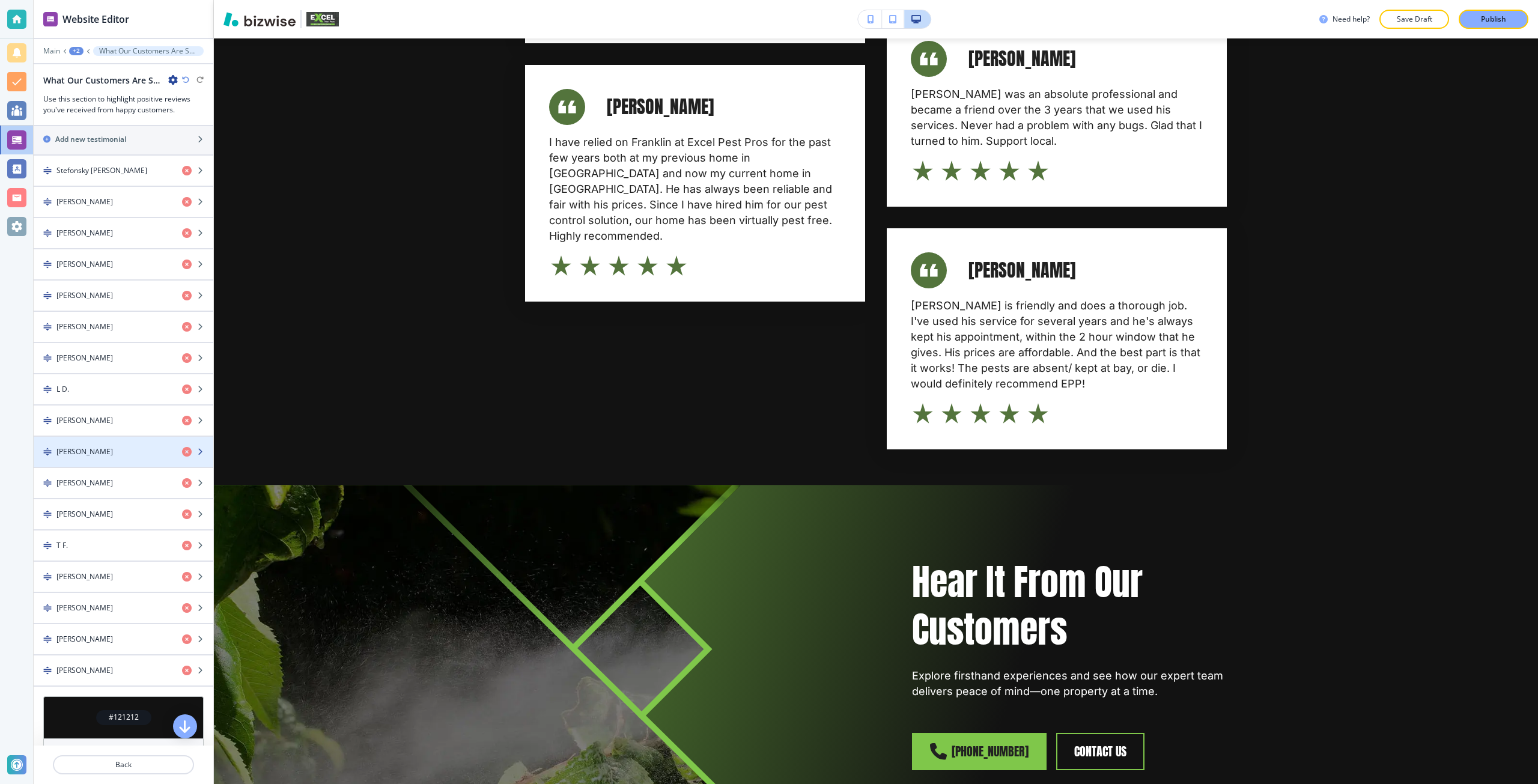
scroll to position [764, 0]
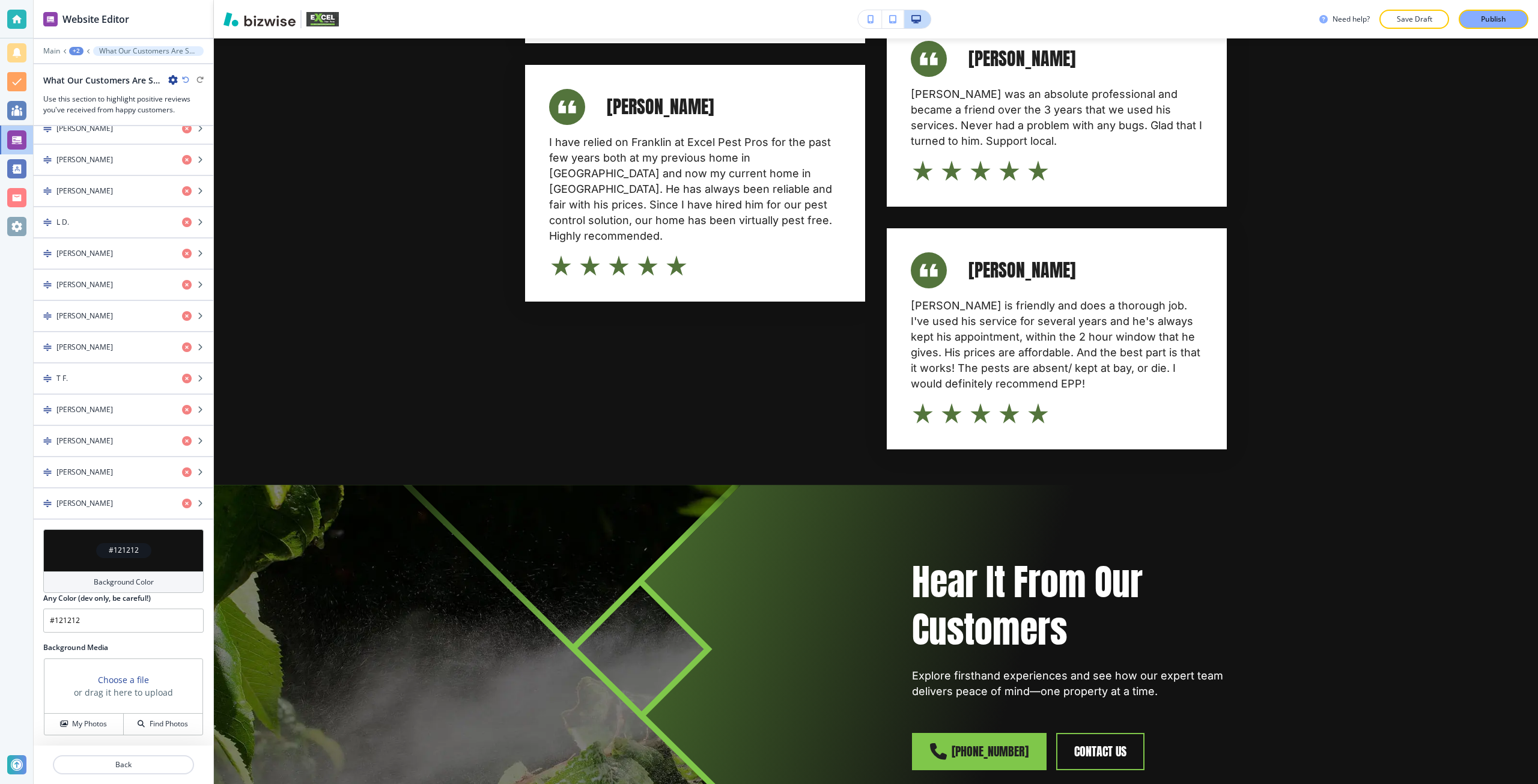
click at [124, 677] on h3 "Choose a file" at bounding box center [123, 680] width 51 height 13
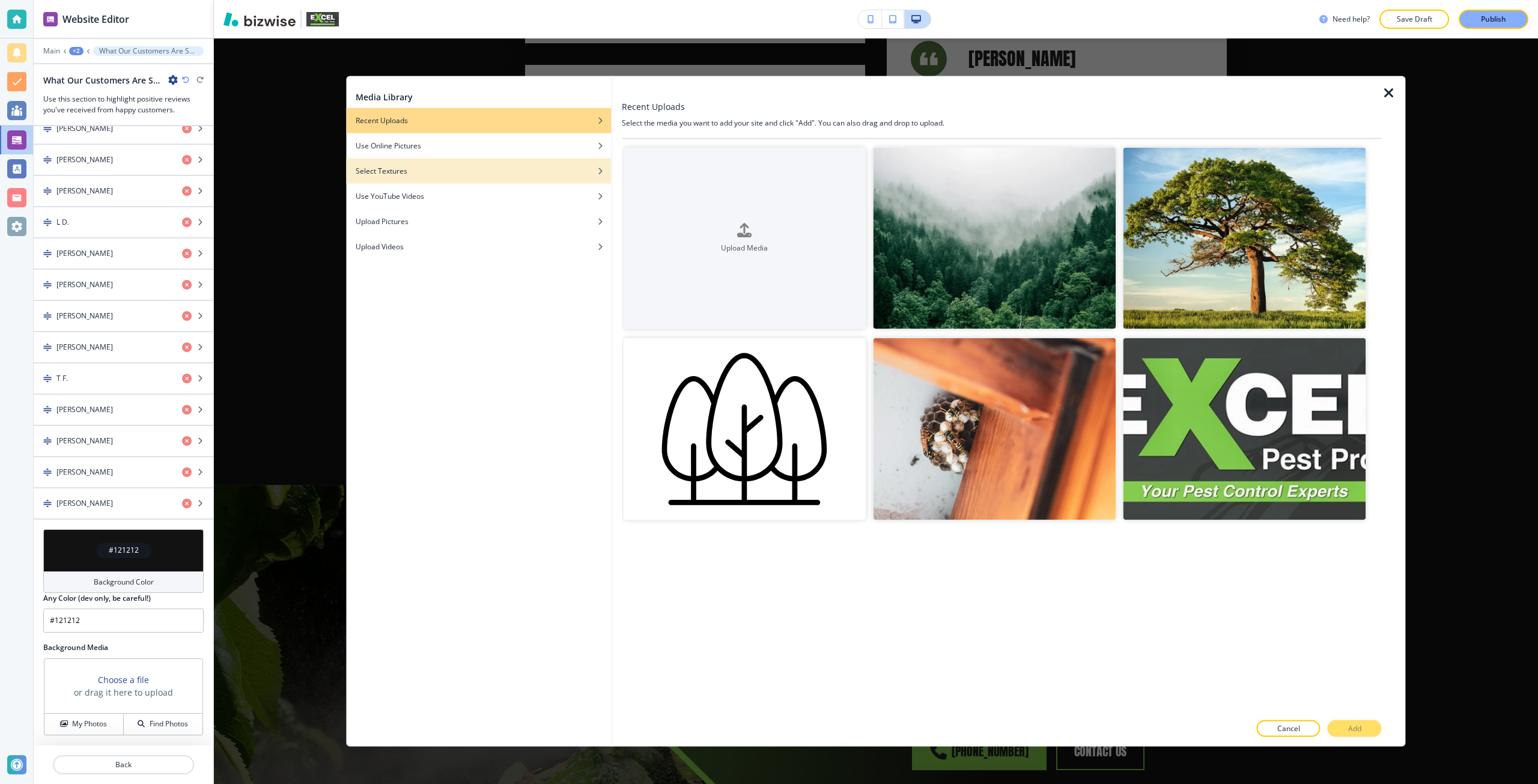
click at [428, 171] on div "Select Textures" at bounding box center [478, 171] width 265 height 11
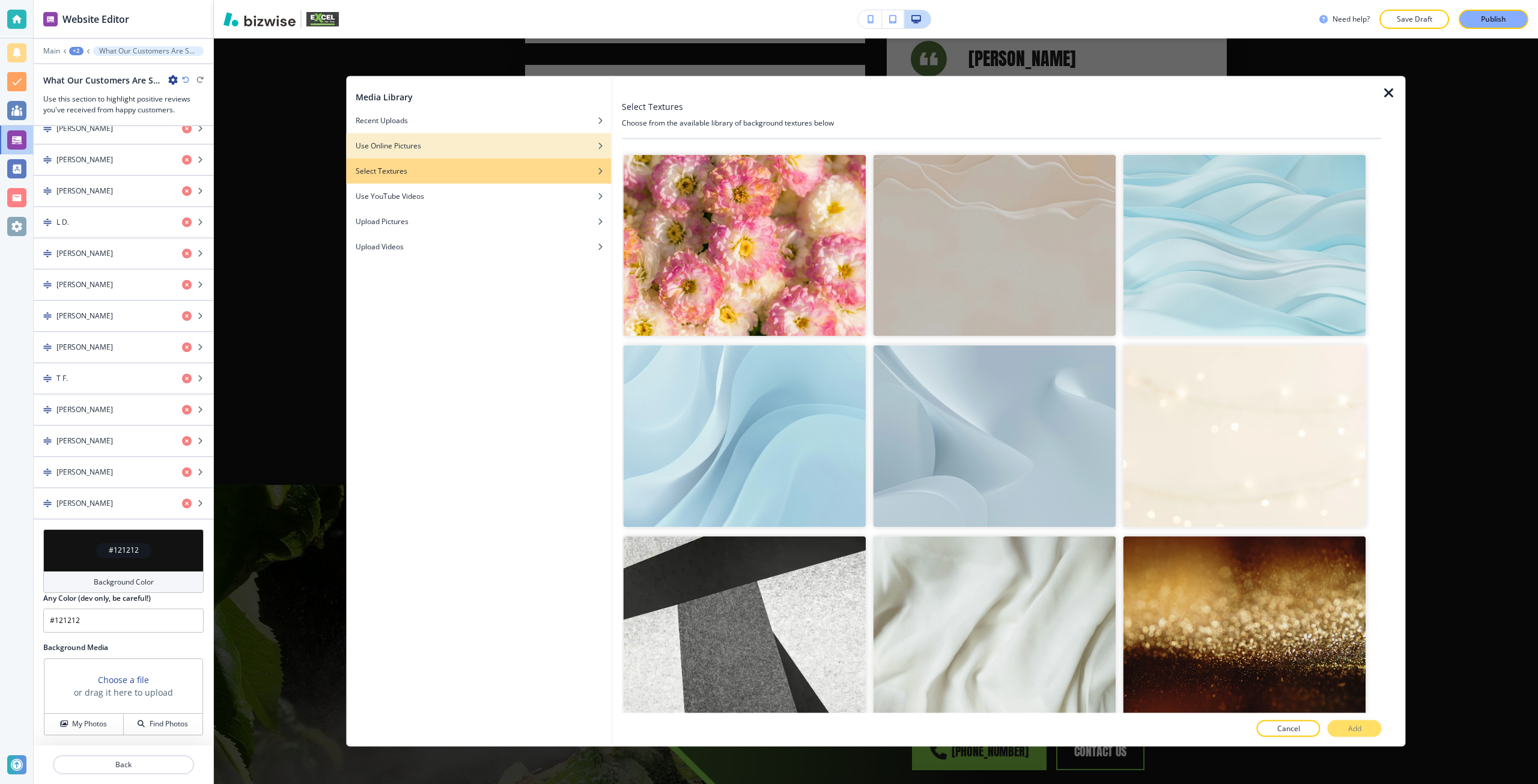
click at [418, 140] on h4 "Use Online Pictures" at bounding box center [388, 145] width 65 height 11
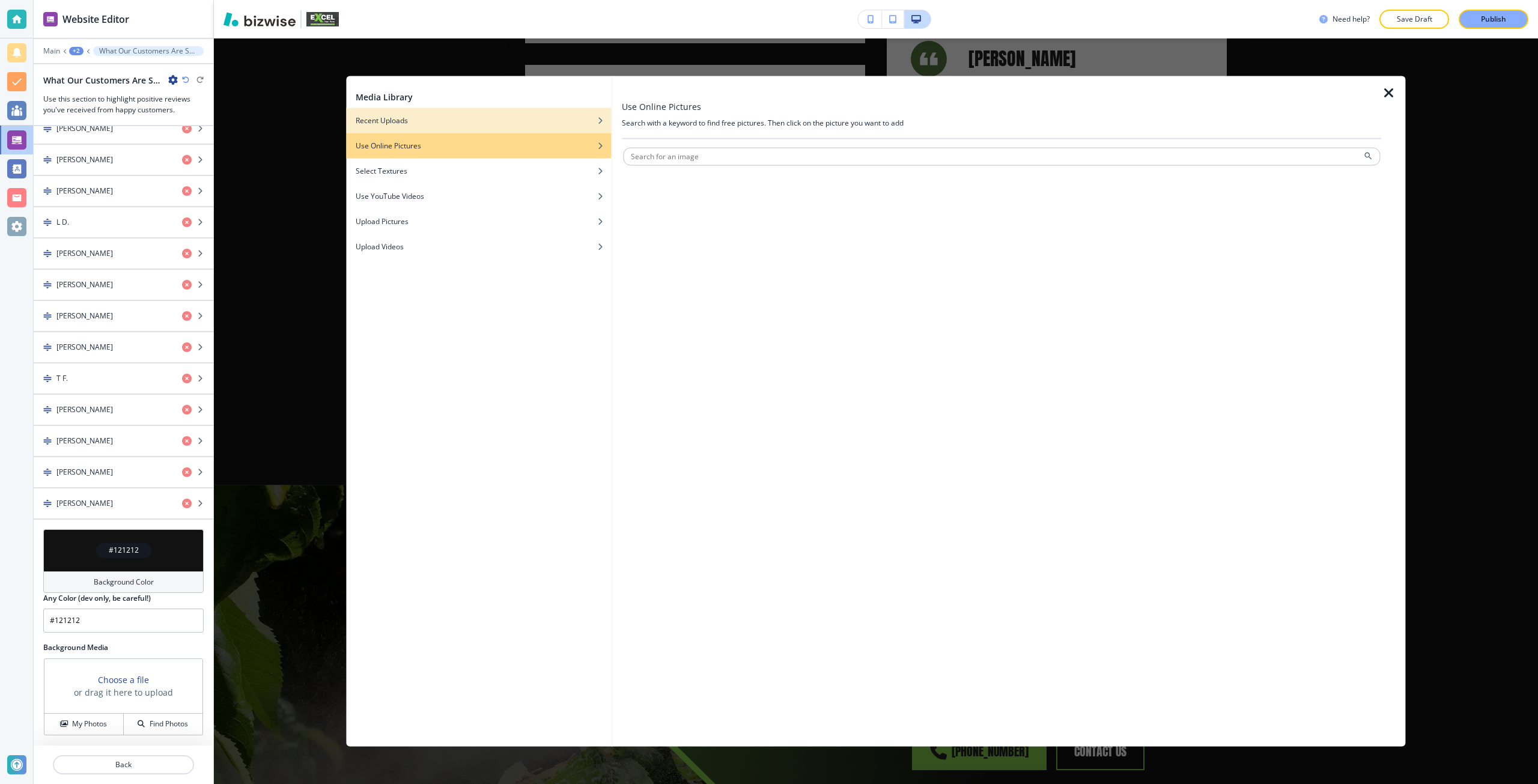
click at [508, 125] on div "Recent Uploads" at bounding box center [478, 120] width 265 height 11
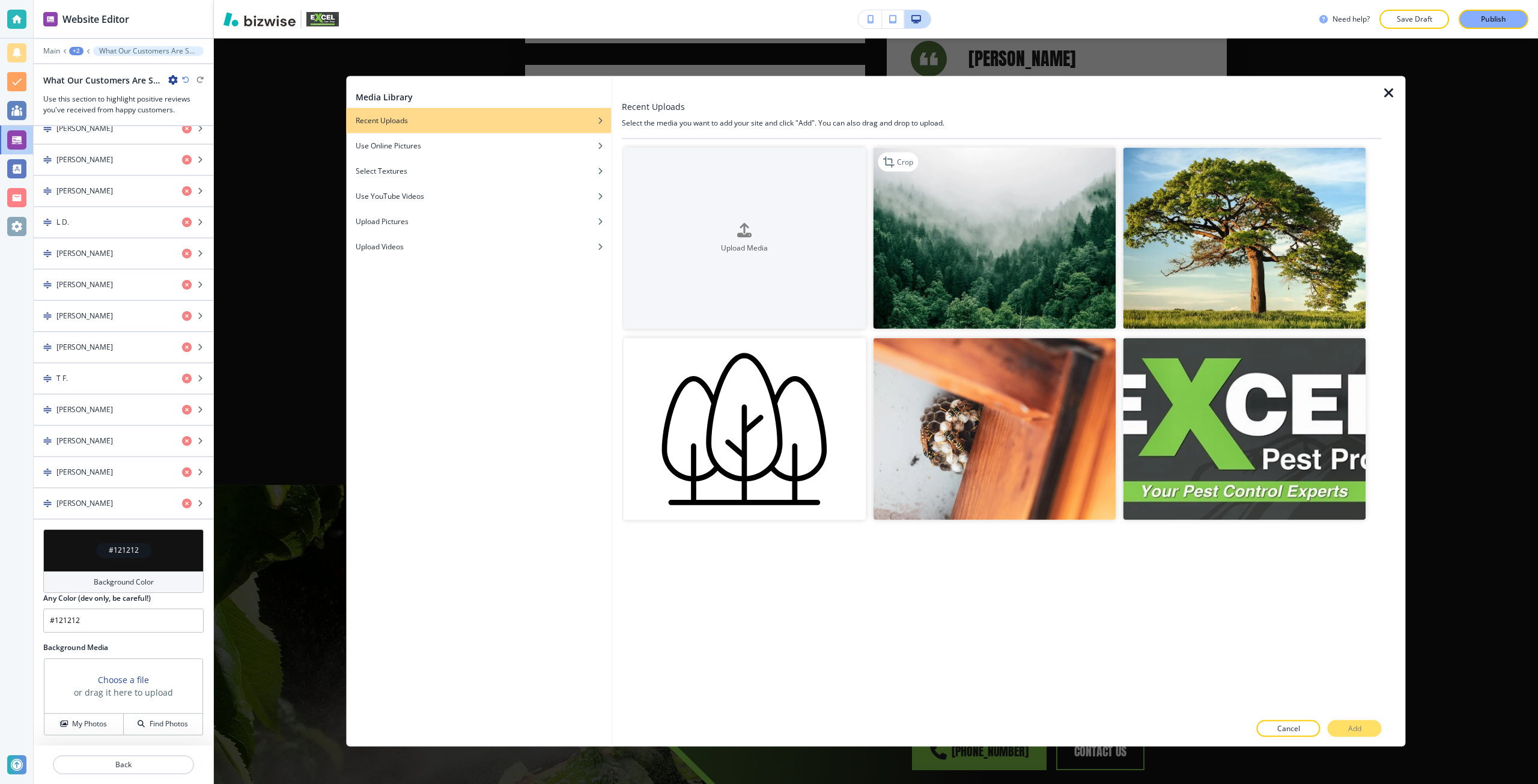
click at [971, 274] on img "button" at bounding box center [994, 238] width 243 height 182
click at [1361, 731] on p "Add" at bounding box center [1355, 728] width 14 height 11
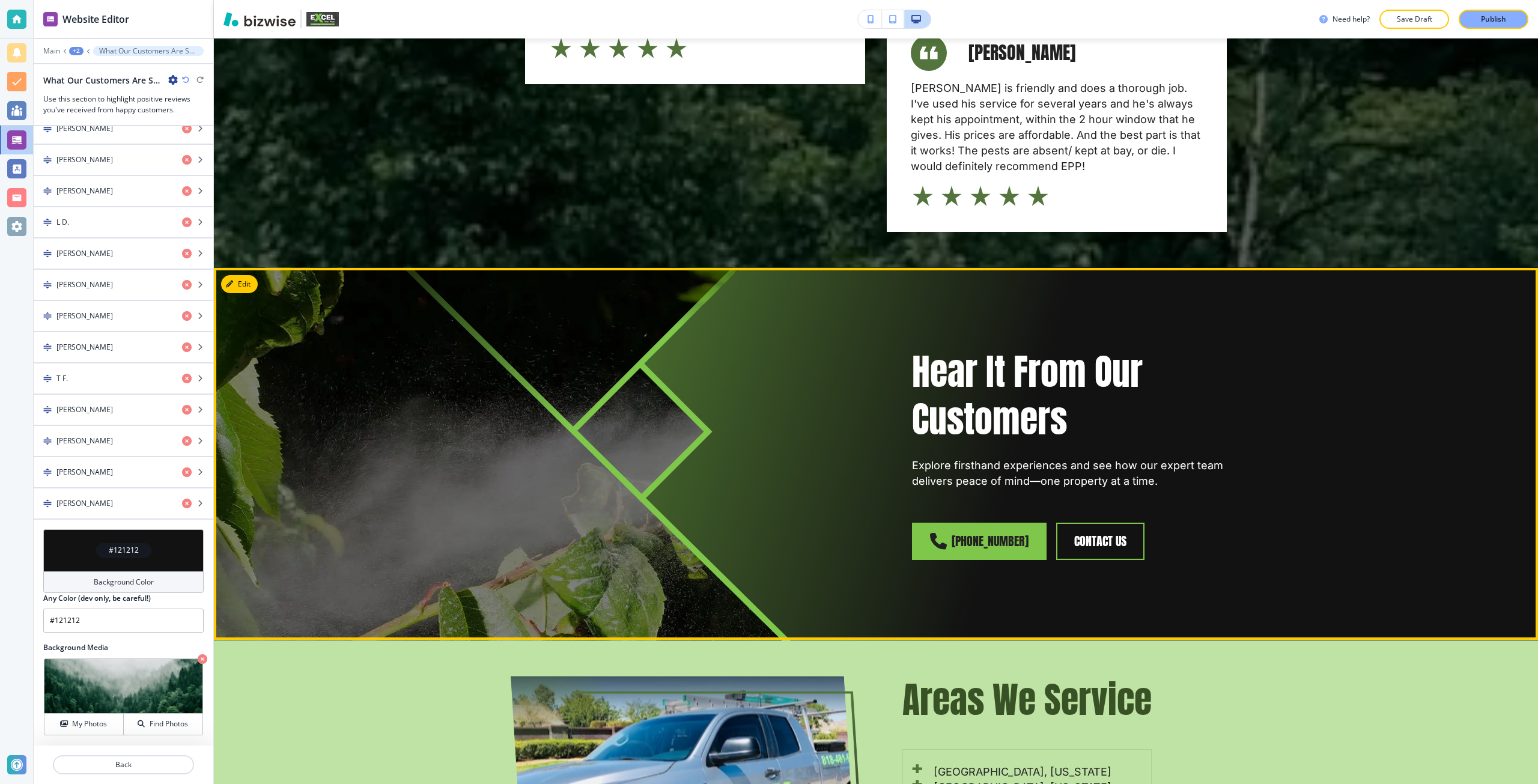
scroll to position [2957, 0]
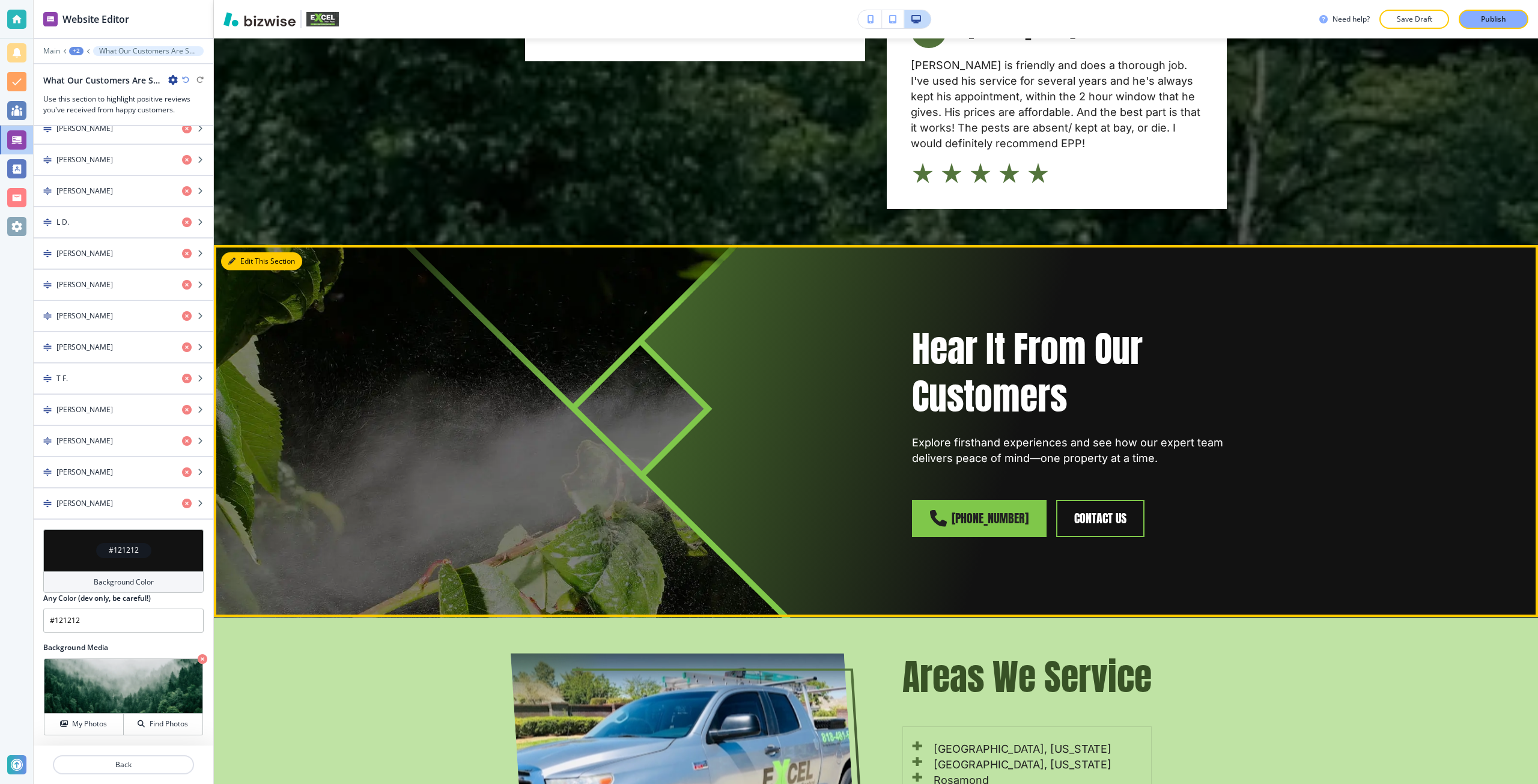
click at [244, 253] on button "Edit This Section" at bounding box center [262, 262] width 81 height 18
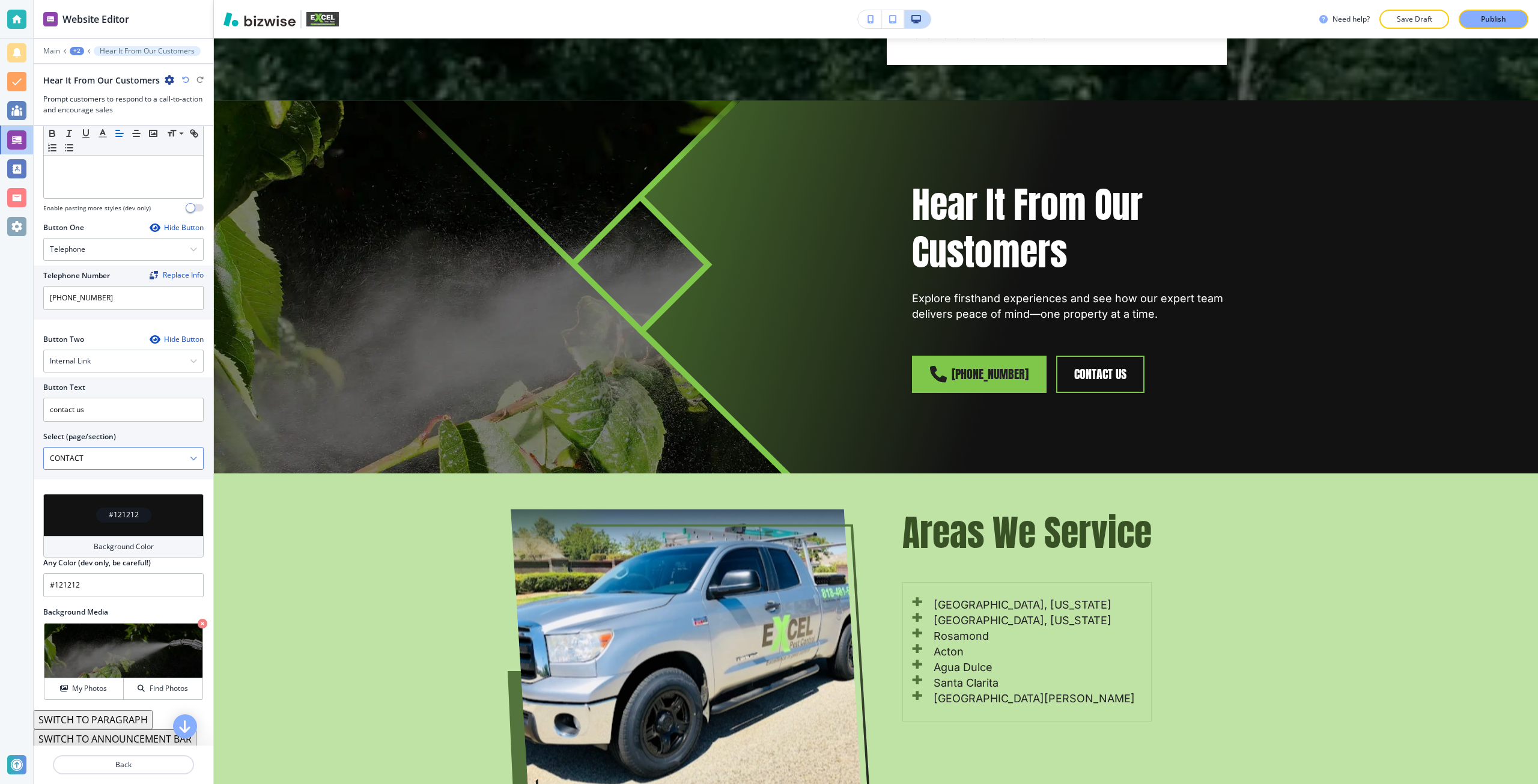
scroll to position [336, 0]
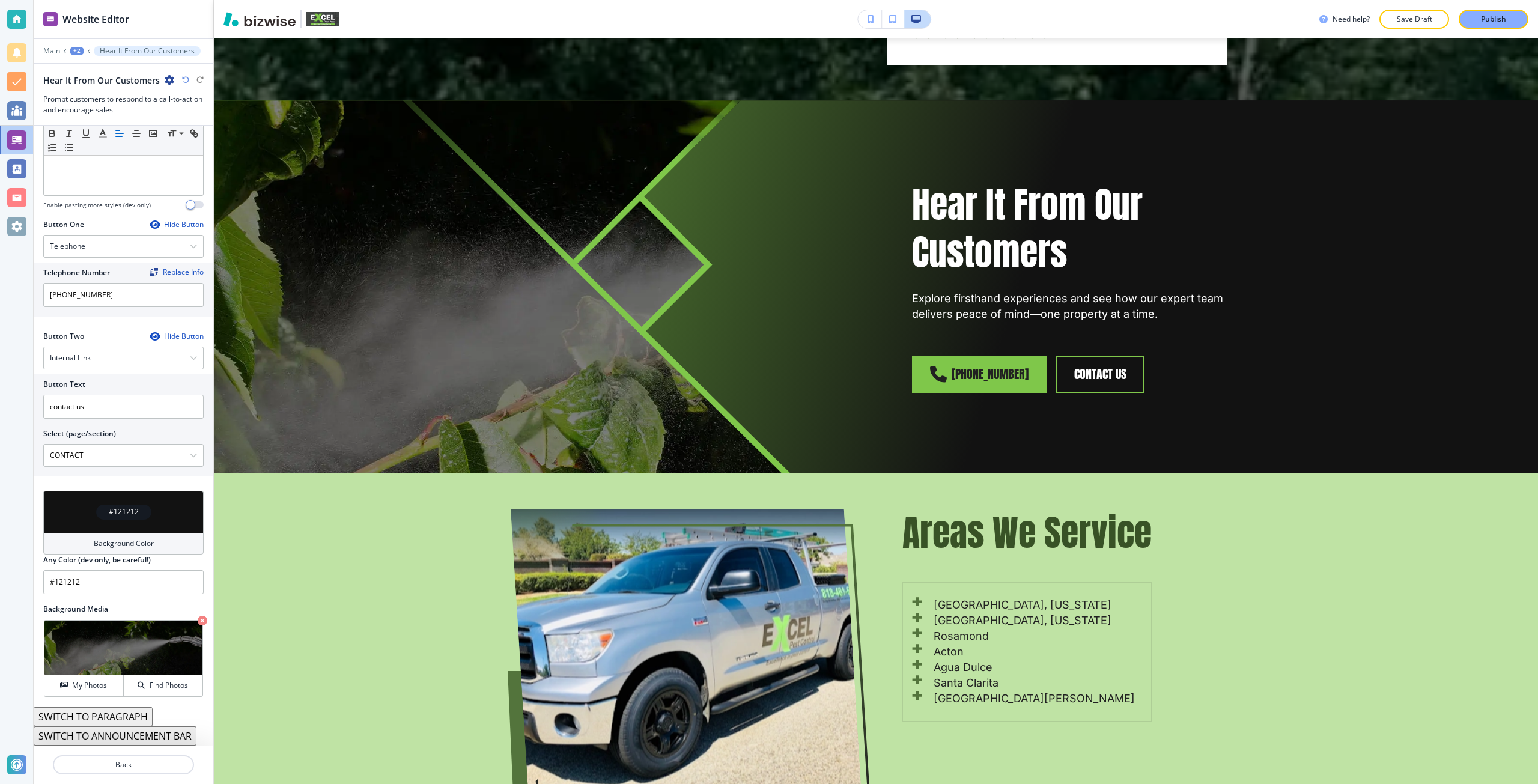
click at [130, 719] on button "SWITCH TO PARAGRAPH" at bounding box center [93, 716] width 119 height 20
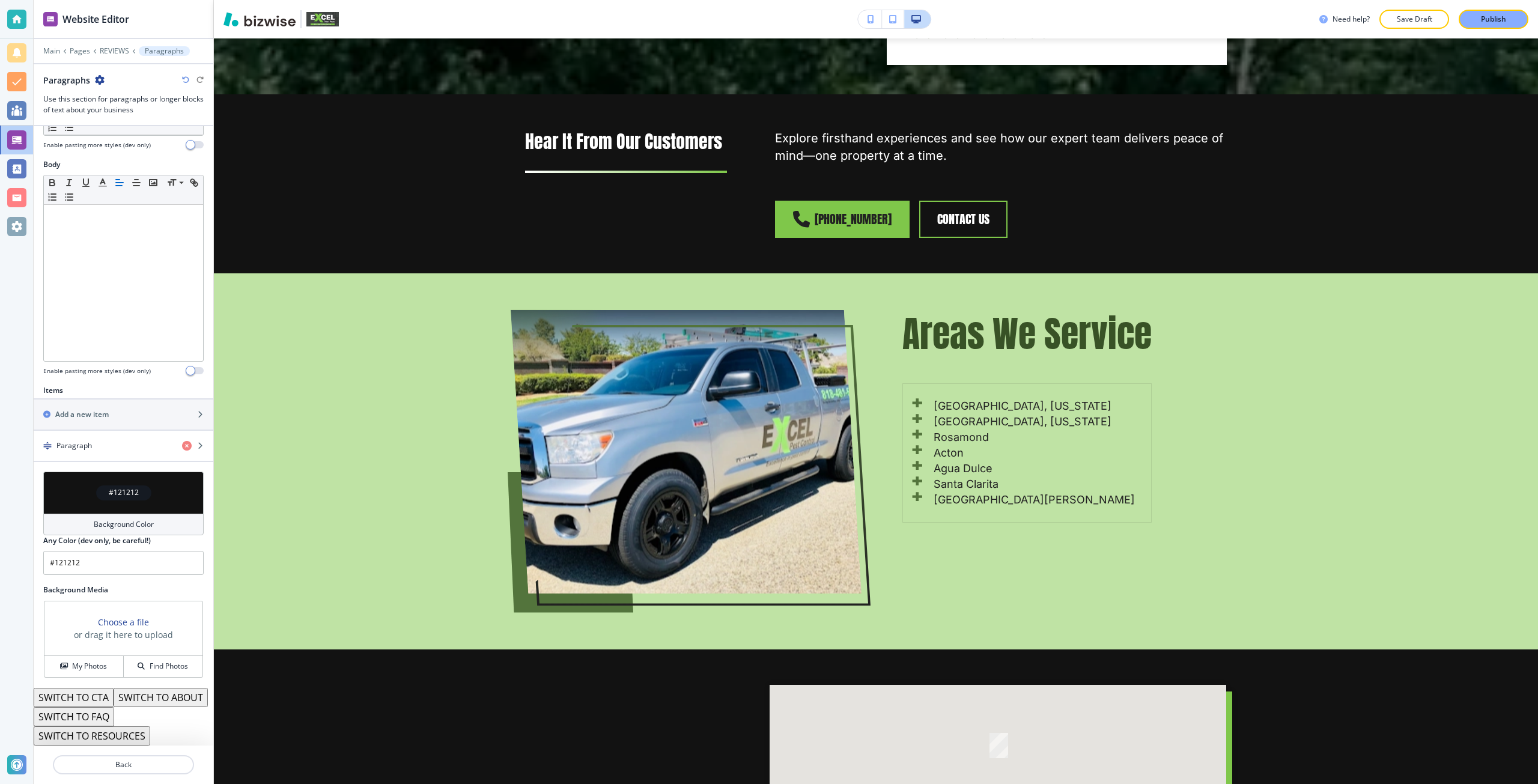
scroll to position [189, 0]
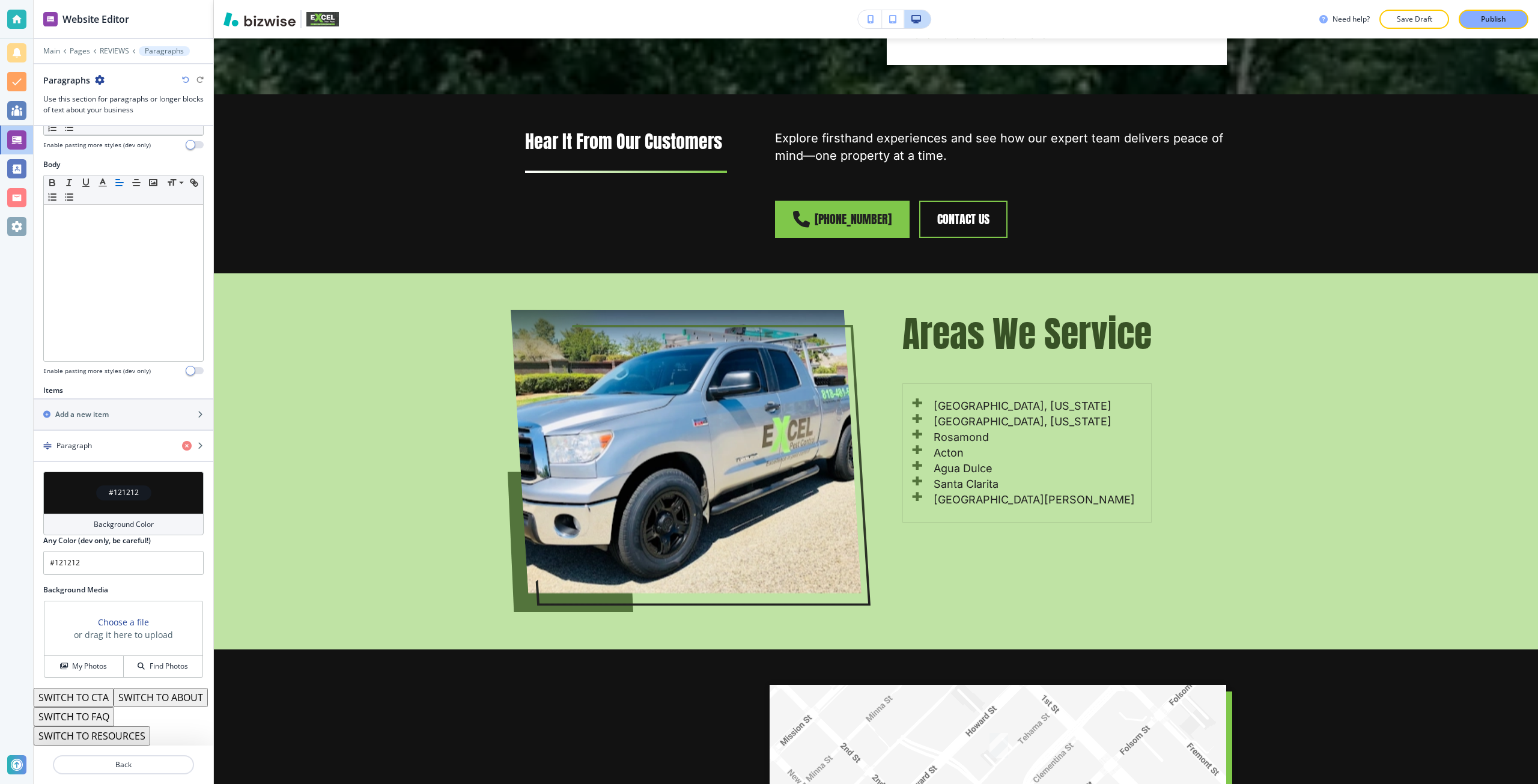
click at [114, 695] on button "SWITCH TO ABOUT" at bounding box center [160, 698] width 94 height 20
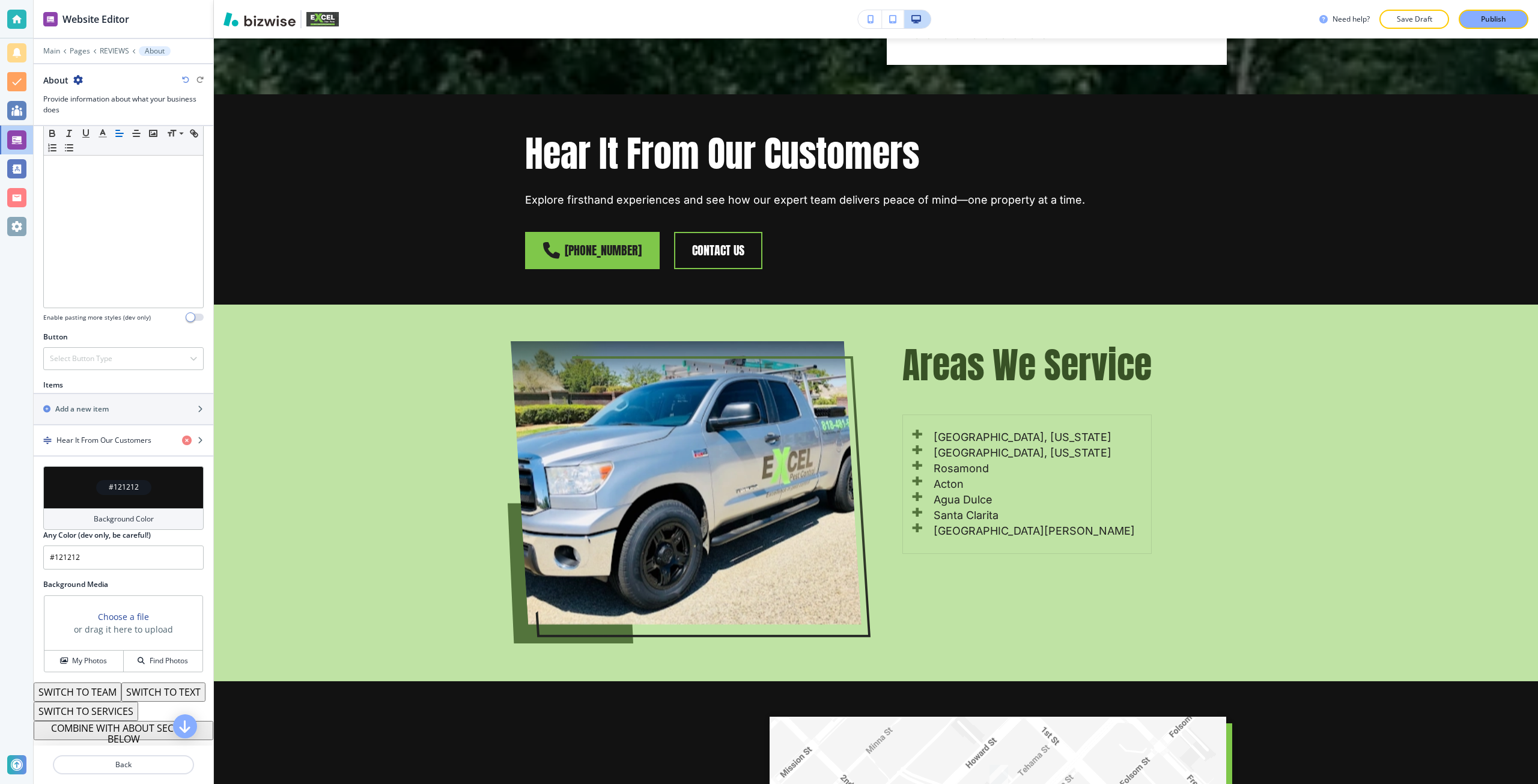
scroll to position [243, 0]
click at [119, 711] on button "SWITCH TO SERVICES" at bounding box center [86, 711] width 104 height 20
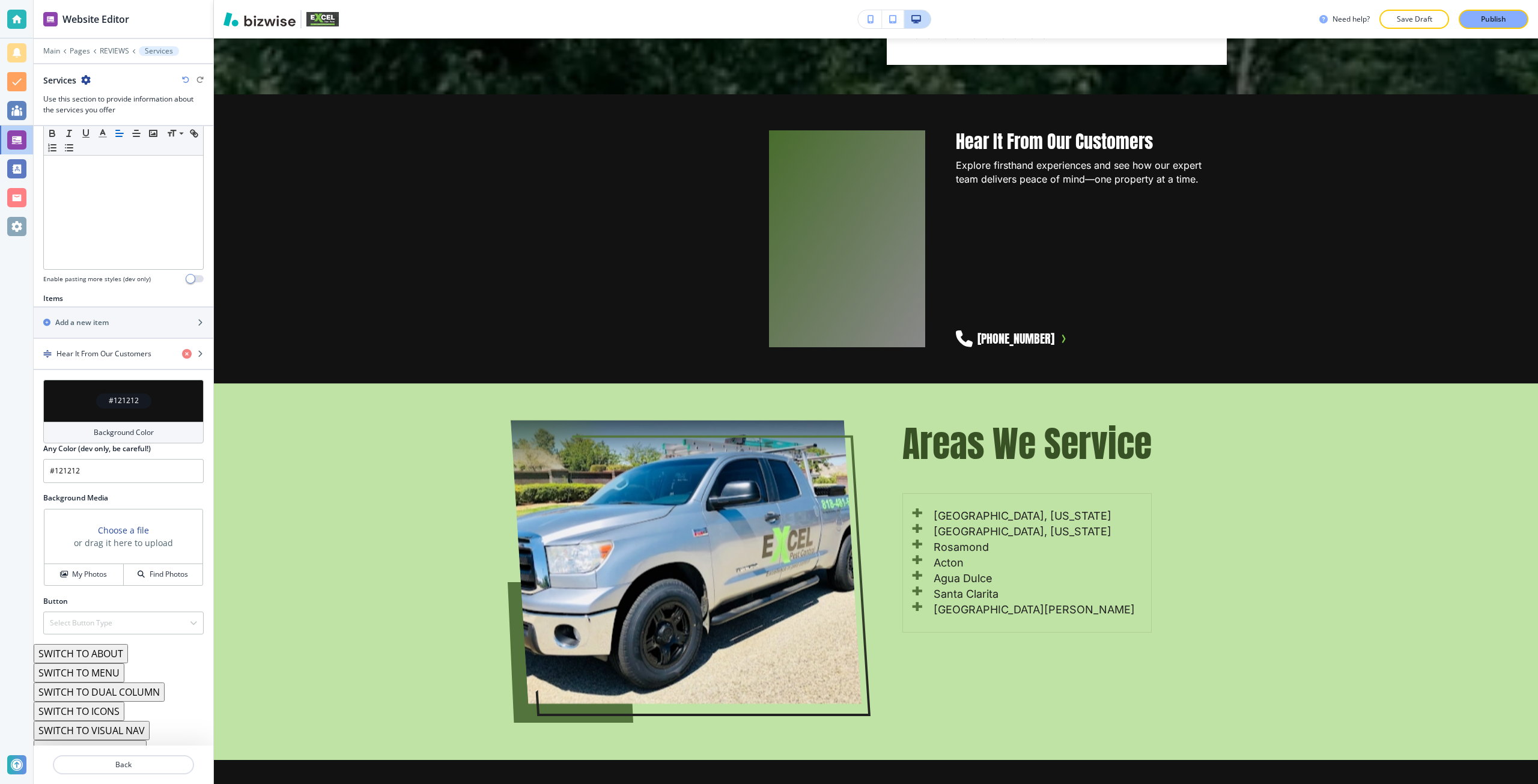
scroll to position [295, 0]
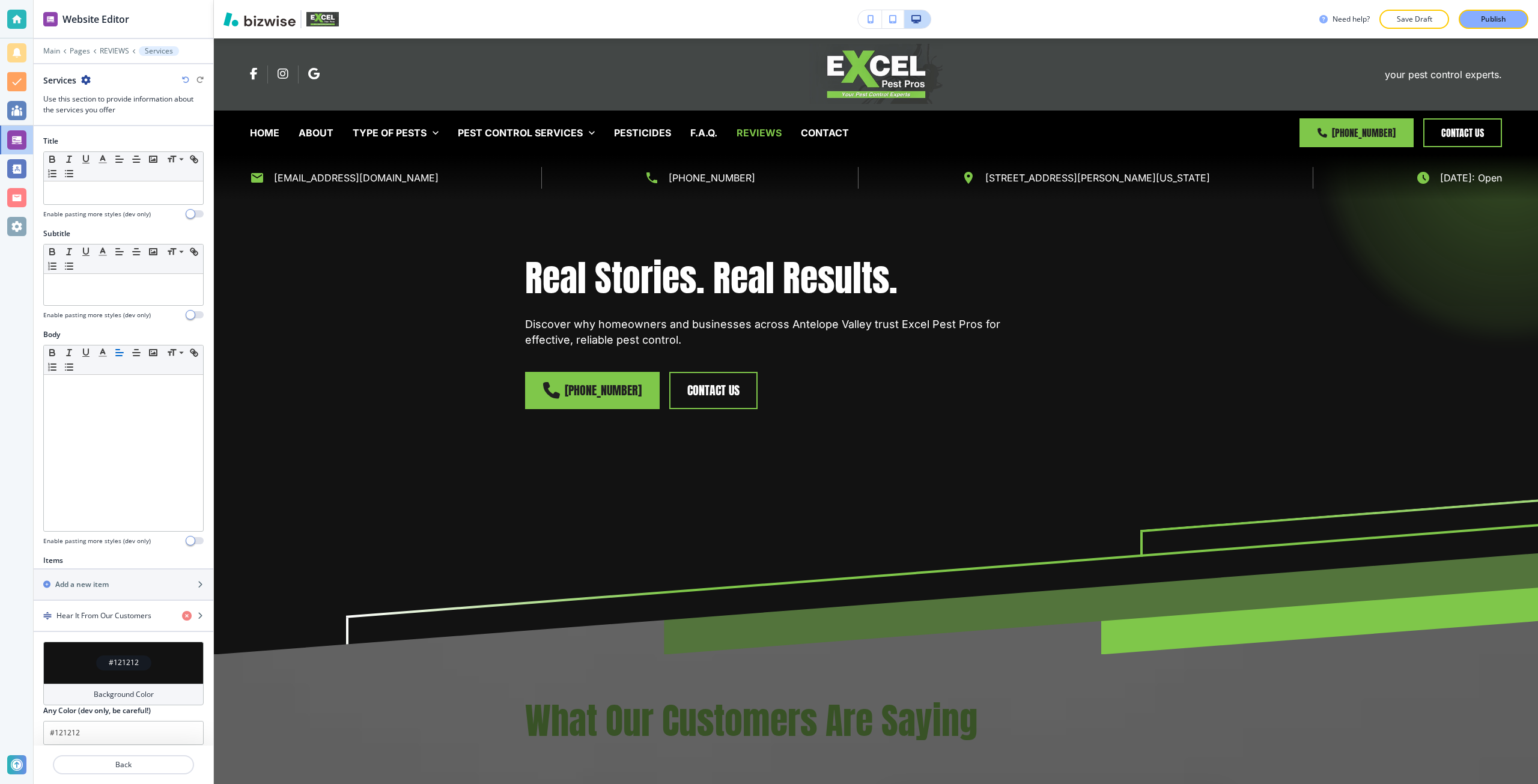
scroll to position [3101, 0]
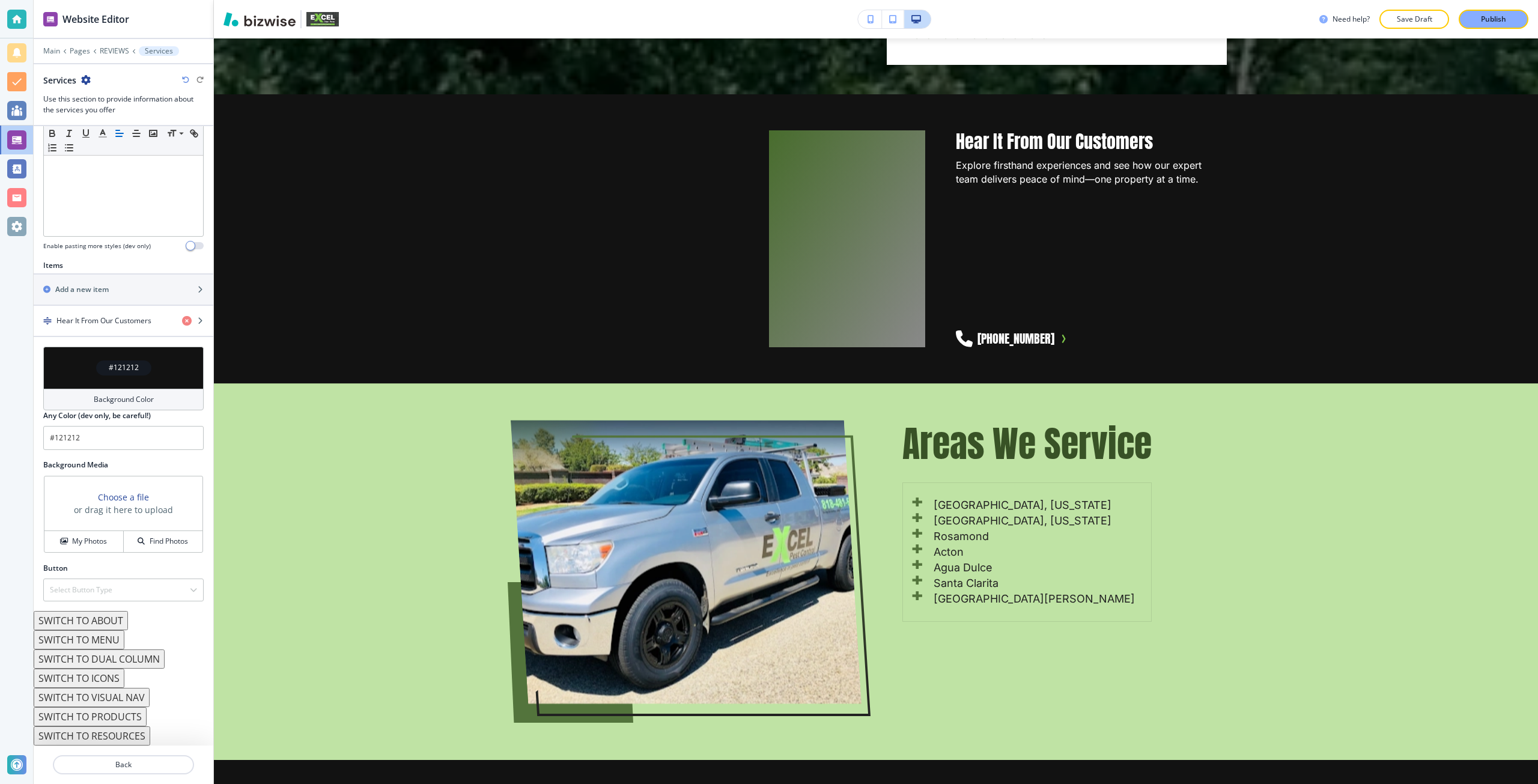
click at [115, 671] on button "SWITCH TO ICONS" at bounding box center [79, 678] width 91 height 20
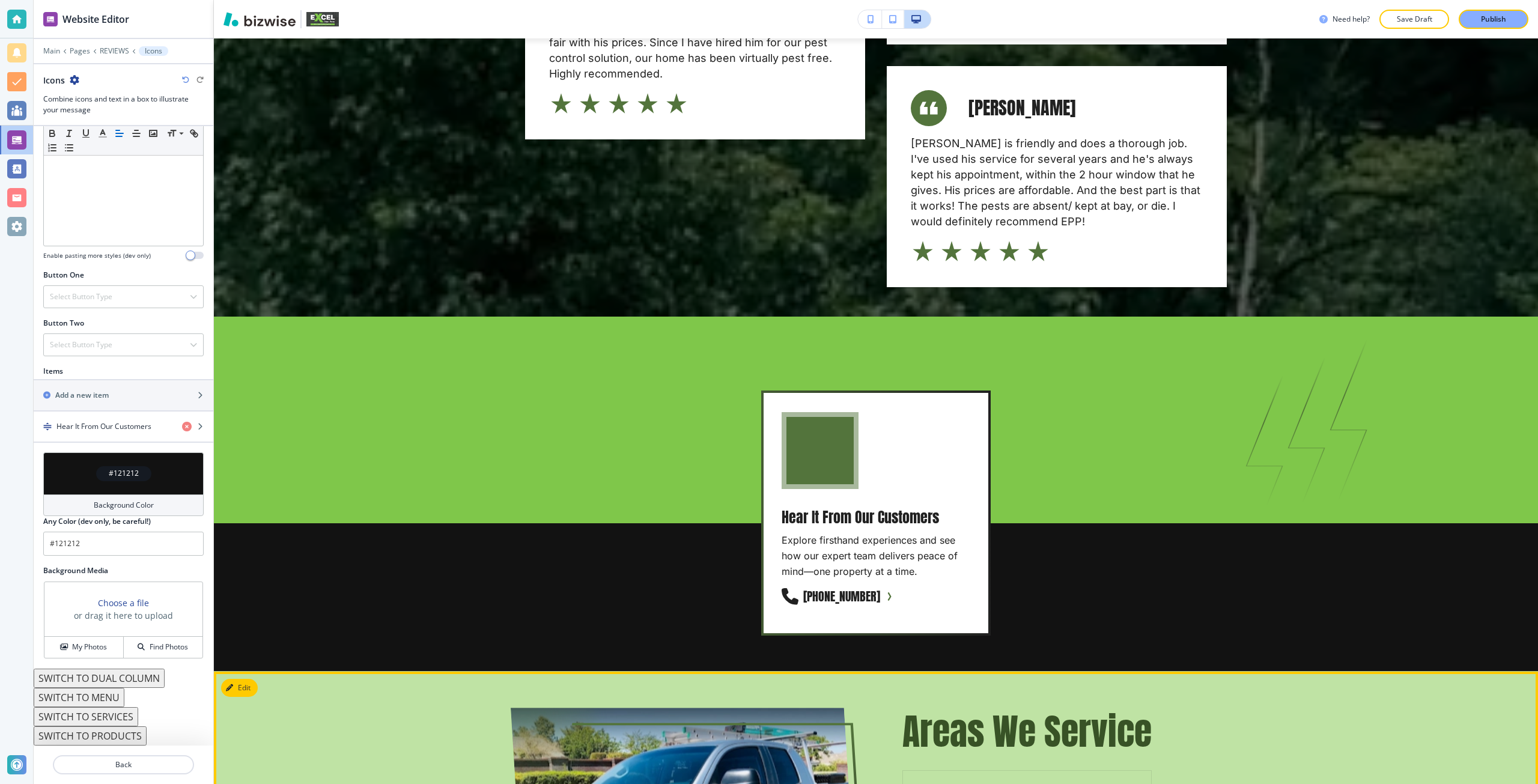
scroll to position [2862, 0]
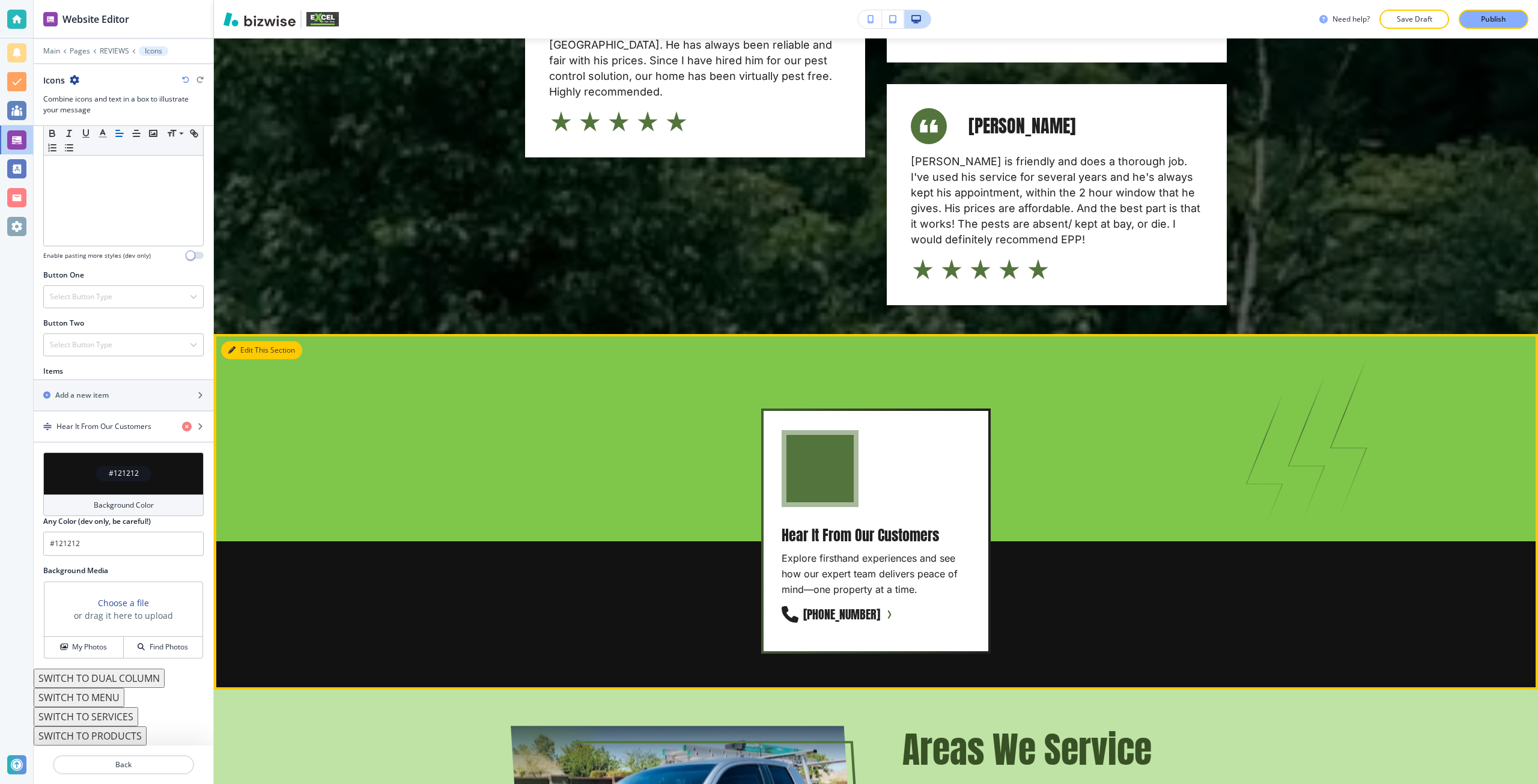
click at [252, 341] on button "Edit This Section" at bounding box center [262, 350] width 81 height 18
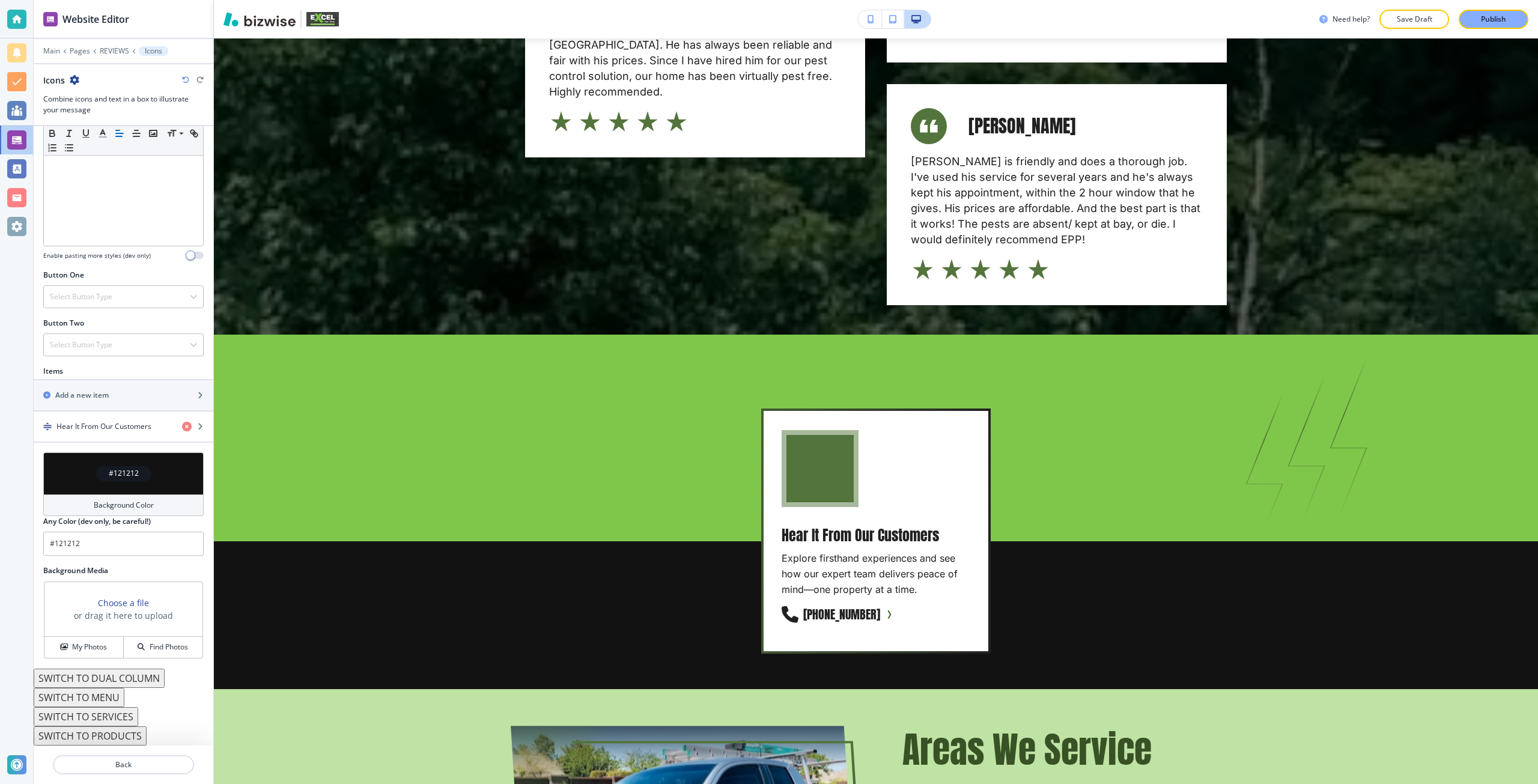
click at [133, 737] on button "SWITCH TO PRODUCTS" at bounding box center [90, 736] width 113 height 20
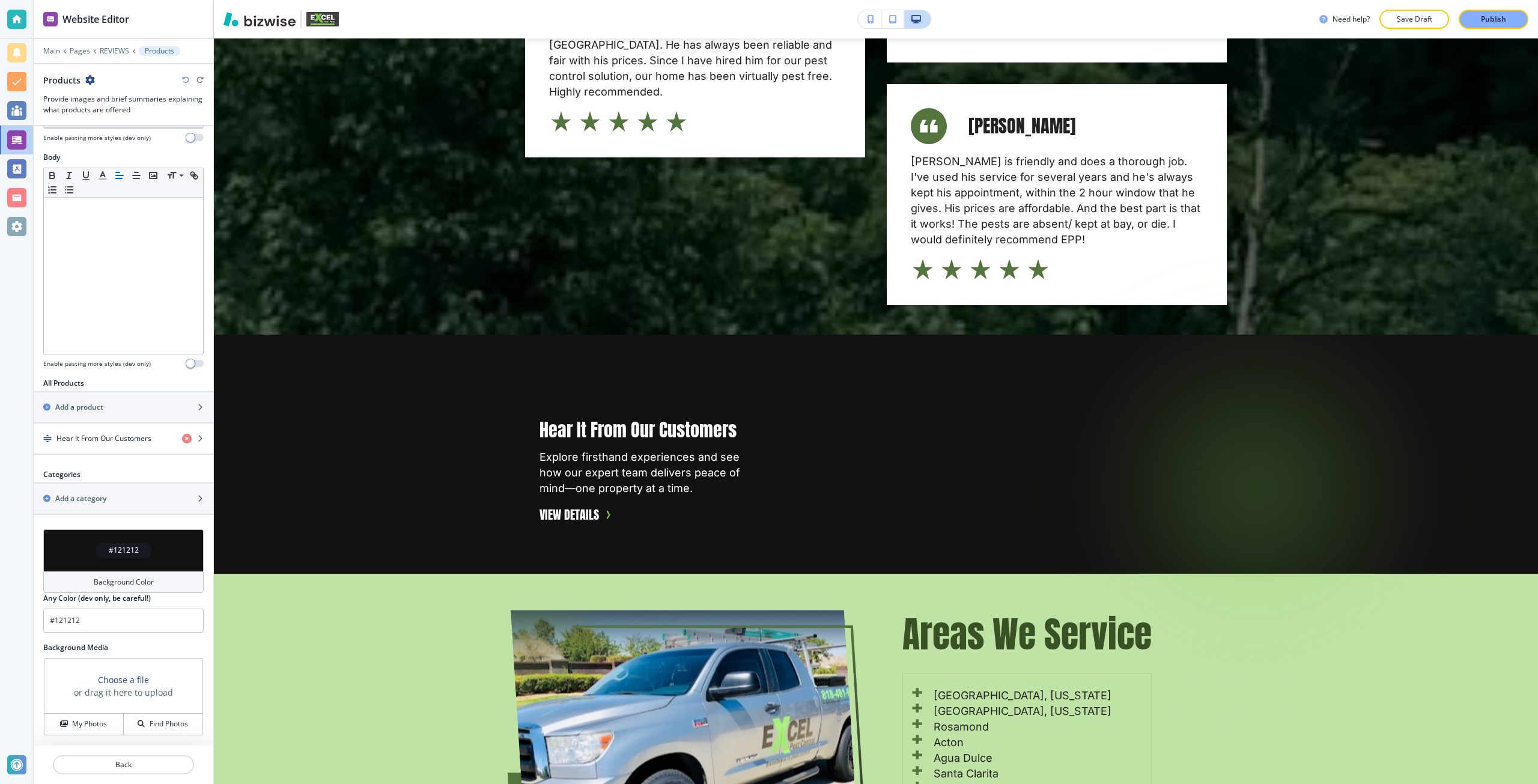
scroll to position [177, 0]
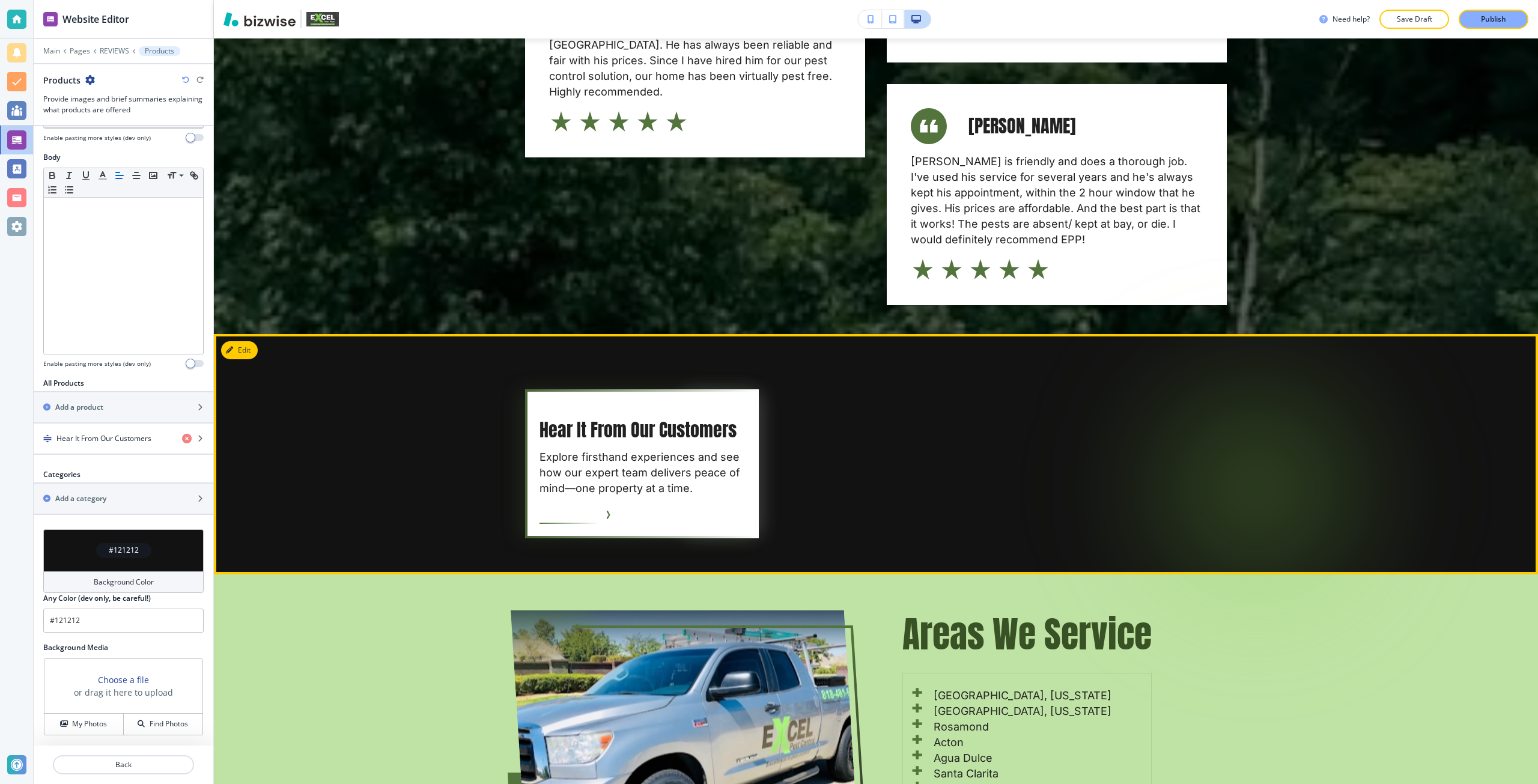
click at [624, 450] on p "Explore firsthand experiences and see how our expert team delivers peace of min…" at bounding box center [642, 473] width 204 height 47
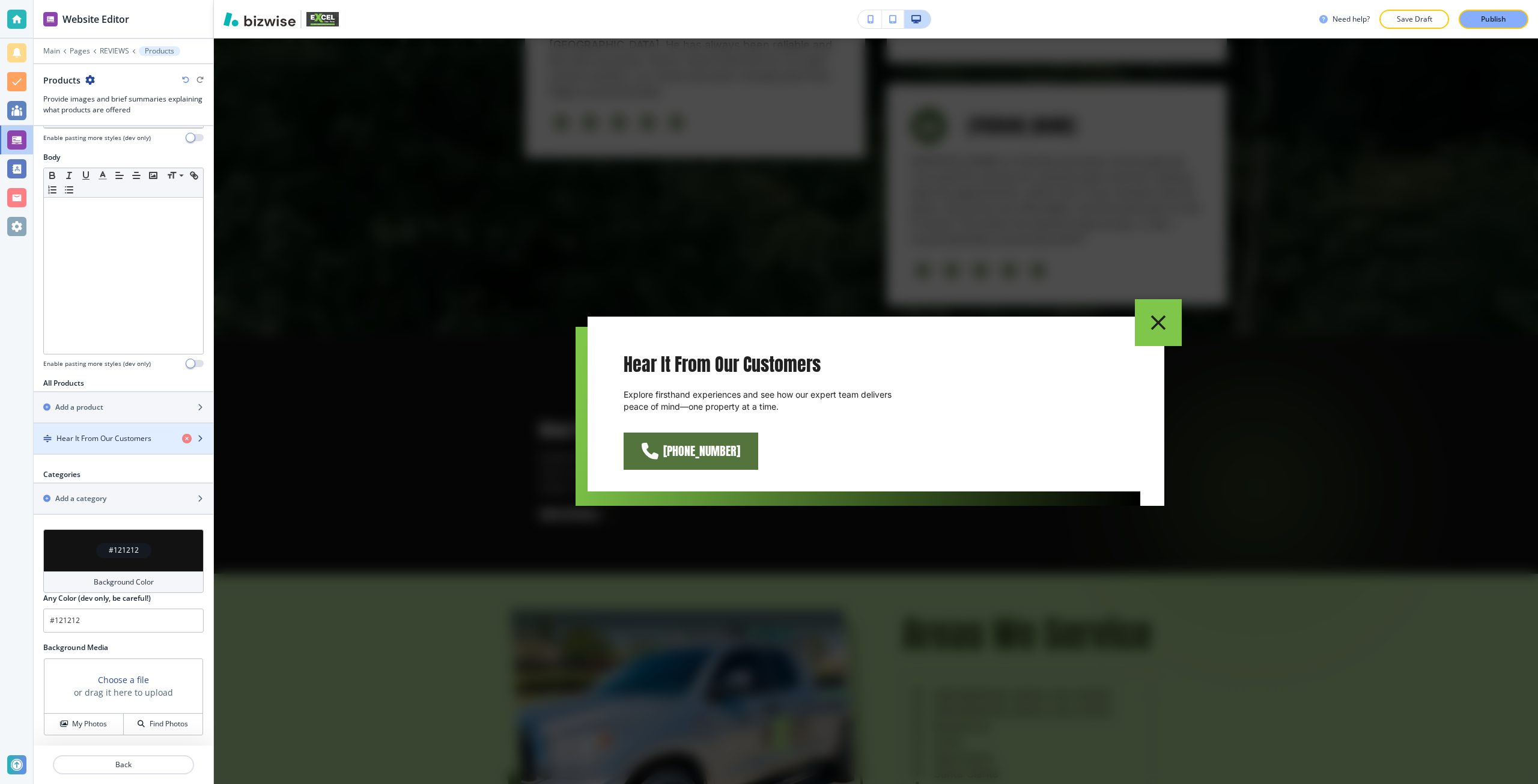
click at [91, 446] on div "button" at bounding box center [123, 448] width 180 height 10
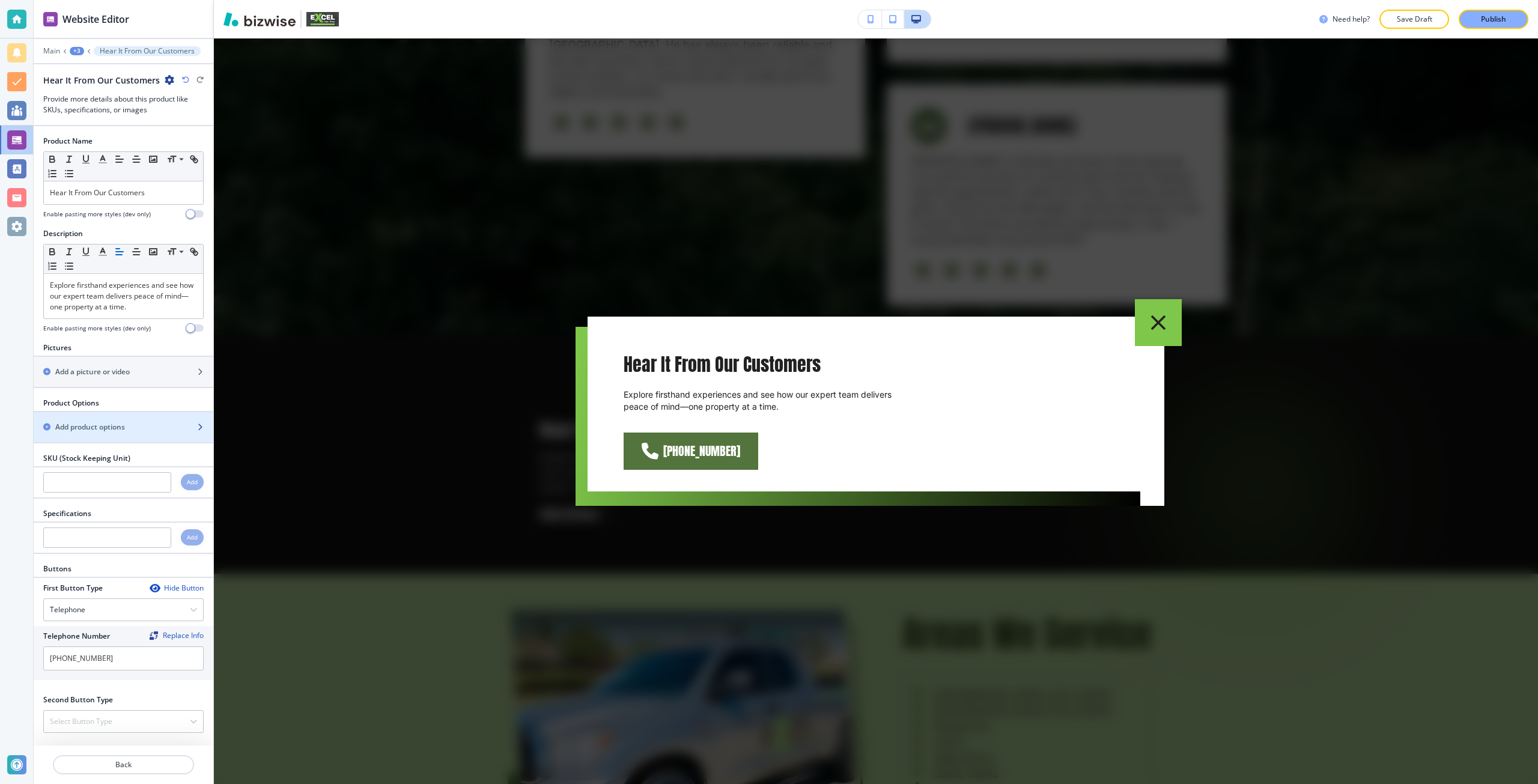
click at [122, 414] on div "button" at bounding box center [123, 416] width 180 height 10
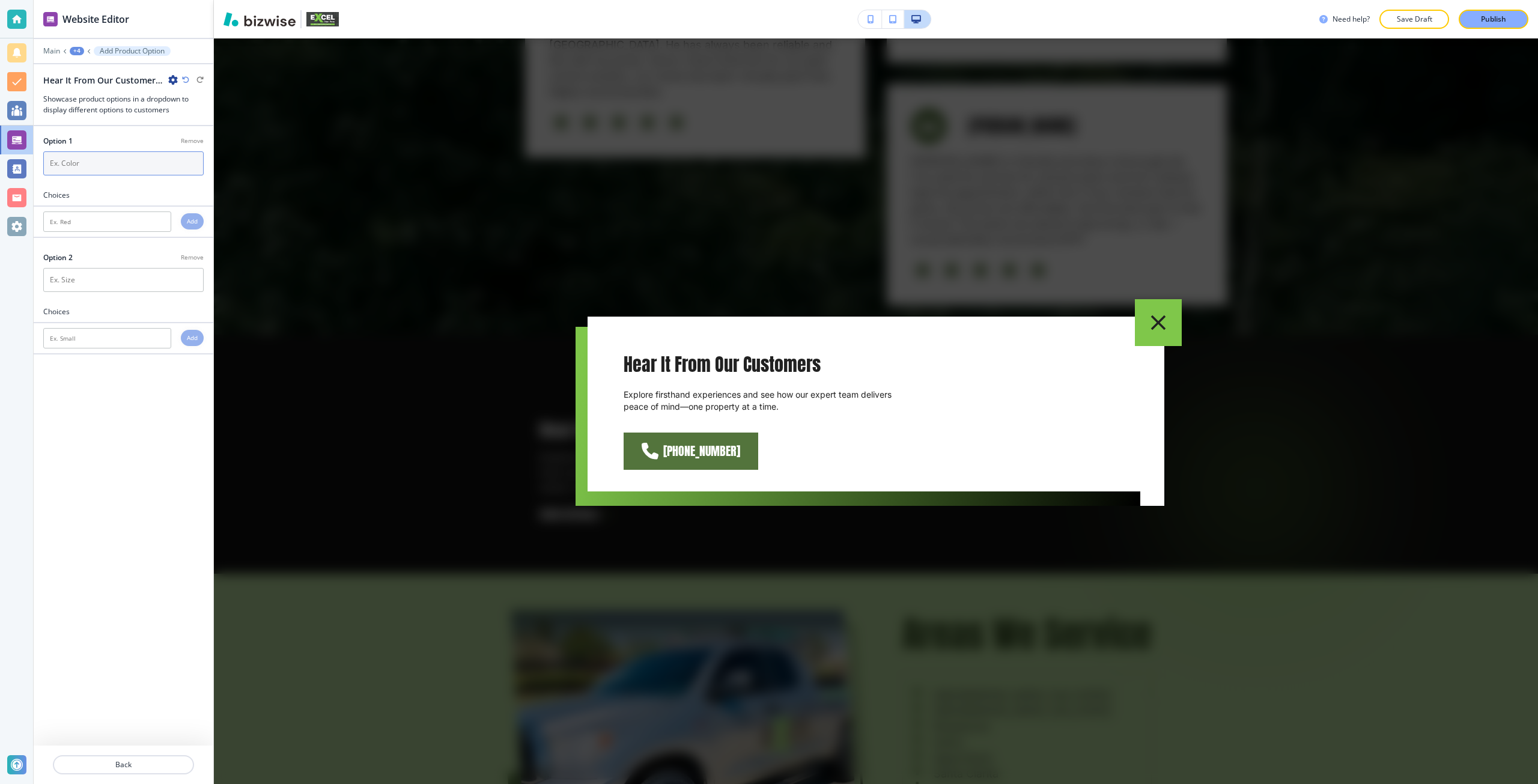
click at [100, 166] on input "text" at bounding box center [123, 163] width 160 height 24
type input "color"
click at [103, 219] on input "text" at bounding box center [107, 221] width 128 height 20
type input "red"
click at [194, 216] on div "Add" at bounding box center [192, 222] width 23 height 17
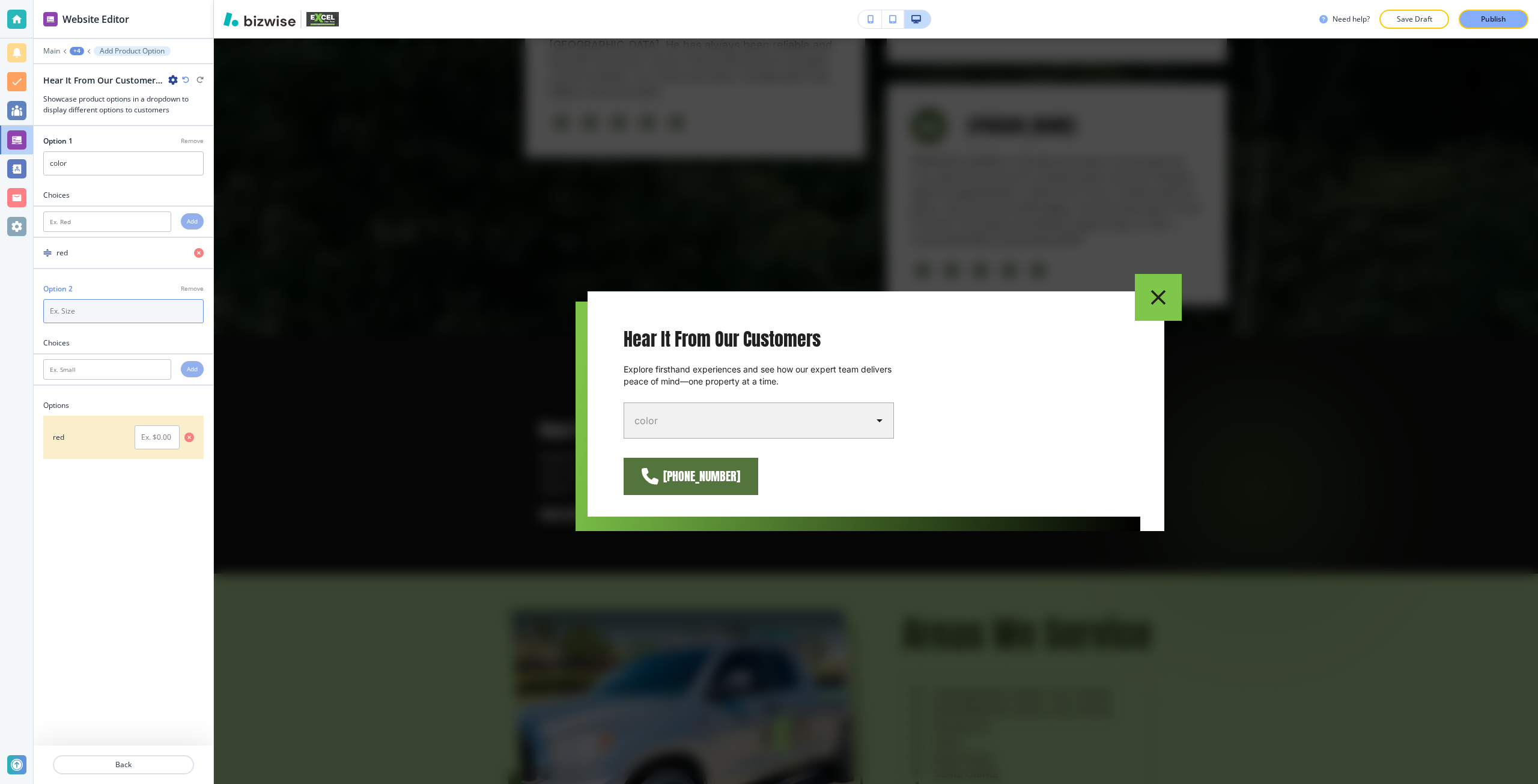
click at [118, 307] on input "text" at bounding box center [123, 311] width 160 height 24
type input "size"
click at [126, 362] on input "text" at bounding box center [107, 369] width 128 height 20
type input "big"
click at [198, 371] on div "Add" at bounding box center [192, 369] width 23 height 17
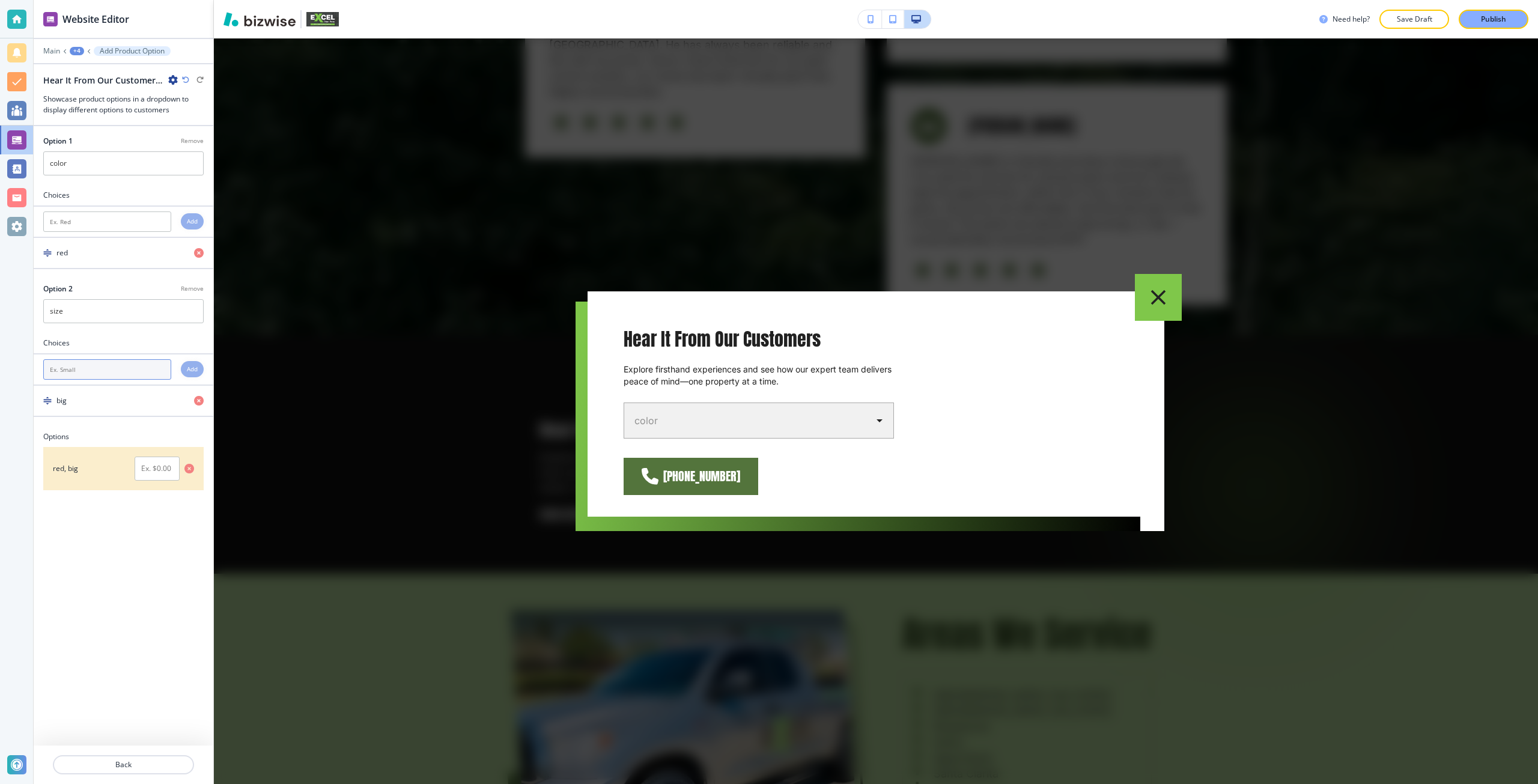
click at [136, 365] on input "text" at bounding box center [107, 369] width 128 height 20
type input "small"
click at [188, 373] on h4 "Add" at bounding box center [192, 369] width 11 height 9
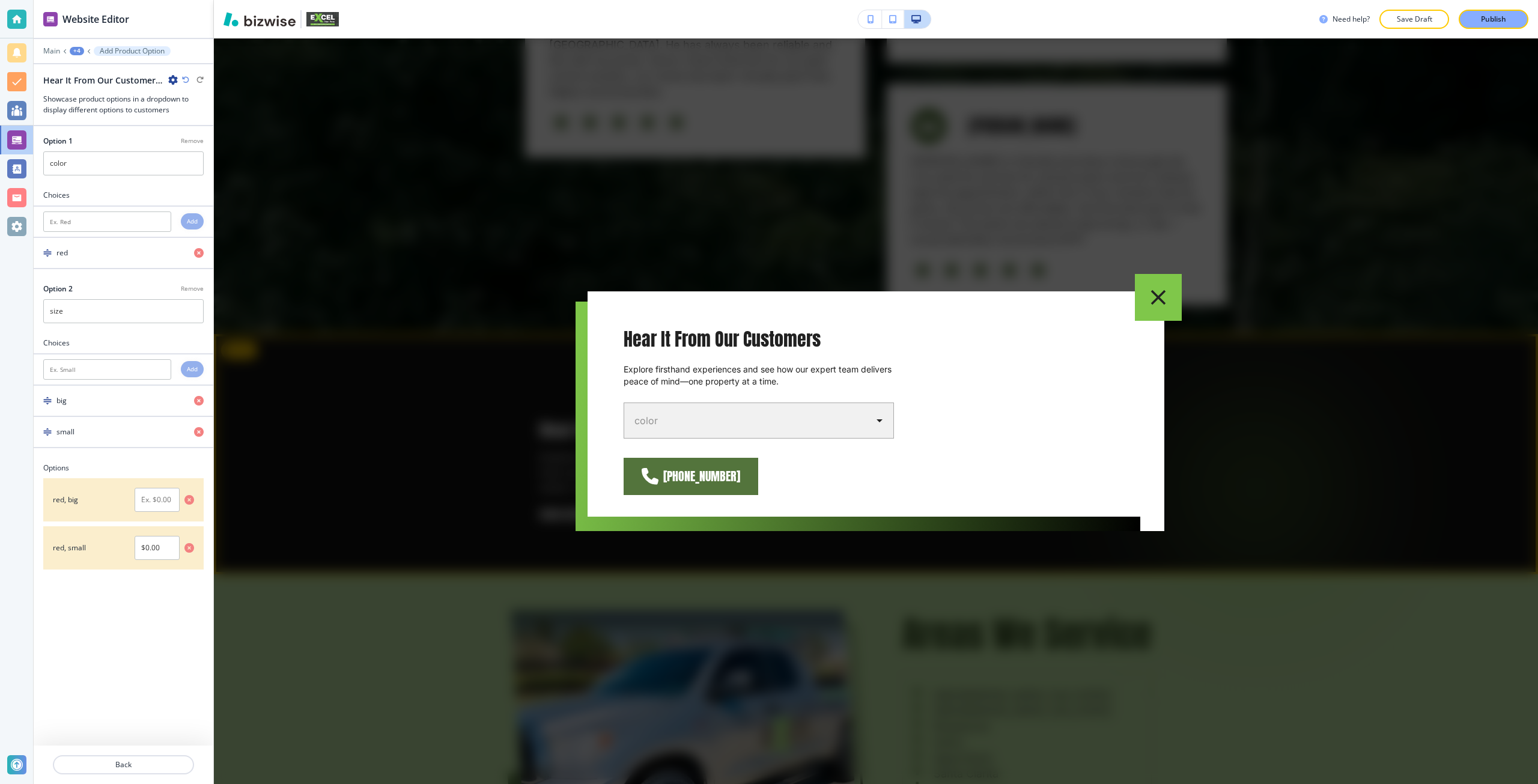
click at [295, 386] on div at bounding box center [875, 411] width 1324 height 746
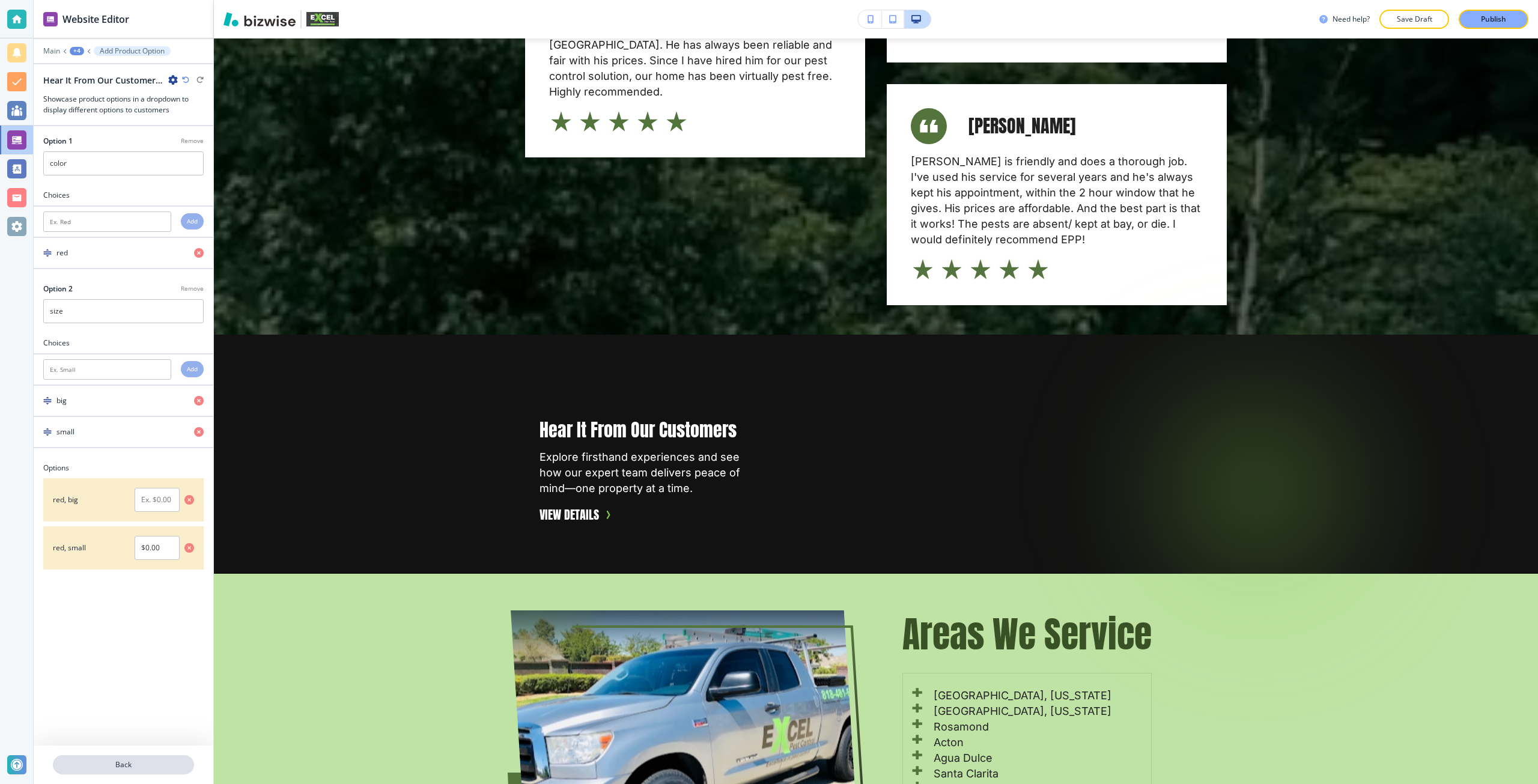
click at [101, 767] on p "Back" at bounding box center [123, 764] width 139 height 11
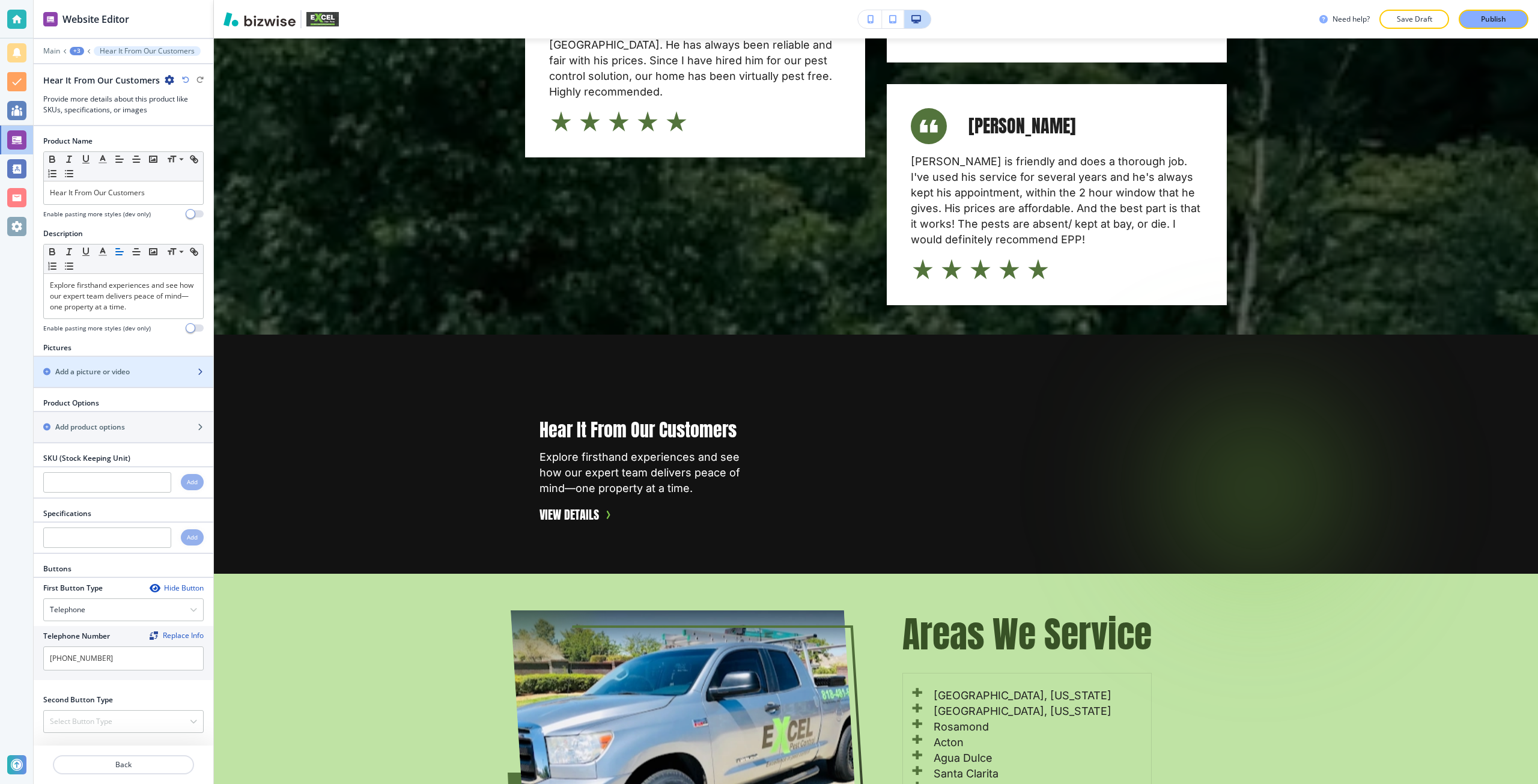
click at [93, 381] on div "button" at bounding box center [123, 382] width 180 height 10
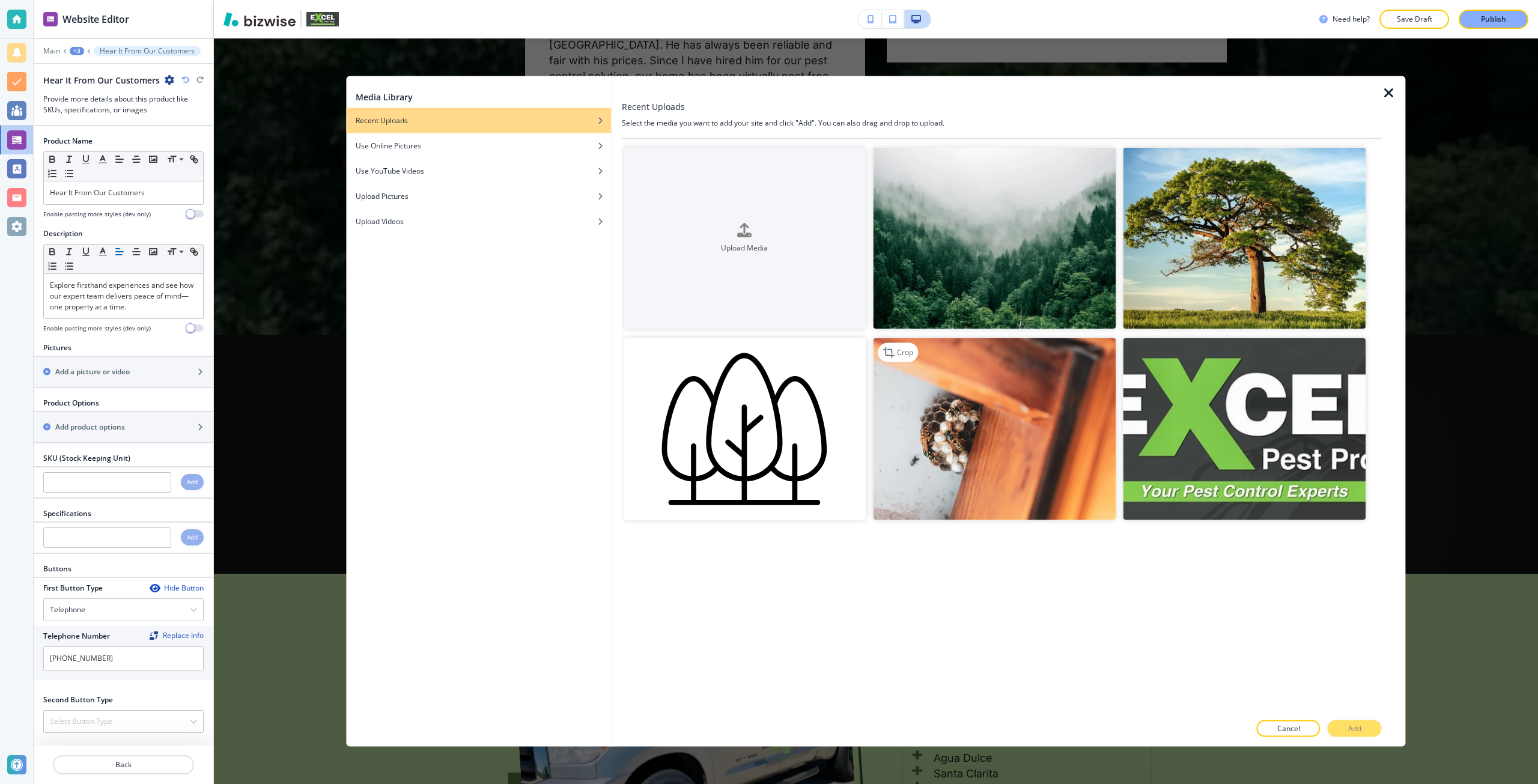
click at [943, 453] on img "button" at bounding box center [994, 429] width 243 height 182
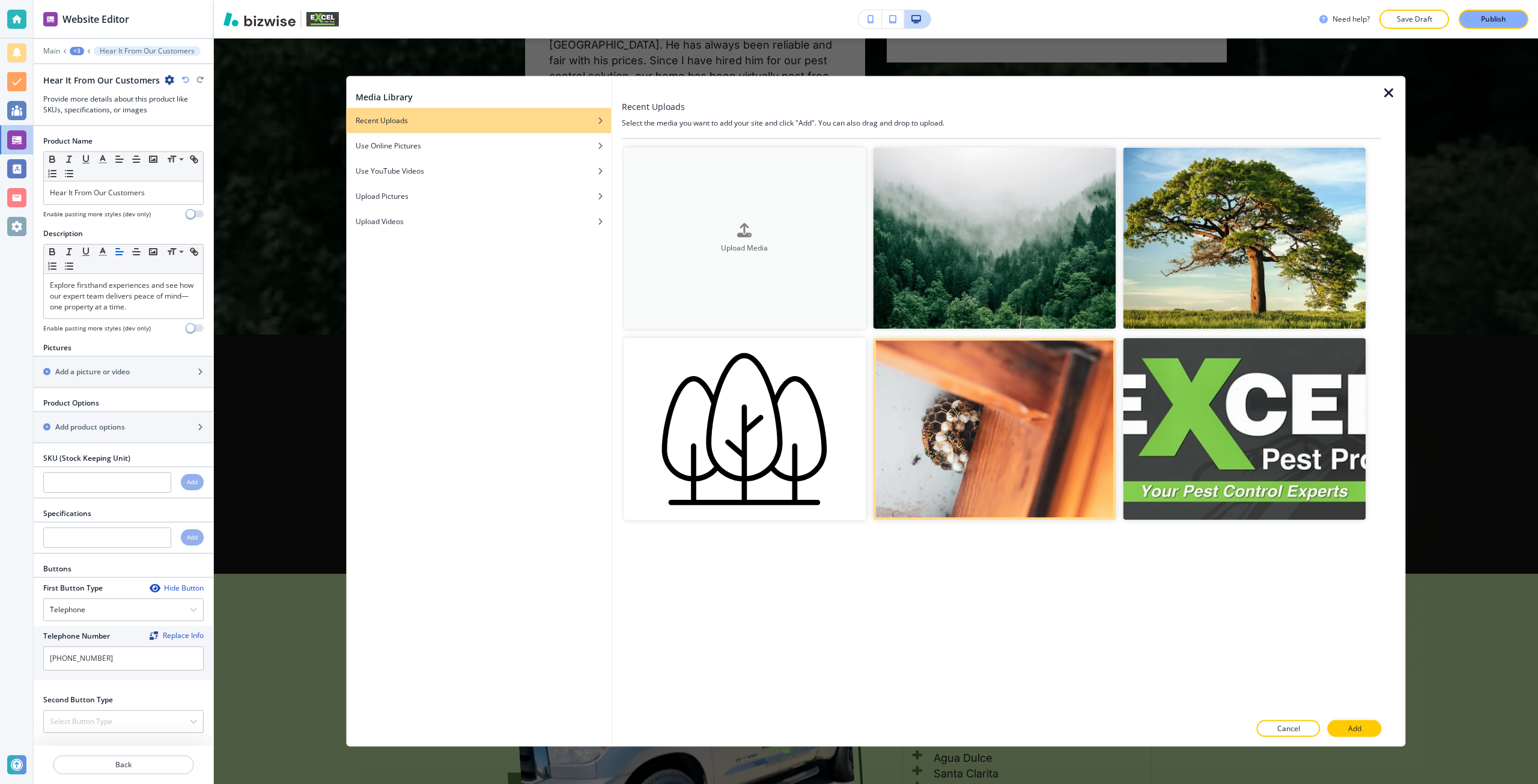
click at [777, 292] on button "Upload Media" at bounding box center [744, 238] width 243 height 182
click at [422, 154] on div "button" at bounding box center [478, 155] width 265 height 8
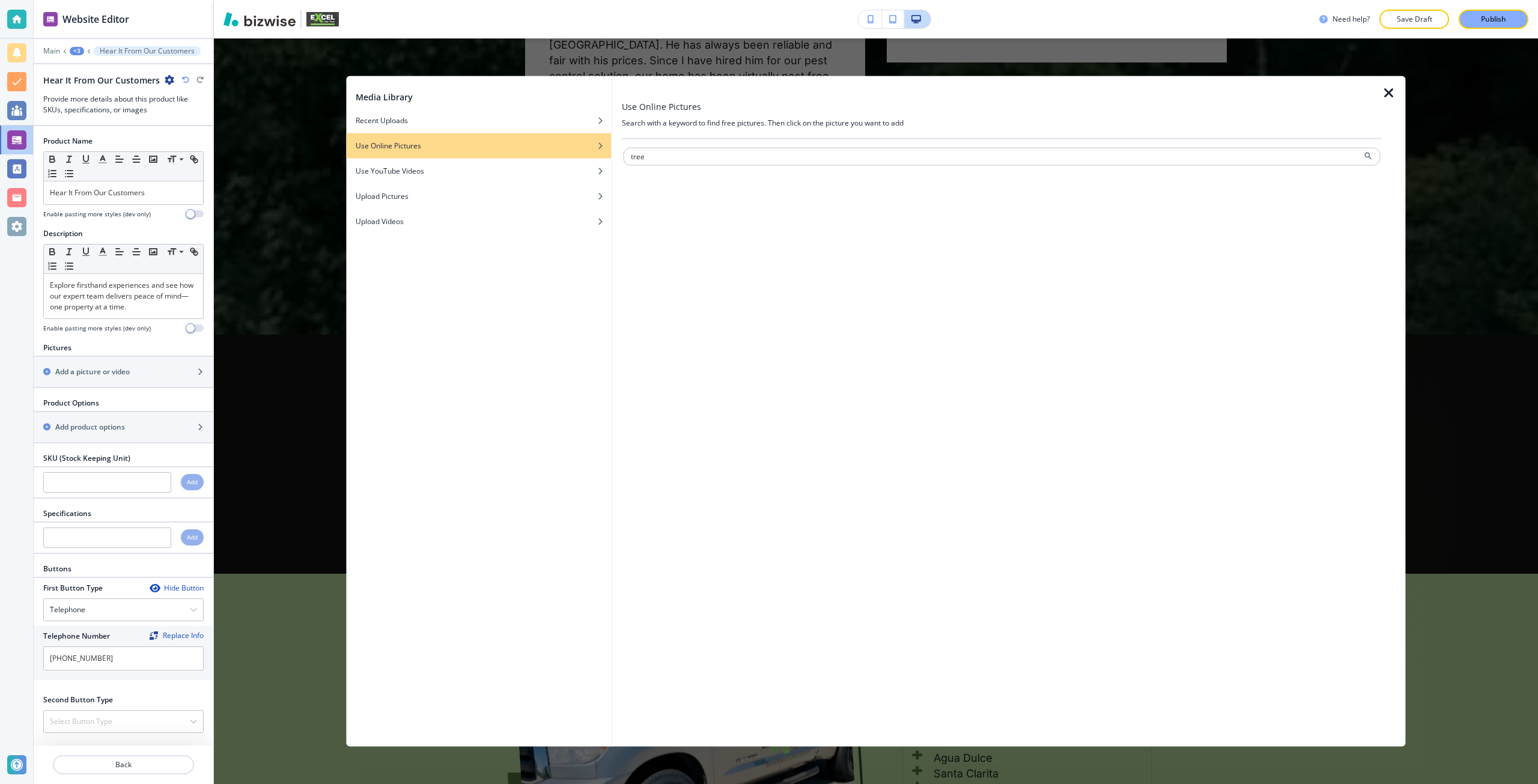
type input "tree"
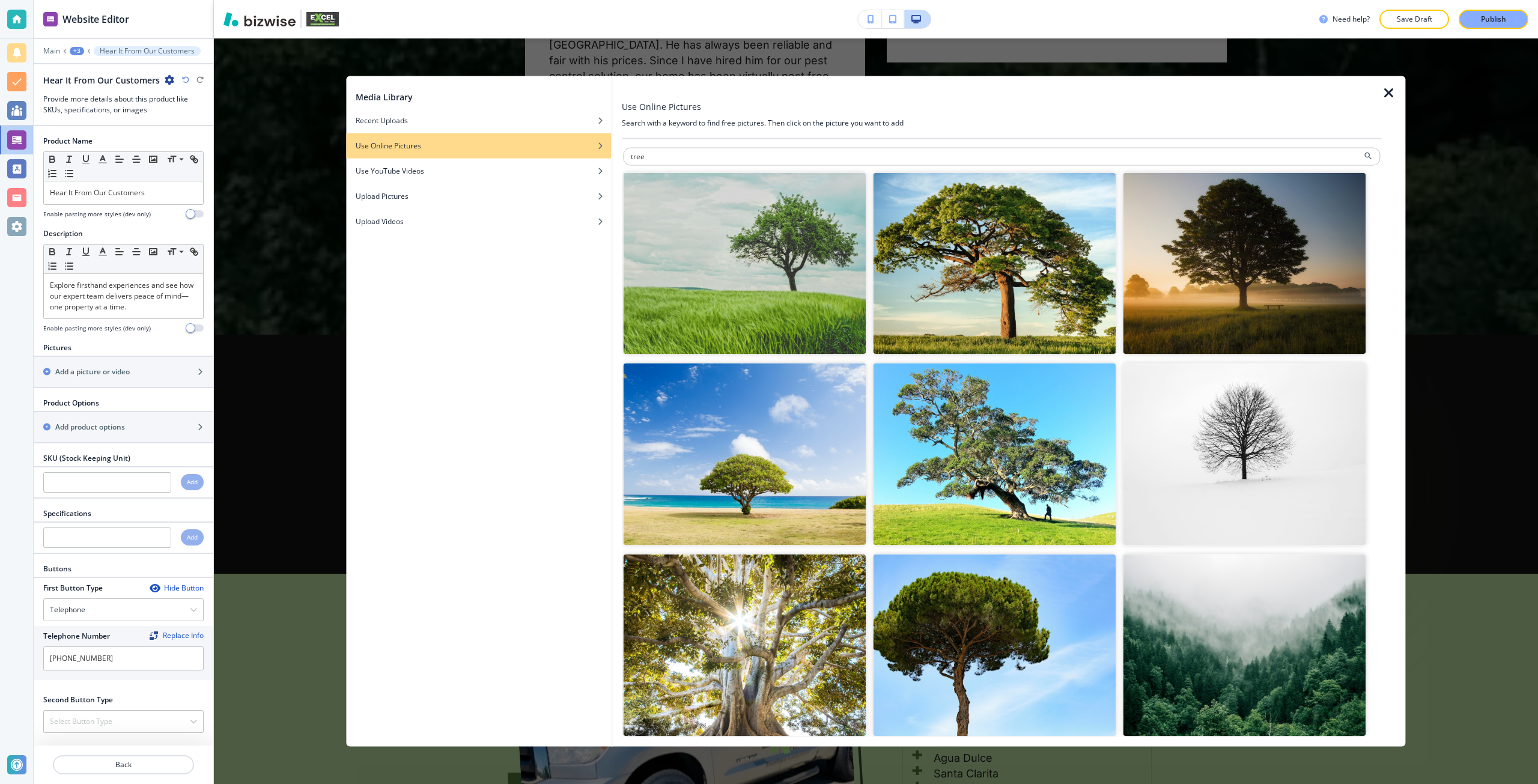
click at [760, 645] on img "button" at bounding box center [744, 646] width 243 height 182
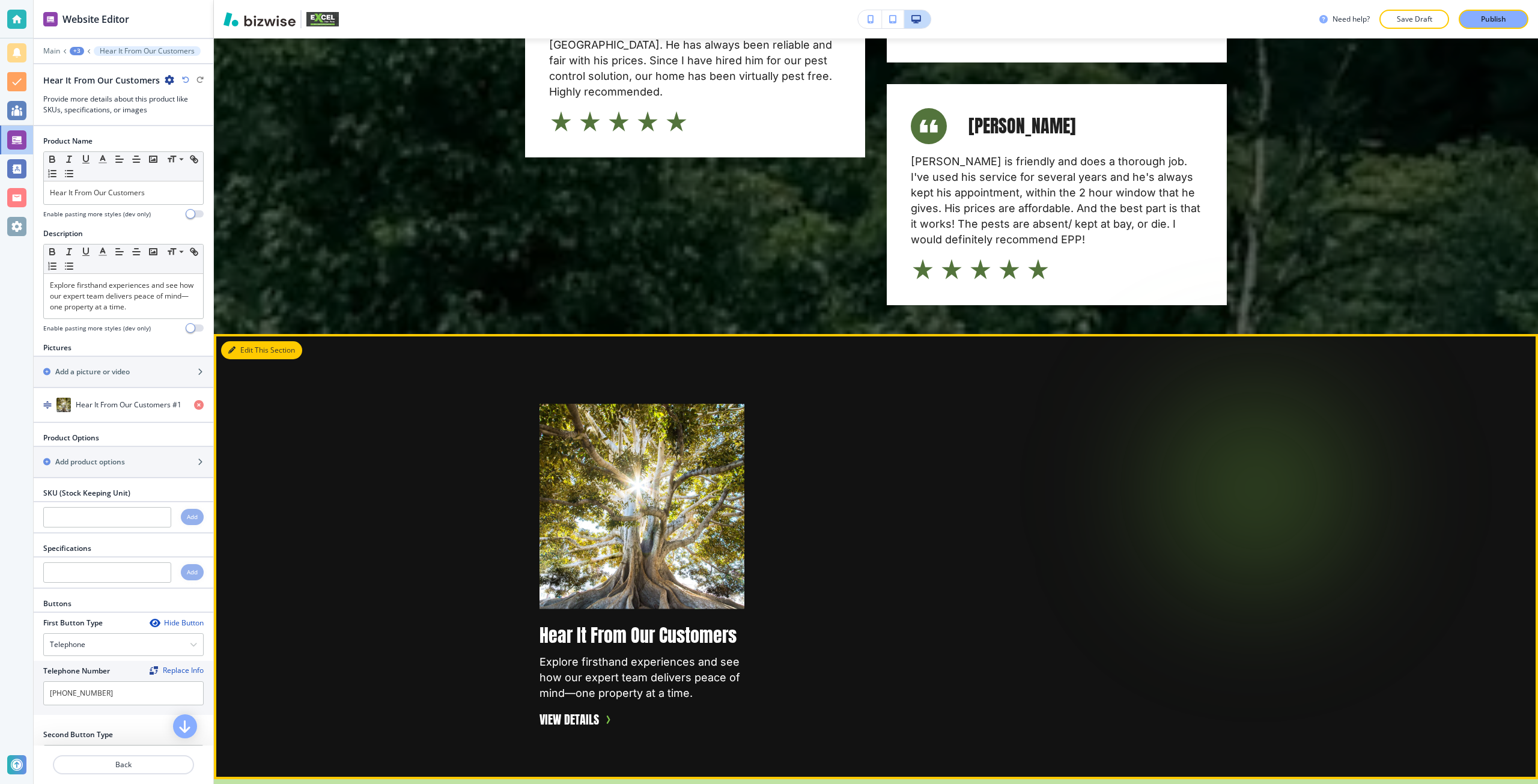
click at [249, 341] on button "Edit This Section" at bounding box center [262, 350] width 81 height 18
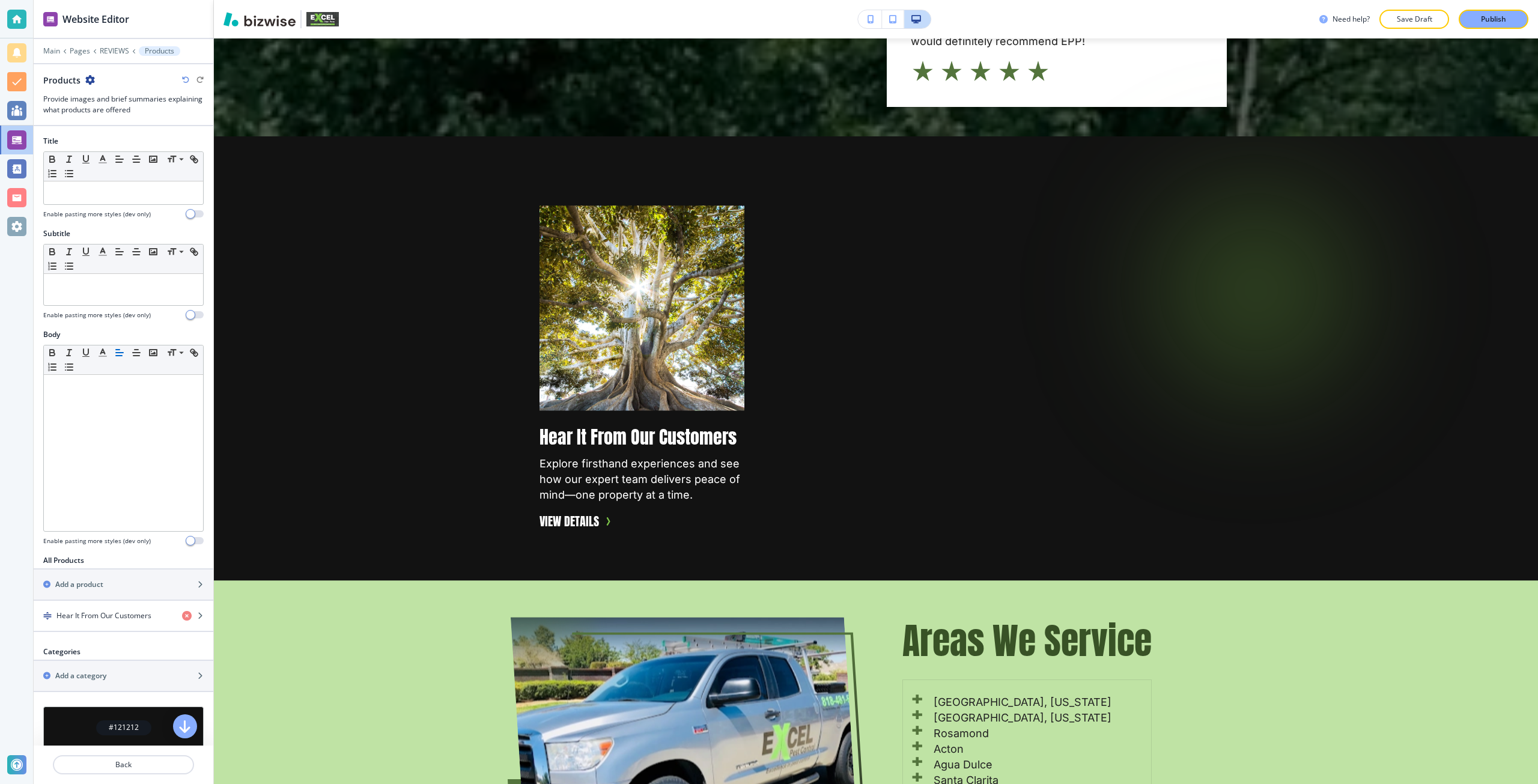
scroll to position [3095, 0]
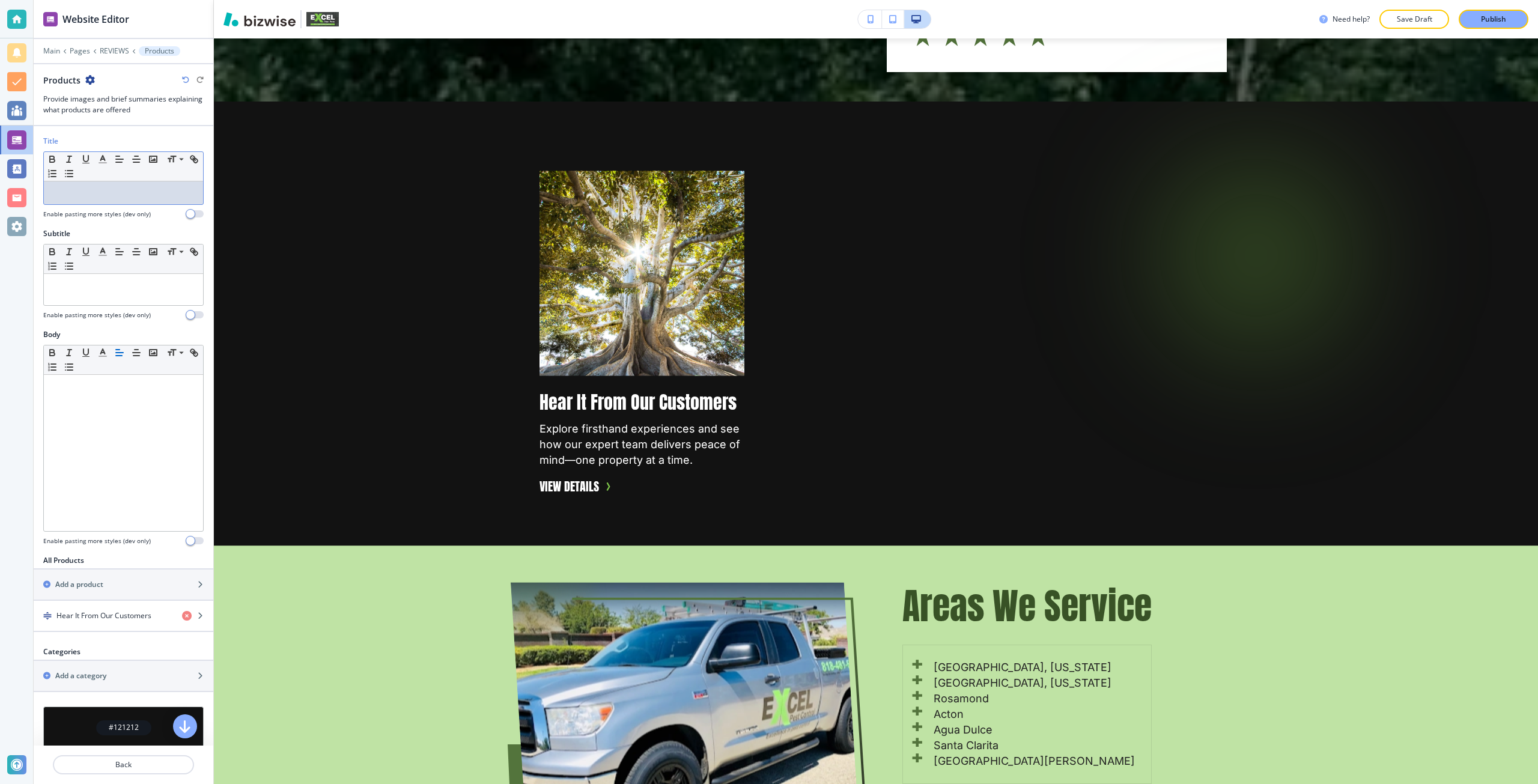
click at [108, 198] on div at bounding box center [123, 192] width 159 height 23
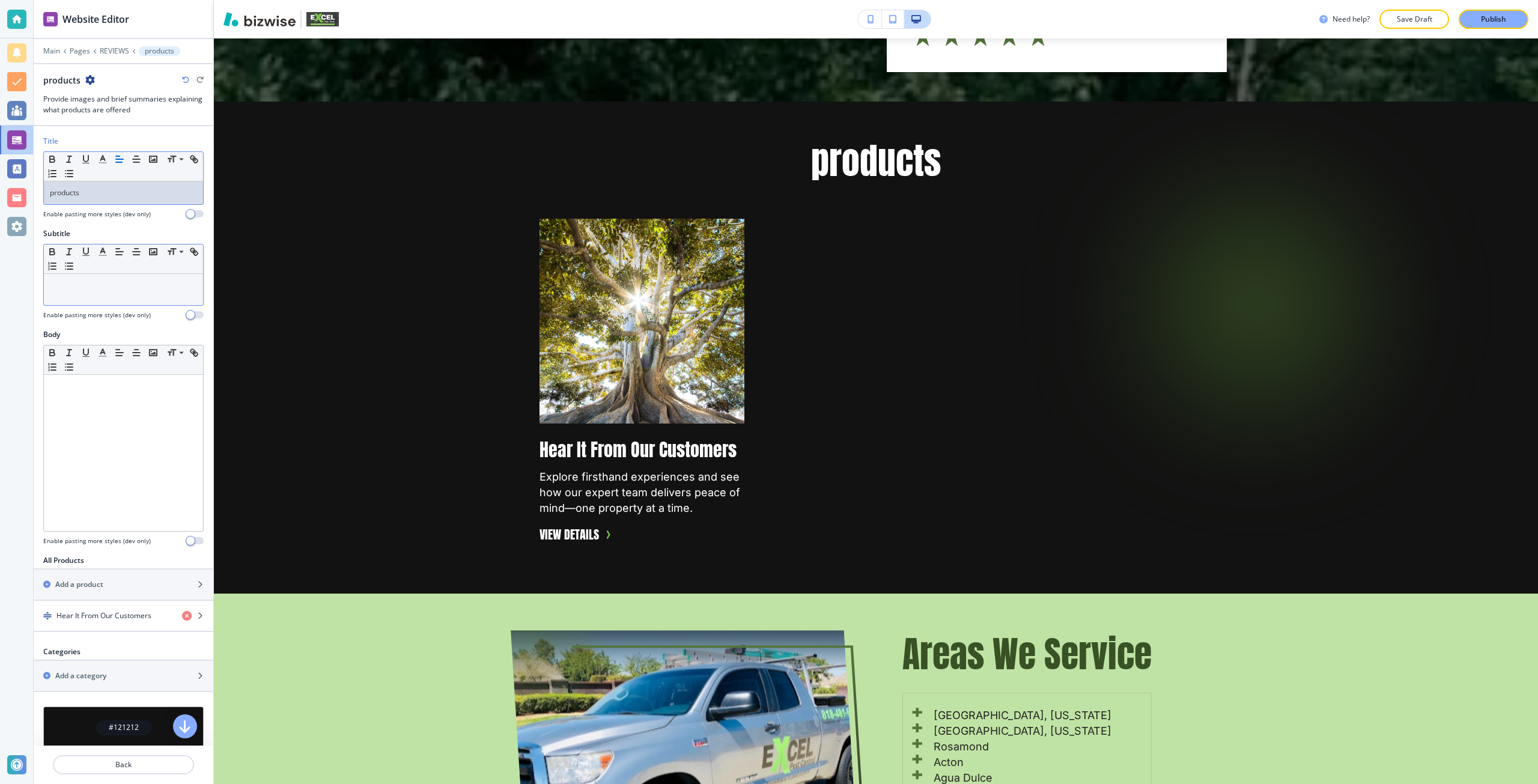
click at [85, 285] on p at bounding box center [123, 285] width 147 height 11
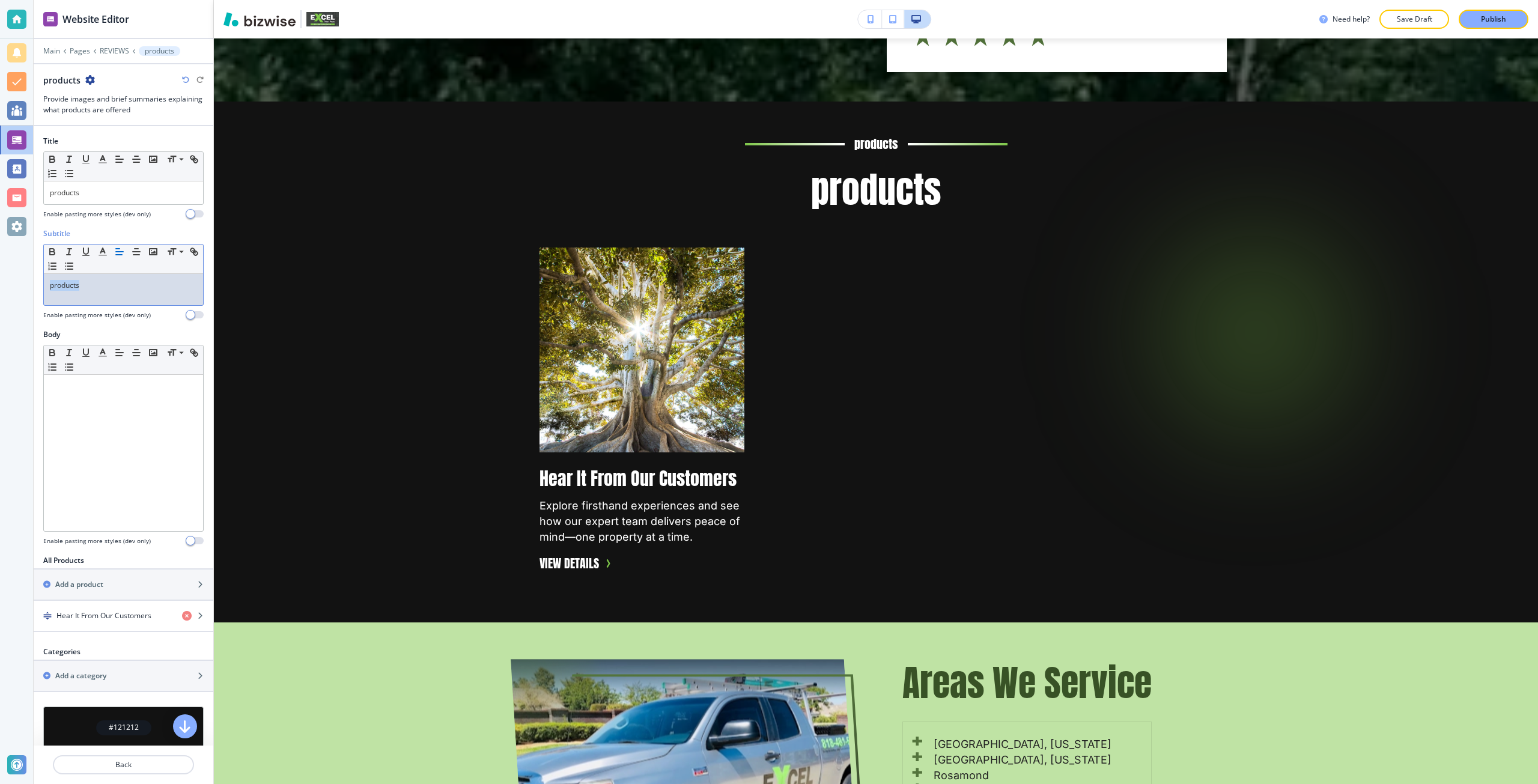
copy p "products"
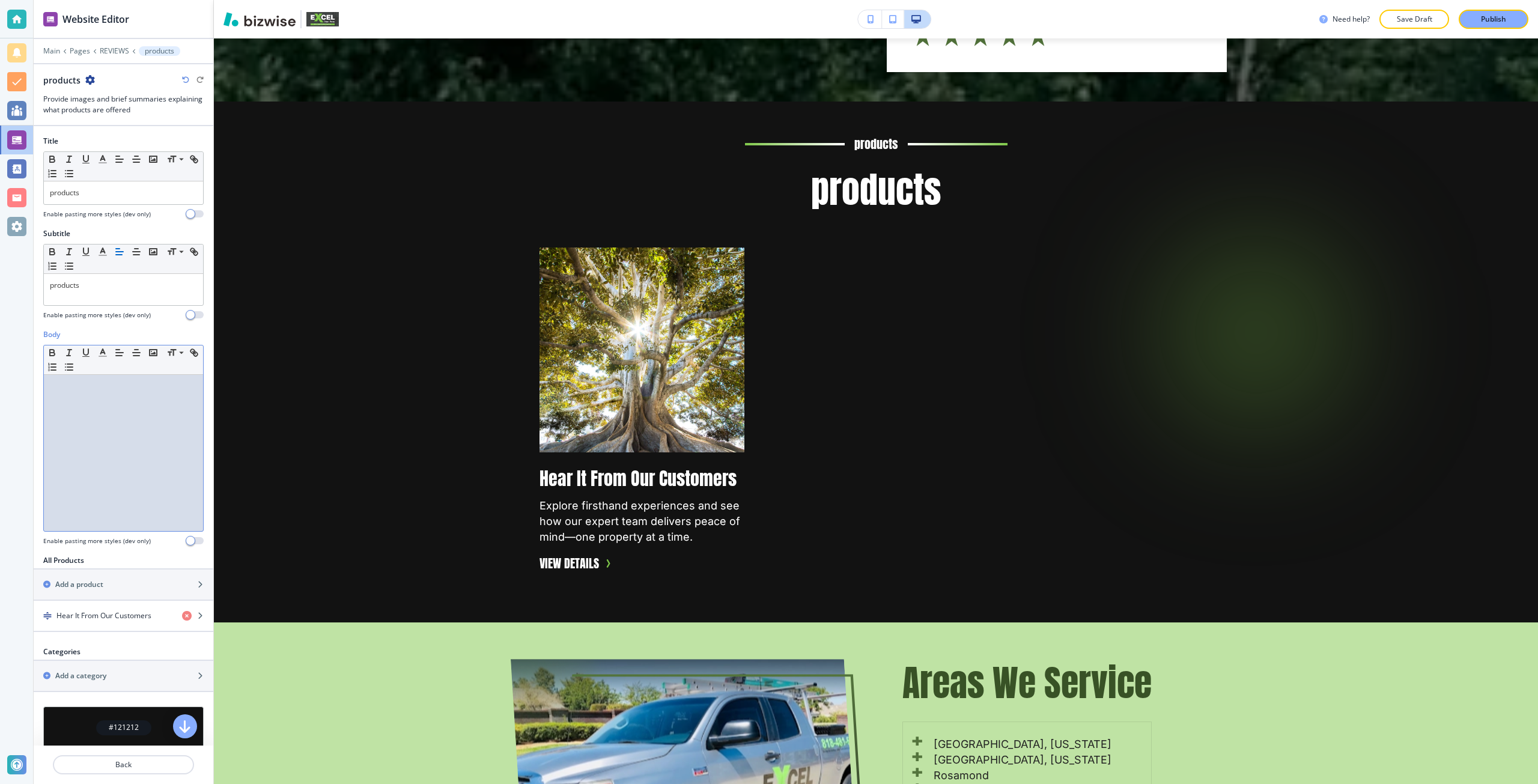
click at [91, 415] on div at bounding box center [123, 453] width 159 height 156
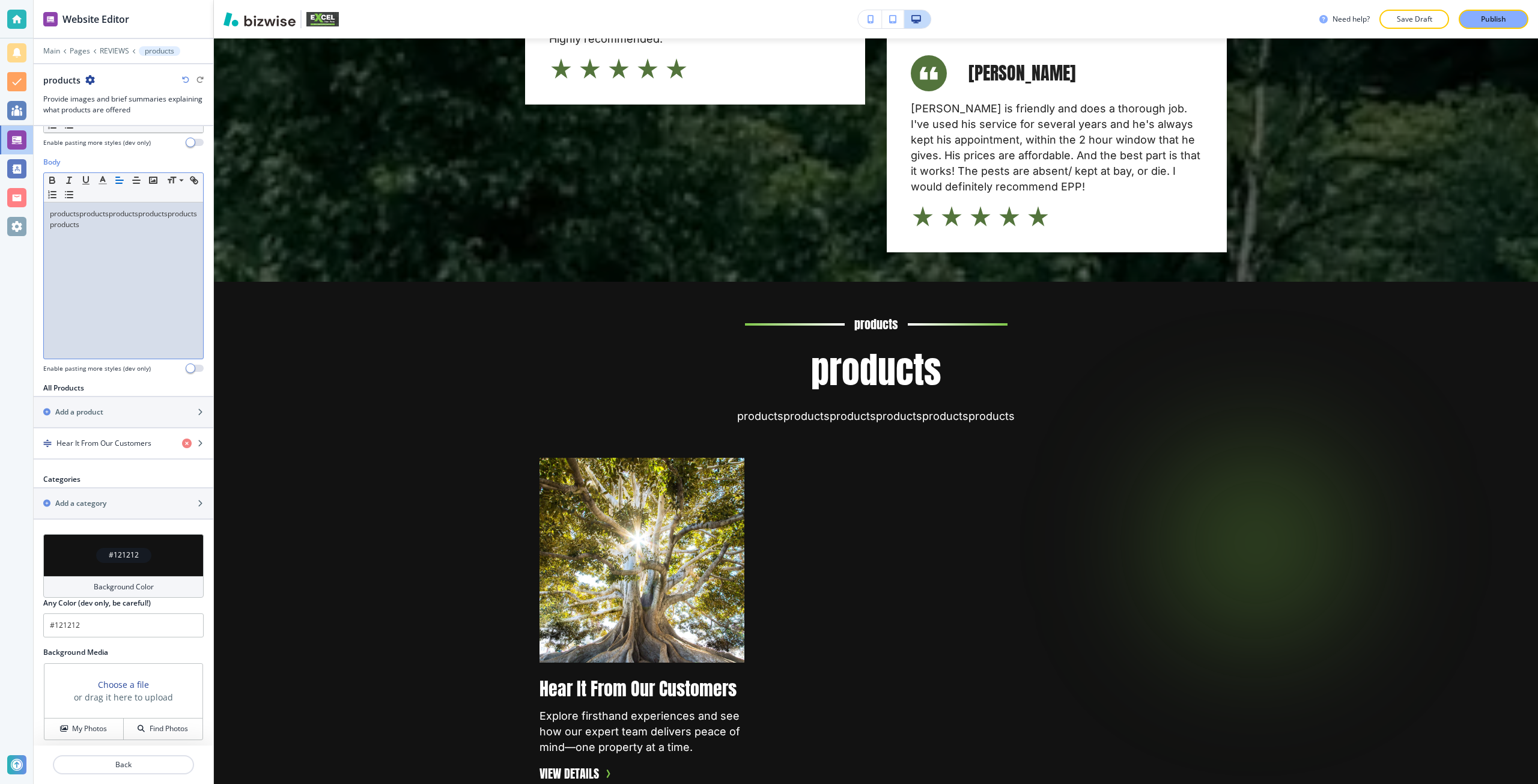
scroll to position [177, 0]
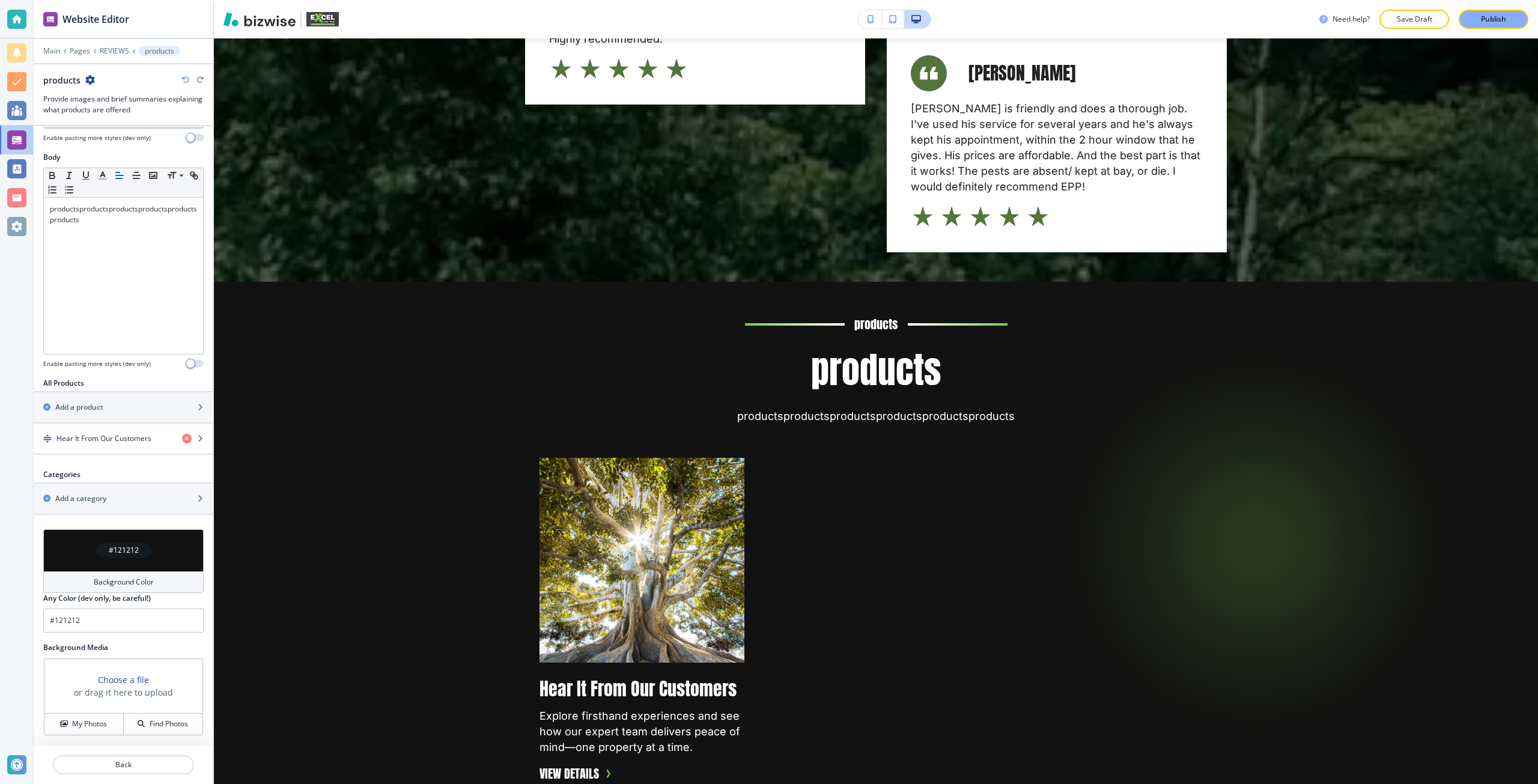
click at [122, 681] on h3 "Choose a file" at bounding box center [123, 680] width 51 height 13
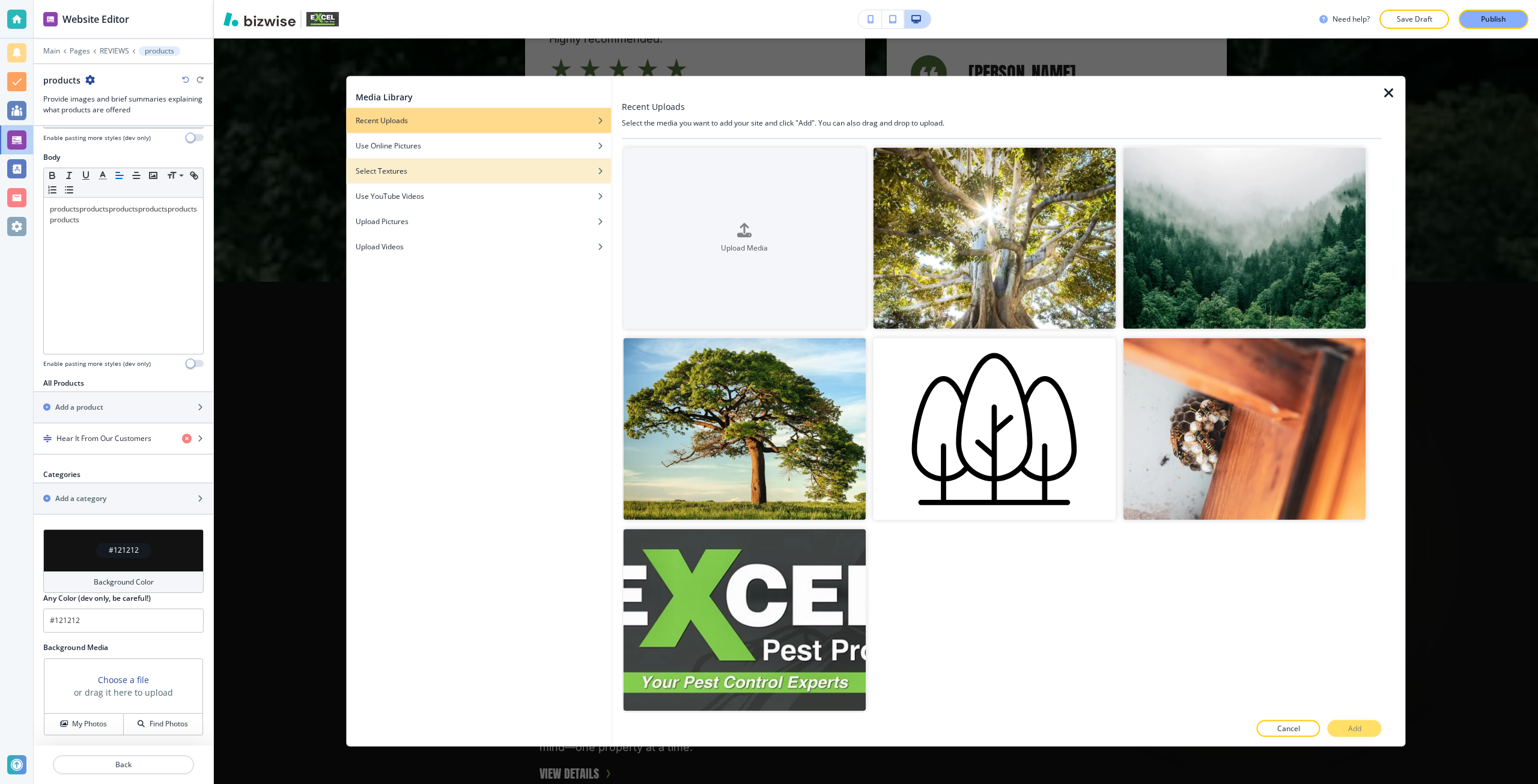
click at [396, 180] on div "button" at bounding box center [478, 180] width 265 height 8
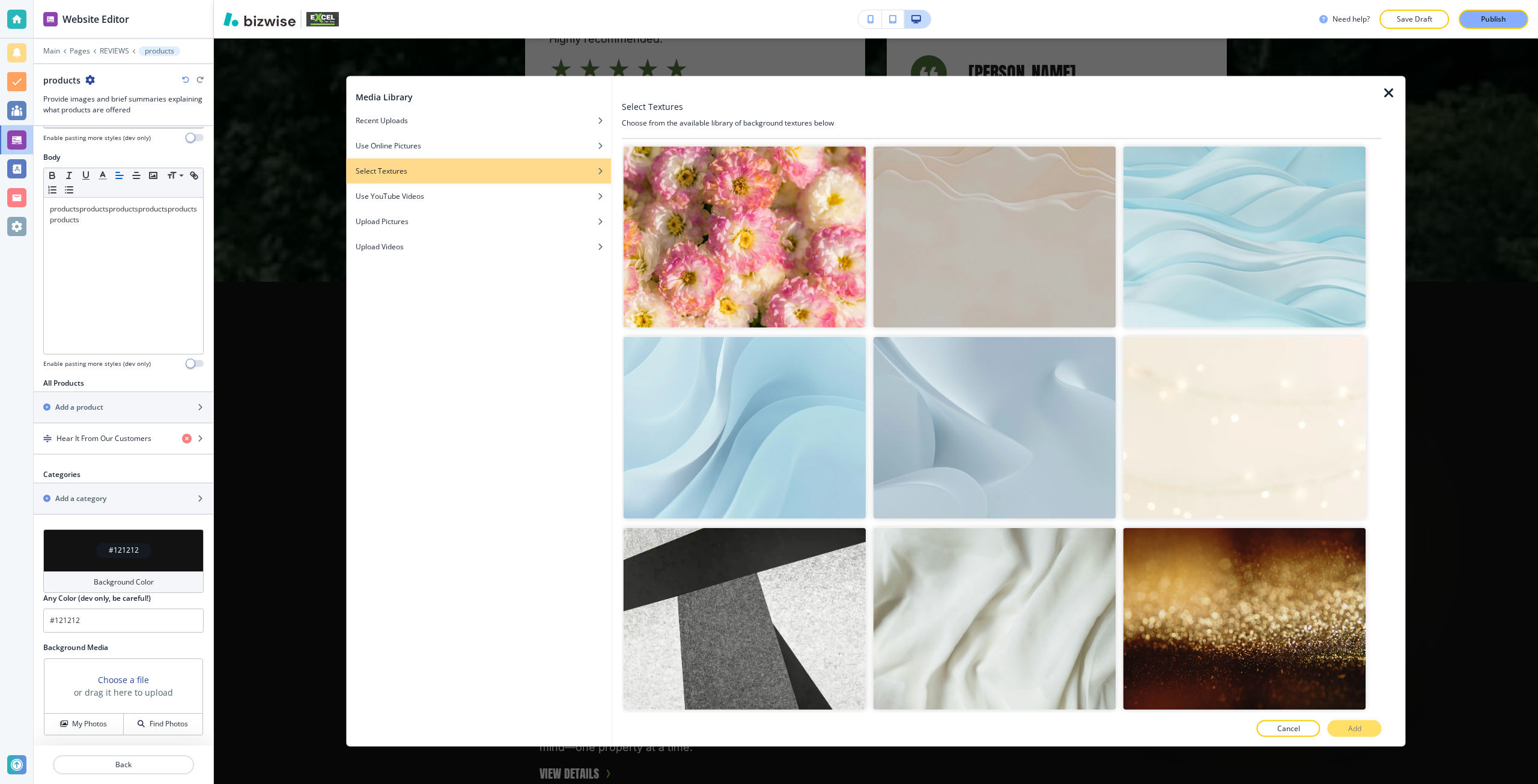
scroll to position [2182, 0]
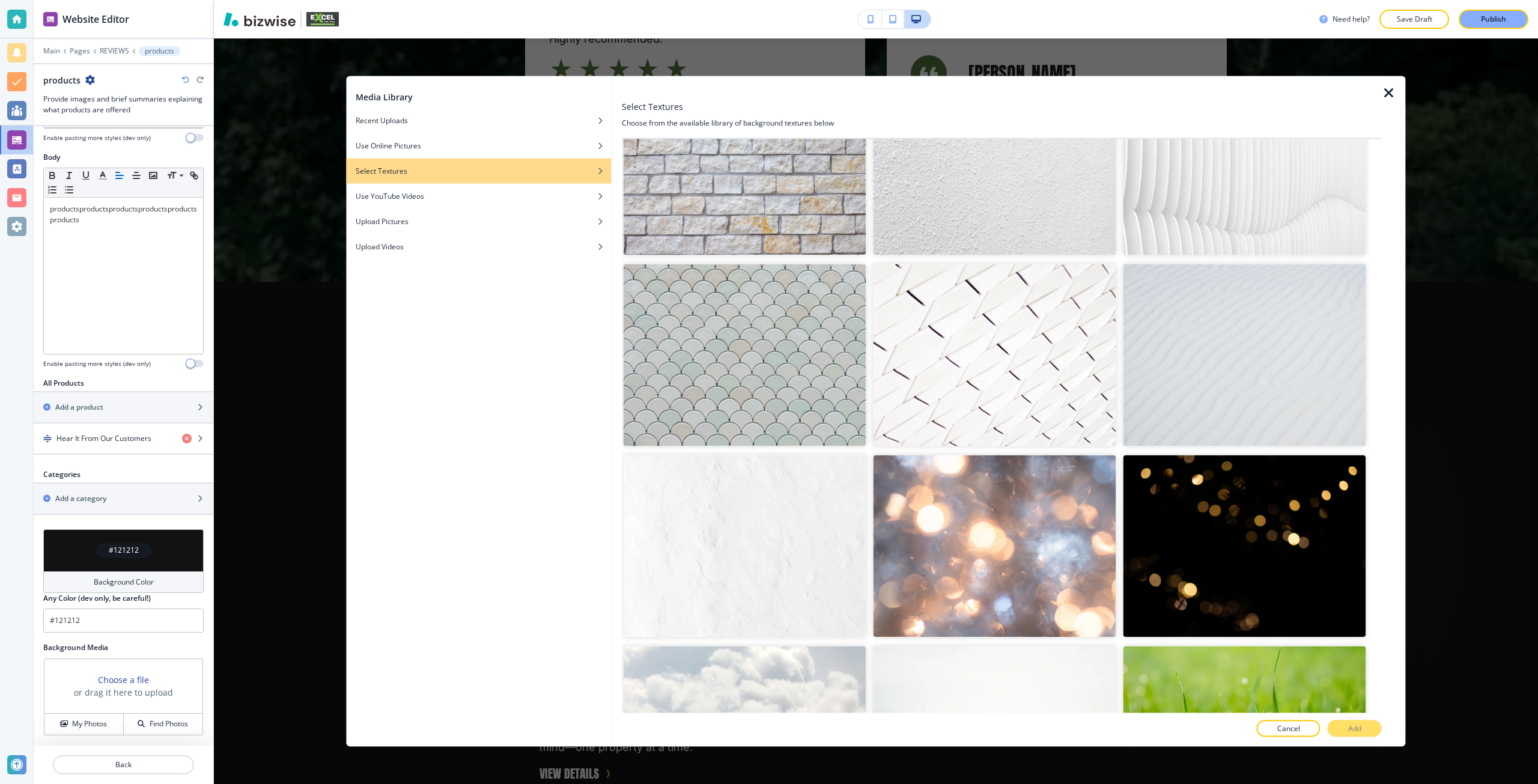
click at [975, 552] on img "button" at bounding box center [994, 546] width 243 height 182
click at [1361, 737] on div at bounding box center [1001, 741] width 759 height 10
click at [1364, 734] on button "Add" at bounding box center [1355, 728] width 54 height 17
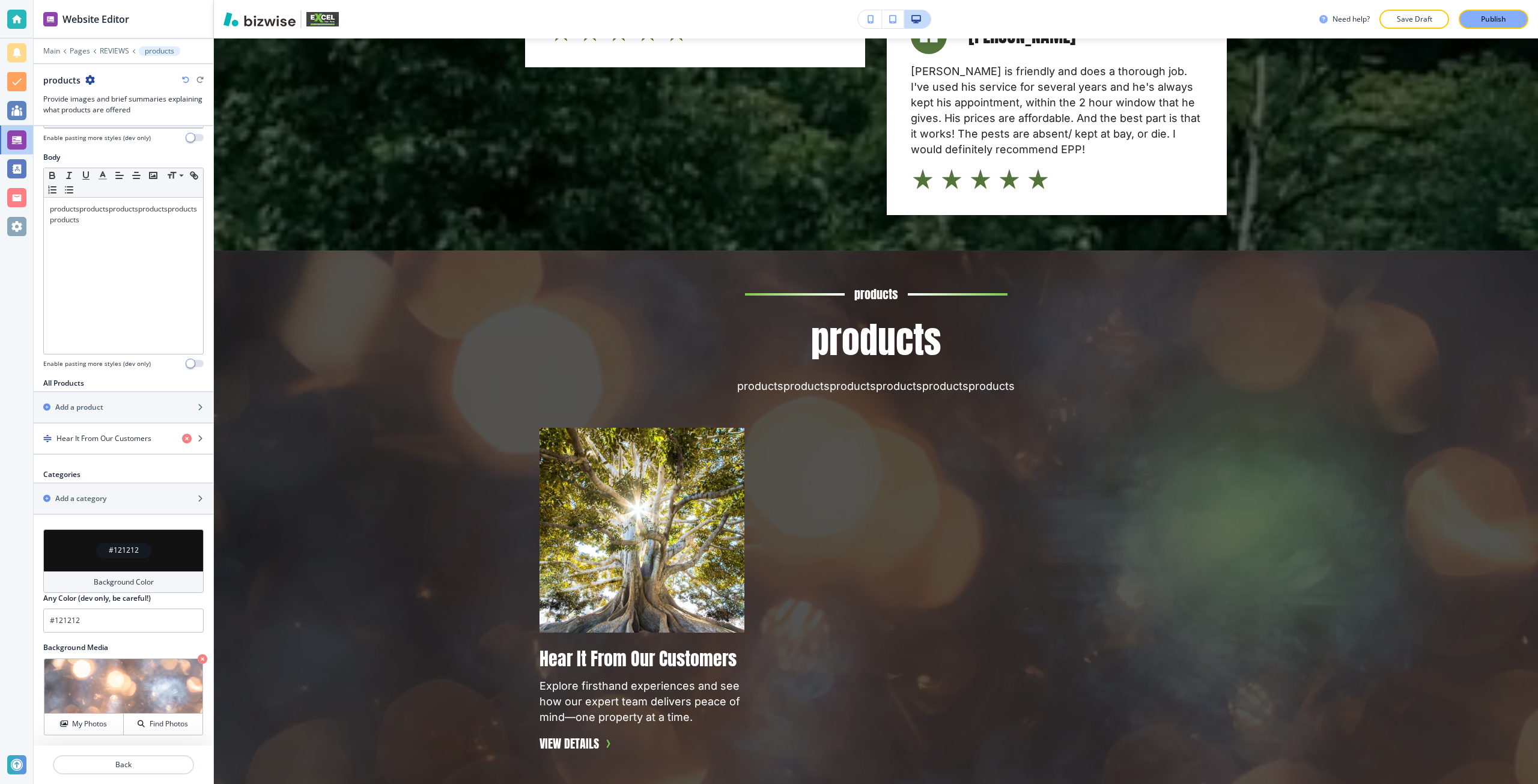
scroll to position [2974, 0]
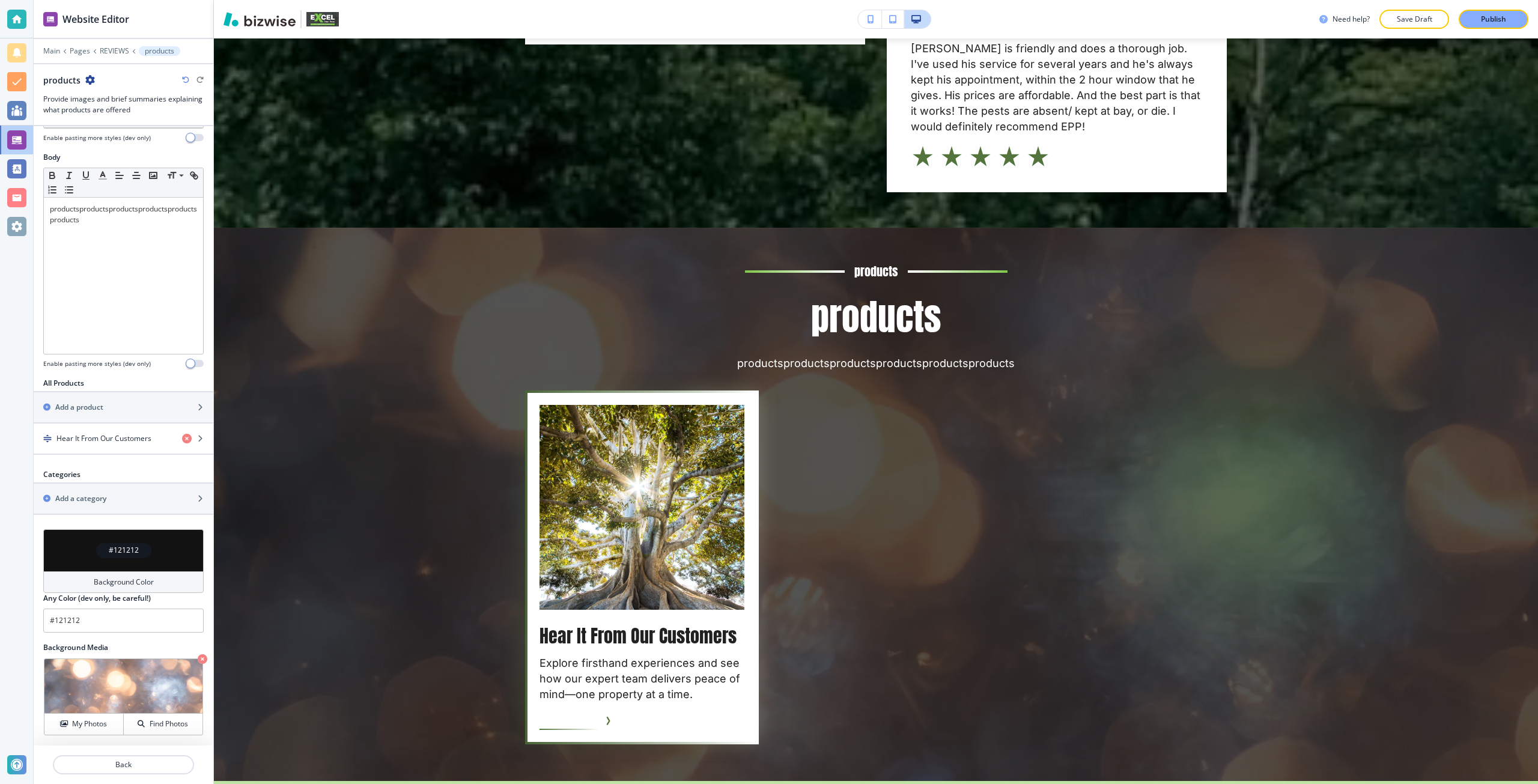
click at [625, 543] on img at bounding box center [642, 507] width 204 height 204
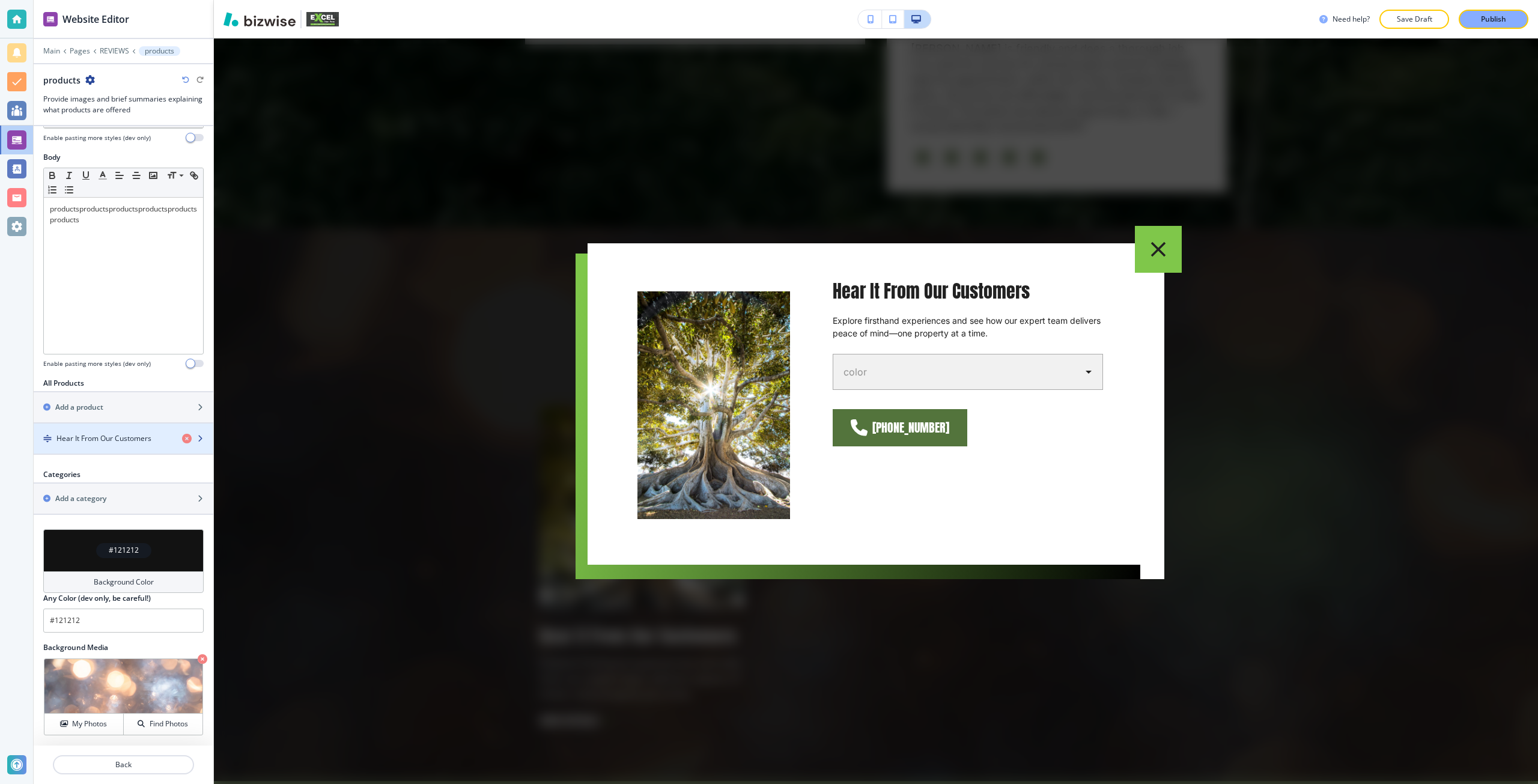
click at [79, 440] on h4 "Hear It From Our Customers" at bounding box center [104, 438] width 95 height 11
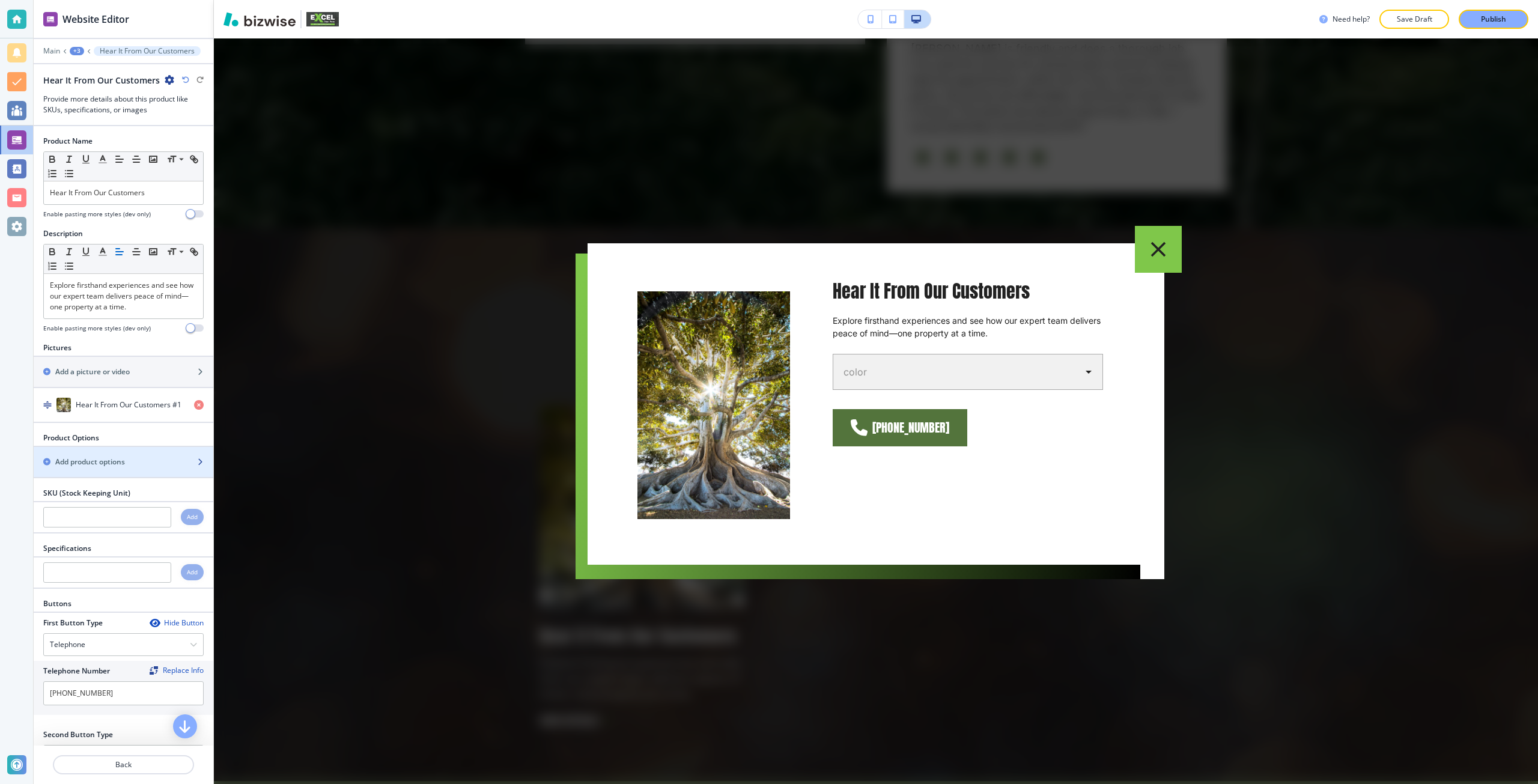
click at [111, 459] on h2 "Add product options" at bounding box center [90, 462] width 70 height 11
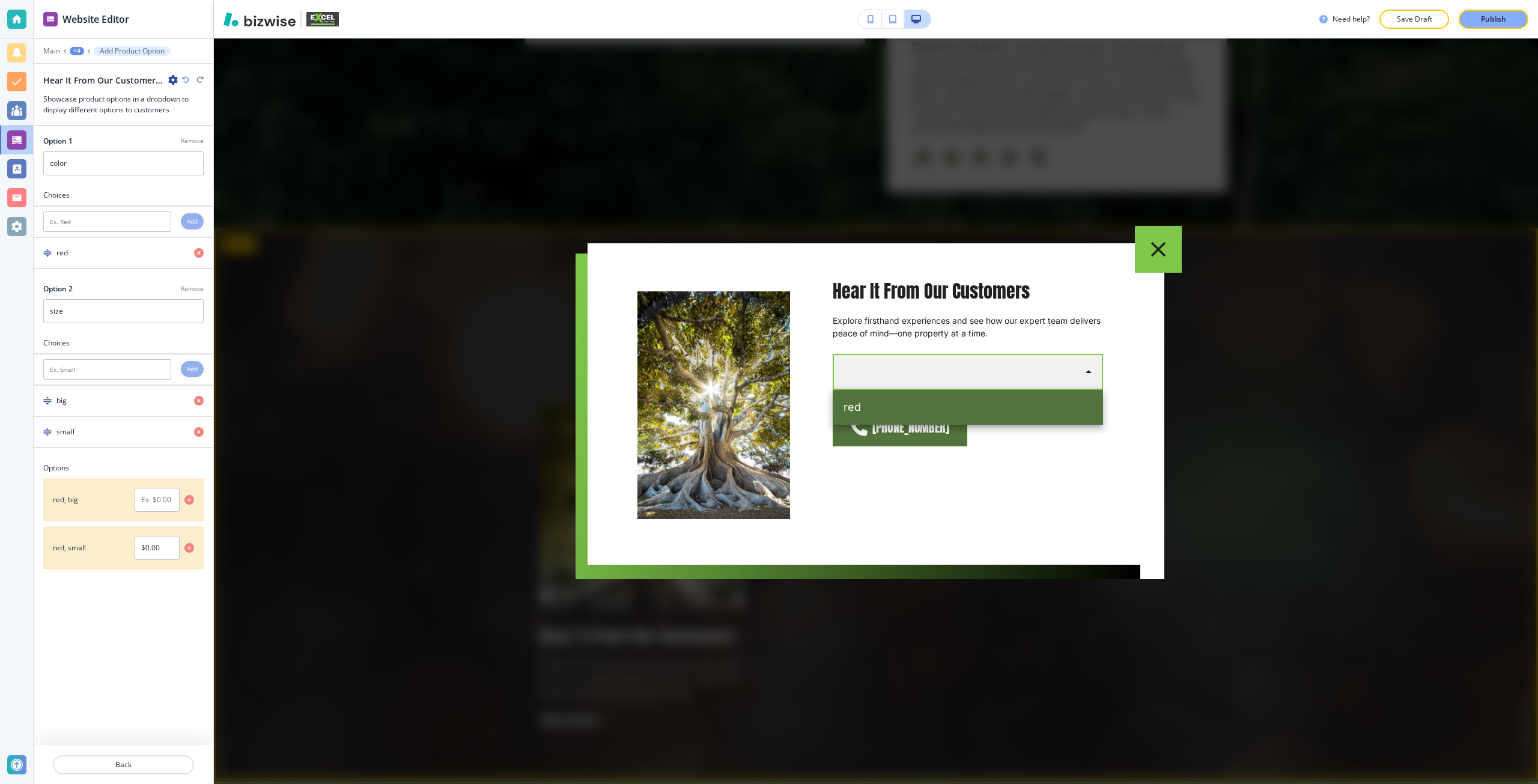
click at [1007, 0] on body "Website Editor Main +4 Add Product Option Hear It From Our Customers Options Sh…" at bounding box center [769, 0] width 1538 height 0
click at [1018, 374] on div at bounding box center [769, 392] width 1538 height 784
click at [949, 325] on p "Explore firsthand experiences and see how our expert team delivers peace of min…" at bounding box center [967, 327] width 271 height 24
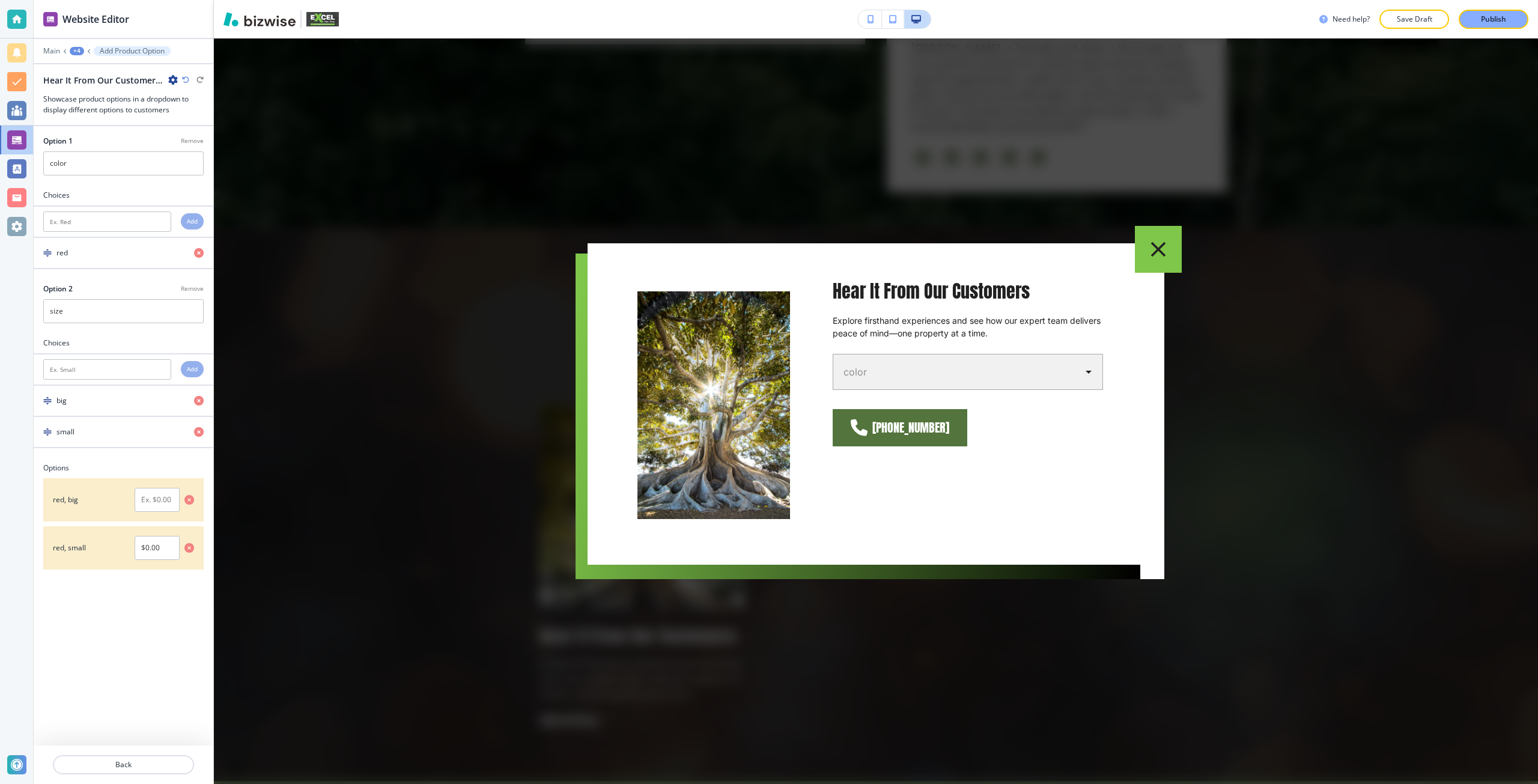
click at [489, 456] on div at bounding box center [875, 411] width 1324 height 746
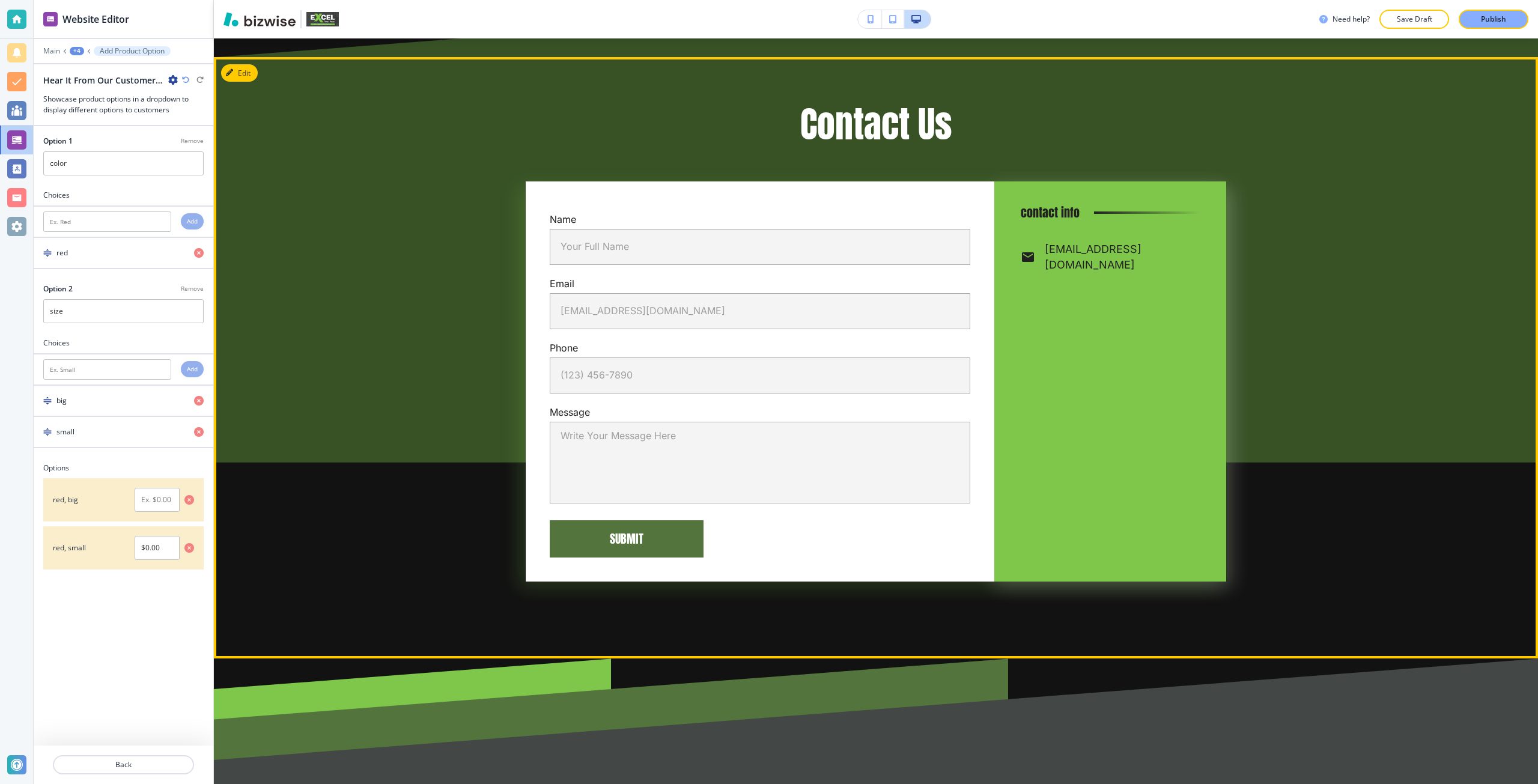
scroll to position [5323, 0]
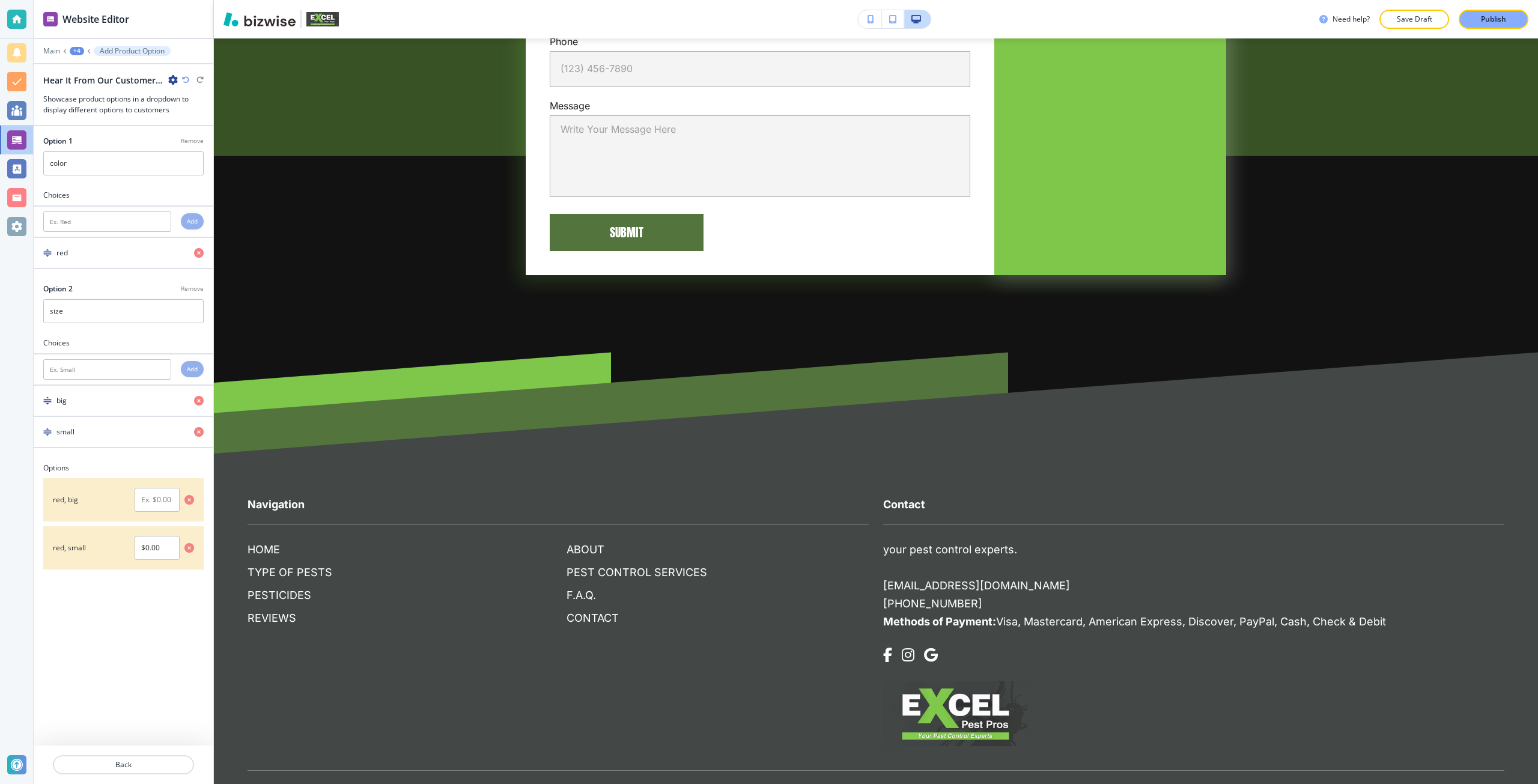
click at [80, 56] on div "Main +4 Add Product Option" at bounding box center [123, 51] width 160 height 10
click at [73, 53] on div "+4" at bounding box center [77, 50] width 14 height 8
click at [115, 130] on p "Hear It From Our Customers" at bounding box center [108, 134] width 62 height 11
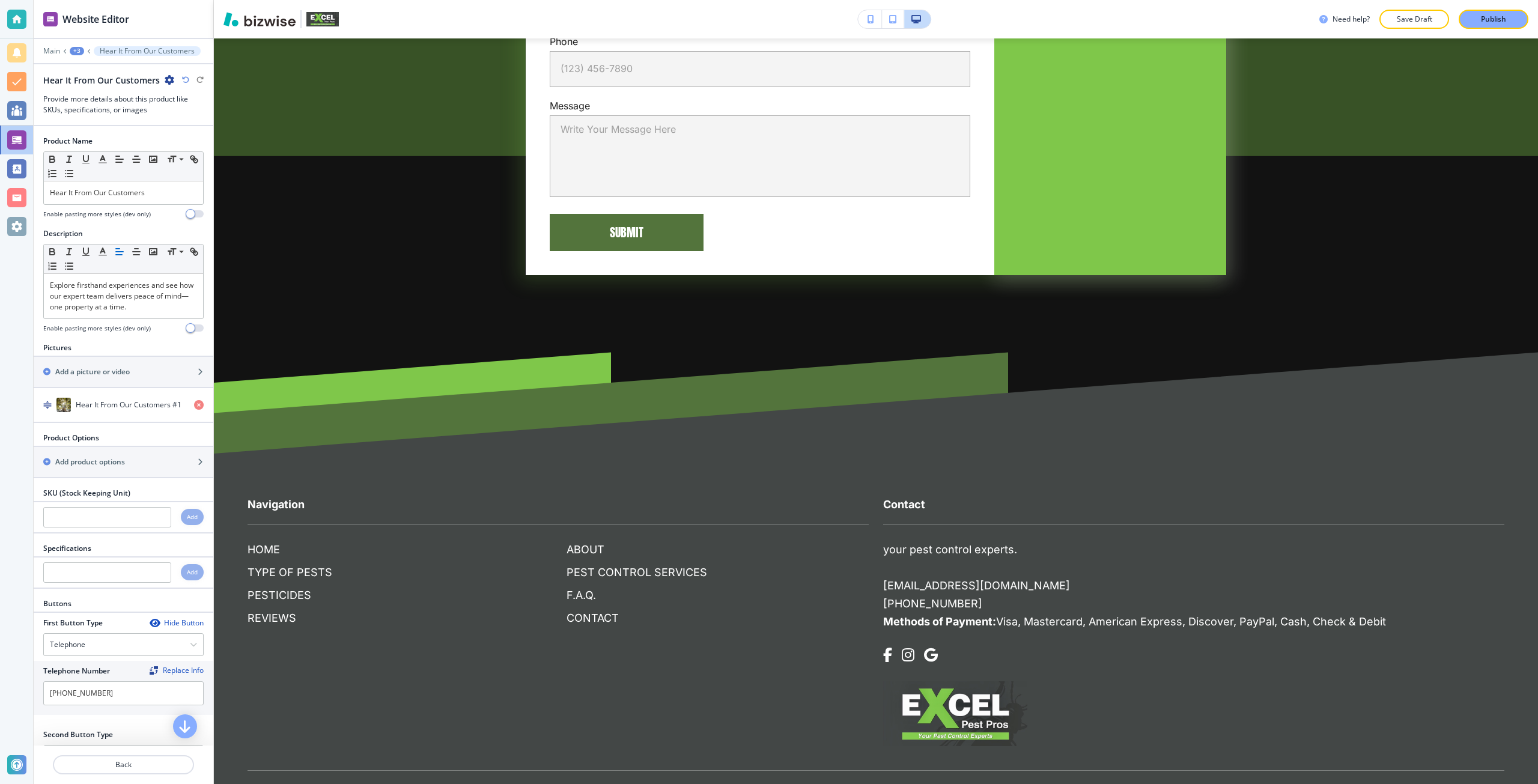
click at [80, 50] on div "+3" at bounding box center [77, 50] width 14 height 8
click at [106, 77] on button "Pages" at bounding box center [108, 71] width 77 height 21
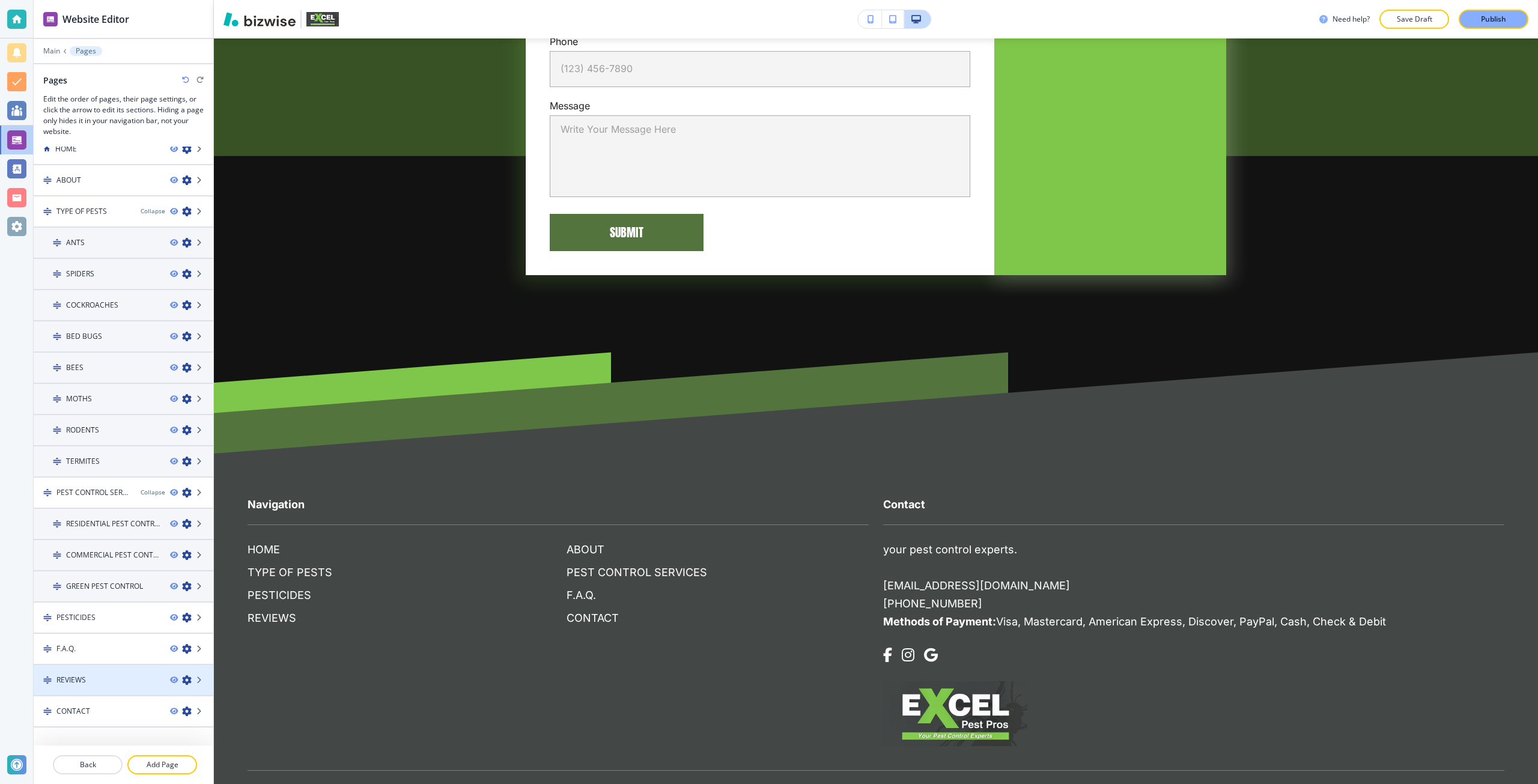
scroll to position [14, 0]
click at [103, 688] on div at bounding box center [123, 689] width 180 height 10
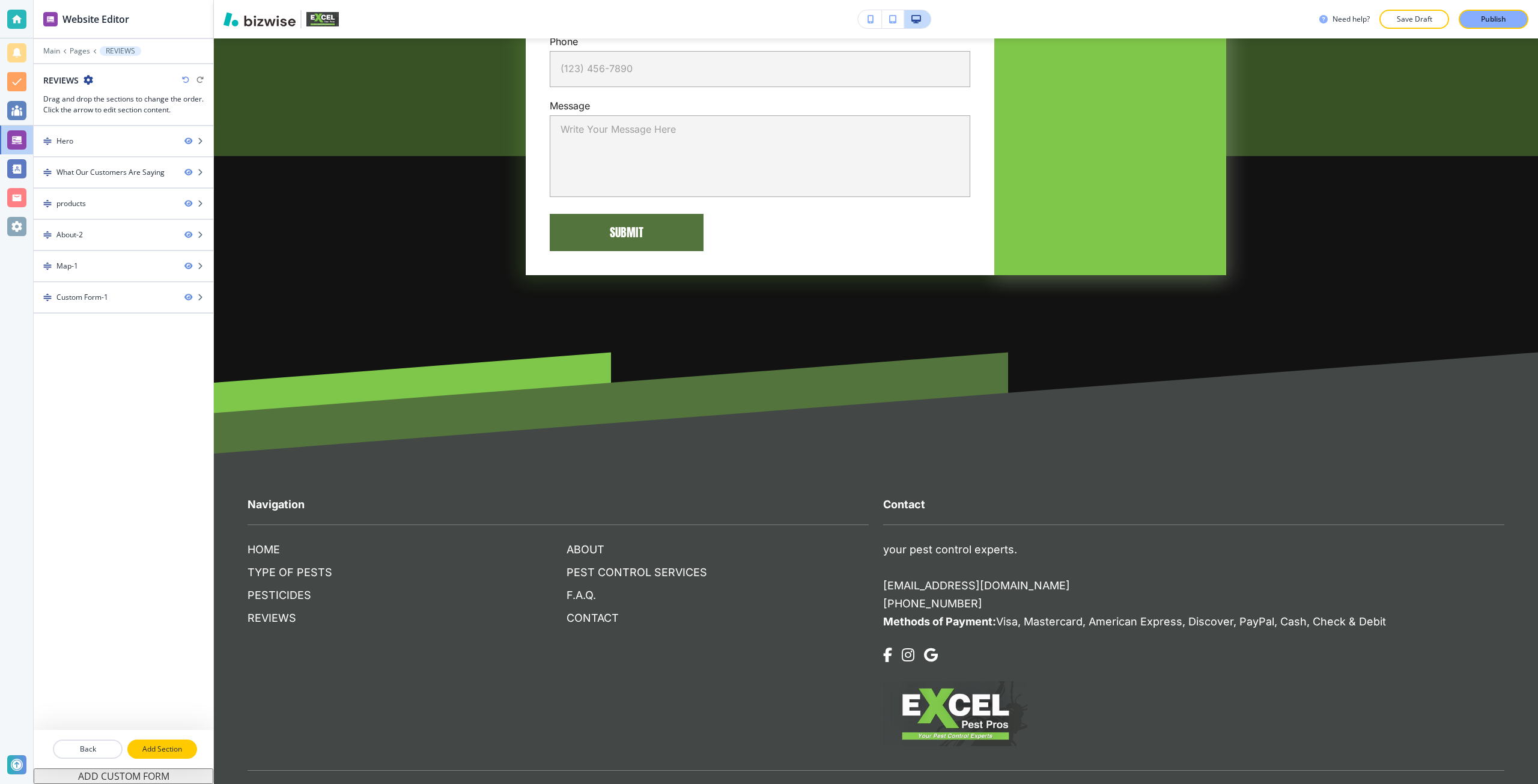
click at [153, 744] on p "Add Section" at bounding box center [162, 749] width 67 height 11
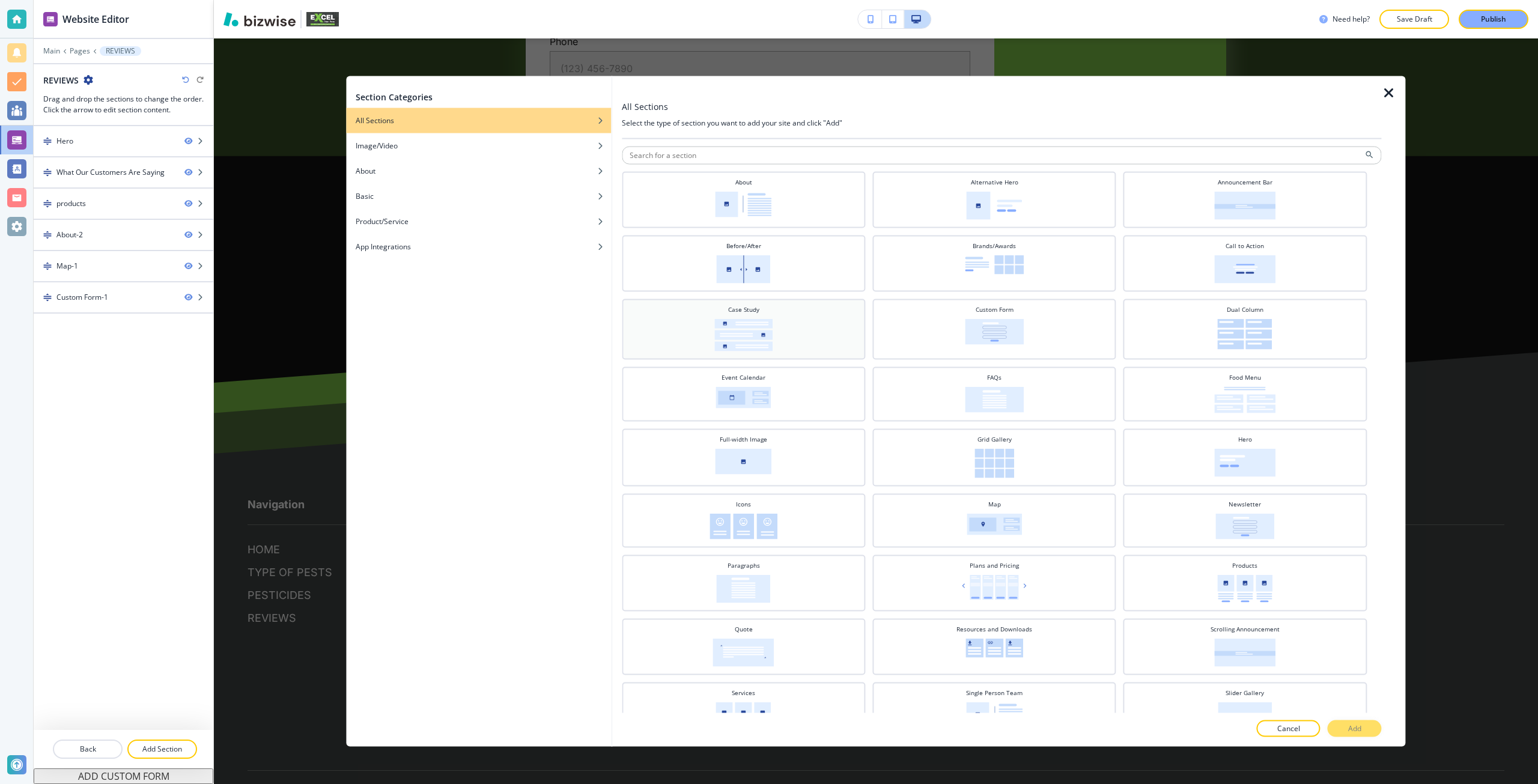
click at [782, 339] on div "Case Study" at bounding box center [743, 328] width 232 height 47
click at [1377, 731] on div "All Sections Select the type of section you want to add your site and click "Ad…" at bounding box center [1008, 411] width 793 height 671
click at [1365, 729] on button "Add" at bounding box center [1355, 728] width 54 height 17
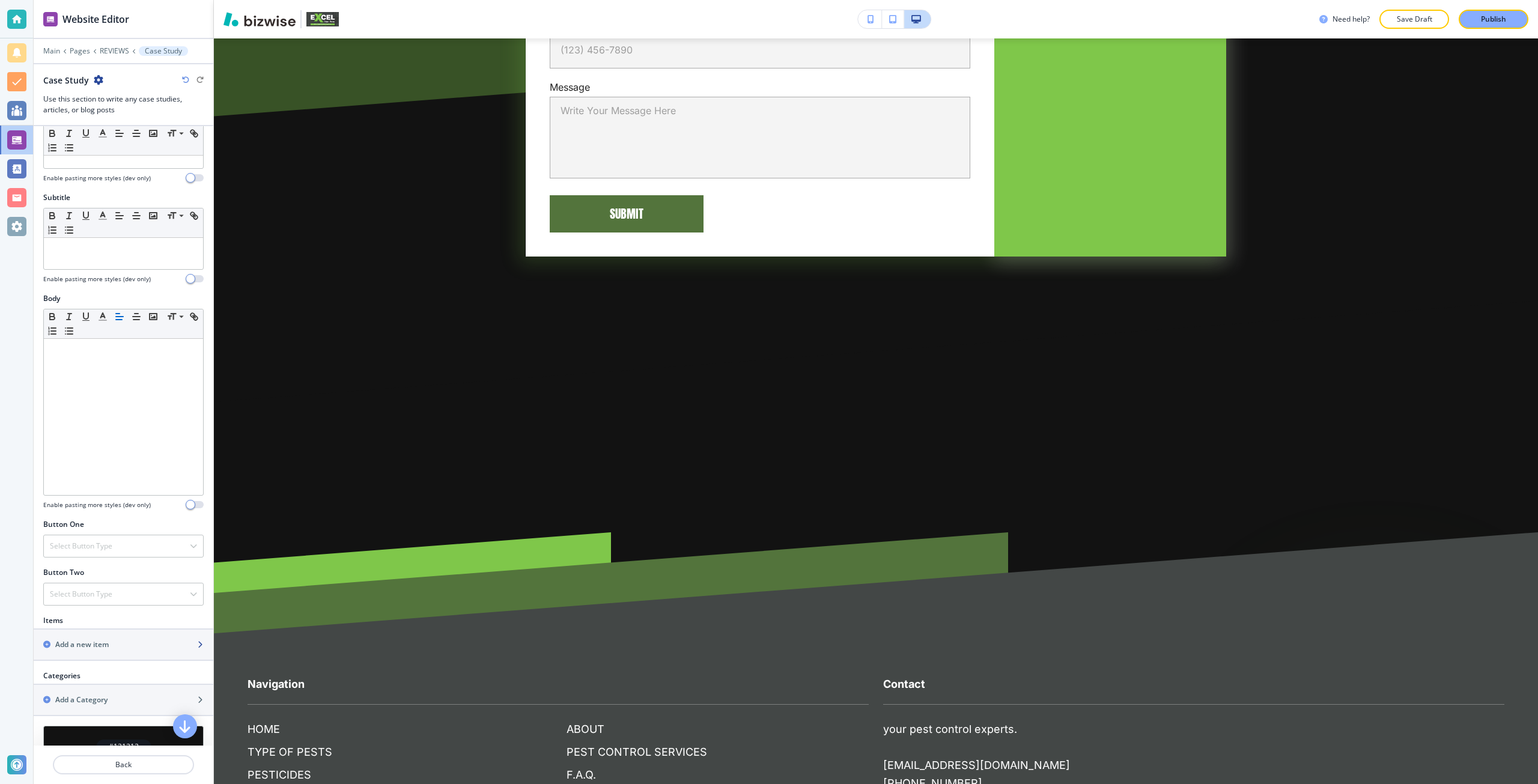
scroll to position [180, 0]
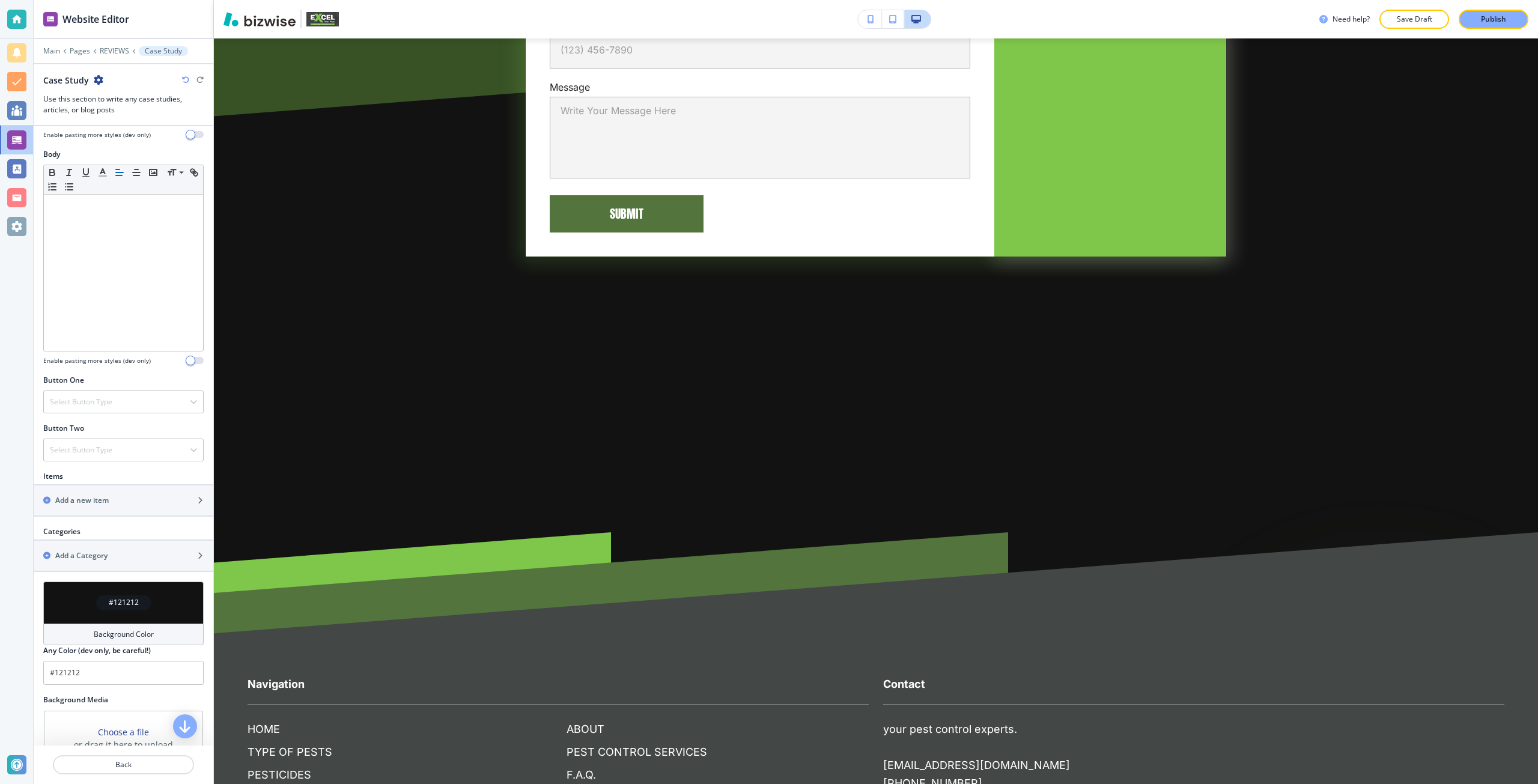
click at [105, 516] on div at bounding box center [123, 516] width 180 height 2
click at [101, 506] on div "button" at bounding box center [123, 510] width 180 height 10
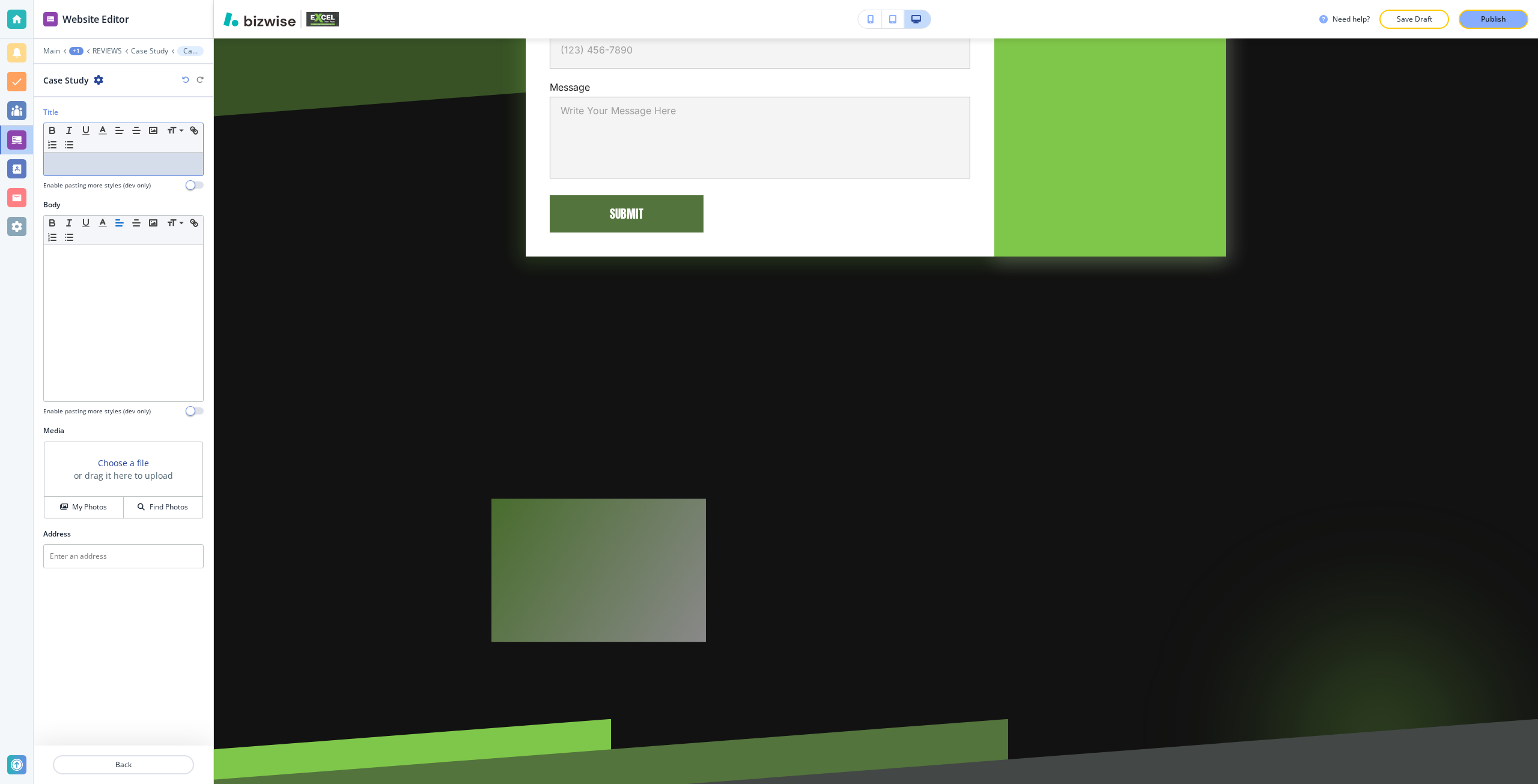
click at [82, 166] on p at bounding box center [123, 164] width 147 height 11
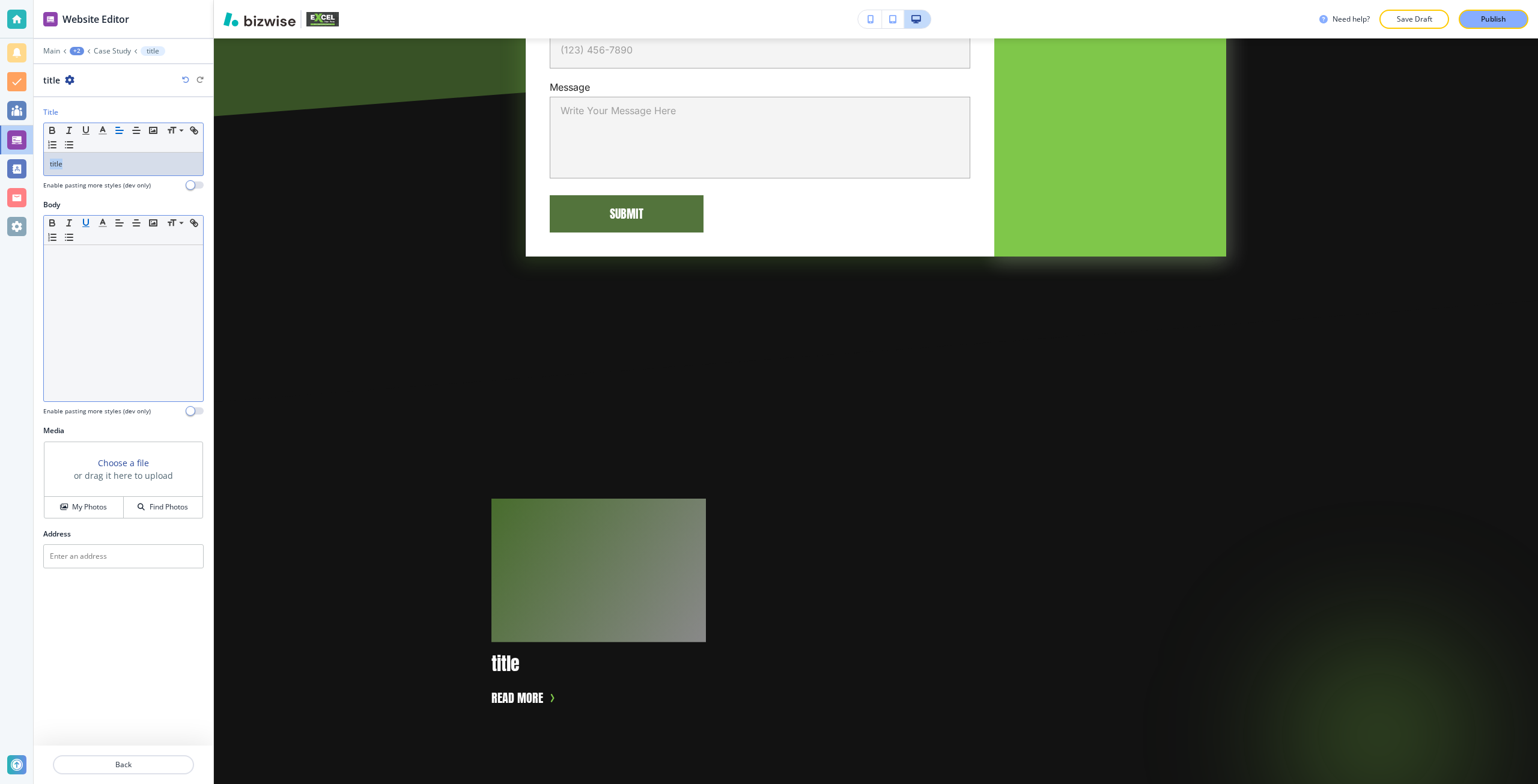
copy p "title"
click at [99, 286] on div at bounding box center [123, 323] width 159 height 156
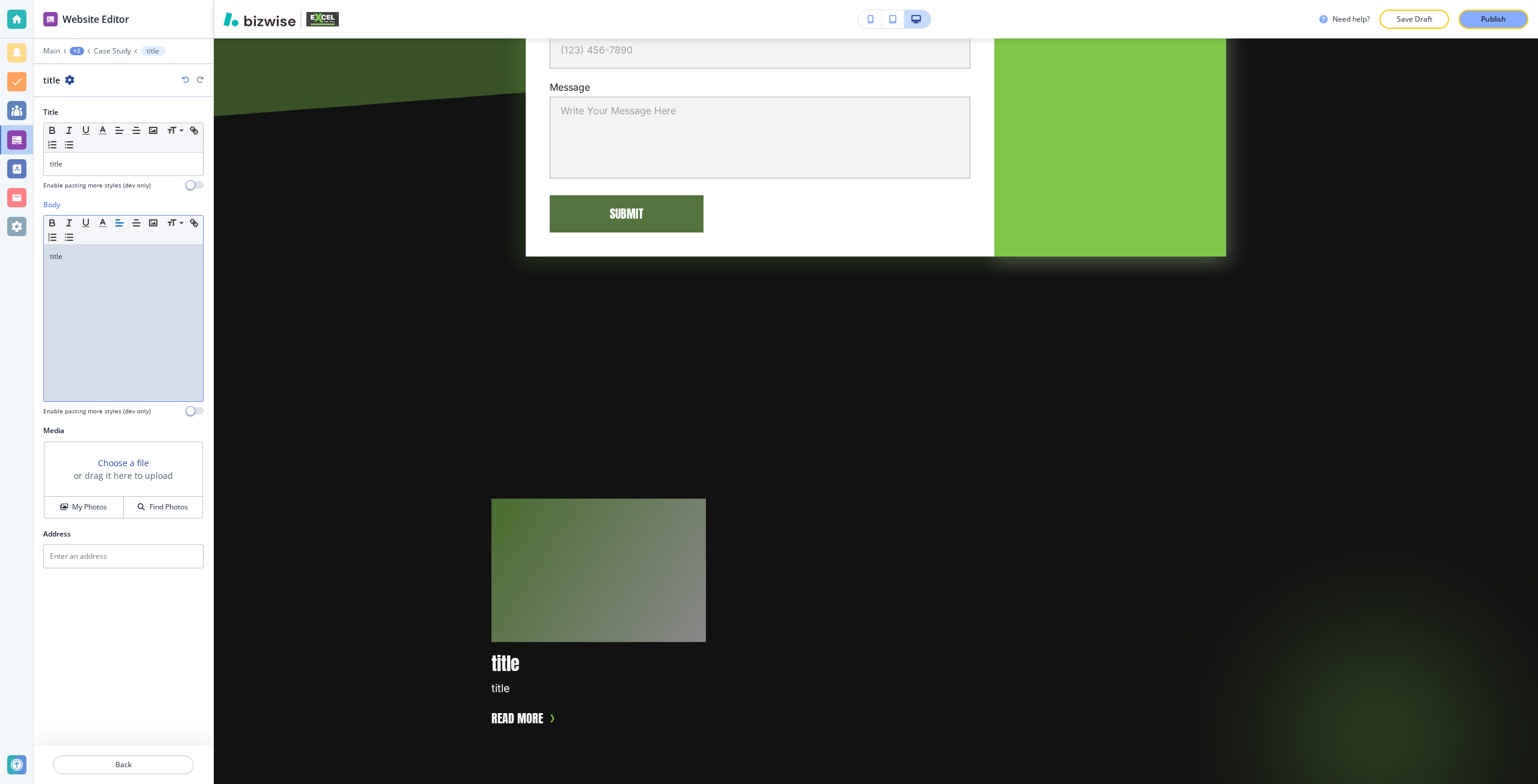
click at [139, 462] on h3 "Choose a file" at bounding box center [123, 462] width 51 height 13
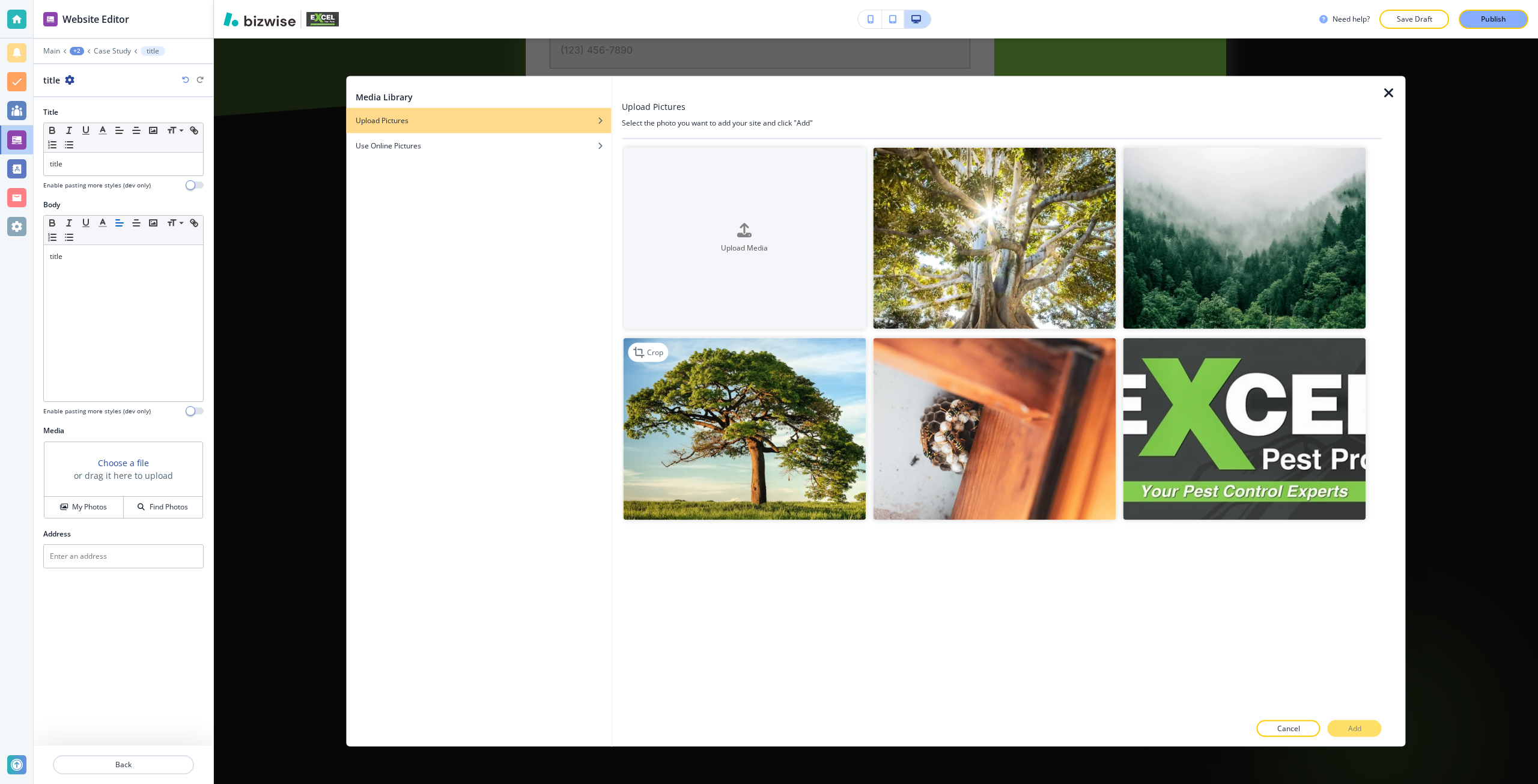
click at [693, 407] on img "button" at bounding box center [744, 429] width 243 height 182
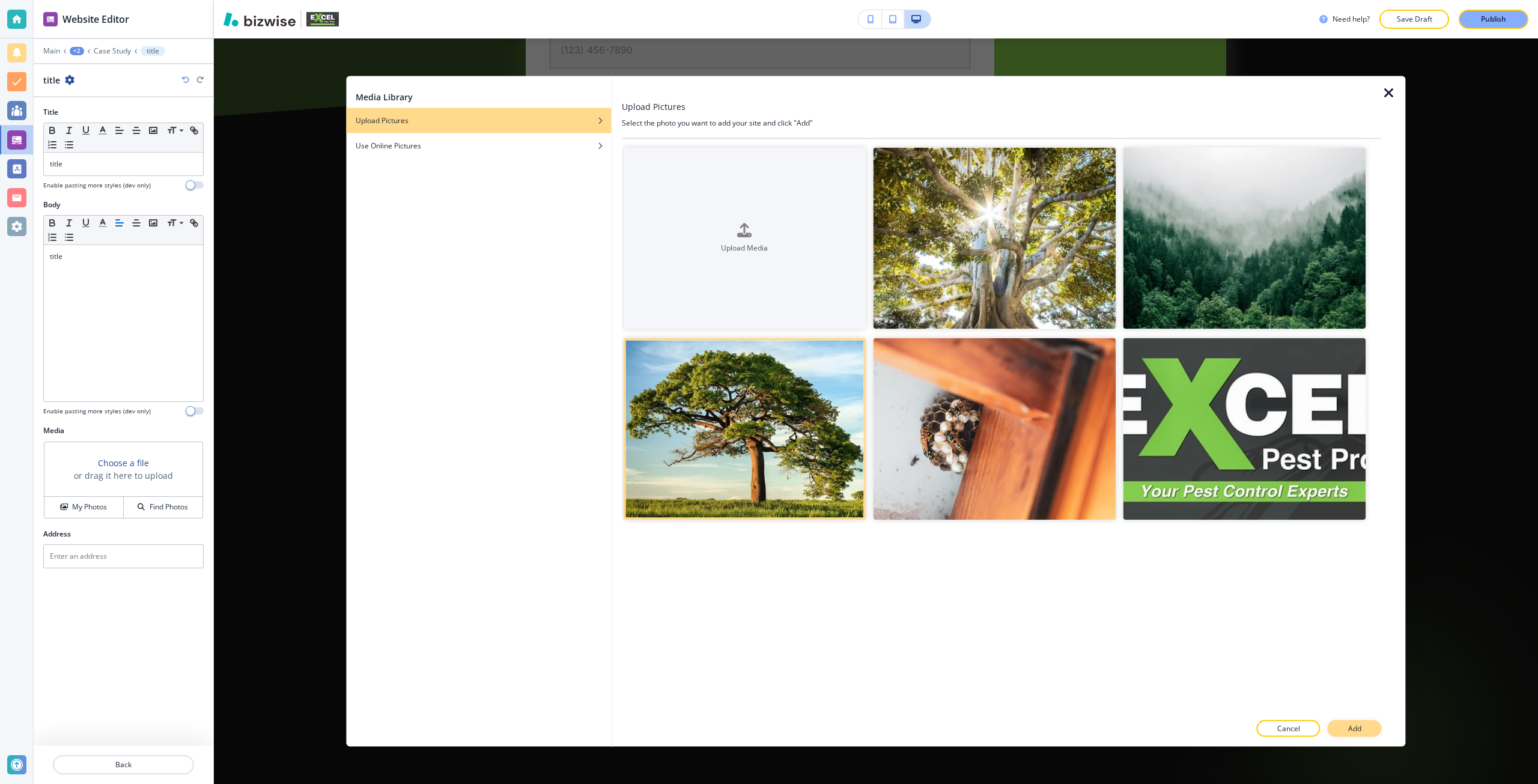
click at [1358, 731] on p "Add" at bounding box center [1355, 728] width 14 height 11
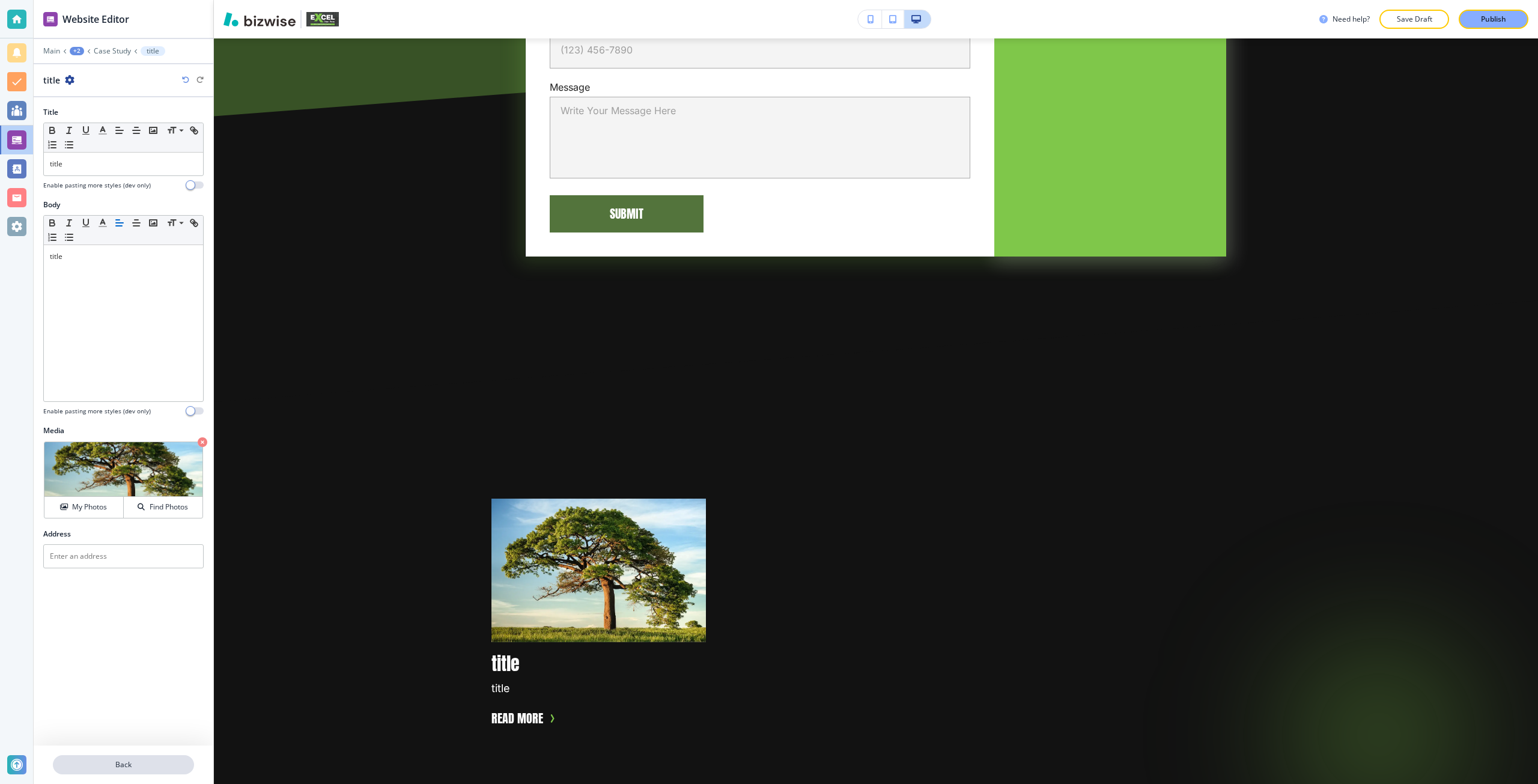
click at [113, 767] on p "Back" at bounding box center [123, 764] width 139 height 11
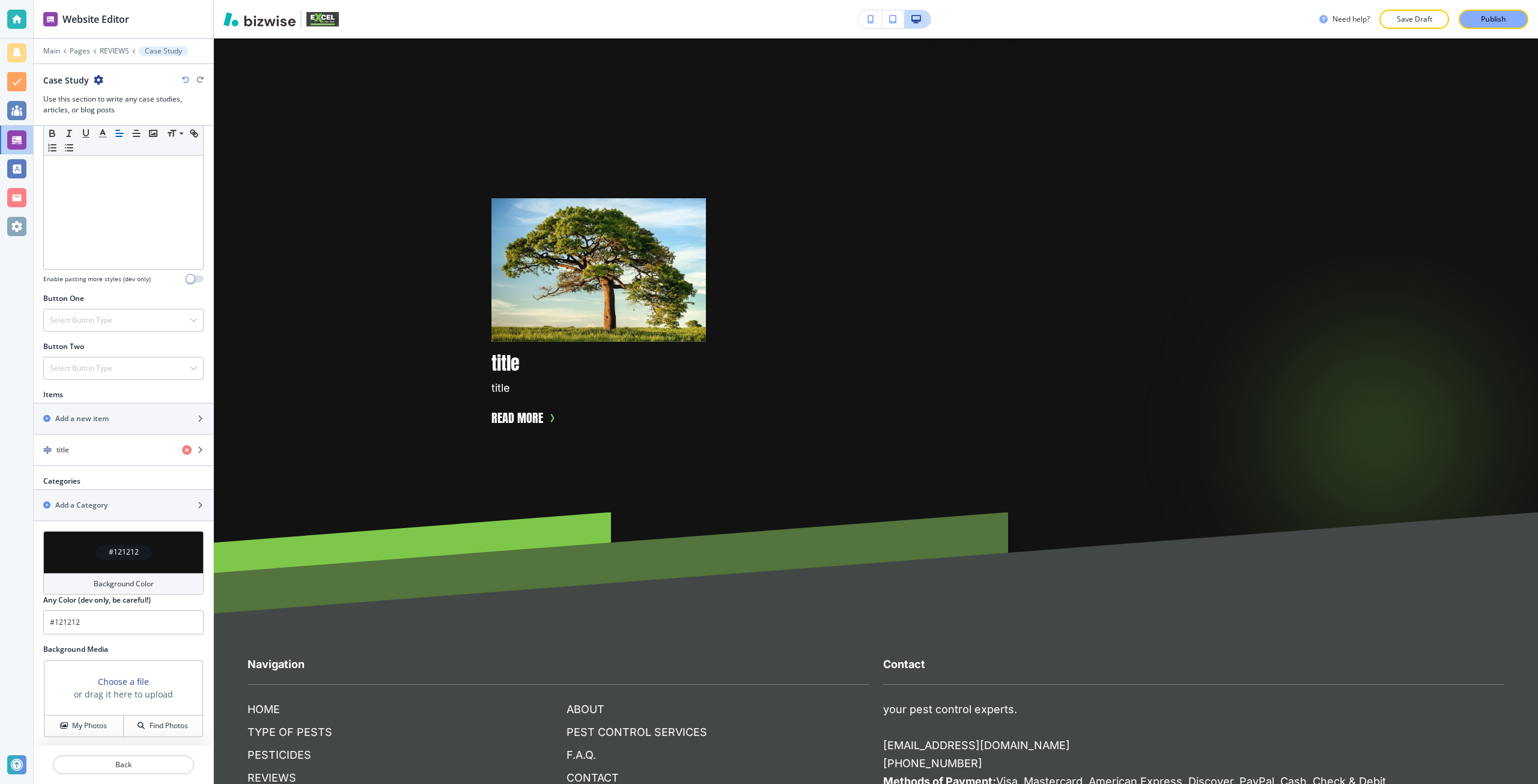
scroll to position [264, 0]
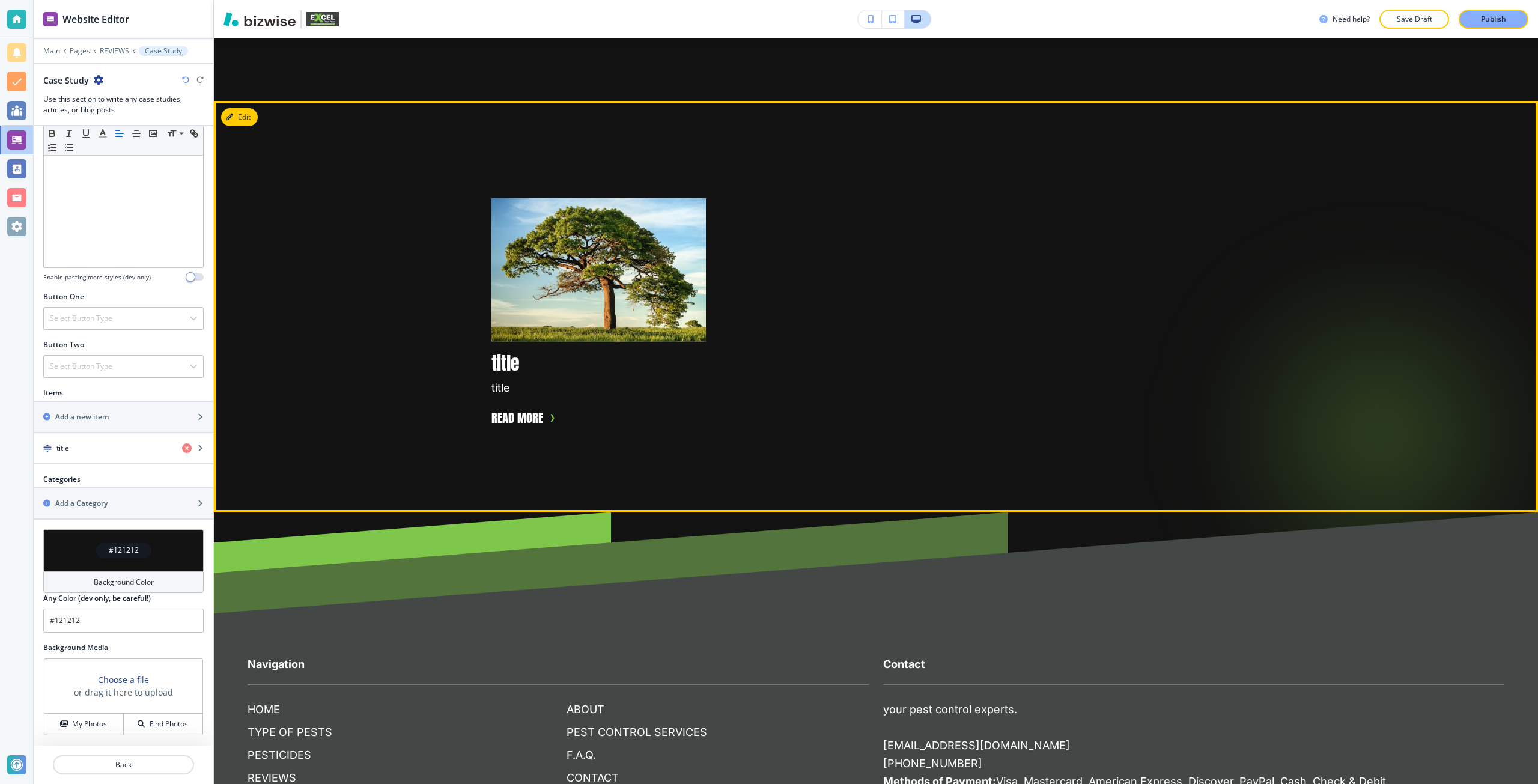
click at [553, 232] on img at bounding box center [598, 270] width 214 height 144
click at [506, 401] on button "Read more" at bounding box center [517, 418] width 52 height 35
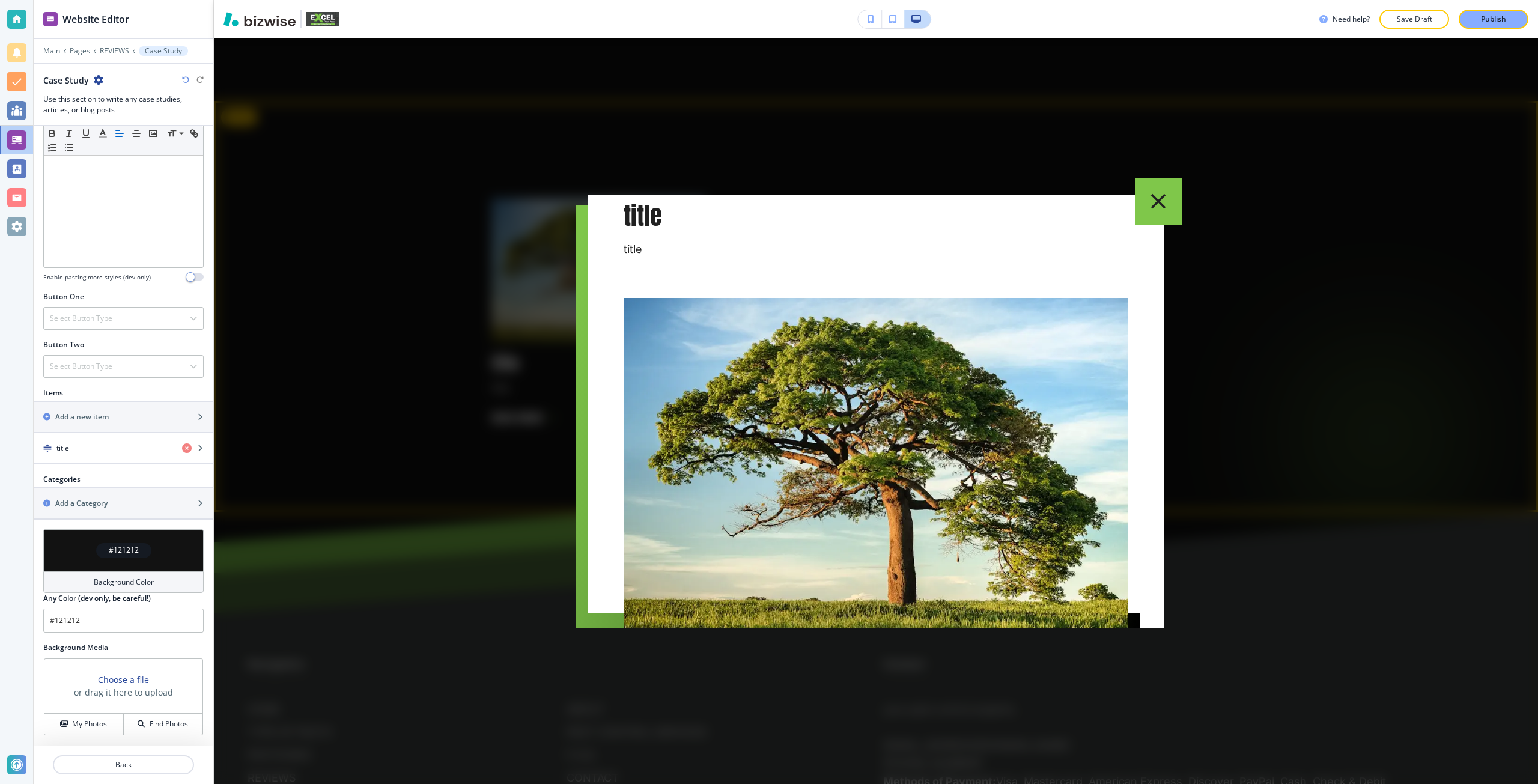
scroll to position [71, 0]
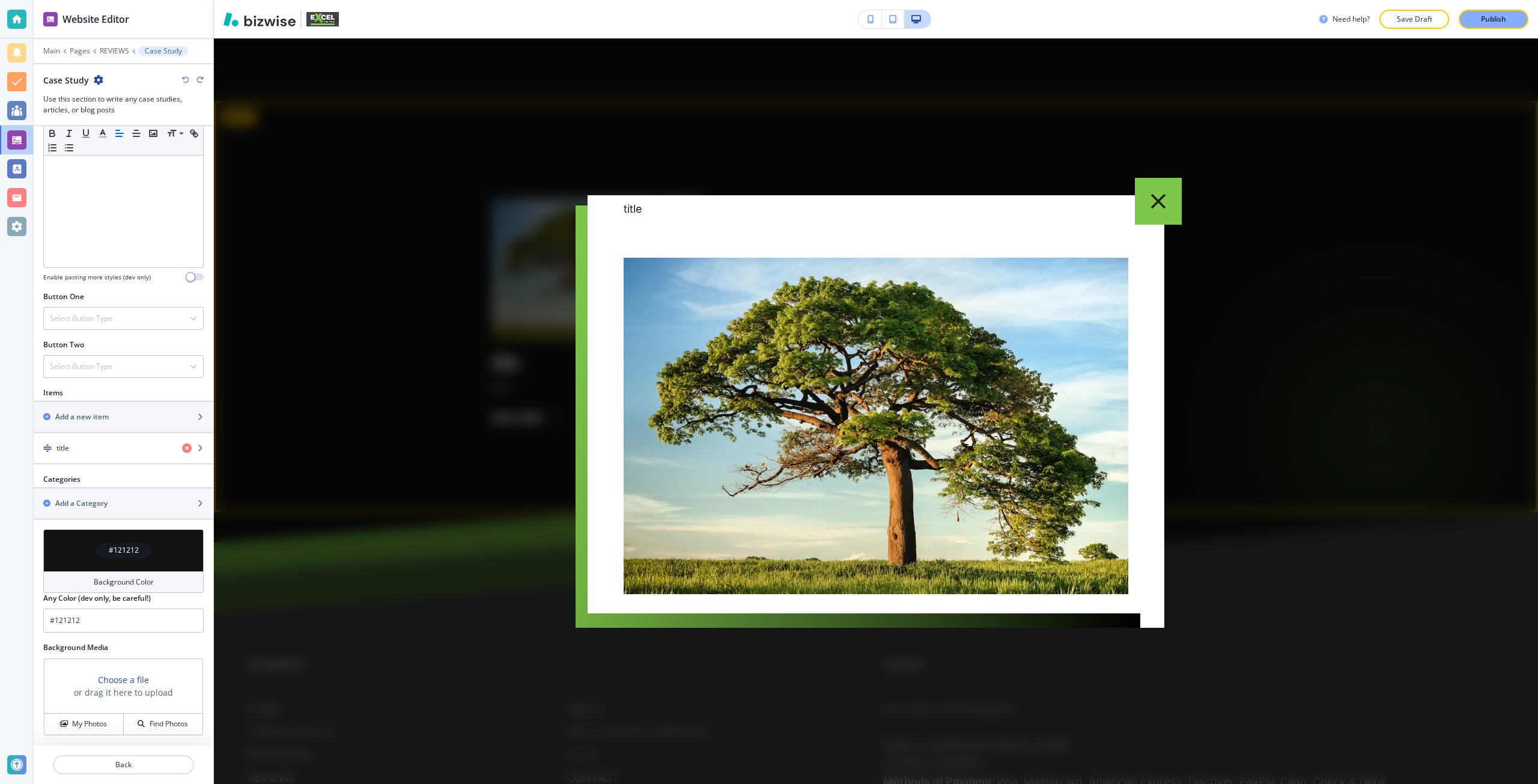
click at [379, 449] on div at bounding box center [875, 411] width 1324 height 746
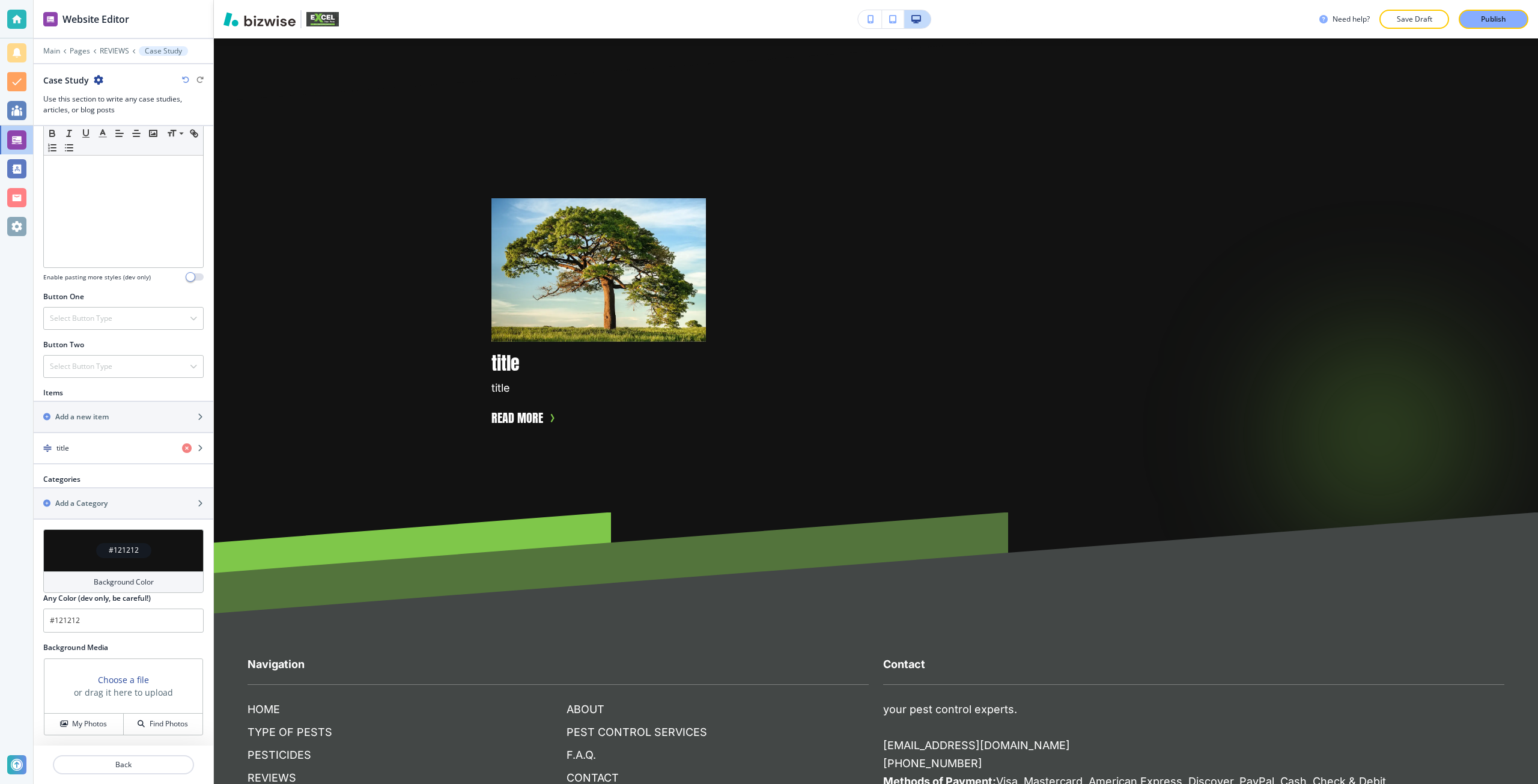
click at [165, 776] on div at bounding box center [123, 779] width 180 height 10
click at [160, 773] on button "Back" at bounding box center [123, 764] width 141 height 20
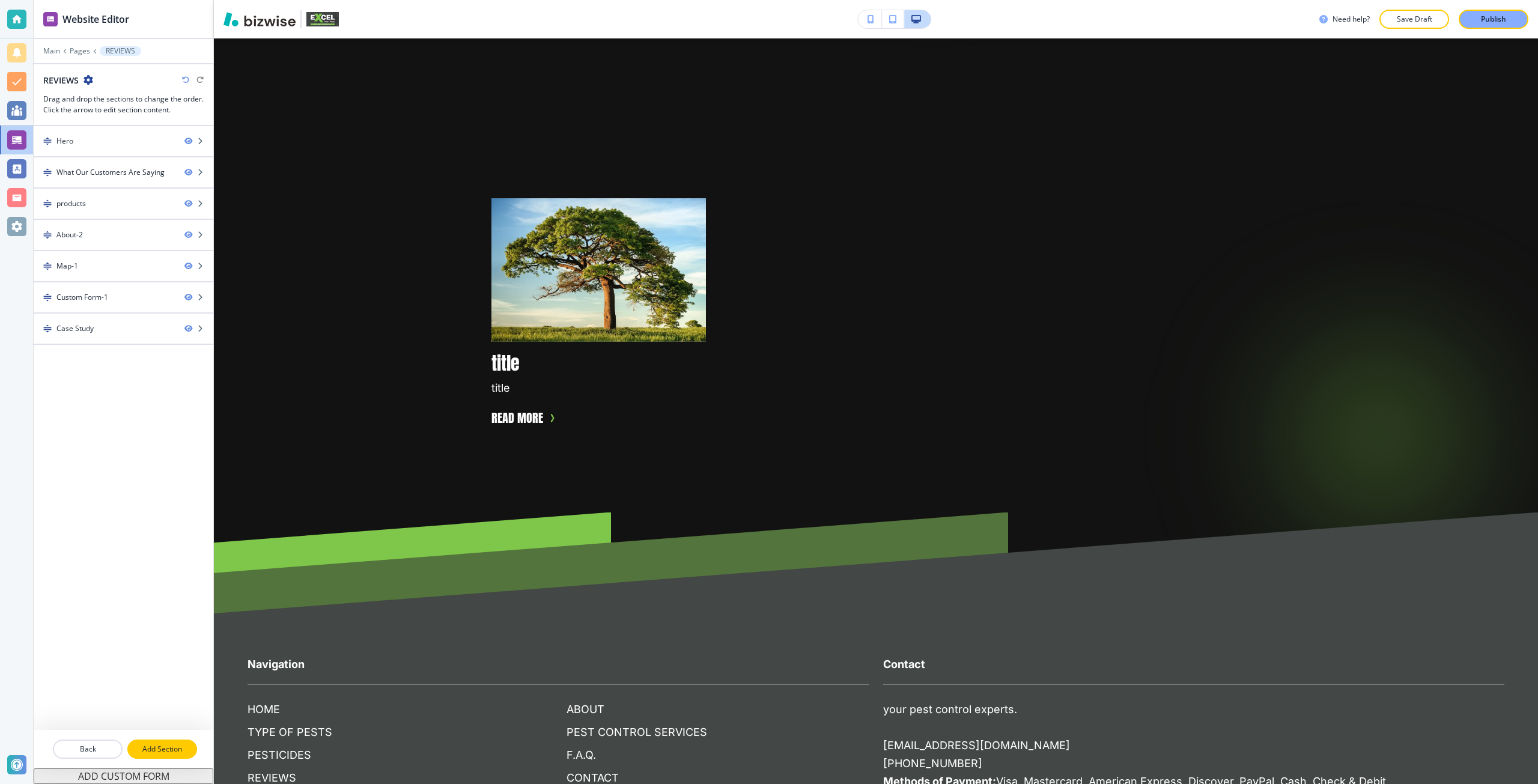
click at [171, 749] on p "Add Section" at bounding box center [162, 749] width 67 height 11
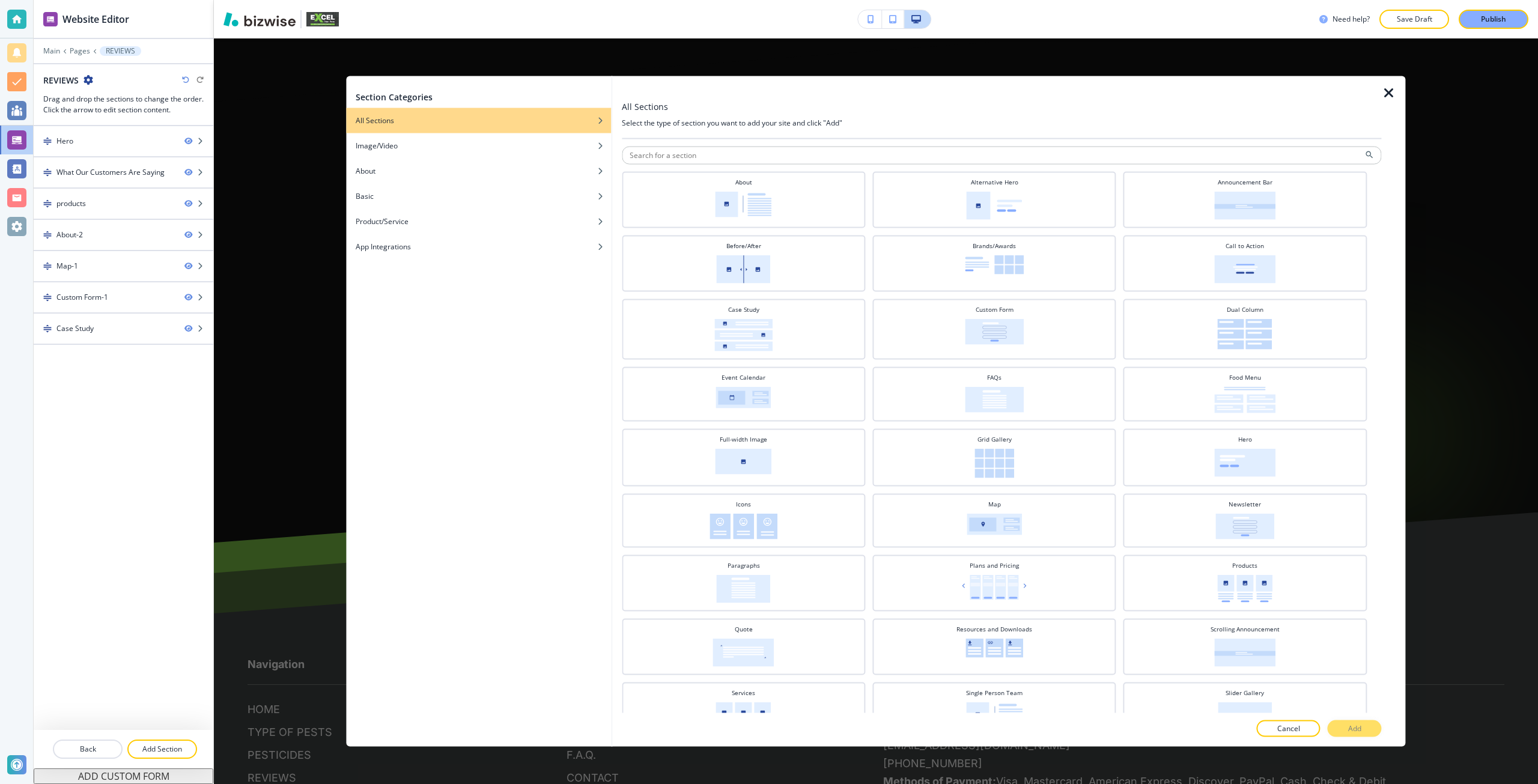
click at [277, 586] on div "Section Categories All Sections Image/Video About Basic Product/Service App Int…" at bounding box center [875, 411] width 1324 height 746
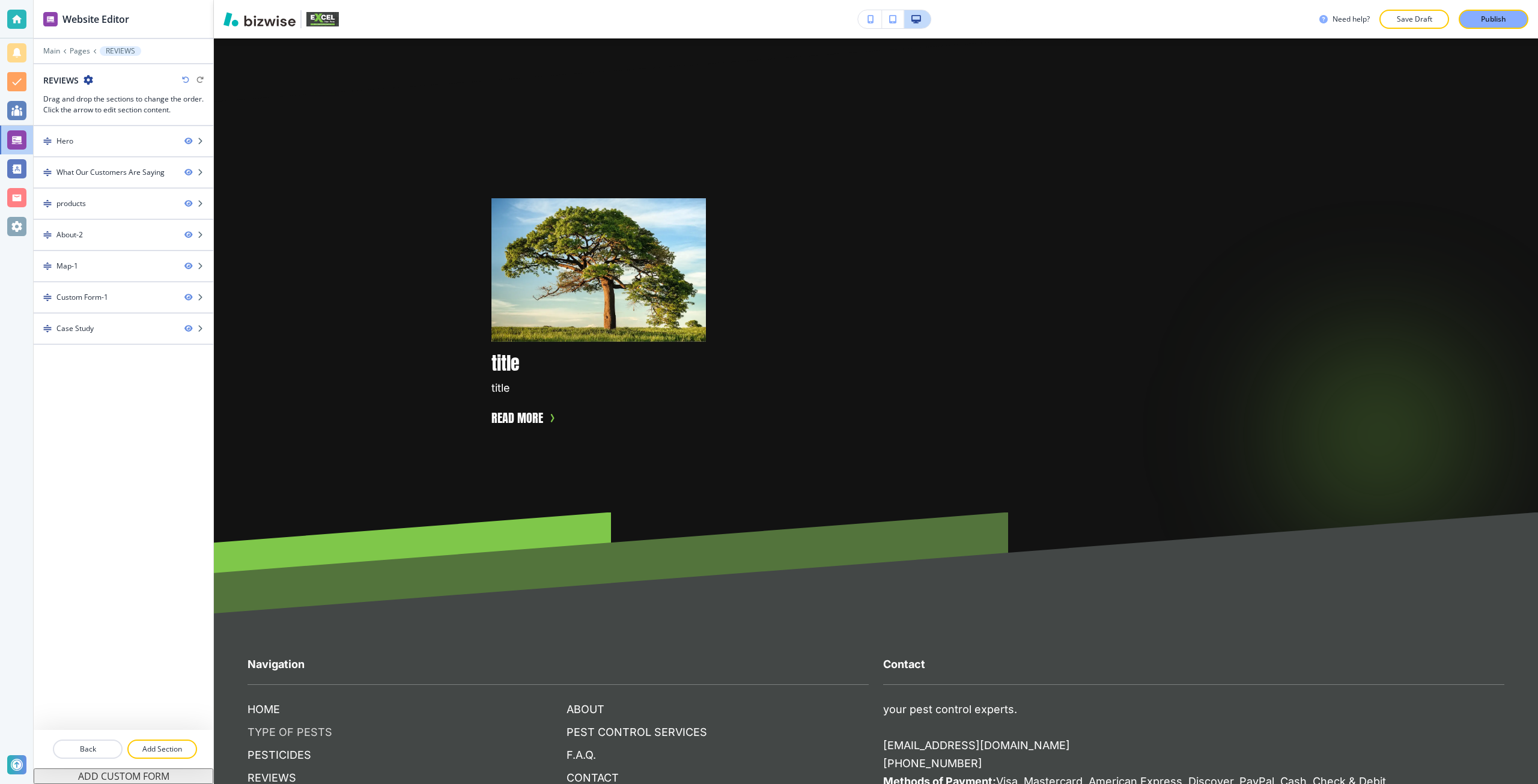
click at [277, 725] on p "TYPE OF PESTS" at bounding box center [398, 732] width 302 height 16
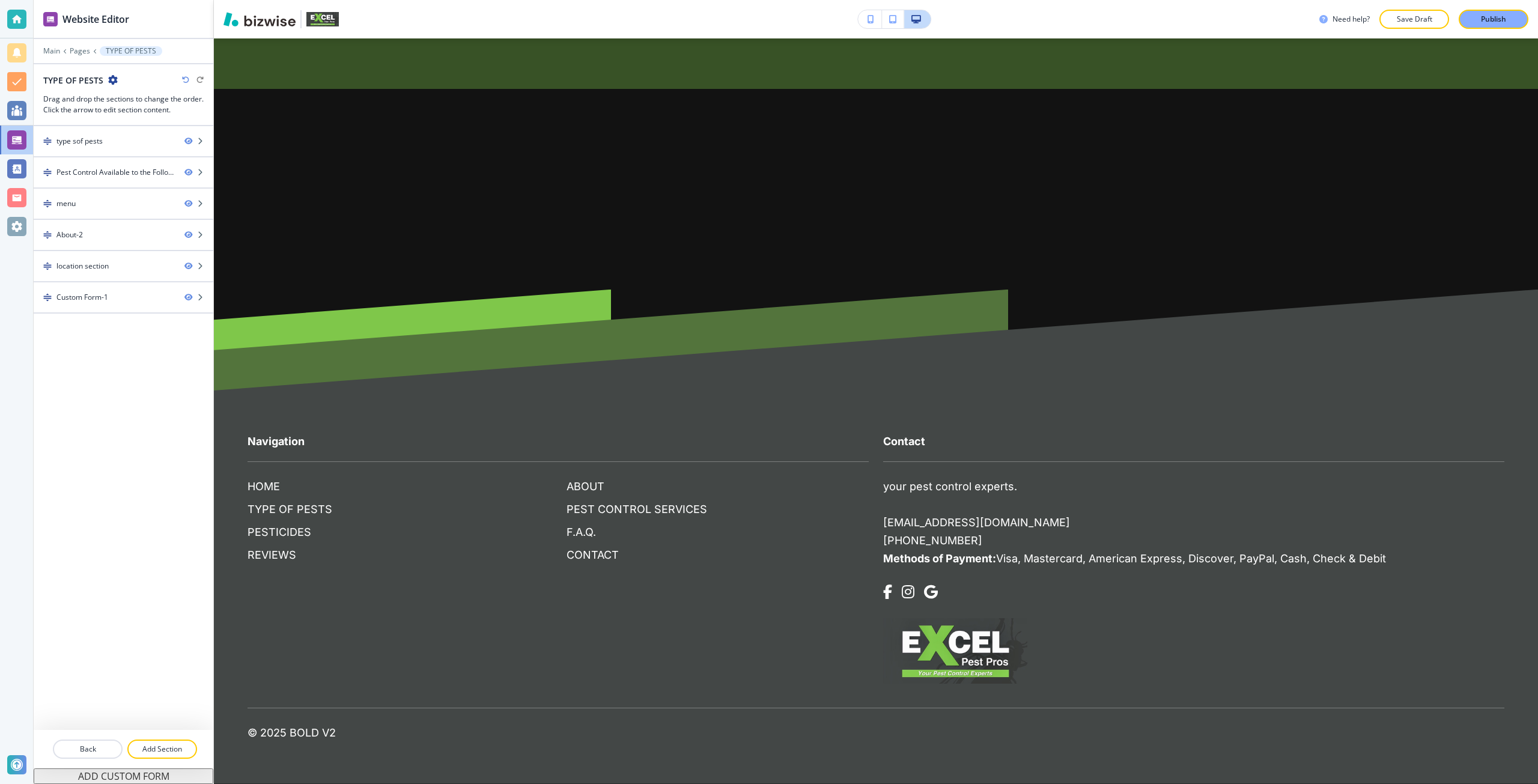
scroll to position [0, 0]
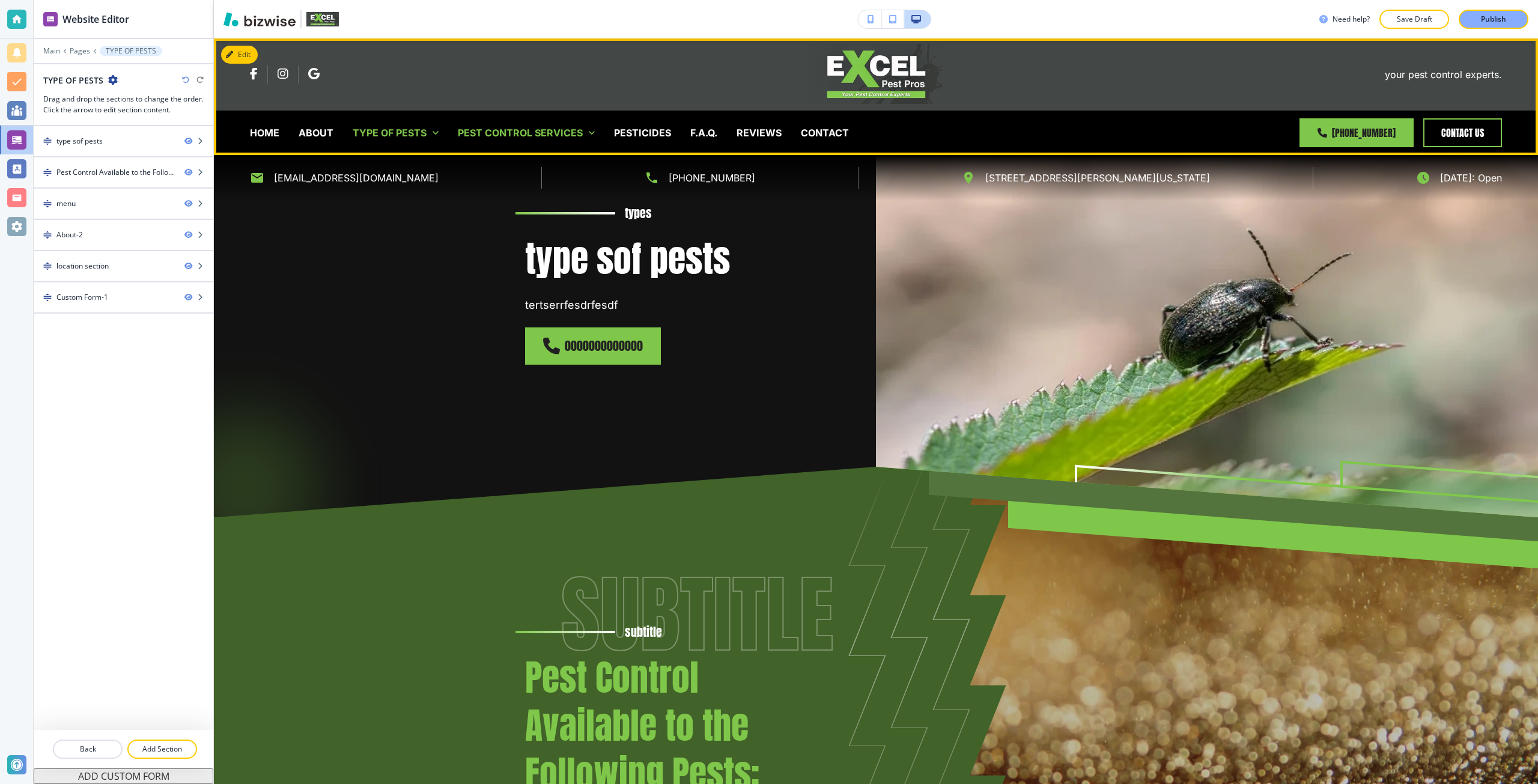
click at [488, 133] on p "PEST CONTROL SERVICES" at bounding box center [520, 132] width 125 height 16
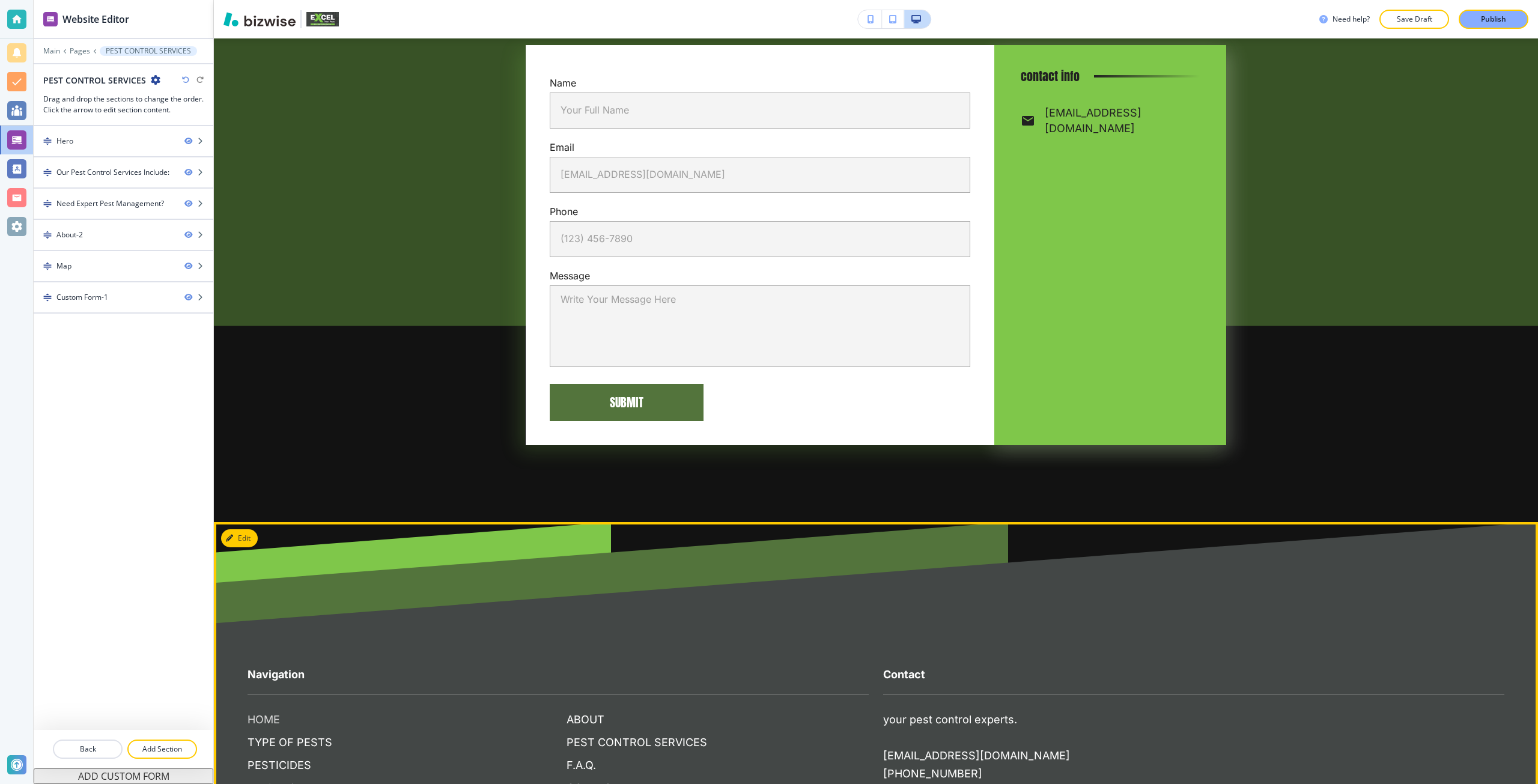
scroll to position [3183, 0]
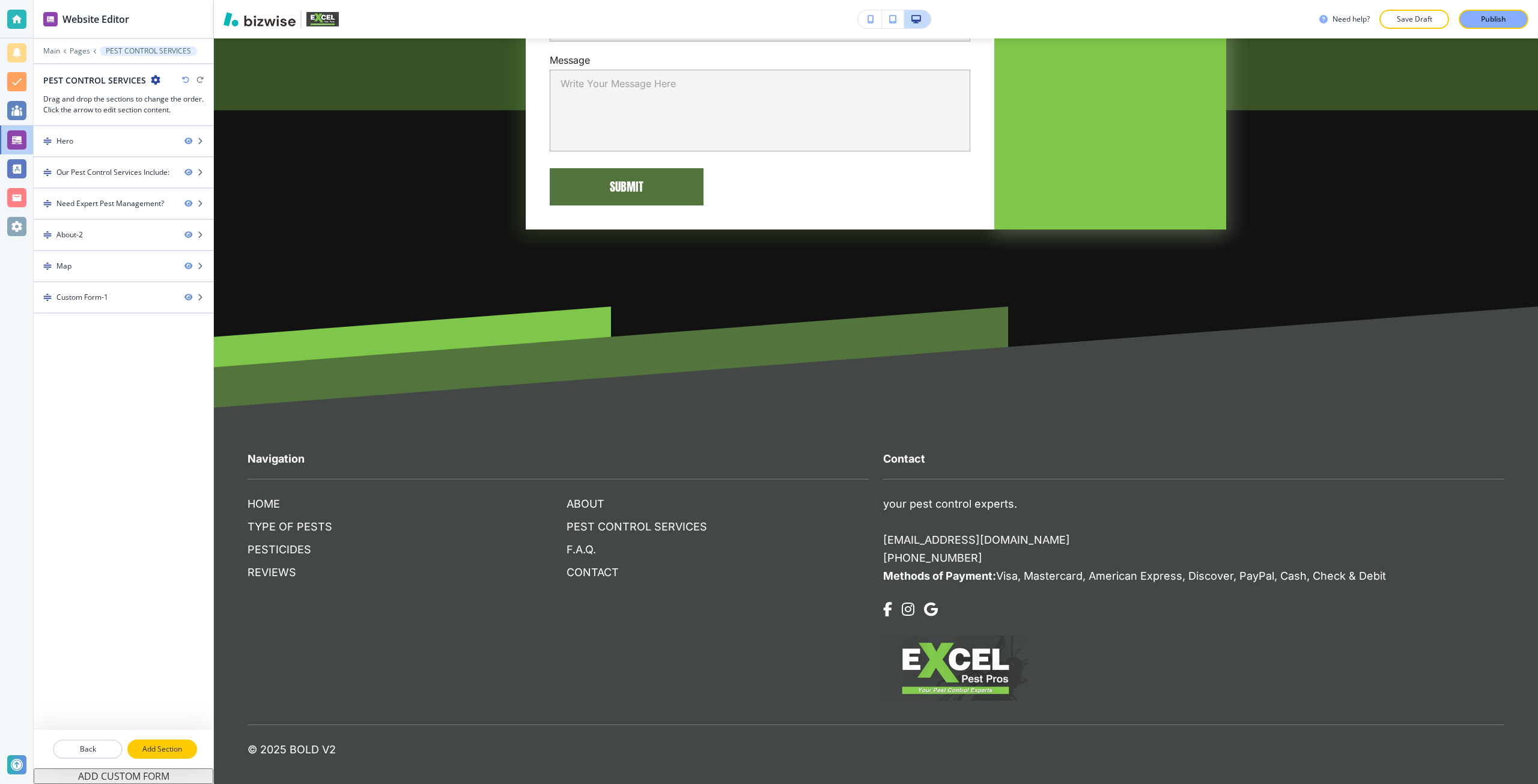
click at [154, 754] on p "Add Section" at bounding box center [162, 749] width 67 height 11
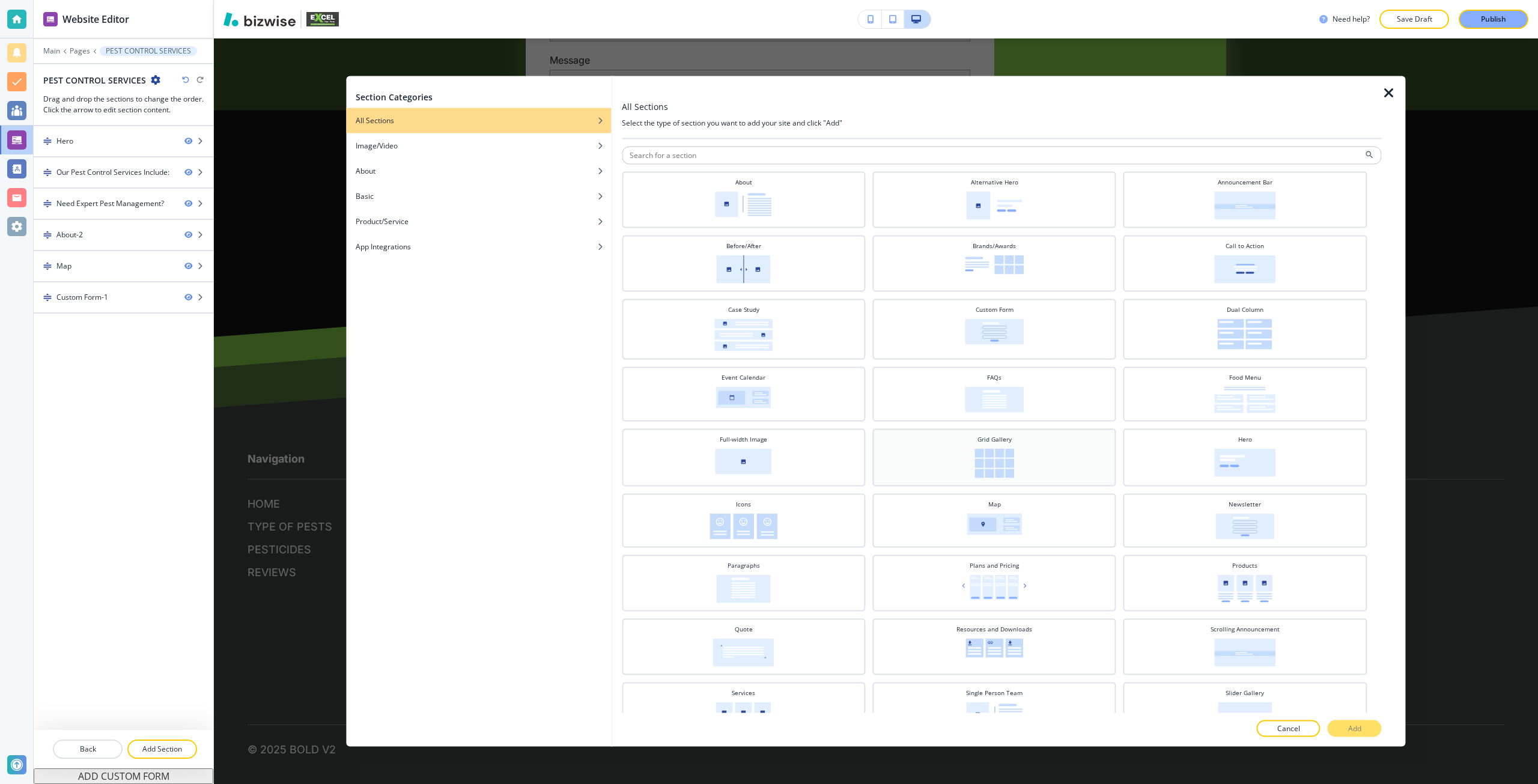
click at [1007, 440] on div "Grid Gallery" at bounding box center [994, 456] width 232 height 44
click at [1340, 728] on button "Add" at bounding box center [1355, 728] width 54 height 17
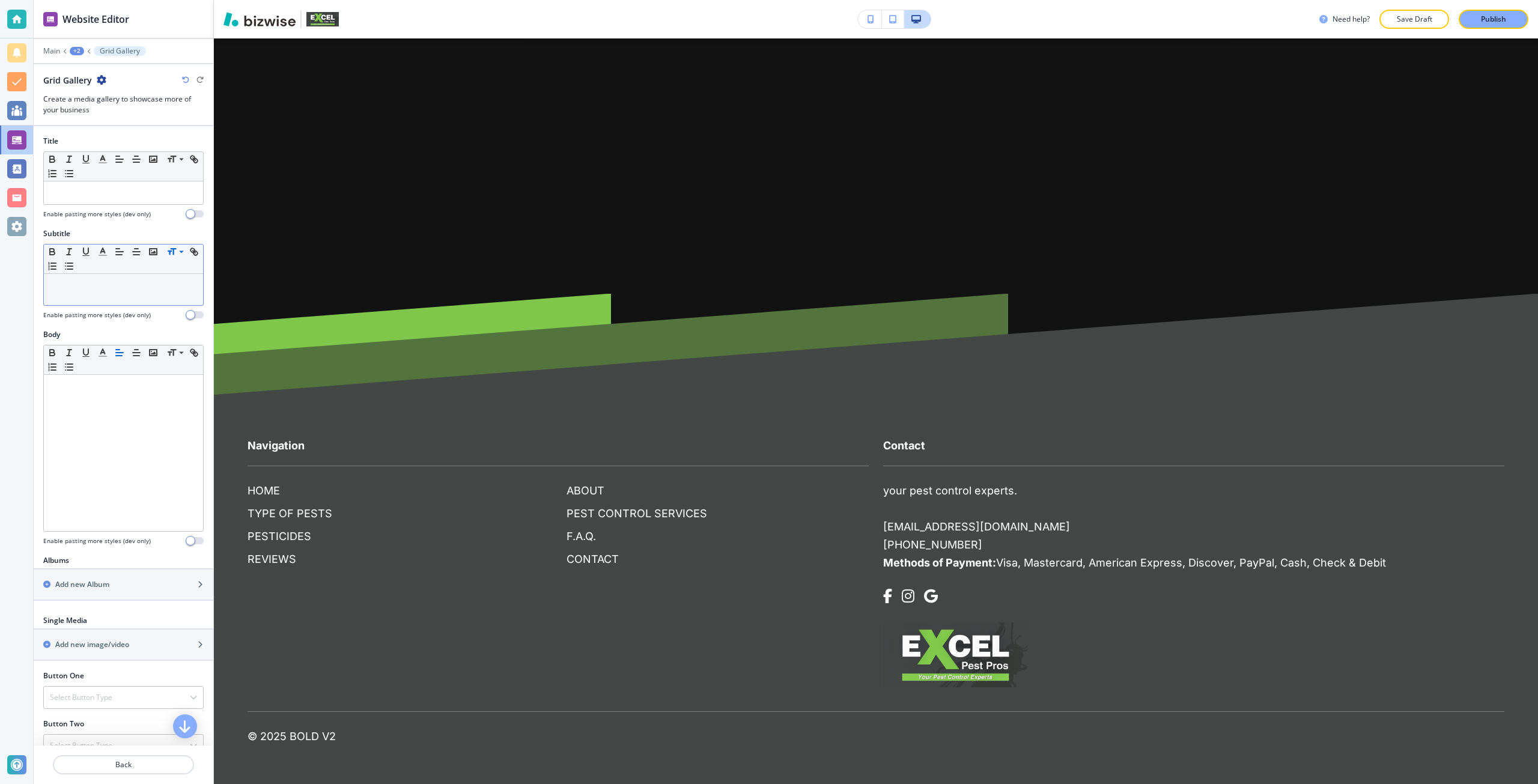
scroll to position [3398, 0]
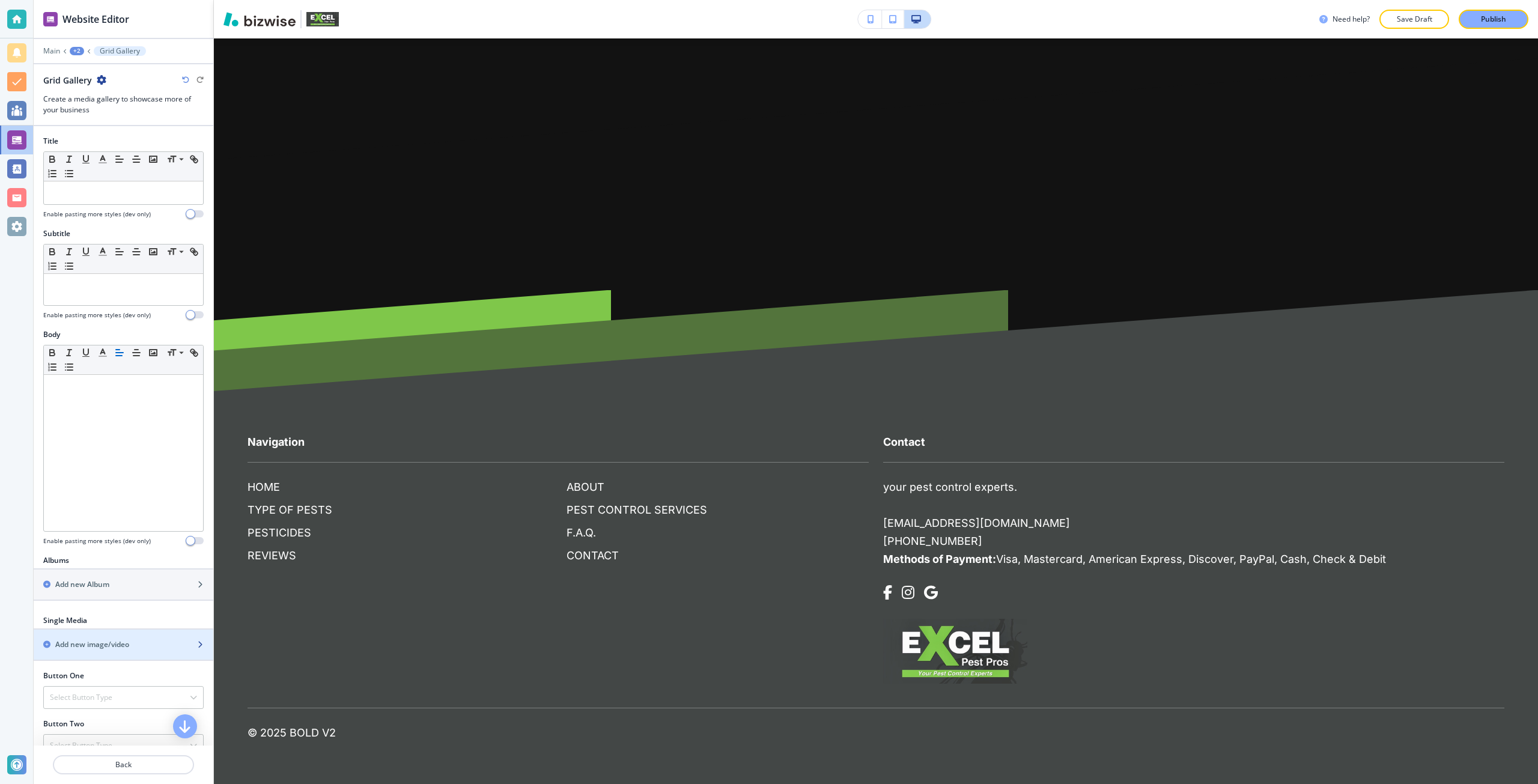
click at [85, 640] on h2 "Add new image/video" at bounding box center [92, 644] width 74 height 11
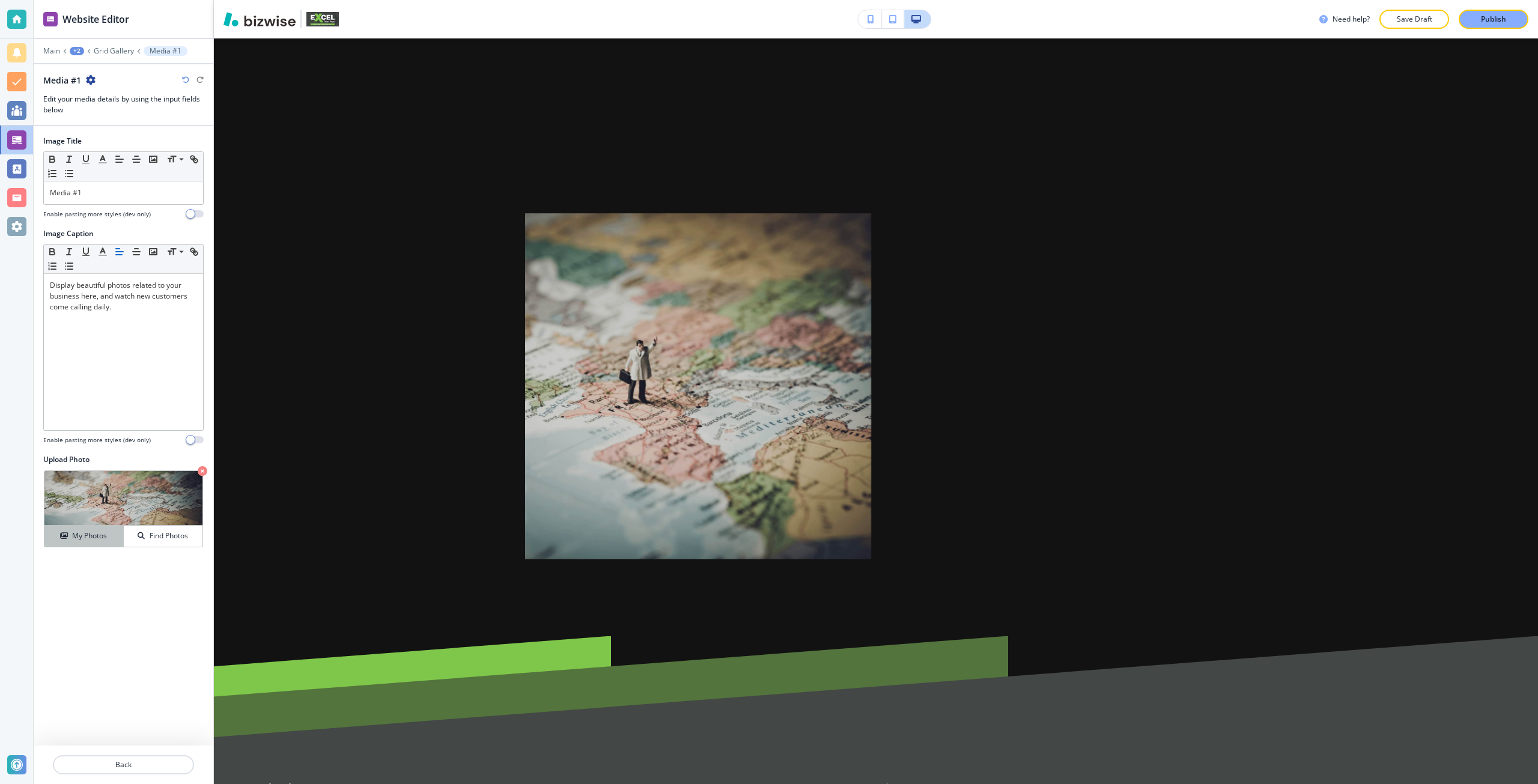
click at [91, 540] on h4 "My Photos" at bounding box center [89, 536] width 35 height 11
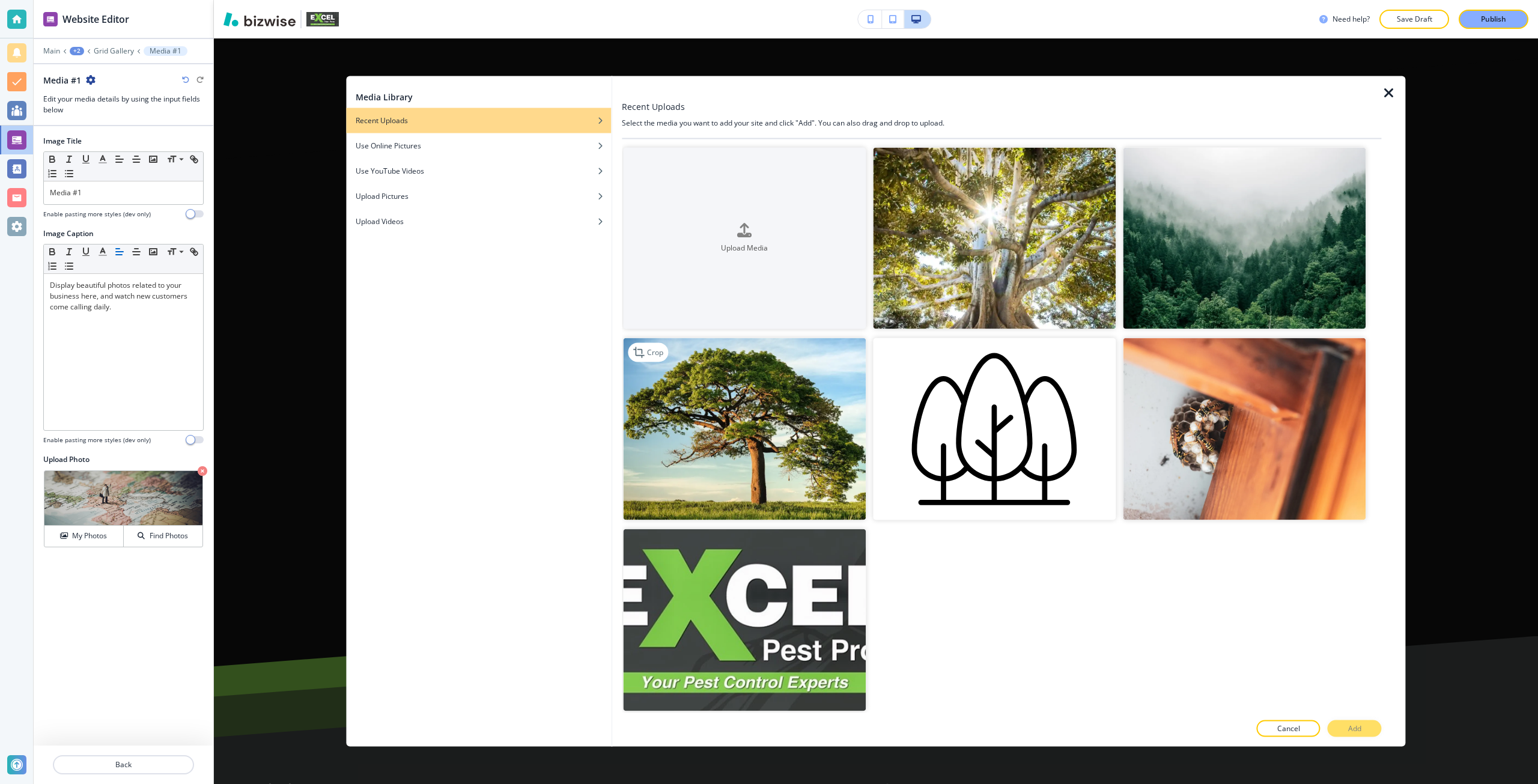
click at [764, 443] on img "button" at bounding box center [744, 429] width 243 height 182
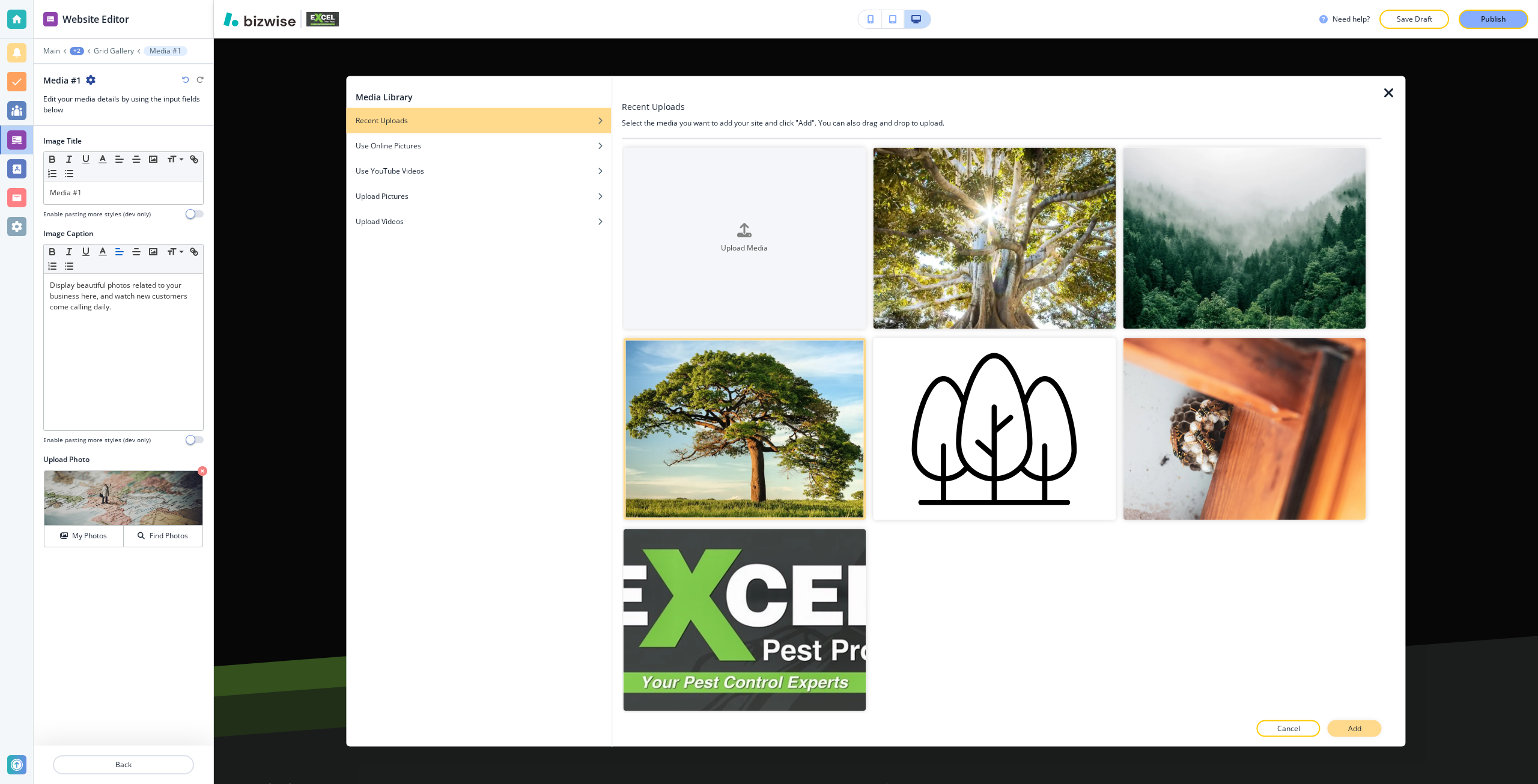
click at [1355, 734] on button "Add" at bounding box center [1355, 728] width 54 height 17
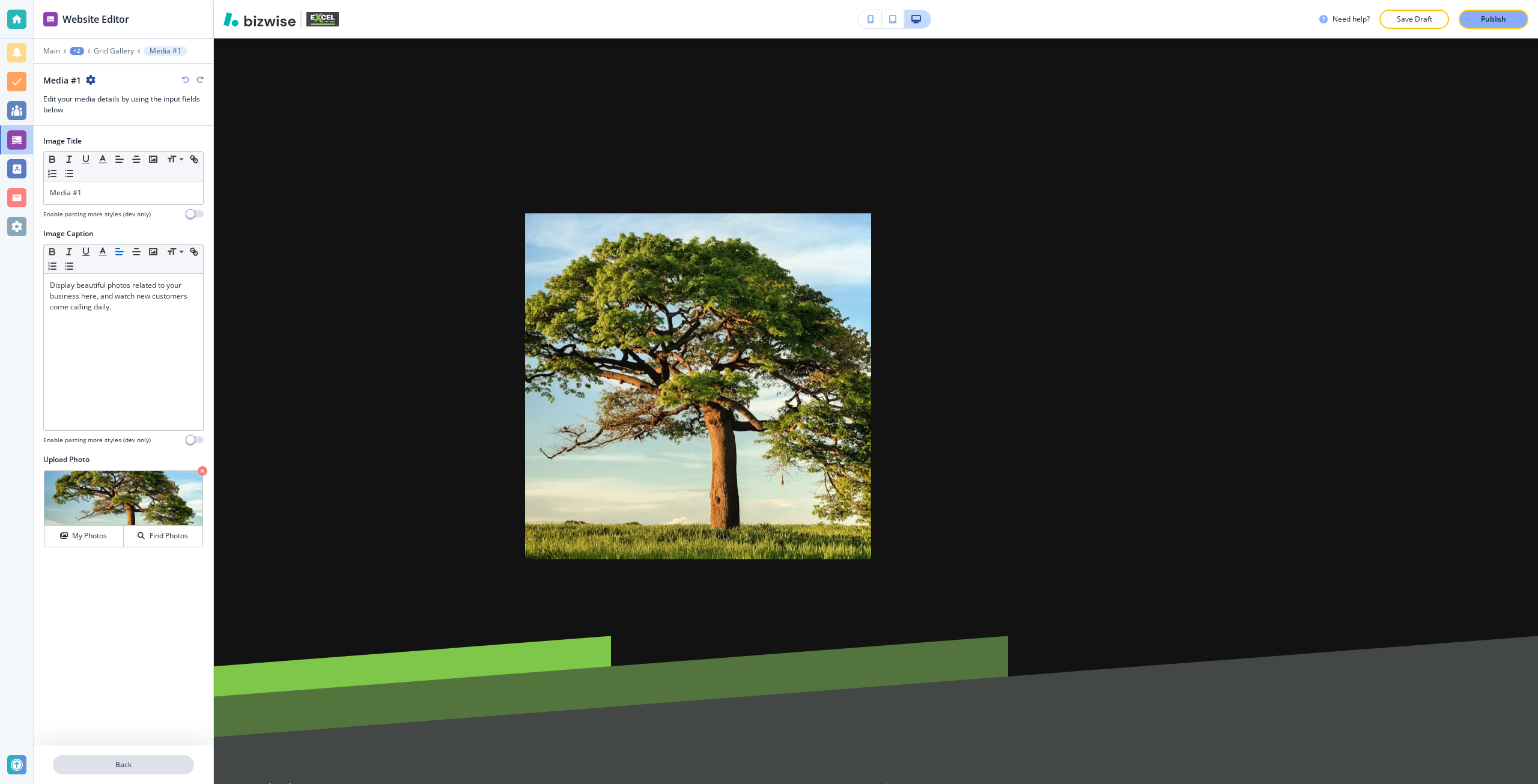
click at [127, 768] on p "Back" at bounding box center [123, 764] width 139 height 11
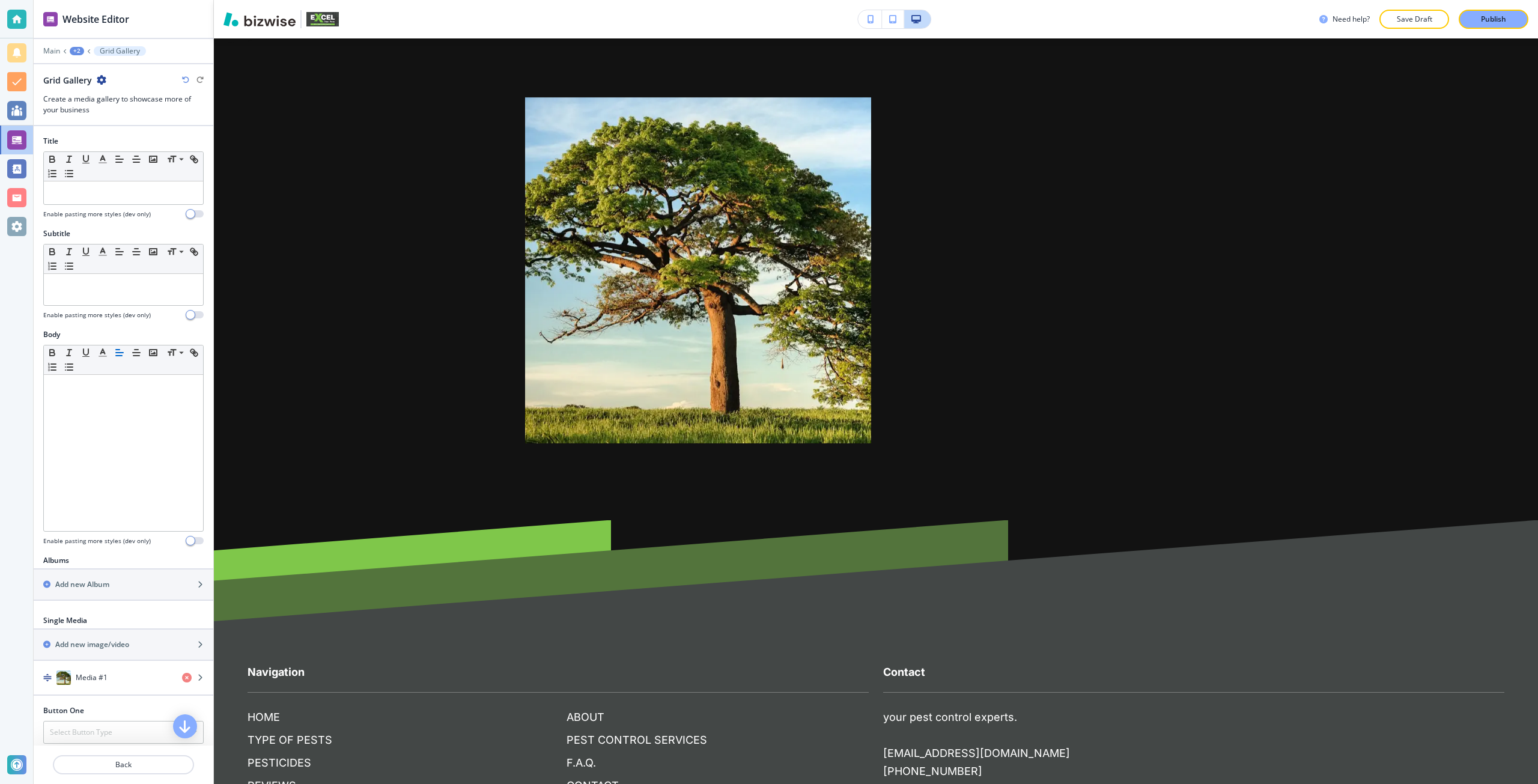
scroll to position [3519, 0]
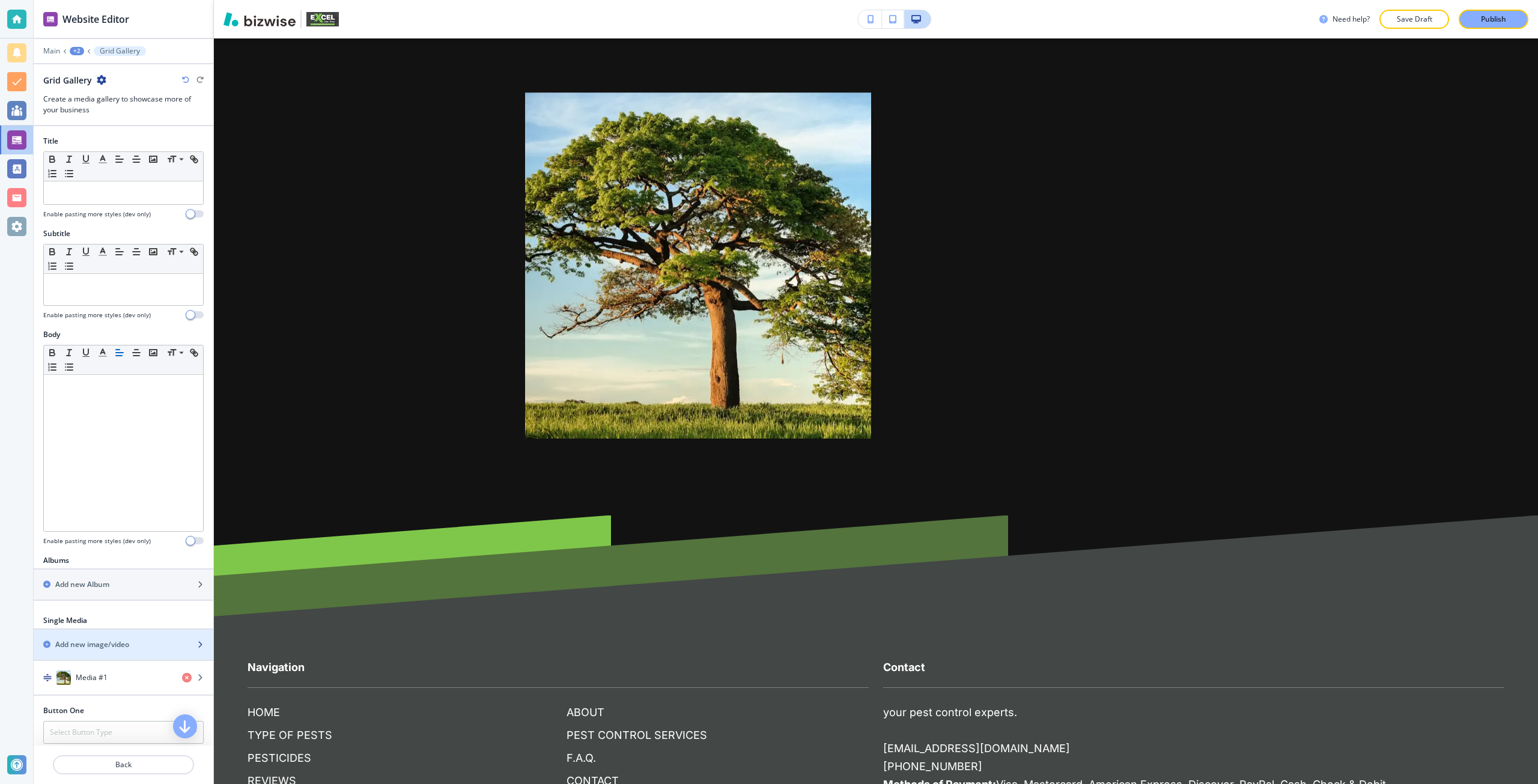
click at [99, 650] on div "button" at bounding box center [123, 655] width 180 height 10
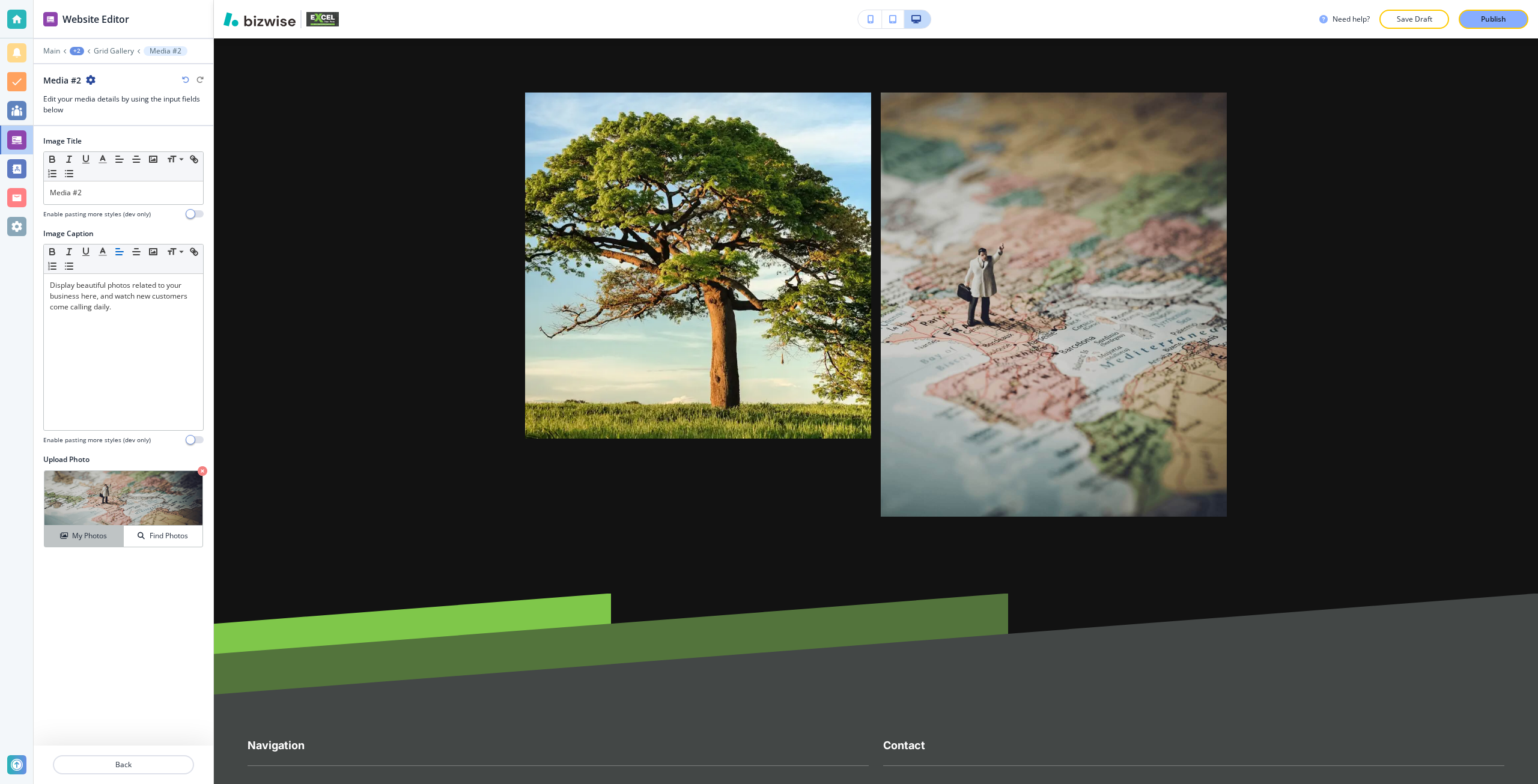
click at [86, 537] on h4 "My Photos" at bounding box center [89, 536] width 35 height 11
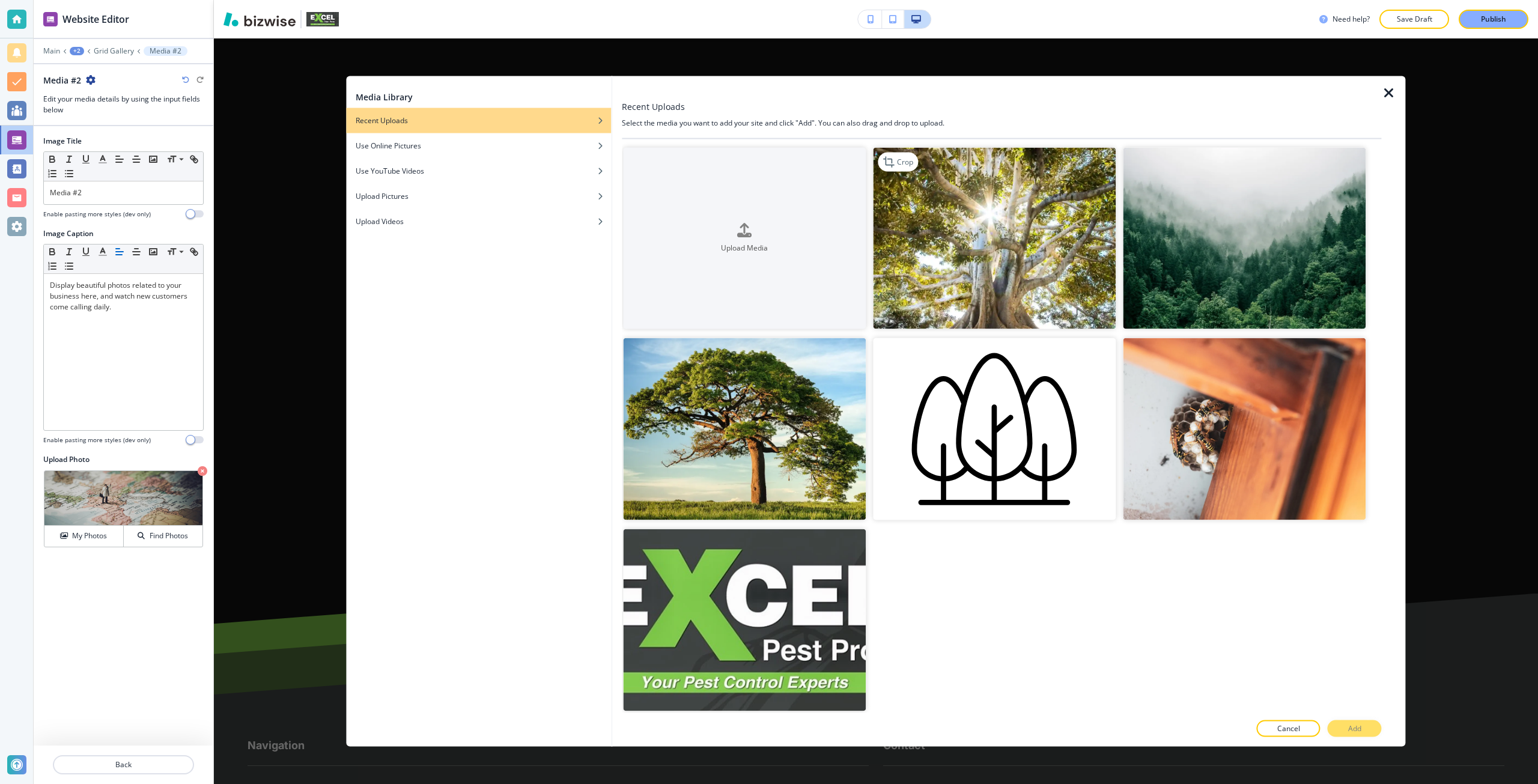
click at [1024, 292] on img "button" at bounding box center [994, 238] width 243 height 182
click at [1367, 726] on button "Add" at bounding box center [1355, 728] width 54 height 17
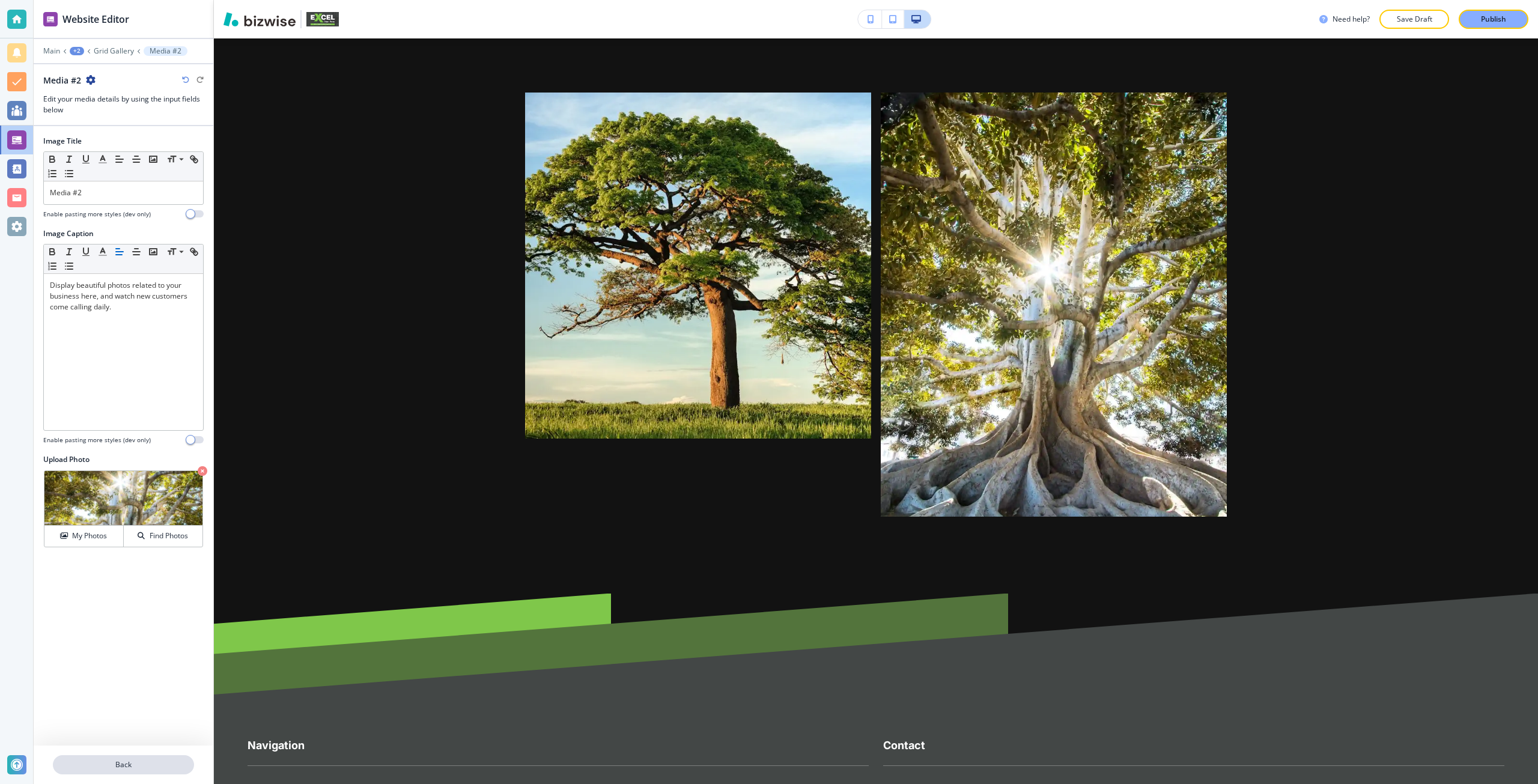
click at [107, 755] on div "Back" at bounding box center [123, 764] width 180 height 38
click at [103, 762] on p "Back" at bounding box center [123, 764] width 139 height 11
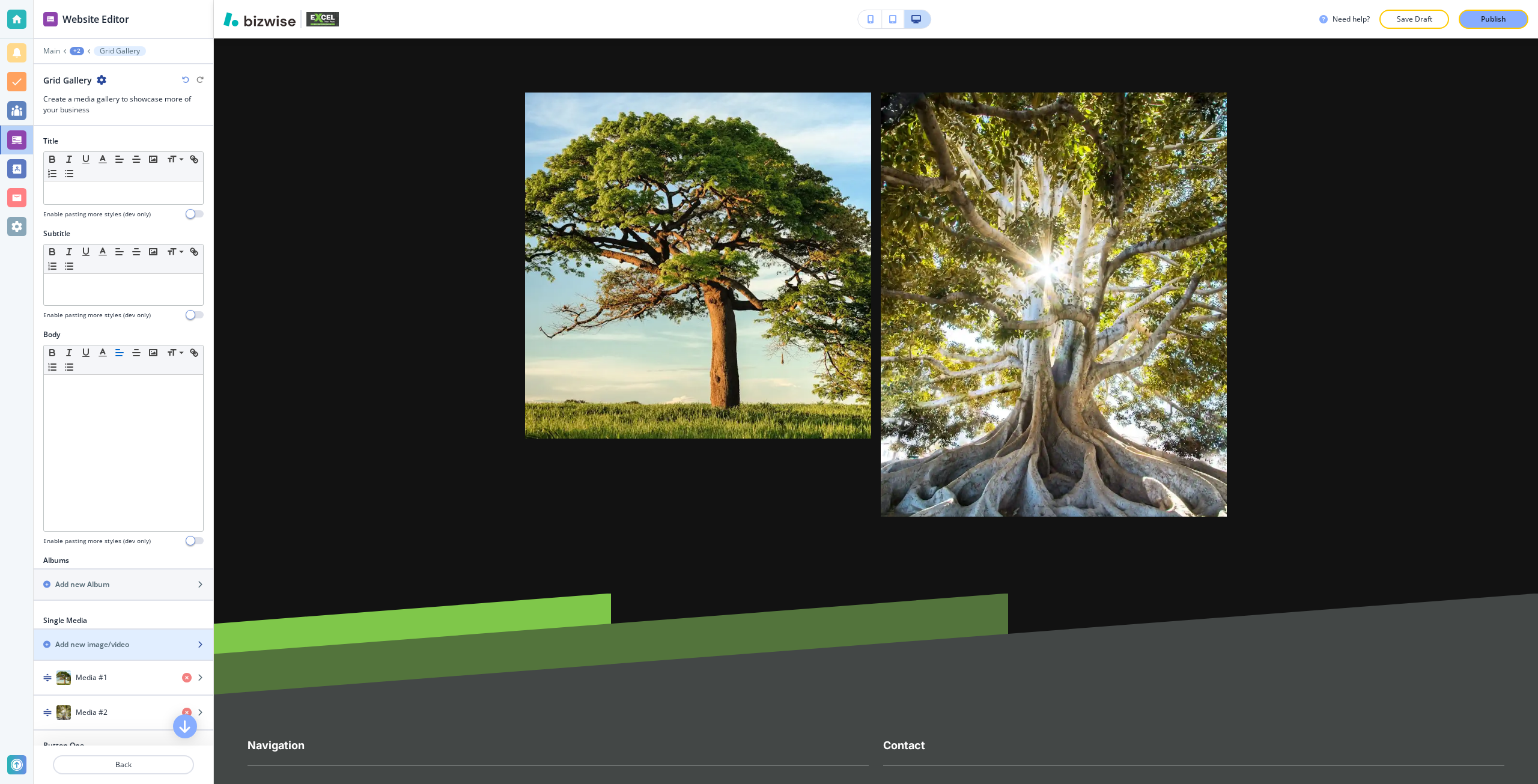
click at [86, 652] on div "button" at bounding box center [123, 655] width 180 height 10
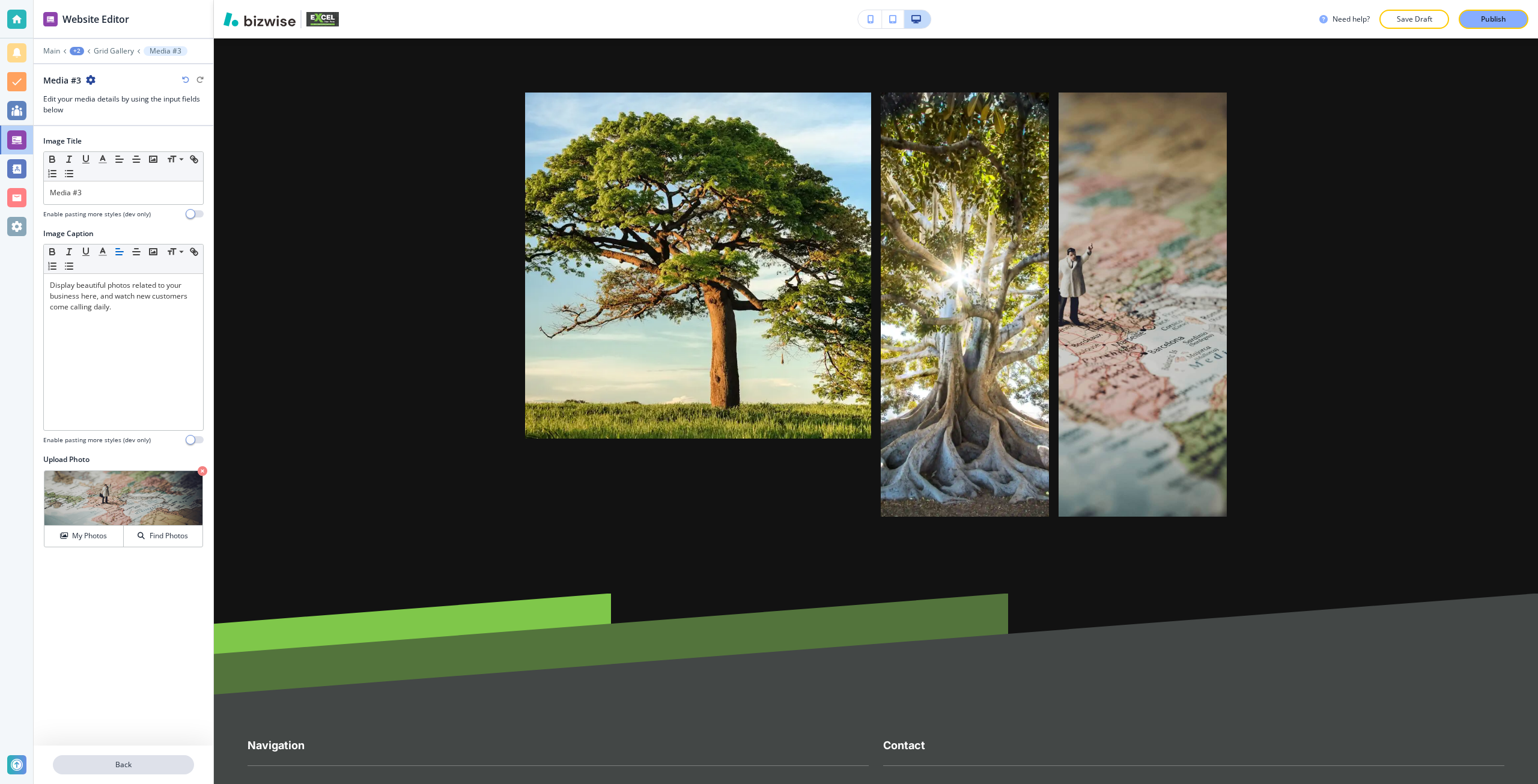
click at [106, 764] on p "Back" at bounding box center [123, 764] width 139 height 11
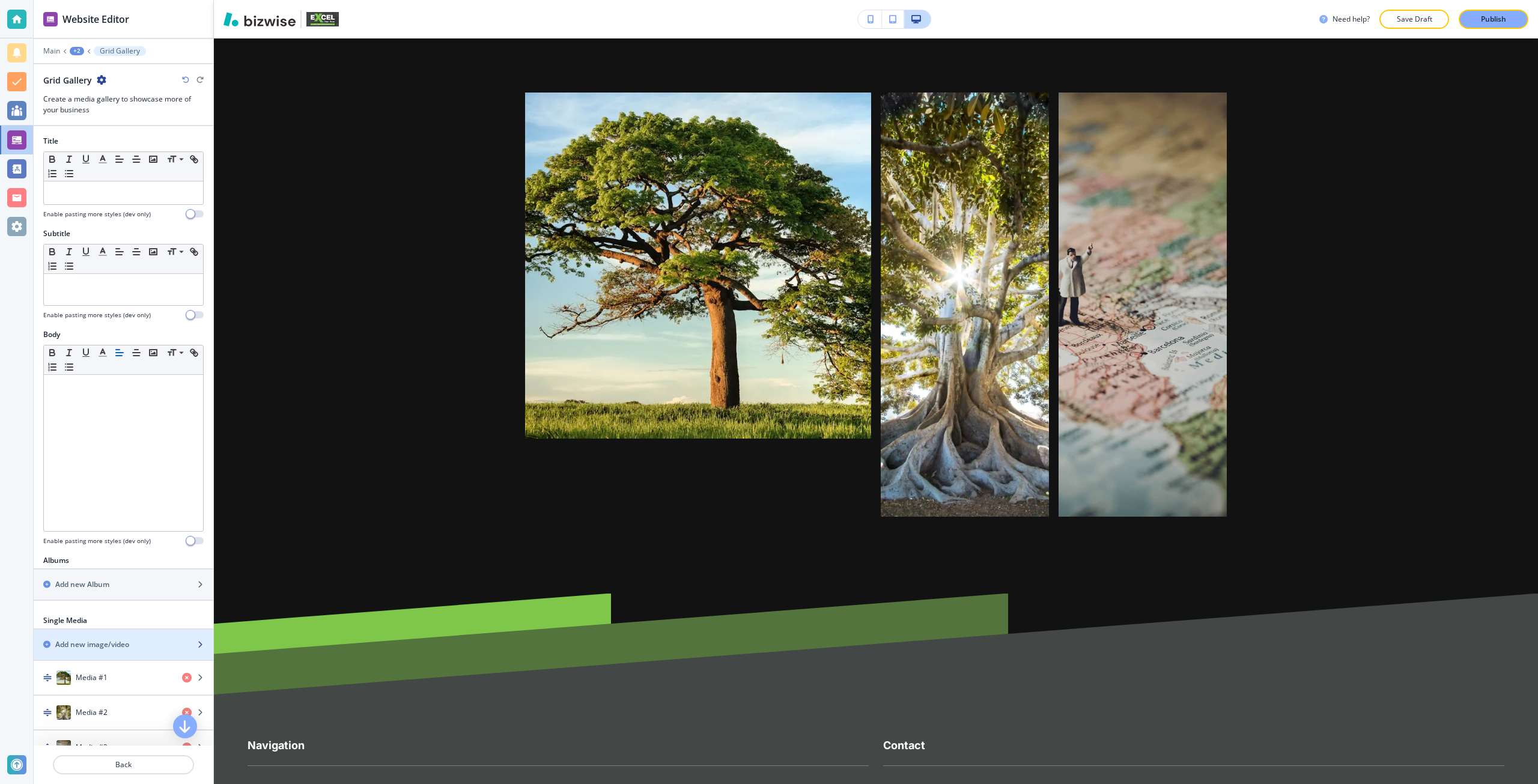
click at [77, 646] on h2 "Add new image/video" at bounding box center [92, 644] width 74 height 11
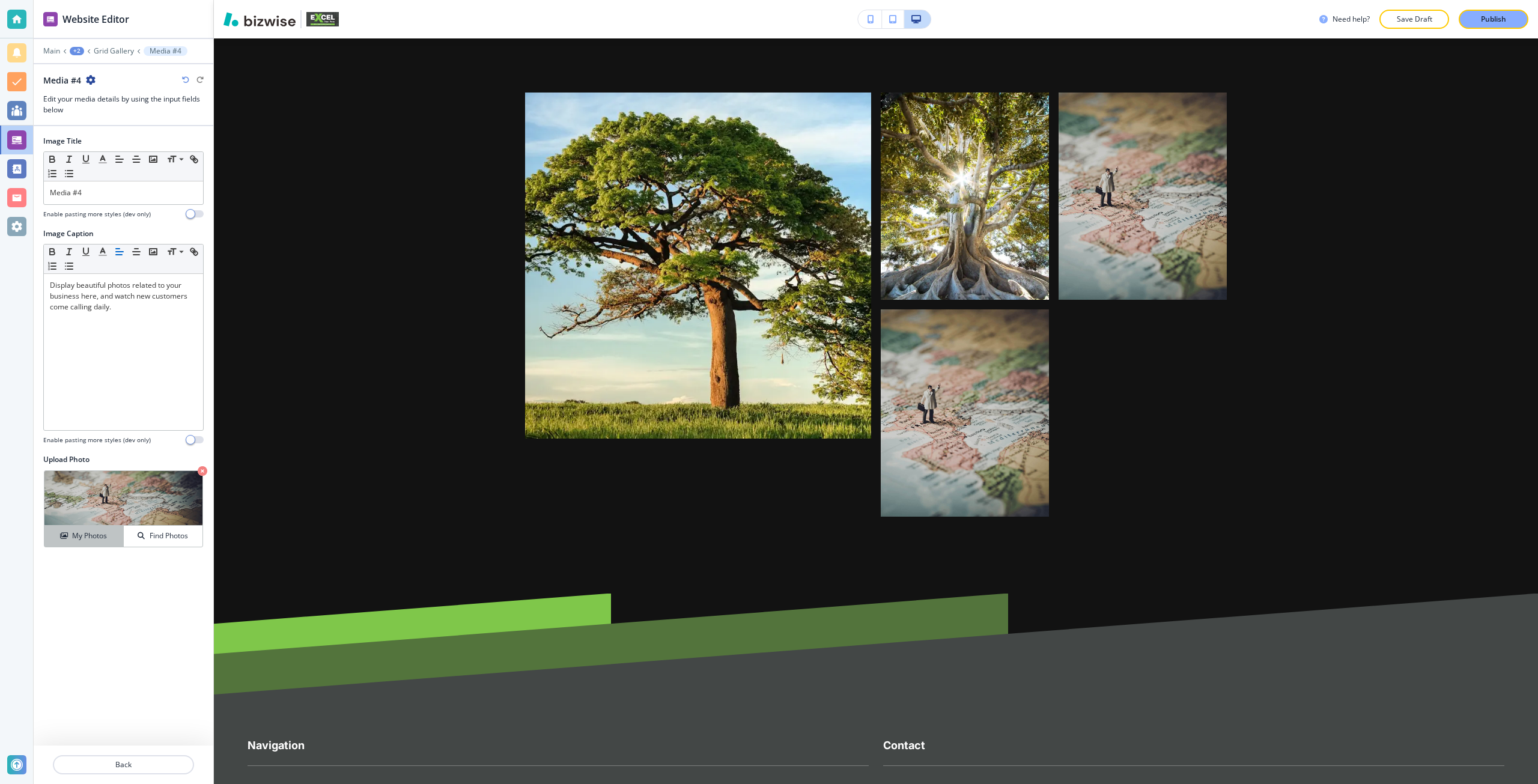
click at [98, 536] on h4 "My Photos" at bounding box center [89, 536] width 35 height 11
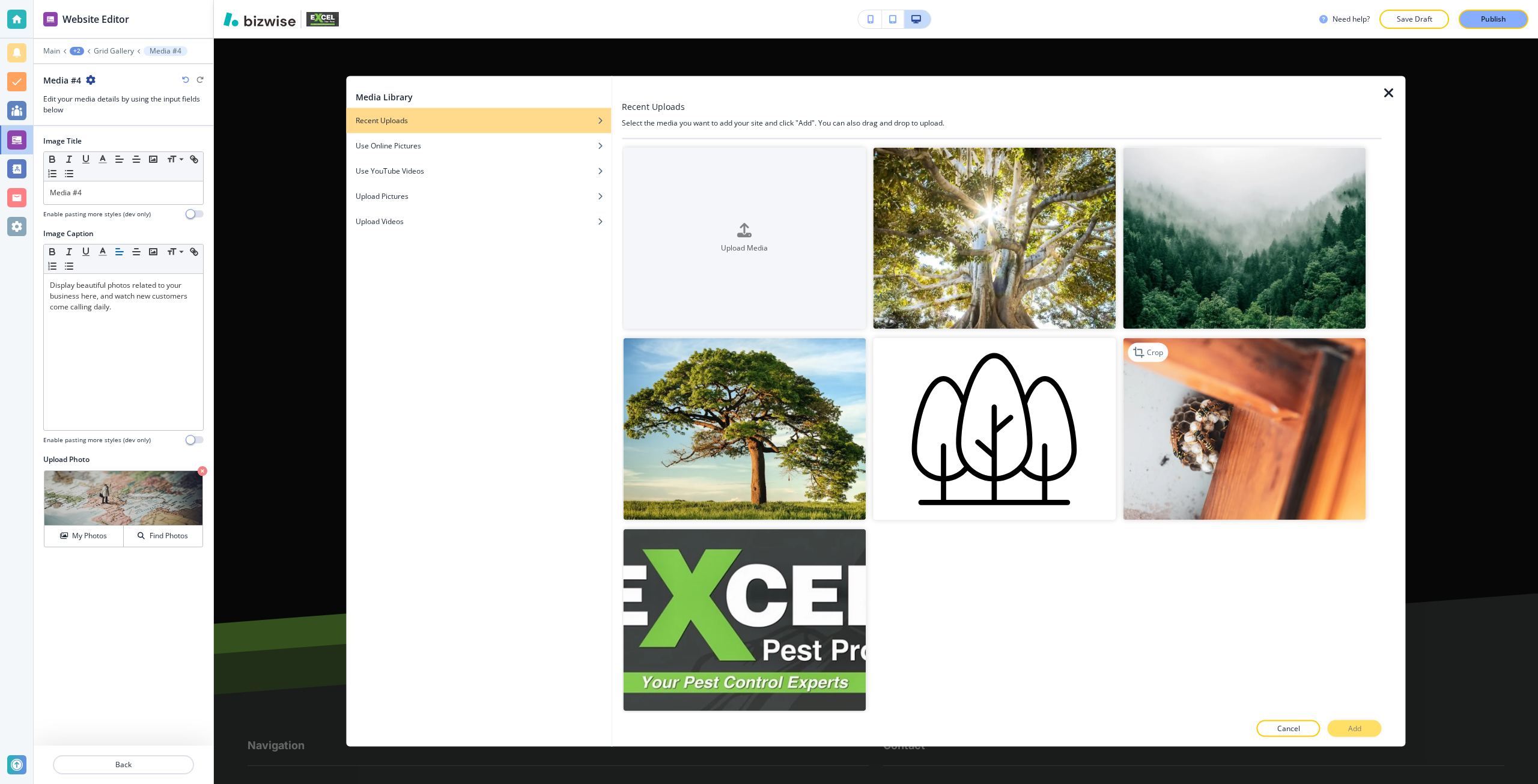
click at [1201, 462] on img "button" at bounding box center [1243, 429] width 243 height 182
click at [1334, 728] on button "Add" at bounding box center [1355, 728] width 54 height 17
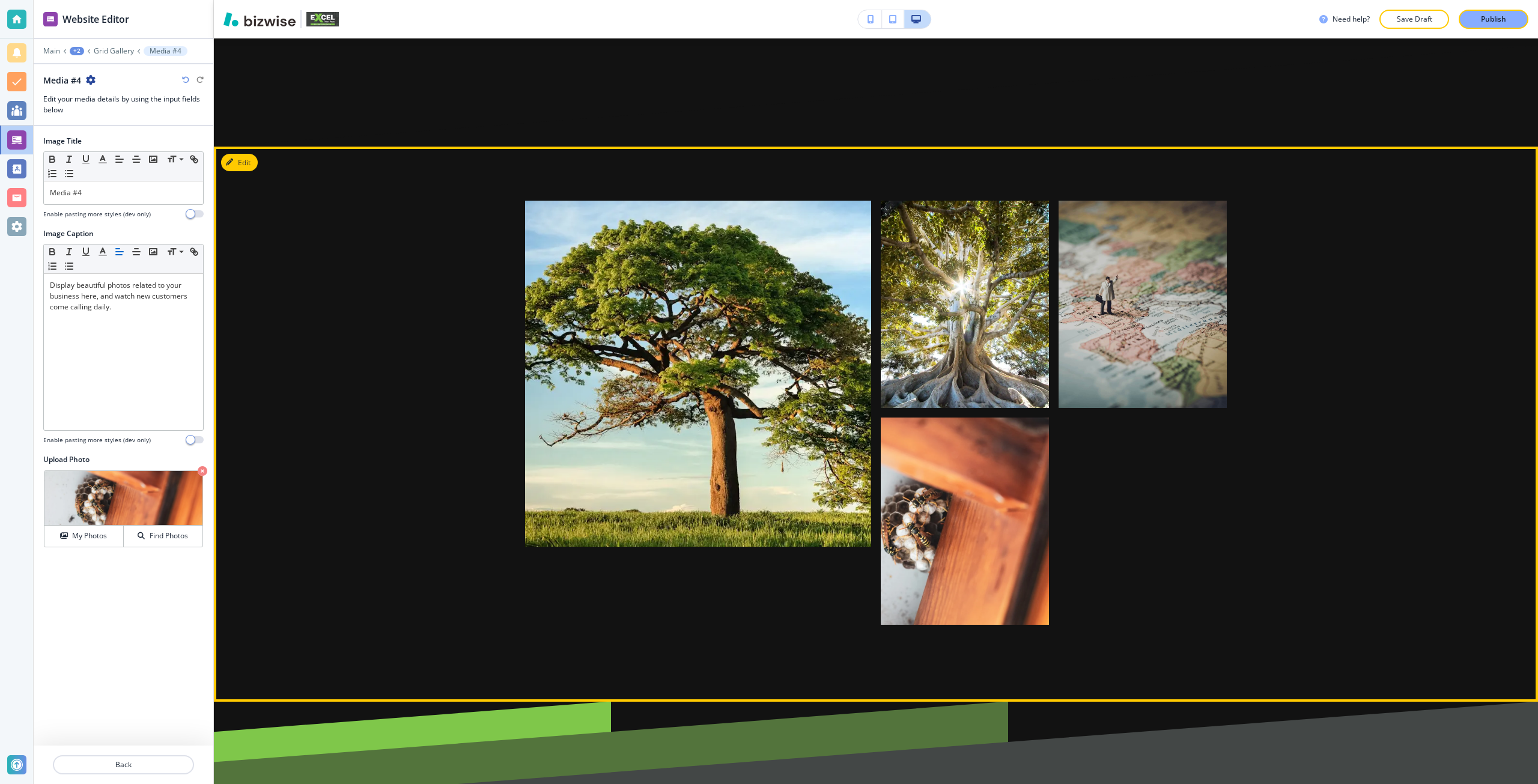
scroll to position [3399, 0]
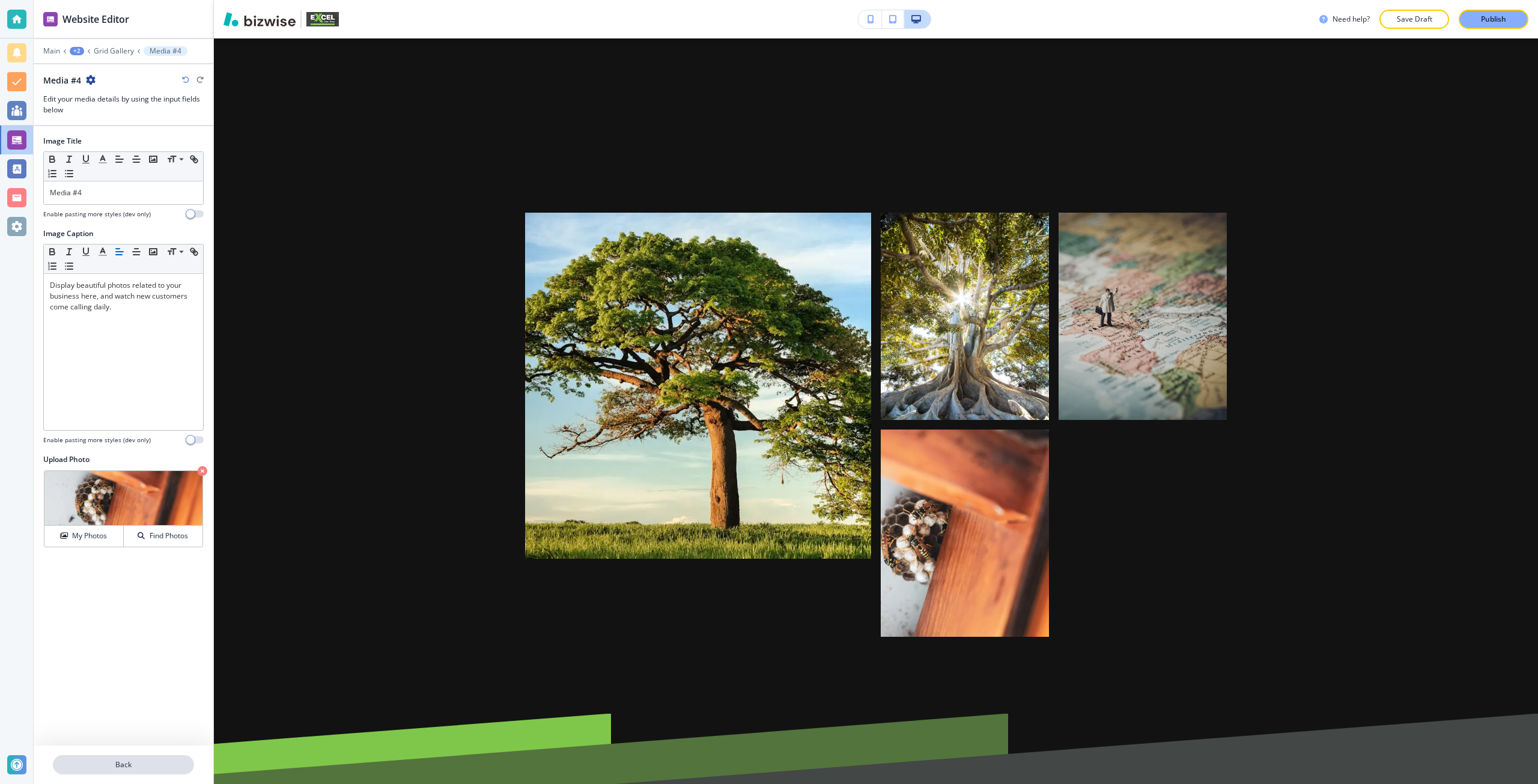
click at [125, 771] on button "Back" at bounding box center [123, 764] width 141 height 20
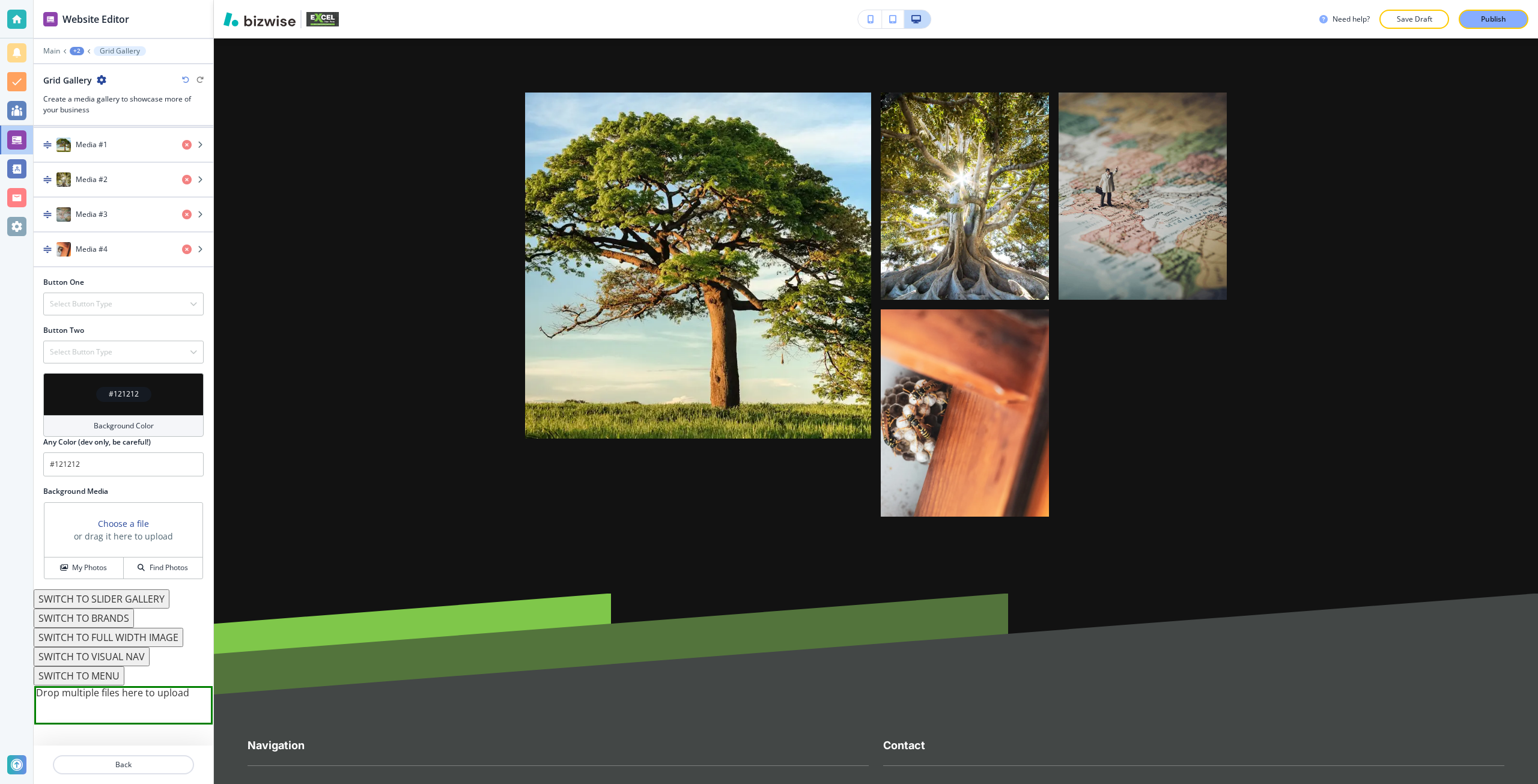
scroll to position [540, 0]
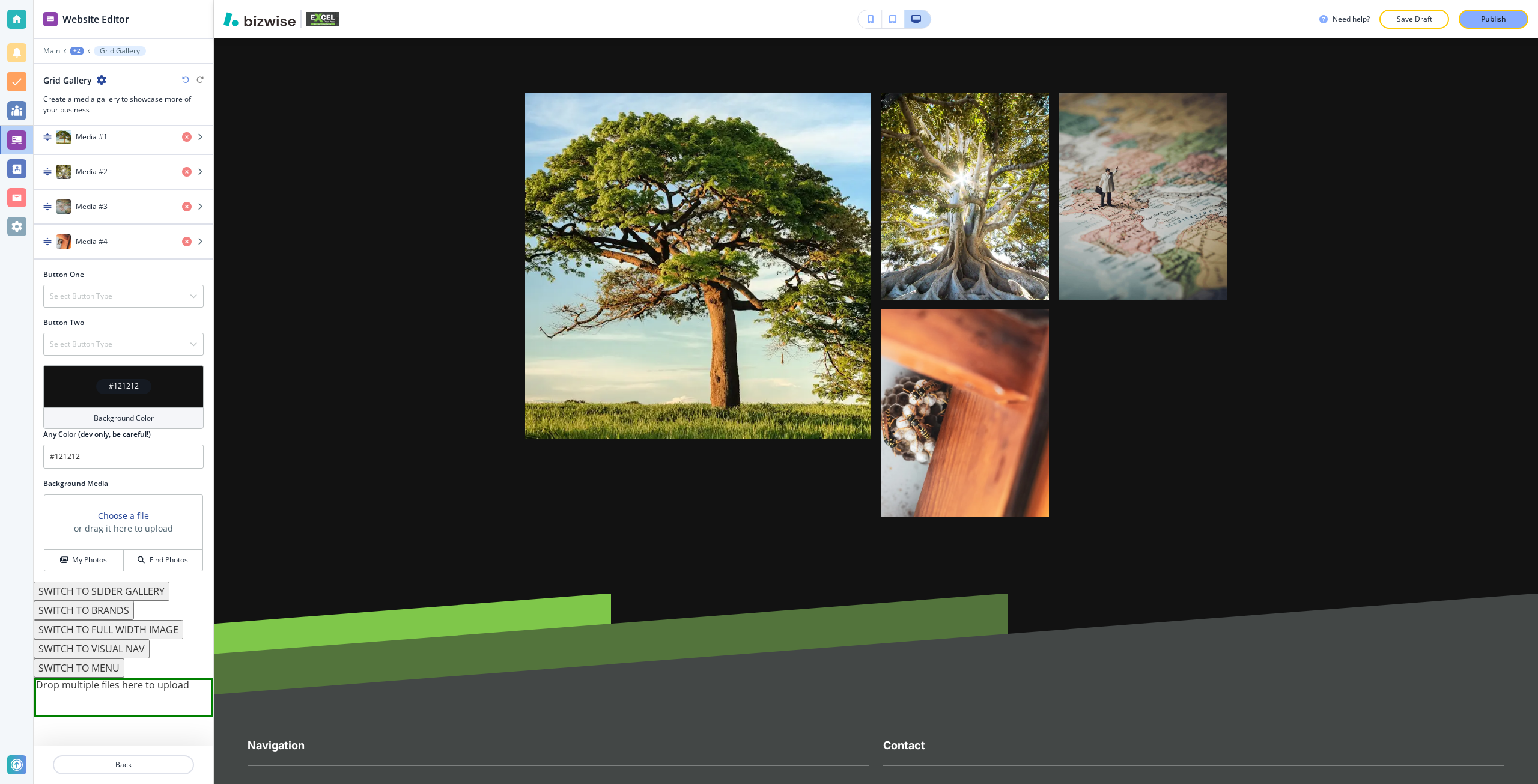
click at [142, 625] on button "SWITCH TO FULL WIDTH IMAGE" at bounding box center [108, 630] width 150 height 20
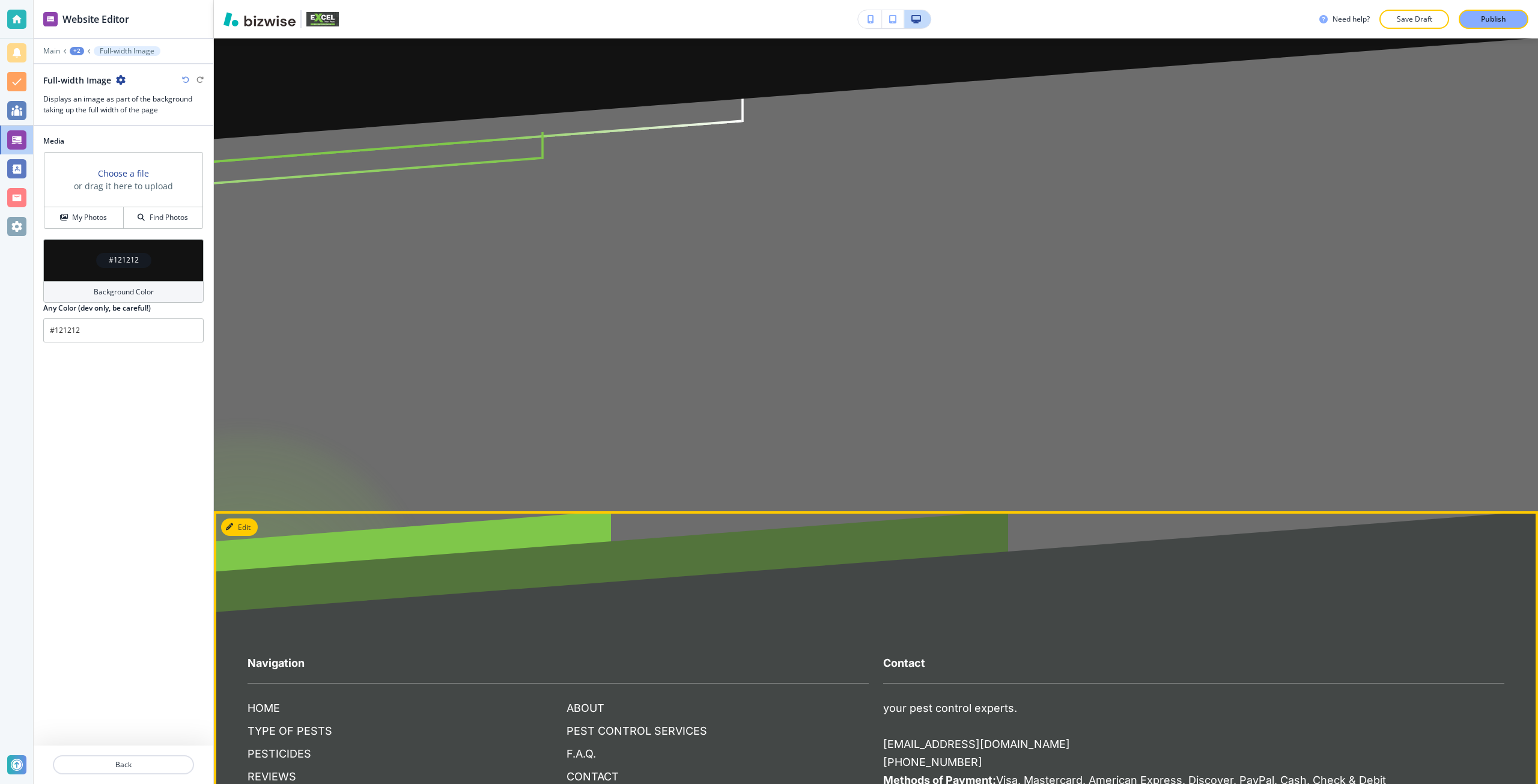
scroll to position [3339, 0]
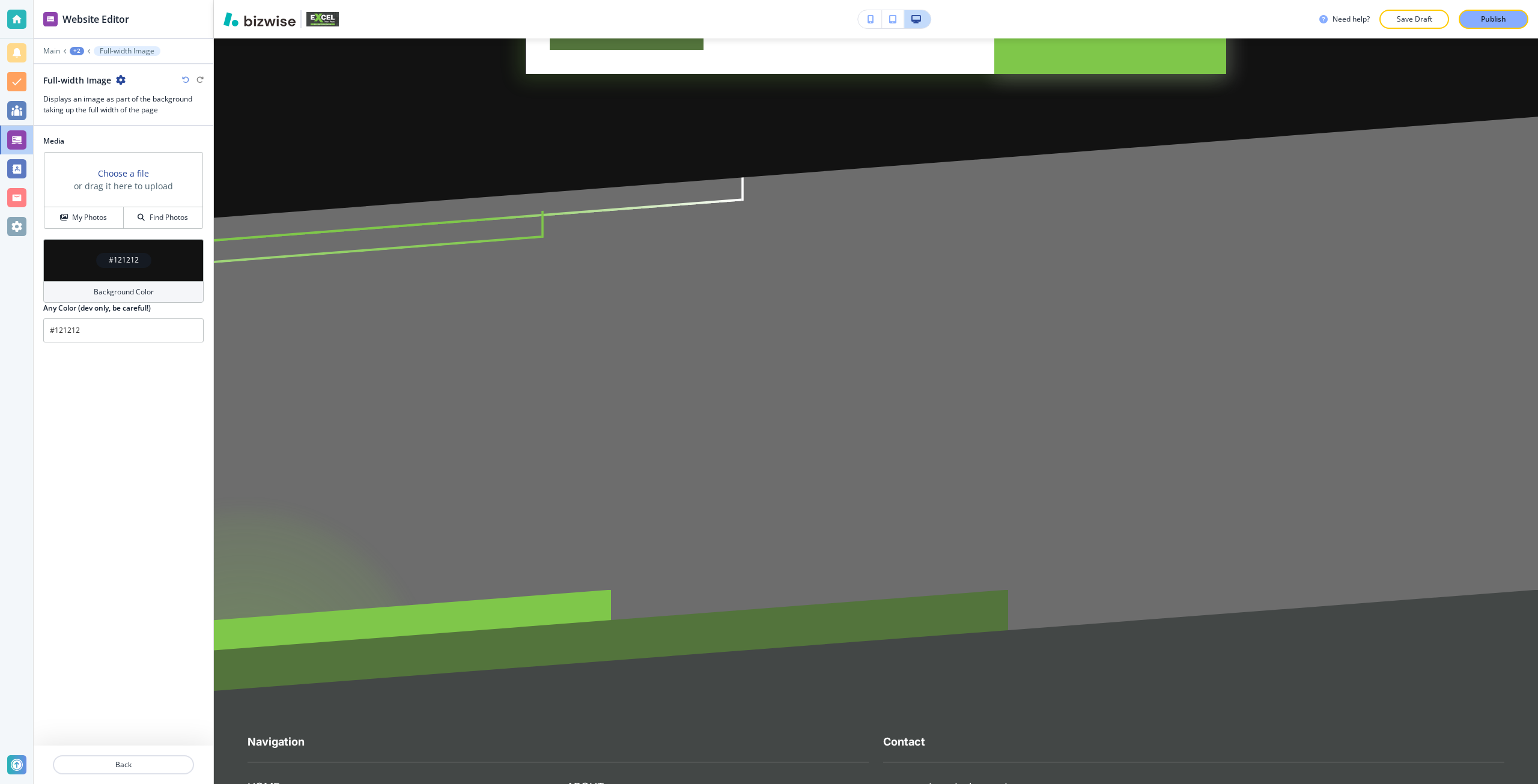
click at [183, 81] on icon "button" at bounding box center [186, 80] width 8 height 8
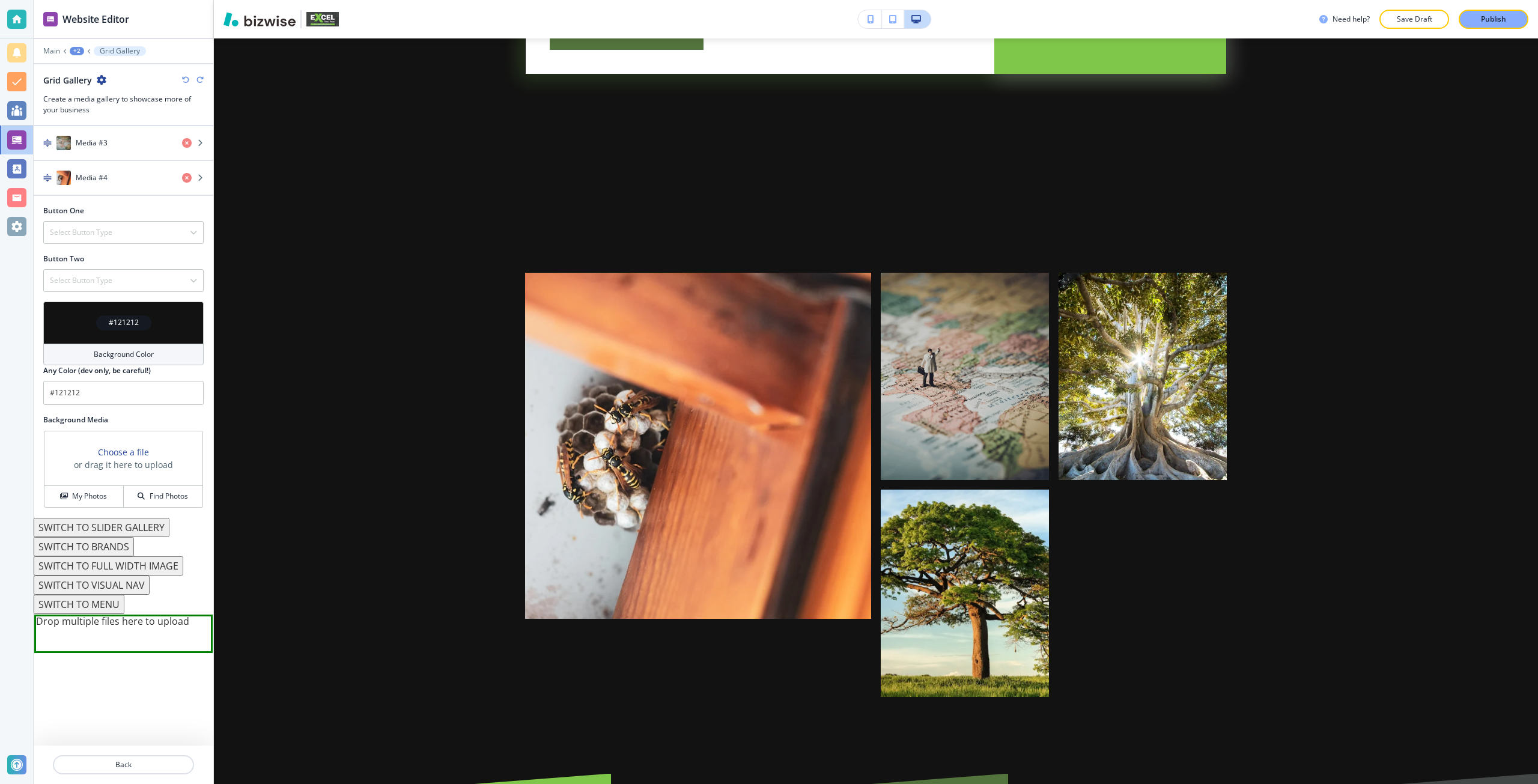
scroll to position [608, 0]
click at [106, 543] on button "SWITCH TO BRANDS" at bounding box center [83, 543] width 100 height 20
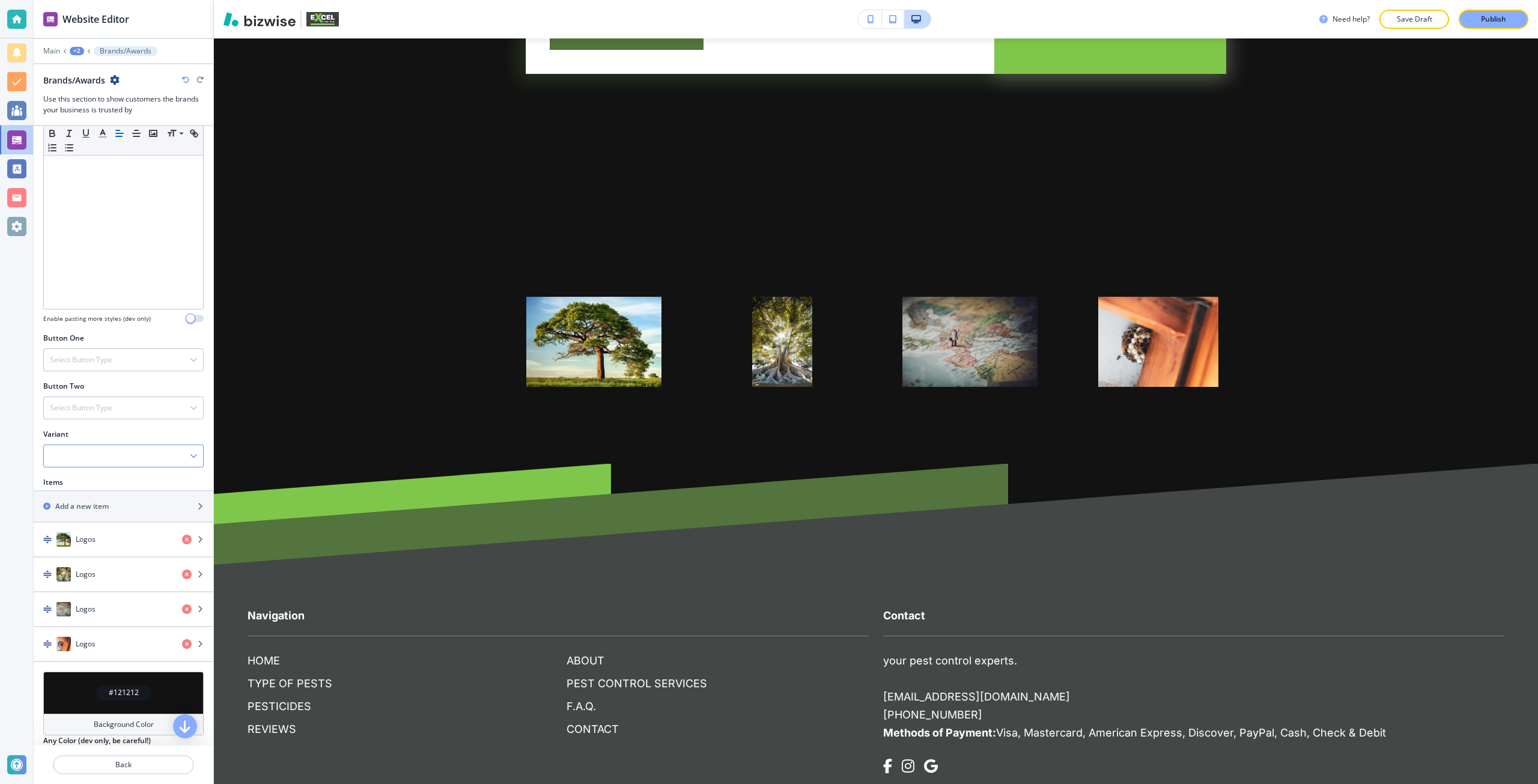
scroll to position [222, 0]
click at [80, 456] on div at bounding box center [123, 456] width 159 height 22
click at [76, 489] on div "Scrolling" at bounding box center [123, 498] width 159 height 20
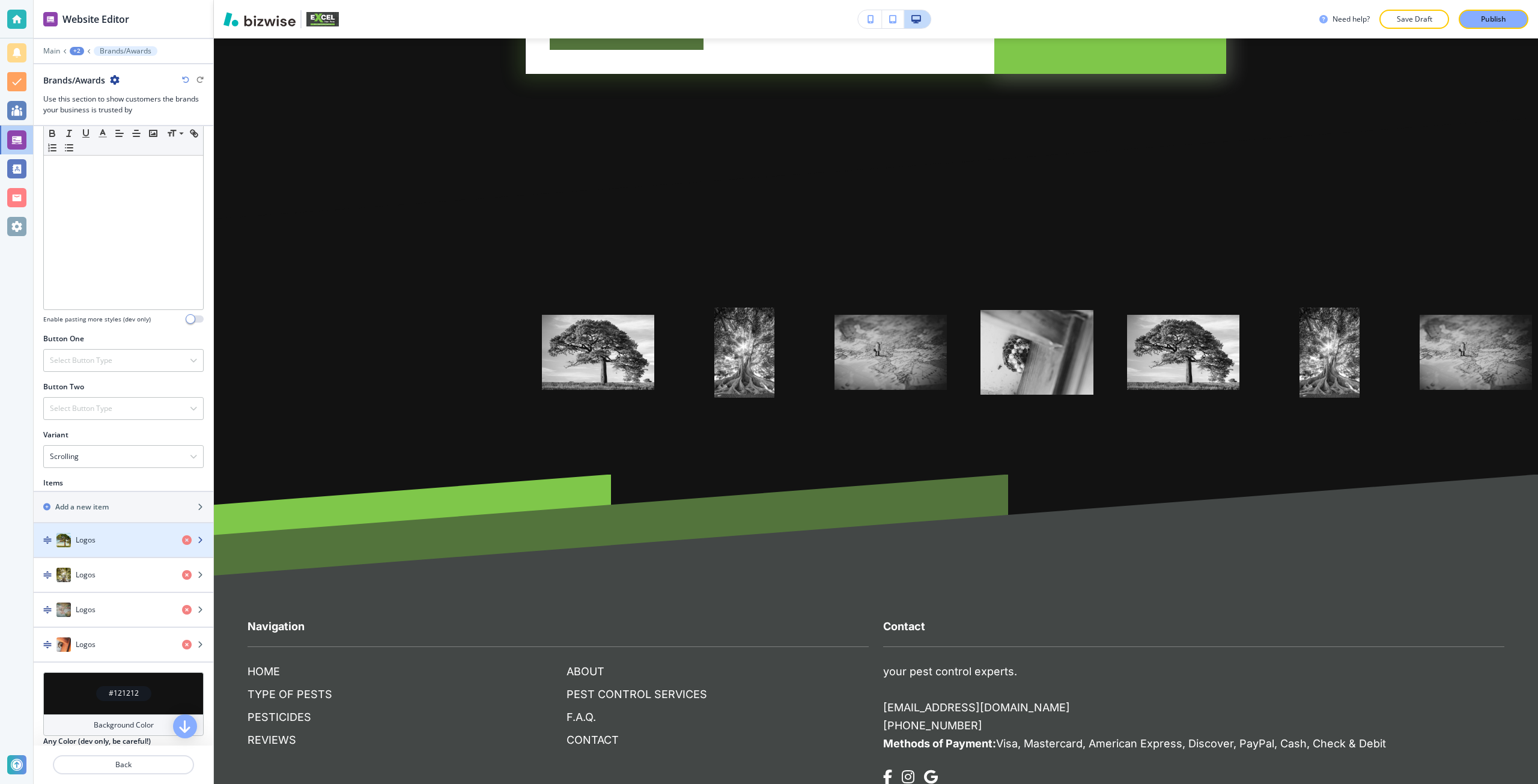
click at [100, 543] on div "Logos" at bounding box center [103, 540] width 139 height 14
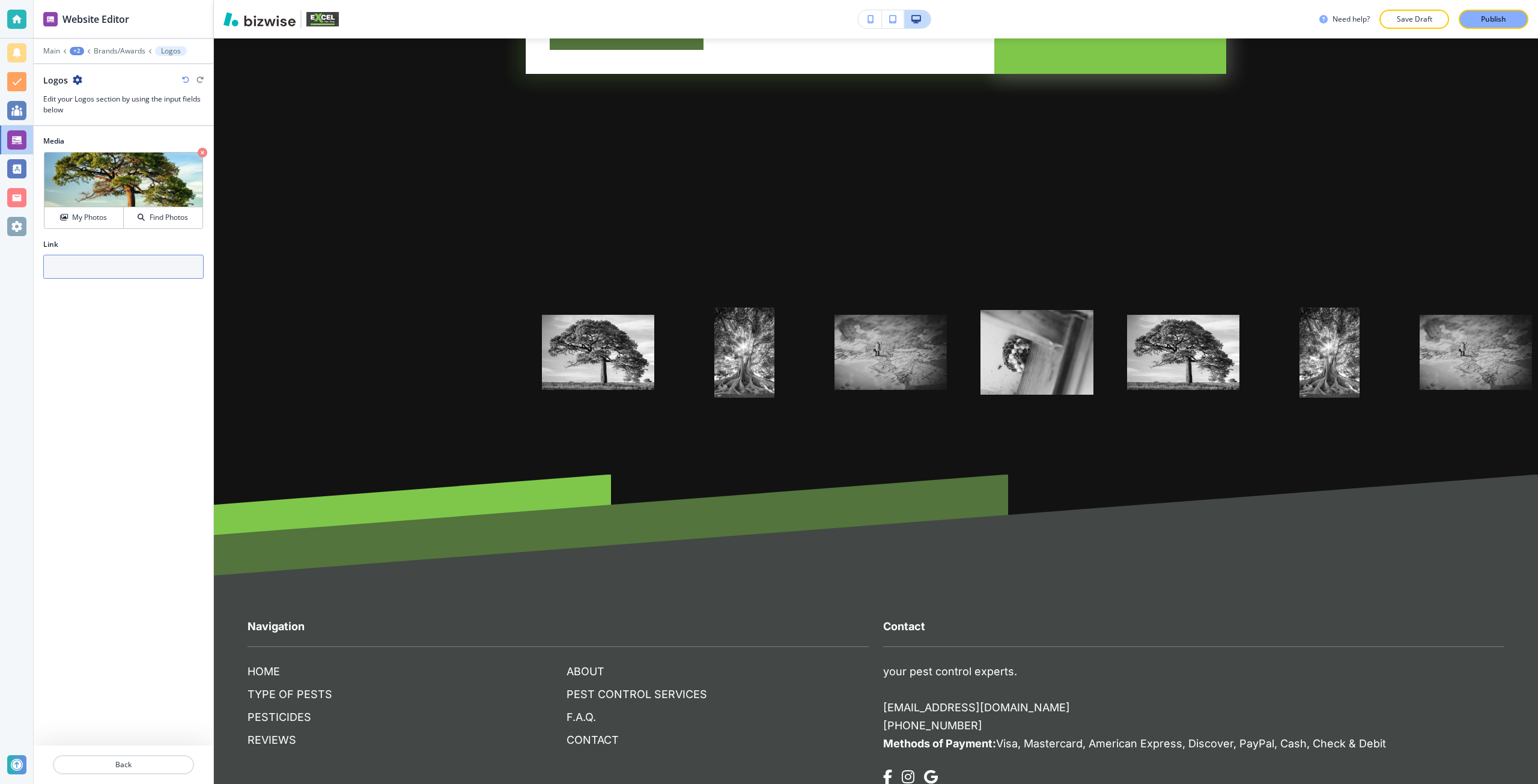
click at [126, 271] on input "text" at bounding box center [123, 267] width 160 height 24
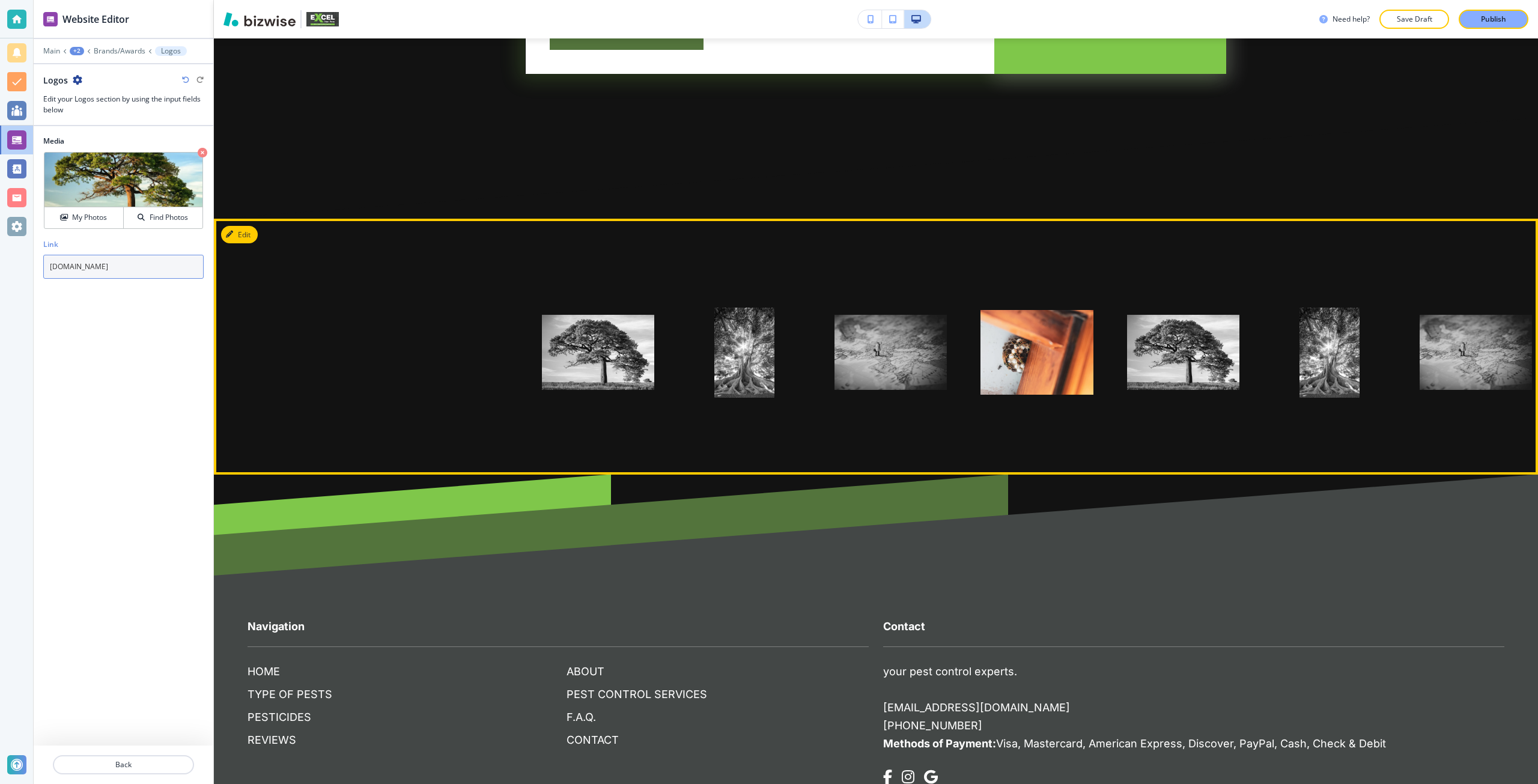
type input "[DOMAIN_NAME]"
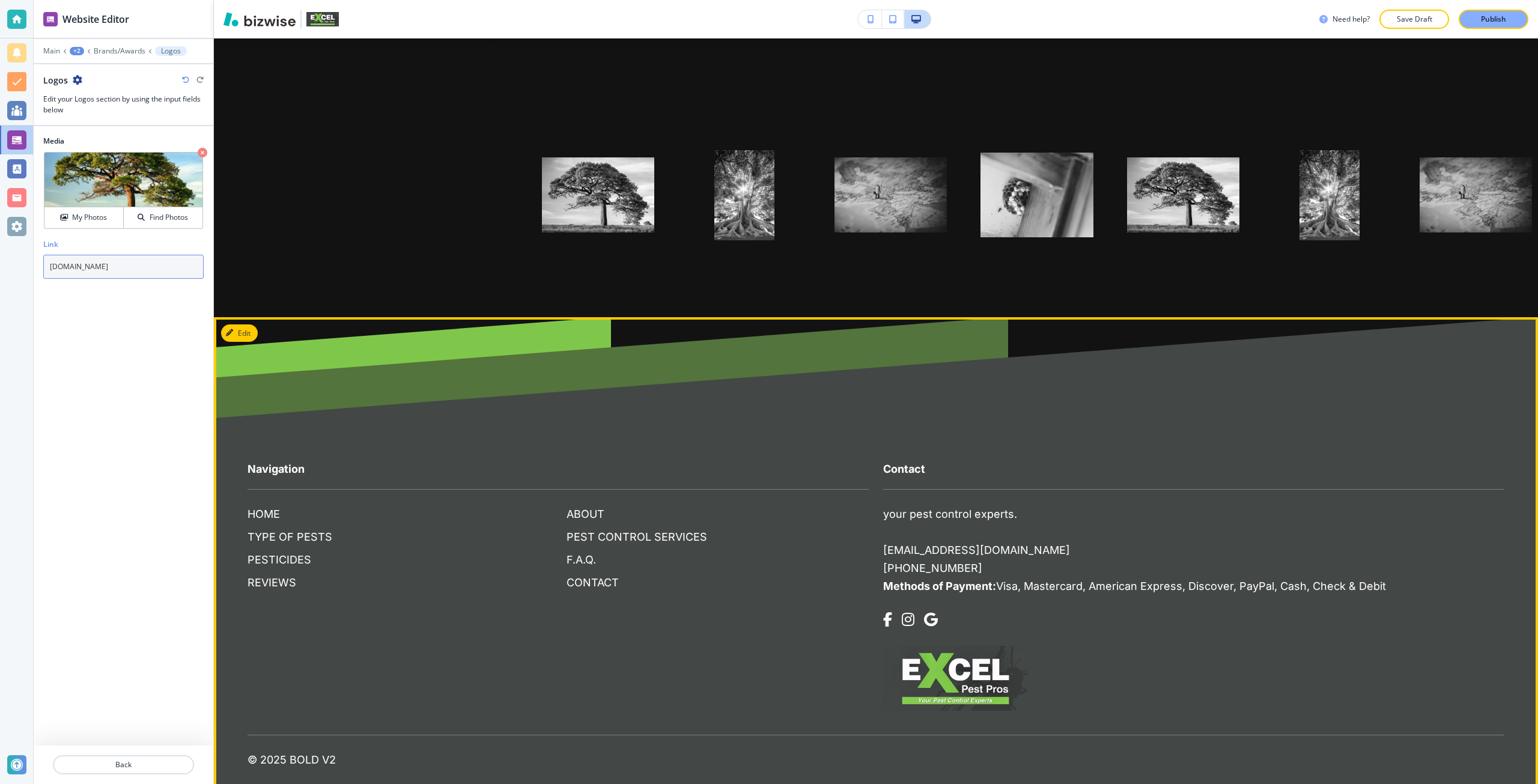
scroll to position [3519, 0]
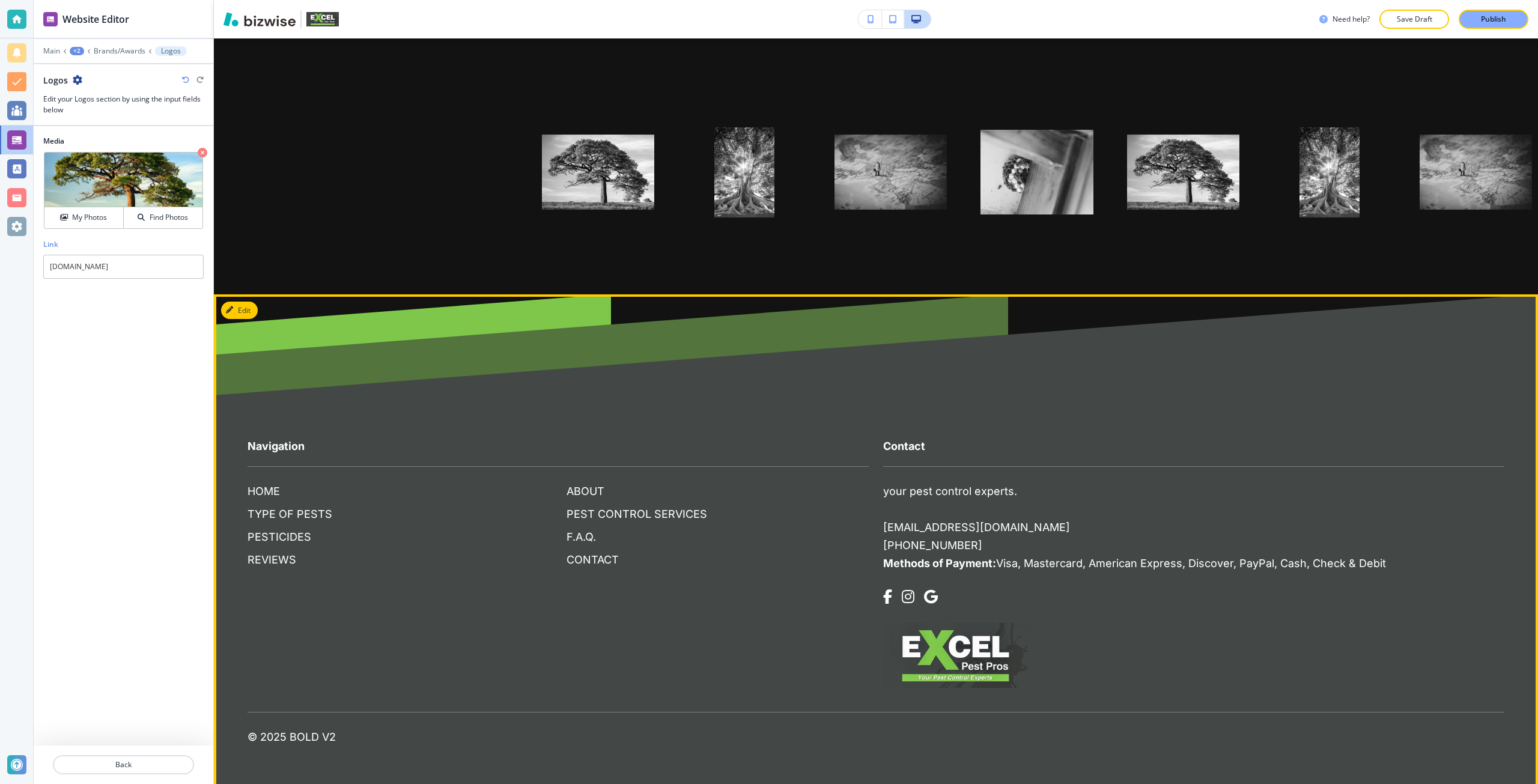
click at [904, 491] on p "your pest control experts." at bounding box center [950, 491] width 134 height 16
click at [225, 307] on button "Edit Footer" at bounding box center [252, 310] width 62 height 18
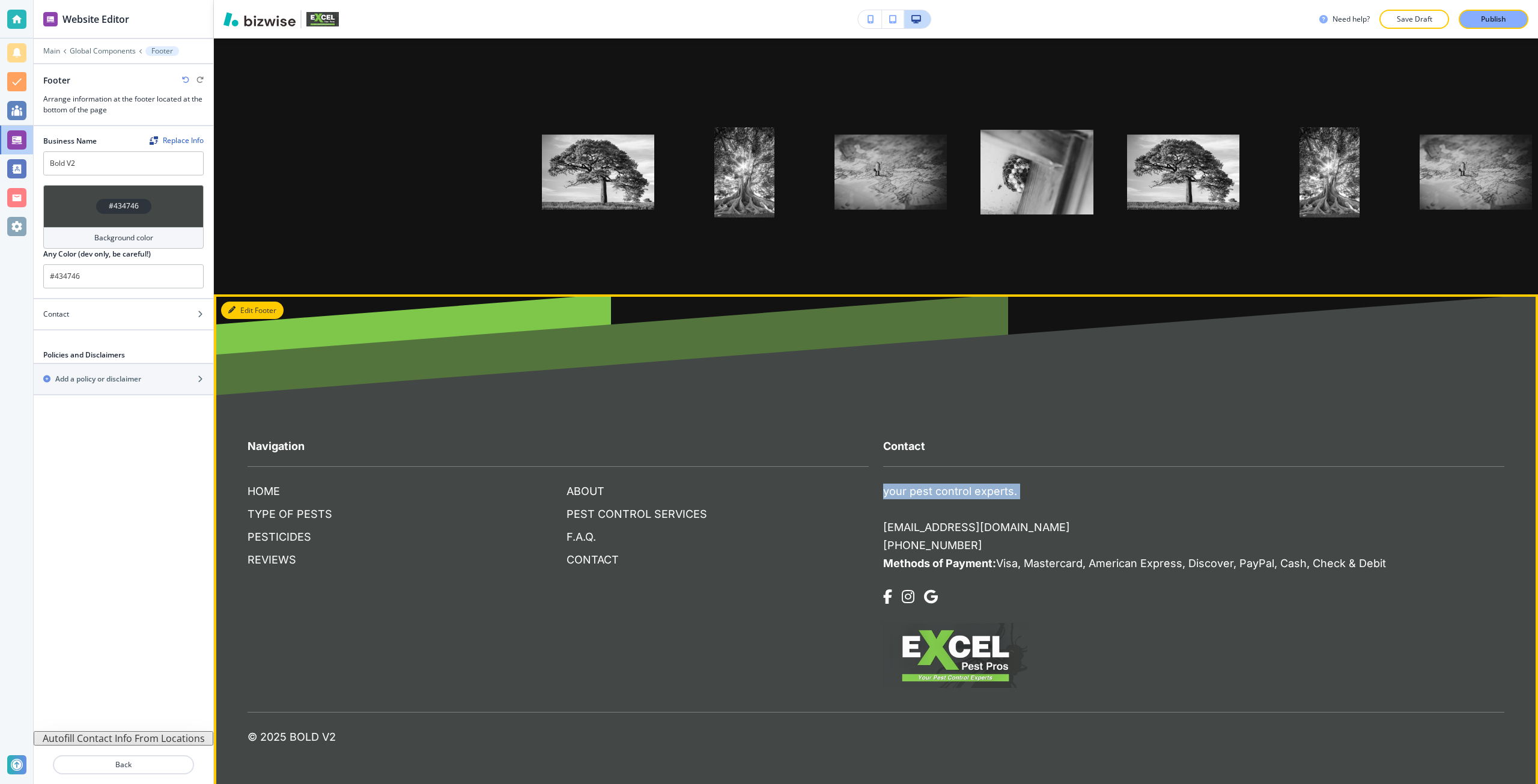
scroll to position [3523, 0]
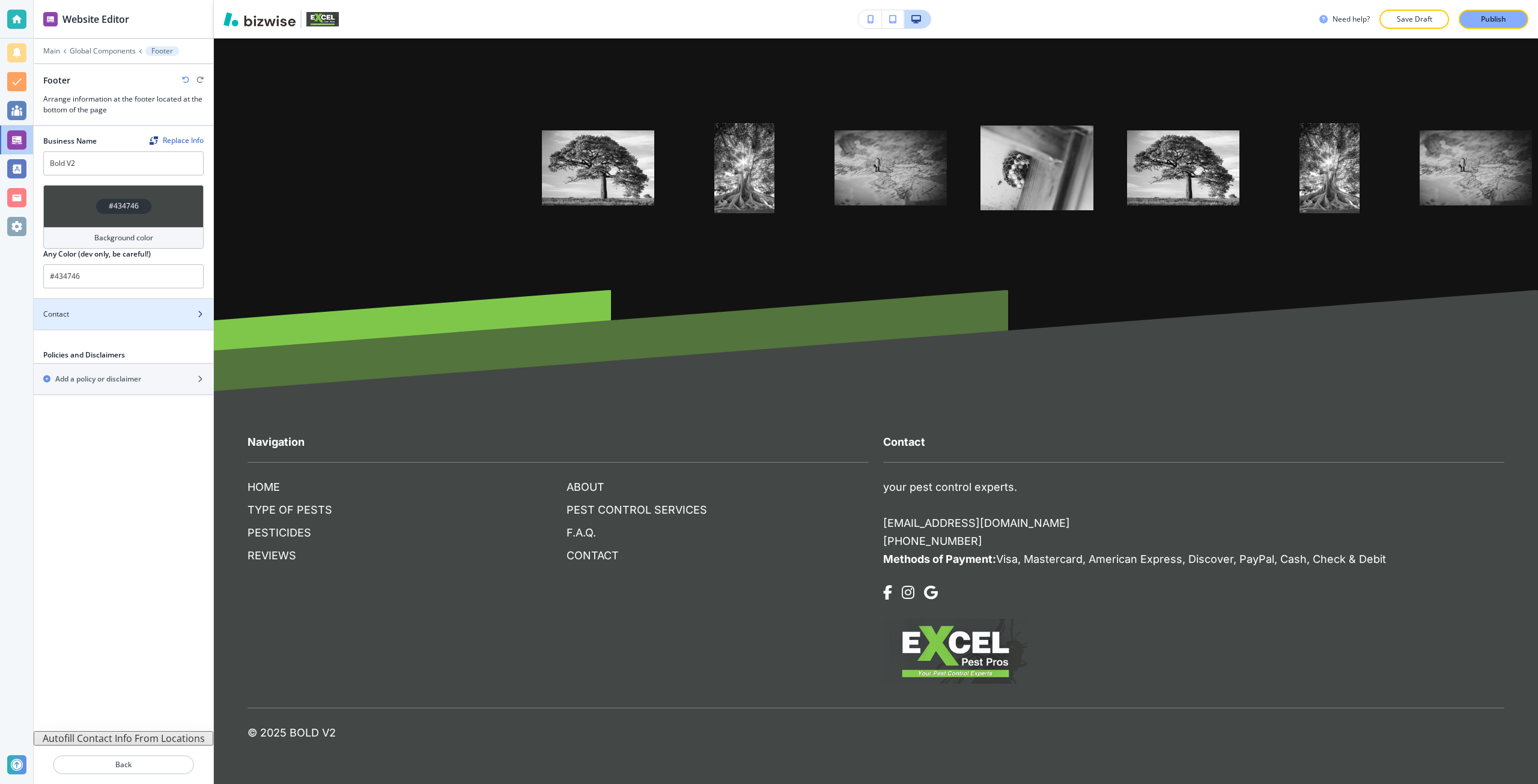
click at [121, 324] on div at bounding box center [123, 324] width 180 height 10
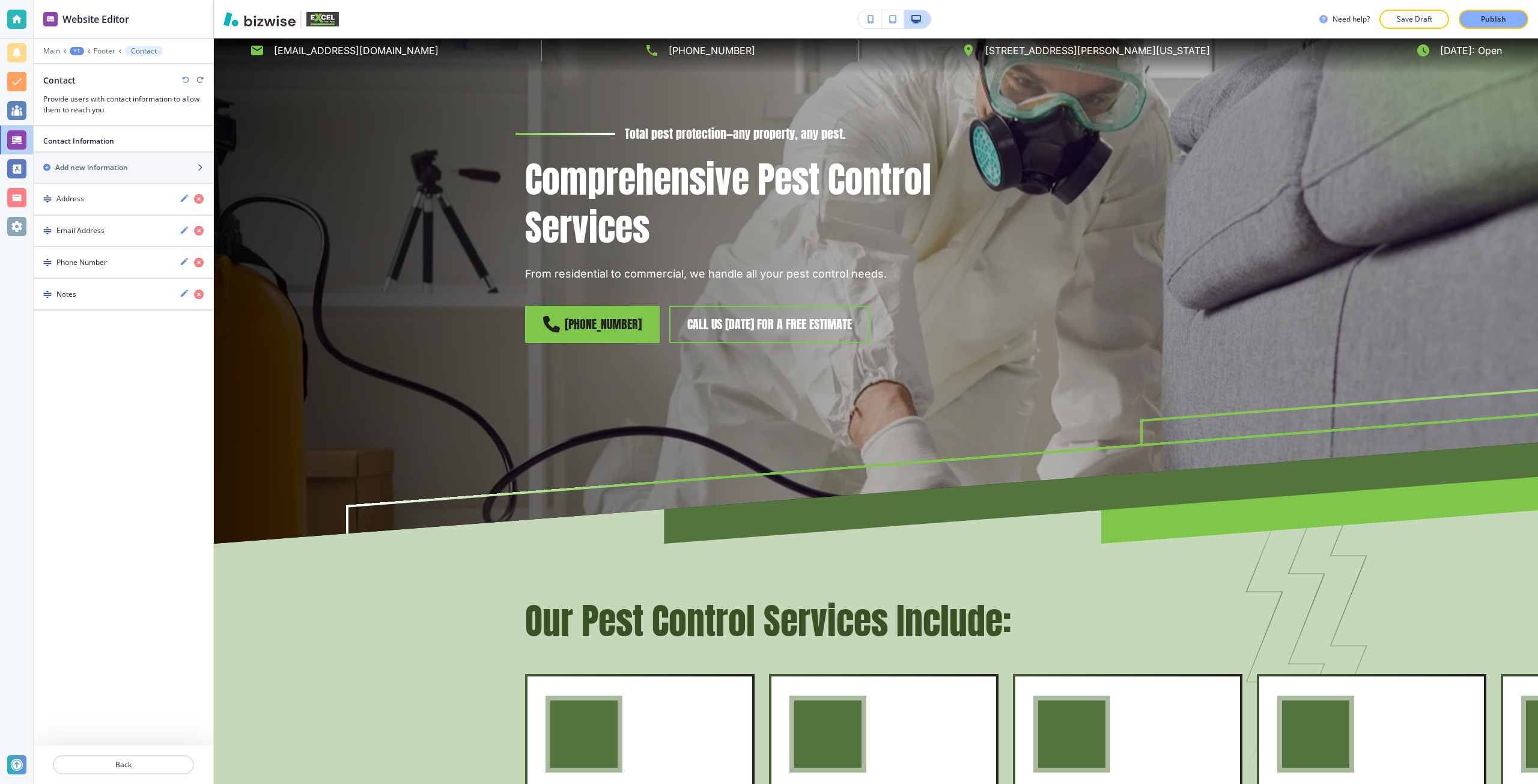
scroll to position [0, 0]
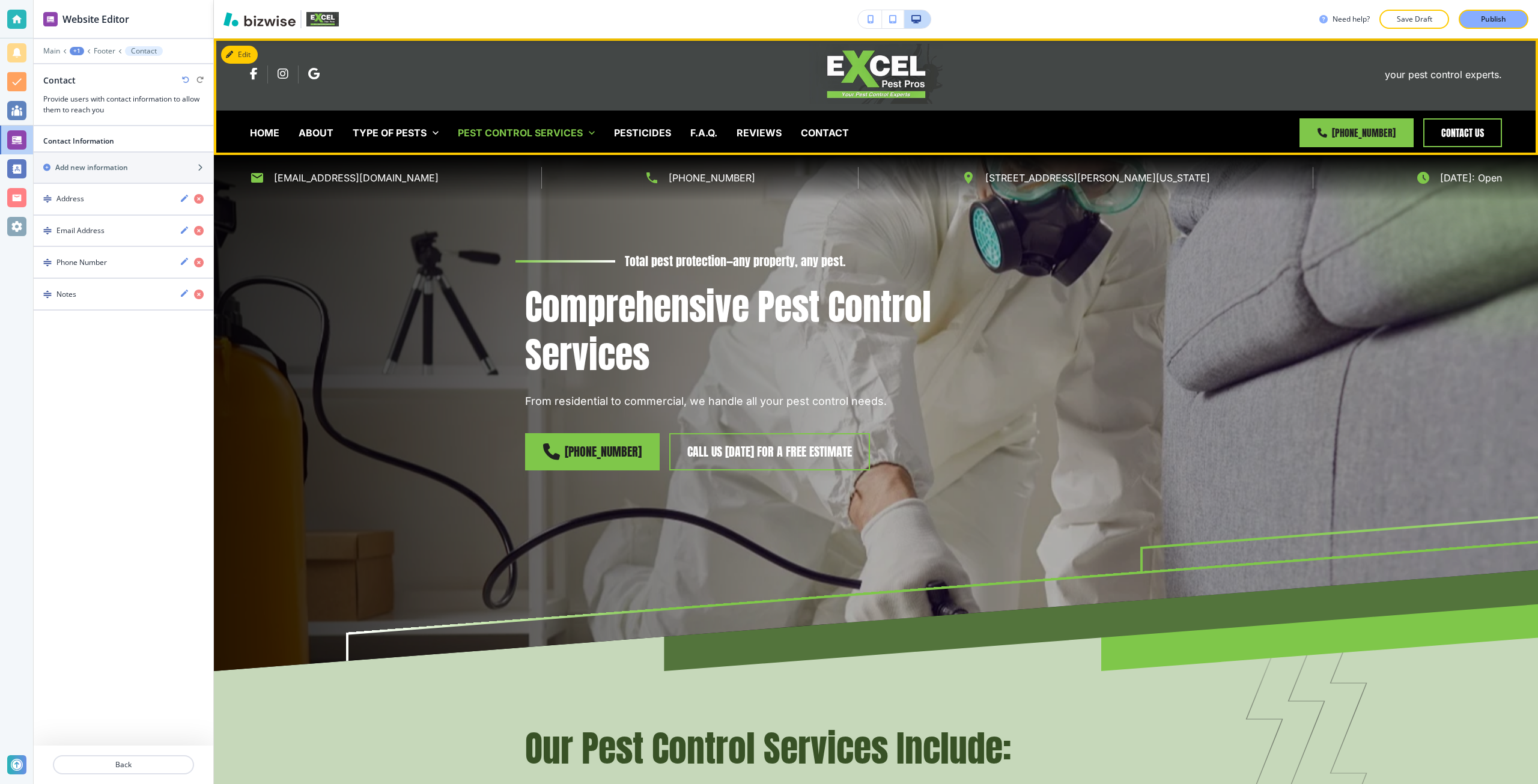
click at [232, 44] on div "your pest control experts." at bounding box center [875, 74] width 1324 height 72
click at [230, 48] on button "Edit Navigation Bar" at bounding box center [266, 55] width 91 height 18
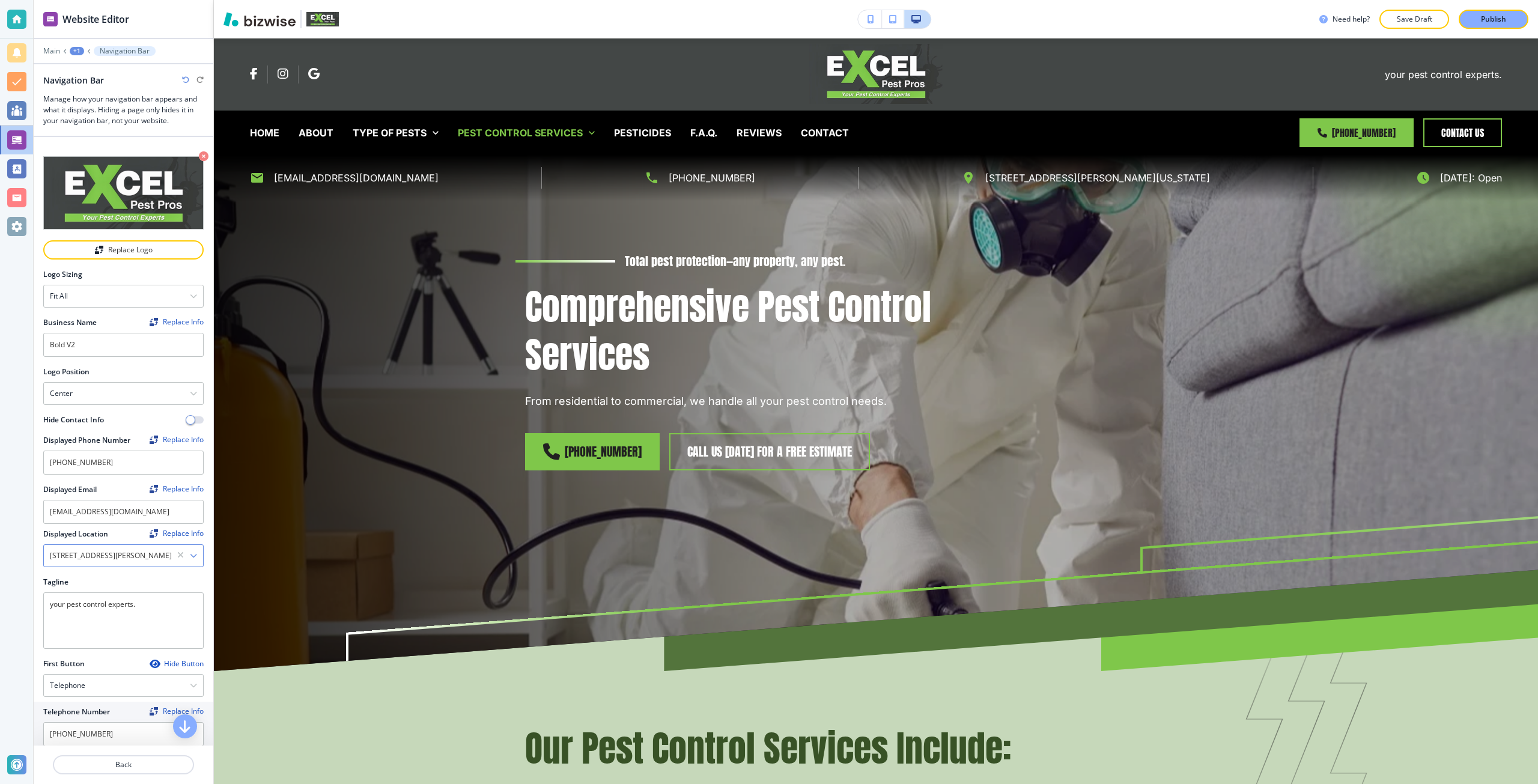
scroll to position [1, 0]
click at [99, 619] on textarea "your pest control experts." at bounding box center [123, 620] width 160 height 56
click at [150, 610] on textarea "your pest control experts." at bounding box center [123, 620] width 160 height 56
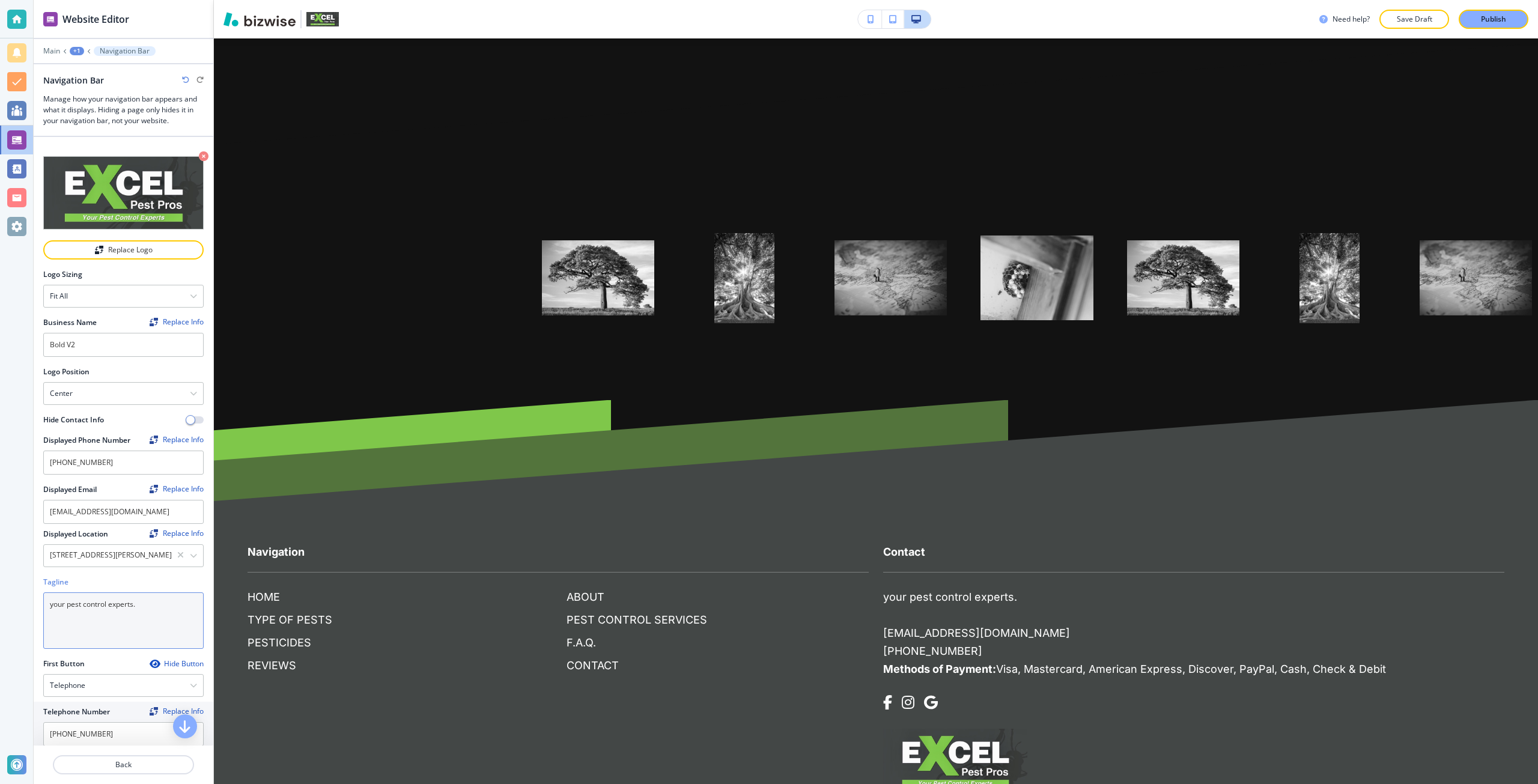
scroll to position [3523, 0]
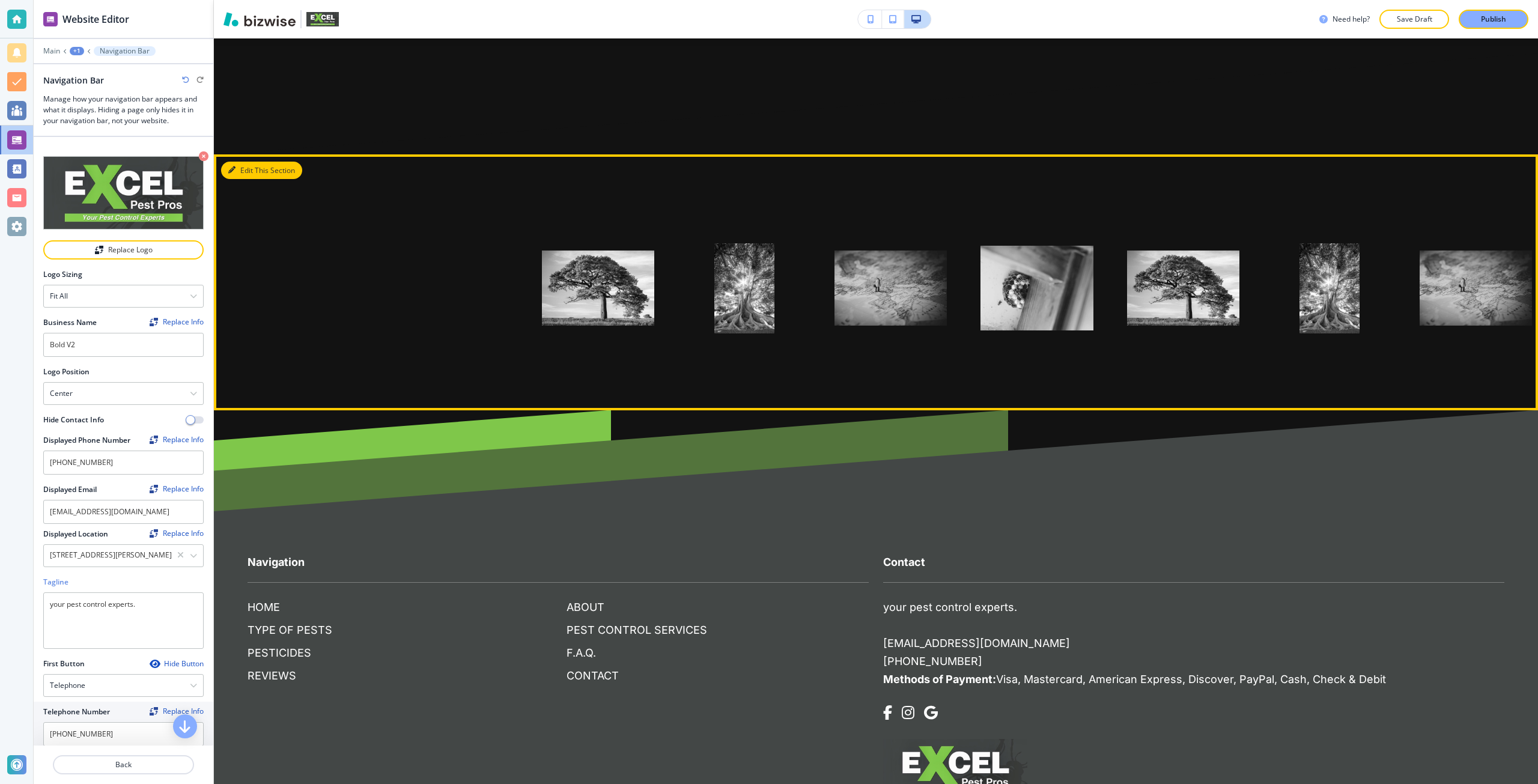
click at [244, 163] on button "Edit This Section" at bounding box center [262, 171] width 81 height 18
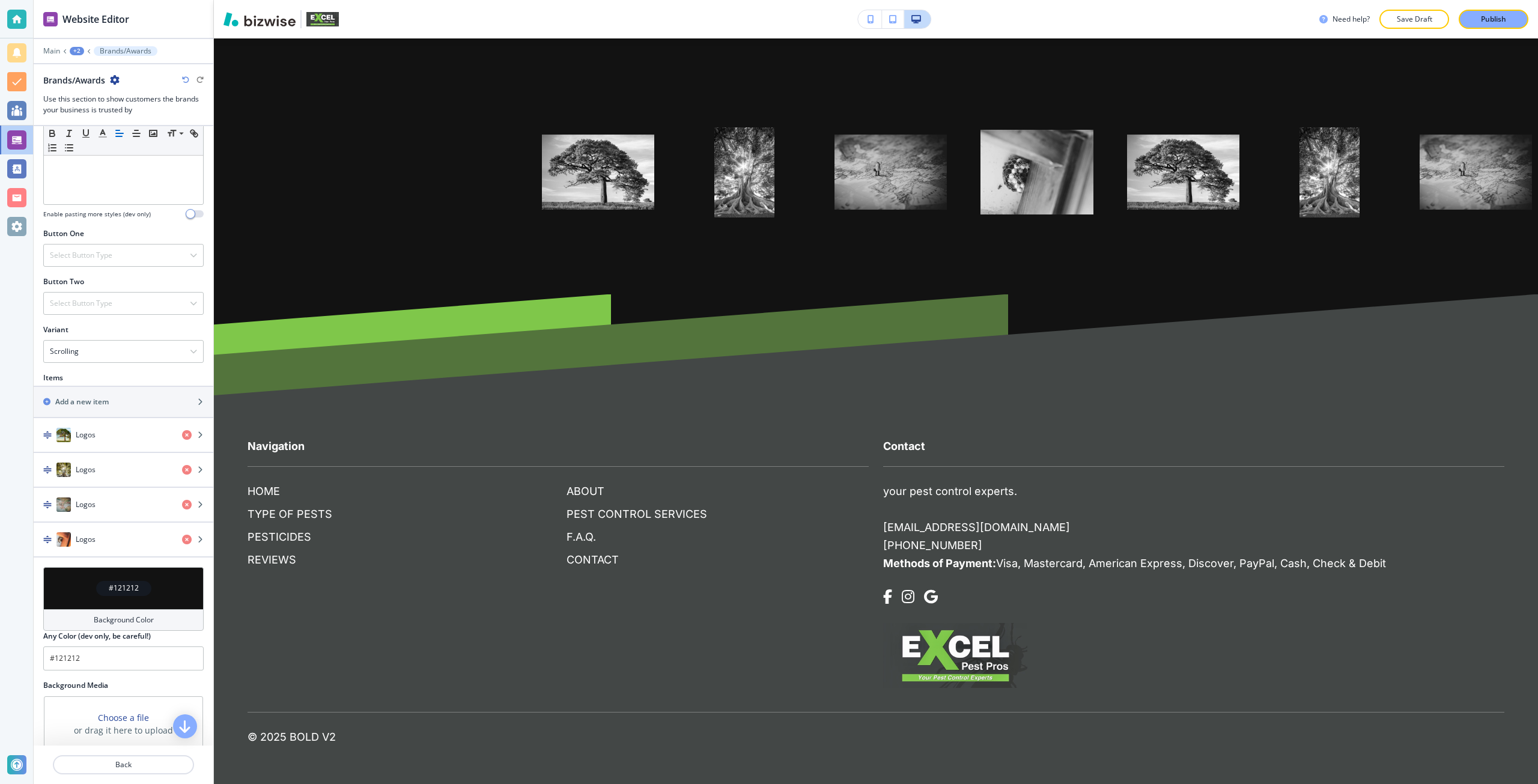
scroll to position [403, 0]
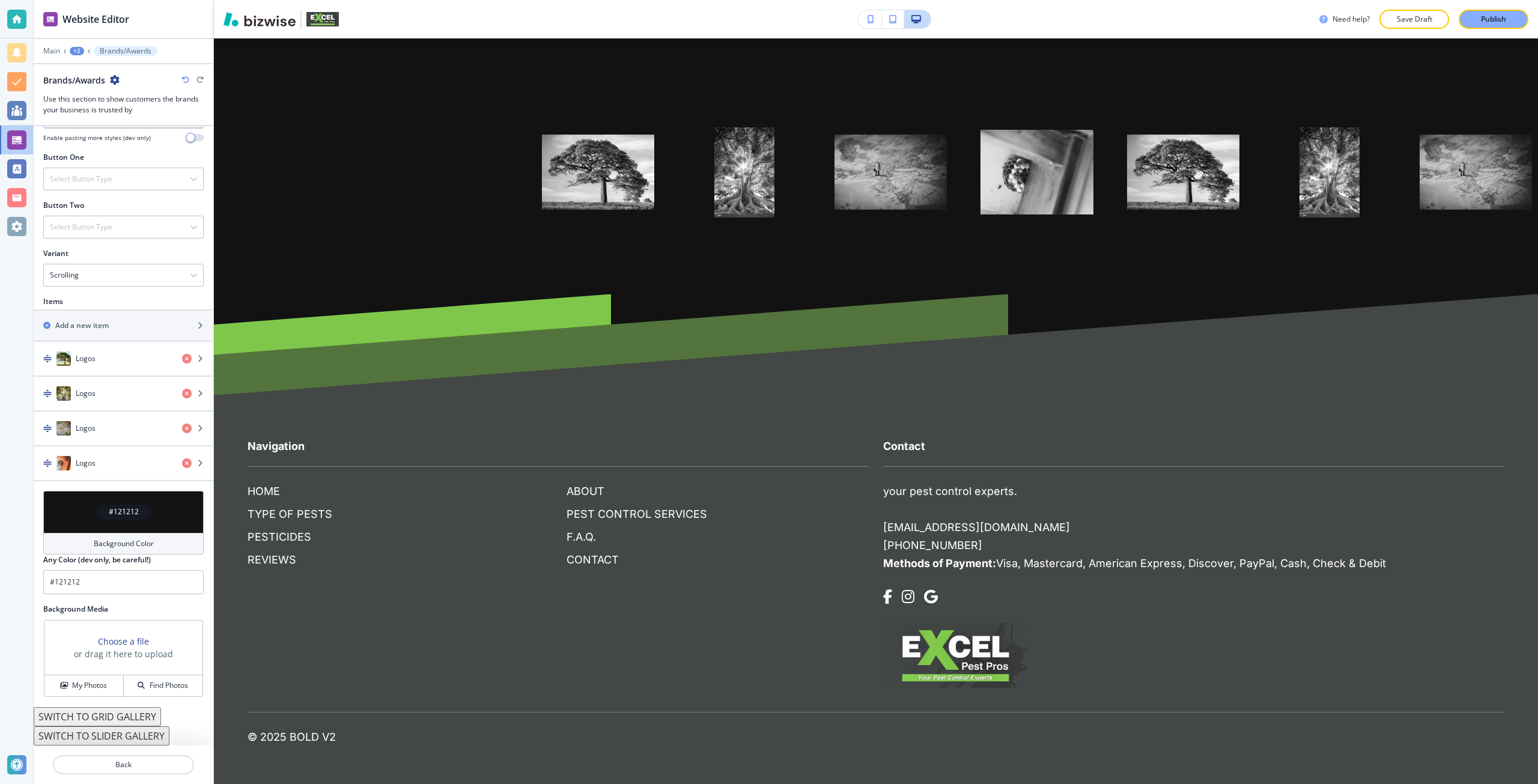
click at [121, 733] on button "SWITCH TO SLIDER GALLERY" at bounding box center [101, 736] width 136 height 20
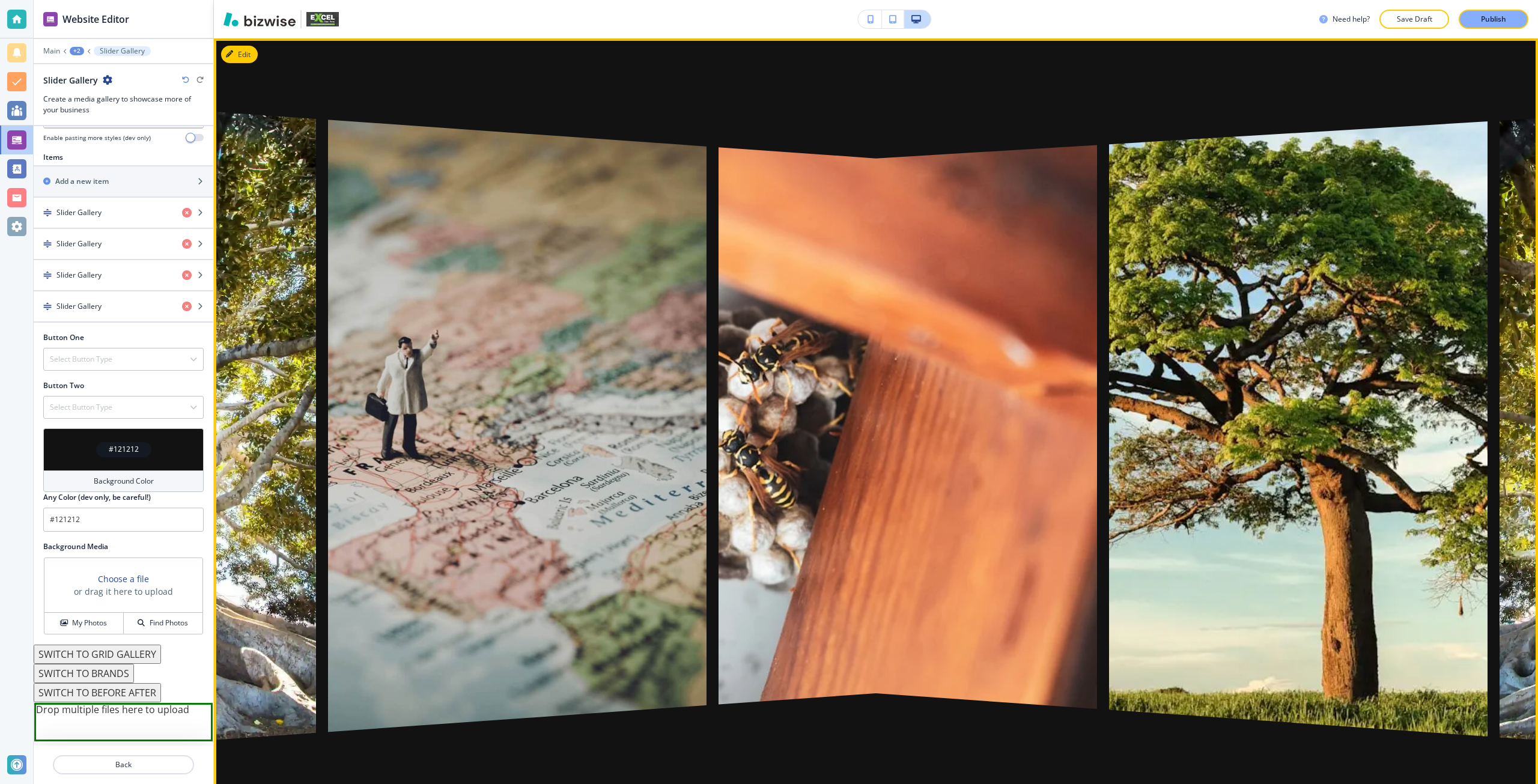
drag, startPoint x: 1472, startPoint y: 405, endPoint x: 528, endPoint y: 395, distance: 944.1
click at [528, 395] on div at bounding box center [516, 426] width 378 height 667
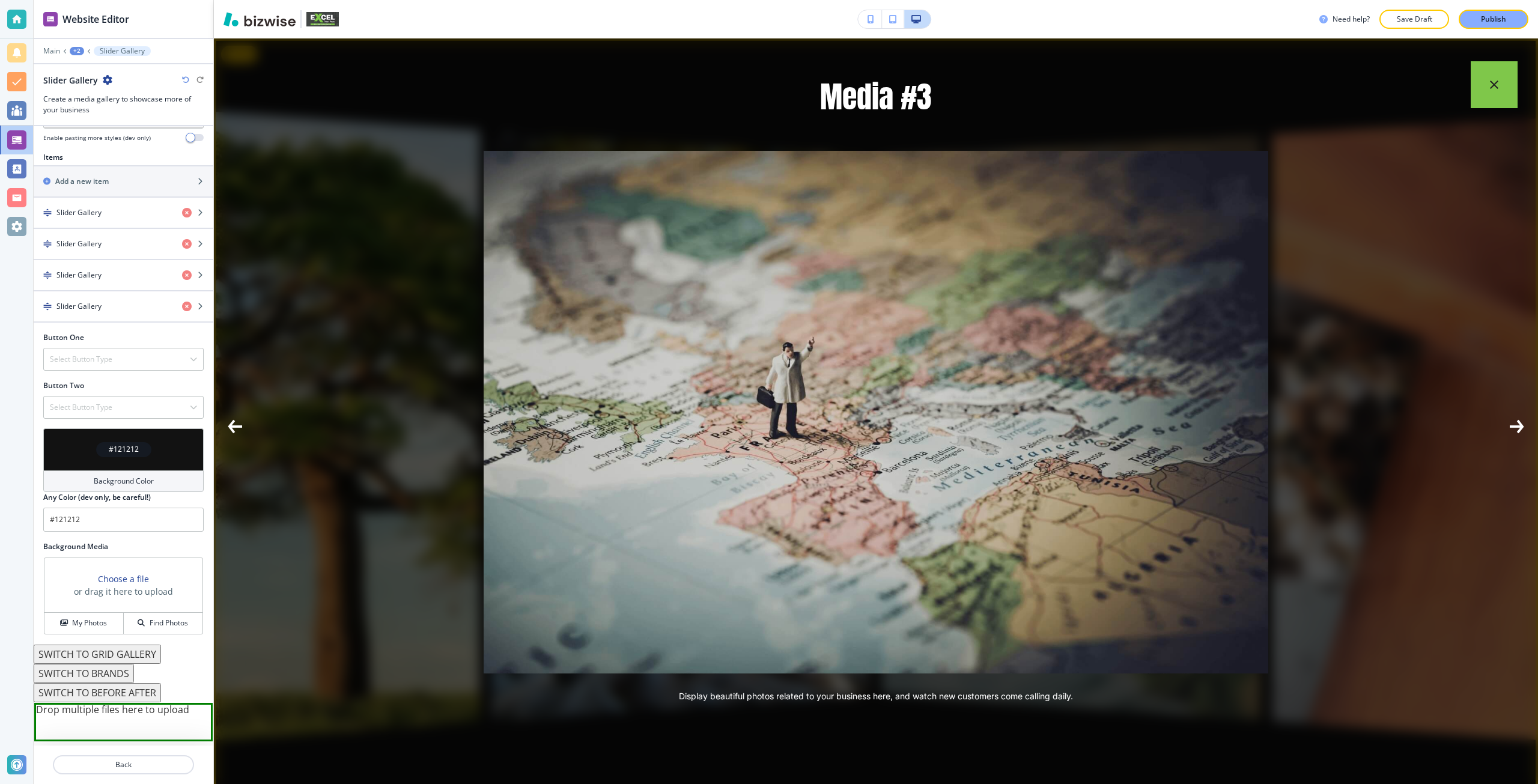
click at [1473, 95] on button "button" at bounding box center [1494, 85] width 47 height 47
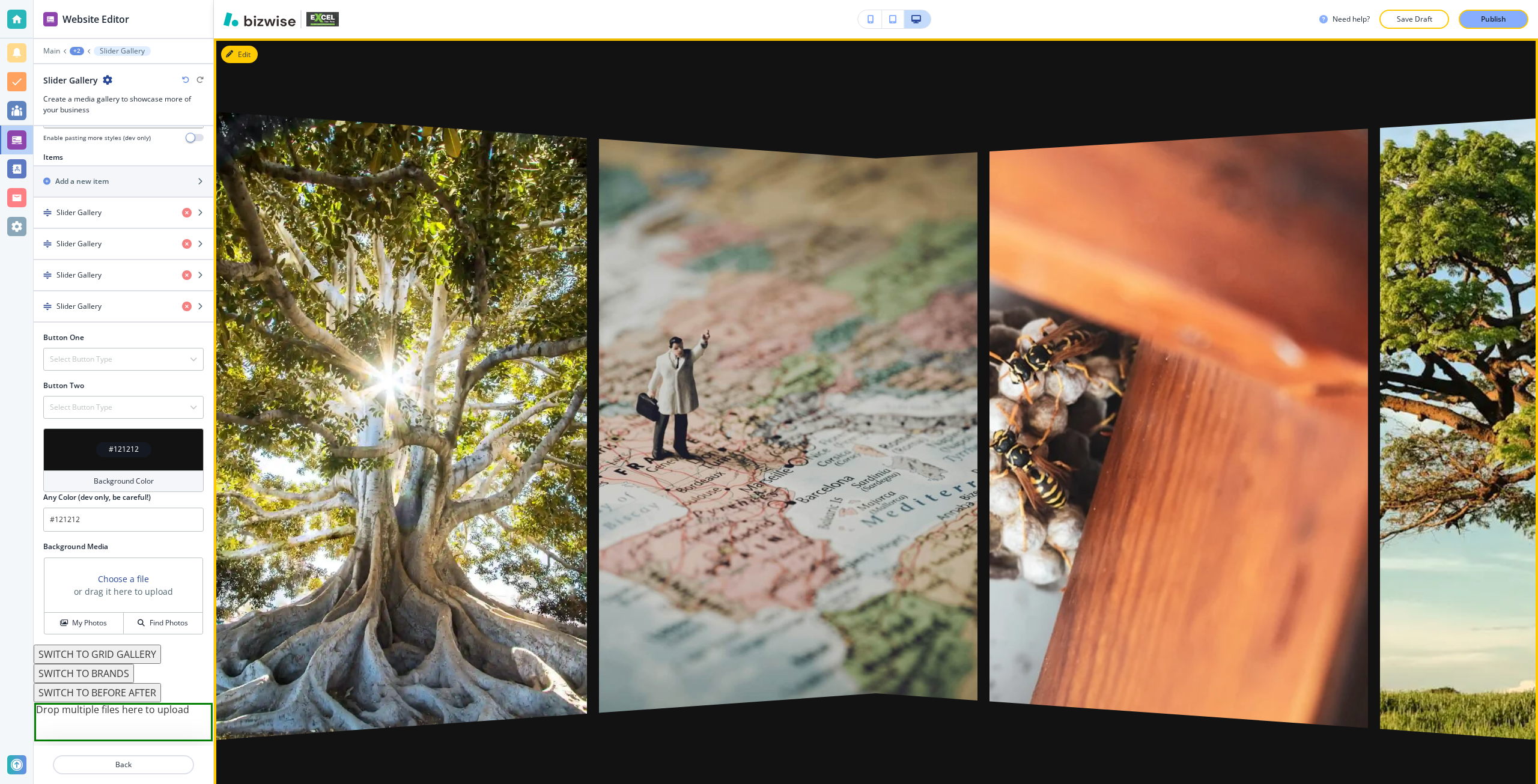
drag, startPoint x: 1406, startPoint y: 102, endPoint x: 696, endPoint y: 111, distance: 710.1
click at [716, 110] on div at bounding box center [876, 426] width 769 height 667
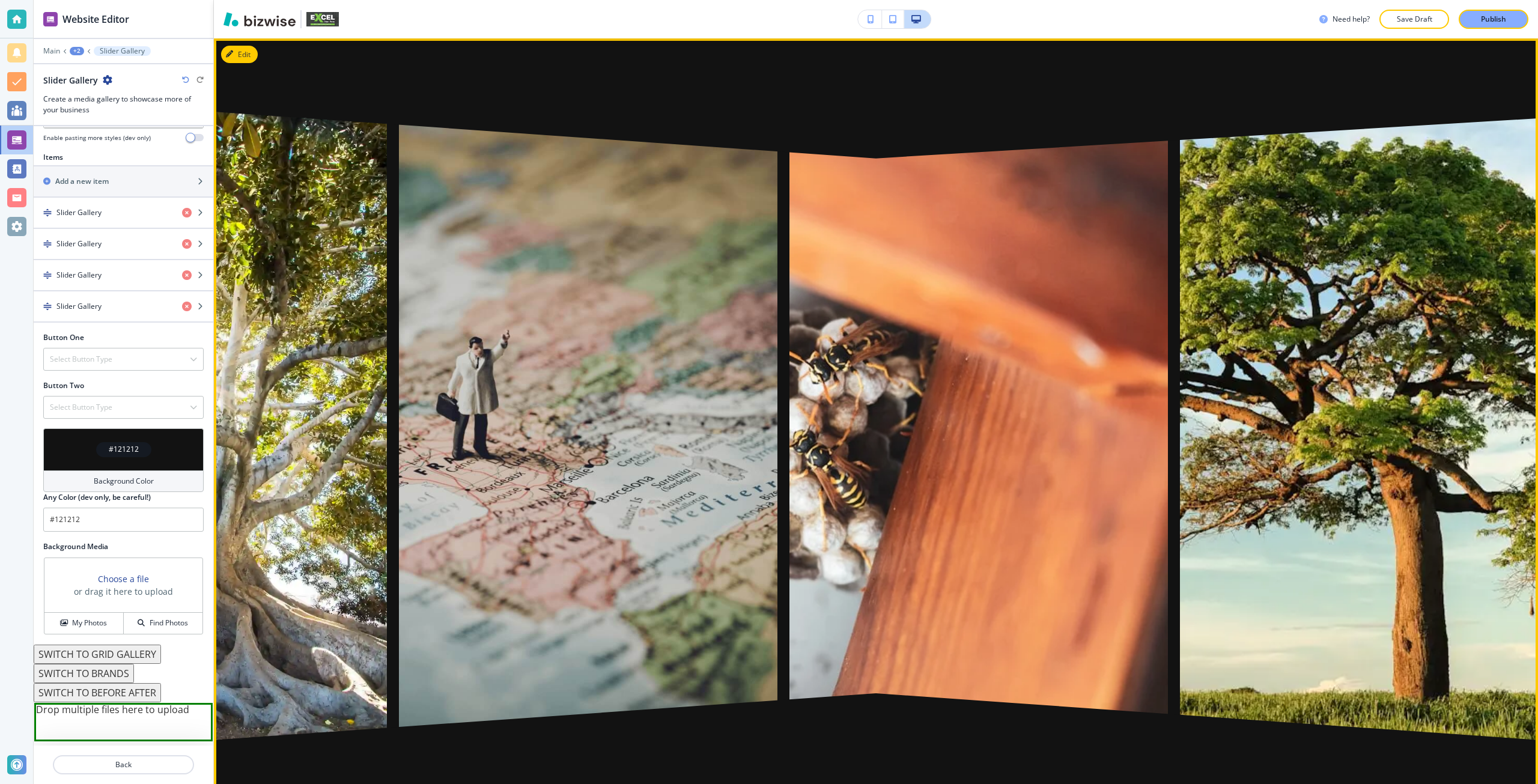
drag, startPoint x: 892, startPoint y: 114, endPoint x: 164, endPoint y: 130, distance: 728.2
click at [492, 126] on div at bounding box center [876, 426] width 769 height 667
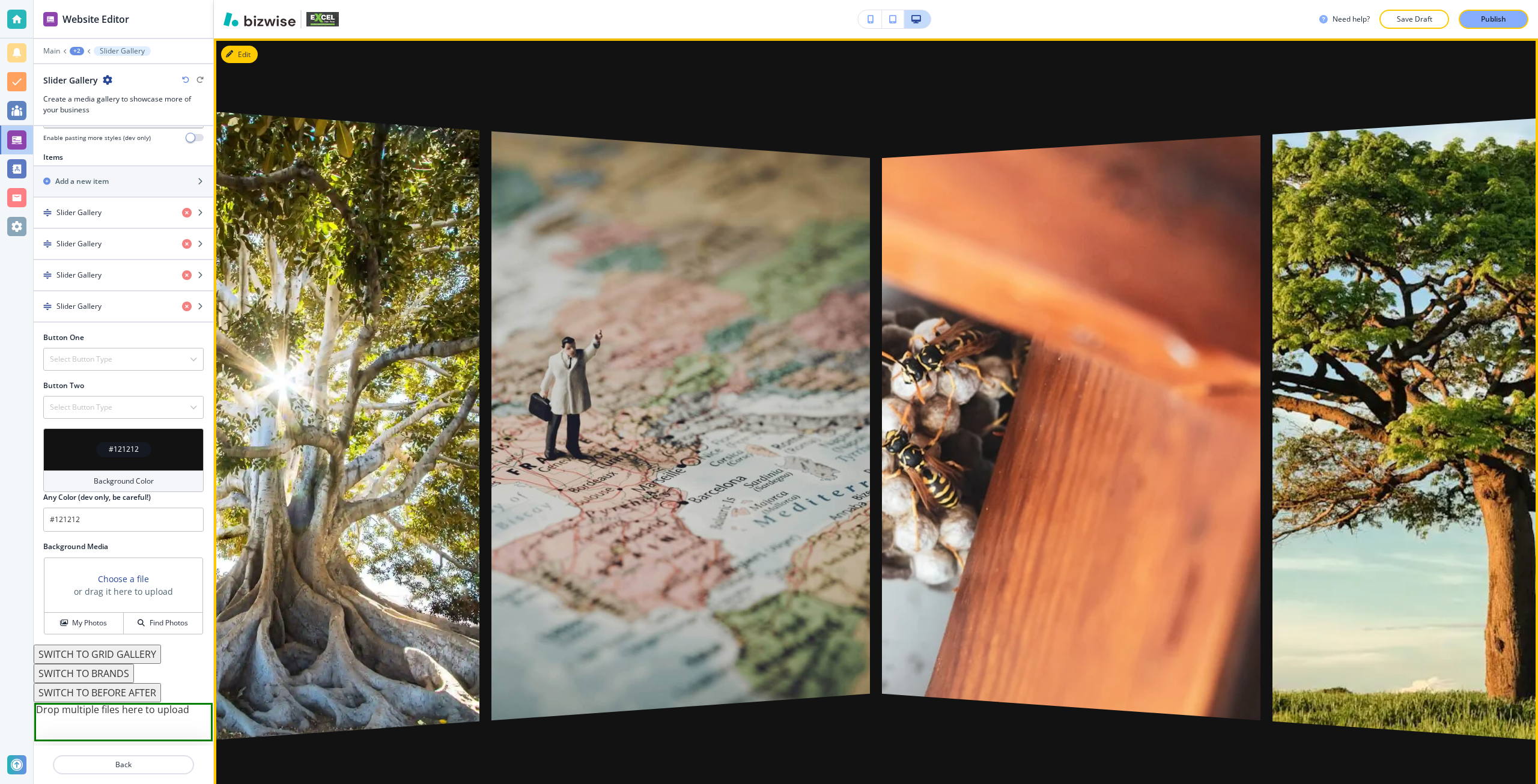
drag, startPoint x: 1041, startPoint y: 109, endPoint x: 425, endPoint y: 104, distance: 616.0
click at [492, 104] on div at bounding box center [876, 426] width 769 height 667
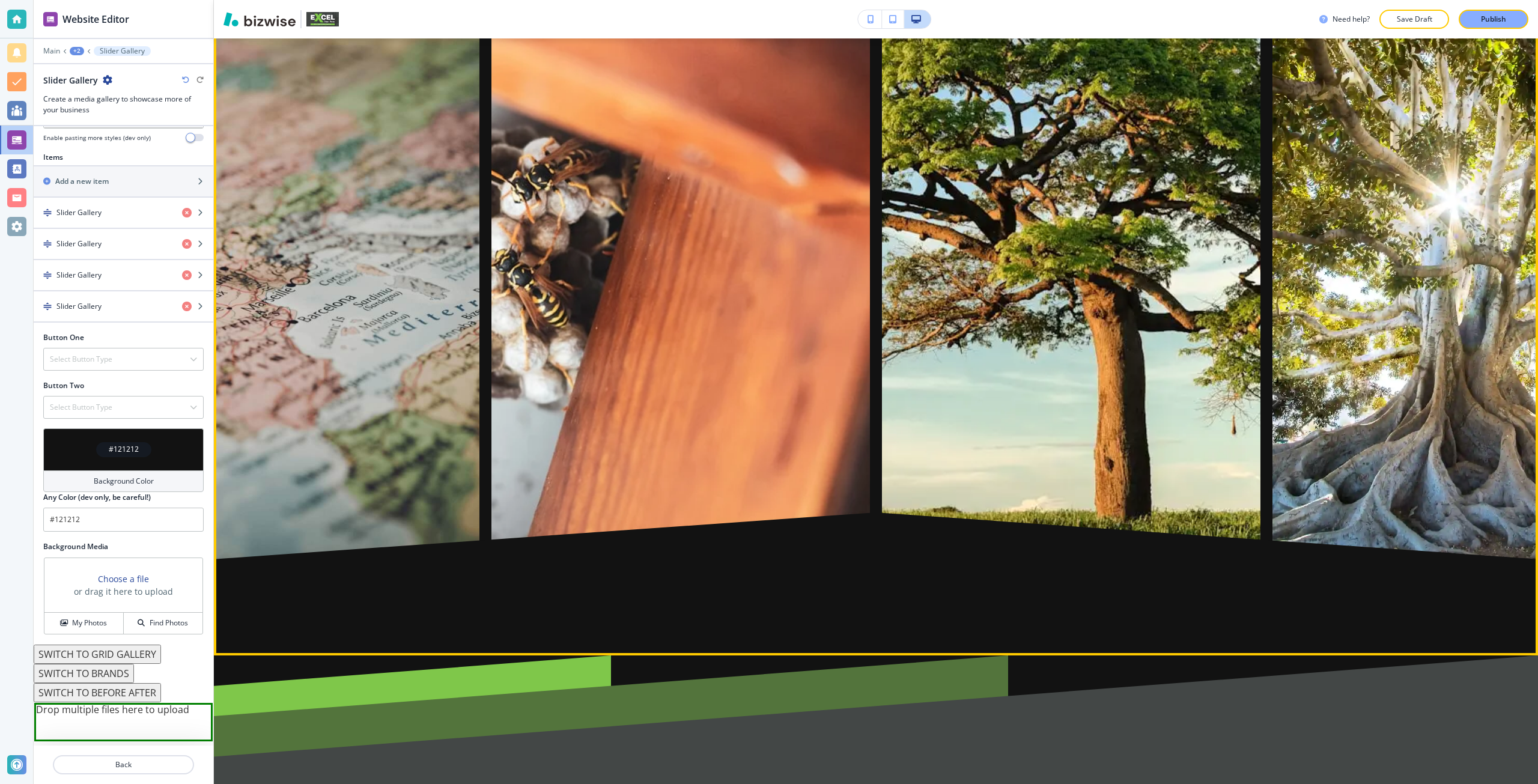
scroll to position [3699, 0]
click at [1501, 289] on div at bounding box center [1461, 246] width 378 height 667
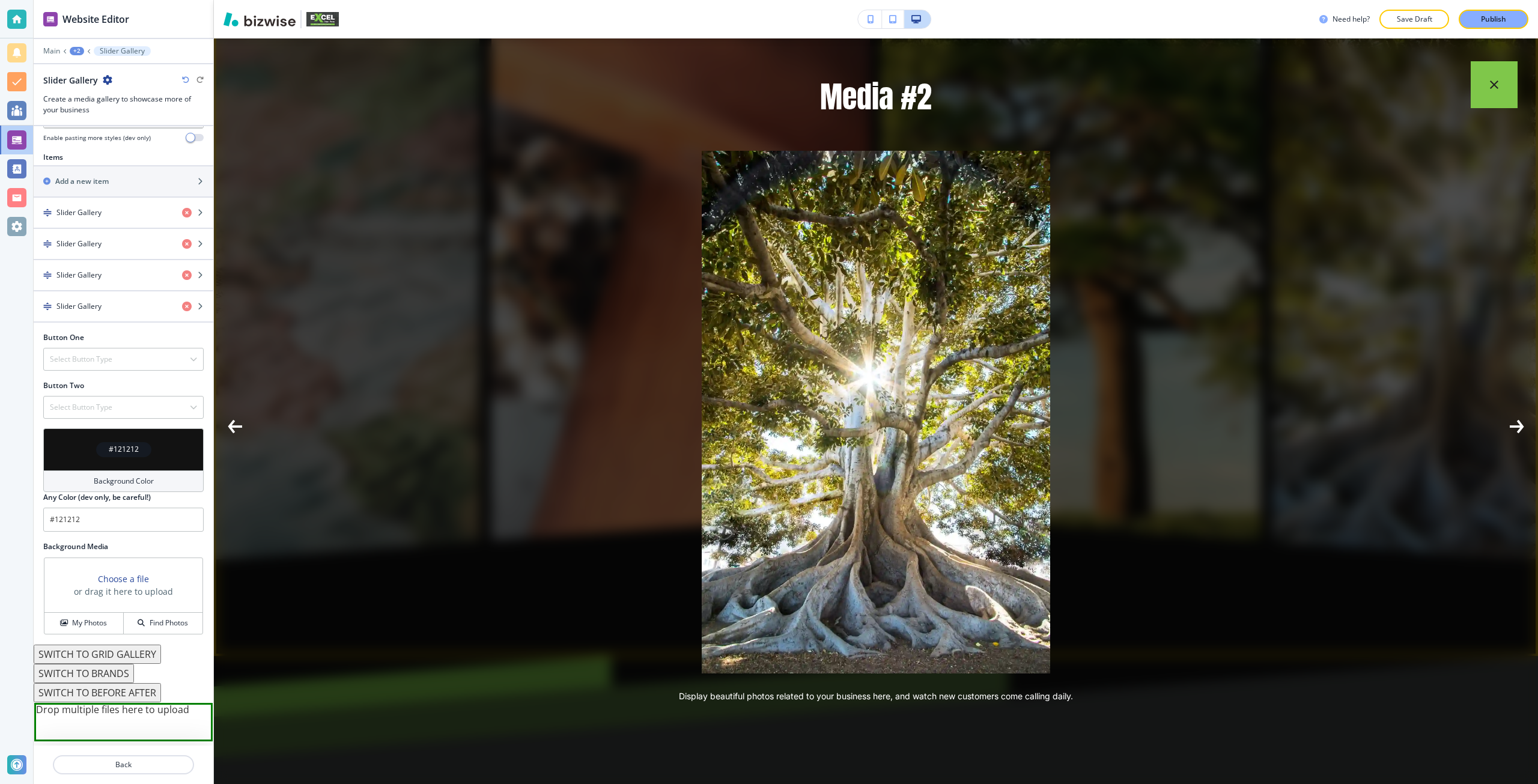
click at [1484, 90] on button "button" at bounding box center [1494, 85] width 47 height 47
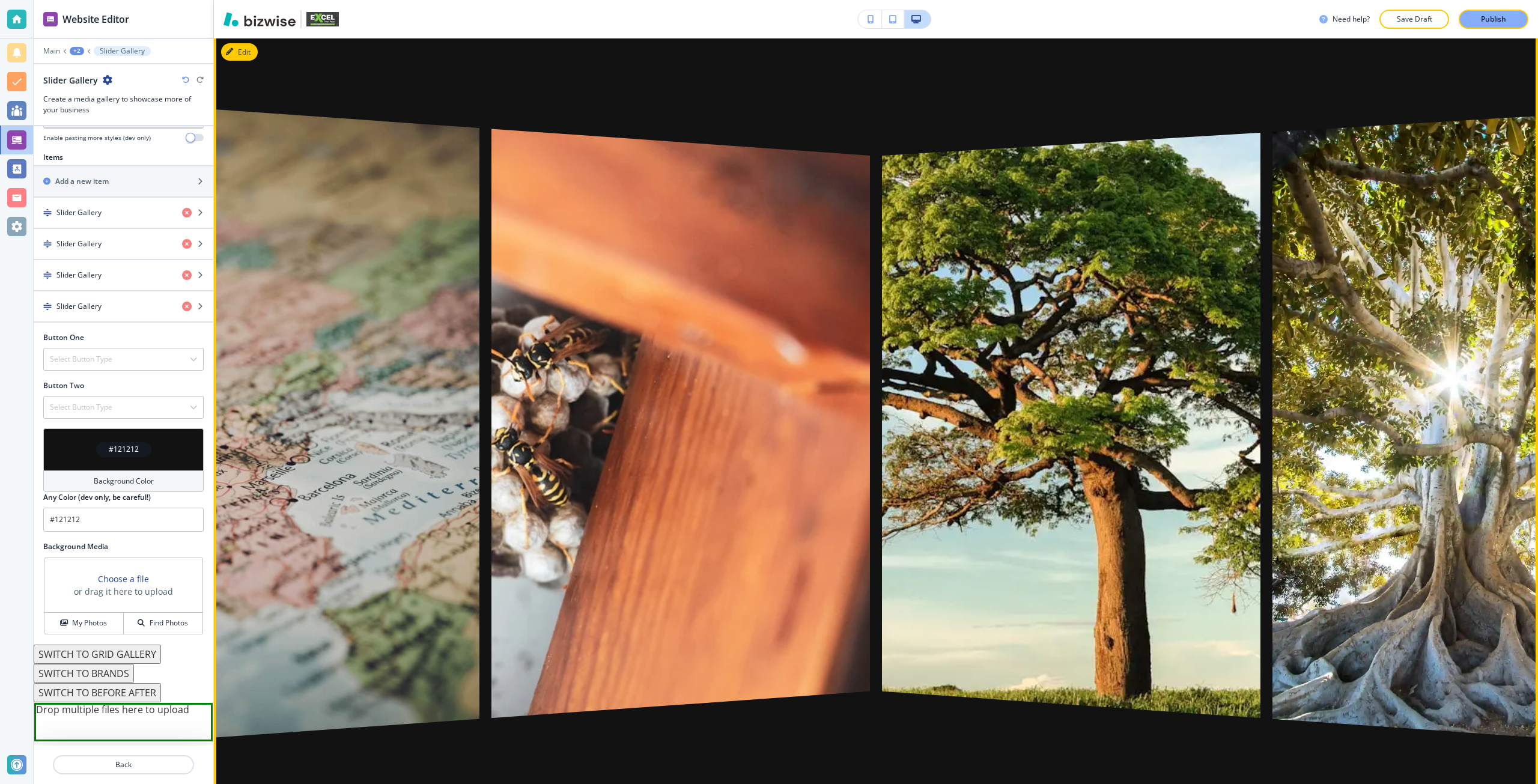
scroll to position [3519, 0]
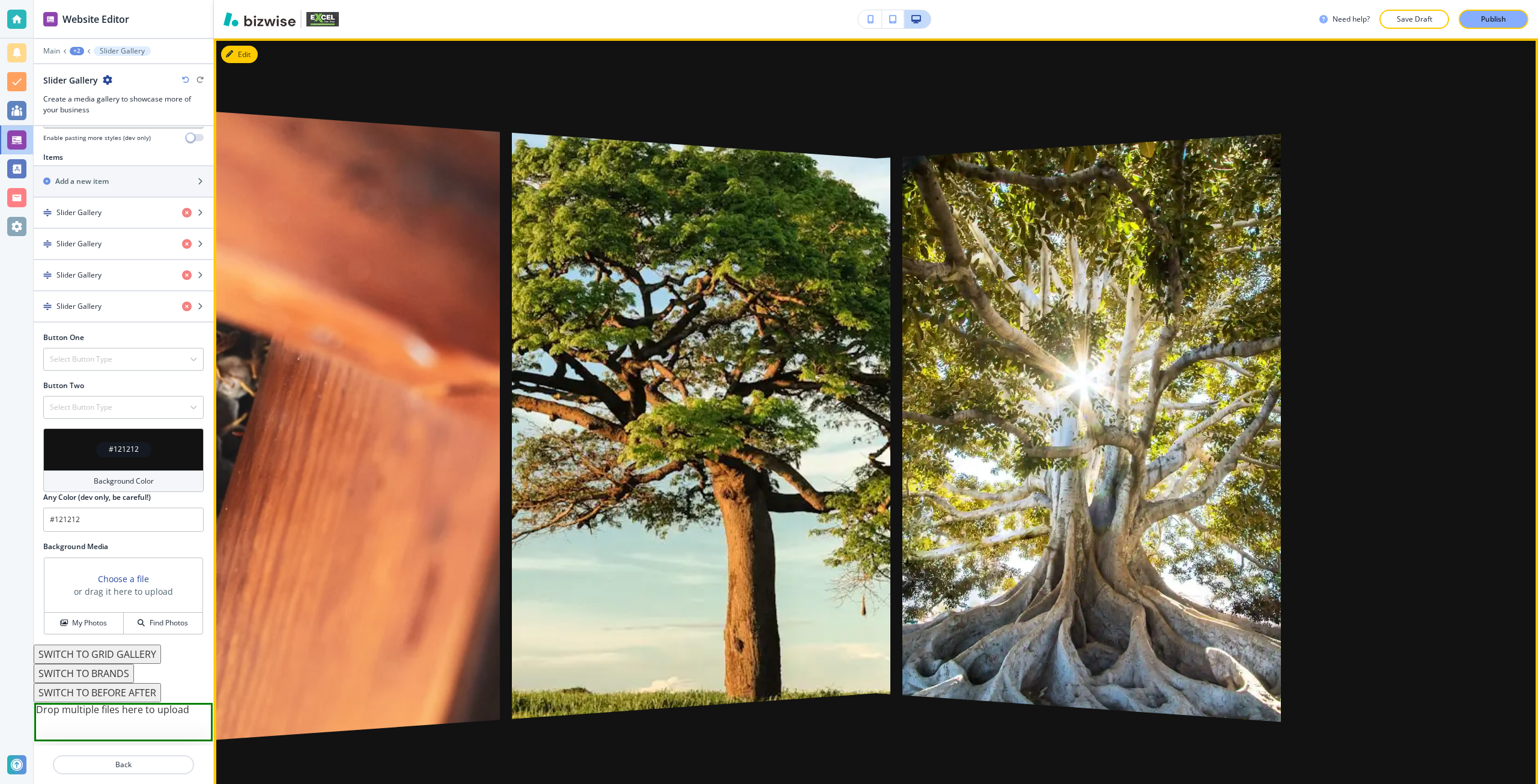
drag, startPoint x: 1119, startPoint y: 117, endPoint x: 504, endPoint y: 107, distance: 615.1
click at [560, 110] on div at bounding box center [876, 426] width 769 height 667
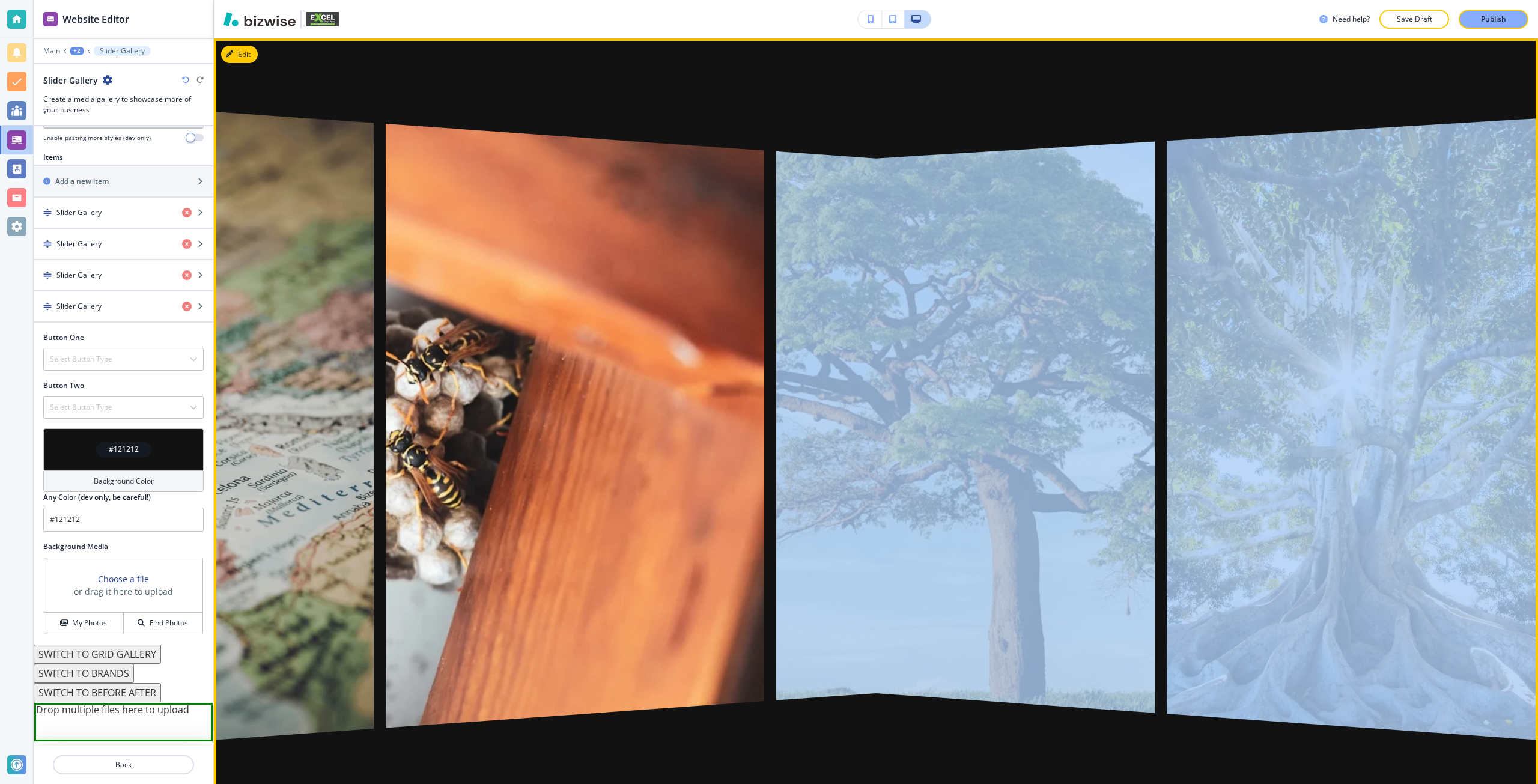
drag, startPoint x: 813, startPoint y: 715, endPoint x: 1272, endPoint y: 667, distance: 461.5
click at [1260, 668] on div at bounding box center [876, 426] width 769 height 667
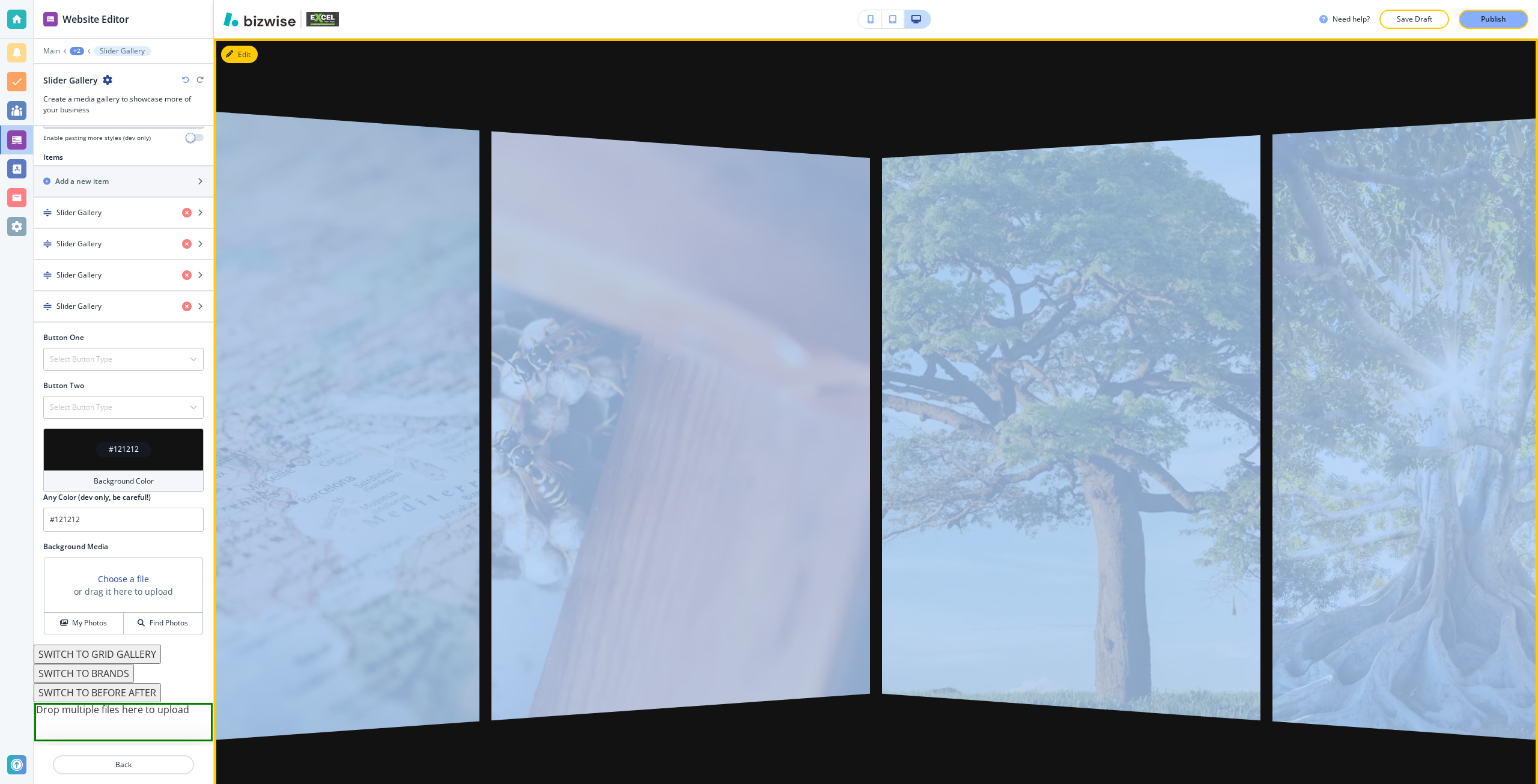
click at [825, 736] on div at bounding box center [876, 426] width 769 height 667
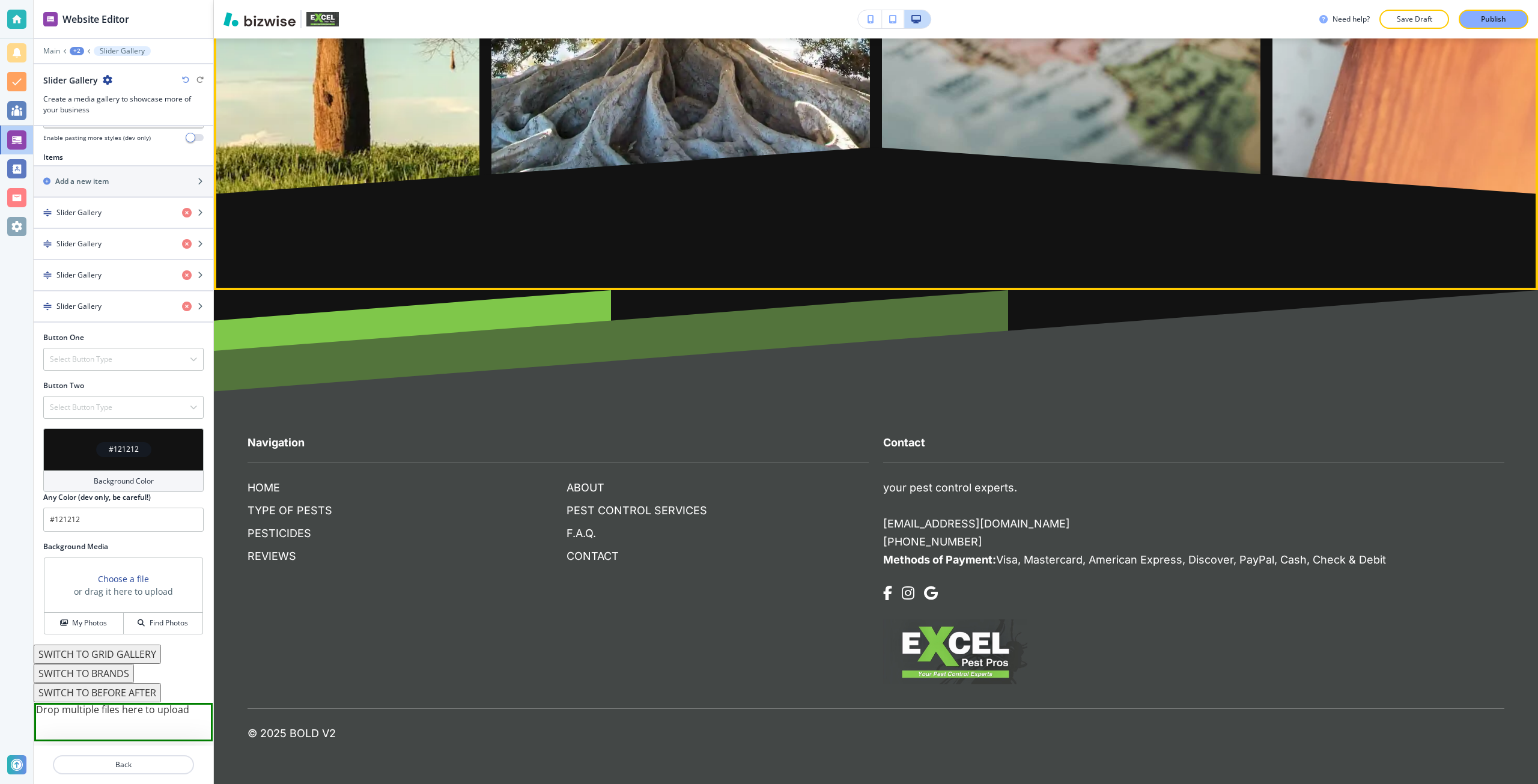
scroll to position [4066, 0]
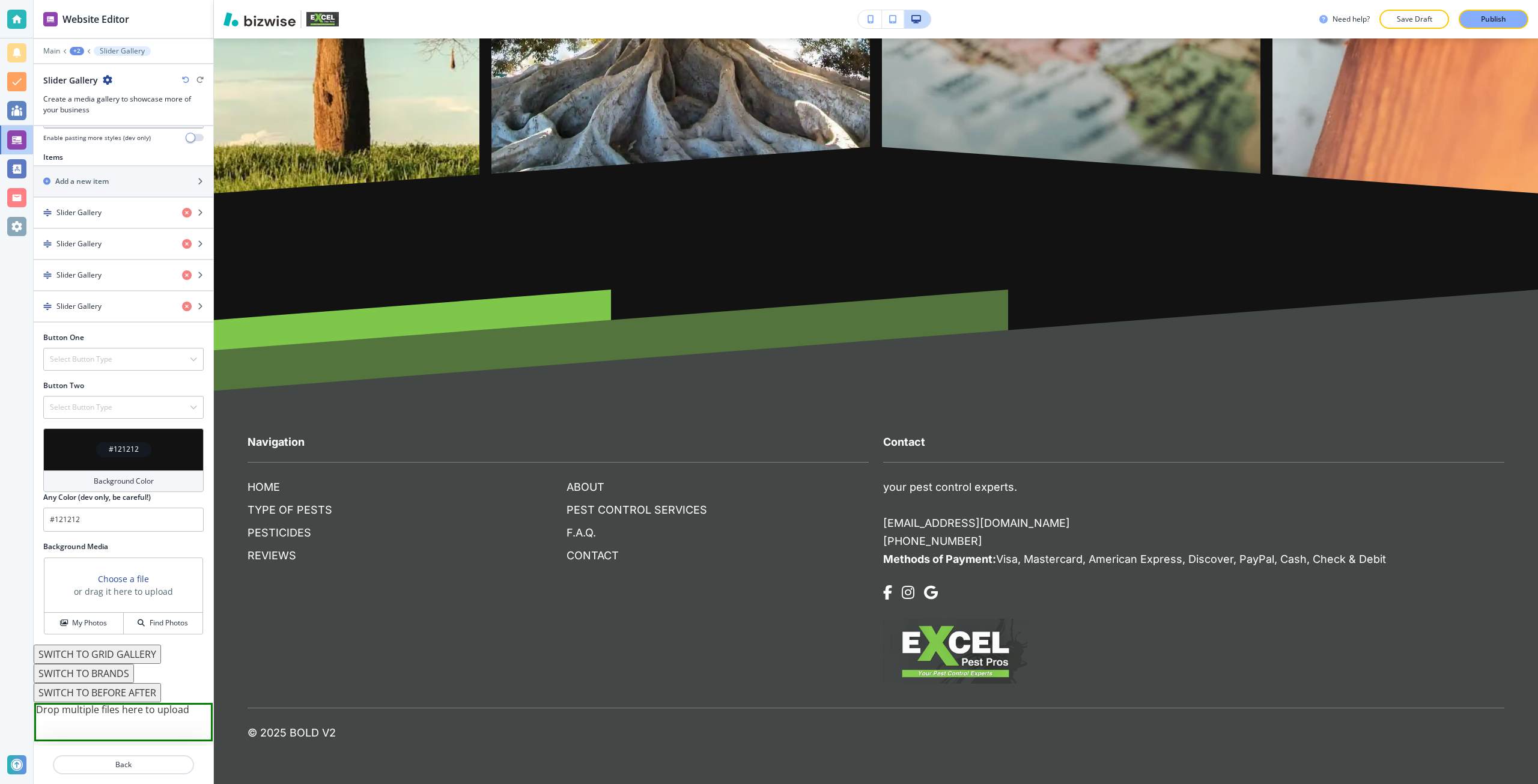
click at [126, 693] on button "SWITCH TO BEFORE AFTER" at bounding box center [97, 692] width 127 height 20
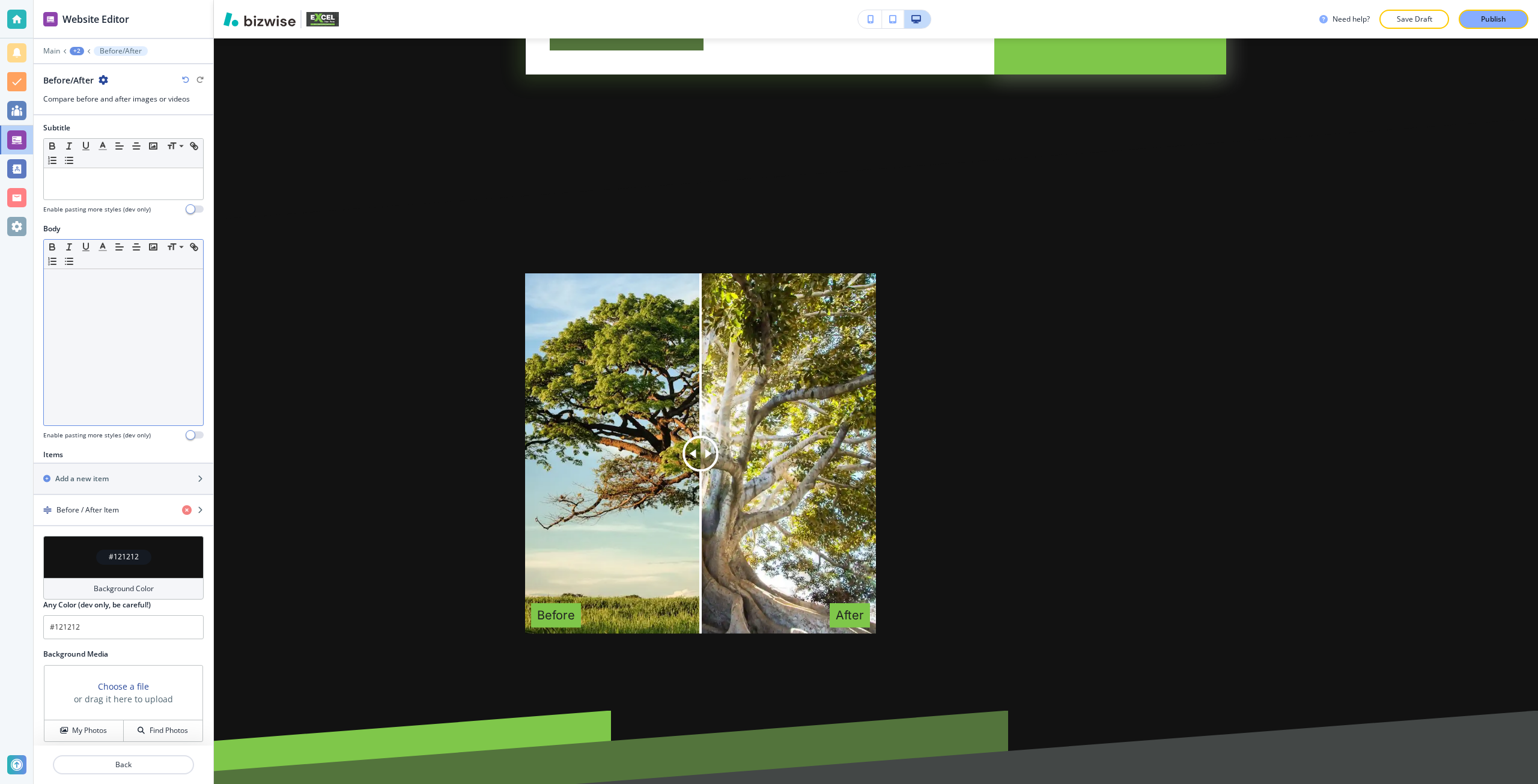
scroll to position [101, 0]
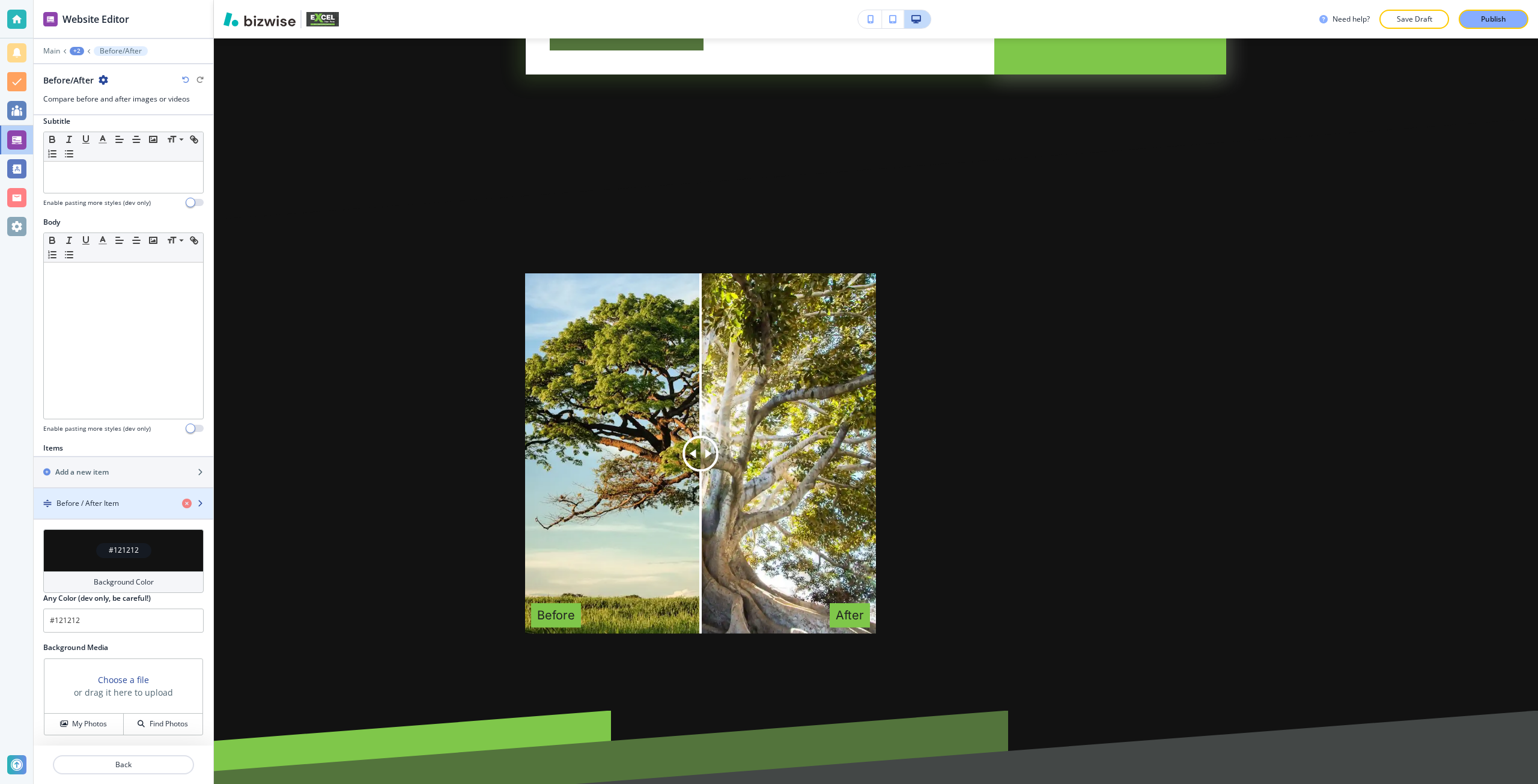
click at [132, 507] on div "Before / After Item" at bounding box center [103, 503] width 139 height 11
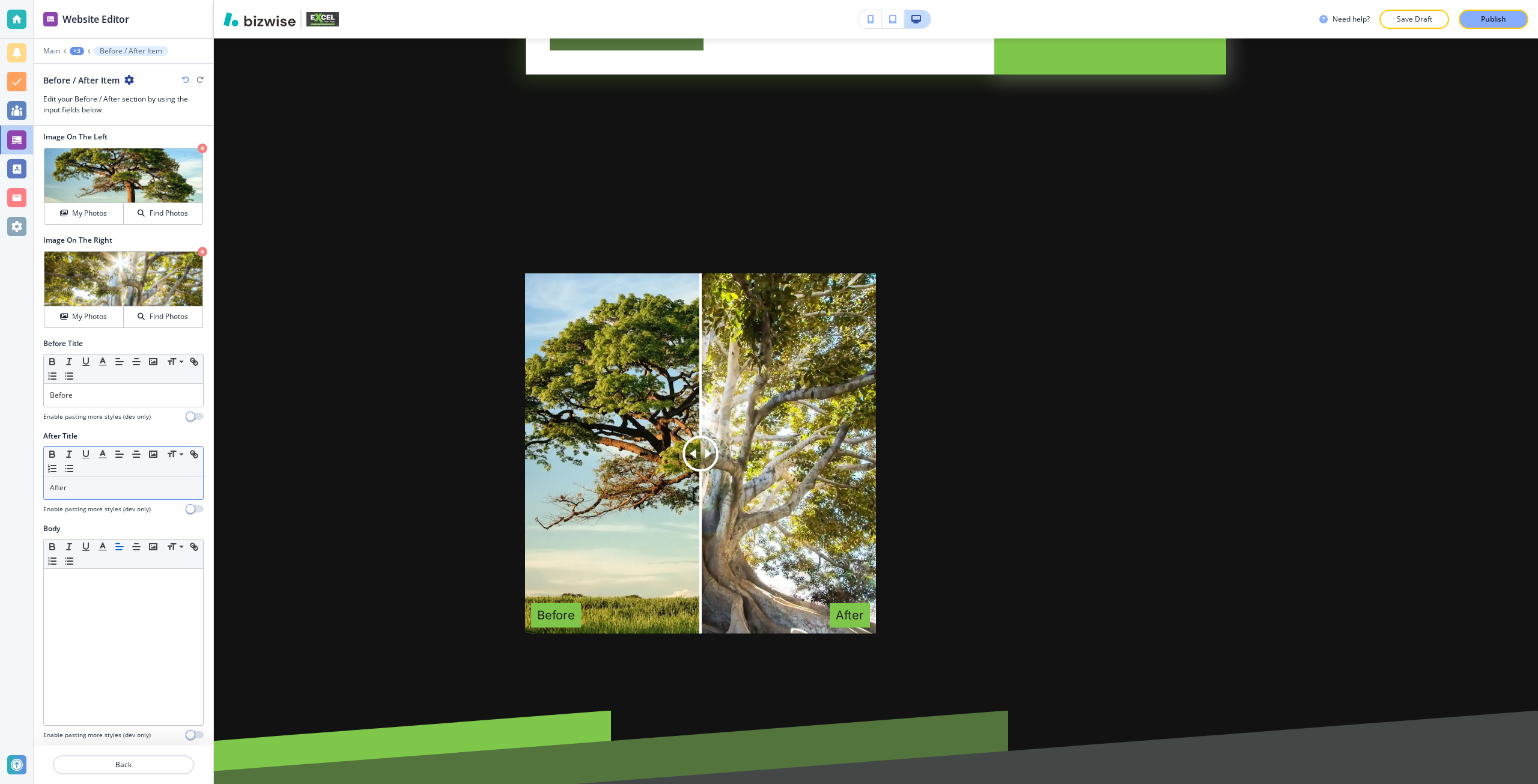
scroll to position [8, 0]
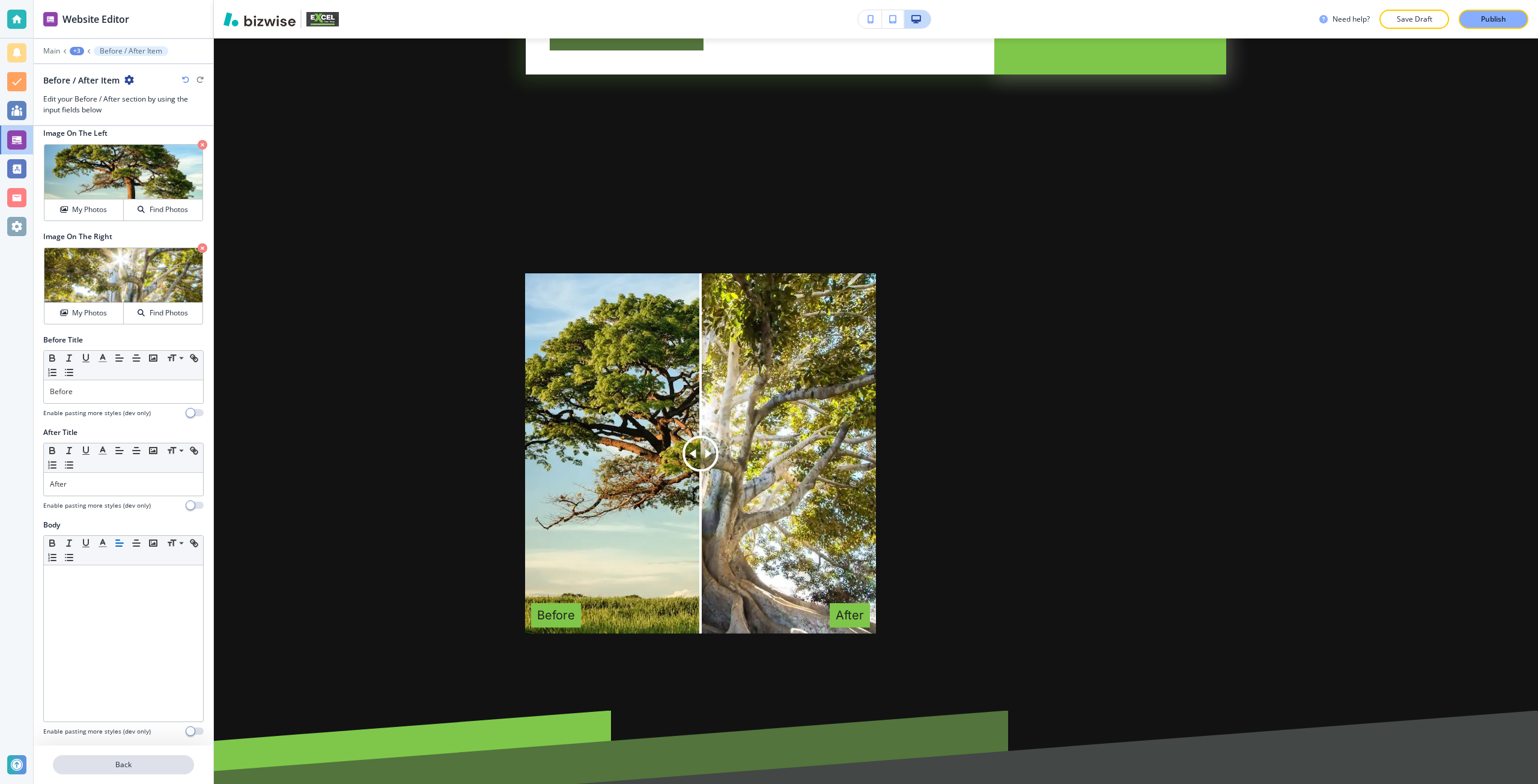
click at [106, 755] on button "Back" at bounding box center [123, 764] width 141 height 20
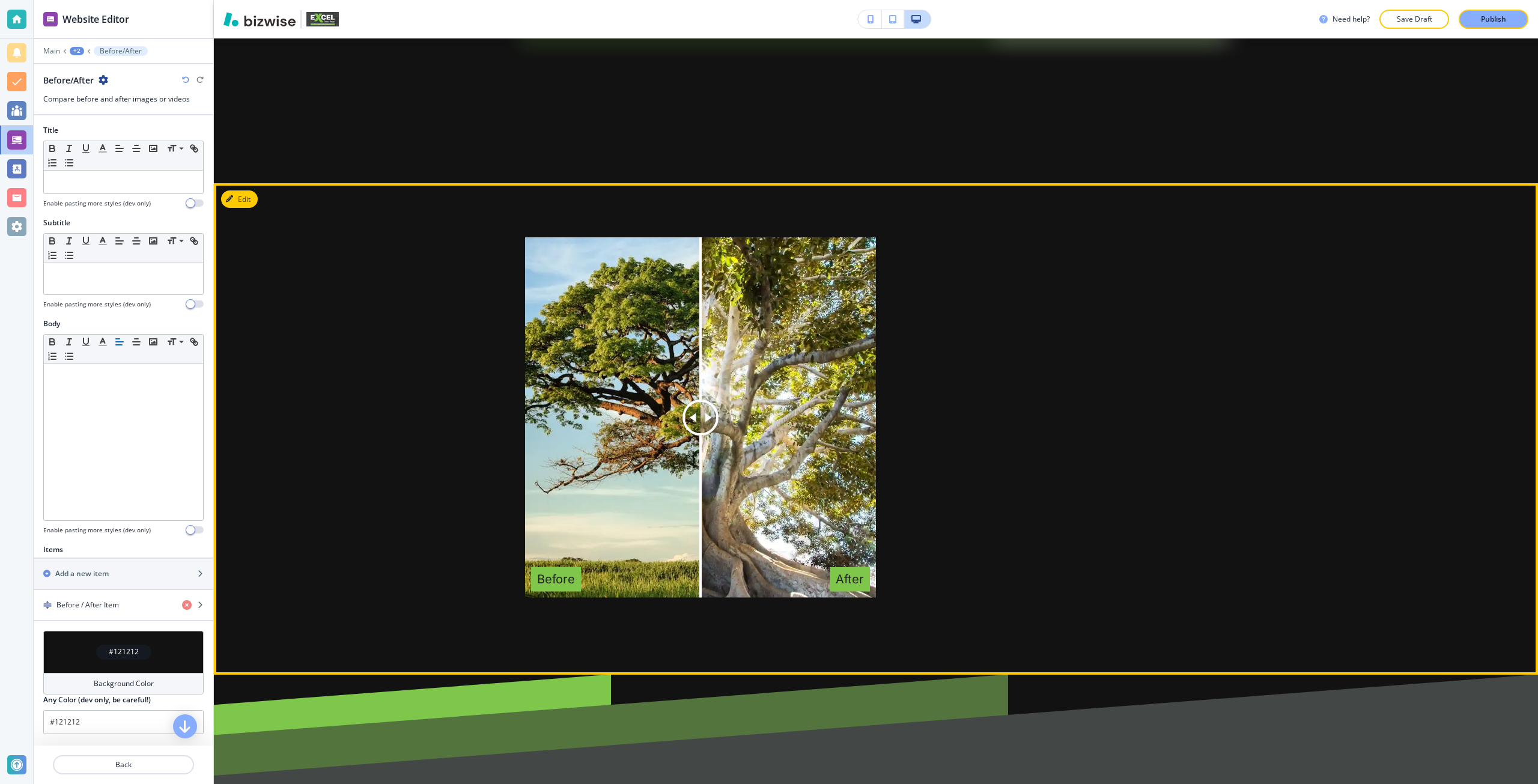
scroll to position [3339, 0]
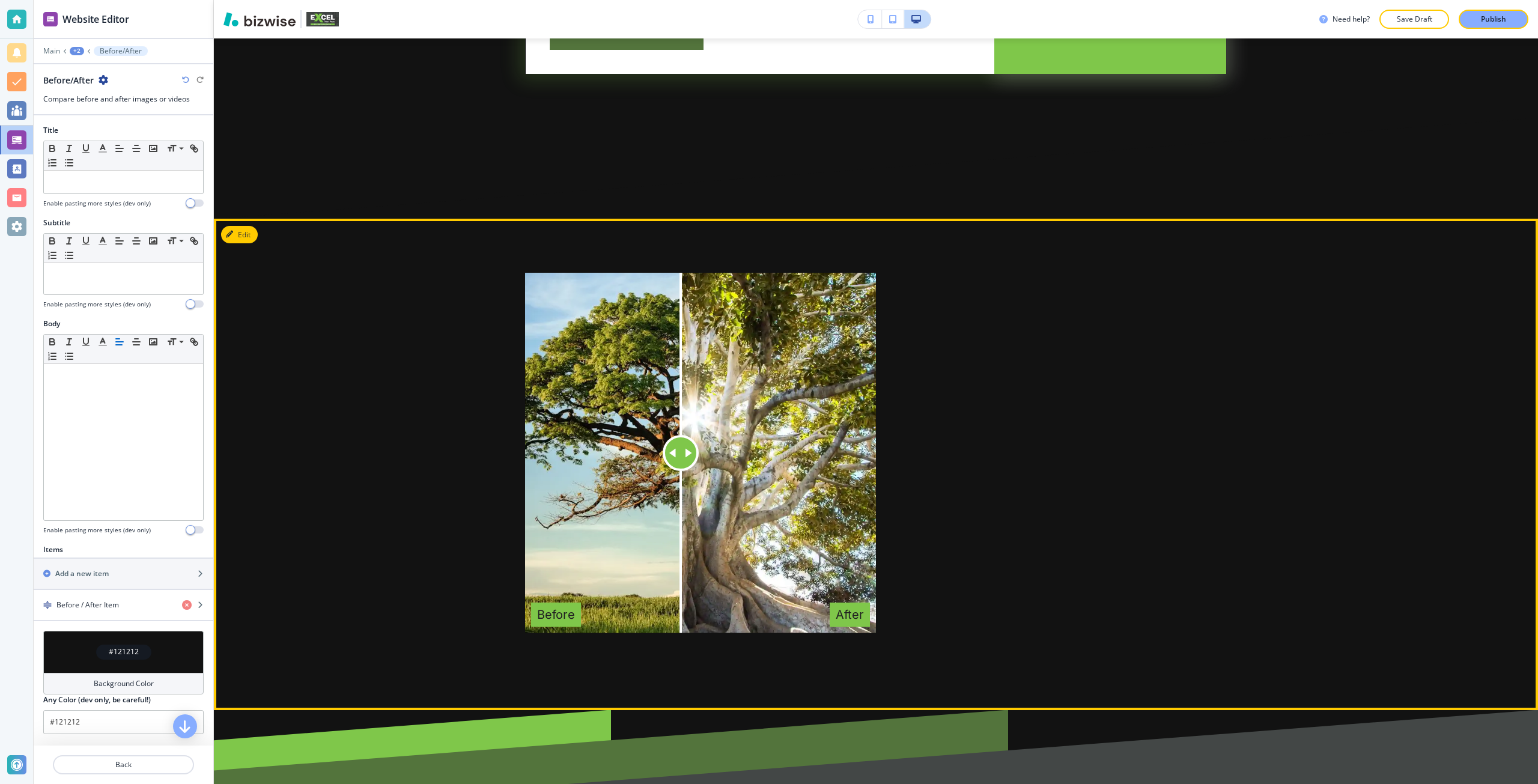
drag, startPoint x: 695, startPoint y: 463, endPoint x: 728, endPoint y: 480, distance: 37.1
click at [680, 480] on div at bounding box center [680, 453] width 0 height 360
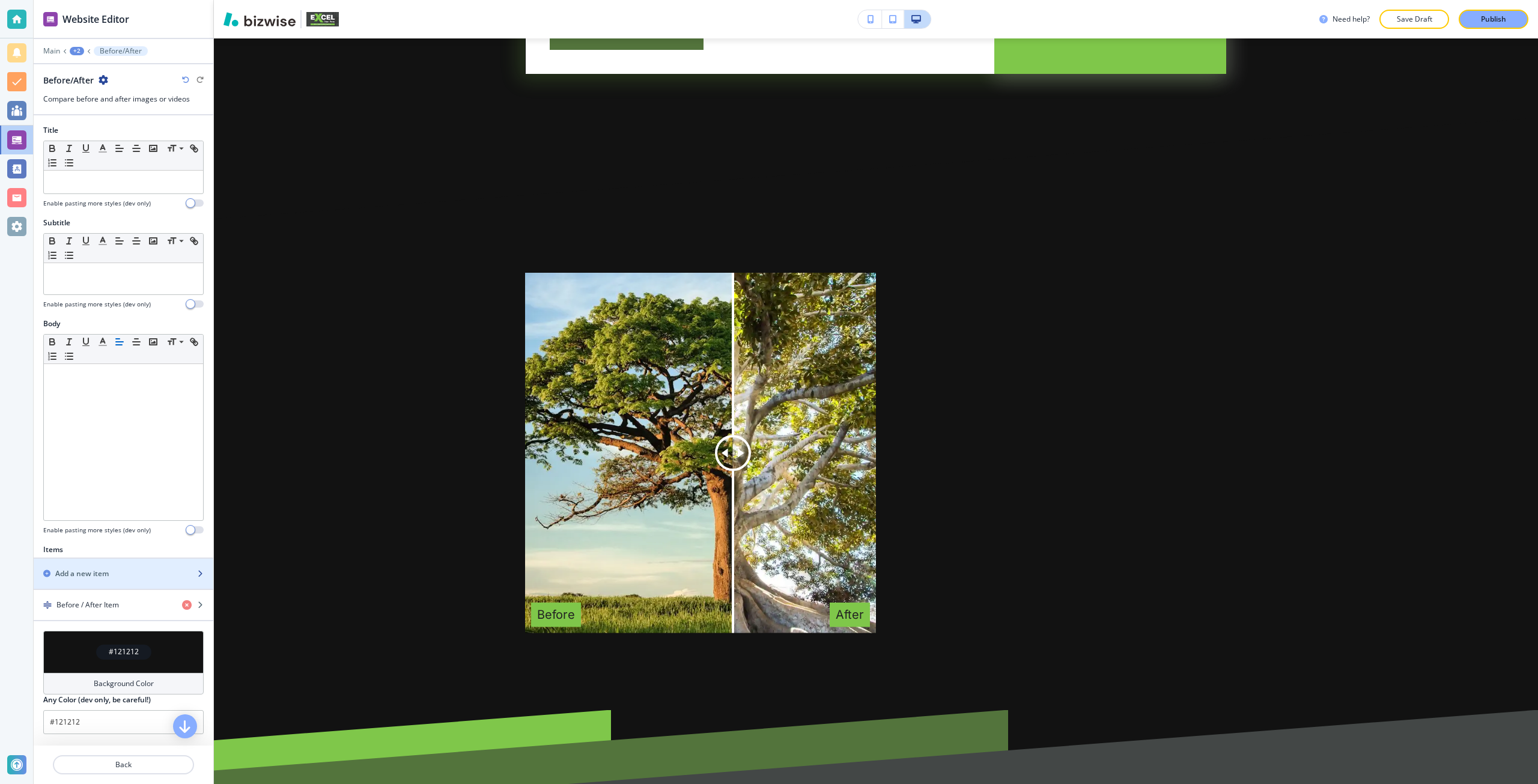
click at [82, 565] on div "button" at bounding box center [123, 563] width 180 height 10
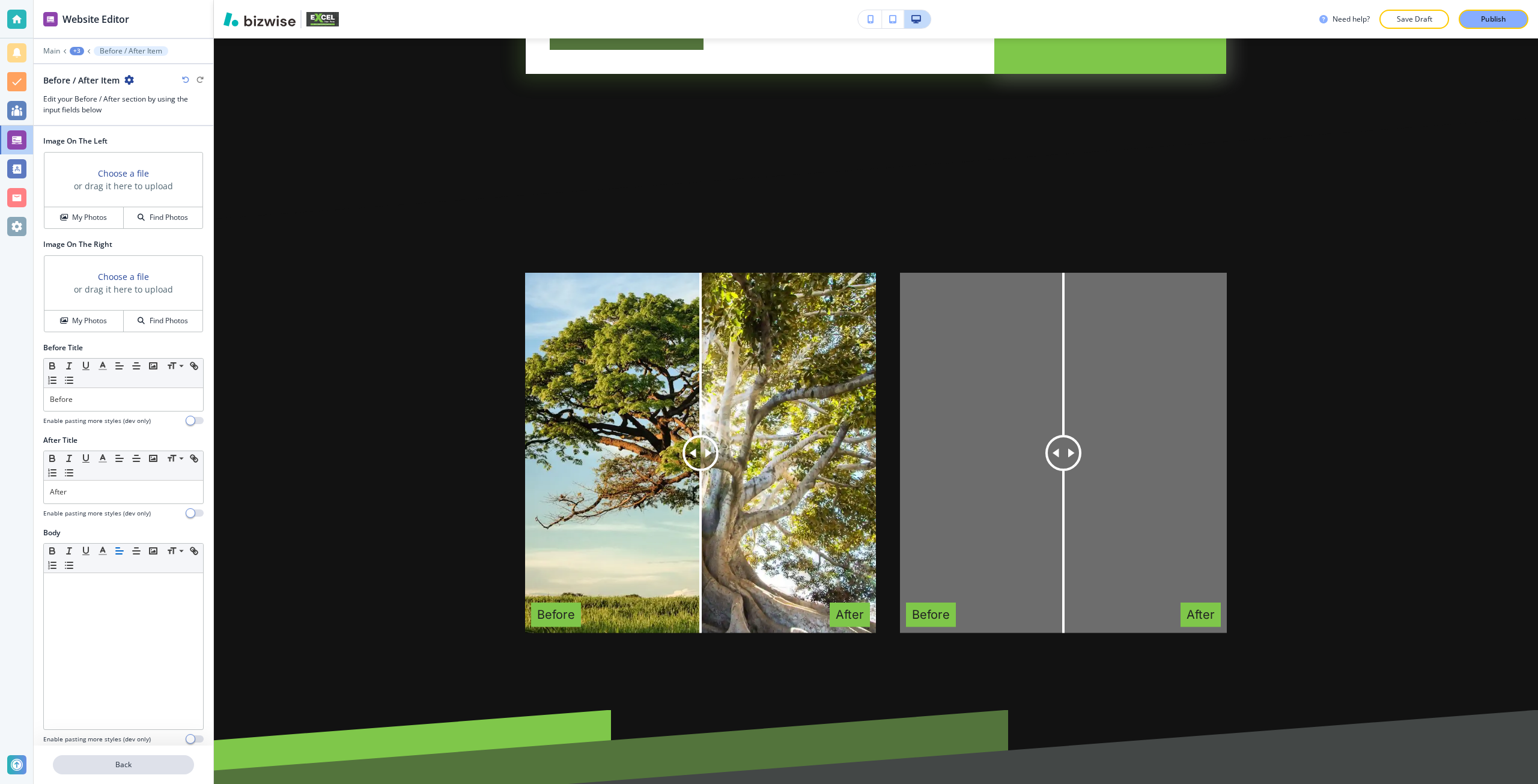
click at [125, 768] on p "Back" at bounding box center [123, 764] width 139 height 11
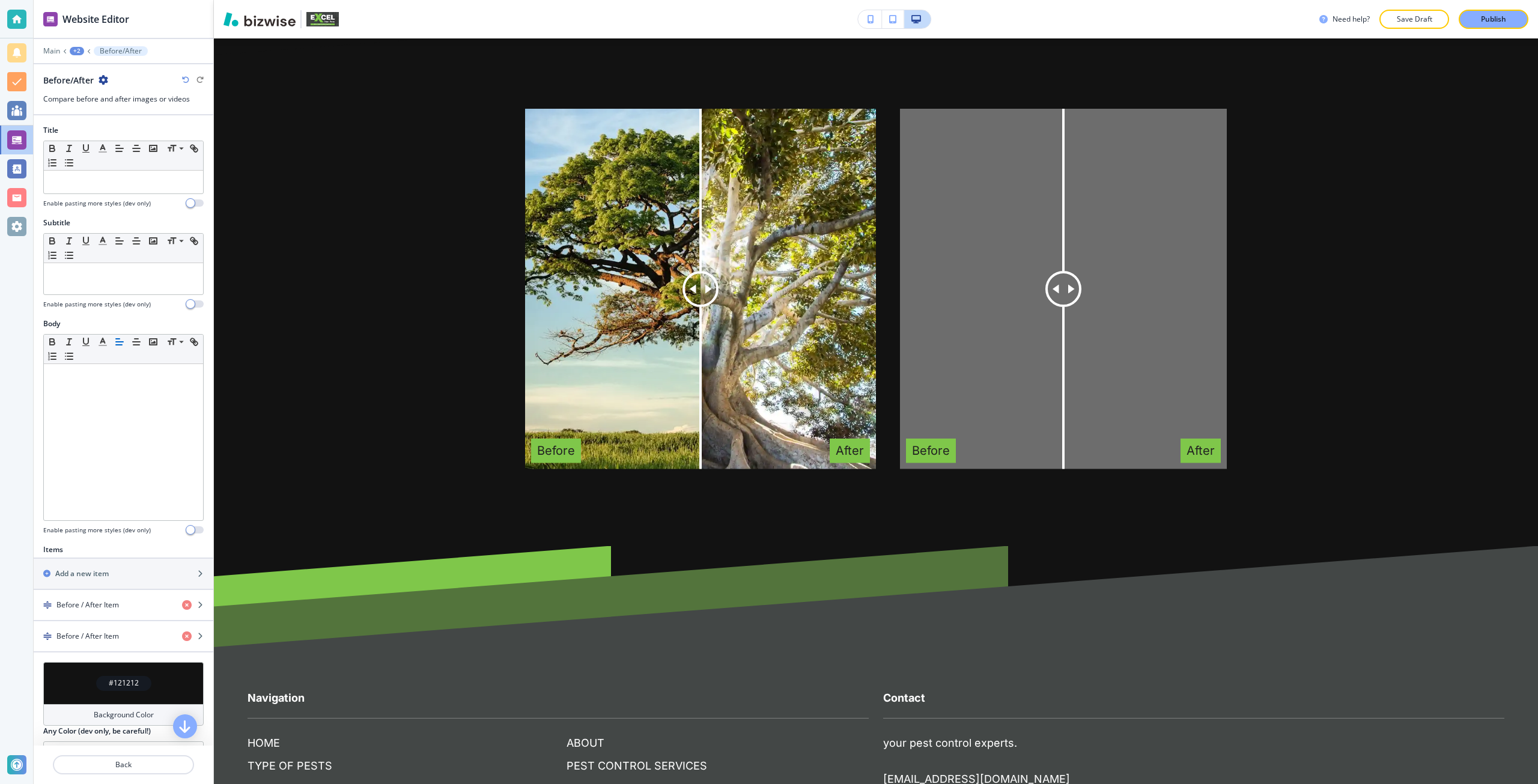
scroll to position [3519, 0]
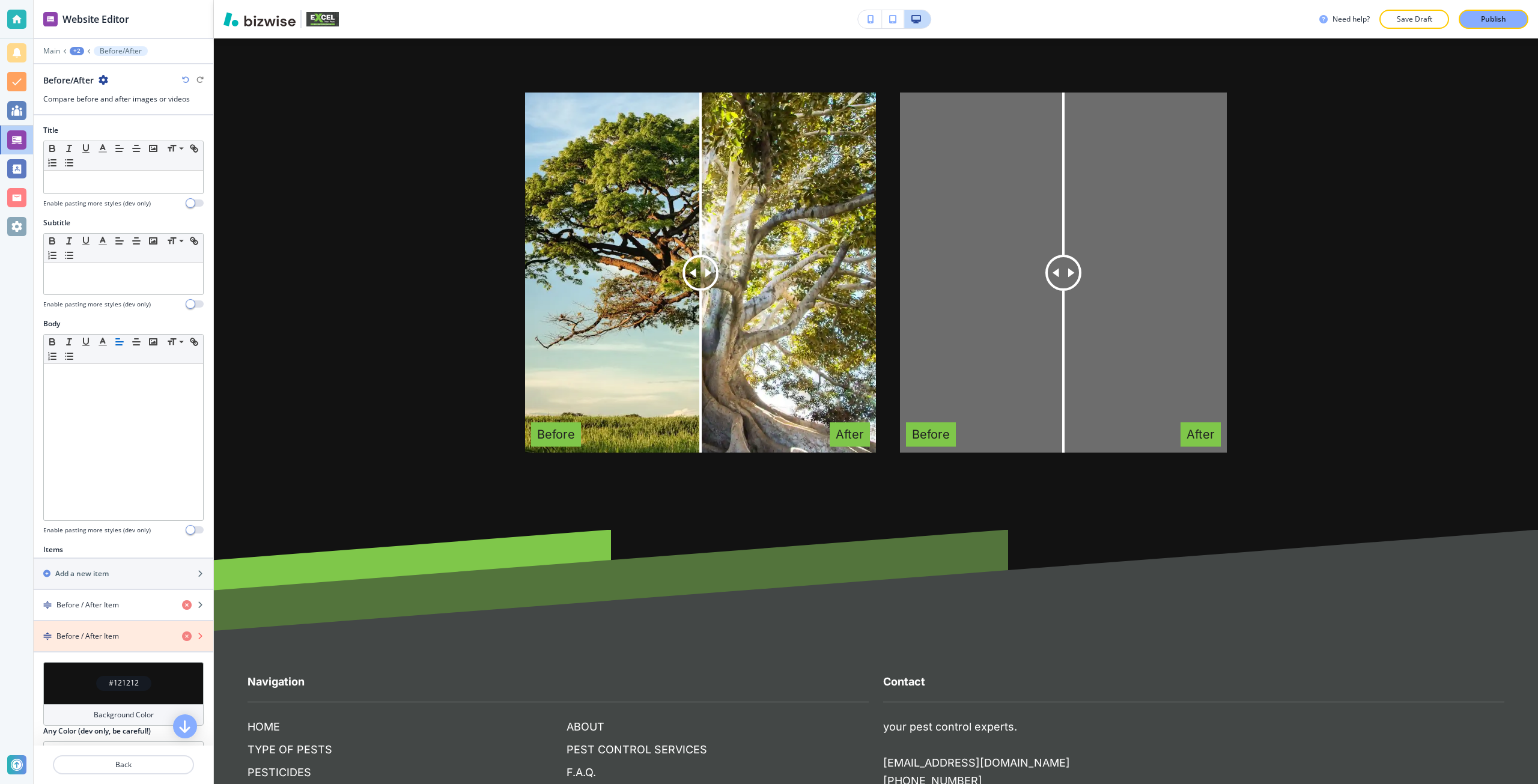
click at [182, 638] on icon "button" at bounding box center [186, 636] width 10 height 10
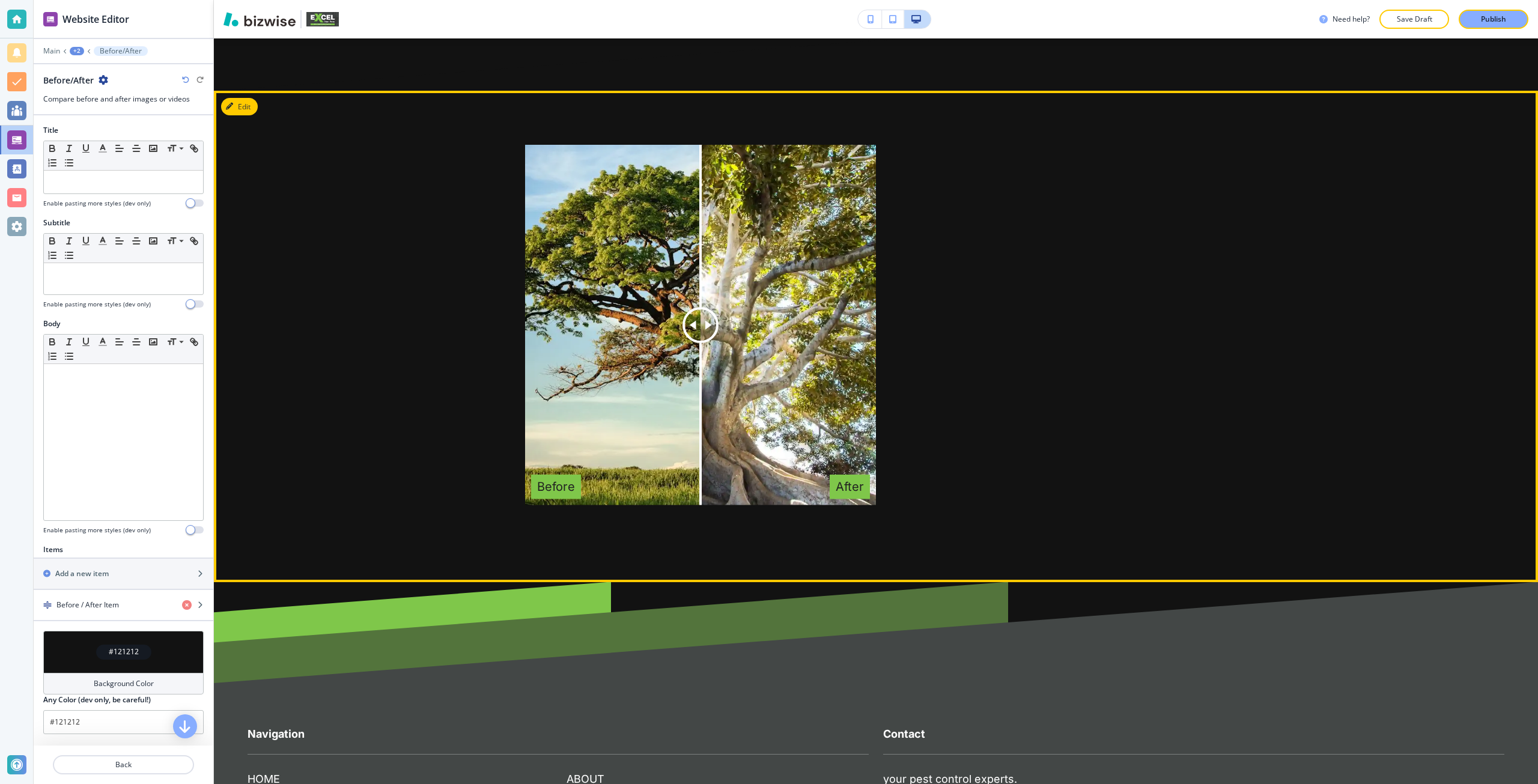
scroll to position [3339, 0]
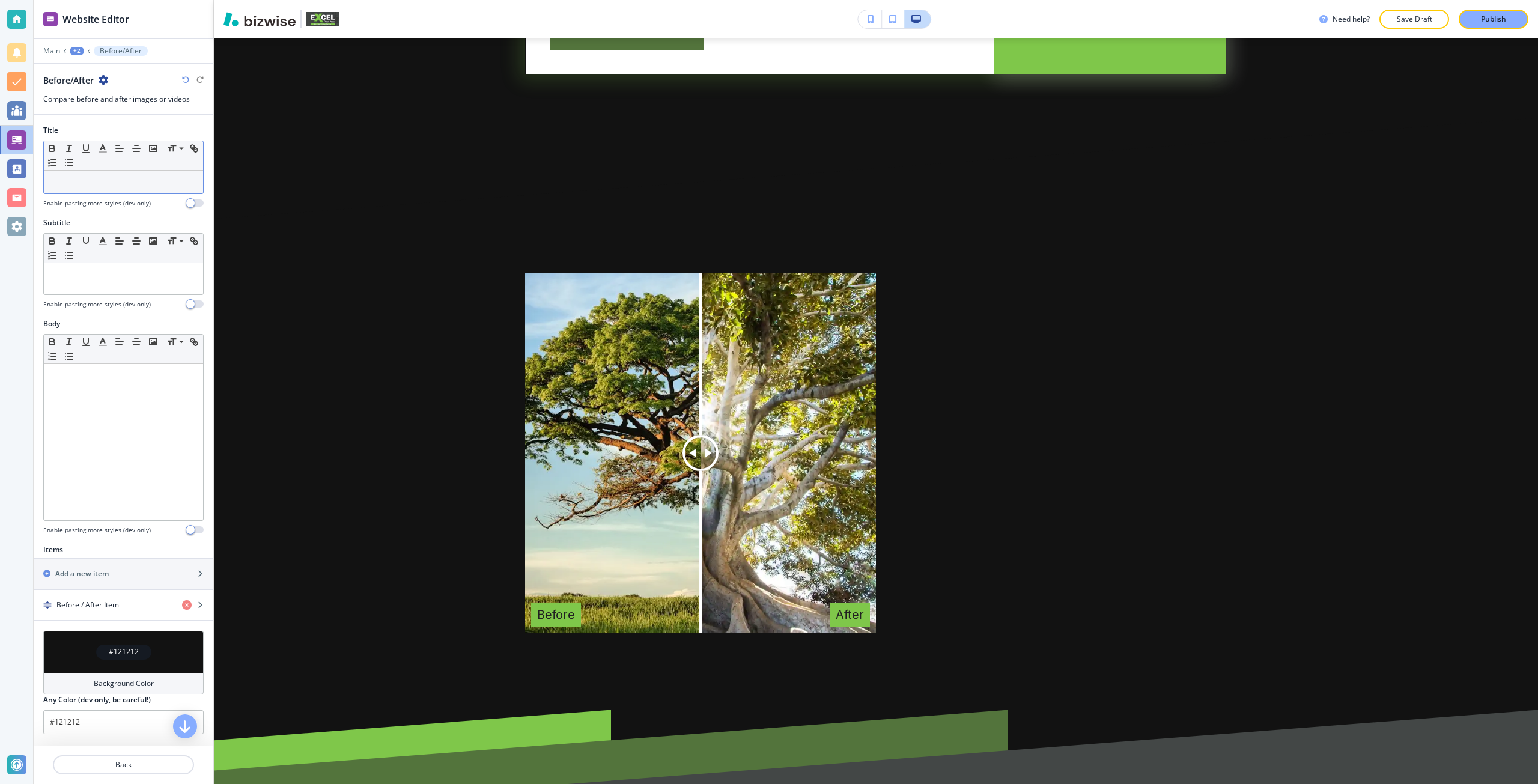
click at [100, 186] on p at bounding box center [123, 182] width 147 height 11
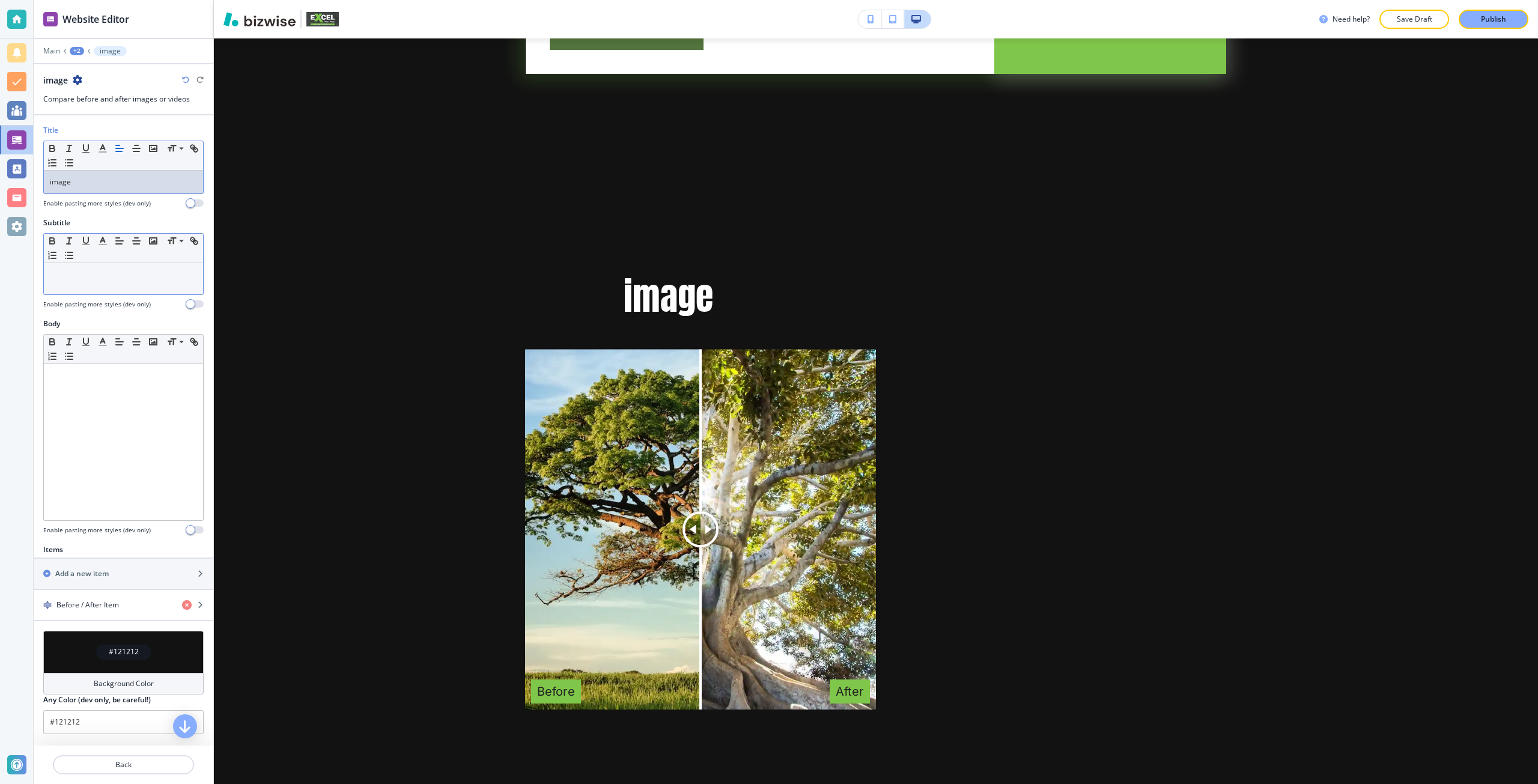
click at [74, 275] on p at bounding box center [123, 274] width 147 height 11
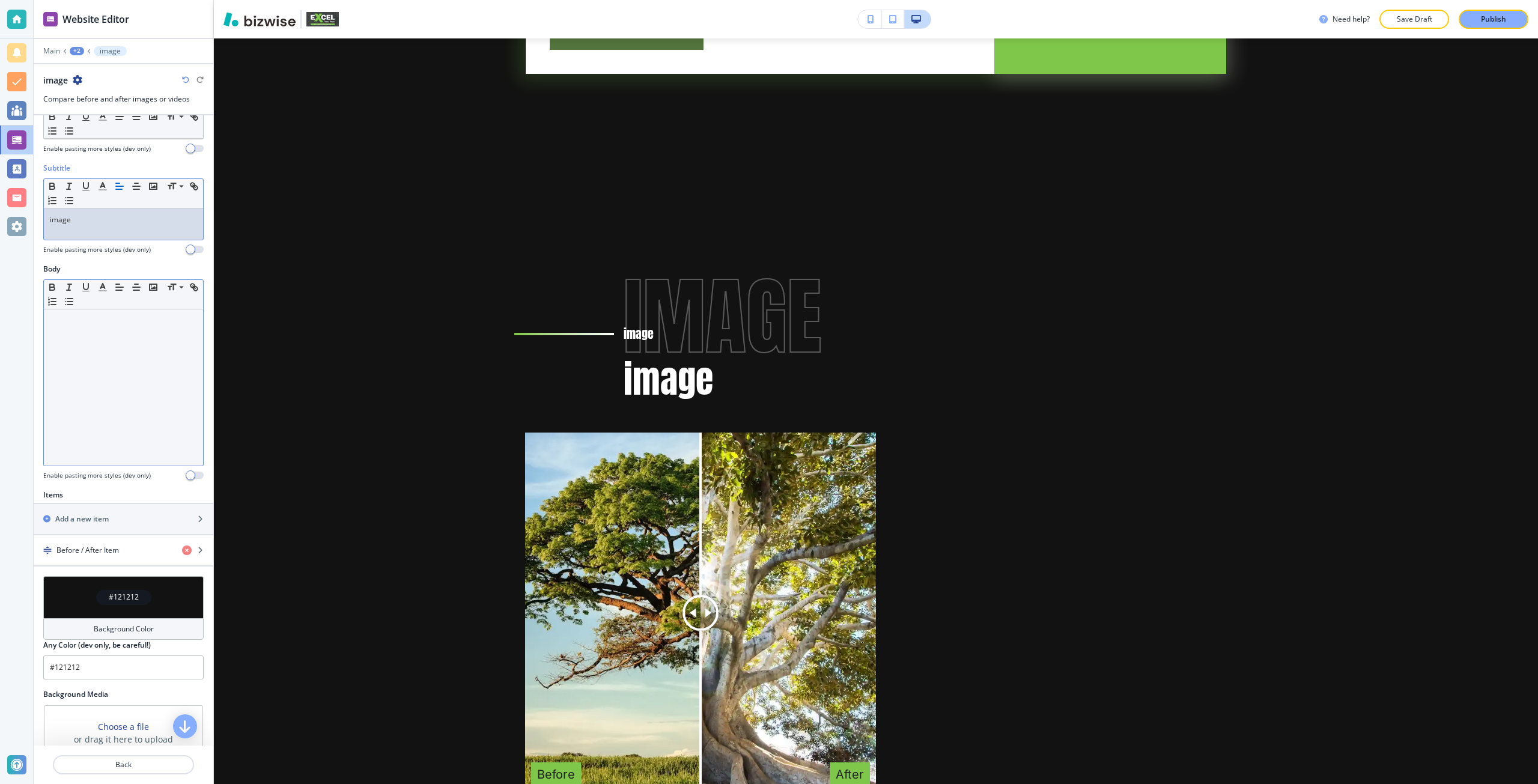
scroll to position [60, 0]
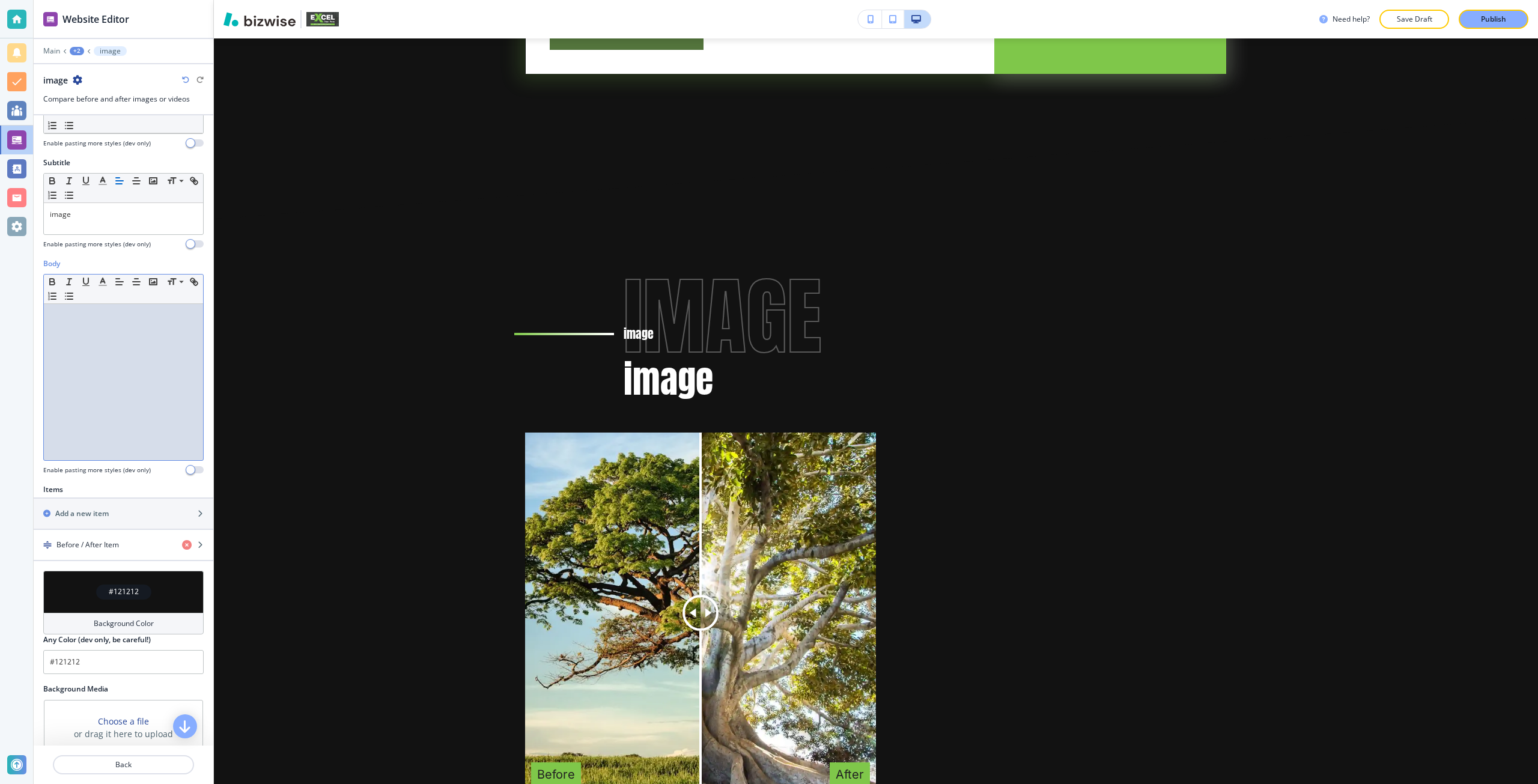
click at [71, 357] on div at bounding box center [123, 382] width 159 height 156
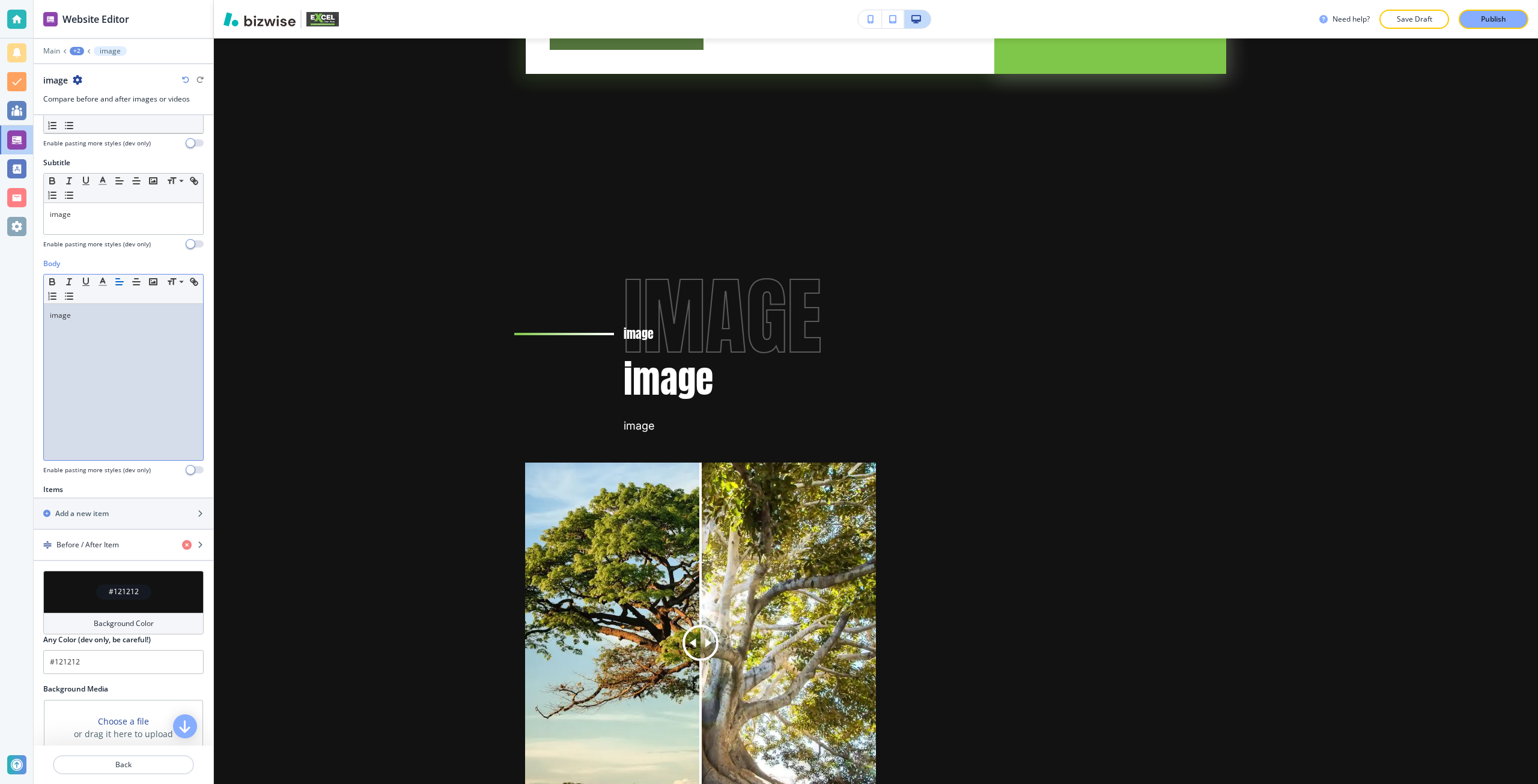
copy p "image"
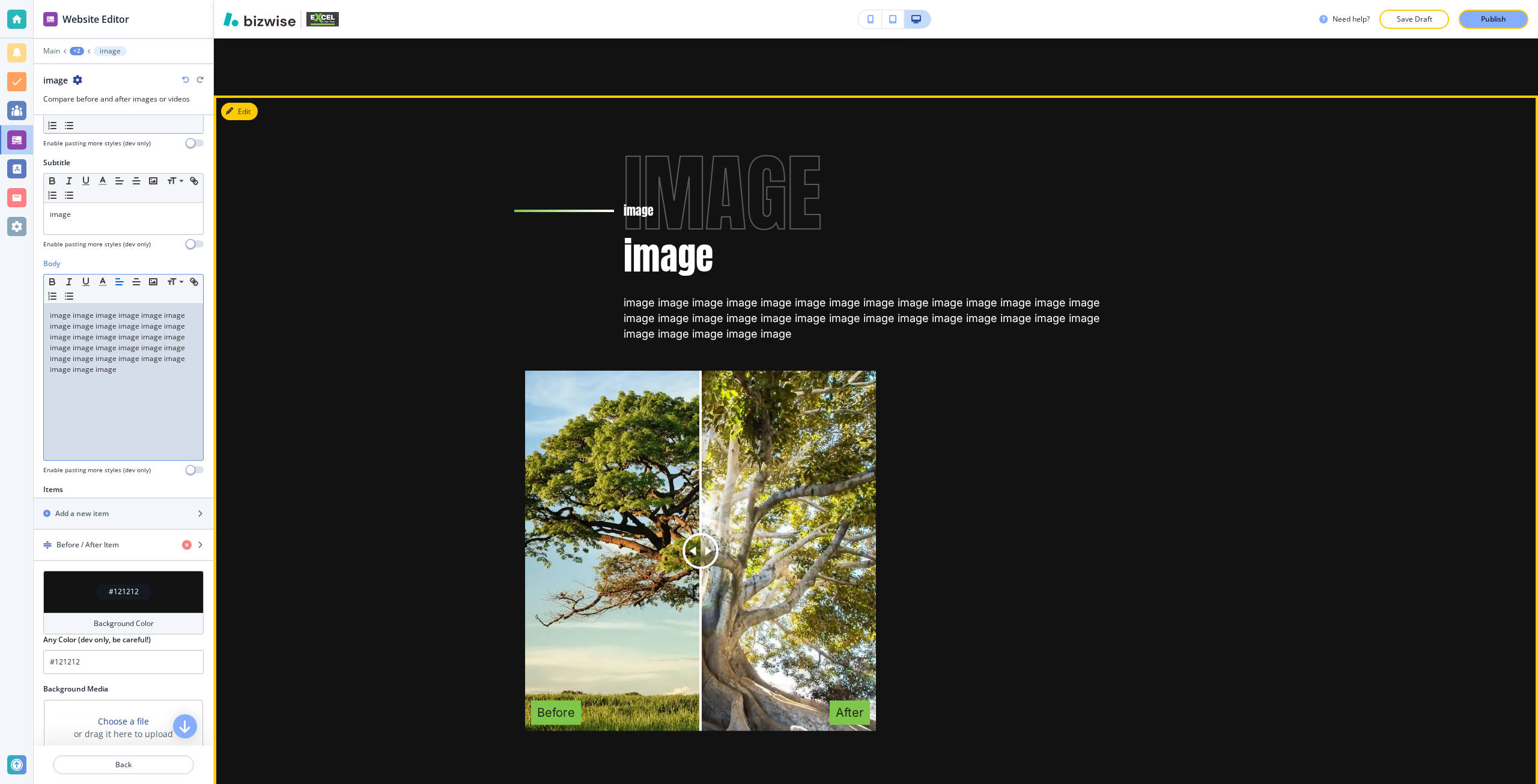
scroll to position [3459, 0]
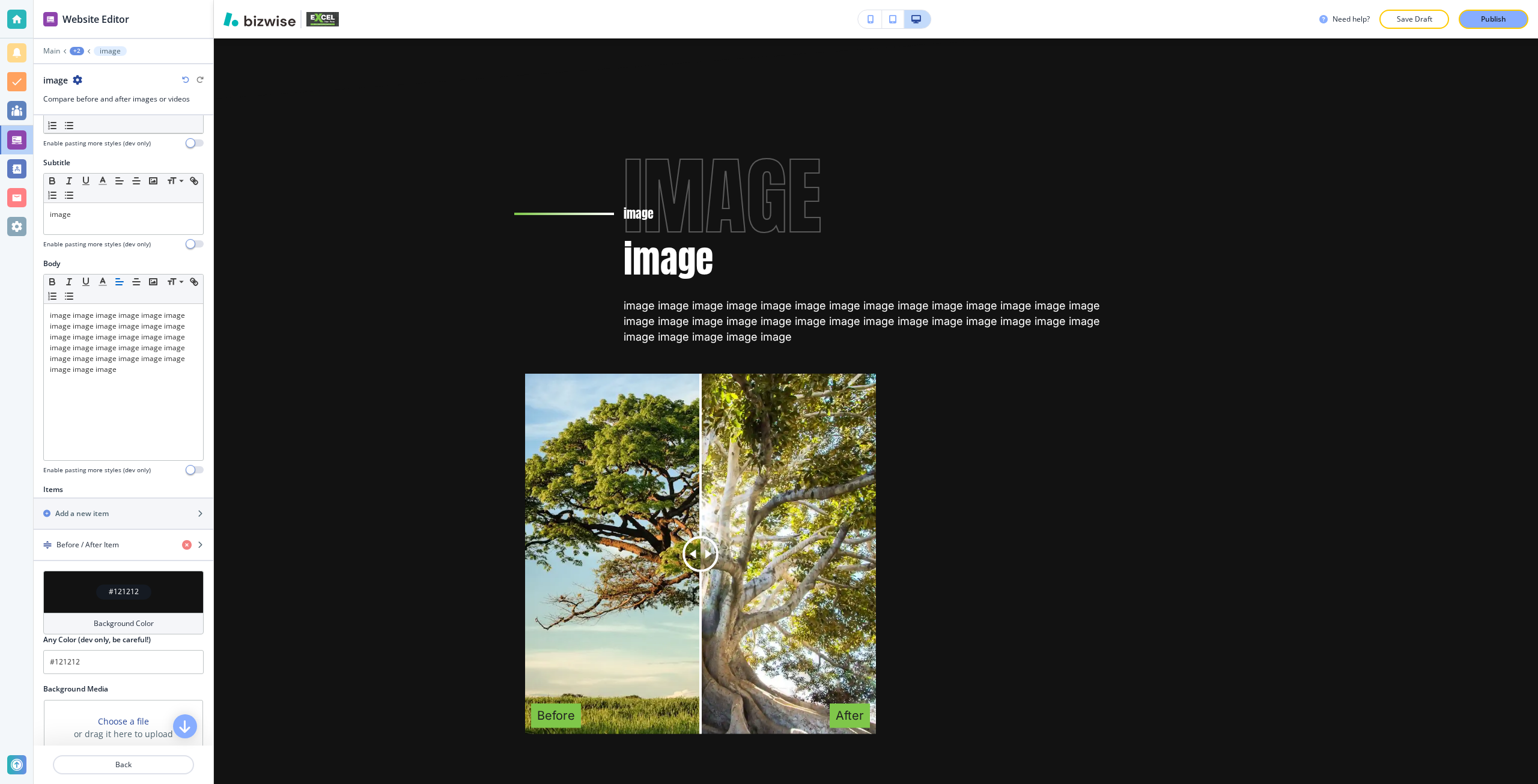
click at [101, 616] on div "Background Color" at bounding box center [123, 623] width 160 height 22
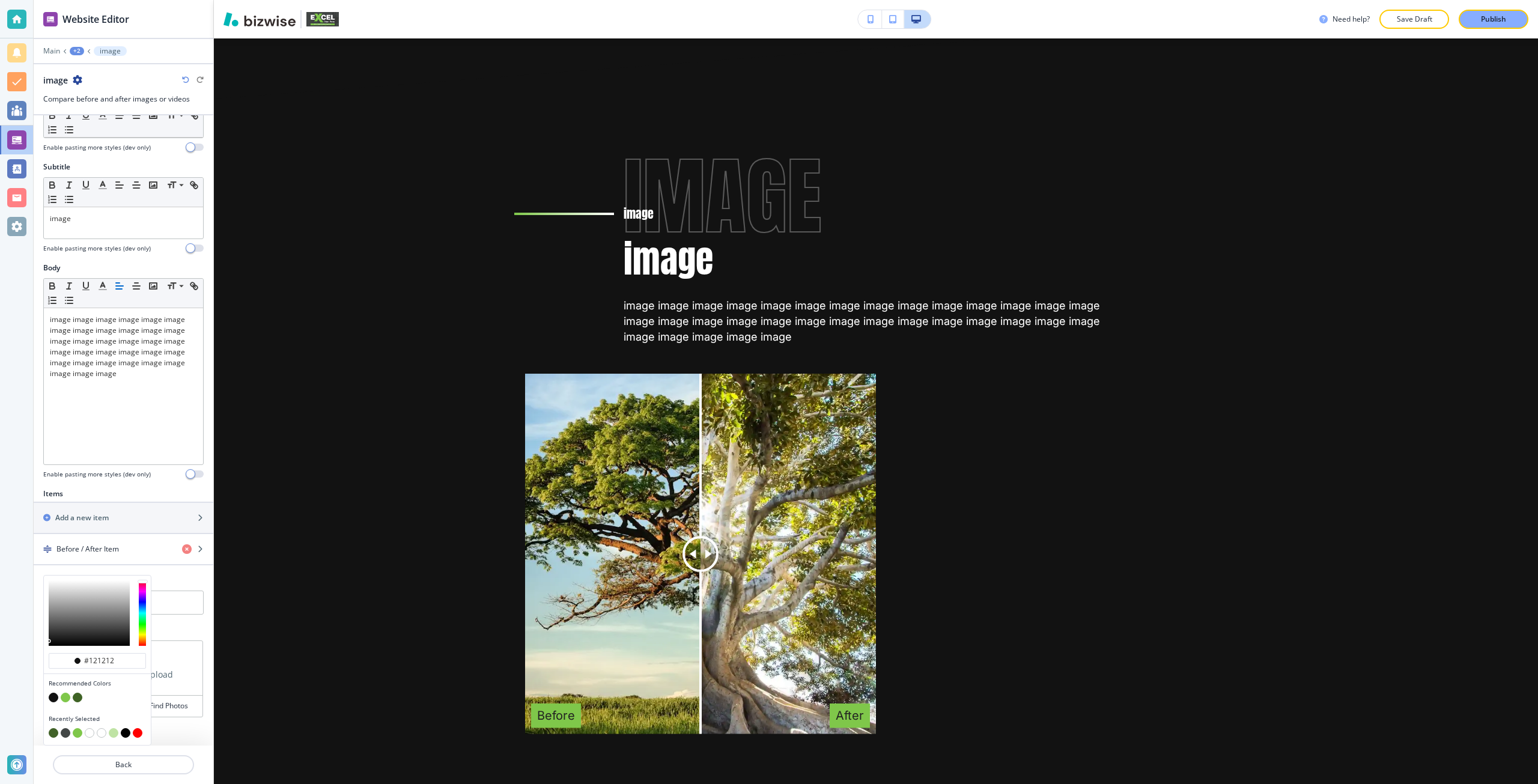
type input "#2c2c2c"
click at [76, 628] on div at bounding box center [89, 613] width 81 height 65
type input "#2c2c2c"
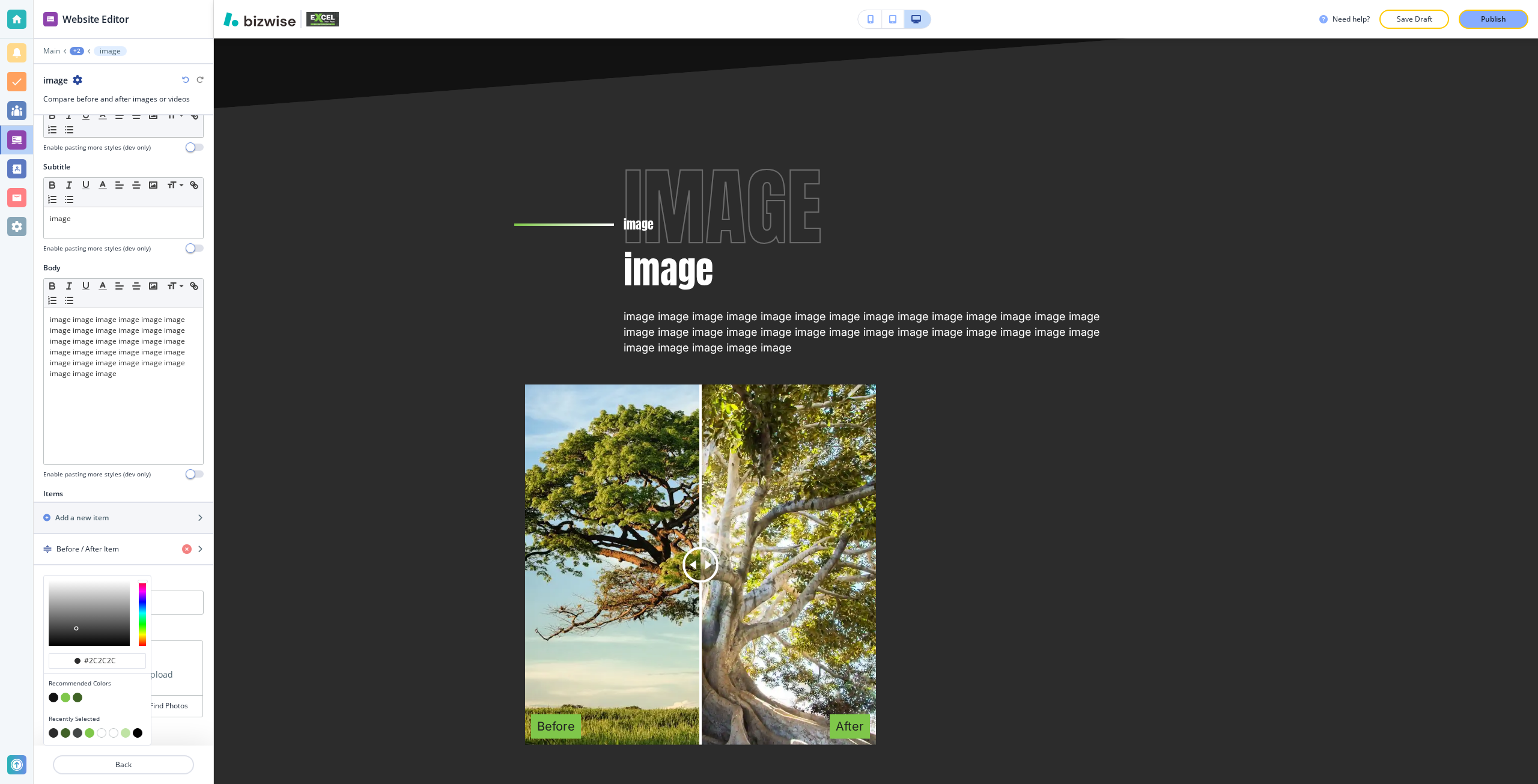
click at [177, 629] on div "Title Small Normal Large Huge image Enable pasting more styles (dev only) Subti…" at bounding box center [123, 430] width 180 height 630
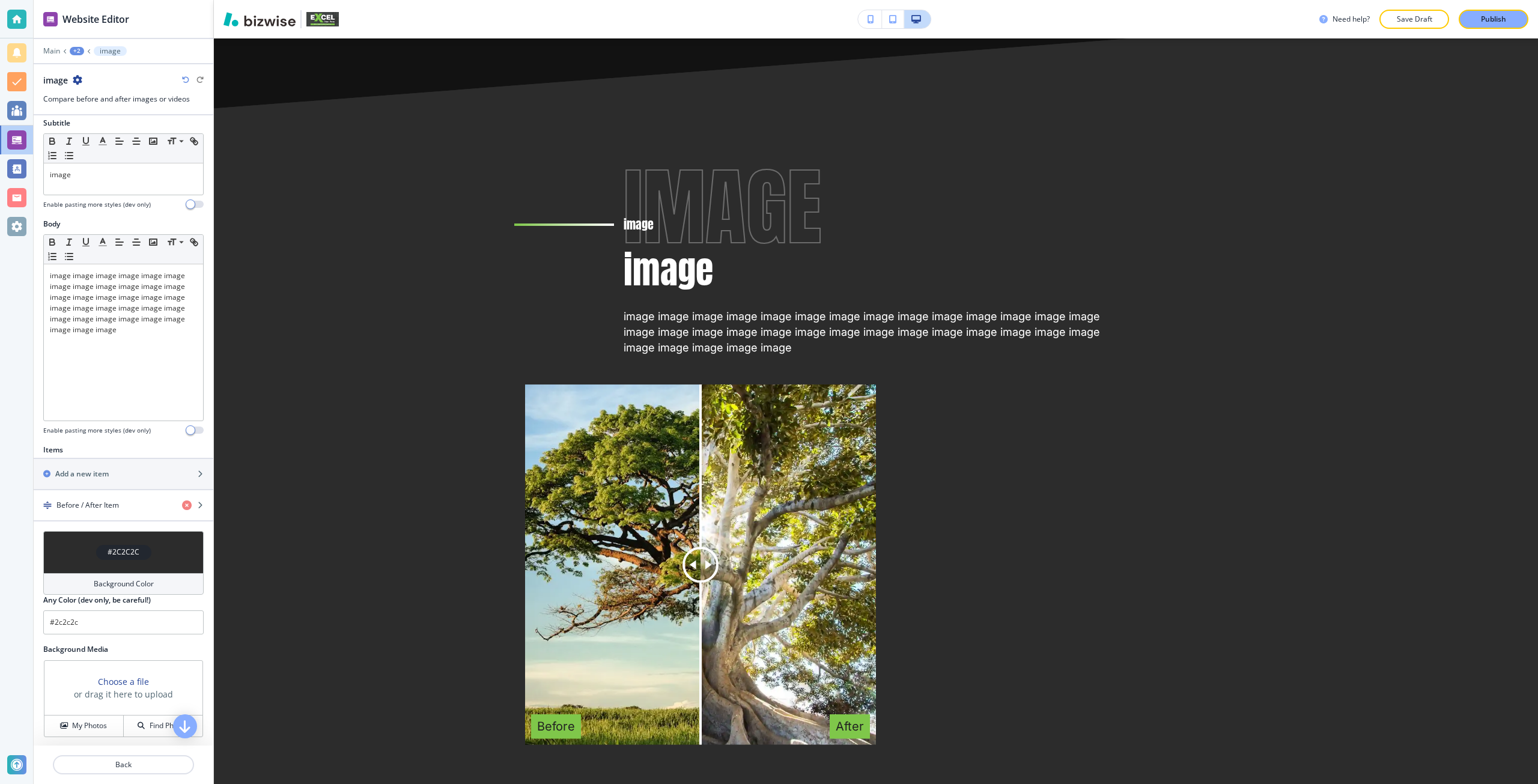
scroll to position [101, 0]
click at [118, 677] on h3 "Choose a file" at bounding box center [123, 680] width 51 height 13
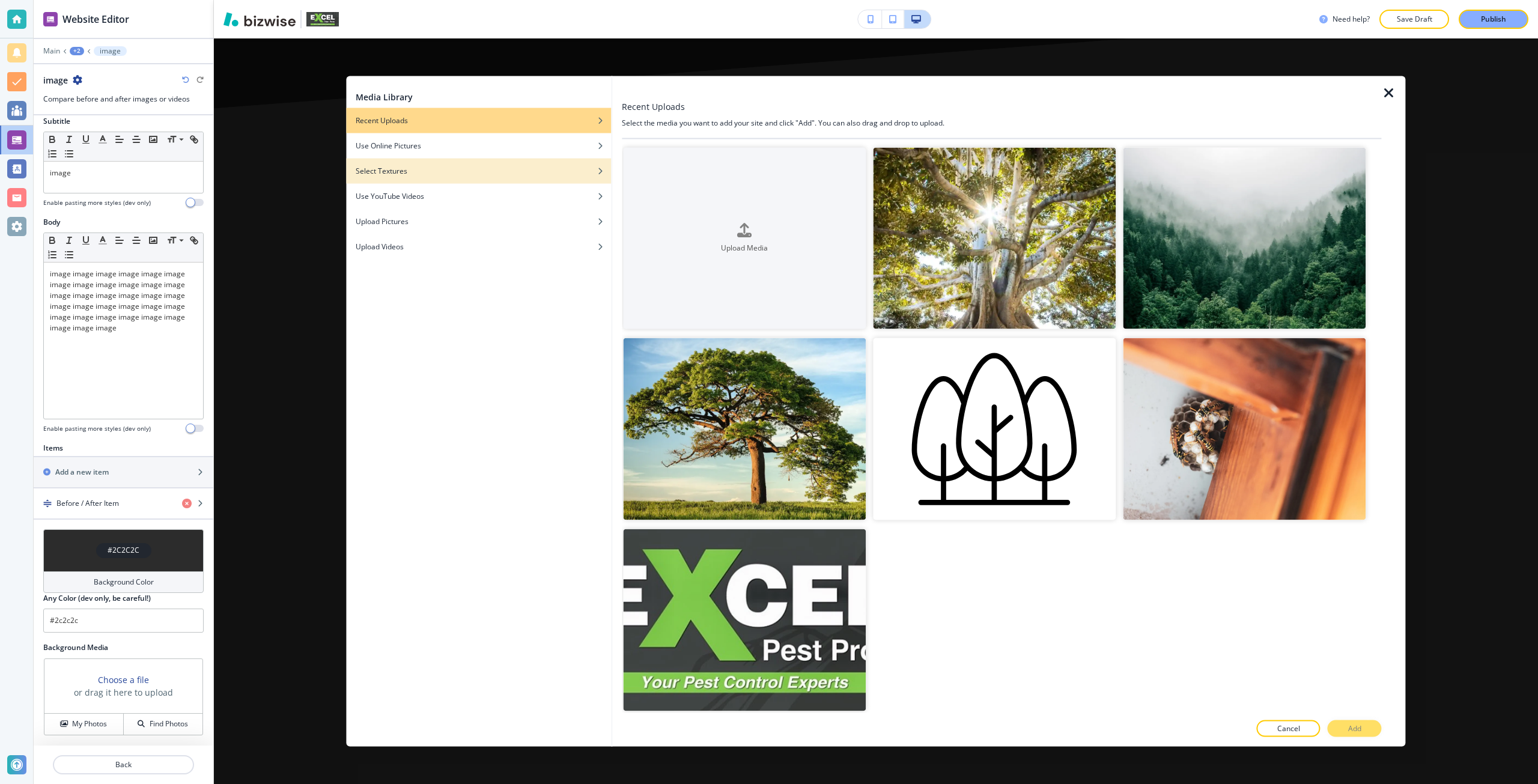
click at [387, 174] on h4 "Select Textures" at bounding box center [381, 171] width 52 height 11
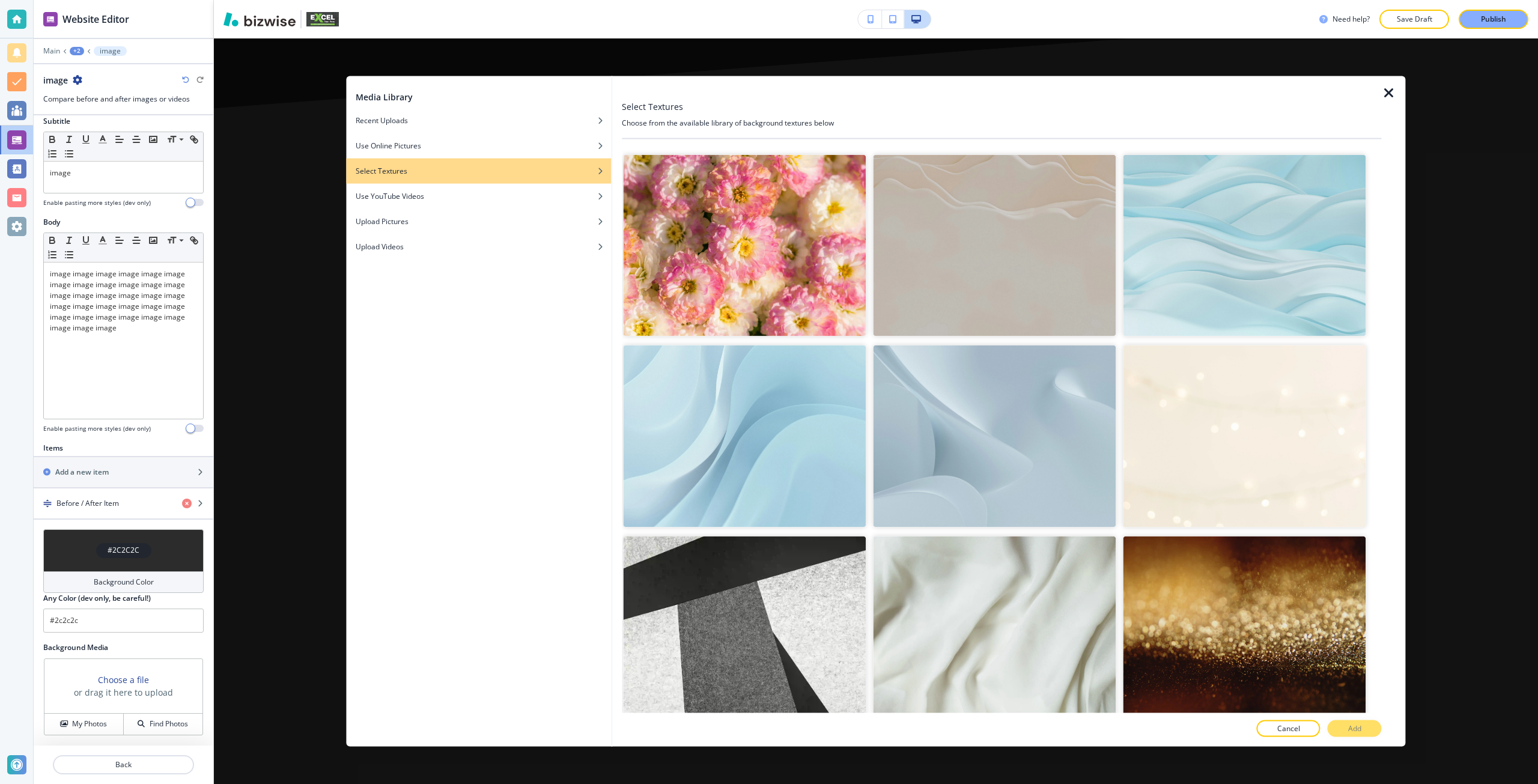
click at [984, 568] on img "button" at bounding box center [994, 628] width 243 height 182
click at [1356, 729] on p "Add" at bounding box center [1355, 728] width 14 height 11
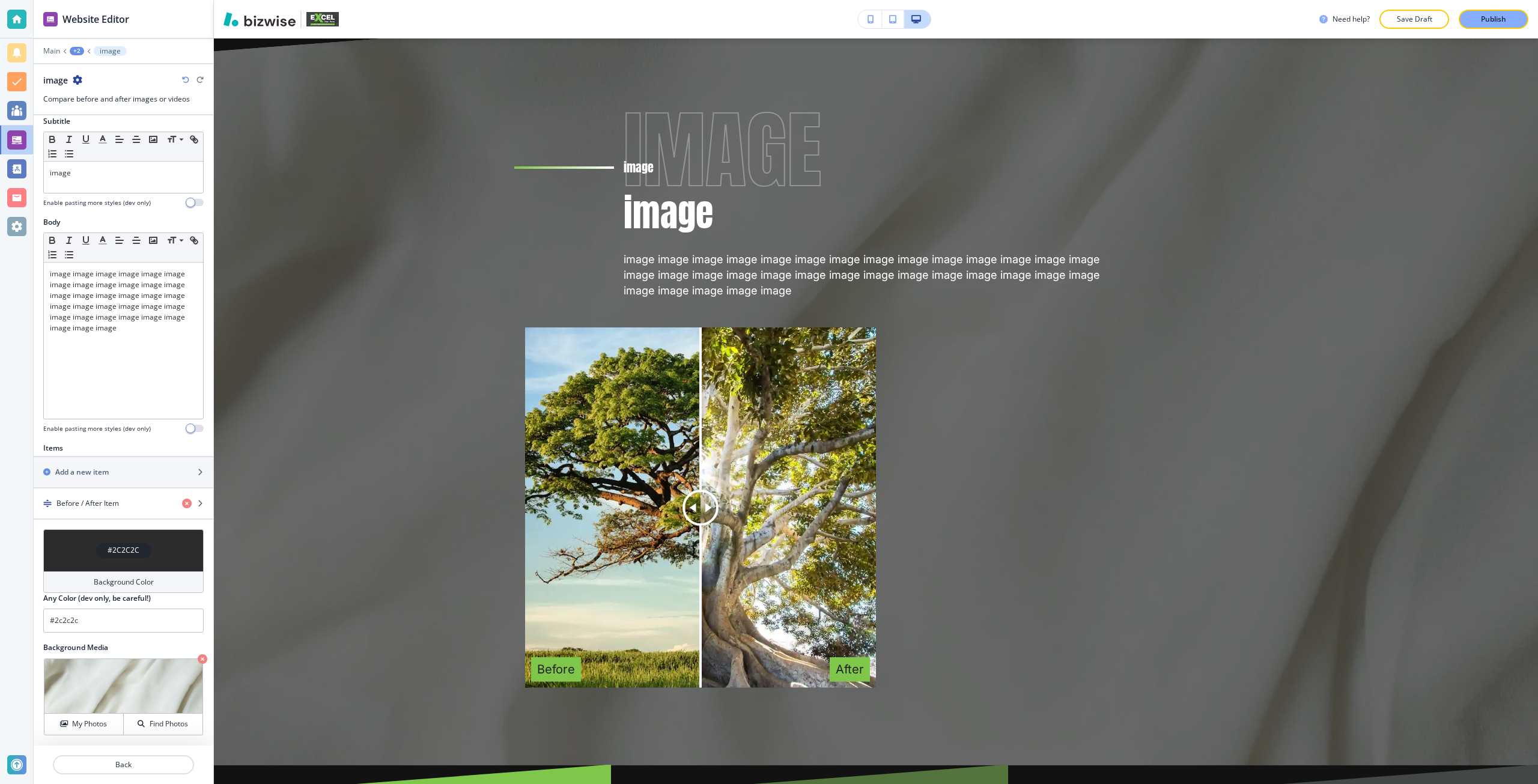
scroll to position [3519, 0]
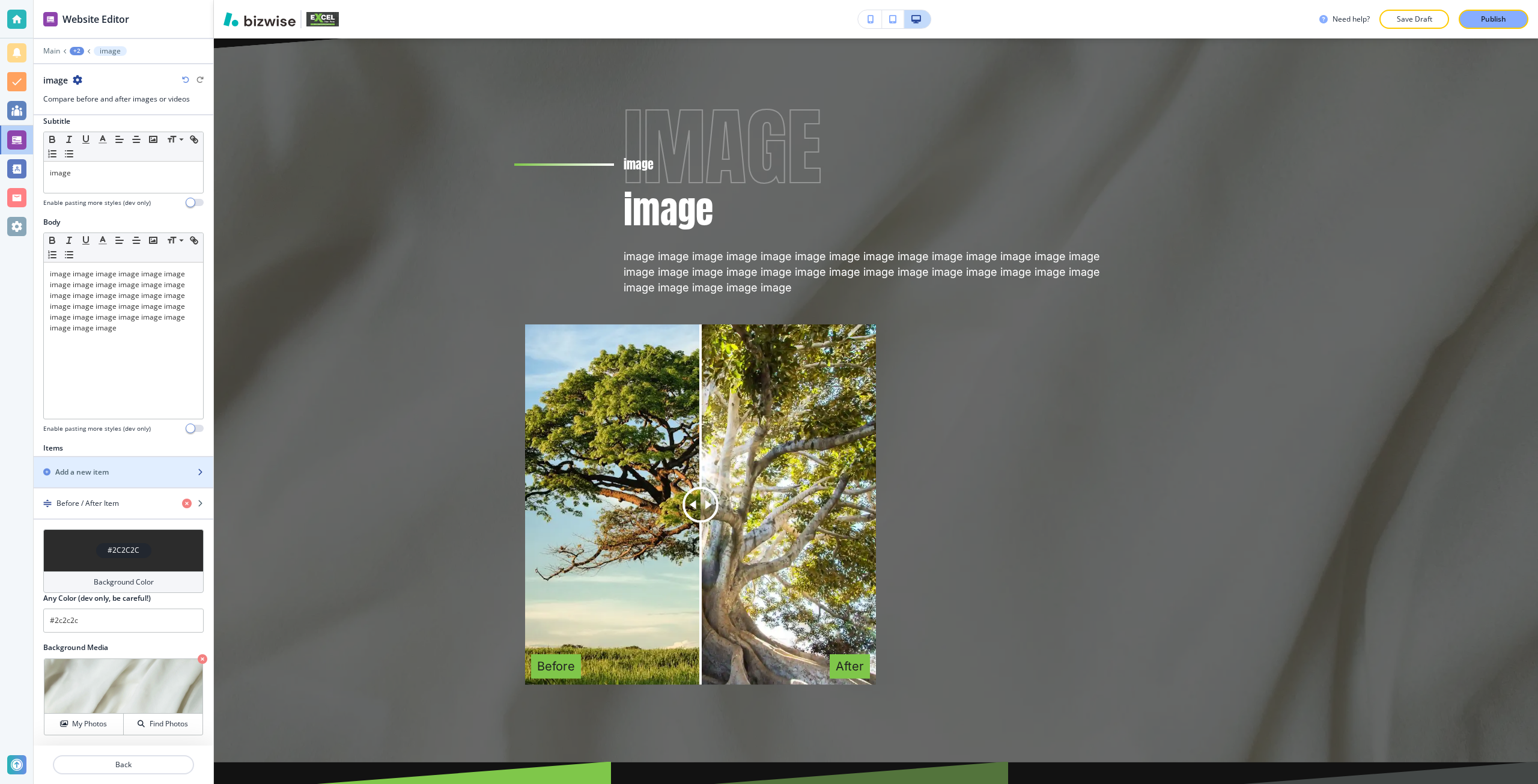
click at [134, 474] on div "Add a new item" at bounding box center [111, 472] width 153 height 11
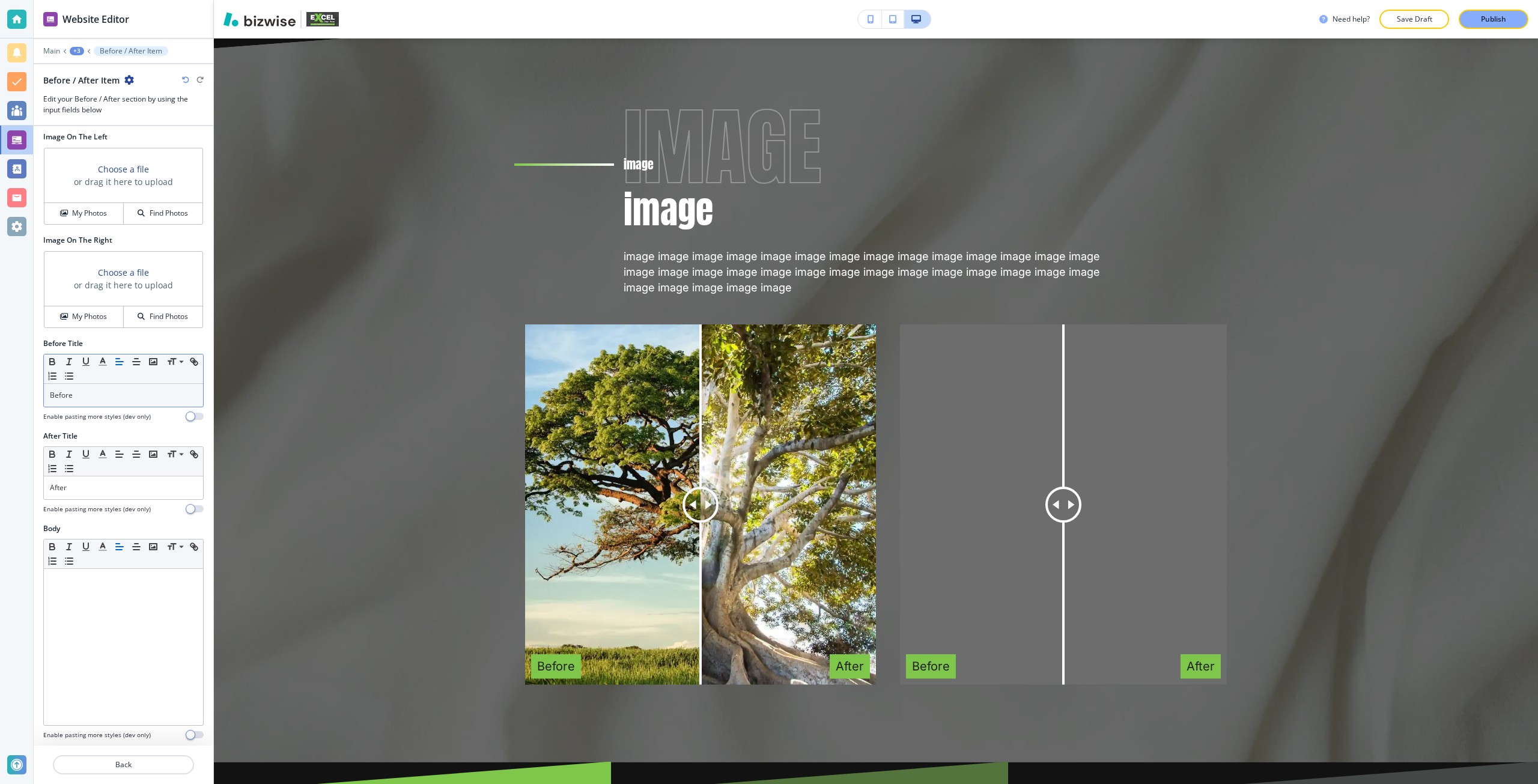
scroll to position [8, 0]
click at [80, 207] on h4 "My Photos" at bounding box center [89, 210] width 35 height 11
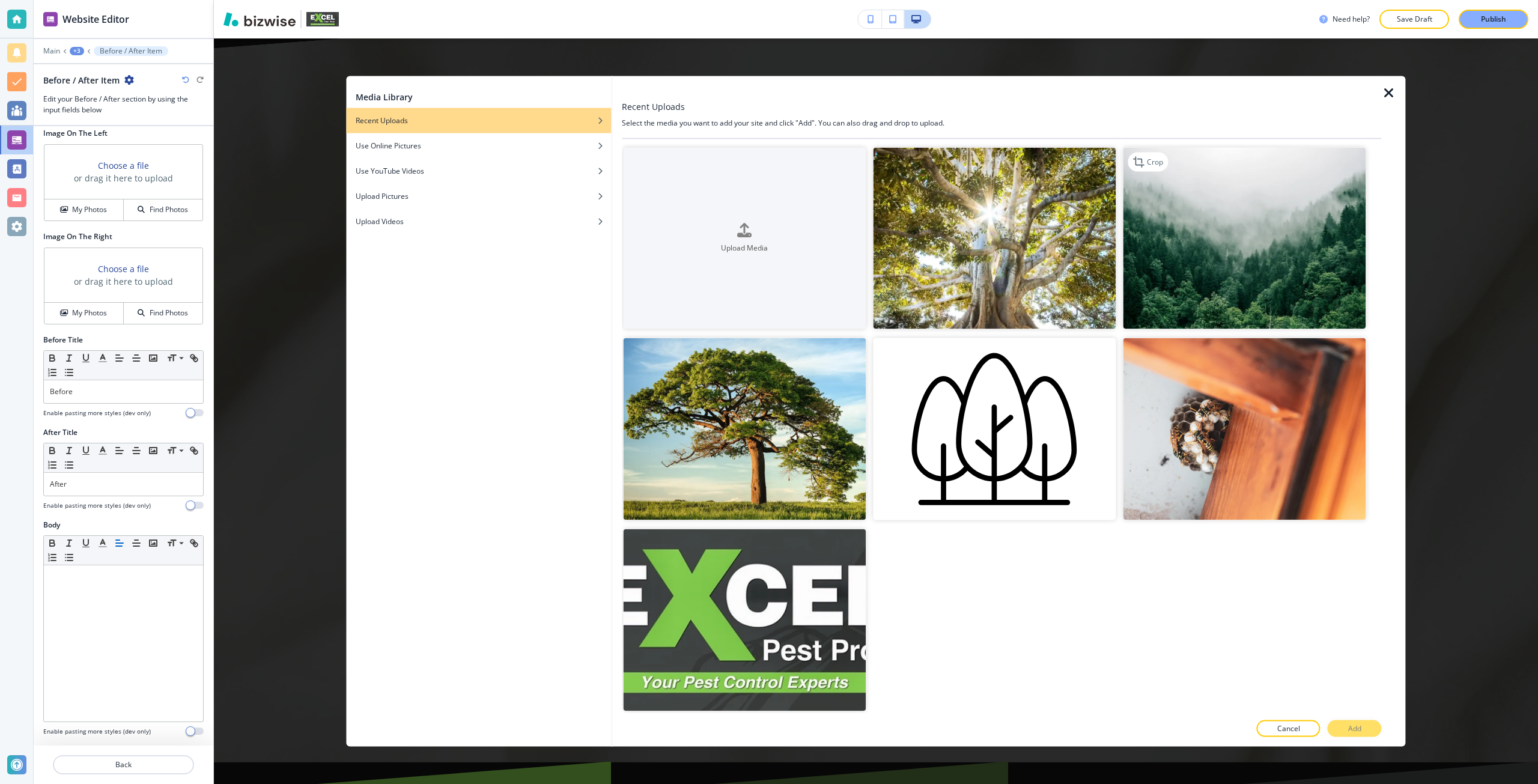
click at [1188, 307] on img "button" at bounding box center [1243, 238] width 243 height 182
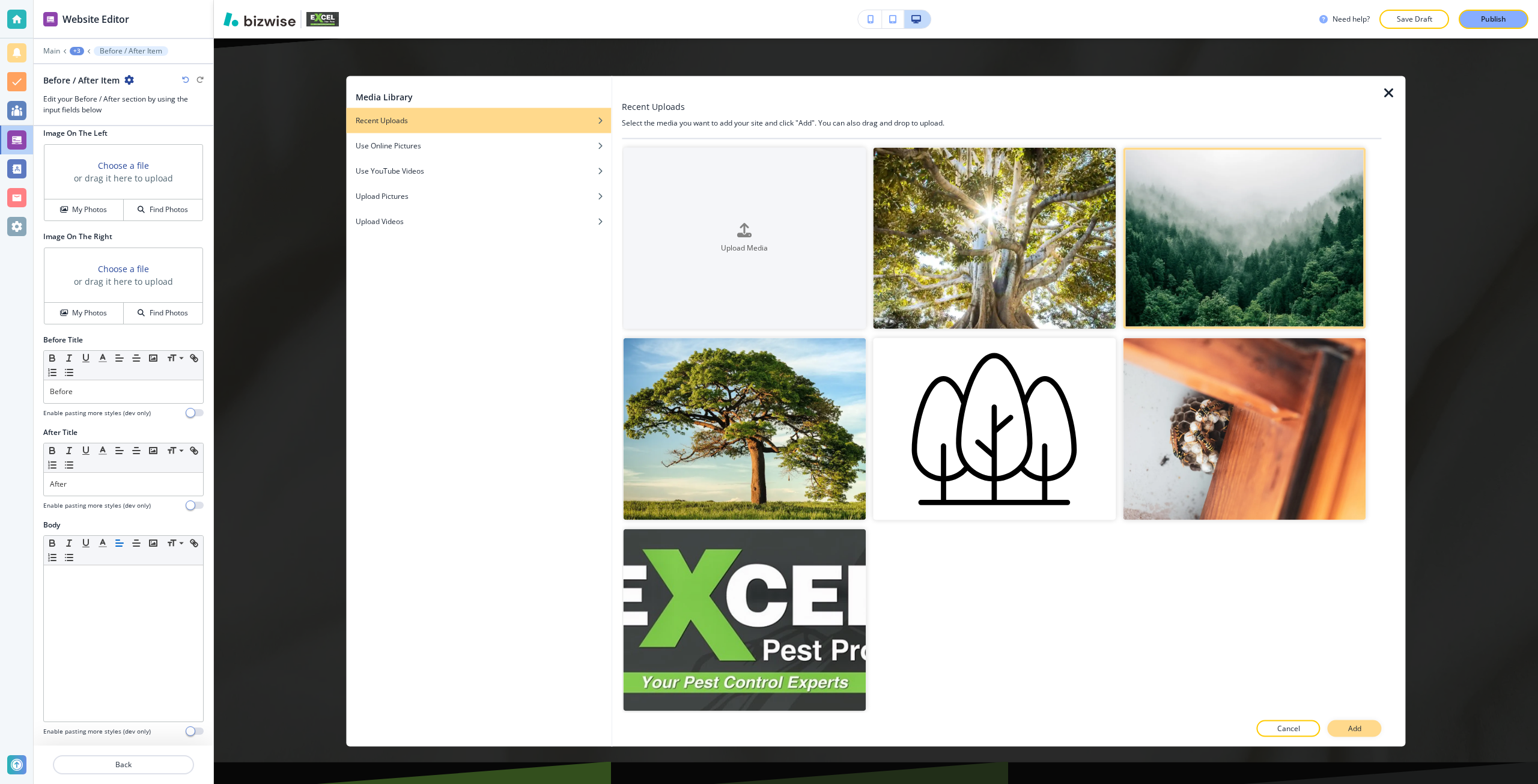
click at [1337, 726] on button "Add" at bounding box center [1355, 728] width 54 height 17
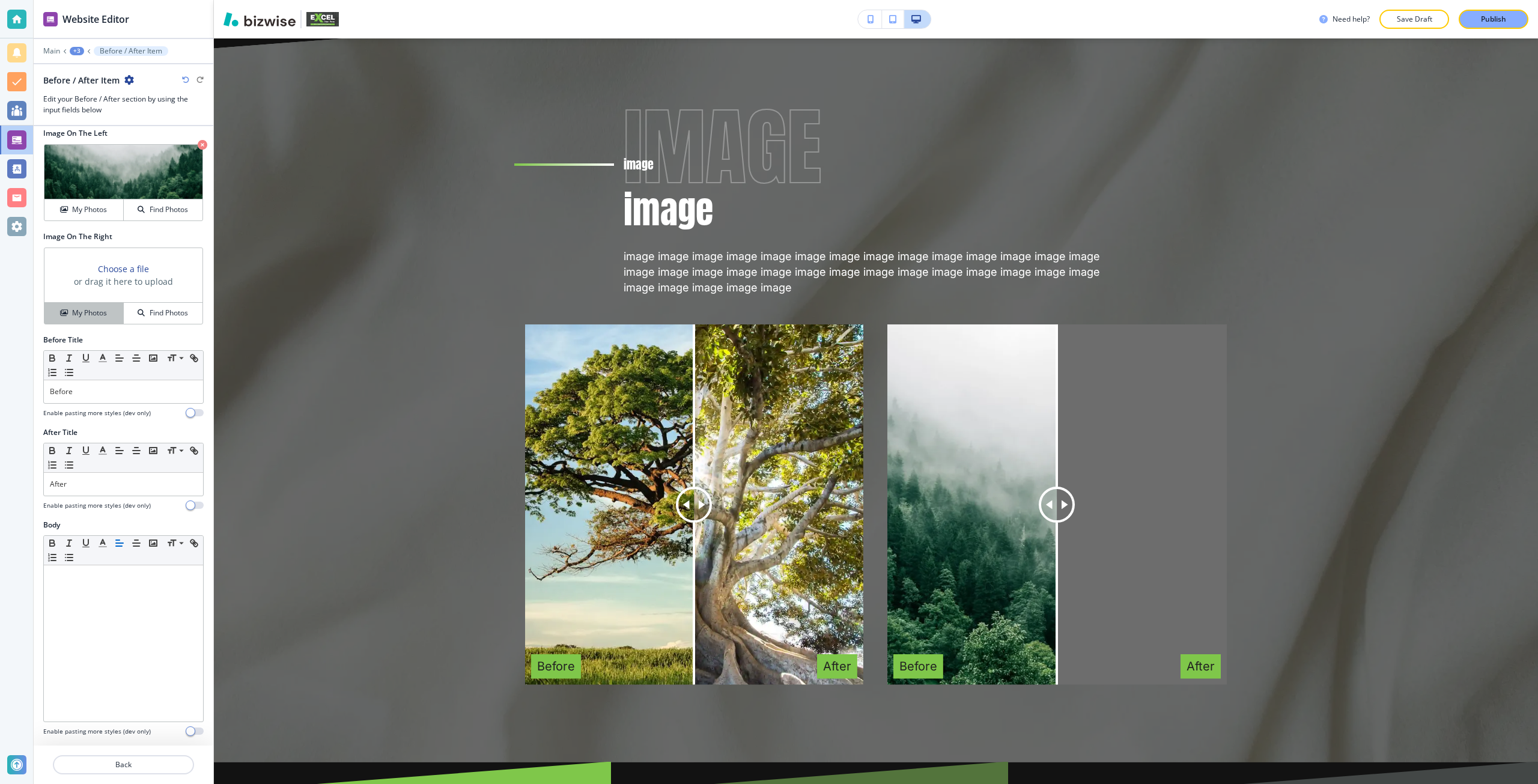
click at [97, 312] on h4 "My Photos" at bounding box center [89, 313] width 35 height 11
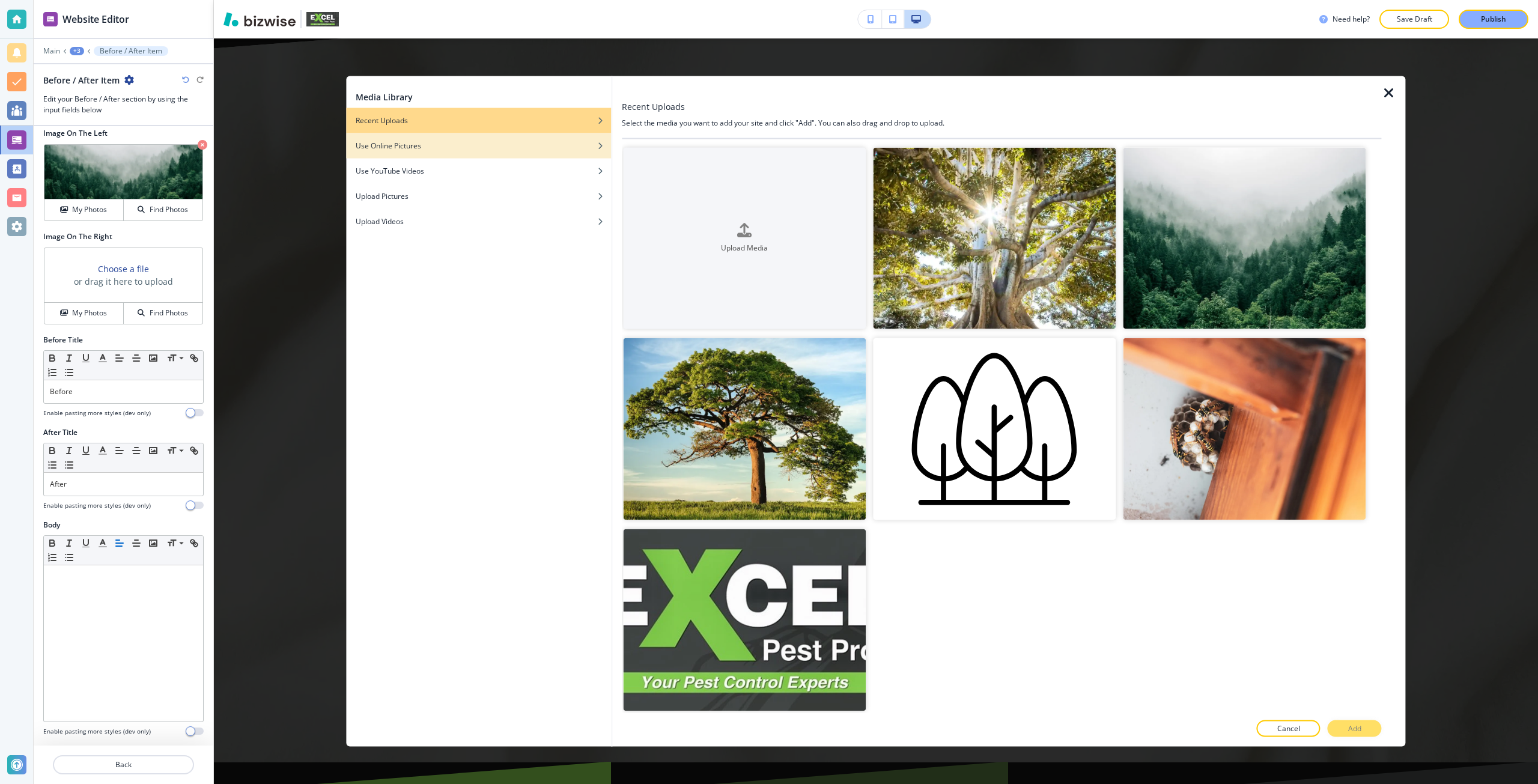
click at [480, 153] on div "button" at bounding box center [478, 155] width 265 height 8
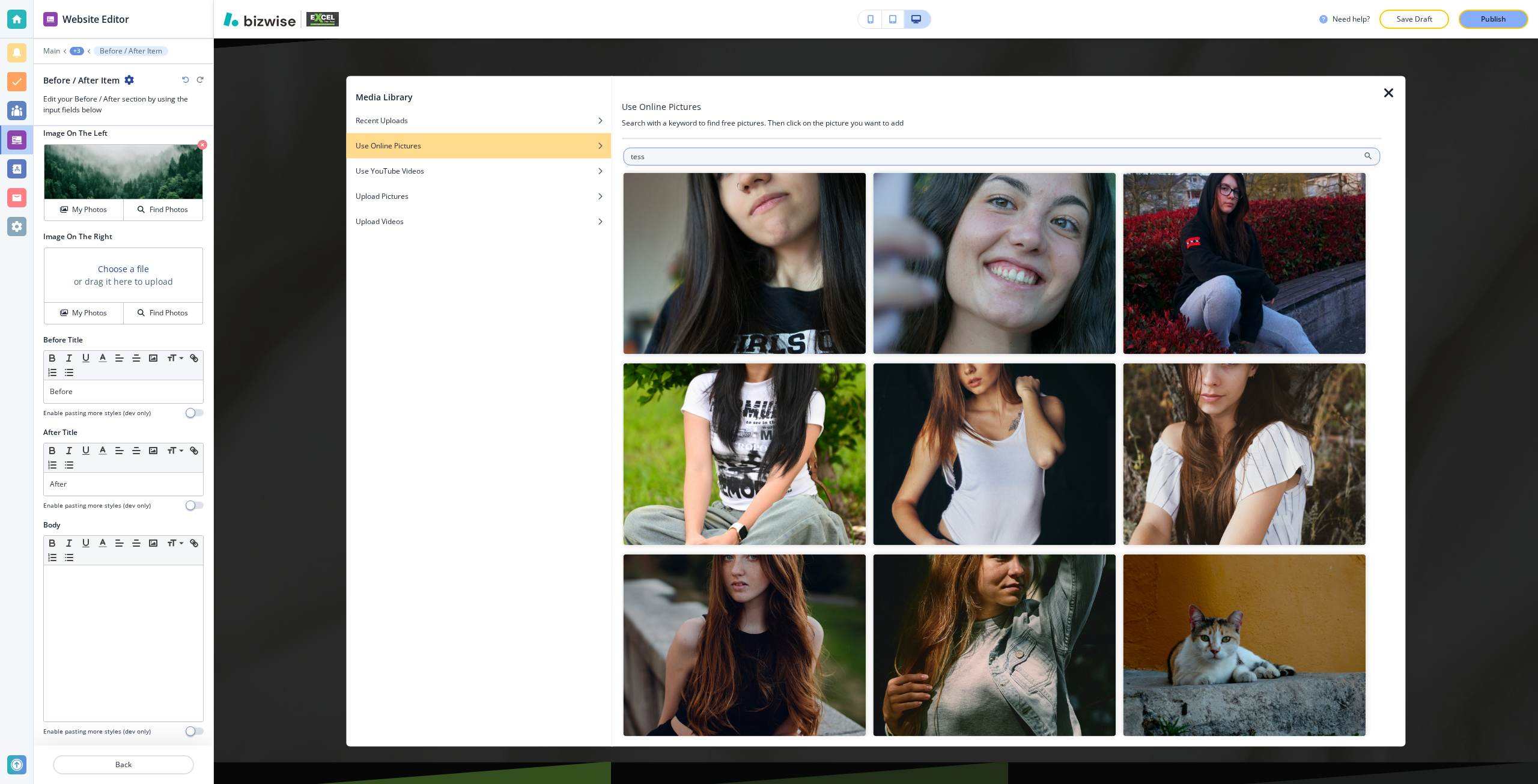
click at [688, 162] on input "tess" at bounding box center [1001, 156] width 757 height 18
type input "tree"
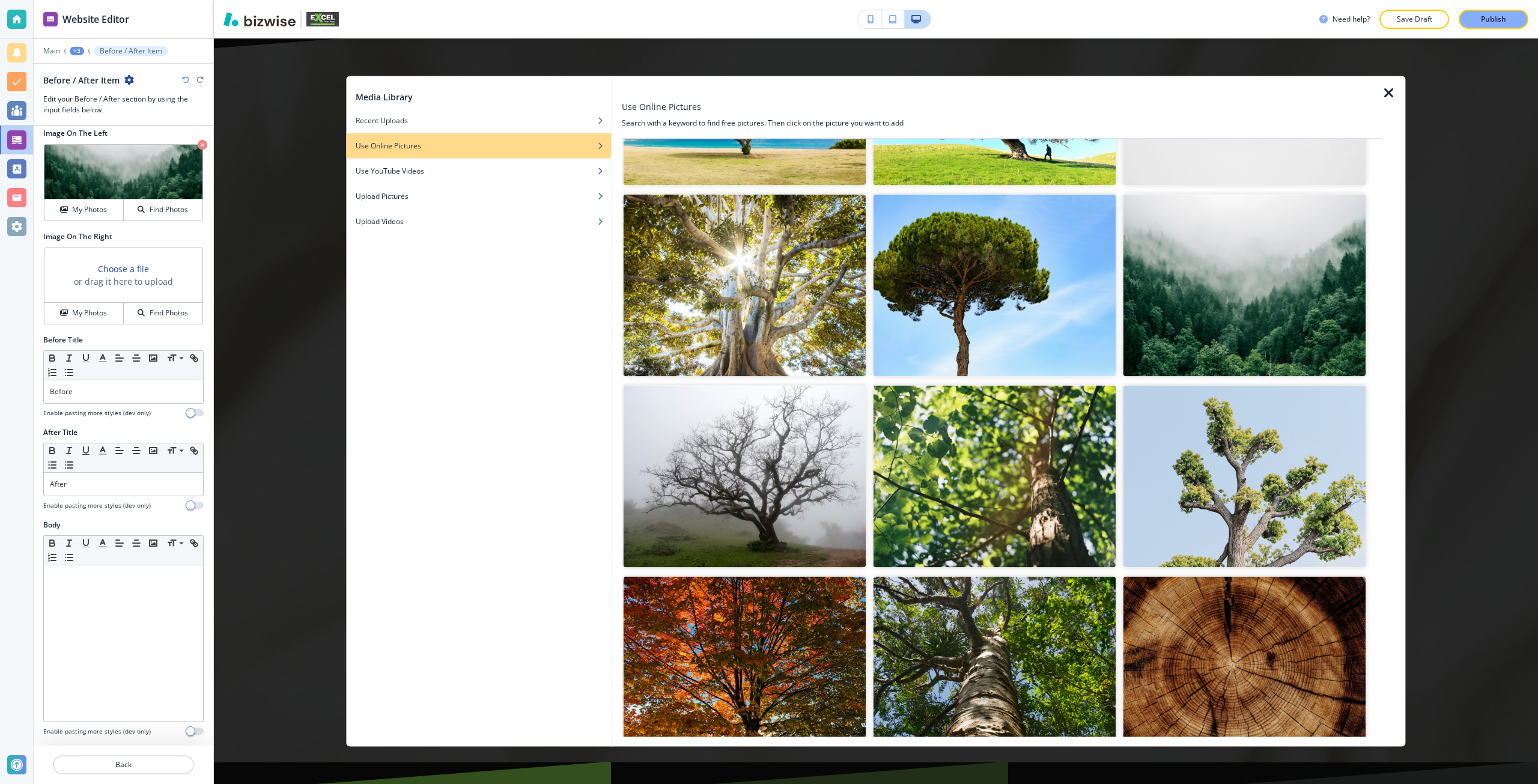
scroll to position [360, 0]
click at [1272, 652] on img "button" at bounding box center [1243, 667] width 243 height 182
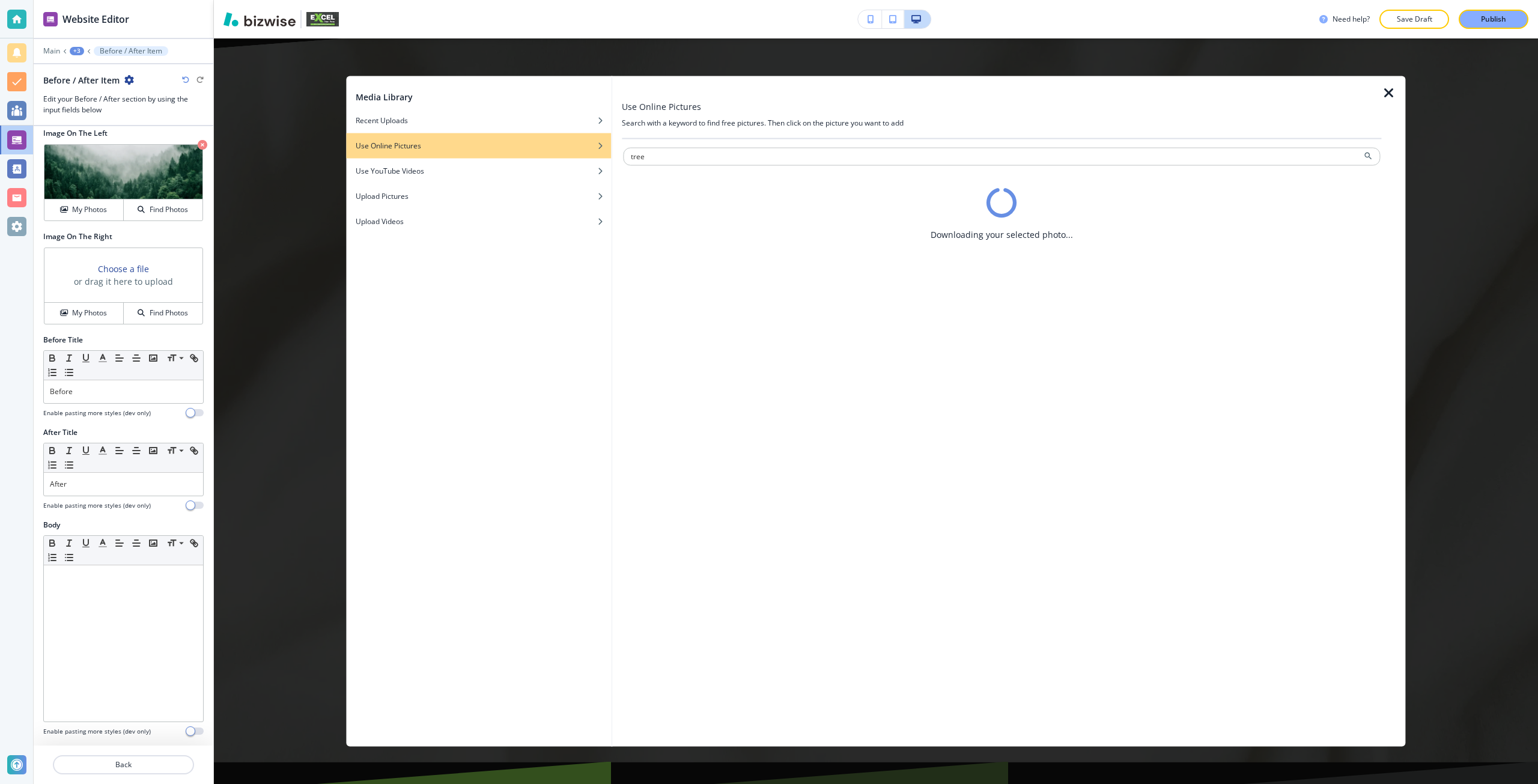
scroll to position [0, 0]
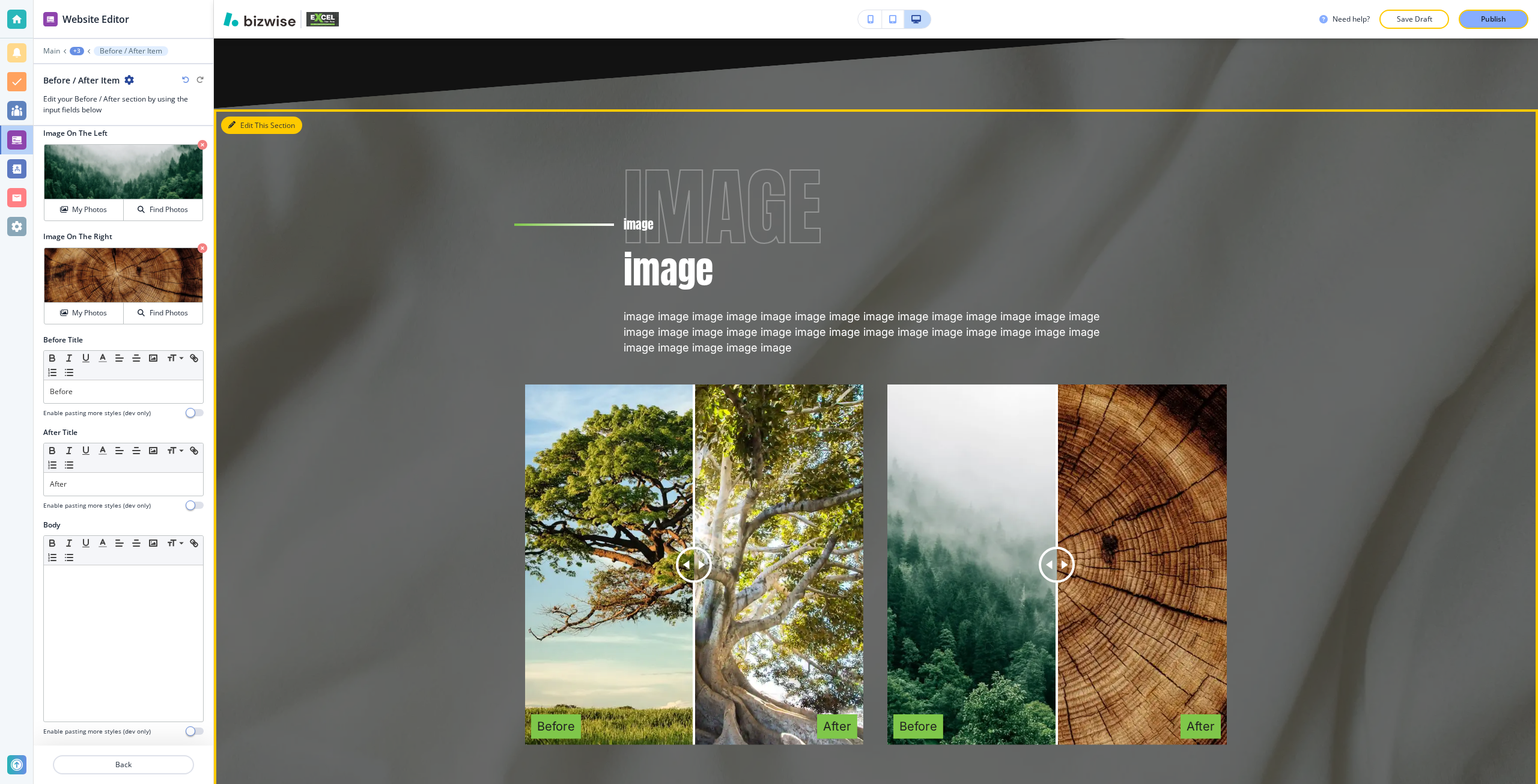
click at [240, 126] on button "Edit This Section" at bounding box center [262, 126] width 81 height 18
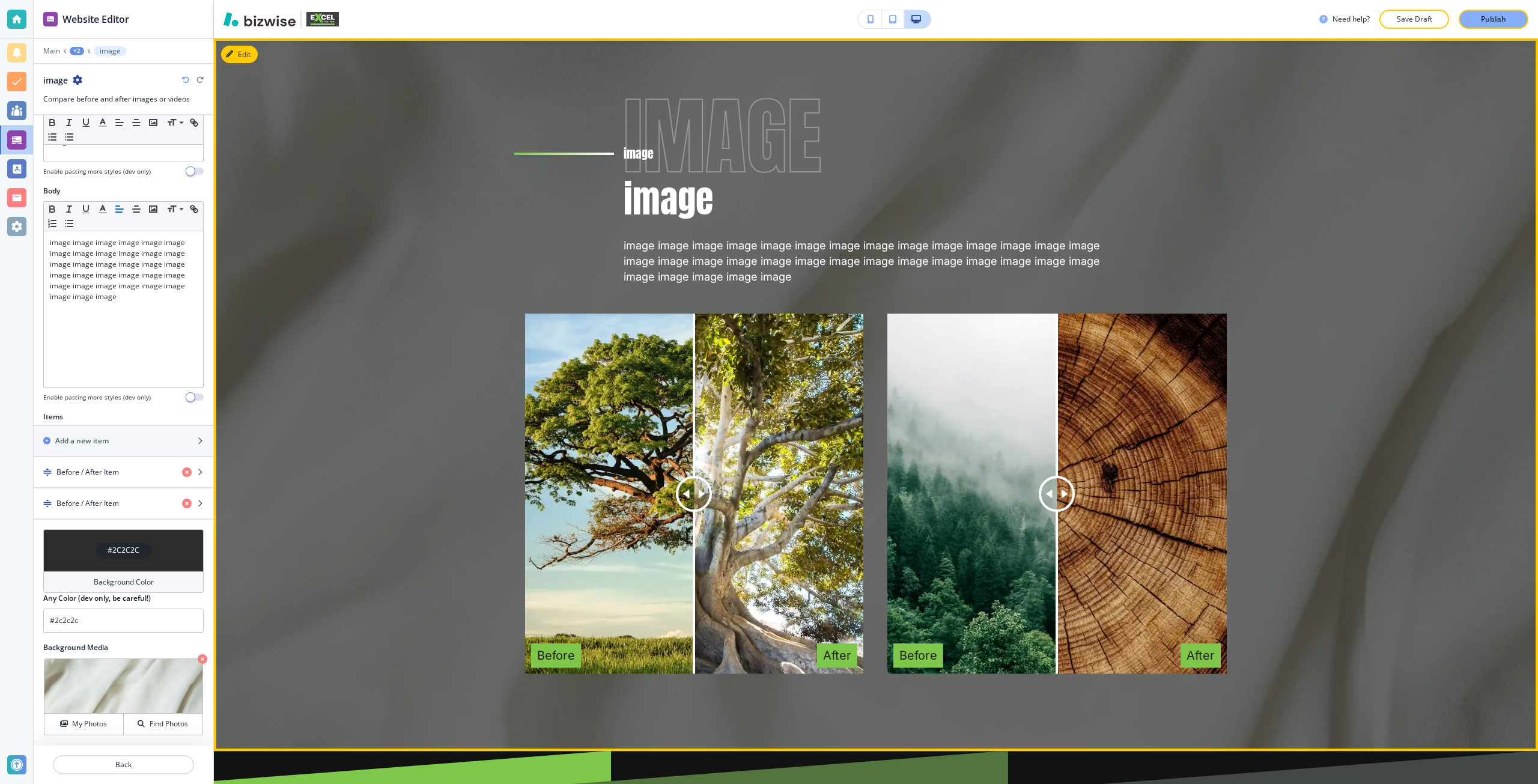
scroll to position [3830, 0]
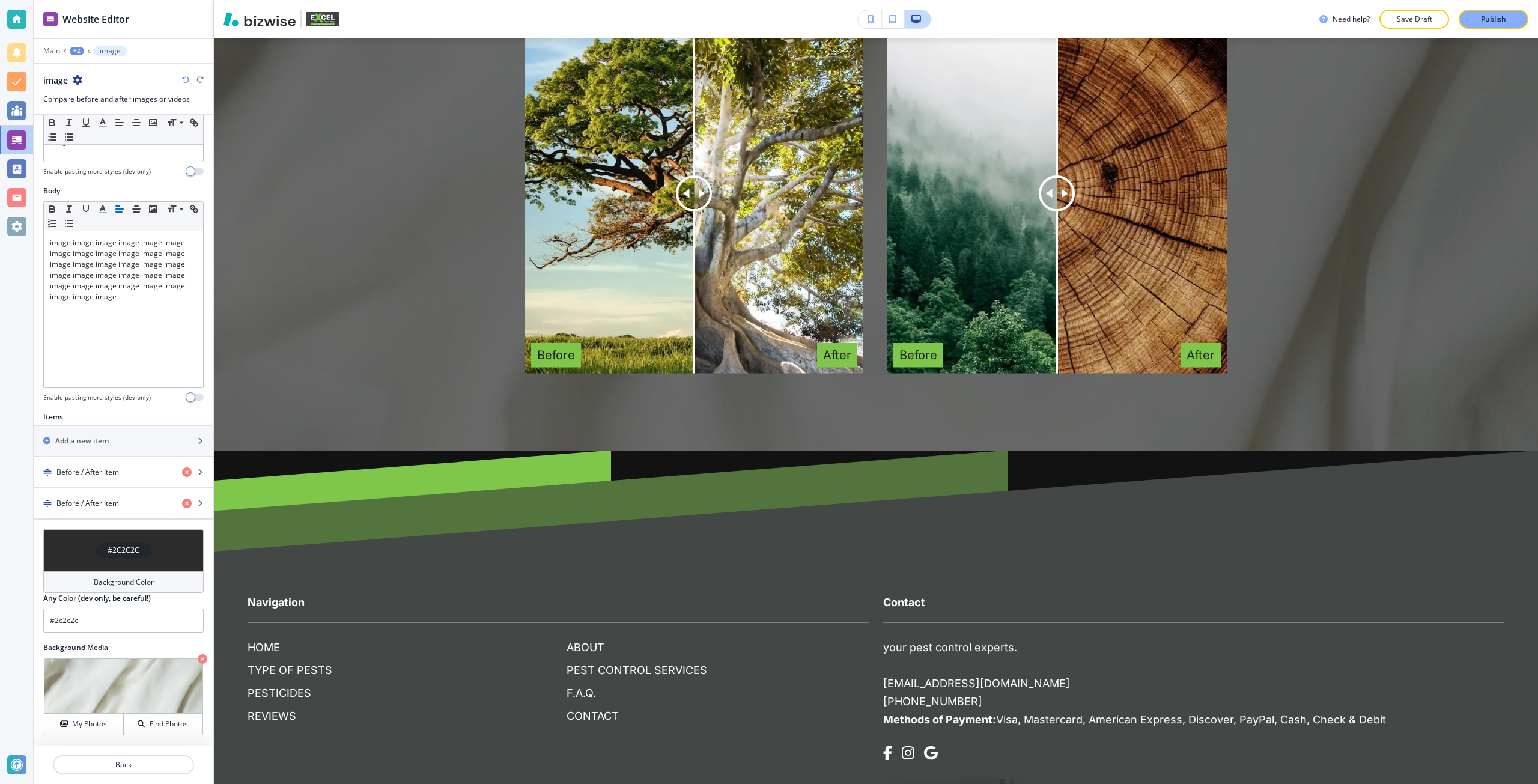
drag, startPoint x: 80, startPoint y: 44, endPoint x: 72, endPoint y: 52, distance: 11.3
click at [77, 46] on div at bounding box center [123, 43] width 180 height 8
click at [72, 52] on div "+2" at bounding box center [77, 50] width 14 height 8
click at [88, 85] on button "PEST CONTROL SERVICES" at bounding box center [108, 92] width 77 height 22
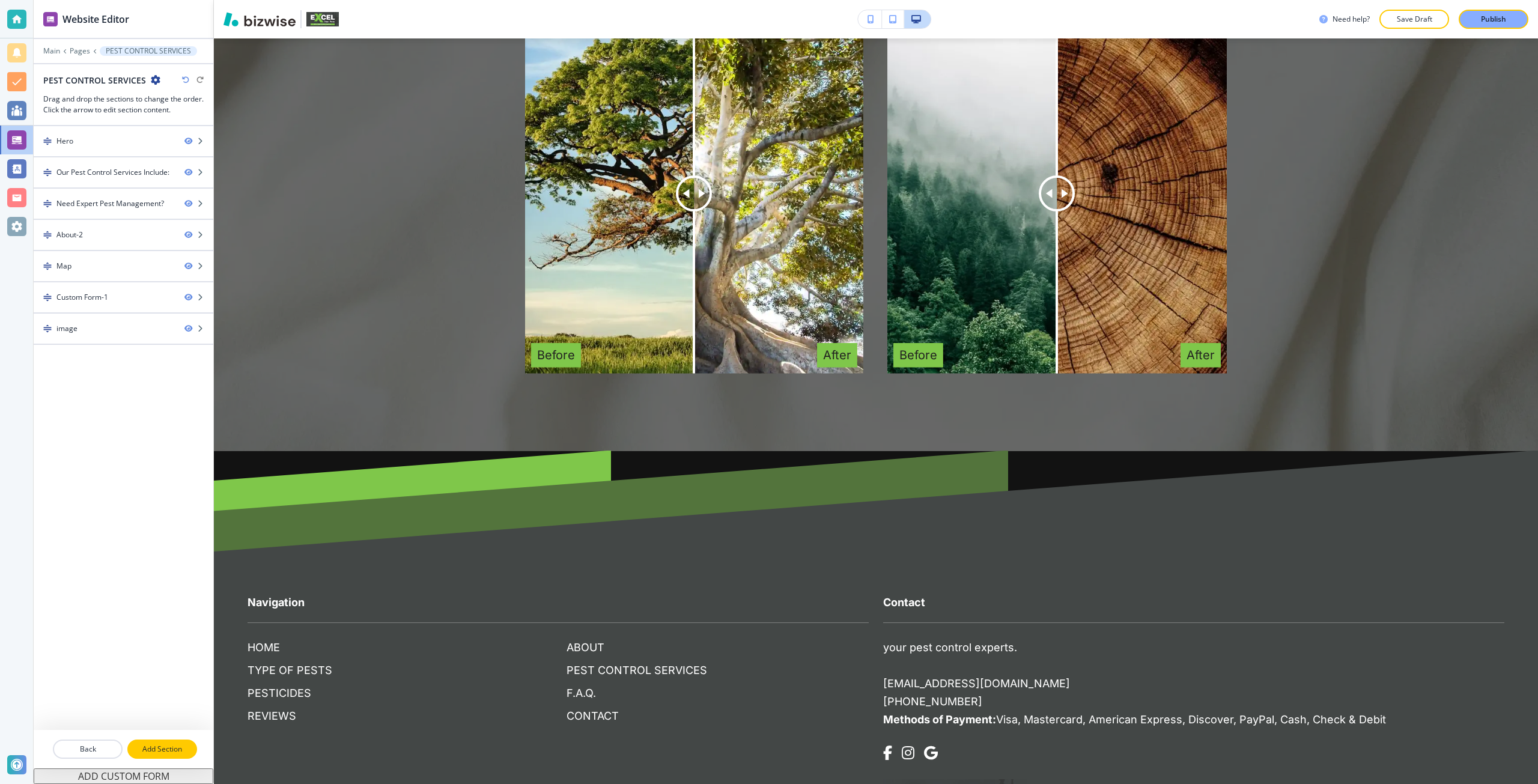
click at [146, 745] on p "Add Section" at bounding box center [162, 749] width 67 height 11
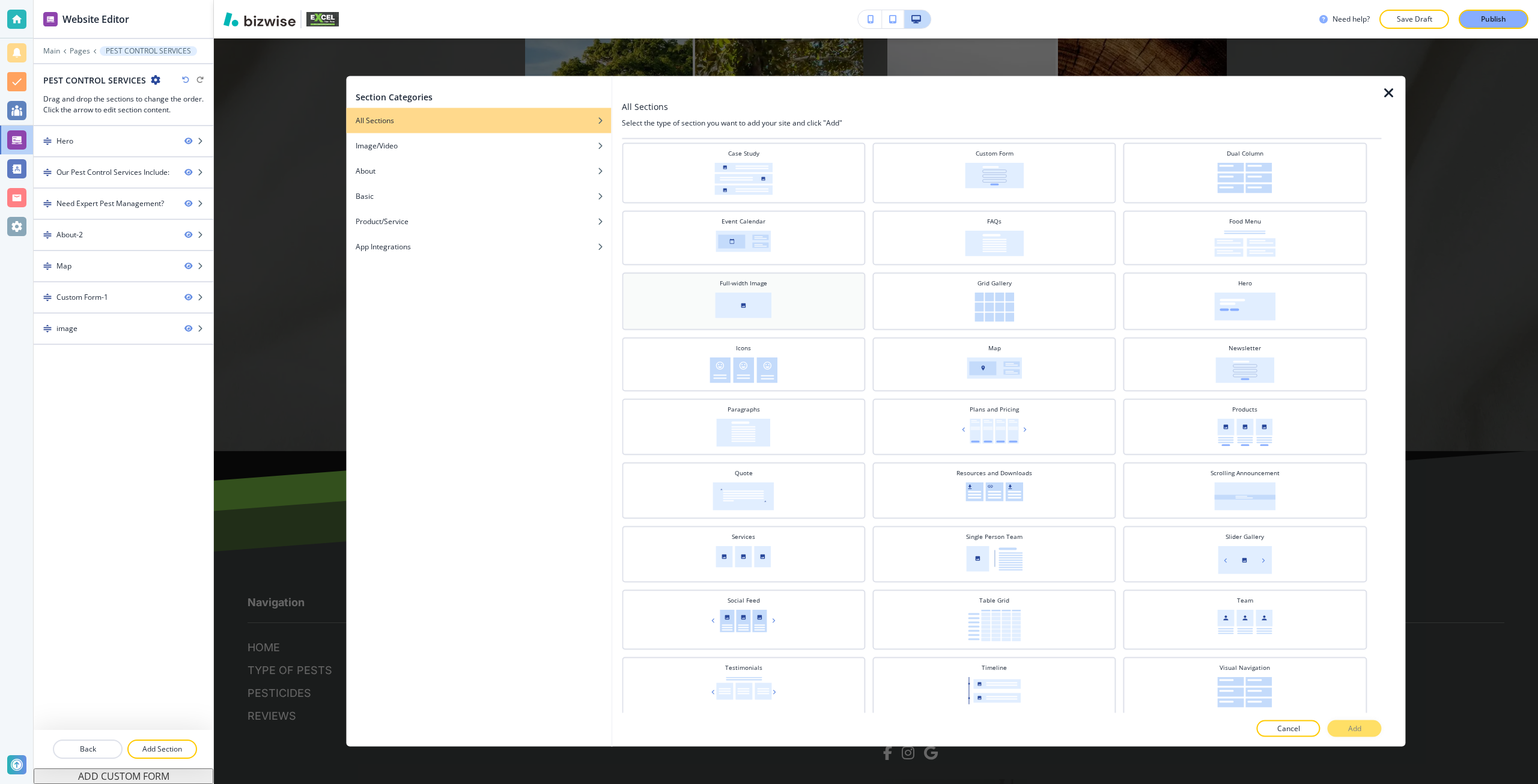
scroll to position [159, 0]
click at [807, 494] on div "Quote" at bounding box center [743, 486] width 232 height 42
click at [1337, 724] on button "Add" at bounding box center [1355, 728] width 54 height 17
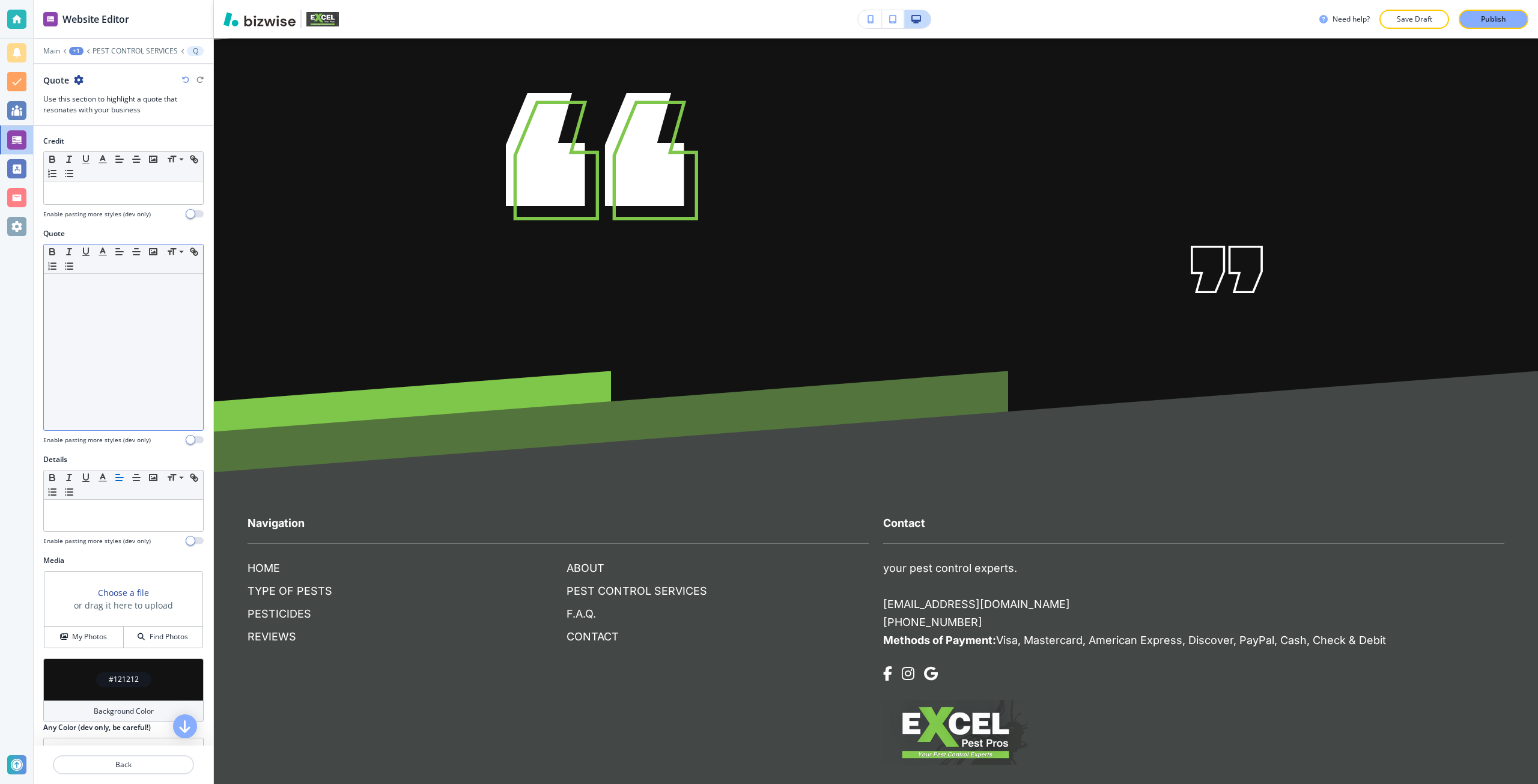
scroll to position [4320, 0]
click at [155, 304] on div at bounding box center [123, 352] width 159 height 156
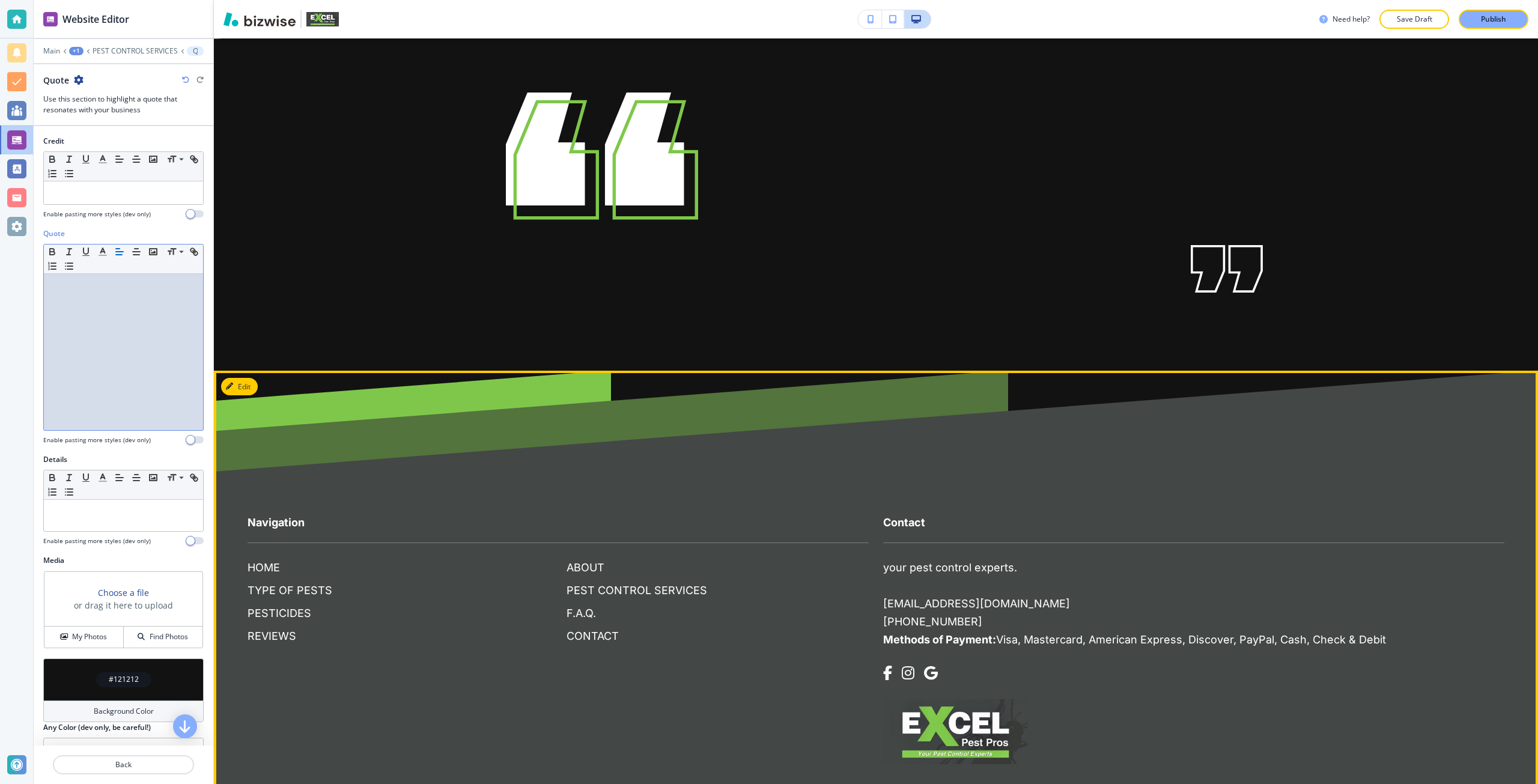
click at [898, 568] on p "your pest control experts." at bounding box center [950, 568] width 134 height 16
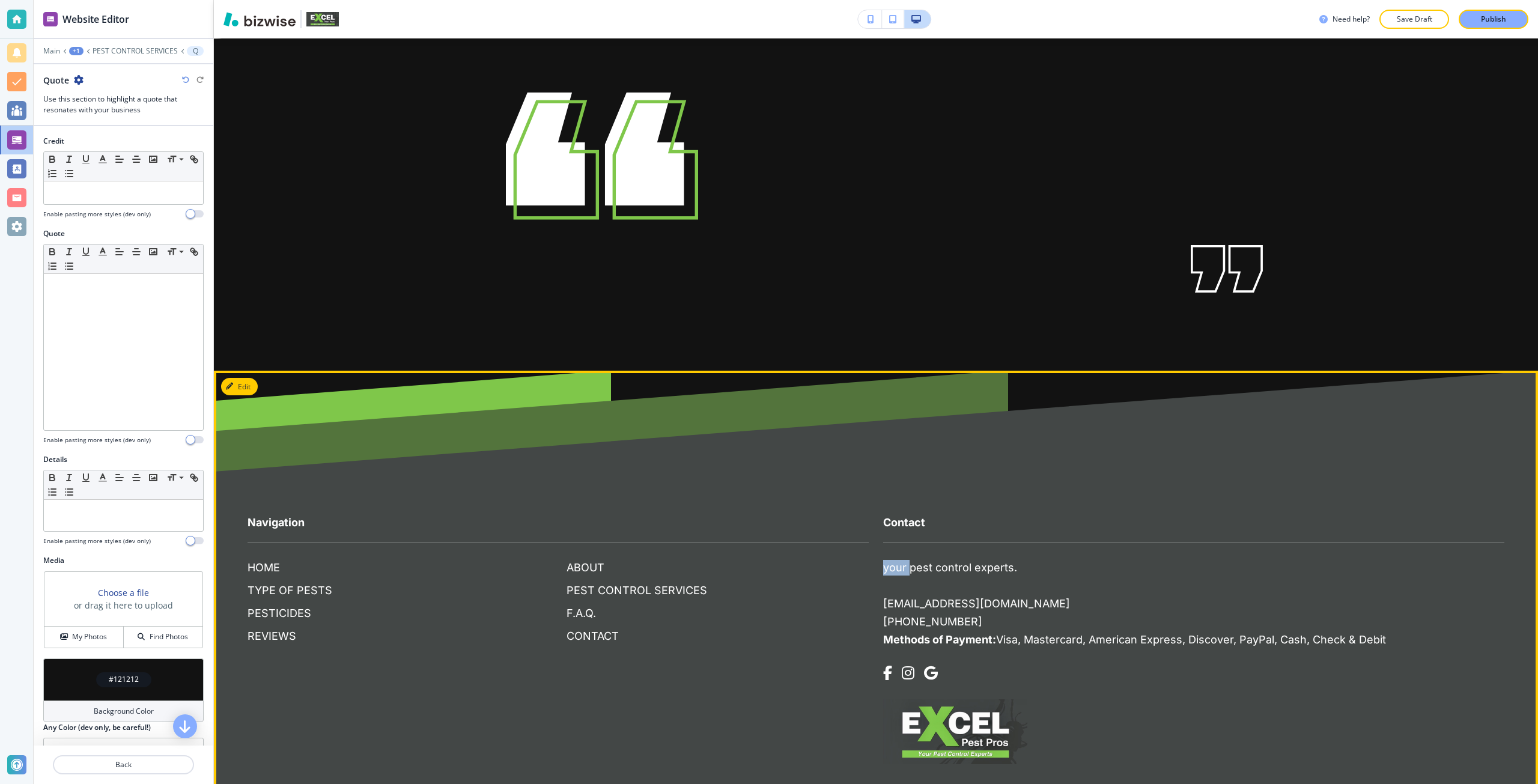
click at [898, 568] on p "your pest control experts." at bounding box center [950, 568] width 134 height 16
click at [898, 568] on p "your pest control experts." at bounding box center [950, 568] width 134 height 16
copy div "your pest control experts."
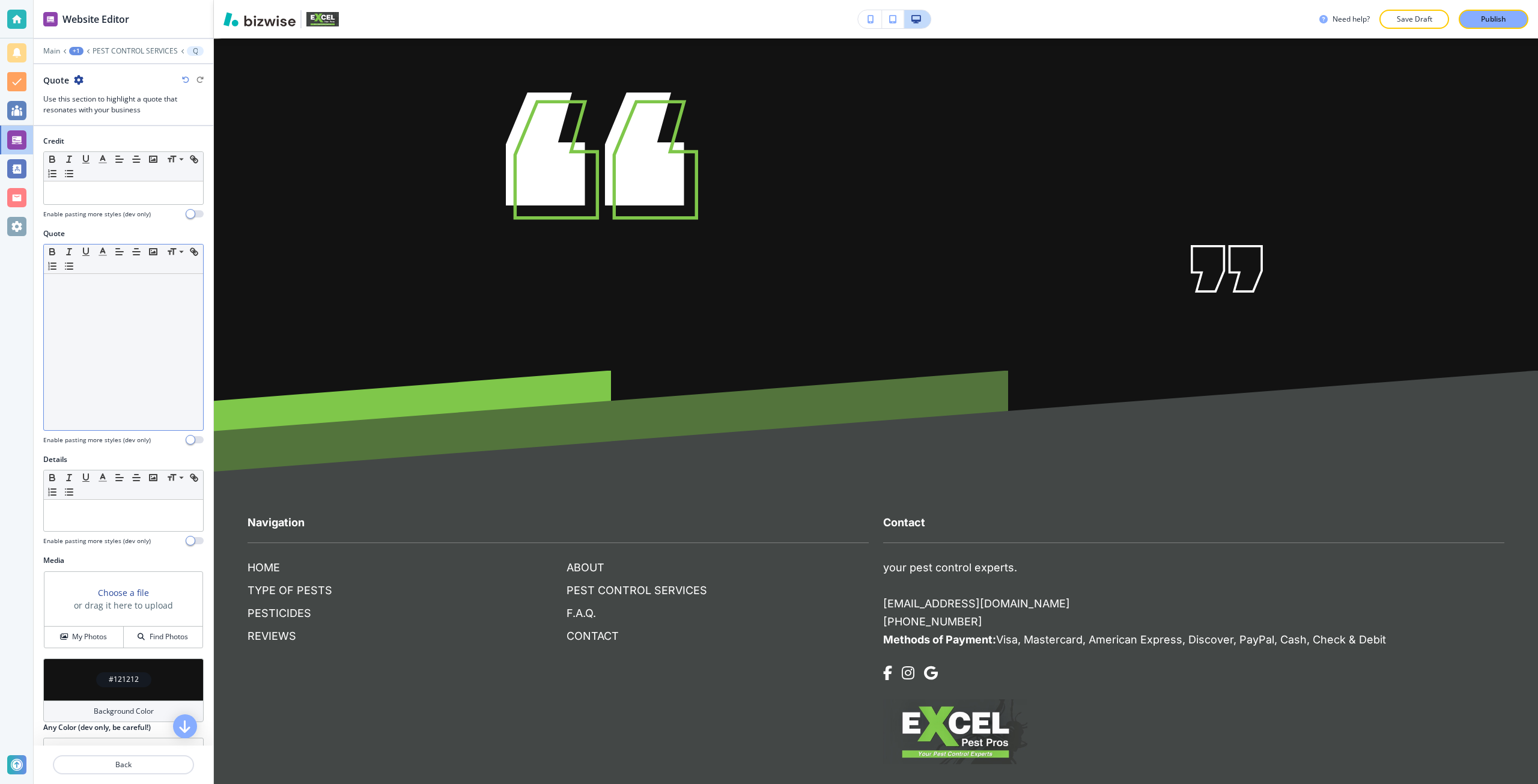
click at [151, 362] on div at bounding box center [123, 352] width 159 height 156
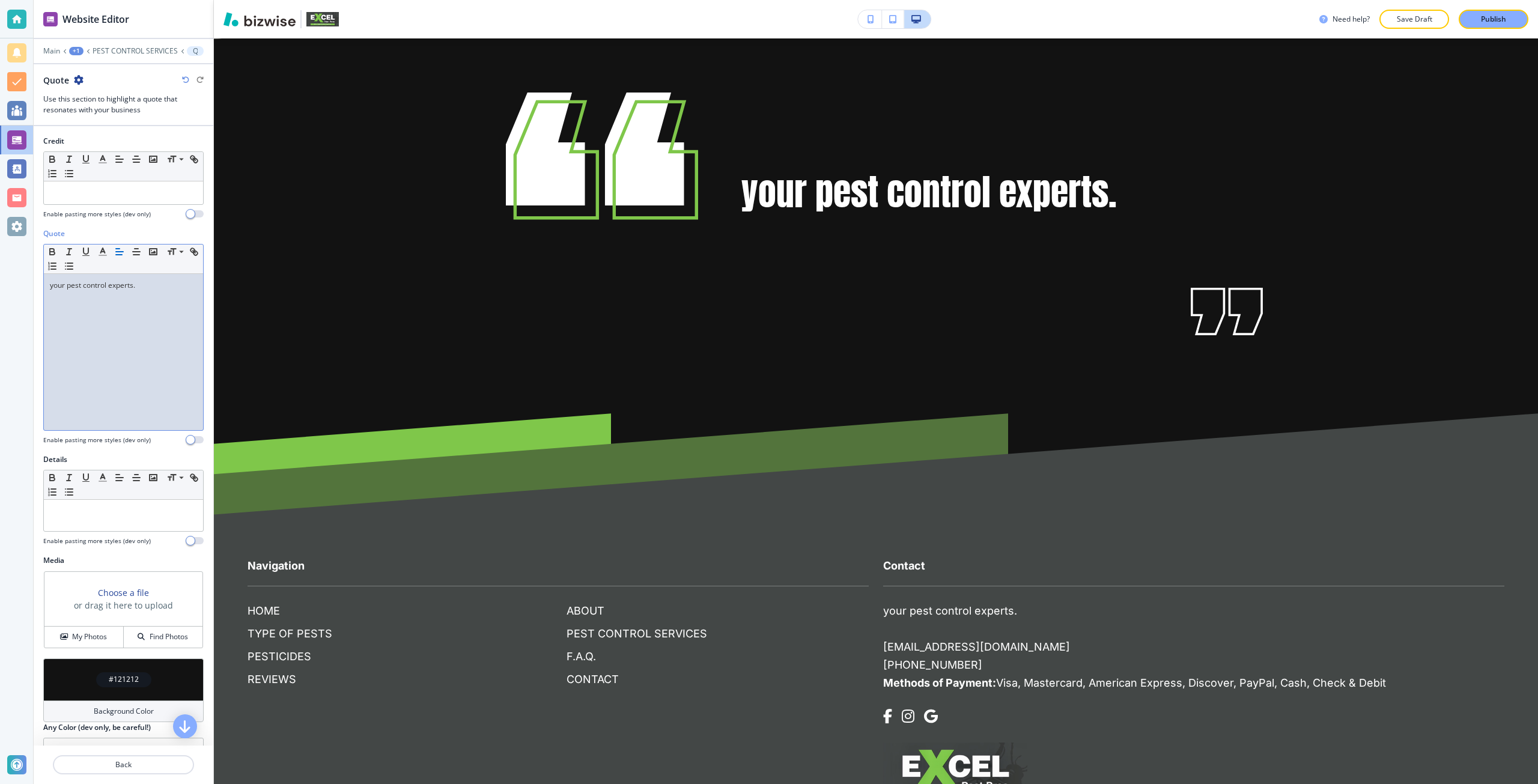
scroll to position [0, 0]
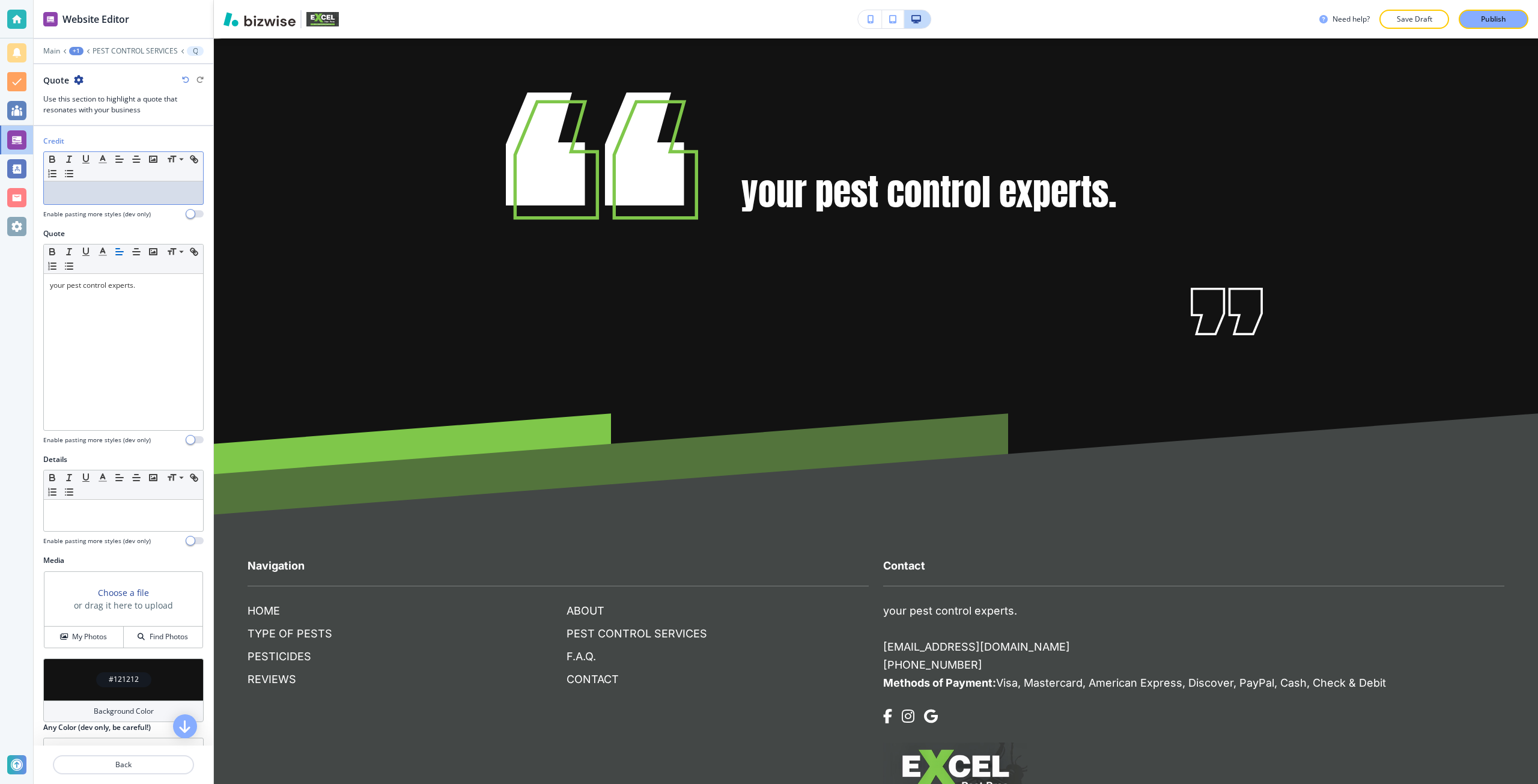
click at [126, 203] on div at bounding box center [123, 192] width 159 height 23
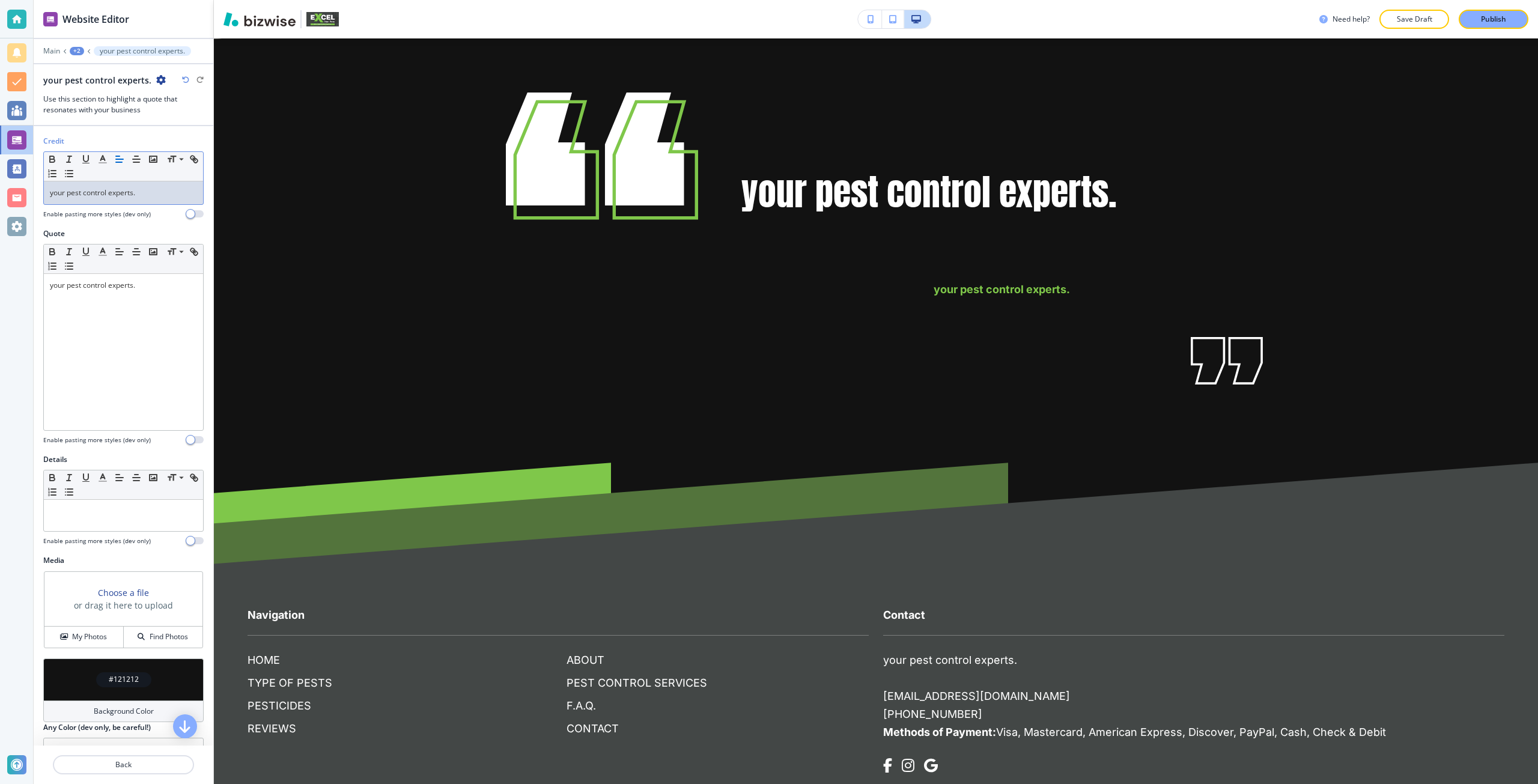
click at [126, 203] on div "your pest control experts." at bounding box center [123, 192] width 159 height 23
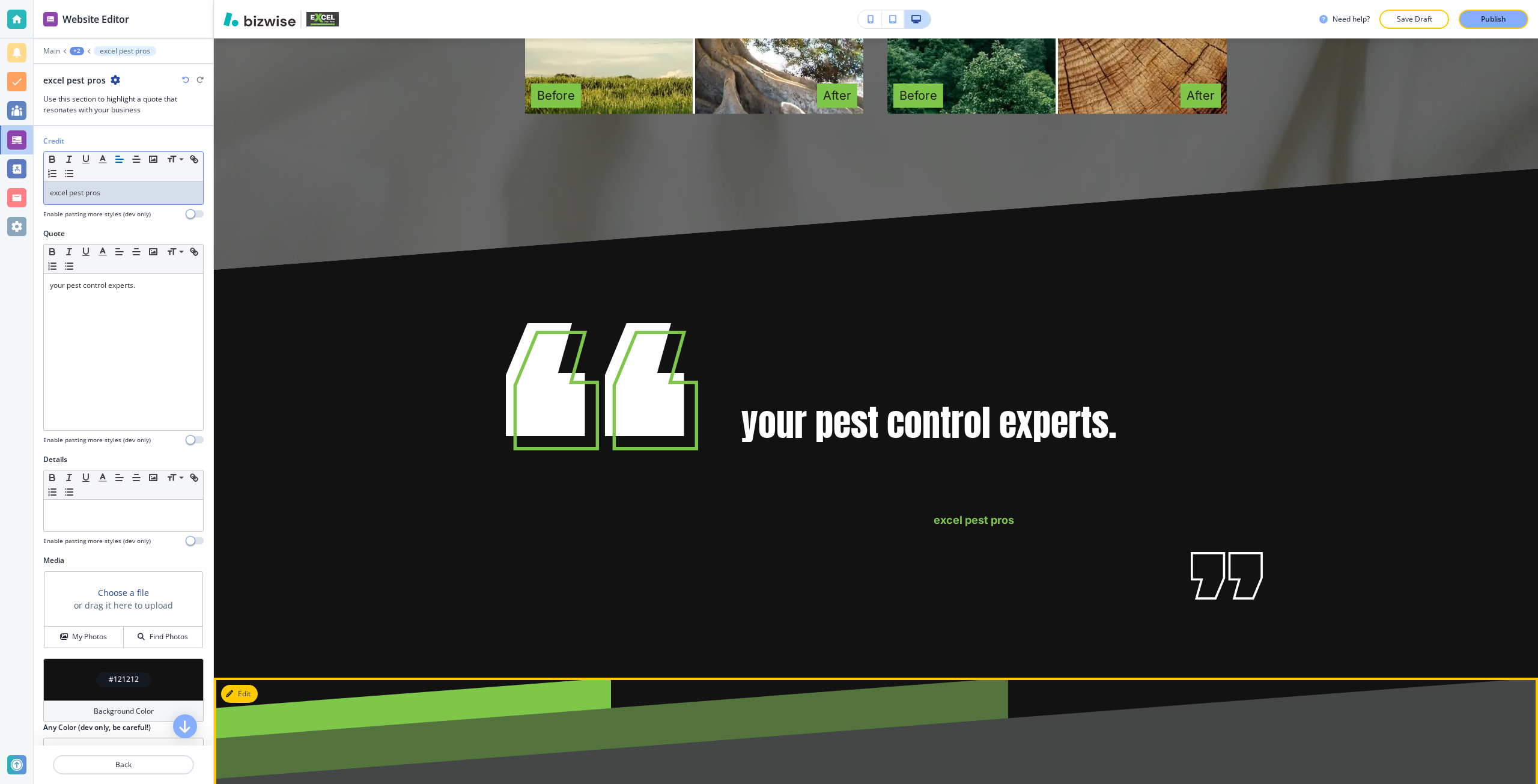
scroll to position [4057, 0]
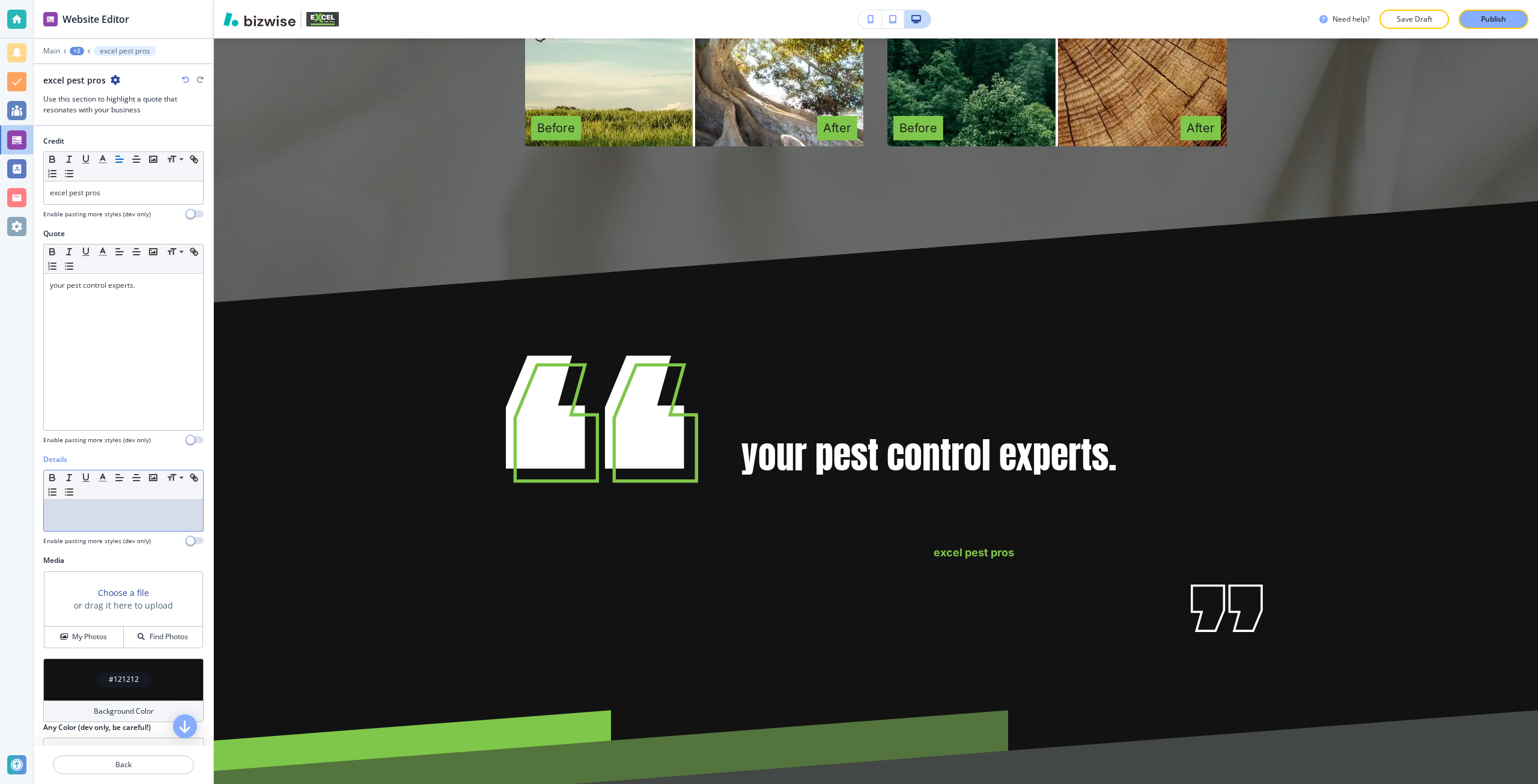
click at [103, 515] on p at bounding box center [123, 511] width 147 height 11
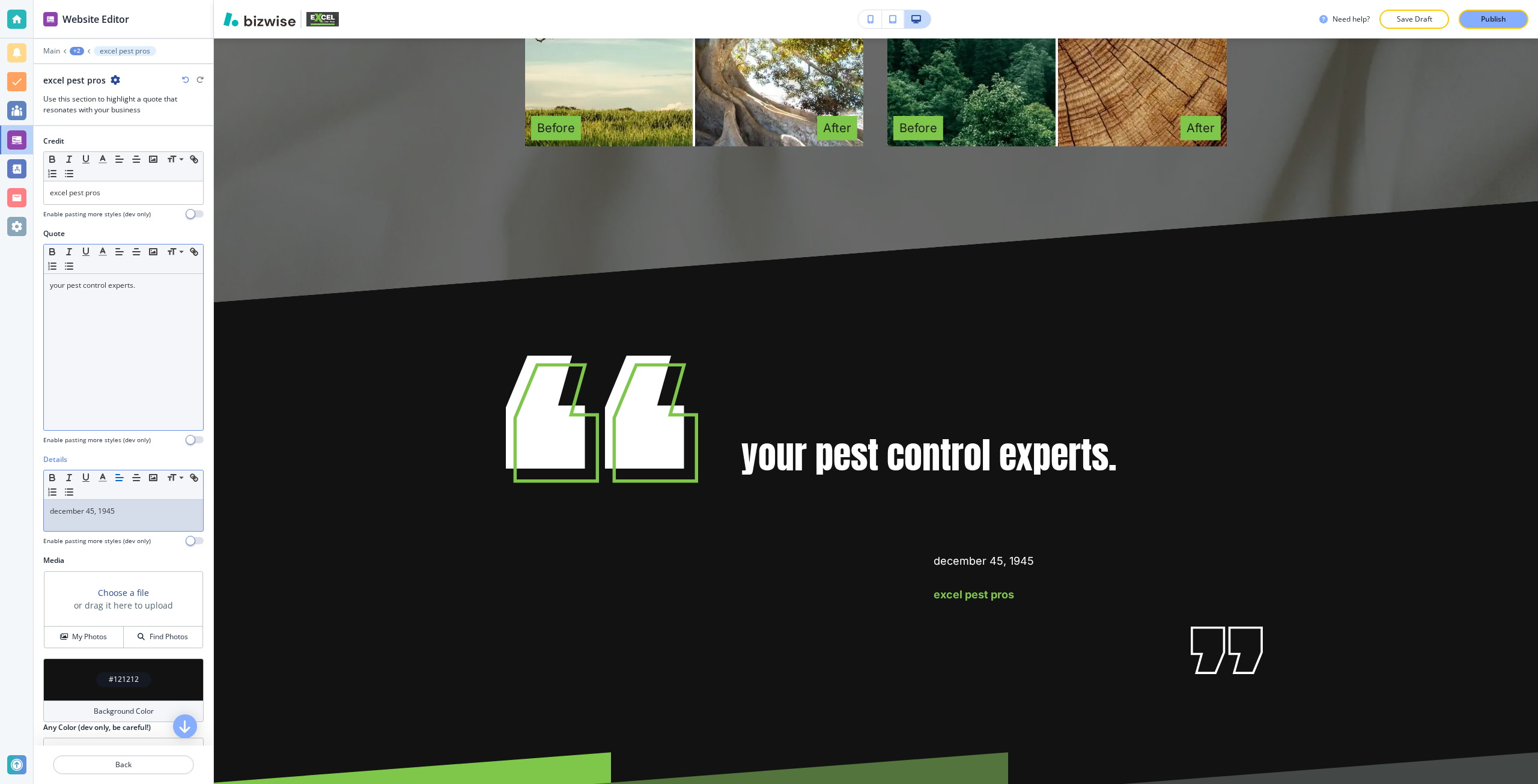
click at [107, 328] on div "your pest control experts." at bounding box center [123, 352] width 159 height 156
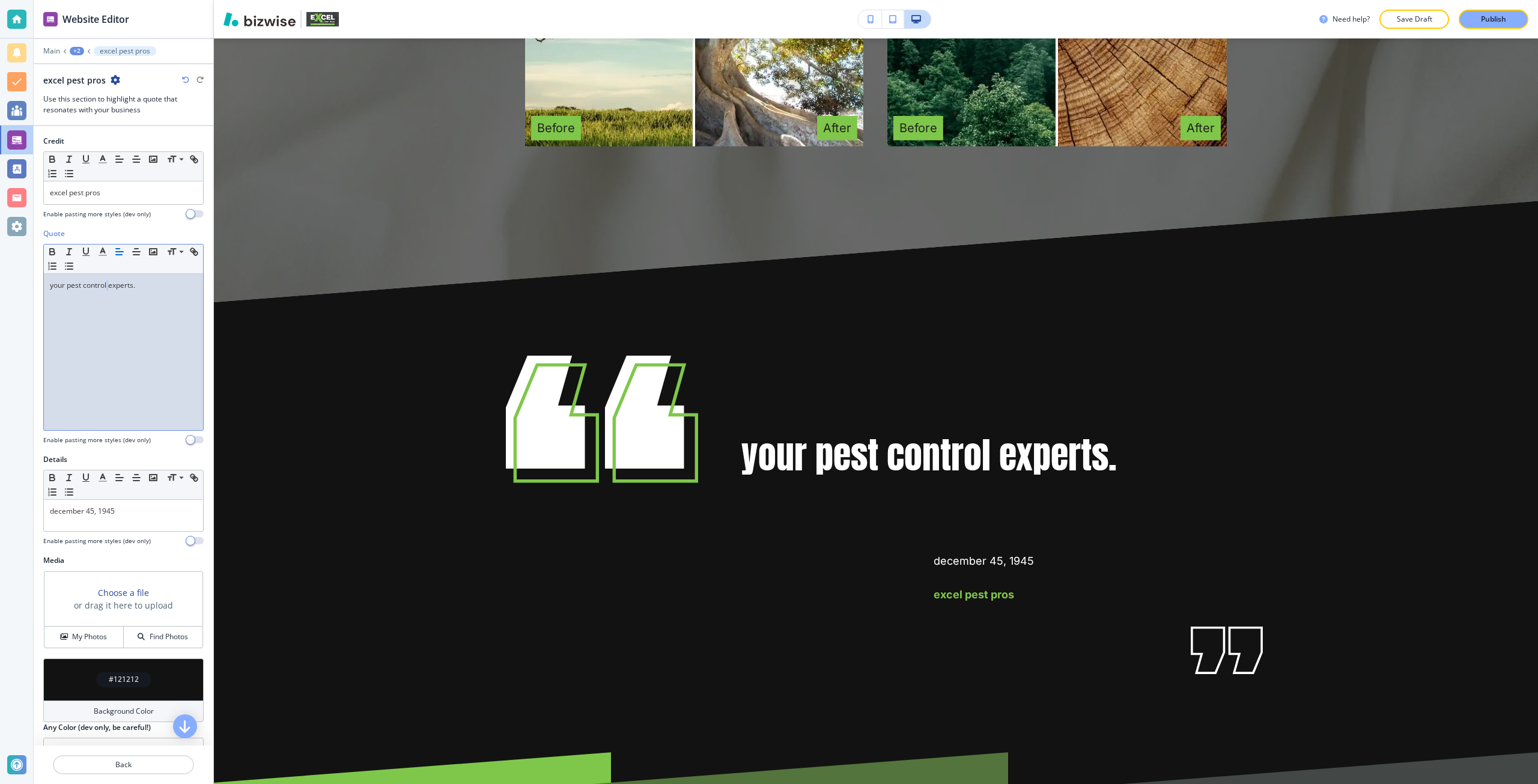
click at [107, 328] on div "your pest control experts." at bounding box center [123, 352] width 159 height 156
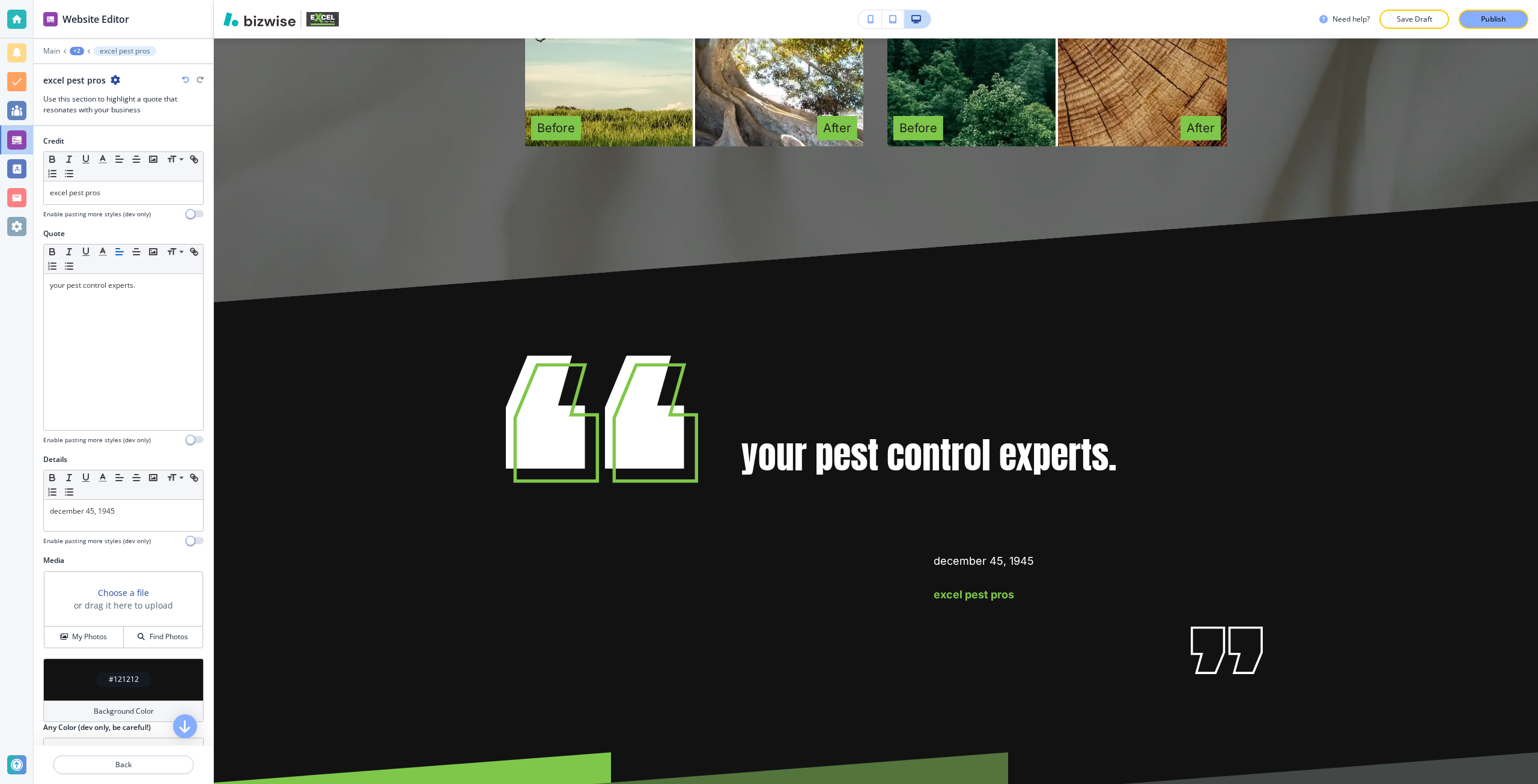
click at [65, 204] on div at bounding box center [123, 207] width 160 height 5
click at [67, 204] on div "excel pest pros" at bounding box center [123, 192] width 159 height 23
click at [868, 19] on icon "button" at bounding box center [870, 19] width 7 height 8
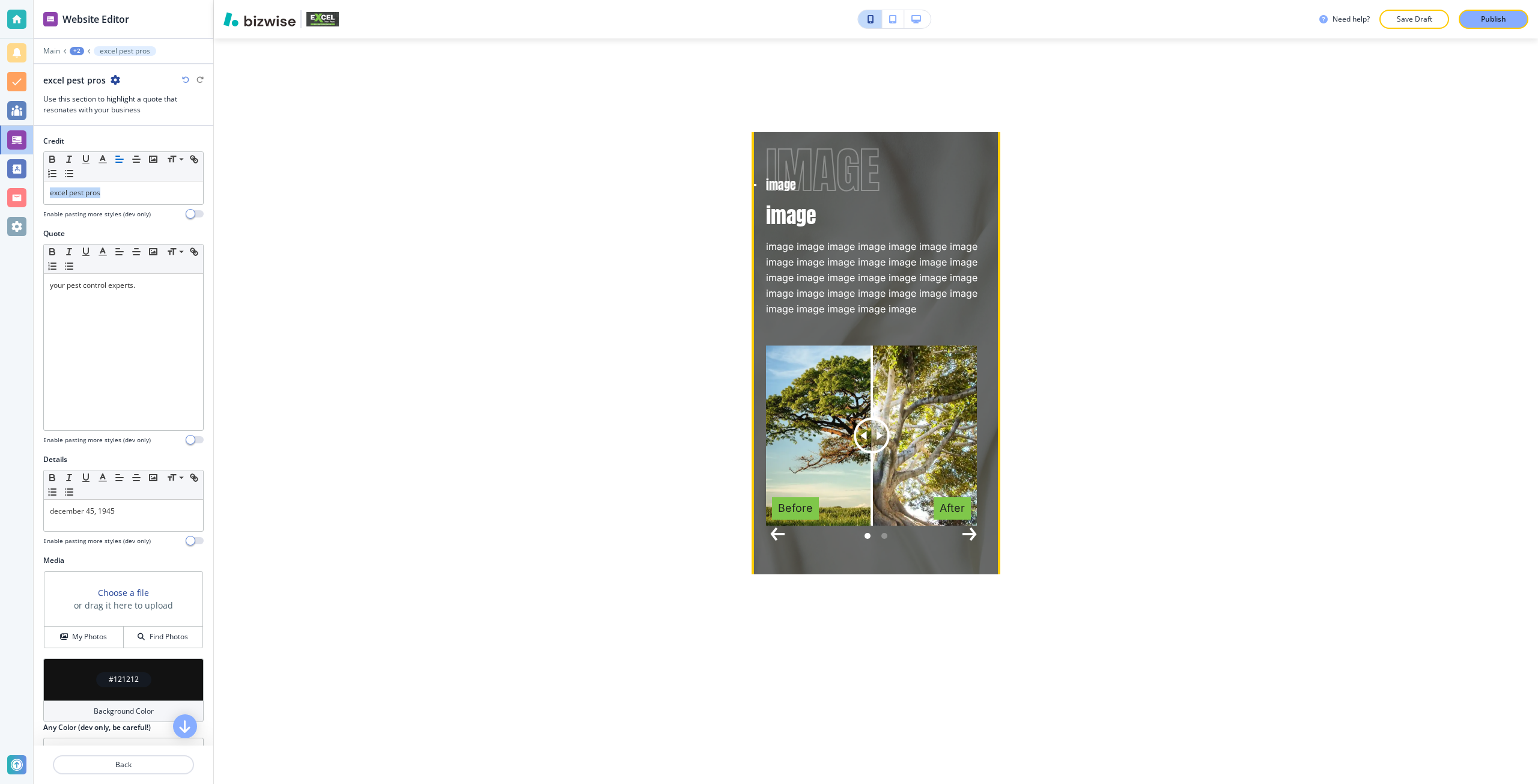
scroll to position [3391, 0]
click at [962, 537] on icon "Next Slide" at bounding box center [969, 537] width 14 height 14
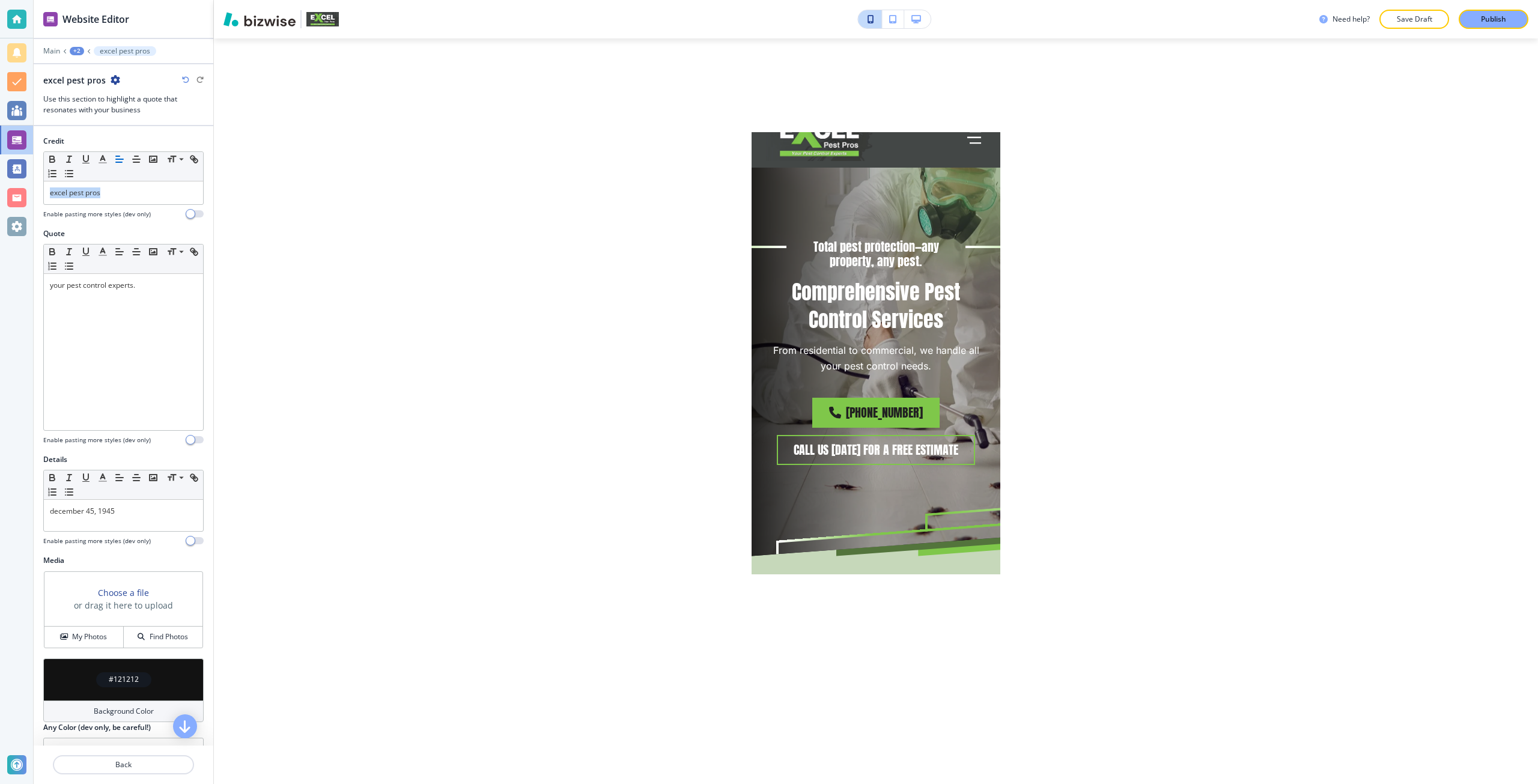
scroll to position [0, 0]
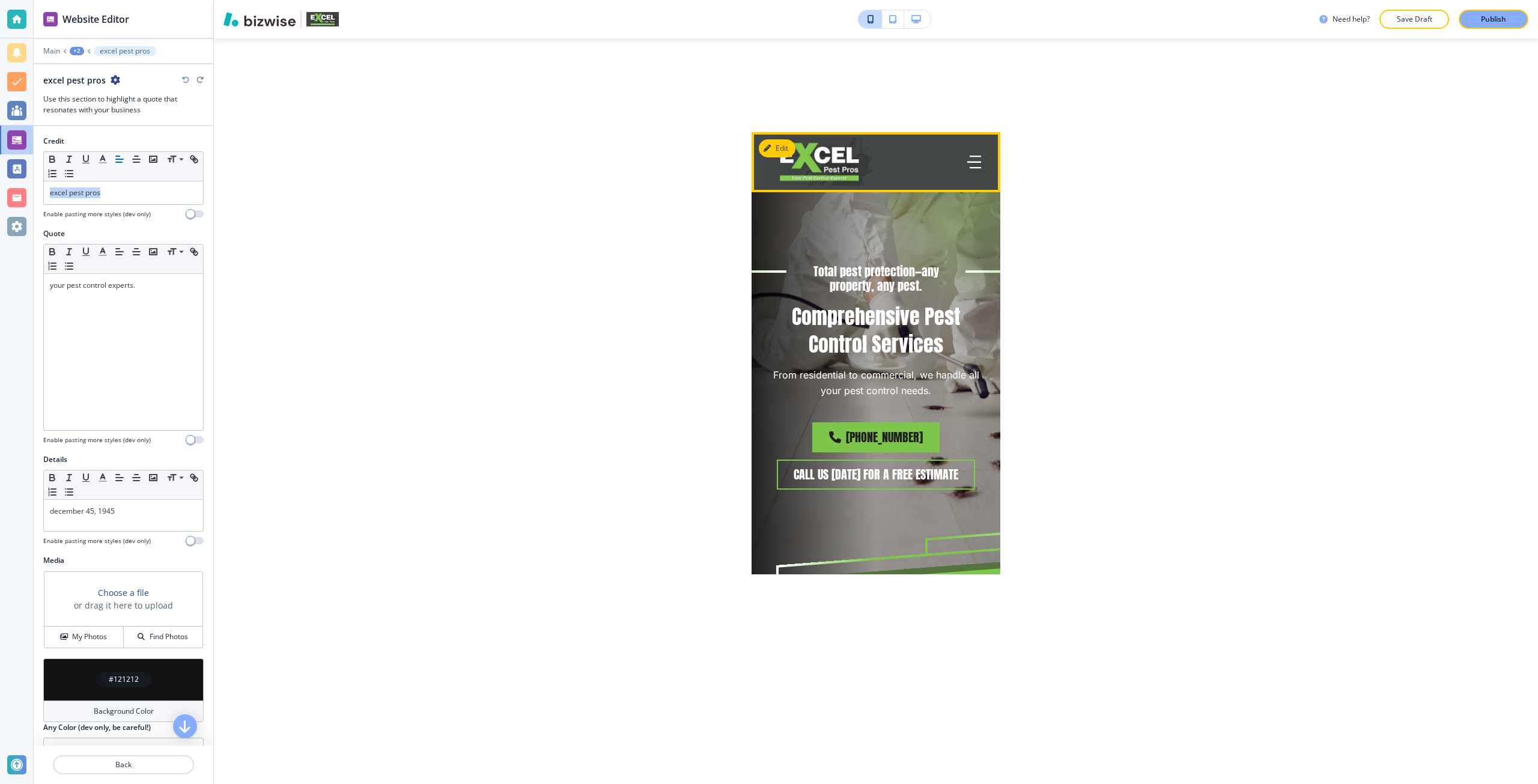
click at [967, 162] on icon "button" at bounding box center [973, 162] width 14 height 0
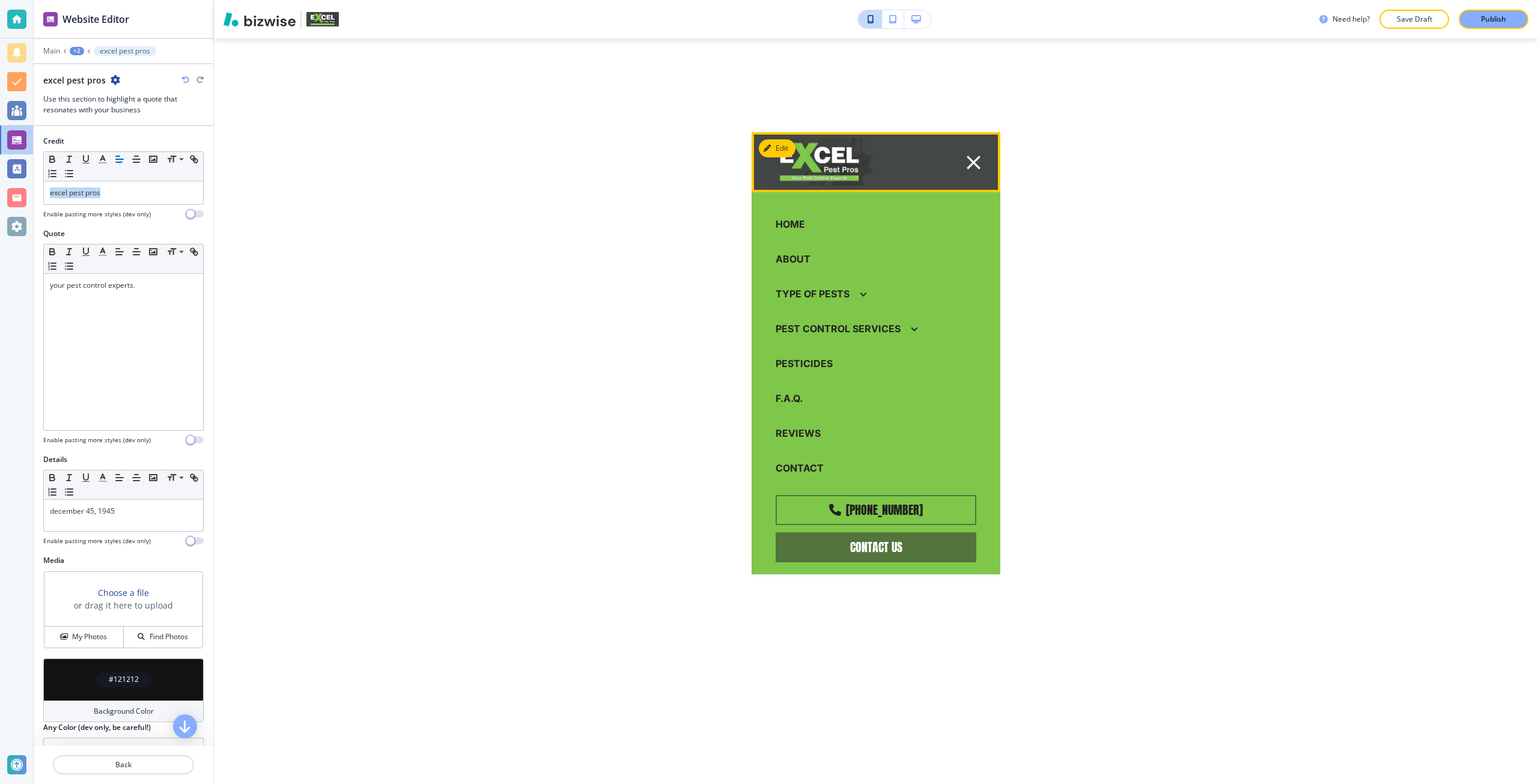
click at [972, 157] on icon "button" at bounding box center [973, 162] width 23 height 23
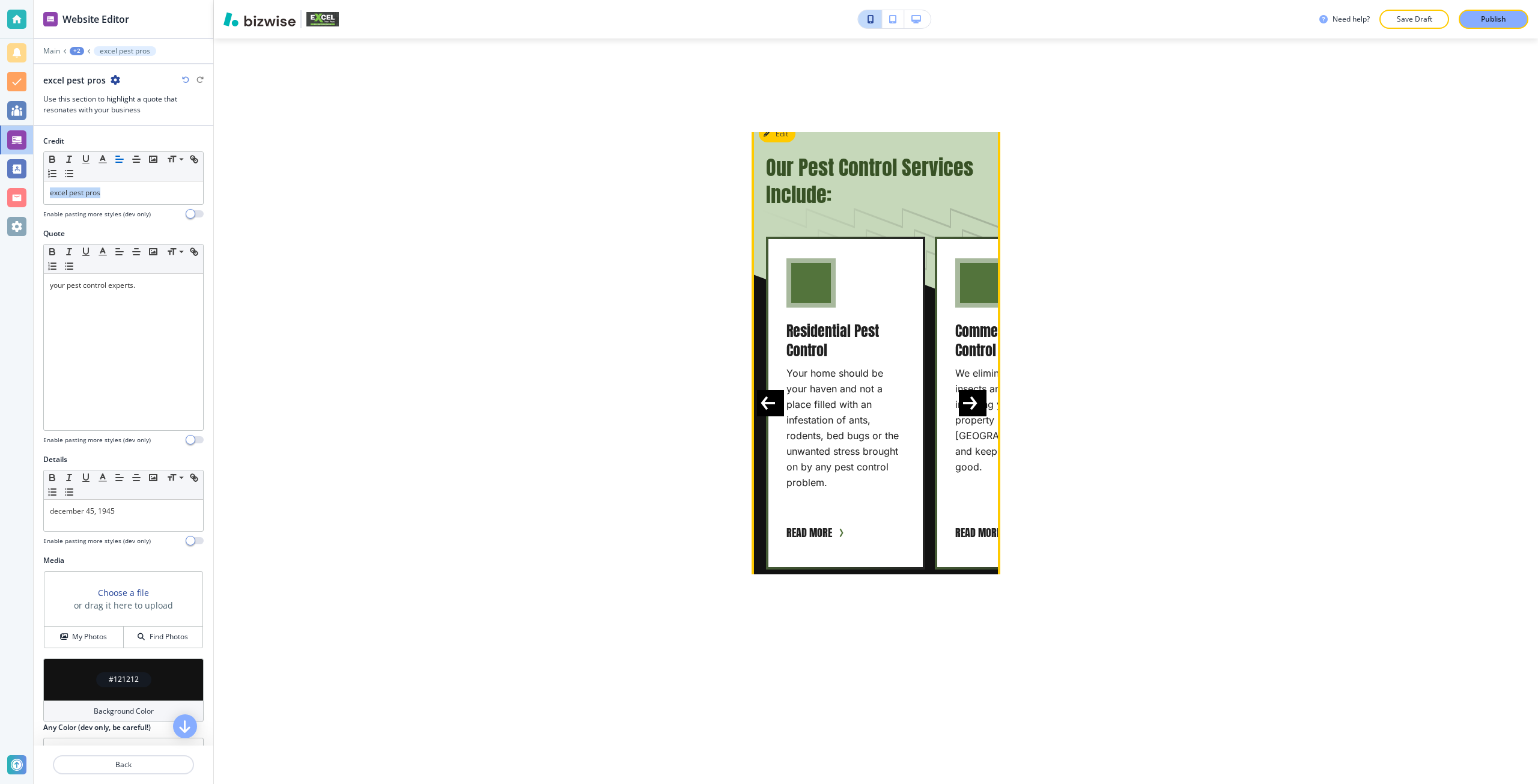
scroll to position [480, 0]
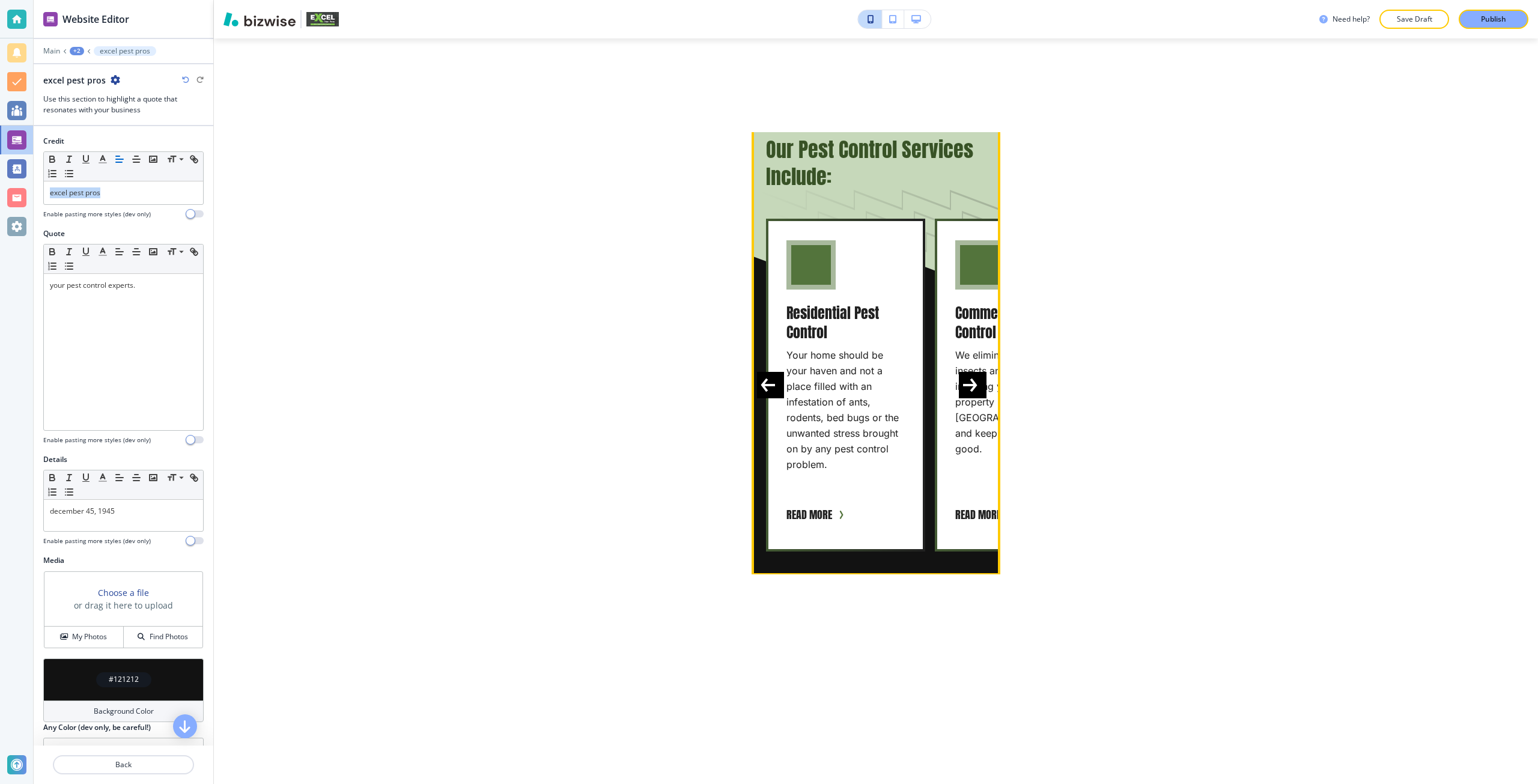
click at [964, 395] on button "Next Slide" at bounding box center [972, 385] width 28 height 26
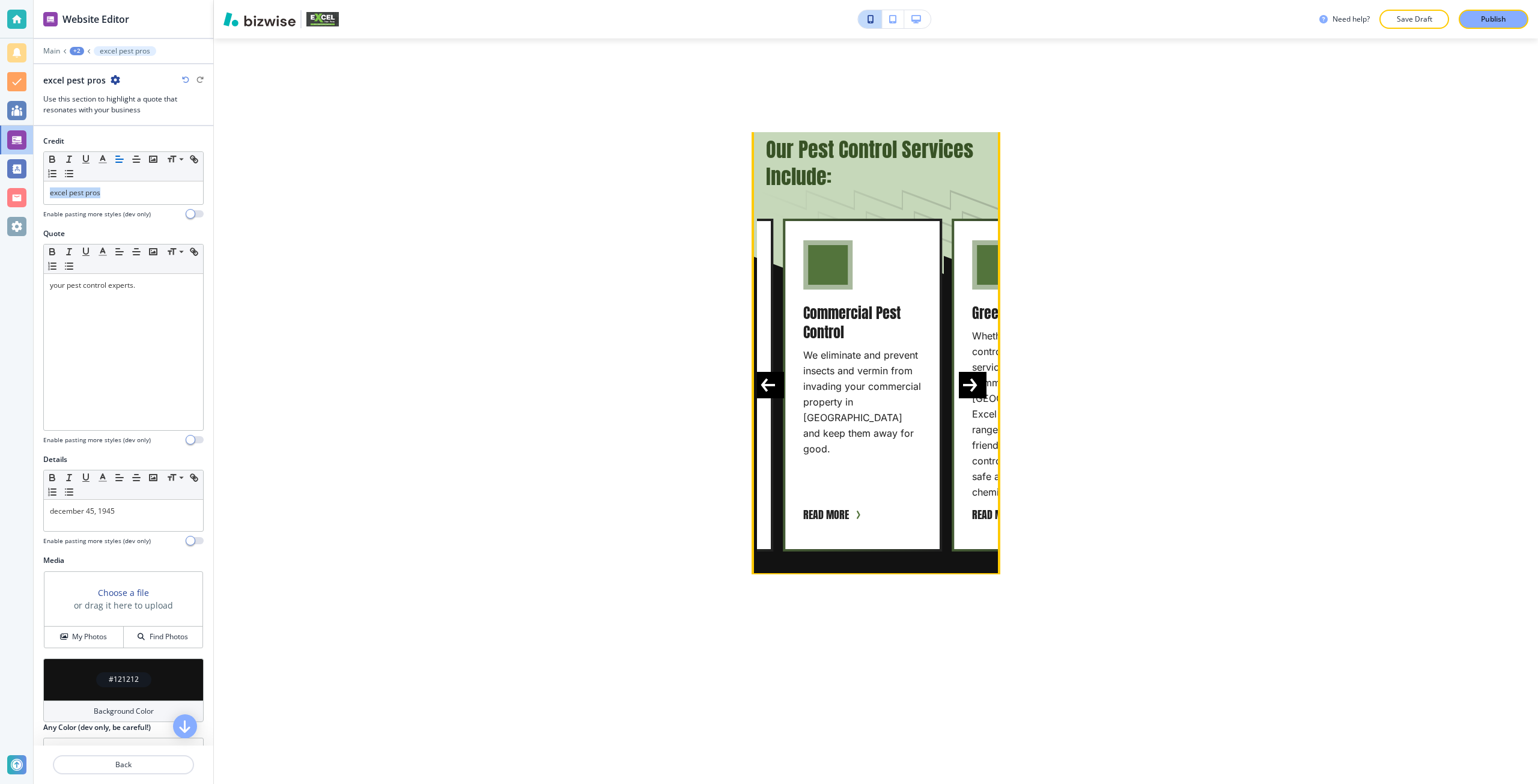
click at [964, 395] on button "Next Slide" at bounding box center [972, 385] width 28 height 26
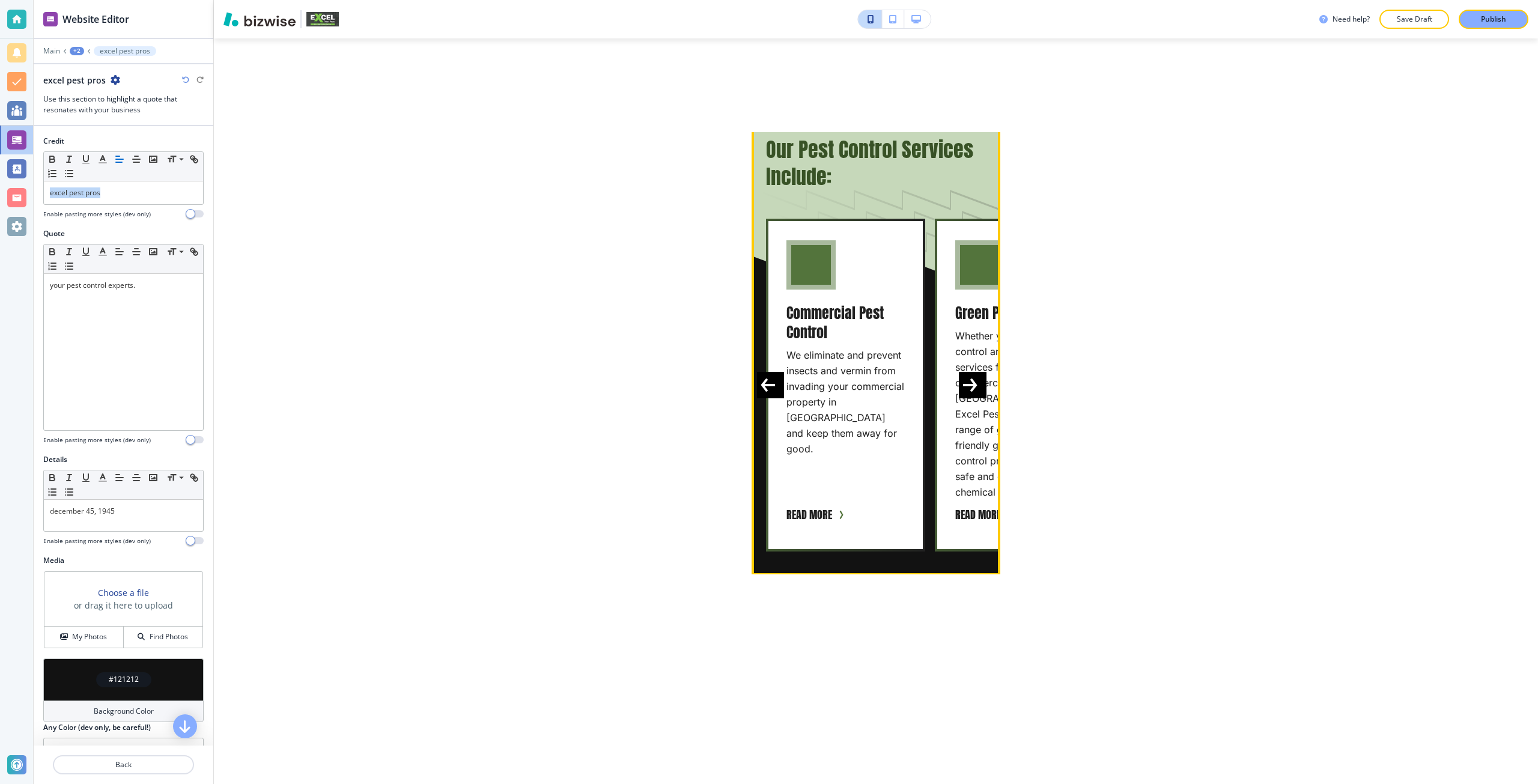
click at [970, 392] on button "Next Slide" at bounding box center [972, 385] width 28 height 26
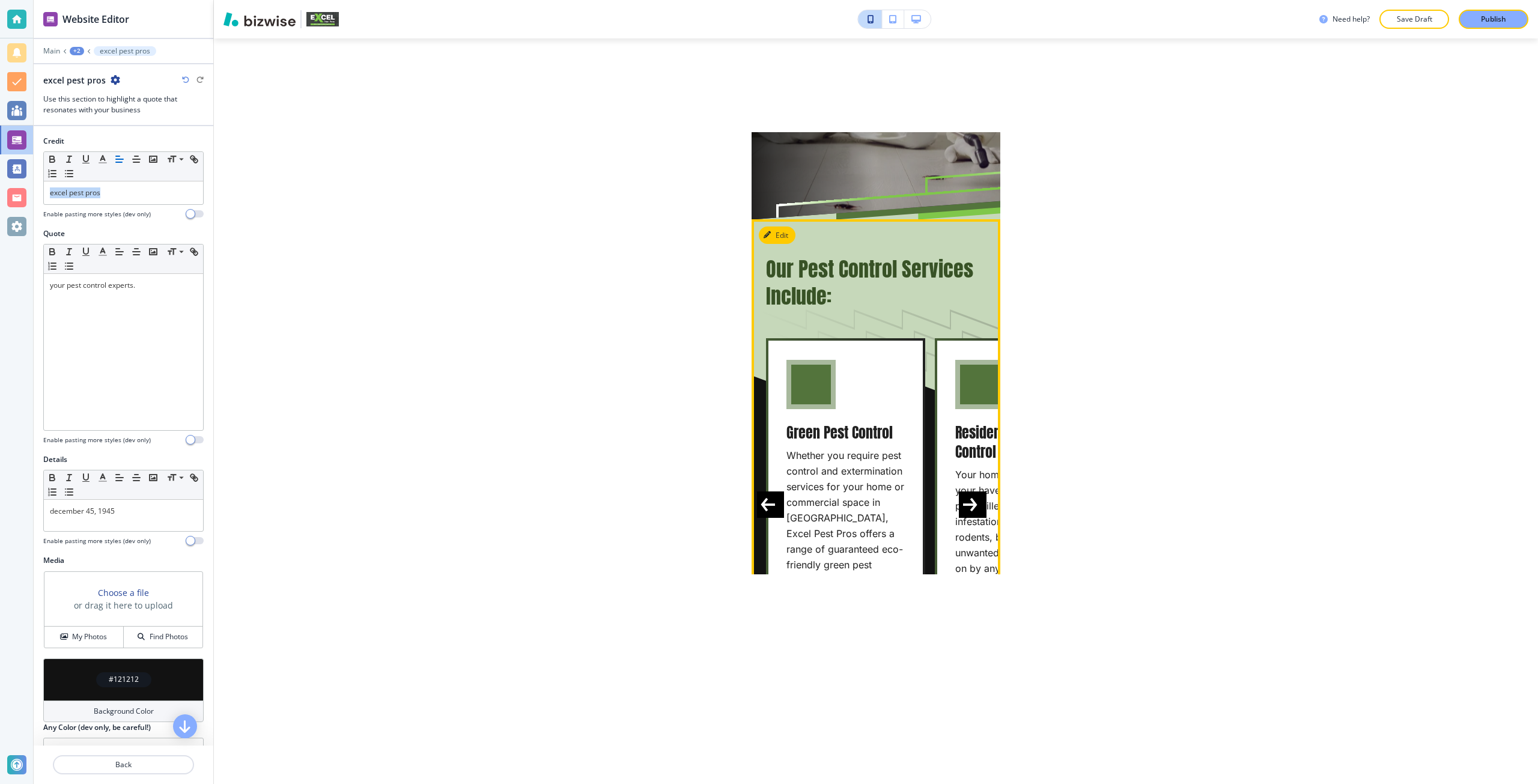
scroll to position [360, 0]
click at [767, 232] on div "Edit This Section Our Pest Control Services Include: Commercial Pest Control We…" at bounding box center [876, 457] width 249 height 476
click at [769, 239] on icon "button" at bounding box center [770, 235] width 8 height 8
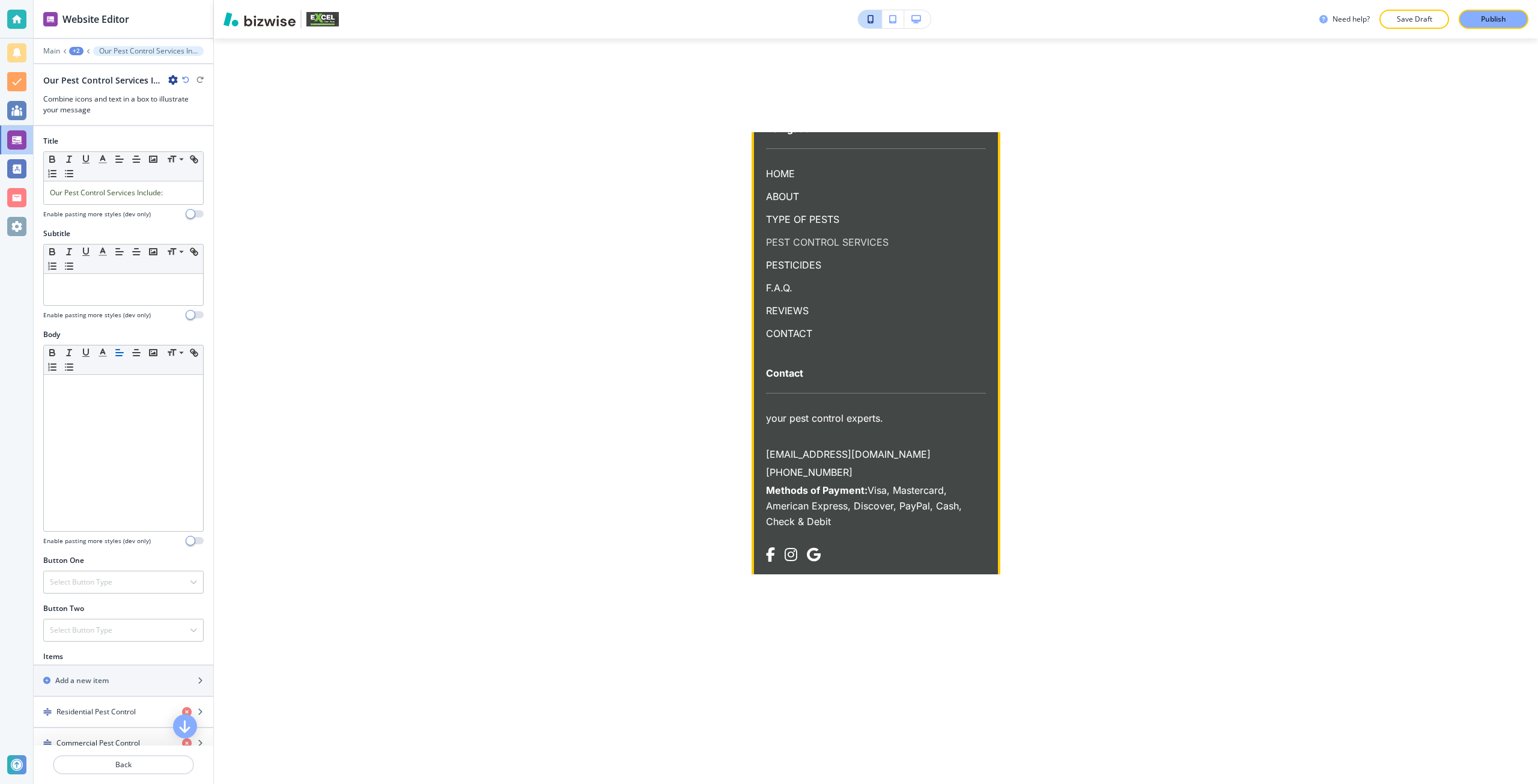
scroll to position [4236, 0]
click at [772, 186] on p "HOME" at bounding box center [876, 177] width 219 height 16
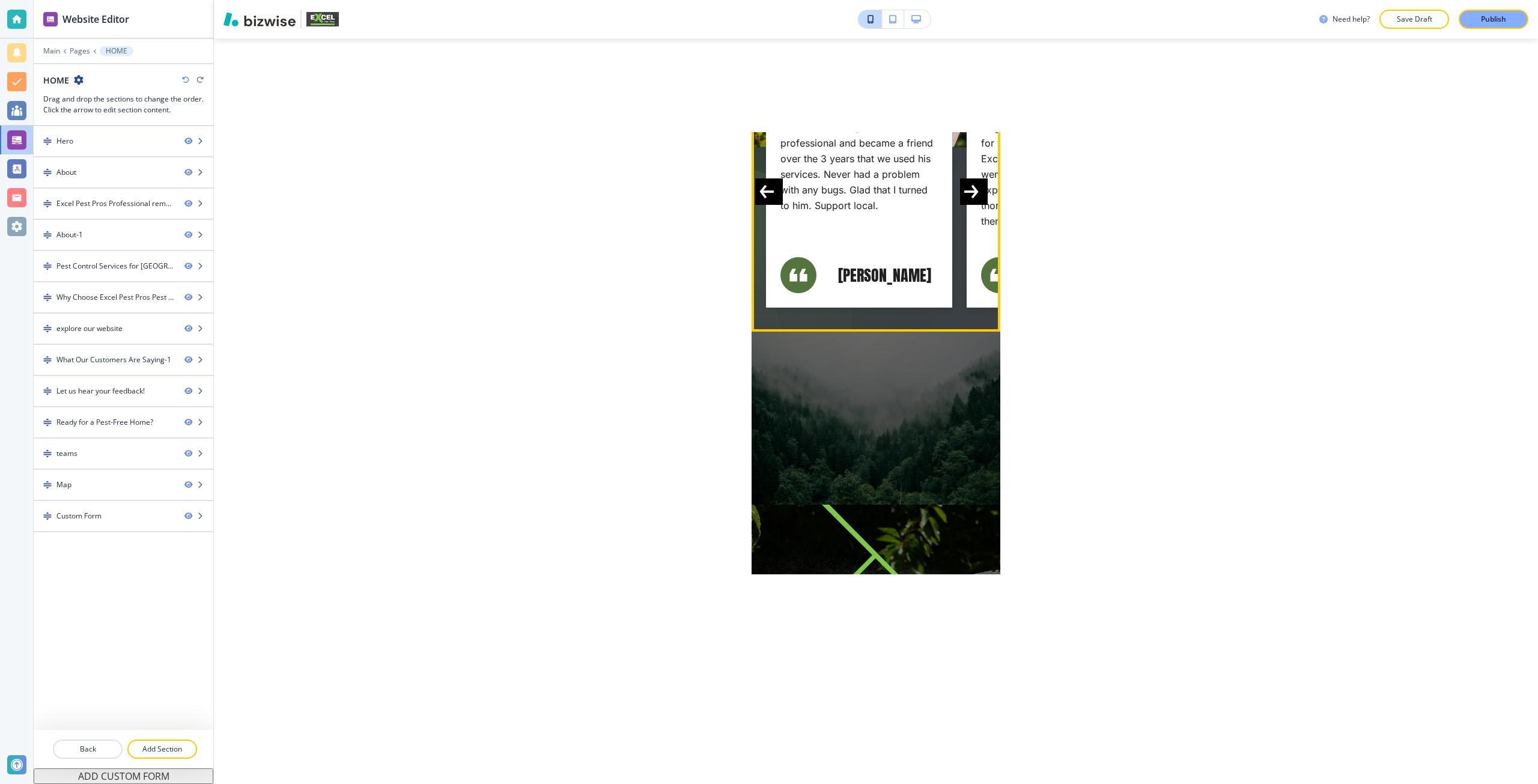
scroll to position [5826, 0]
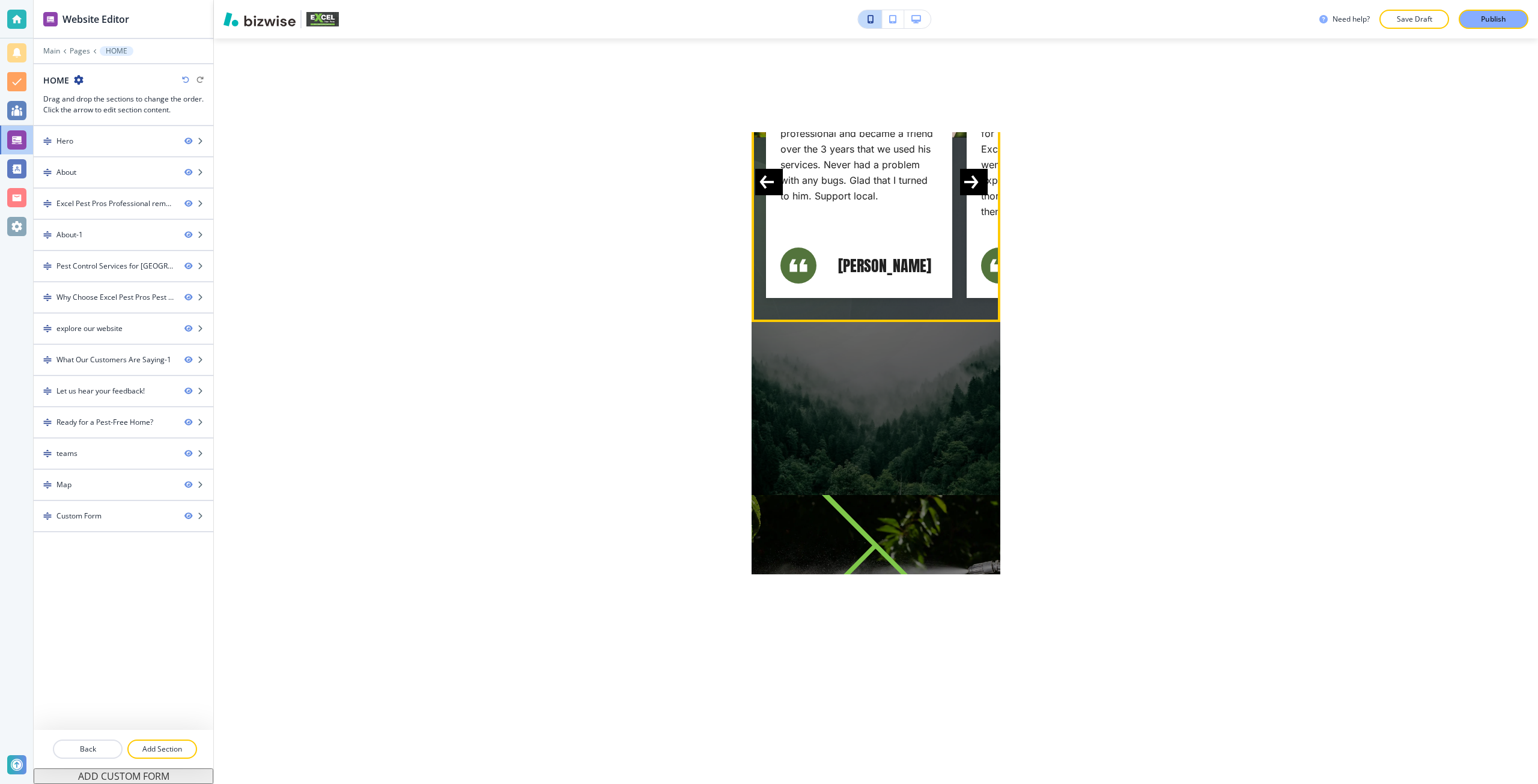
click at [965, 195] on button "Next Slide" at bounding box center [973, 182] width 28 height 26
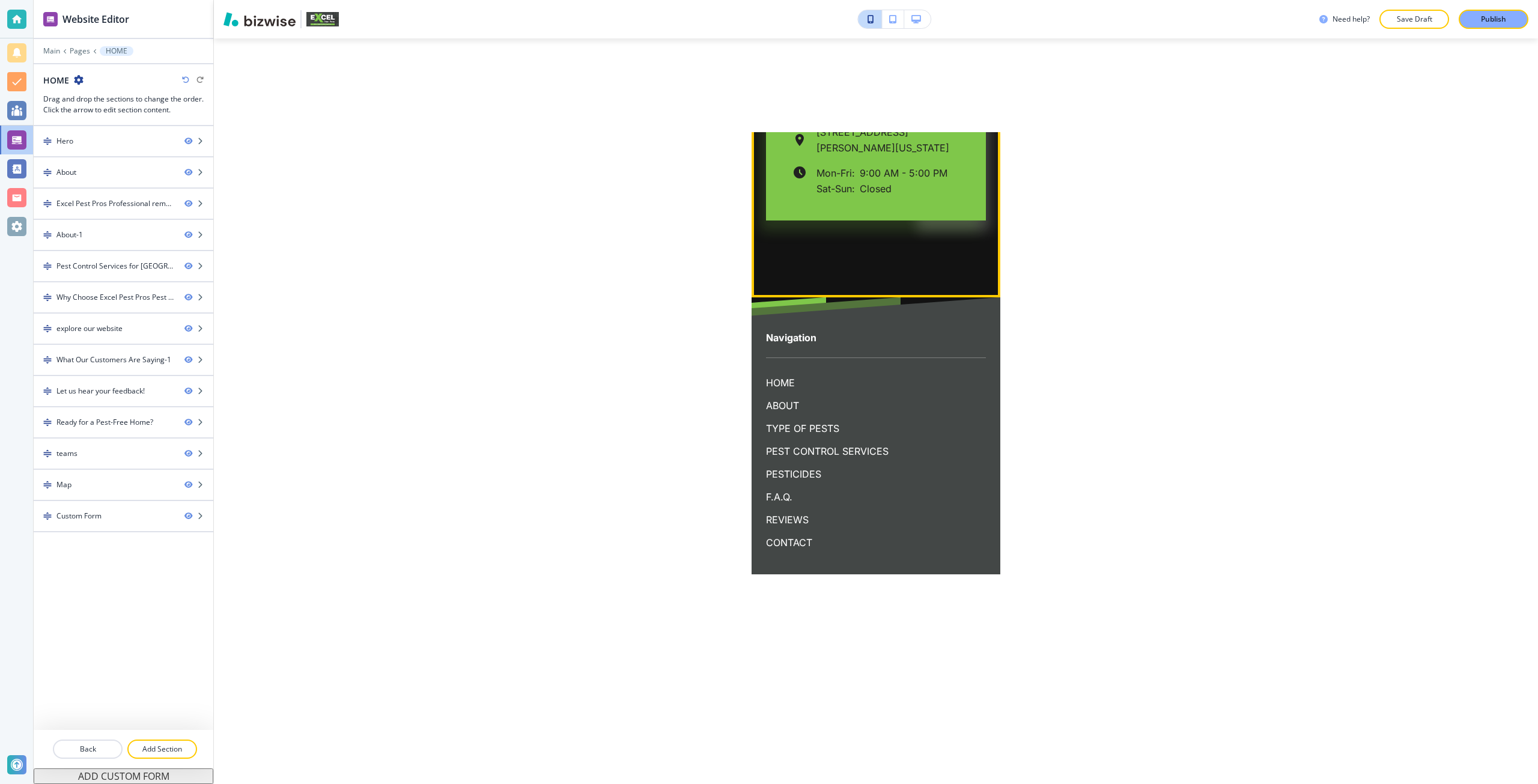
scroll to position [8889, 0]
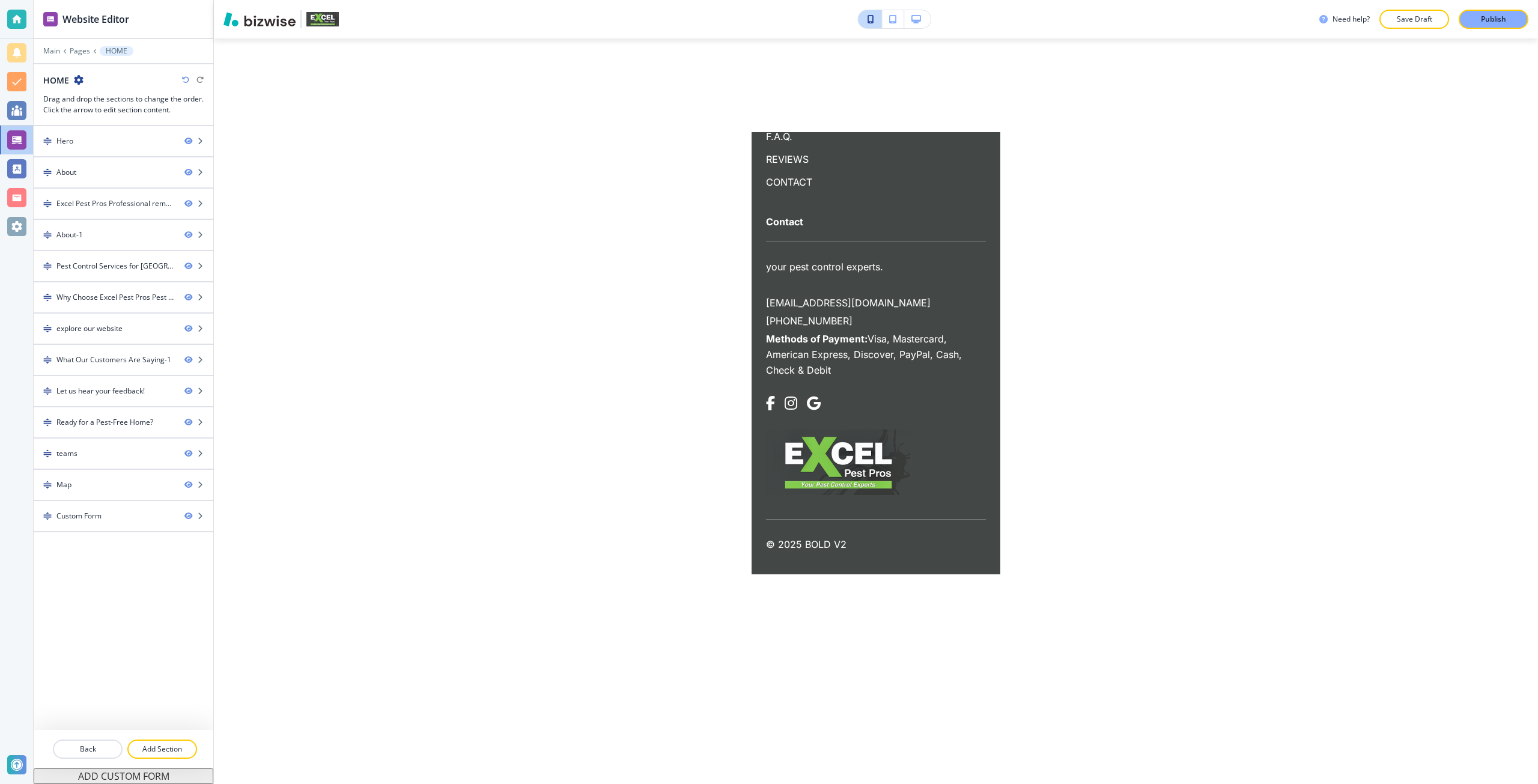
click at [17, 230] on div at bounding box center [17, 226] width 20 height 20
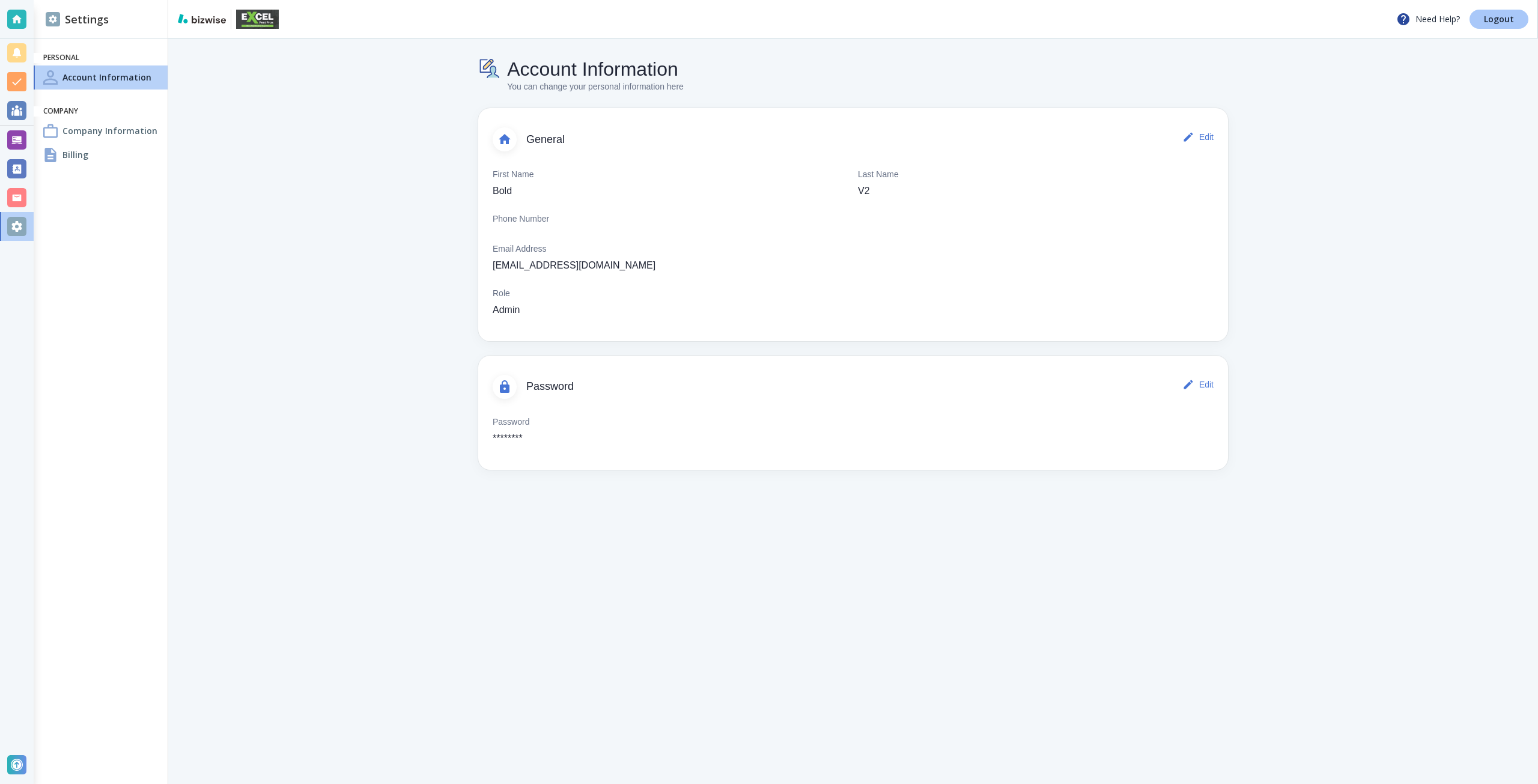
click at [1487, 17] on p "Logout" at bounding box center [1499, 19] width 30 height 8
